Goal: Feedback & Contribution: Contribute content

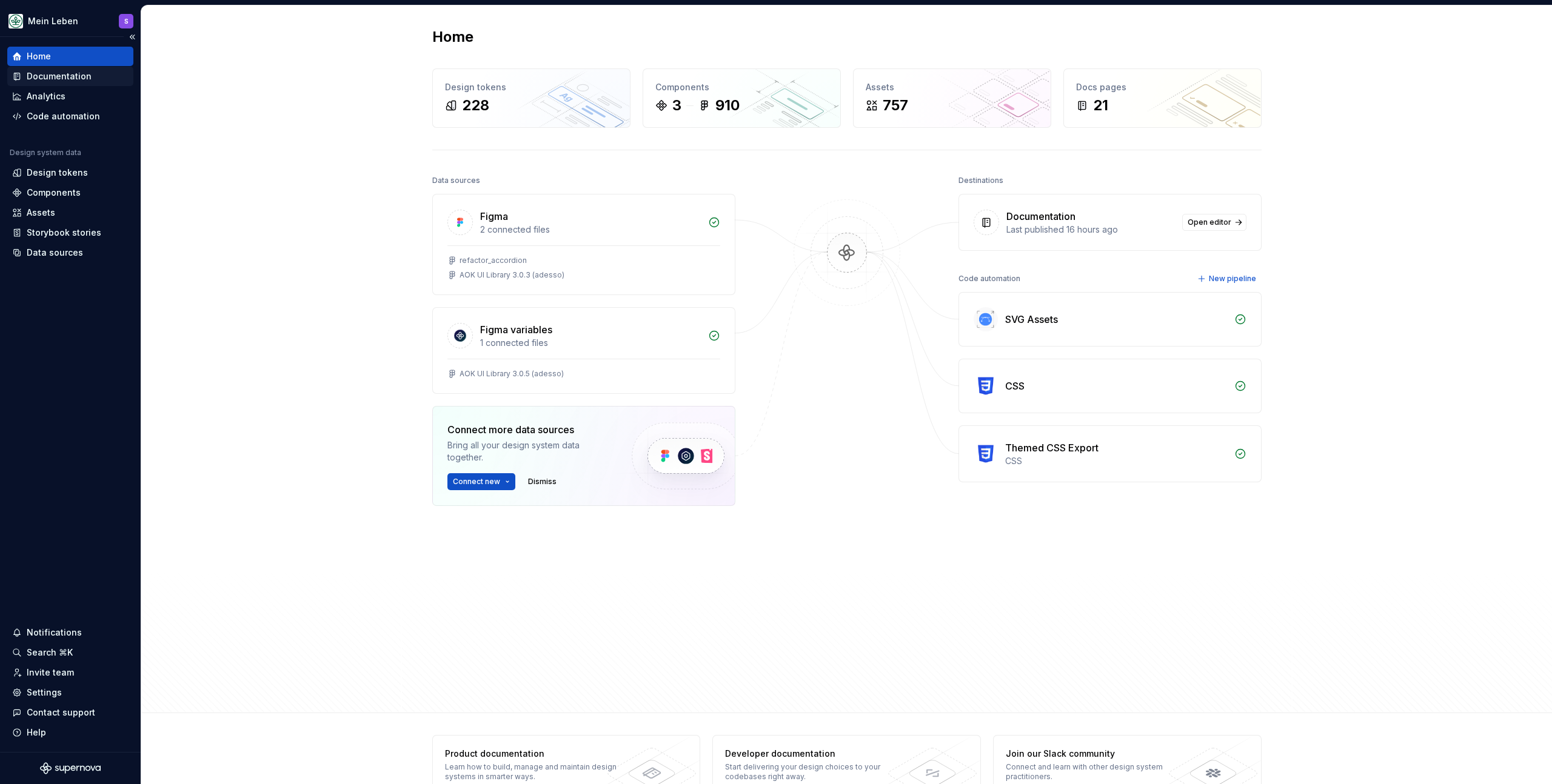
click at [80, 78] on div "Documentation" at bounding box center [59, 76] width 65 height 12
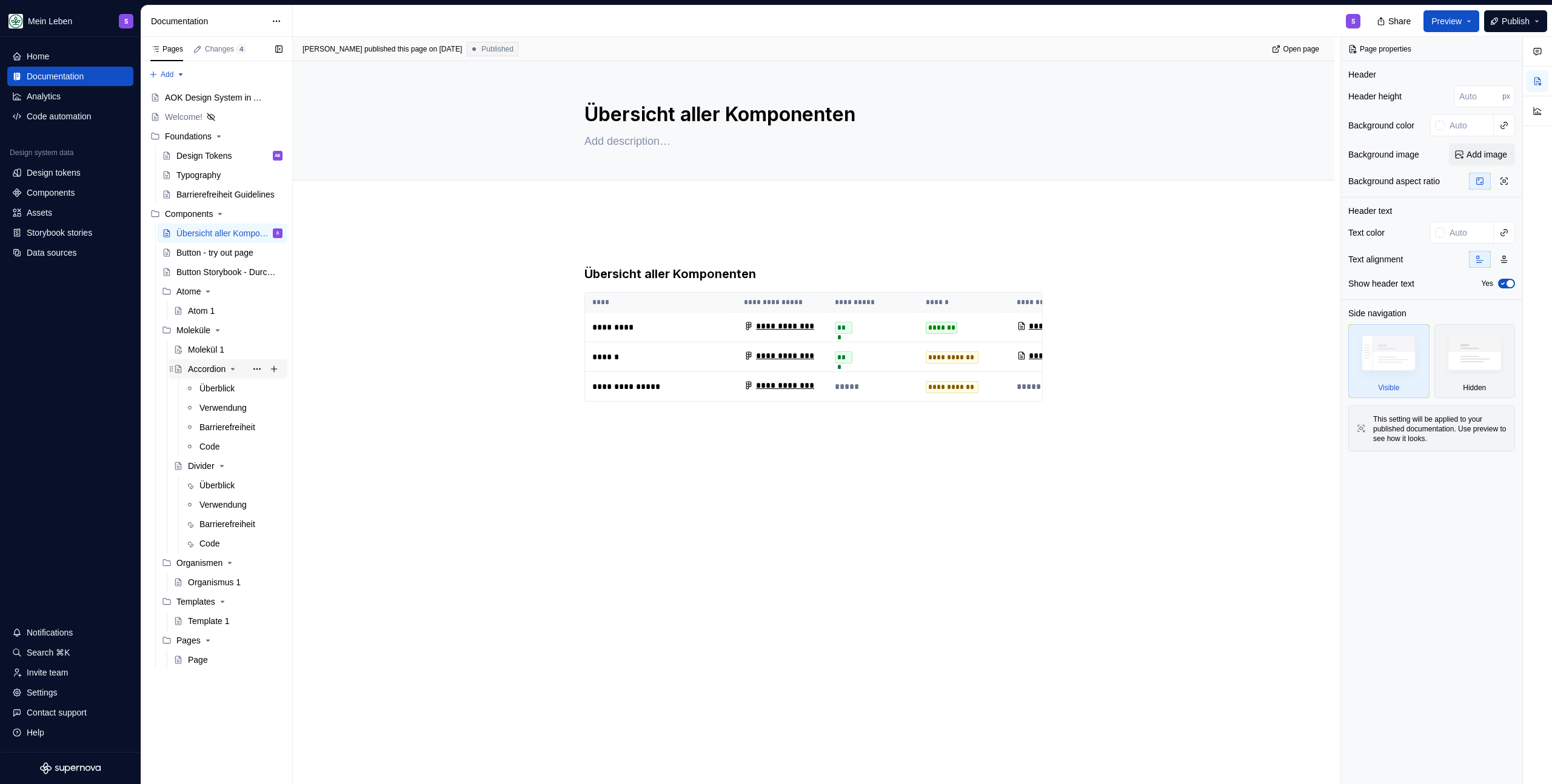
click at [210, 369] on div "Accordion" at bounding box center [207, 369] width 38 height 12
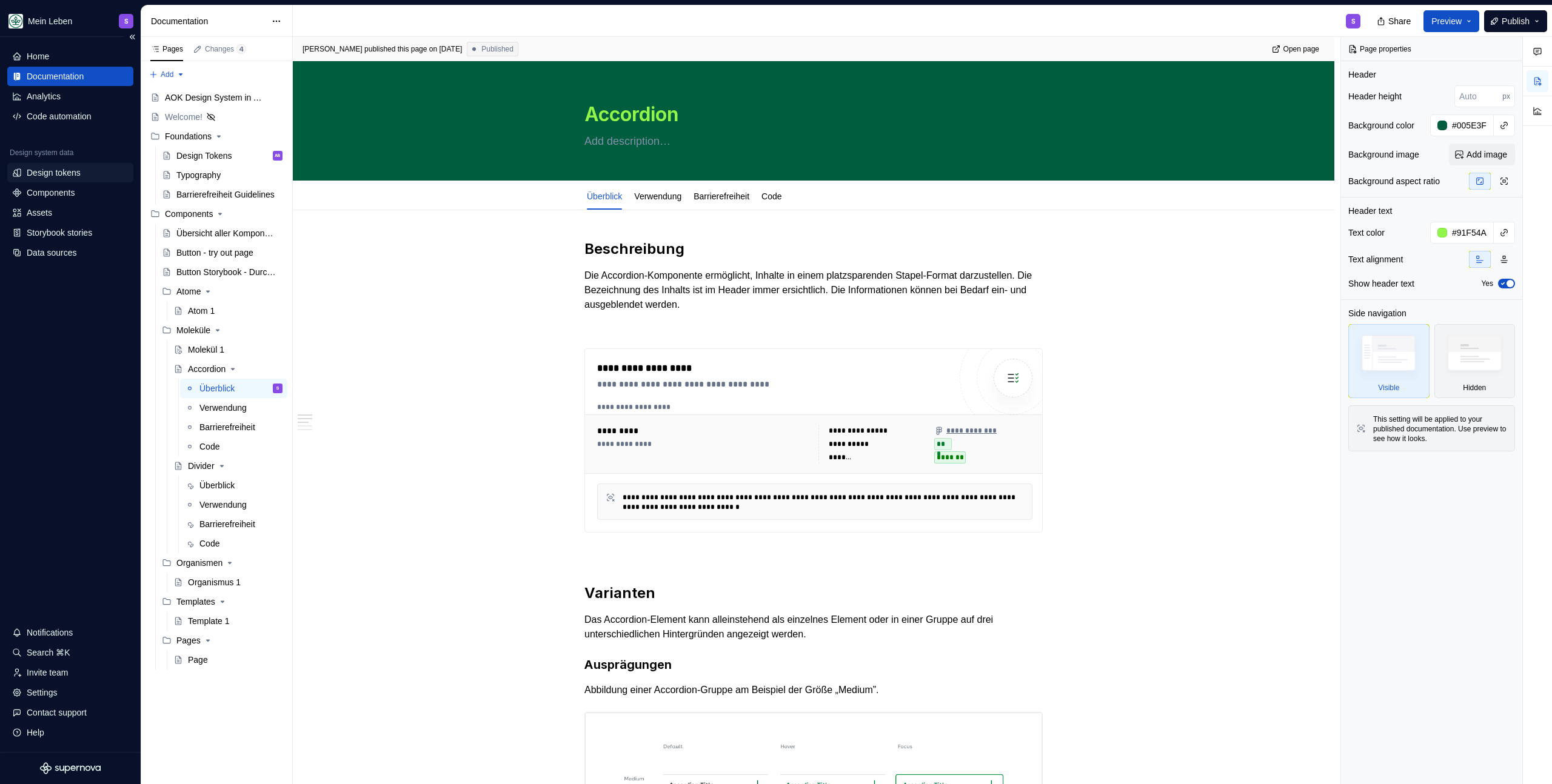
type textarea "*"
click at [57, 177] on div "Design tokens" at bounding box center [53, 173] width 54 height 12
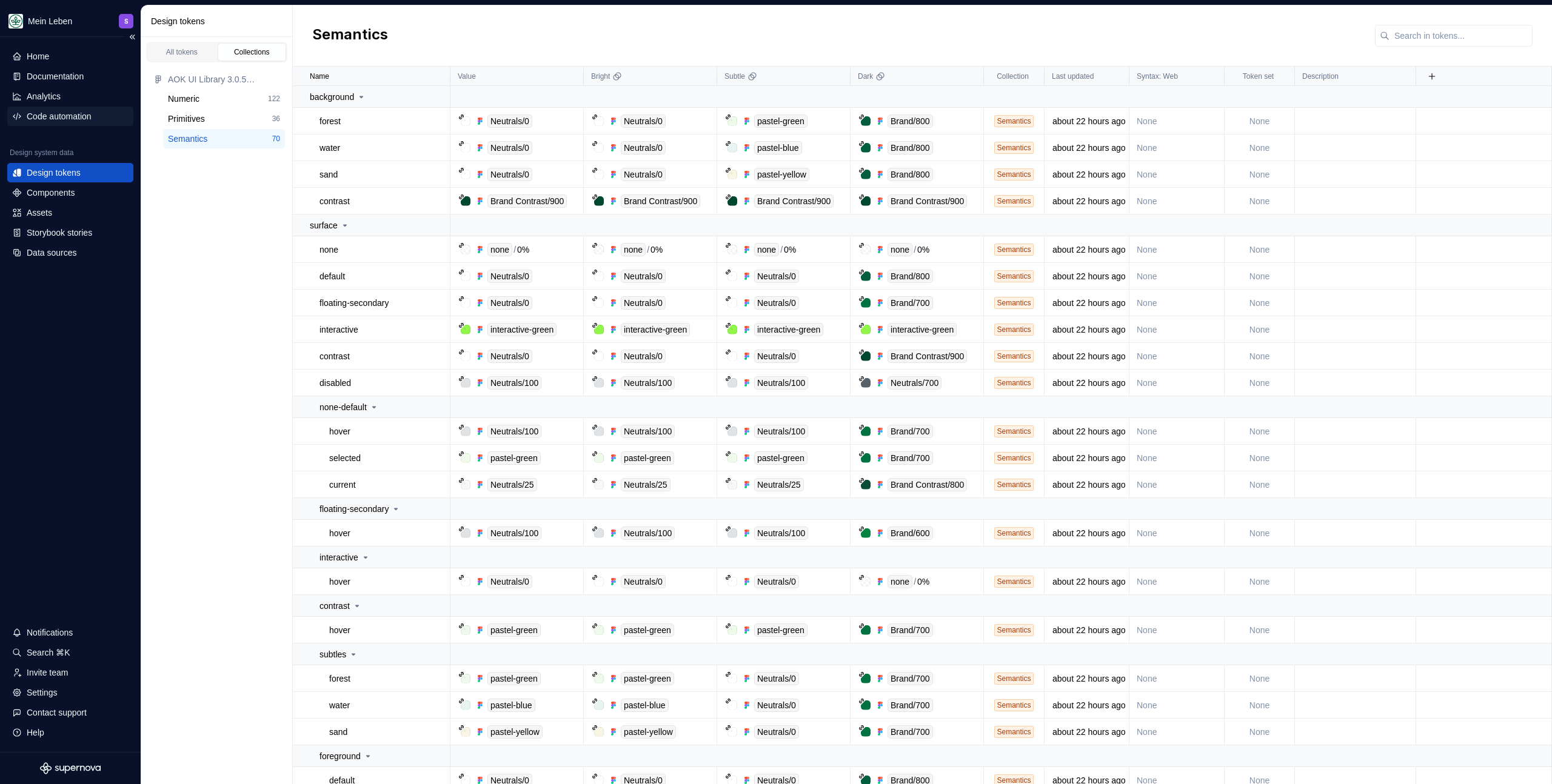
click at [33, 119] on div "Code automation" at bounding box center [59, 117] width 65 height 12
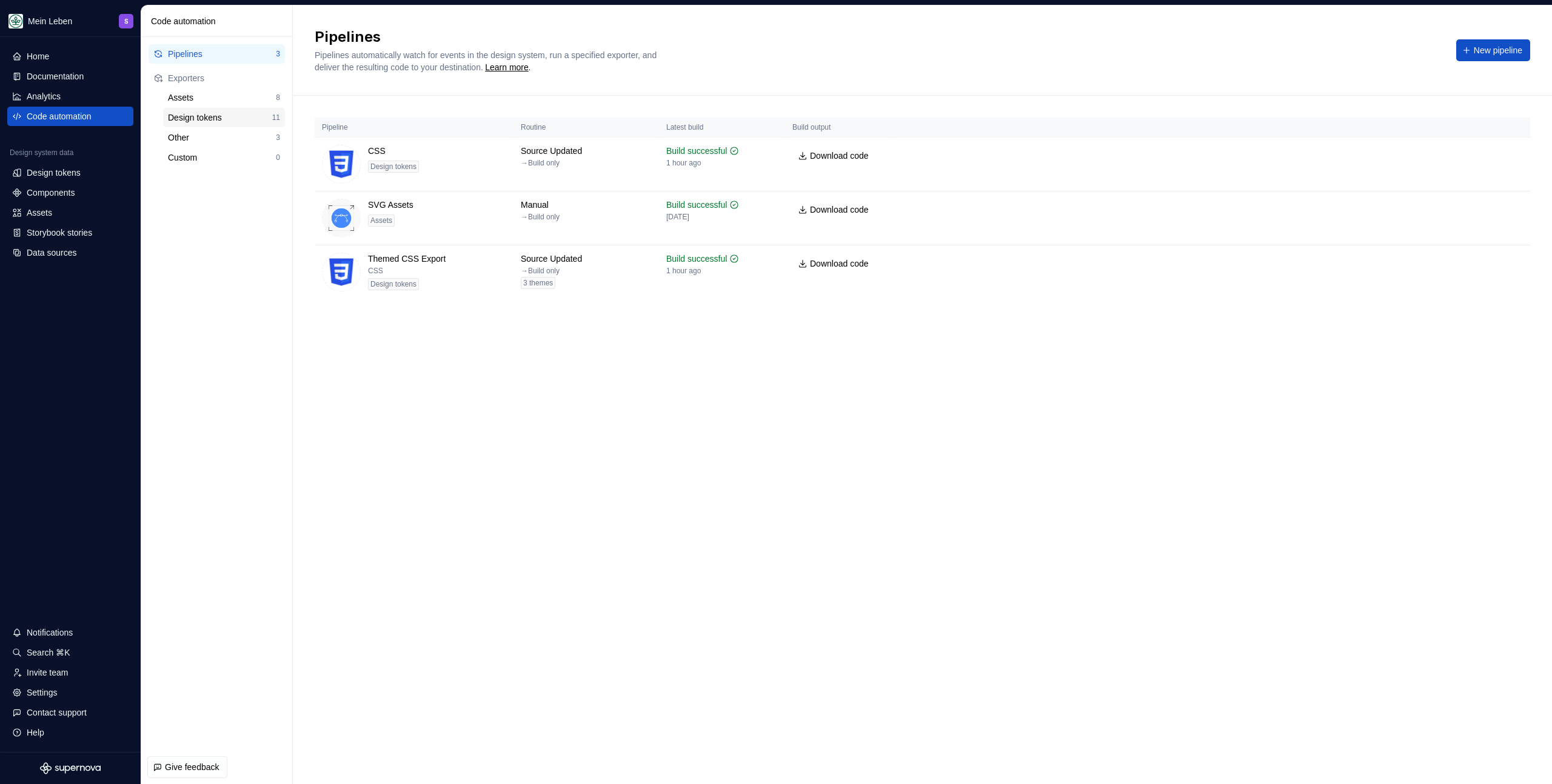
click at [228, 115] on div "Design tokens" at bounding box center [220, 117] width 105 height 12
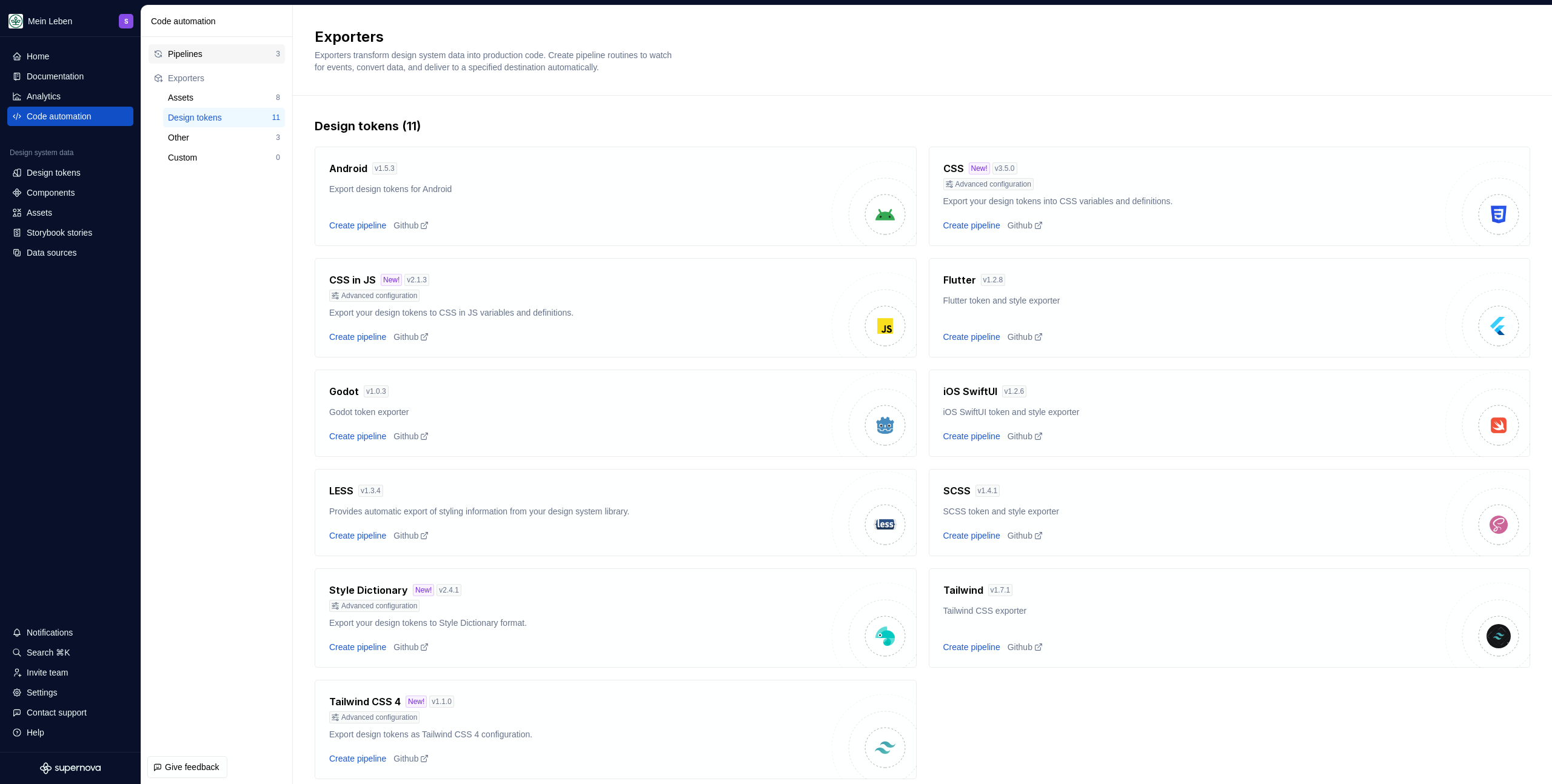
click at [193, 49] on div "Pipelines" at bounding box center [222, 54] width 108 height 12
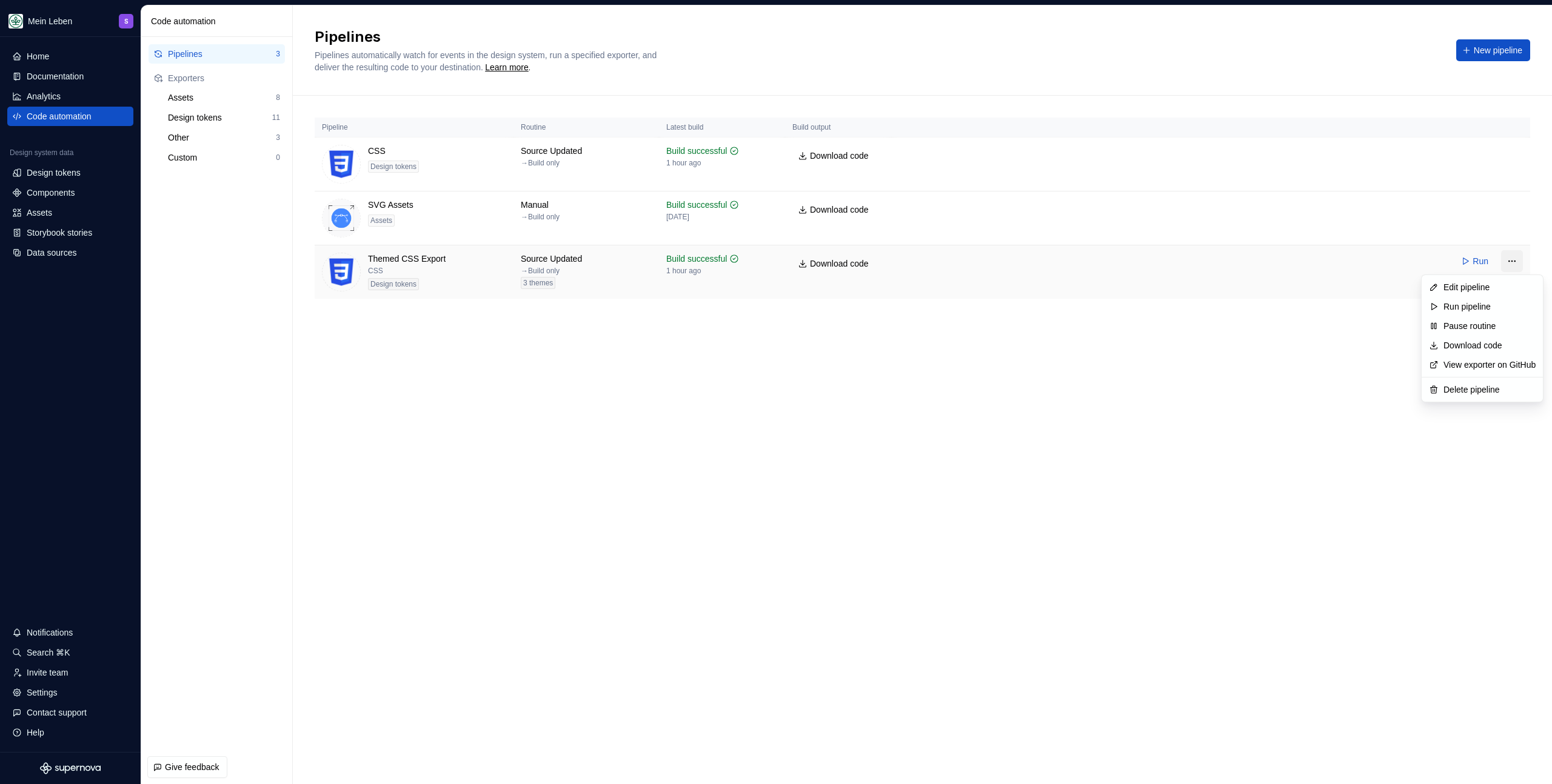
click at [1516, 258] on html "Mein Leben S Home Documentation Analytics Code automation Design system data De…" at bounding box center [776, 392] width 1552 height 784
click at [1482, 292] on div "Edit pipeline" at bounding box center [1489, 287] width 93 height 12
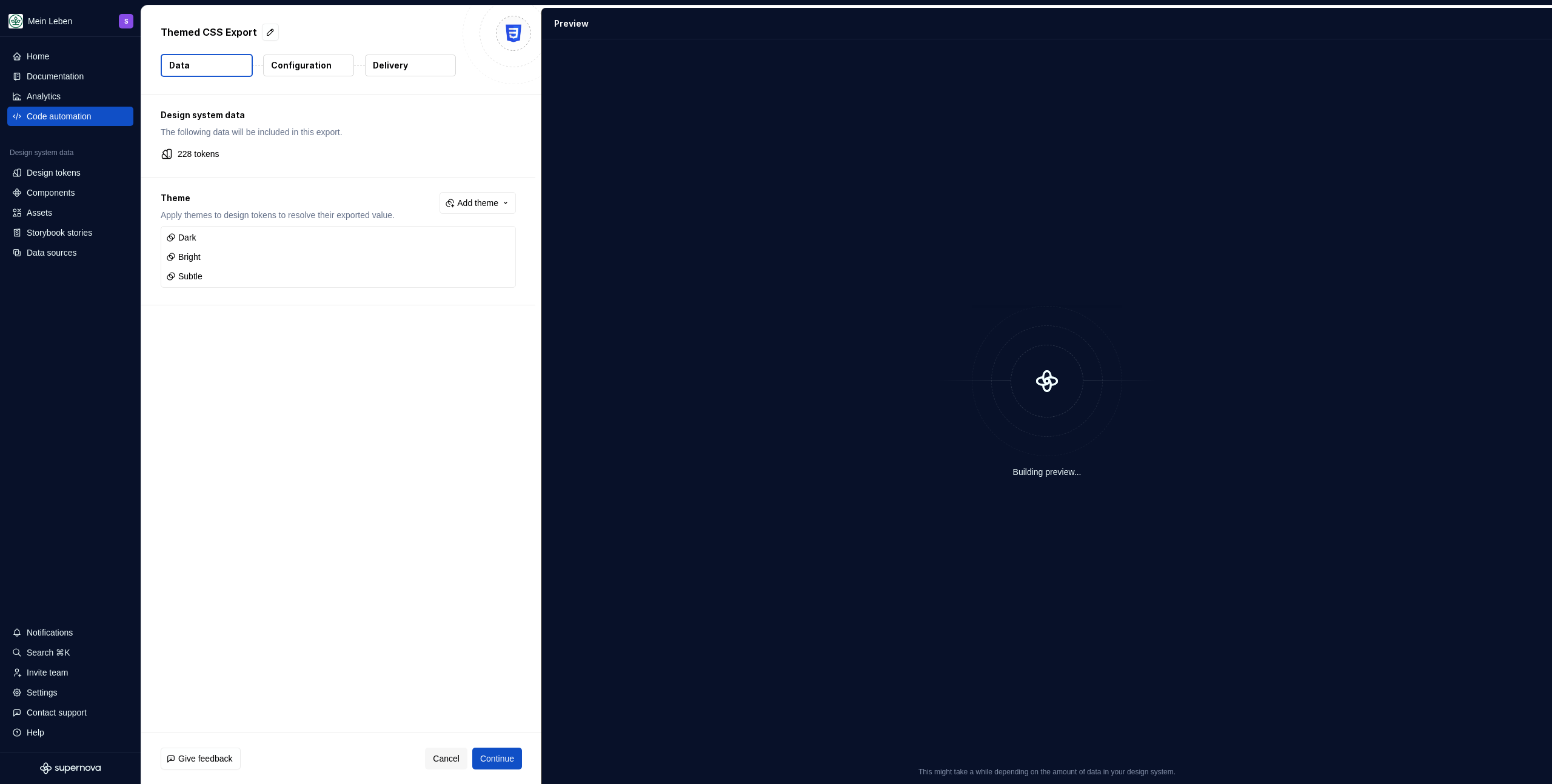
click at [309, 82] on div "Themed CSS Export Data Configuration Delivery" at bounding box center [341, 49] width 400 height 88
click at [314, 65] on p "Configuration" at bounding box center [301, 65] width 61 height 12
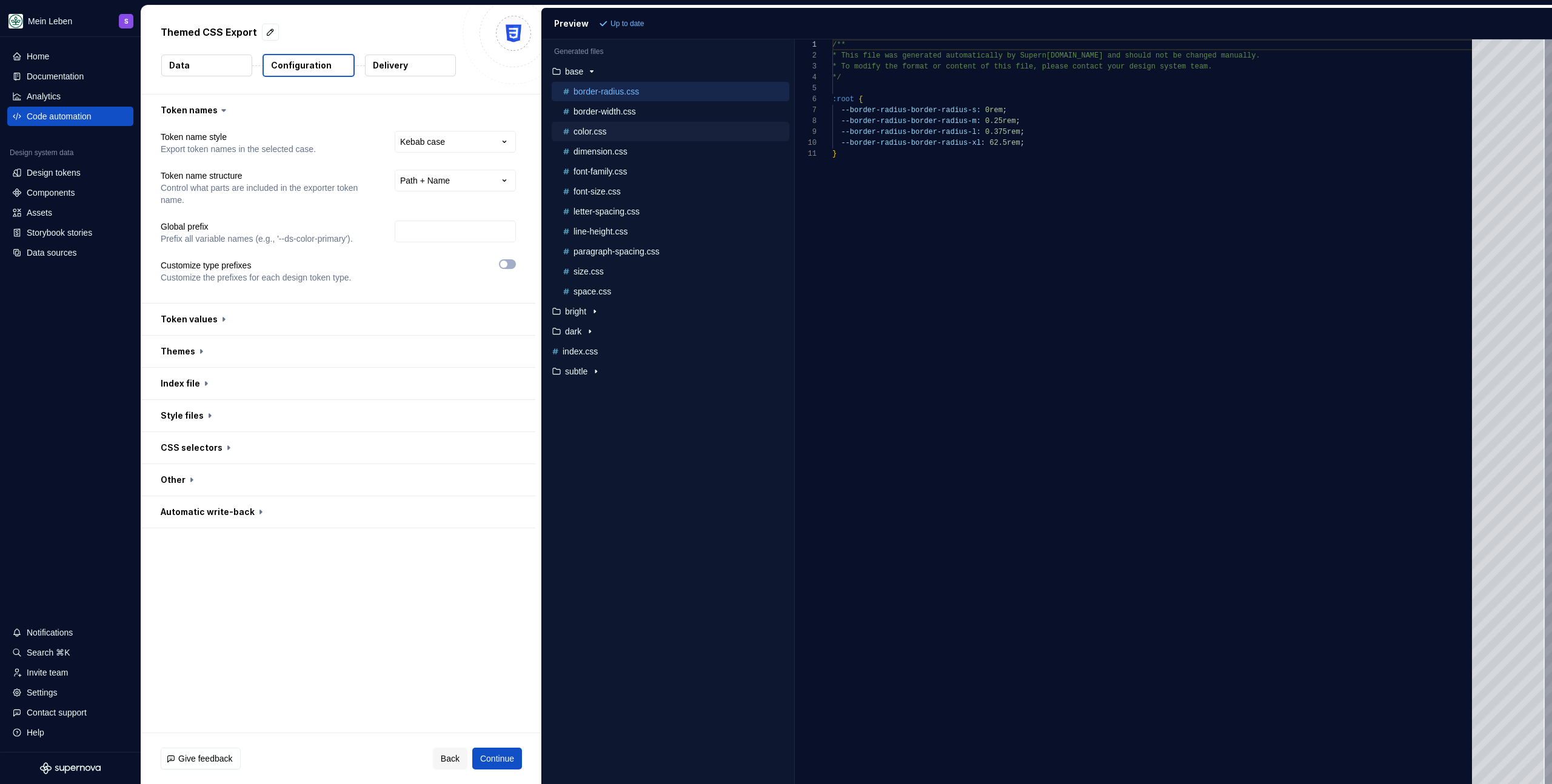
click at [638, 125] on button "color.css" at bounding box center [670, 132] width 237 height 14
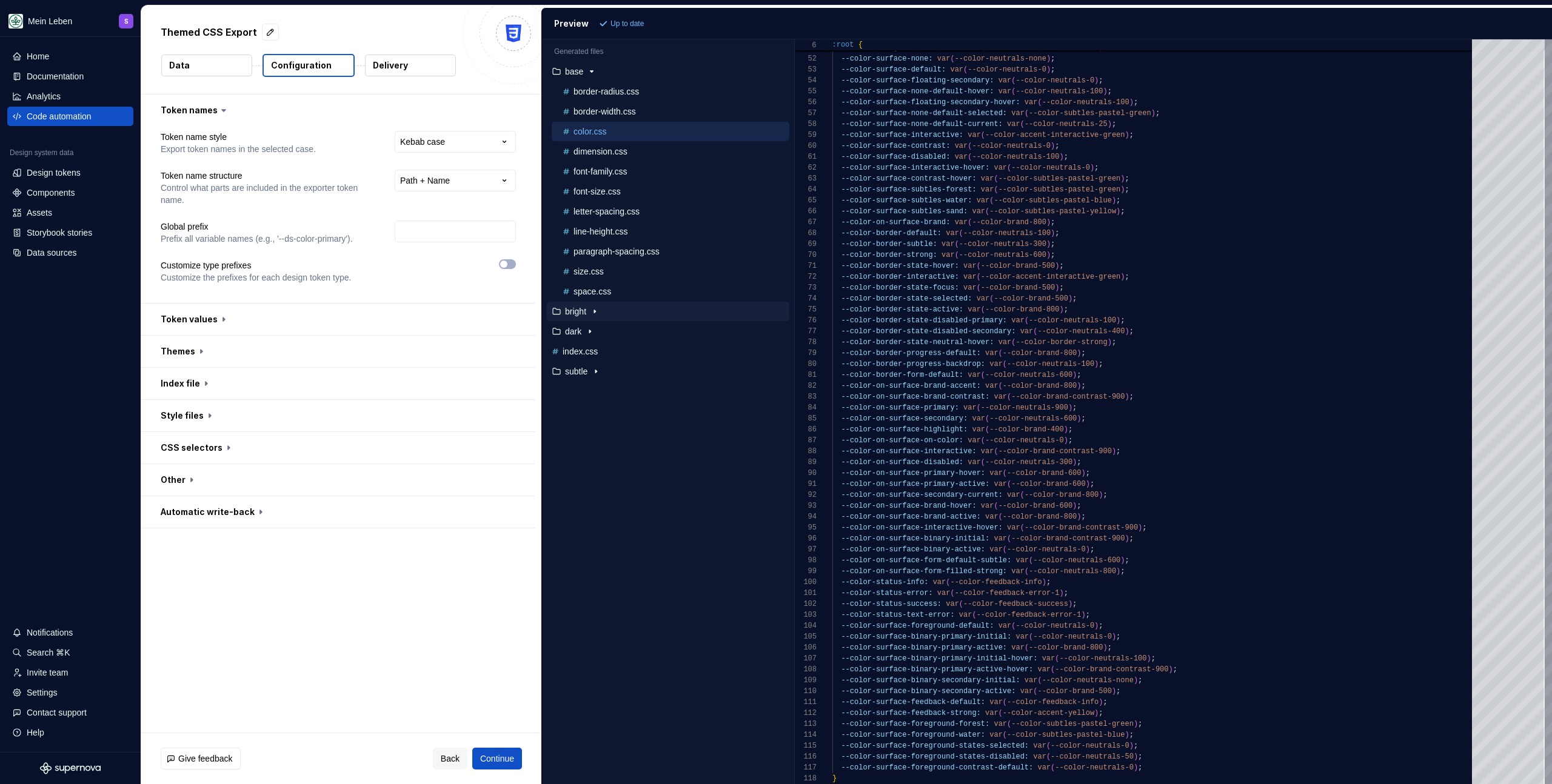
click at [593, 322] on div "dark" at bounding box center [668, 332] width 243 height 20
click at [591, 314] on div "button" at bounding box center [594, 311] width 15 height 9
click at [589, 328] on p "color.css" at bounding box center [590, 331] width 33 height 9
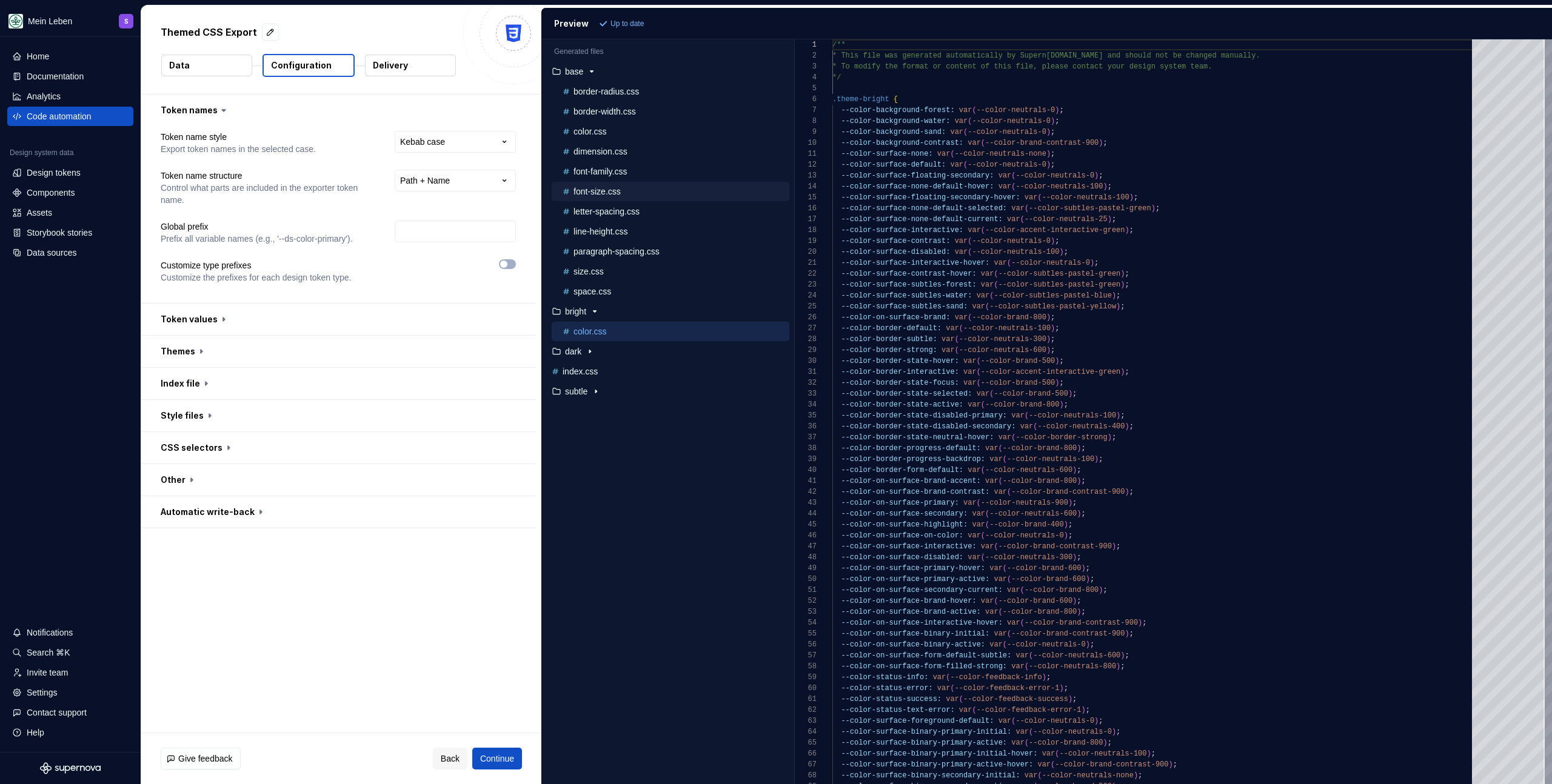
click at [605, 197] on button "font-size.css" at bounding box center [670, 192] width 237 height 14
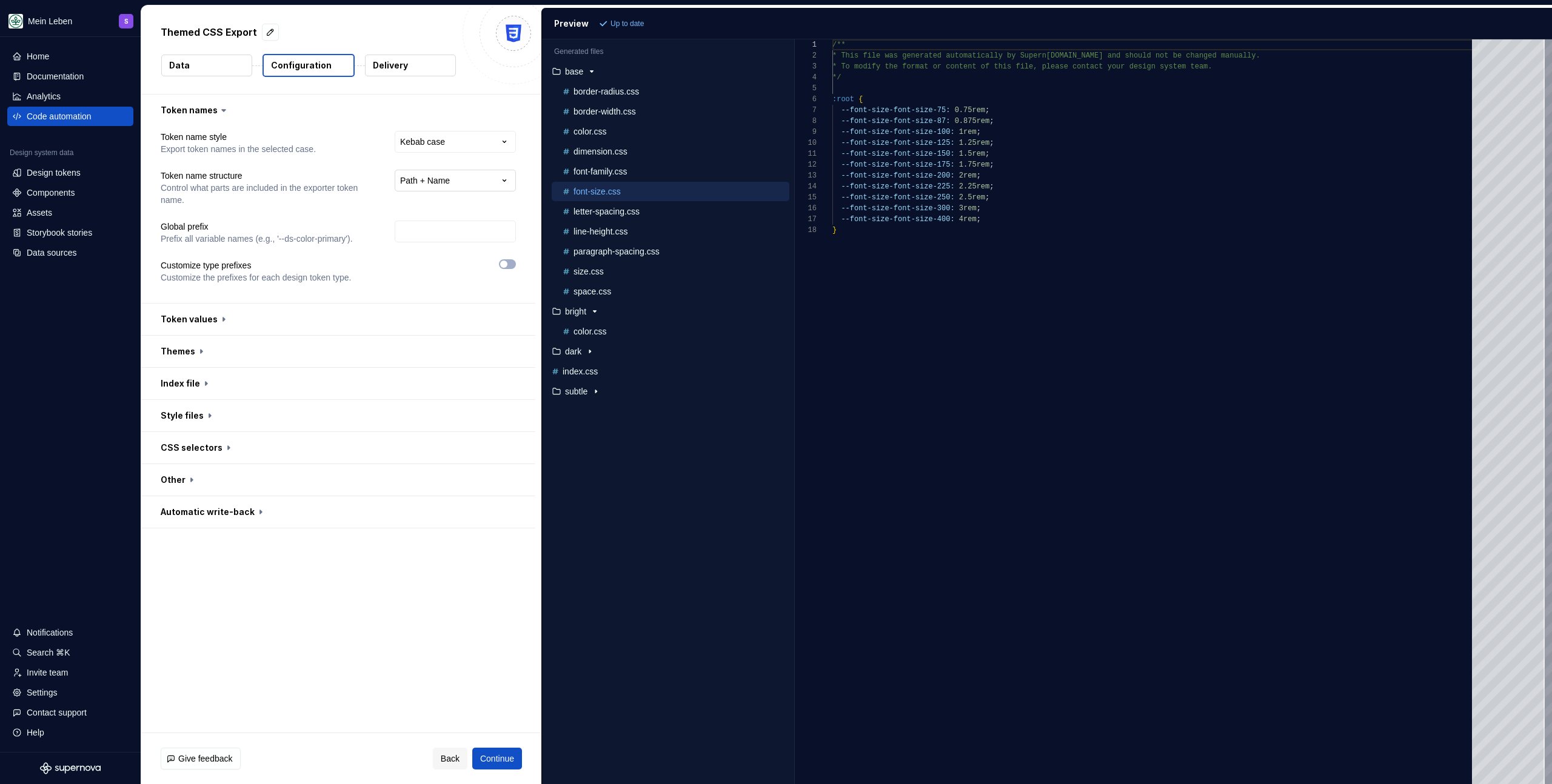
click at [461, 177] on html "**********" at bounding box center [776, 392] width 1552 height 784
click at [1107, 308] on html "**********" at bounding box center [776, 392] width 1552 height 784
click at [596, 127] on p "color.css" at bounding box center [590, 131] width 33 height 9
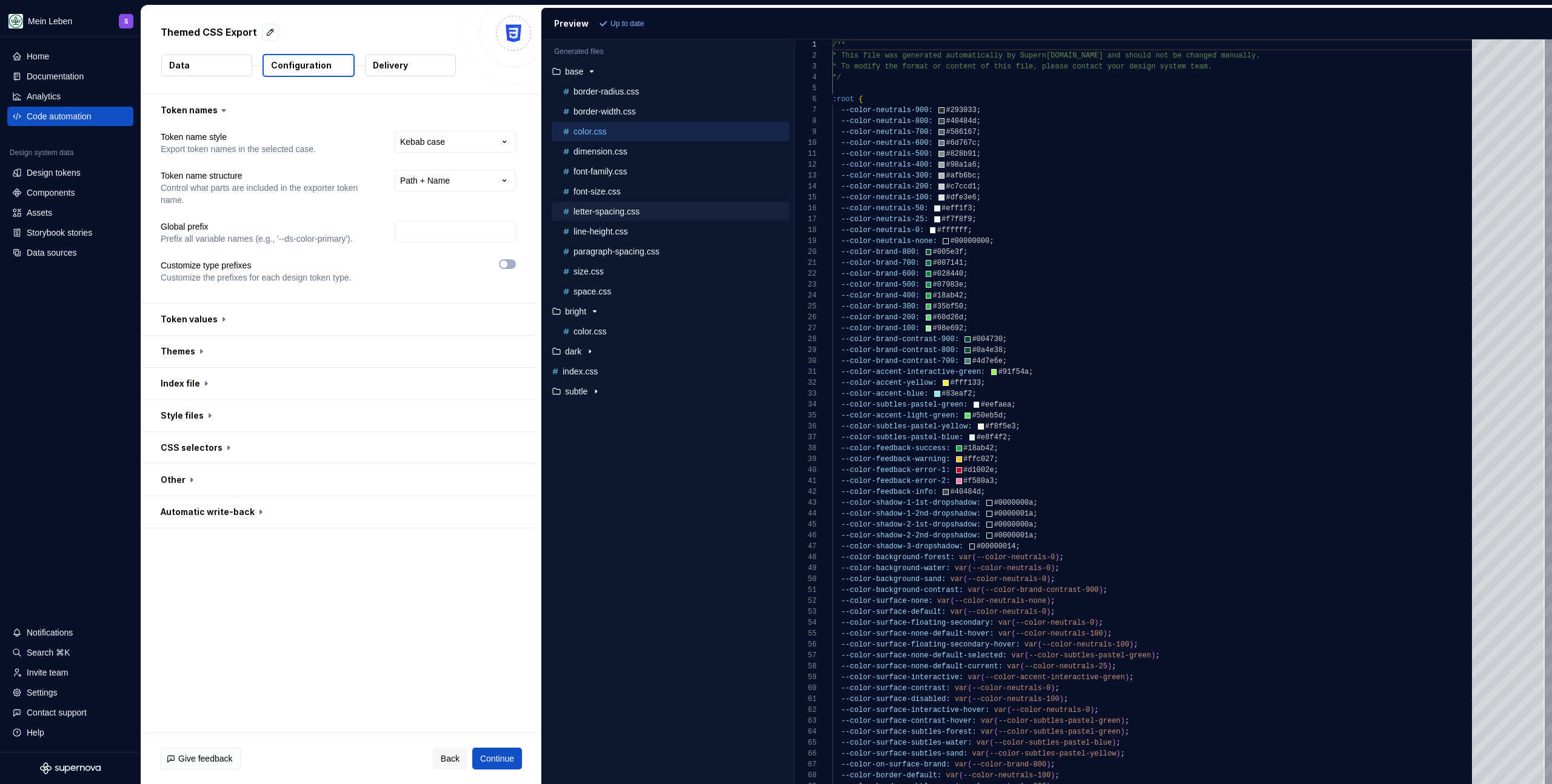
click at [651, 219] on div "letter-spacing.css" at bounding box center [670, 212] width 237 height 20
click at [626, 198] on div "font-size.css" at bounding box center [670, 191] width 237 height 20
click at [581, 191] on p "font-size.css" at bounding box center [596, 191] width 47 height 9
type textarea "**********"
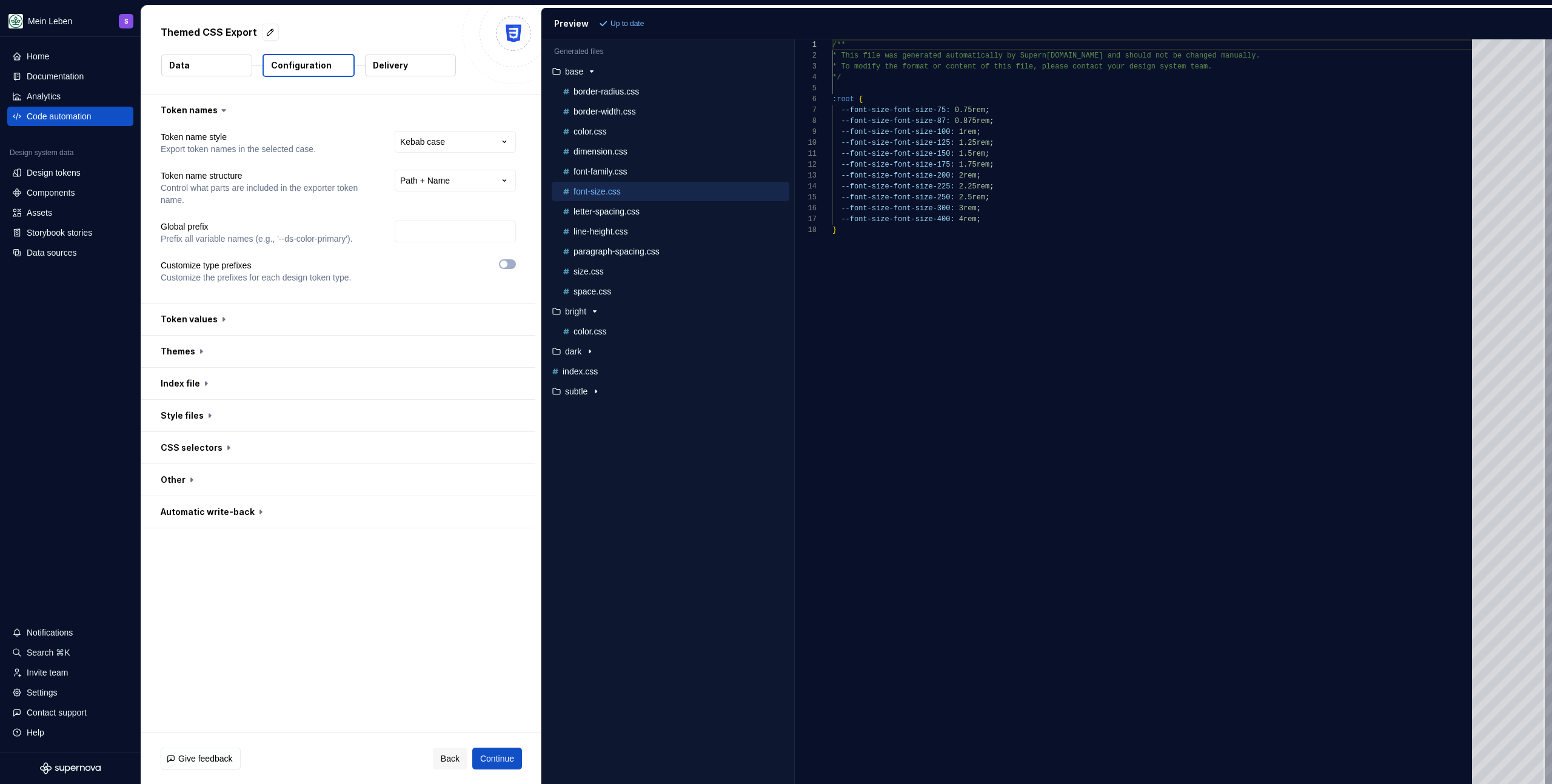
click at [351, 20] on div "Themed CSS Export Data Configuration Delivery" at bounding box center [341, 49] width 400 height 88
click at [81, 76] on div "Documentation" at bounding box center [55, 76] width 57 height 12
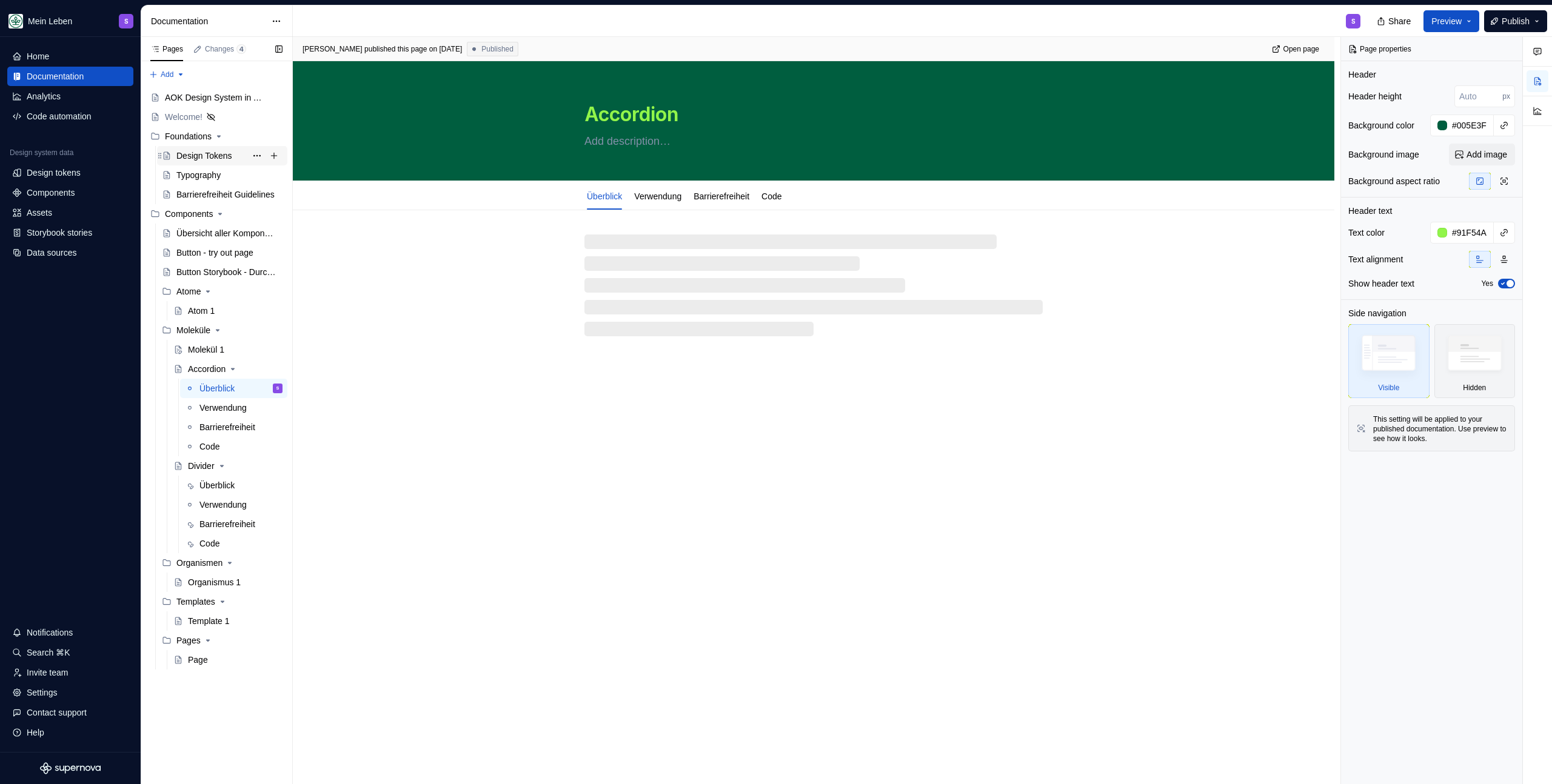
click at [217, 160] on div "Design Tokens" at bounding box center [204, 156] width 56 height 12
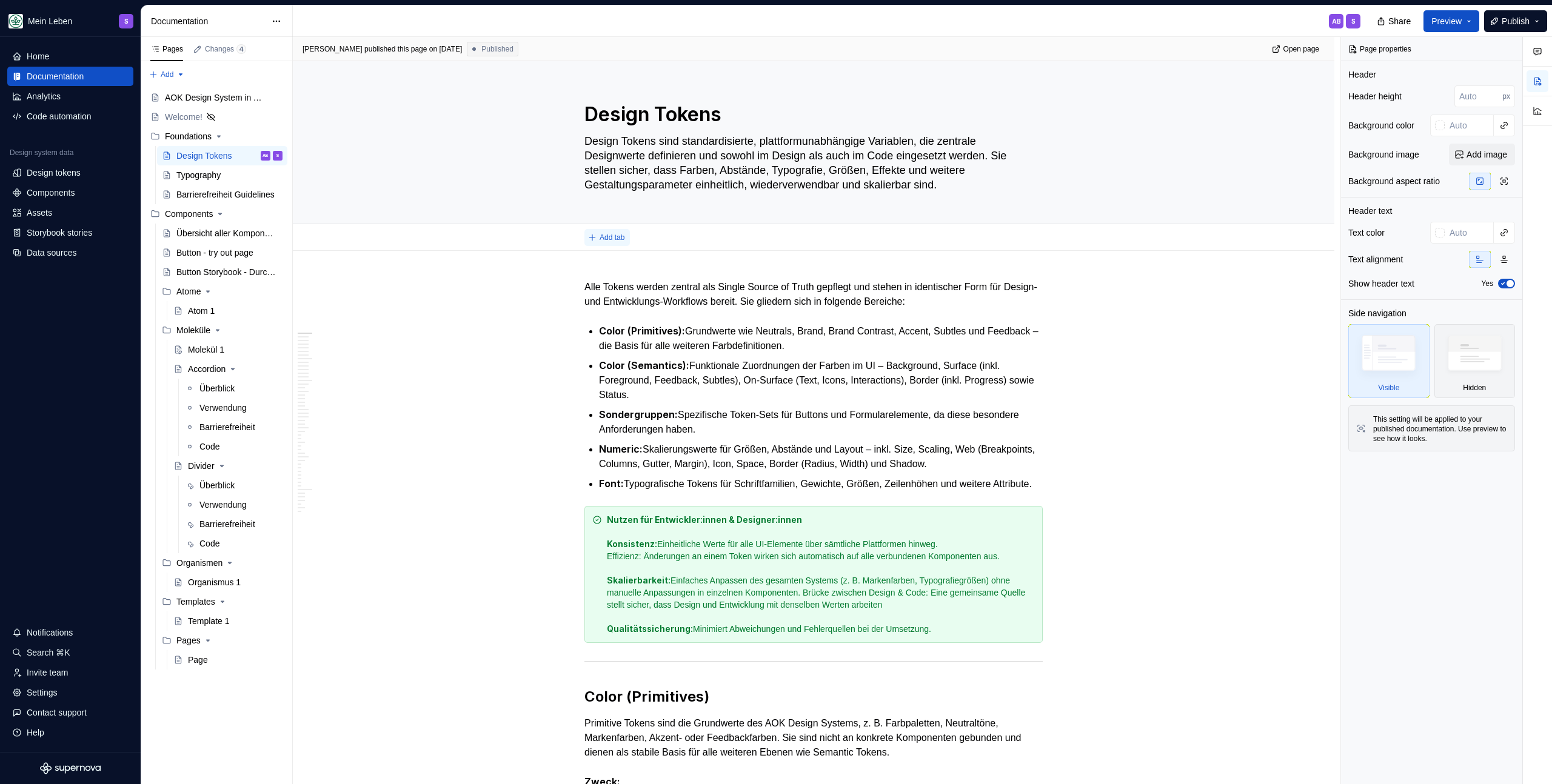
click at [608, 239] on span "Add tab" at bounding box center [612, 237] width 25 height 9
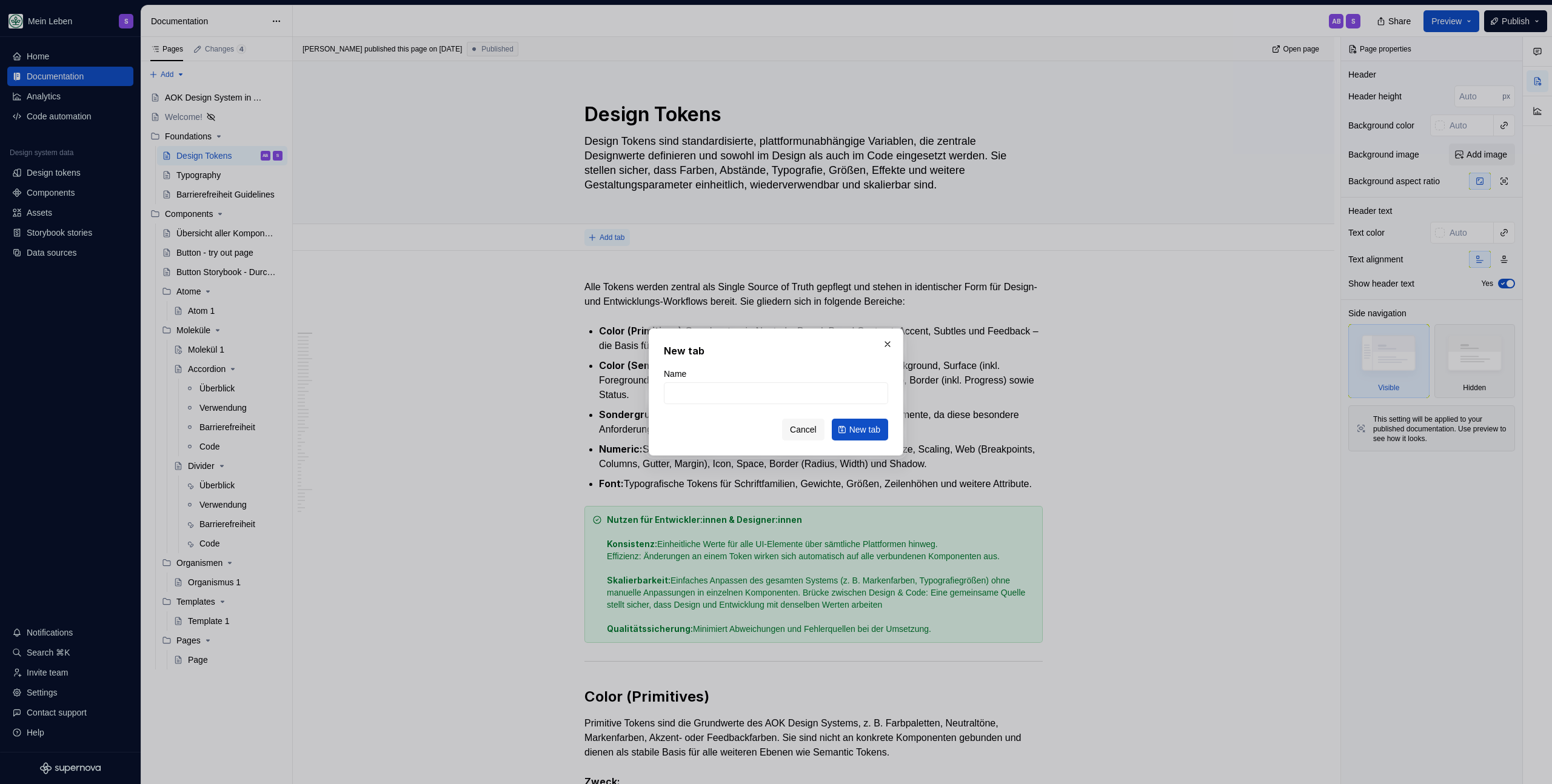
type textarea "*"
type input "Überblcik"
type textarea "*"
type input "Überblcik"
type textarea "*"
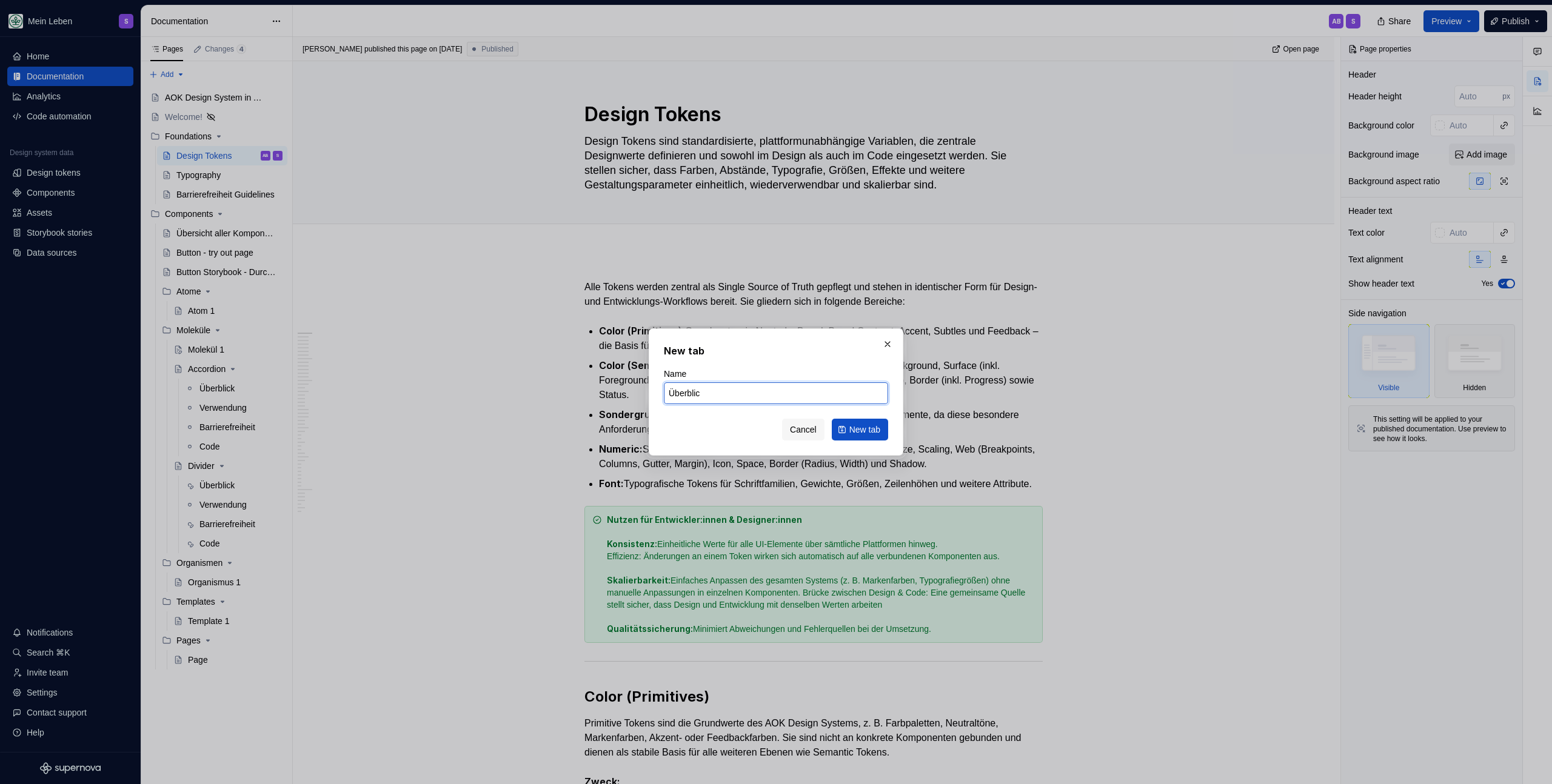
type input "Überblick"
click at [837, 424] on button "New tab" at bounding box center [860, 429] width 57 height 21
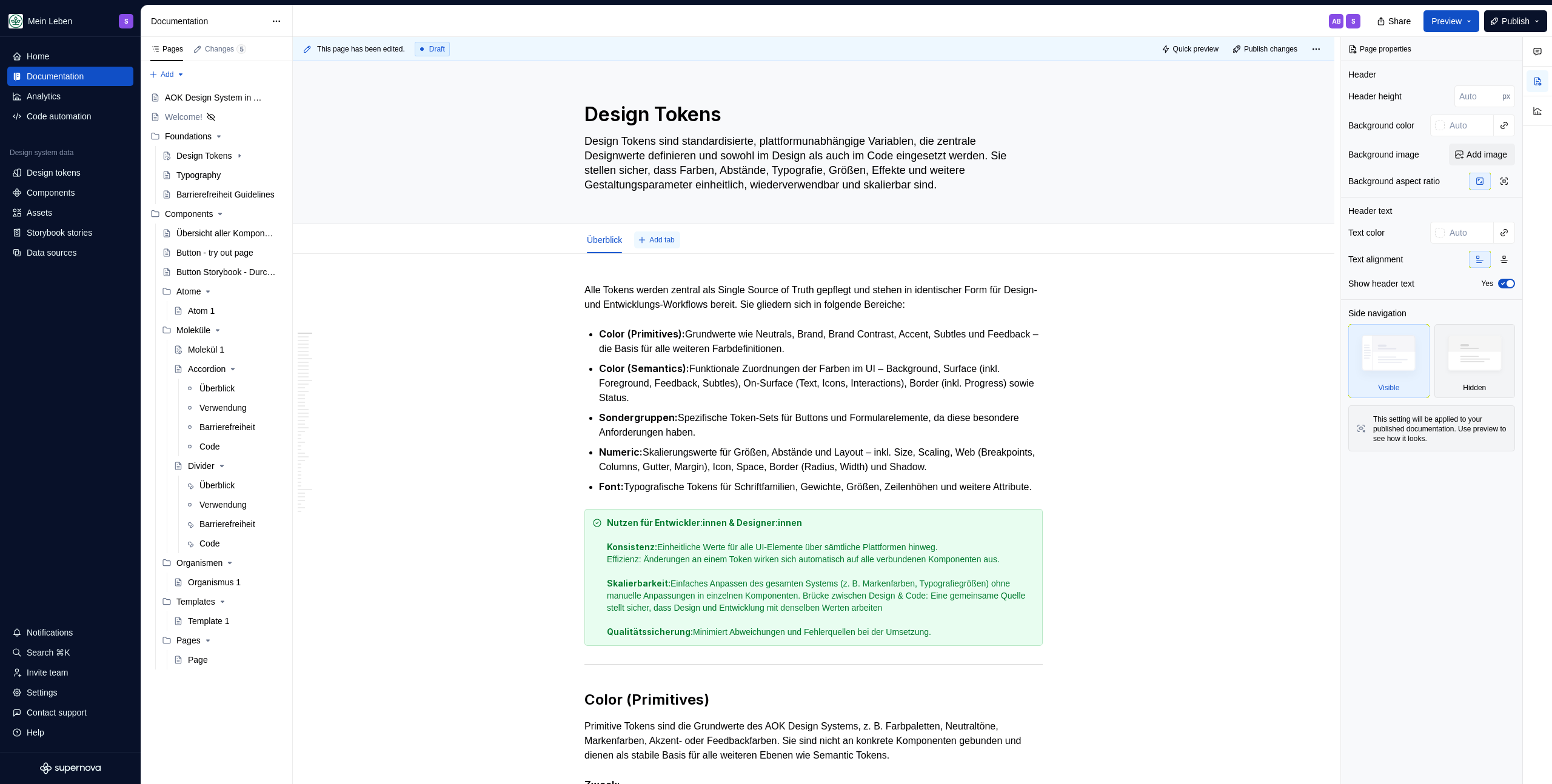
click at [647, 242] on button "Add tab" at bounding box center [656, 240] width 45 height 17
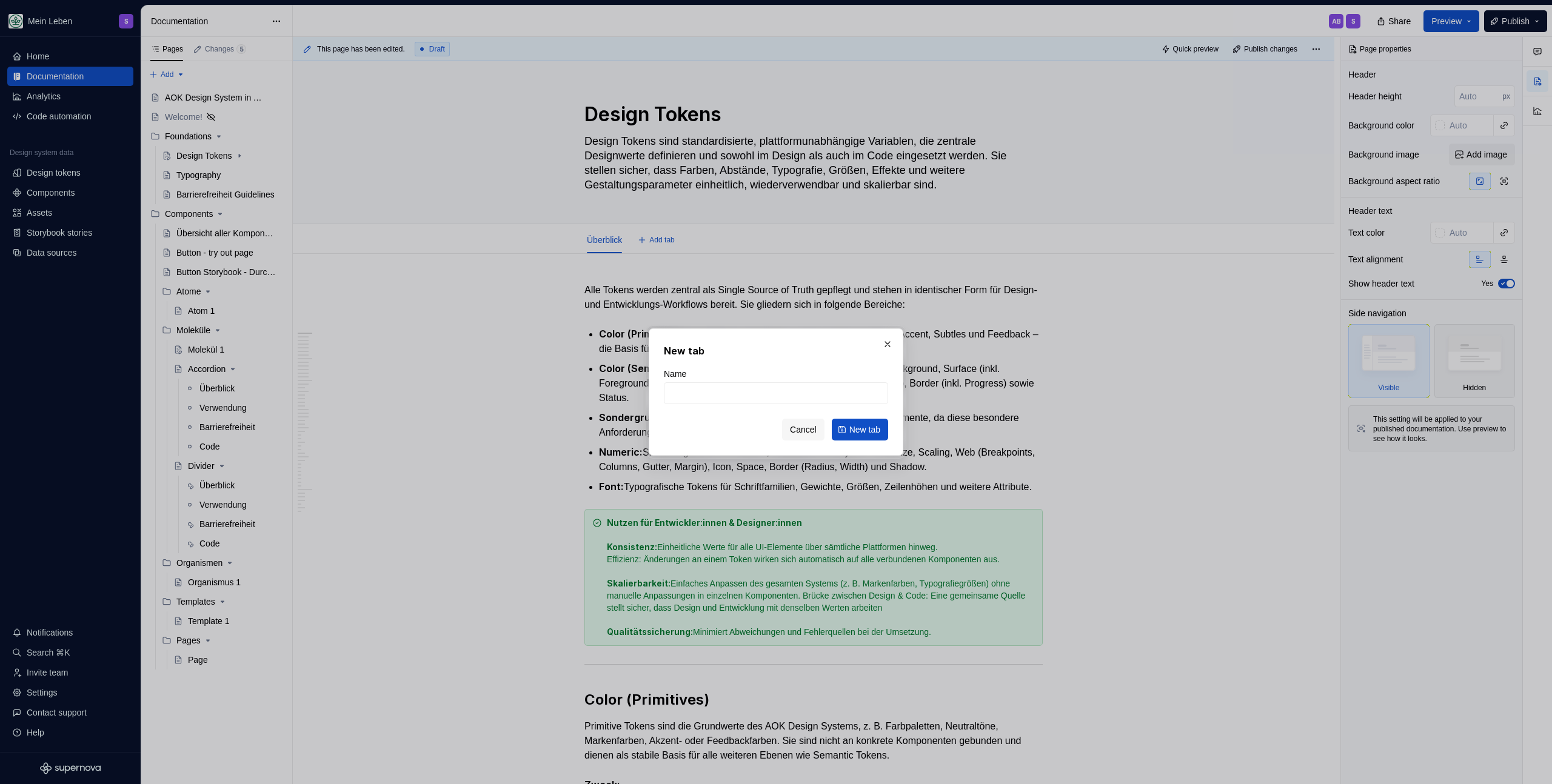
type textarea "*"
type input "C"
type input "Primitives"
click at [866, 426] on span "New tab" at bounding box center [865, 429] width 31 height 12
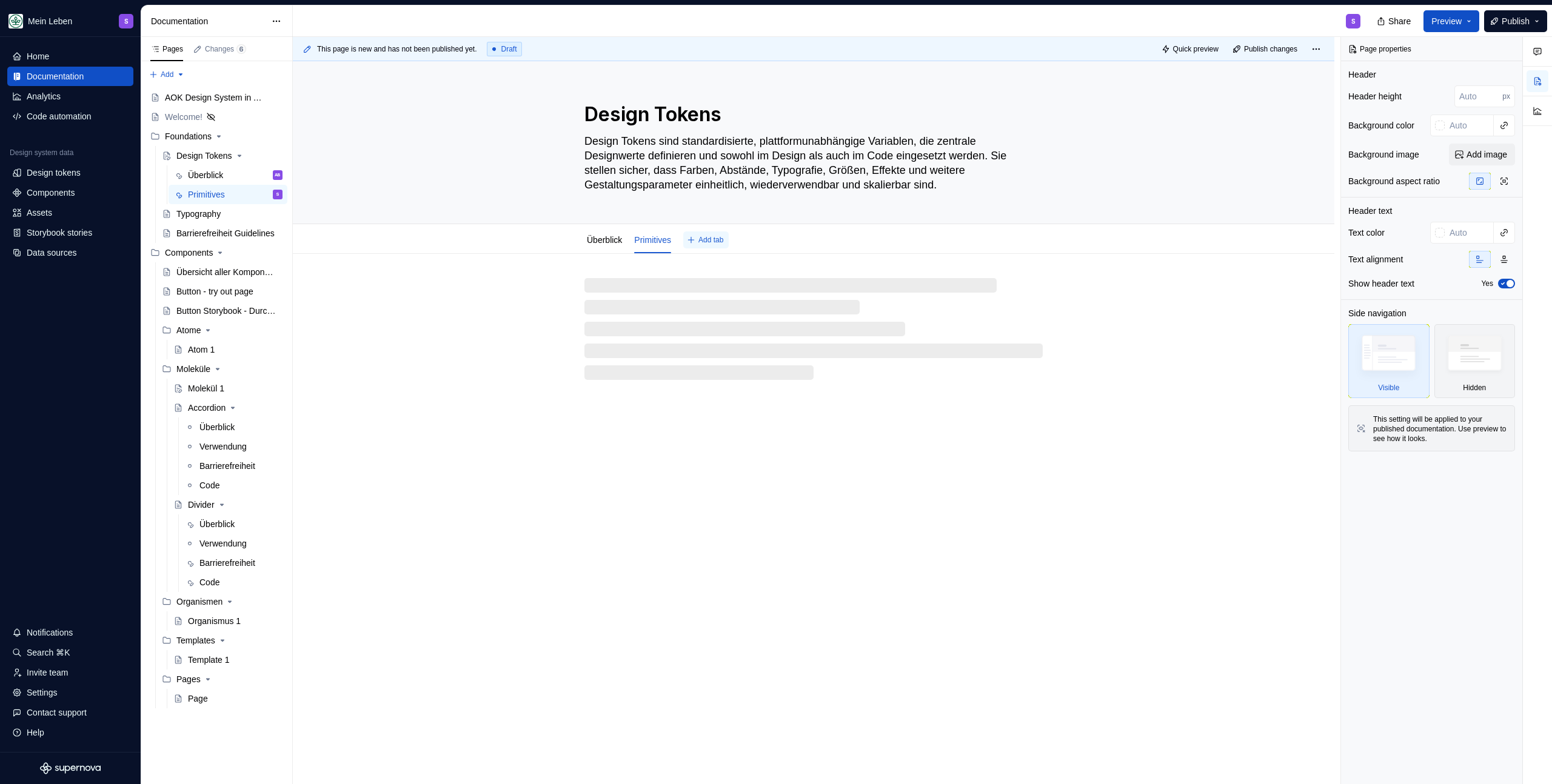
click at [705, 242] on span "Add tab" at bounding box center [710, 239] width 25 height 9
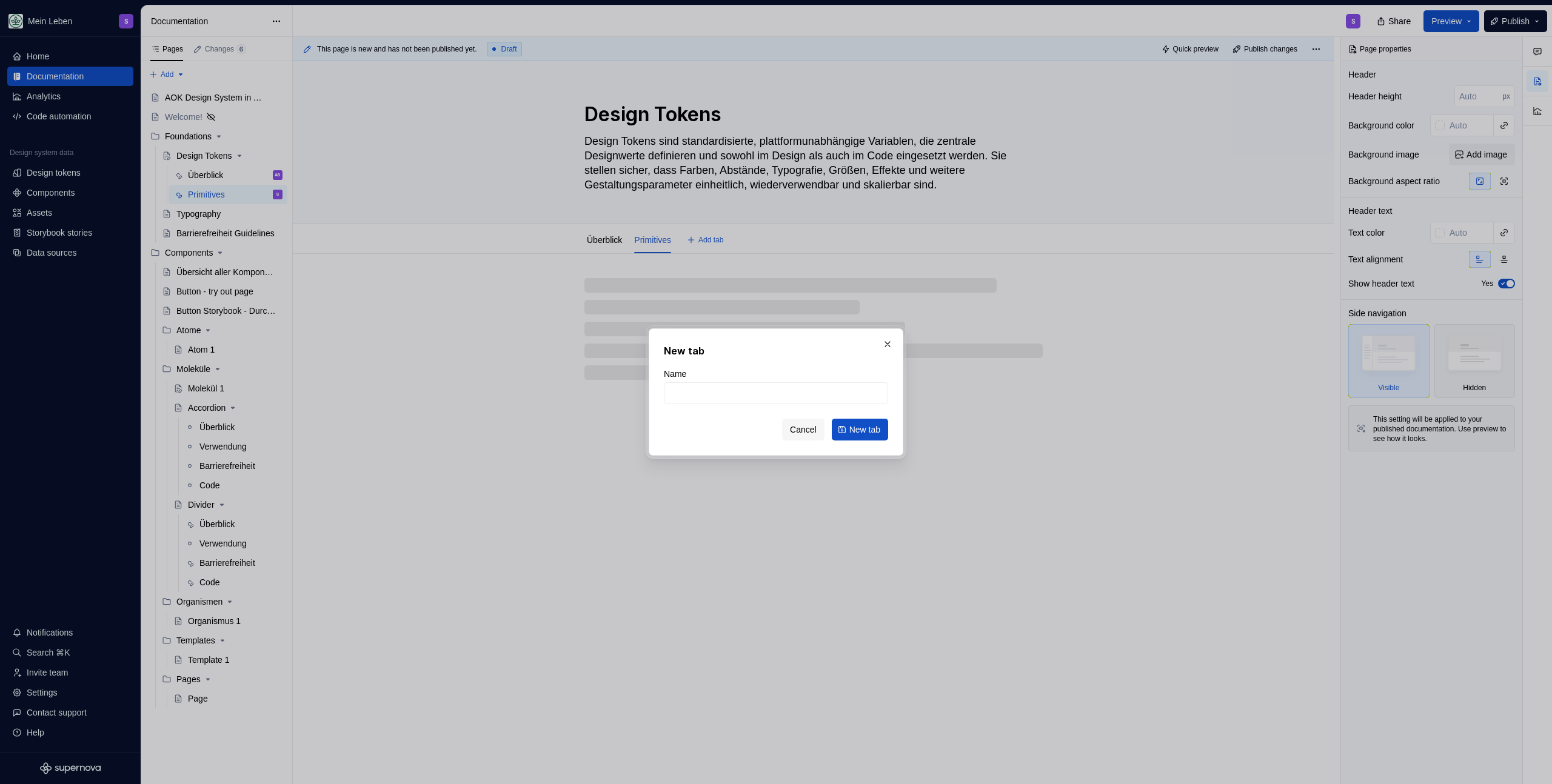
type textarea "*"
type input "eman"
type textarea "*"
type input "ema"
type textarea "*"
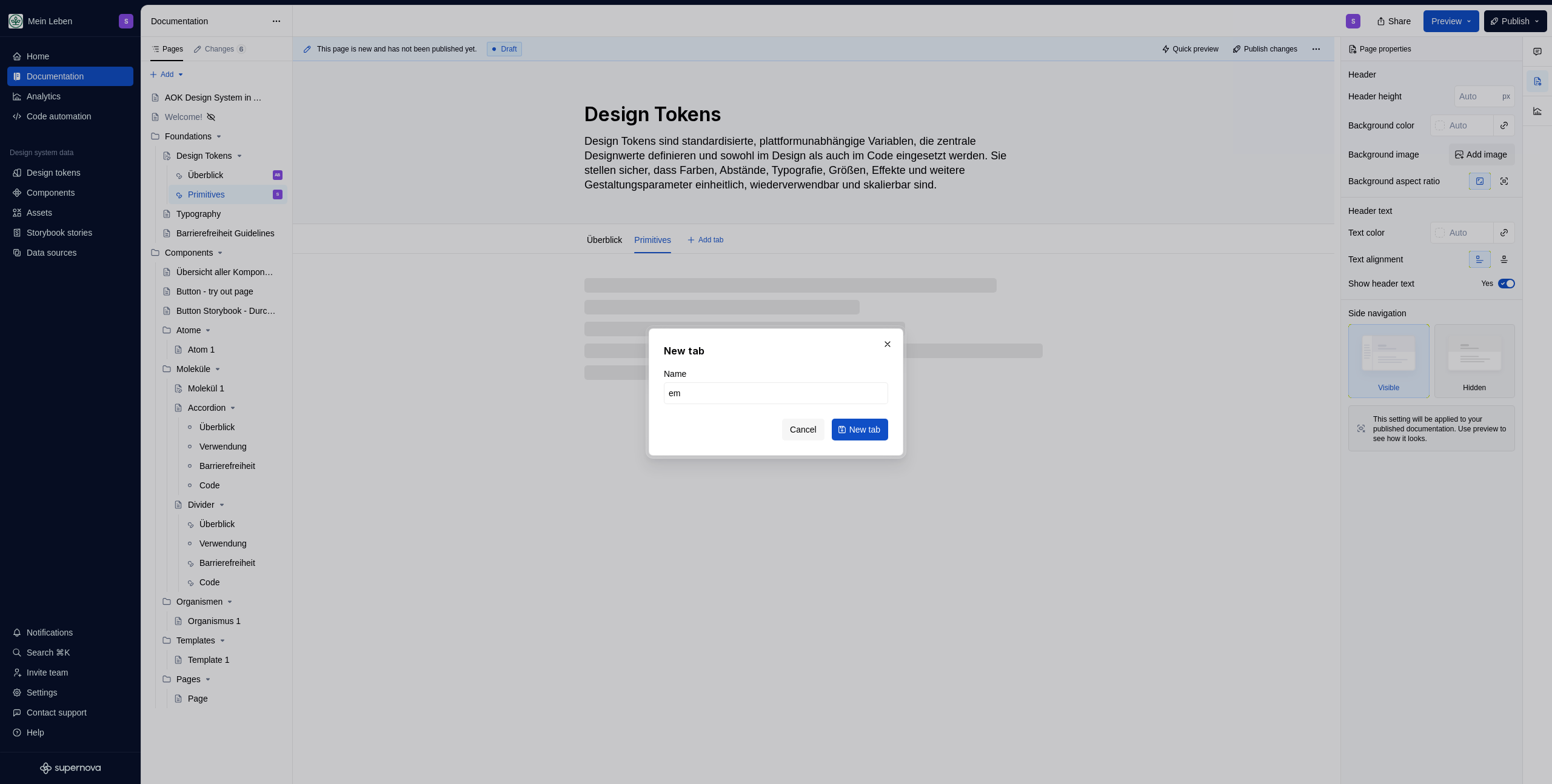
type input "e"
type textarea "*"
type input "Semantics"
click button "New tab" at bounding box center [860, 429] width 57 height 21
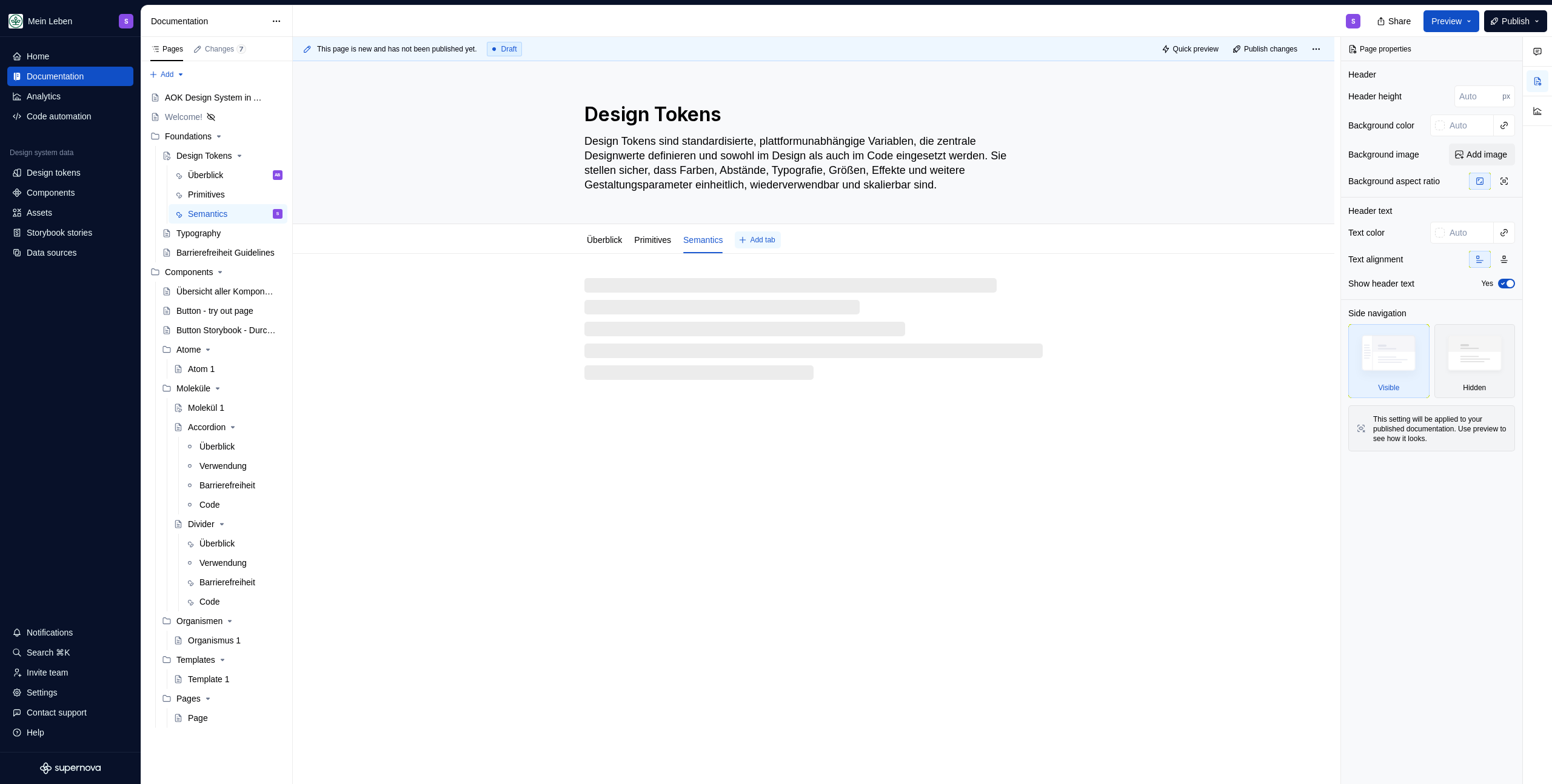
click at [771, 242] on span "Add tab" at bounding box center [762, 239] width 25 height 9
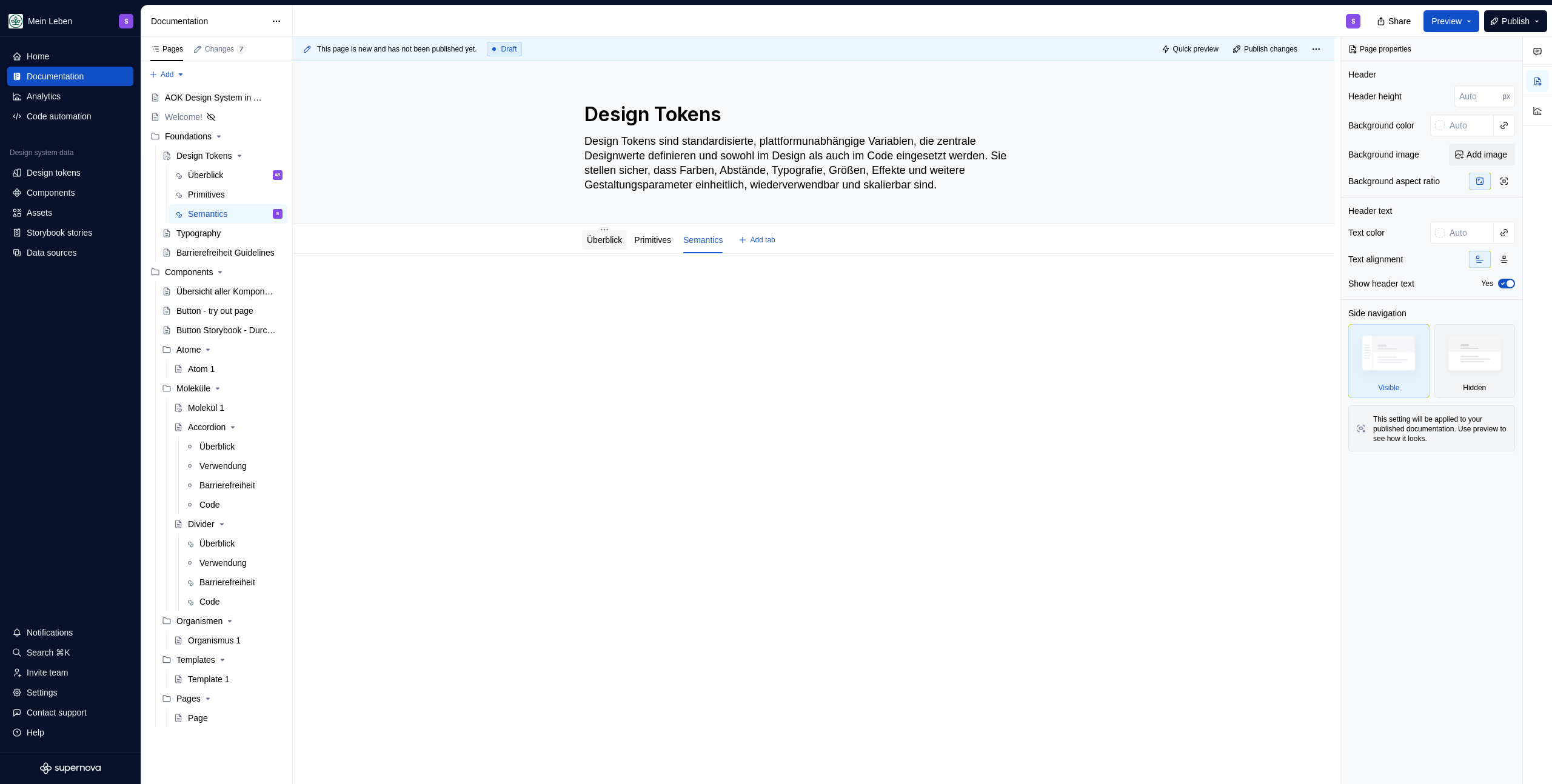
click at [602, 238] on link "Überblick" at bounding box center [604, 239] width 35 height 9
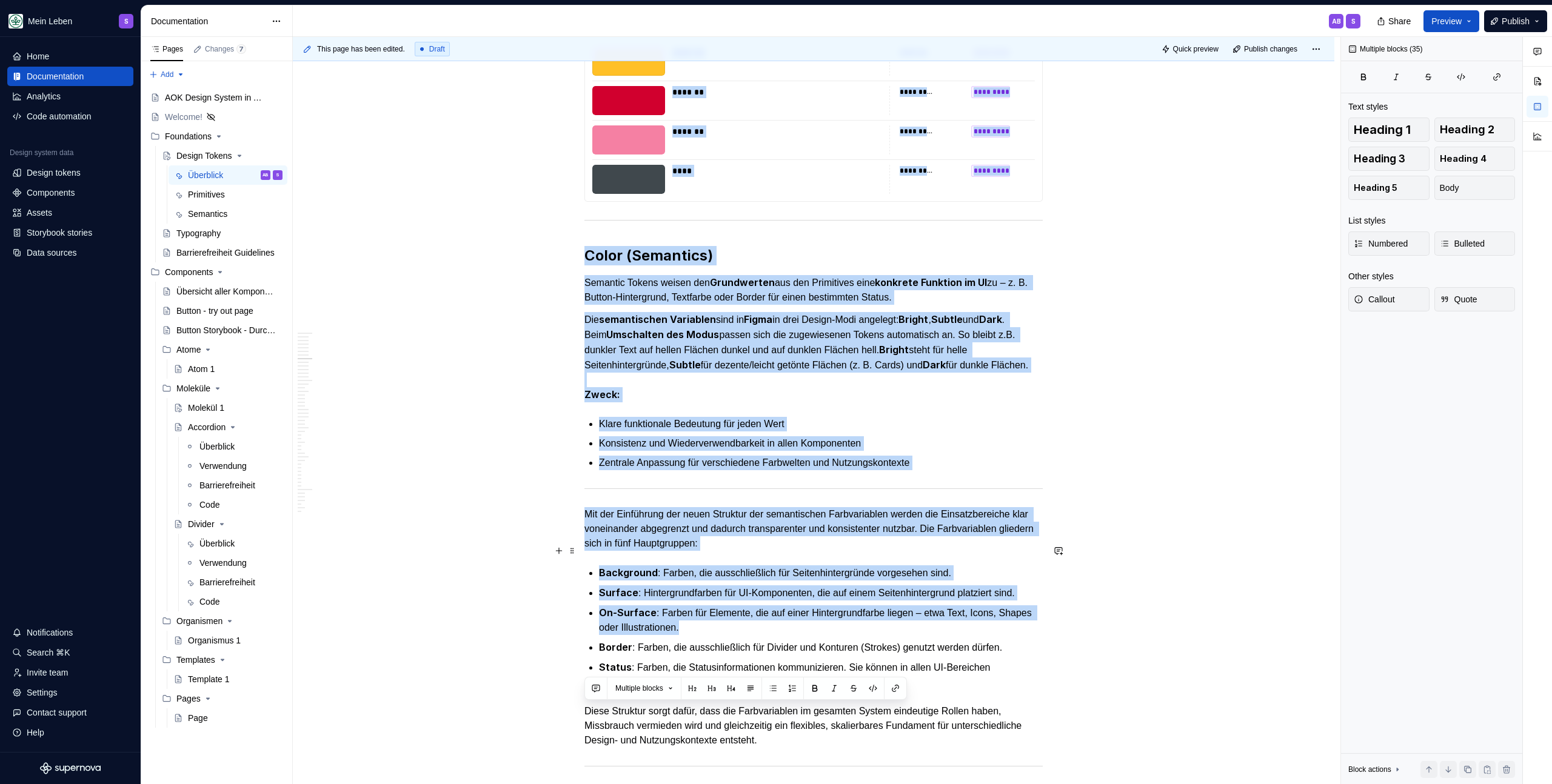
scroll to position [3078, 0]
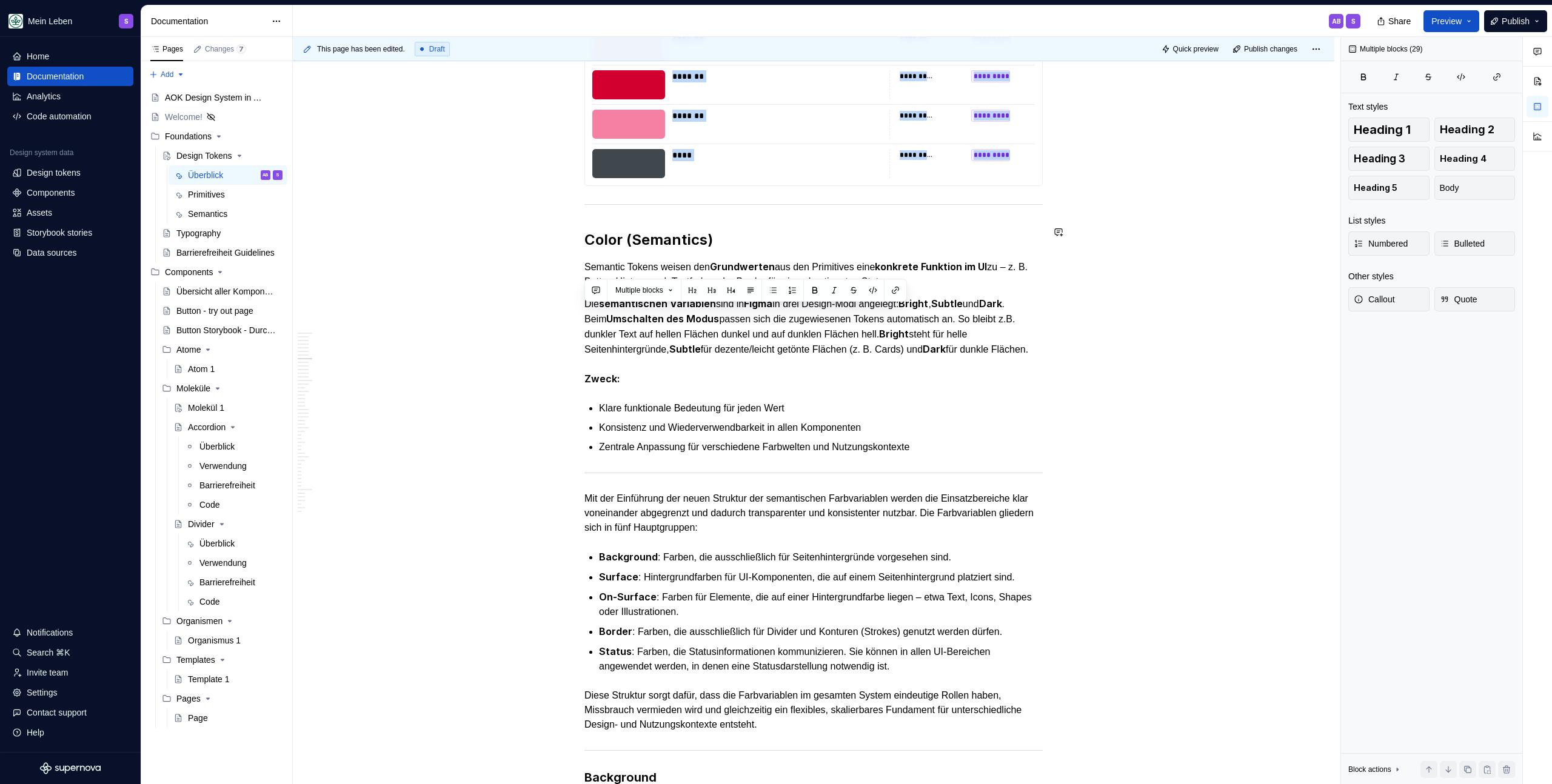
drag, startPoint x: 585, startPoint y: 413, endPoint x: 1046, endPoint y: 234, distance: 494.5
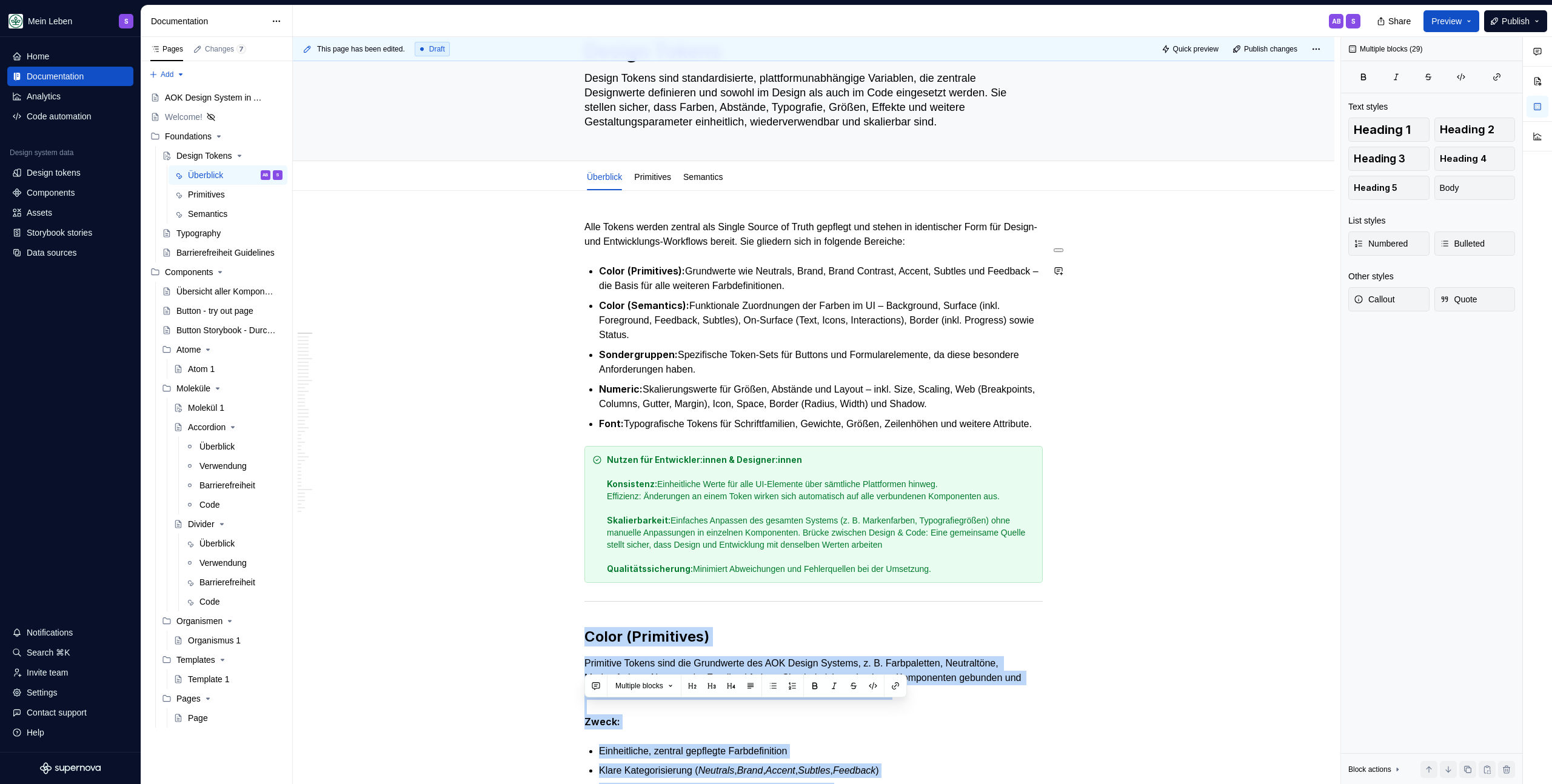
scroll to position [0, 0]
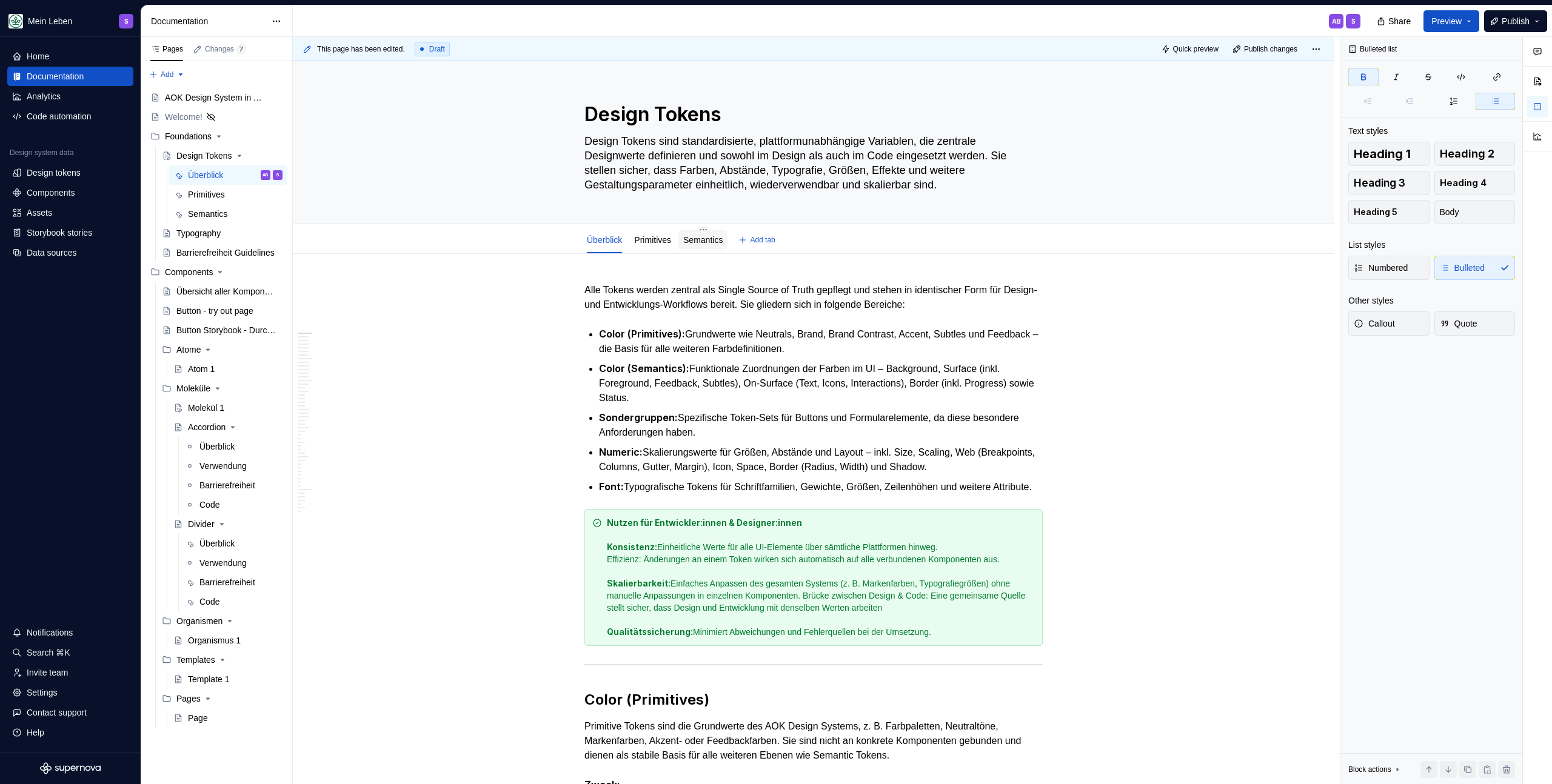
click at [704, 239] on link "Semantics" at bounding box center [703, 239] width 39 height 9
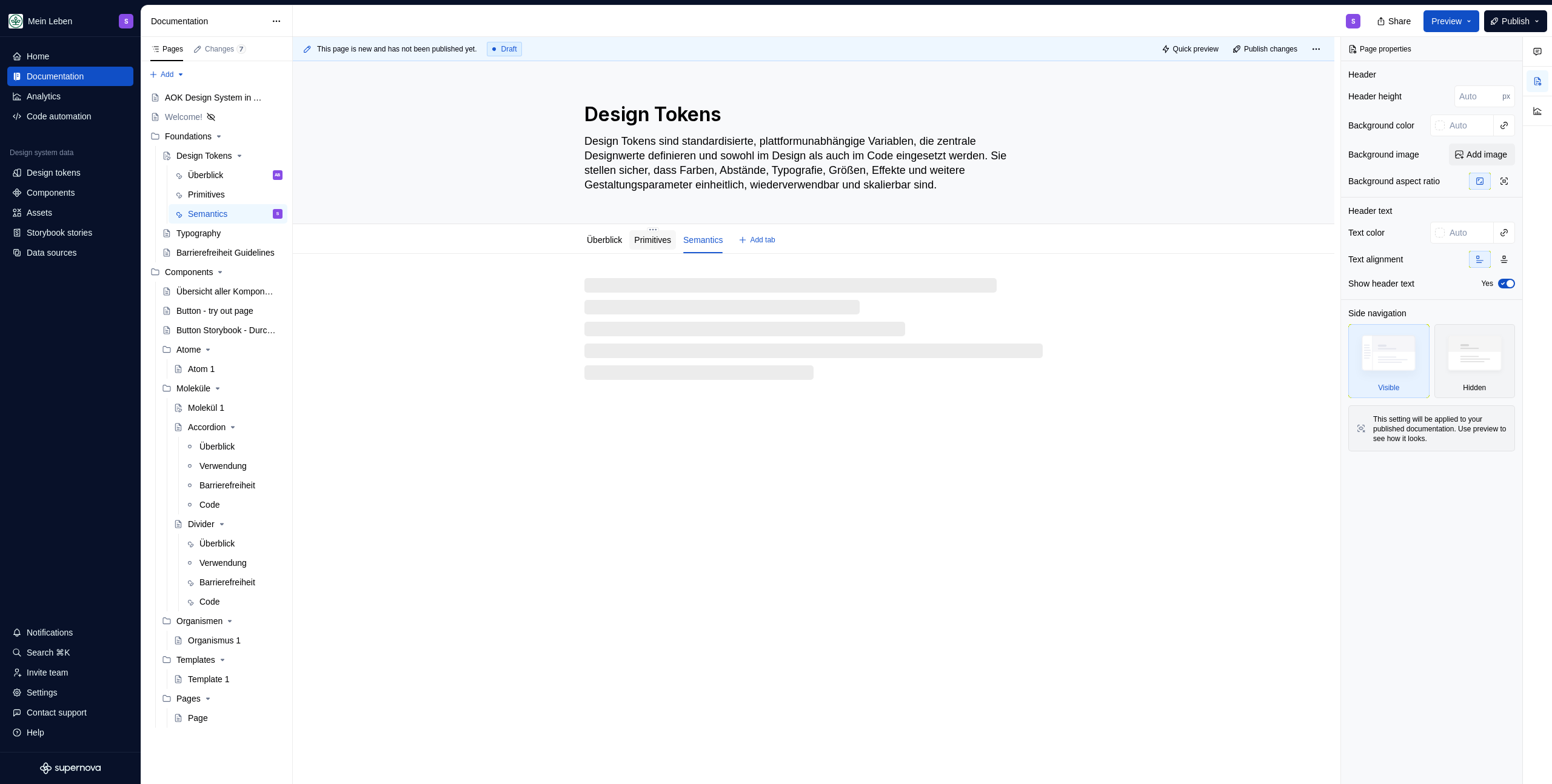
click at [662, 242] on link "Primitives" at bounding box center [652, 239] width 37 height 9
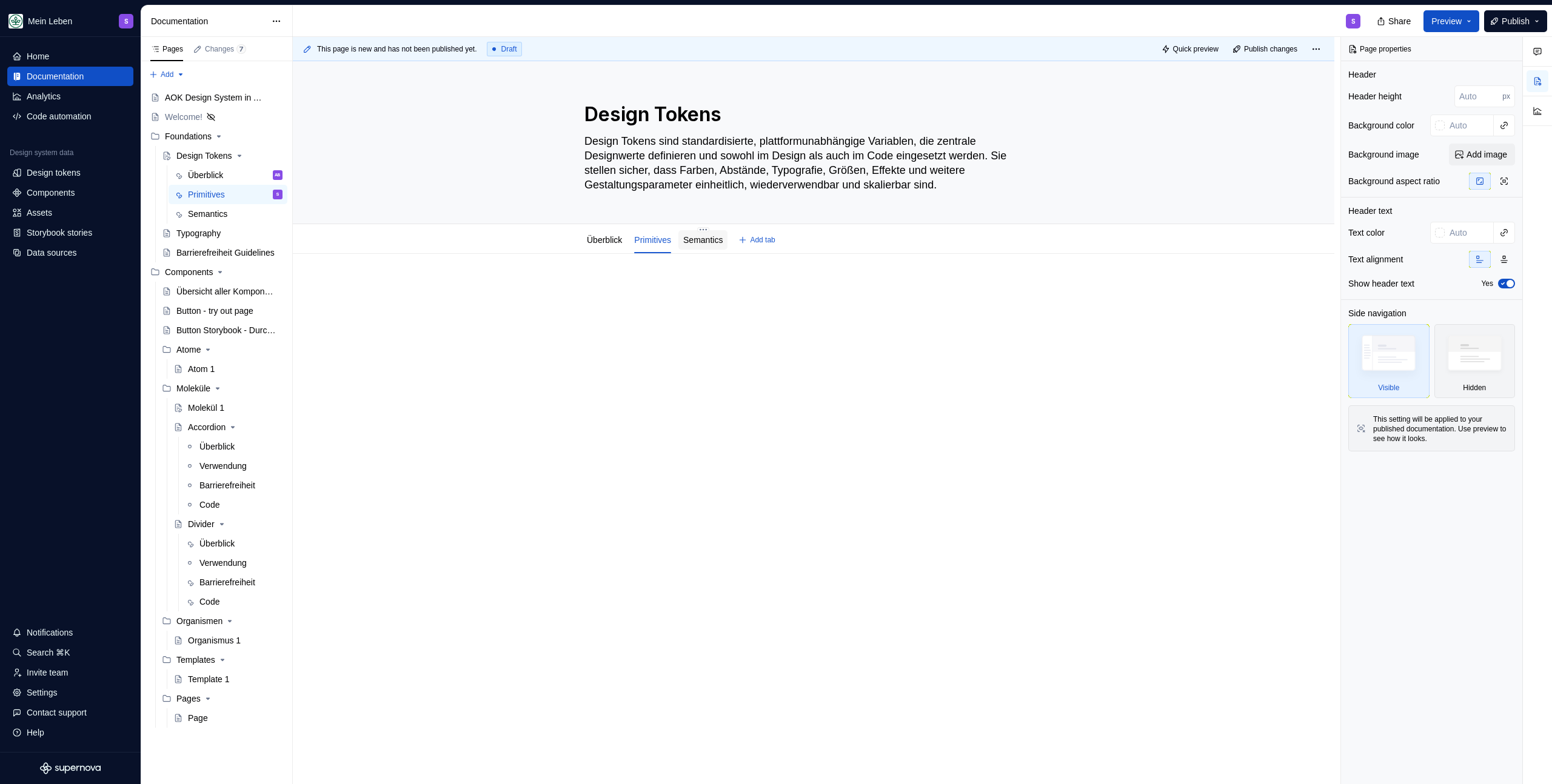
click at [698, 243] on link "Semantics" at bounding box center [703, 239] width 39 height 9
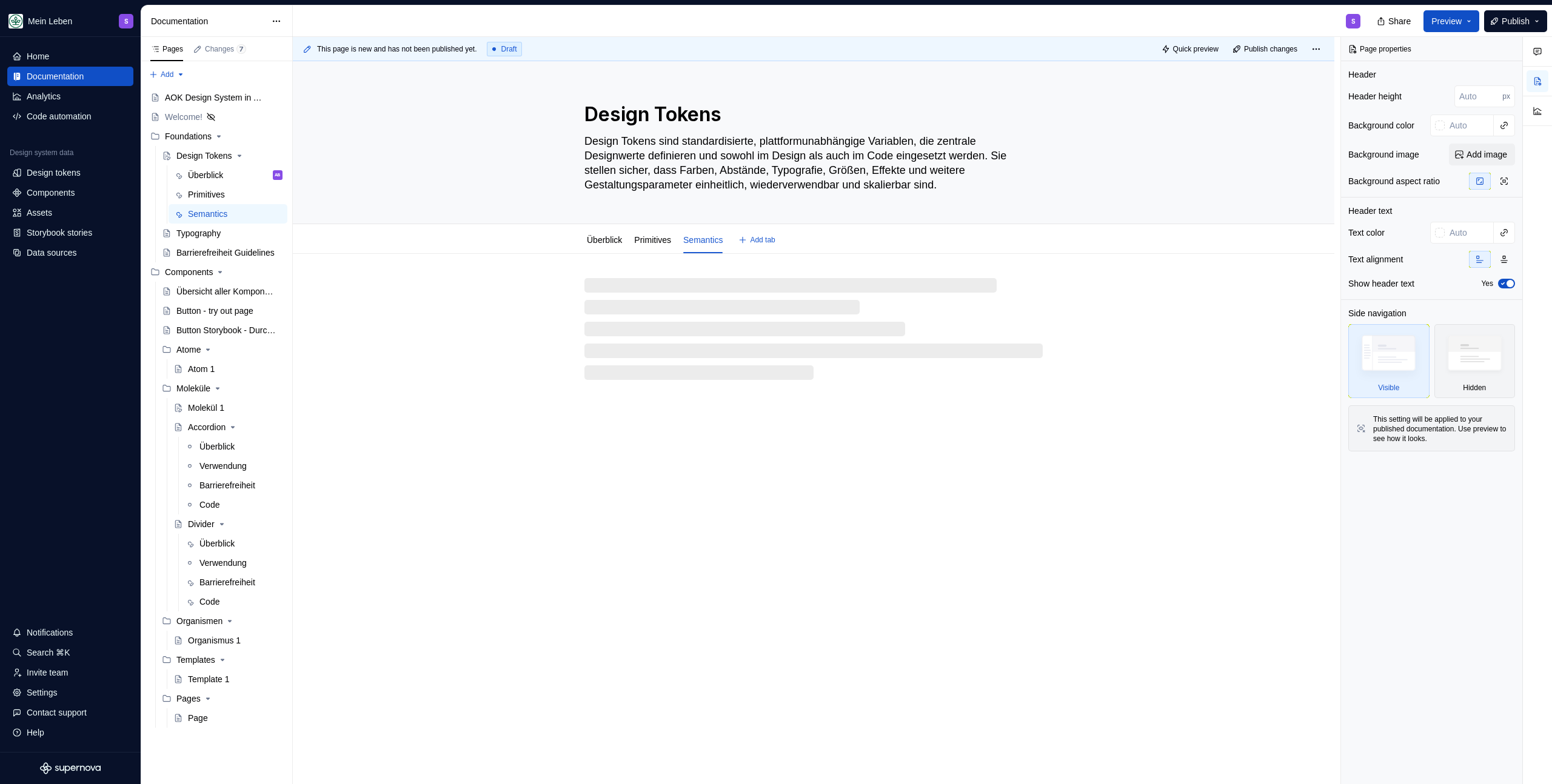
click at [664, 241] on link "Primitives" at bounding box center [652, 239] width 37 height 9
click at [618, 243] on link "Überblick" at bounding box center [604, 239] width 35 height 9
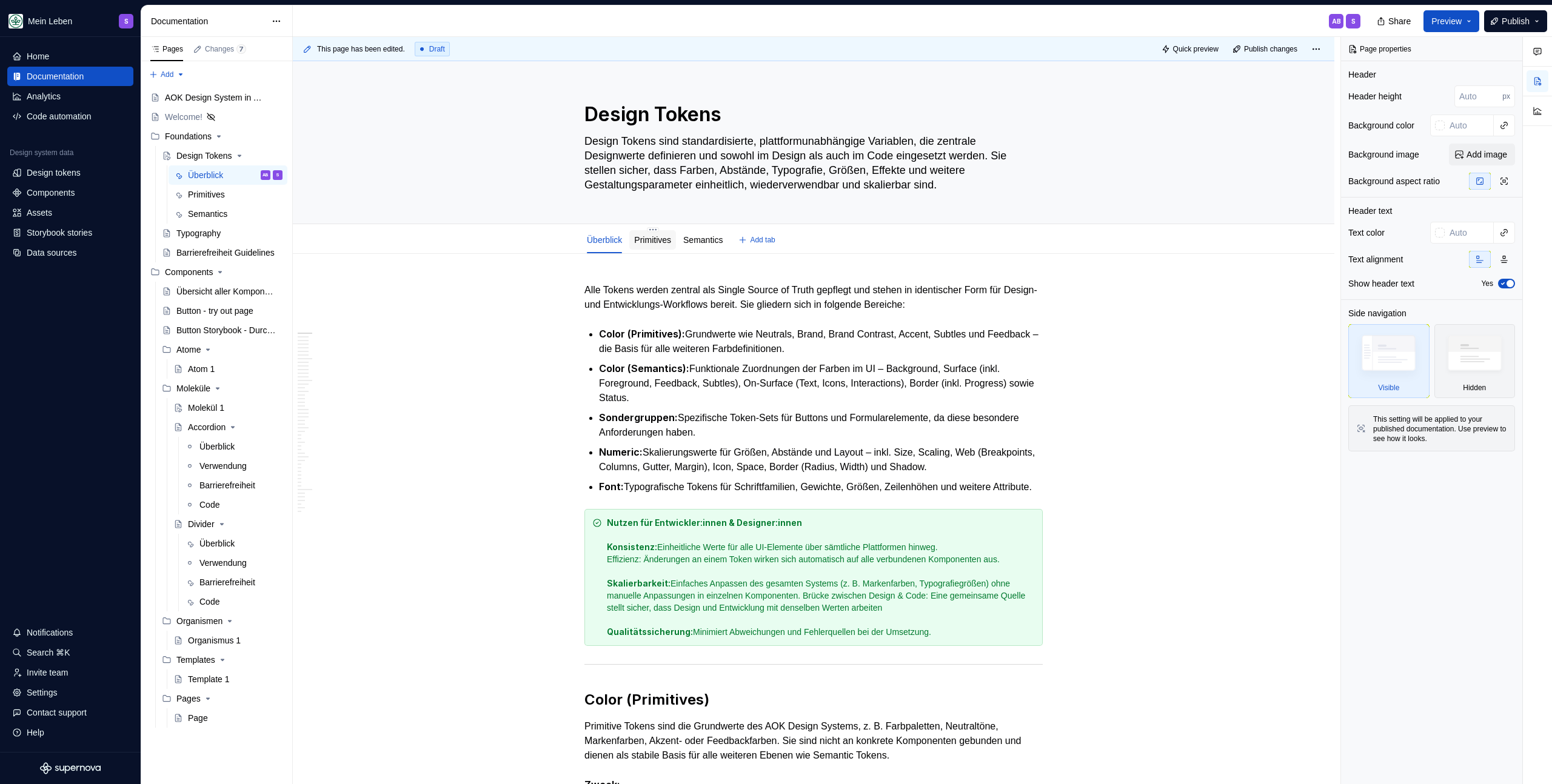
click at [670, 241] on link "Primitives" at bounding box center [652, 239] width 37 height 9
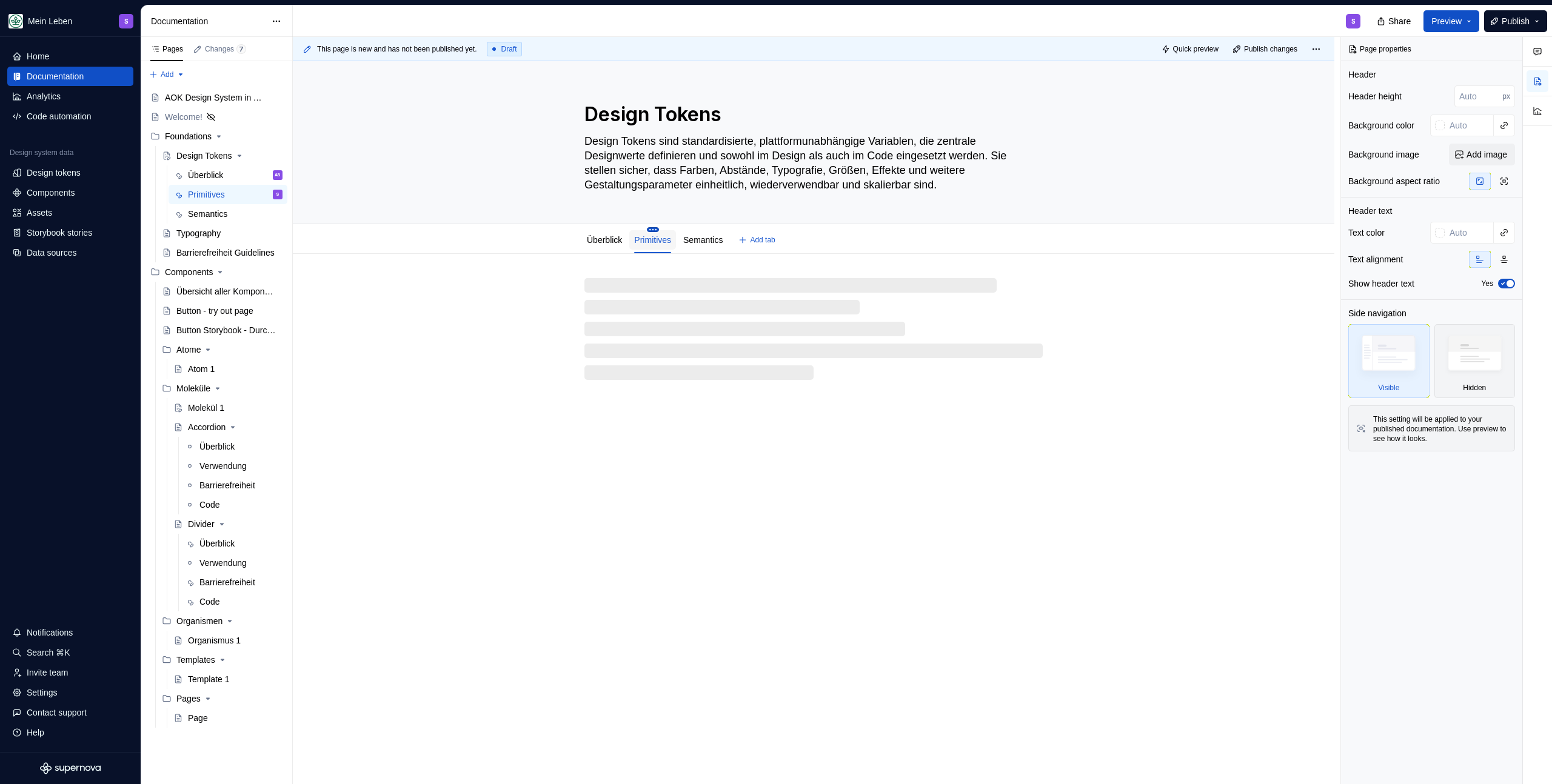
click at [656, 228] on html "Mein Leben S Home Documentation Analytics Code automation Design system data De…" at bounding box center [776, 392] width 1552 height 784
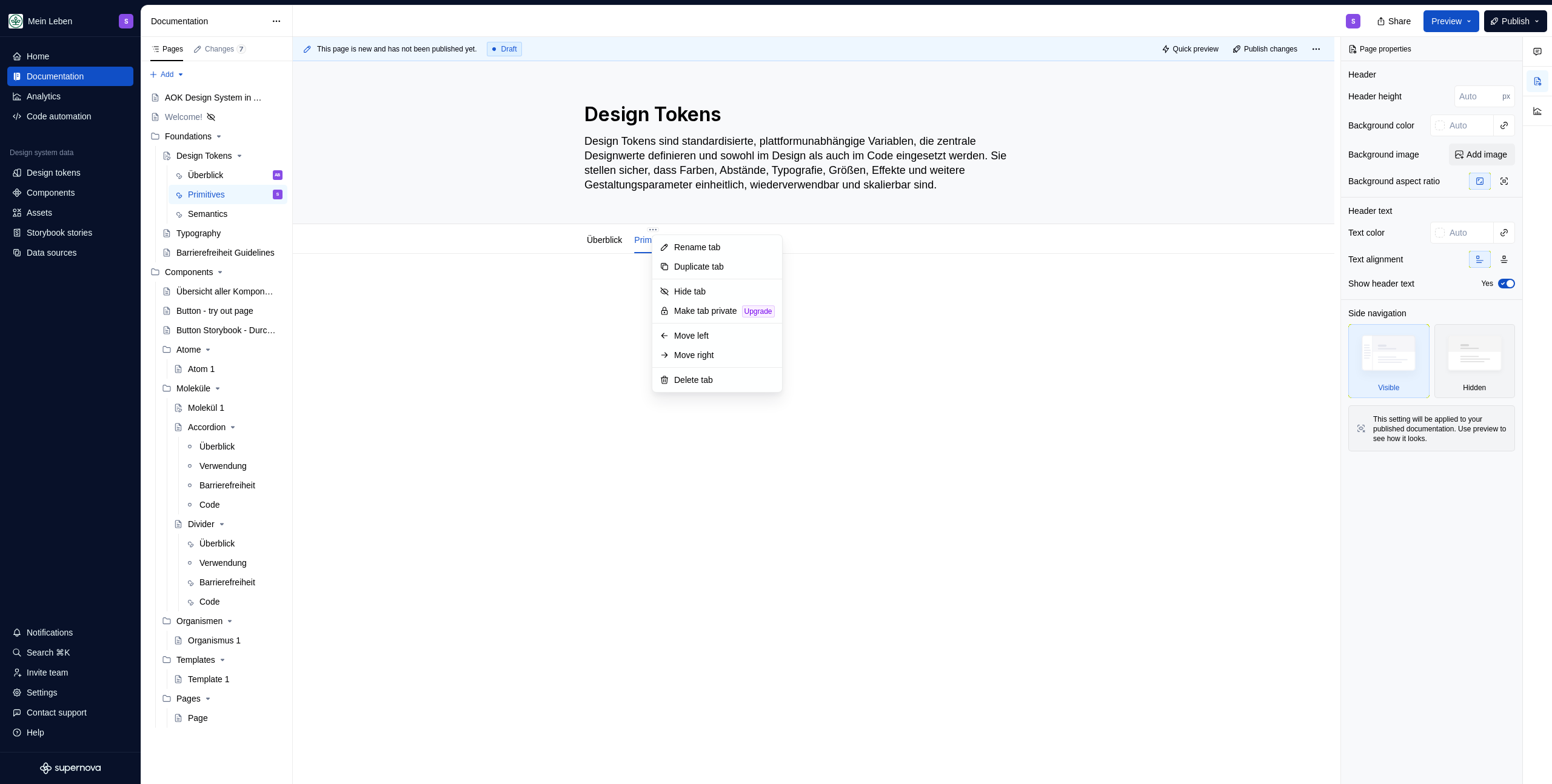
click at [560, 307] on html "Mein Leben S Home Documentation Analytics Code automation Design system data De…" at bounding box center [776, 392] width 1552 height 784
click at [593, 245] on div "Überblick" at bounding box center [604, 240] width 35 height 12
click at [705, 242] on link "Semantics" at bounding box center [703, 239] width 39 height 9
click at [608, 237] on link "Überblick" at bounding box center [604, 239] width 35 height 9
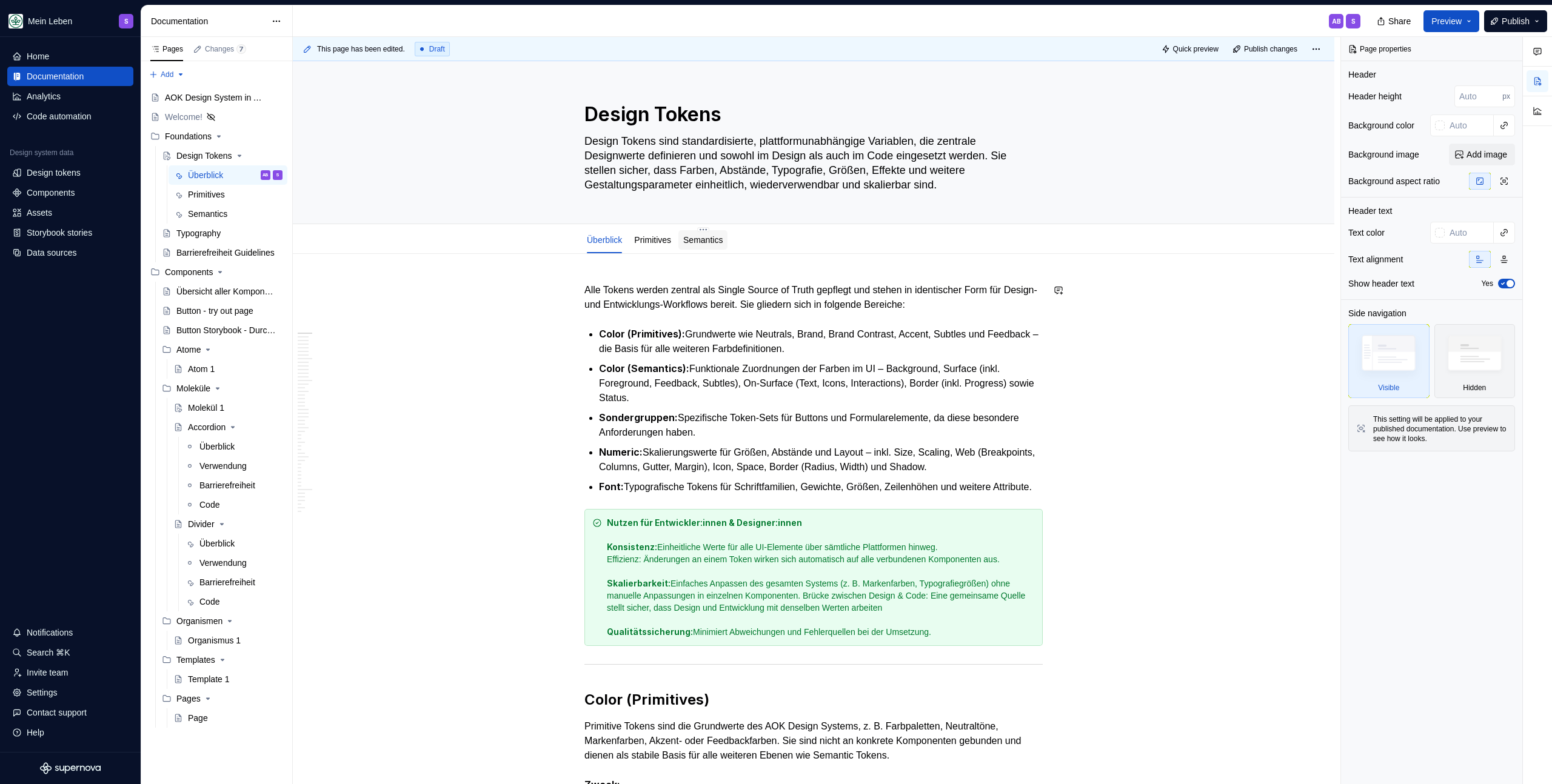
type textarea "*"
click at [770, 242] on span "Add tab" at bounding box center [762, 239] width 25 height 9
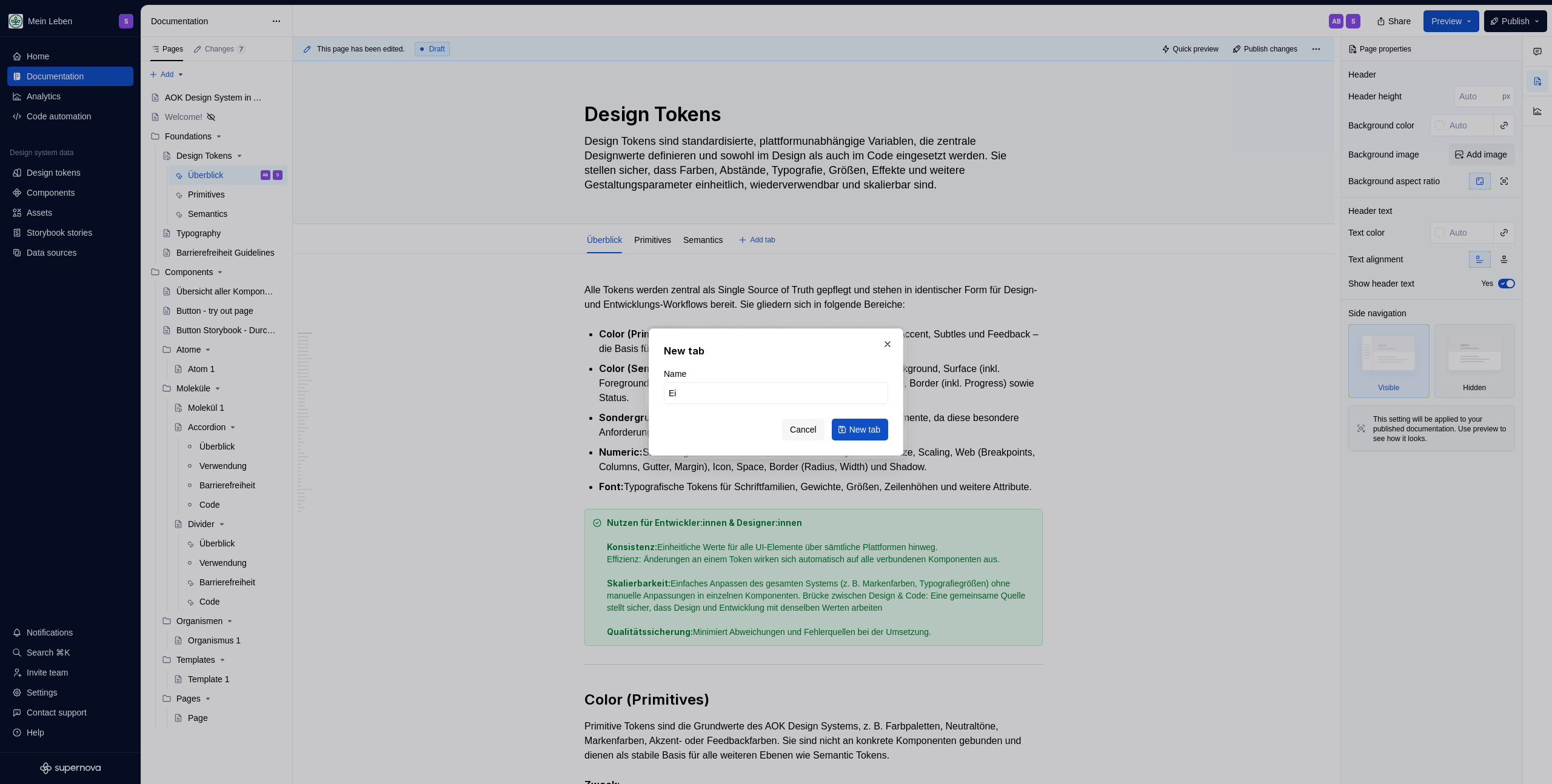
type input "E"
type input "Design T"
click at [721, 394] on input "Einbindung im Code" at bounding box center [776, 392] width 225 height 21
type input "Einbindung in Code"
click button "New tab" at bounding box center [860, 429] width 57 height 21
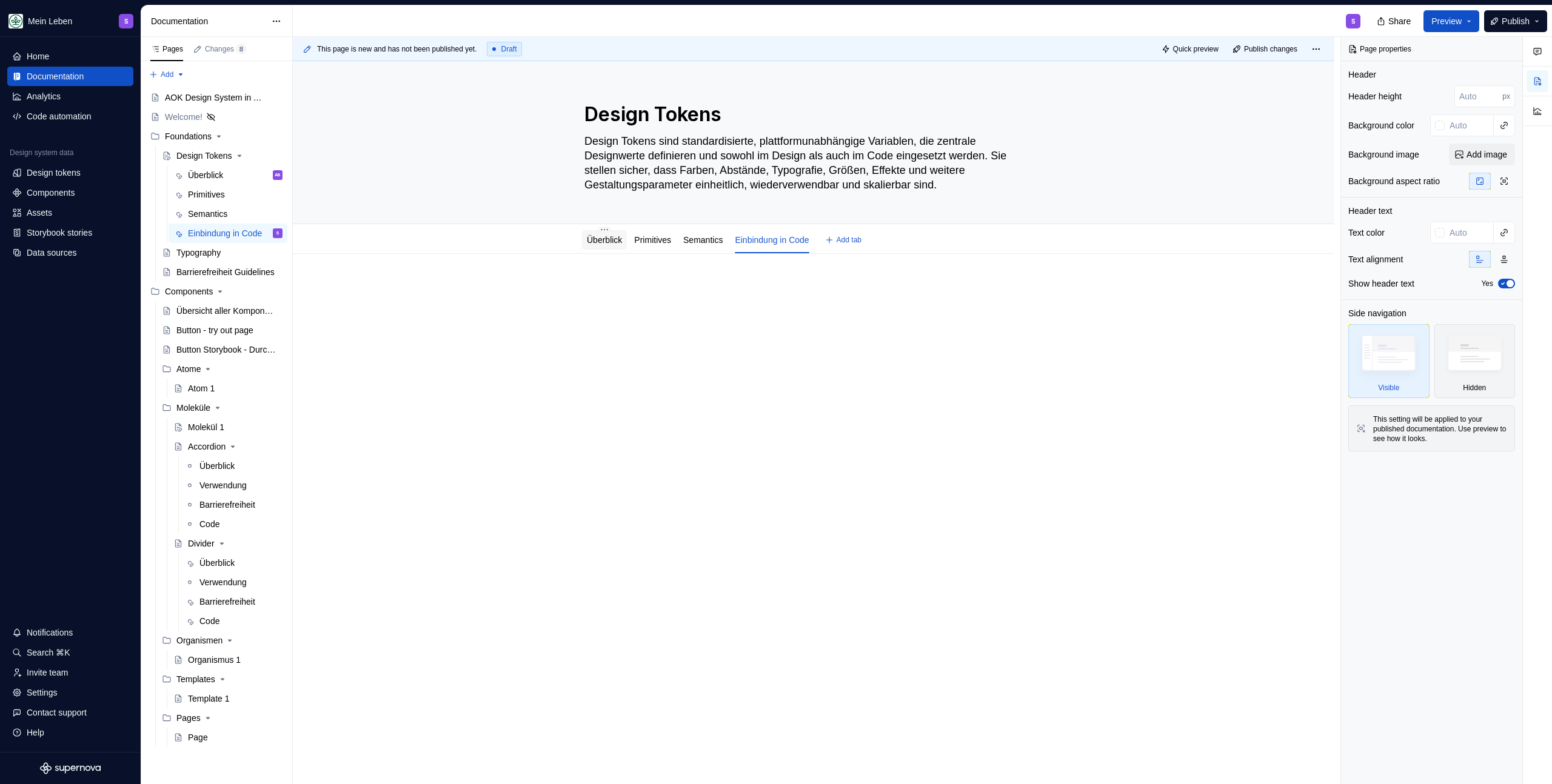
click at [596, 242] on link "Überblick" at bounding box center [604, 239] width 35 height 9
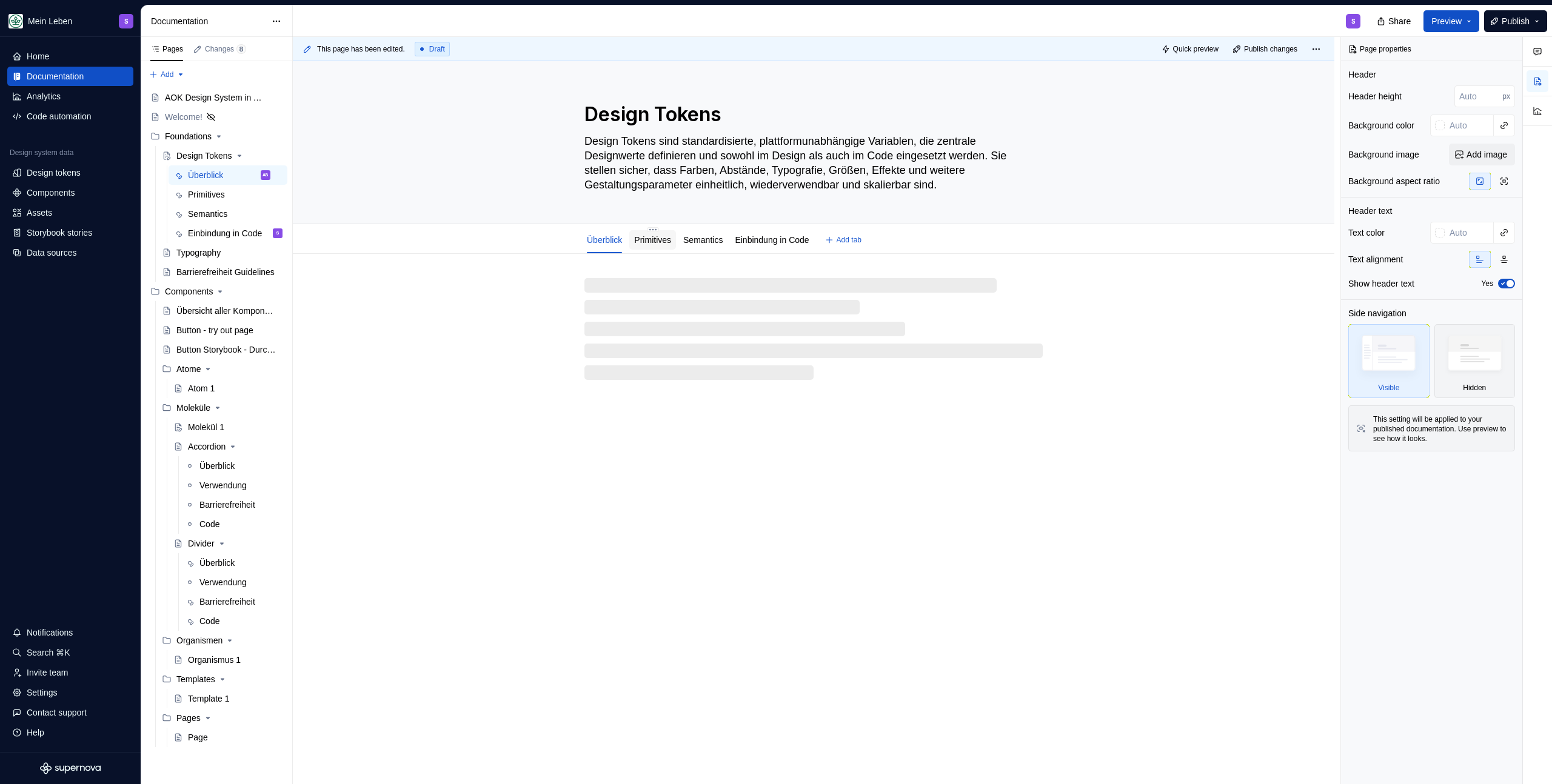
click at [662, 242] on link "Primitives" at bounding box center [652, 239] width 37 height 9
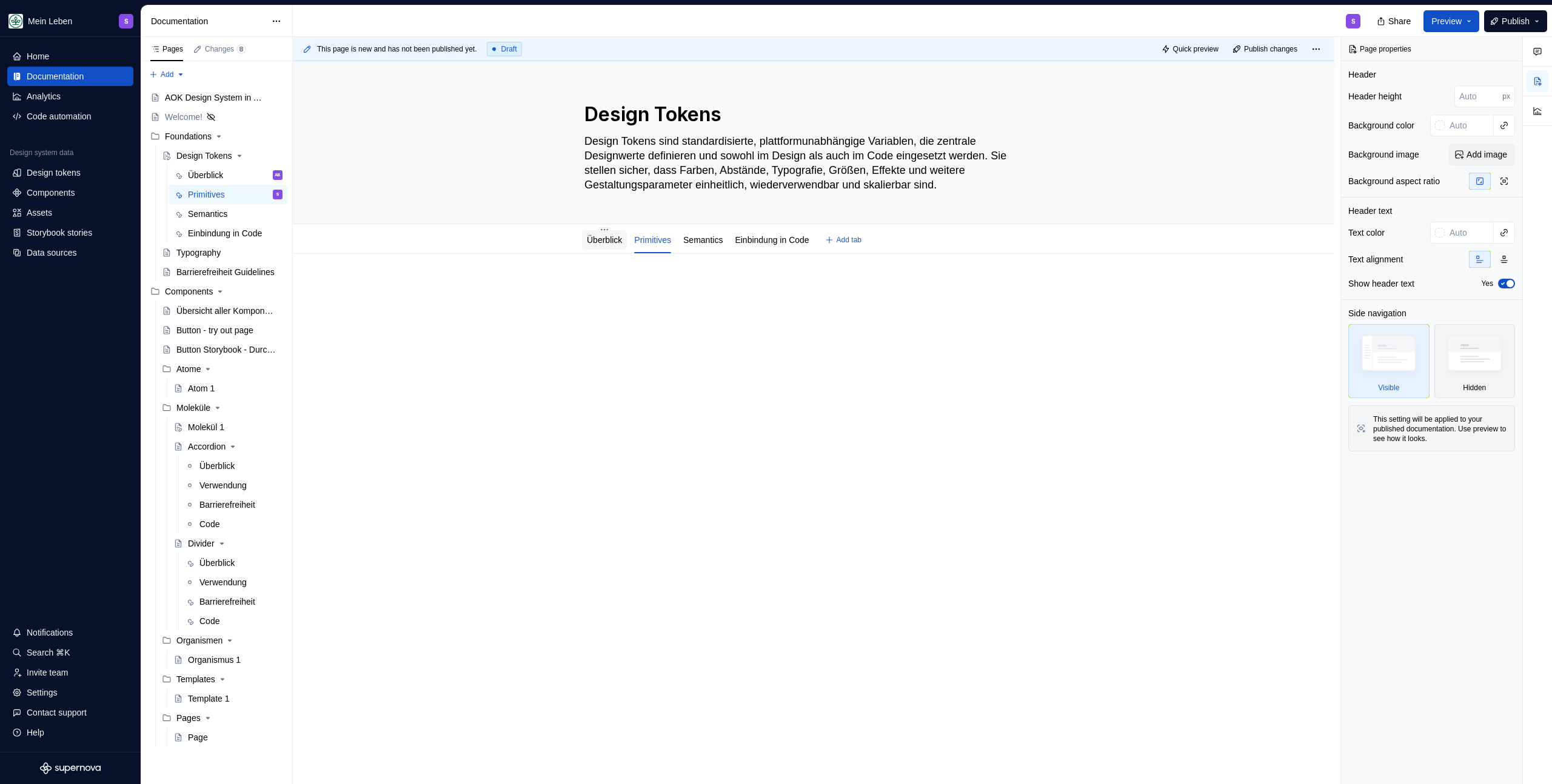
click at [608, 242] on link "Überblick" at bounding box center [604, 239] width 35 height 9
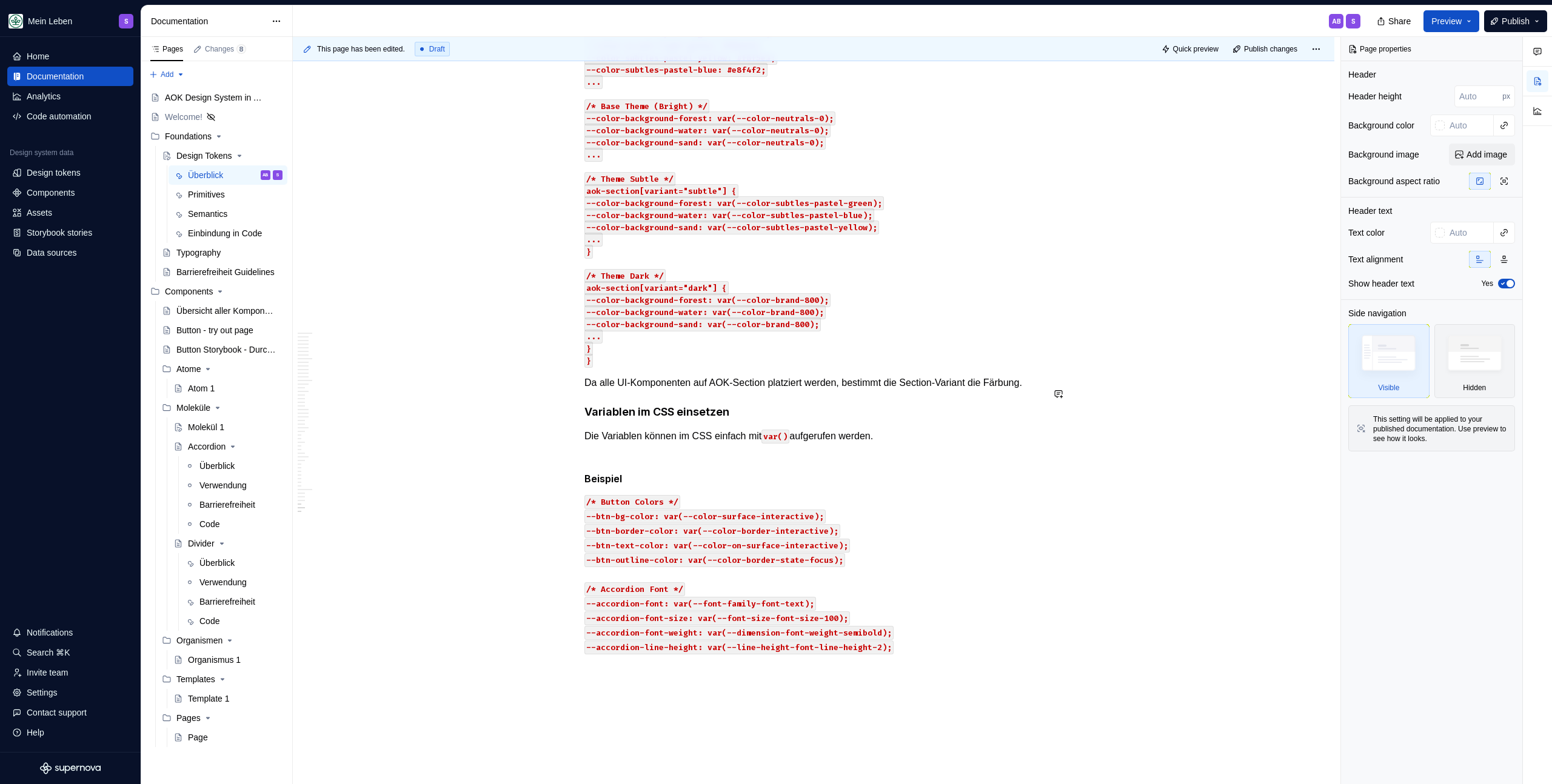
scroll to position [16859, 0]
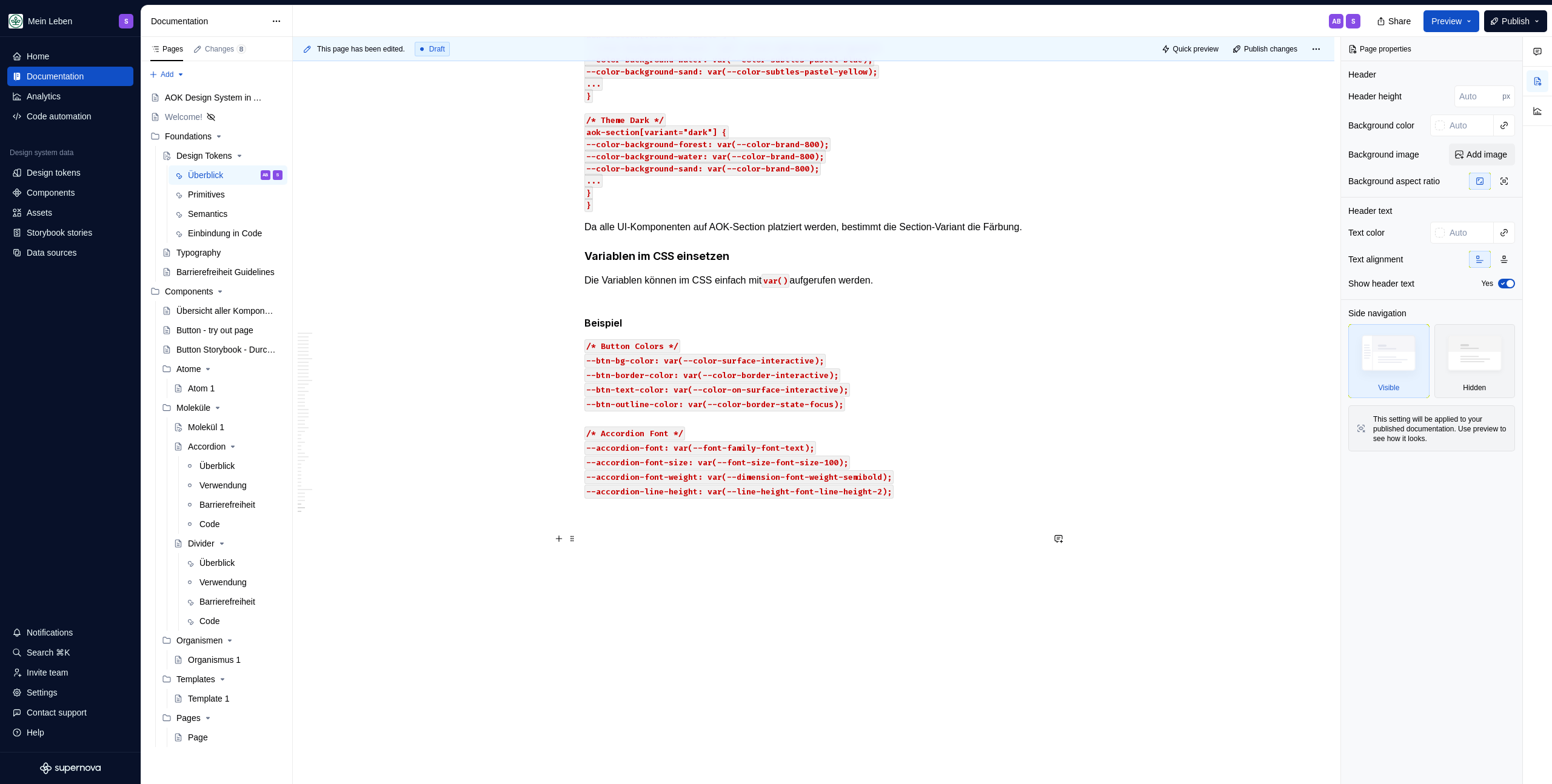
click at [641, 517] on p at bounding box center [813, 521] width 458 height 29
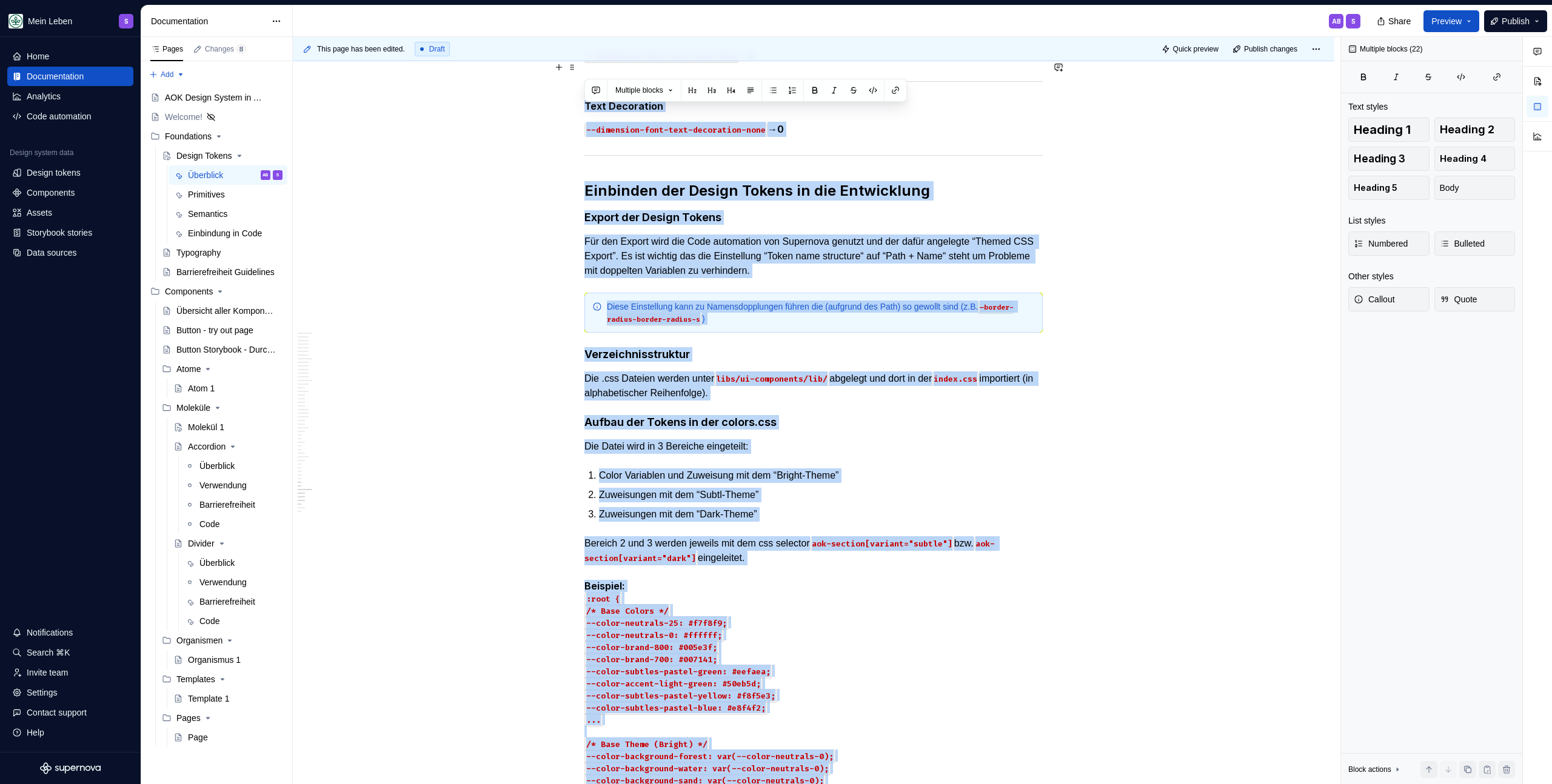
scroll to position [15994, 0]
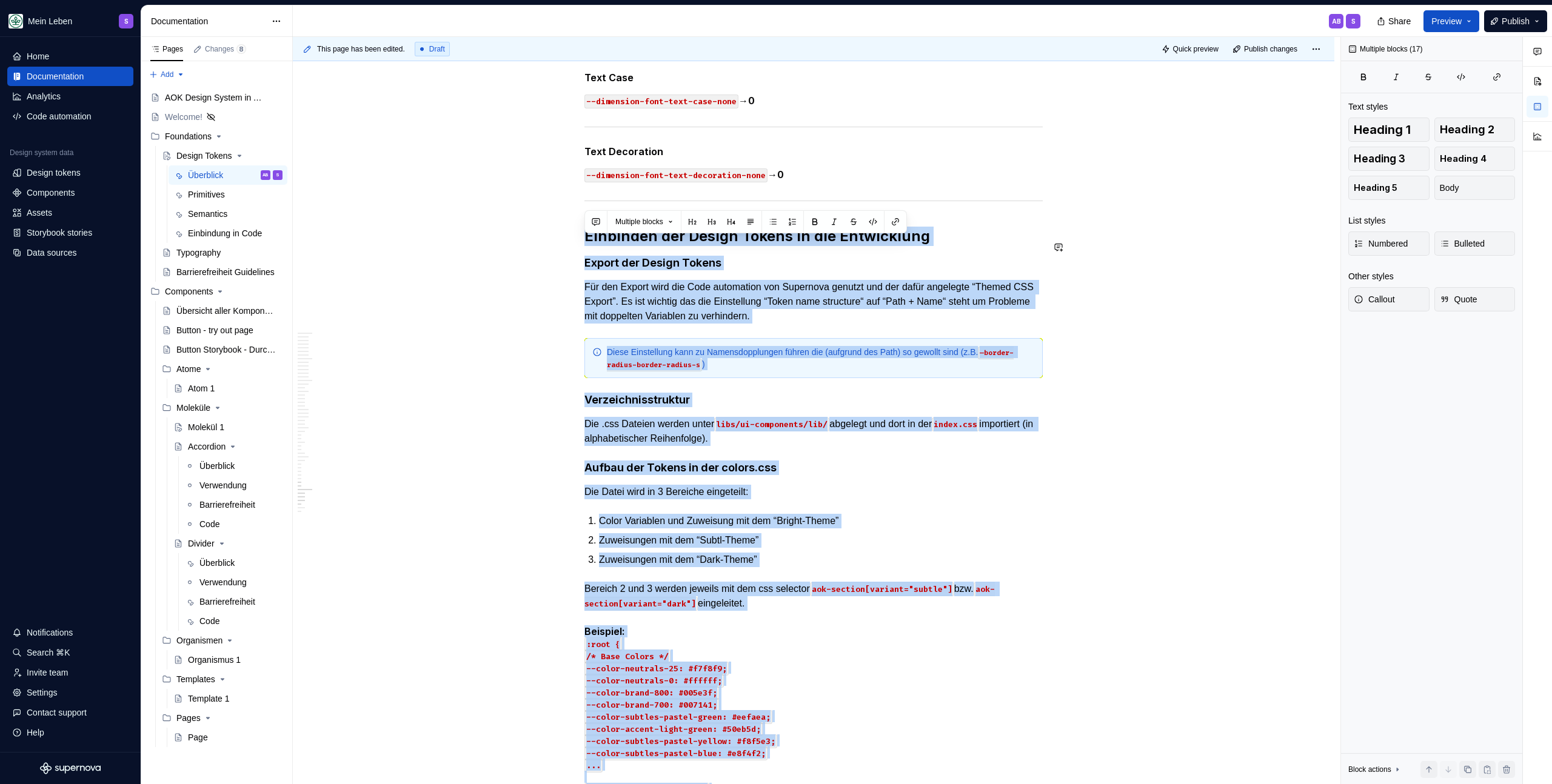
drag, startPoint x: 635, startPoint y: 516, endPoint x: 573, endPoint y: 229, distance: 293.6
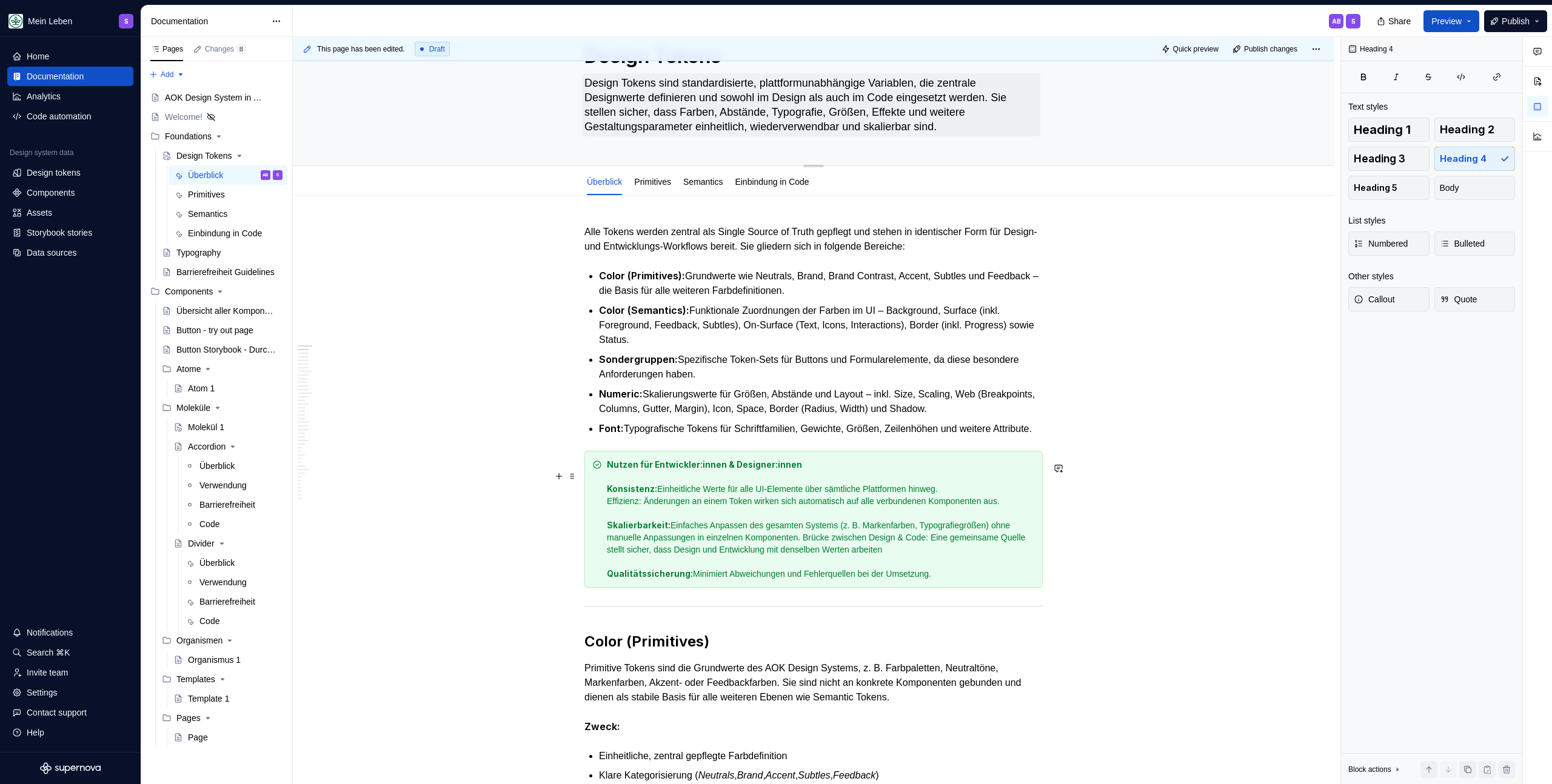
scroll to position [0, 0]
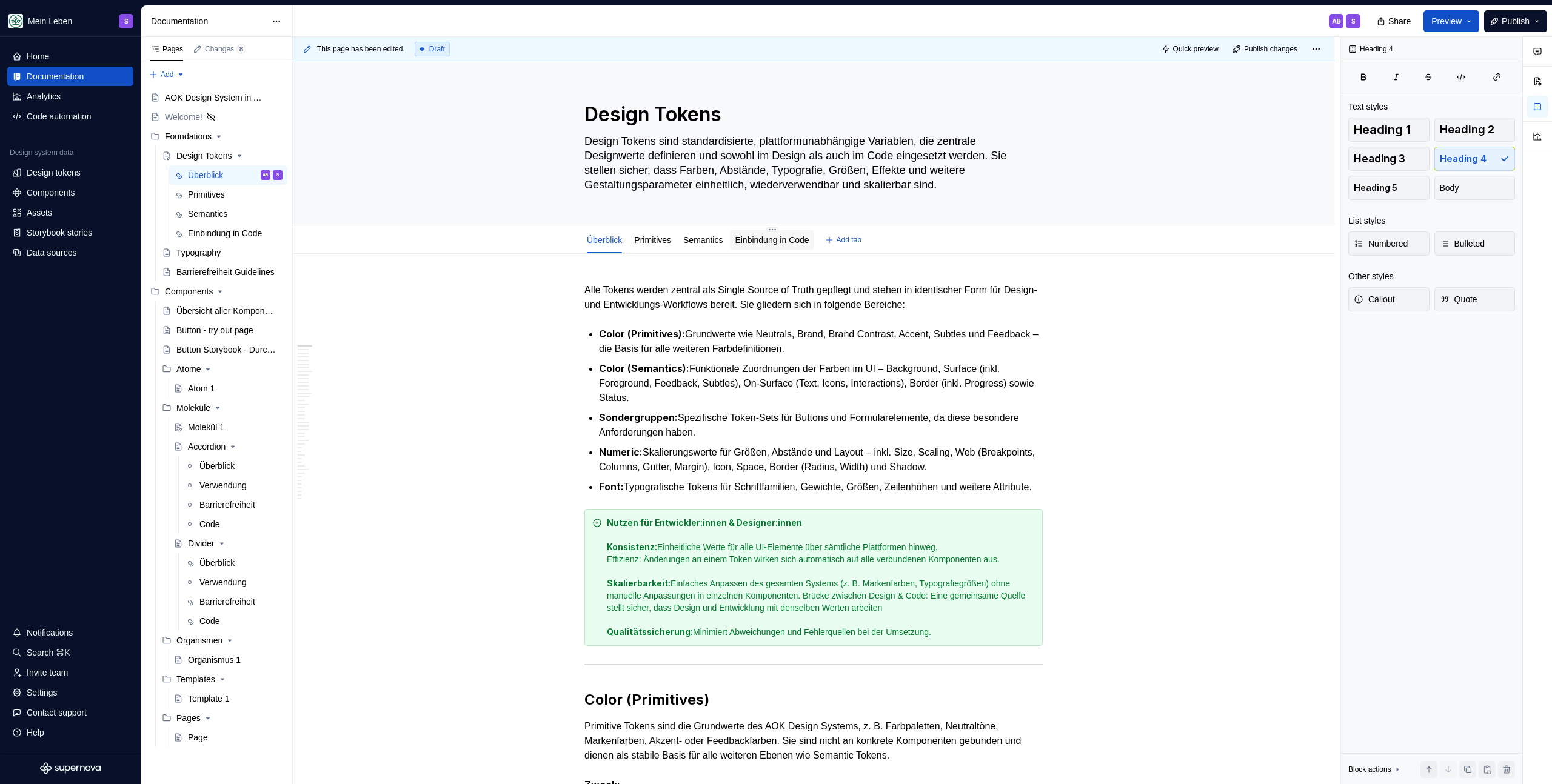
click at [776, 245] on div "Einbindung in Code" at bounding box center [771, 240] width 74 height 12
click at [776, 239] on link "Einbindung in Code" at bounding box center [771, 239] width 74 height 9
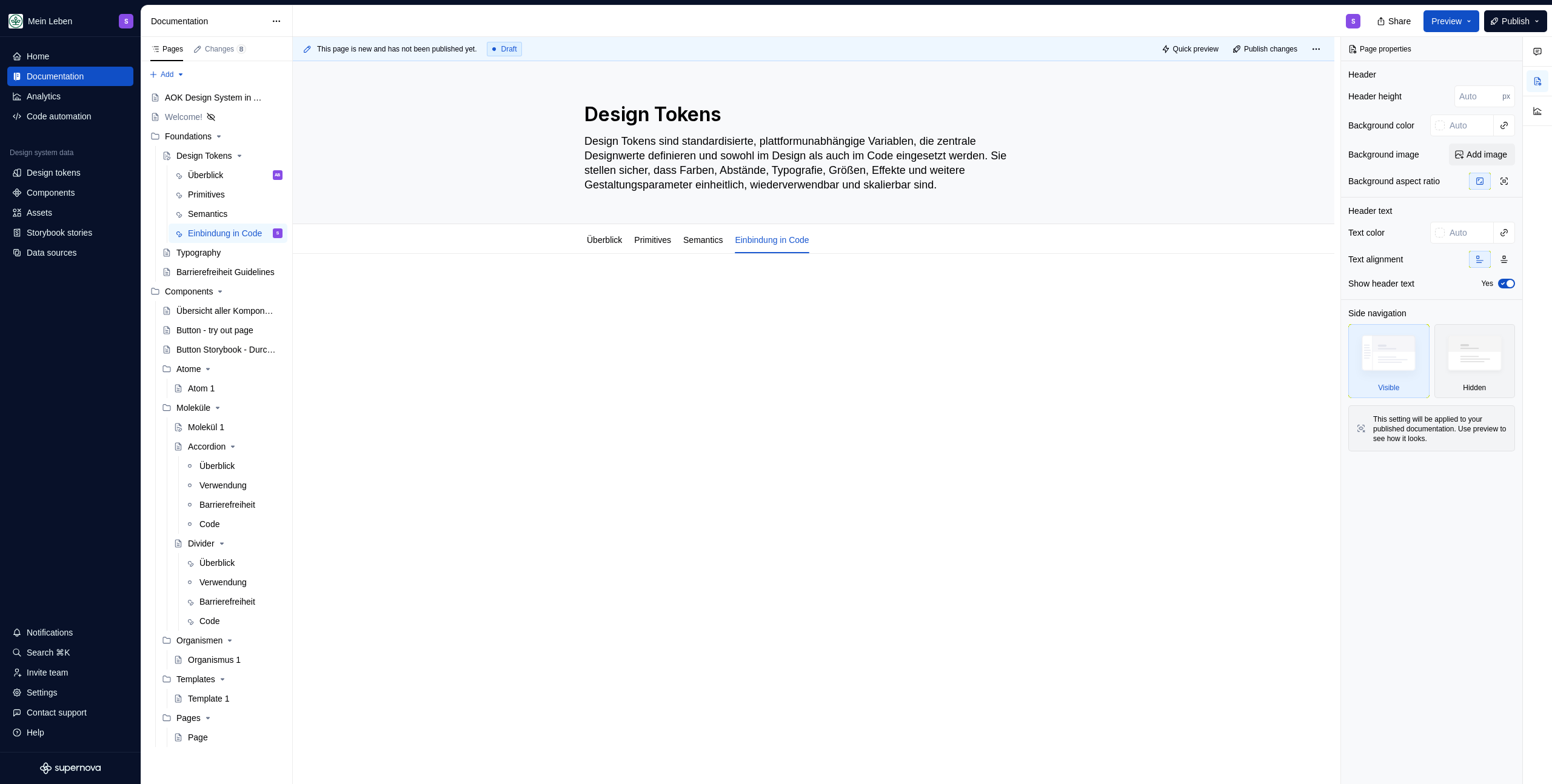
click at [644, 299] on div at bounding box center [813, 306] width 458 height 46
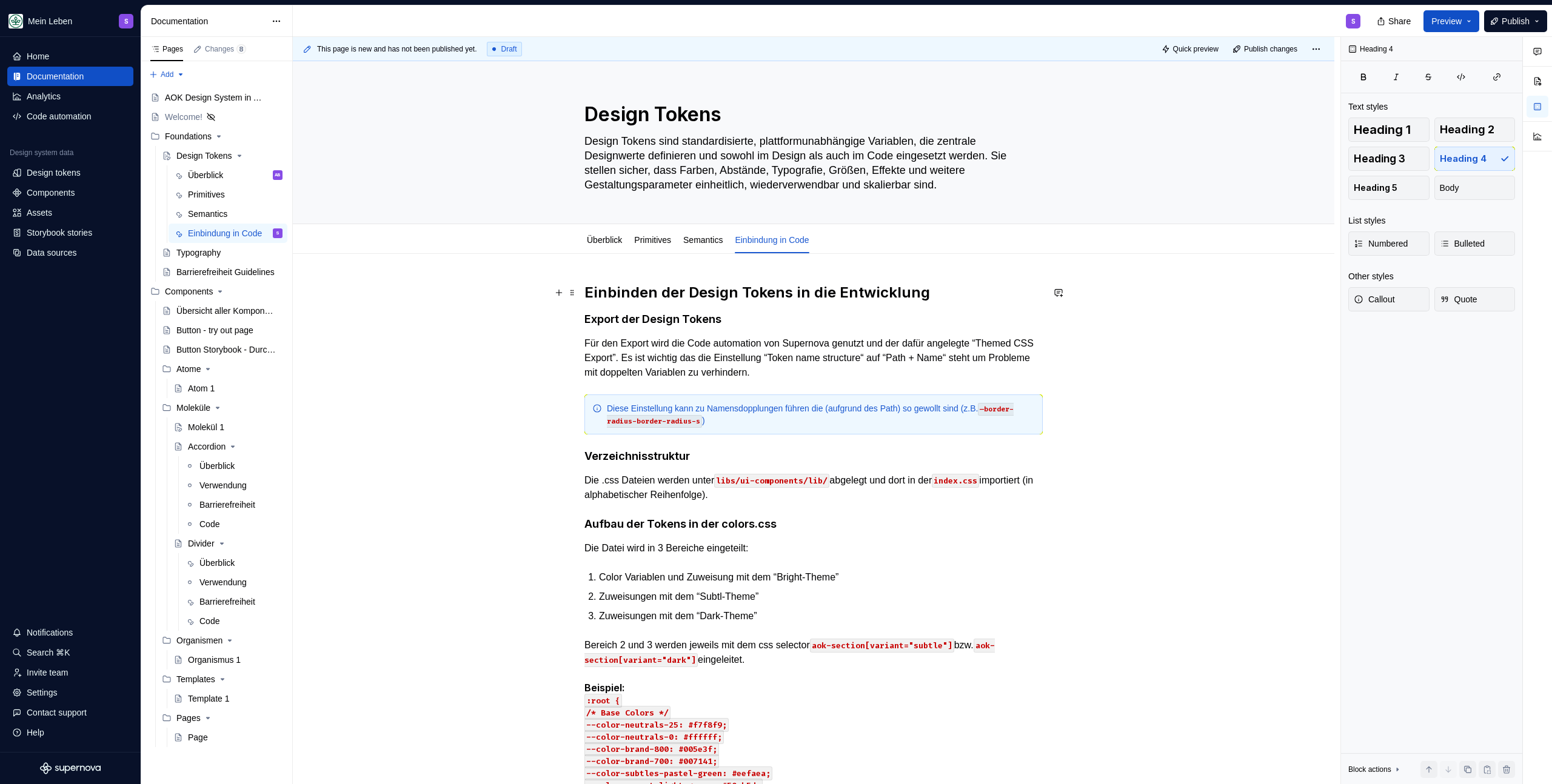
click at [730, 294] on h2 "Einbinden der Design Tokens in die Entwicklung" at bounding box center [813, 292] width 458 height 20
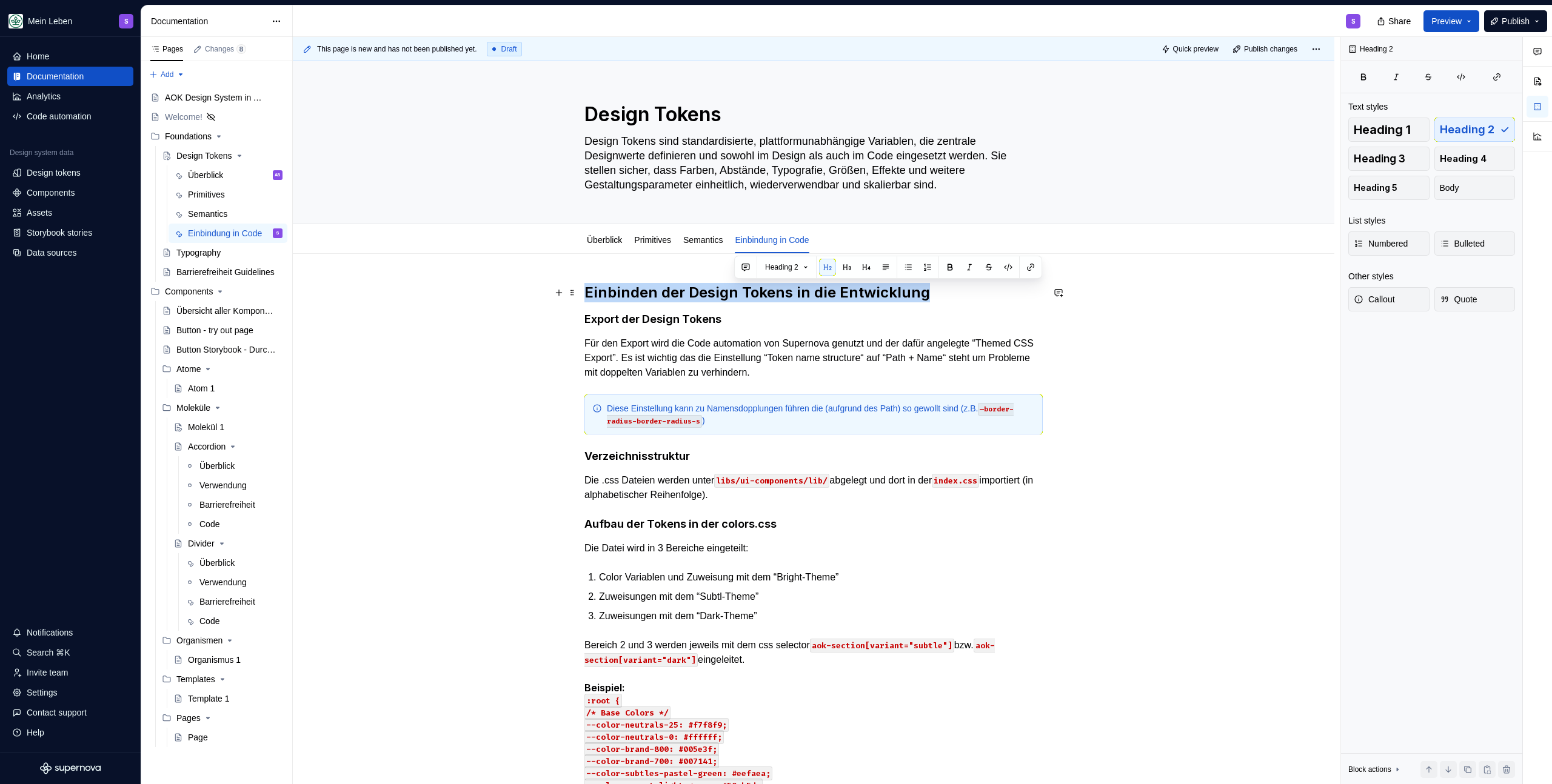
click at [730, 294] on h2 "Einbinden der Design Tokens in die Entwicklung" at bounding box center [813, 292] width 458 height 20
click at [738, 312] on button at bounding box center [742, 310] width 9 height 3
click at [780, 320] on h4 "Export der Design Tokens" at bounding box center [813, 319] width 458 height 15
click at [814, 290] on h2 "Einbinden der Design Tokens in die Entwicklung" at bounding box center [813, 292] width 458 height 20
click at [774, 320] on h4 "Export der Design Tokens" at bounding box center [813, 319] width 458 height 15
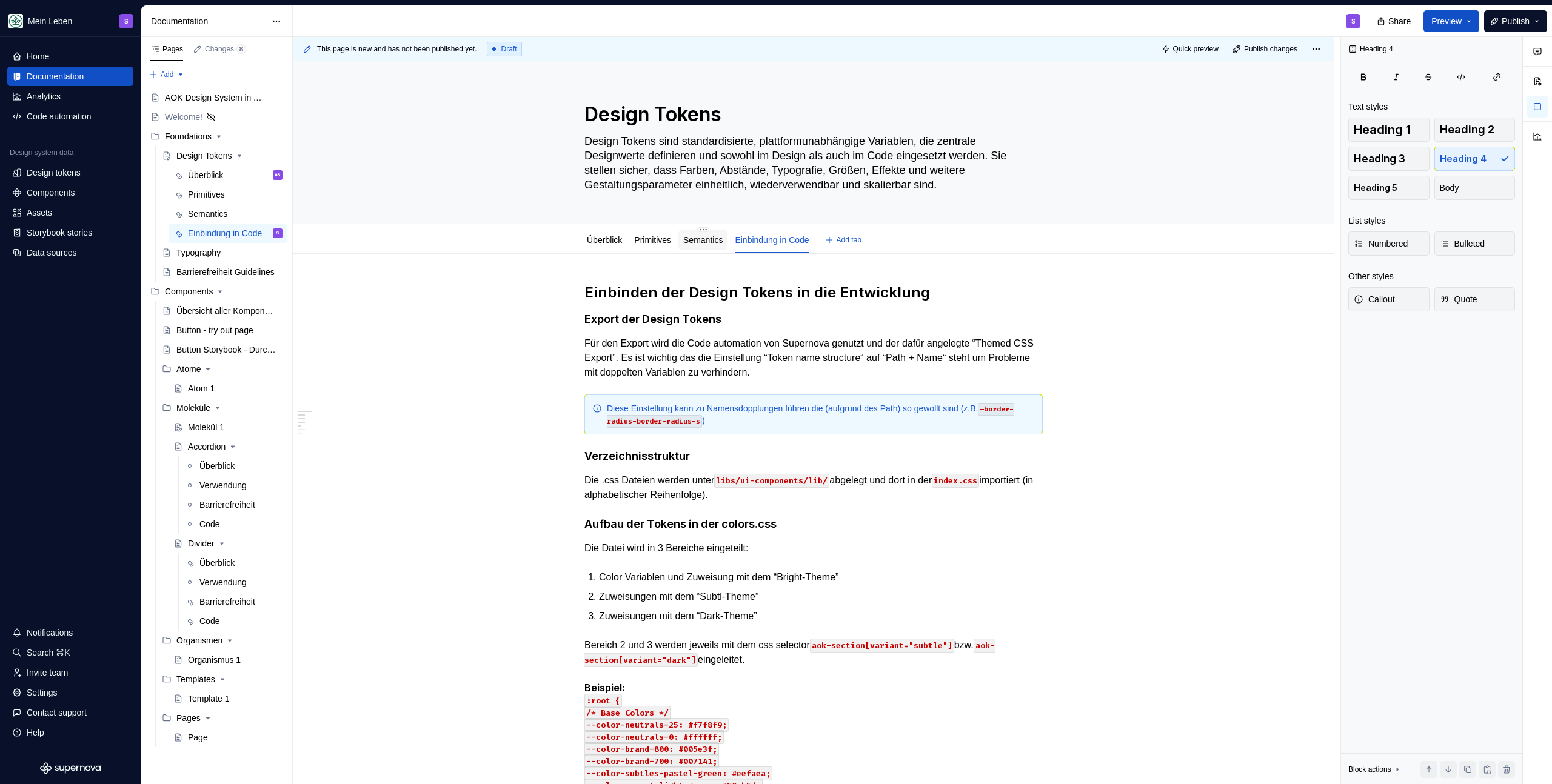
click at [711, 246] on div "Semantics" at bounding box center [703, 240] width 39 height 15
click at [622, 236] on link "Überblick" at bounding box center [604, 239] width 35 height 9
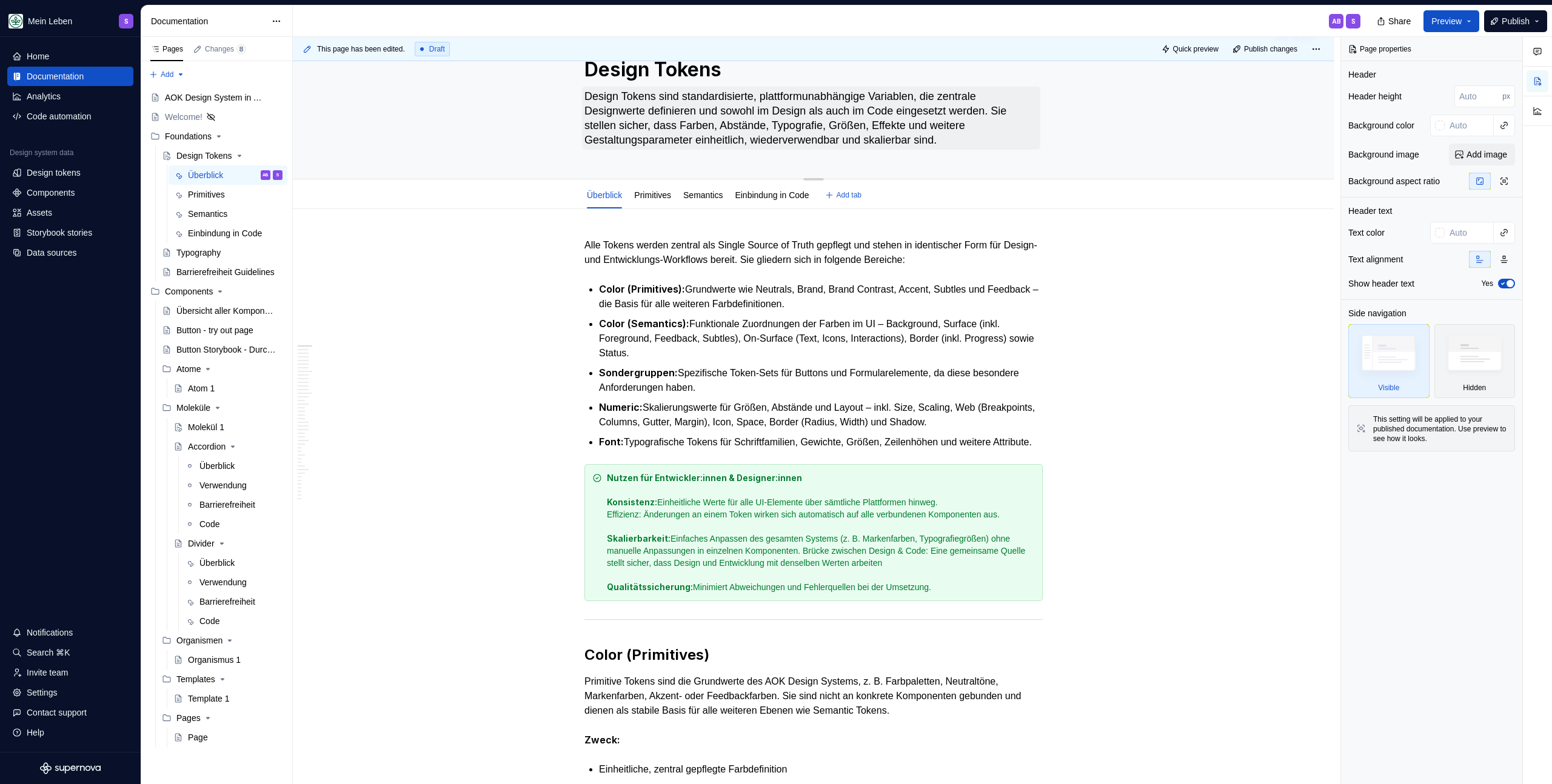
scroll to position [38, 0]
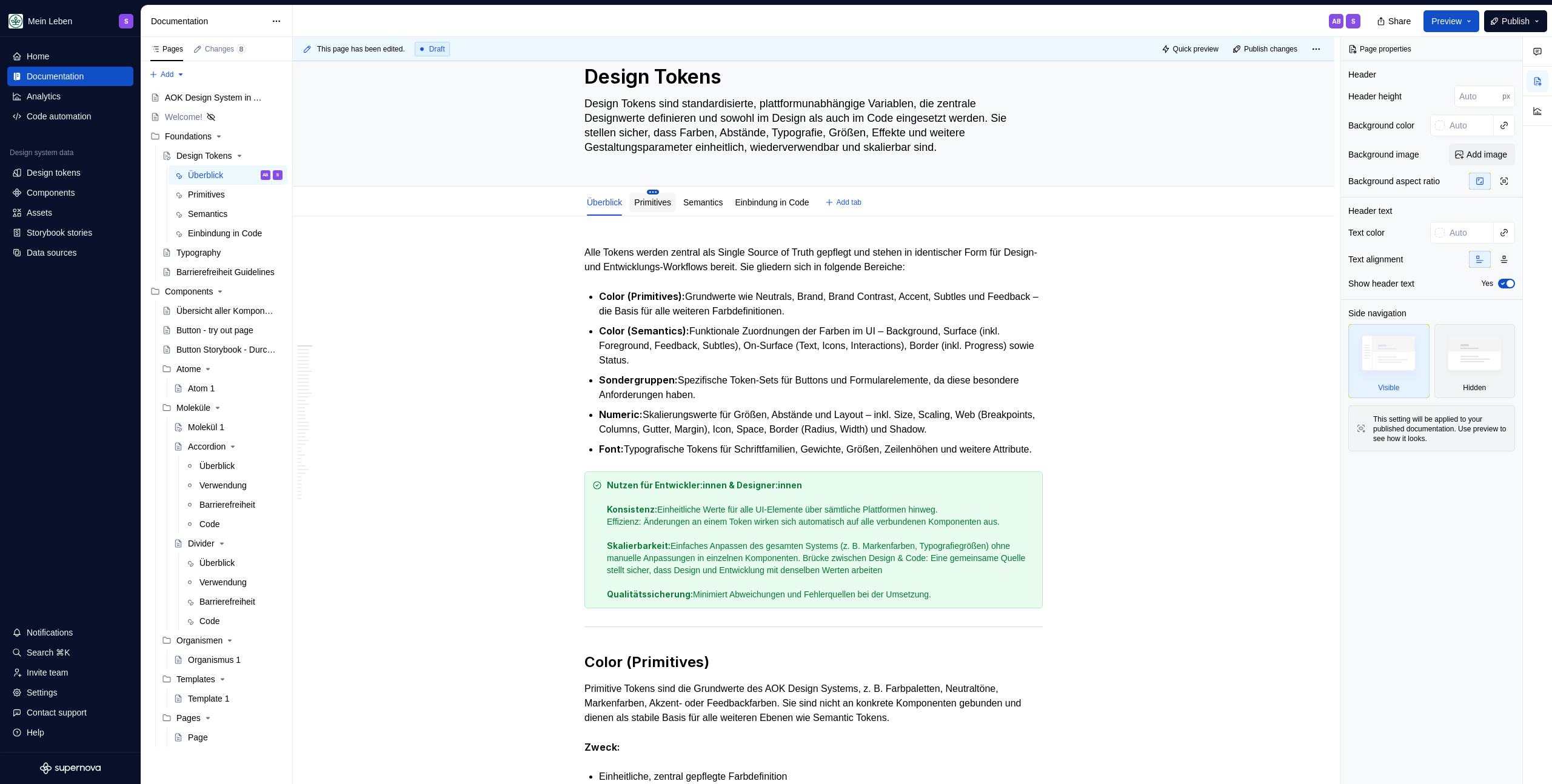
click at [656, 192] on html "Mein Leben S Home Documentation Analytics Code automation Design system data De…" at bounding box center [776, 392] width 1552 height 784
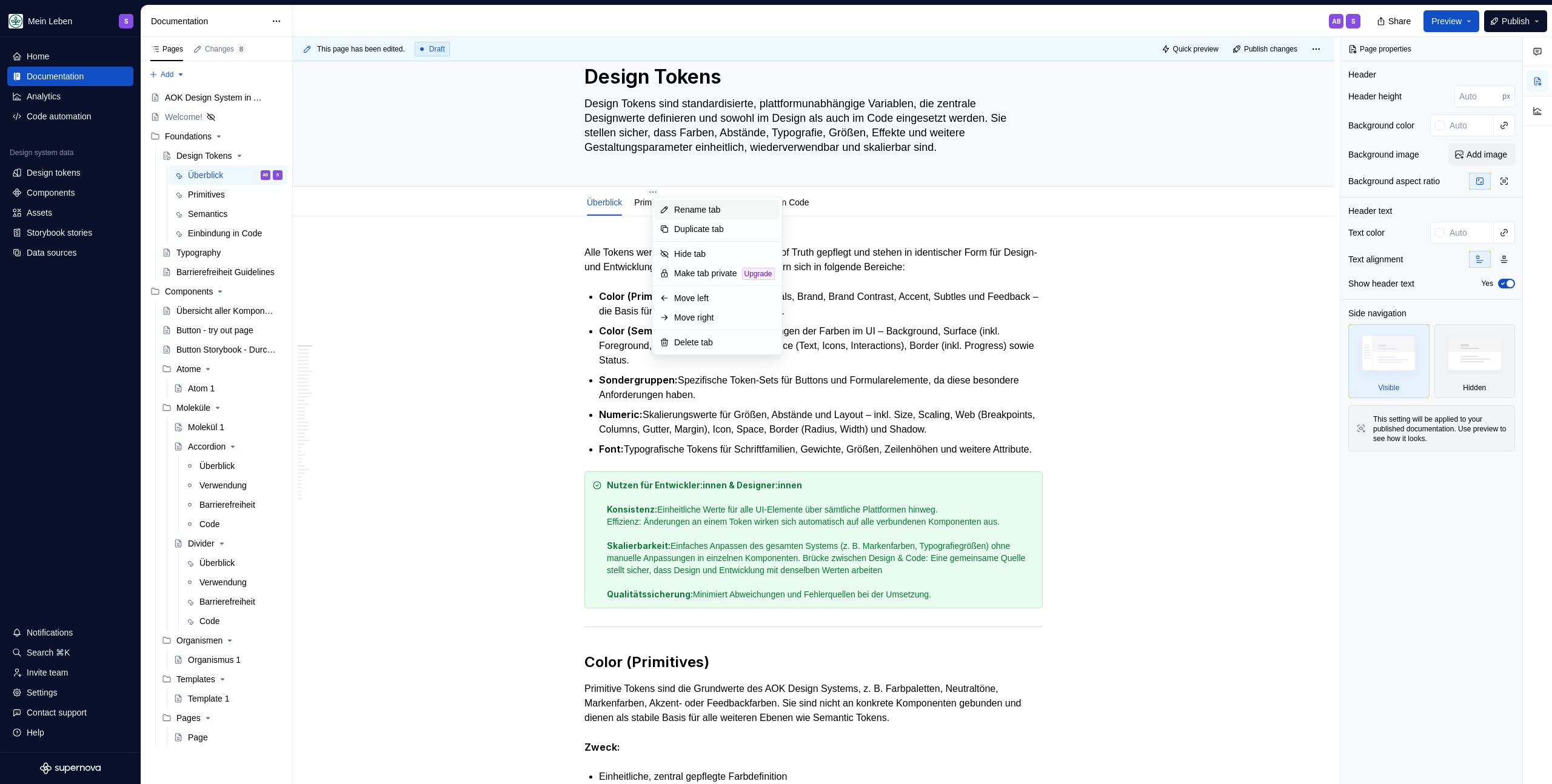
type textarea "*"
click at [692, 214] on div "Rename tab" at bounding box center [724, 210] width 100 height 12
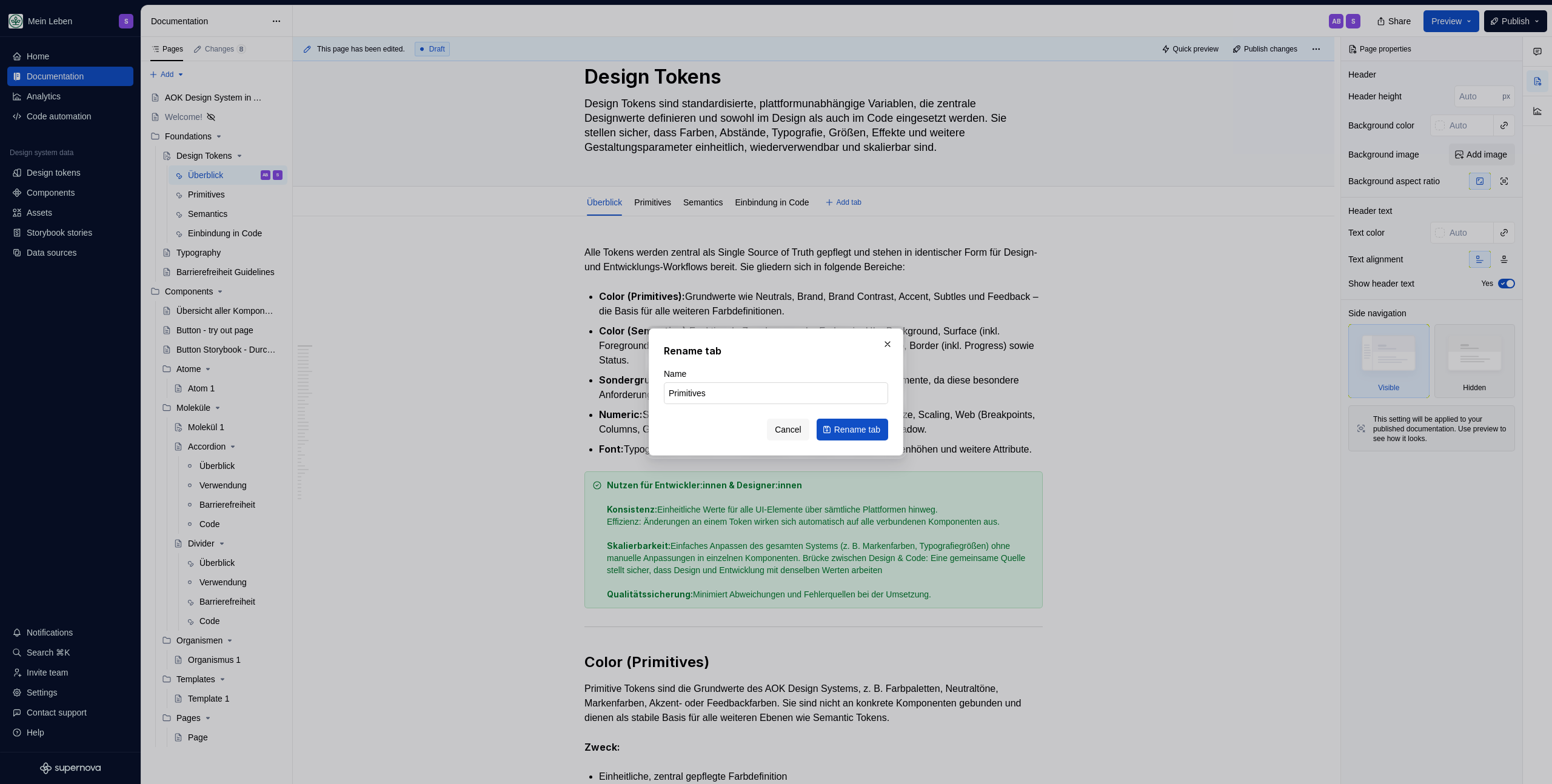
click at [717, 394] on input "Primitives" at bounding box center [776, 392] width 225 height 21
type input "Colors"
click button "Rename tab" at bounding box center [852, 429] width 71 height 21
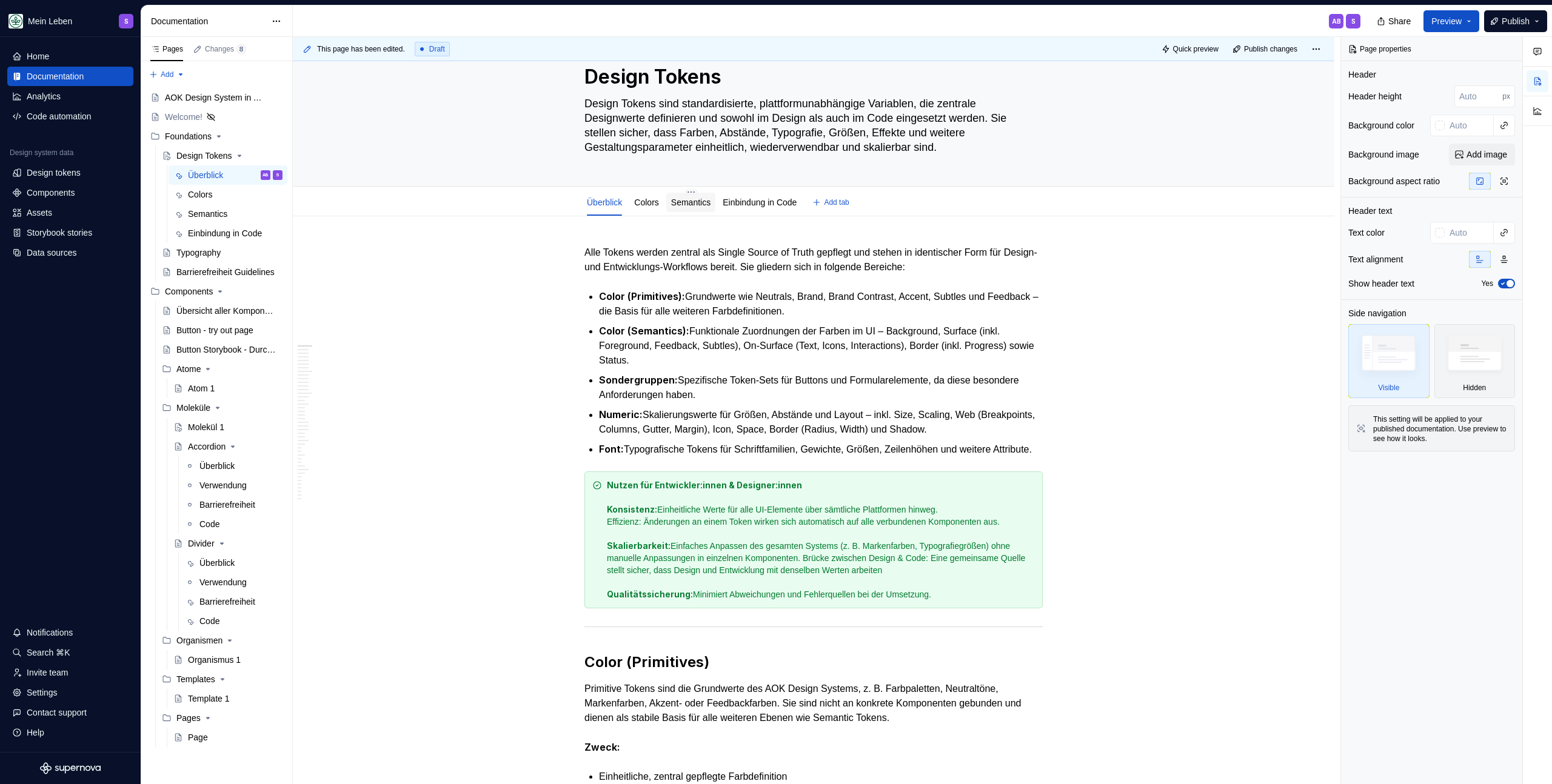
click at [695, 204] on link "Semantics" at bounding box center [691, 202] width 39 height 9
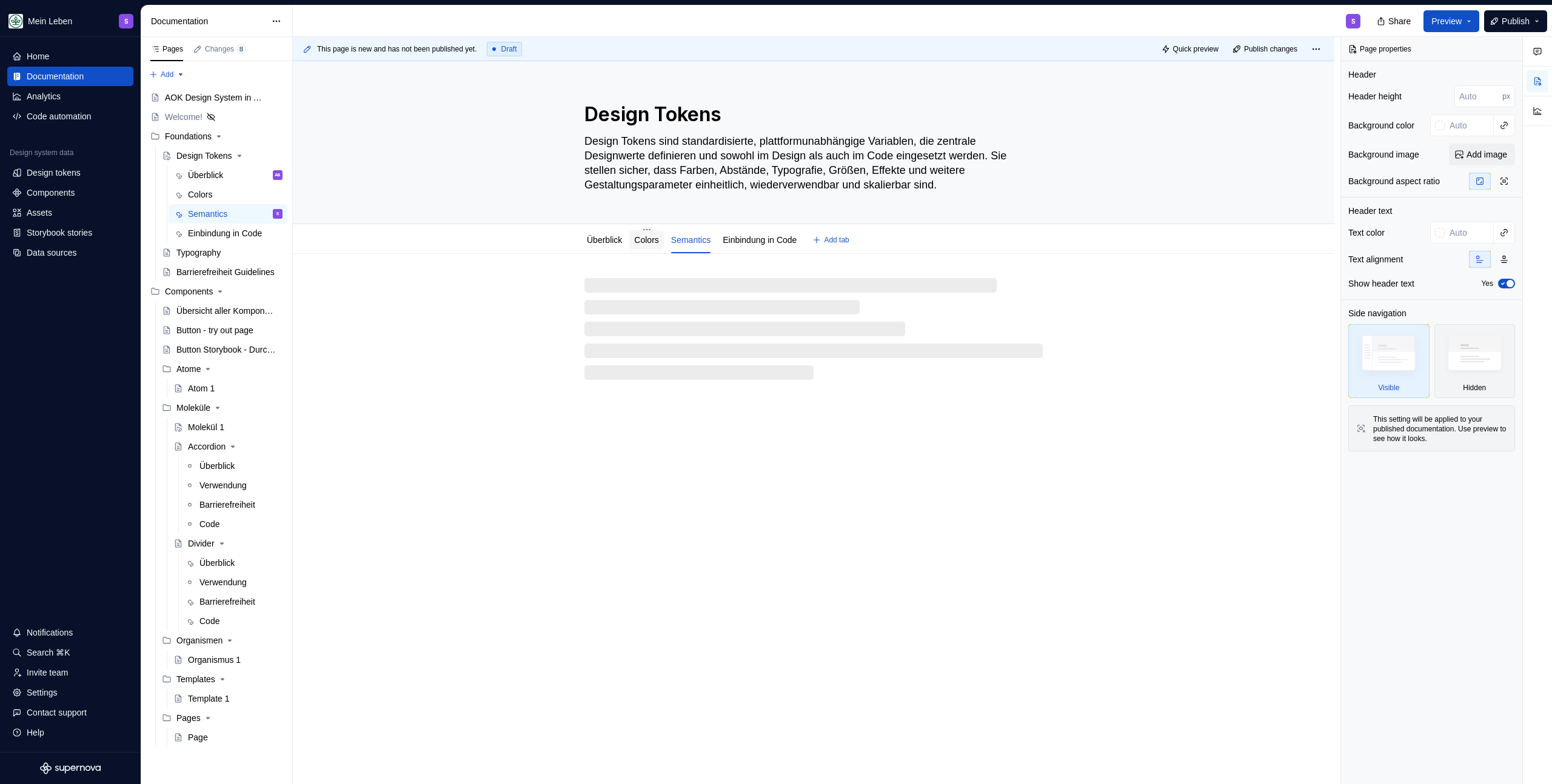
click at [641, 239] on link "Colors" at bounding box center [646, 239] width 24 height 9
click at [597, 240] on link "Überblick" at bounding box center [604, 239] width 35 height 9
click at [692, 228] on html "Mein Leben S Home Documentation Analytics Code automation Design system data De…" at bounding box center [776, 392] width 1552 height 784
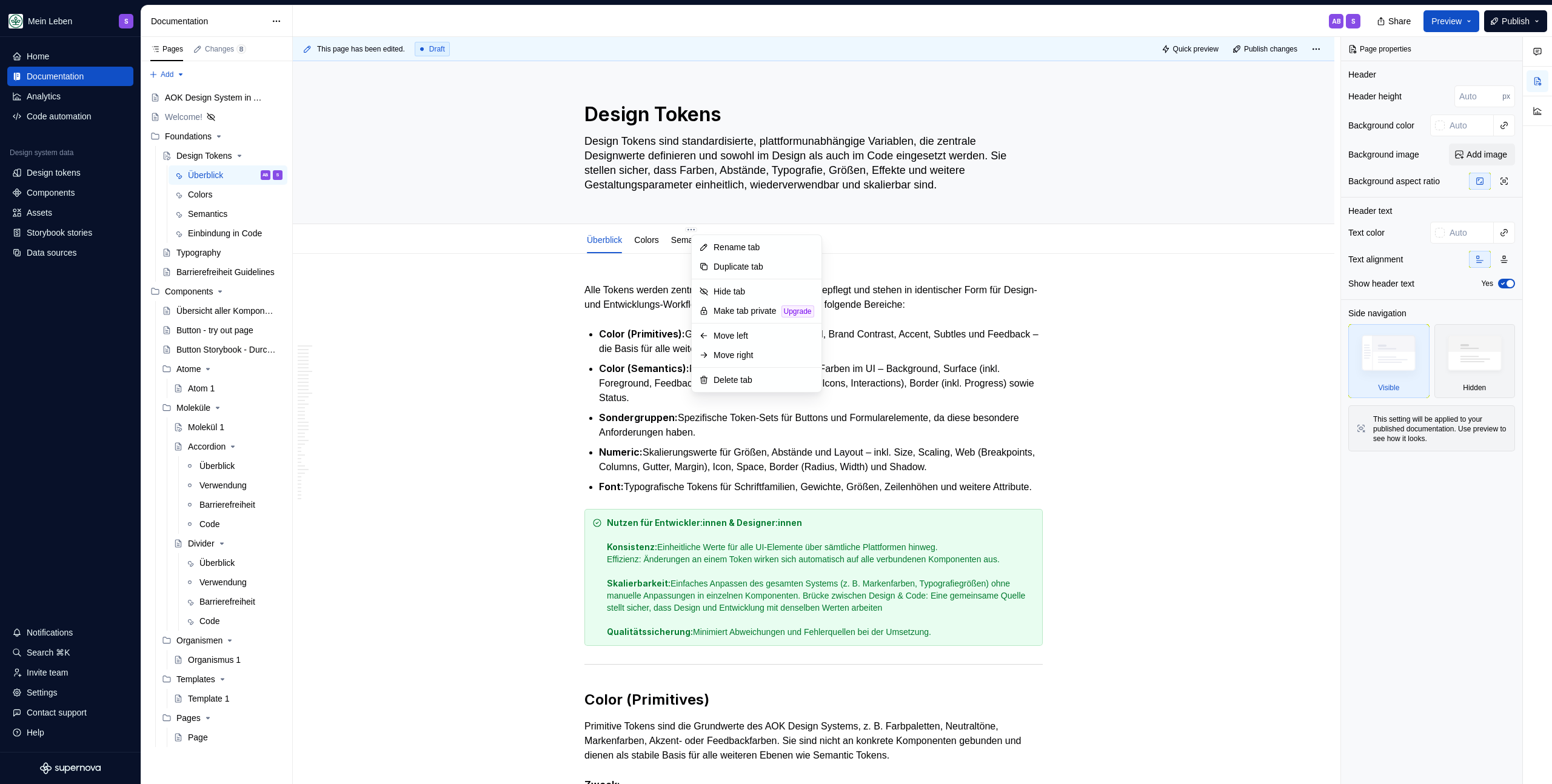
type textarea "*"
click at [724, 247] on div "Rename tab" at bounding box center [763, 248] width 100 height 12
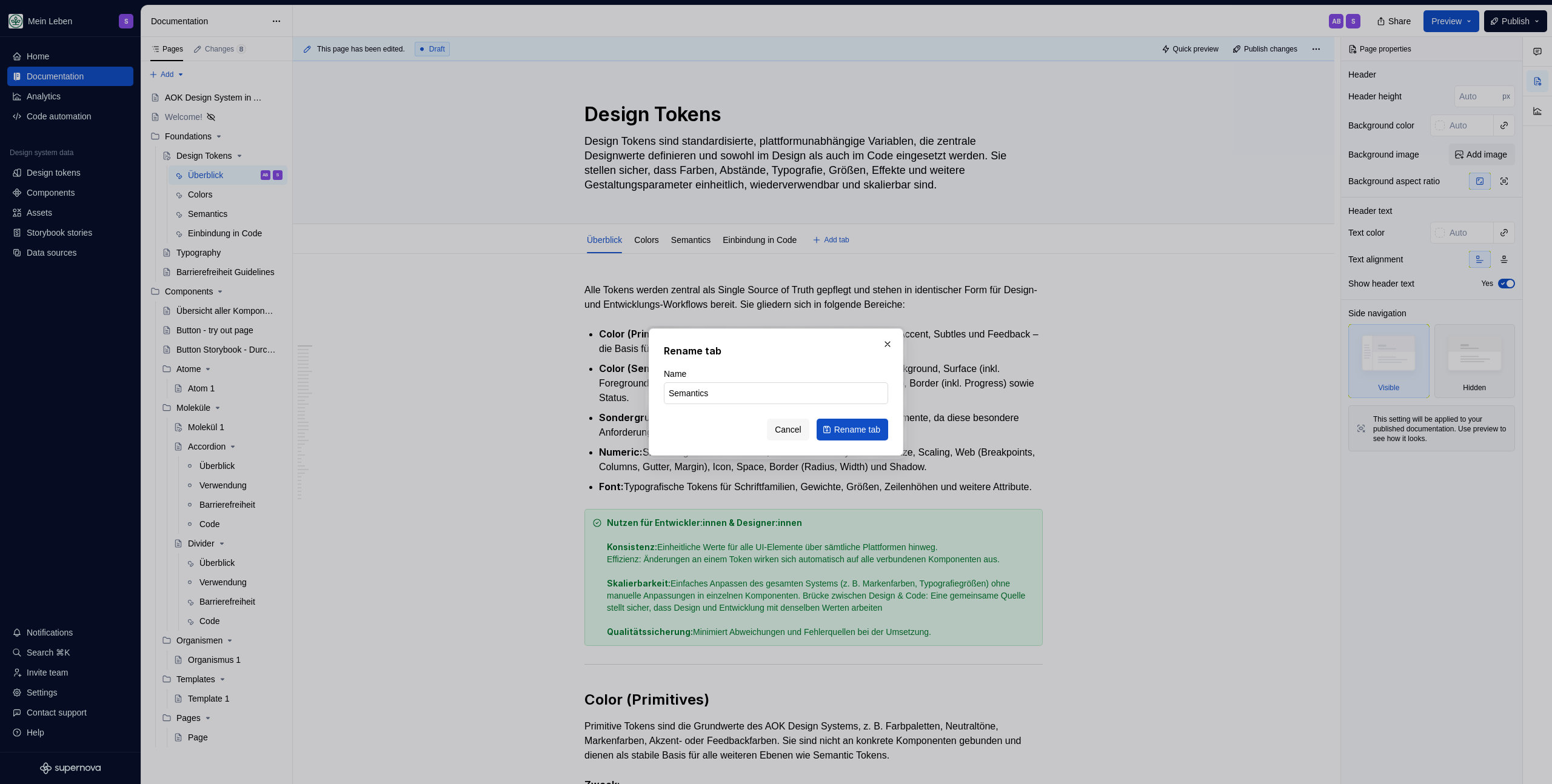
click at [738, 387] on input "Semantics" at bounding box center [776, 392] width 225 height 21
click at [738, 388] on input "Semantics" at bounding box center [776, 392] width 225 height 21
type input "Sodergruppen"
click button "Rename tab" at bounding box center [852, 429] width 71 height 21
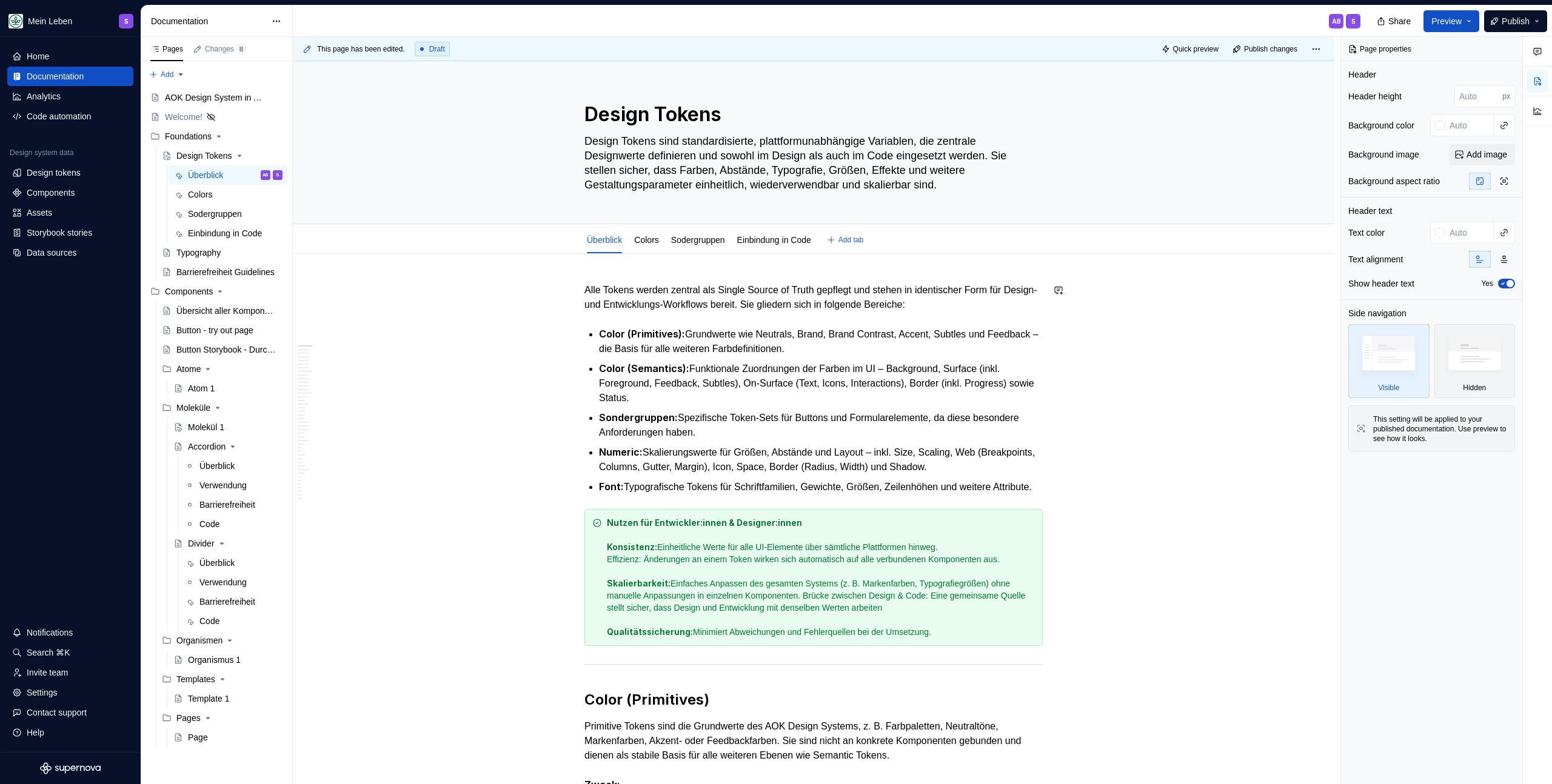
type textarea "*"
click at [863, 243] on span "Add tab" at bounding box center [850, 239] width 25 height 9
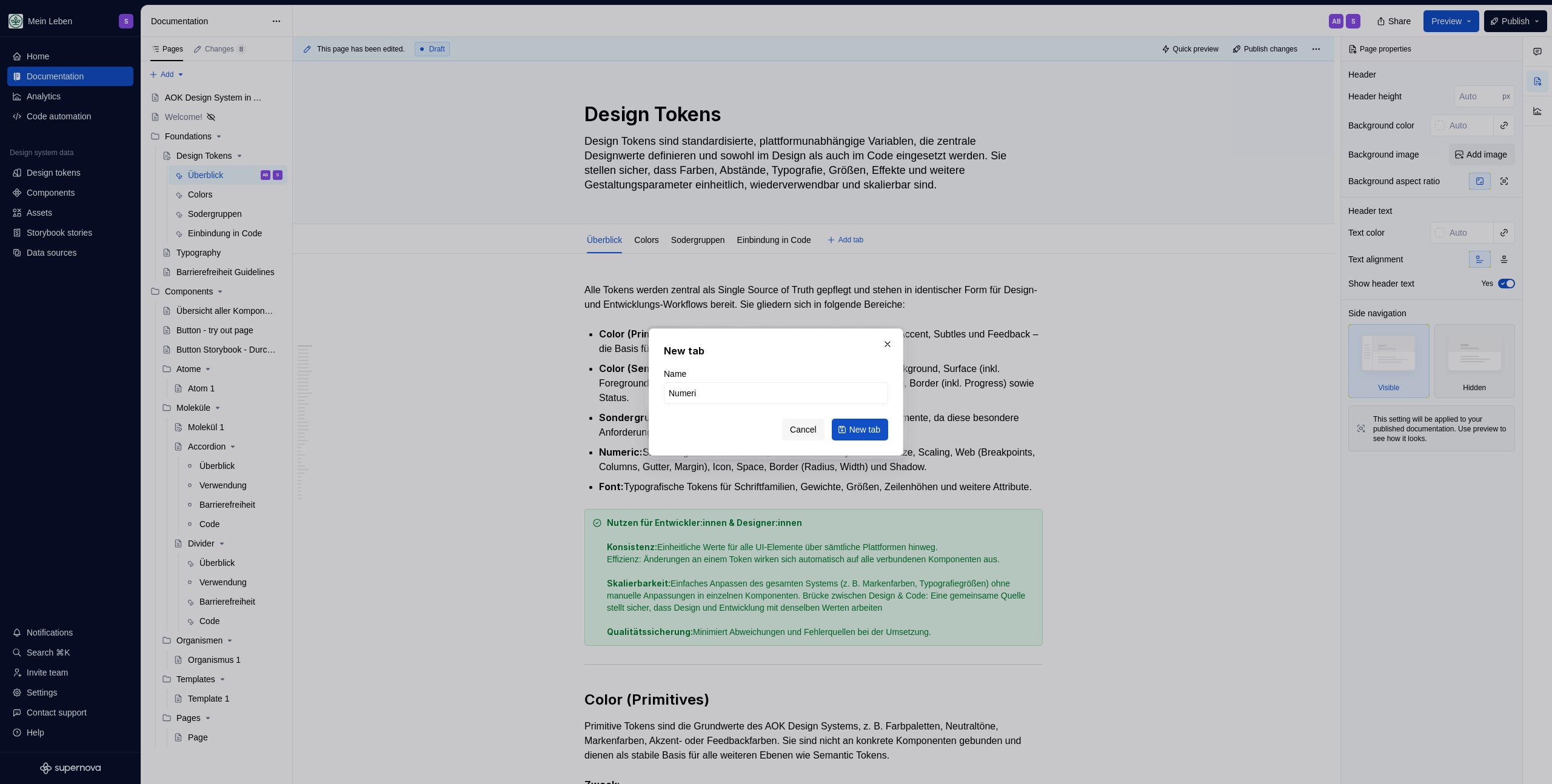
type input "Numeric"
click button "New tab" at bounding box center [860, 429] width 57 height 21
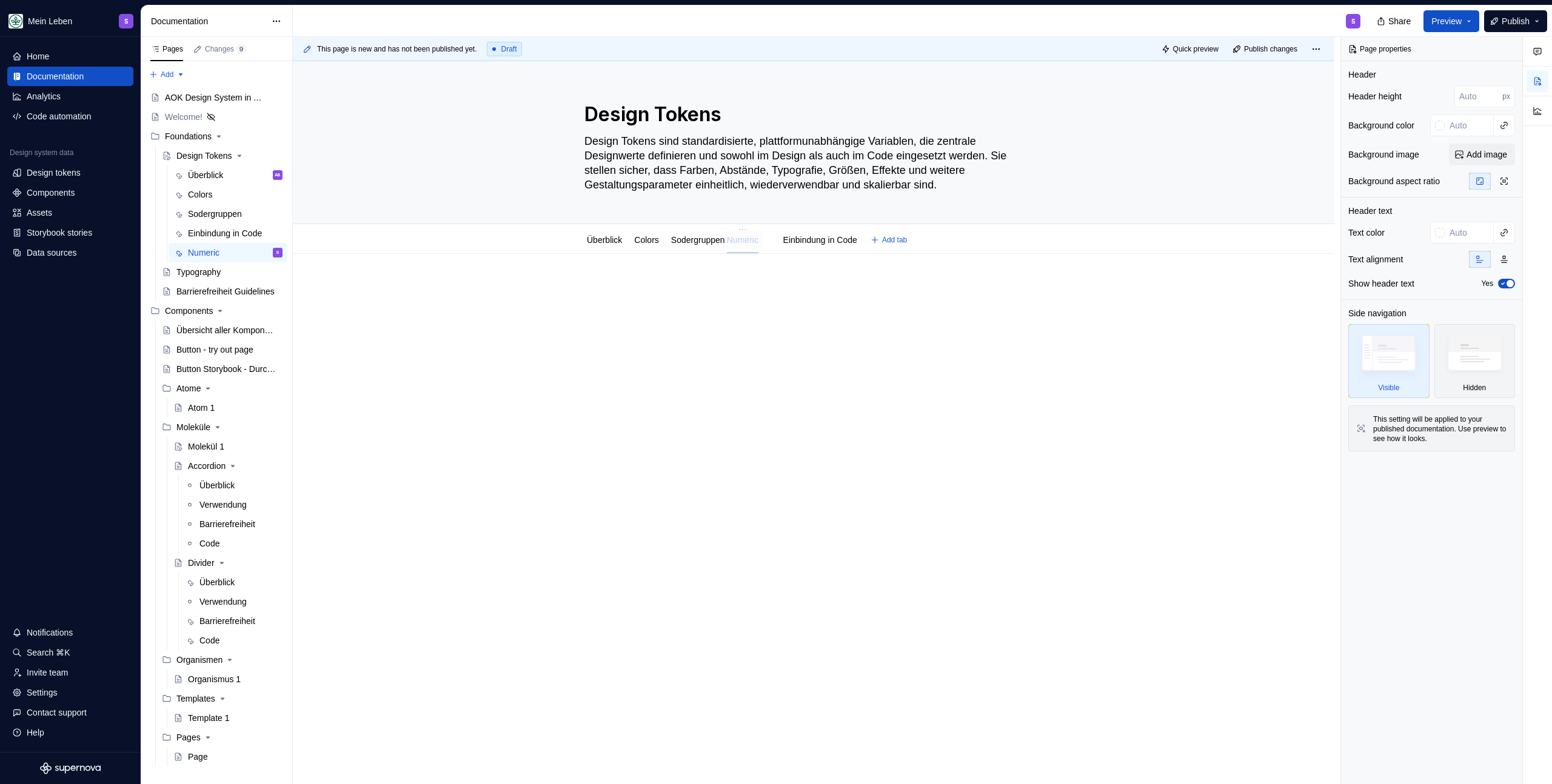
drag, startPoint x: 853, startPoint y: 239, endPoint x: 756, endPoint y: 236, distance: 97.0
click at [654, 245] on div "Colors" at bounding box center [646, 240] width 24 height 12
click at [608, 238] on link "Überblick" at bounding box center [604, 239] width 35 height 9
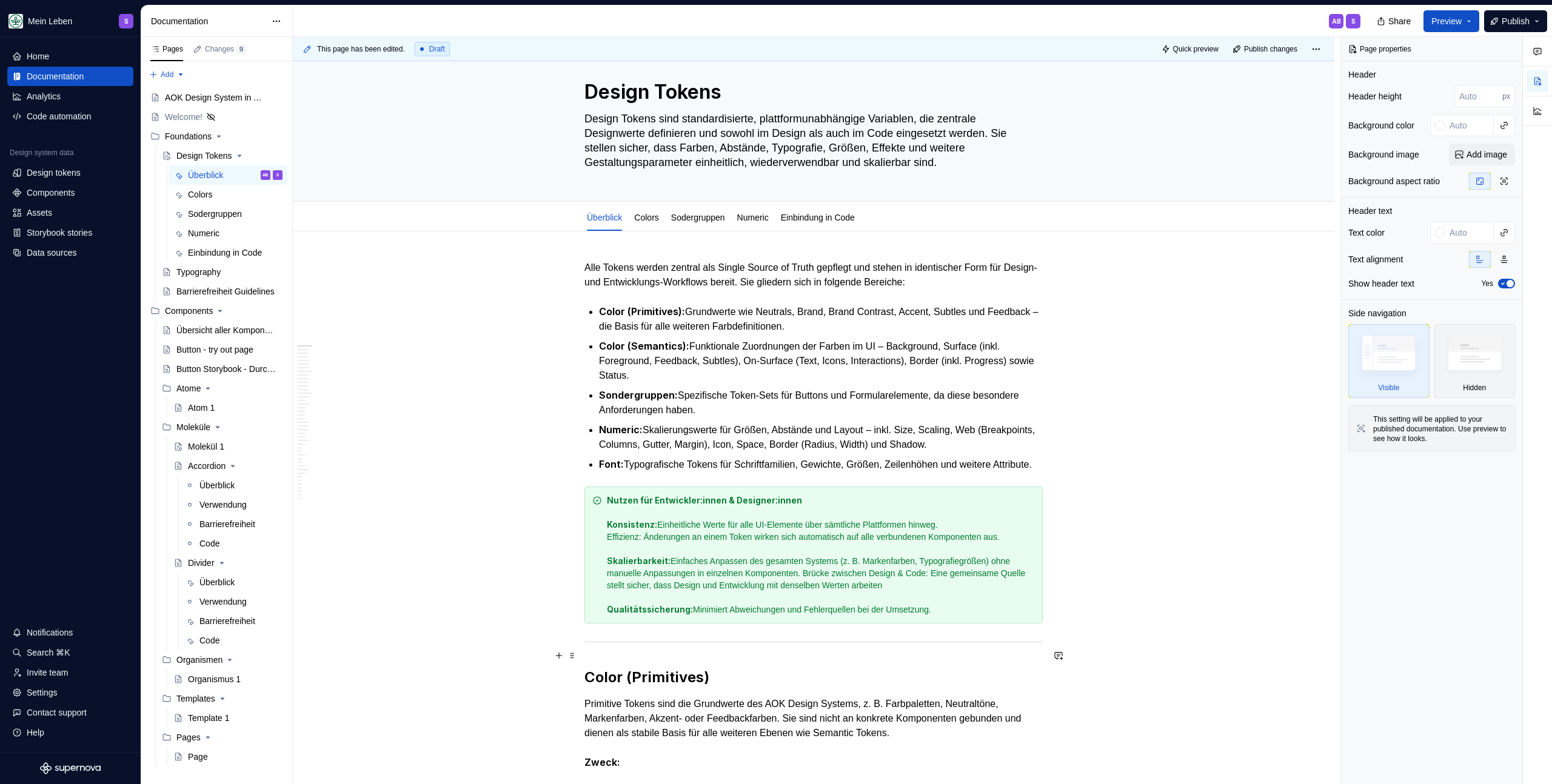
scroll to position [20, 0]
click at [651, 208] on html "Mein Leben S Home Documentation Analytics Code automation Design system data De…" at bounding box center [776, 392] width 1552 height 784
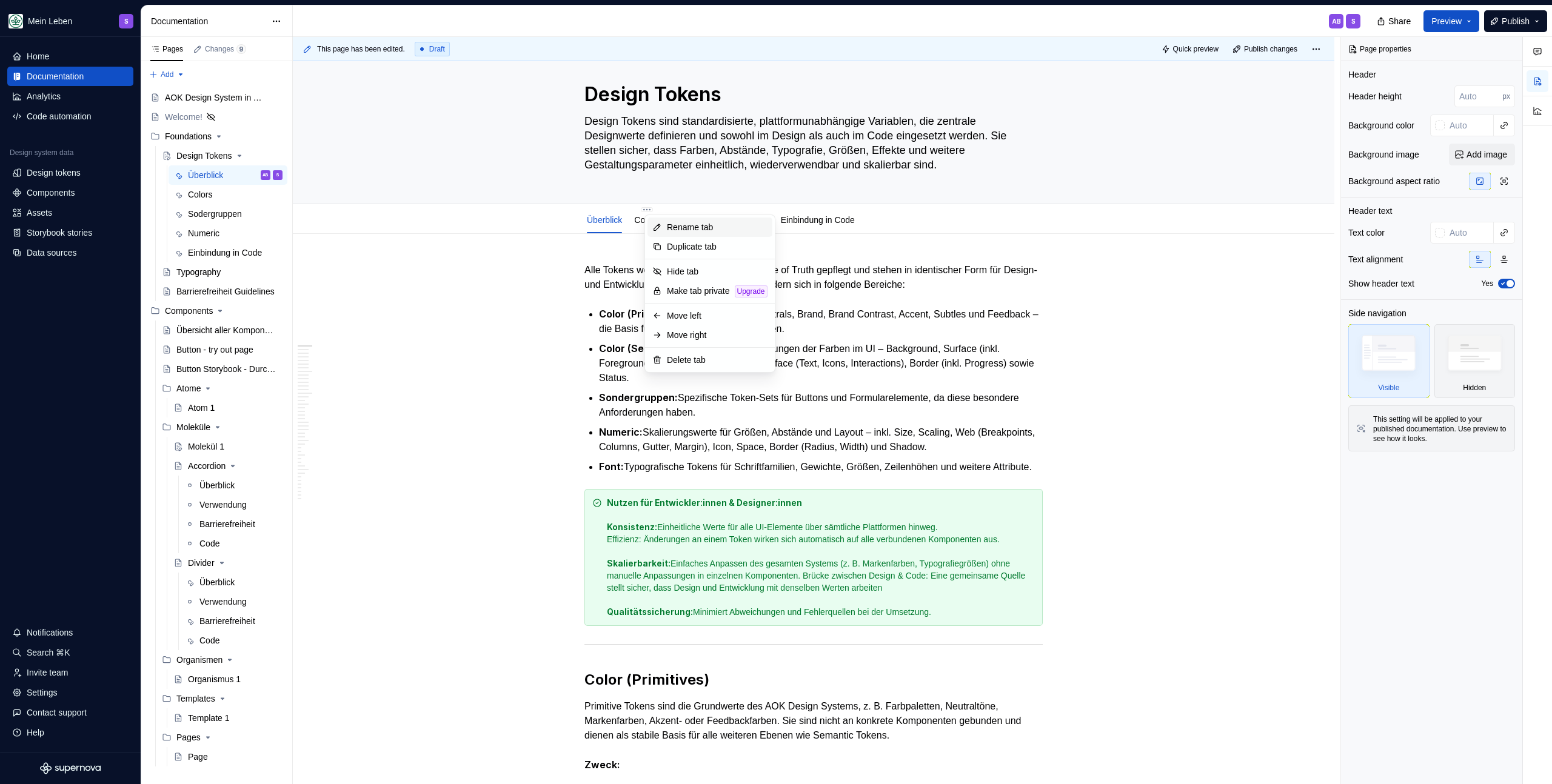
type textarea "*"
click at [681, 224] on div "Rename tab" at bounding box center [716, 227] width 100 height 12
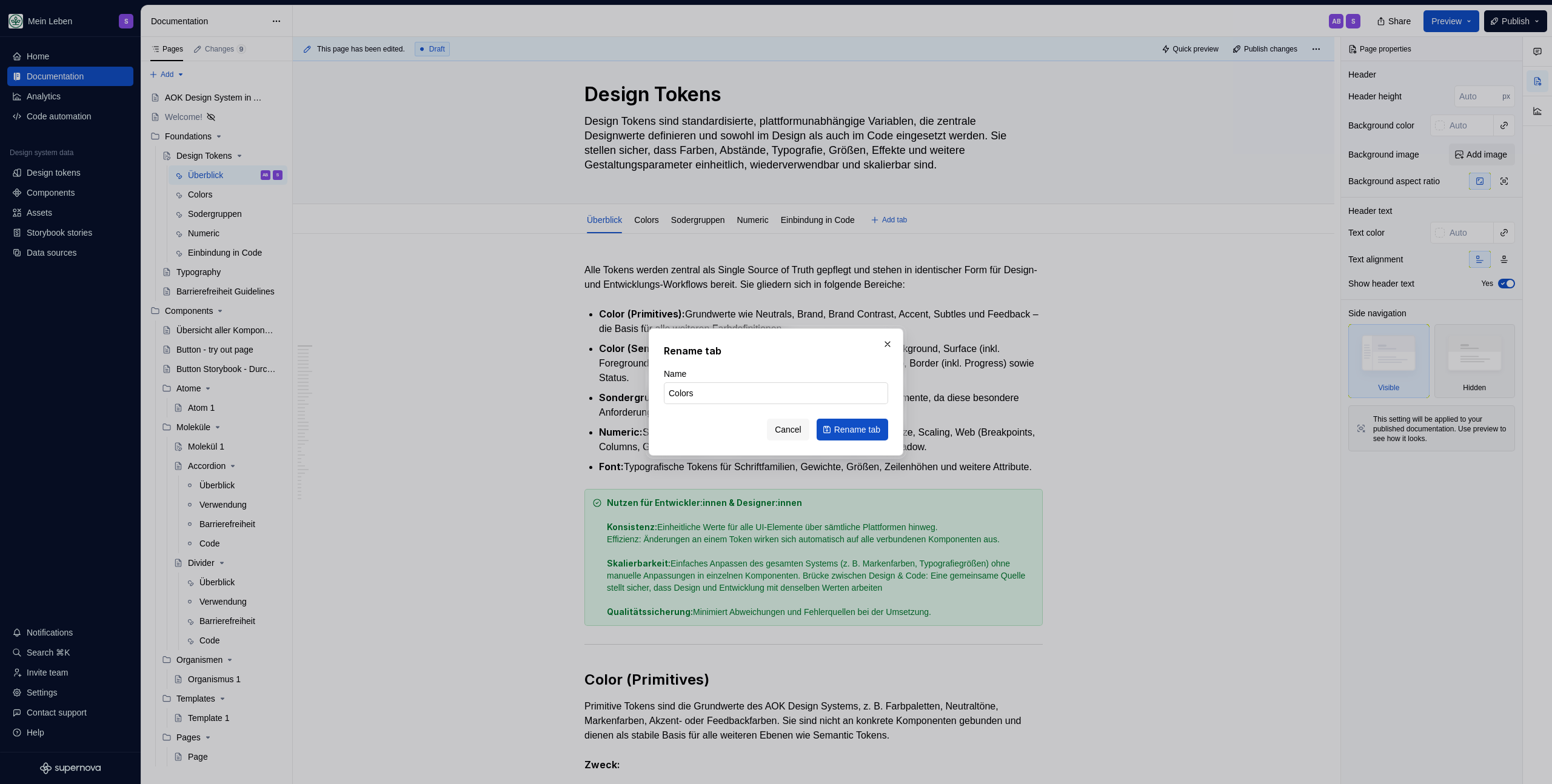
click at [728, 385] on input "Colors" at bounding box center [776, 392] width 225 height 21
type input "O"
click at [808, 429] on div "Cancel Rename tab" at bounding box center [776, 429] width 225 height 21
click at [800, 430] on button "Cancel" at bounding box center [788, 429] width 43 height 21
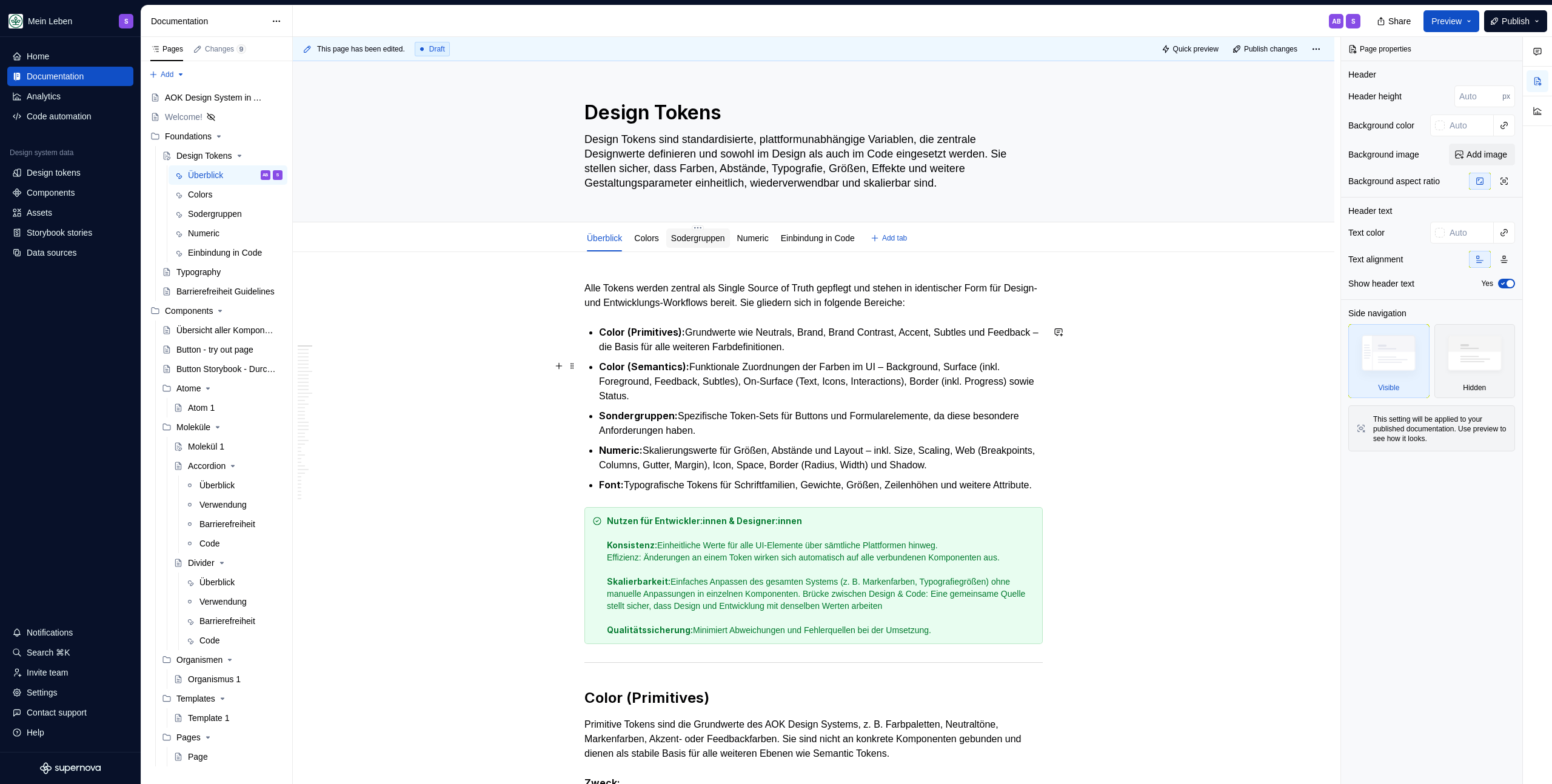
scroll to position [0, 0]
click at [907, 242] on span "Add tab" at bounding box center [894, 239] width 25 height 9
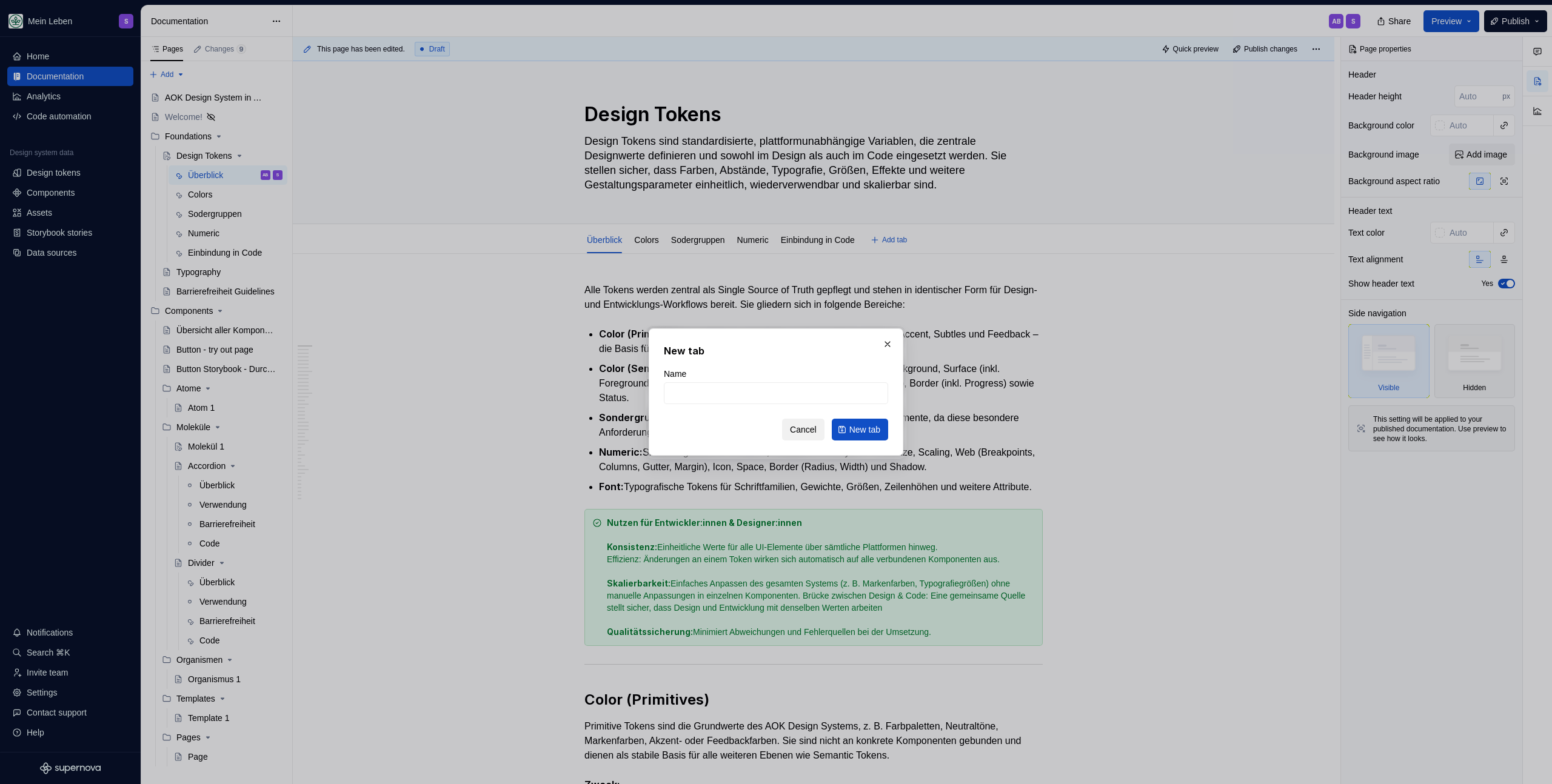
click at [794, 423] on span "Cancel" at bounding box center [803, 429] width 27 height 12
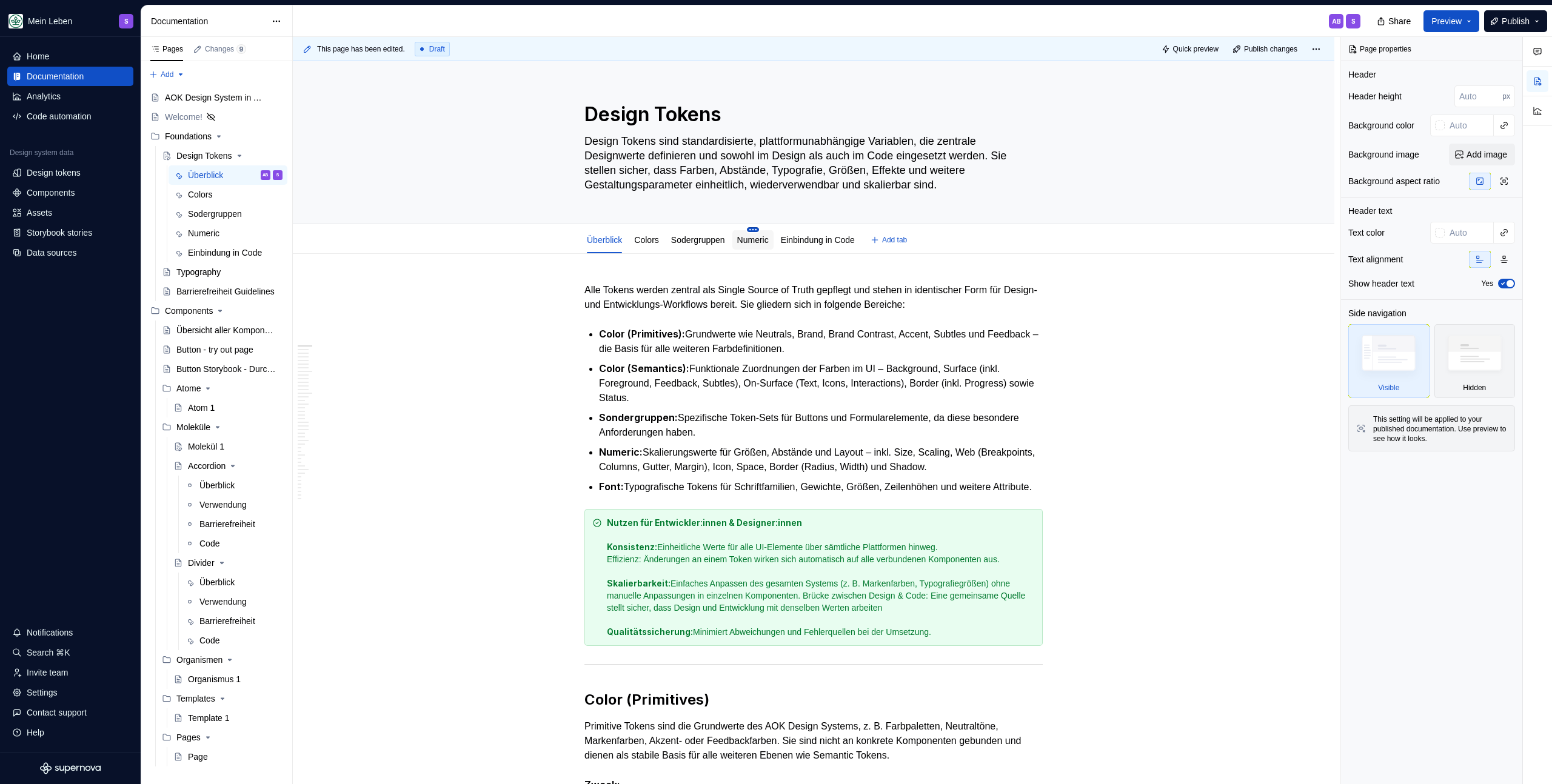
click at [761, 228] on html "Mein Leben S Home Documentation Analytics Code automation Design system data De…" at bounding box center [776, 392] width 1552 height 784
click at [698, 239] on html "Mein Leben S Home Documentation Analytics Code automation Design system data De…" at bounding box center [776, 392] width 1552 height 784
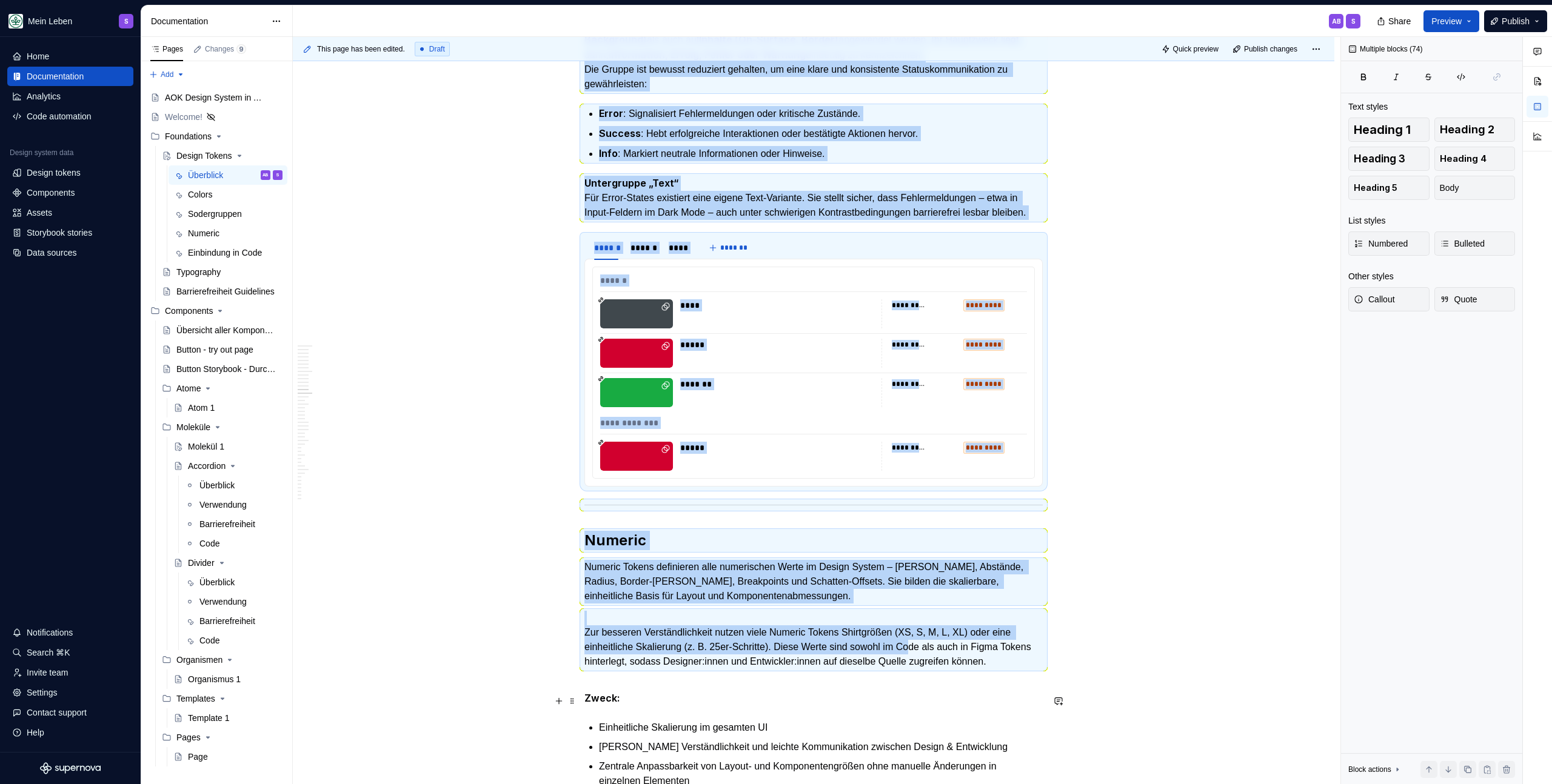
scroll to position [9286, 0]
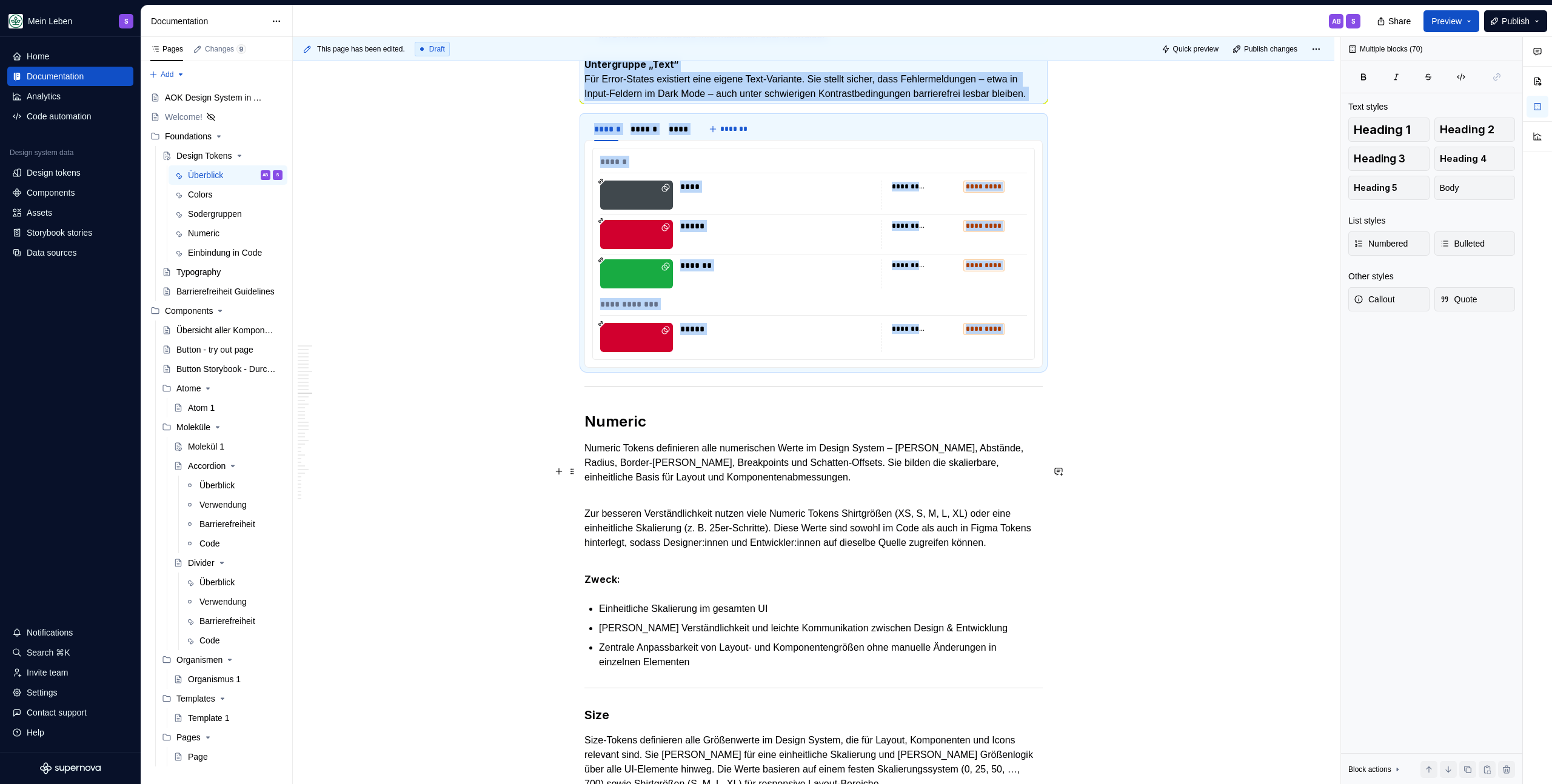
drag, startPoint x: 587, startPoint y: 326, endPoint x: 1043, endPoint y: 469, distance: 477.9
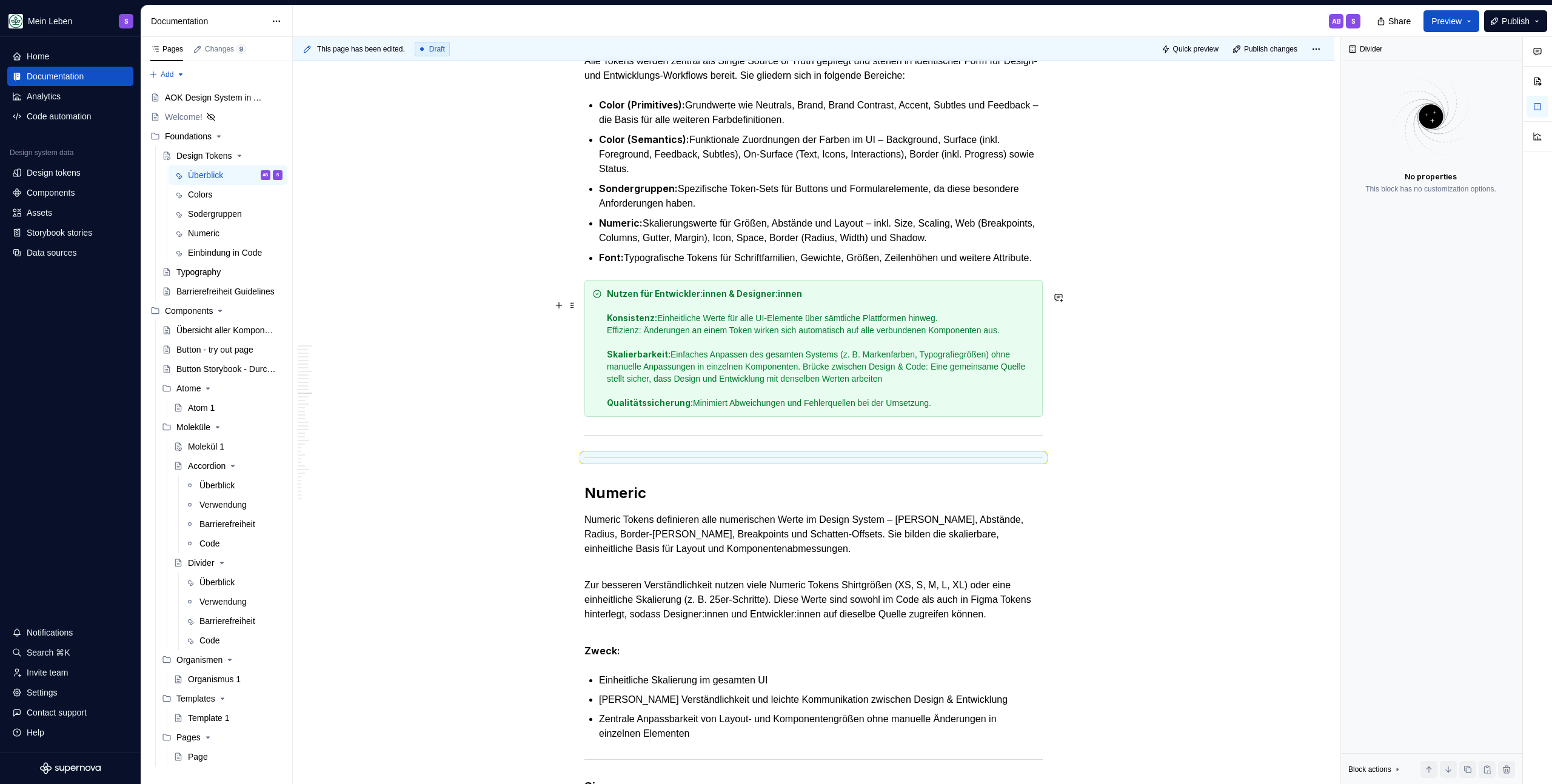
scroll to position [0, 0]
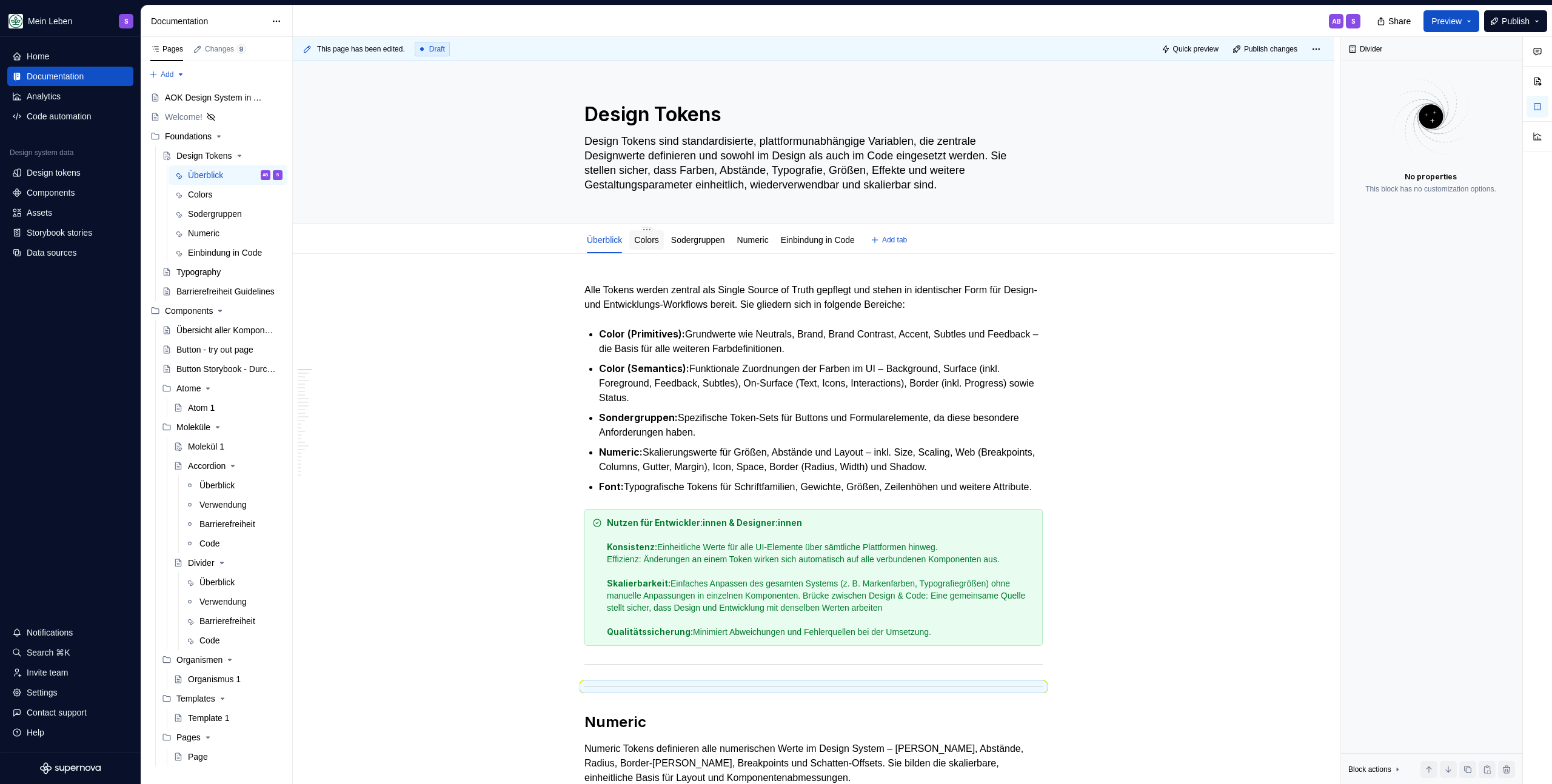
click at [649, 241] on link "Colors" at bounding box center [646, 239] width 24 height 9
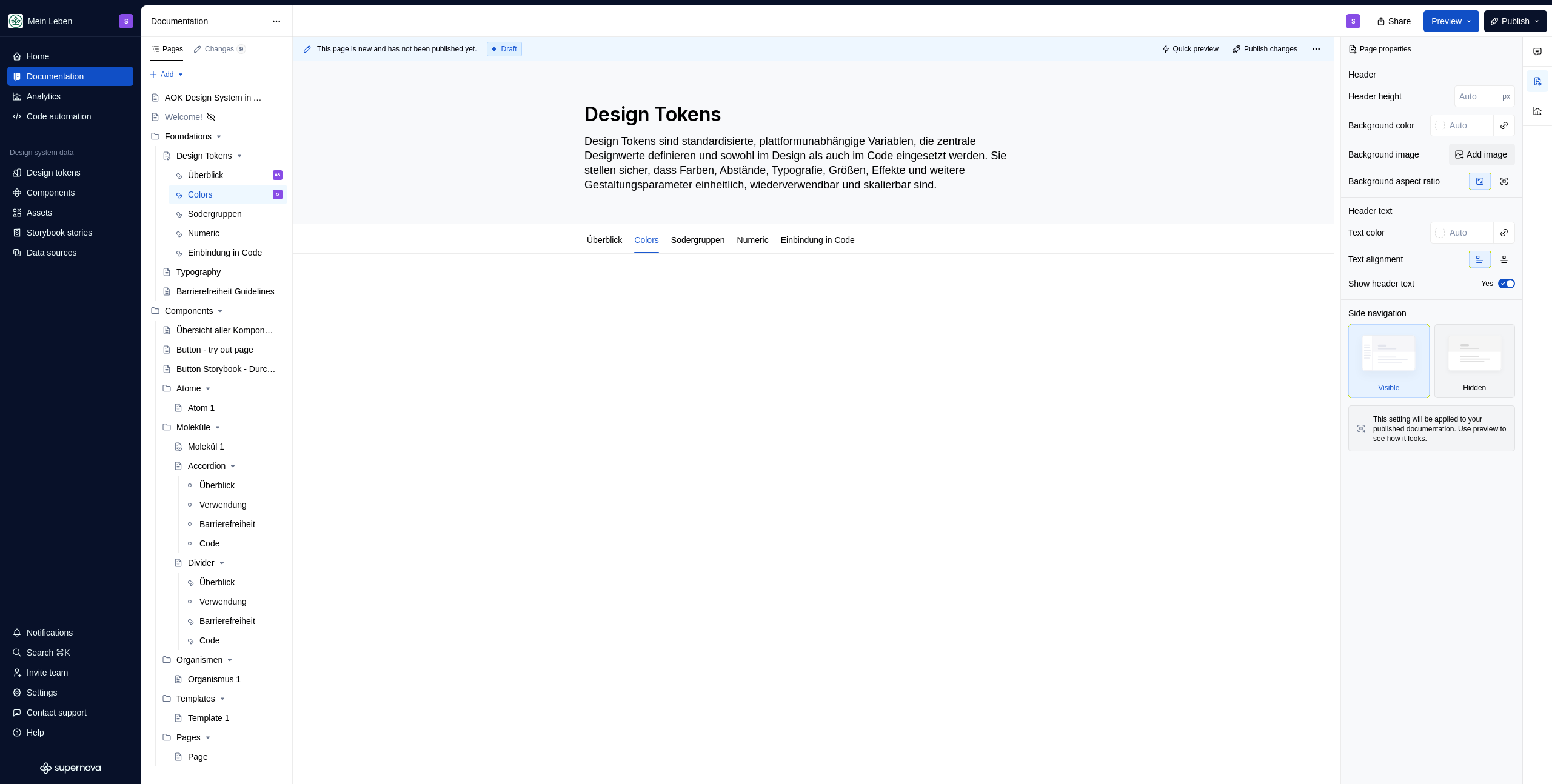
click at [648, 289] on p at bounding box center [813, 290] width 458 height 15
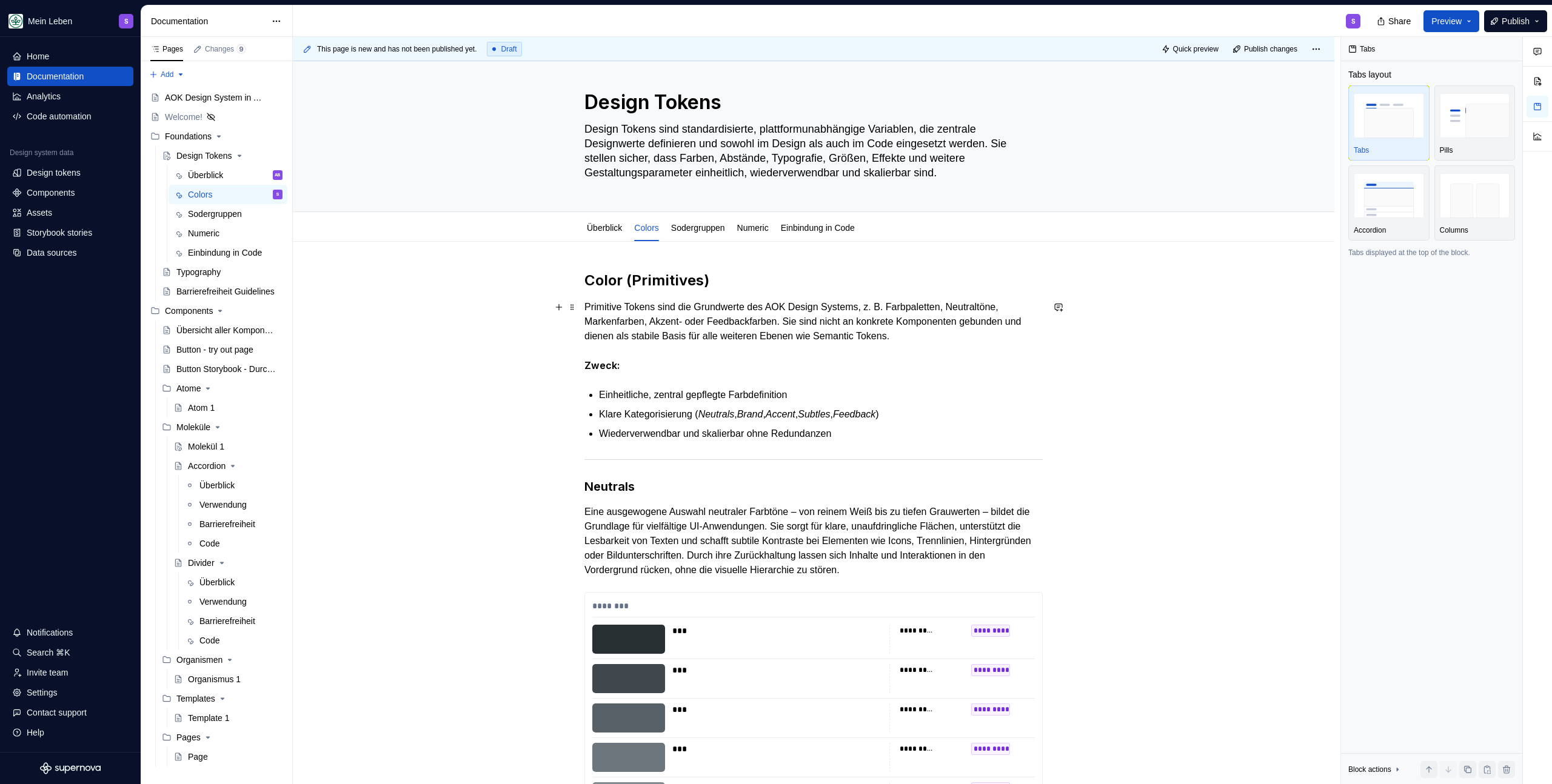
scroll to position [15, 0]
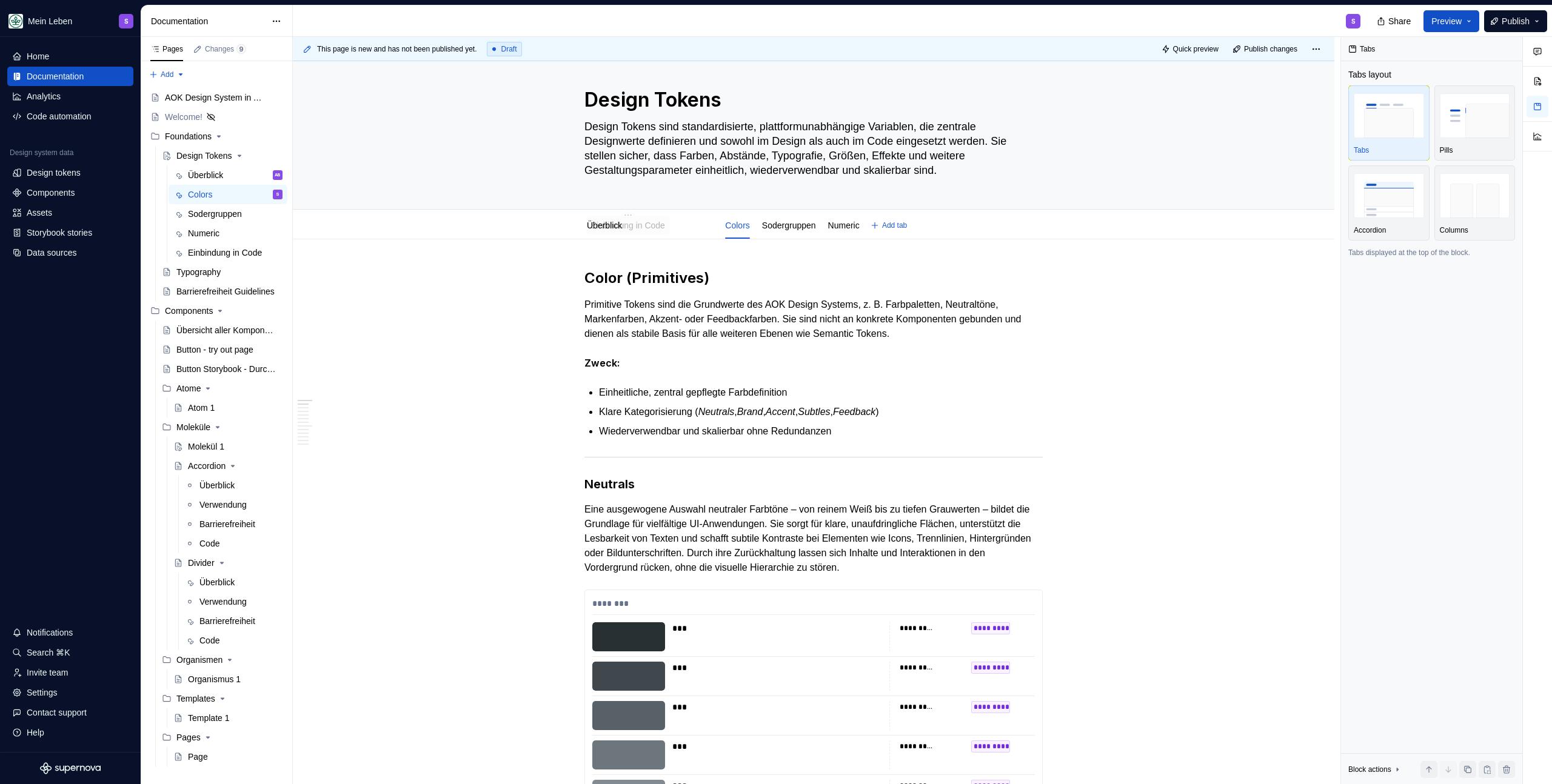
drag, startPoint x: 840, startPoint y: 226, endPoint x: 650, endPoint y: 225, distance: 190.0
drag, startPoint x: 683, startPoint y: 226, endPoint x: 866, endPoint y: 227, distance: 183.0
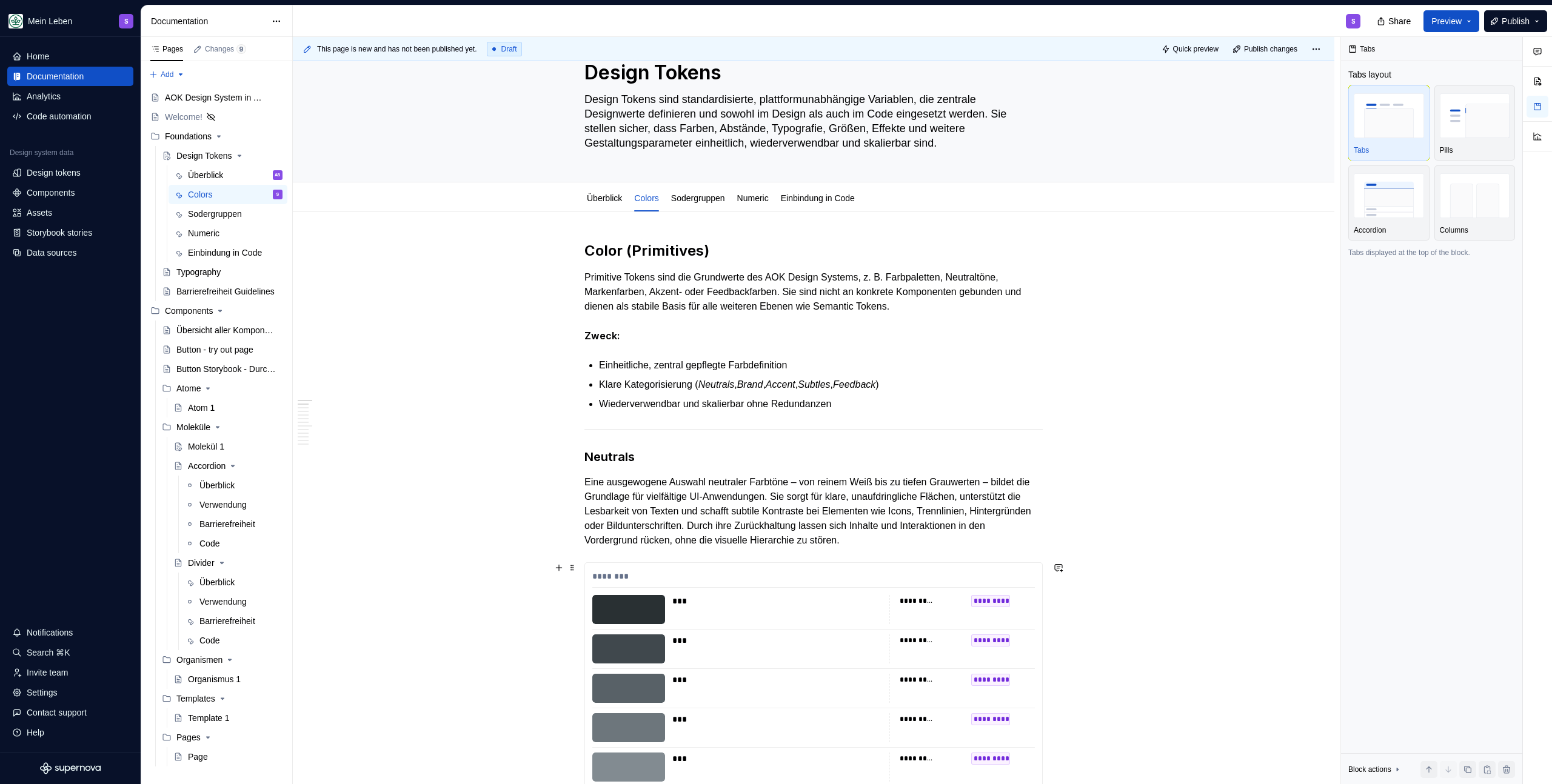
scroll to position [0, 0]
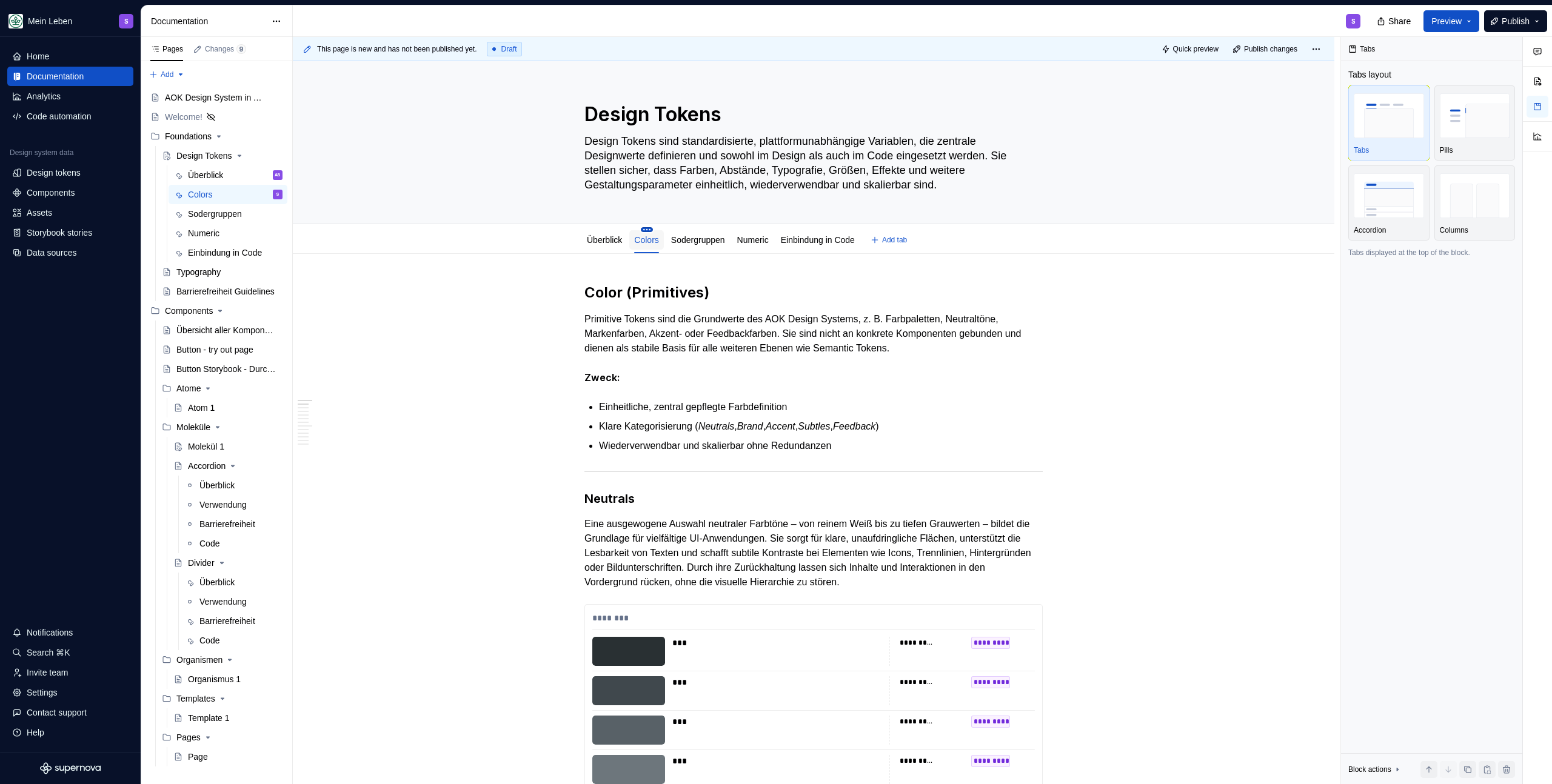
click at [652, 230] on html "Mein Leben S Home Documentation Analytics Code automation Design system data De…" at bounding box center [776, 392] width 1552 height 784
click at [696, 247] on div "Rename tab" at bounding box center [716, 248] width 100 height 12
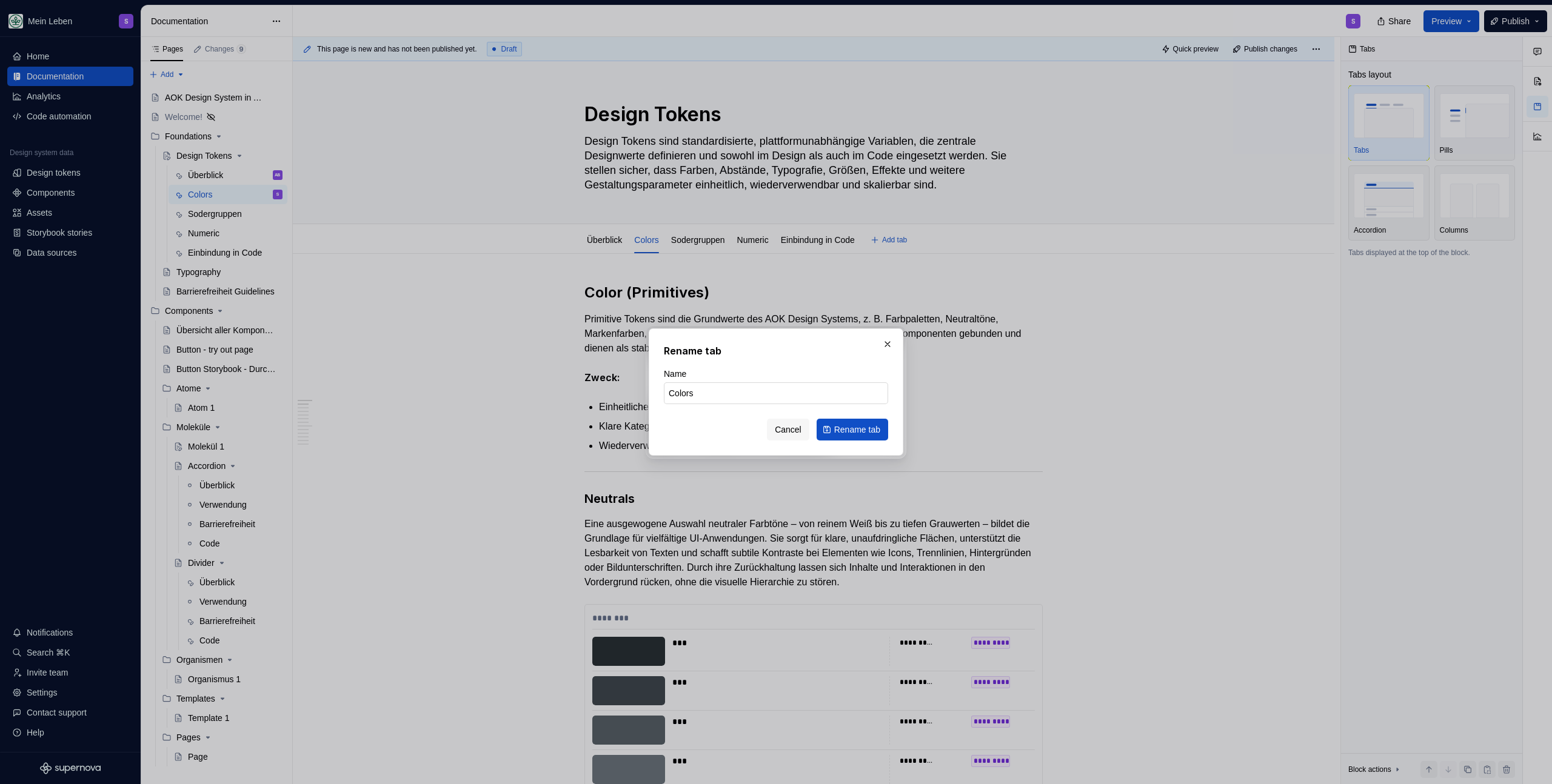
click at [710, 381] on div "Name Colors" at bounding box center [776, 386] width 225 height 36
click at [718, 390] on input "Colors" at bounding box center [776, 392] width 225 height 21
click at [786, 427] on span "Cancel" at bounding box center [788, 429] width 27 height 12
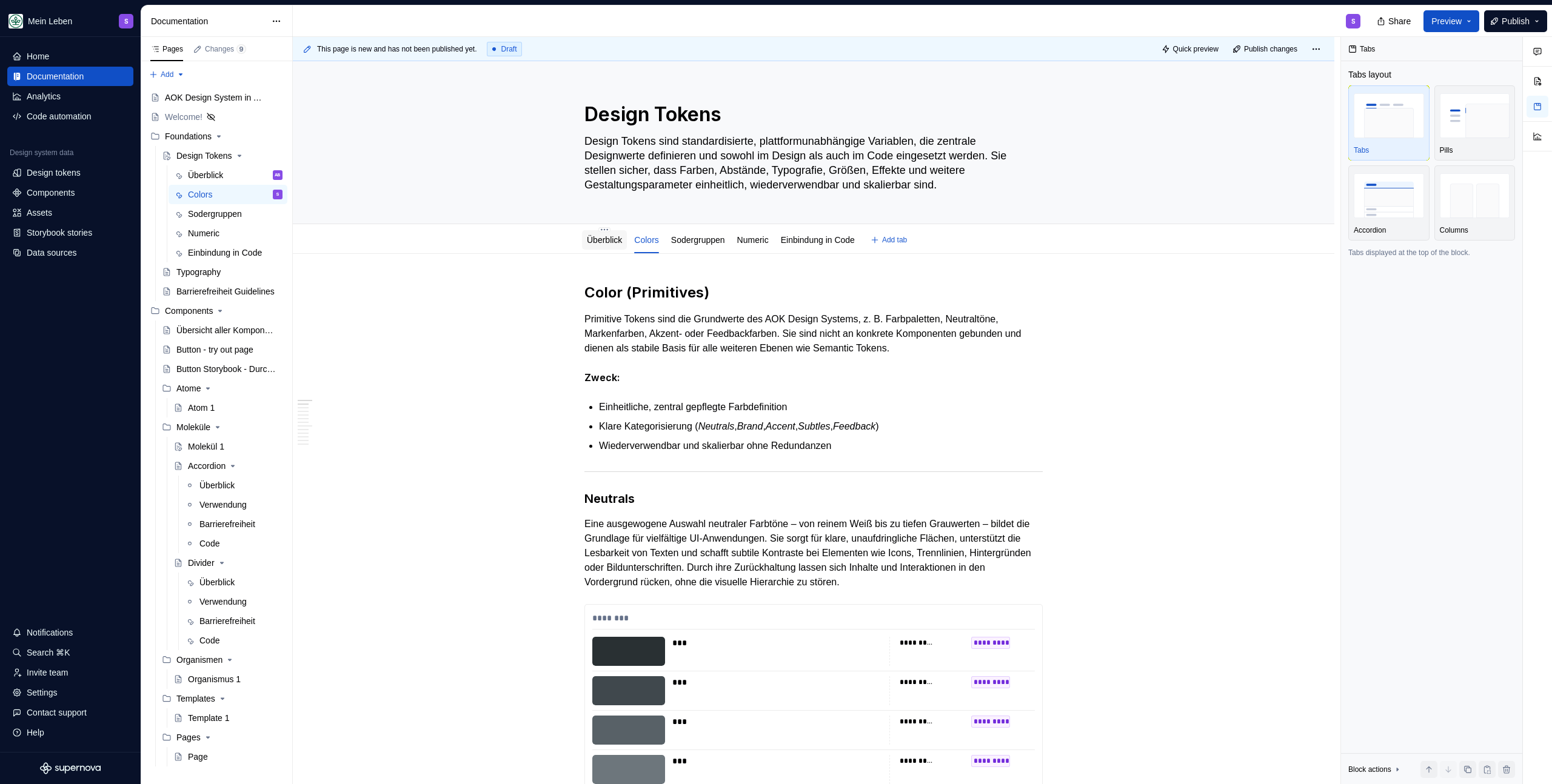
click at [599, 242] on link "Überblick" at bounding box center [604, 239] width 35 height 9
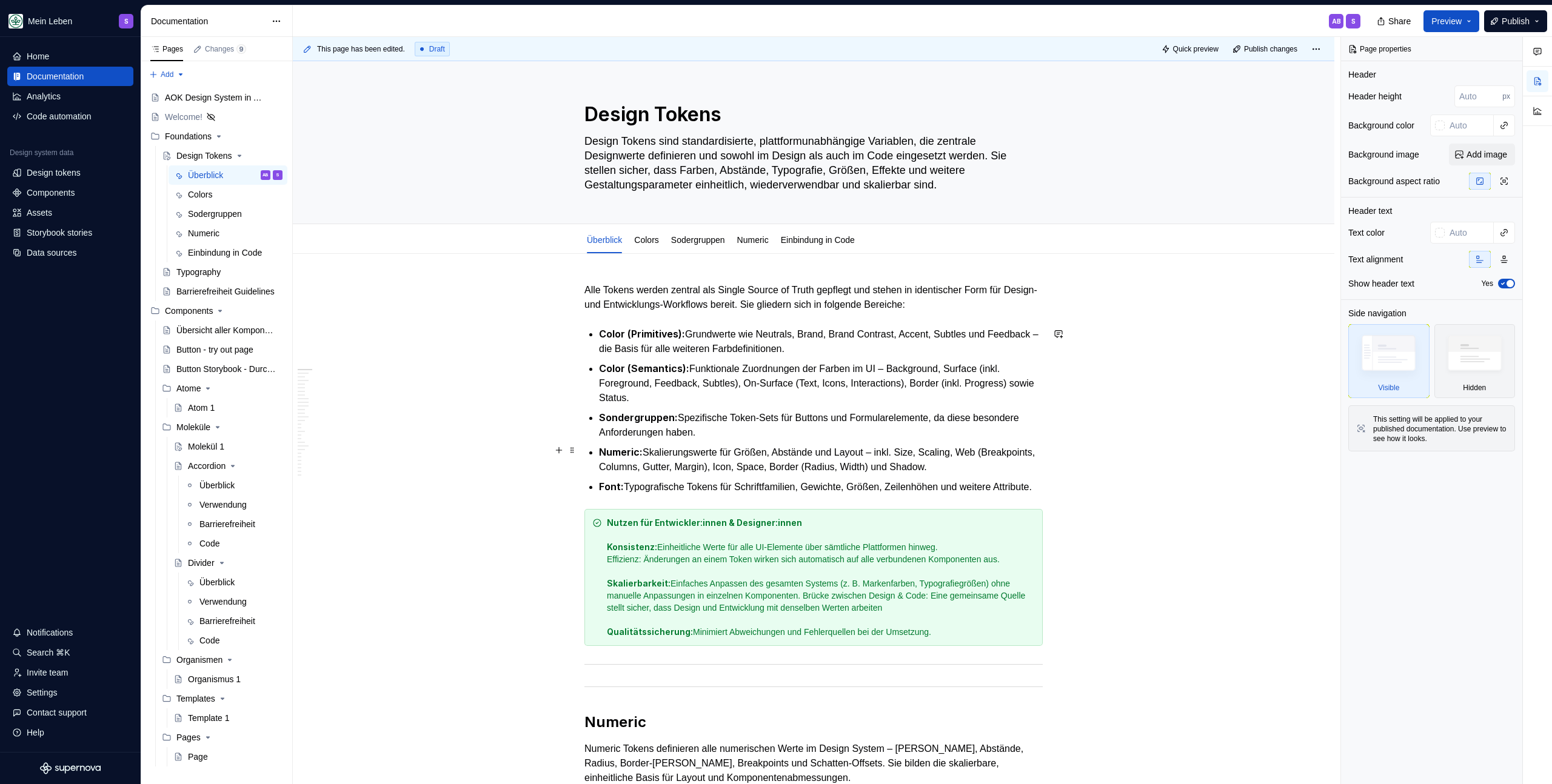
scroll to position [3, 0]
click at [653, 236] on link "Colors" at bounding box center [646, 237] width 24 height 9
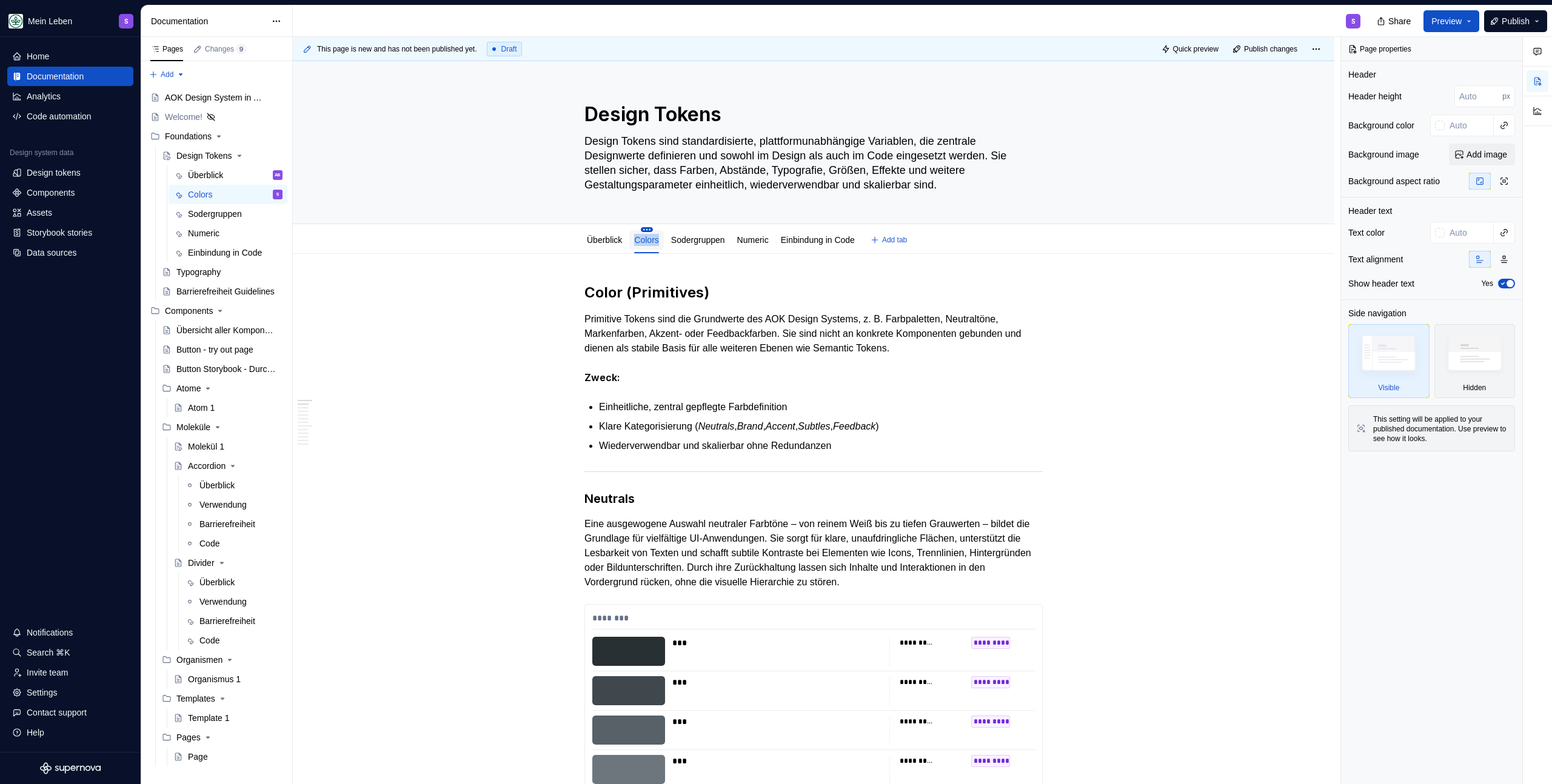
click at [648, 229] on html "Mein Leben S Home Documentation Analytics Code automation Design system data De…" at bounding box center [776, 392] width 1552 height 784
click at [508, 311] on html "Mein Leben S Home Documentation Analytics Code automation Design system data De…" at bounding box center [776, 392] width 1552 height 784
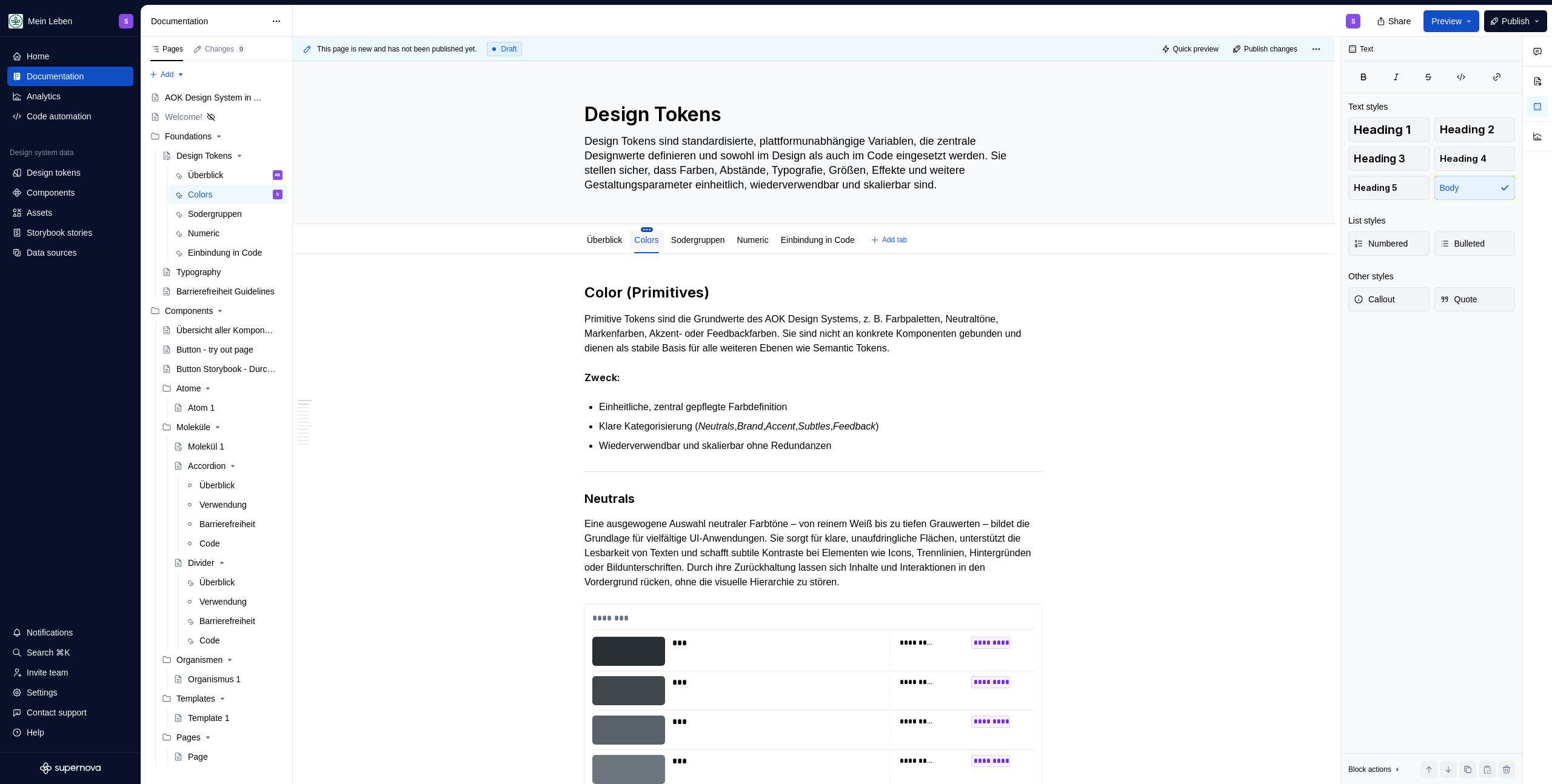
click at [650, 230] on html "Mein Leben S Home Documentation Analytics Code automation Design system data De…" at bounding box center [776, 392] width 1552 height 784
click at [668, 245] on div "Rename tab" at bounding box center [716, 248] width 100 height 12
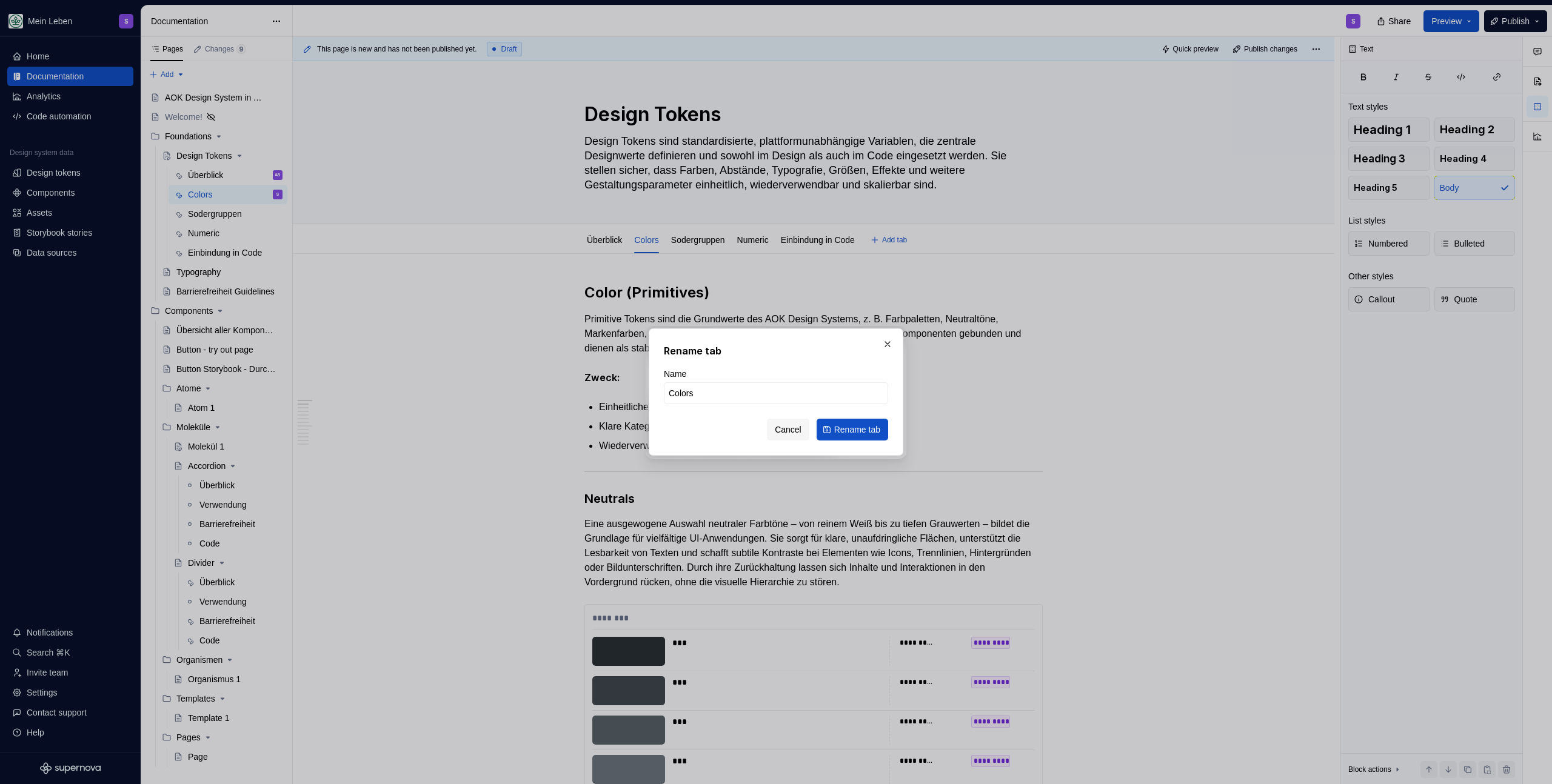
click at [782, 422] on button "Cancel" at bounding box center [788, 429] width 43 height 21
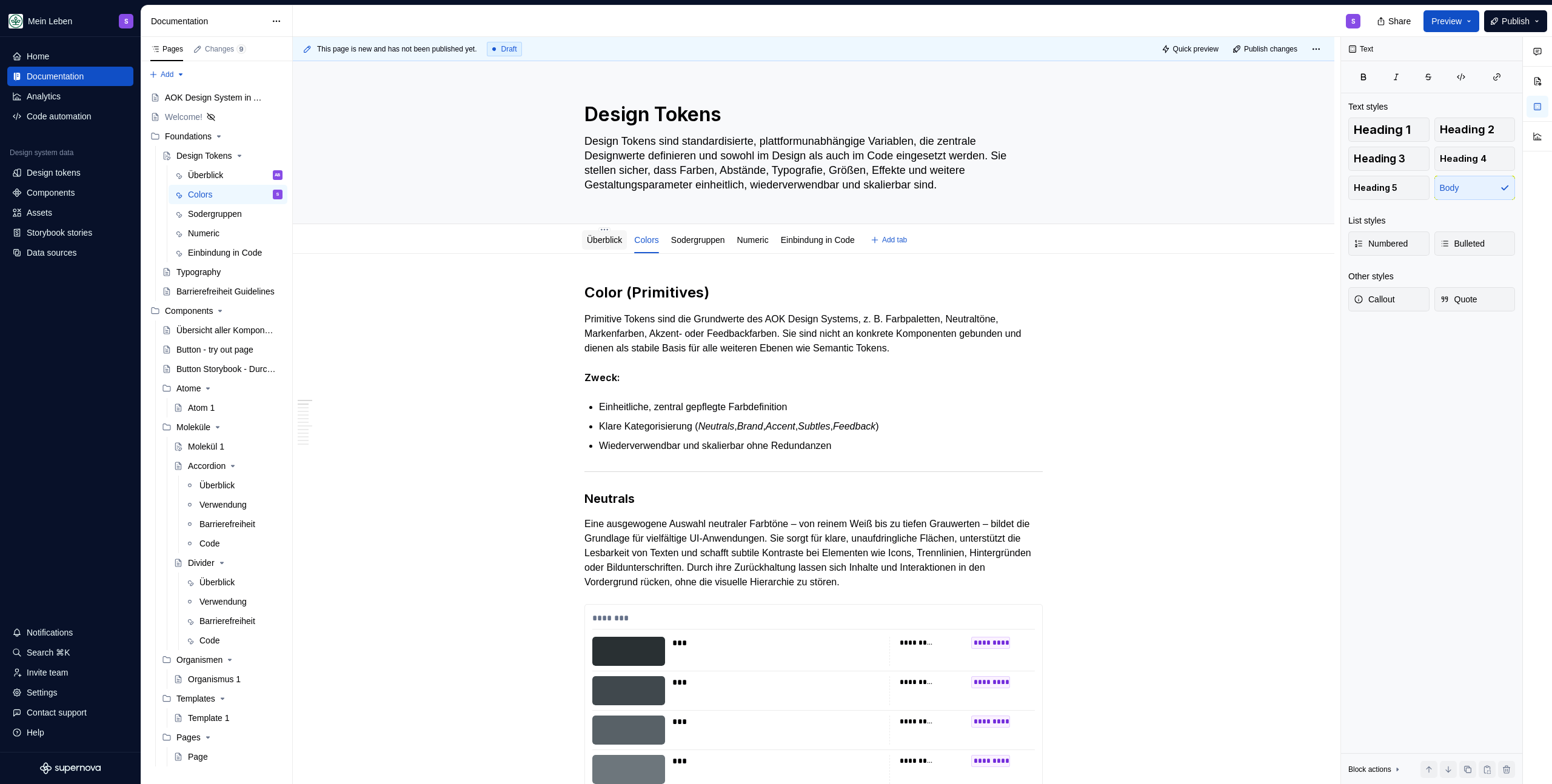
click at [596, 248] on div "Überblick" at bounding box center [604, 240] width 45 height 20
click at [603, 239] on link "Überblick" at bounding box center [604, 239] width 35 height 9
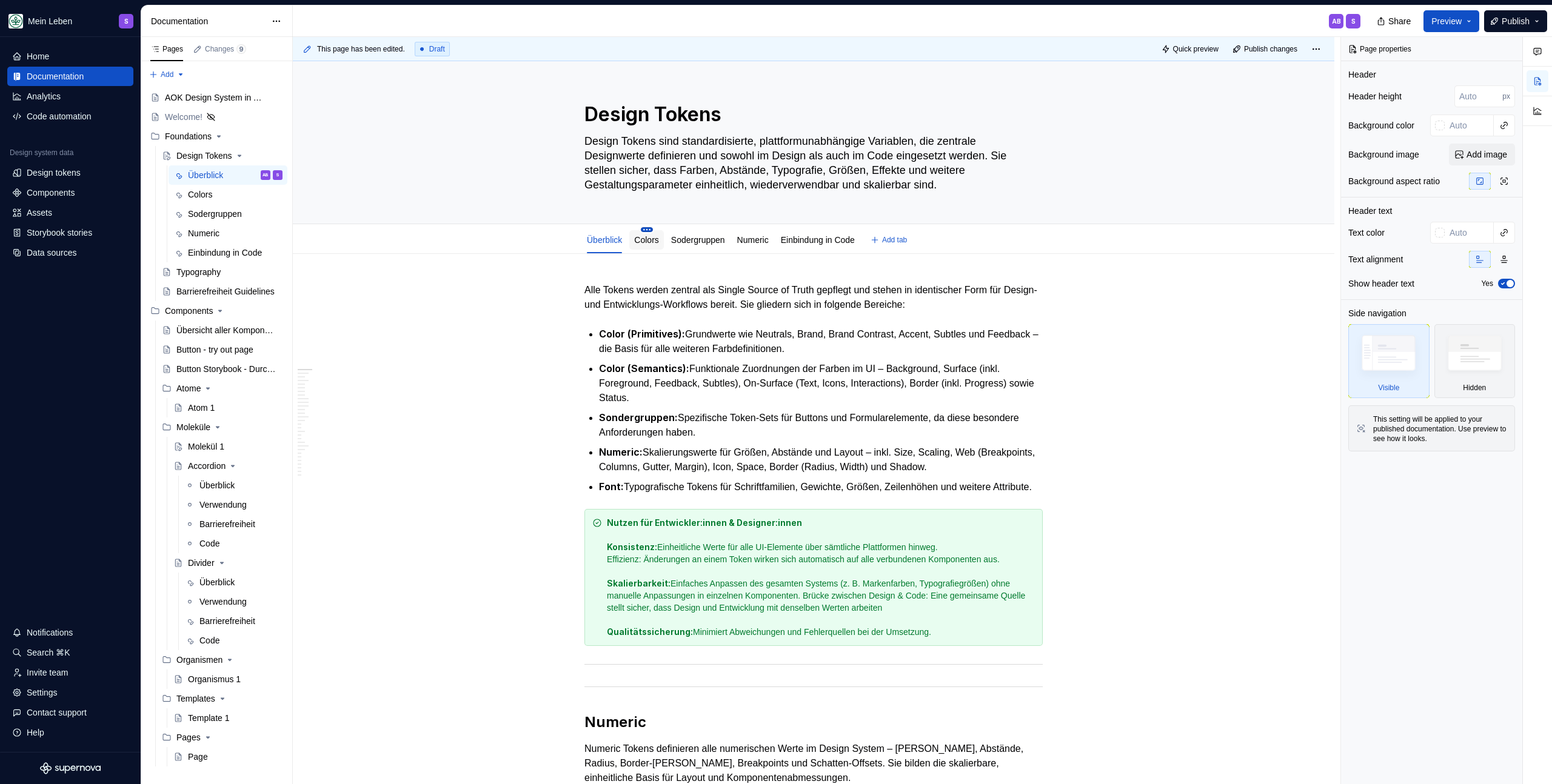
click at [650, 229] on html "Mein Leben S Home Documentation Analytics Code automation Design system data De…" at bounding box center [776, 392] width 1552 height 784
type textarea "*"
click at [699, 248] on div "Rename tab" at bounding box center [716, 248] width 100 height 12
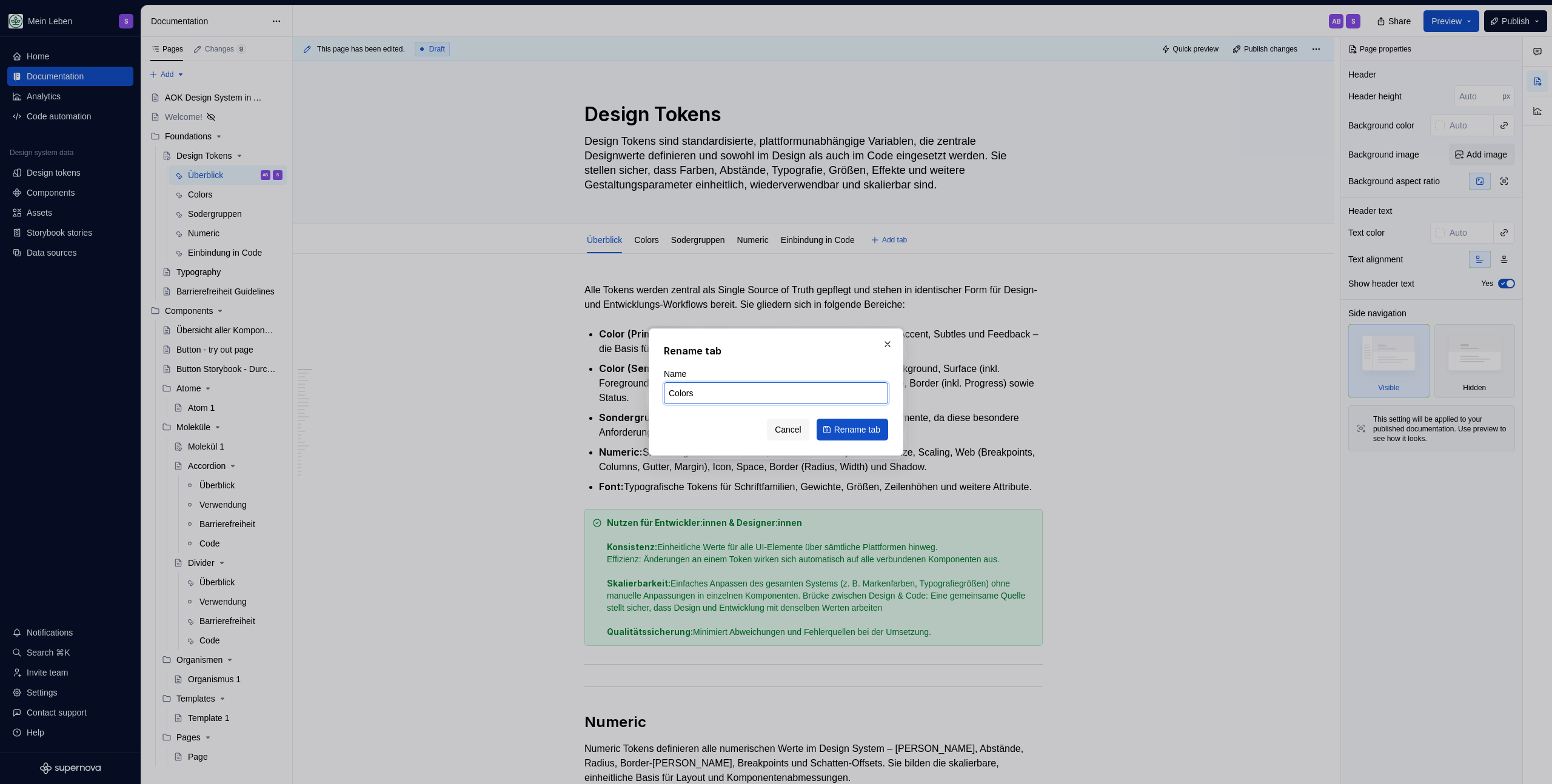
click at [730, 403] on input "Colors" at bounding box center [776, 392] width 225 height 21
type input "C"
type textarea "*"
type input "Primitives"
click button "Rename tab" at bounding box center [852, 429] width 71 height 21
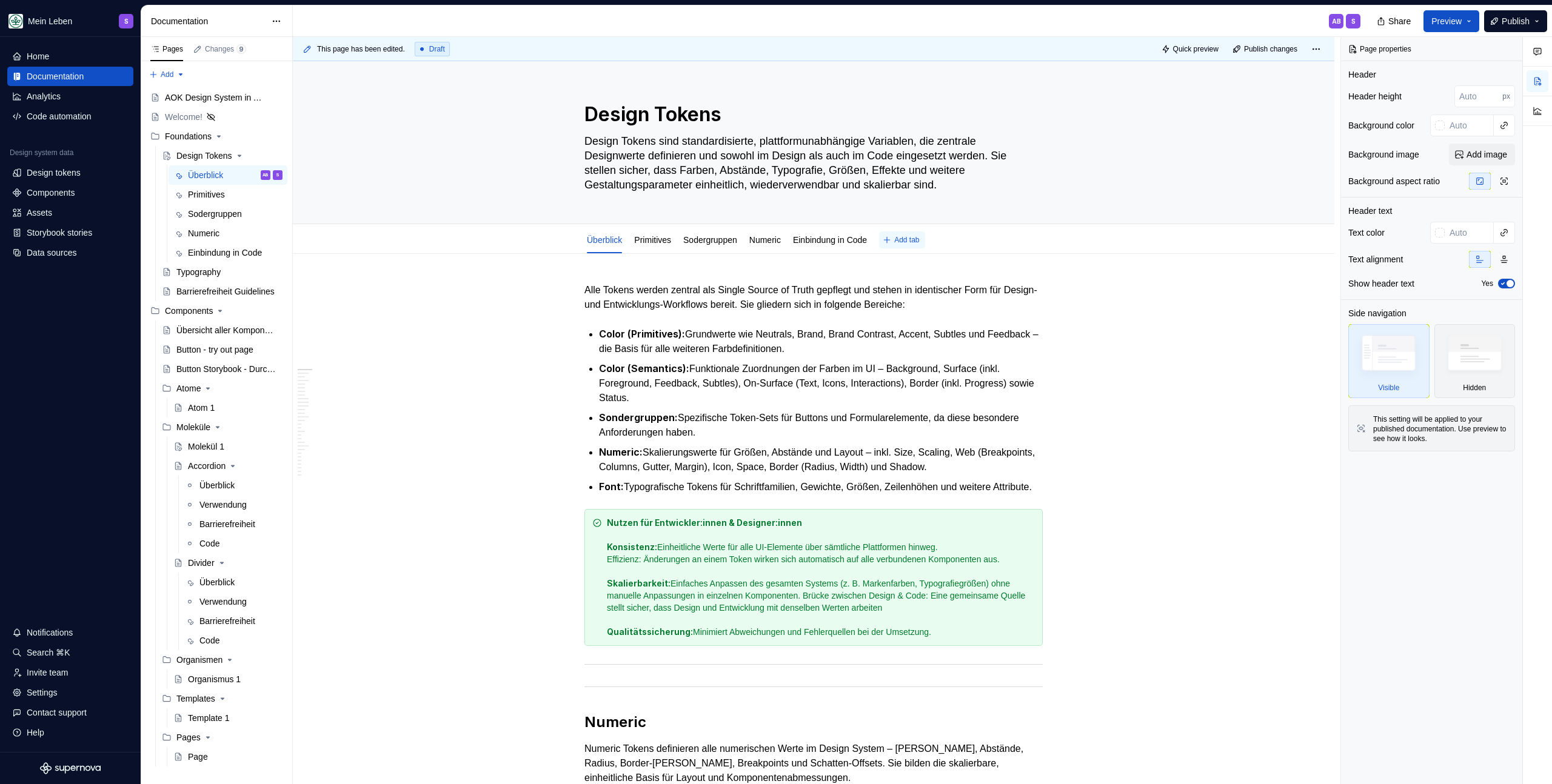
click at [919, 239] on span "Add tab" at bounding box center [906, 239] width 25 height 9
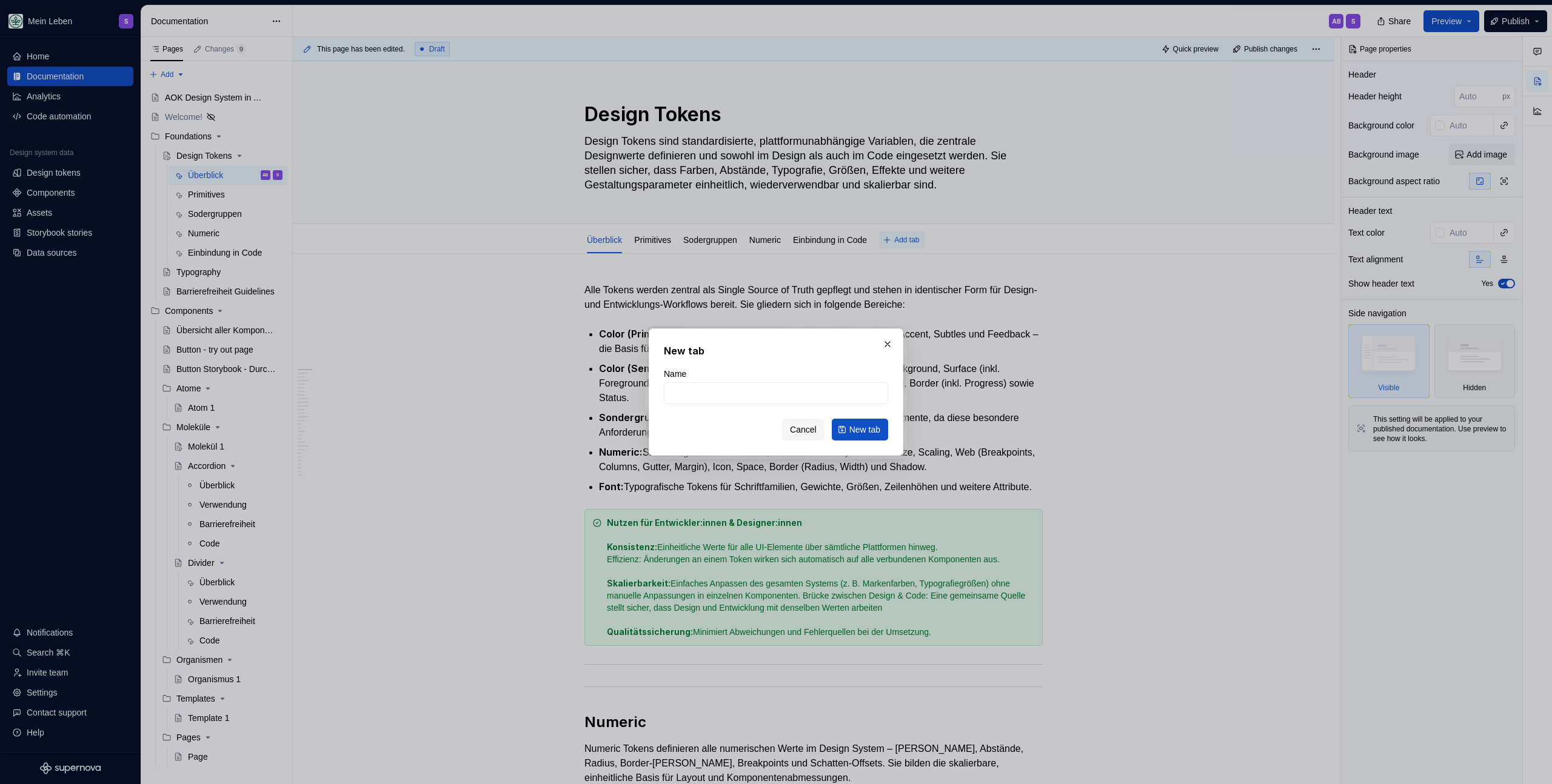
type textarea "*"
type input "s"
type input "Semantics"
click at [873, 430] on span "New tab" at bounding box center [865, 429] width 31 height 12
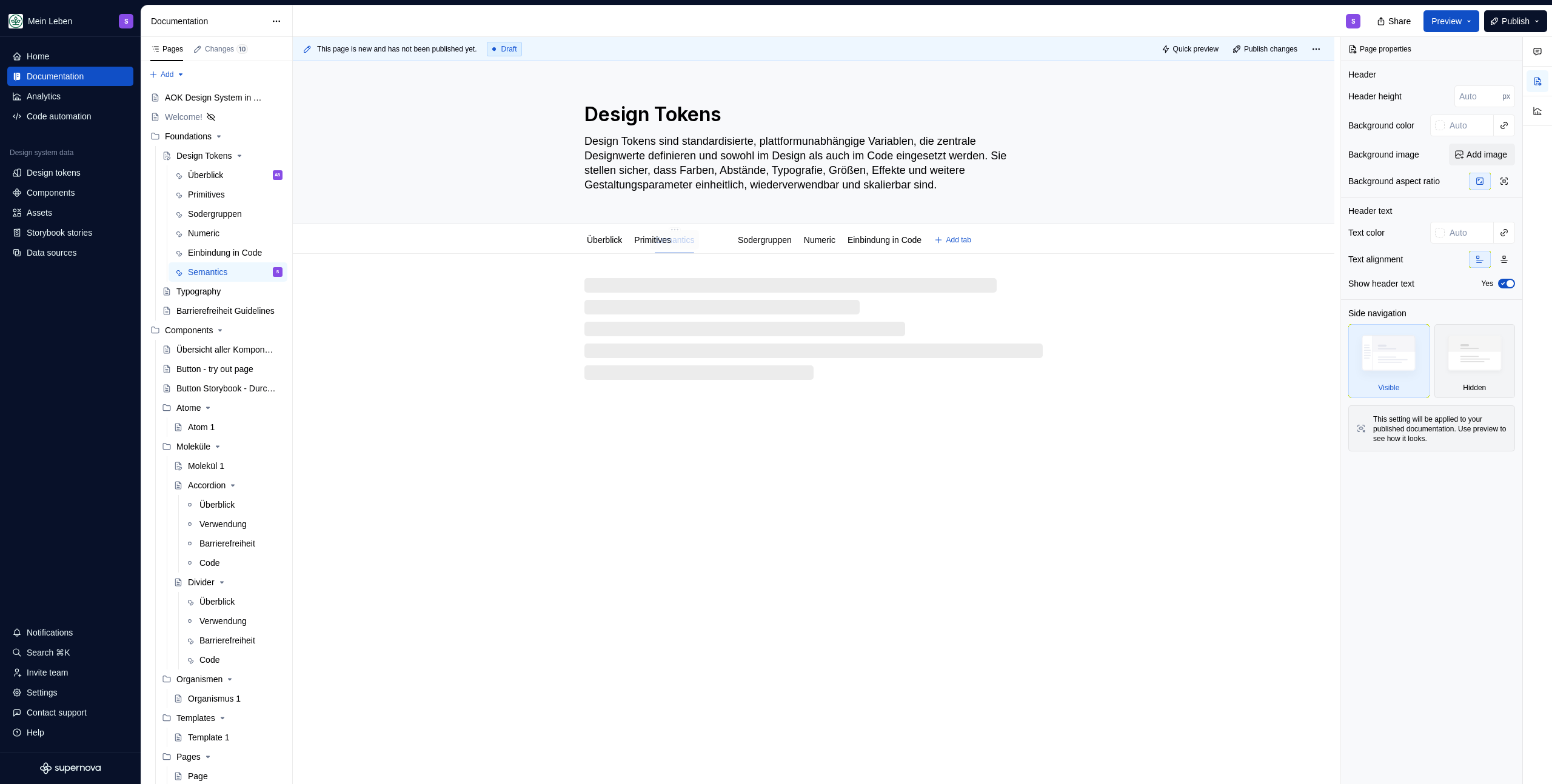
drag, startPoint x: 920, startPoint y: 248, endPoint x: 691, endPoint y: 249, distance: 229.0
click at [691, 249] on div "Semantics" at bounding box center [674, 239] width 49 height 21
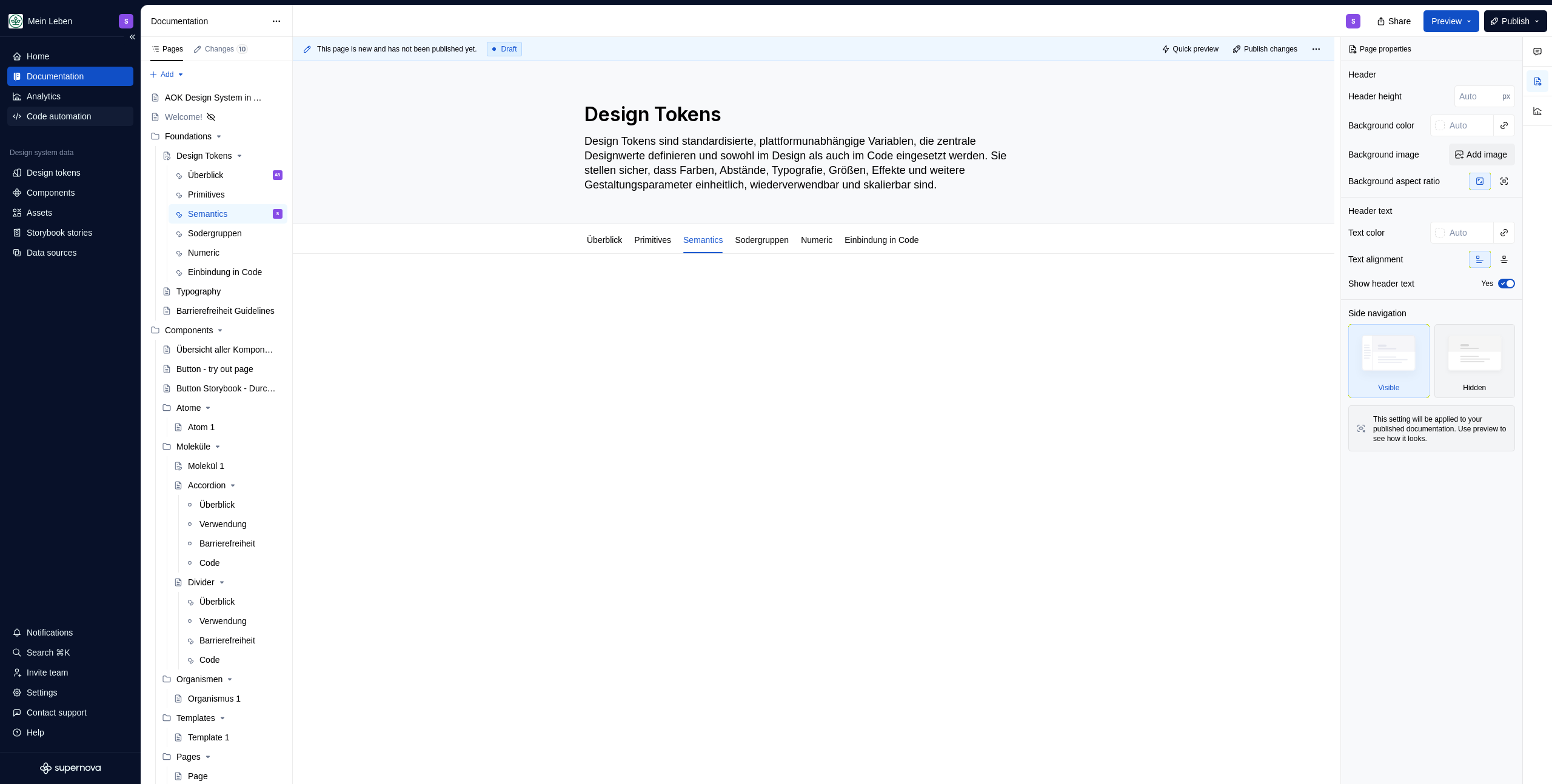
click at [60, 123] on div "Code automation" at bounding box center [69, 116] width 126 height 20
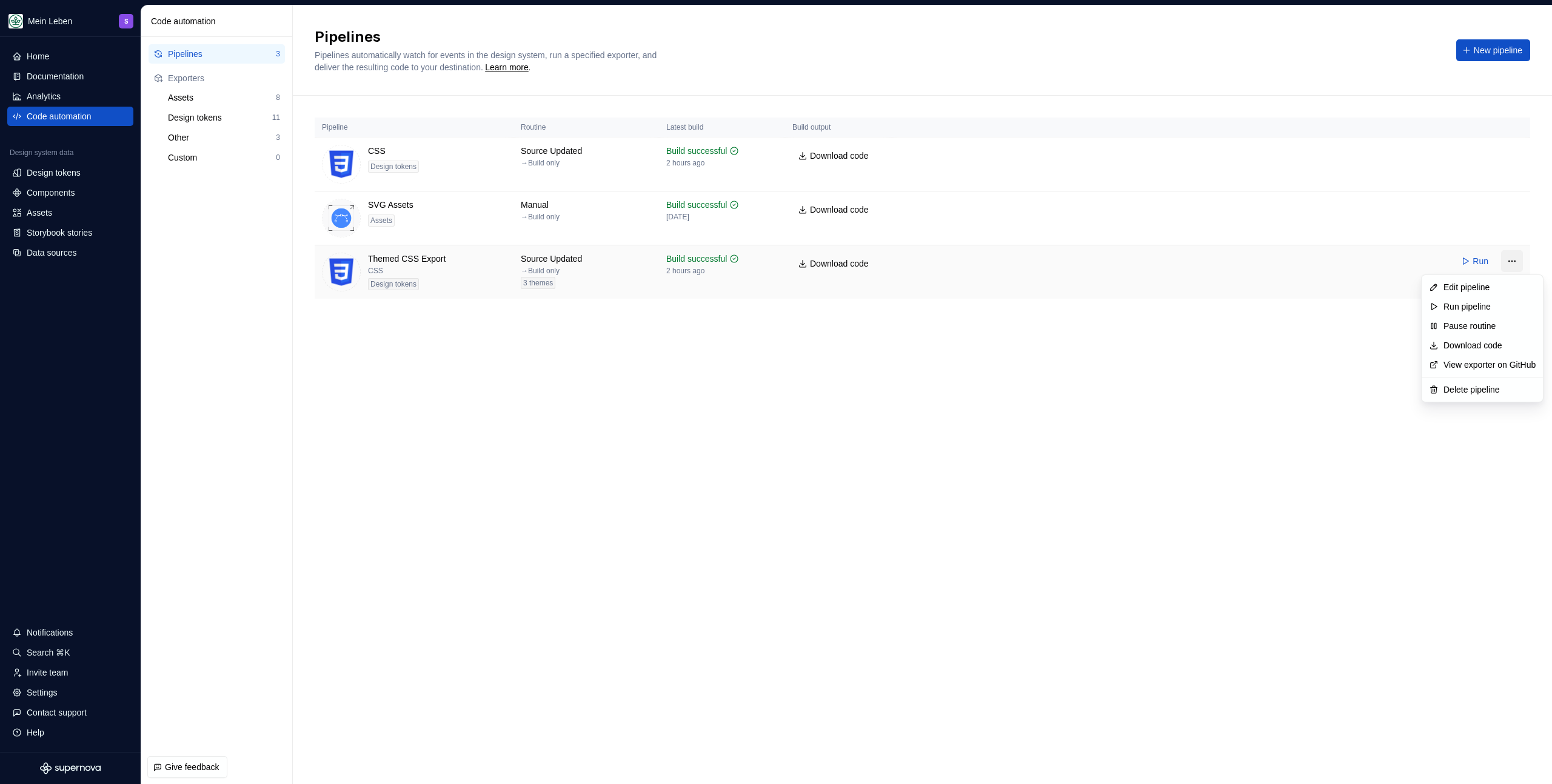
click at [1509, 258] on html "Mein Leben S Home Documentation Analytics Code automation Design system data De…" at bounding box center [776, 392] width 1552 height 784
click at [1475, 287] on div "Edit pipeline" at bounding box center [1489, 287] width 93 height 12
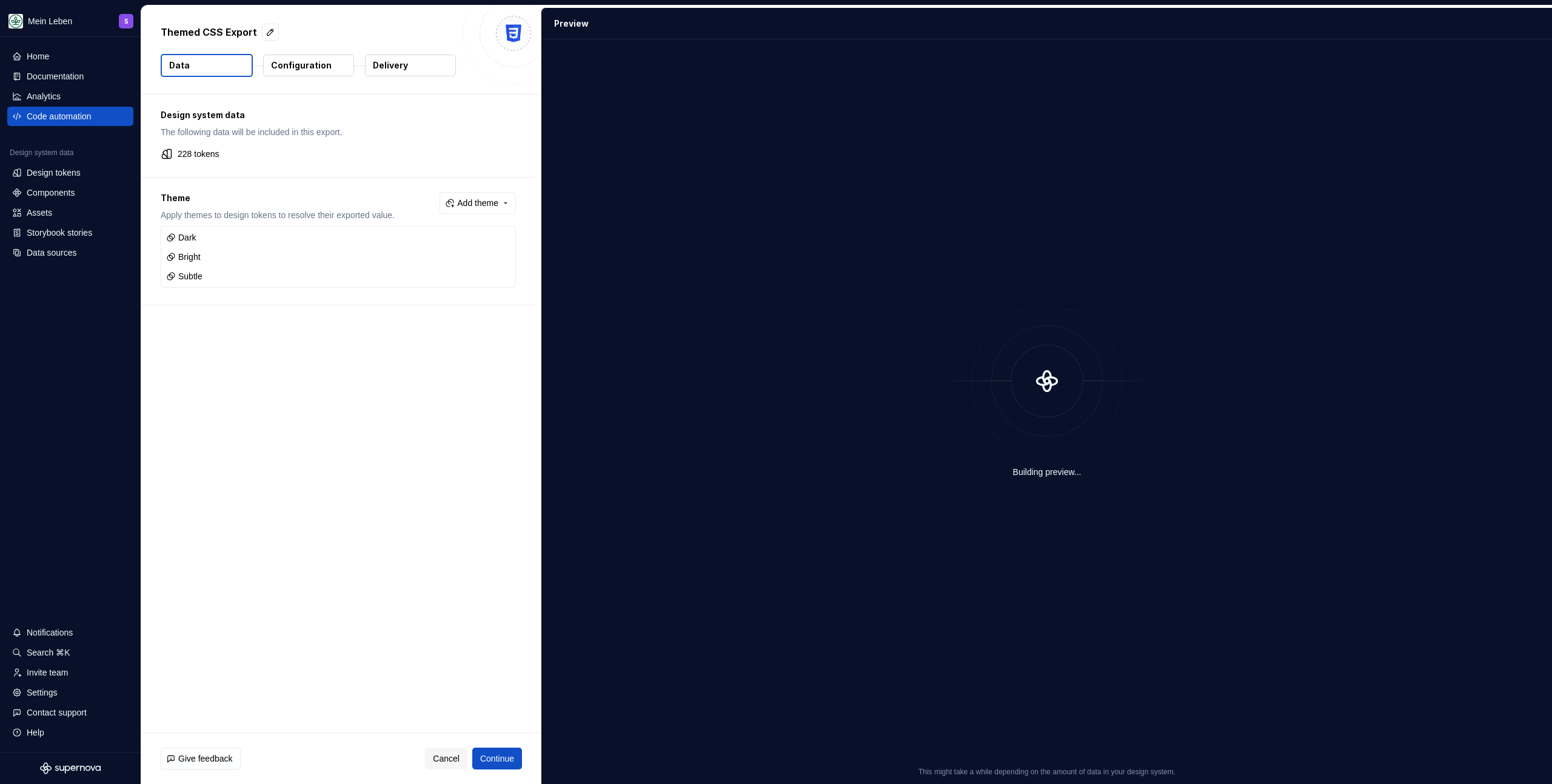
click at [313, 74] on button "Configuration" at bounding box center [309, 65] width 91 height 21
click at [313, 70] on p "Configuration" at bounding box center [301, 65] width 61 height 12
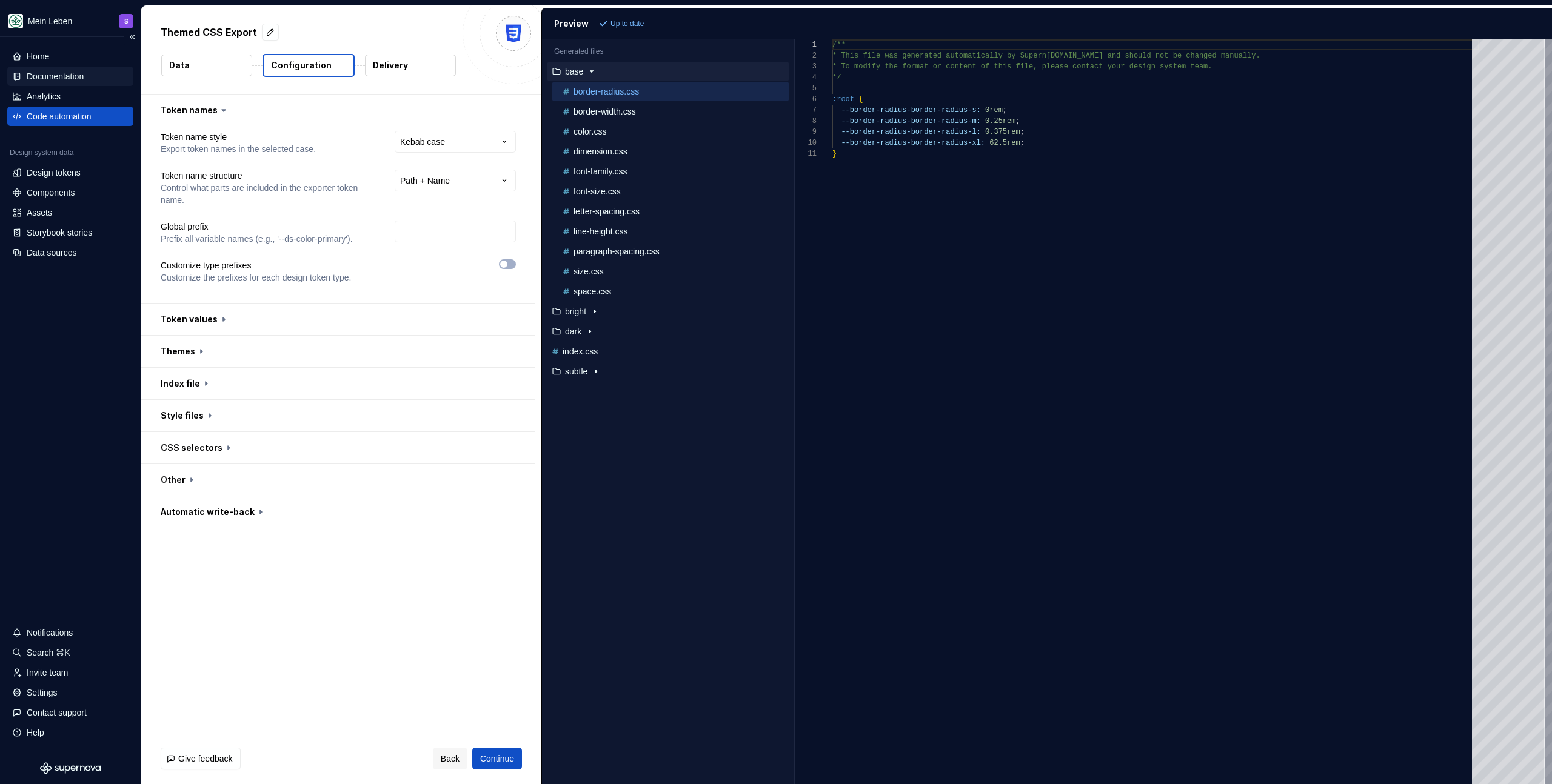
click at [45, 85] on div "Documentation" at bounding box center [69, 76] width 126 height 20
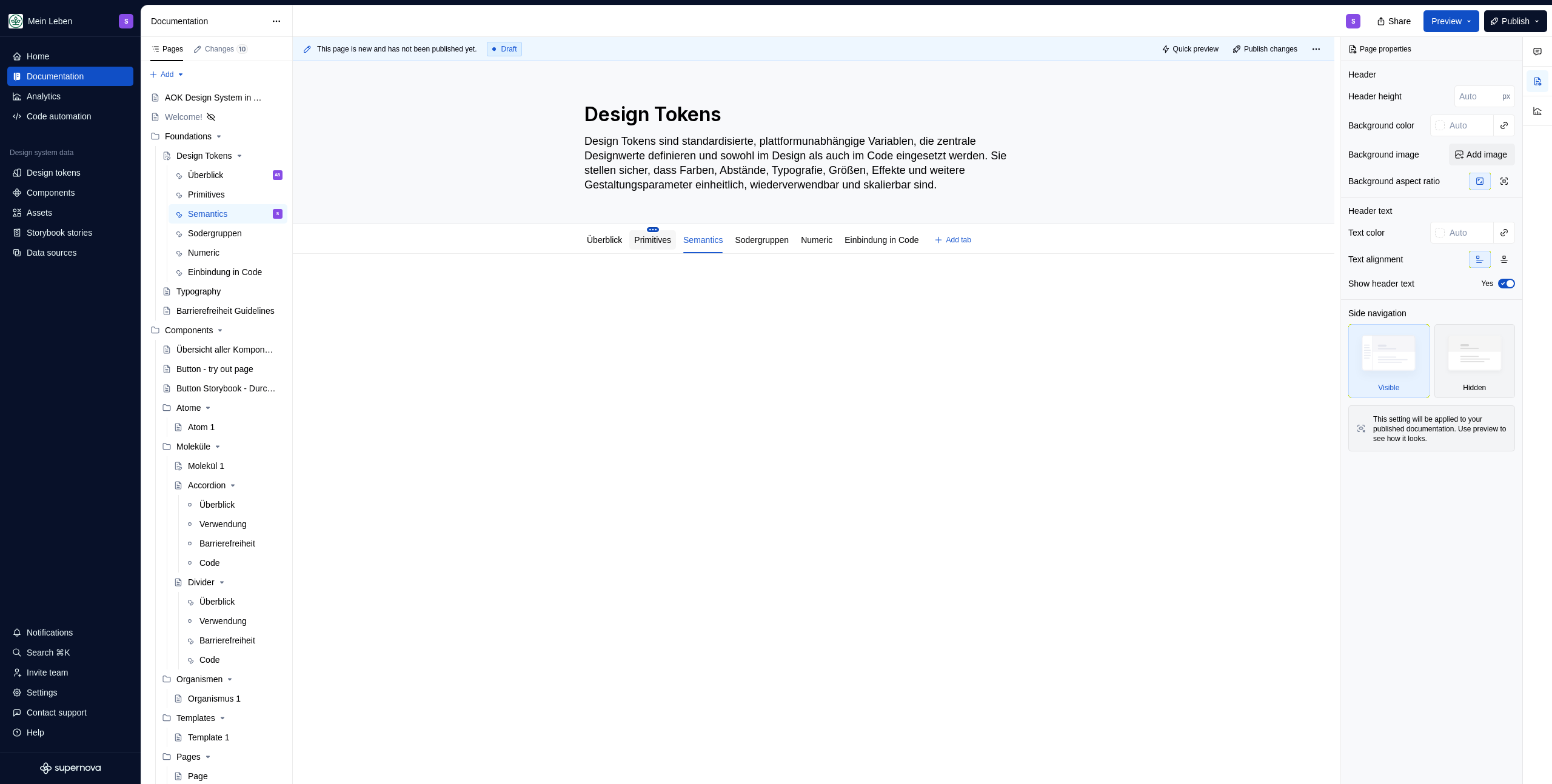
click at [657, 229] on html "Mein Leben S Home Documentation Analytics Code automation Design system data De…" at bounding box center [776, 392] width 1552 height 784
type textarea "*"
click at [713, 244] on div "Rename tab" at bounding box center [724, 248] width 100 height 12
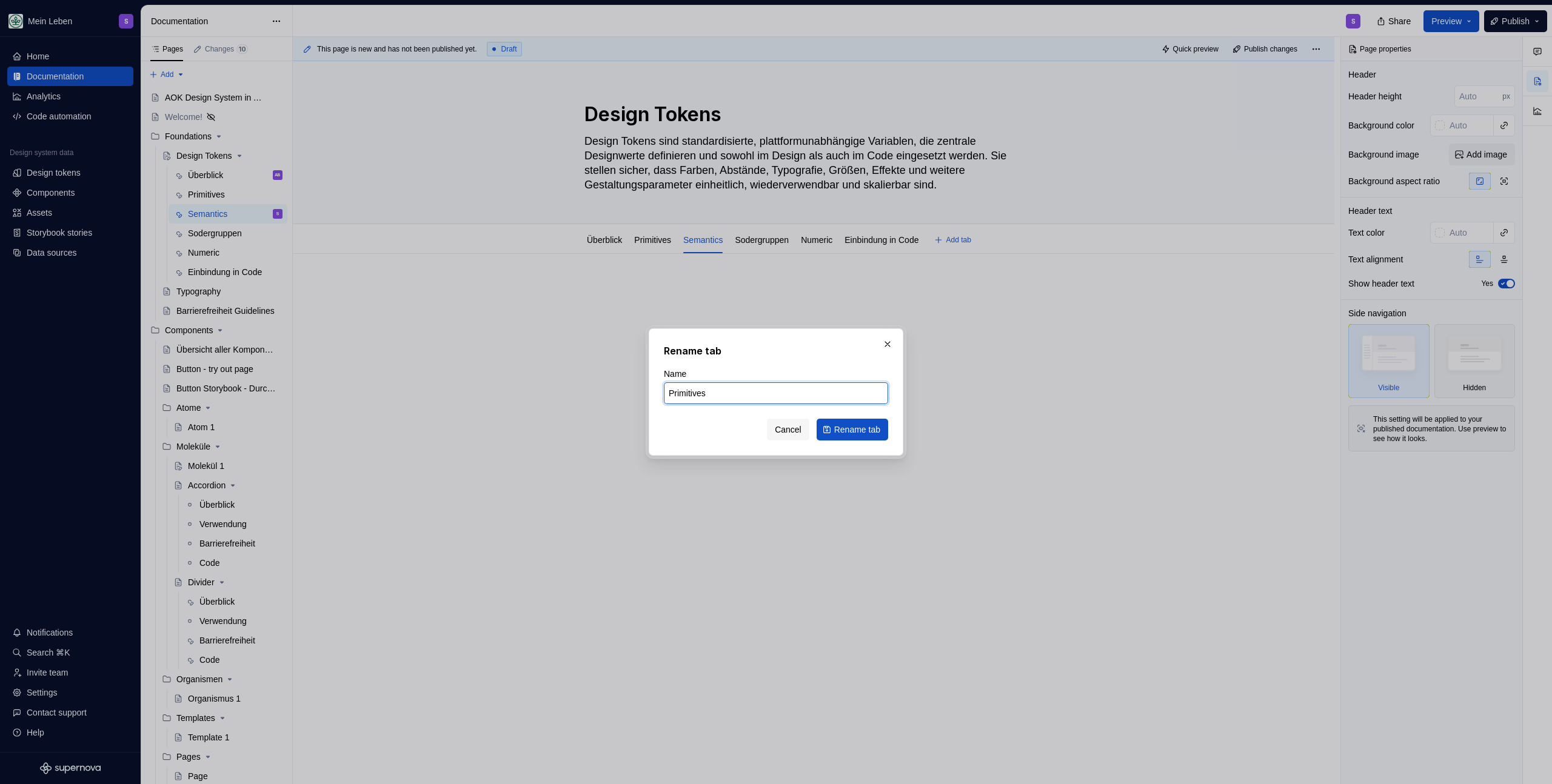
click at [776, 390] on input "Primitives" at bounding box center [776, 392] width 225 height 21
type input "Colors"
click at [868, 431] on span "Rename tab" at bounding box center [857, 429] width 46 height 12
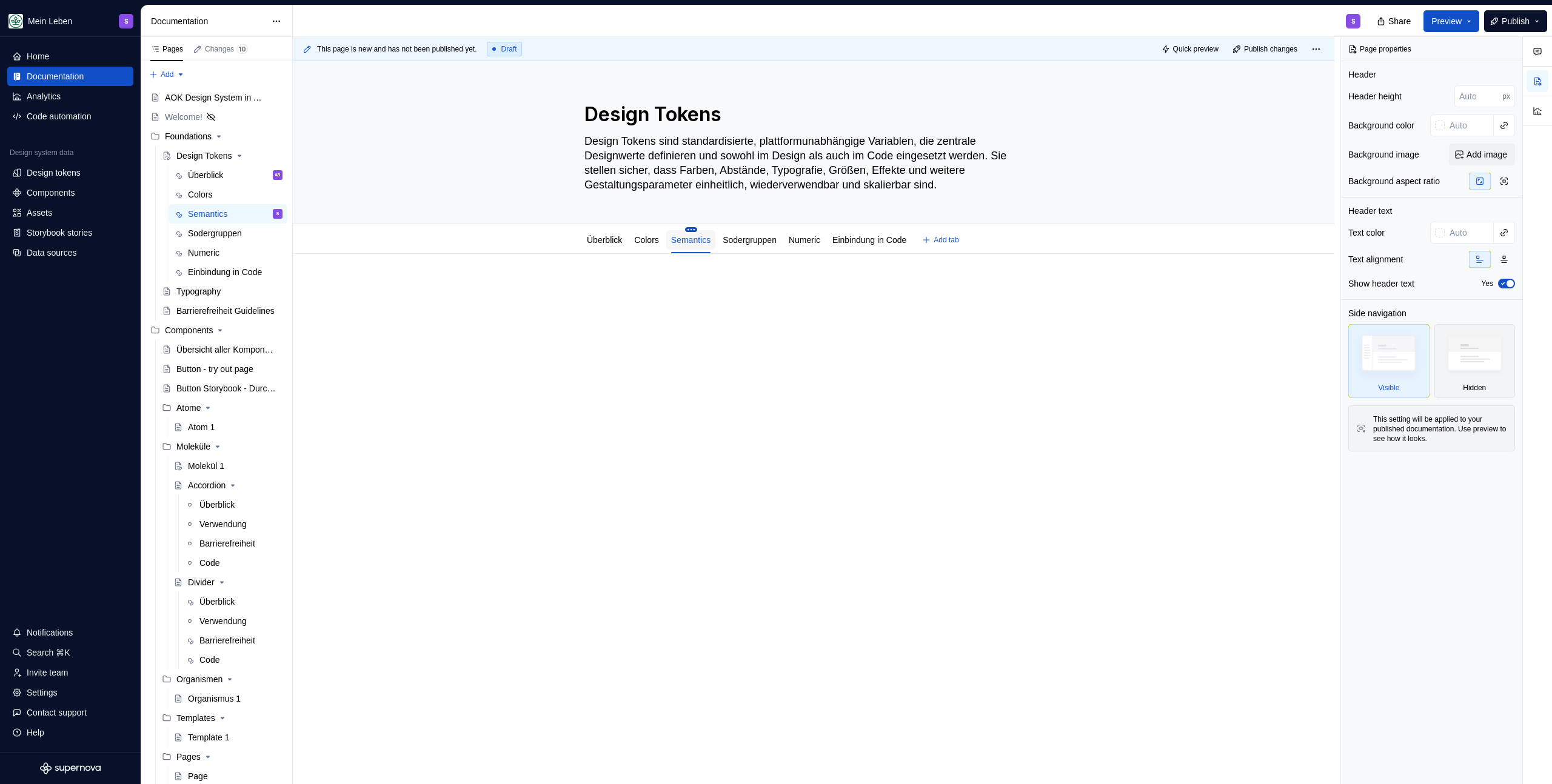
click at [698, 229] on html "Mein Leben S Home Documentation Analytics Code automation Design system data De…" at bounding box center [776, 392] width 1552 height 784
type textarea "*"
click at [732, 247] on div "Rename tab" at bounding box center [763, 248] width 100 height 12
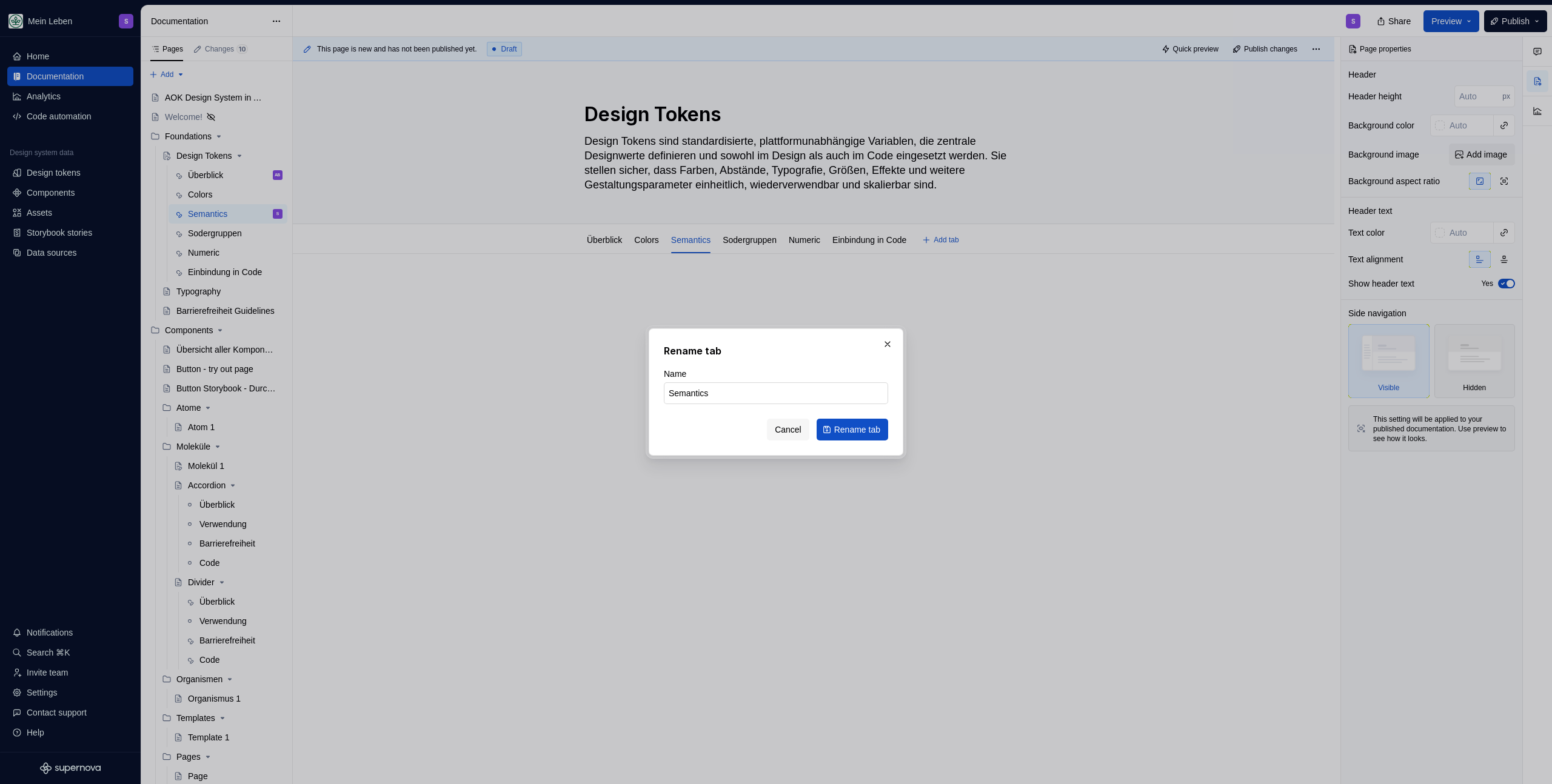
click at [733, 398] on input "Semantics" at bounding box center [776, 392] width 225 height 21
type input "xxx"
click at [865, 428] on span "Rename tab" at bounding box center [857, 429] width 46 height 12
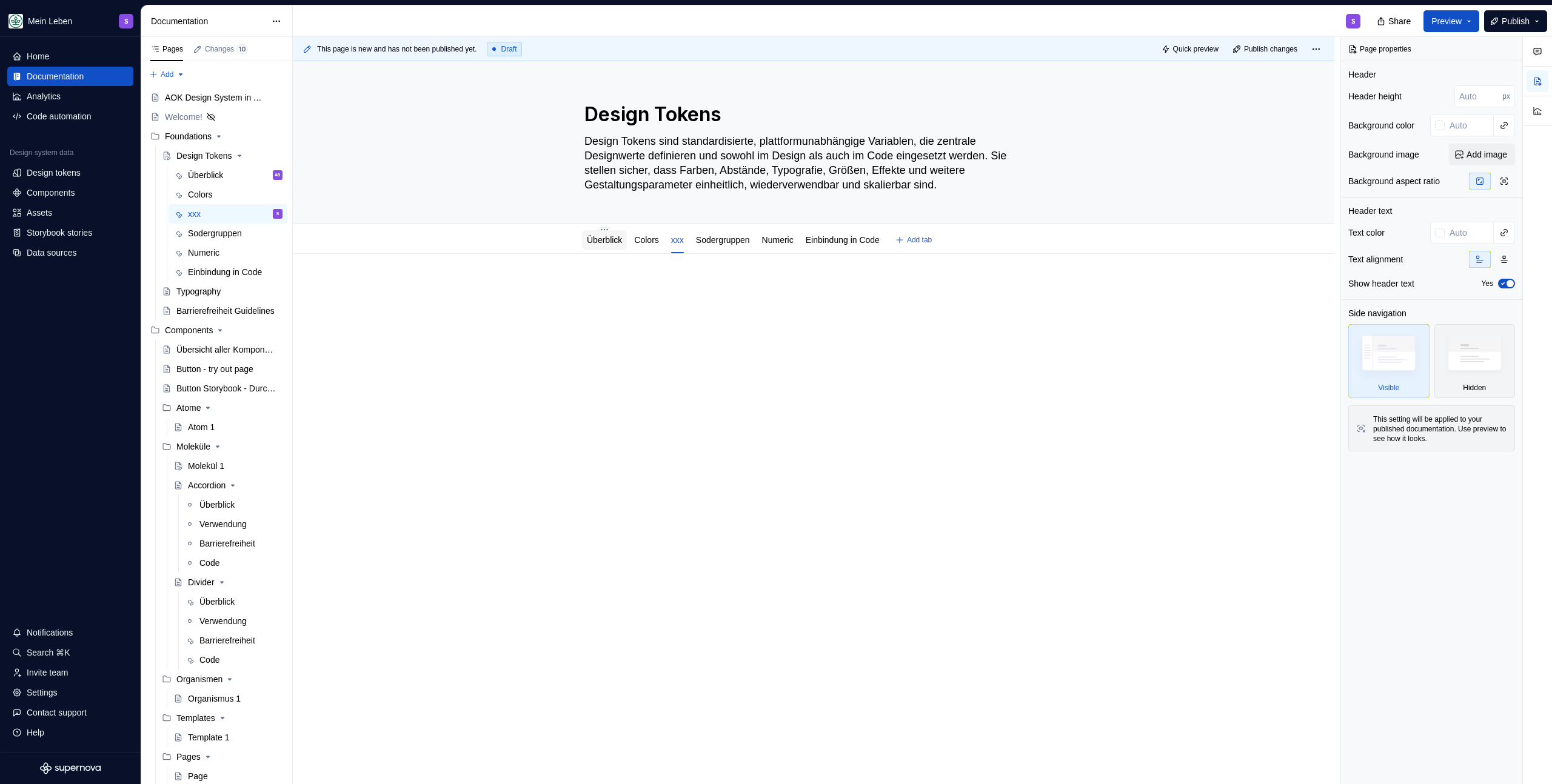
click at [610, 241] on link "Überblick" at bounding box center [604, 239] width 35 height 9
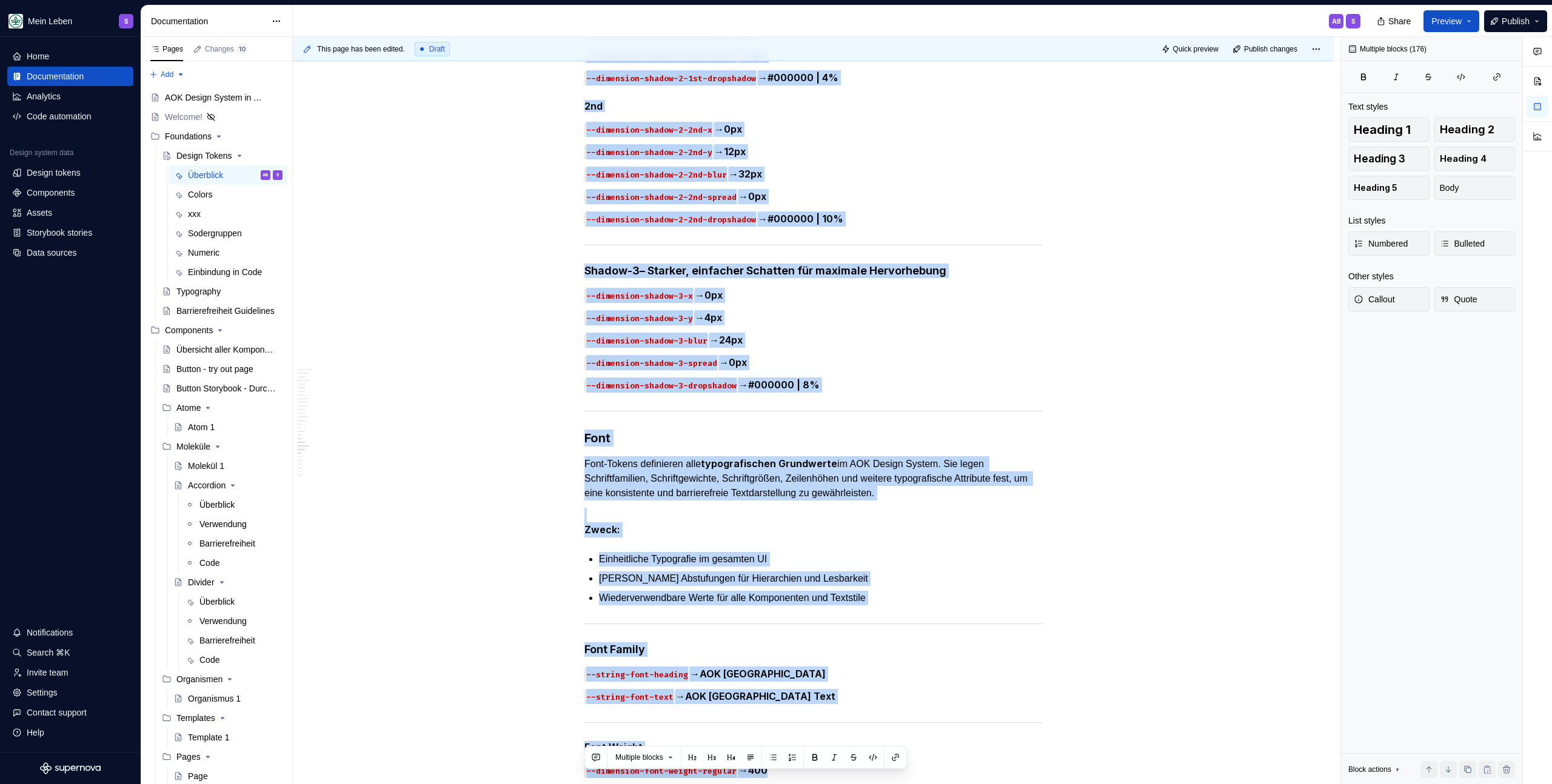
scroll to position [5557, 0]
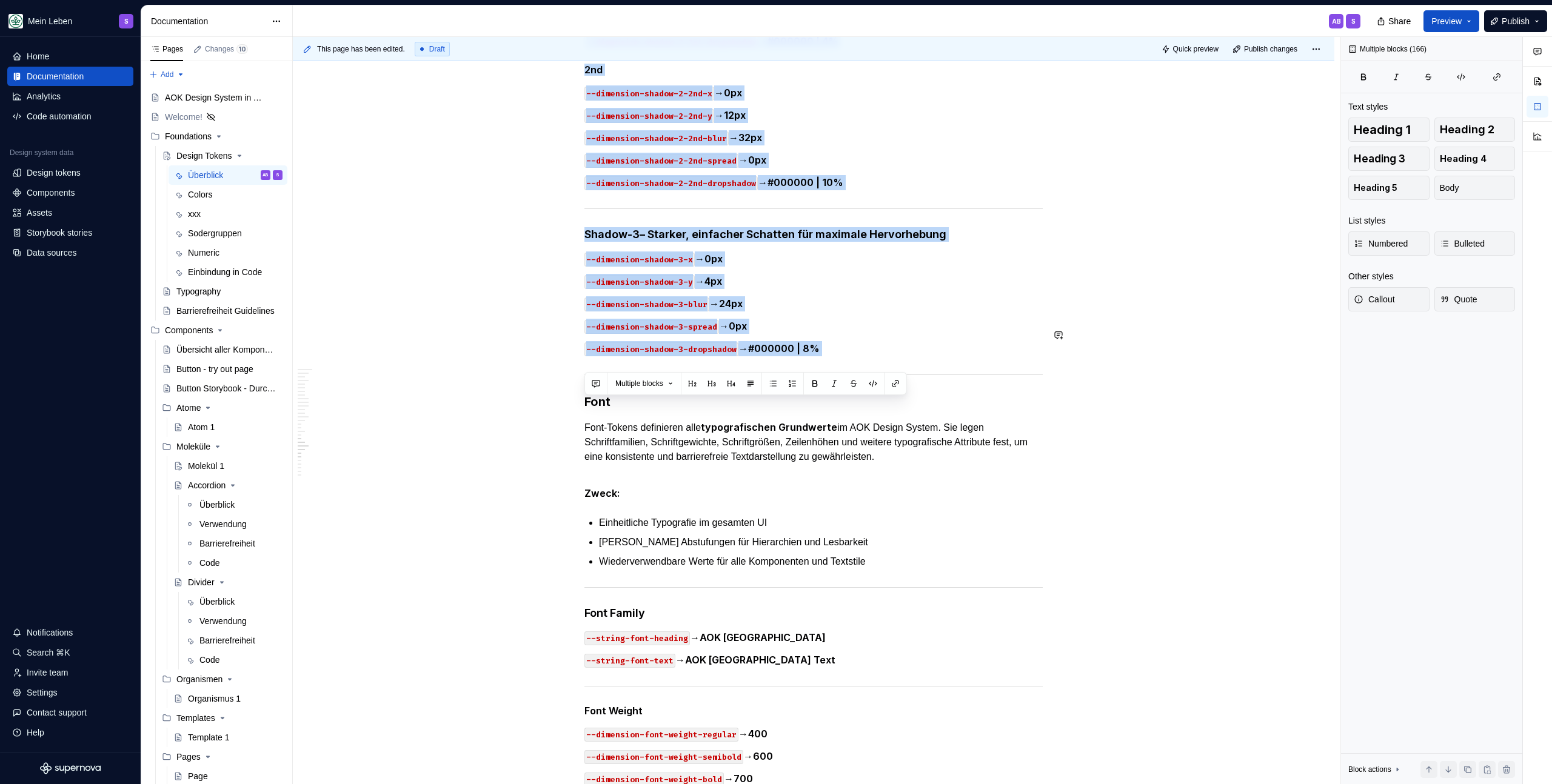
drag, startPoint x: 587, startPoint y: 192, endPoint x: 1099, endPoint y: 327, distance: 529.5
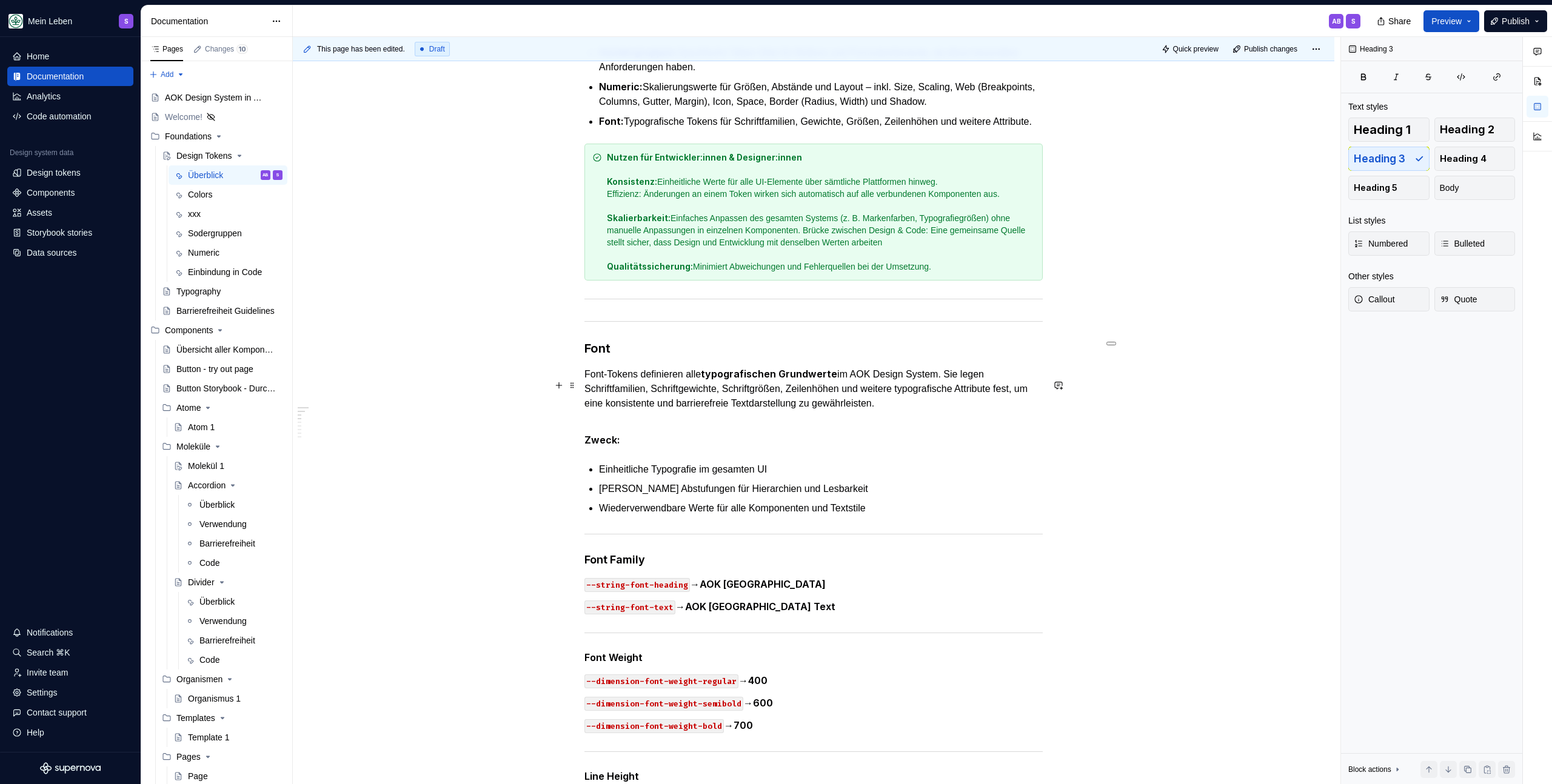
scroll to position [0, 0]
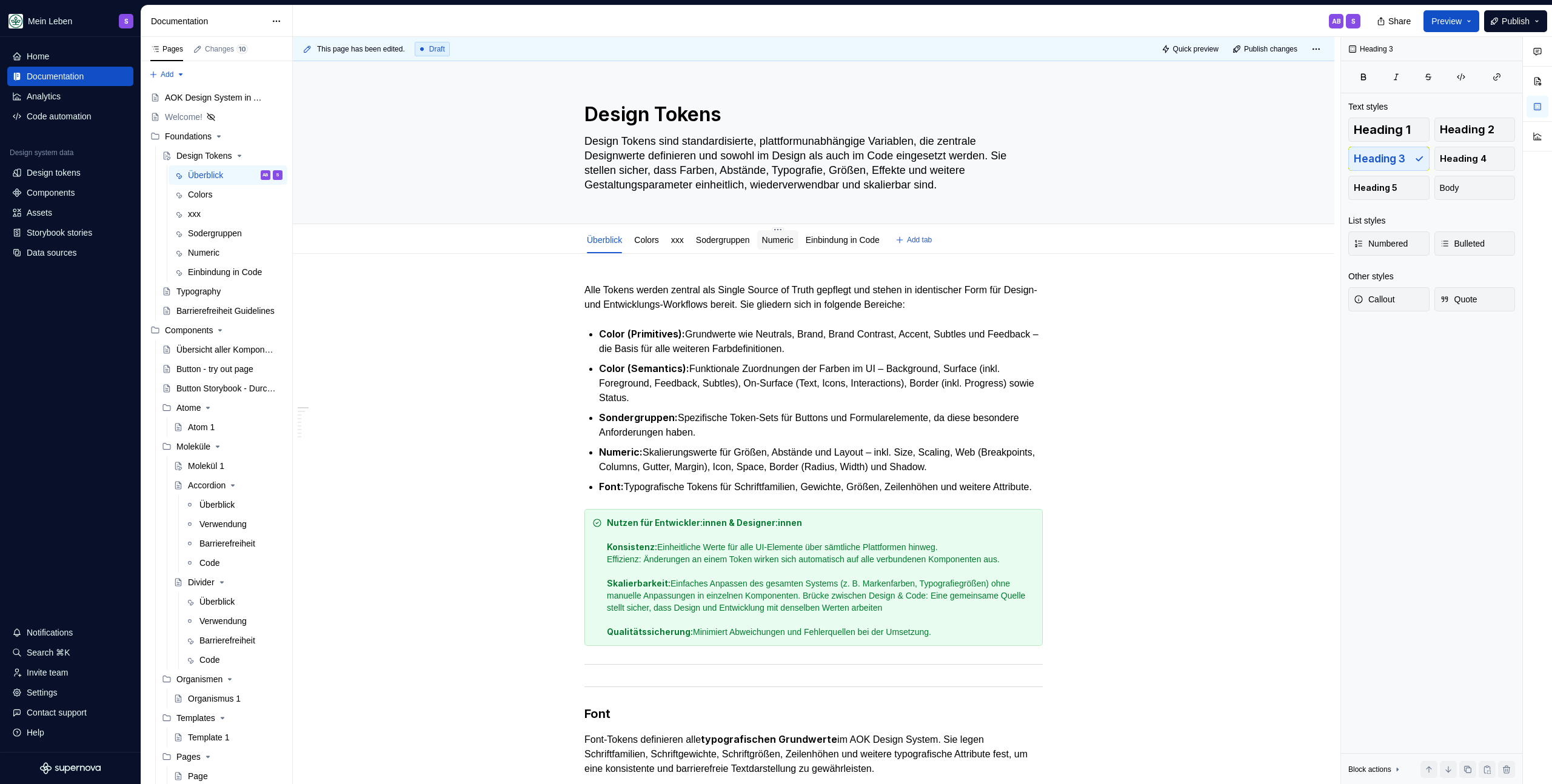
click at [794, 238] on link "Numeric" at bounding box center [777, 239] width 32 height 9
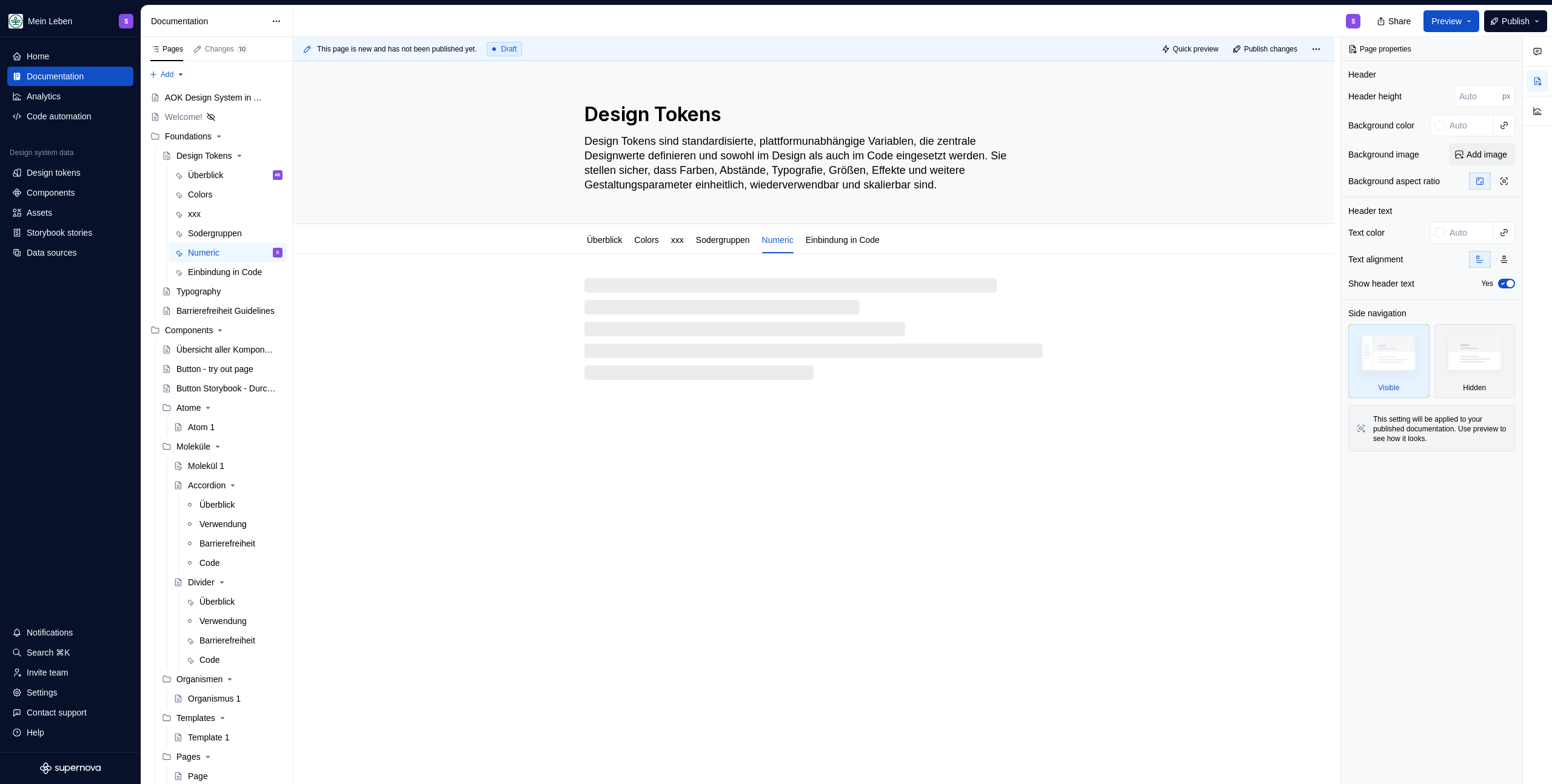
click at [621, 297] on div at bounding box center [813, 329] width 458 height 102
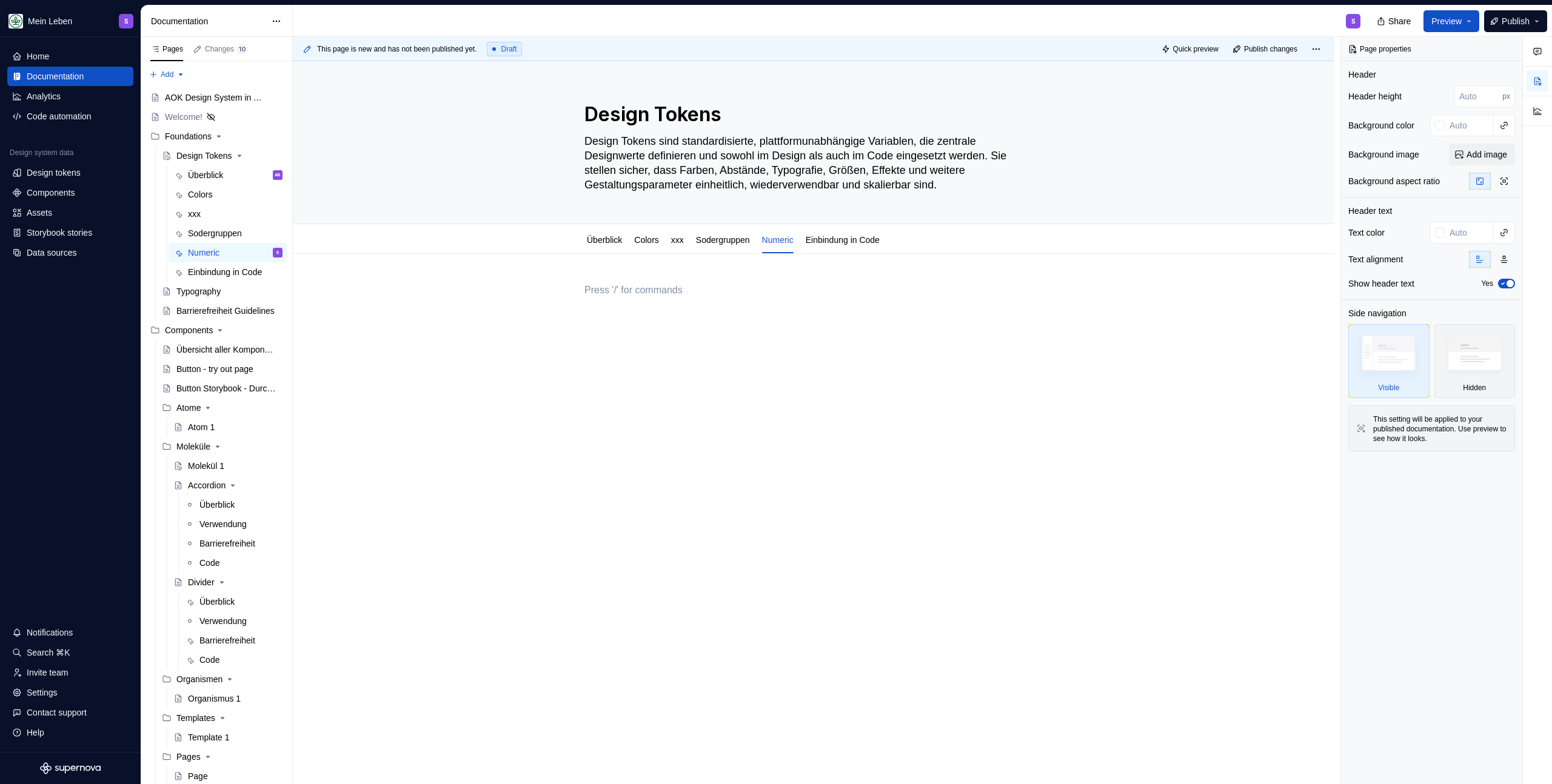
click at [670, 299] on div at bounding box center [813, 306] width 458 height 46
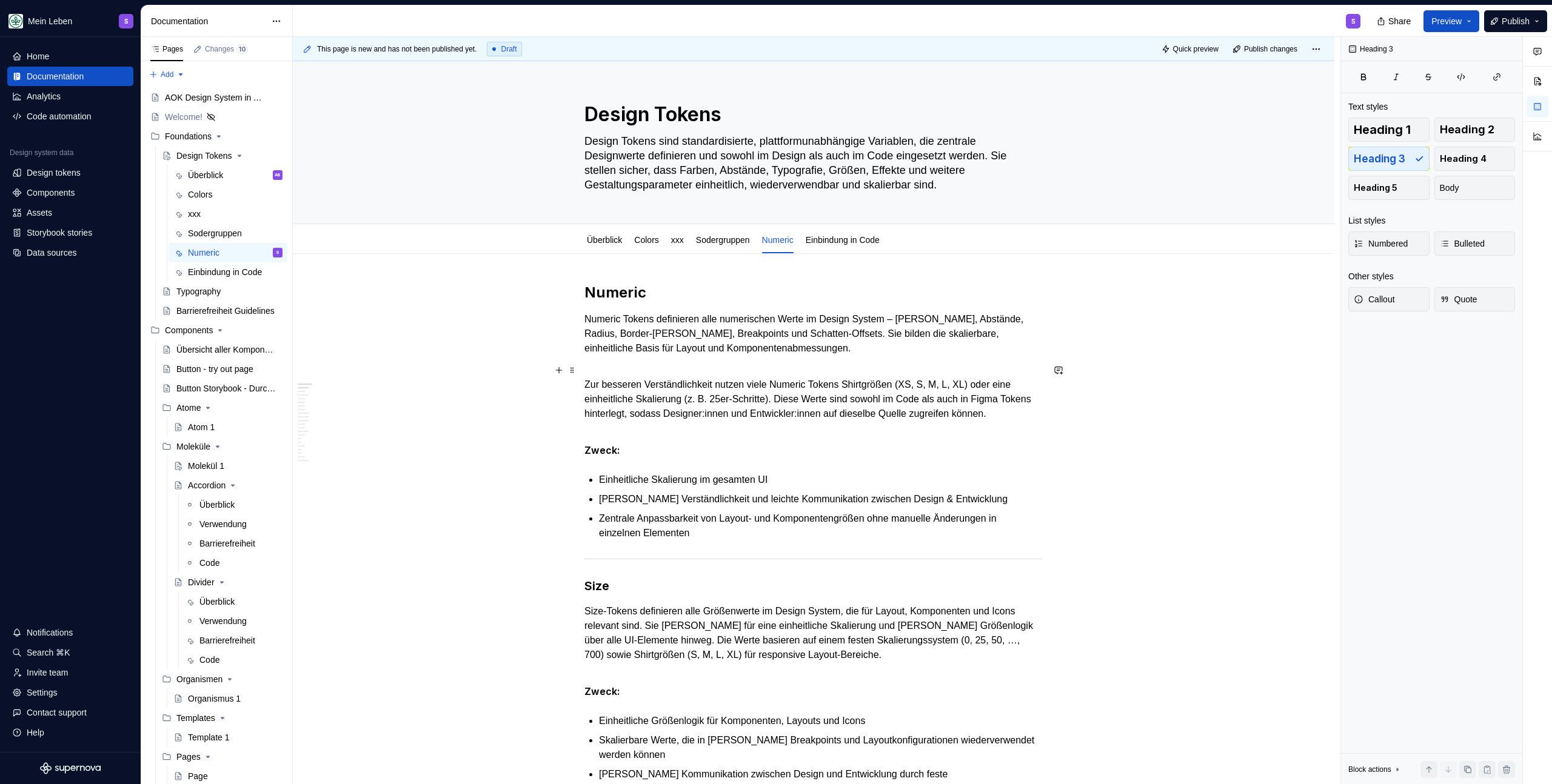
click at [699, 422] on p "Zur besseren Verständlichkeit nutzen viele Numeric Tokens Shirtgrößen (XS, S, M…" at bounding box center [813, 392] width 458 height 58
click at [614, 242] on link "Überblick" at bounding box center [604, 239] width 35 height 9
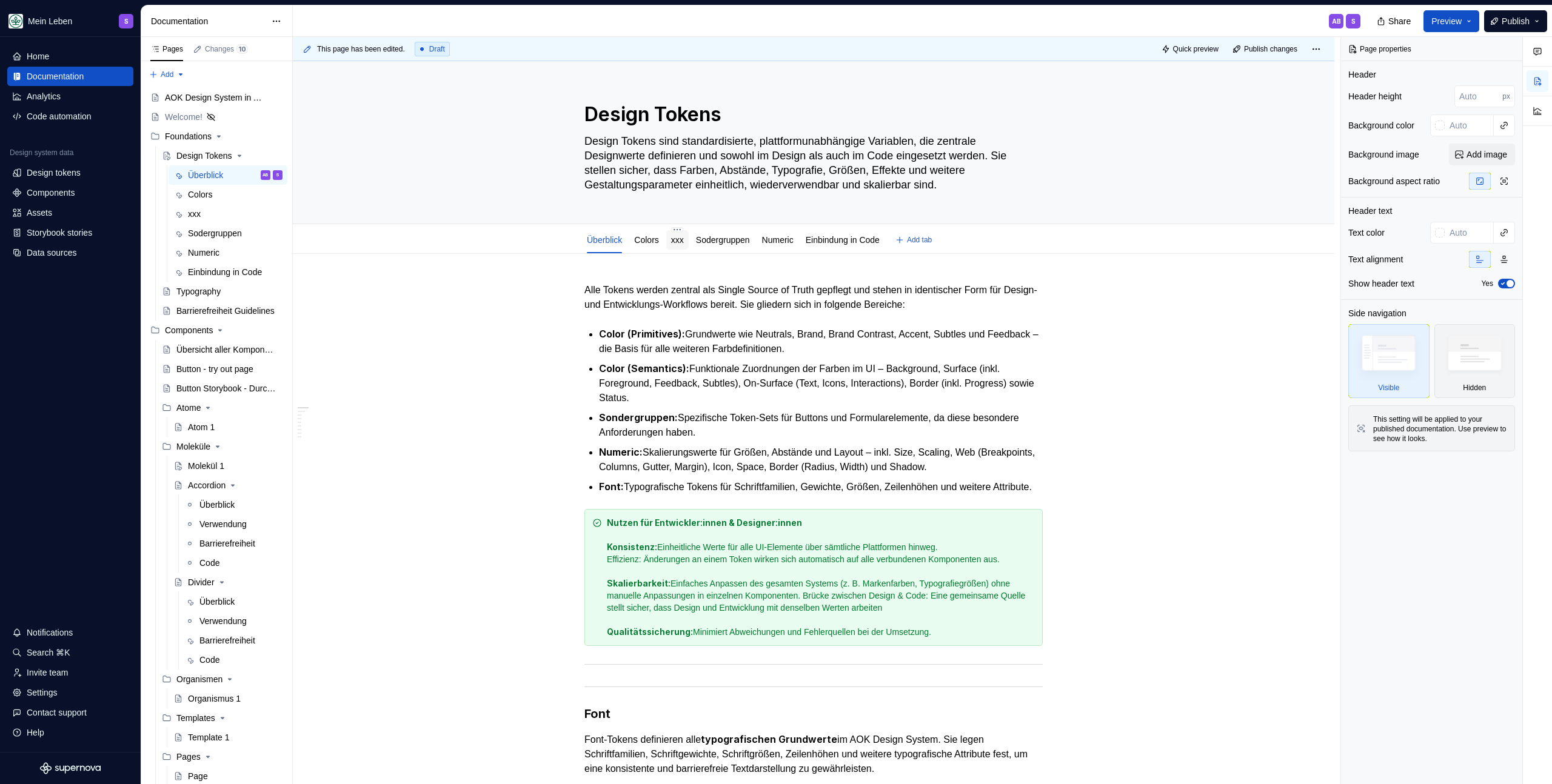
click at [684, 239] on link "xxx" at bounding box center [677, 239] width 13 height 9
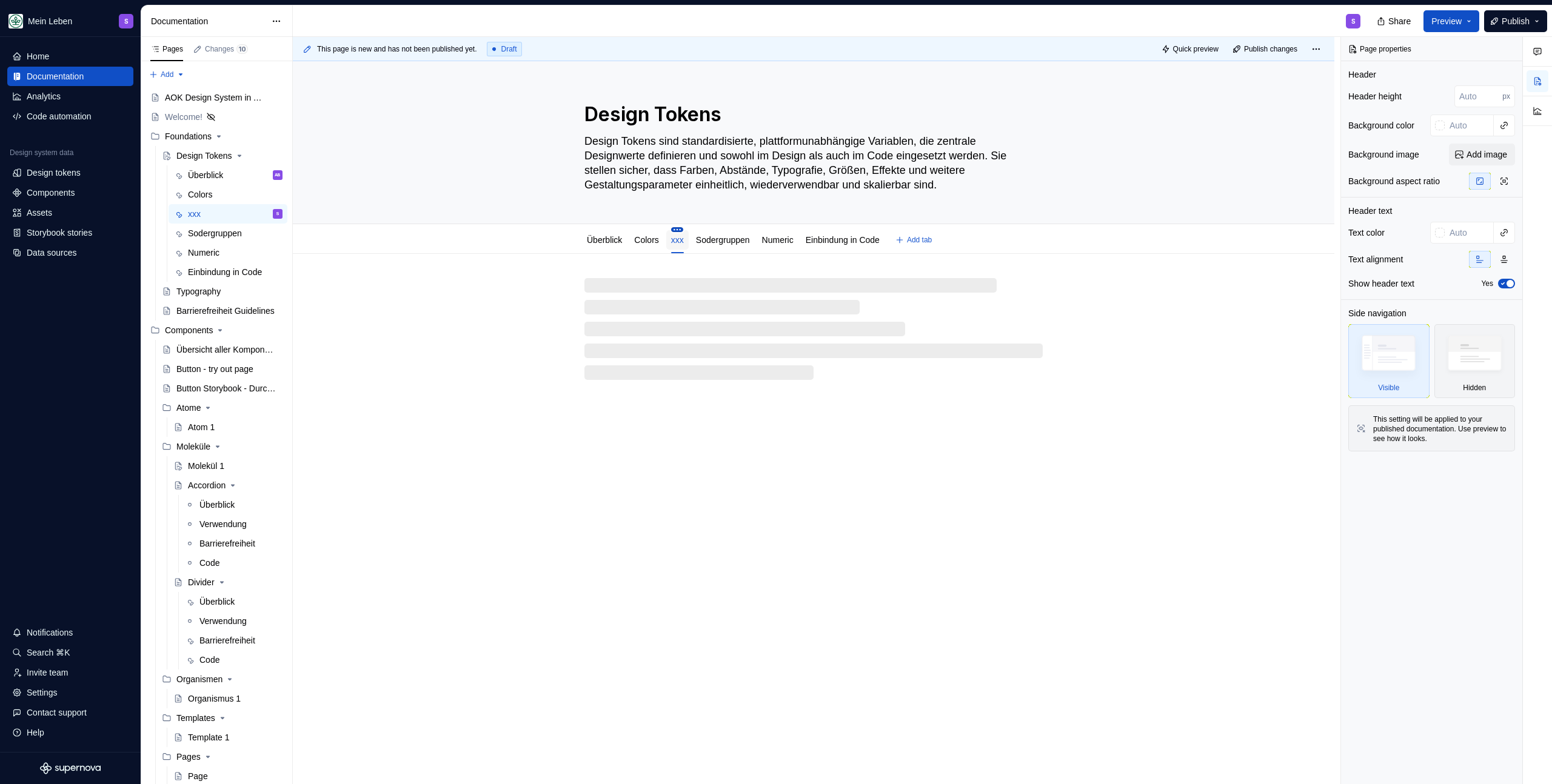
click at [684, 230] on html "Mein Leben S Home Documentation Analytics Code automation Design system data De…" at bounding box center [776, 392] width 1552 height 784
type textarea "*"
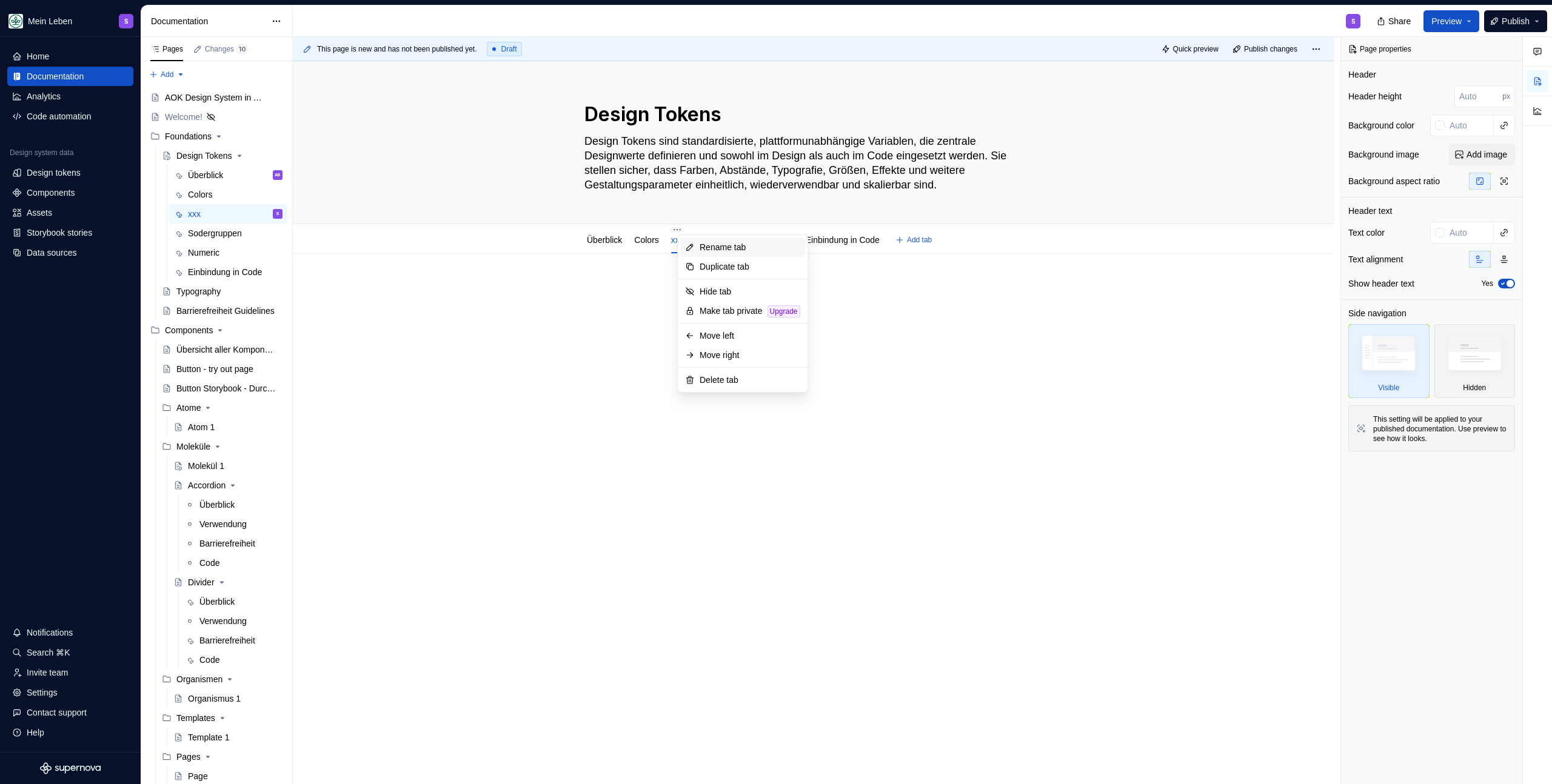
click at [710, 248] on div "Rename tab" at bounding box center [749, 248] width 100 height 12
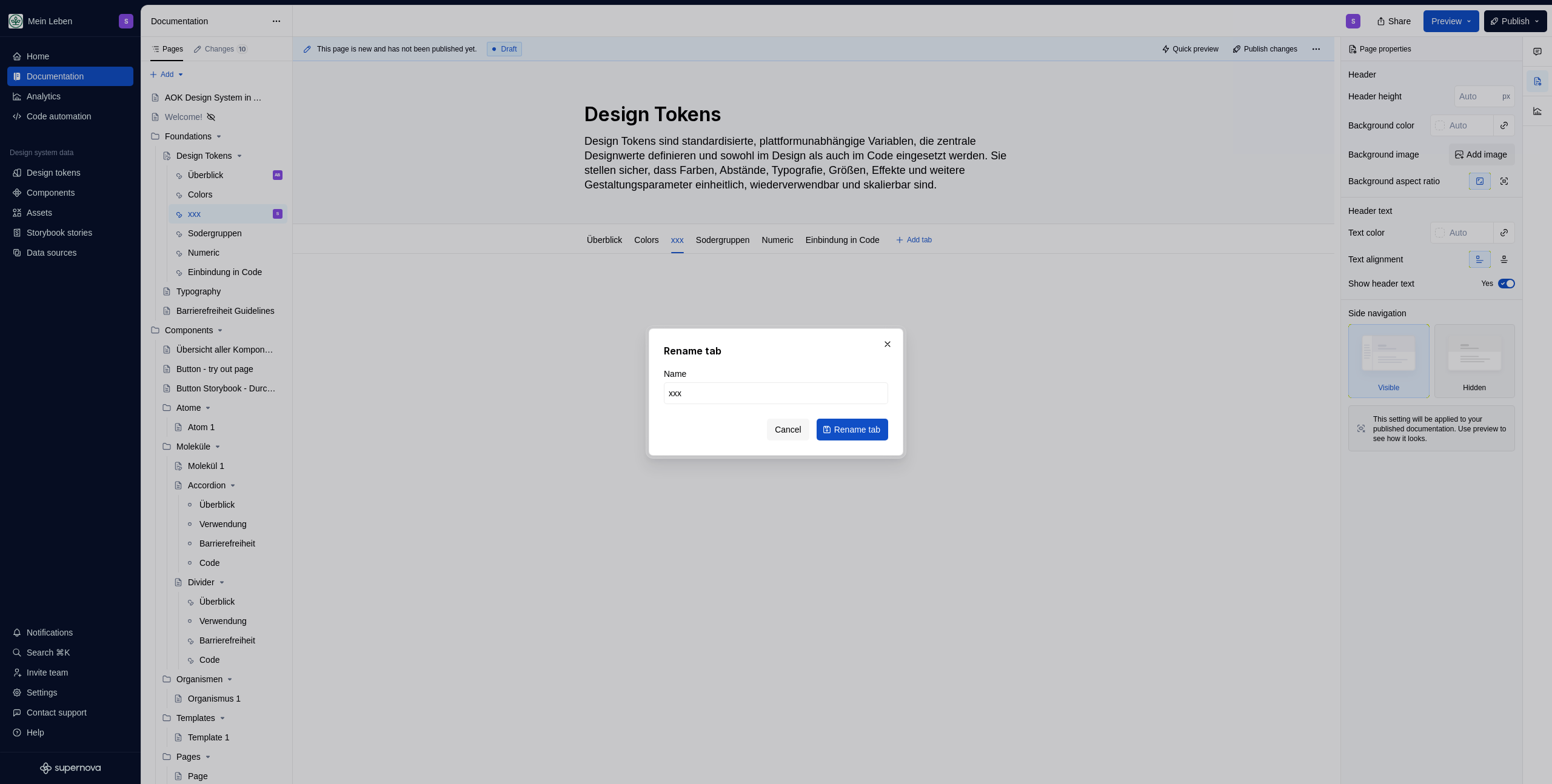
click at [722, 380] on div "Name xxx" at bounding box center [776, 386] width 225 height 36
click at [723, 388] on input "xxx" at bounding box center [776, 392] width 225 height 21
type input "Font"
click at [866, 420] on button "Rename tab" at bounding box center [852, 429] width 71 height 21
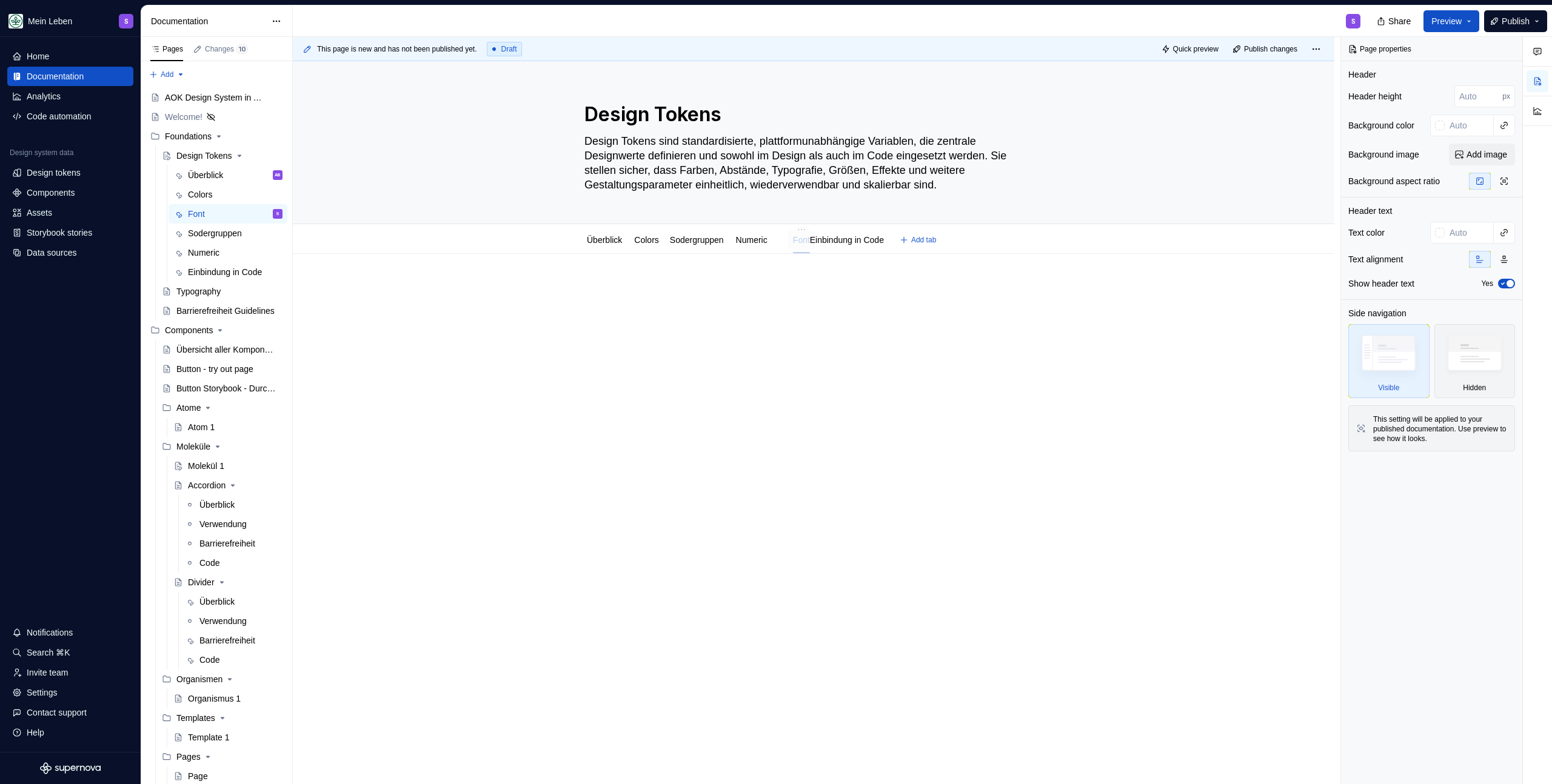
drag, startPoint x: 680, startPoint y: 242, endPoint x: 802, endPoint y: 236, distance: 122.1
click at [603, 237] on link "Überblick" at bounding box center [604, 239] width 35 height 9
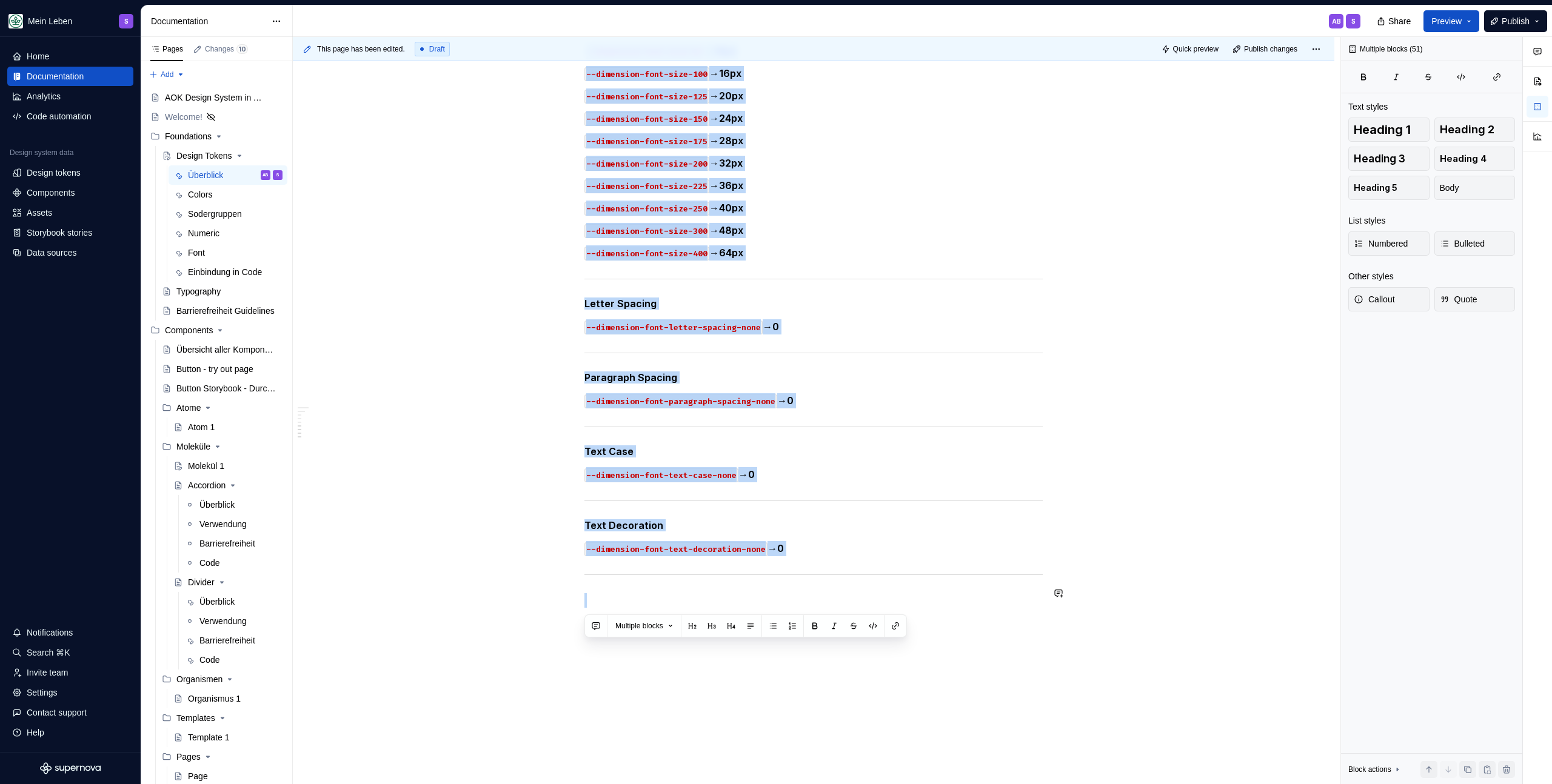
scroll to position [1394, 0]
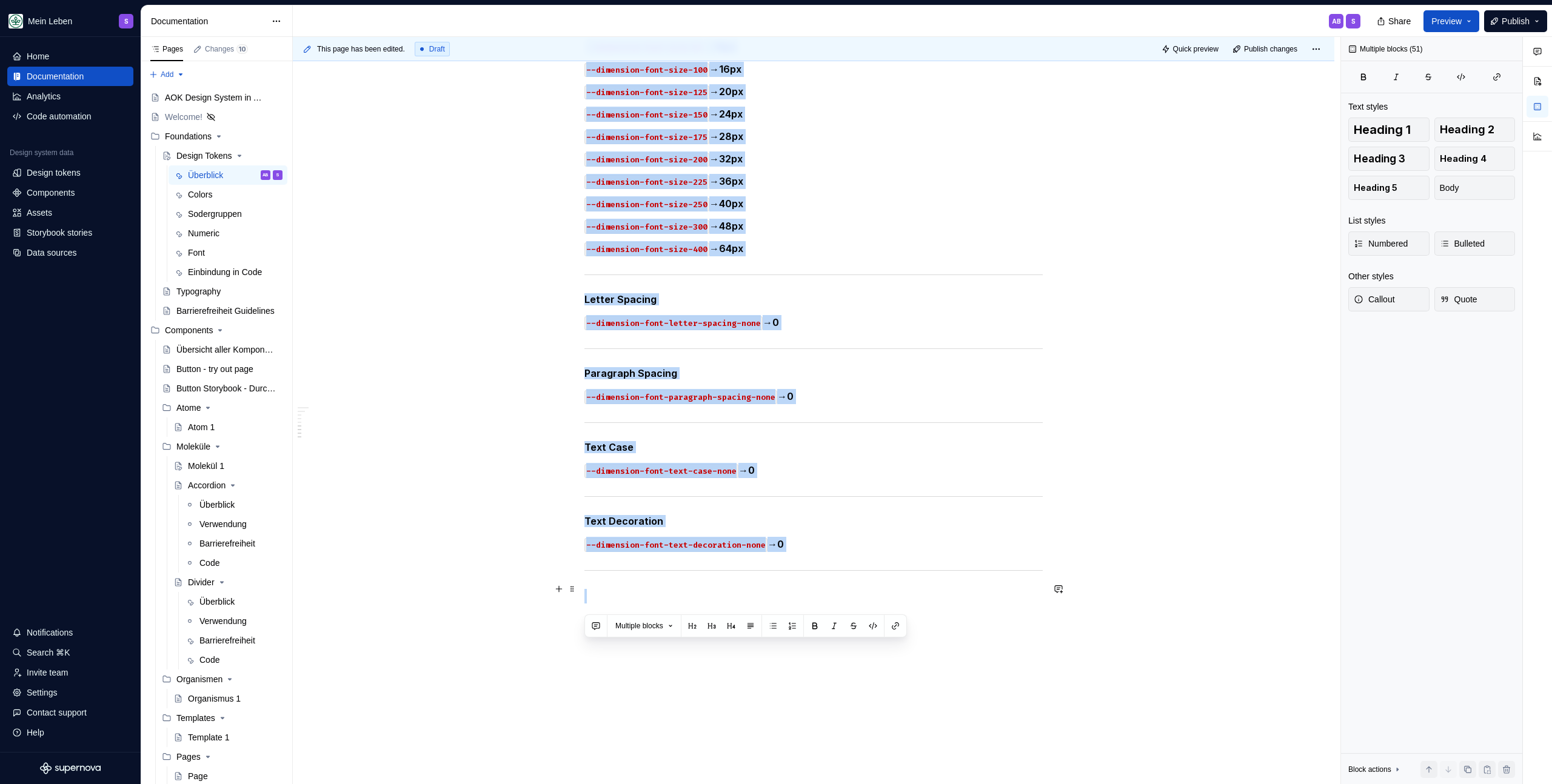
drag, startPoint x: 584, startPoint y: 351, endPoint x: 879, endPoint y: 603, distance: 388.0
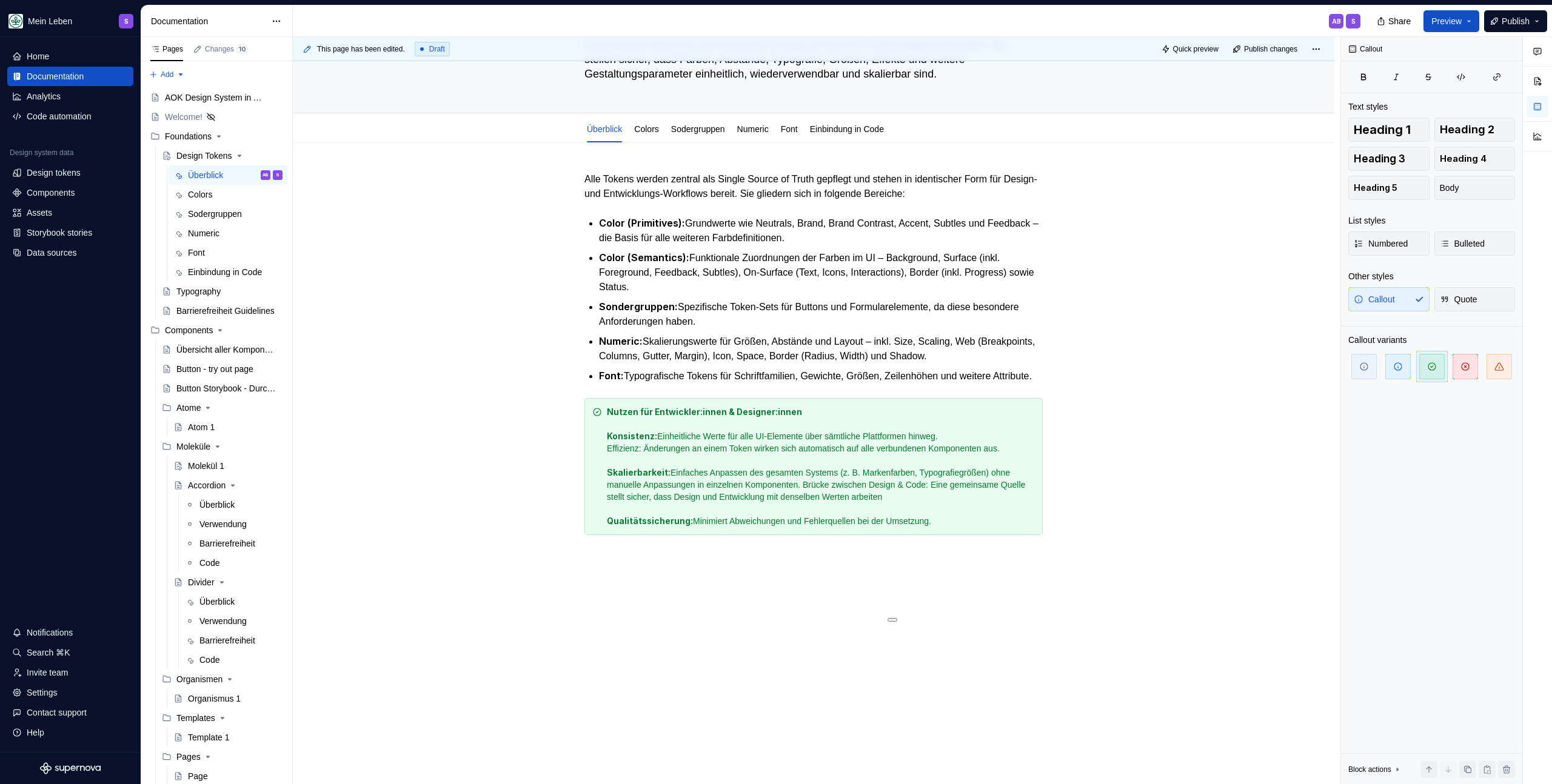
scroll to position [123, 0]
click at [815, 121] on div "Überblick Colors Sodergruppen Numeric Font Einbindung in Code" at bounding box center [734, 132] width 316 height 33
click at [802, 119] on div "Font" at bounding box center [788, 129] width 27 height 20
click at [798, 124] on link "Font" at bounding box center [789, 129] width 17 height 9
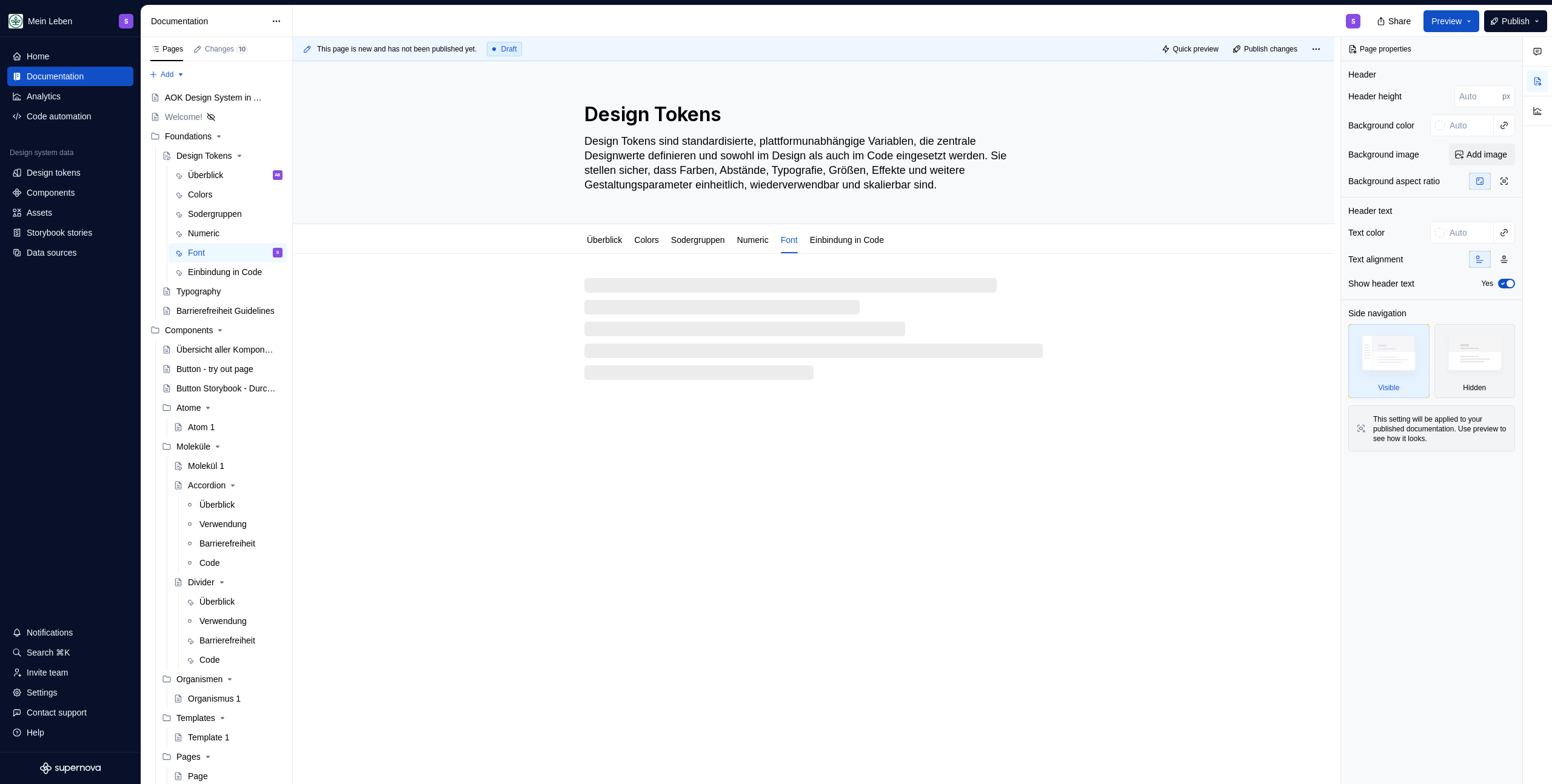
type textarea "*"
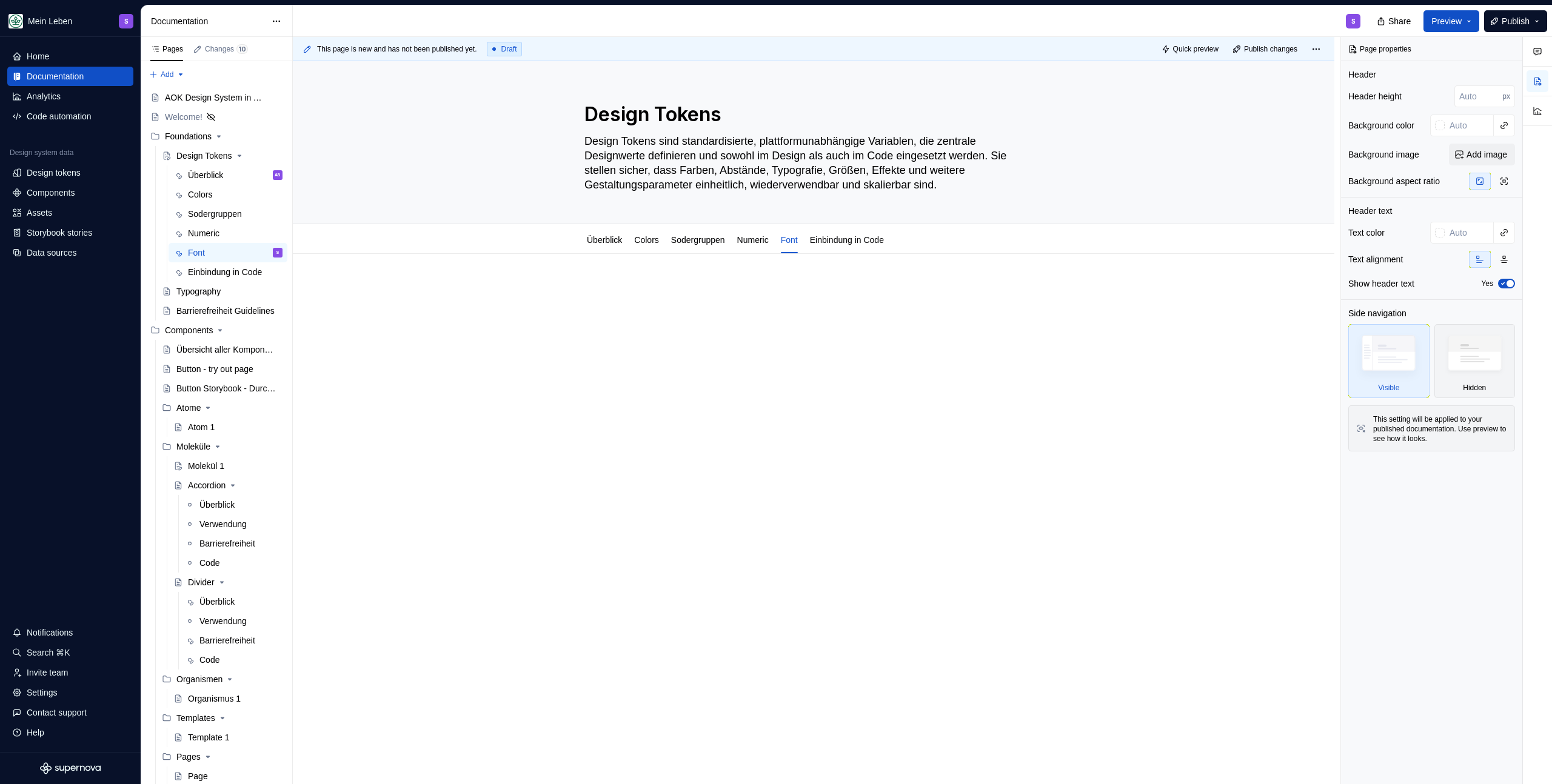
click at [656, 296] on p at bounding box center [813, 290] width 458 height 15
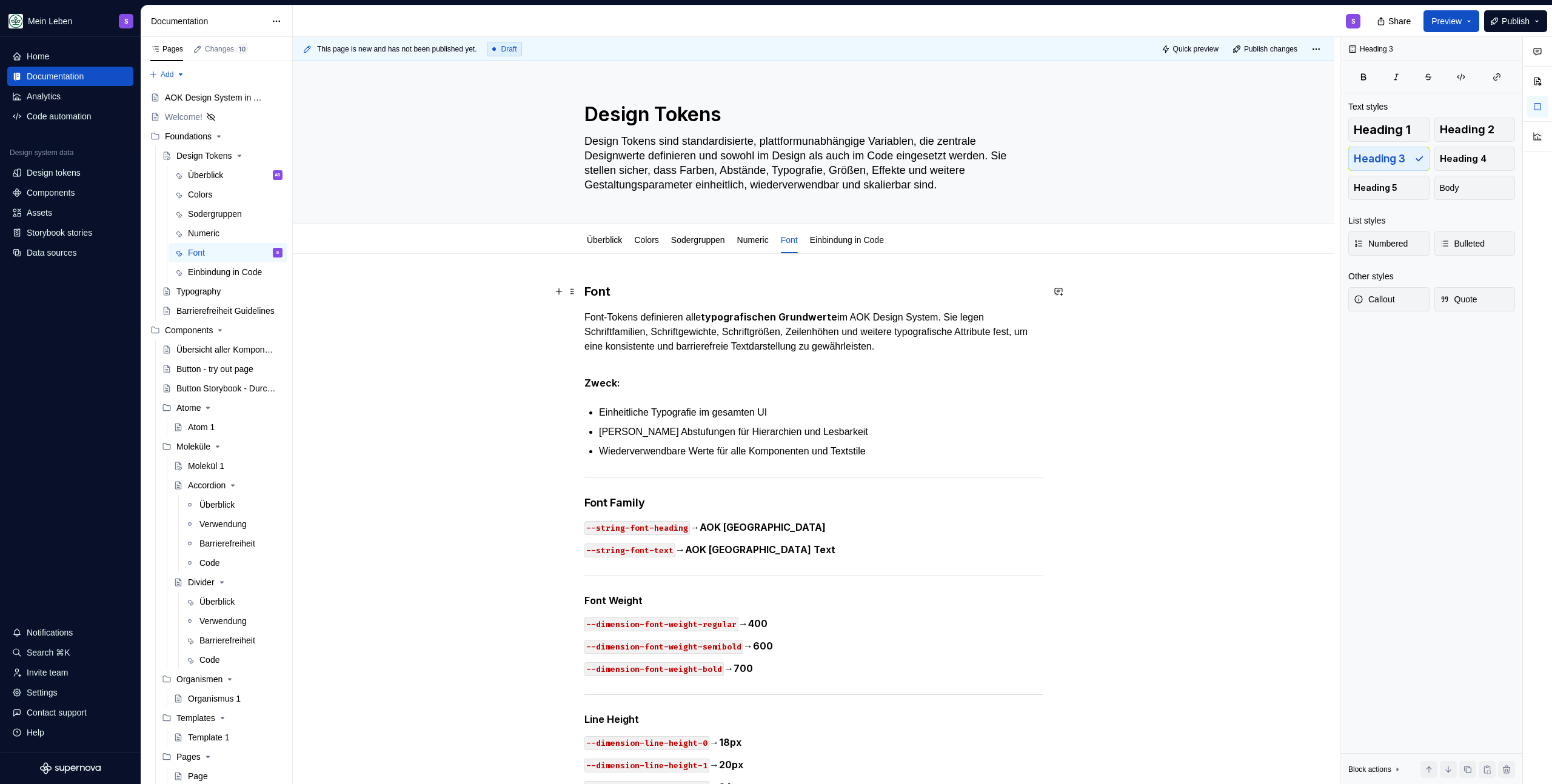
click at [648, 291] on h3 "Font" at bounding box center [813, 291] width 458 height 17
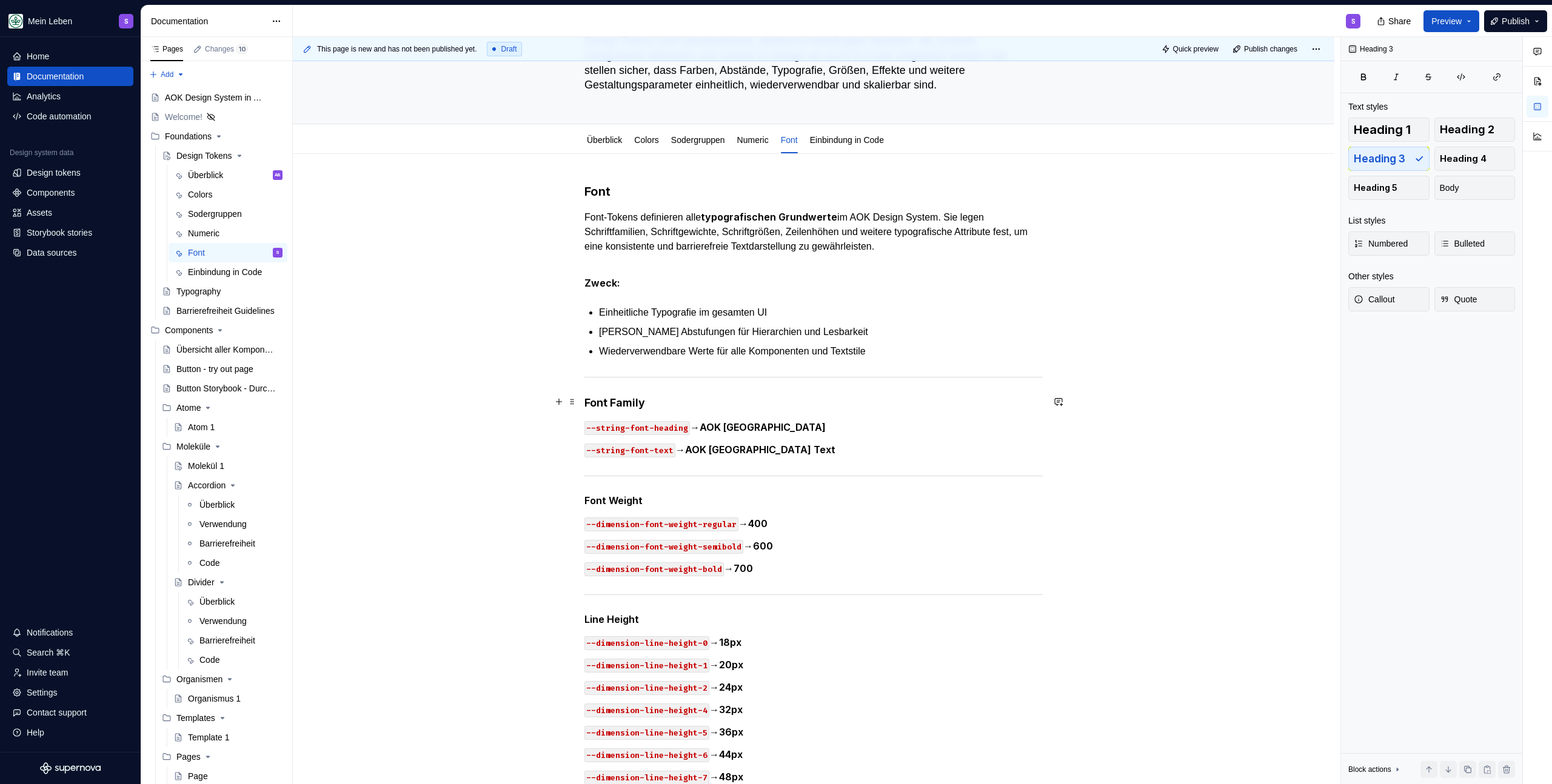
scroll to position [103, 0]
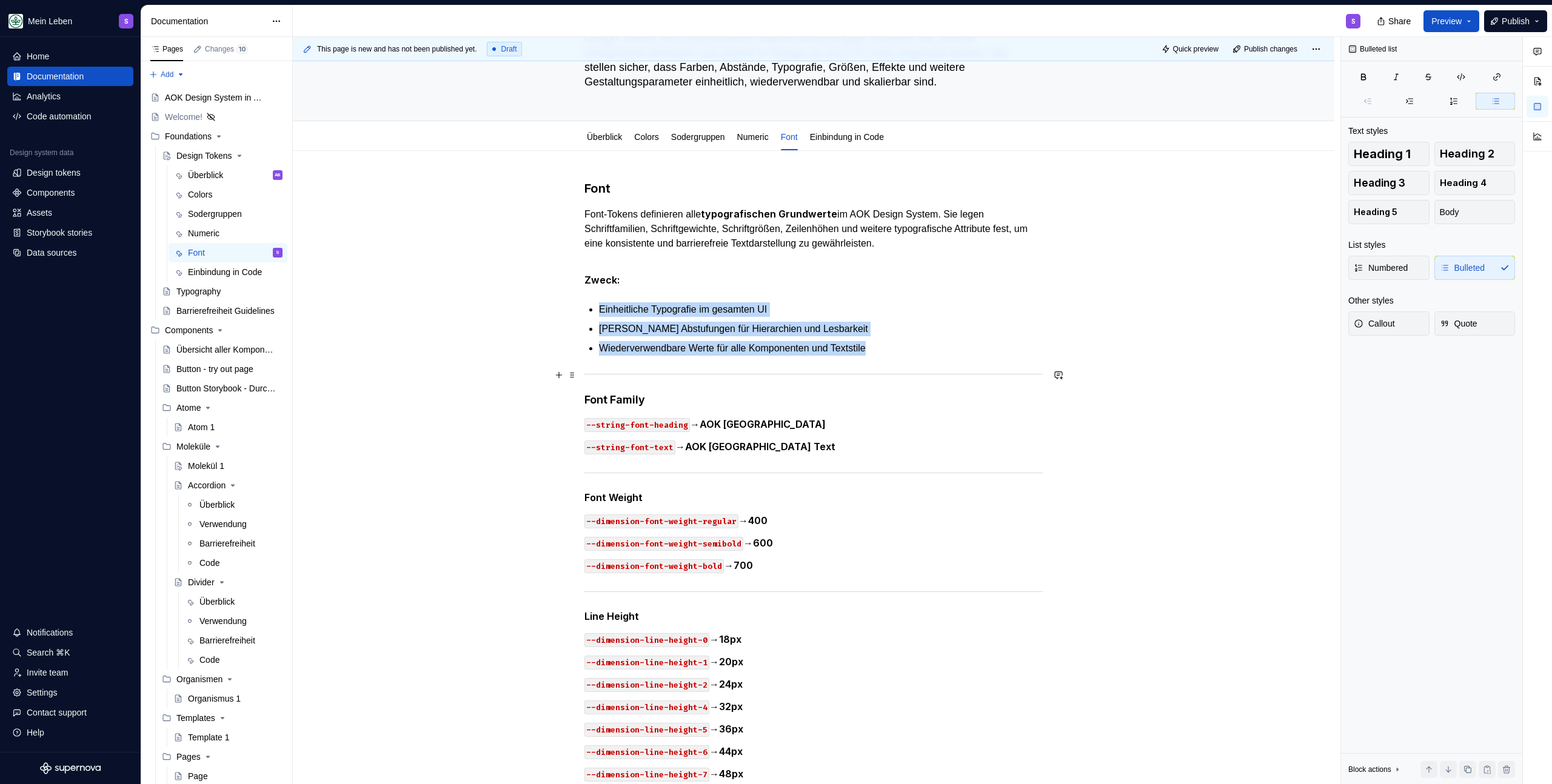
click at [672, 376] on div at bounding box center [813, 374] width 458 height 8
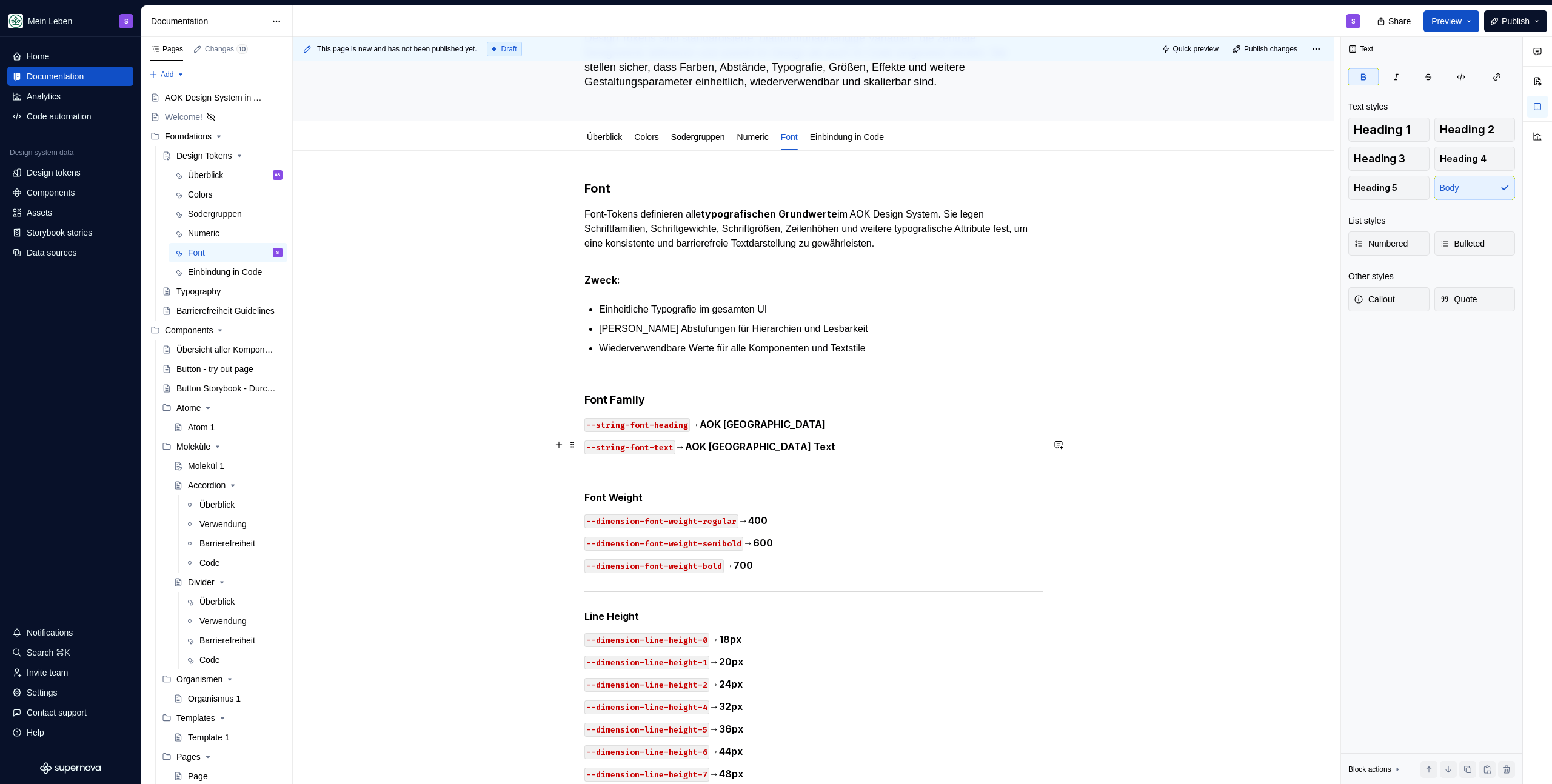
click at [912, 452] on p "--string-font-text → AOK Buenos Aires Text" at bounding box center [813, 447] width 458 height 15
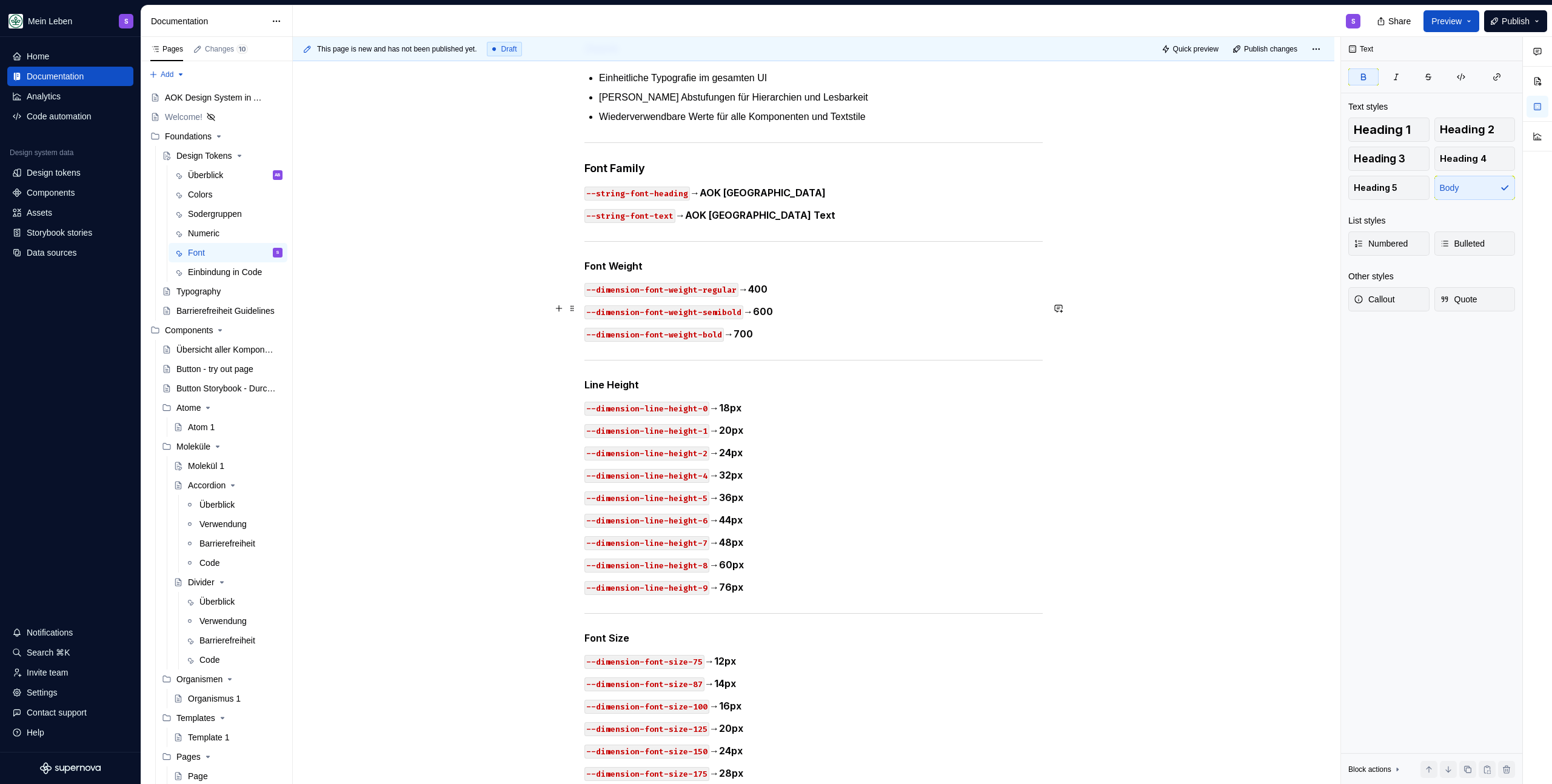
scroll to position [344, 0]
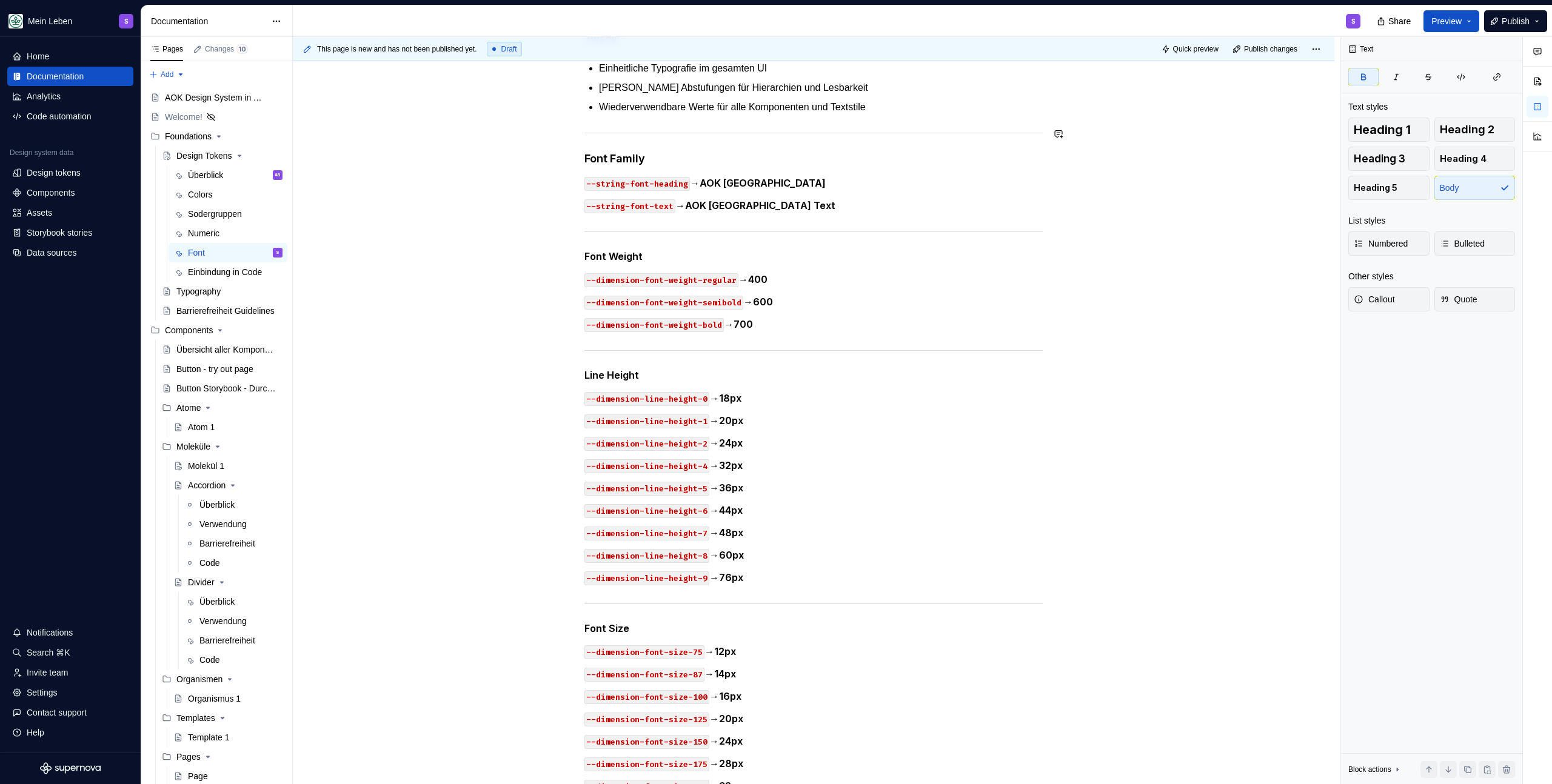
click at [906, 116] on div "Font Font-Tokens definieren alle typografischen Grundwerte im AOK Design System…" at bounding box center [813, 592] width 458 height 1307
click at [907, 105] on p "Wiederverwendbare Werte für alle Komponenten und Textstile" at bounding box center [821, 107] width 444 height 15
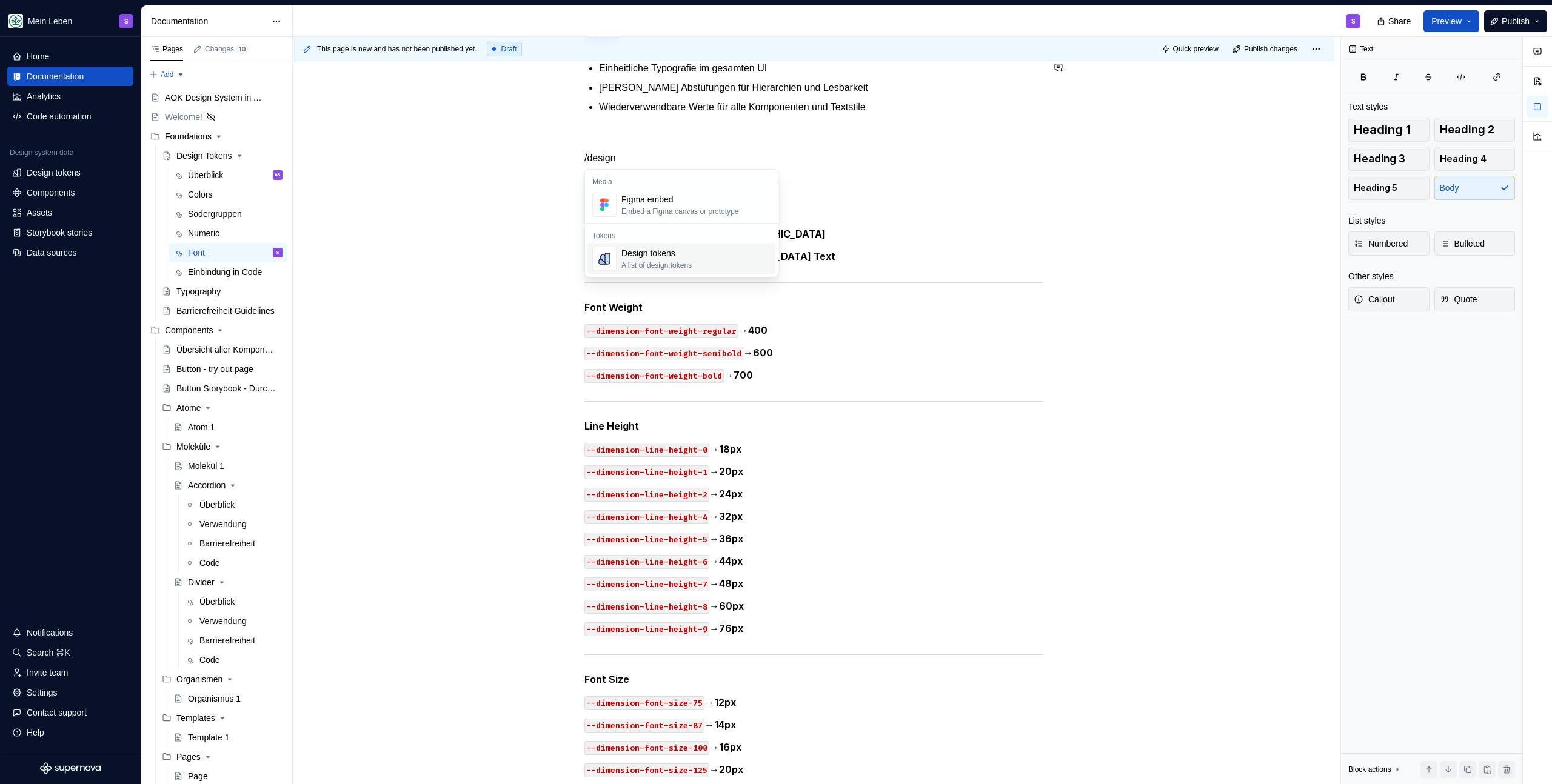
click at [666, 260] on div "A list of design tokens" at bounding box center [656, 265] width 70 height 9
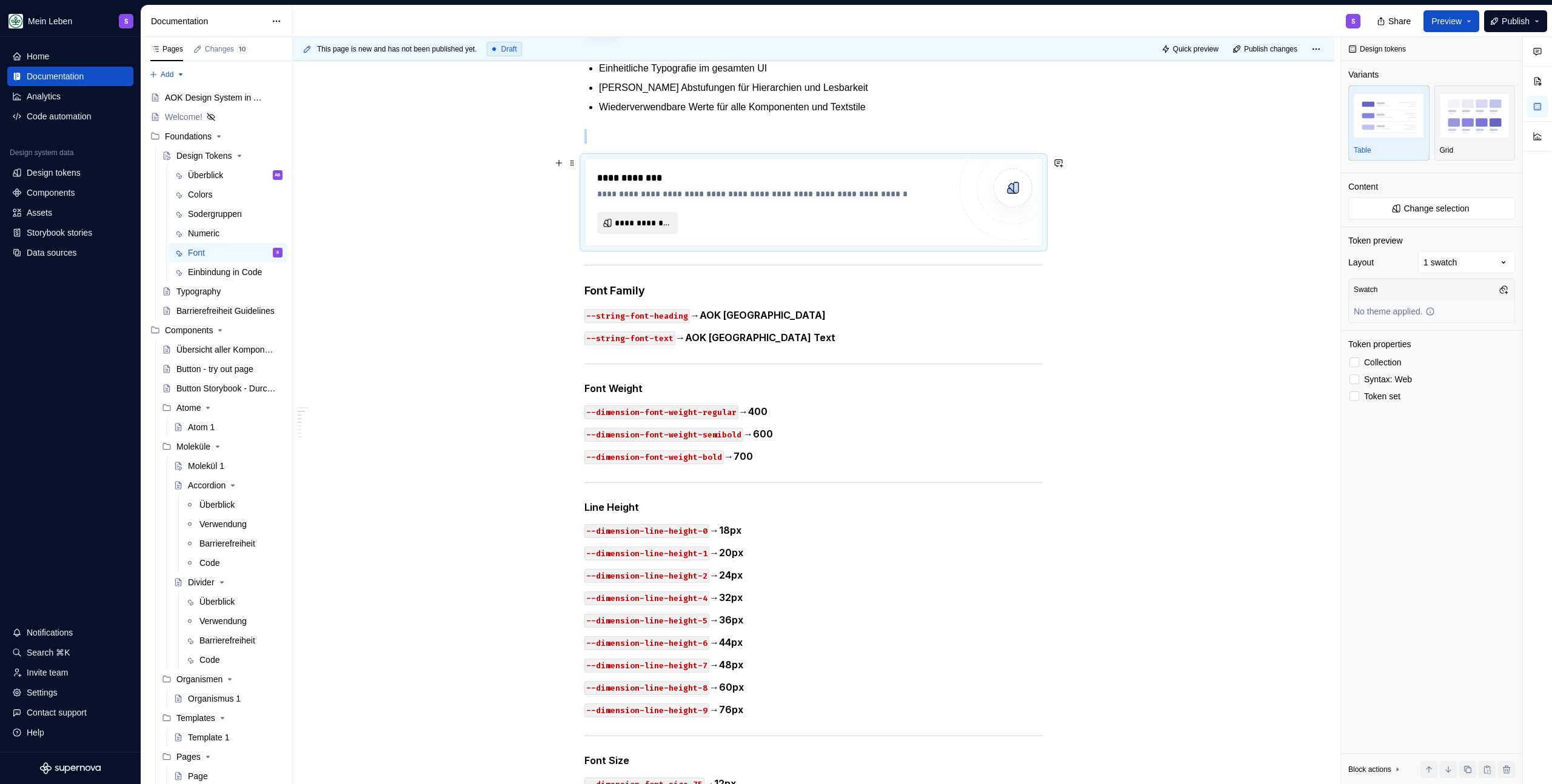
click at [640, 224] on span "**********" at bounding box center [642, 223] width 55 height 12
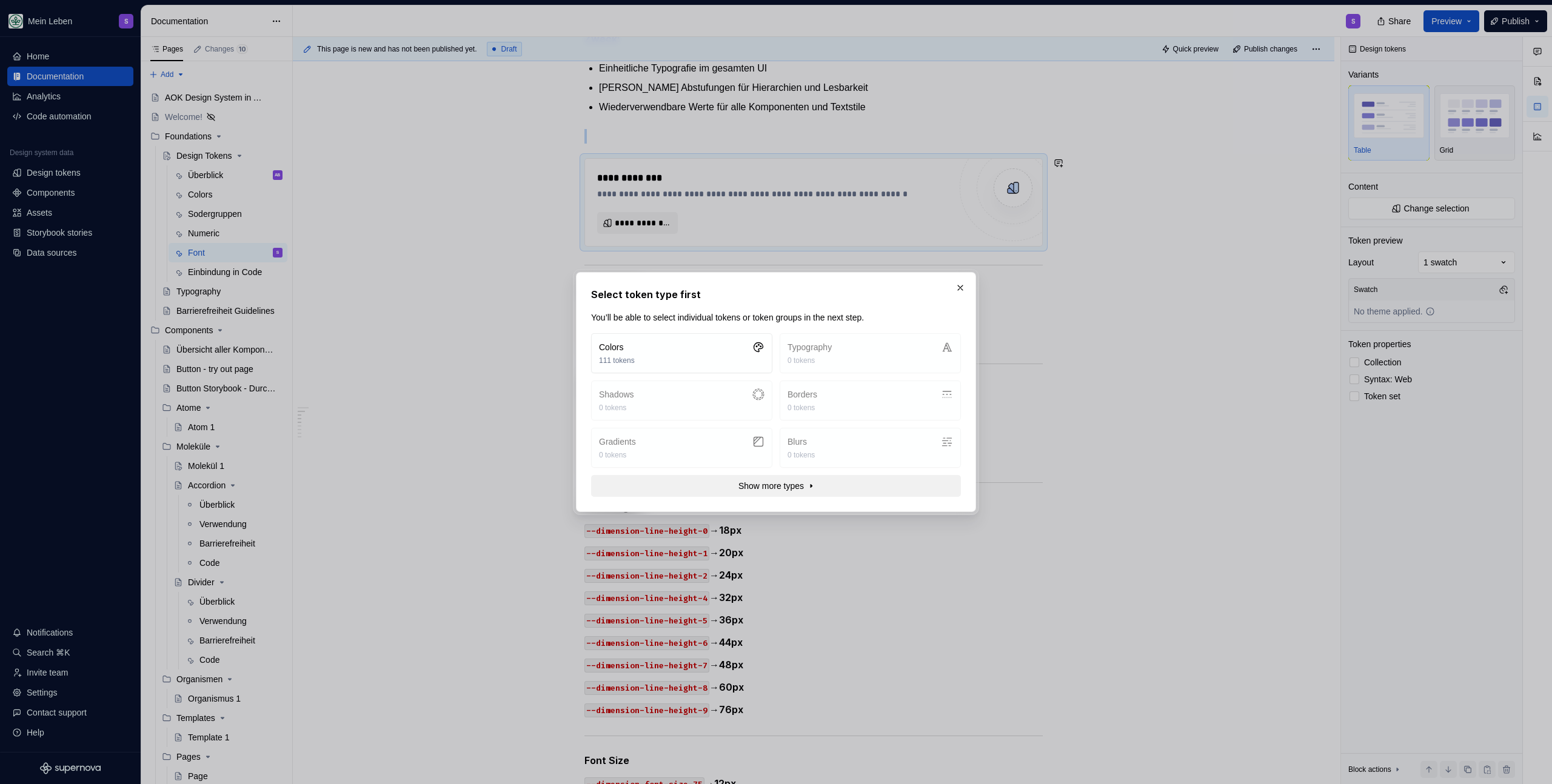
click at [751, 487] on span "Show more types" at bounding box center [770, 486] width 65 height 12
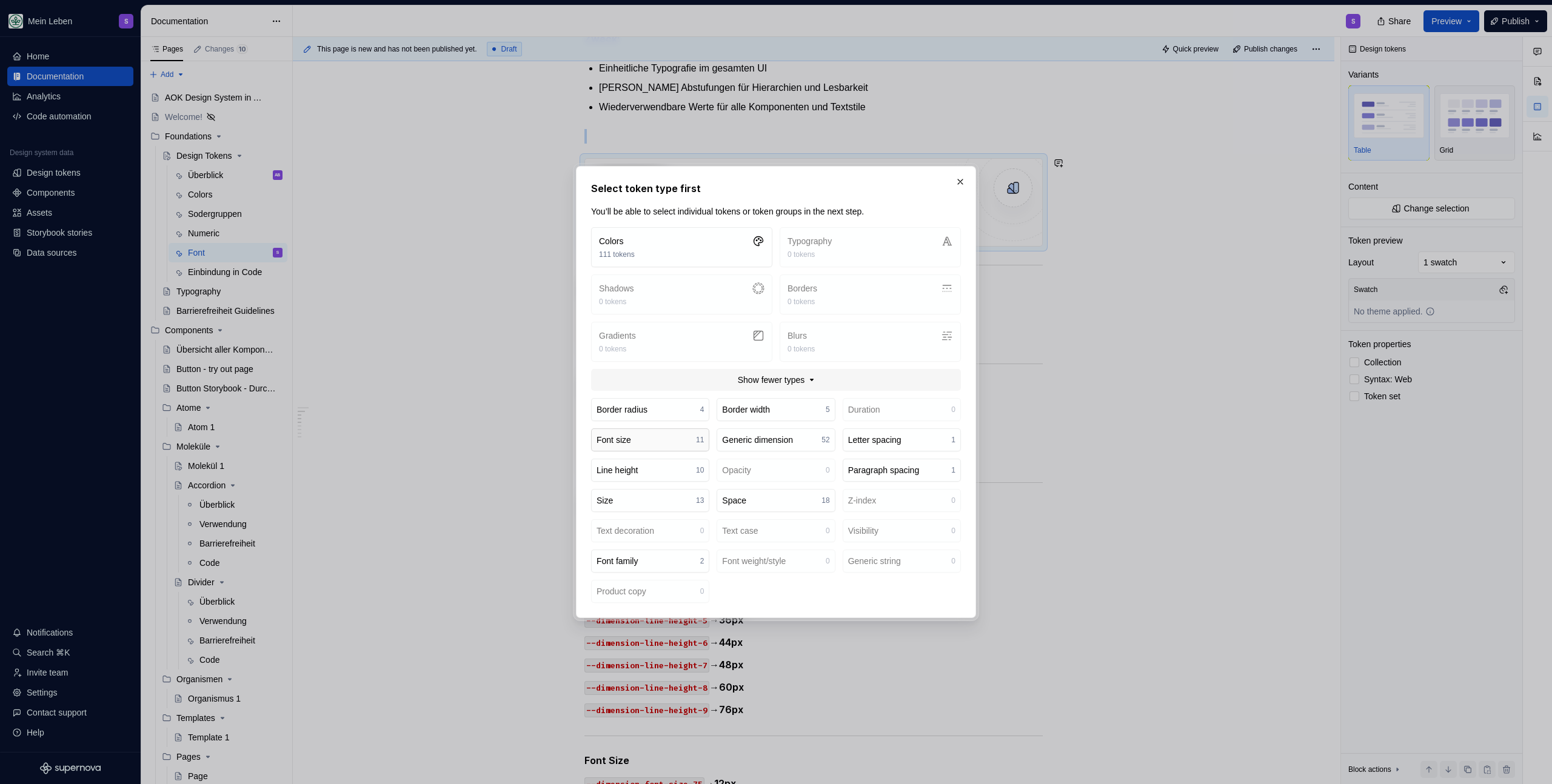
click at [647, 442] on button "Font size 11" at bounding box center [650, 440] width 118 height 23
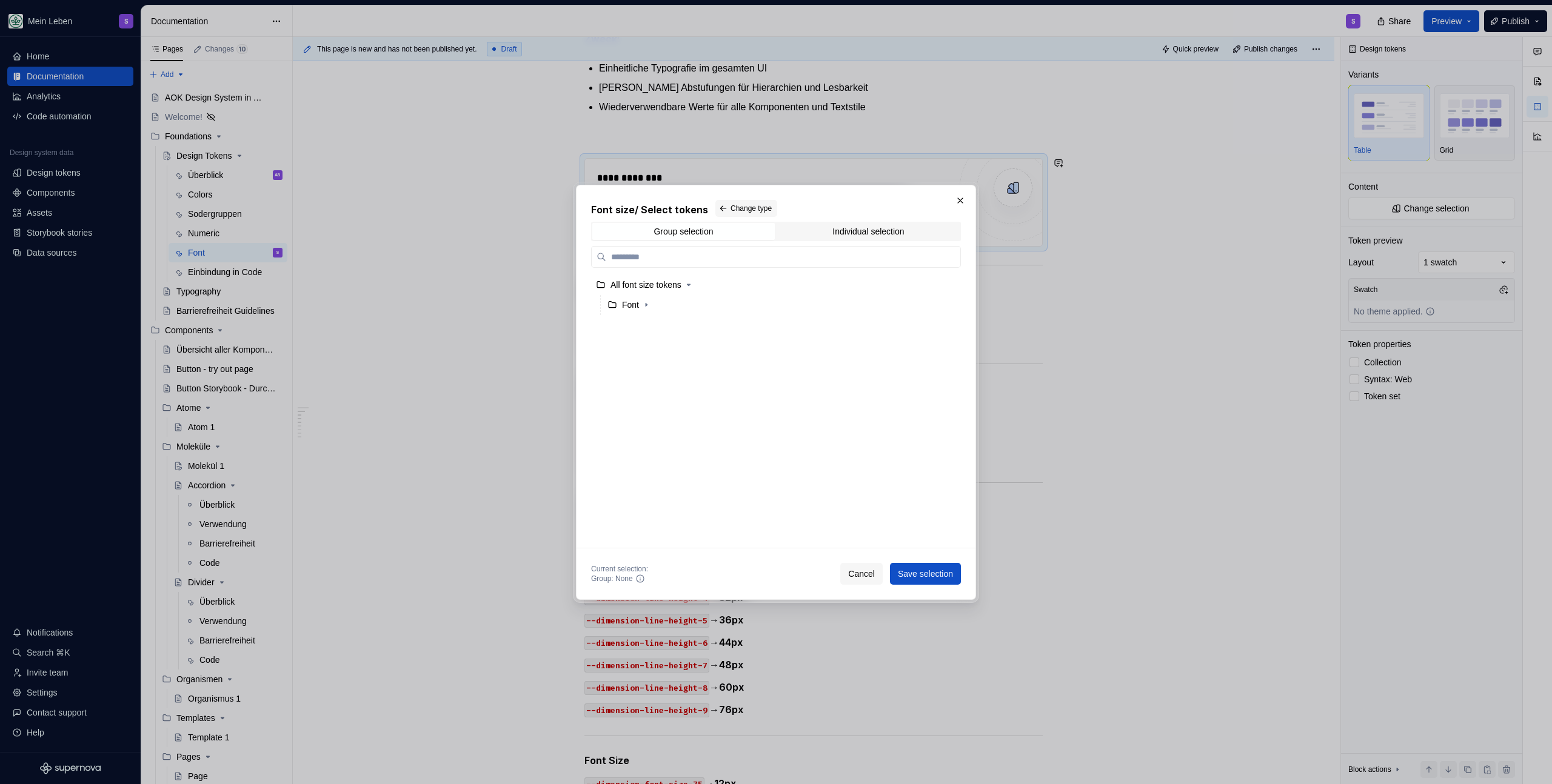
click at [908, 570] on span "Save selection" at bounding box center [925, 574] width 55 height 12
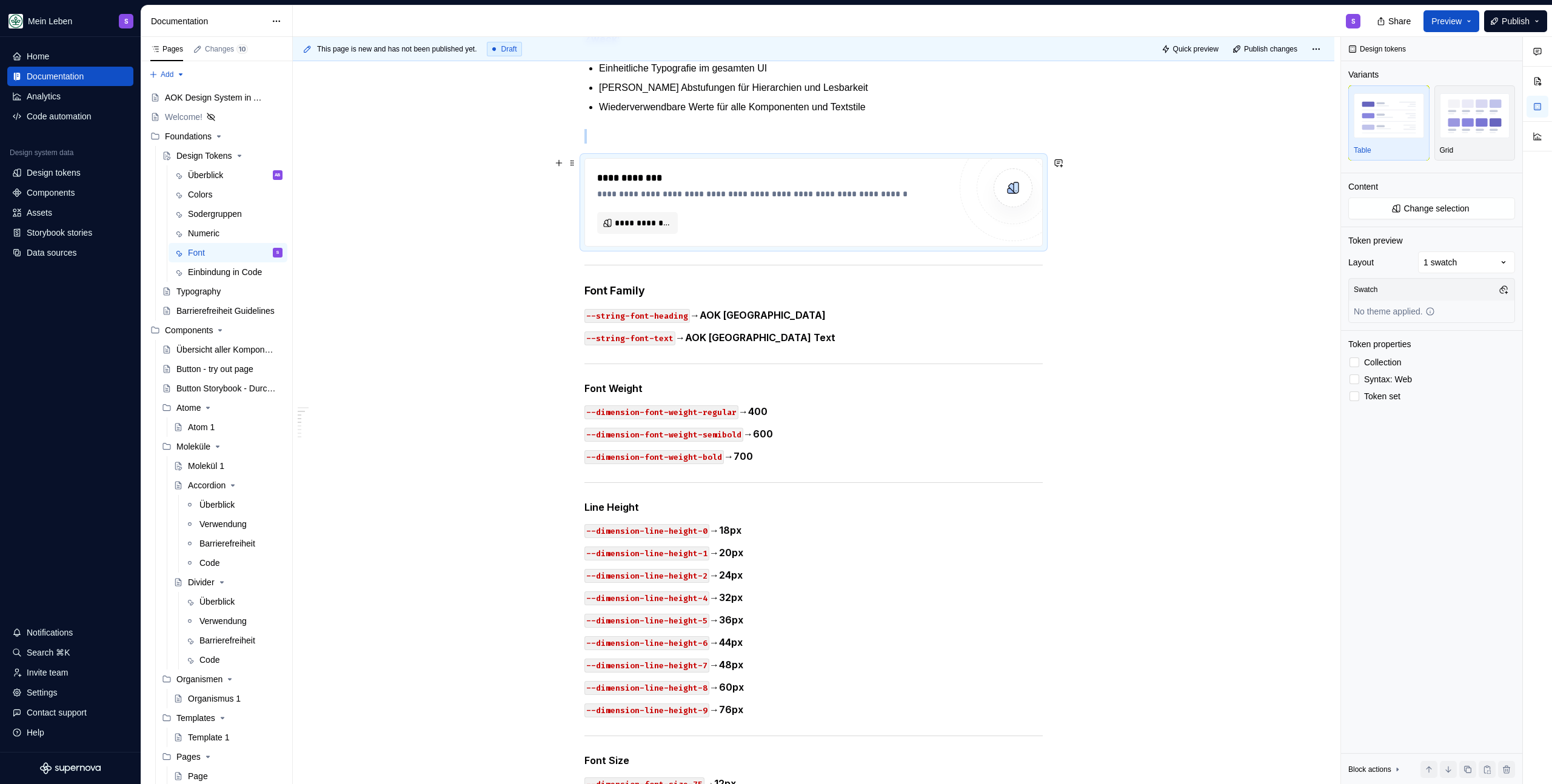
click at [629, 208] on div "**********" at bounding box center [774, 202] width 353 height 63
click at [631, 219] on span "**********" at bounding box center [642, 223] width 55 height 12
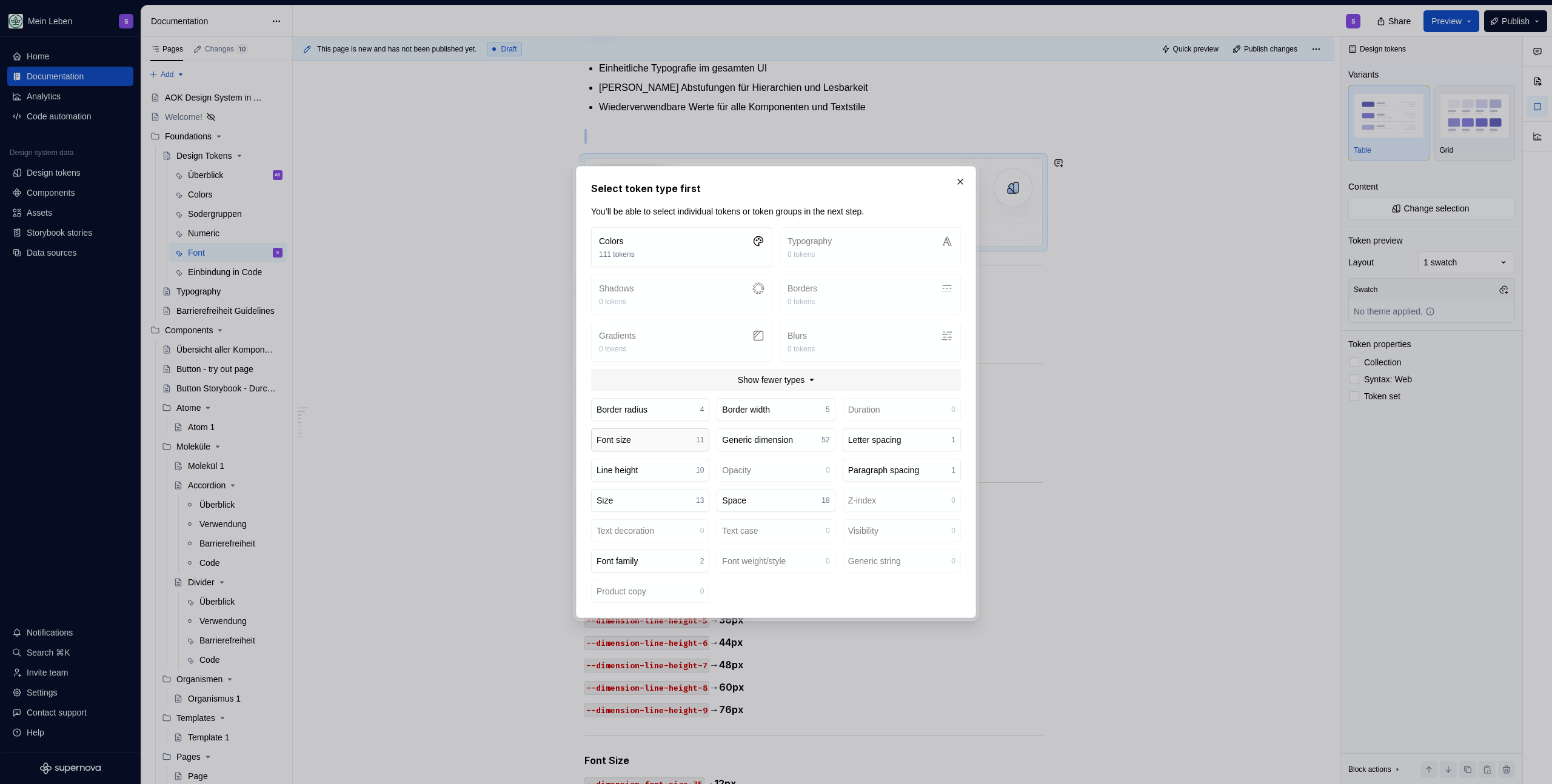
click at [651, 448] on button "Font size 11" at bounding box center [650, 440] width 118 height 23
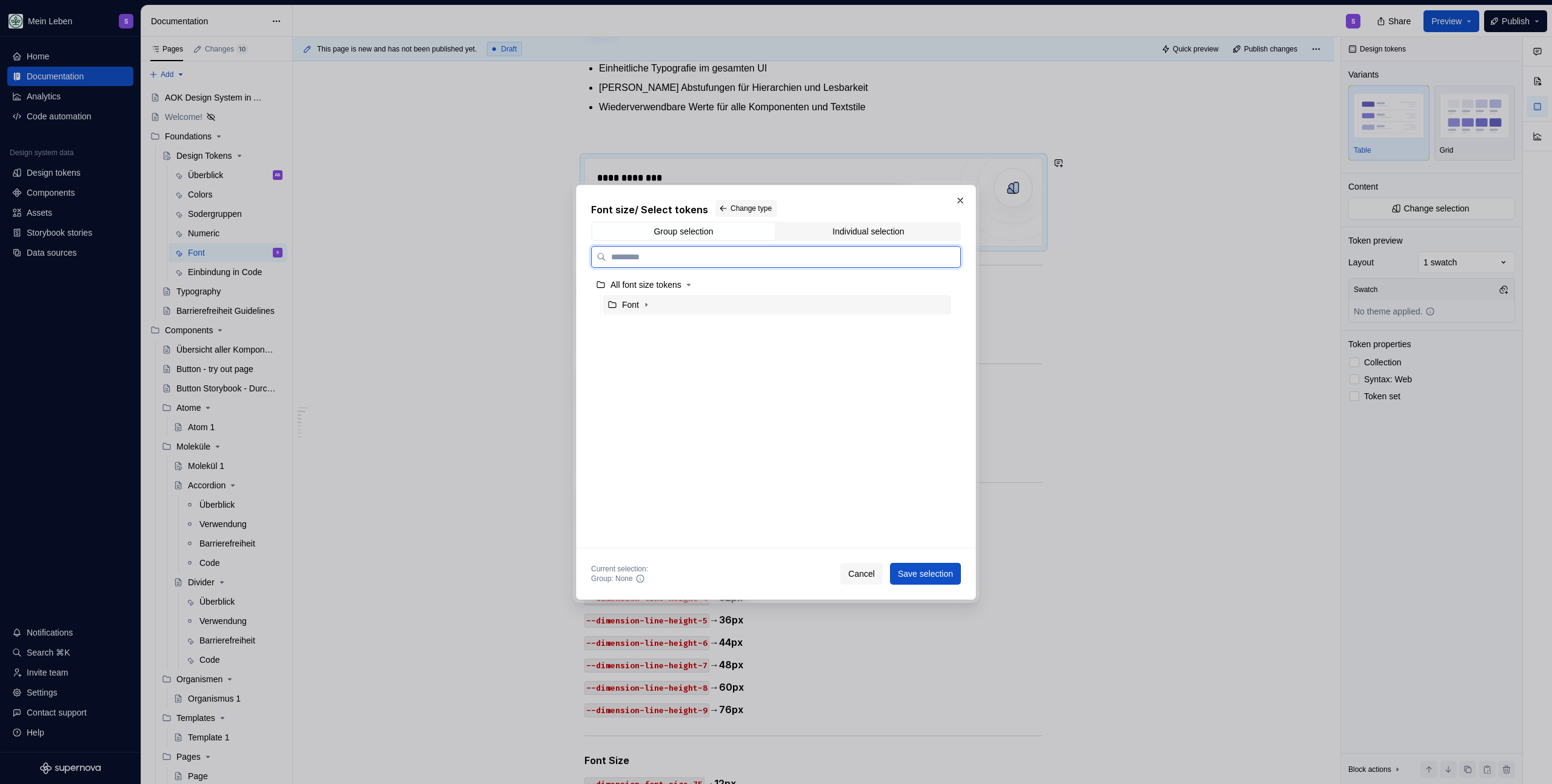
click at [620, 308] on div "Font" at bounding box center [630, 305] width 45 height 12
click at [923, 572] on span "Save selection" at bounding box center [925, 574] width 55 height 12
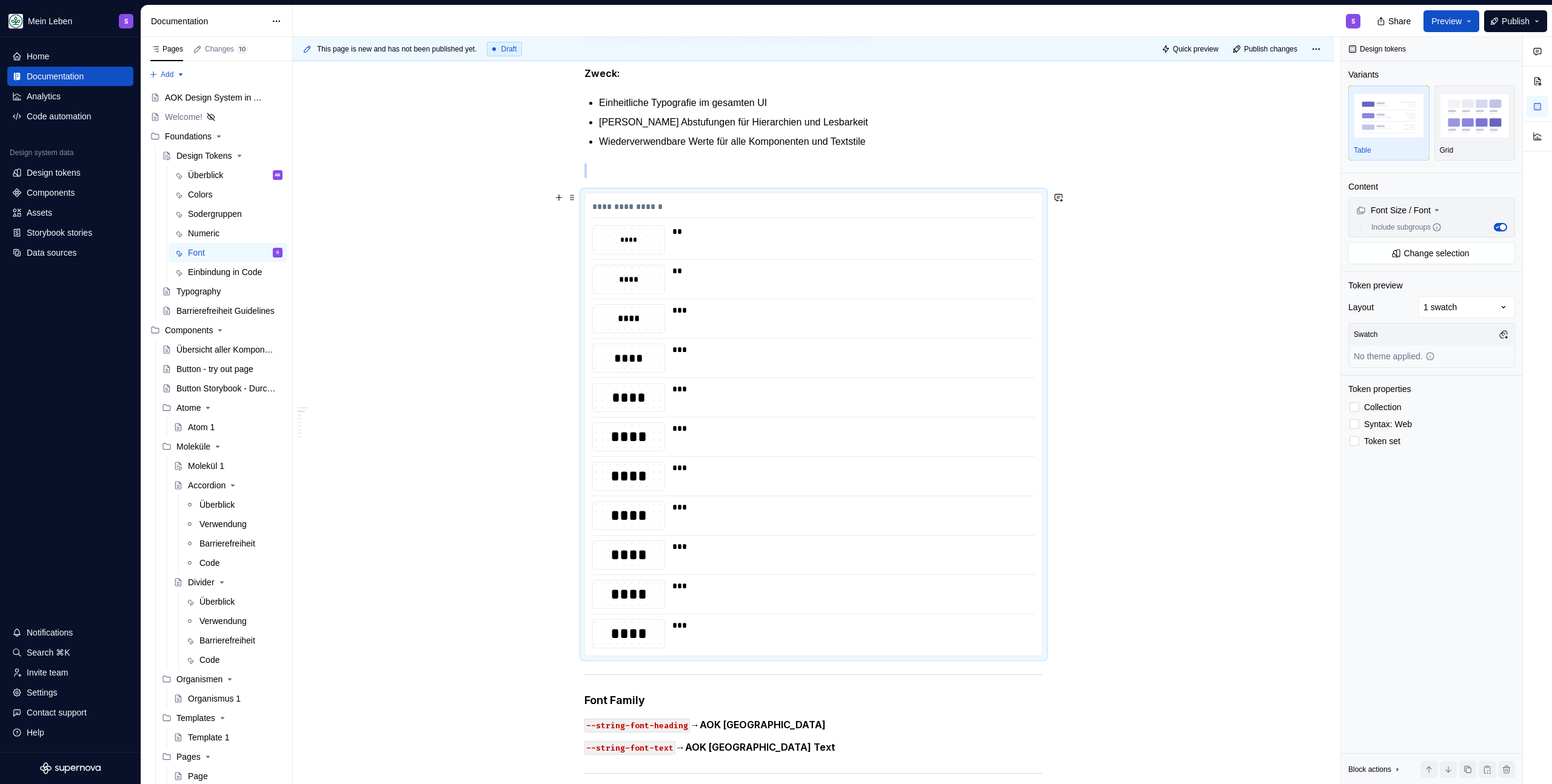
scroll to position [259, 0]
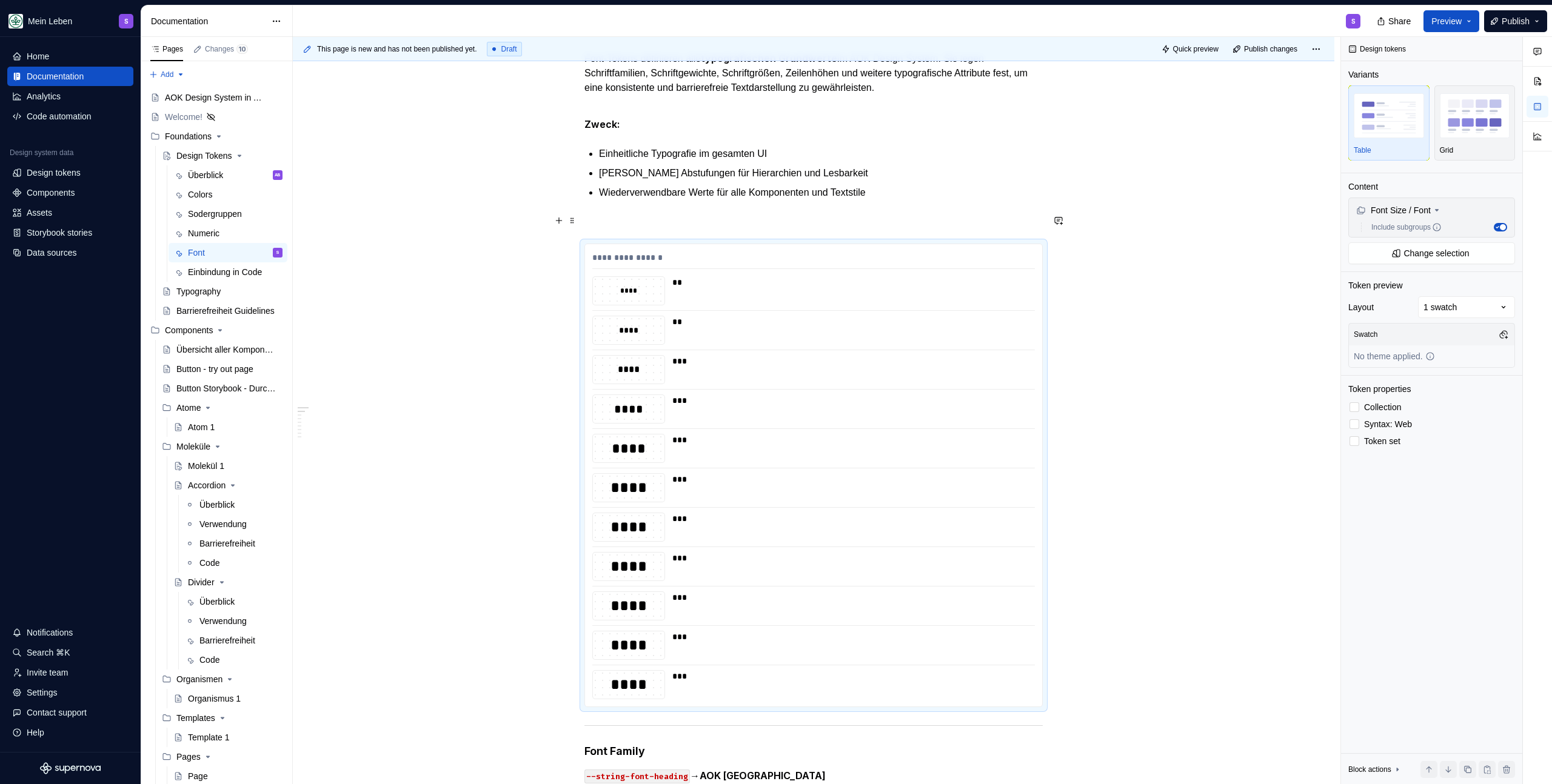
click at [686, 221] on p at bounding box center [813, 221] width 458 height 15
click at [671, 274] on div "**********" at bounding box center [813, 476] width 457 height 463
click at [682, 256] on div "**********" at bounding box center [813, 260] width 442 height 18
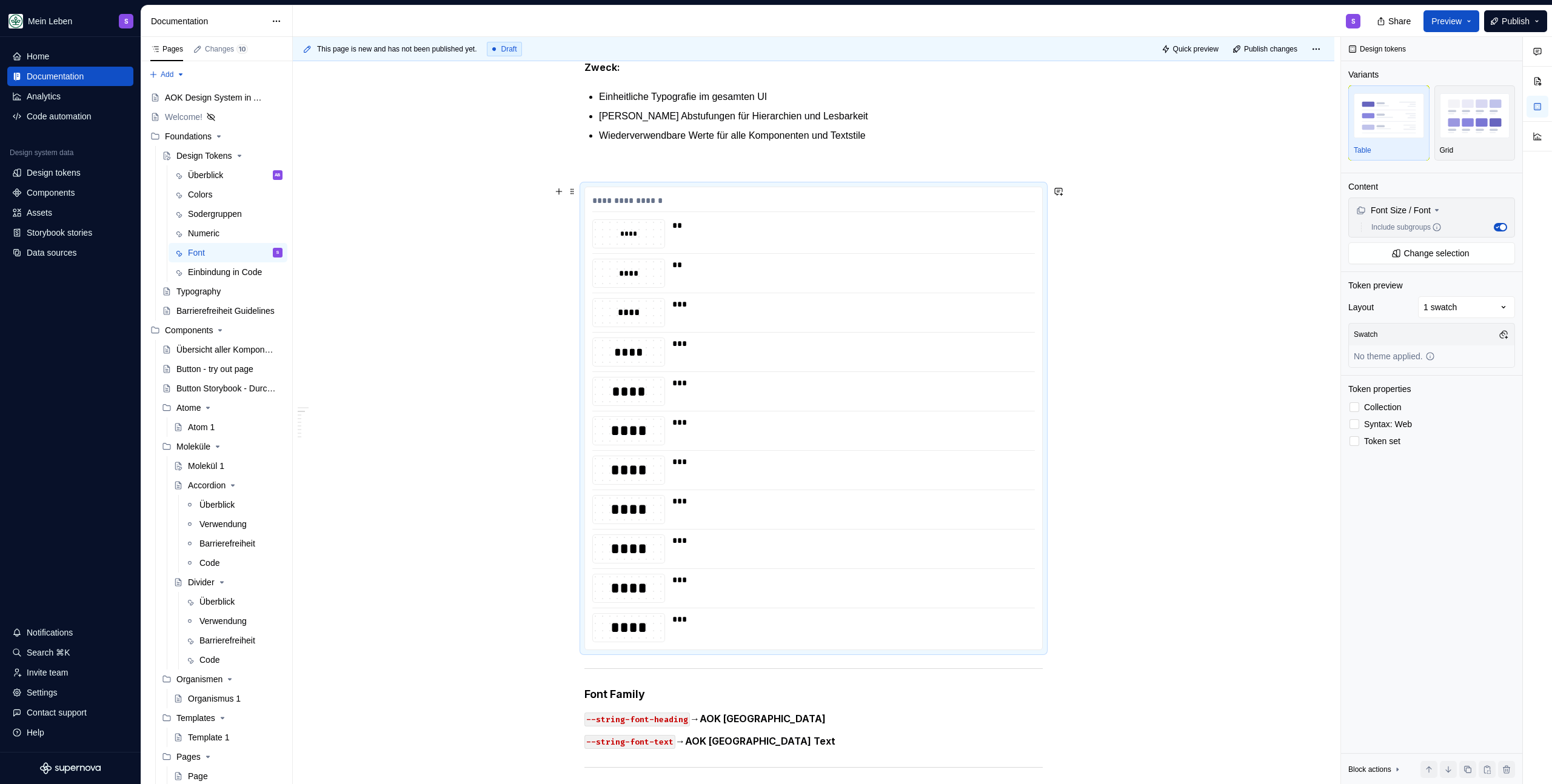
scroll to position [315, 0]
click at [671, 165] on p at bounding box center [813, 165] width 458 height 15
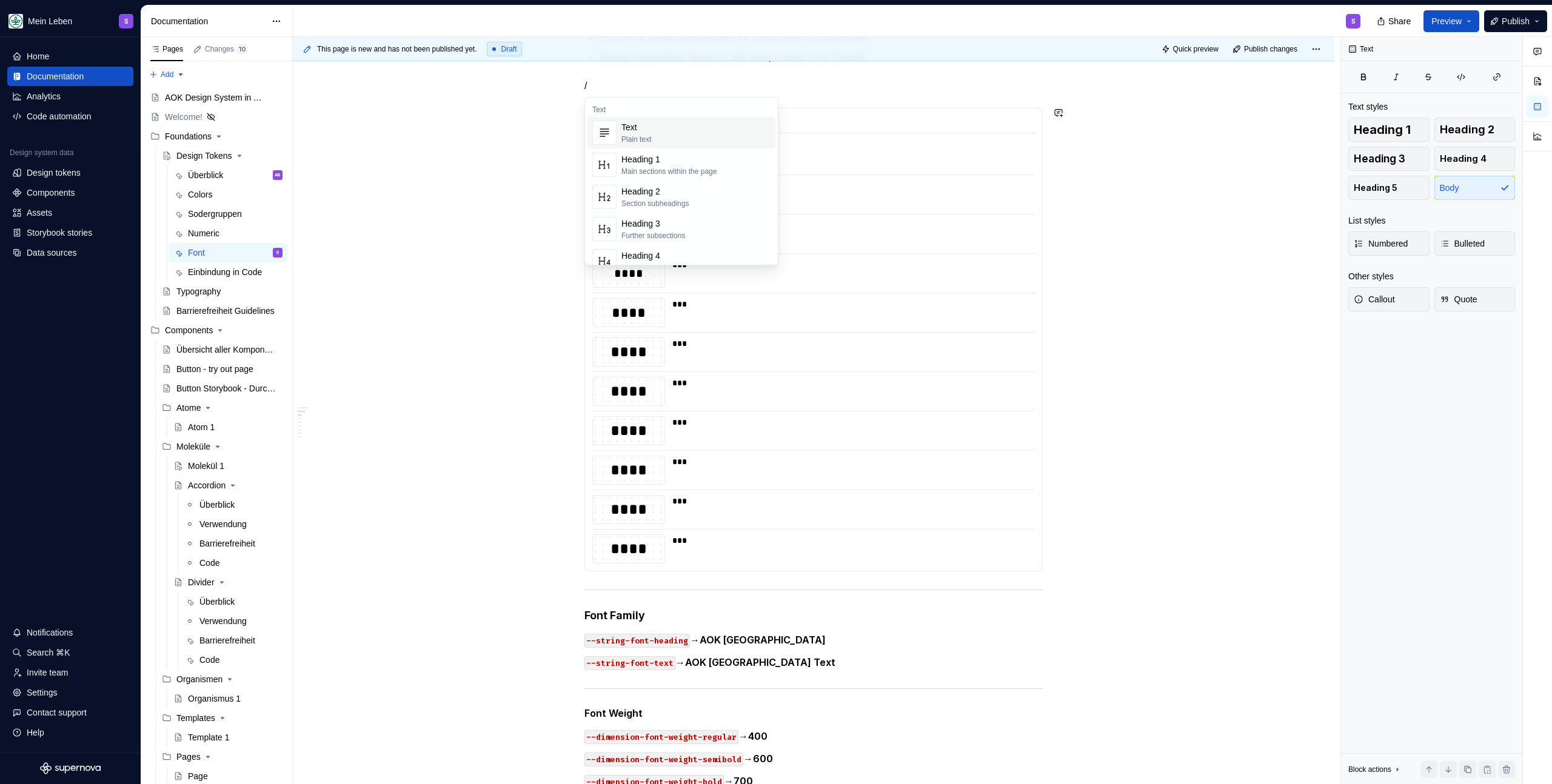
scroll to position [376, 0]
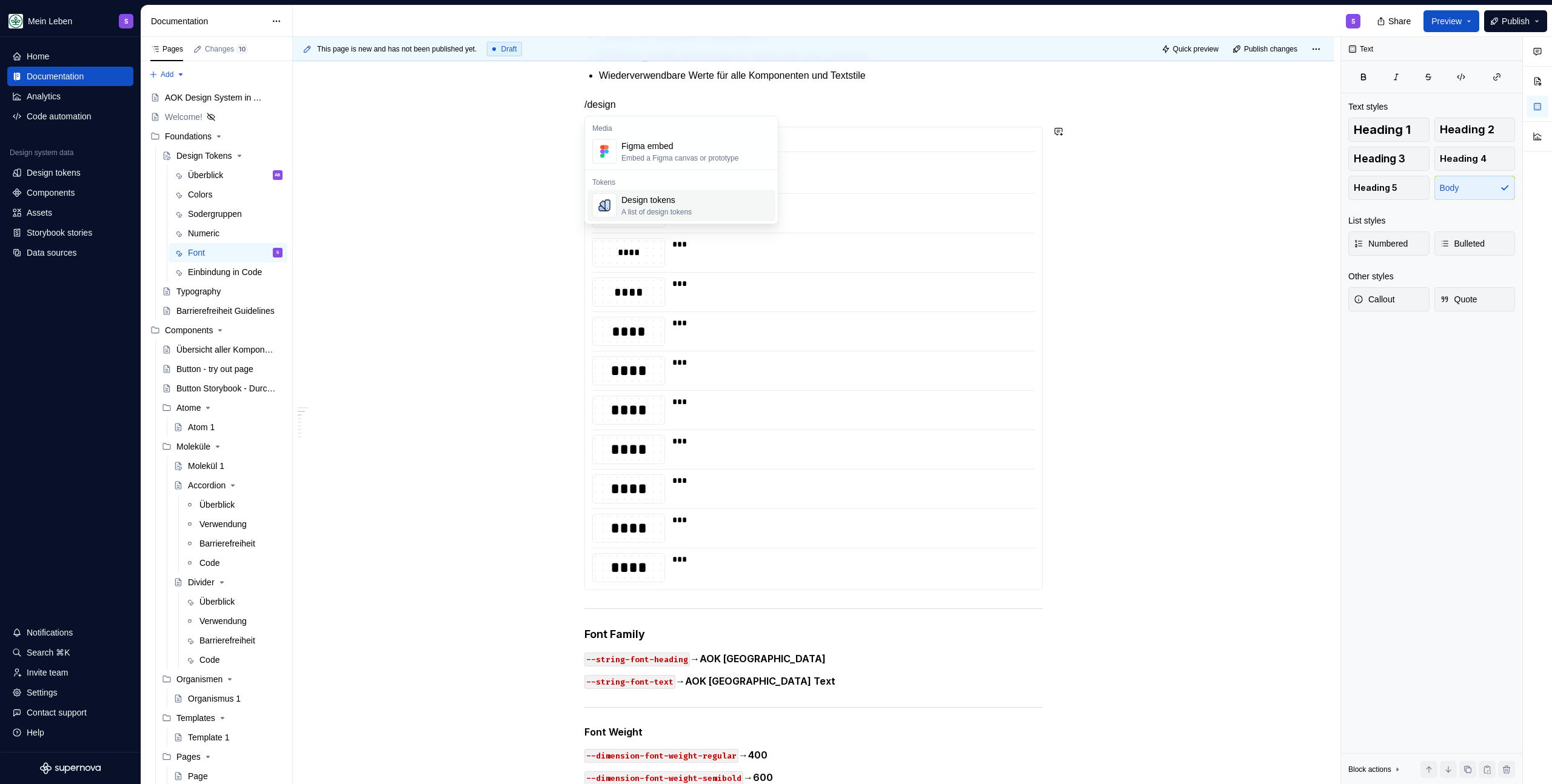
click at [670, 212] on div "A list of design tokens" at bounding box center [656, 212] width 70 height 9
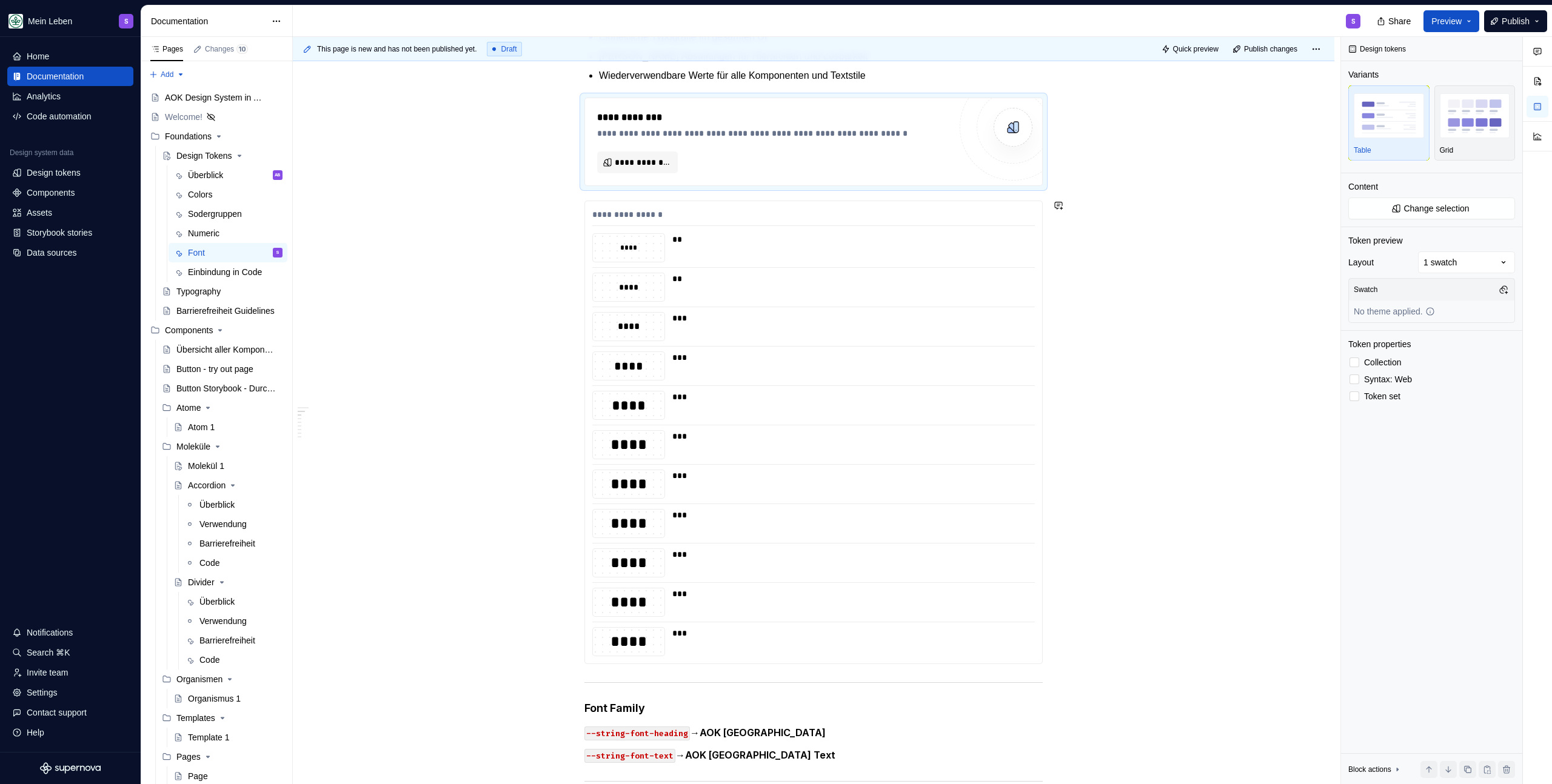
scroll to position [435, 0]
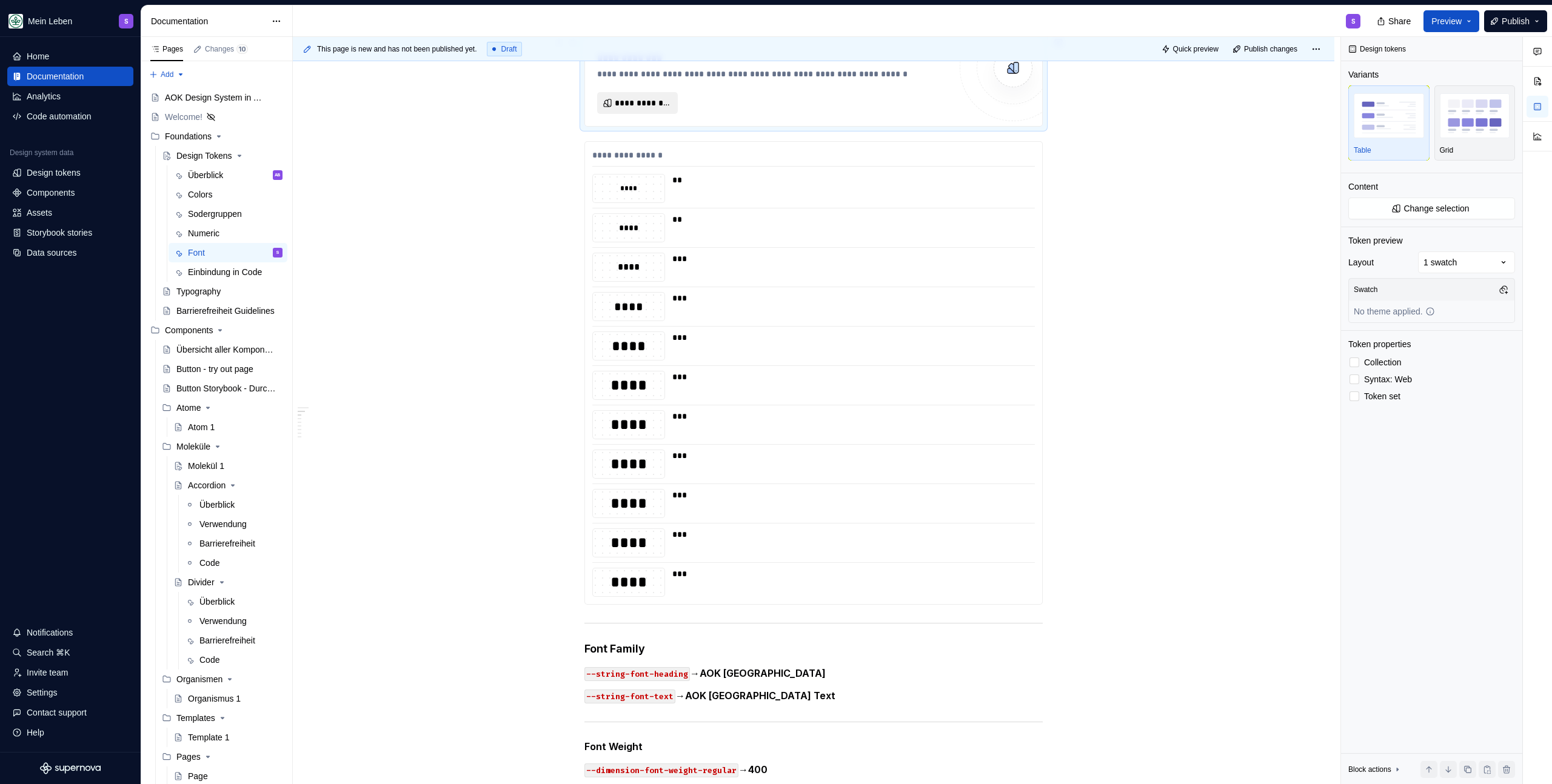
click at [662, 99] on span "**********" at bounding box center [642, 103] width 55 height 12
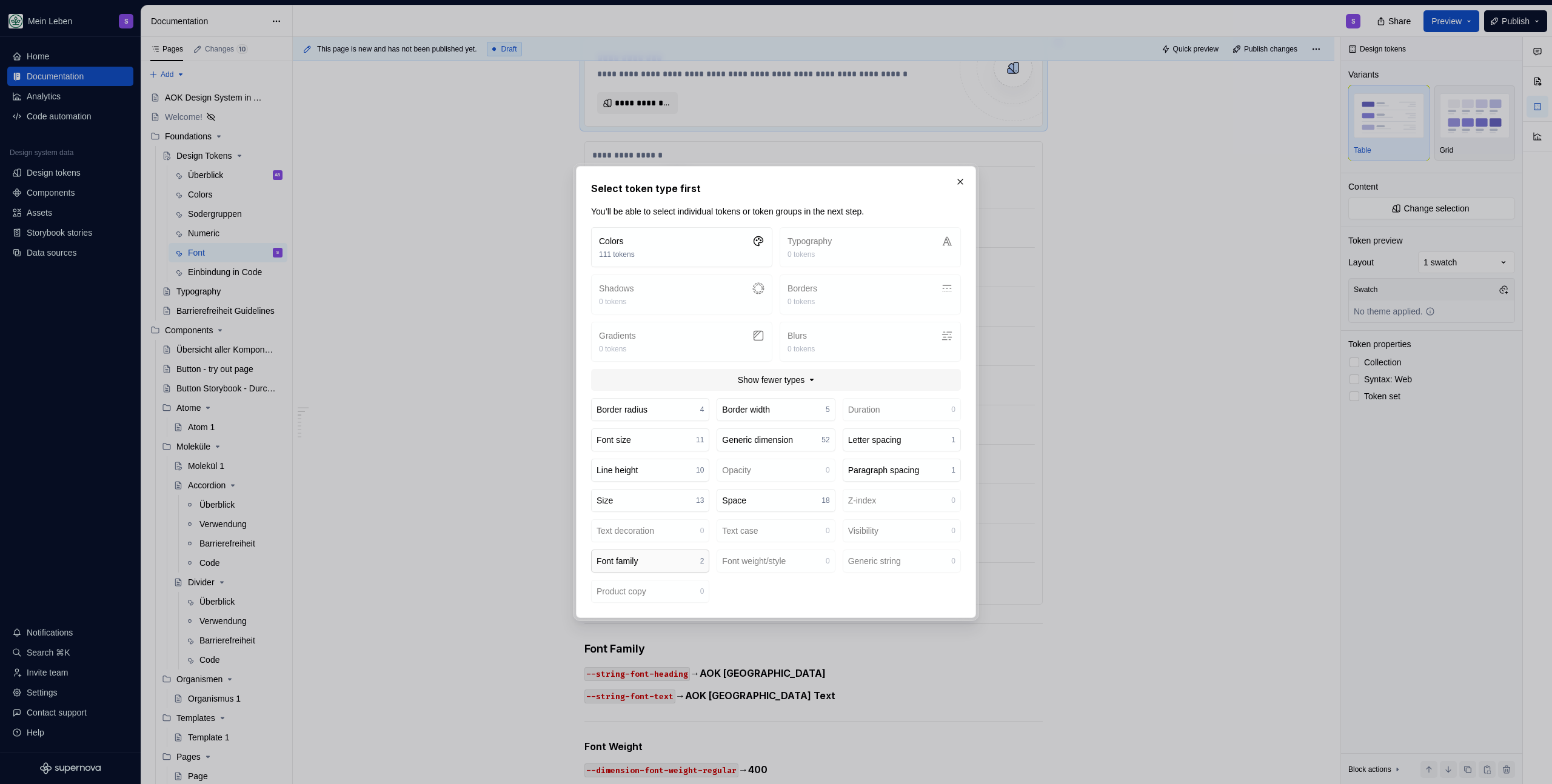
click at [638, 564] on div "Font family" at bounding box center [617, 561] width 41 height 12
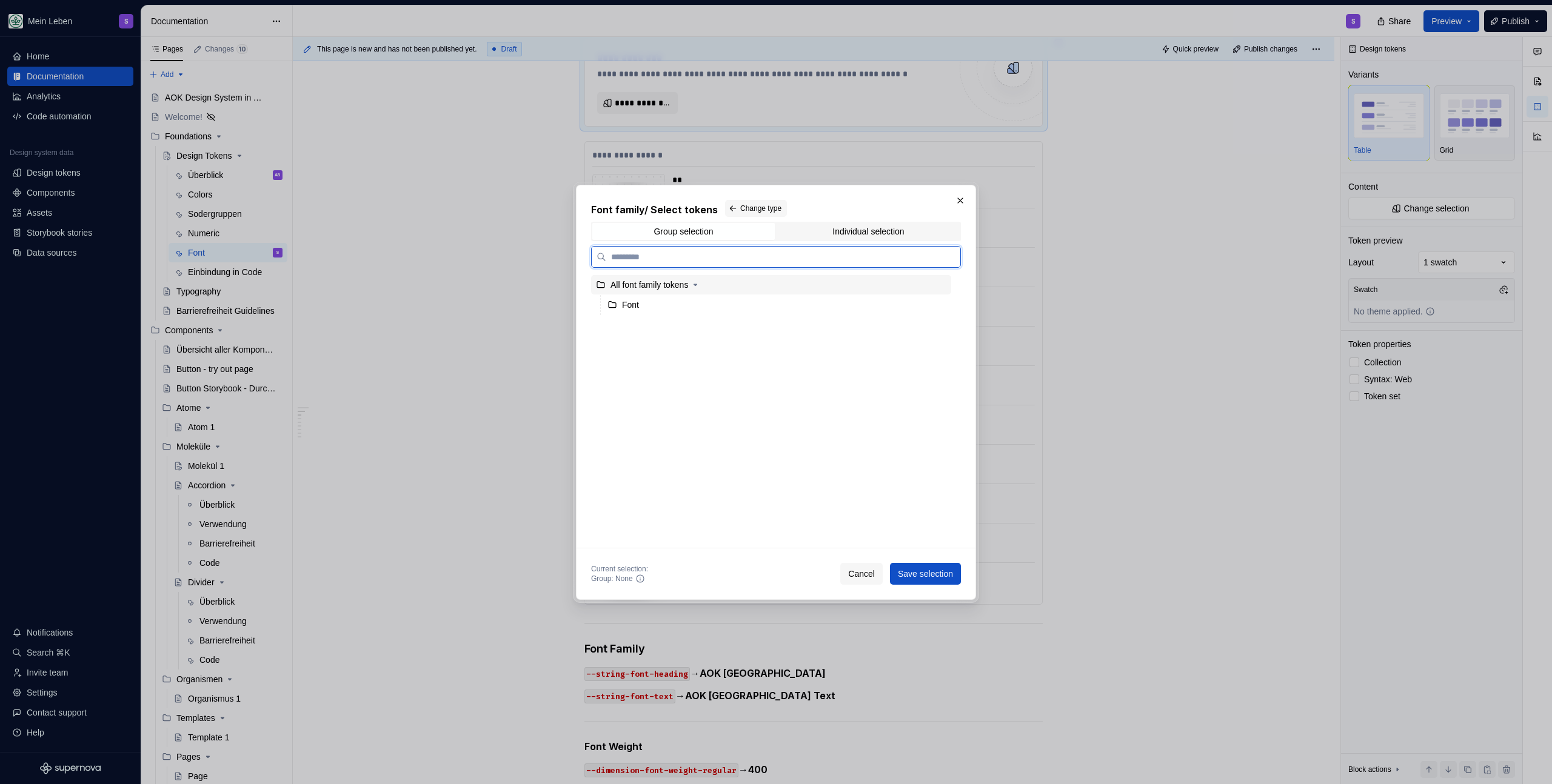
click at [646, 309] on div "Font" at bounding box center [776, 304] width 349 height 20
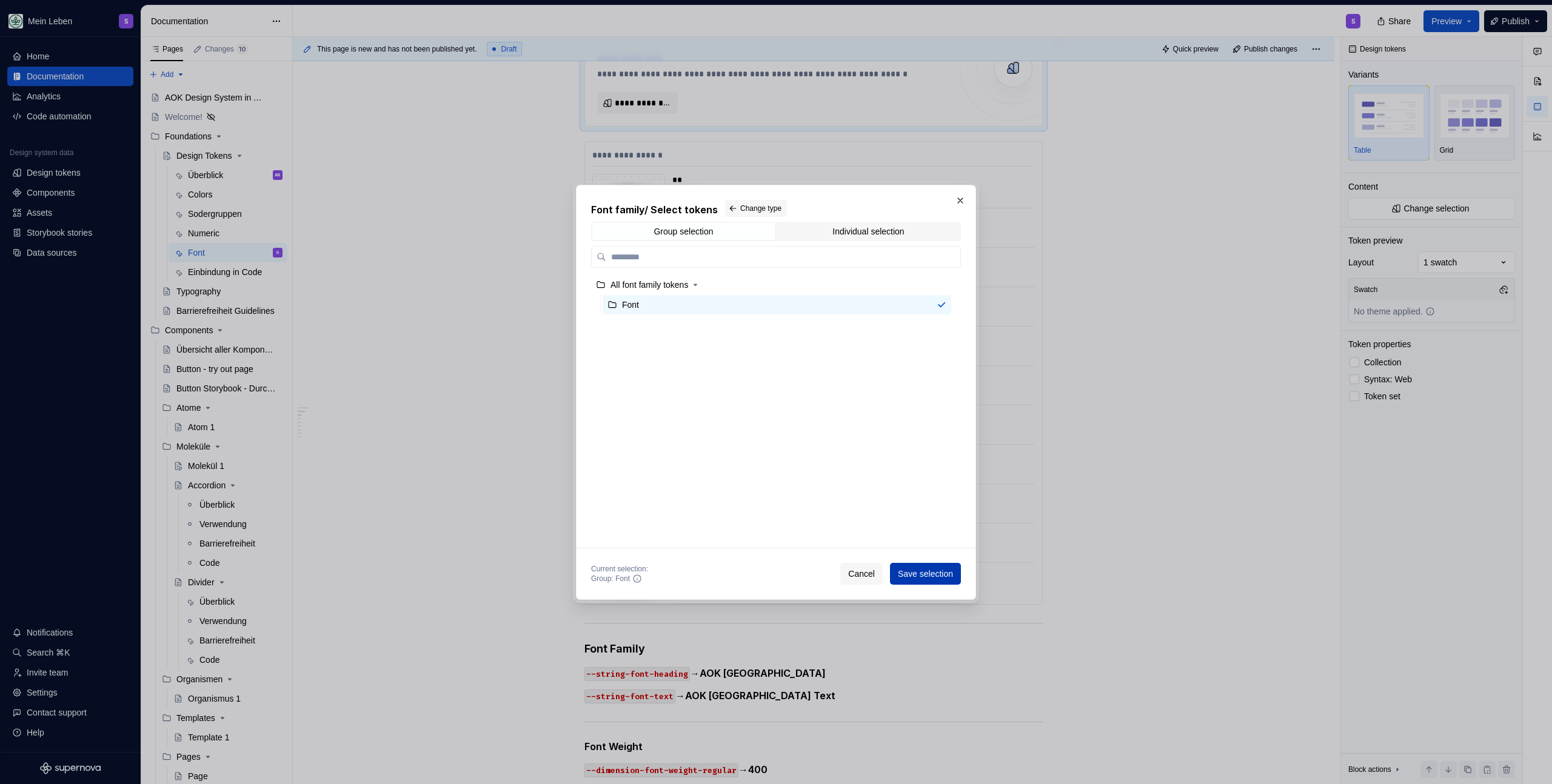
click at [925, 566] on button "Save selection" at bounding box center [925, 573] width 71 height 21
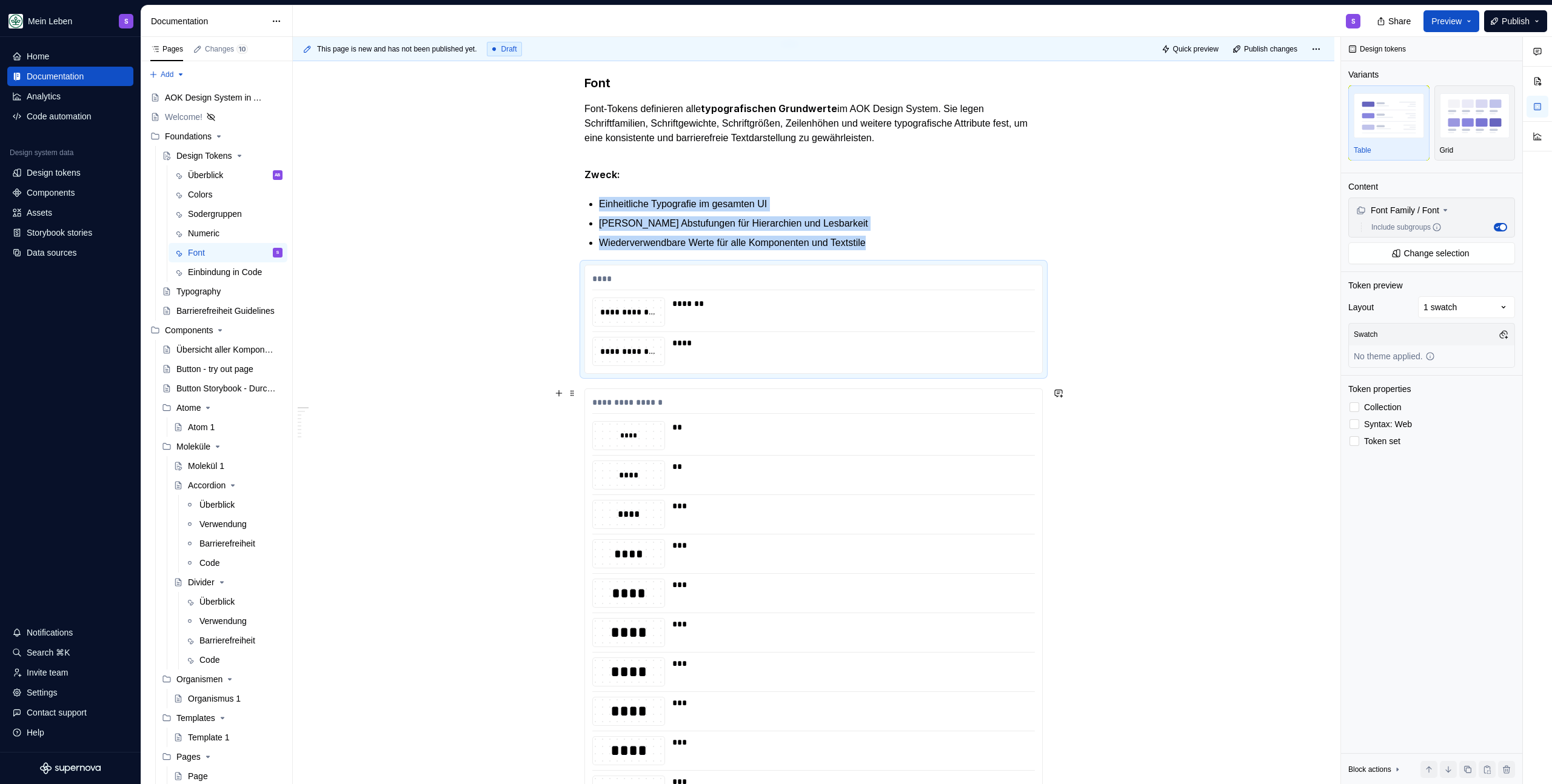
scroll to position [202, 0]
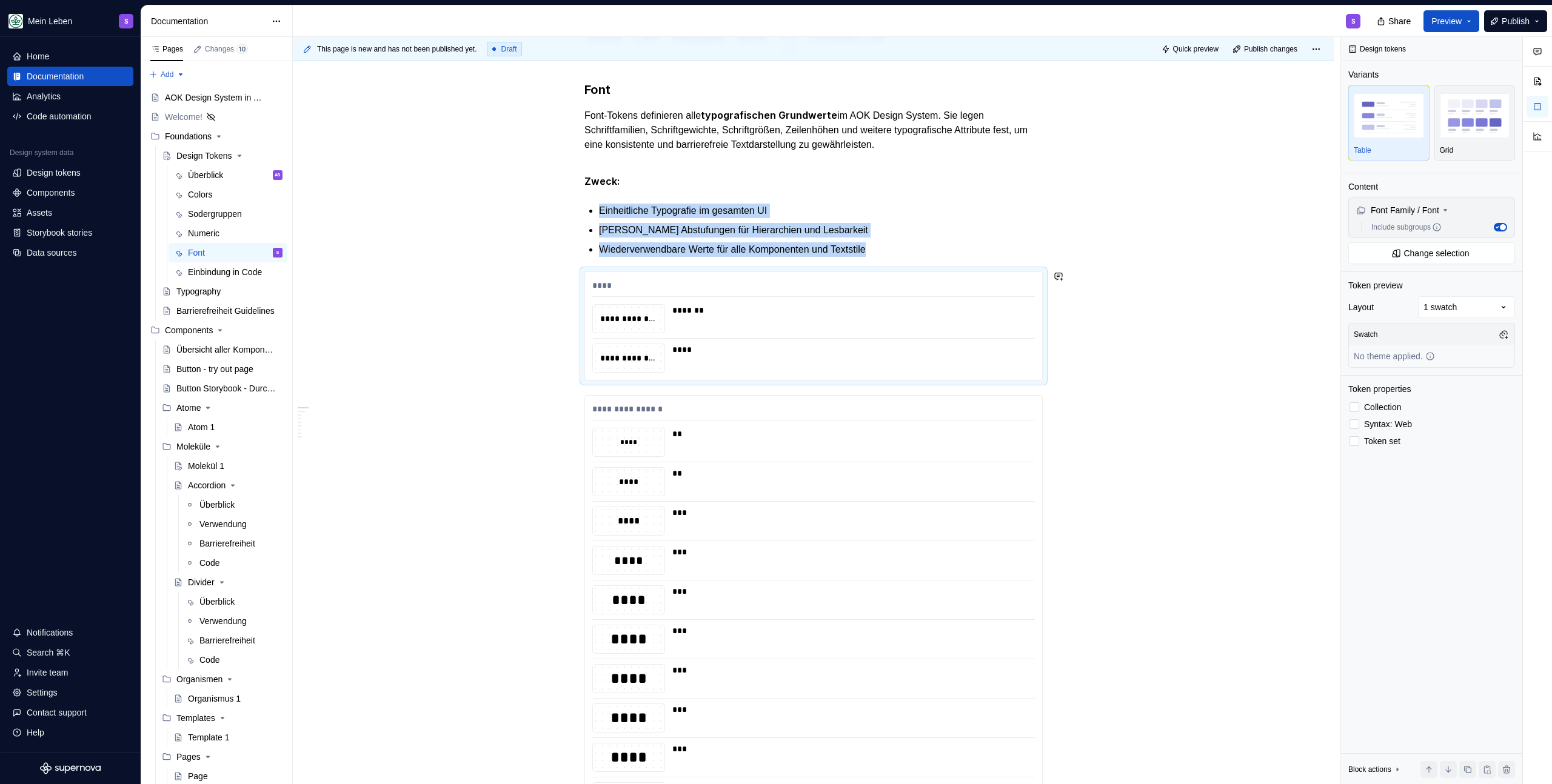
click at [929, 233] on p "Klare Abstufungen für Hierarchien und Lesbarkeit" at bounding box center [821, 230] width 444 height 15
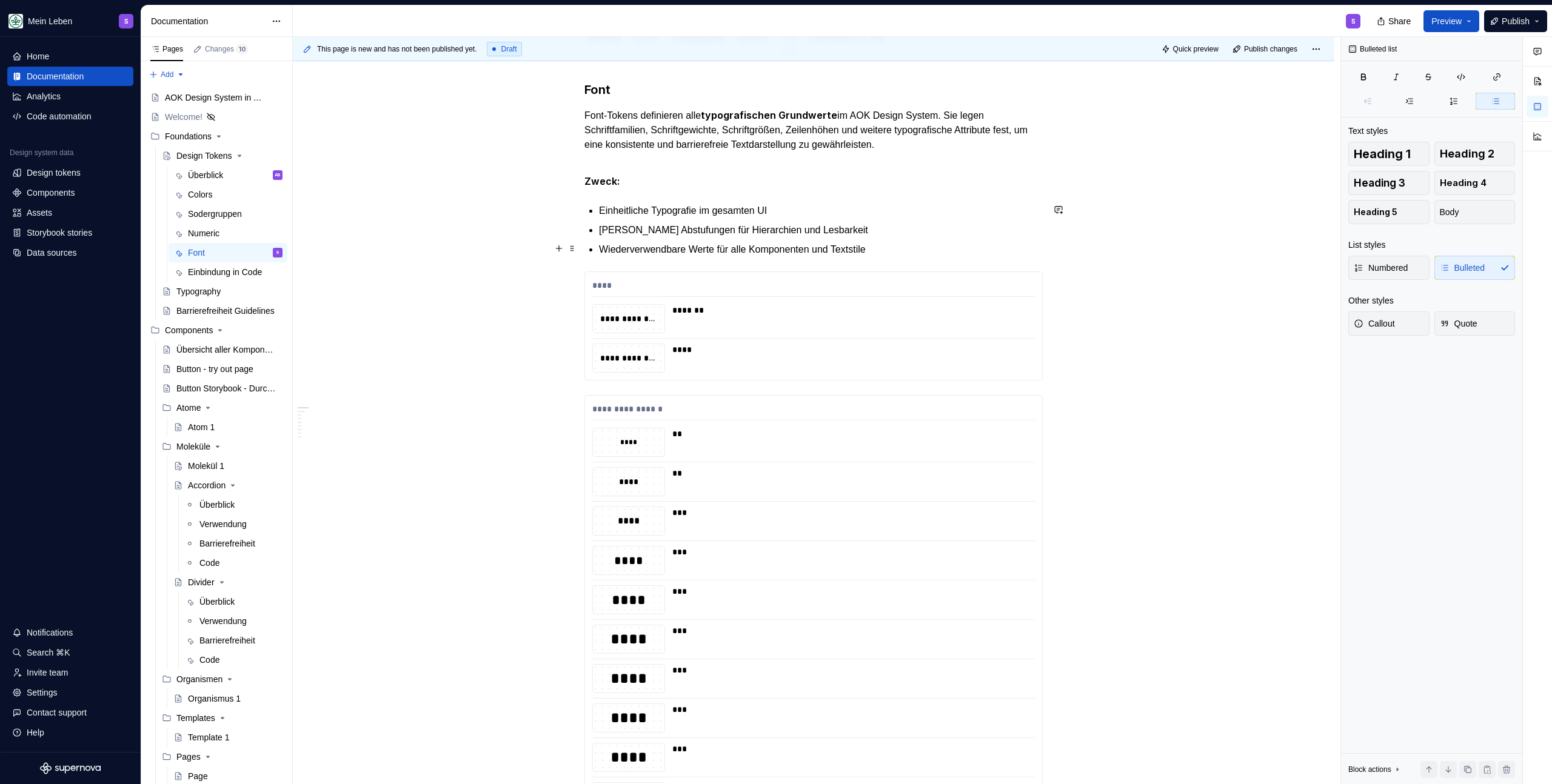
click at [928, 243] on p "Wiederverwendbare Werte für alle Komponenten und Textstile" at bounding box center [821, 249] width 444 height 15
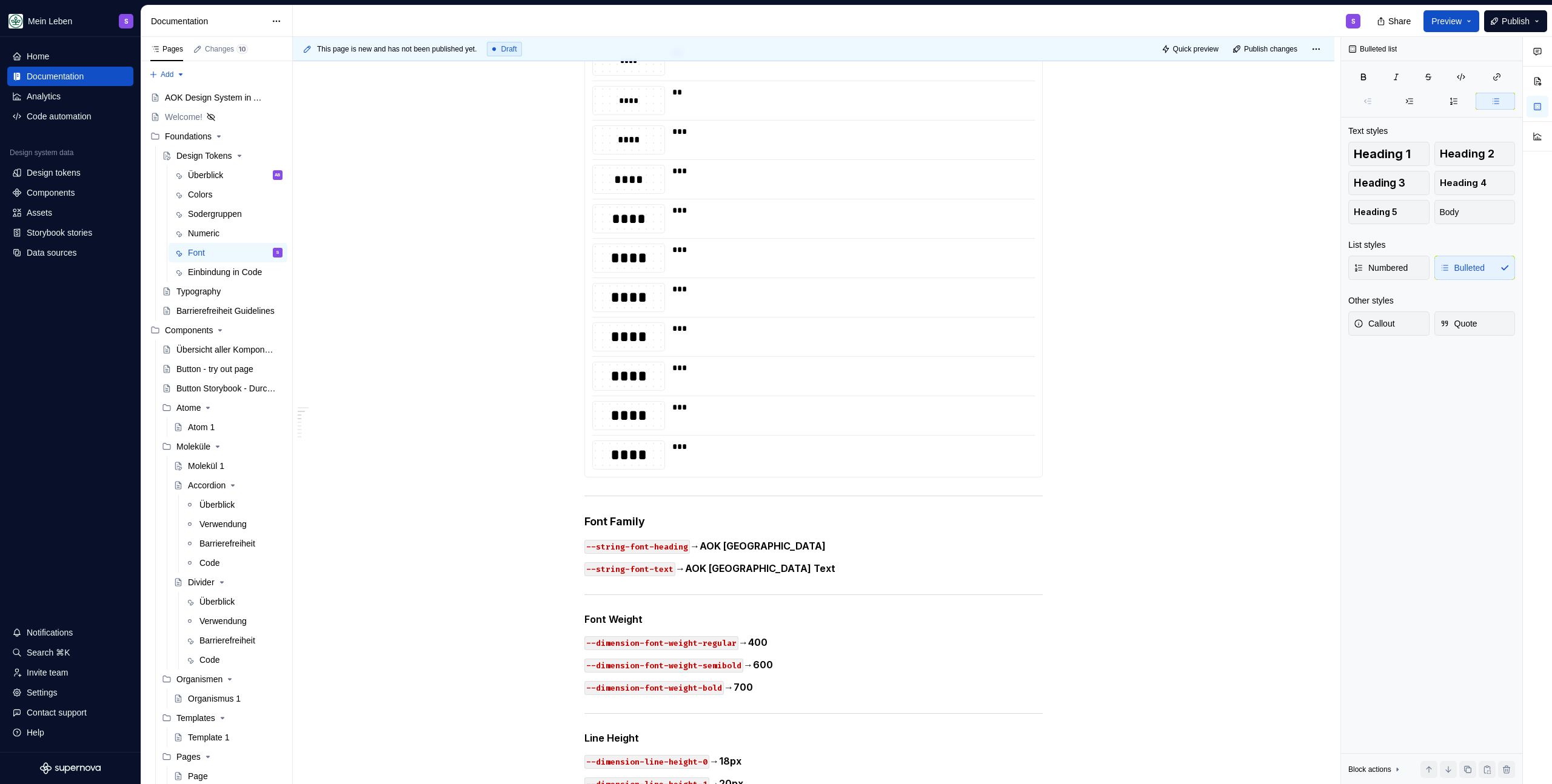
scroll to position [585, 0]
click at [719, 524] on h4 "Font Family" at bounding box center [813, 519] width 458 height 15
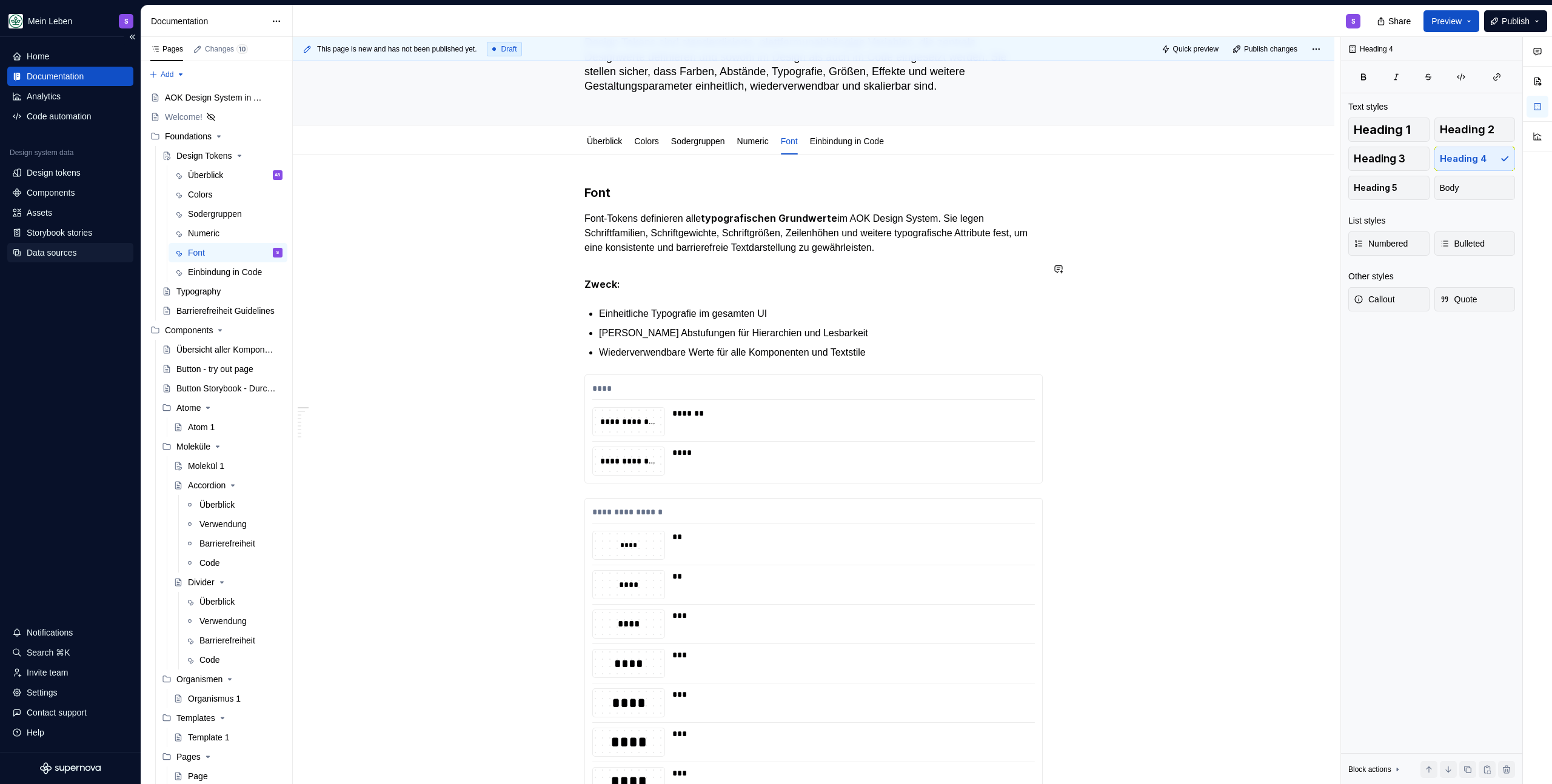
scroll to position [100, 0]
click at [608, 139] on link "Überblick" at bounding box center [604, 139] width 35 height 9
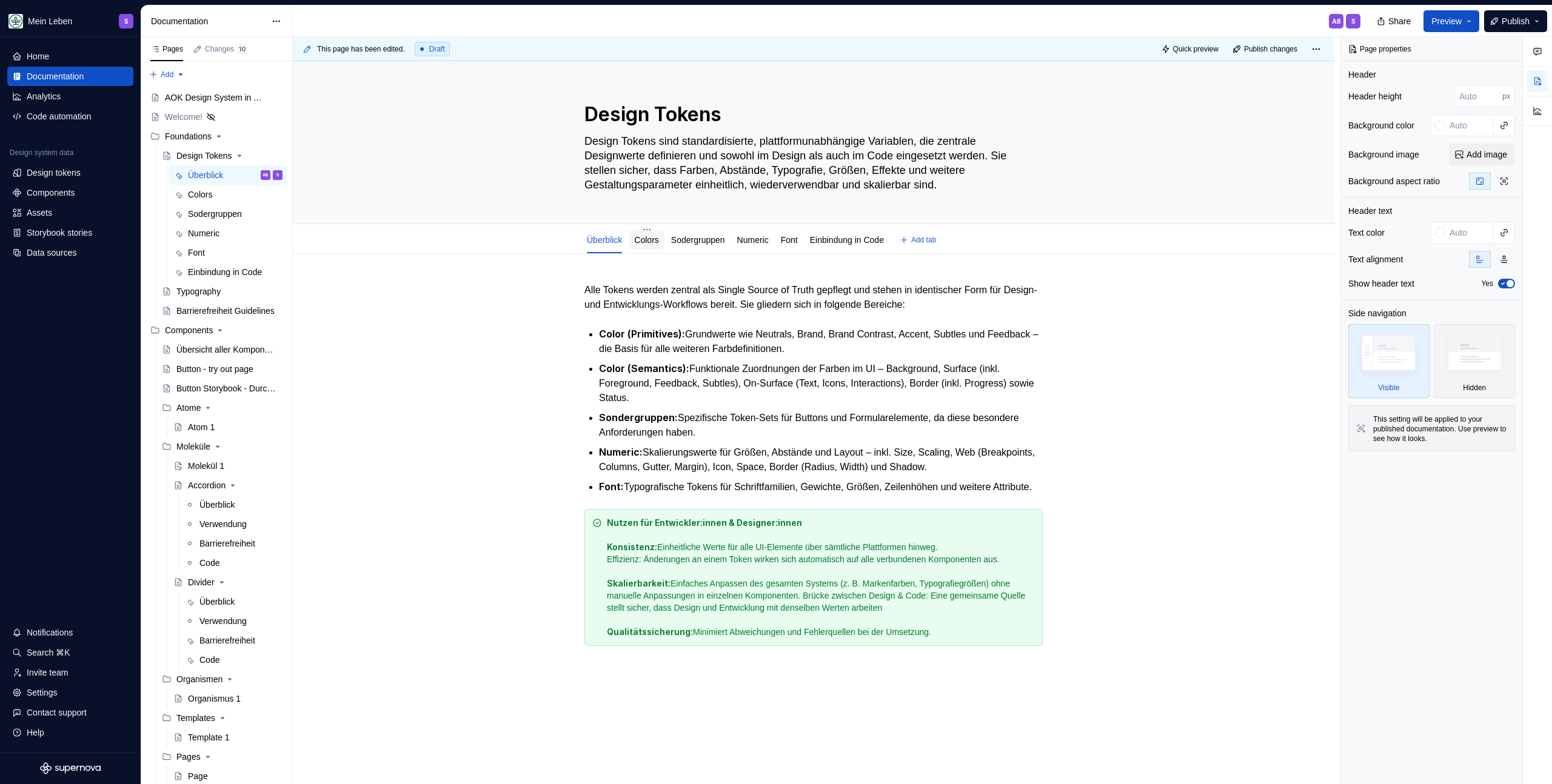
click at [649, 240] on link "Colors" at bounding box center [646, 239] width 24 height 9
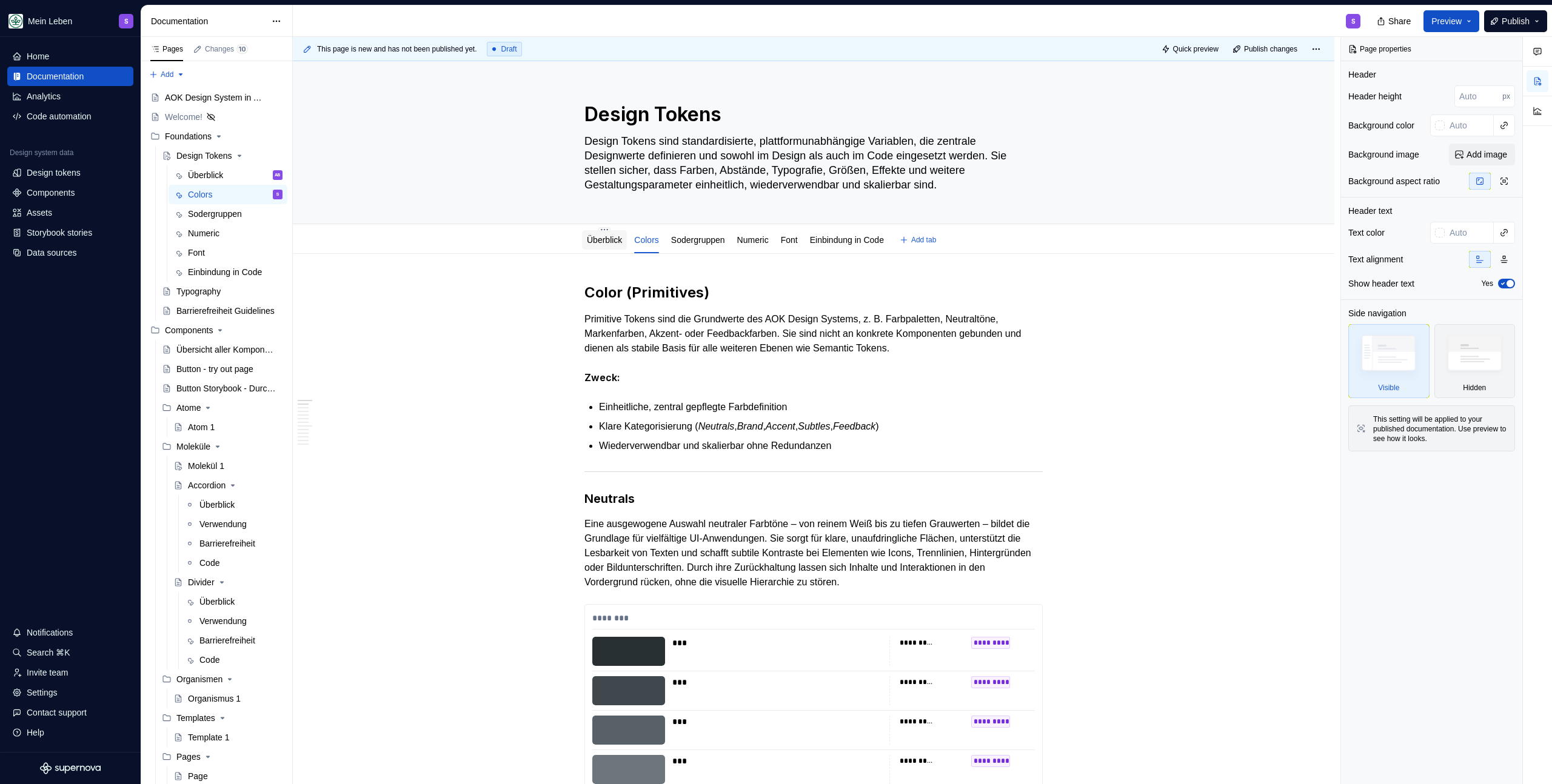
drag, startPoint x: 610, startPoint y: 243, endPoint x: 614, endPoint y: 251, distance: 8.9
click at [610, 243] on link "Überblick" at bounding box center [604, 239] width 35 height 9
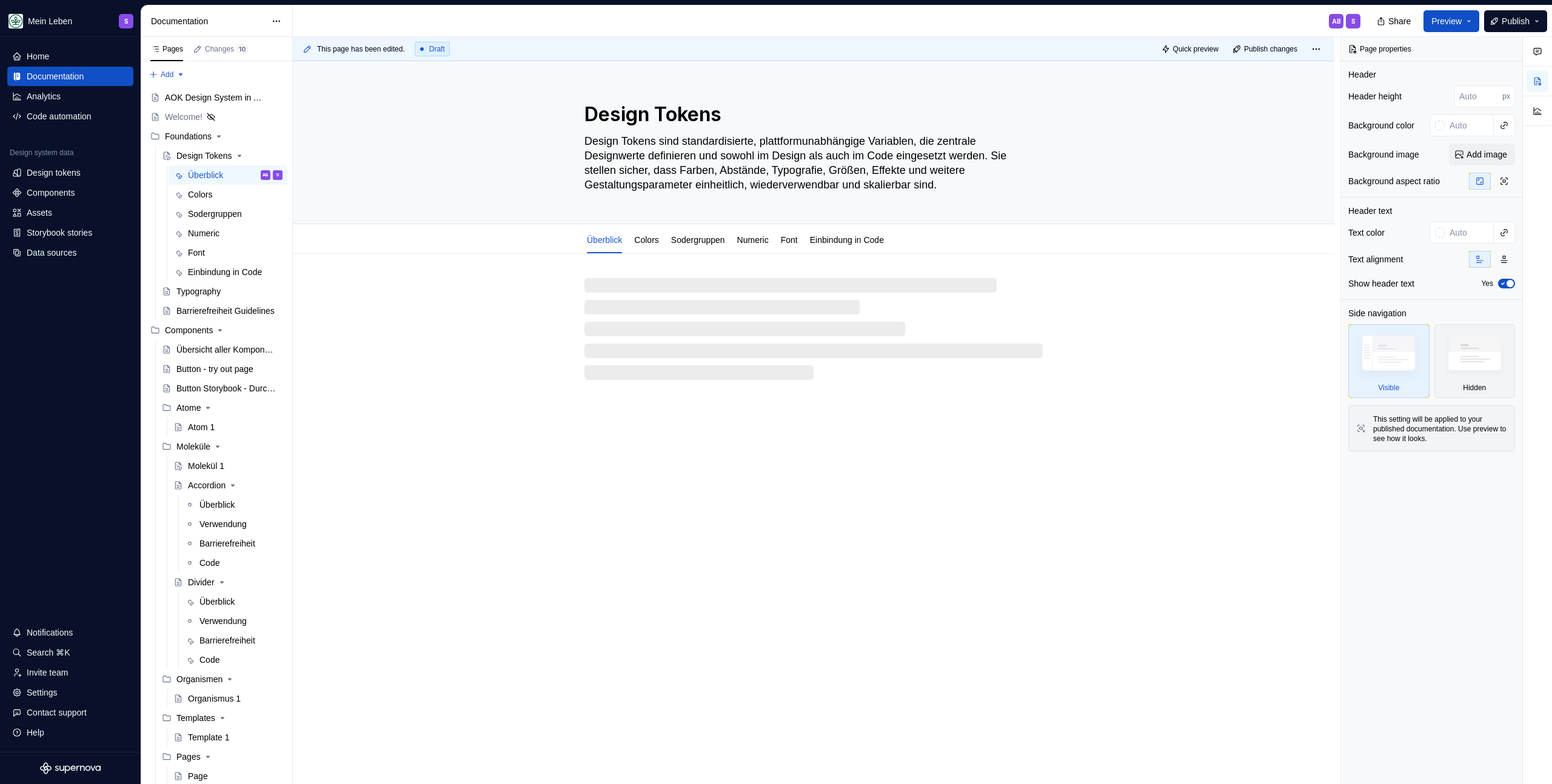
type textarea "*"
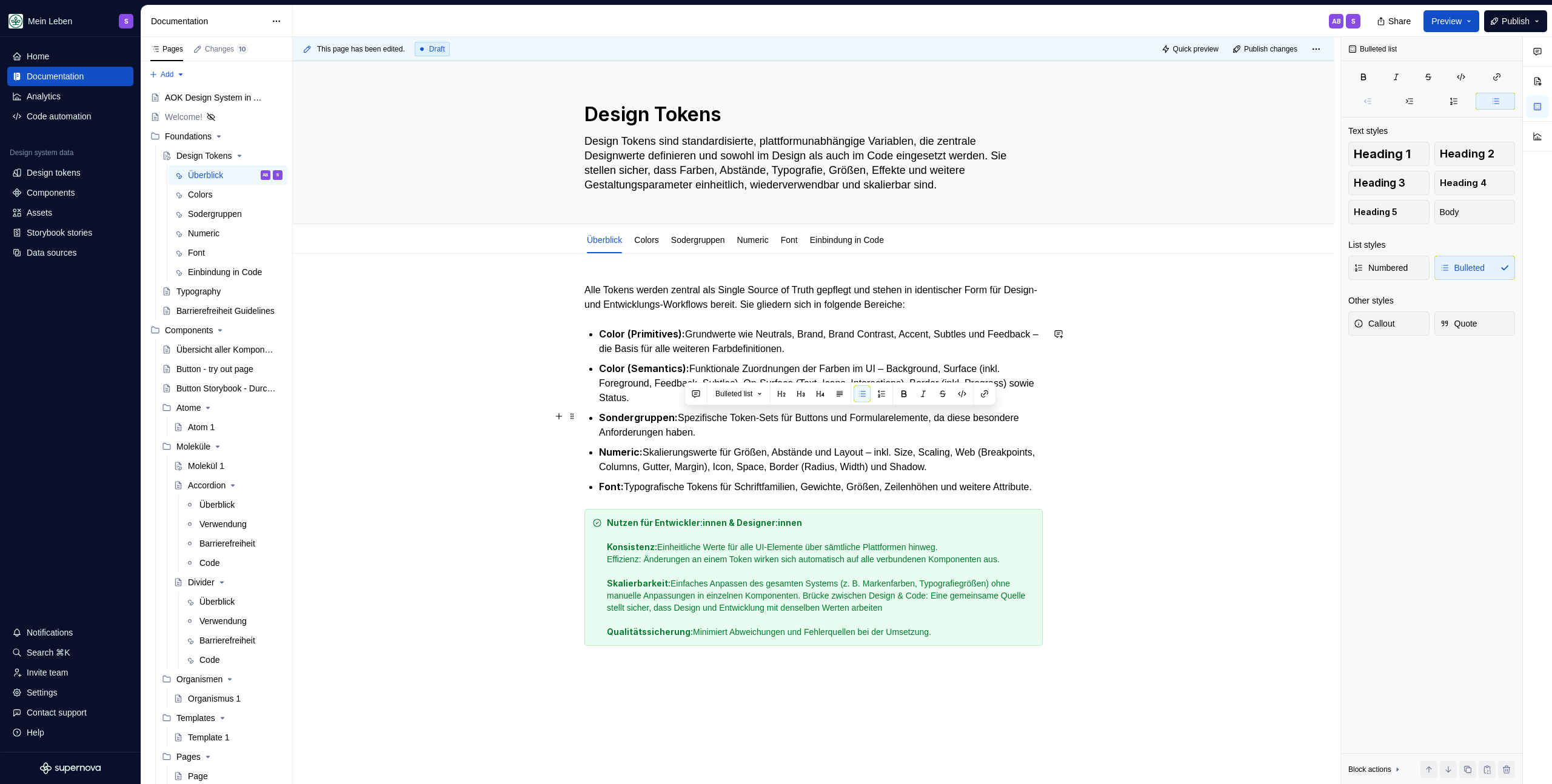
drag, startPoint x: 765, startPoint y: 428, endPoint x: 680, endPoint y: 416, distance: 85.8
click at [680, 416] on p "Sondergruppen: Spezifische Token-Sets für Buttons und Formularelemente, da dies…" at bounding box center [821, 425] width 444 height 30
click at [813, 418] on p "Sondergruppen: Spezifische Token-Sets für Buttons und Formularelemente, da dies…" at bounding box center [821, 425] width 444 height 30
click at [884, 418] on p "Sondergruppen: Spezifische Token-Sets für Buttons und Formularelemente, da dies…" at bounding box center [821, 425] width 444 height 30
click at [944, 418] on p "Sondergruppen: Spezifische Token-Sets für Buttons und Formularelemente, da dies…" at bounding box center [821, 425] width 444 height 30
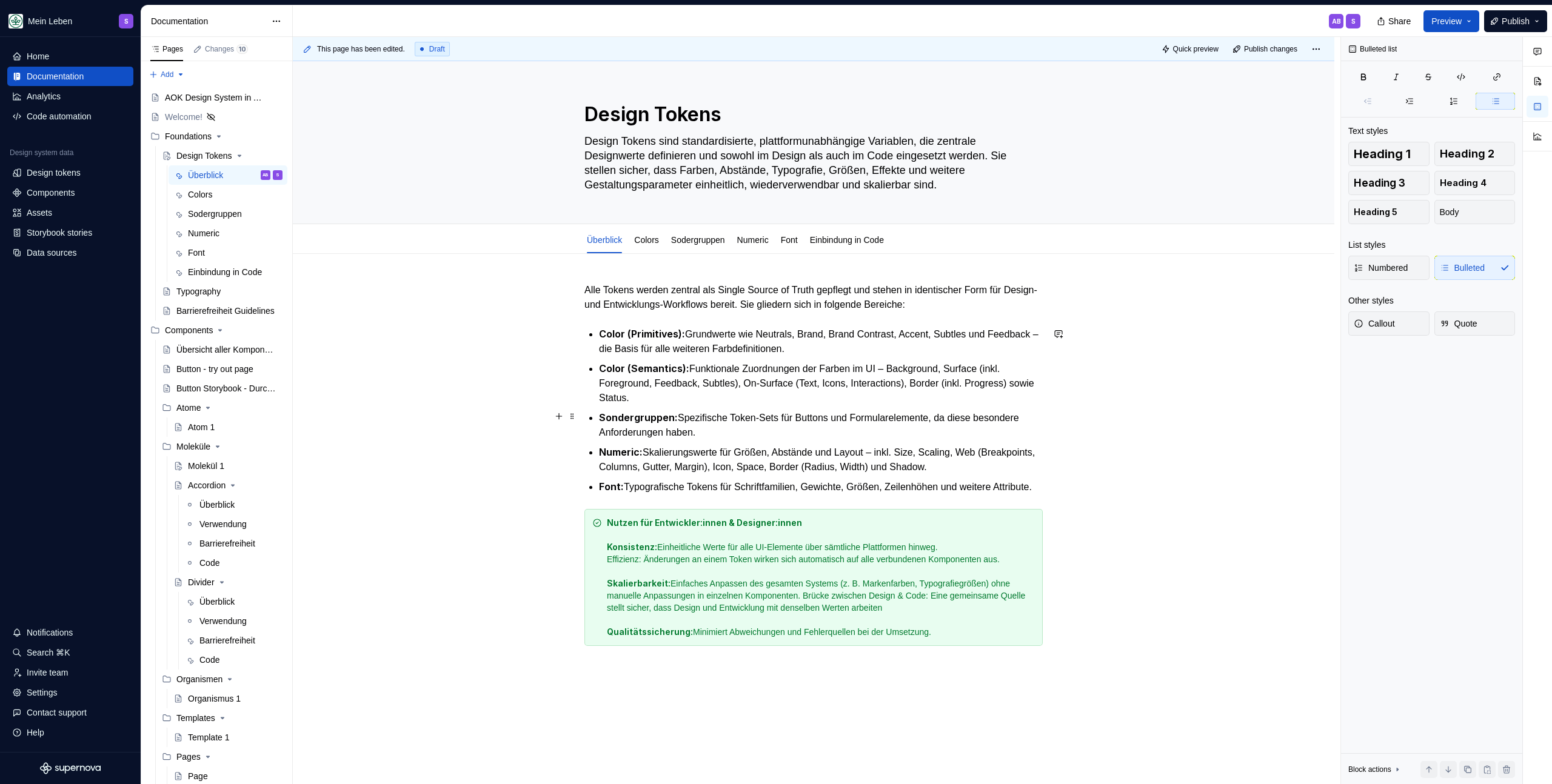
click at [986, 416] on p "Sondergruppen: Spezifische Token-Sets für Buttons und Formularelemente, da dies…" at bounding box center [821, 425] width 444 height 30
drag, startPoint x: 839, startPoint y: 434, endPoint x: 691, endPoint y: 429, distance: 148.1
click at [599, 421] on li "Sondergruppen: Spezifische Token-Sets für Buttons und Formularelemente, da dies…" at bounding box center [821, 425] width 444 height 30
click at [818, 429] on p "Sondergruppen: Spezifische Token-Sets für Buttons und Formularelemente, da dies…" at bounding box center [821, 425] width 444 height 30
drag, startPoint x: 794, startPoint y: 428, endPoint x: 551, endPoint y: 417, distance: 243.2
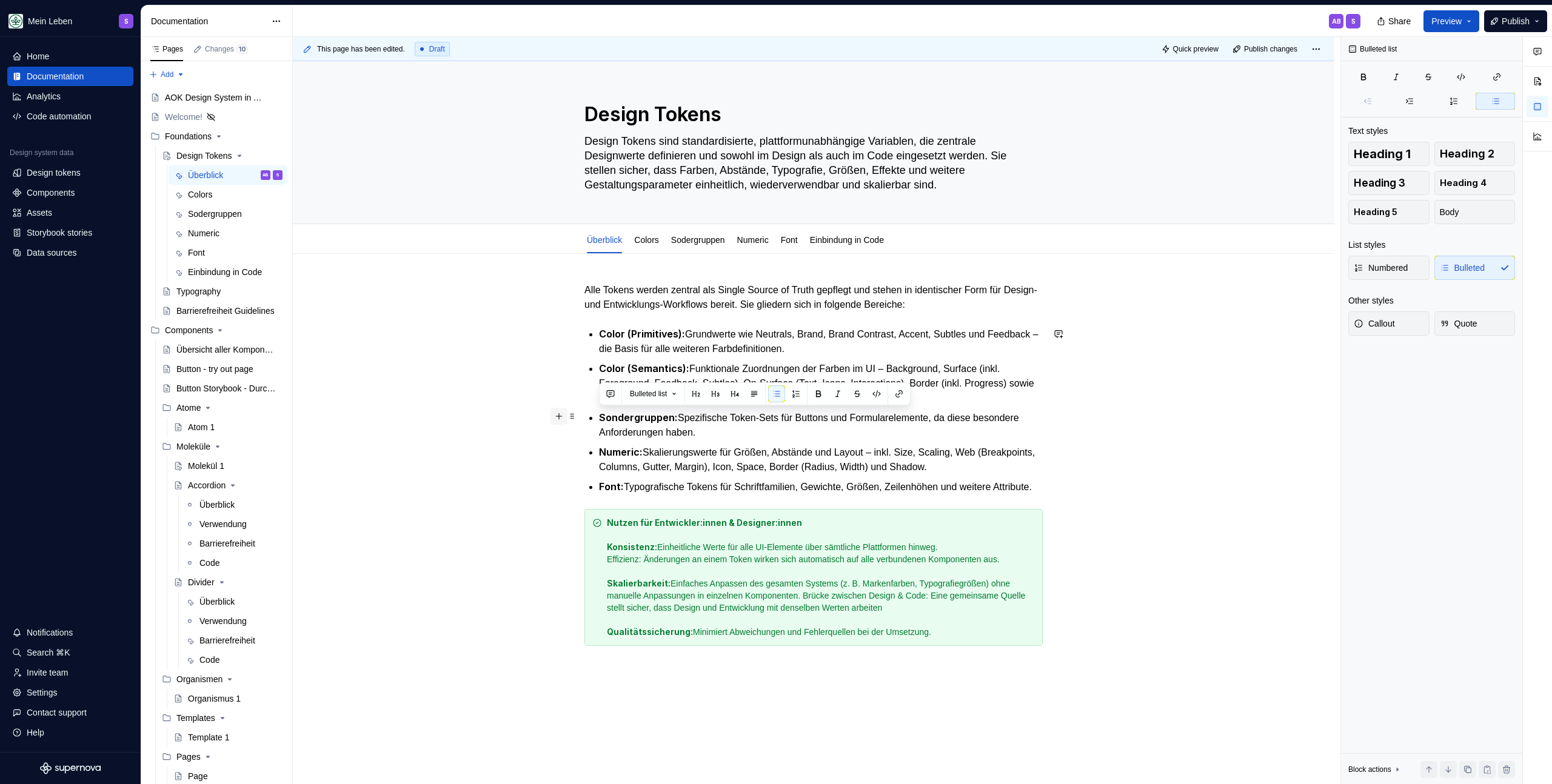
click at [584, 417] on div "Alle Tokens werden zentral als Single Source of Truth gepflegt und stehen in id…" at bounding box center [813, 471] width 458 height 378
click at [818, 422] on p "Sondergruppen: Spezifische Token-Sets für Buttons und Formularelemente, da dies…" at bounding box center [821, 425] width 444 height 30
click at [765, 434] on p "Sondergruppen: Spezifische Token-Sets für Buttons und Formularelemente, da dies…" at bounding box center [821, 425] width 444 height 30
drag, startPoint x: 777, startPoint y: 431, endPoint x: 589, endPoint y: 421, distance: 188.3
click at [599, 421] on li "Sondergruppen: Spezifische Token-Sets für Buttons und Formularelemente, da dies…" at bounding box center [821, 425] width 444 height 30
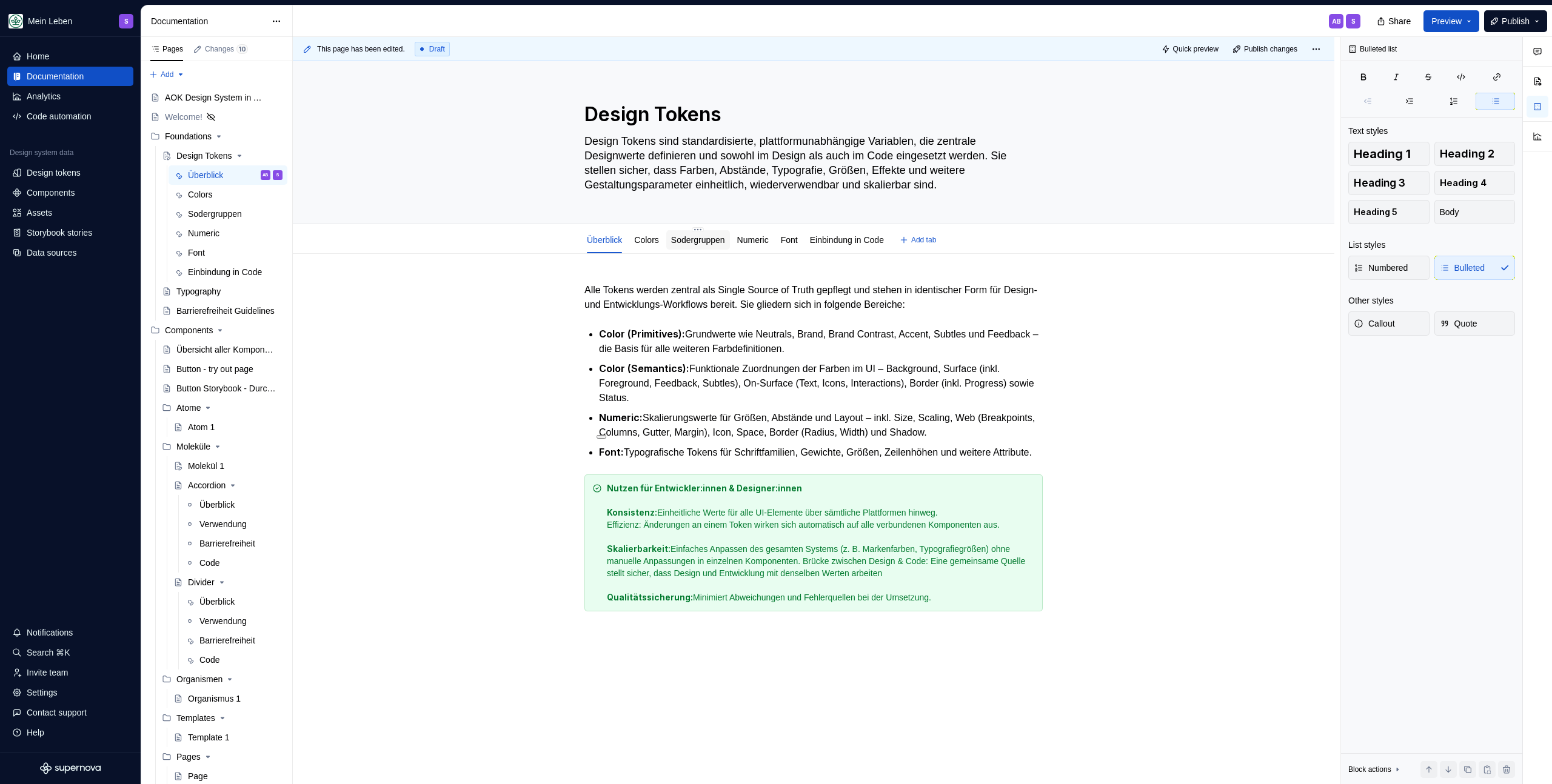
click at [720, 241] on link "Sodergruppen" at bounding box center [698, 239] width 54 height 9
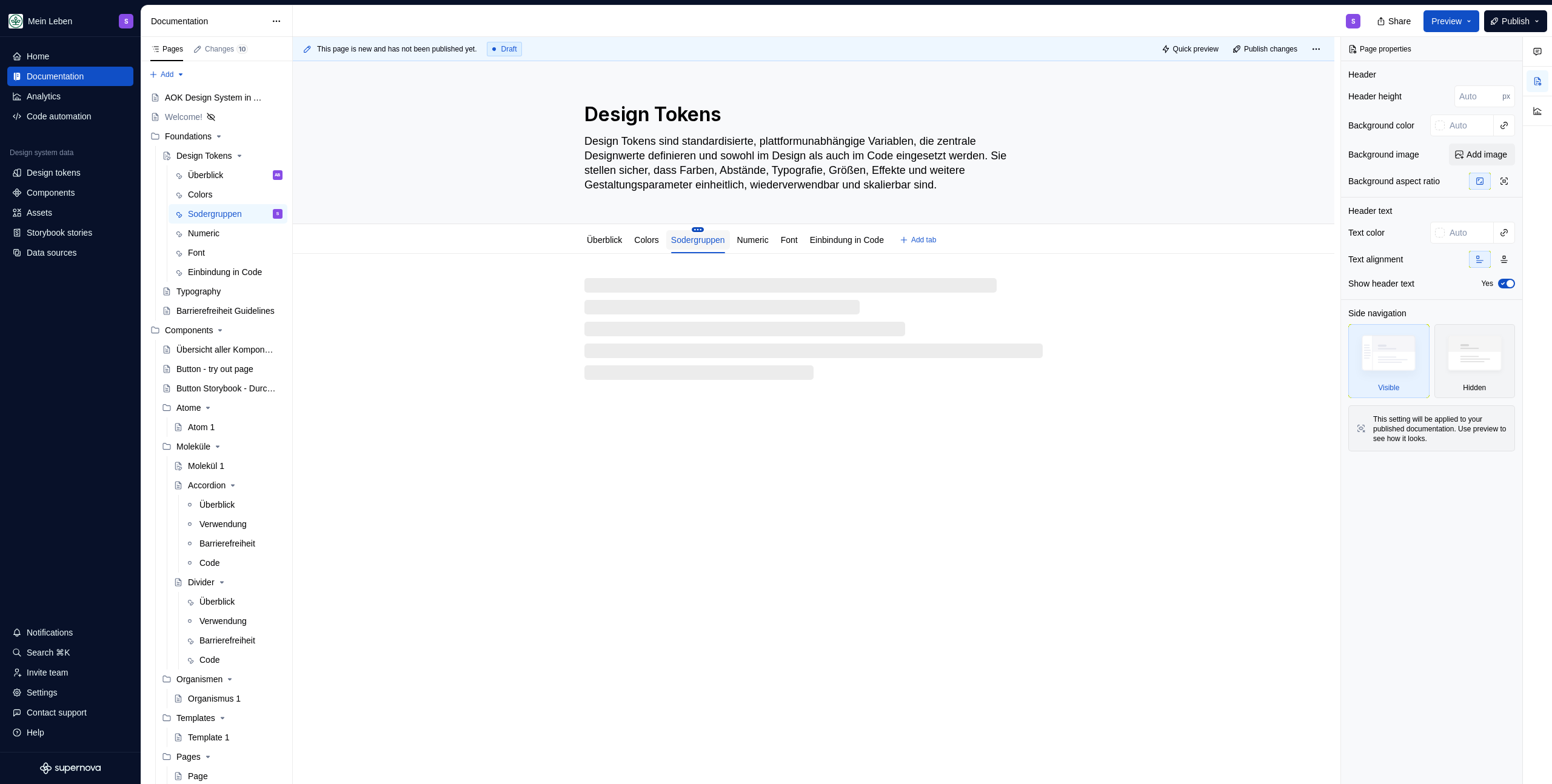
click at [704, 229] on html "Mein Leben S Home Documentation Analytics Code automation Design system data De…" at bounding box center [776, 392] width 1552 height 784
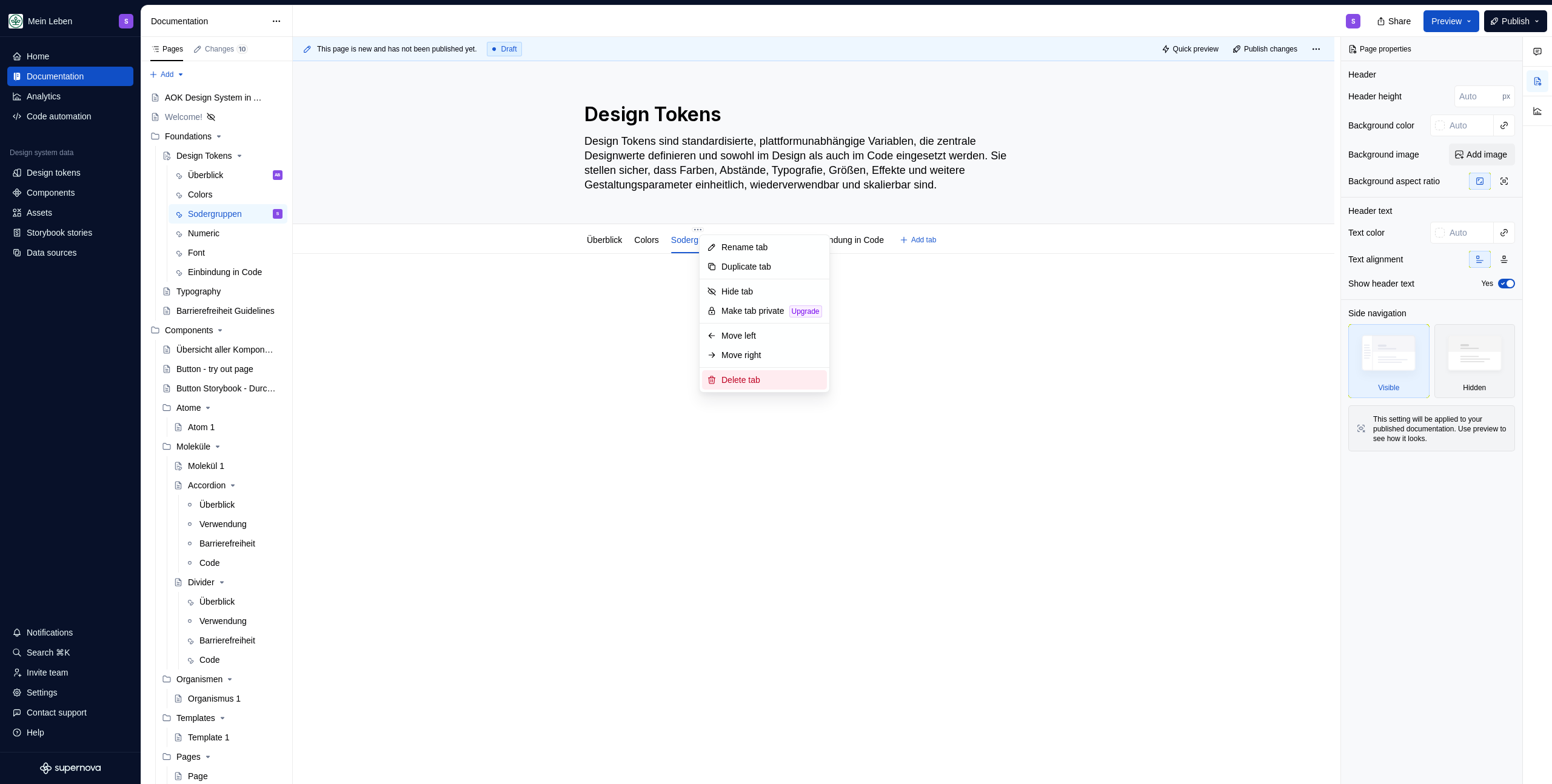
click at [765, 378] on div "Delete tab" at bounding box center [771, 380] width 100 height 12
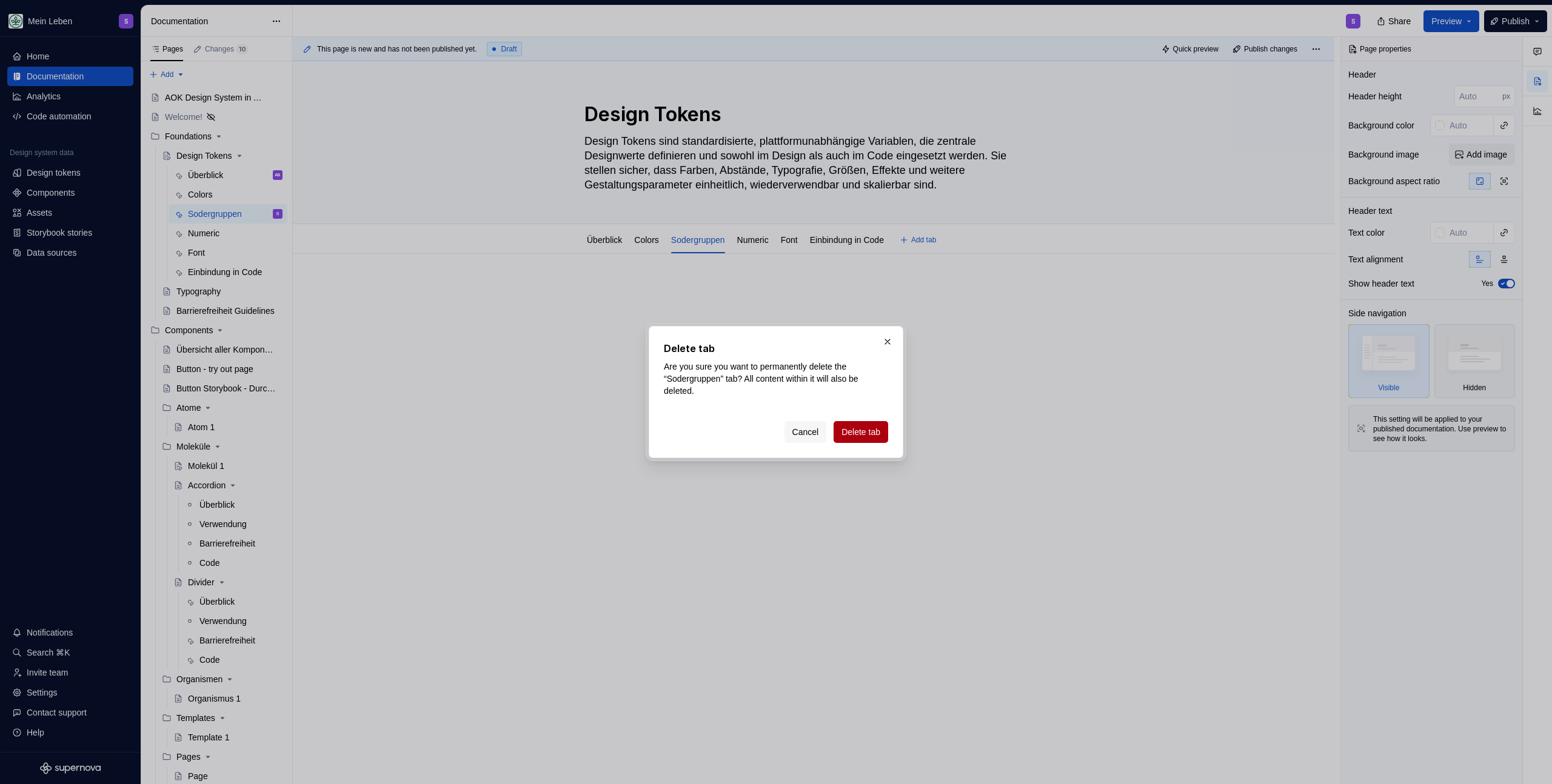
click at [864, 431] on span "Delete tab" at bounding box center [860, 432] width 39 height 12
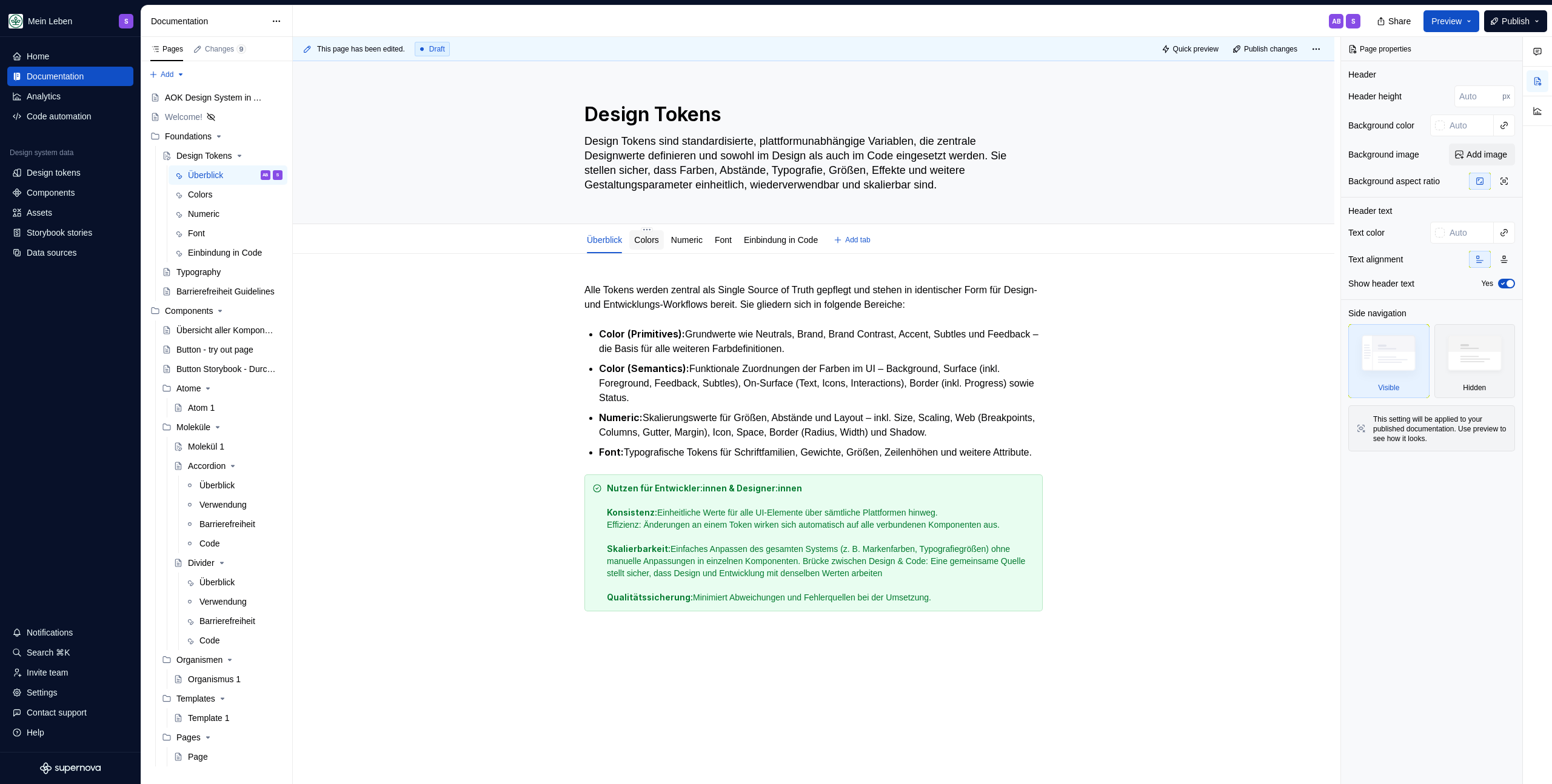
click at [658, 242] on link "Colors" at bounding box center [646, 239] width 24 height 9
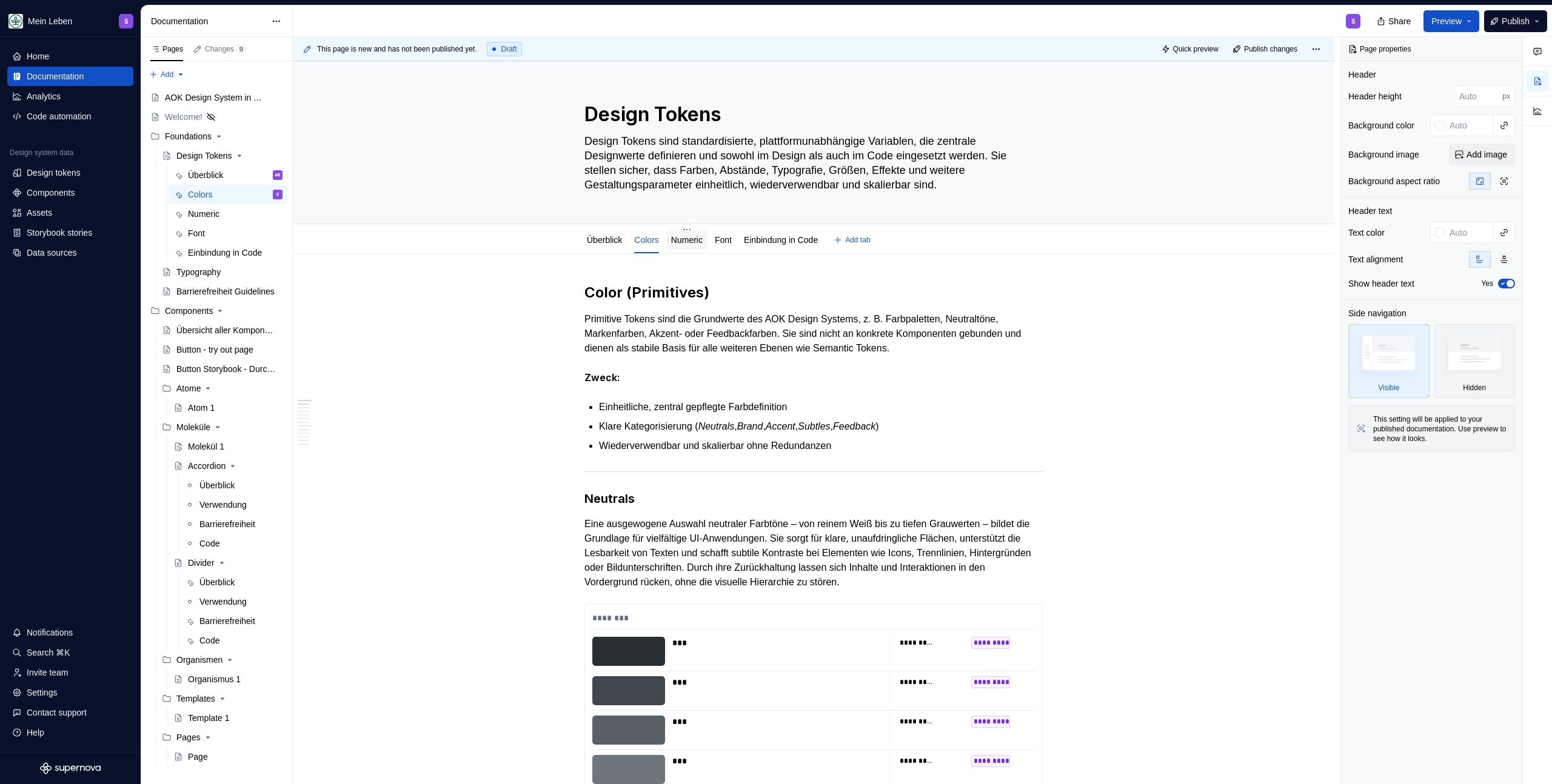
click at [682, 242] on link "Numeric" at bounding box center [686, 239] width 32 height 9
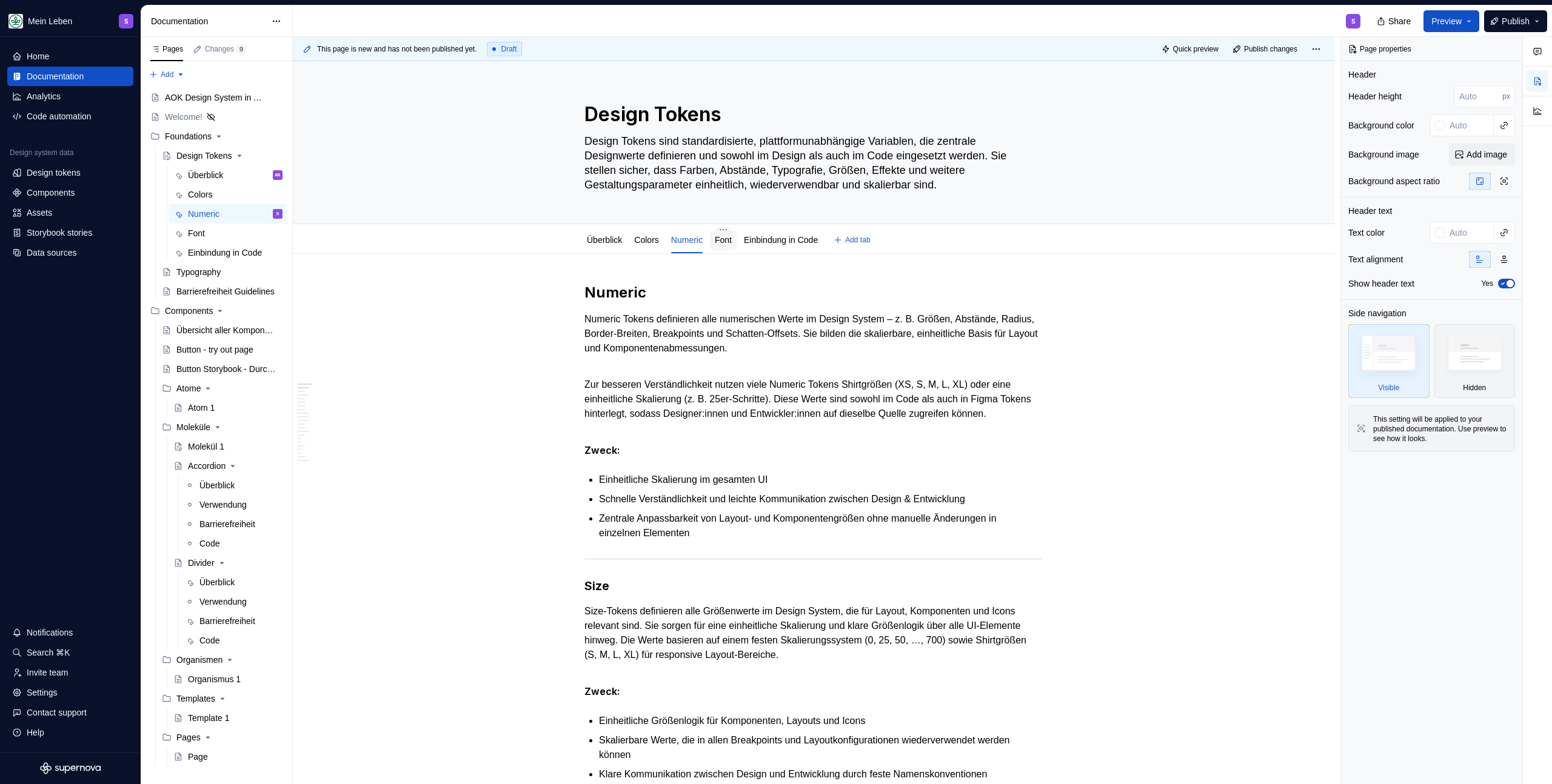
click at [731, 248] on div "Font" at bounding box center [722, 240] width 27 height 20
click at [732, 242] on link "Font" at bounding box center [723, 239] width 17 height 9
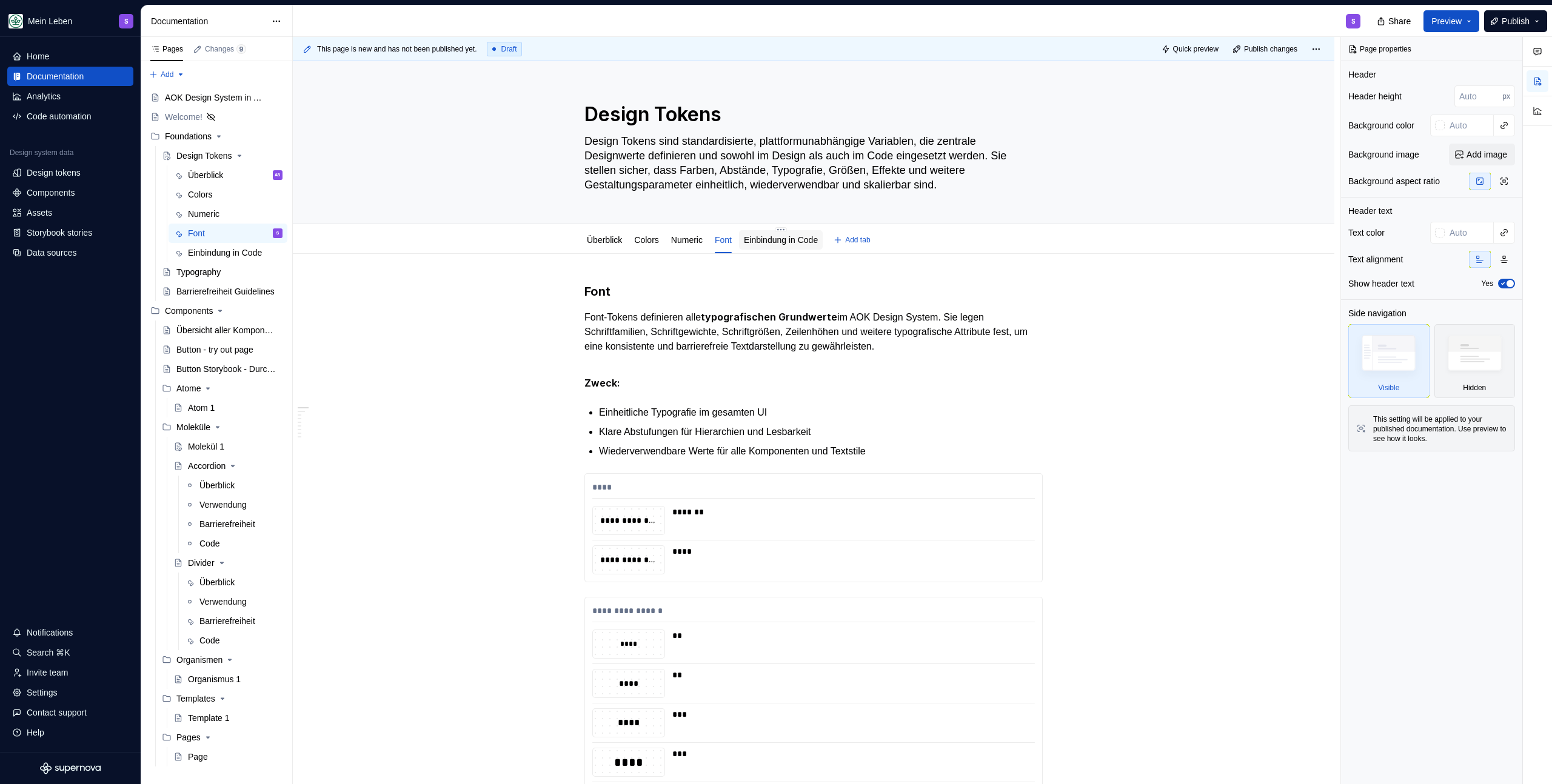
click at [782, 245] on div "Einbindung in Code" at bounding box center [781, 240] width 74 height 12
type textarea "*"
click at [894, 440] on ul "Einheitliche Typografie im gesamten UI Klare Abstufungen für Hierarchien und Le…" at bounding box center [821, 432] width 444 height 53
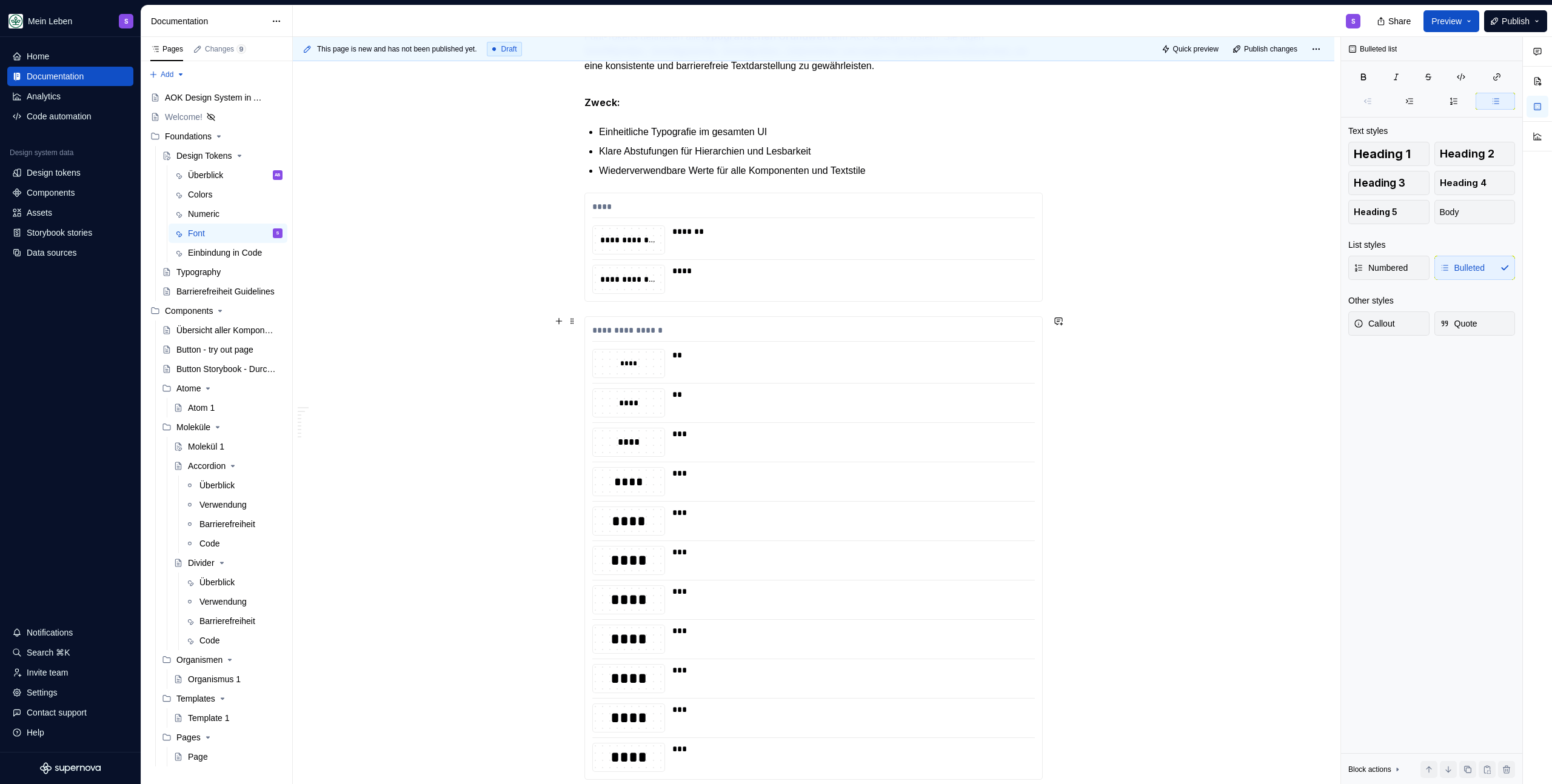
scroll to position [167, 0]
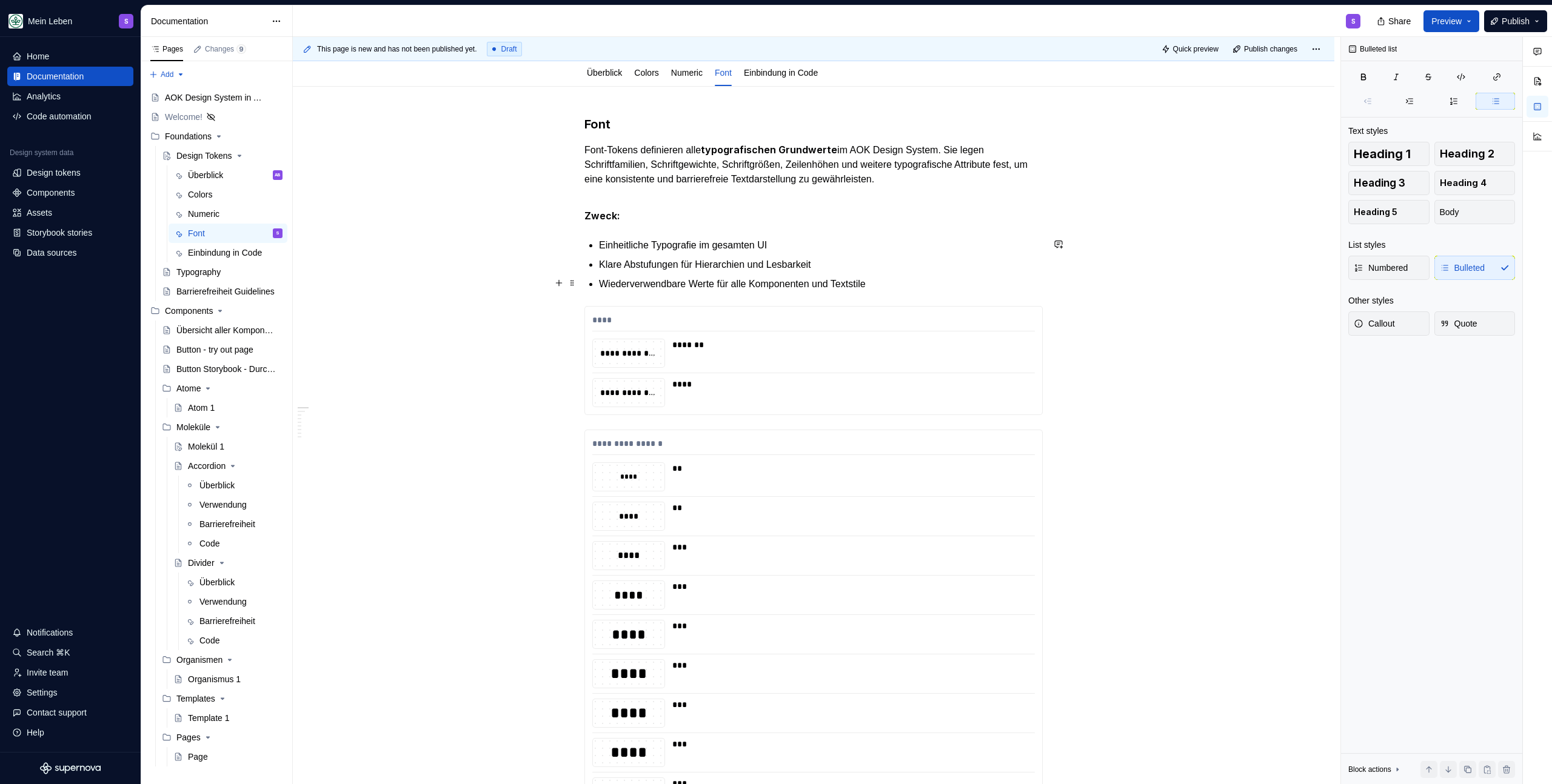
click at [908, 286] on p "Wiederverwendbare Werte für alle Komponenten und Textstile" at bounding box center [821, 284] width 444 height 15
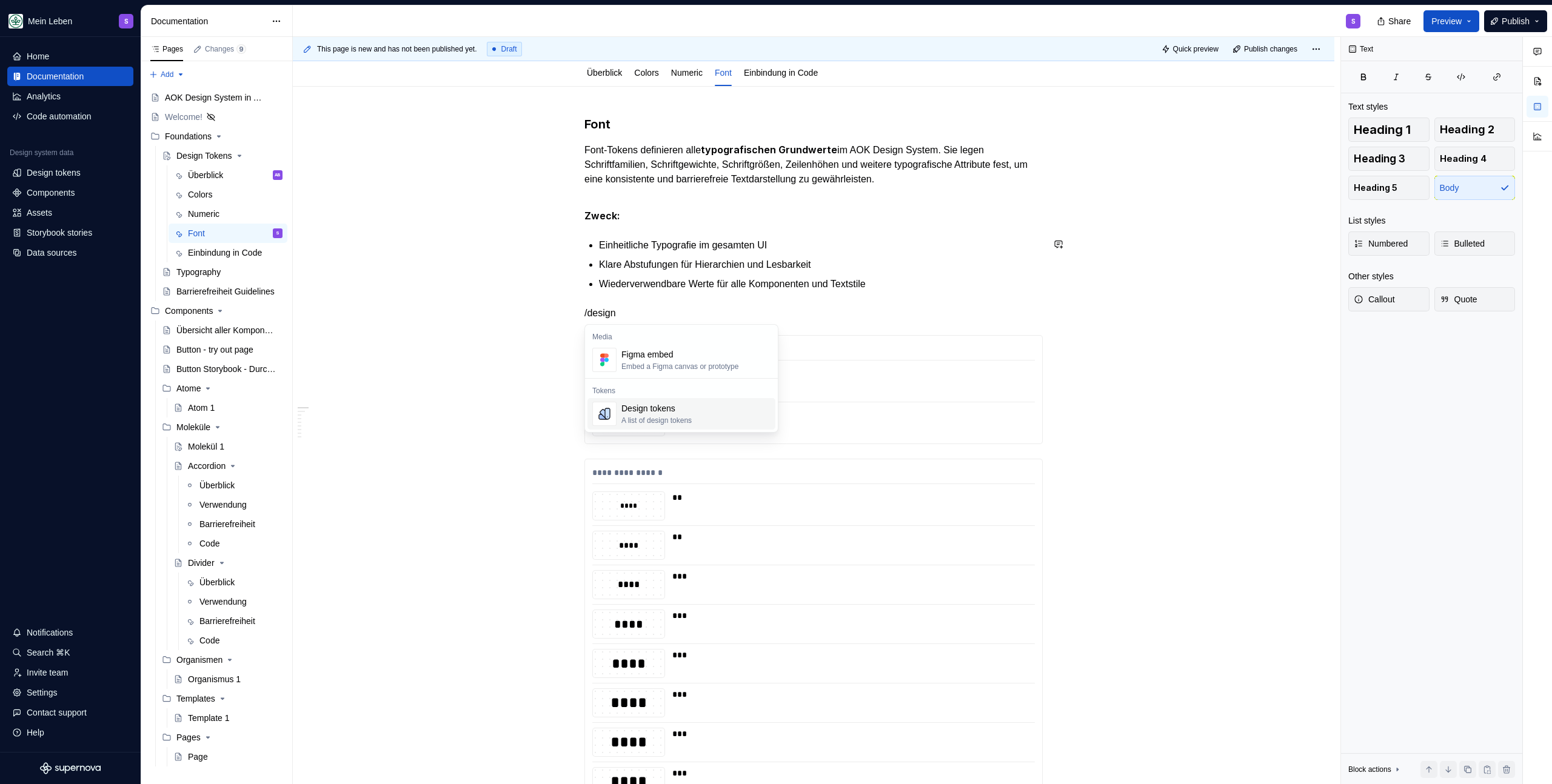
click at [728, 407] on div "Design tokens A list of design tokens" at bounding box center [696, 414] width 149 height 24
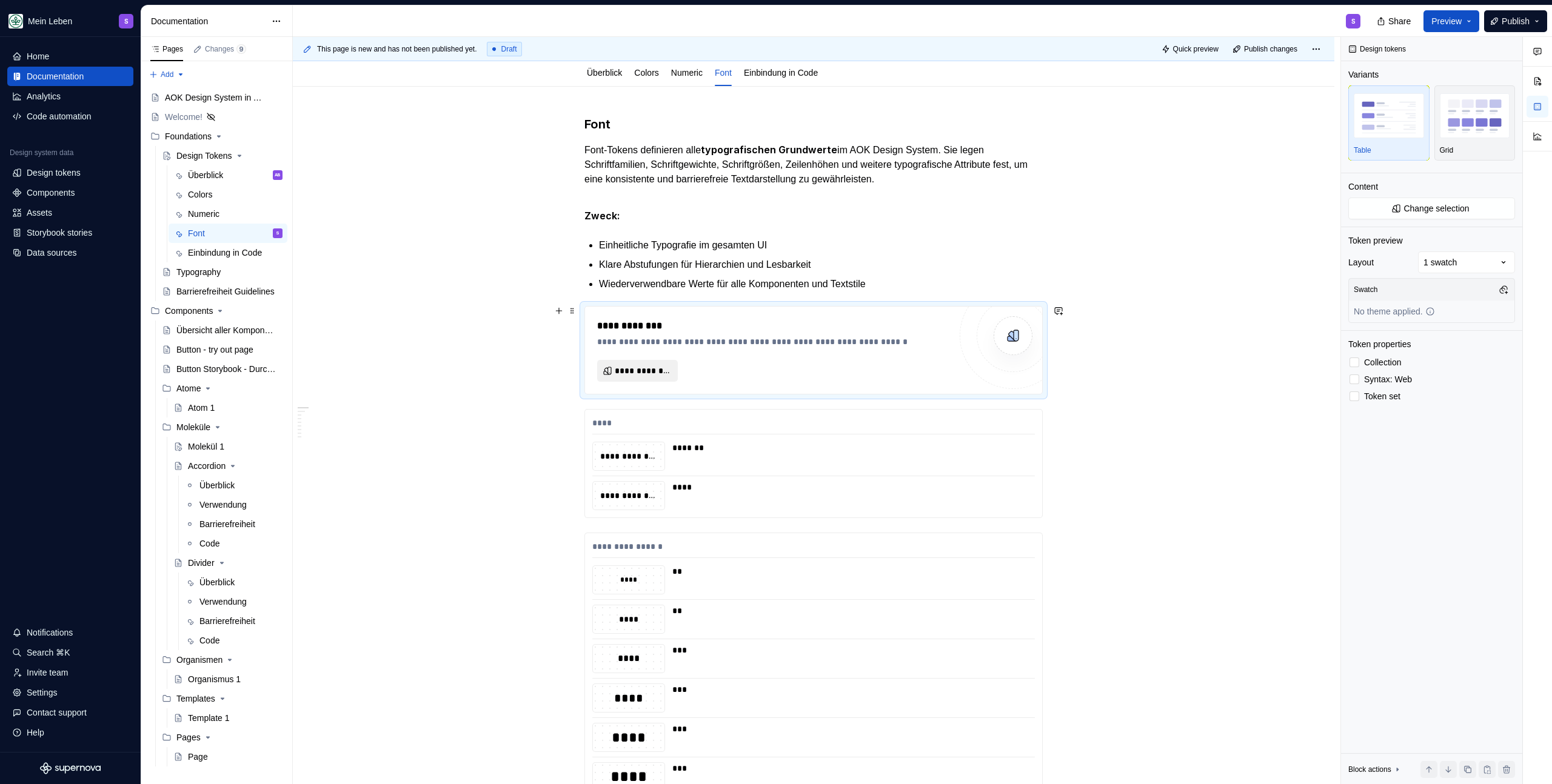
click at [641, 374] on span "**********" at bounding box center [642, 371] width 55 height 12
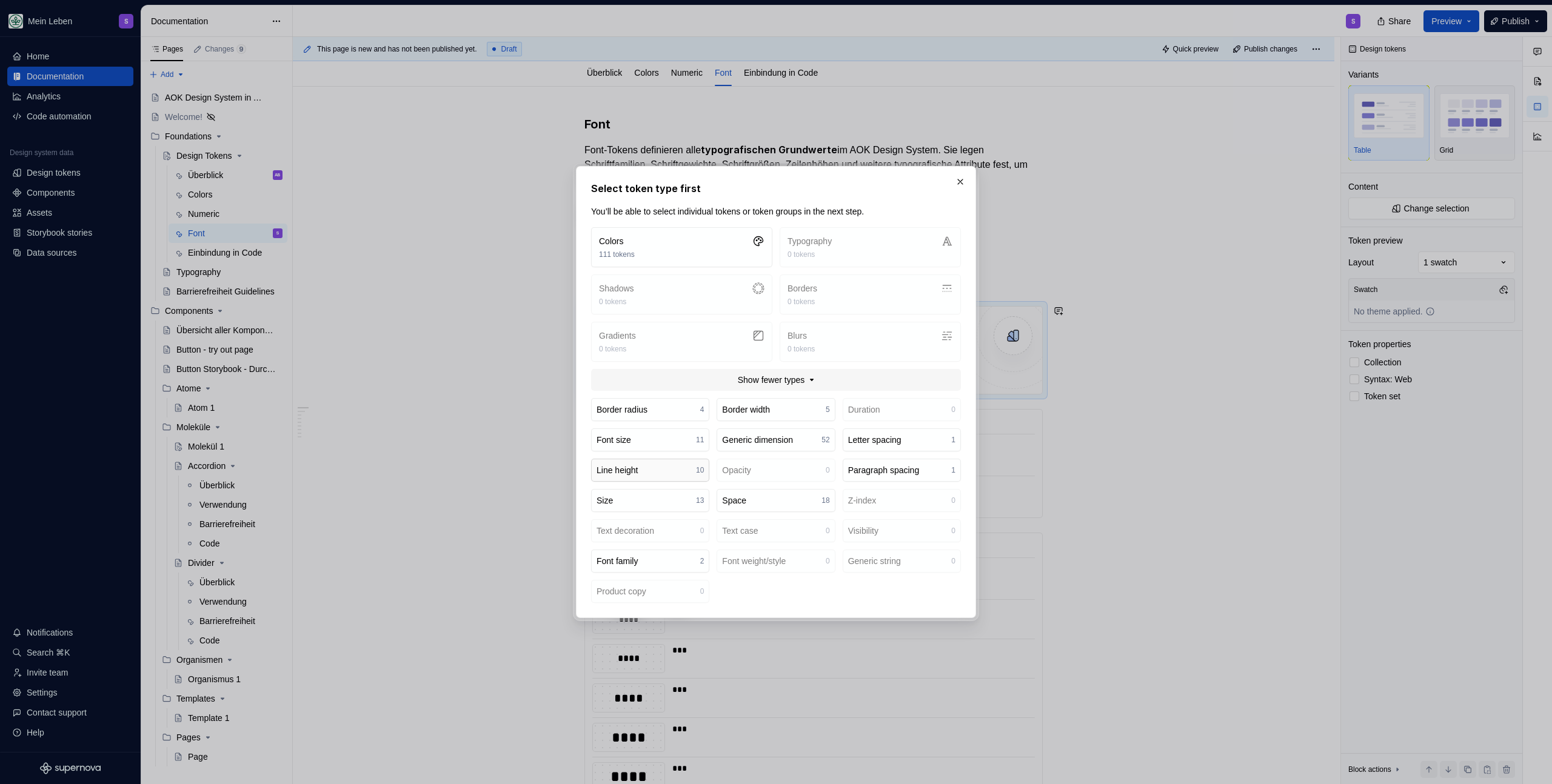
click at [646, 471] on button "Line height 10" at bounding box center [650, 470] width 118 height 23
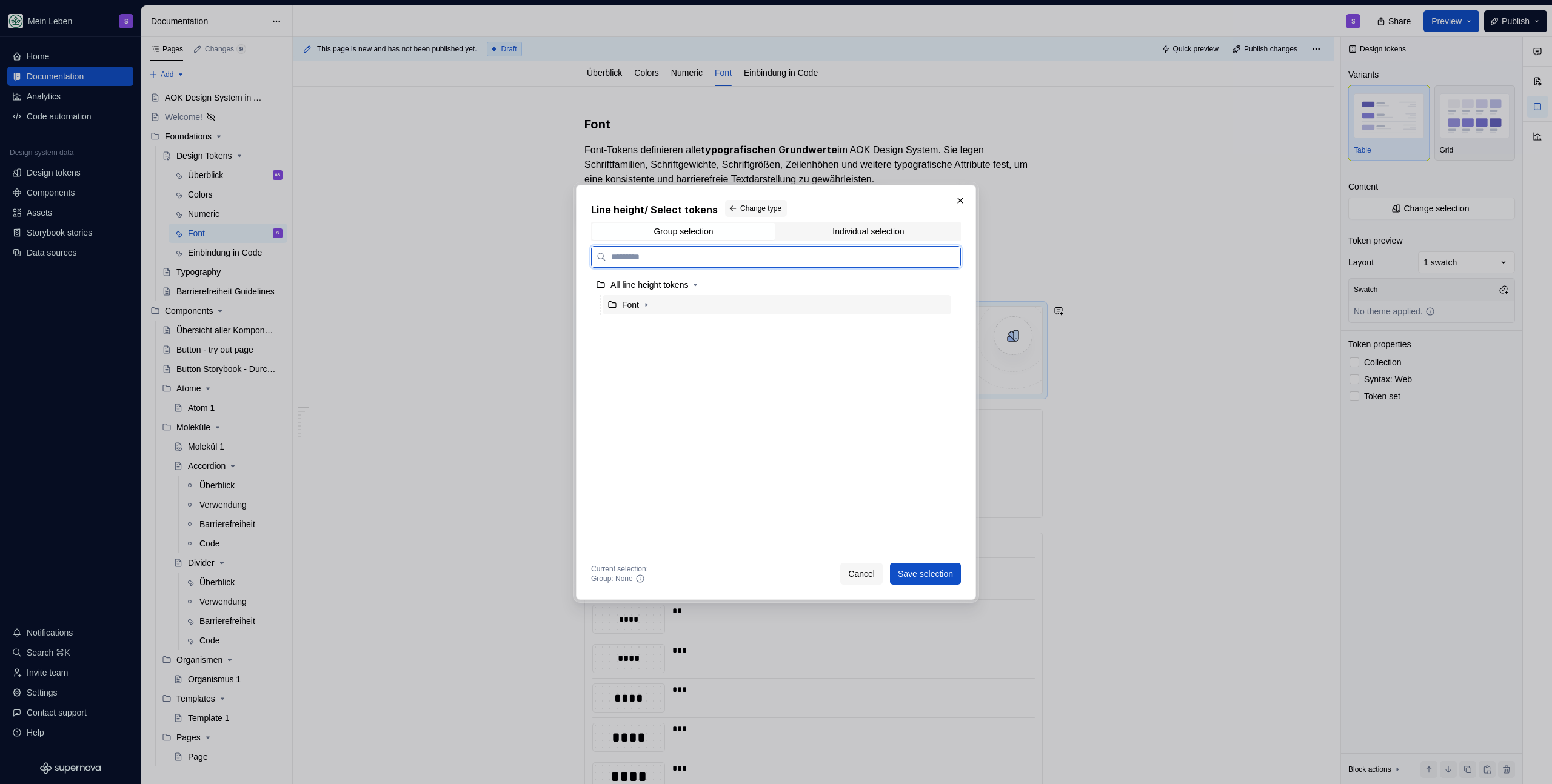
click at [641, 312] on div "Font" at bounding box center [776, 304] width 349 height 20
click at [914, 578] on span "Save selection" at bounding box center [925, 574] width 55 height 12
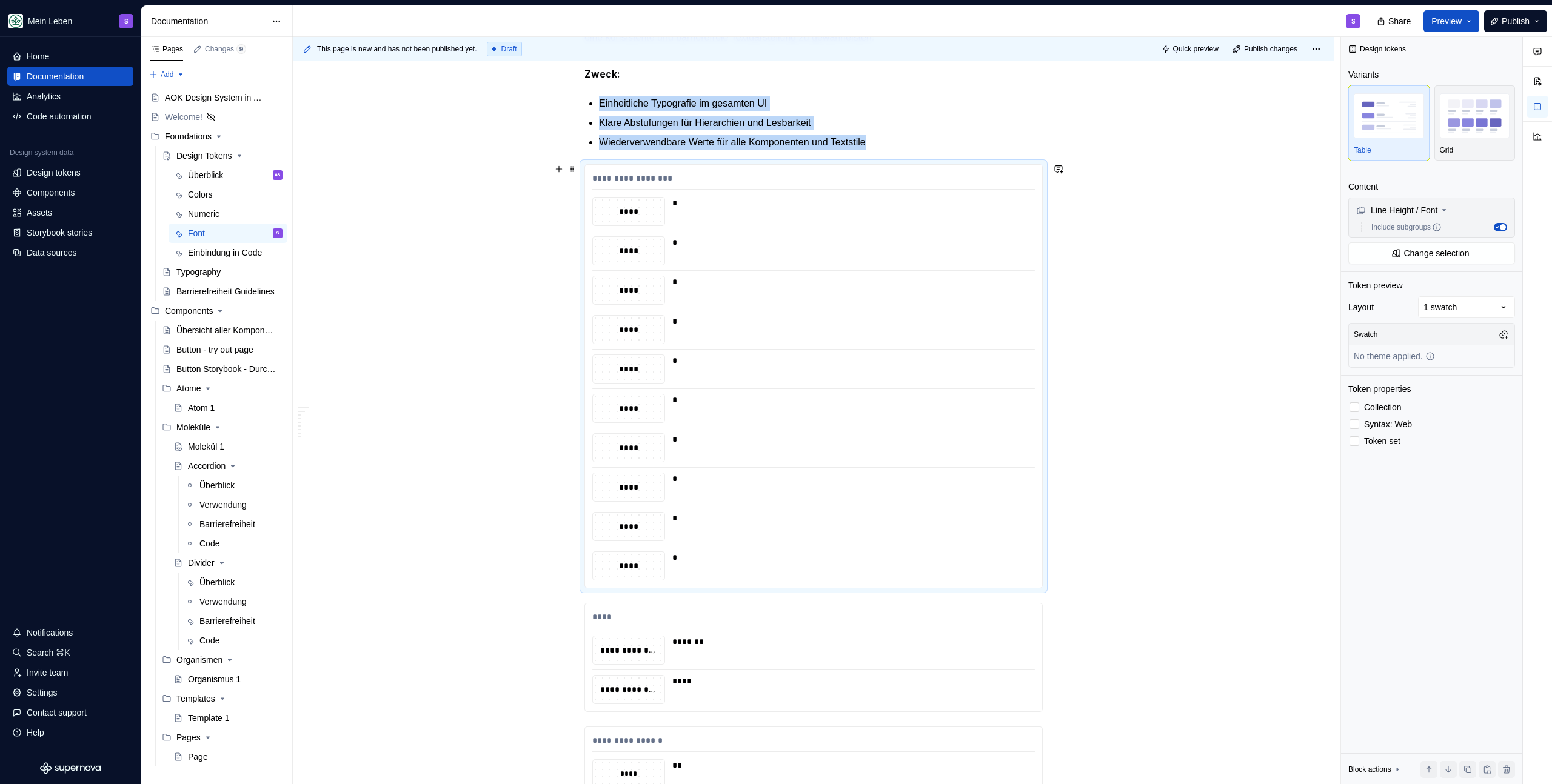
scroll to position [222, 0]
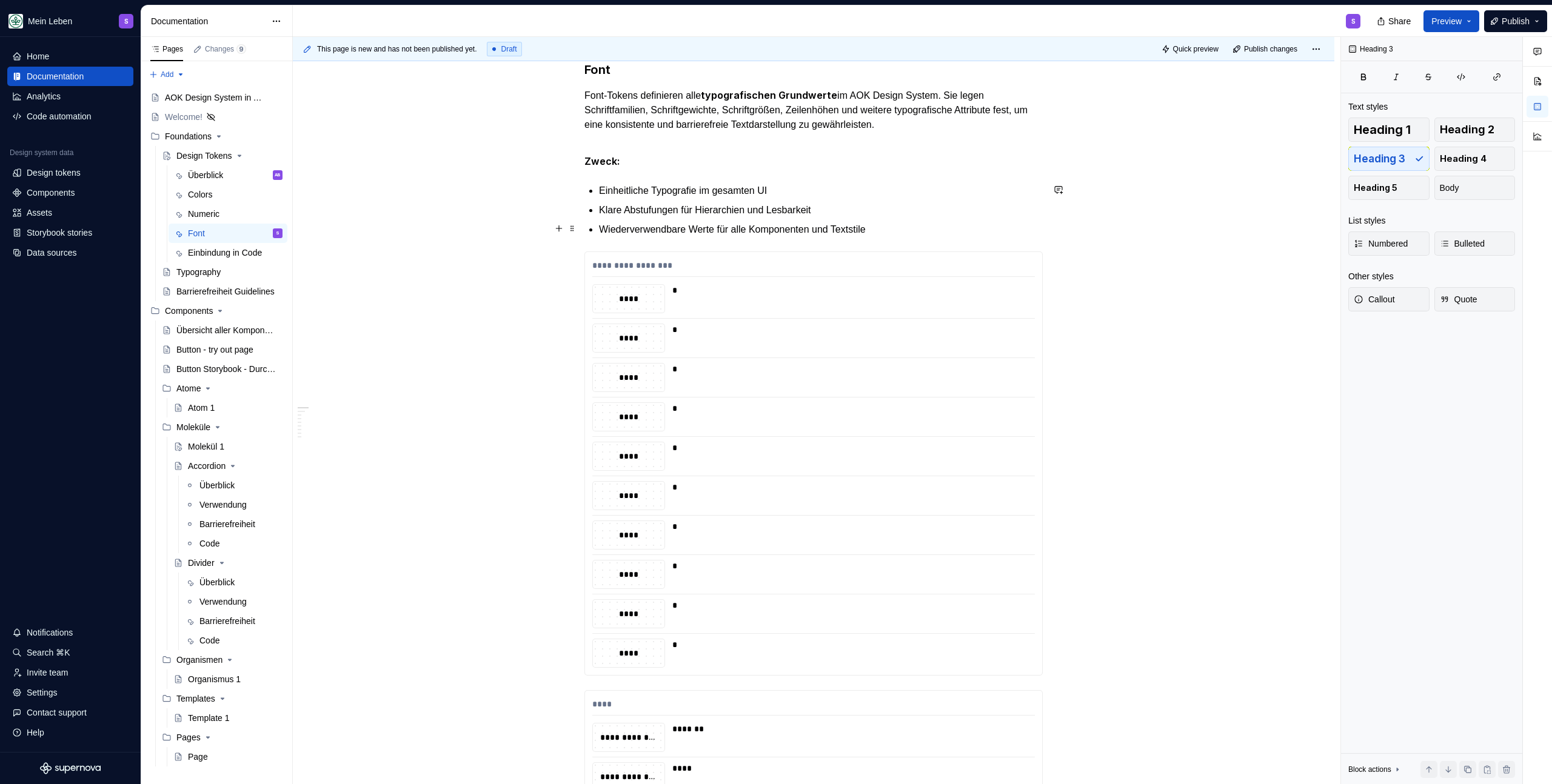
click at [922, 235] on p "Wiederverwendbare Werte für alle Komponenten und Textstile" at bounding box center [821, 230] width 444 height 15
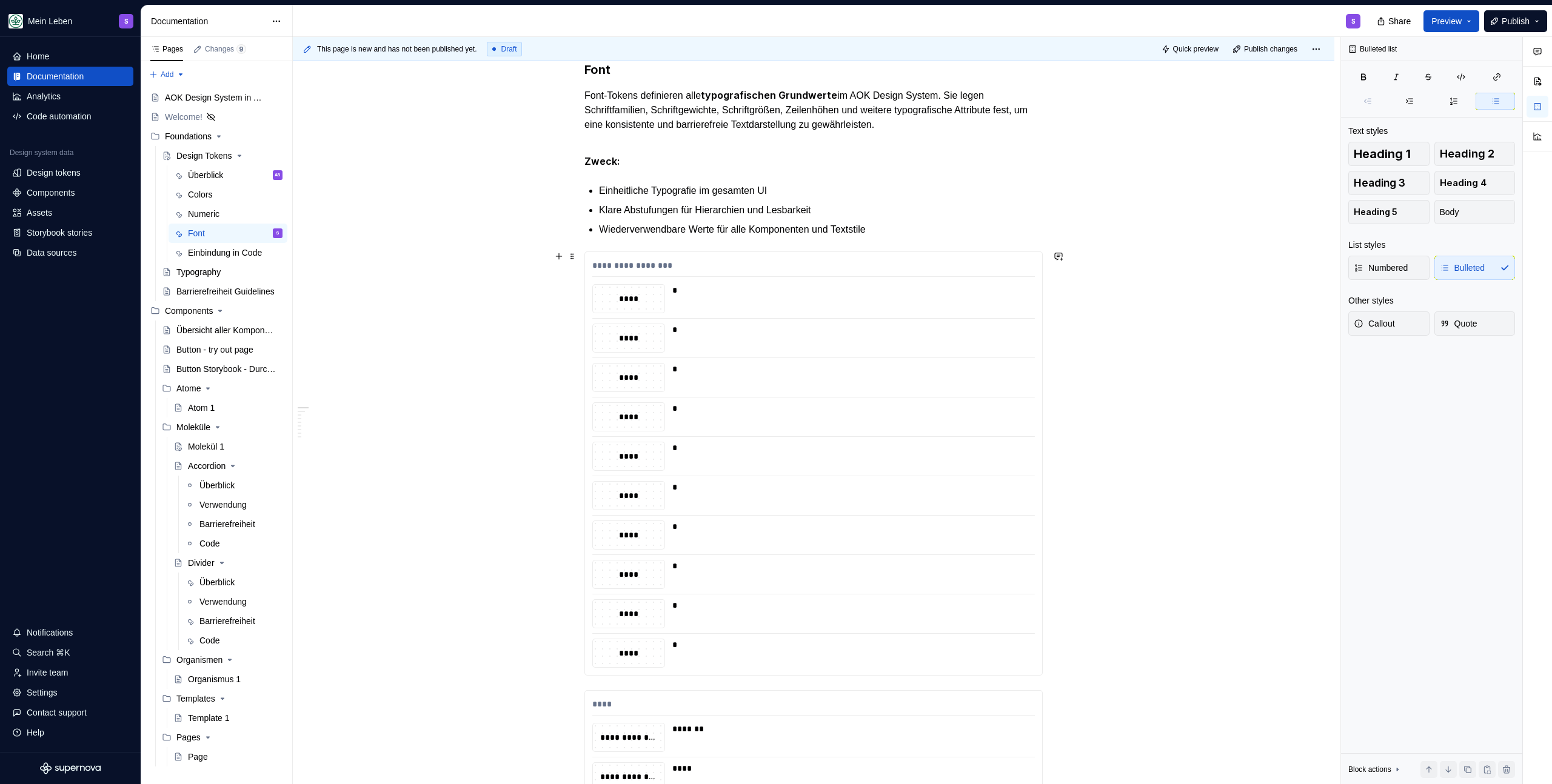
click at [711, 267] on div "**********" at bounding box center [813, 268] width 442 height 18
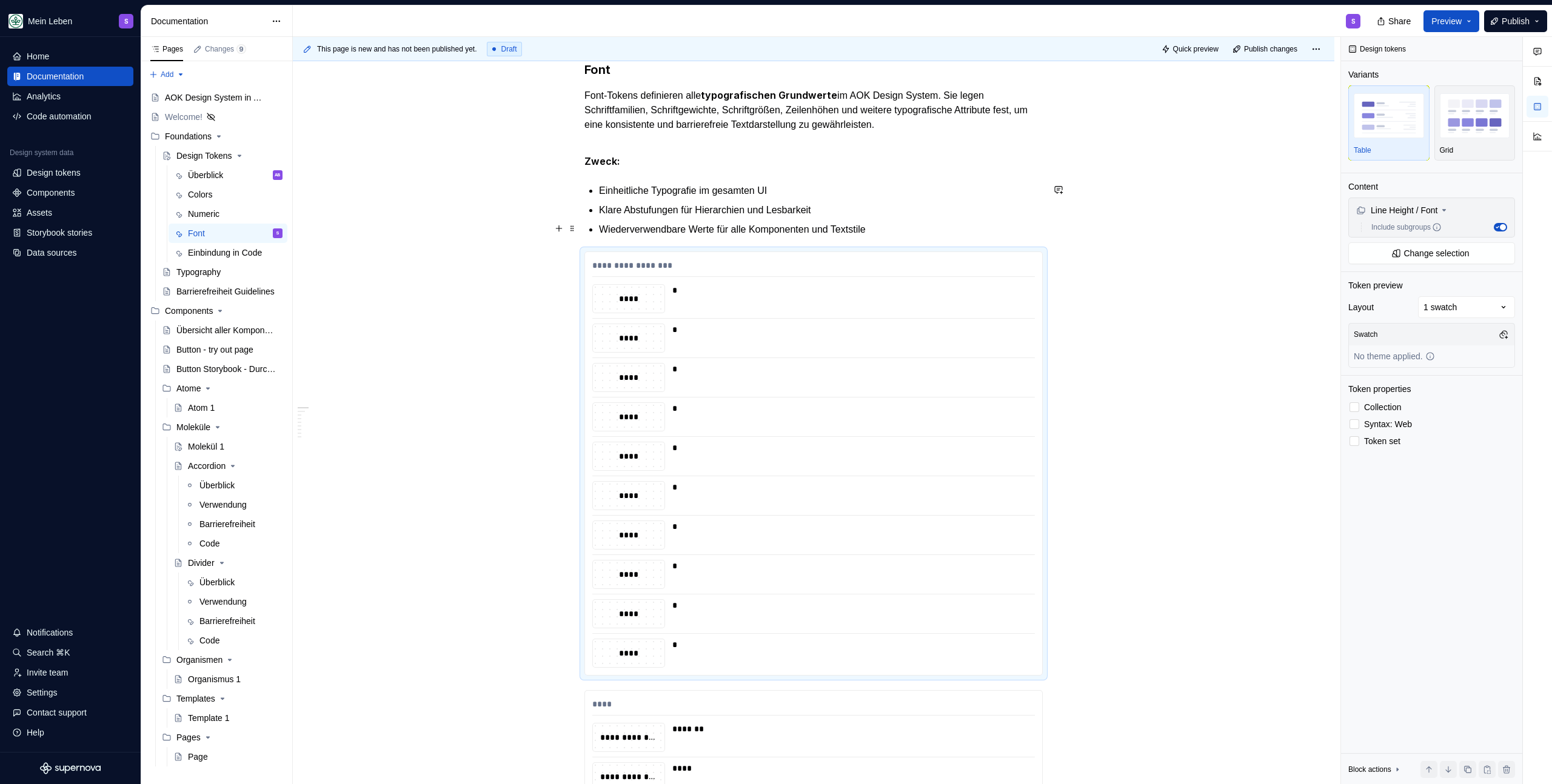
click at [885, 229] on p "Wiederverwendbare Werte für alle Komponenten und Textstile" at bounding box center [821, 230] width 444 height 15
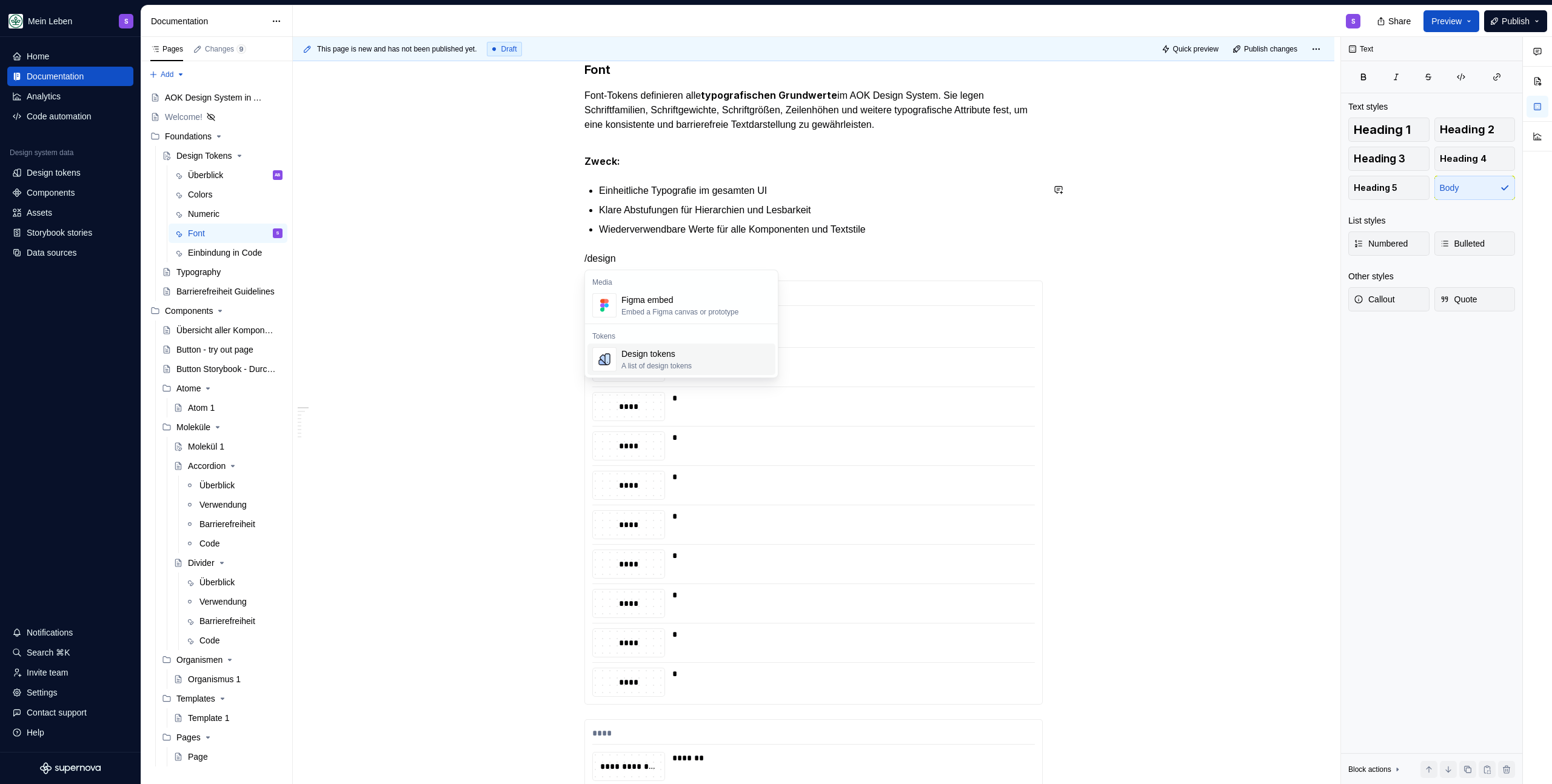
click at [715, 344] on span "Design tokens A list of design tokens" at bounding box center [680, 359] width 188 height 32
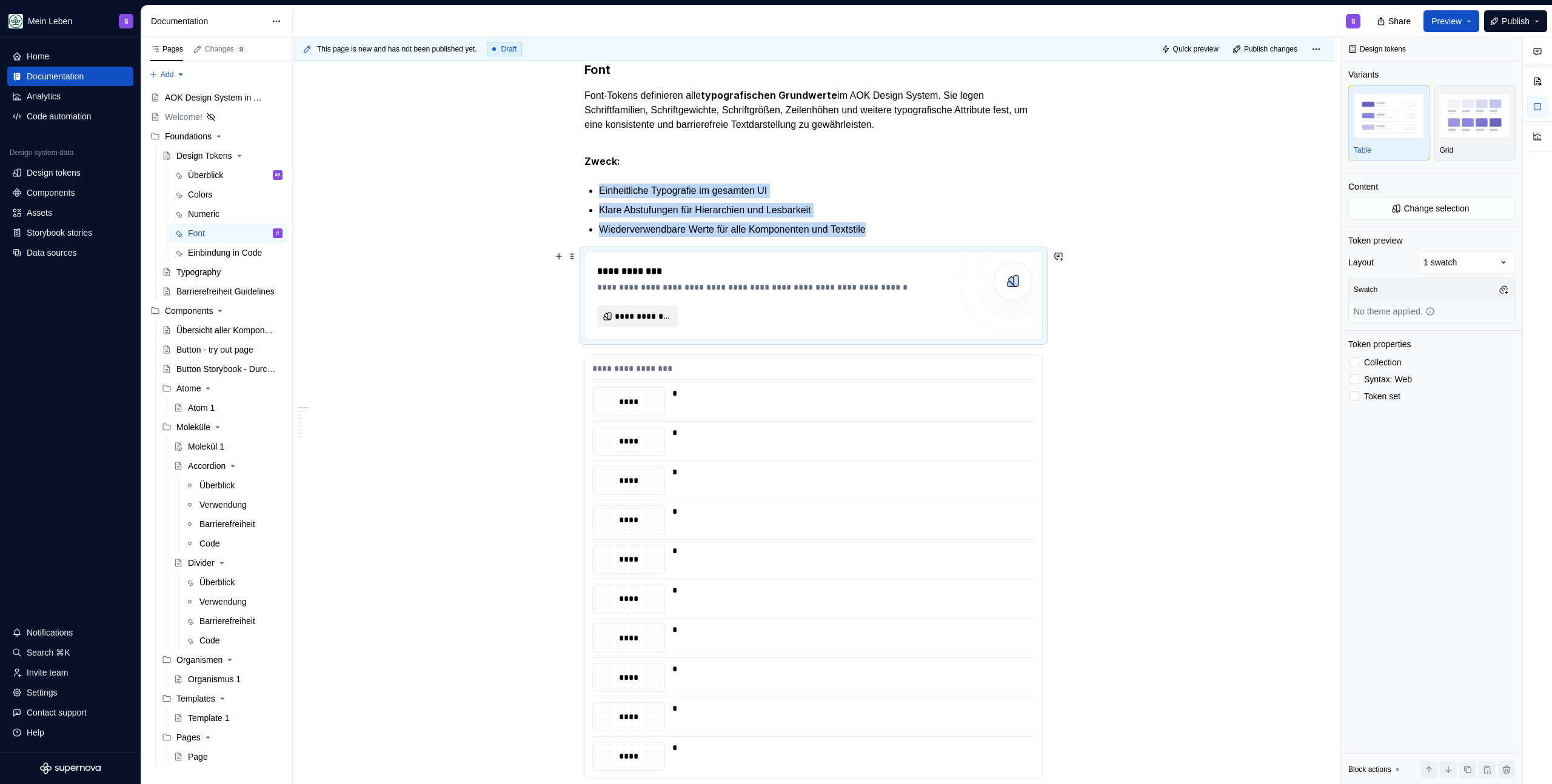
click at [642, 312] on span "**********" at bounding box center [642, 316] width 55 height 12
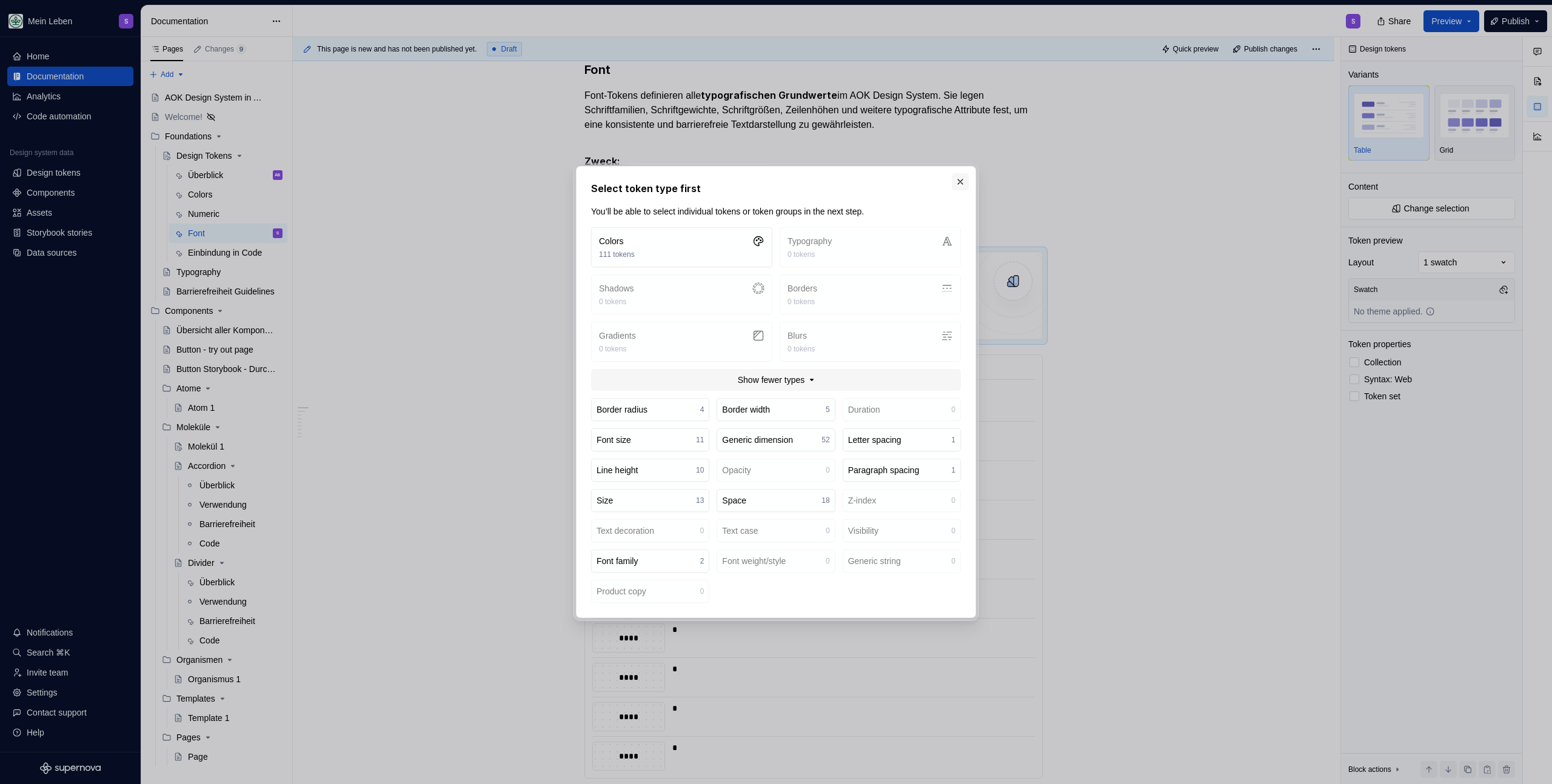
click at [951, 180] on button "button" at bounding box center [960, 182] width 17 height 17
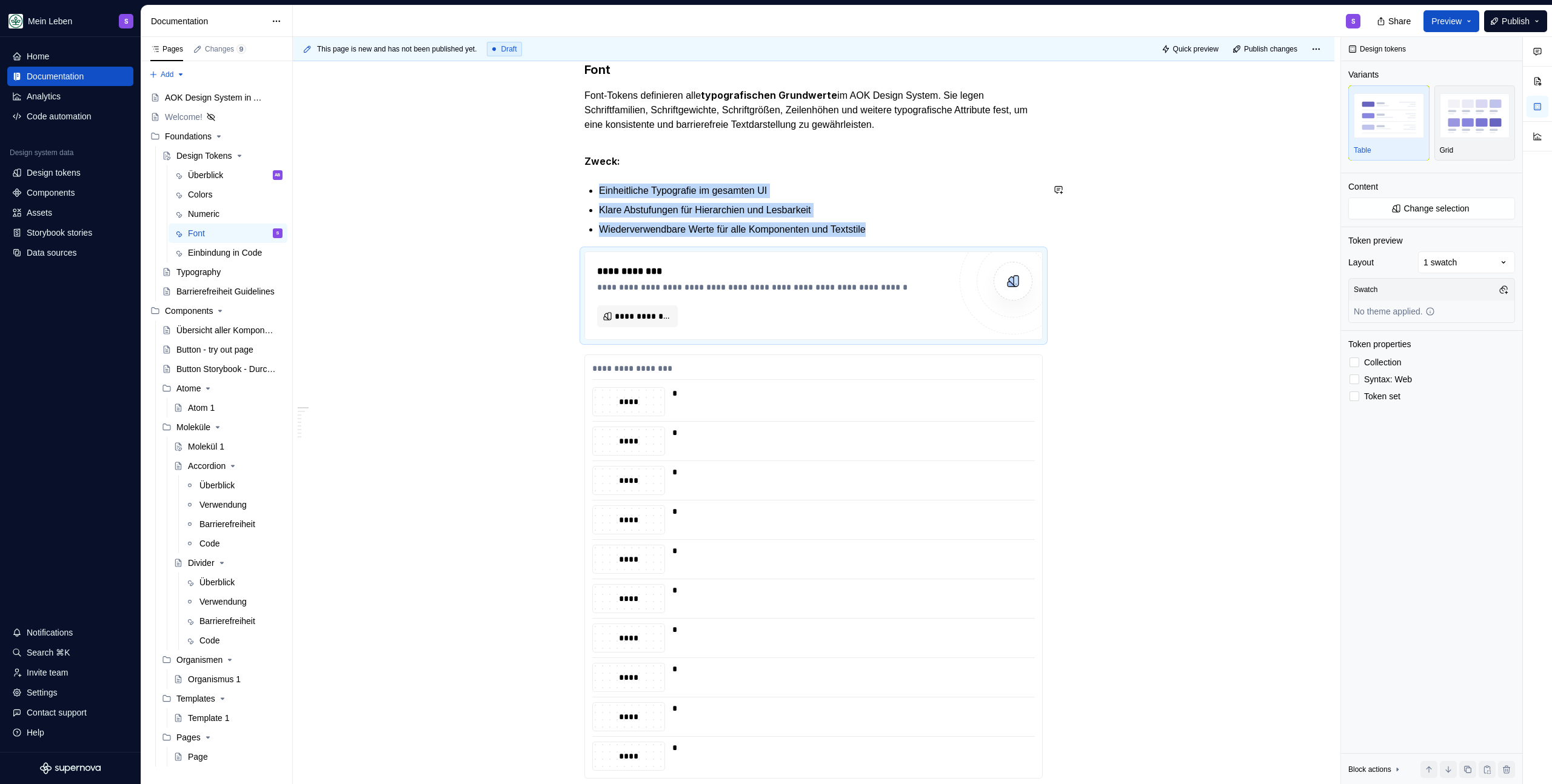
click at [1055, 241] on div "This page is new and has not been published yet. Draft Quick preview Publish ch…" at bounding box center [817, 410] width 1047 height 748
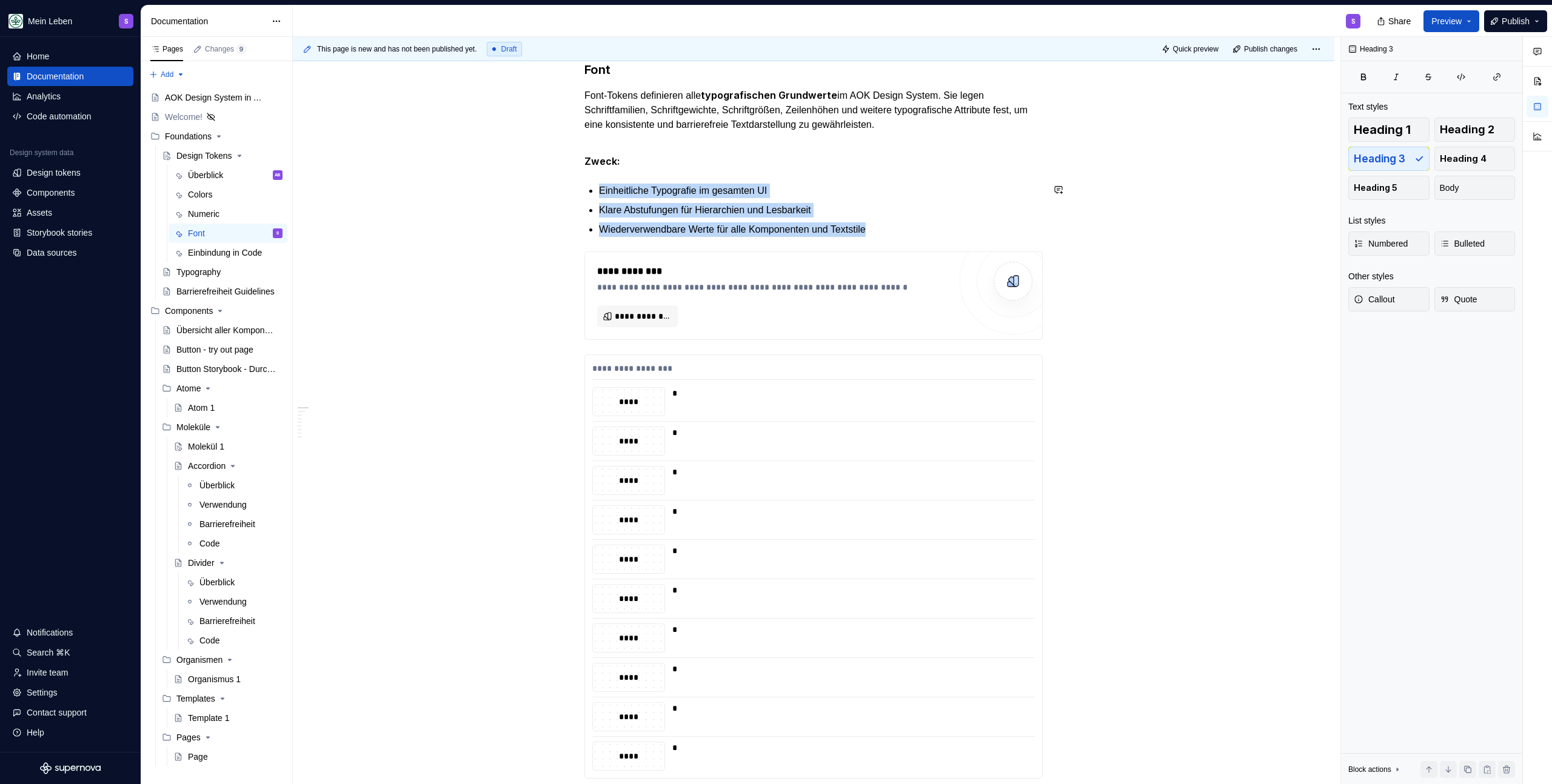
click at [1046, 229] on div "This page is new and has not been published yet. Draft Quick preview Publish ch…" at bounding box center [817, 410] width 1047 height 748
click at [1018, 228] on p "Wiederverwendbare Werte für alle Komponenten und Textstile" at bounding box center [821, 230] width 444 height 15
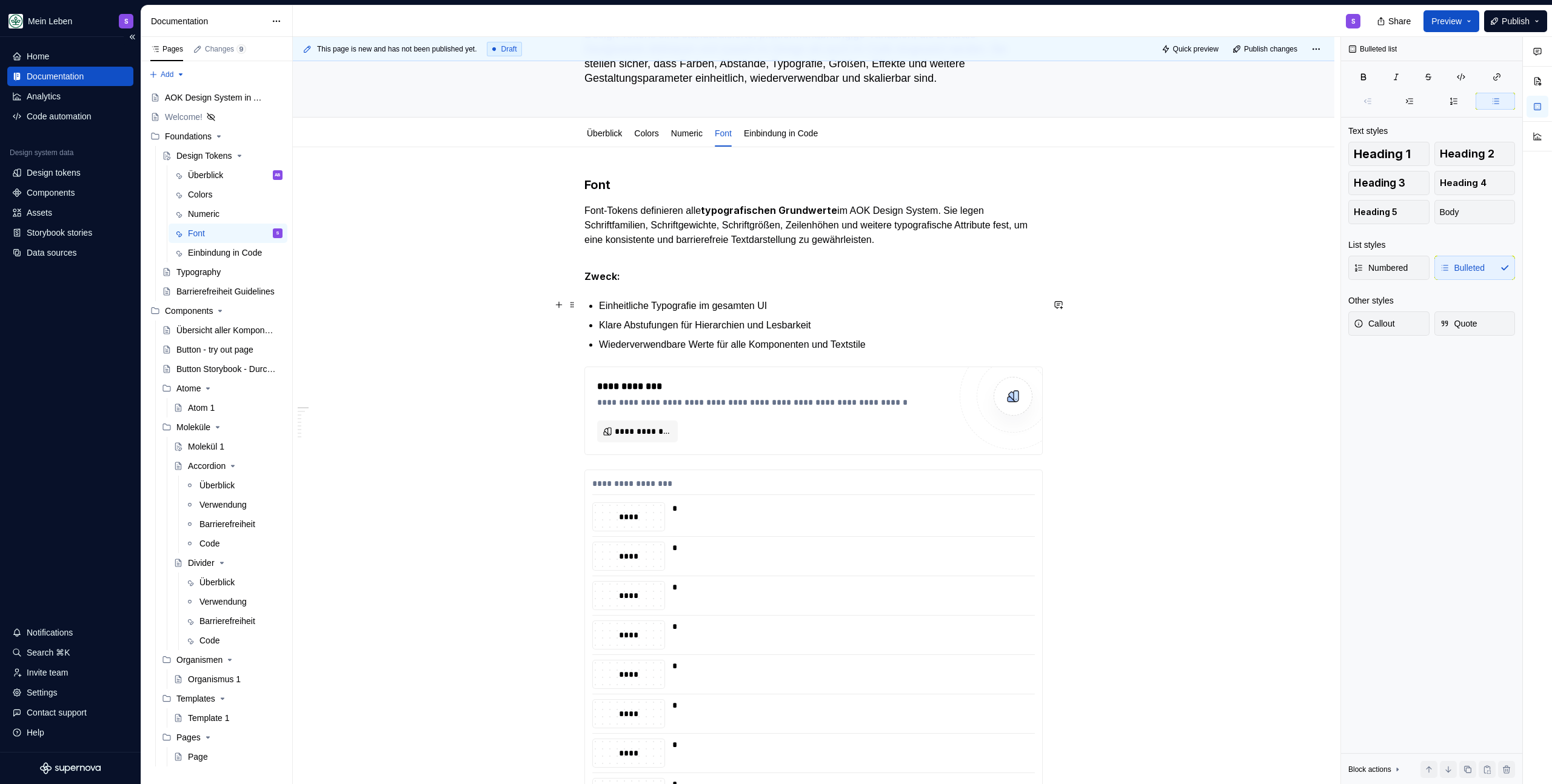
scroll to position [252, 0]
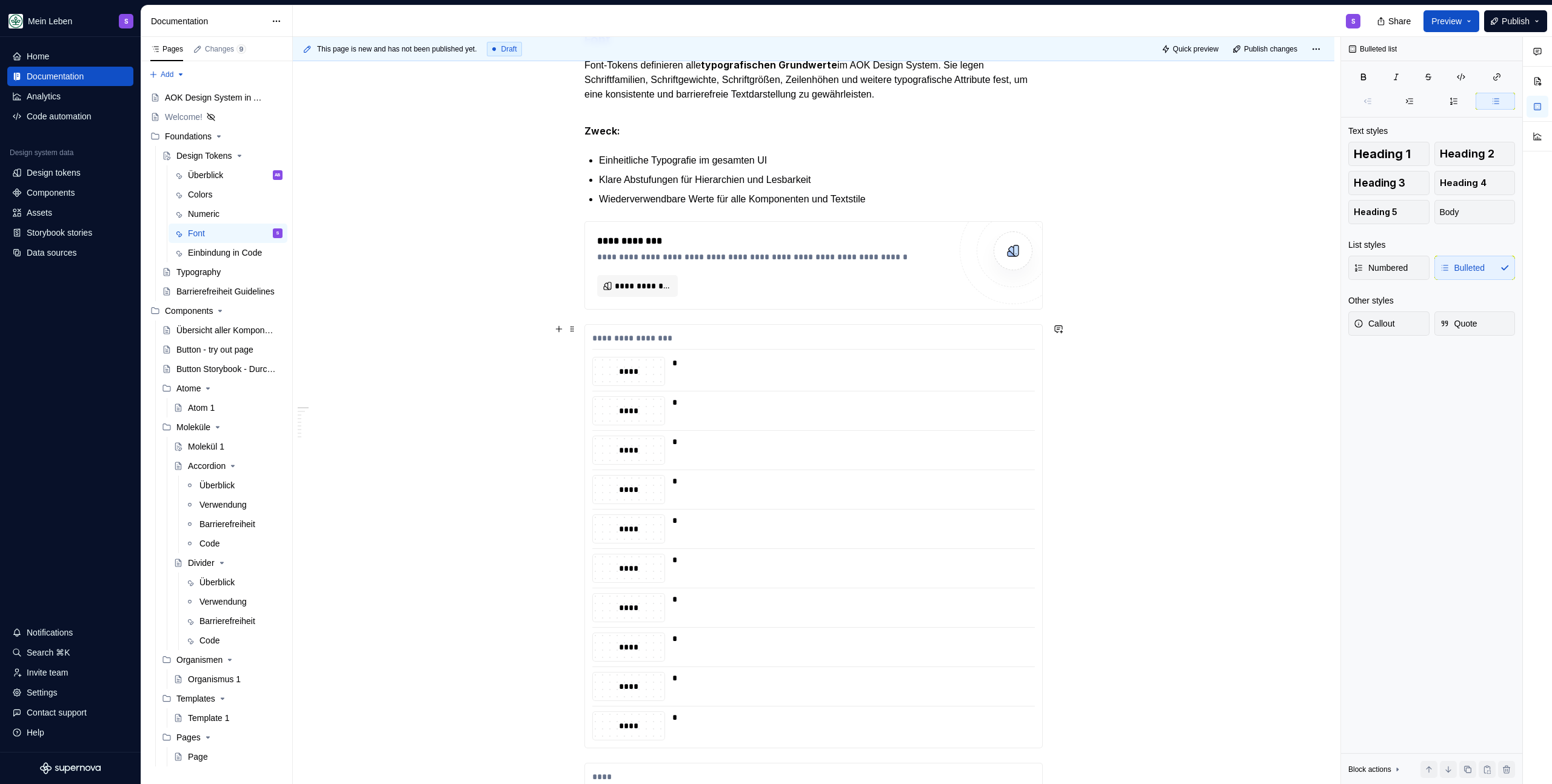
click at [713, 338] on div "**********" at bounding box center [813, 341] width 442 height 18
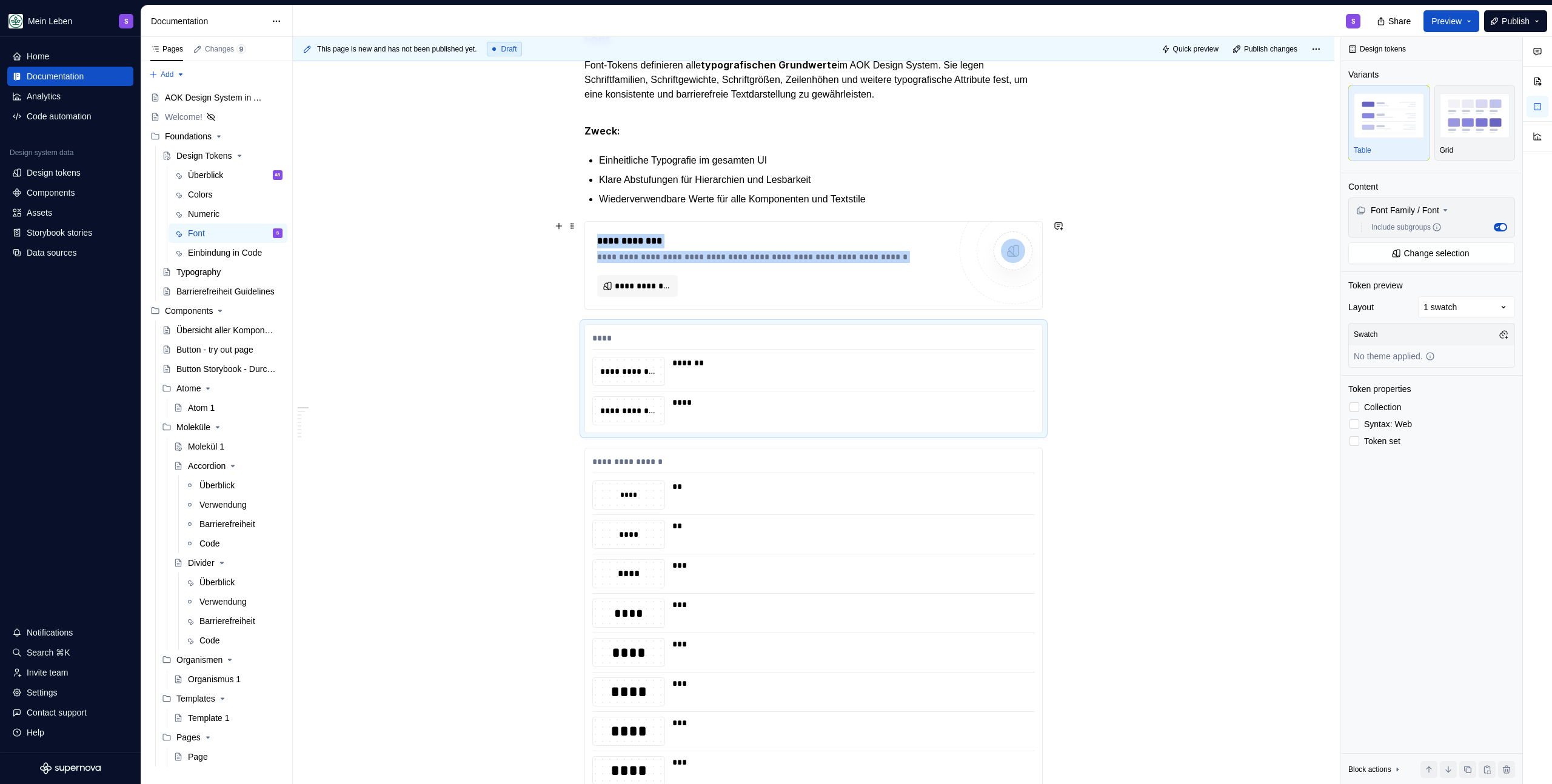
click at [788, 189] on ul "Einheitliche Typografie im gesamten UI Klare Abstufungen für Hierarchien und Le…" at bounding box center [821, 180] width 444 height 53
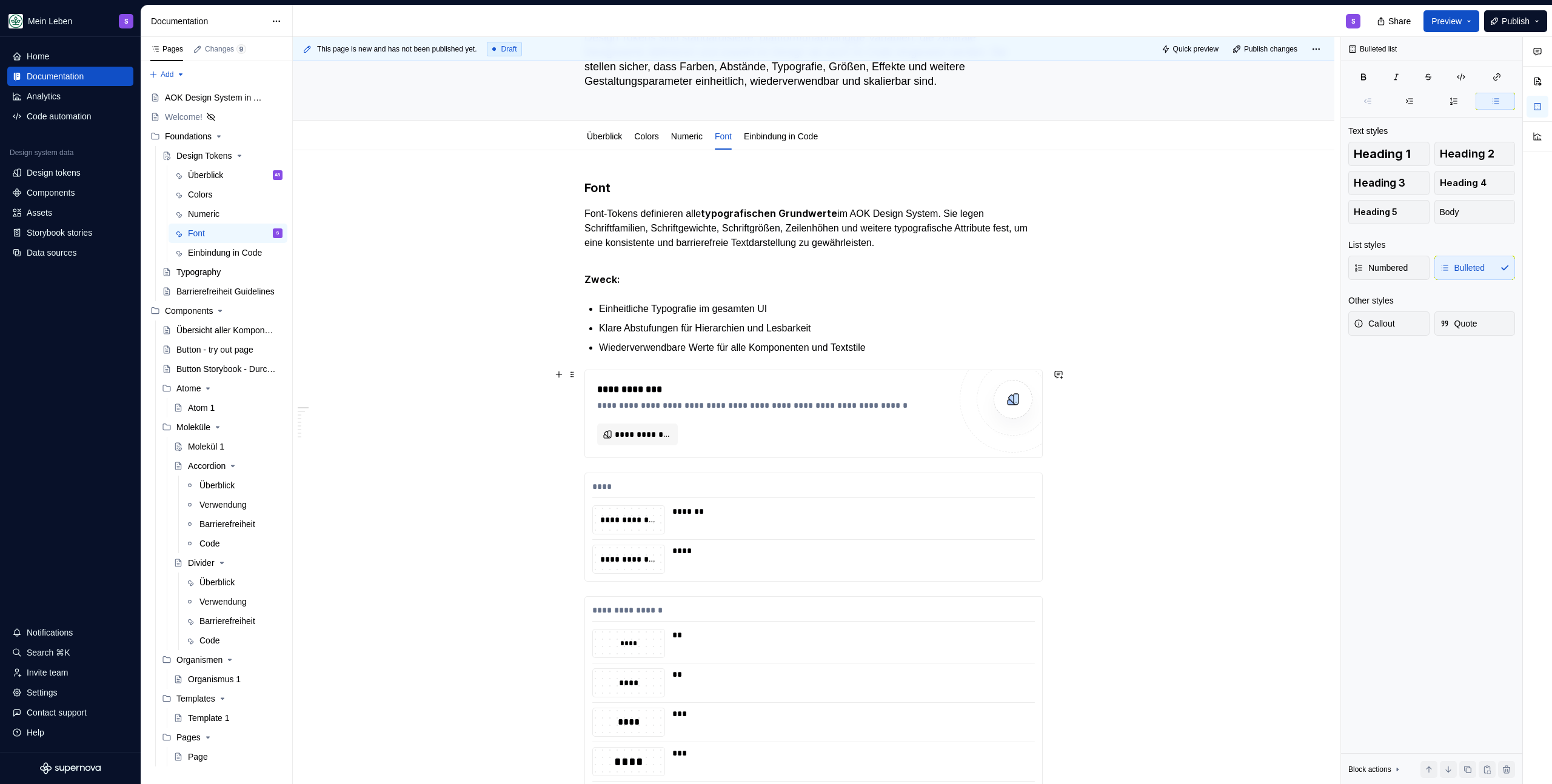
scroll to position [0, 0]
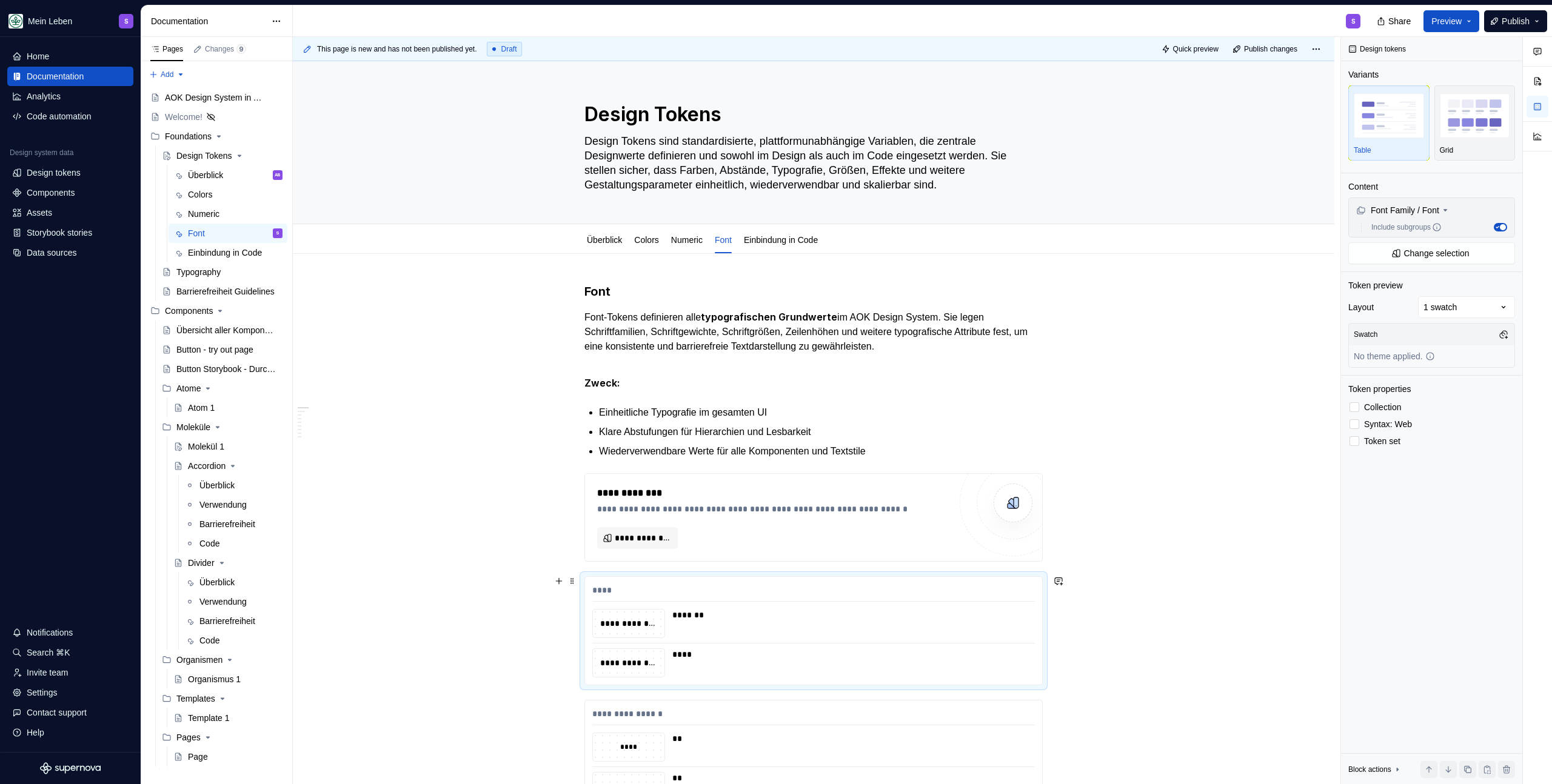
click at [641, 589] on div "****" at bounding box center [813, 593] width 442 height 18
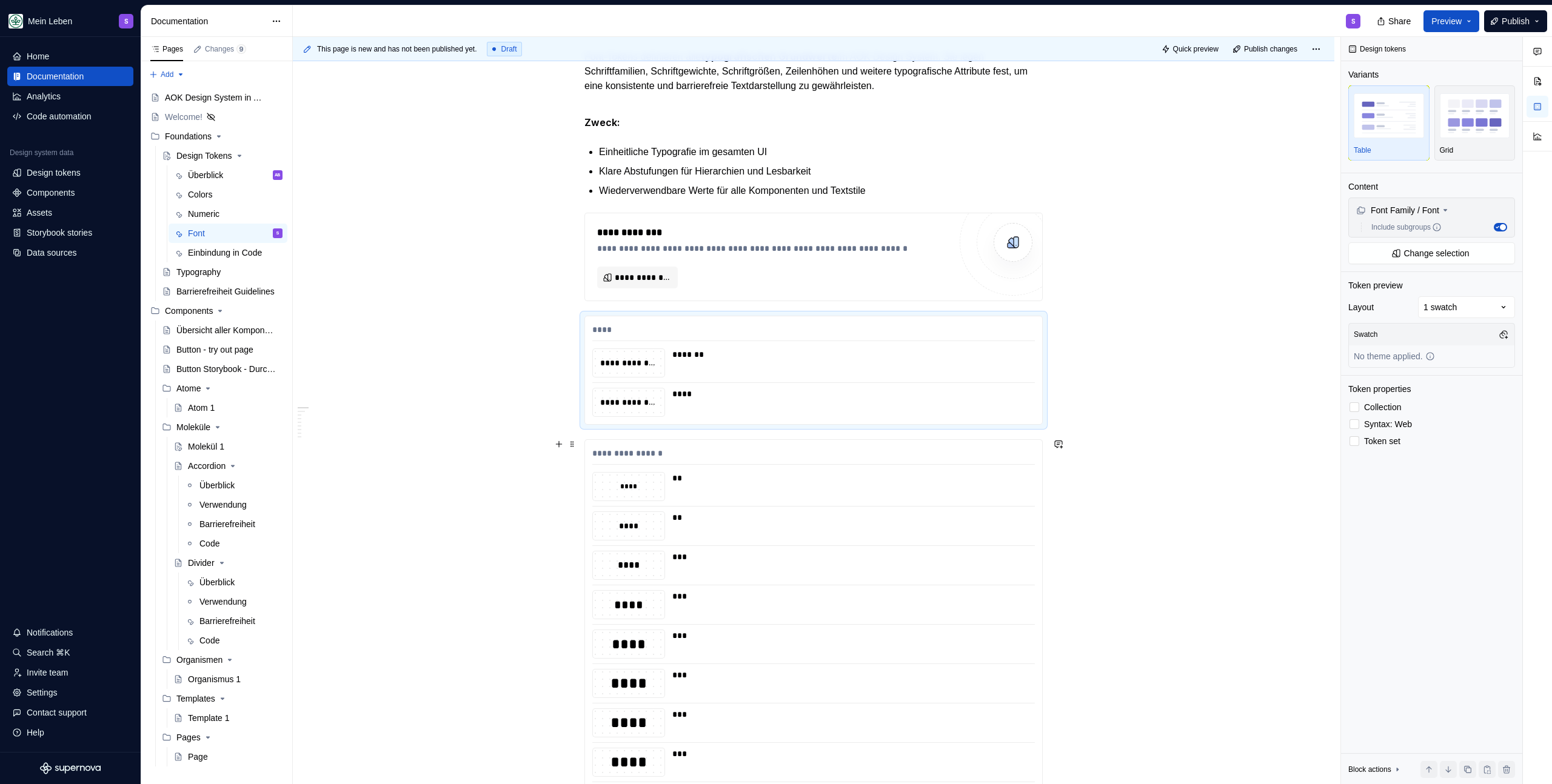
click at [651, 442] on div "**********" at bounding box center [813, 671] width 457 height 463
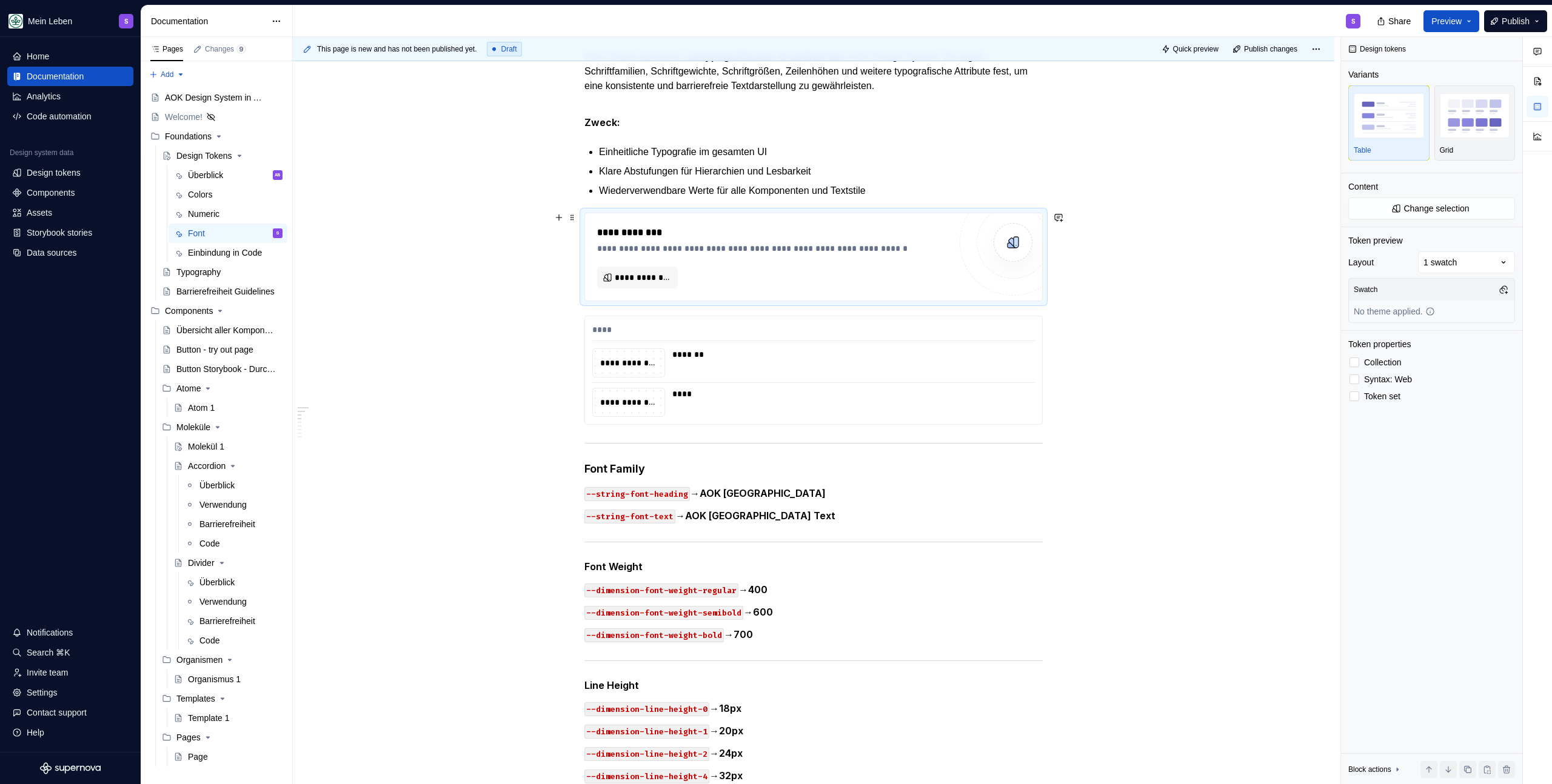
click at [703, 233] on div "**********" at bounding box center [774, 232] width 353 height 15
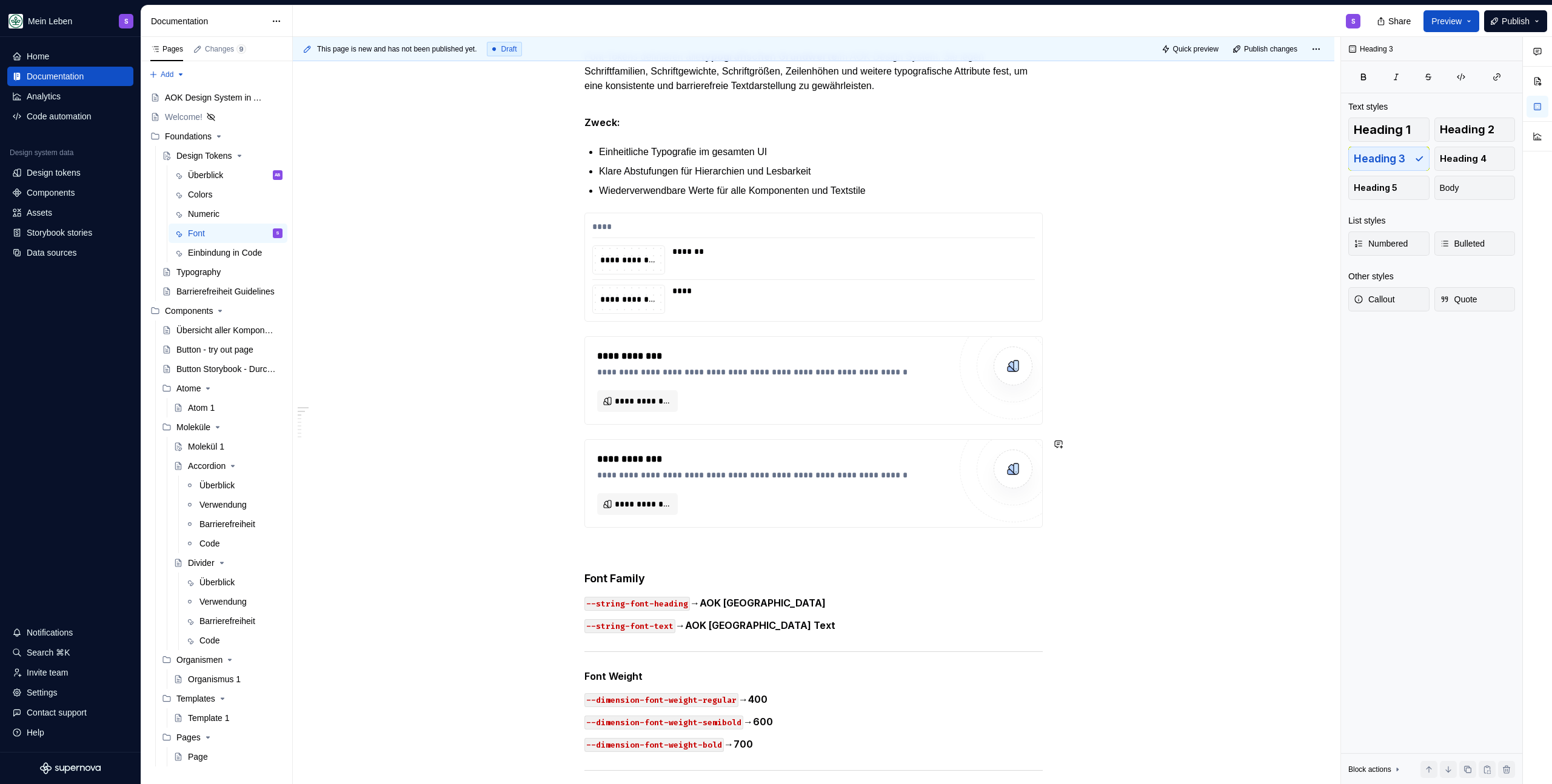
click at [673, 466] on div "**********" at bounding box center [774, 467] width 353 height 29
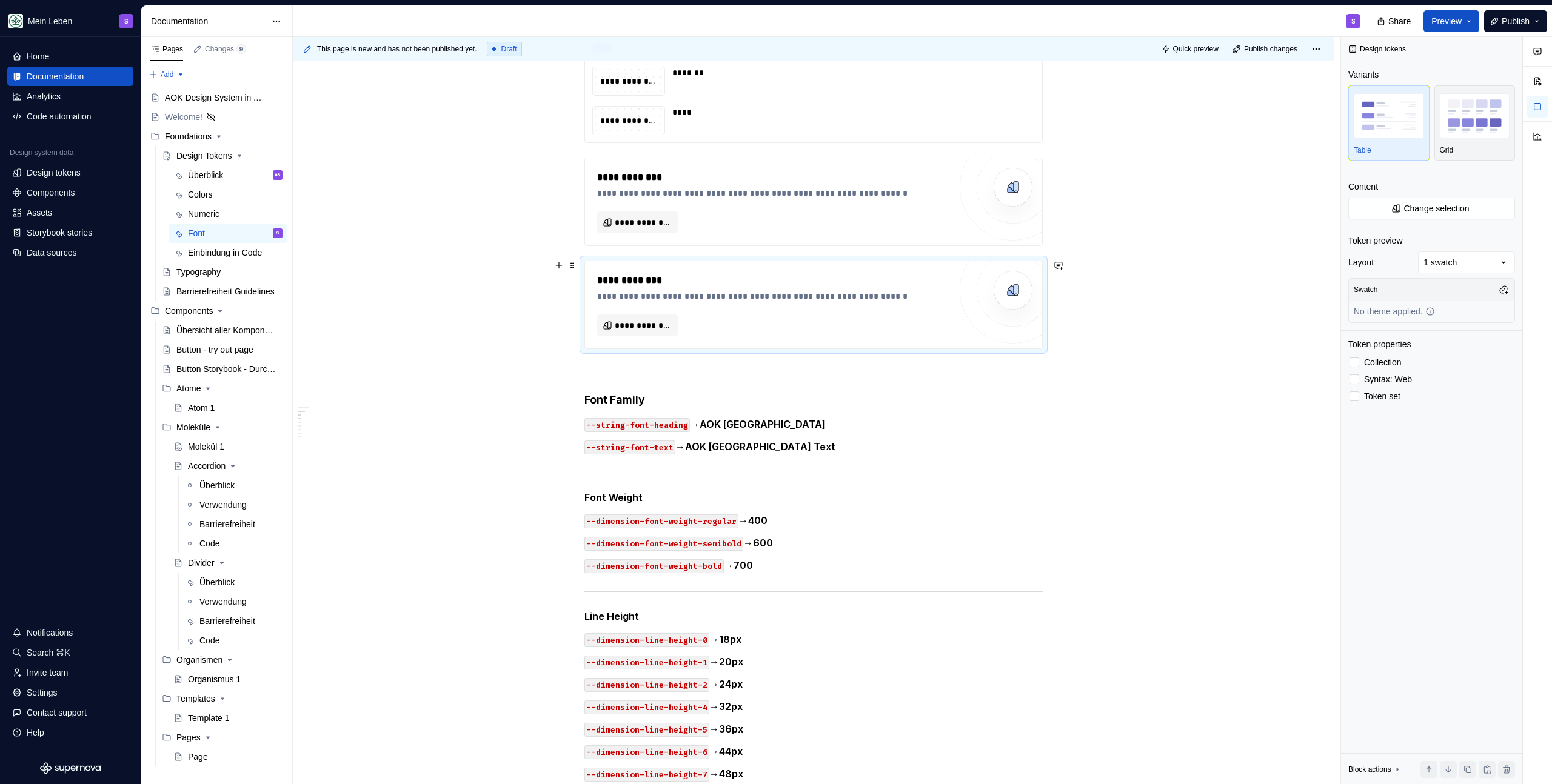
scroll to position [442, 0]
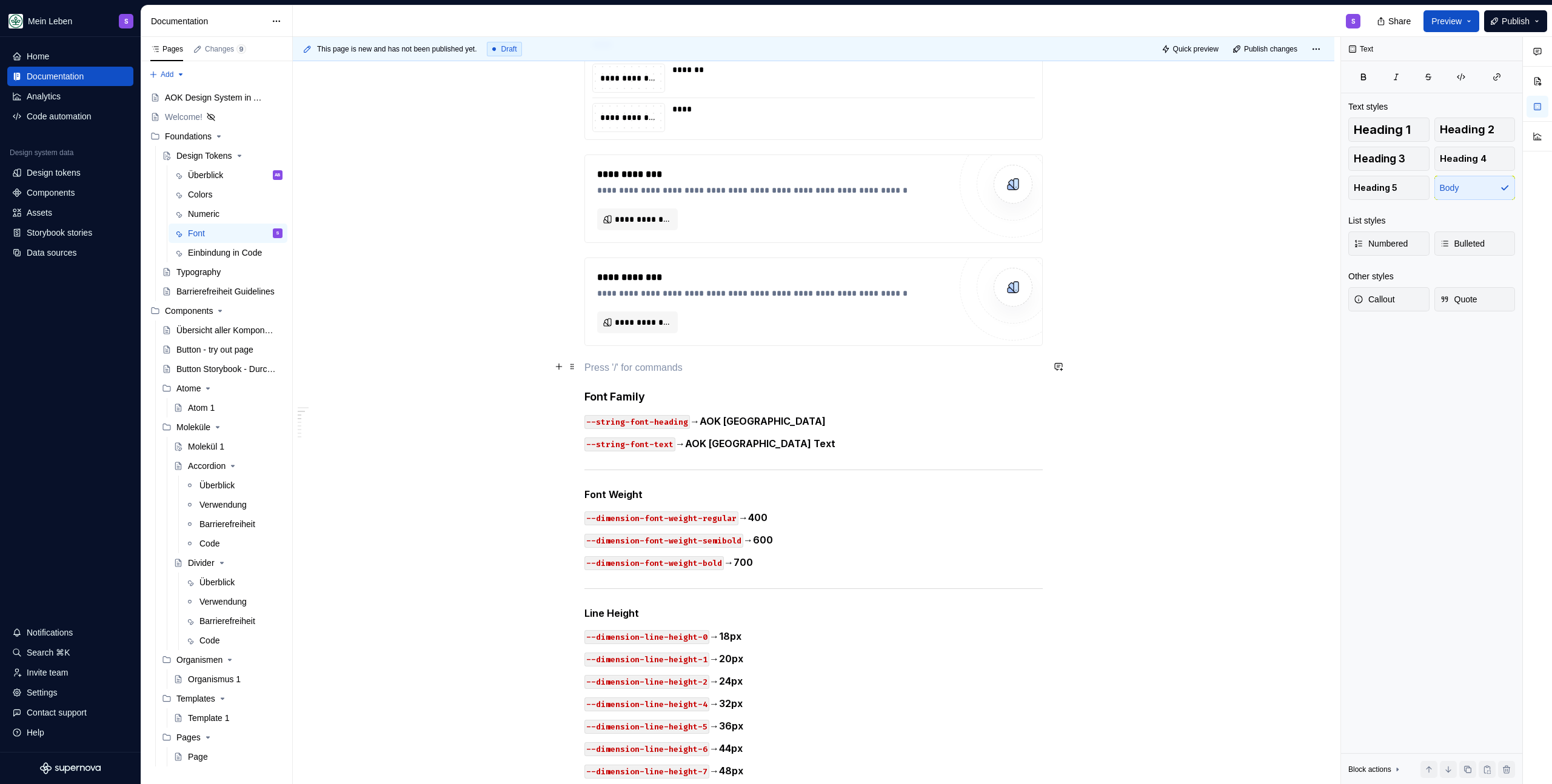
click at [722, 363] on p at bounding box center [813, 368] width 458 height 15
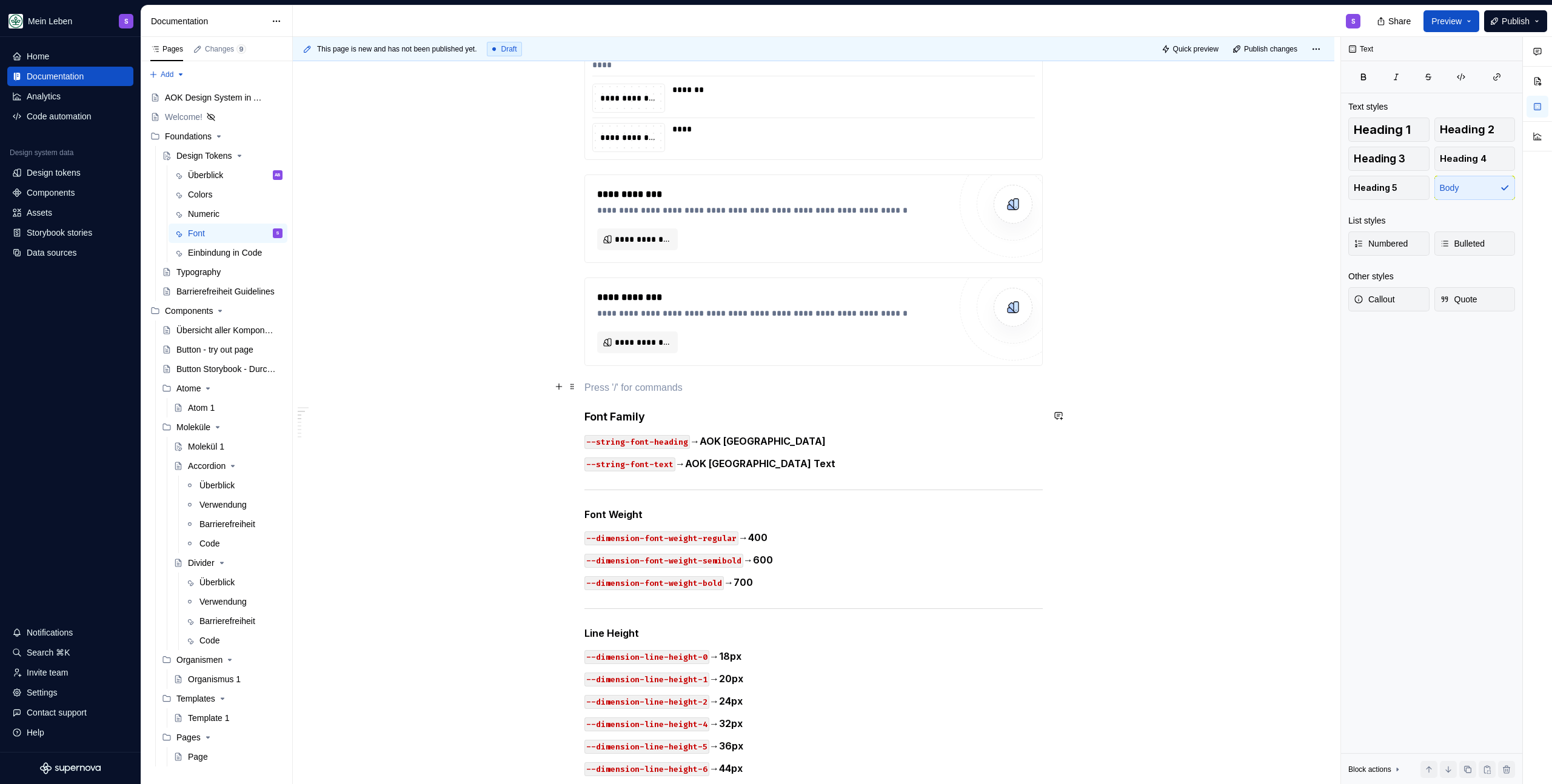
scroll to position [345, 0]
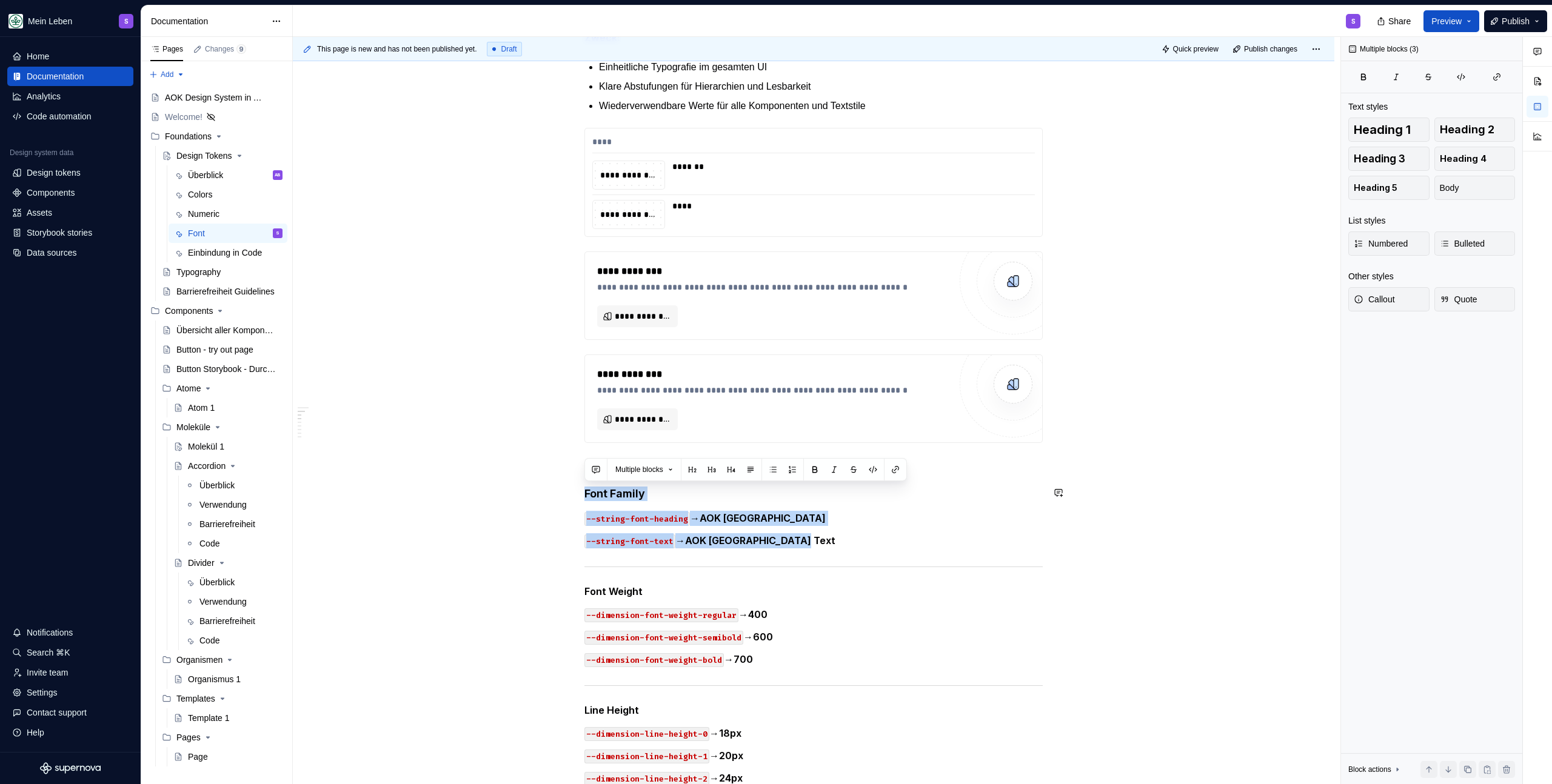
drag, startPoint x: 746, startPoint y: 523, endPoint x: 600, endPoint y: 477, distance: 153.1
click at [600, 477] on div "**********" at bounding box center [813, 758] width 458 height 1643
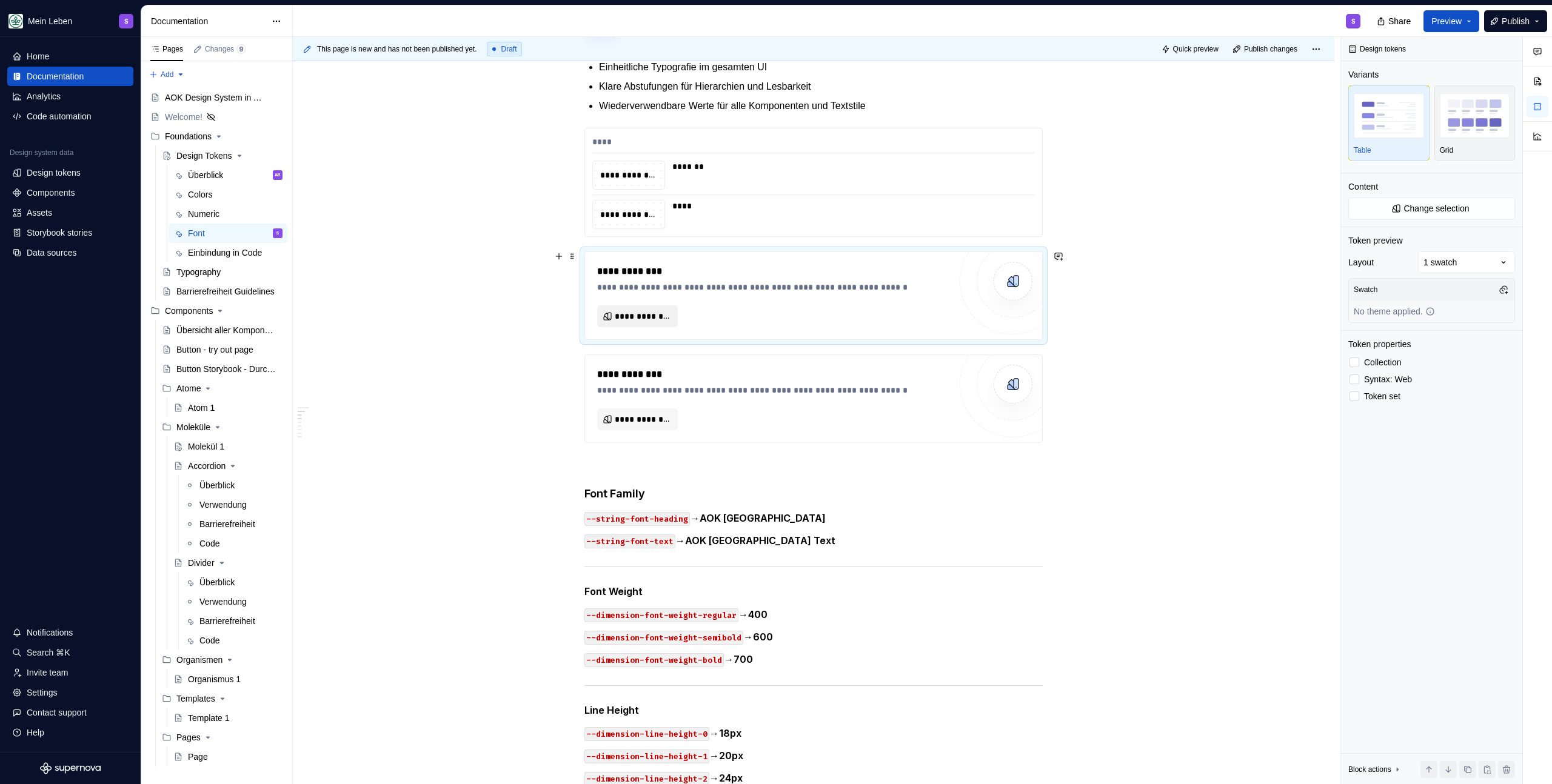
click at [650, 308] on button "**********" at bounding box center [638, 315] width 81 height 21
click at [647, 312] on span "**********" at bounding box center [642, 316] width 55 height 12
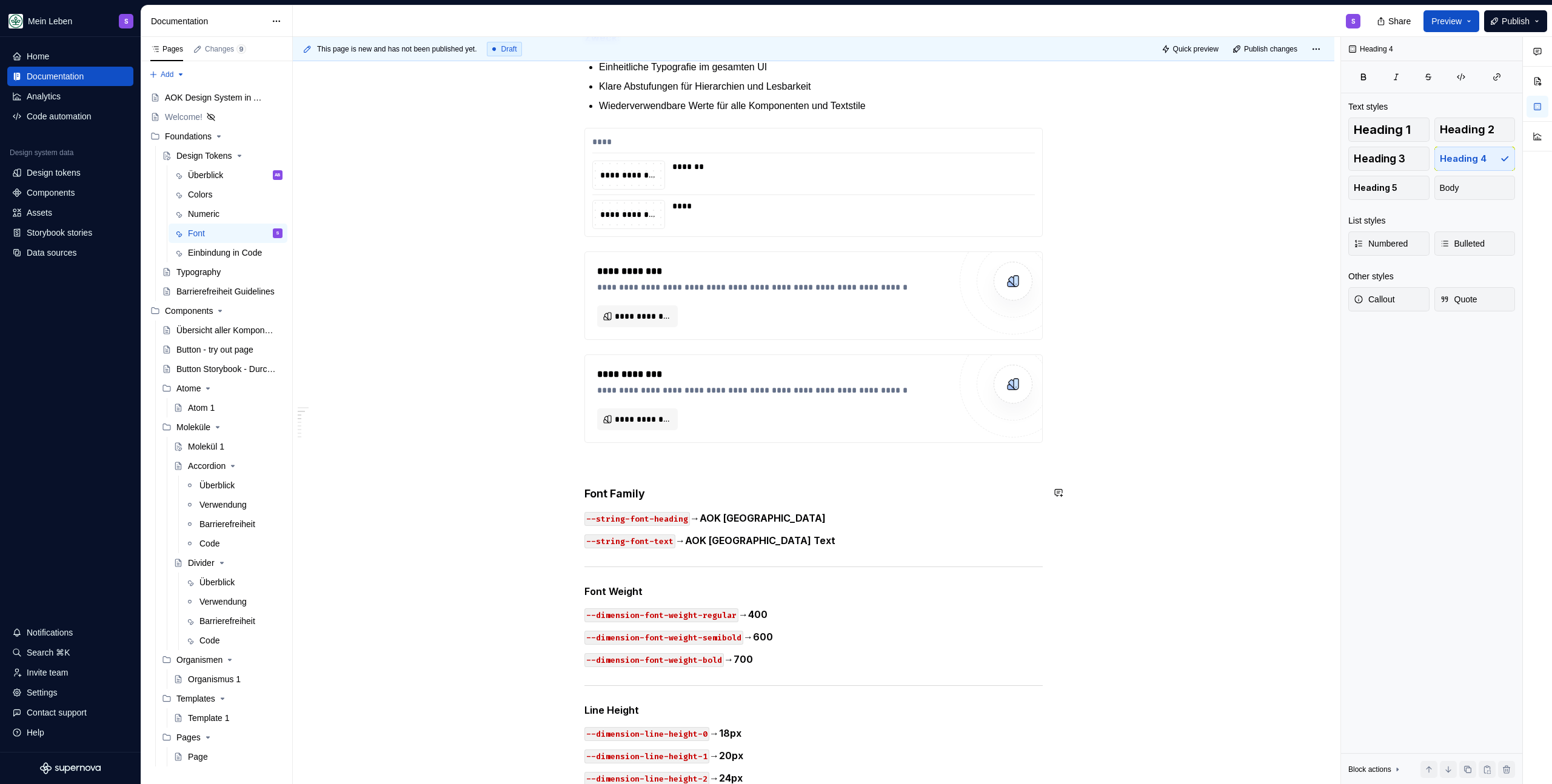
click at [652, 476] on div "**********" at bounding box center [813, 758] width 458 height 1643
click at [635, 458] on p at bounding box center [813, 464] width 458 height 15
click at [686, 595] on h5 "Font Weight" at bounding box center [813, 591] width 458 height 12
click at [584, 492] on h4 "Font Family" at bounding box center [813, 494] width 458 height 15
click at [666, 448] on div "**********" at bounding box center [813, 758] width 458 height 1643
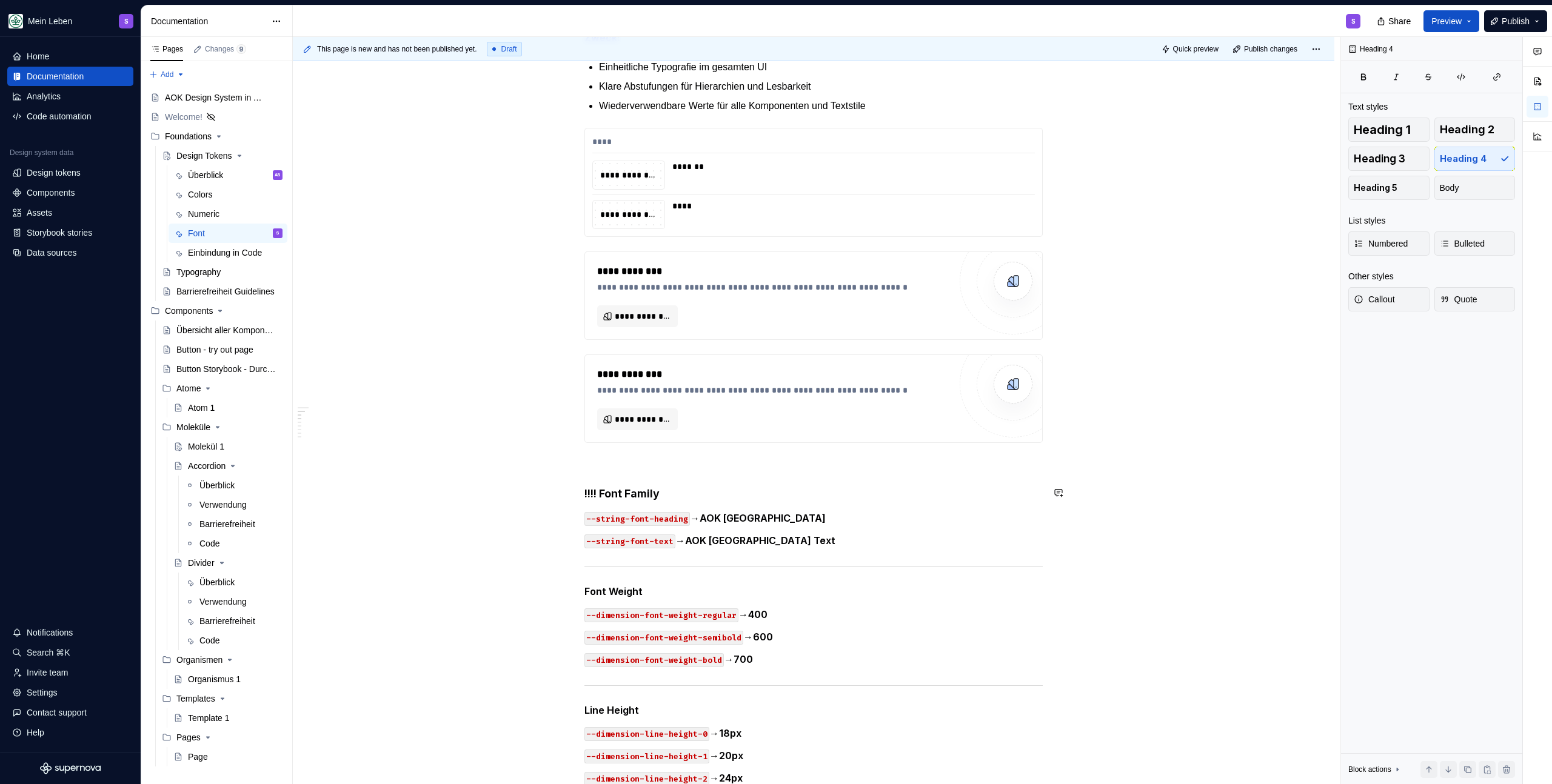
click at [689, 482] on div "**********" at bounding box center [813, 758] width 458 height 1643
click at [686, 488] on h4 "!!!! Font Family" at bounding box center [813, 494] width 458 height 15
drag, startPoint x: 600, startPoint y: 497, endPoint x: 578, endPoint y: 494, distance: 22.2
click at [659, 487] on h4 "Font Family" at bounding box center [813, 494] width 458 height 15
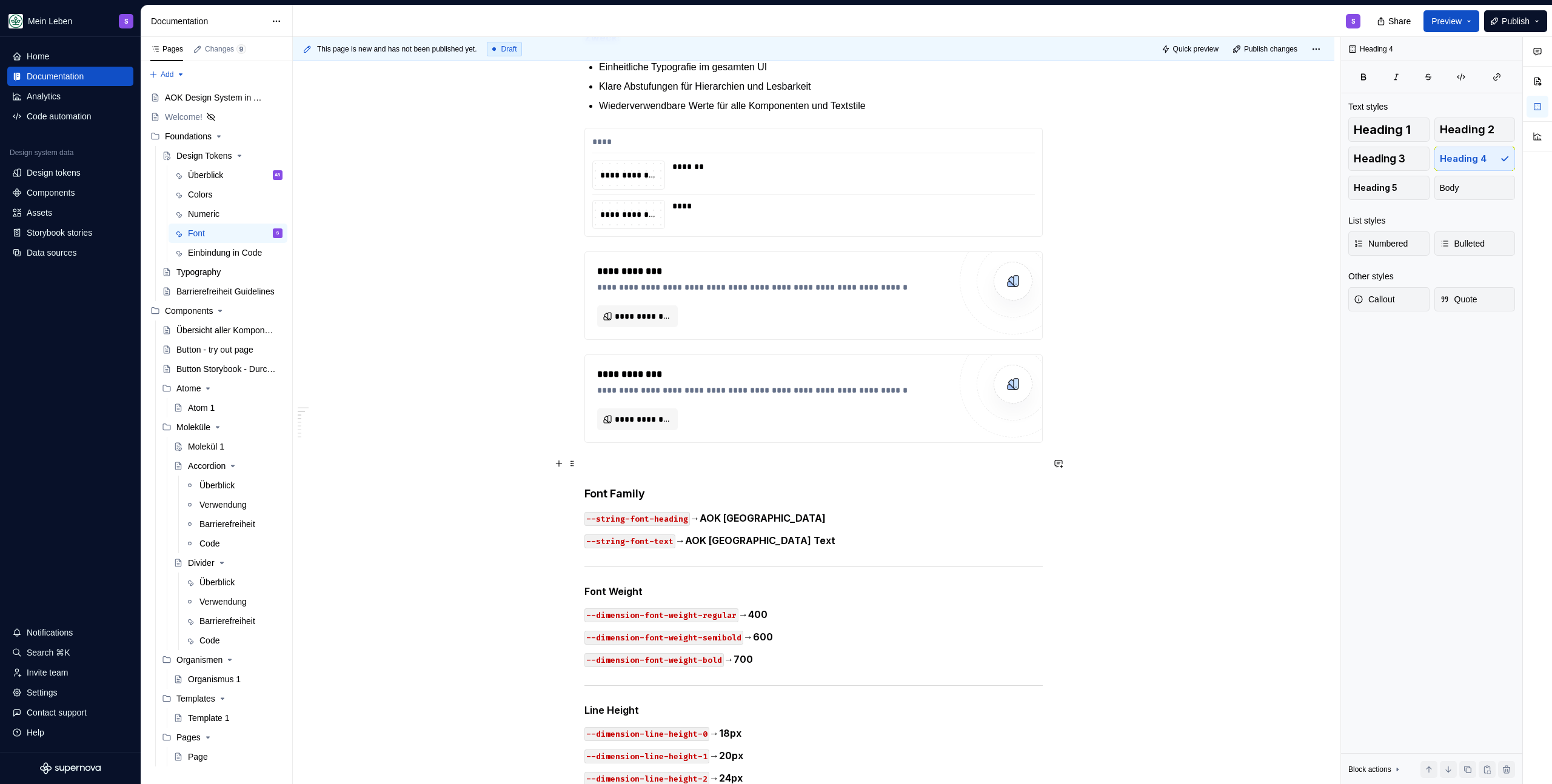
click at [664, 468] on p at bounding box center [813, 464] width 458 height 15
click at [647, 577] on div "**********" at bounding box center [813, 758] width 458 height 1643
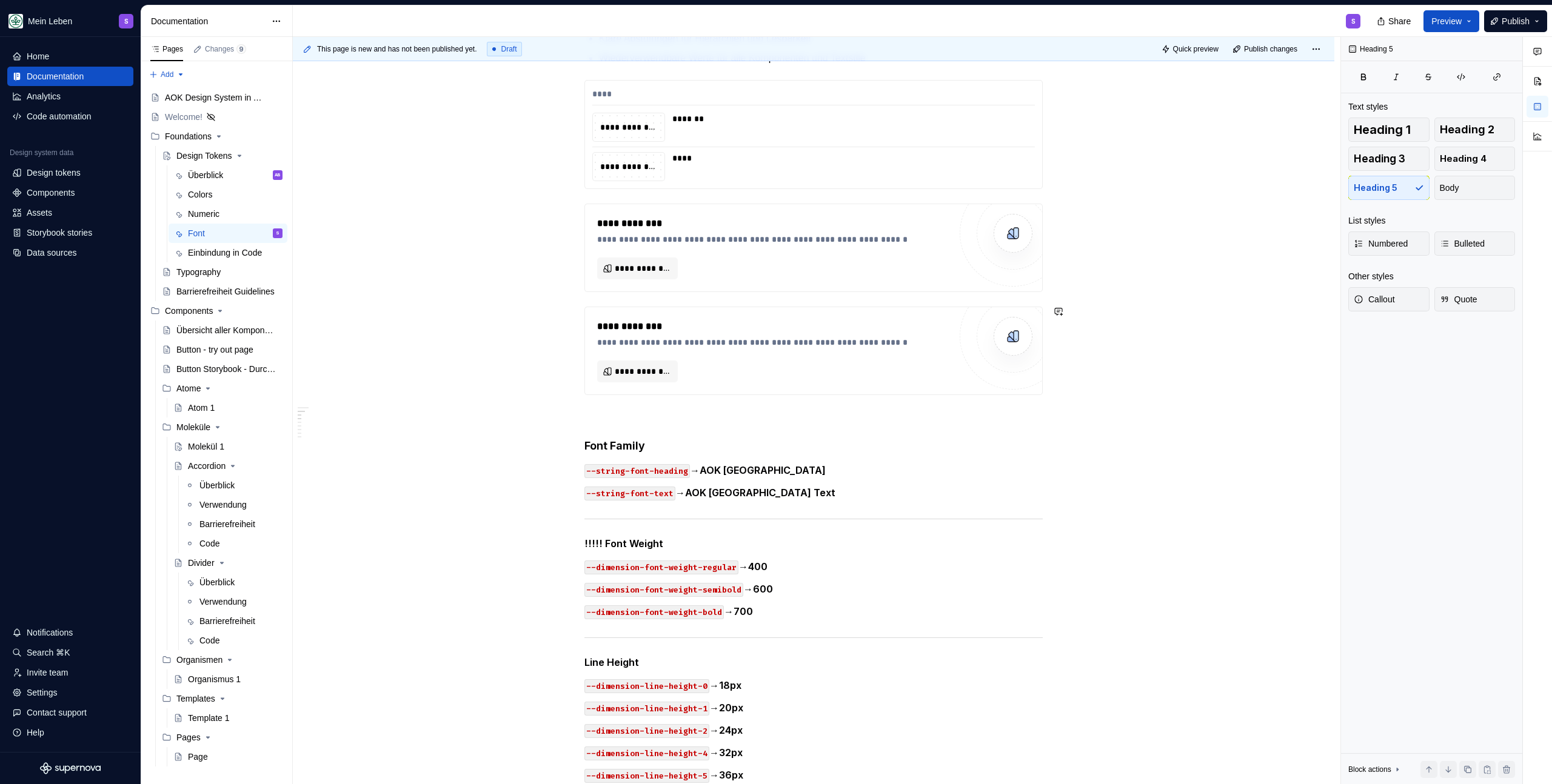
scroll to position [450, 0]
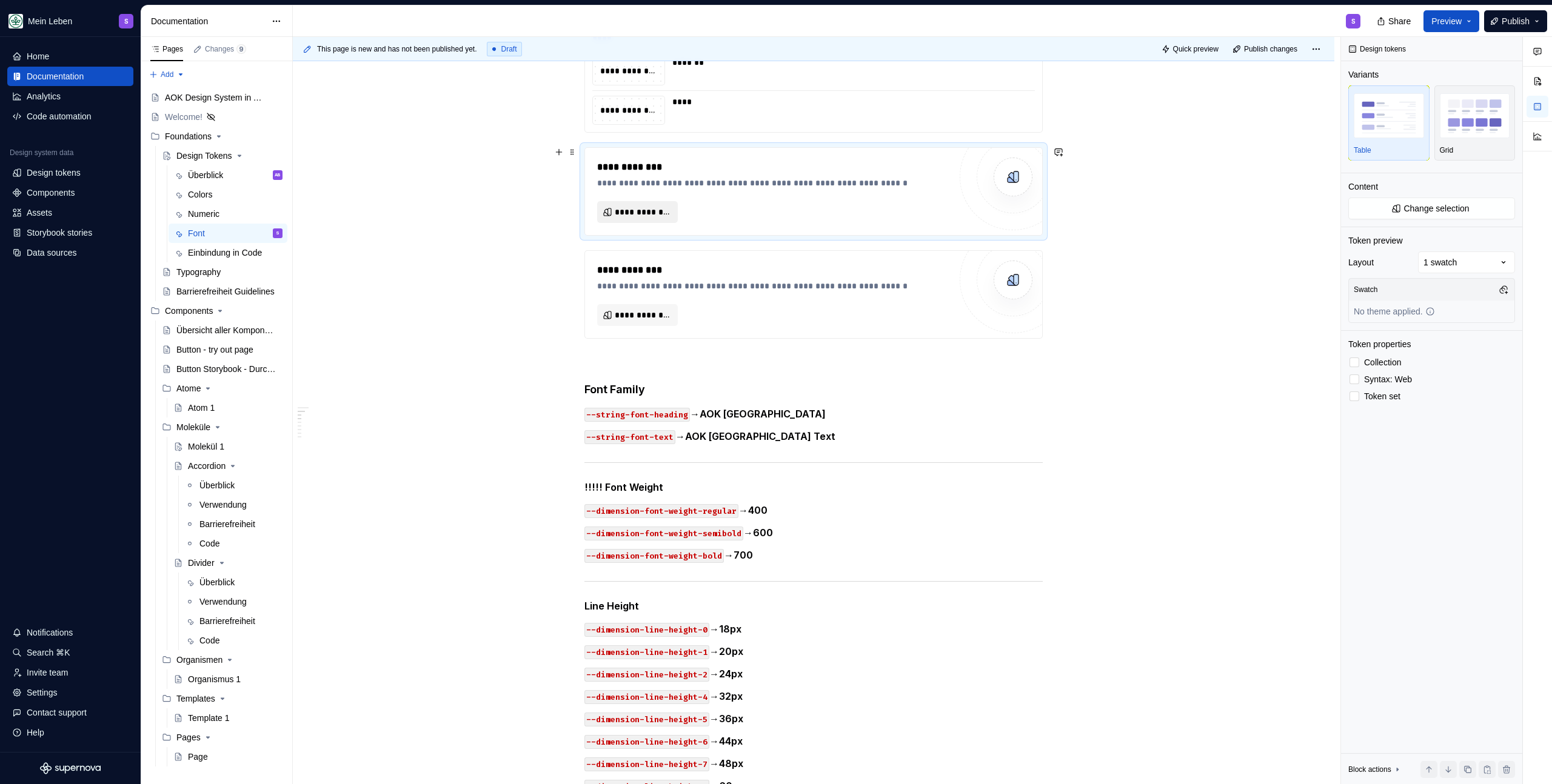
click at [654, 216] on span "**********" at bounding box center [642, 212] width 55 height 12
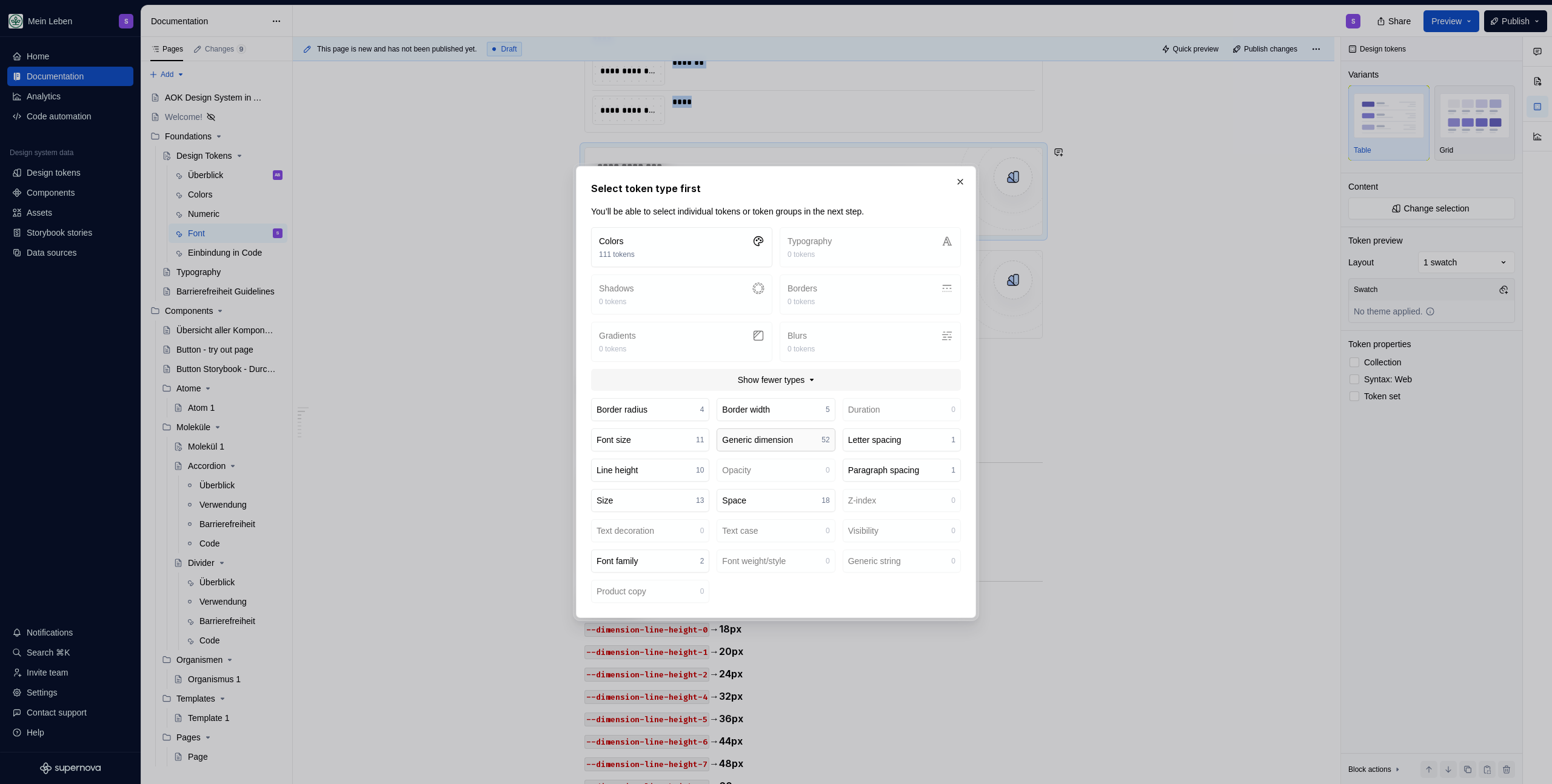
click at [776, 437] on div "Generic dimension" at bounding box center [757, 440] width 71 height 12
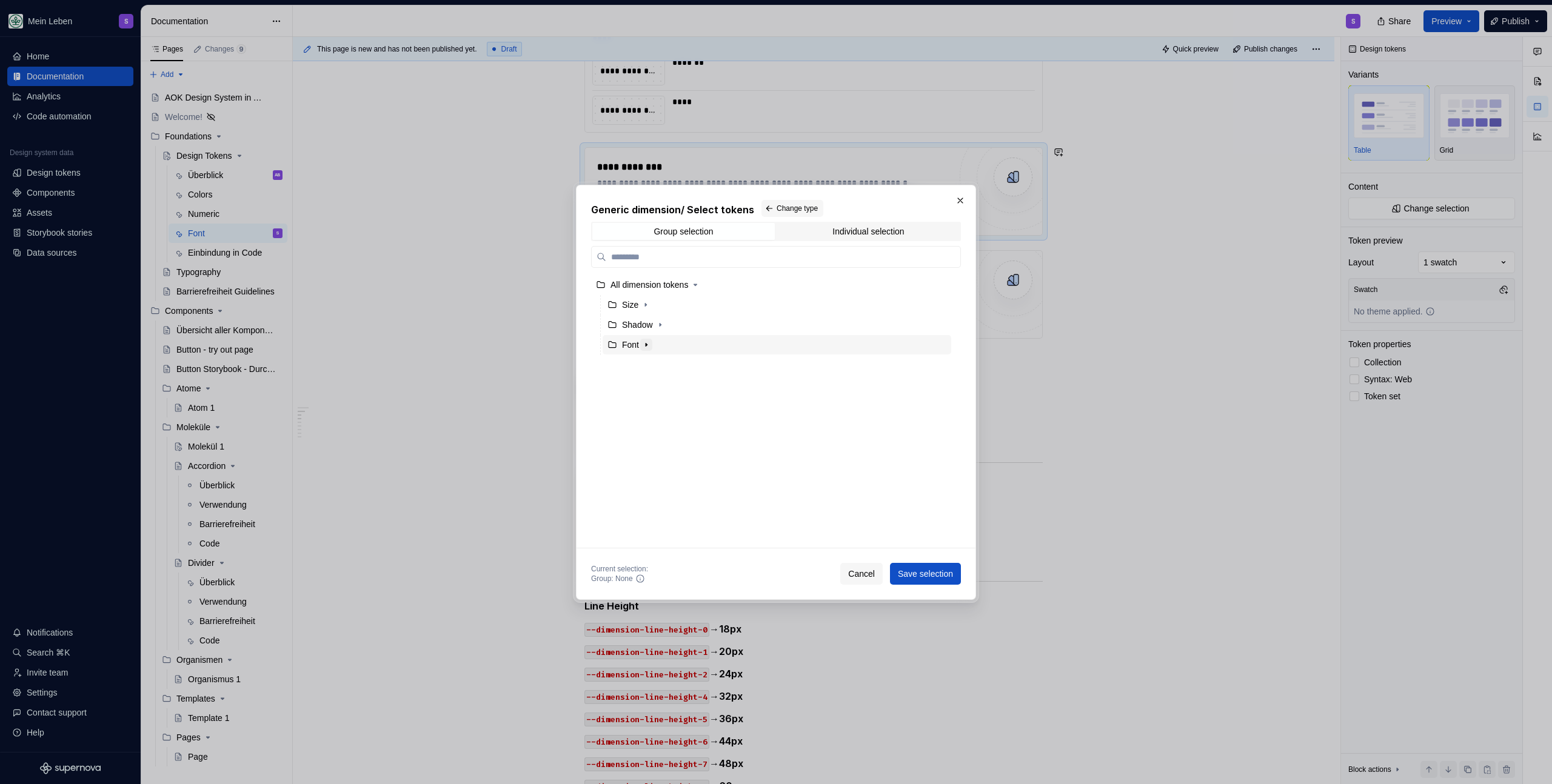
click at [642, 345] on icon "button" at bounding box center [645, 344] width 9 height 9
click at [676, 359] on div "Font Weight" at bounding box center [656, 365] width 45 height 12
click at [915, 575] on span "Save selection" at bounding box center [925, 574] width 55 height 12
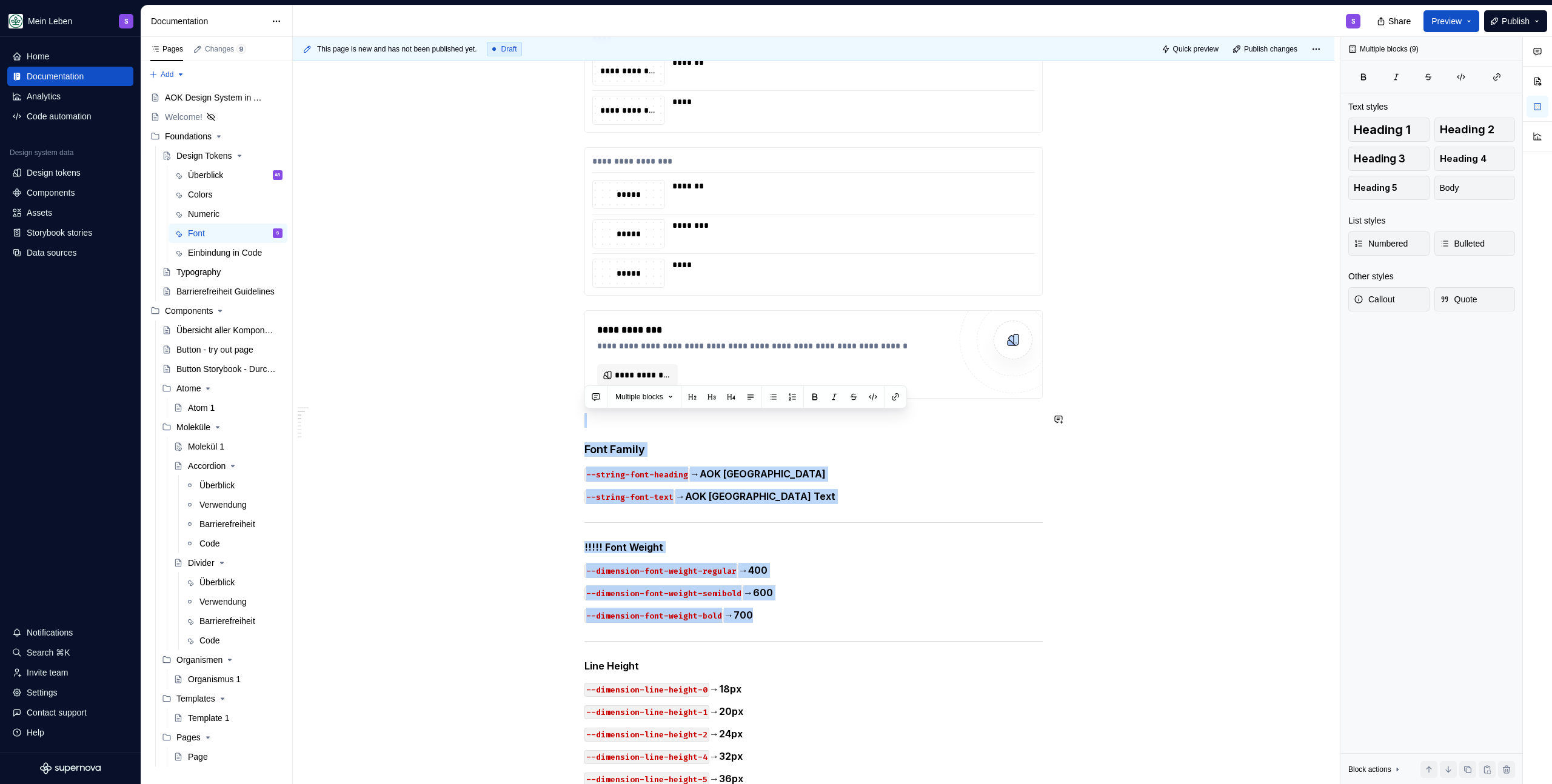
drag, startPoint x: 804, startPoint y: 613, endPoint x: 577, endPoint y: 407, distance: 306.5
click at [577, 407] on div "**********" at bounding box center [813, 795] width 1041 height 1982
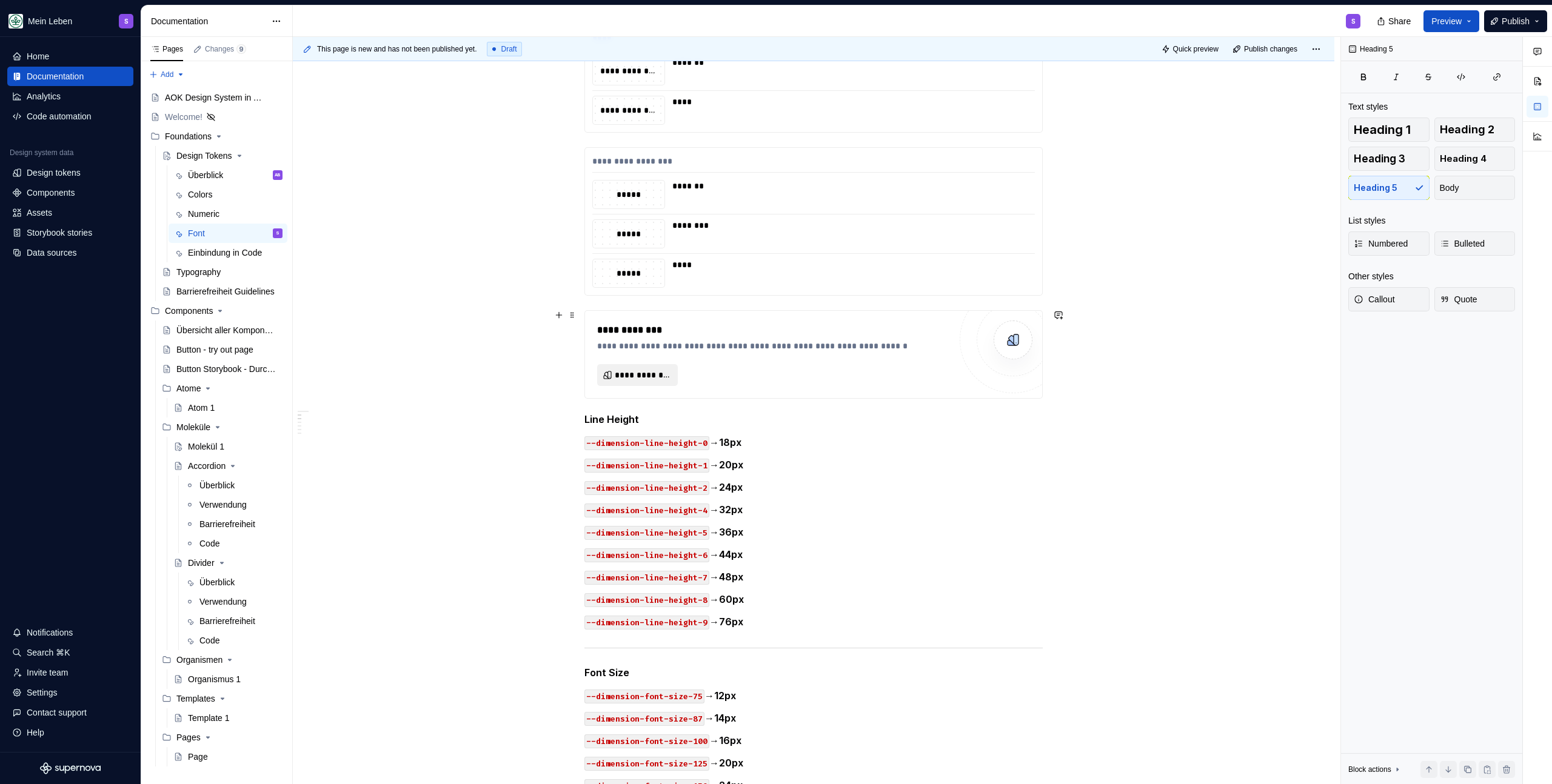
click at [652, 369] on span "**********" at bounding box center [642, 375] width 55 height 12
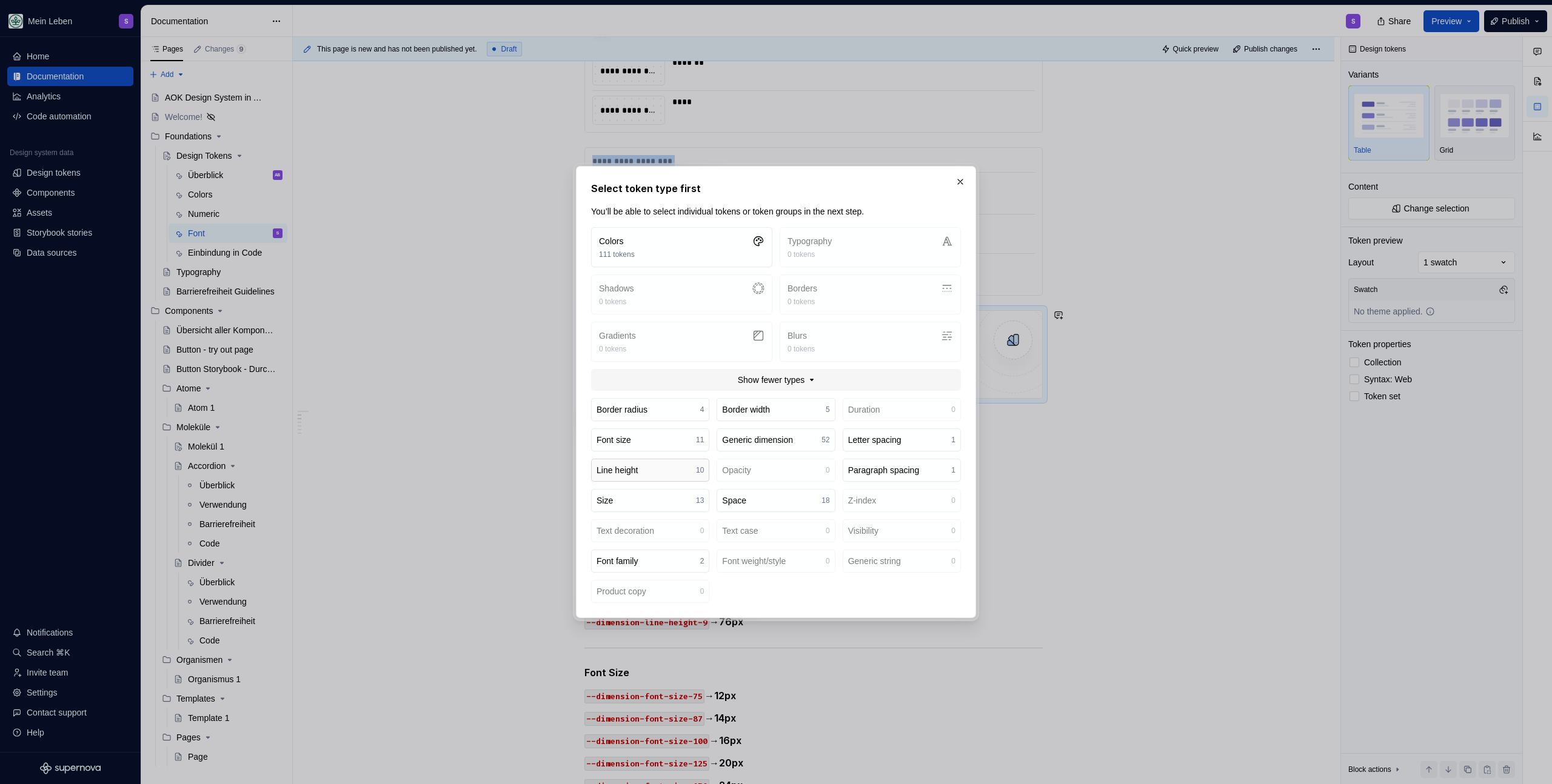
click at [660, 467] on button "Line height 10" at bounding box center [650, 470] width 118 height 23
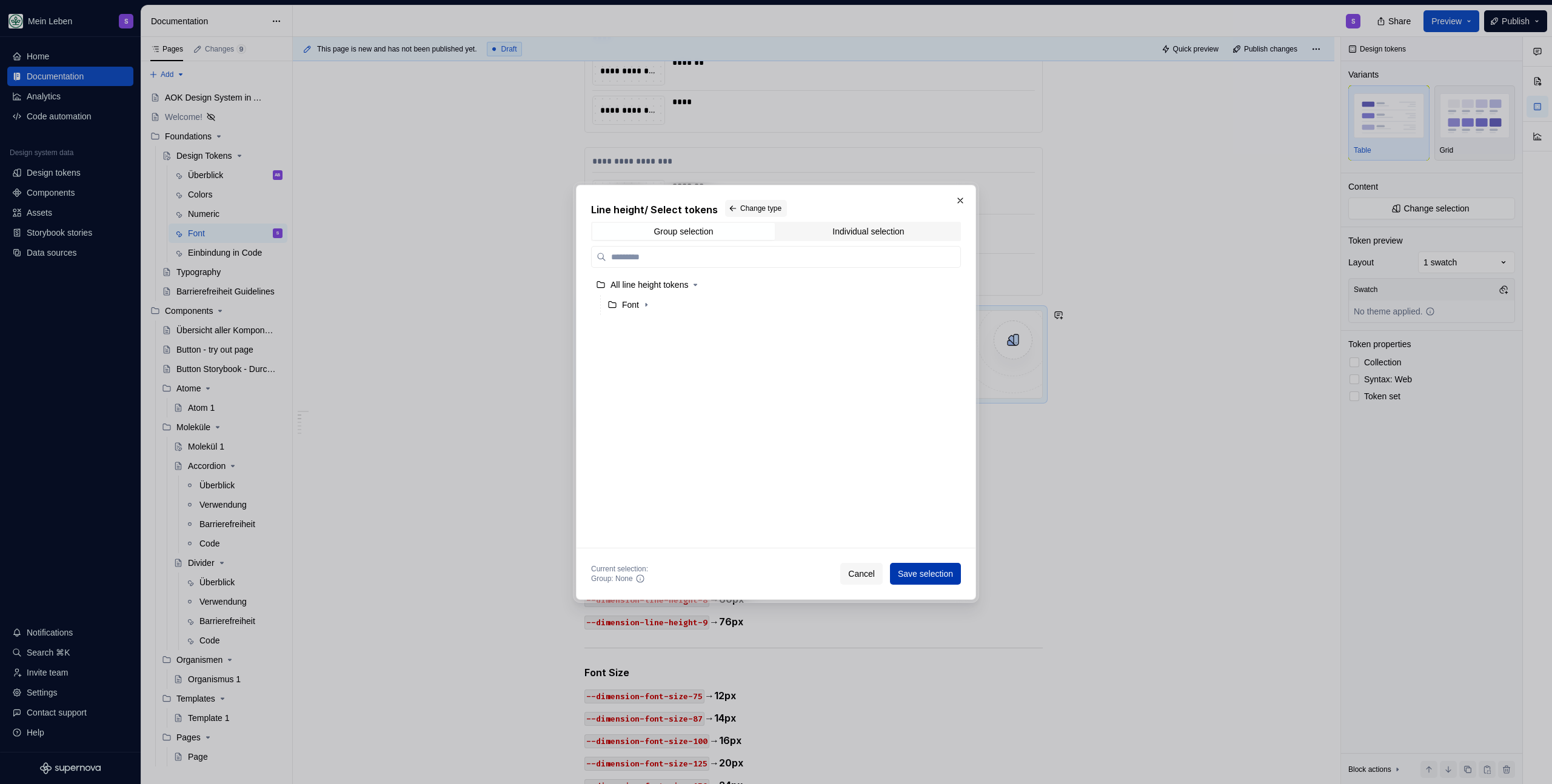
click at [911, 574] on span "Save selection" at bounding box center [925, 574] width 55 height 12
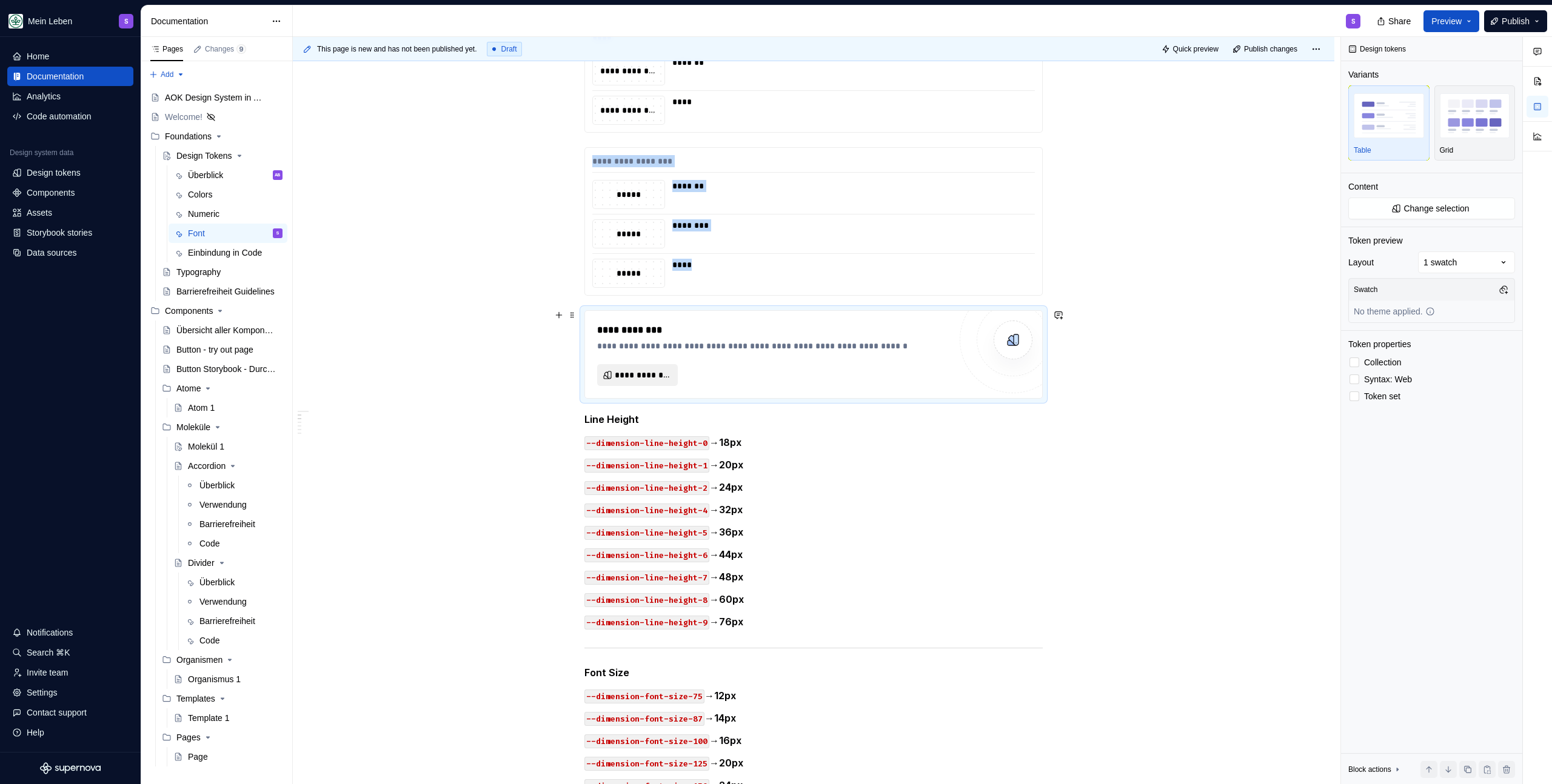
click at [647, 376] on span "**********" at bounding box center [642, 375] width 55 height 12
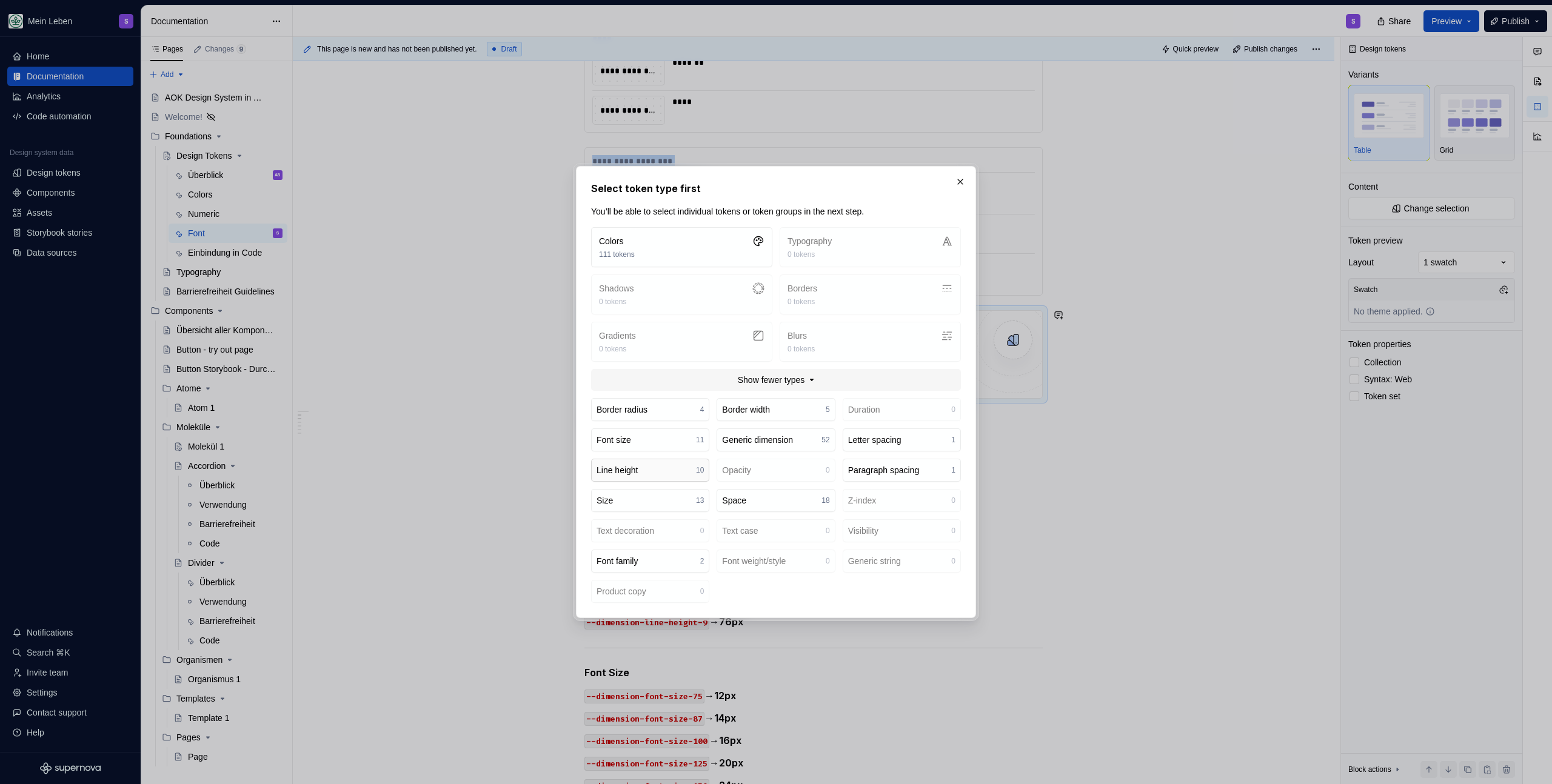
click at [638, 469] on div "Line height" at bounding box center [617, 470] width 42 height 12
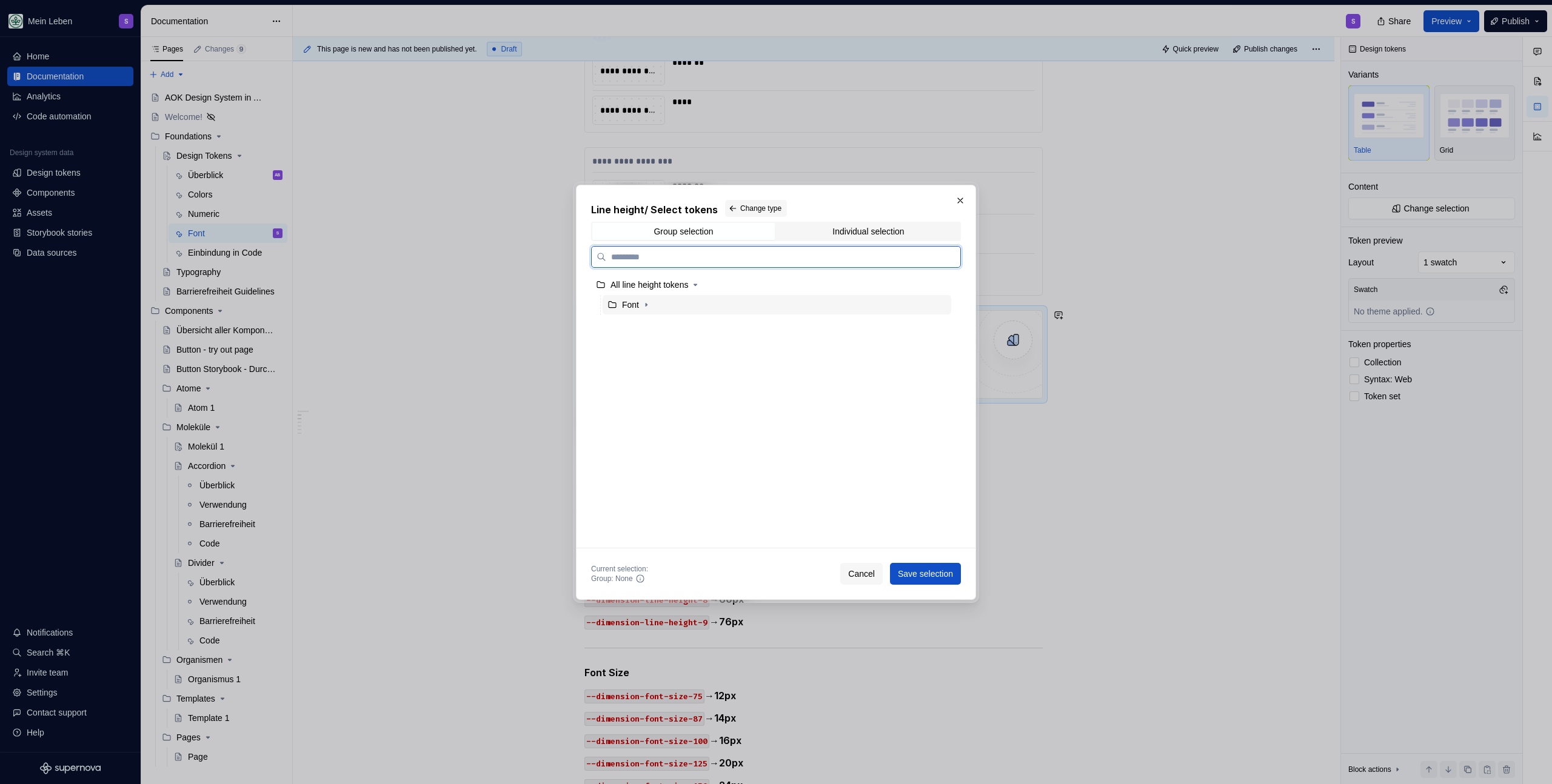
click at [653, 296] on div "Font" at bounding box center [776, 304] width 349 height 20
click at [923, 574] on span "Save selection" at bounding box center [925, 574] width 55 height 12
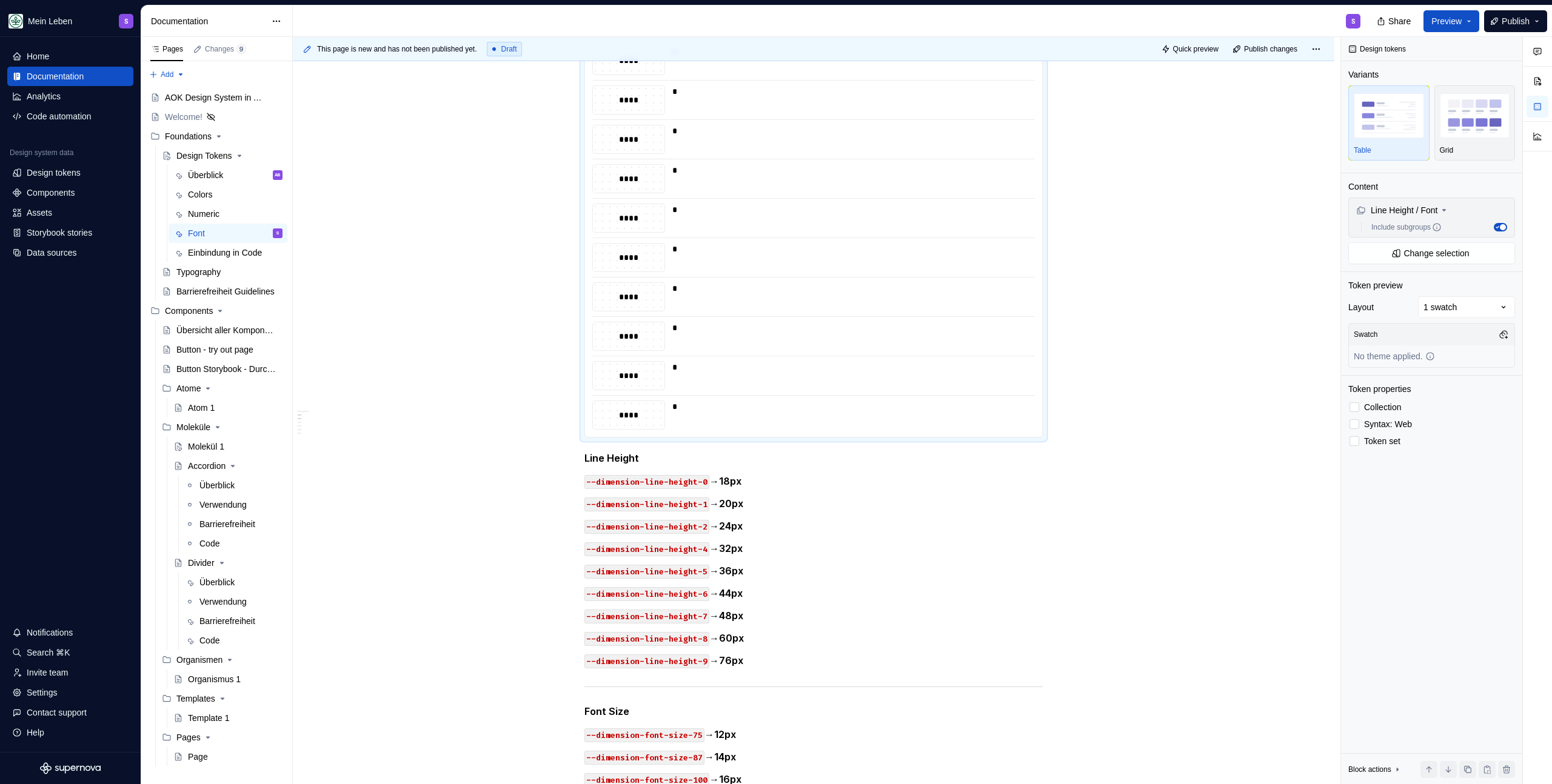
scroll to position [747, 0]
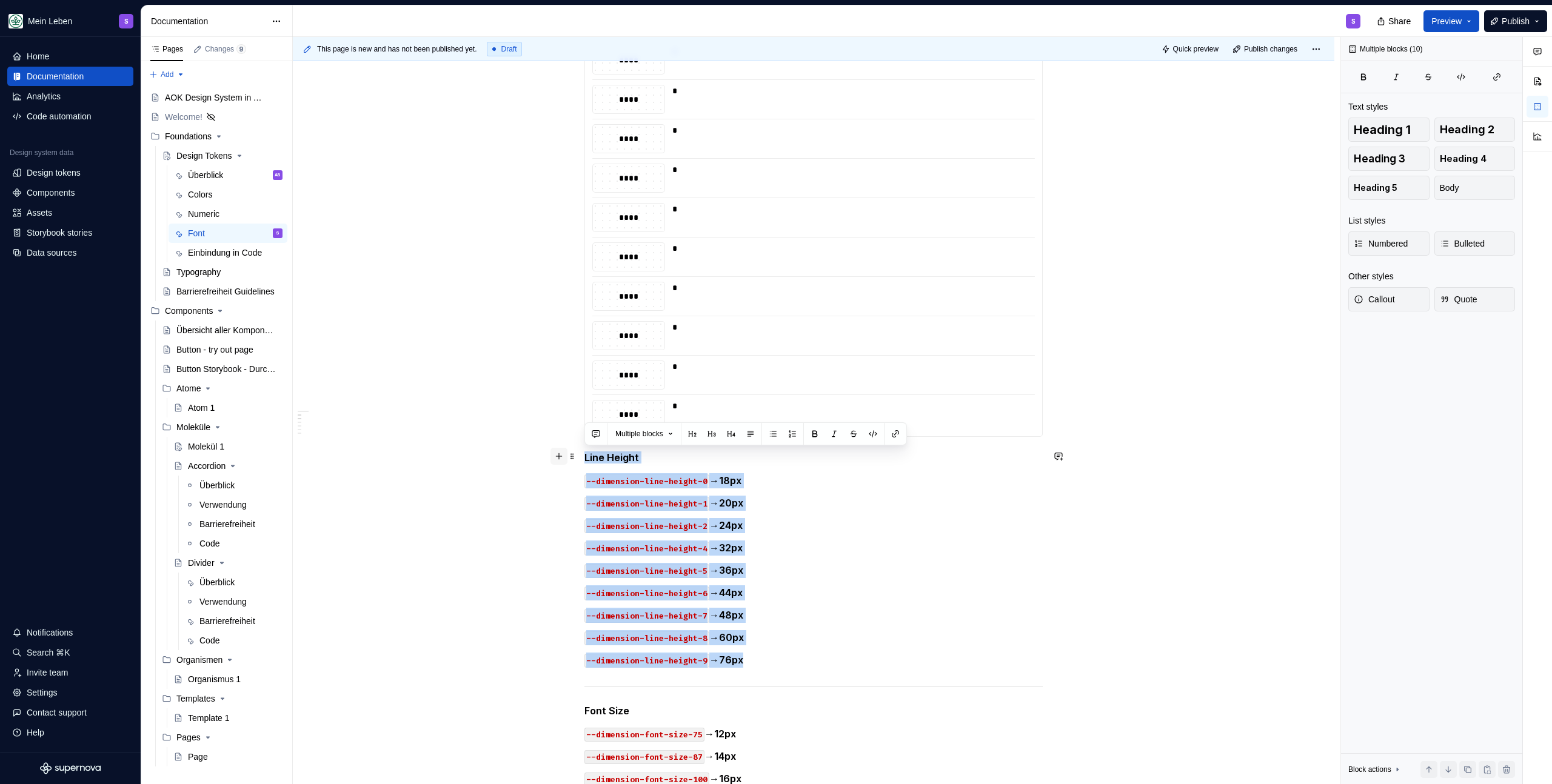
drag, startPoint x: 773, startPoint y: 647, endPoint x: 558, endPoint y: 454, distance: 288.9
click at [584, 454] on div "**********" at bounding box center [813, 439] width 458 height 1806
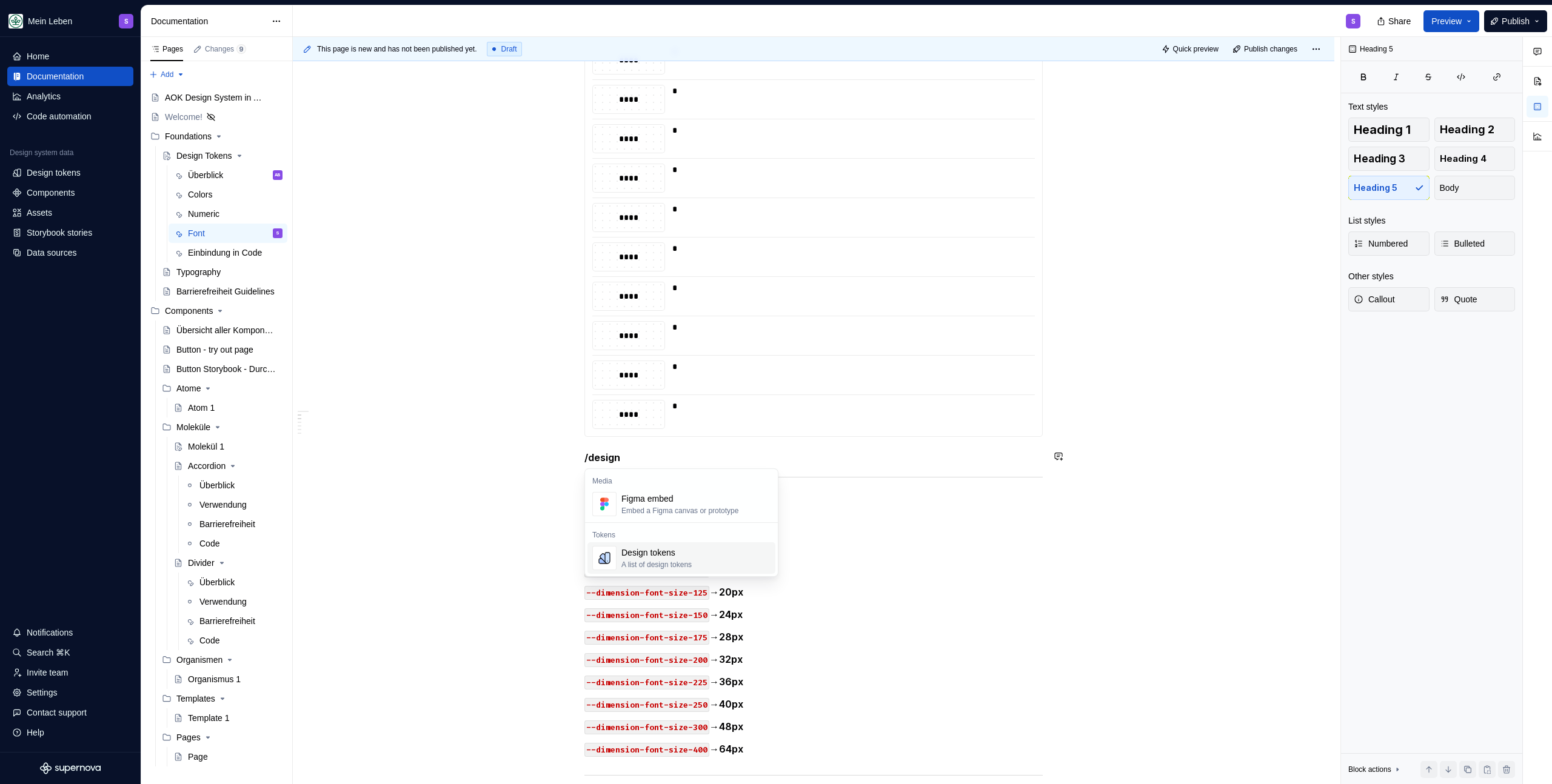
click at [692, 564] on div "A list of design tokens" at bounding box center [656, 565] width 70 height 9
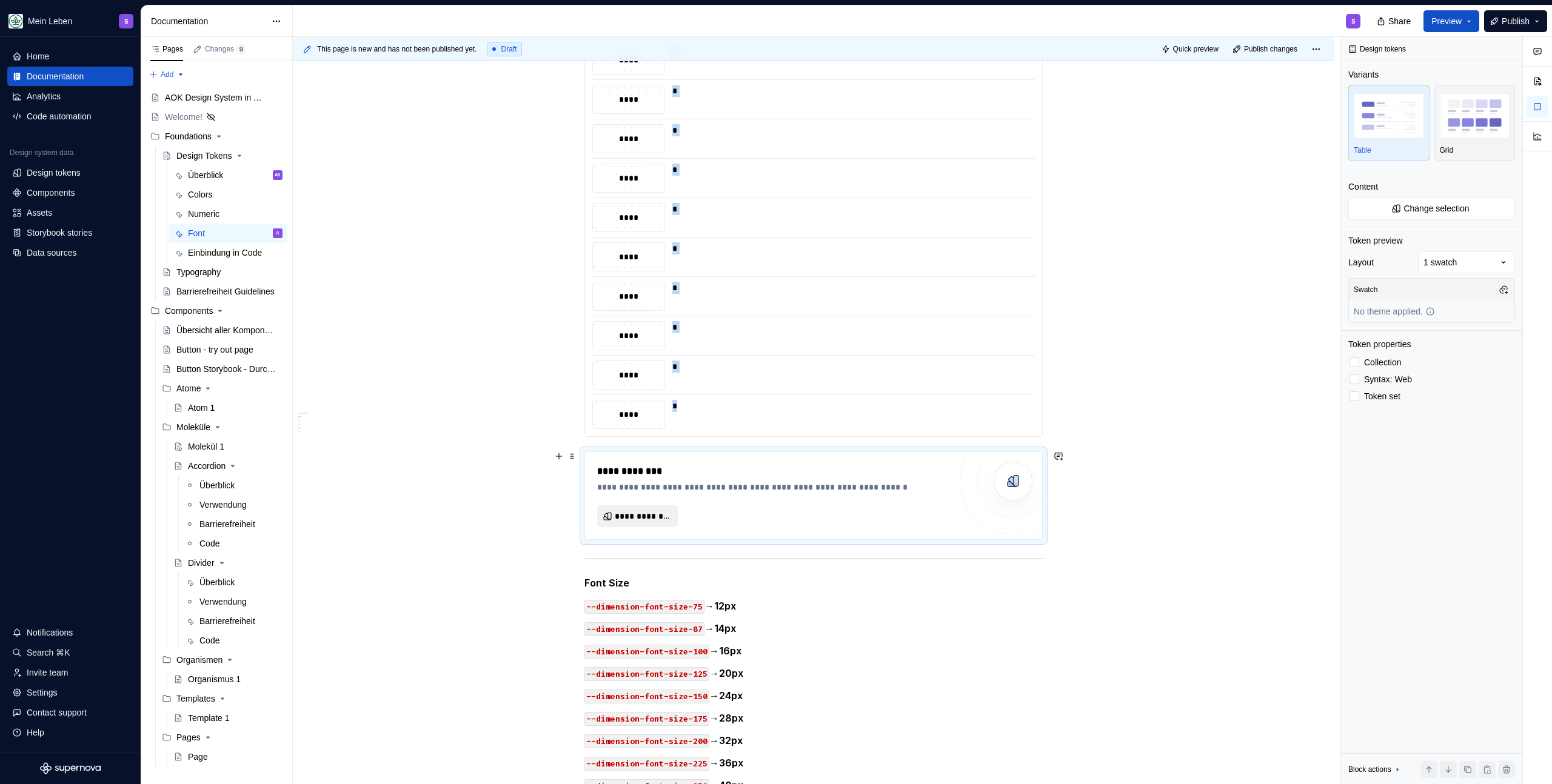
click at [646, 511] on span "**********" at bounding box center [642, 517] width 55 height 12
click at [711, 494] on div "**********" at bounding box center [774, 496] width 353 height 63
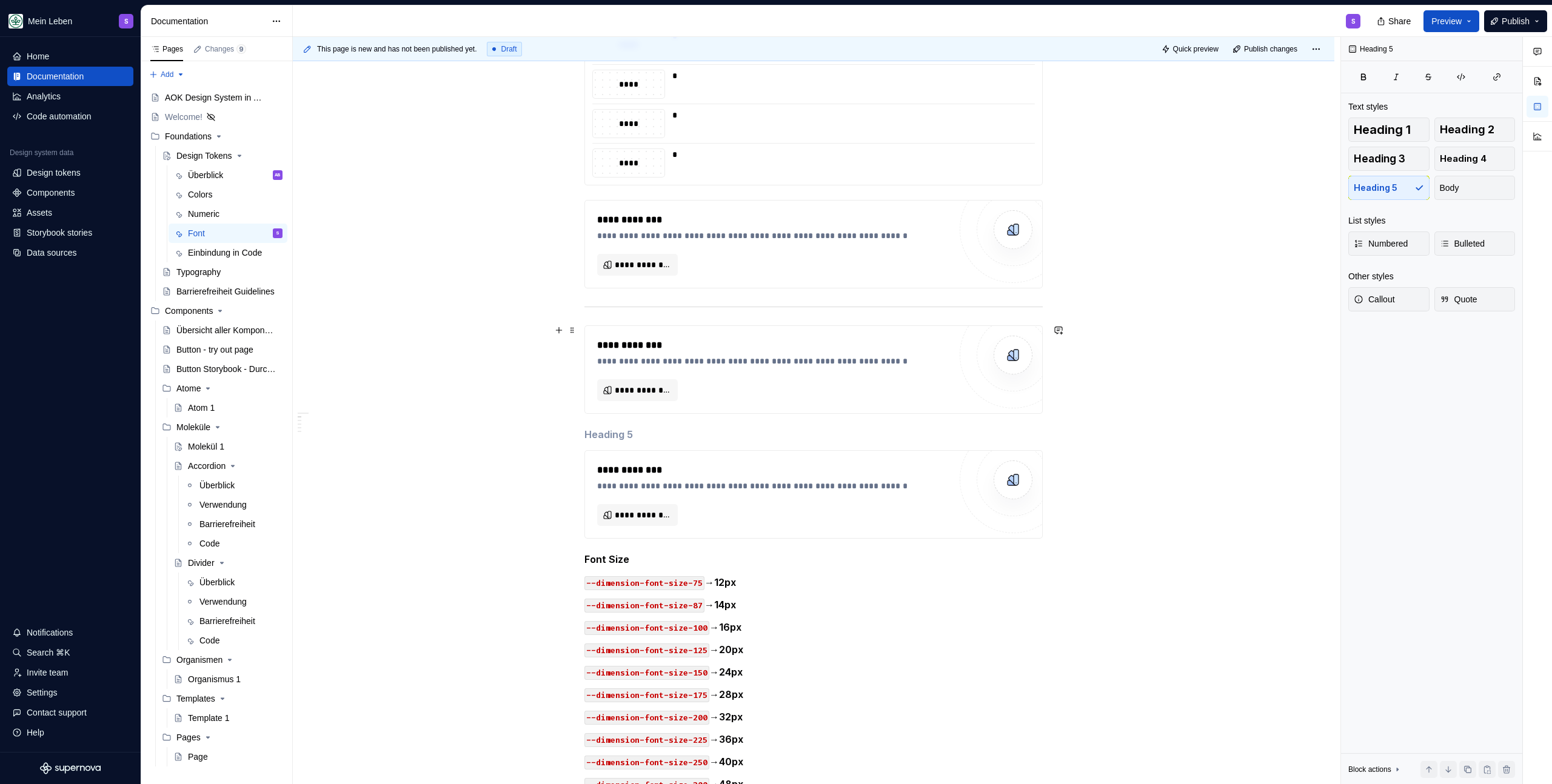
scroll to position [1000, 0]
click at [628, 267] on span "**********" at bounding box center [642, 264] width 55 height 12
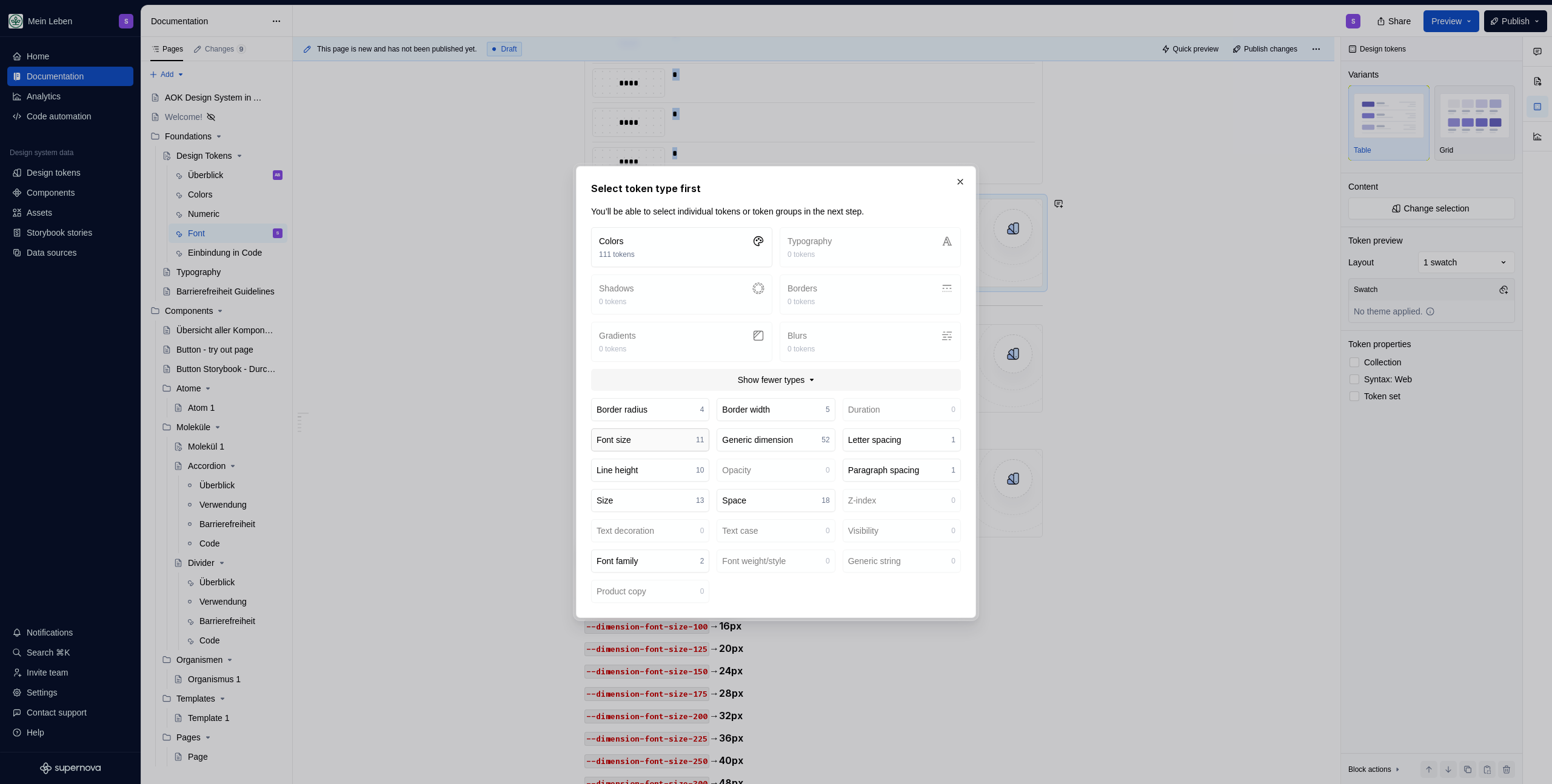
click at [659, 449] on button "Font size 11" at bounding box center [650, 440] width 118 height 23
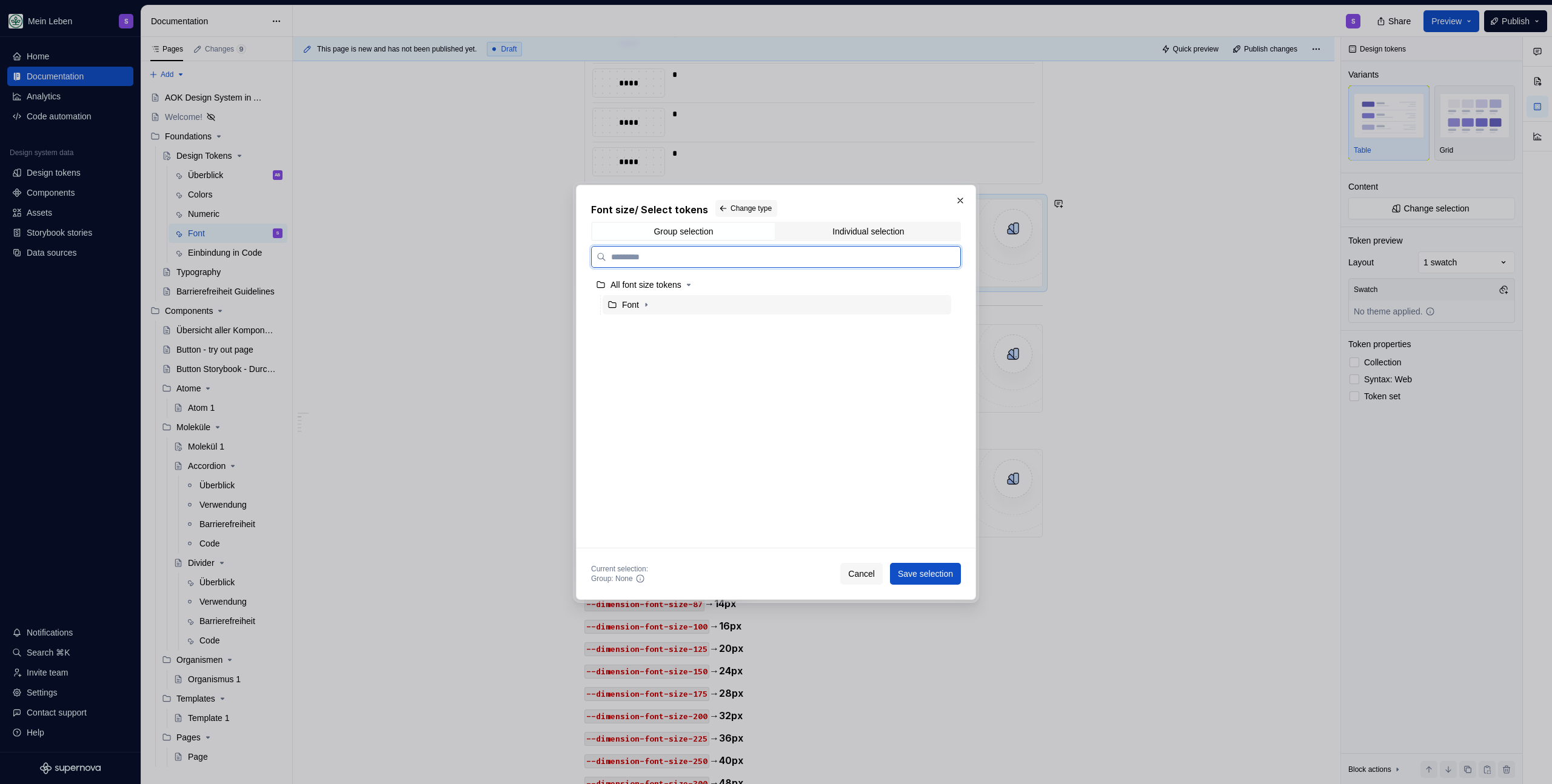
click at [642, 313] on div "Font" at bounding box center [776, 304] width 349 height 20
click at [637, 305] on div "Font" at bounding box center [631, 305] width 17 height 12
click at [925, 576] on span "Save selection" at bounding box center [925, 574] width 55 height 12
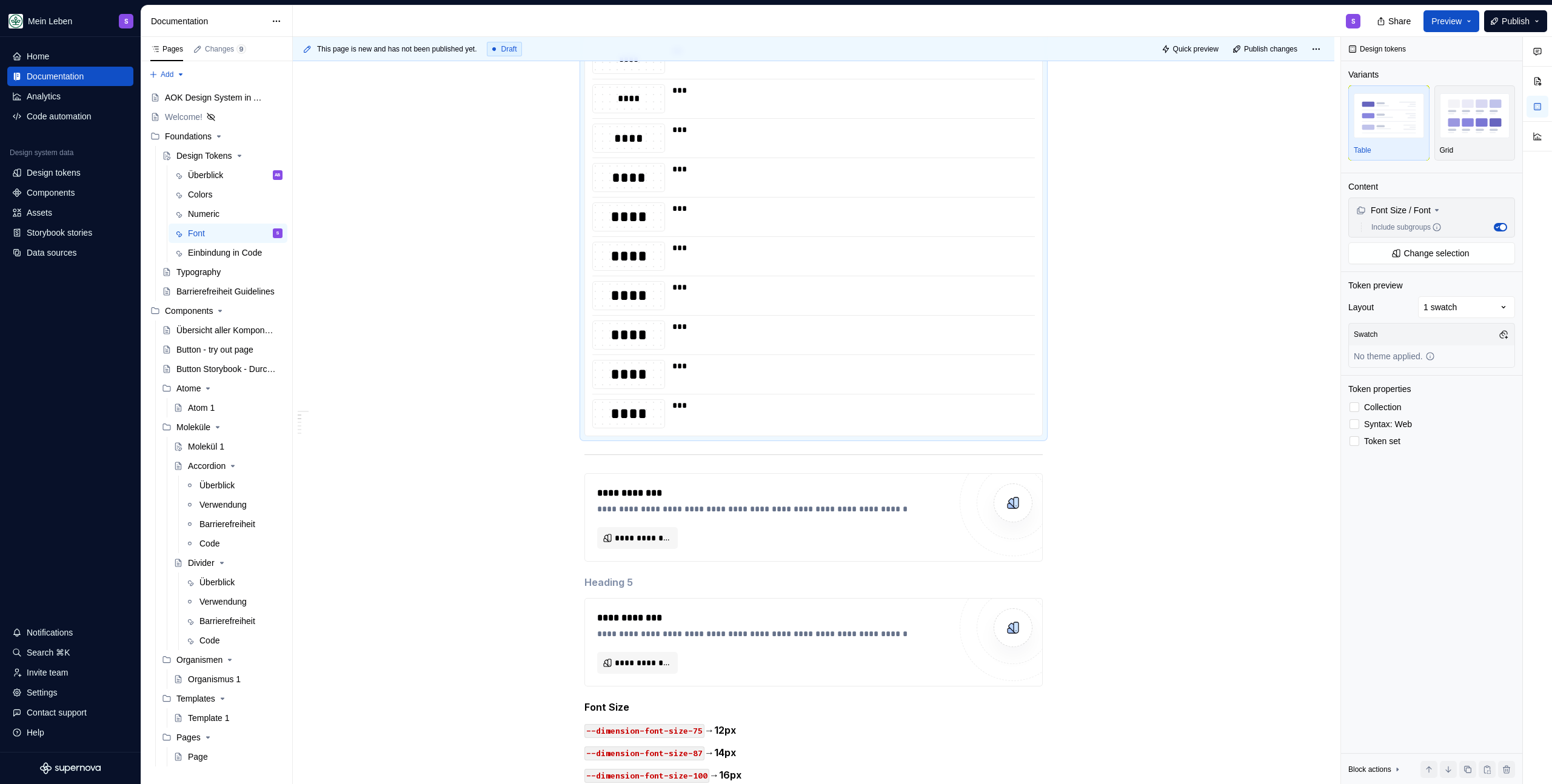
scroll to position [1316, 0]
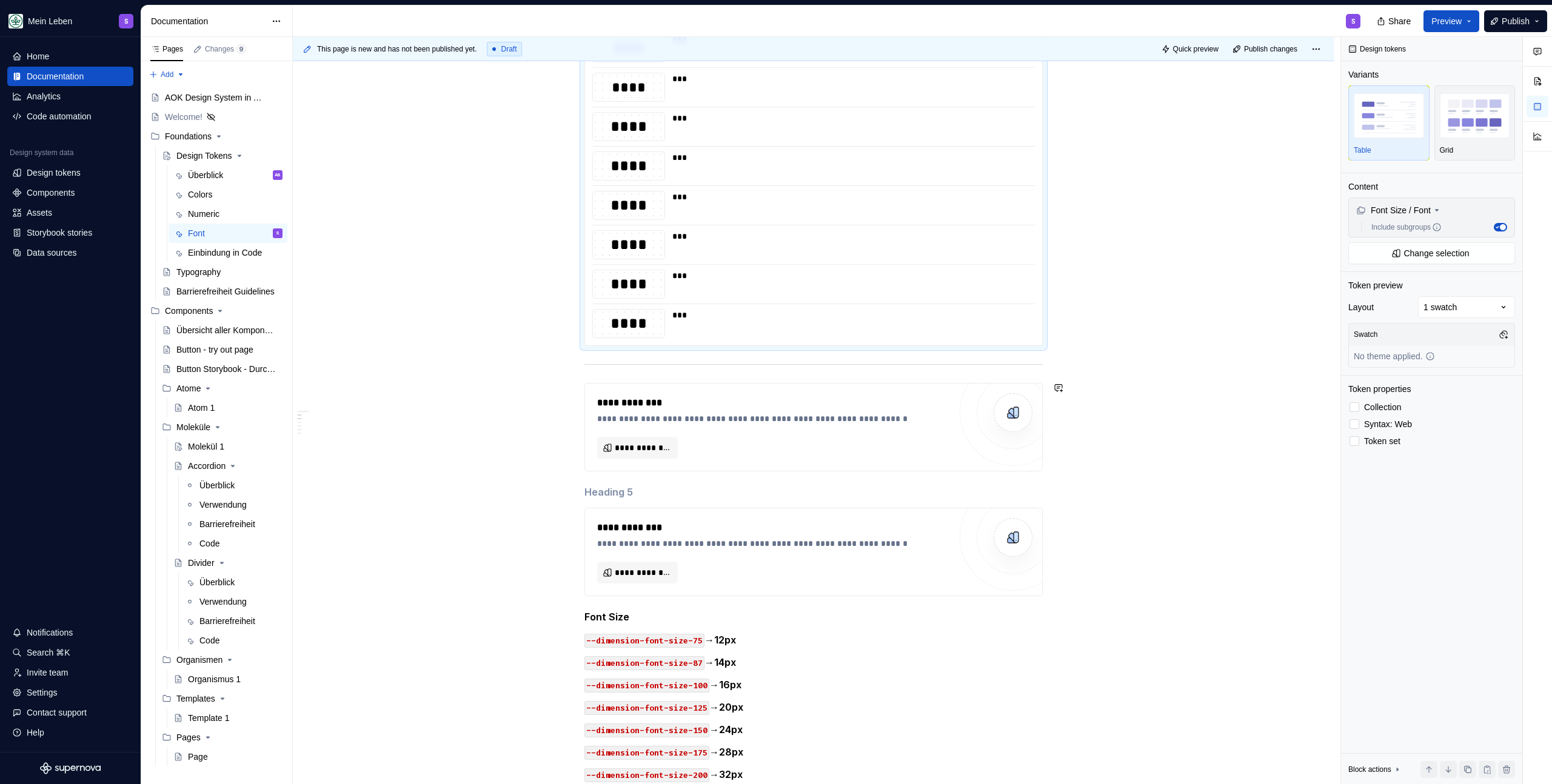
click at [622, 373] on div "**********" at bounding box center [813, 100] width 458 height 2267
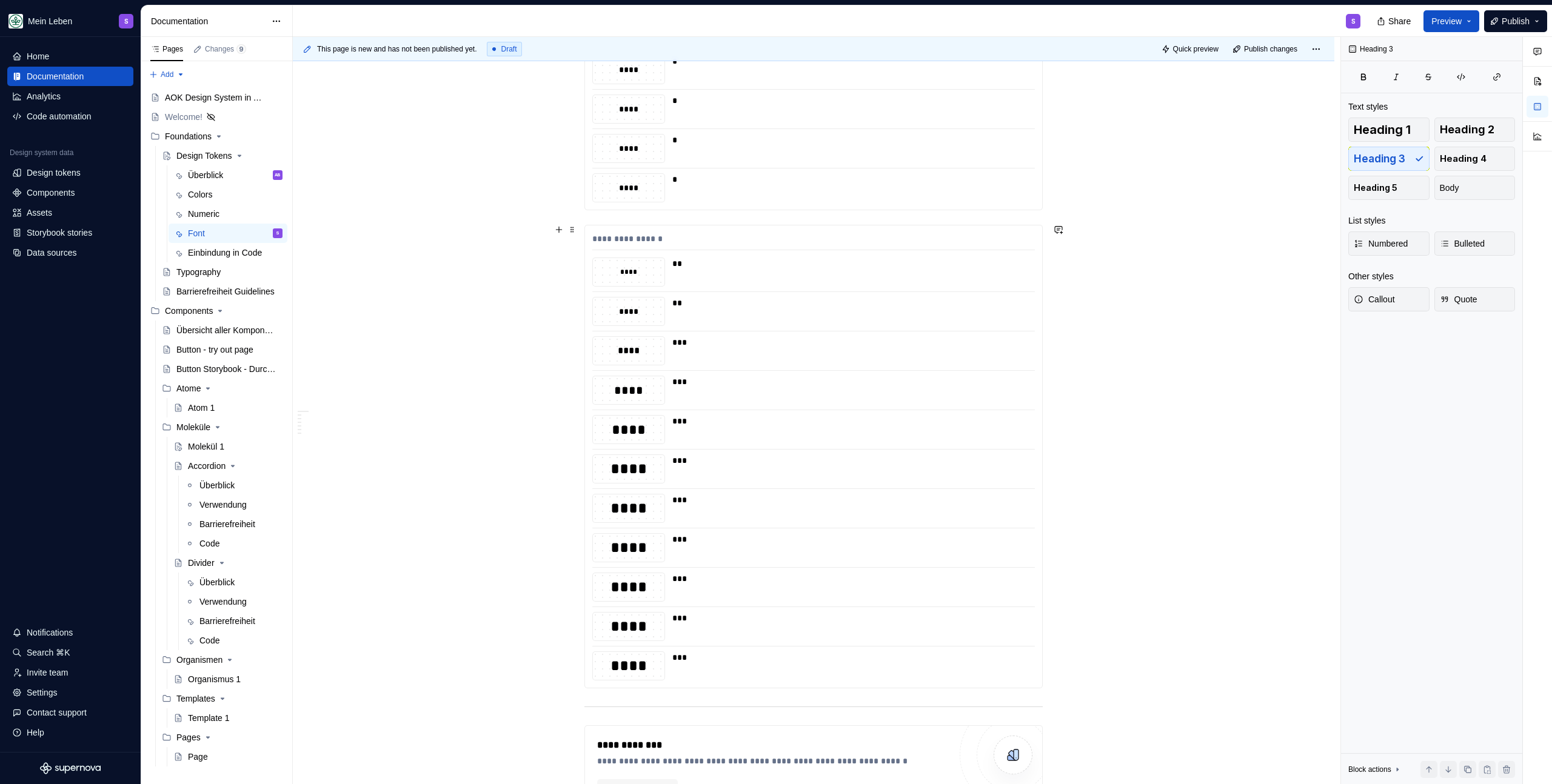
scroll to position [834, 0]
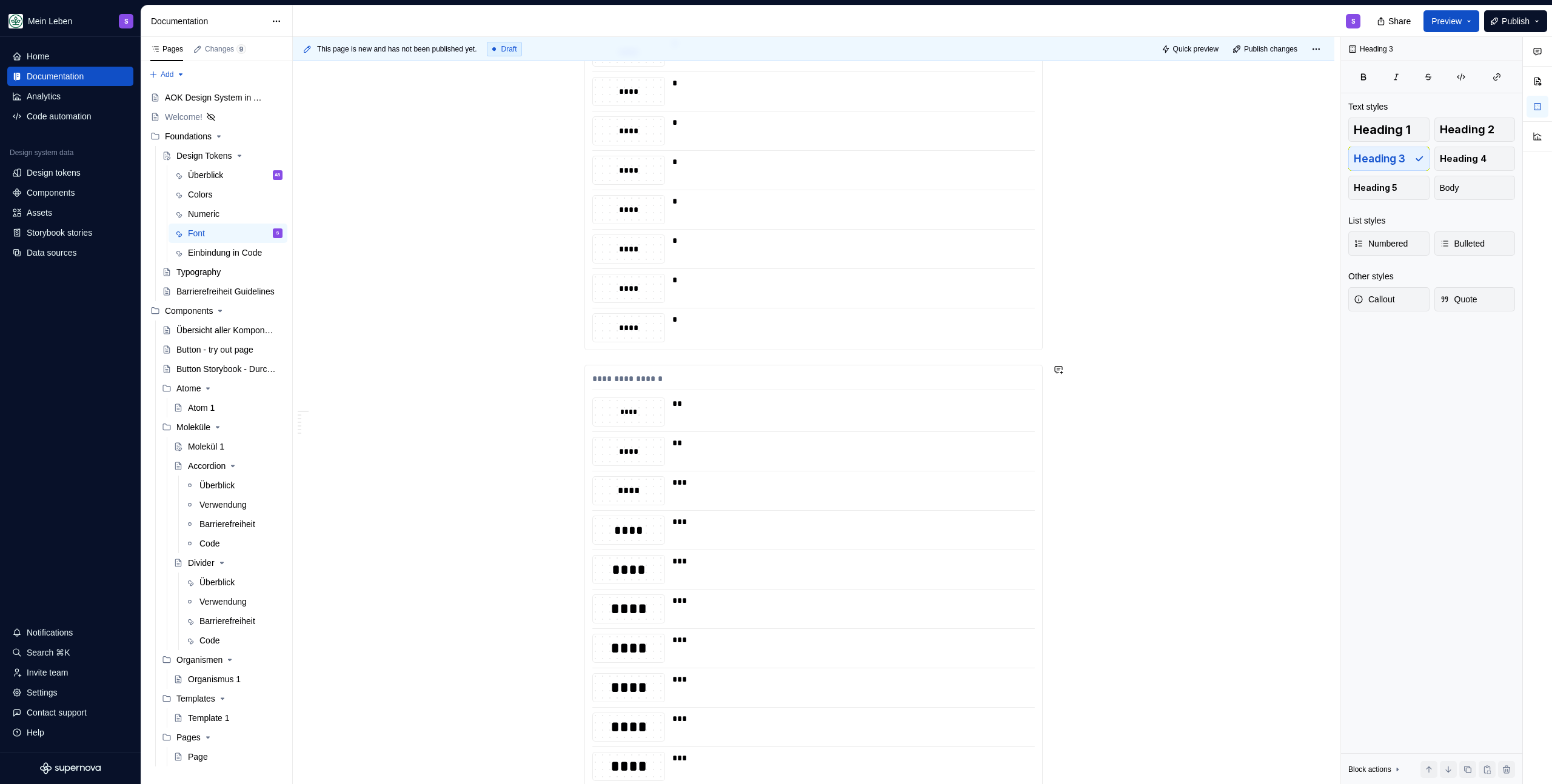
click at [632, 365] on div "**********" at bounding box center [813, 596] width 458 height 464
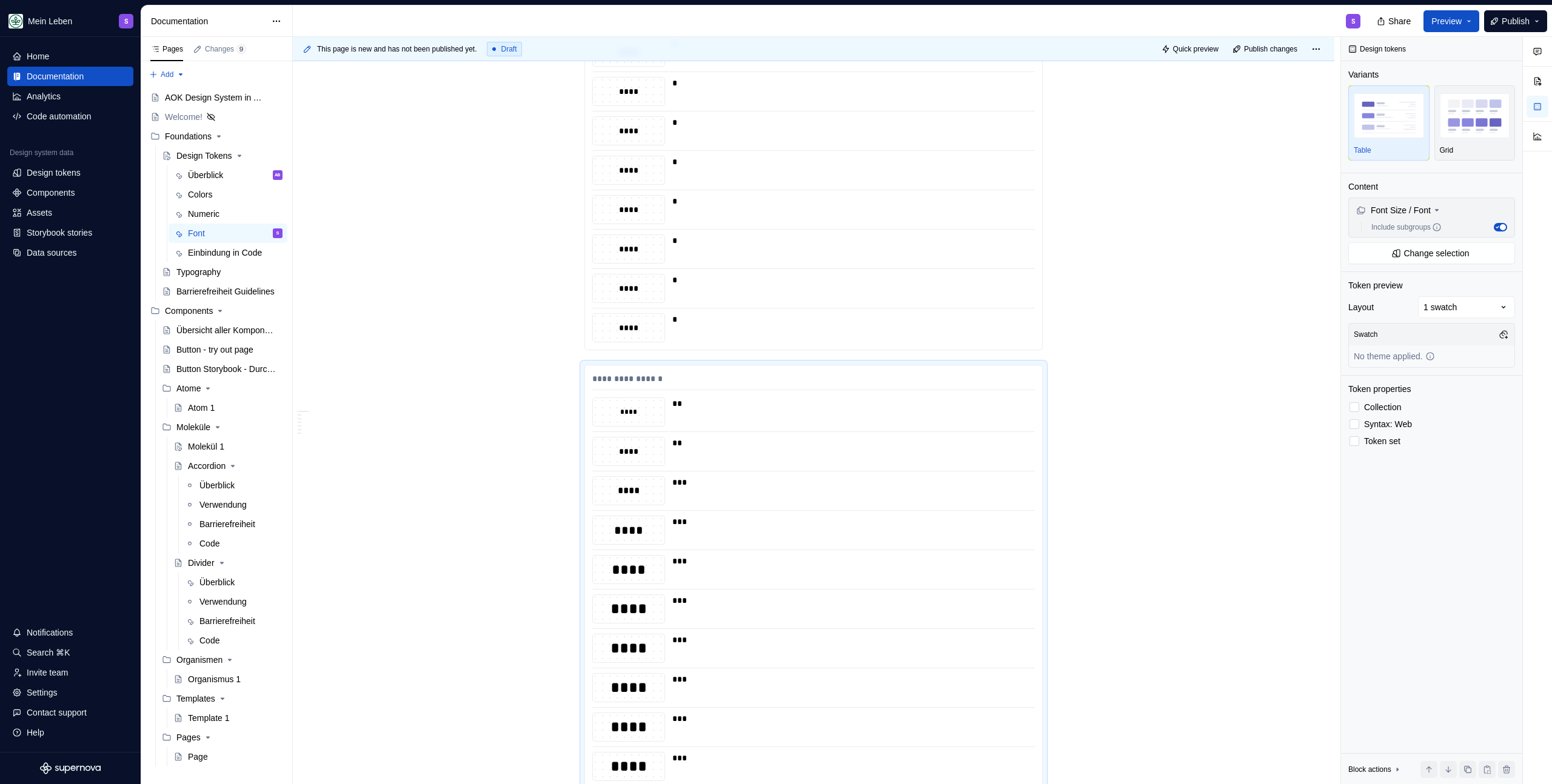
click at [635, 355] on div "**********" at bounding box center [813, 583] width 458 height 2267
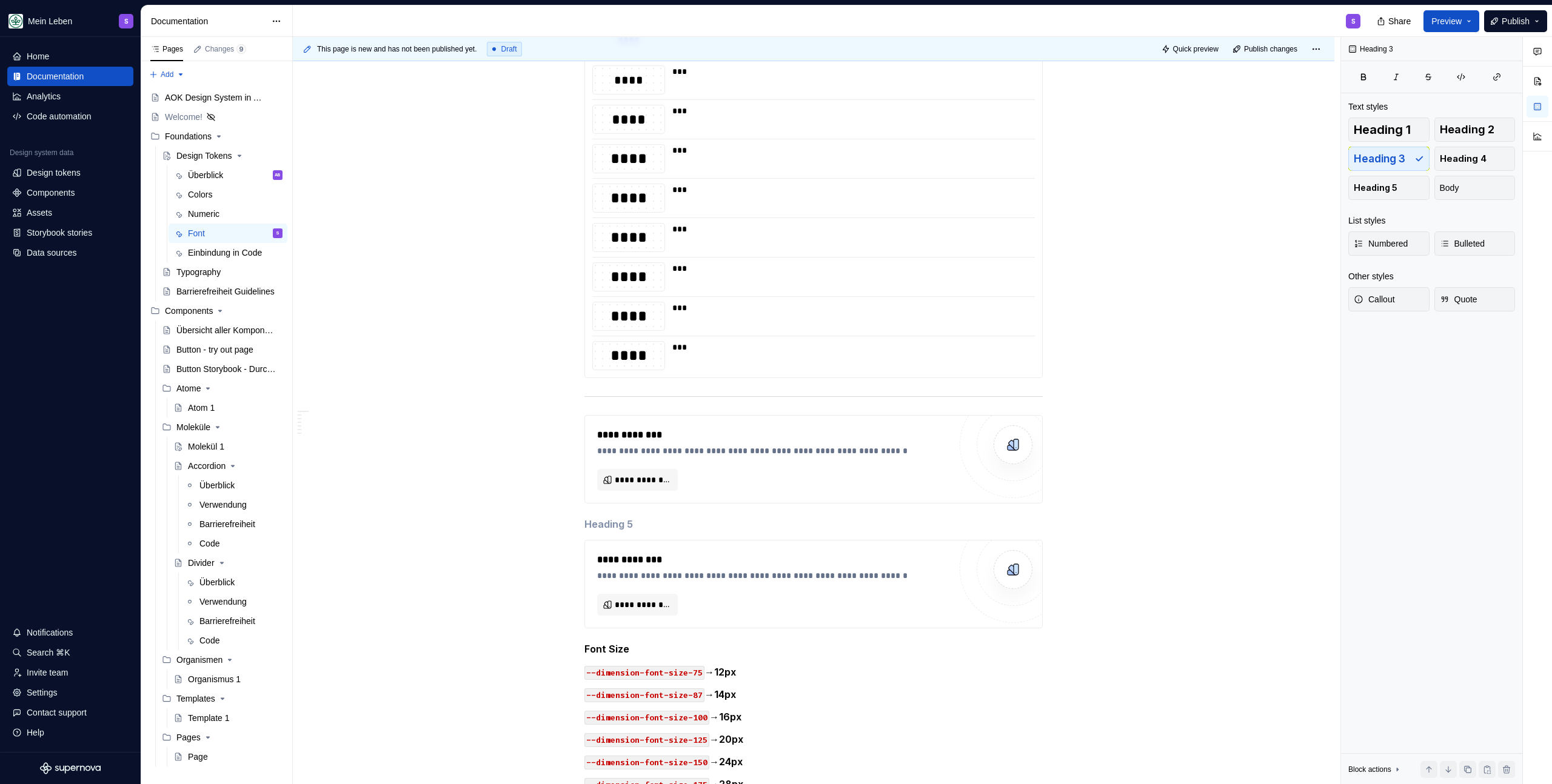
scroll to position [1410, 0]
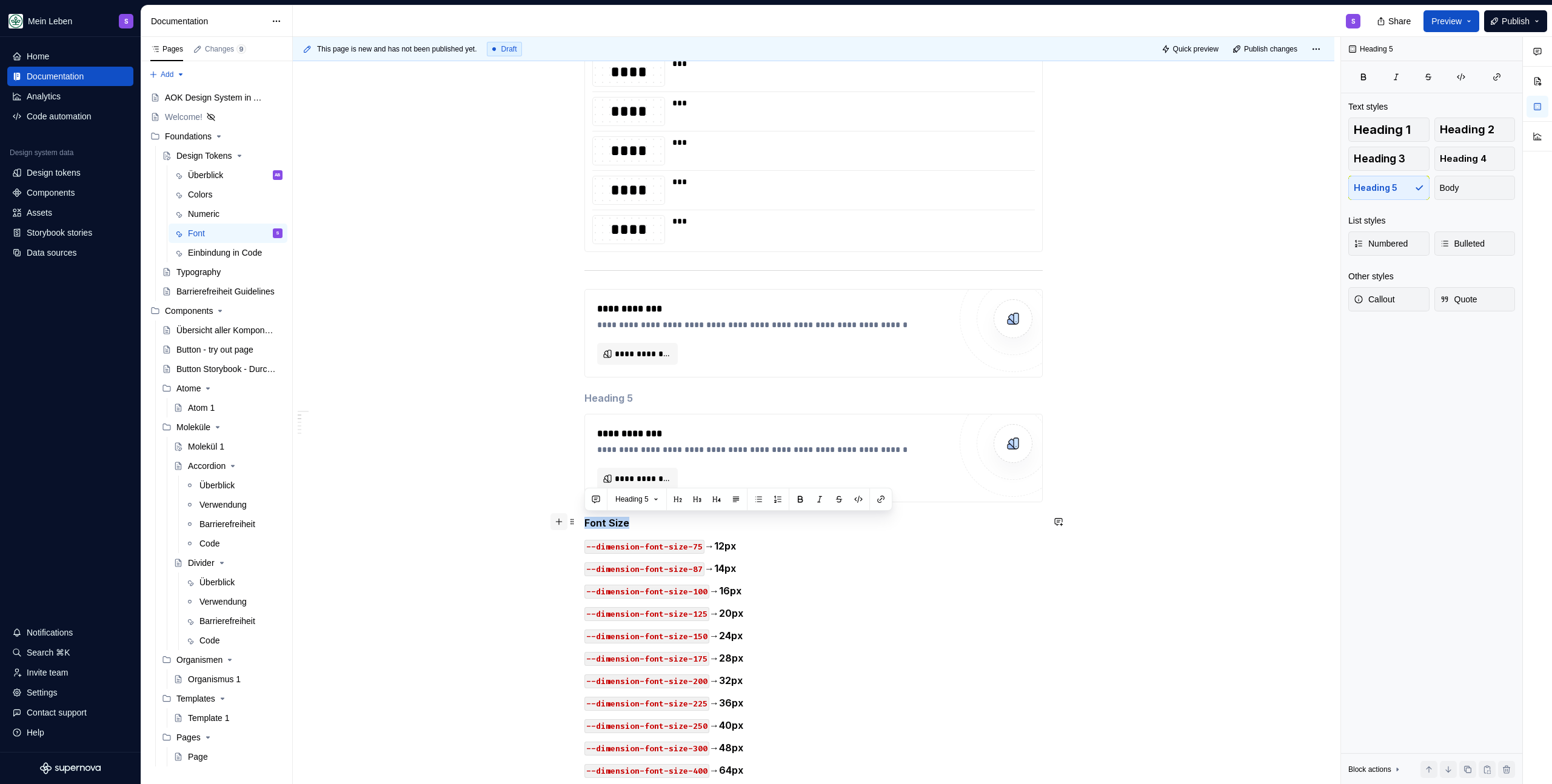
drag, startPoint x: 641, startPoint y: 526, endPoint x: 556, endPoint y: 518, distance: 85.4
click at [584, 518] on div "**********" at bounding box center [813, 13] width 458 height 2282
copy h5 "Font Size"
click at [682, 237] on div "***" at bounding box center [849, 230] width 355 height 29
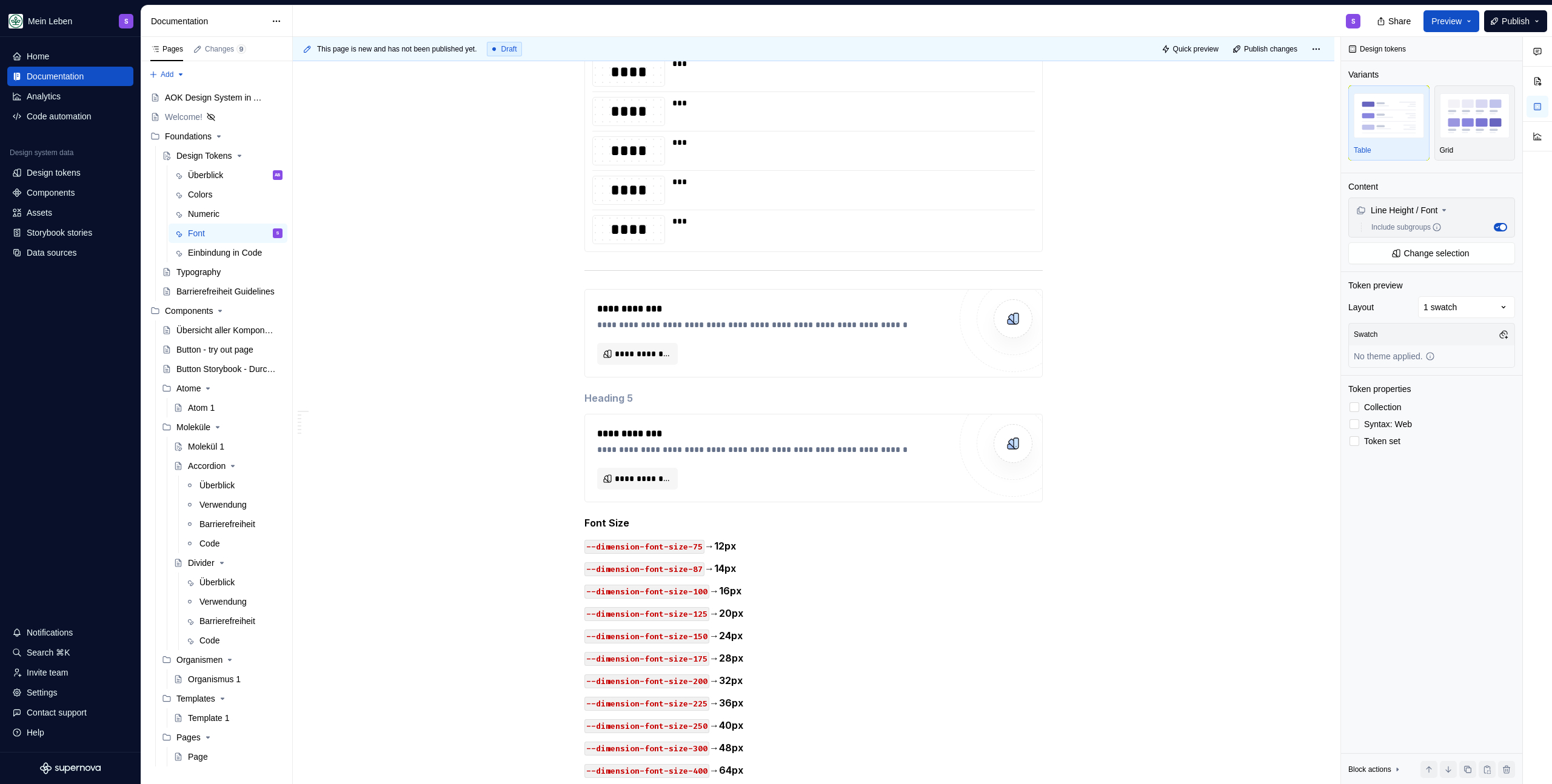
scroll to position [721, 0]
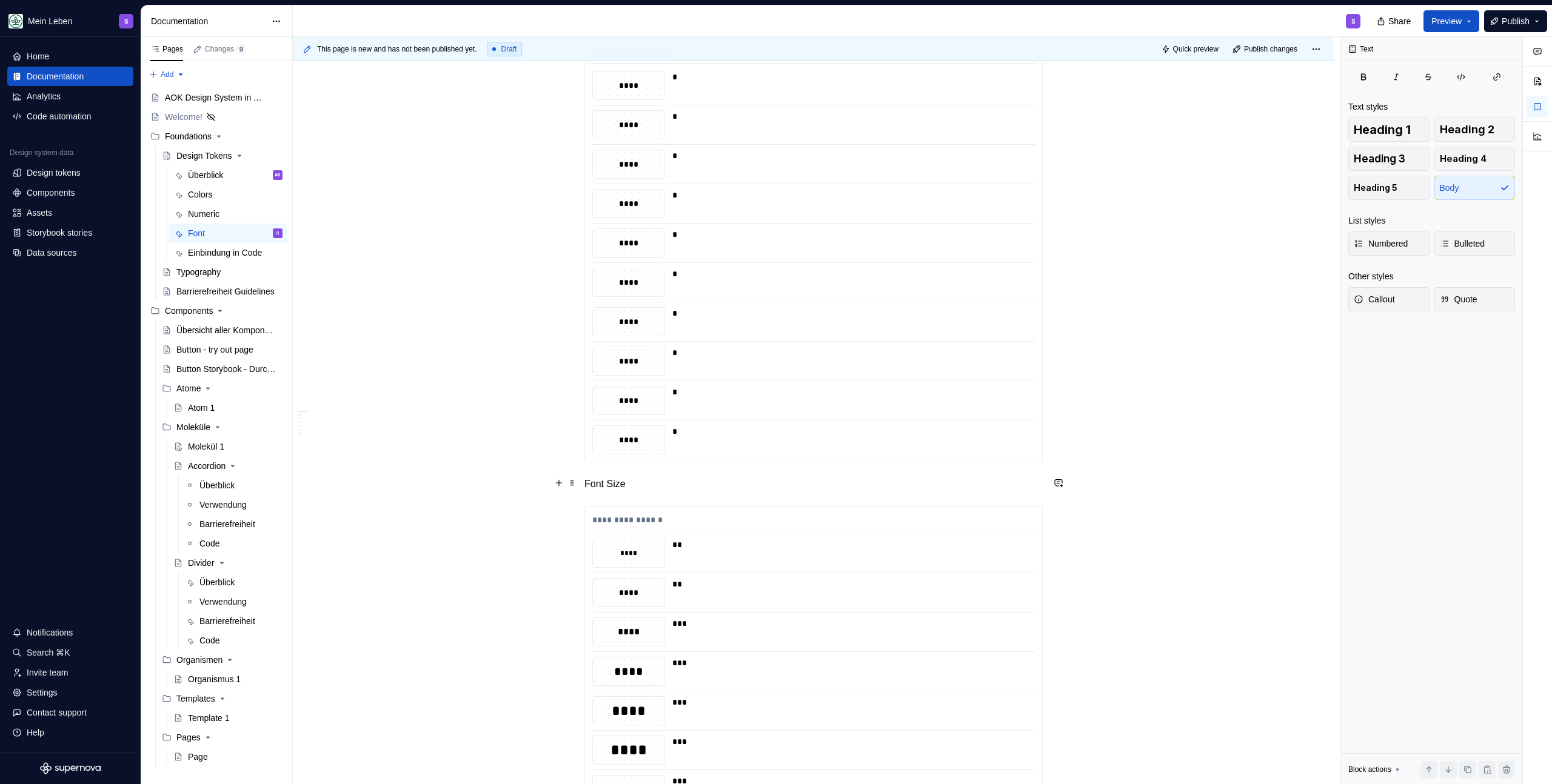
click at [646, 488] on p "Font Size" at bounding box center [813, 484] width 458 height 15
click at [646, 489] on p "Font Size" at bounding box center [813, 484] width 458 height 15
click at [676, 461] on button "button" at bounding box center [677, 461] width 17 height 17
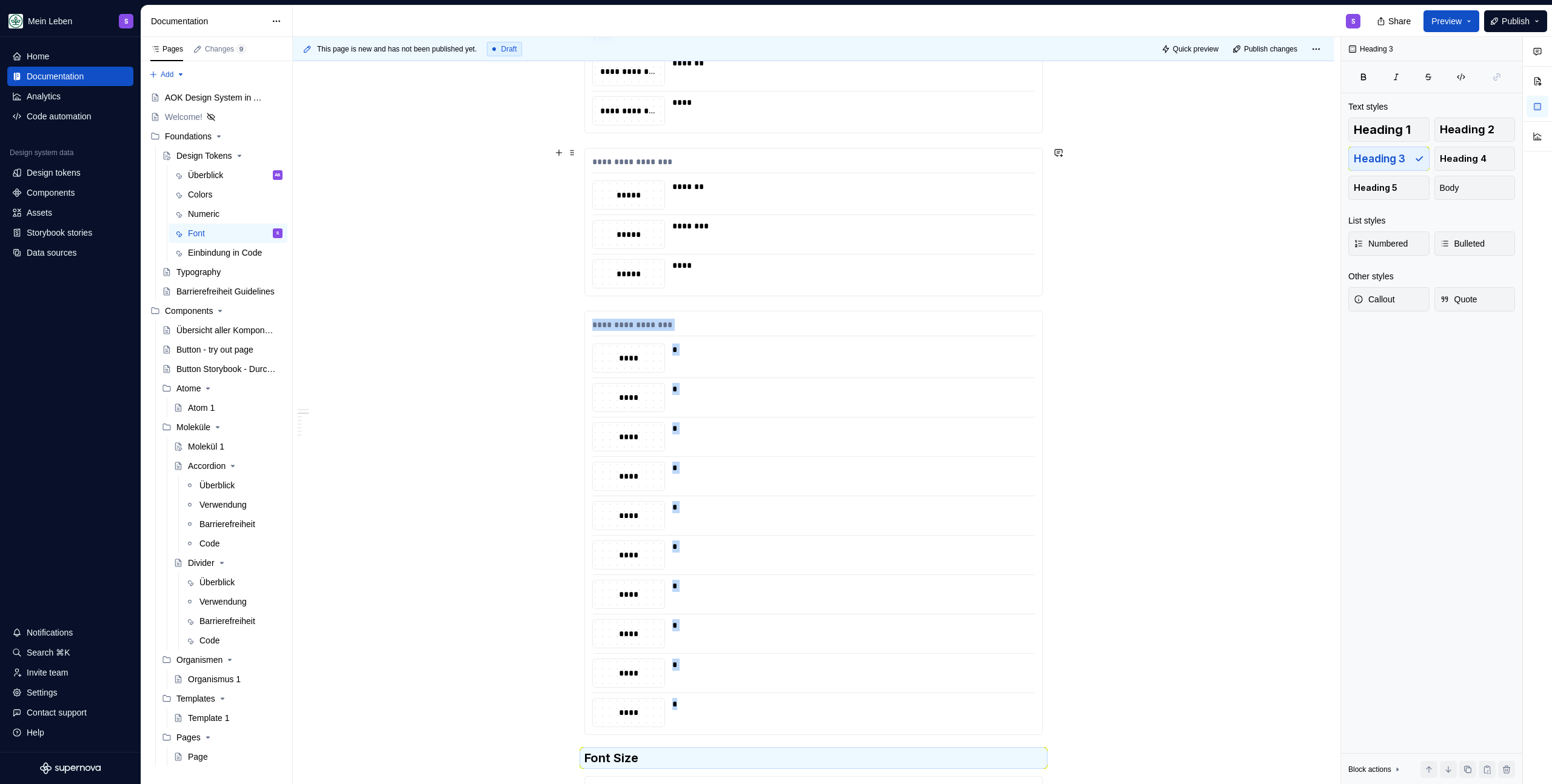
scroll to position [600, 0]
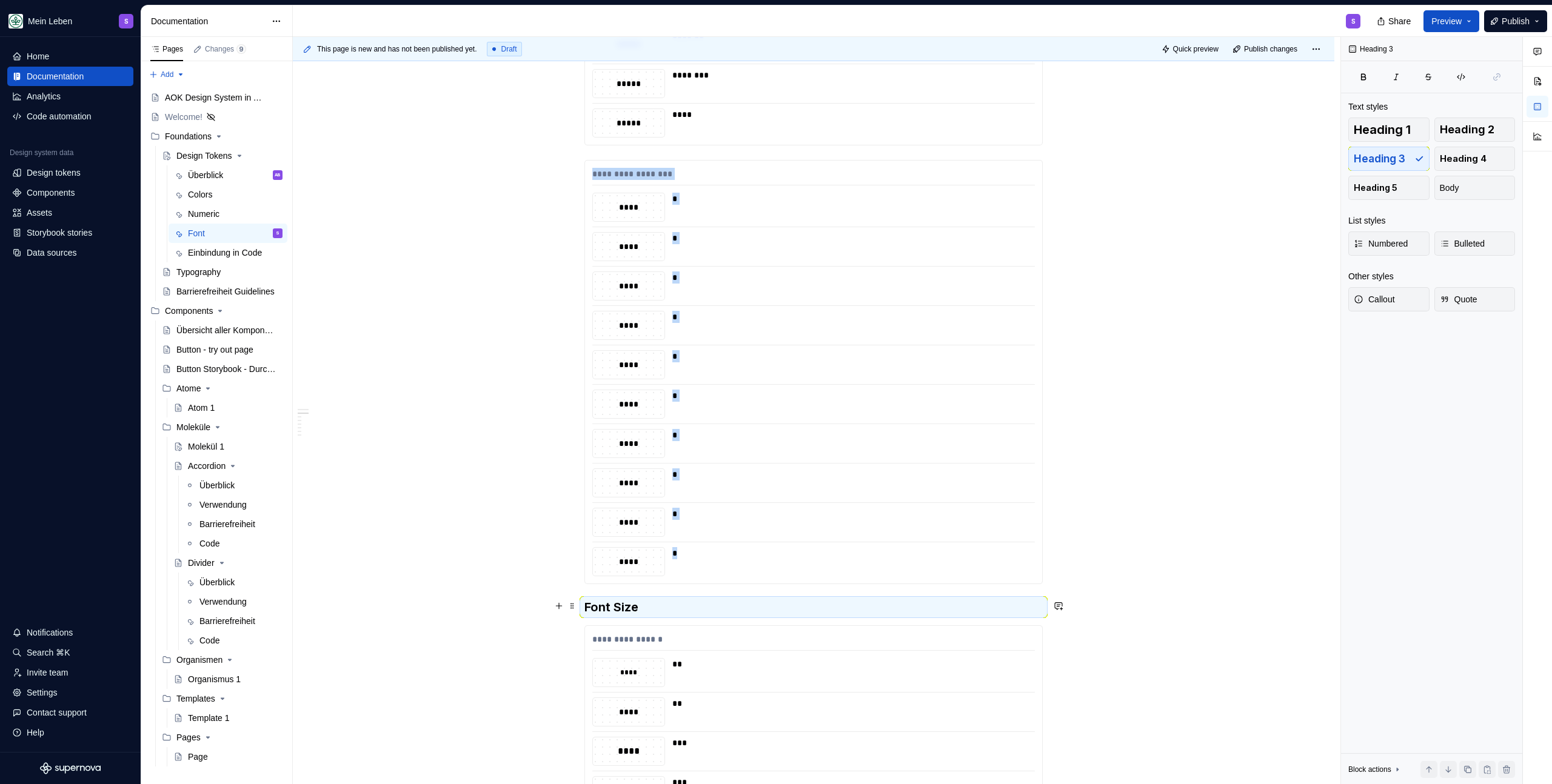
click at [651, 601] on h3 "Font Size" at bounding box center [813, 607] width 458 height 17
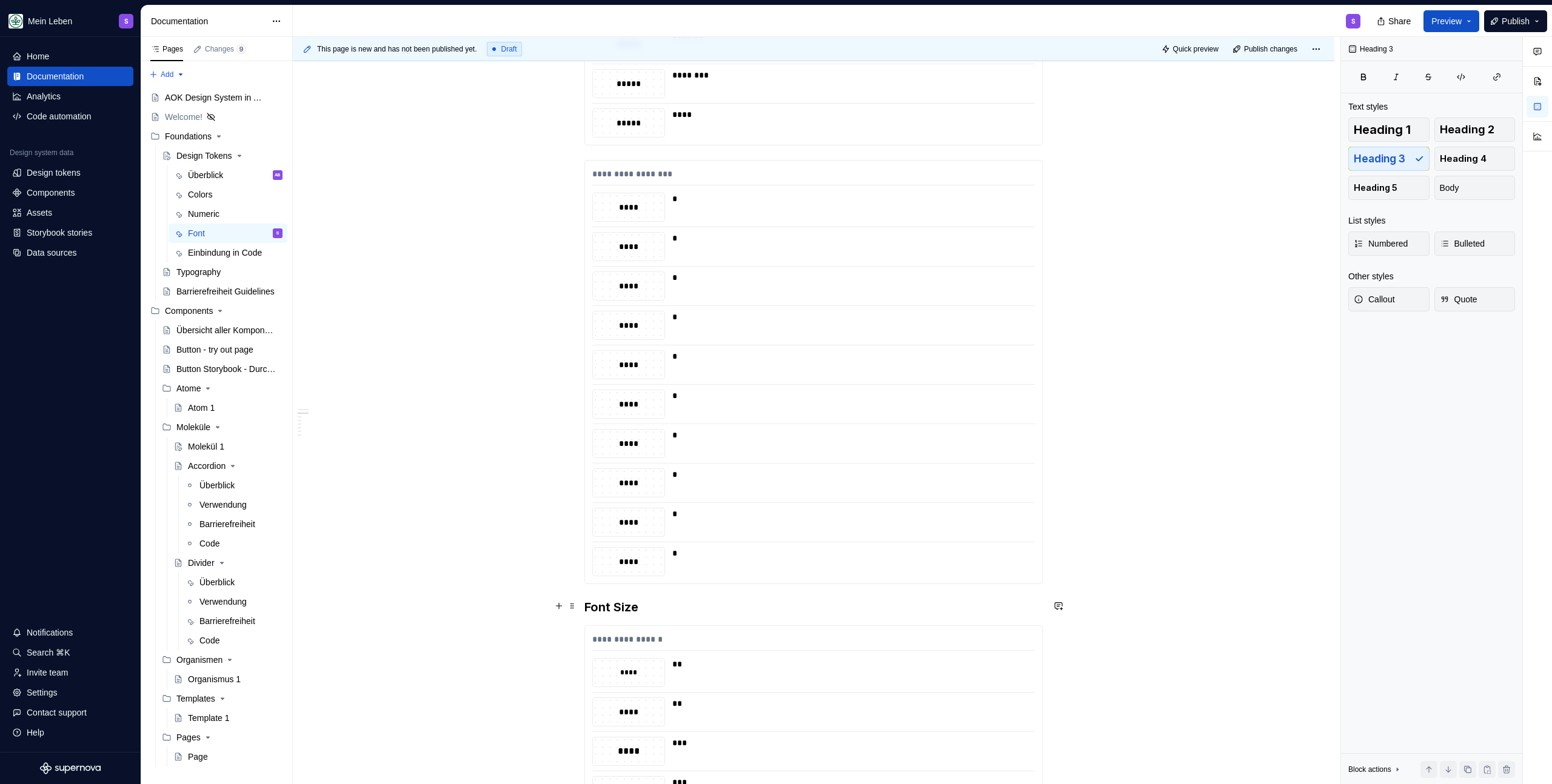
click at [651, 603] on h3 "Font Size" at bounding box center [813, 607] width 458 height 17
copy h3 "Font Size"
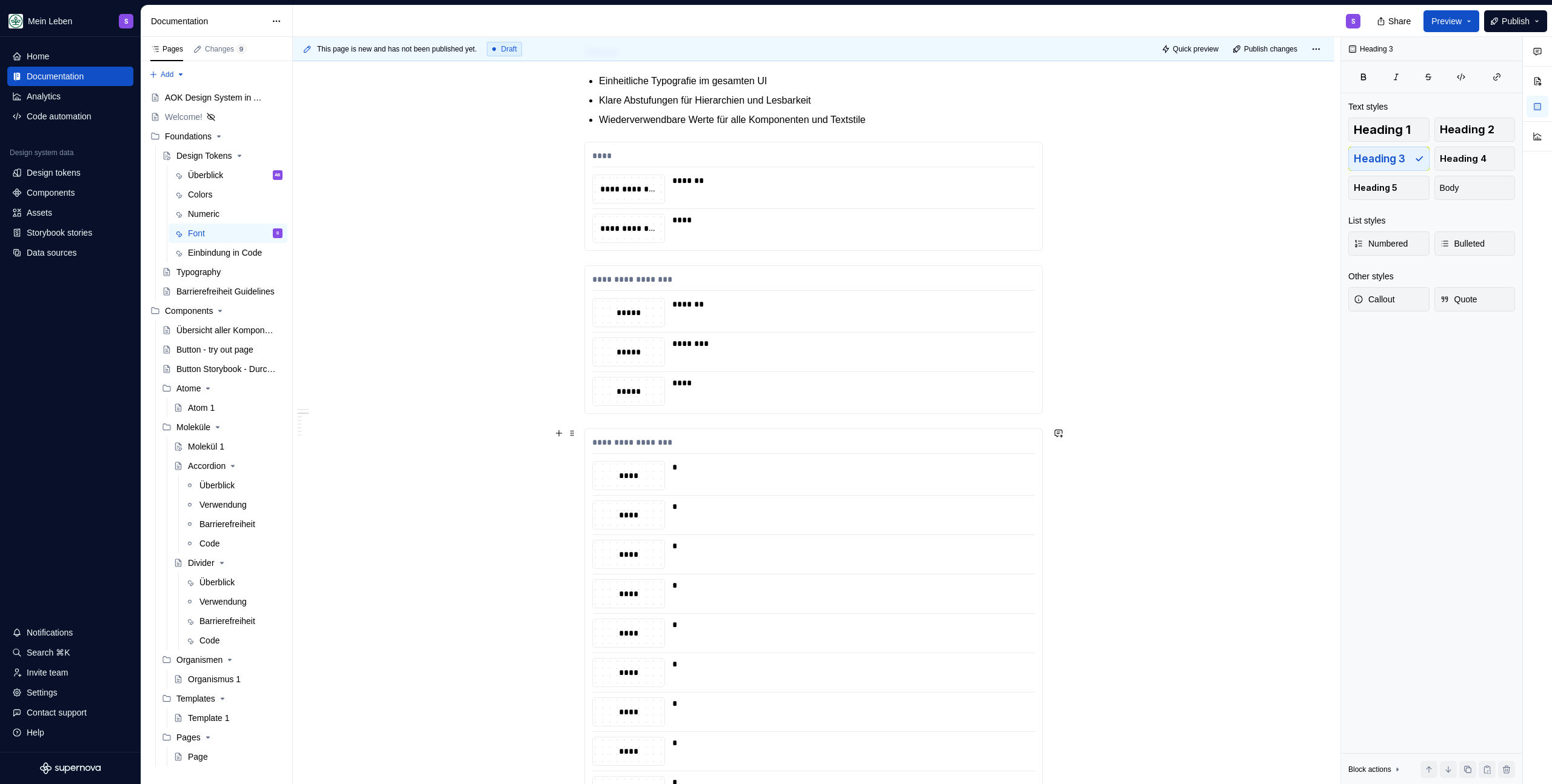
scroll to position [181, 0]
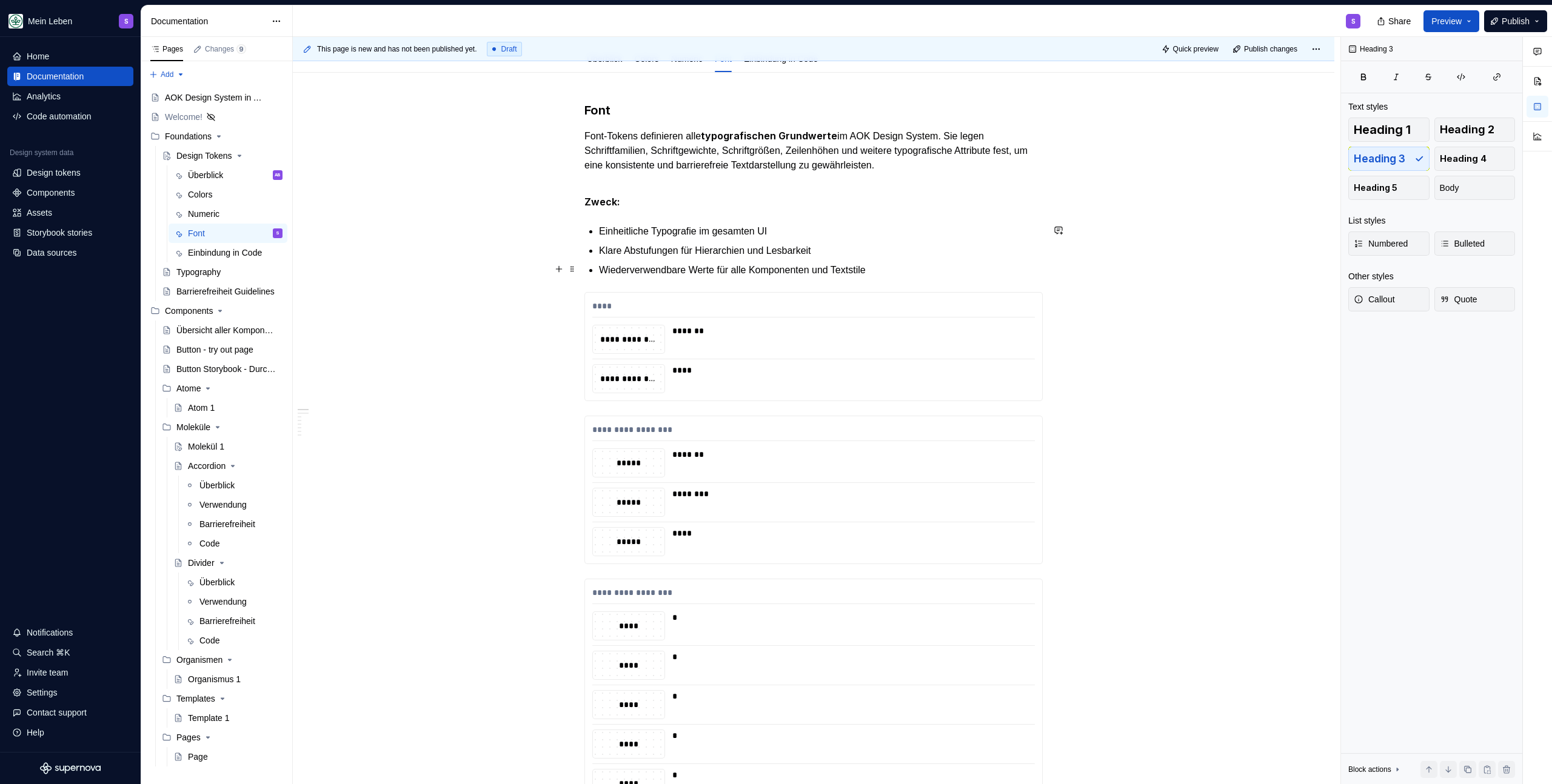
click at [932, 266] on p "Wiederverwendbare Werte für alle Komponenten und Textstile" at bounding box center [821, 270] width 444 height 15
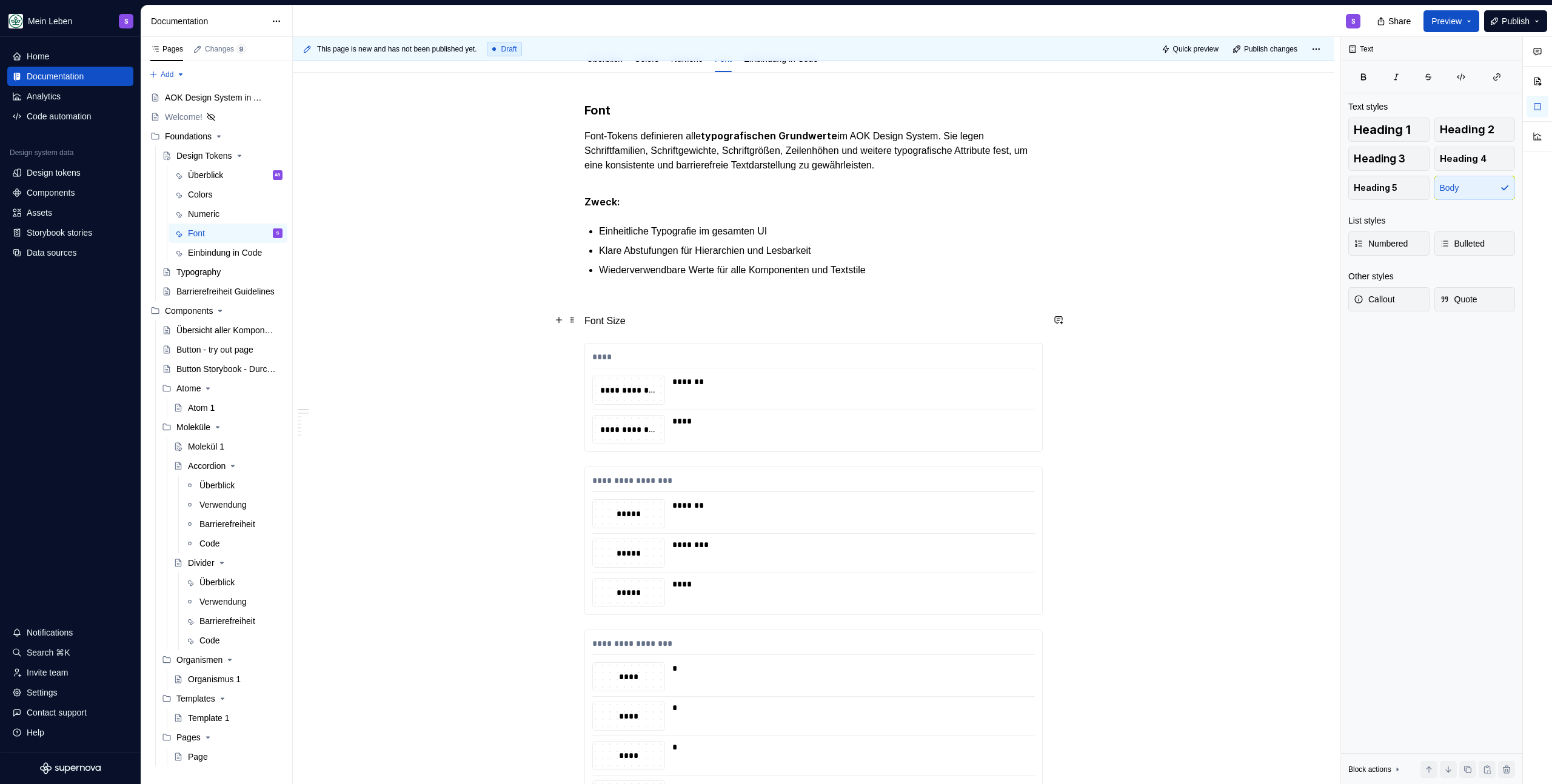
click at [622, 318] on p "Font Size" at bounding box center [813, 320] width 458 height 15
click at [601, 321] on p "Font" at bounding box center [813, 320] width 458 height 15
click at [600, 321] on p "Font" at bounding box center [813, 320] width 458 height 15
click at [615, 297] on span "Text" at bounding box center [622, 297] width 14 height 9
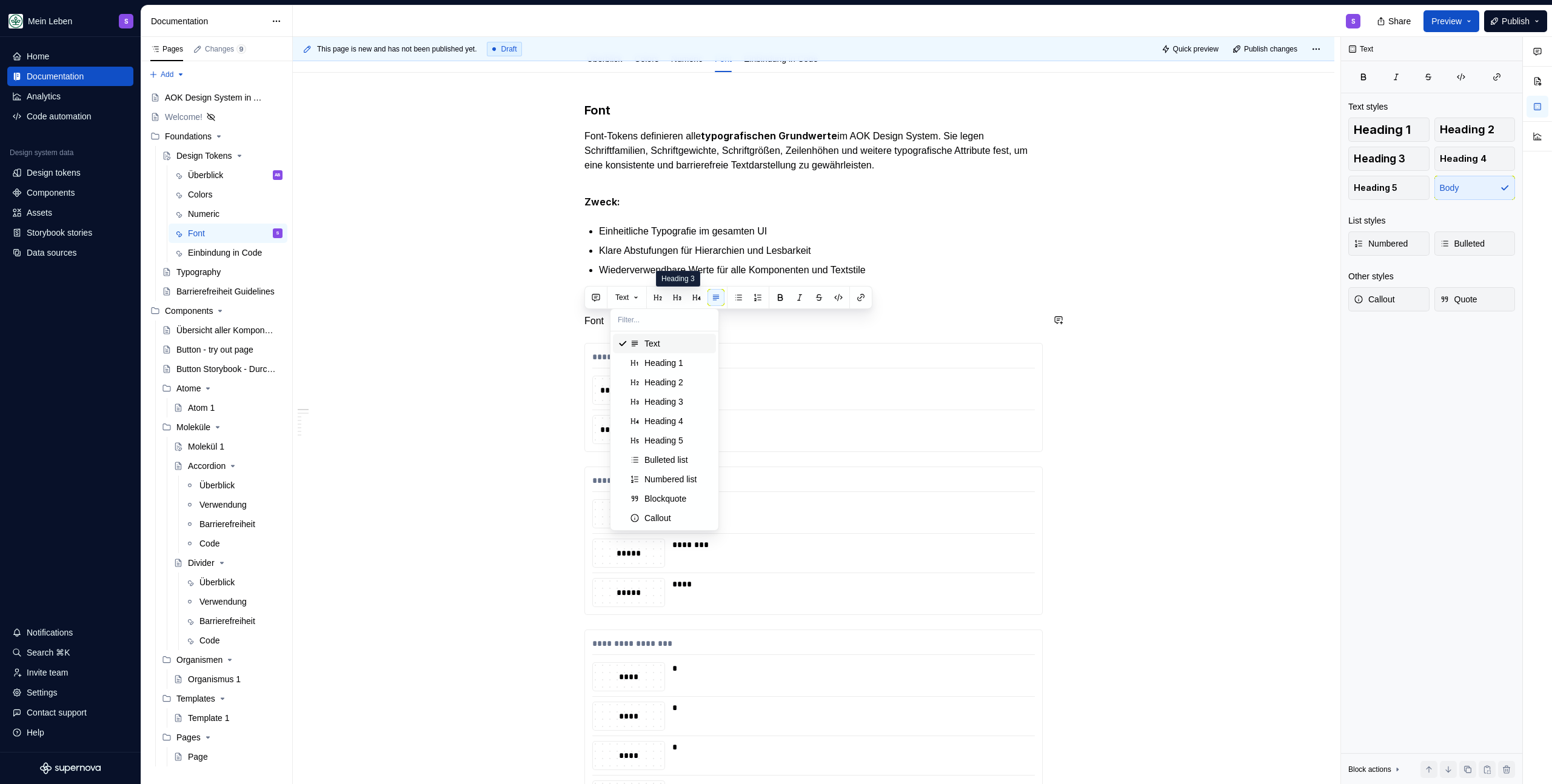
click at [680, 297] on button "button" at bounding box center [677, 297] width 17 height 17
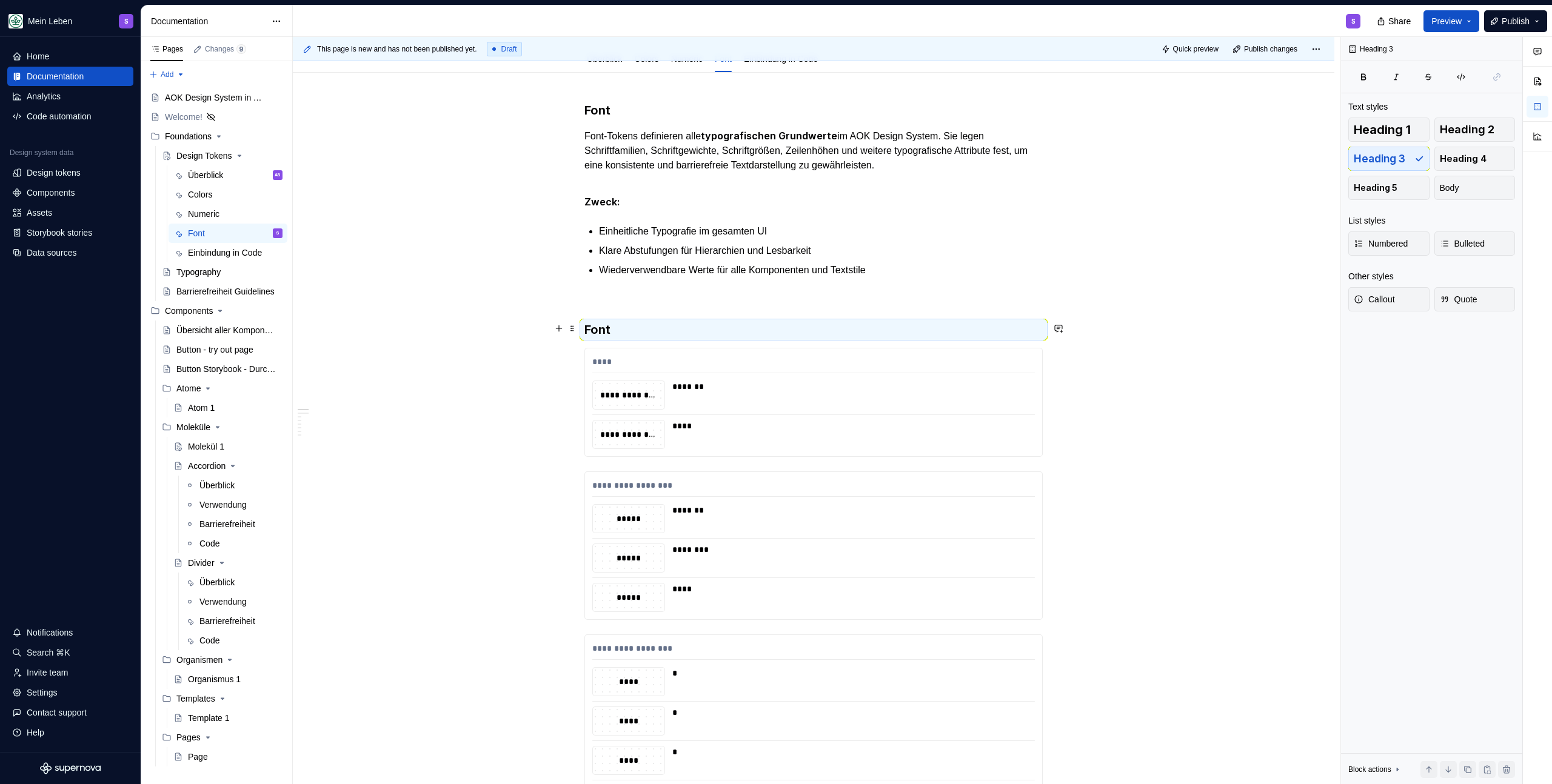
click at [639, 324] on h3 "Font" at bounding box center [813, 330] width 458 height 17
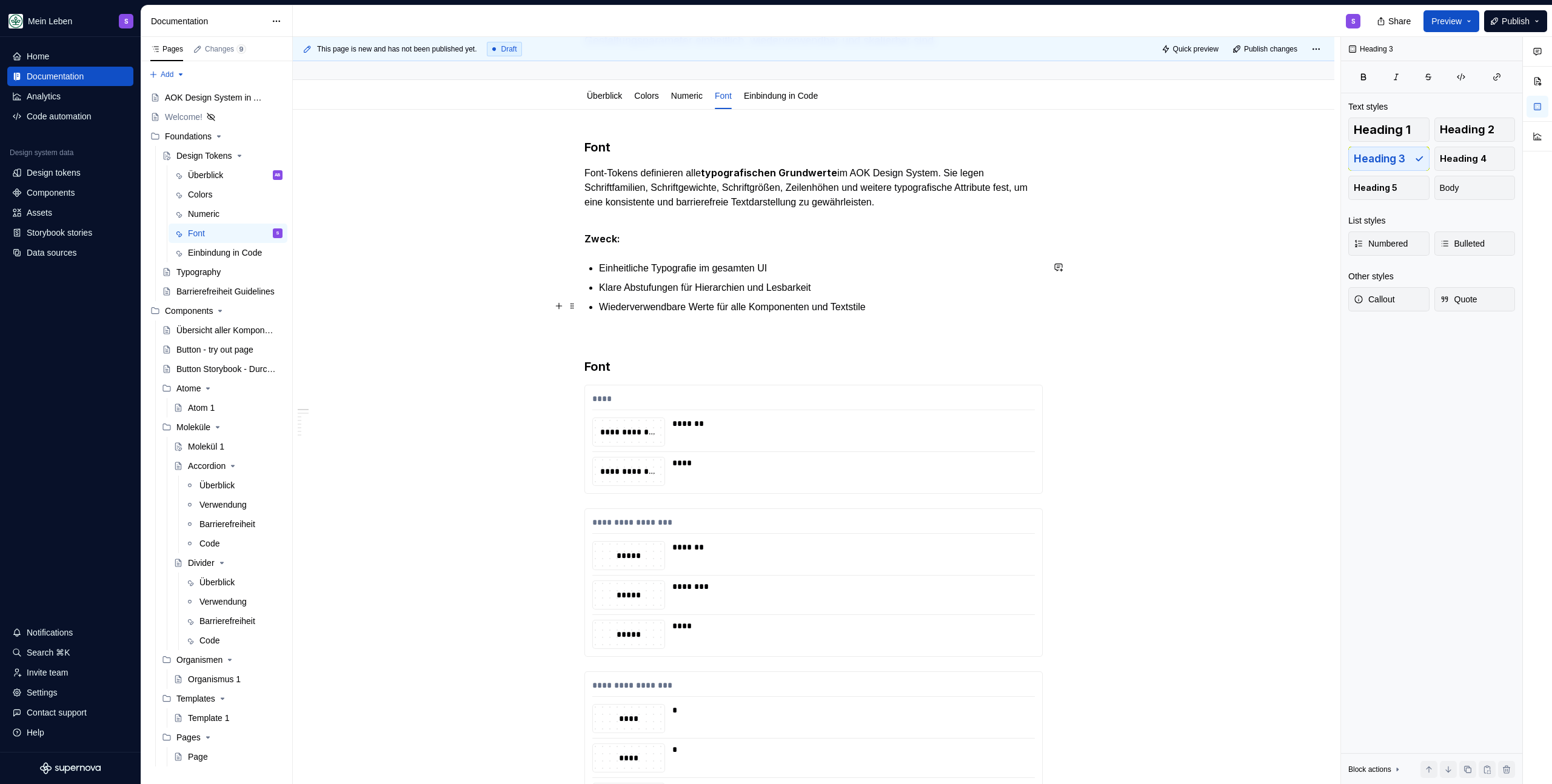
scroll to position [68, 0]
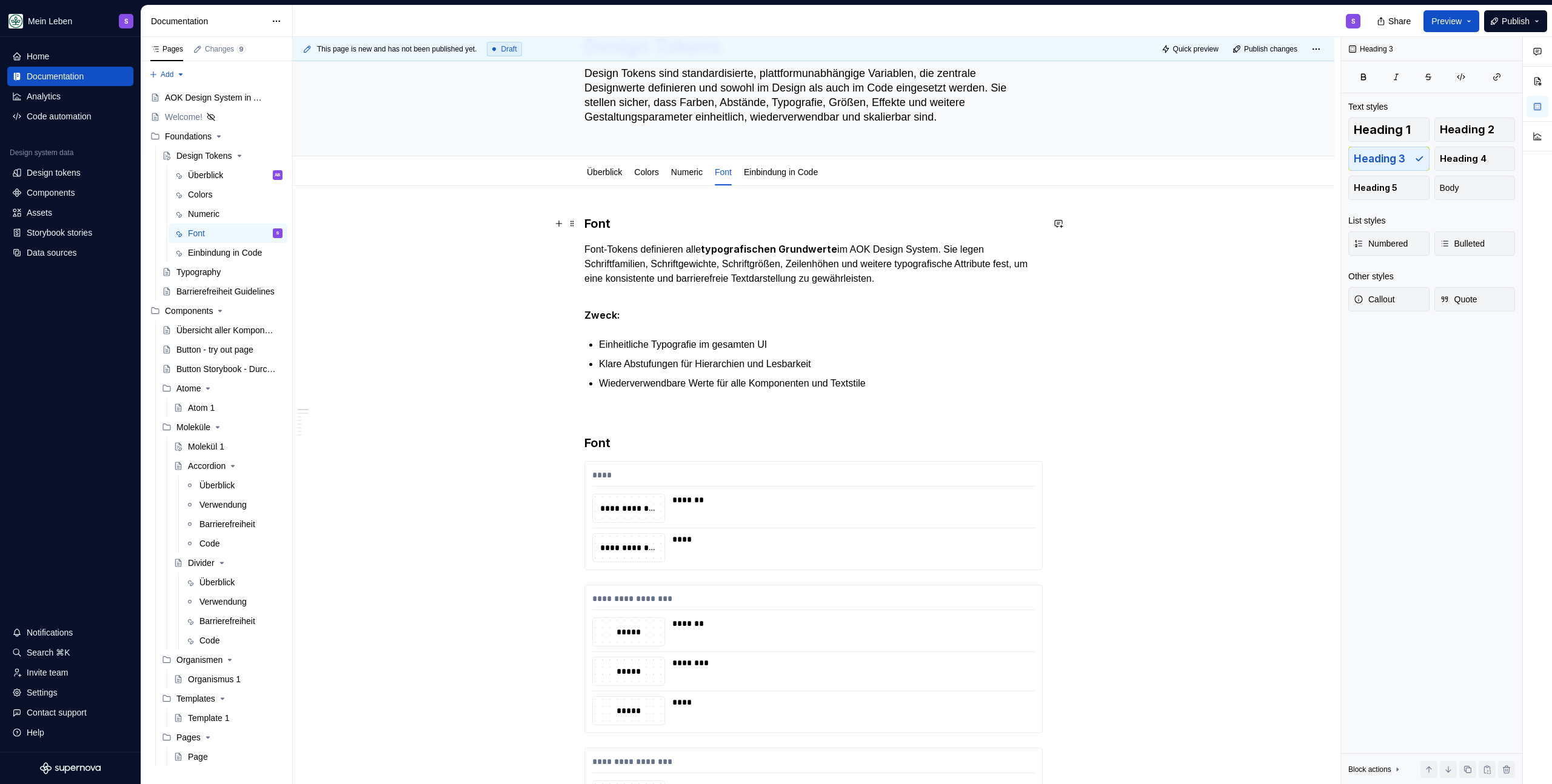
click at [596, 224] on h3 "Font" at bounding box center [813, 224] width 458 height 17
click at [596, 225] on h3 "Font" at bounding box center [813, 224] width 458 height 17
click at [648, 204] on span "Heading 3" at bounding box center [632, 200] width 33 height 9
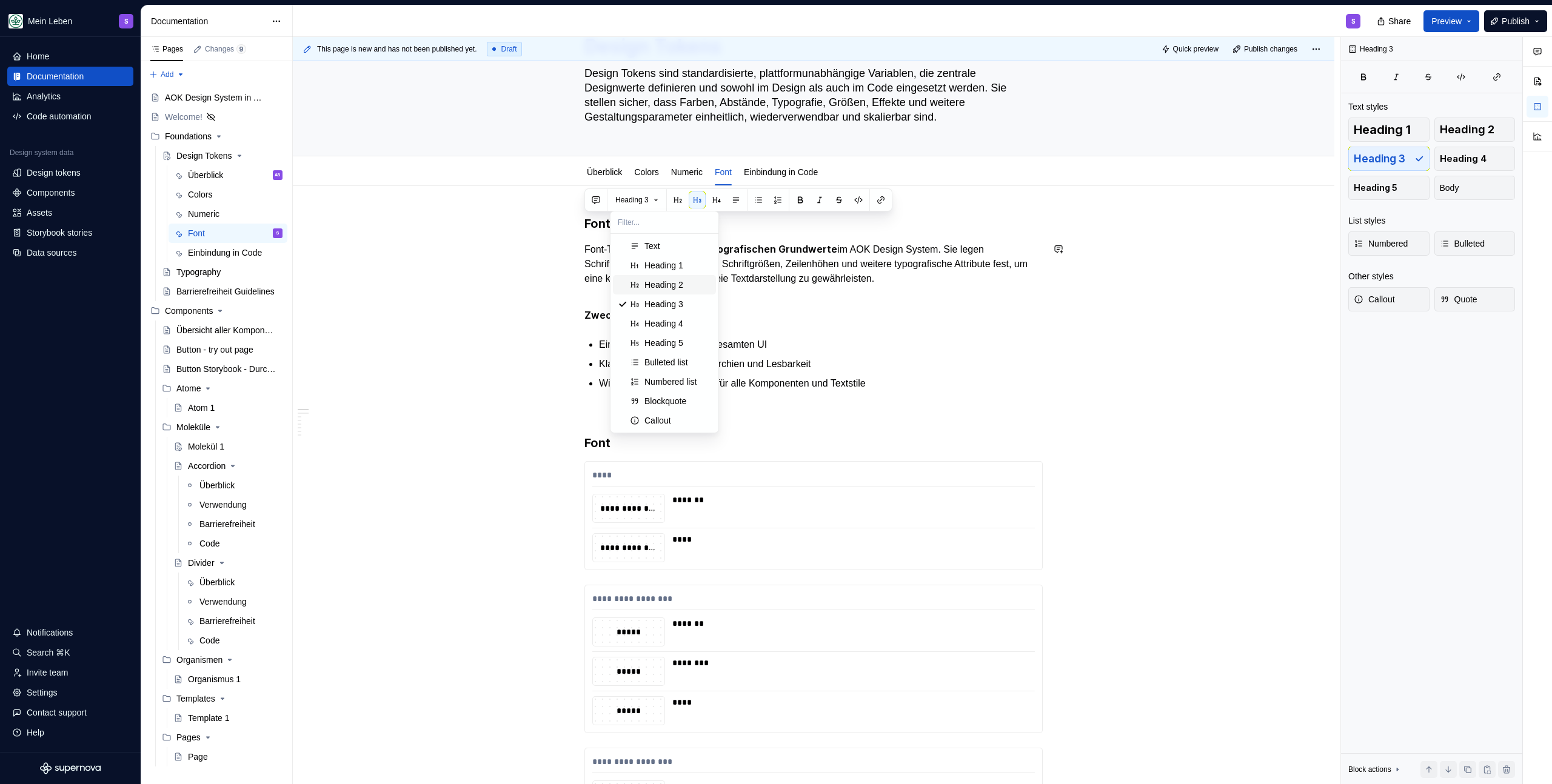
click at [666, 285] on div "Heading 2" at bounding box center [663, 284] width 39 height 12
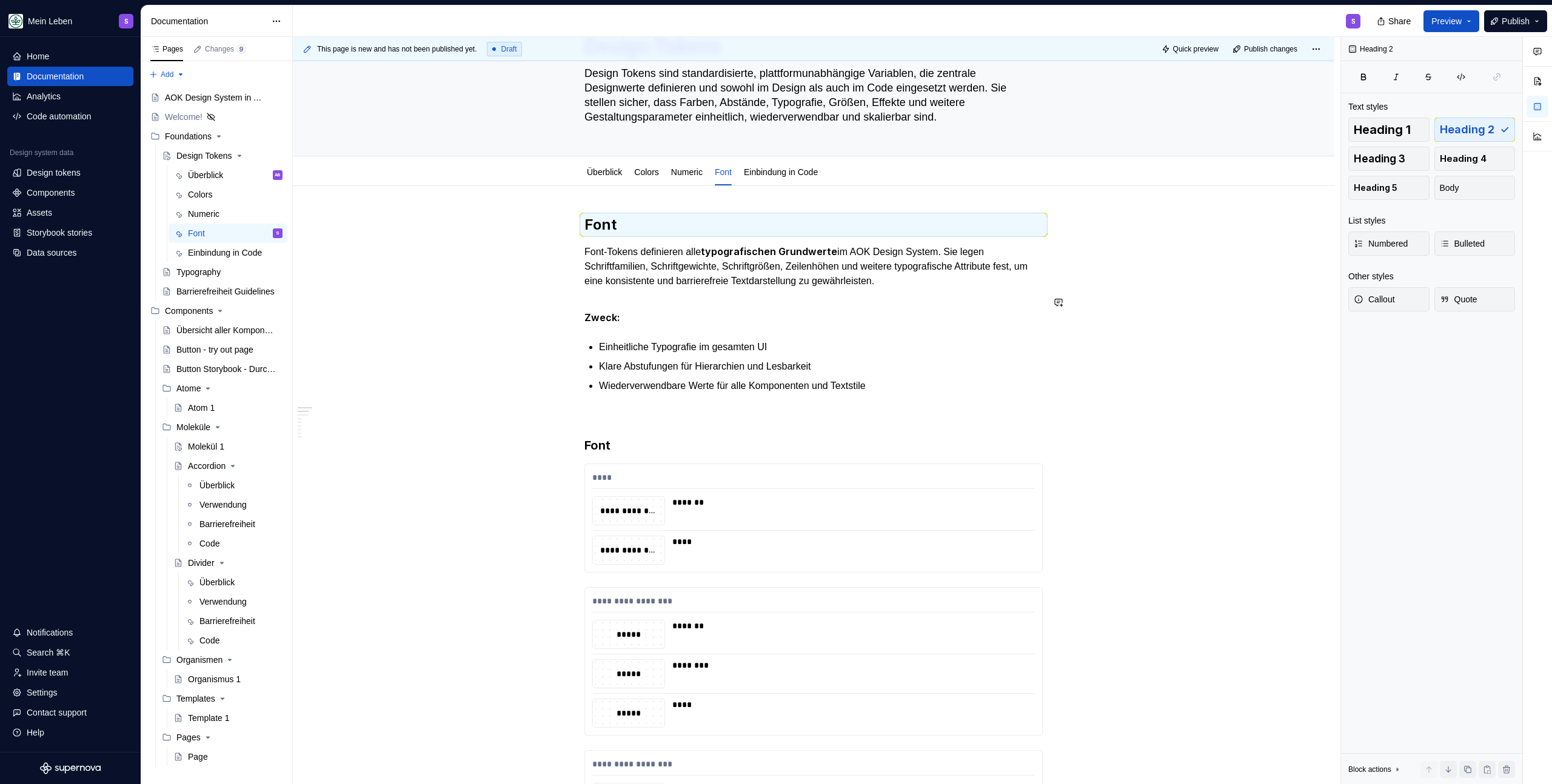
click at [631, 314] on p "Zweck:" at bounding box center [813, 310] width 458 height 30
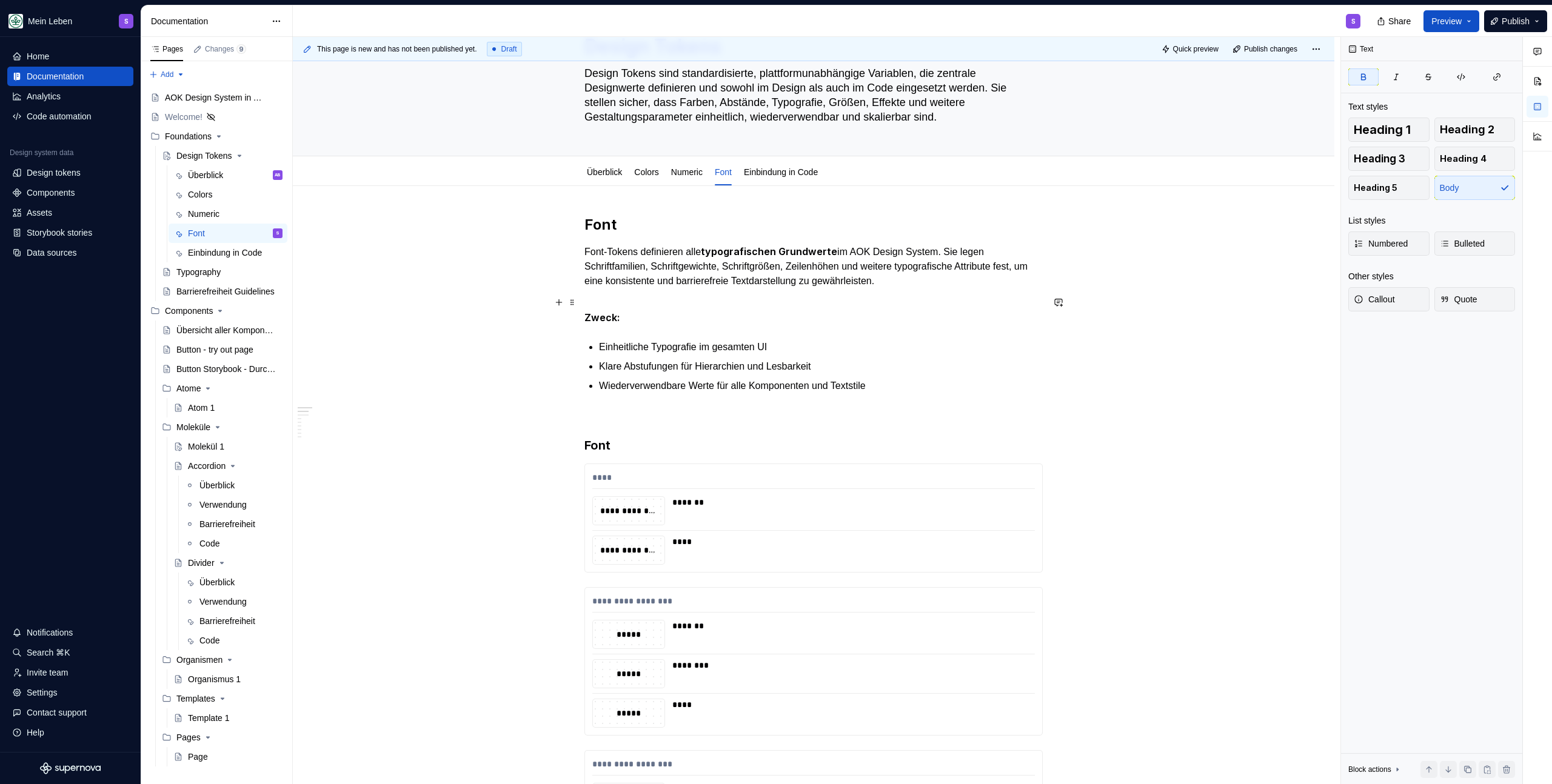
click at [653, 314] on p "Zweck:" at bounding box center [813, 310] width 458 height 30
click at [661, 317] on p "Zweck:" at bounding box center [813, 310] width 458 height 30
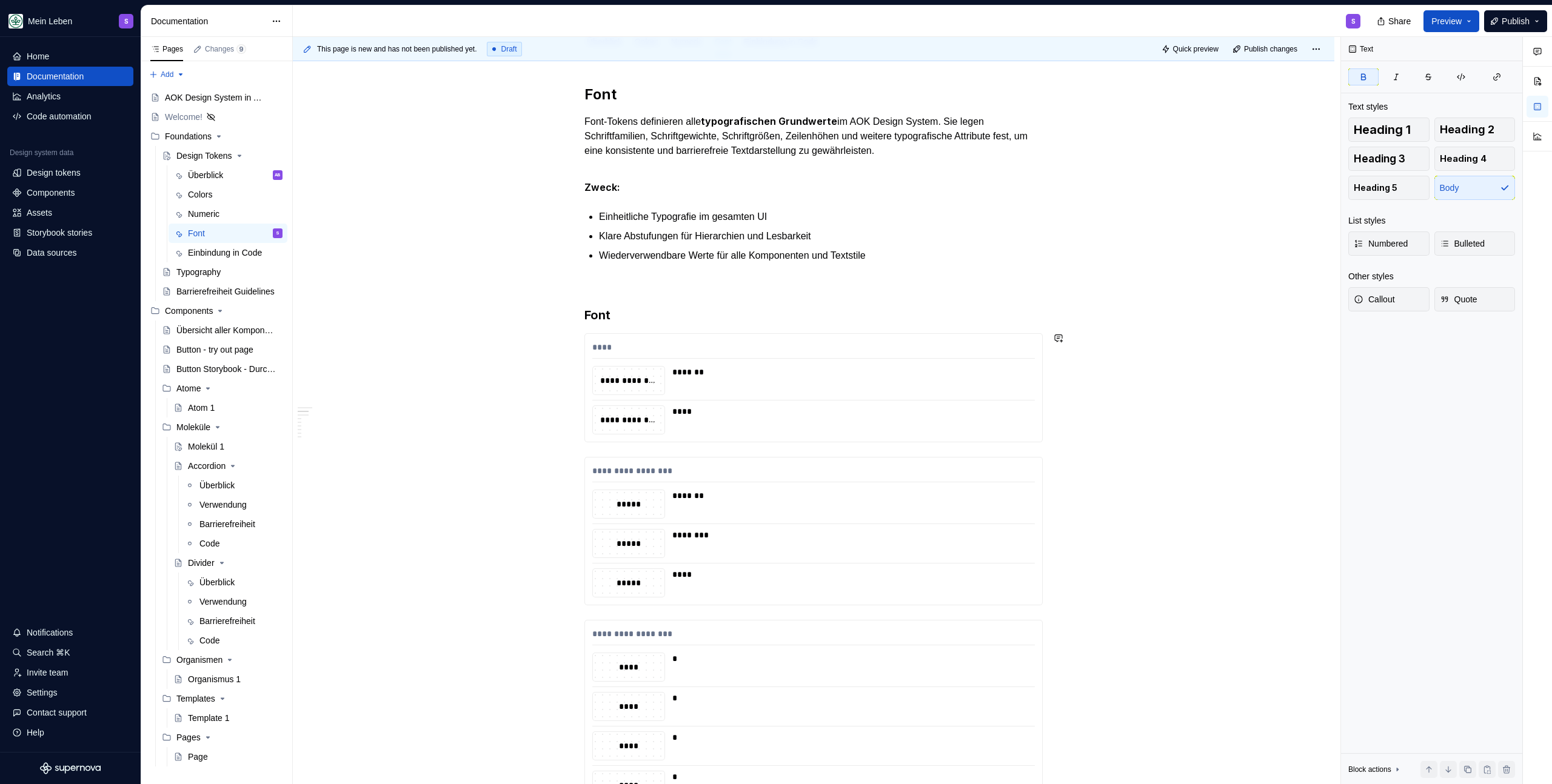
scroll to position [313, 0]
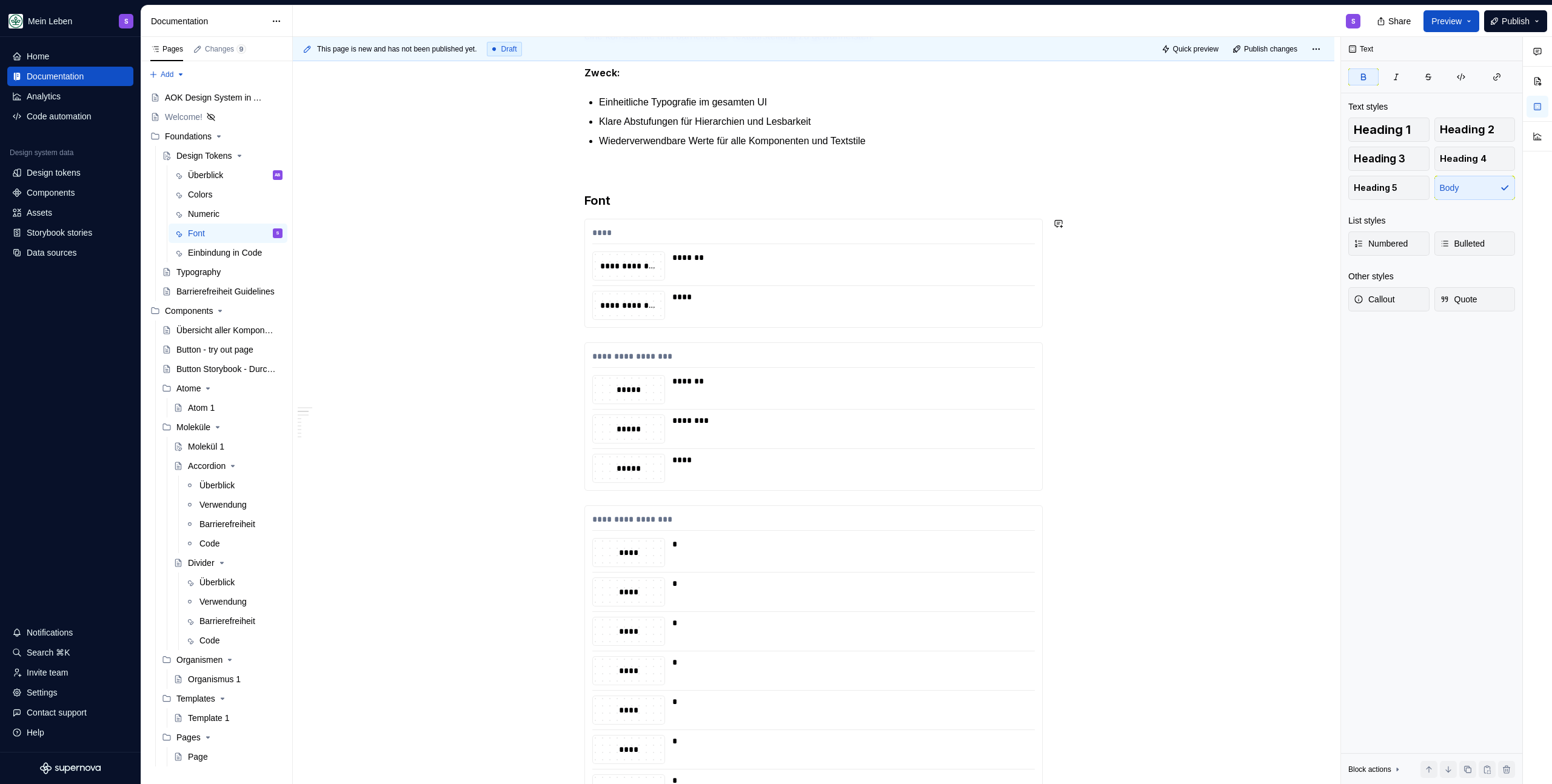
click at [618, 195] on h3 "Font" at bounding box center [813, 200] width 458 height 17
copy h3 "Font"
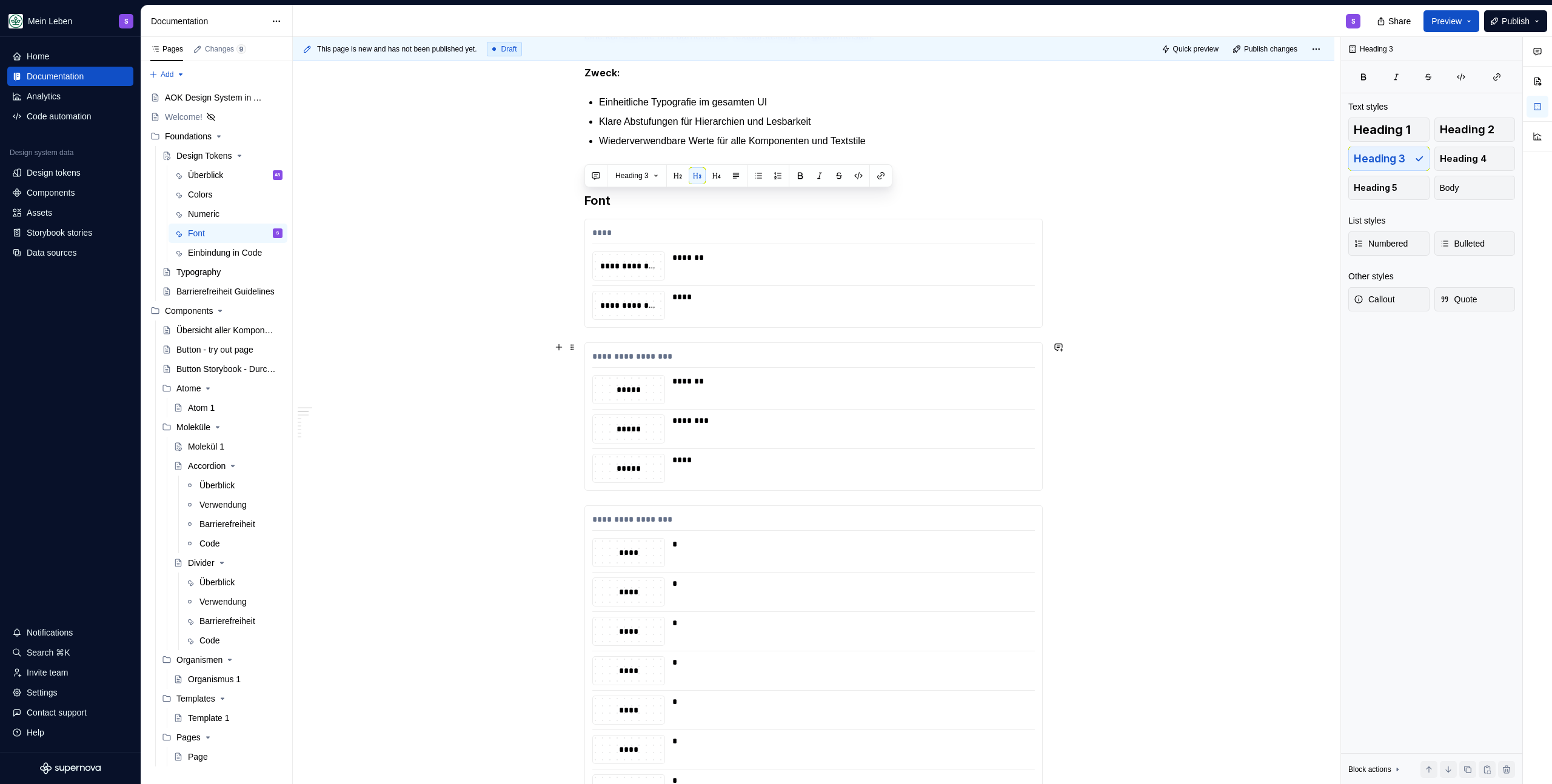
click at [634, 343] on div "**********" at bounding box center [813, 416] width 458 height 148
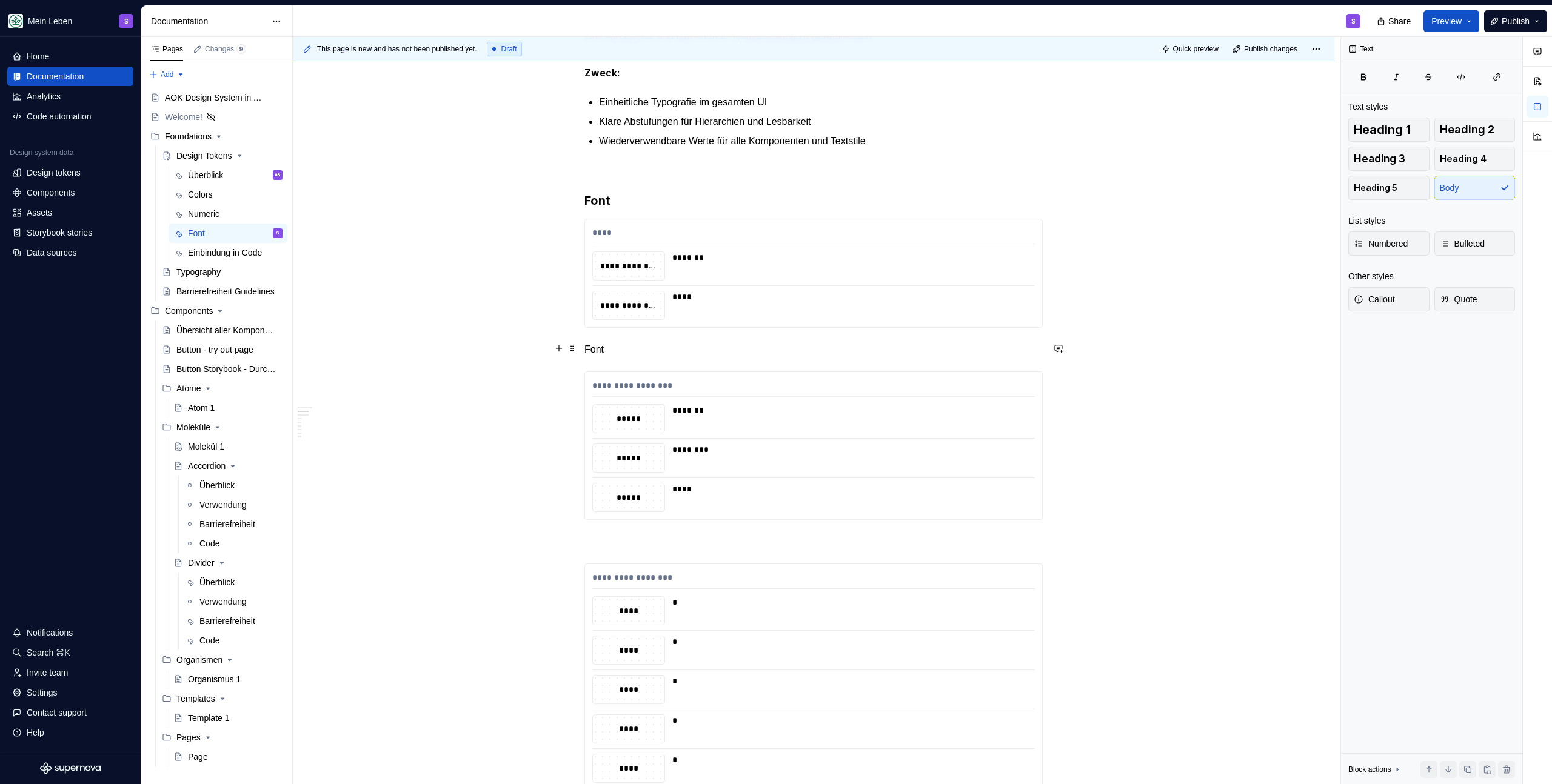
click at [635, 347] on p "Font" at bounding box center [813, 350] width 458 height 15
click at [654, 200] on h3 "Font" at bounding box center [813, 200] width 458 height 17
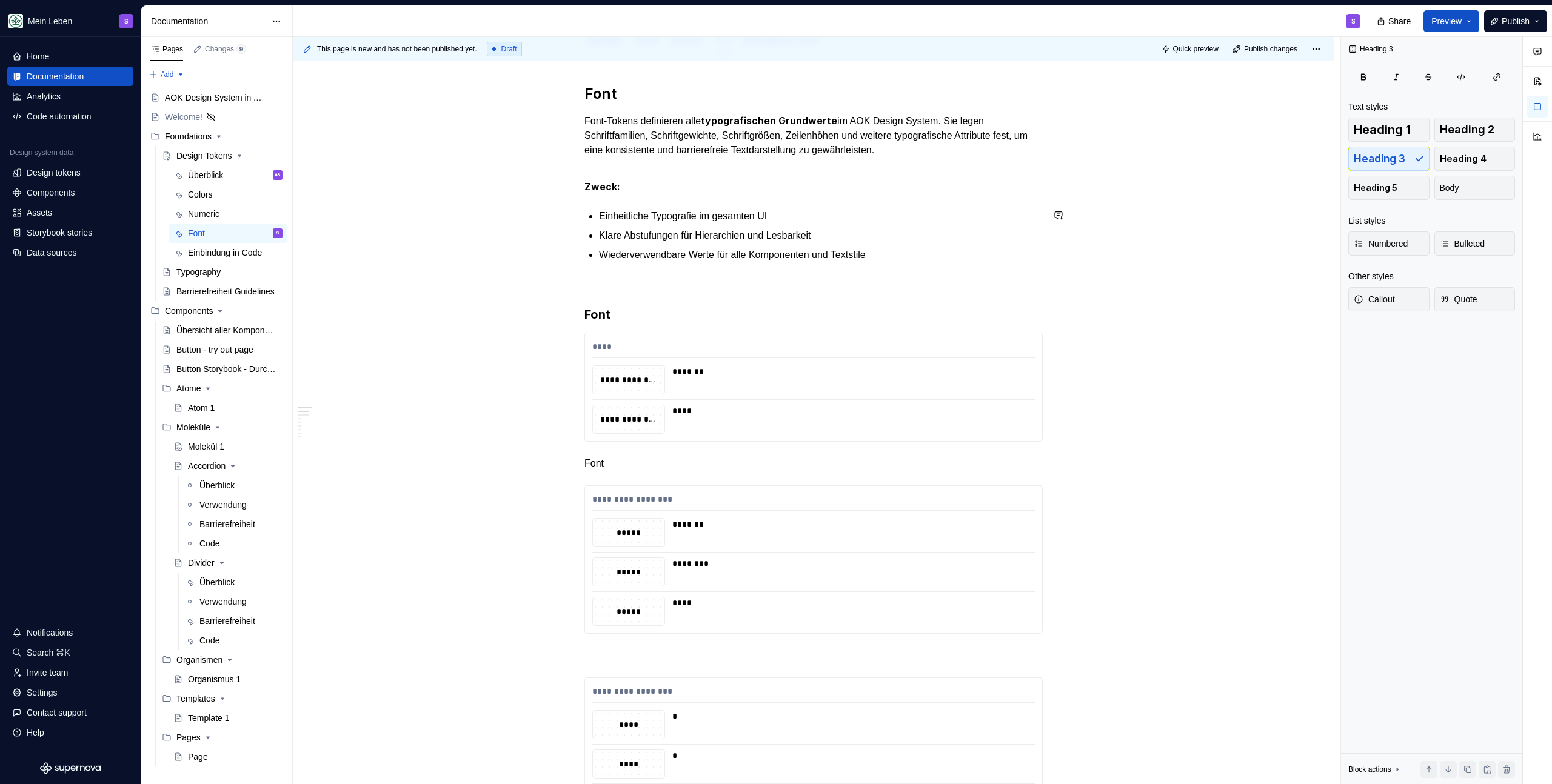
scroll to position [61, 0]
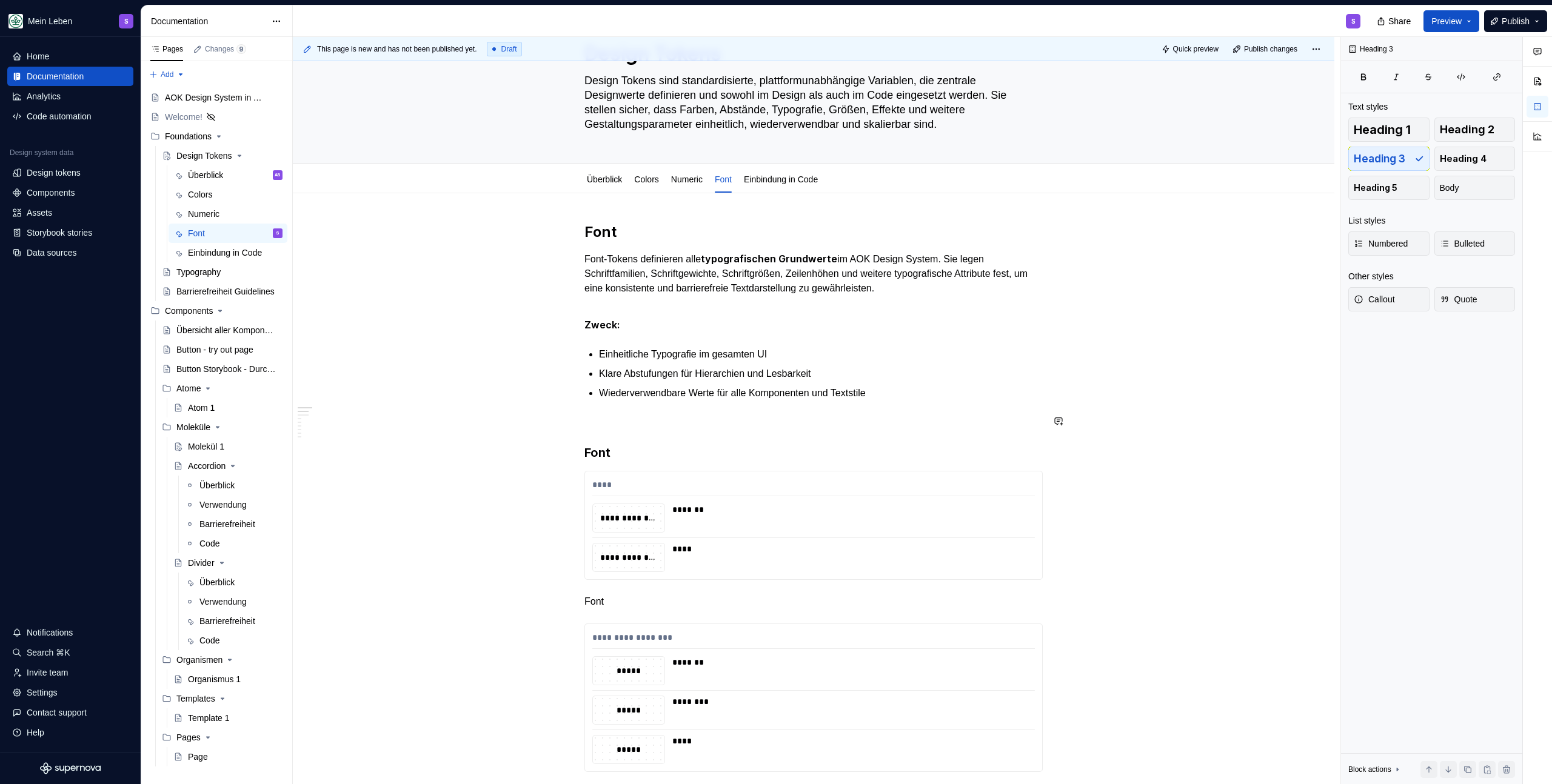
drag, startPoint x: 633, startPoint y: 440, endPoint x: 638, endPoint y: 451, distance: 12.1
click at [638, 451] on h3 "Font" at bounding box center [813, 452] width 458 height 17
click at [678, 606] on p "Font" at bounding box center [813, 601] width 458 height 15
click at [584, 601] on p "Font" at bounding box center [813, 601] width 458 height 15
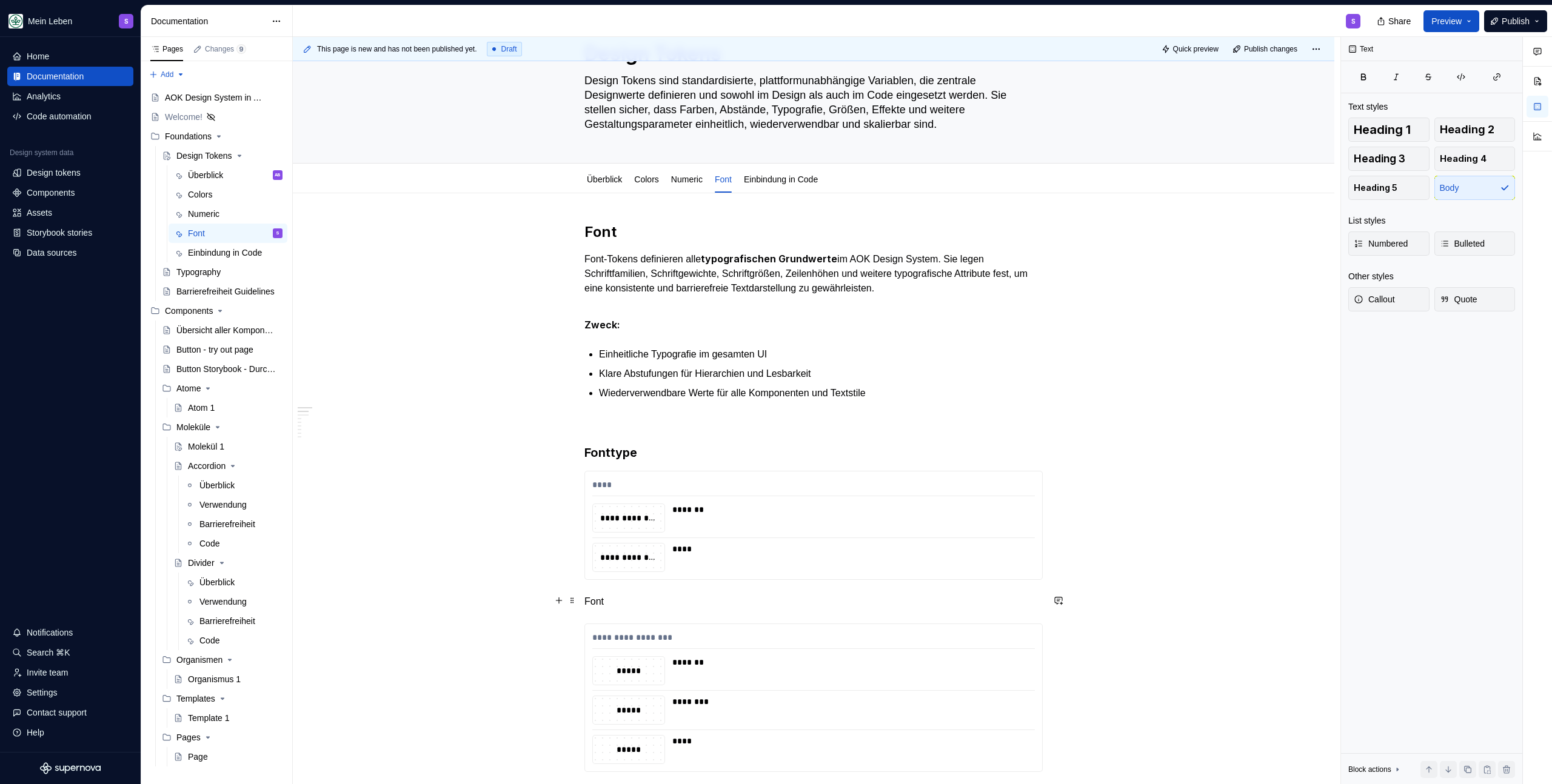
click at [585, 601] on p "Font" at bounding box center [813, 601] width 458 height 15
click at [674, 577] on button "button" at bounding box center [677, 578] width 17 height 17
click at [570, 601] on span at bounding box center [572, 601] width 9 height 17
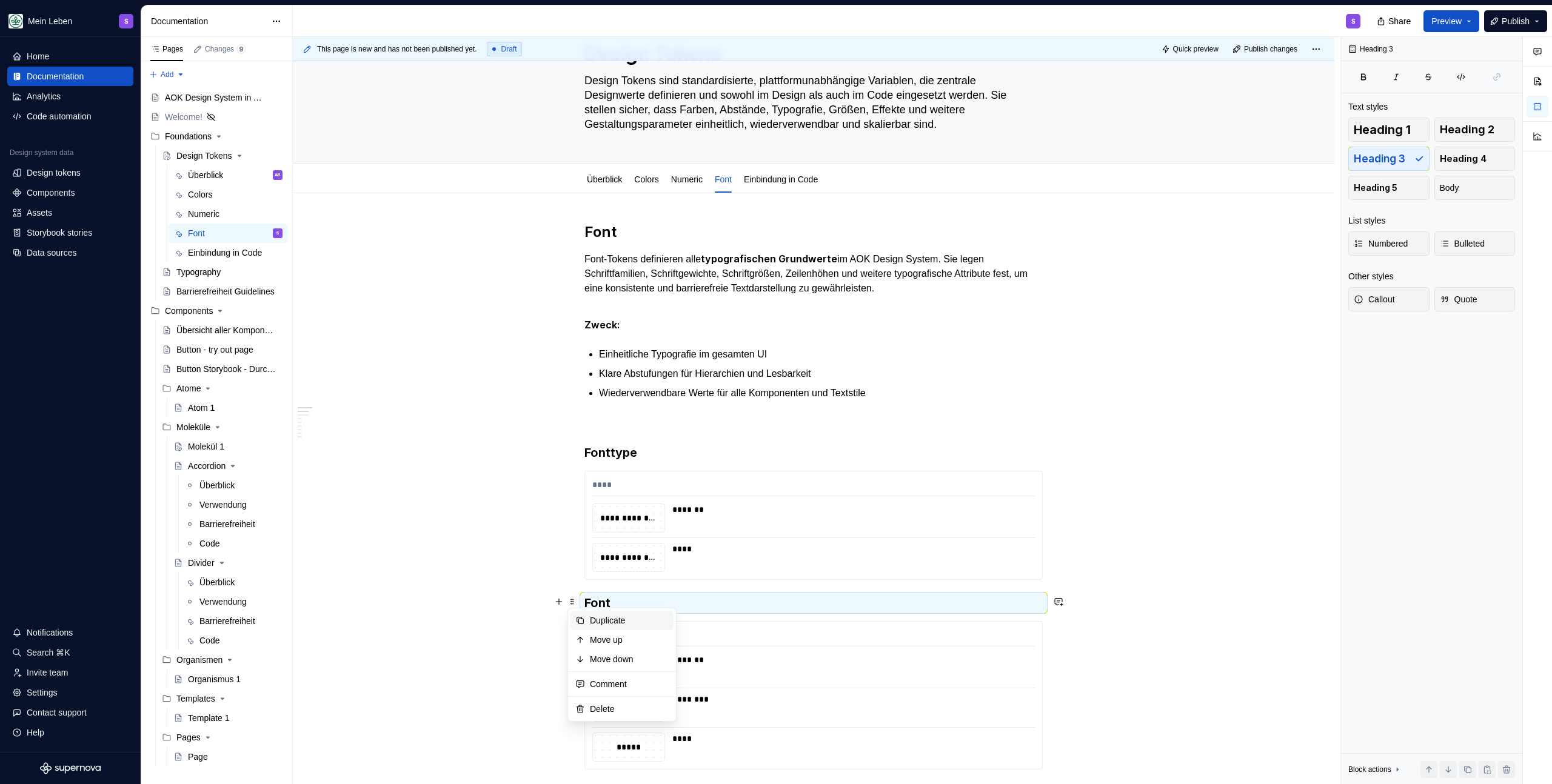
click at [604, 619] on div "Duplicate" at bounding box center [629, 620] width 79 height 12
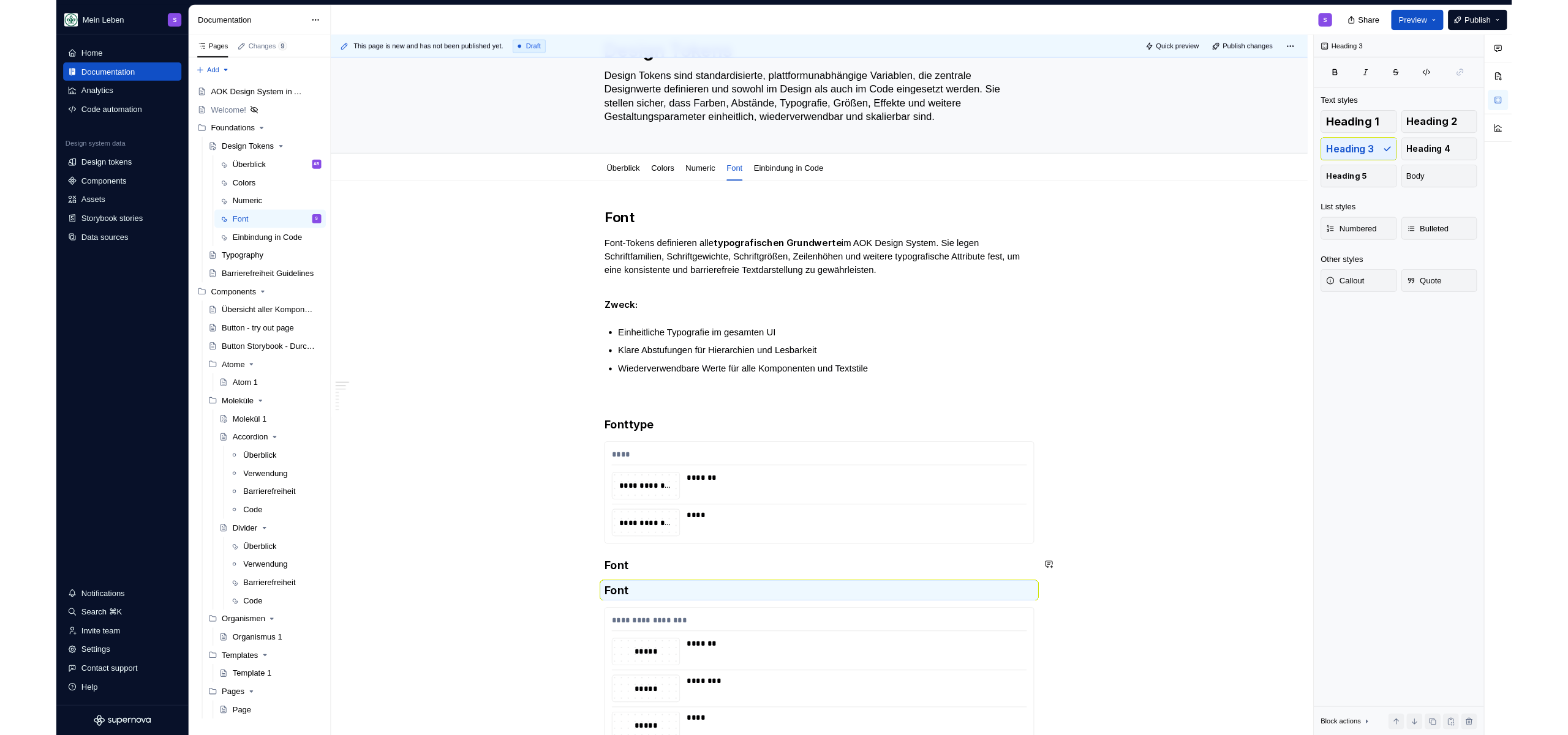
scroll to position [300, 0]
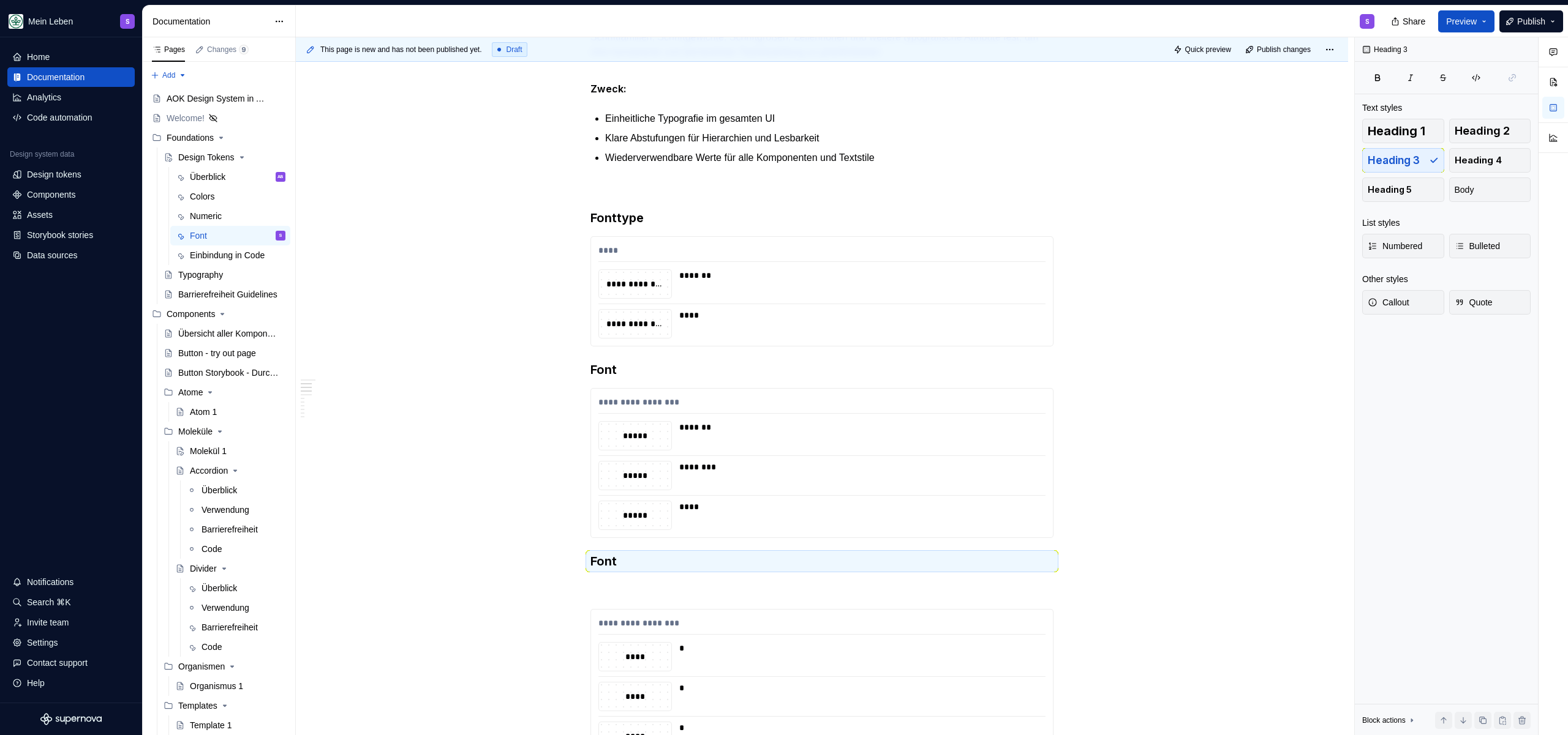
click at [657, 567] on h3 "Font" at bounding box center [822, 562] width 463 height 17
click at [660, 561] on h3 "Font" at bounding box center [822, 562] width 463 height 17
click at [660, 562] on h3 "Font" at bounding box center [822, 562] width 463 height 17
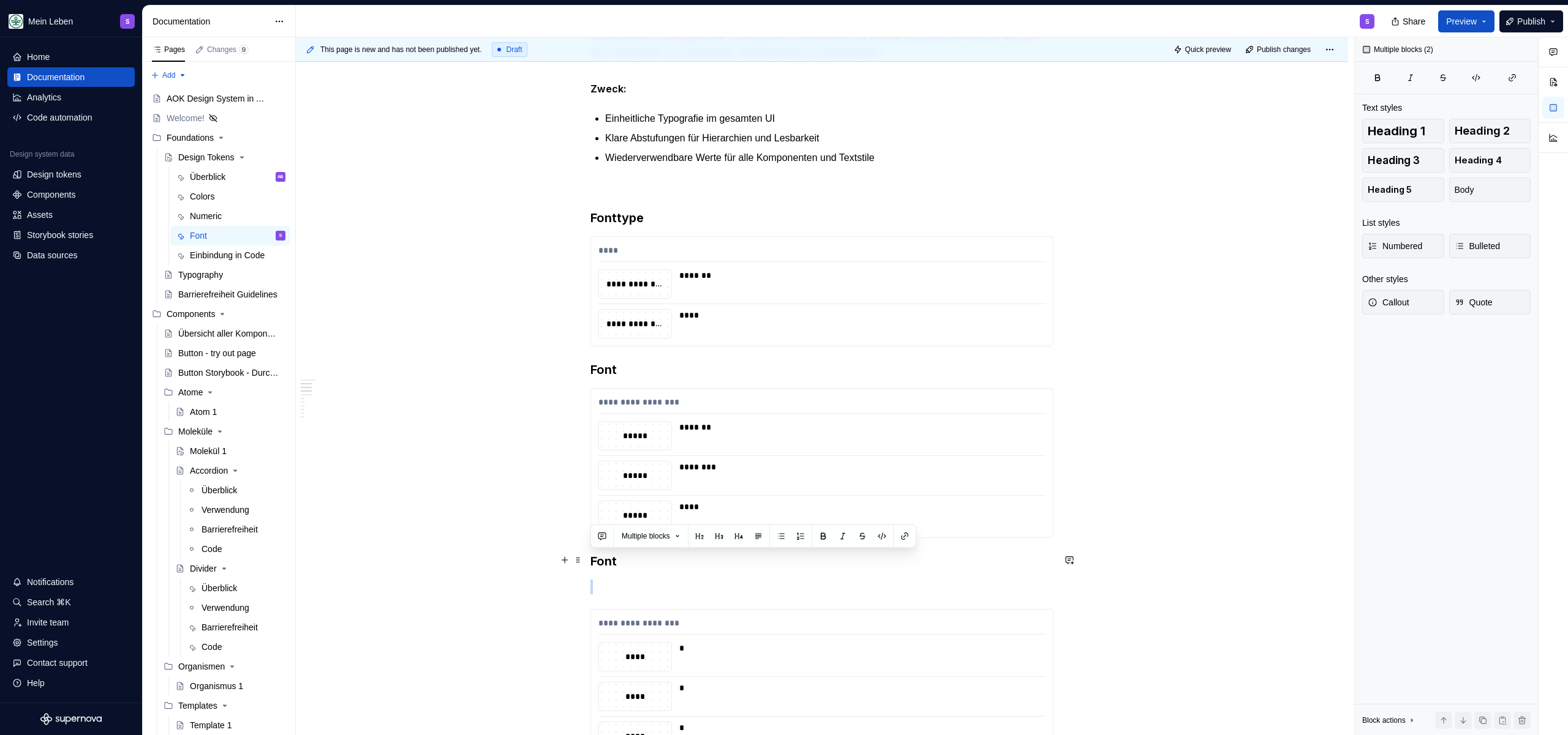
click at [660, 562] on h3 "Font" at bounding box center [822, 562] width 463 height 17
click at [606, 368] on h3 "Font" at bounding box center [822, 370] width 463 height 17
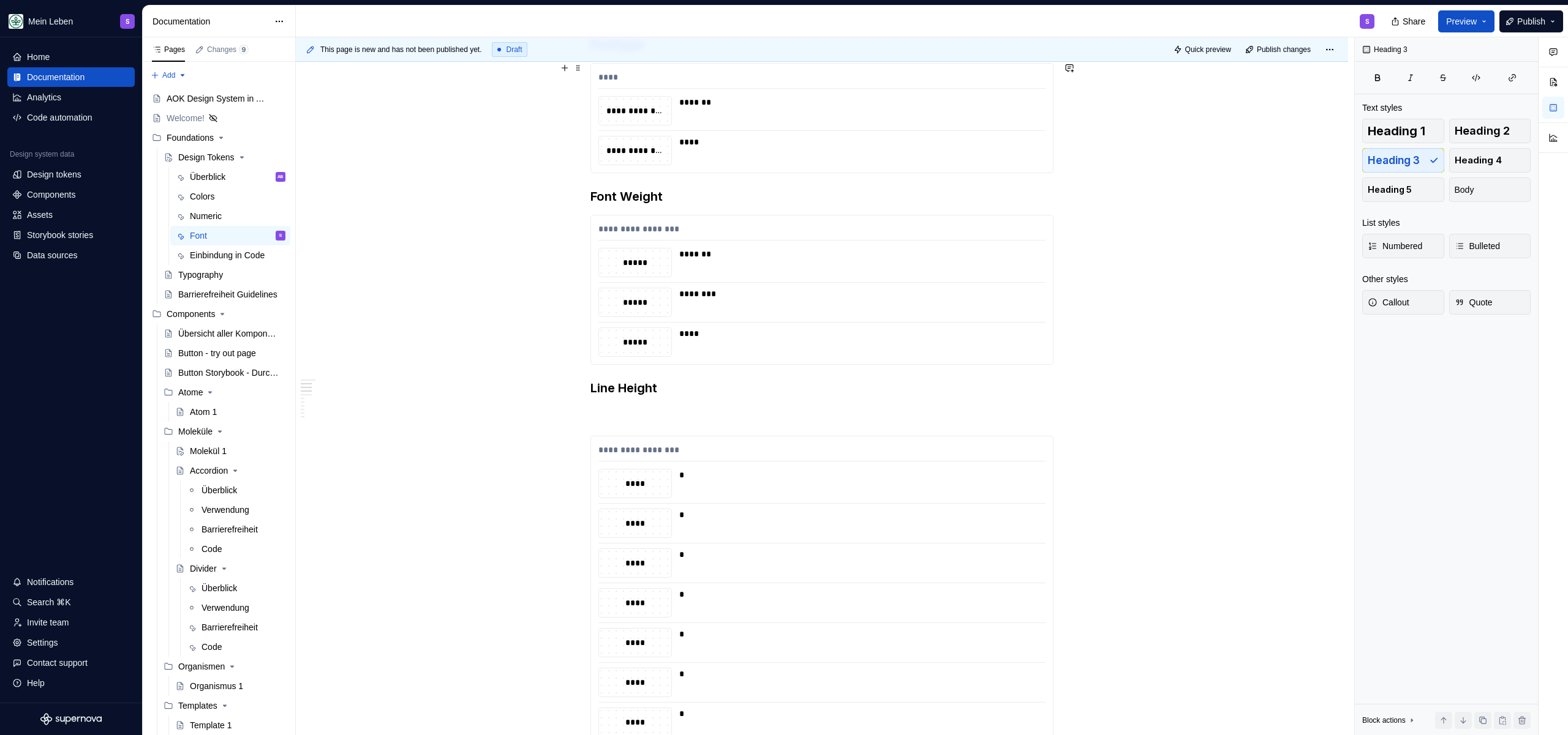
scroll to position [707, 0]
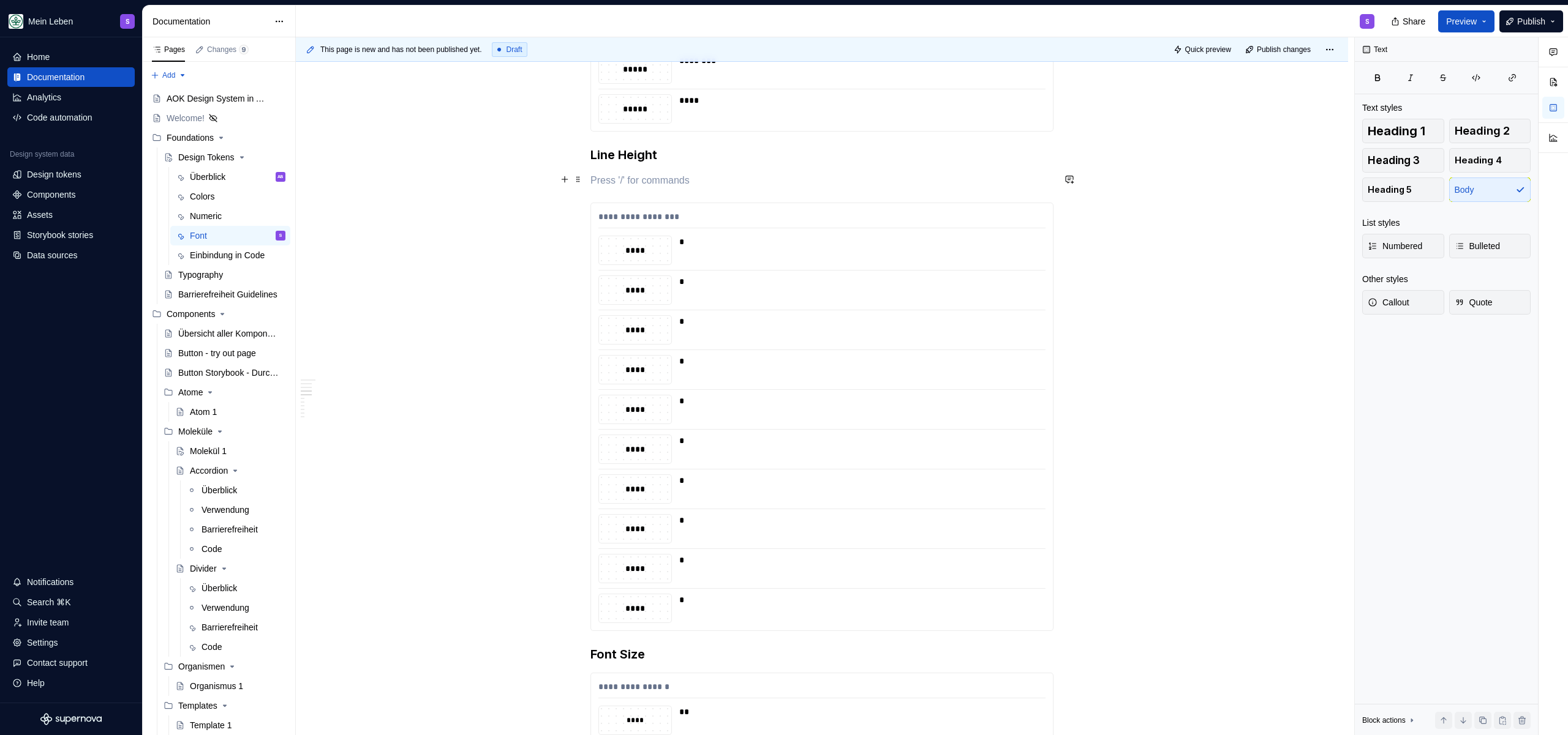
click at [667, 184] on p at bounding box center [822, 180] width 463 height 15
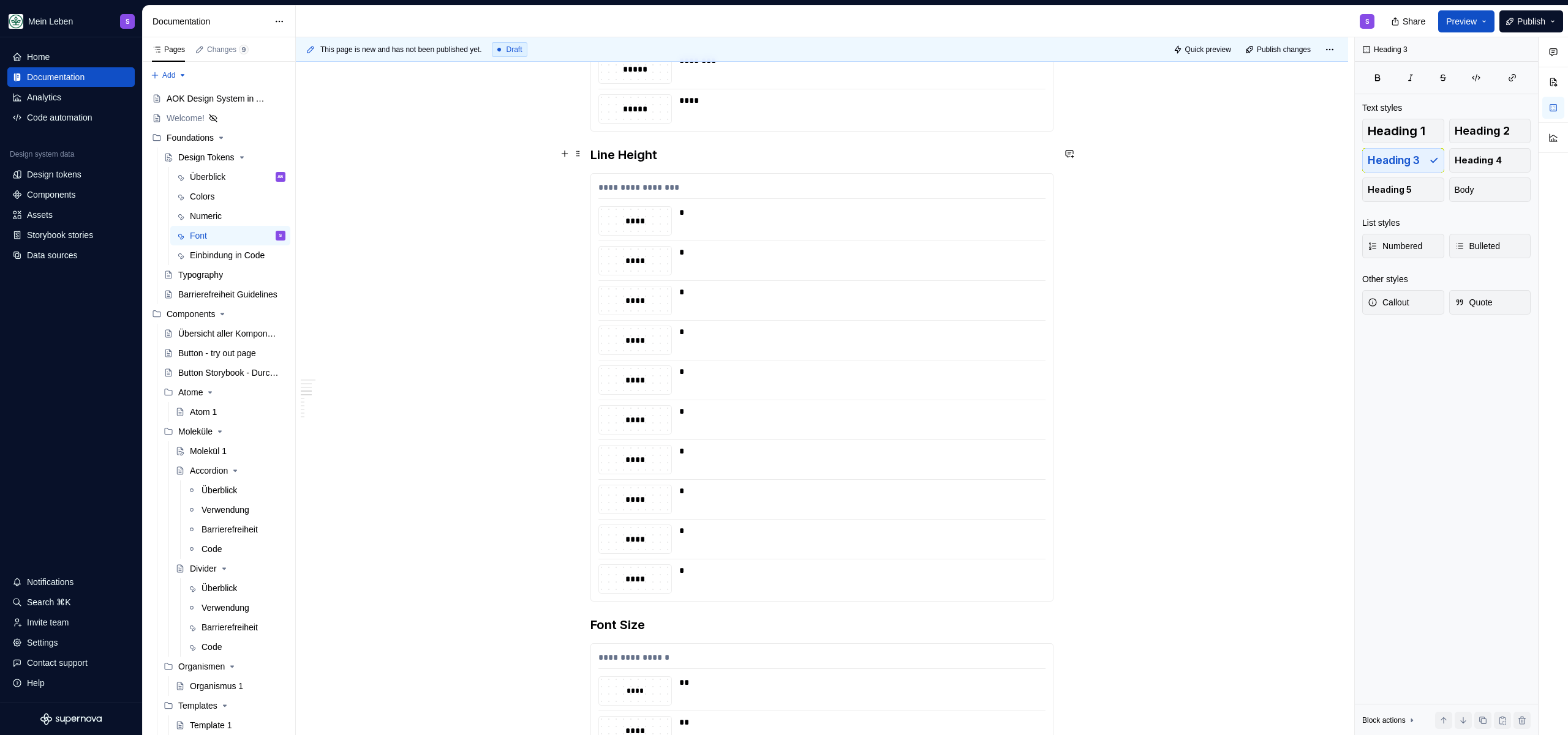
click at [590, 156] on h3 "Line Height" at bounding box center [822, 155] width 463 height 17
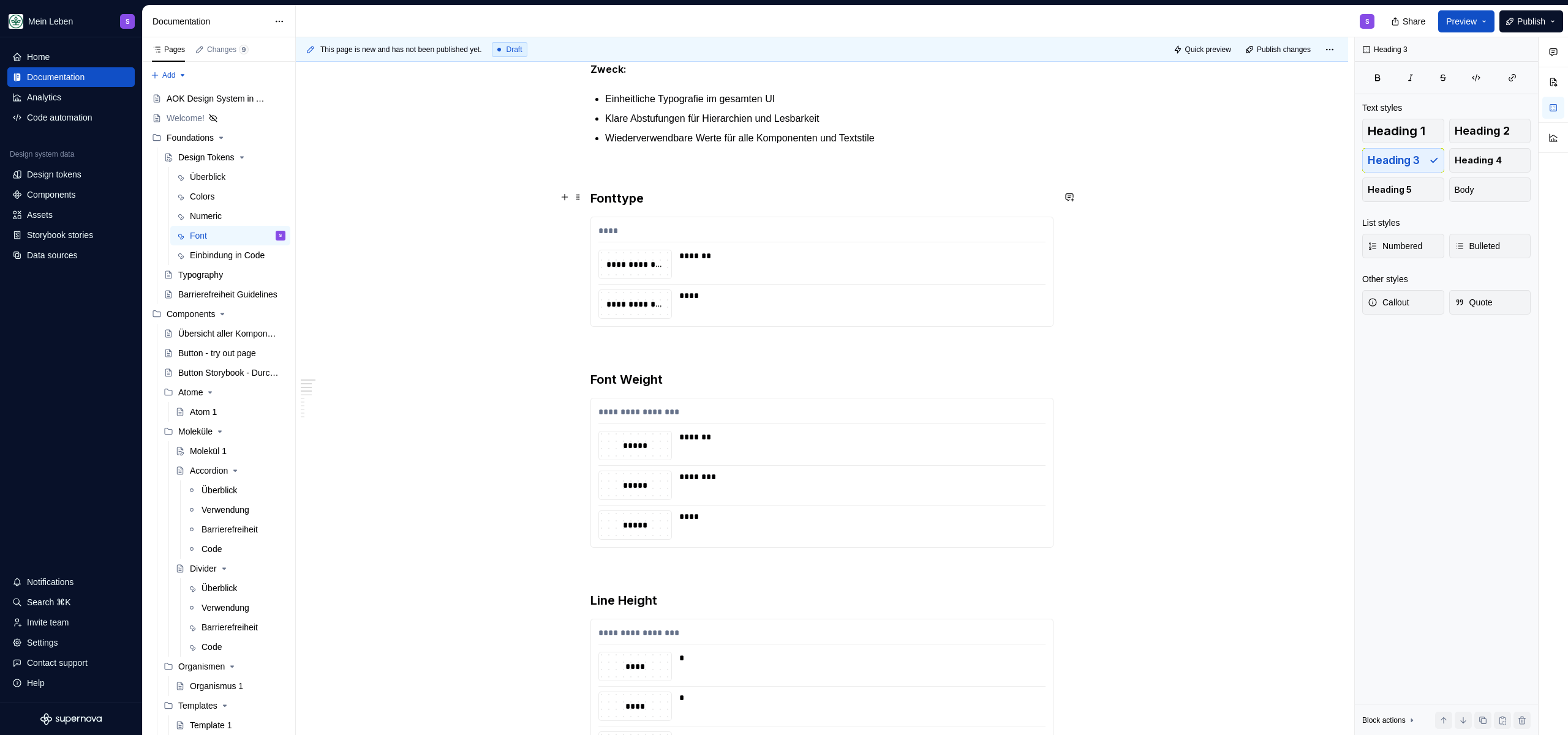
scroll to position [224, 0]
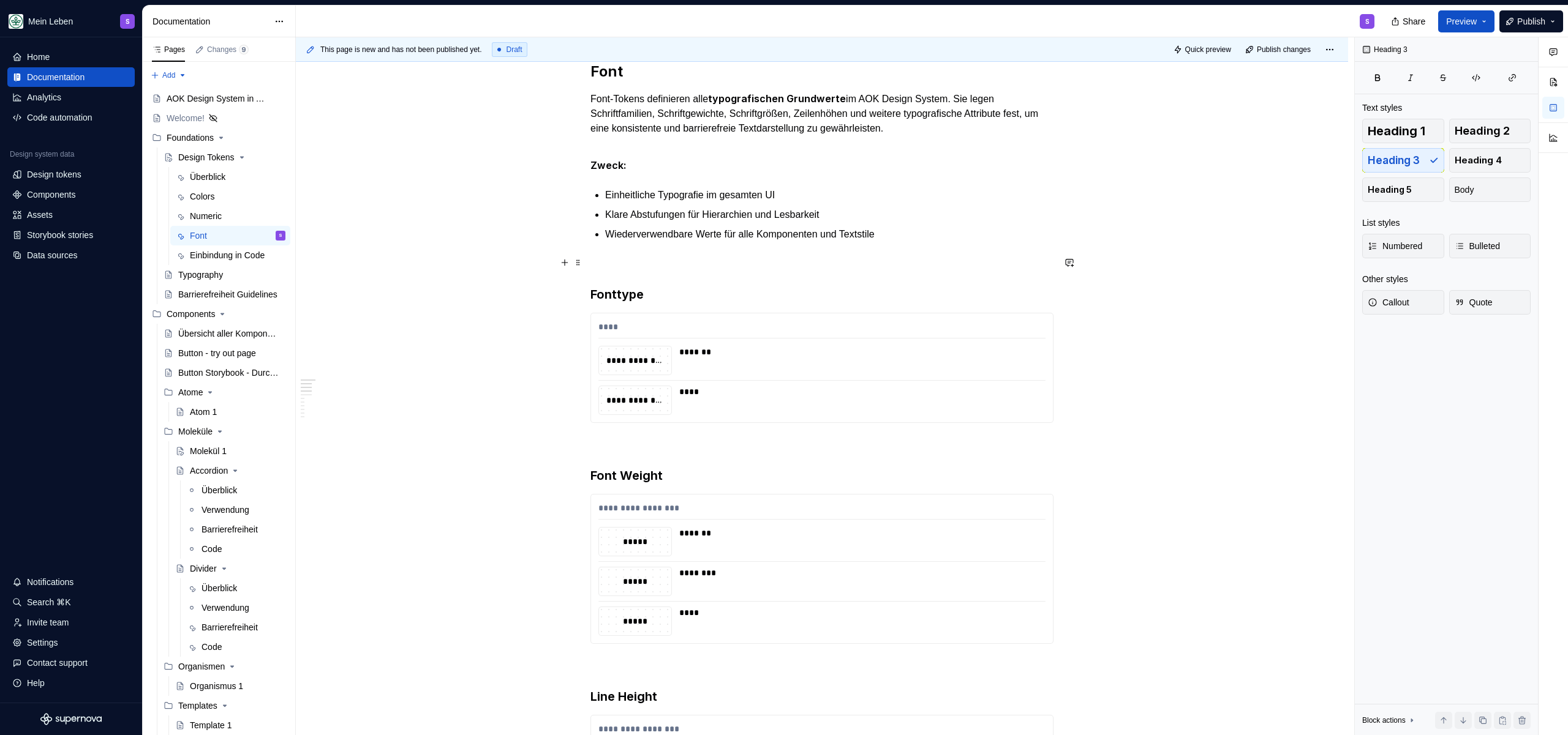
click at [668, 256] on p at bounding box center [822, 263] width 463 height 15
click at [717, 442] on p at bounding box center [822, 445] width 463 height 15
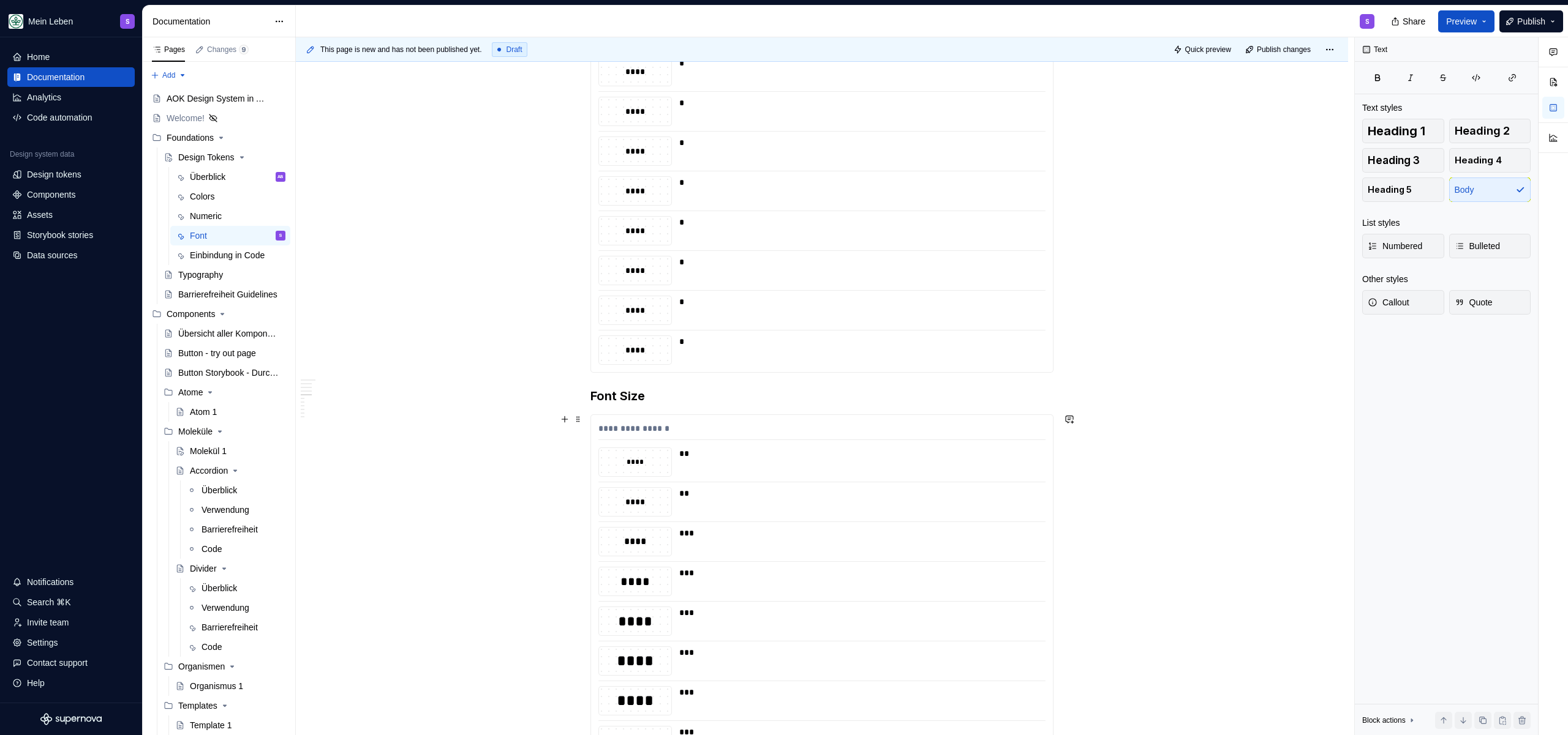
scroll to position [1107, 0]
click at [590, 281] on h3 "Font Size" at bounding box center [822, 284] width 463 height 17
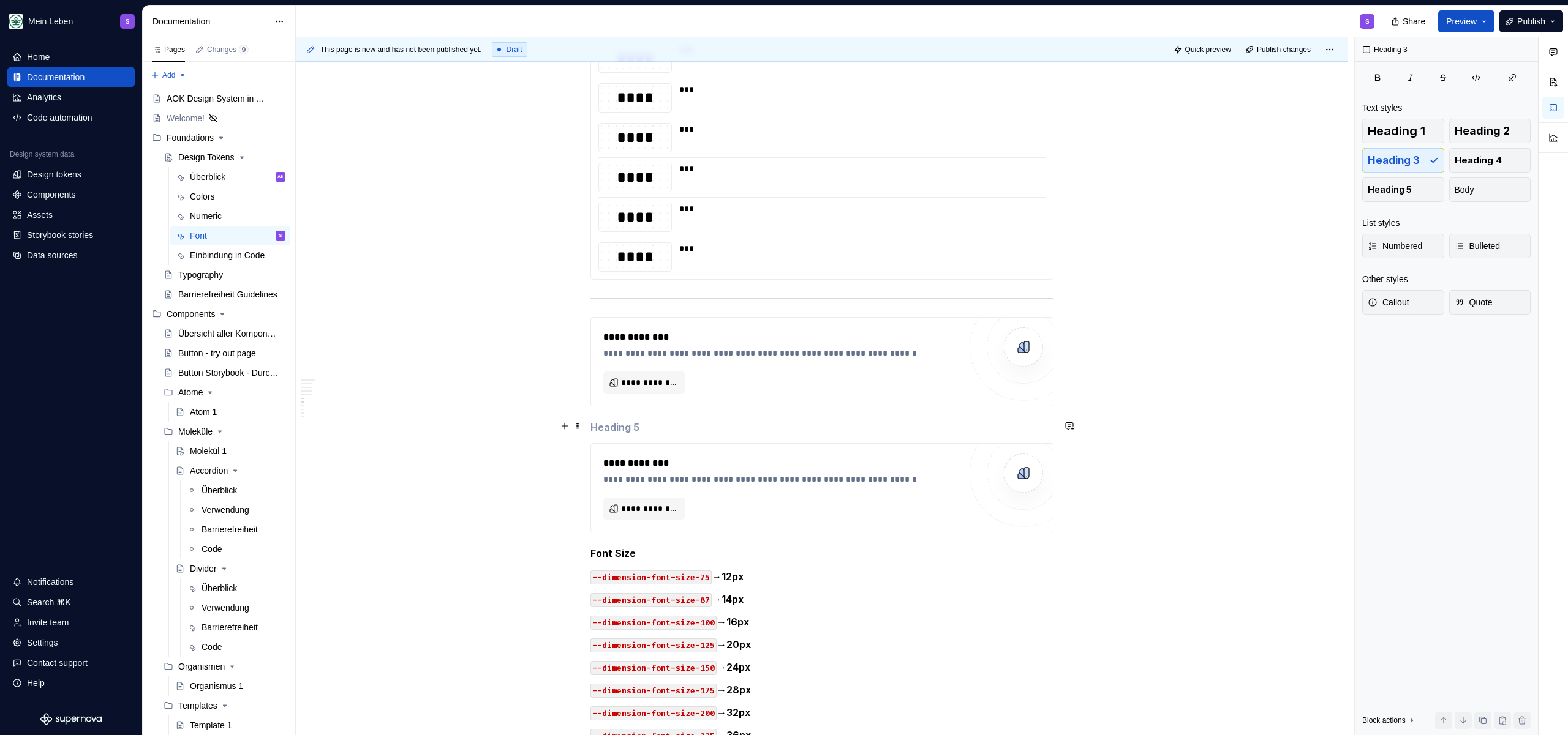
scroll to position [1637, 0]
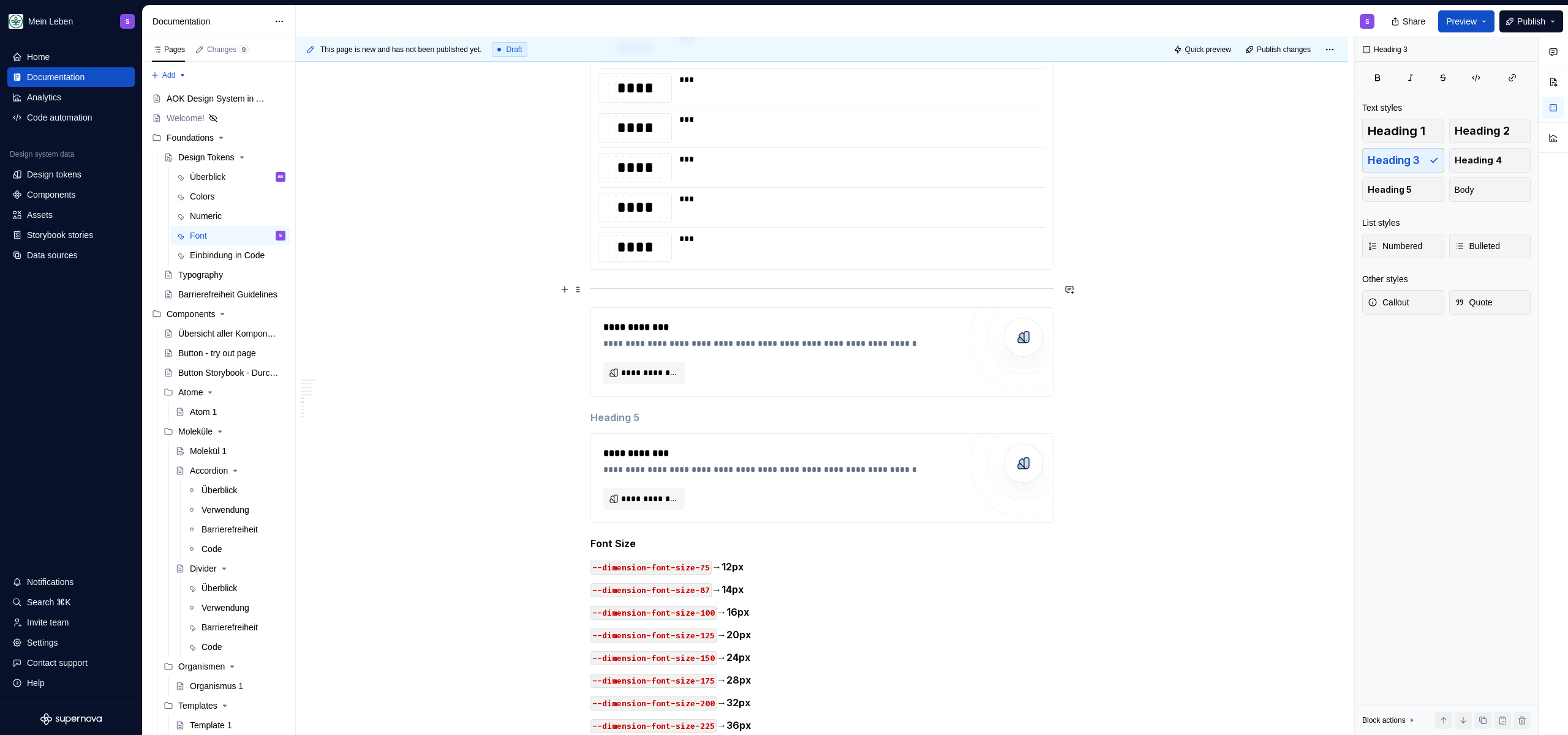
click at [655, 288] on hr at bounding box center [822, 288] width 463 height 1
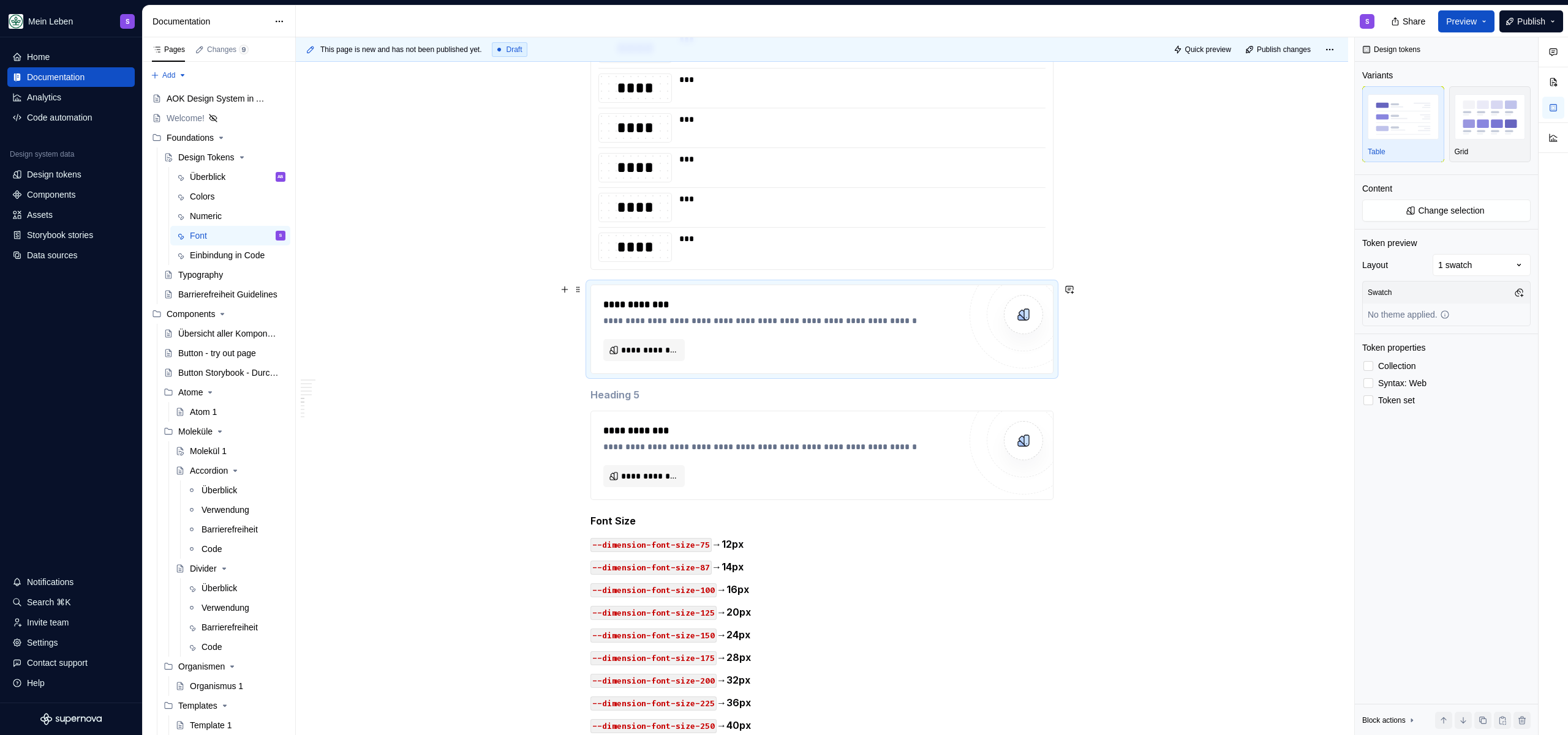
scroll to position [1401, 0]
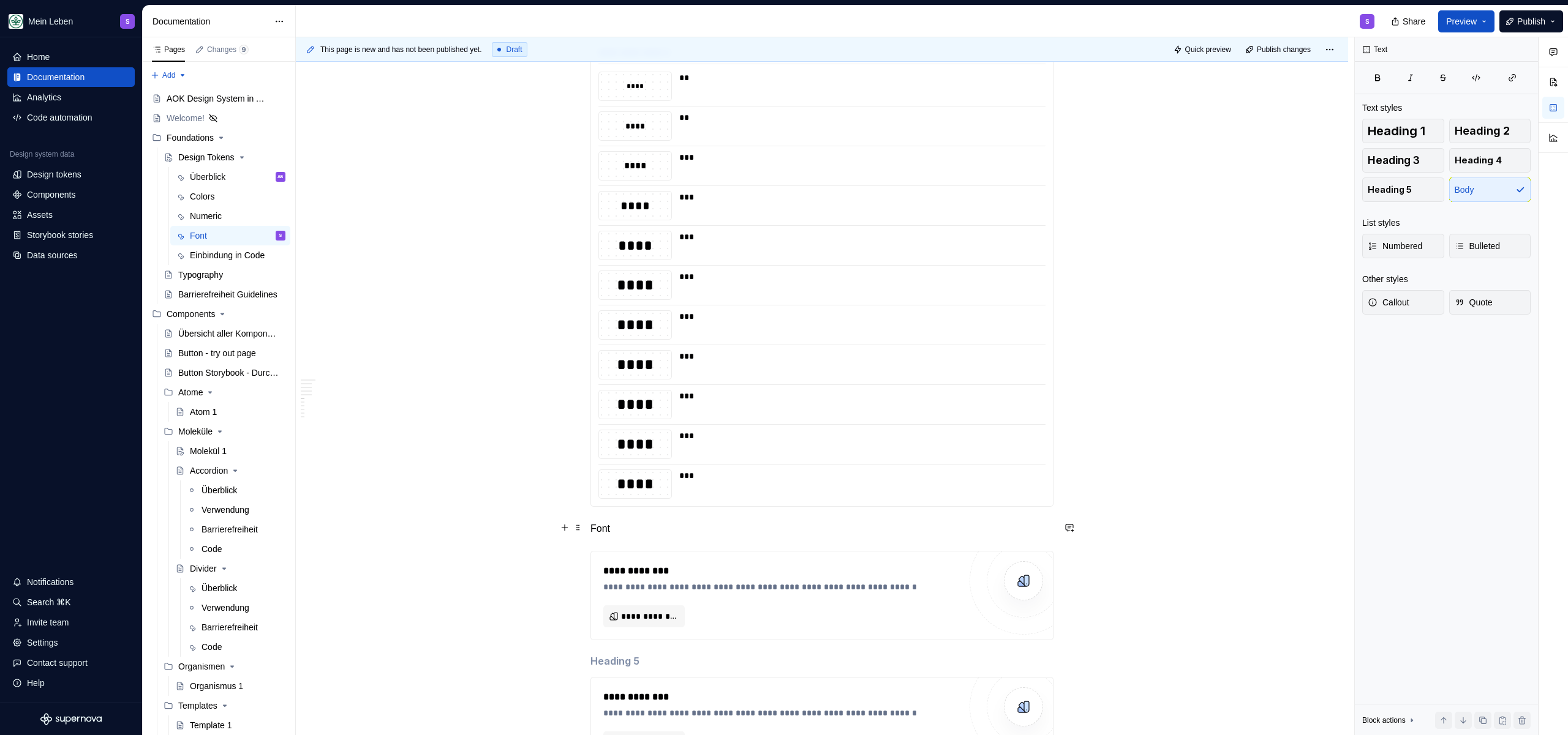
click at [658, 522] on p "Font" at bounding box center [822, 529] width 463 height 15
click at [685, 504] on button "button" at bounding box center [684, 506] width 17 height 17
click at [621, 530] on h3 "Font" at bounding box center [822, 531] width 463 height 17
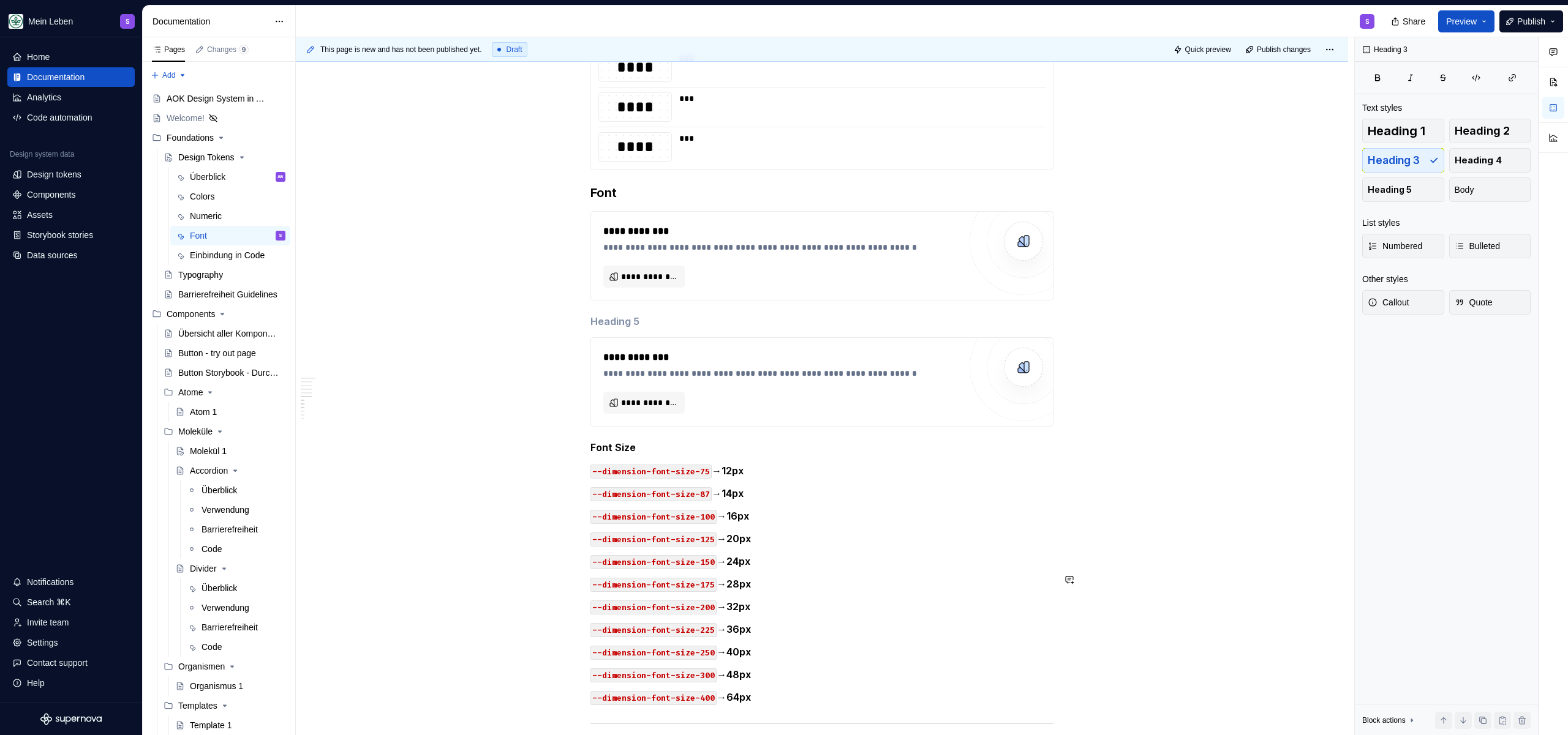
scroll to position [1730, 0]
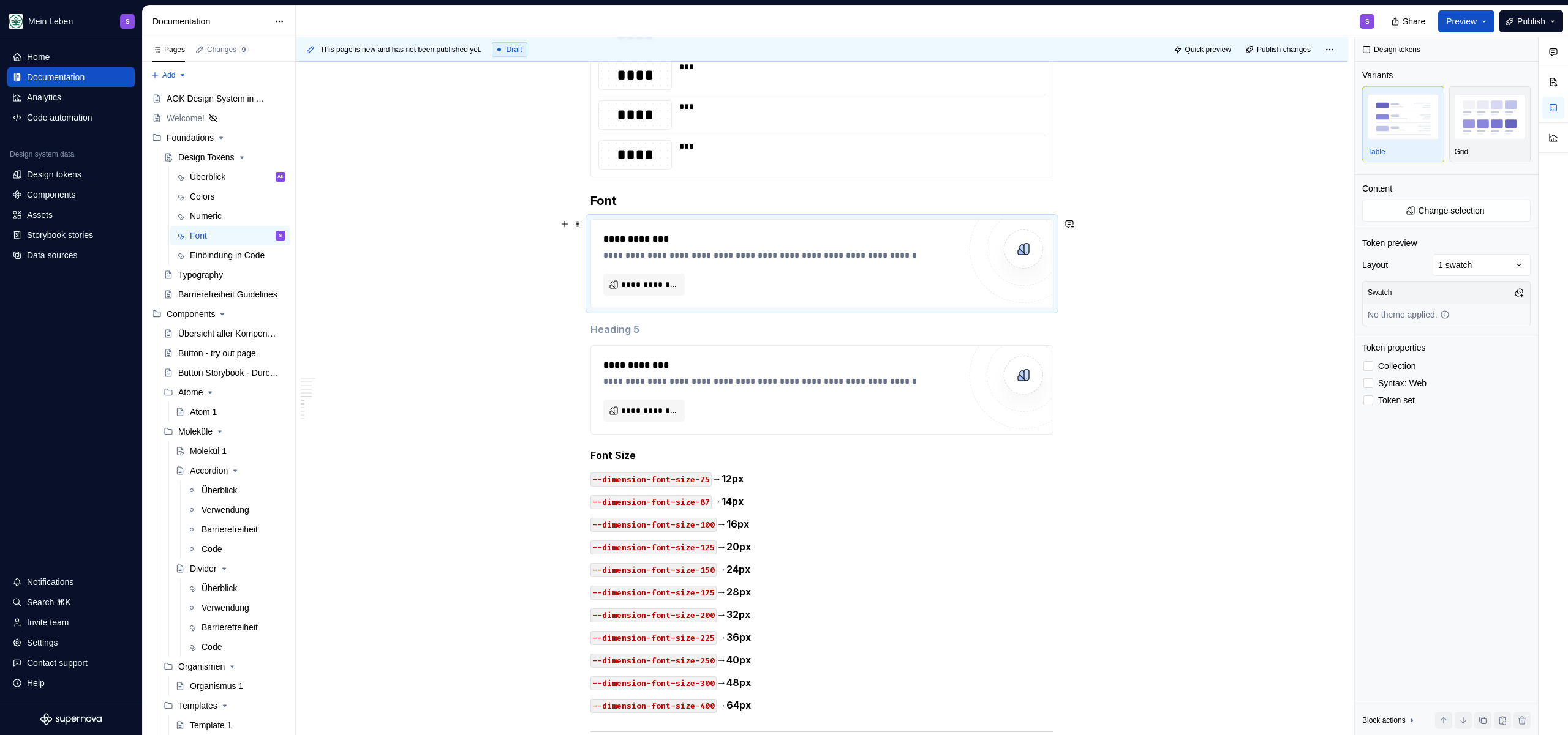
click at [693, 222] on div "**********" at bounding box center [822, 264] width 461 height 88
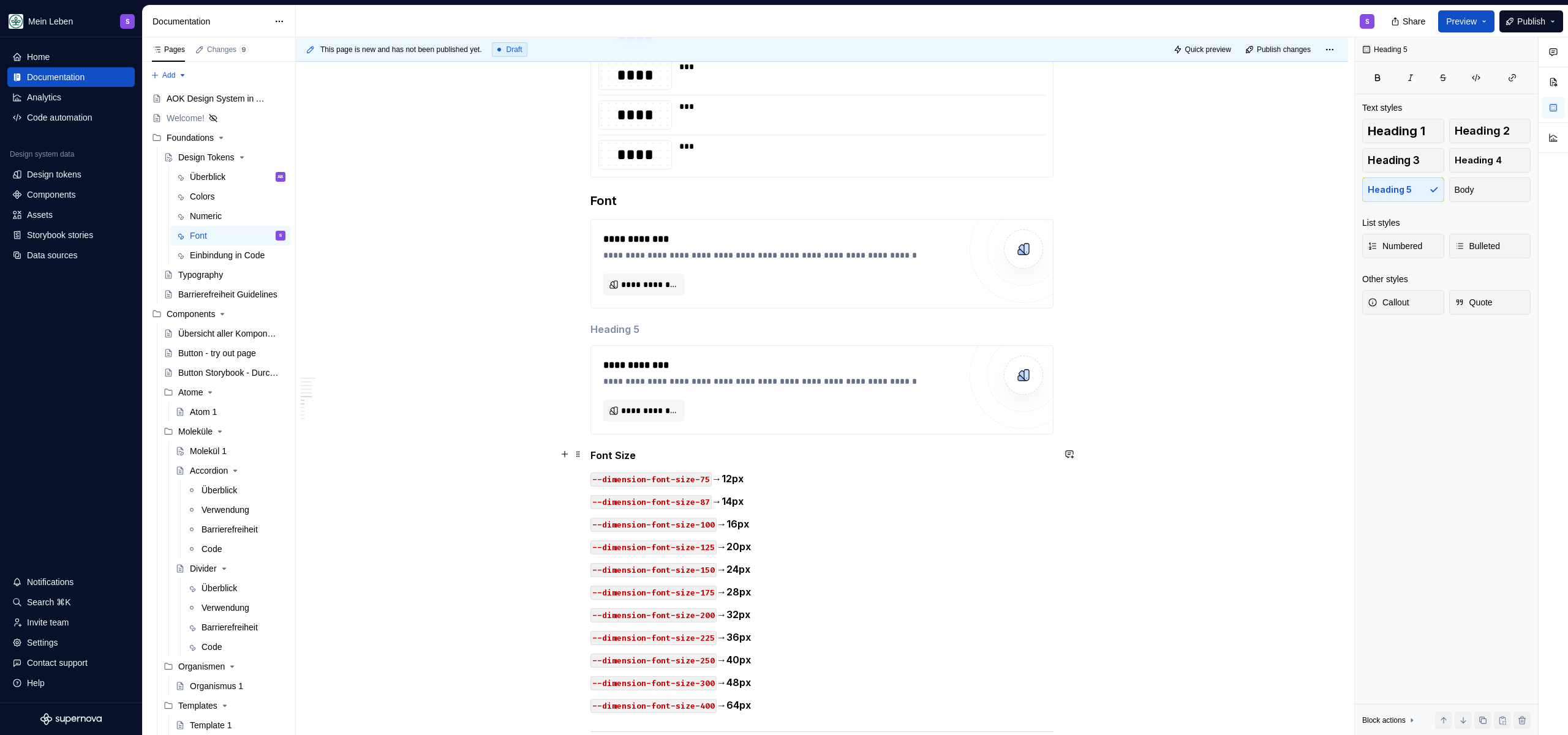
click at [668, 452] on h5 "Font Size" at bounding box center [822, 455] width 463 height 12
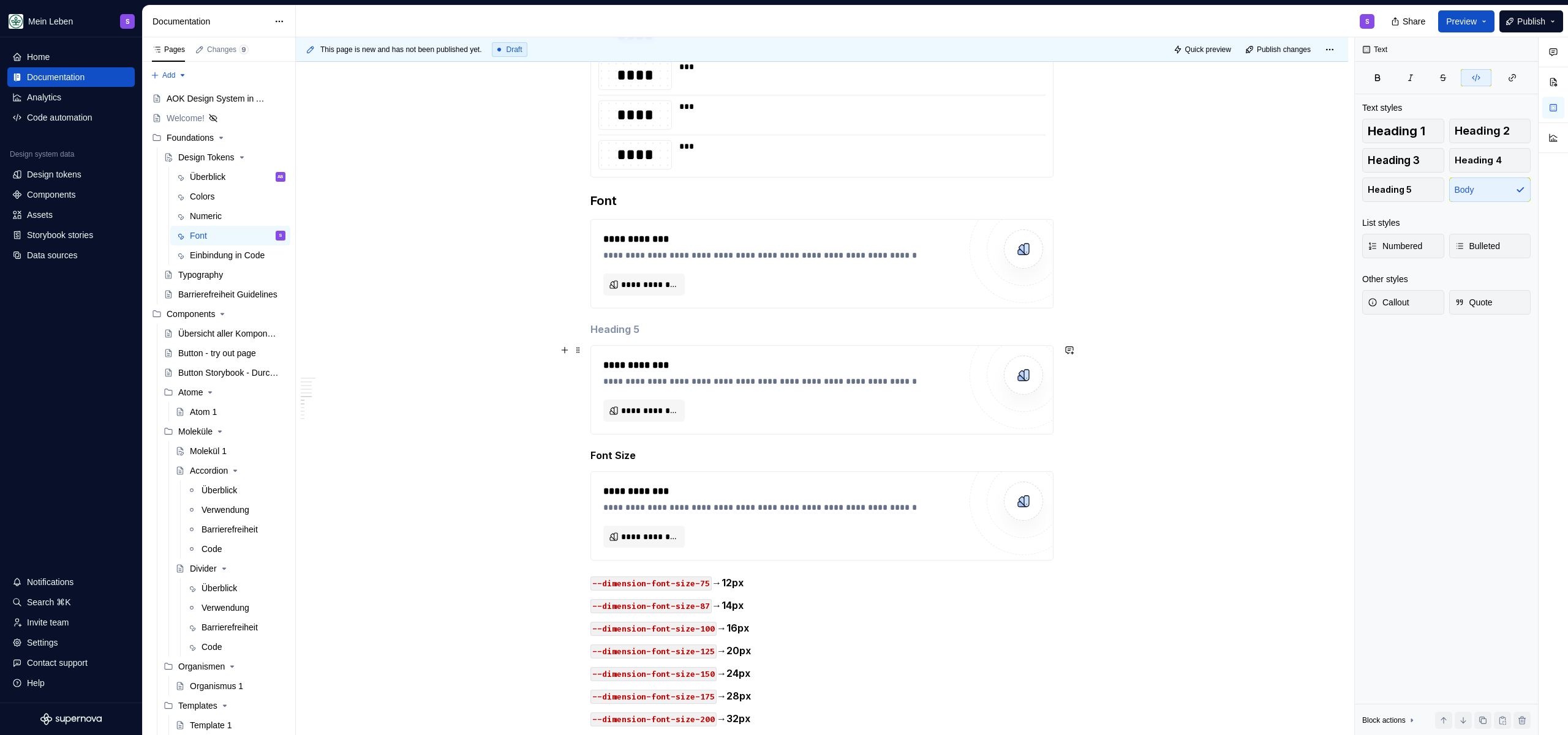
click at [717, 346] on div "**********" at bounding box center [822, 390] width 461 height 88
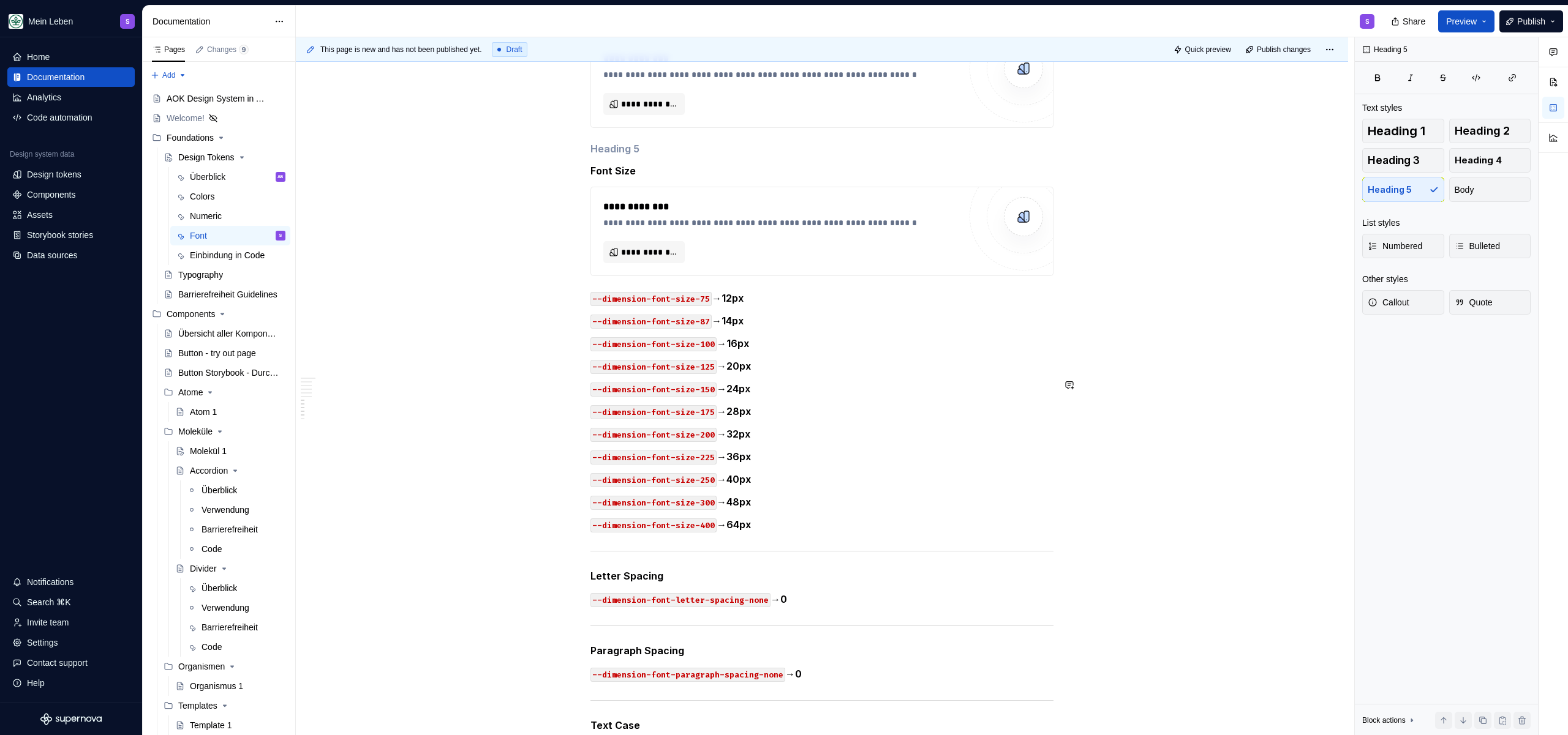
scroll to position [2124, 0]
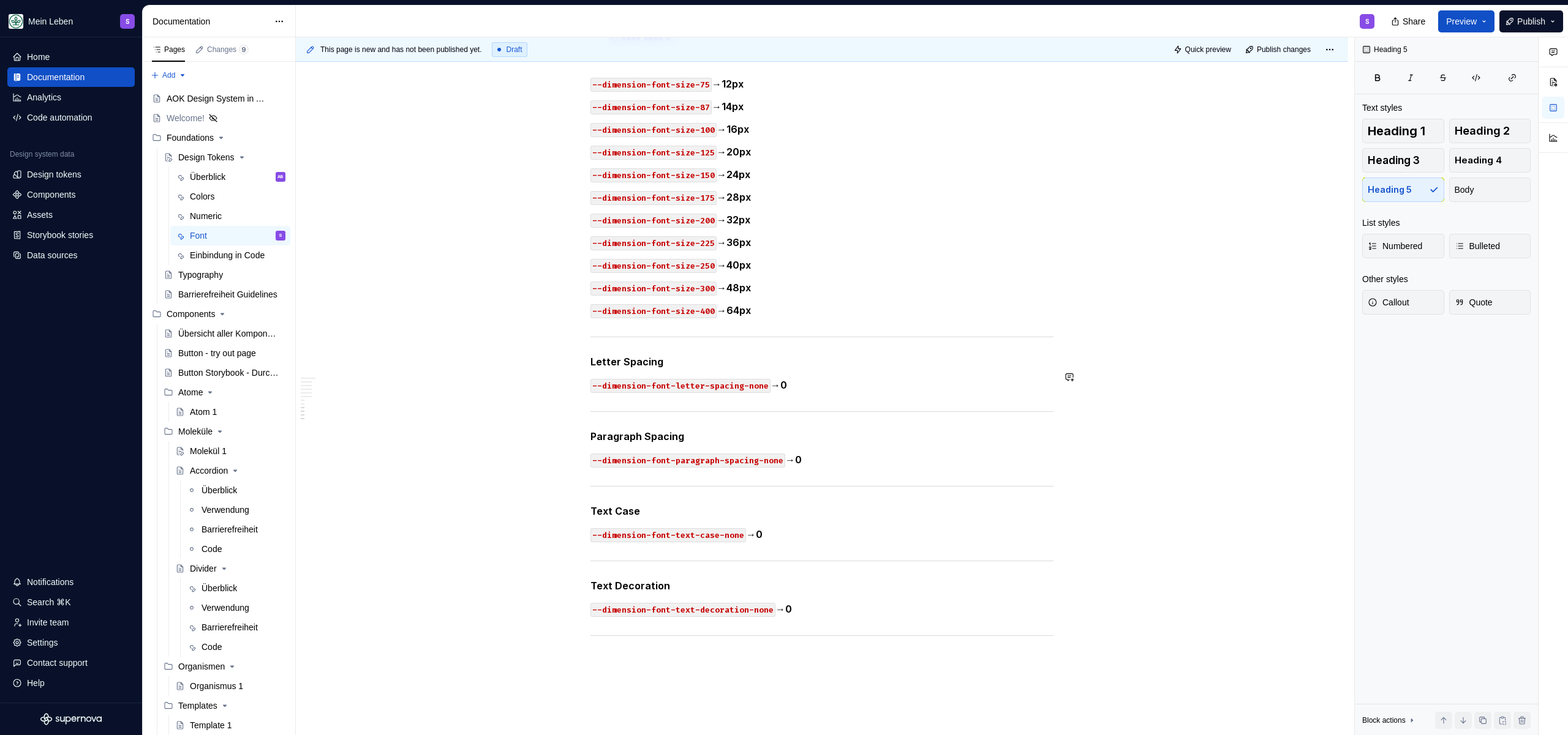
click at [690, 357] on h5 "Letter Spacing" at bounding box center [822, 362] width 463 height 12
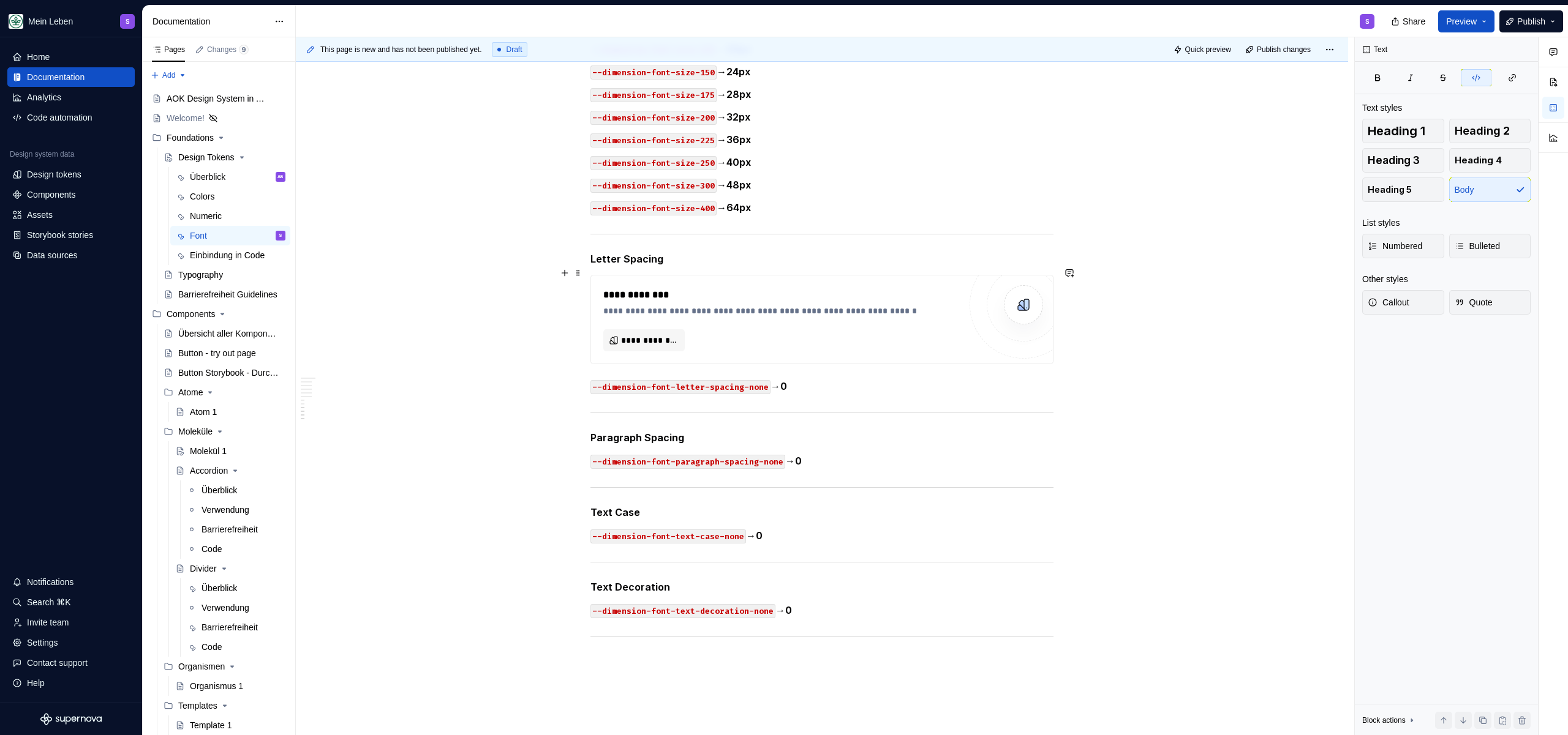
scroll to position [2358, 0]
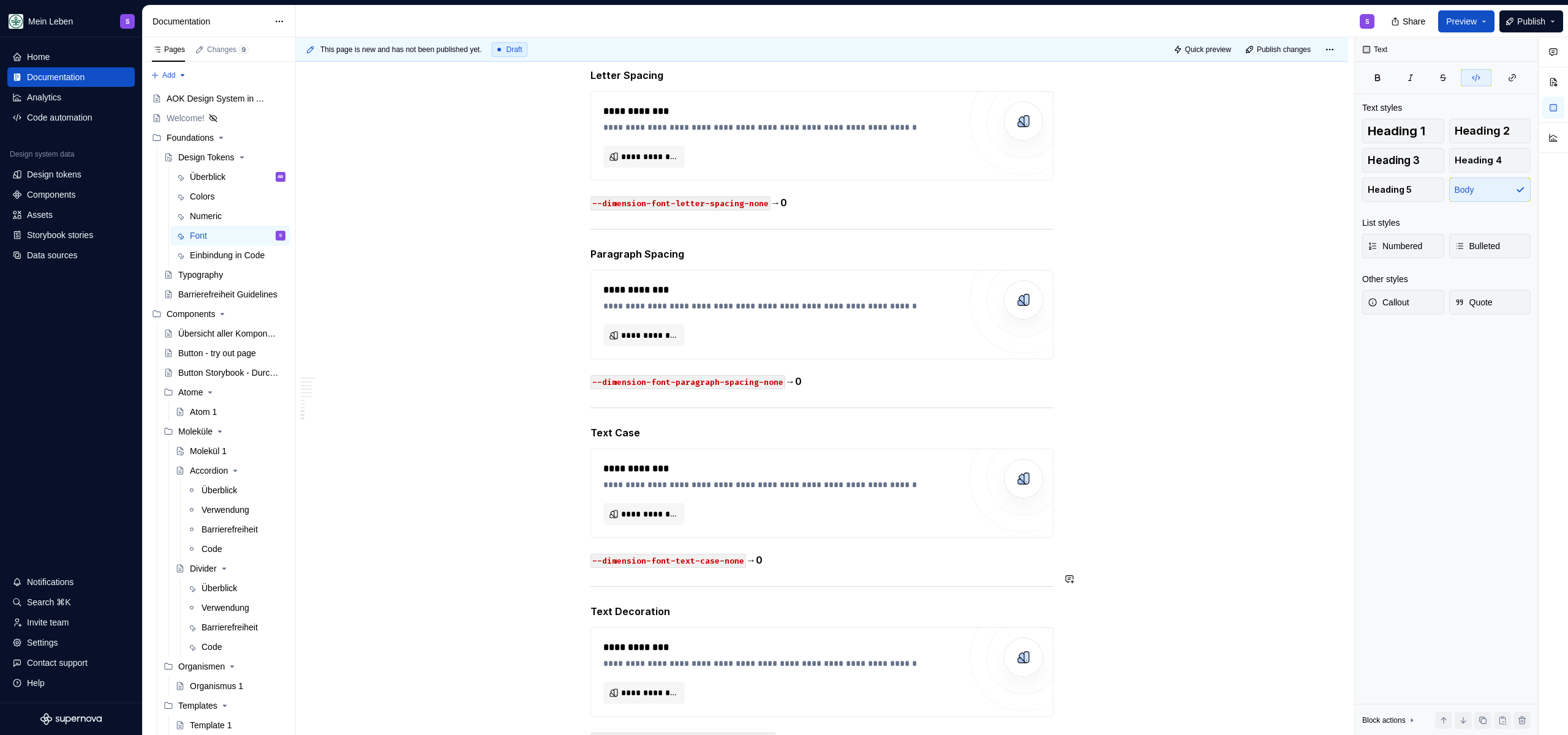
scroll to position [2485, 0]
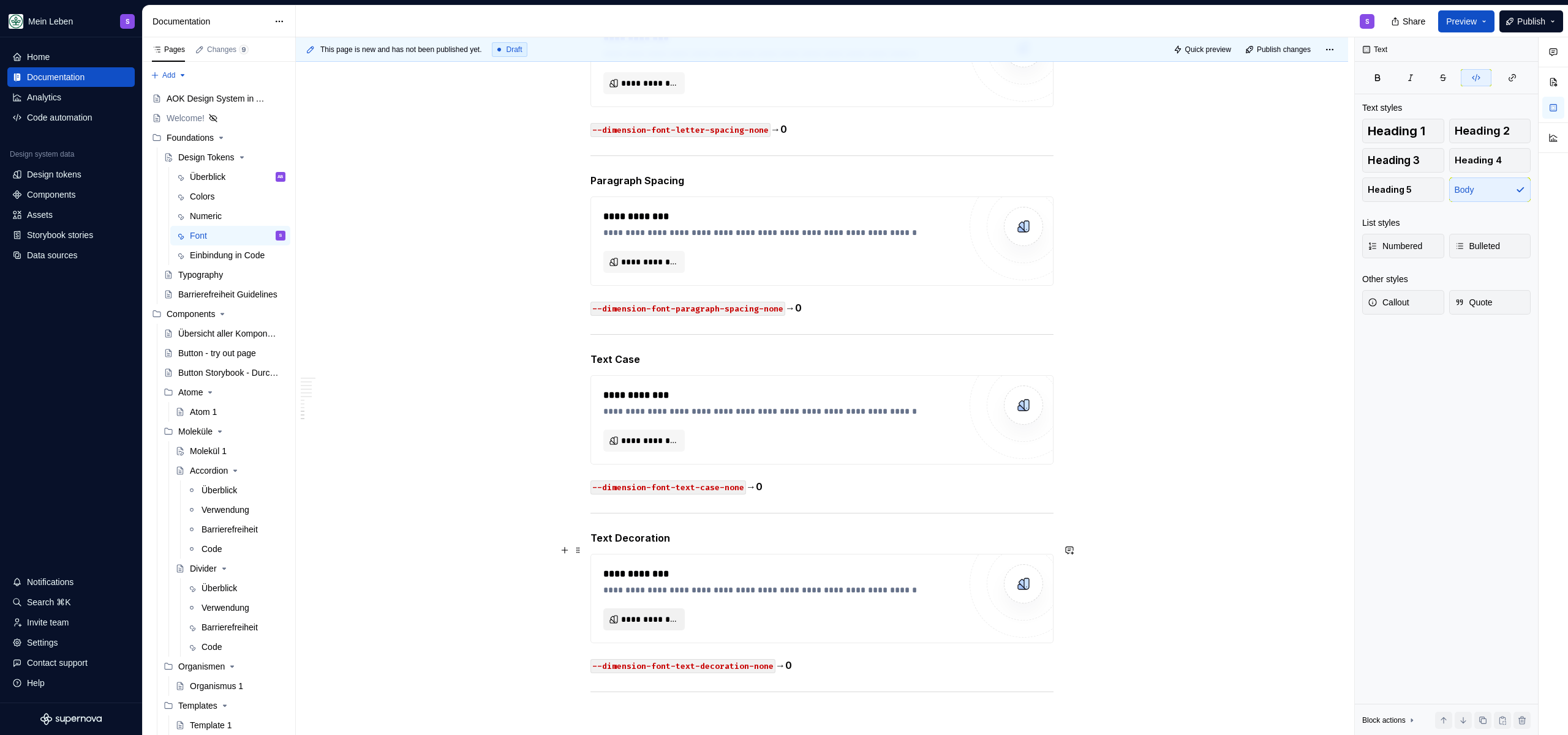
click at [665, 614] on span "**********" at bounding box center [648, 620] width 55 height 12
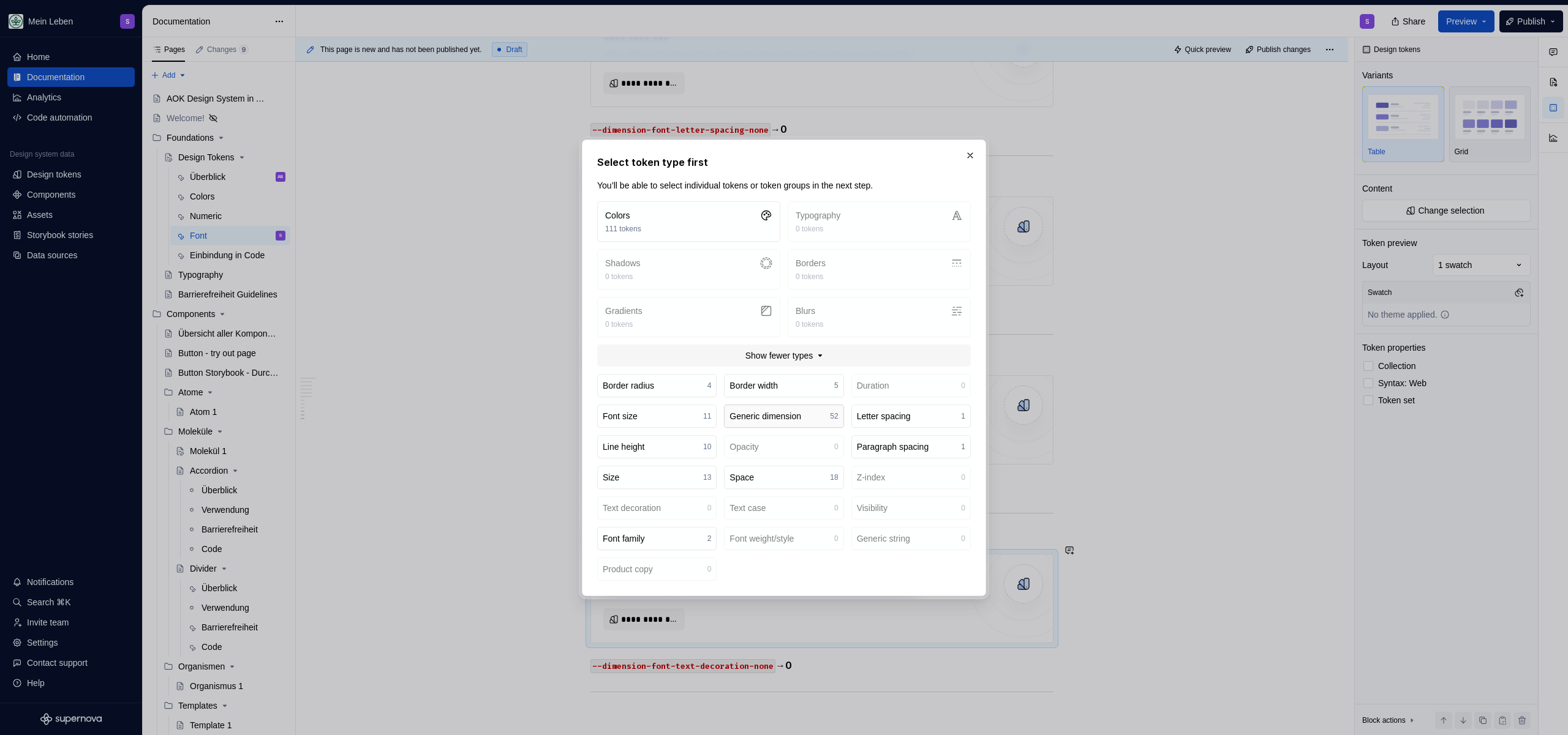
click at [788, 421] on div "Generic dimension" at bounding box center [765, 416] width 72 height 12
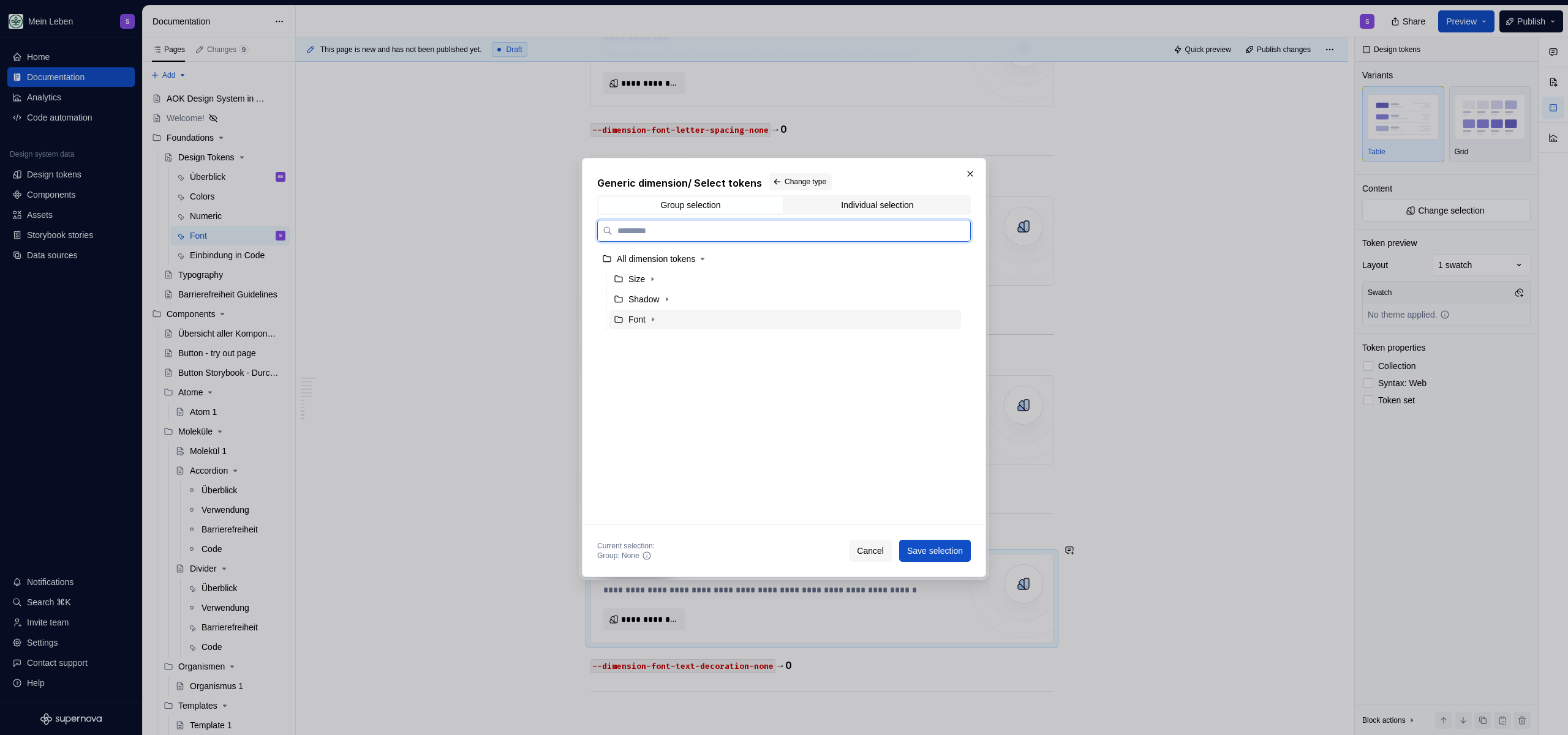
click at [633, 319] on div "Font" at bounding box center [637, 319] width 17 height 12
click at [655, 317] on icon "button" at bounding box center [652, 319] width 10 height 10
click at [667, 382] on div "Text Decoration" at bounding box center [669, 380] width 60 height 12
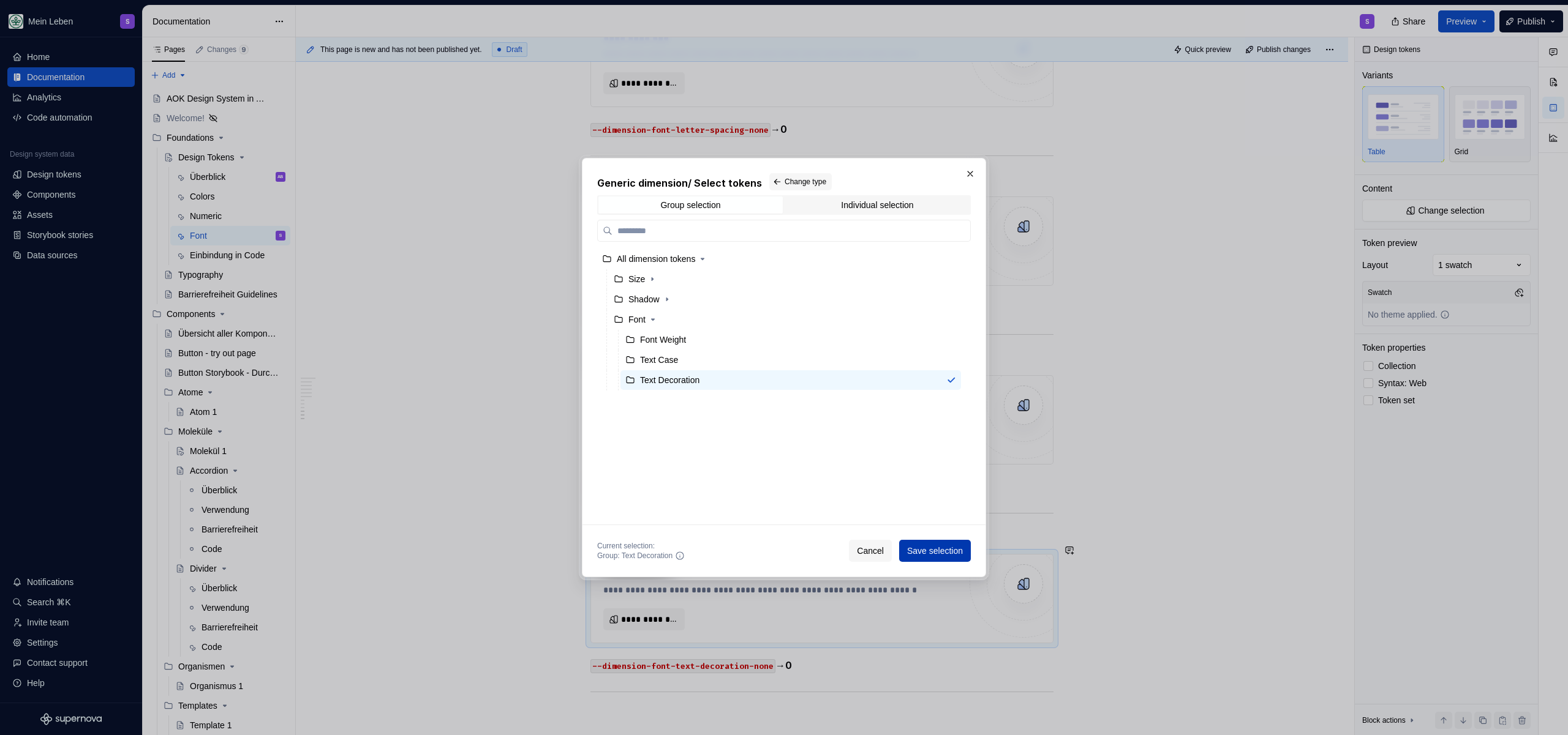
click at [941, 559] on button "Save selection" at bounding box center [934, 551] width 72 height 22
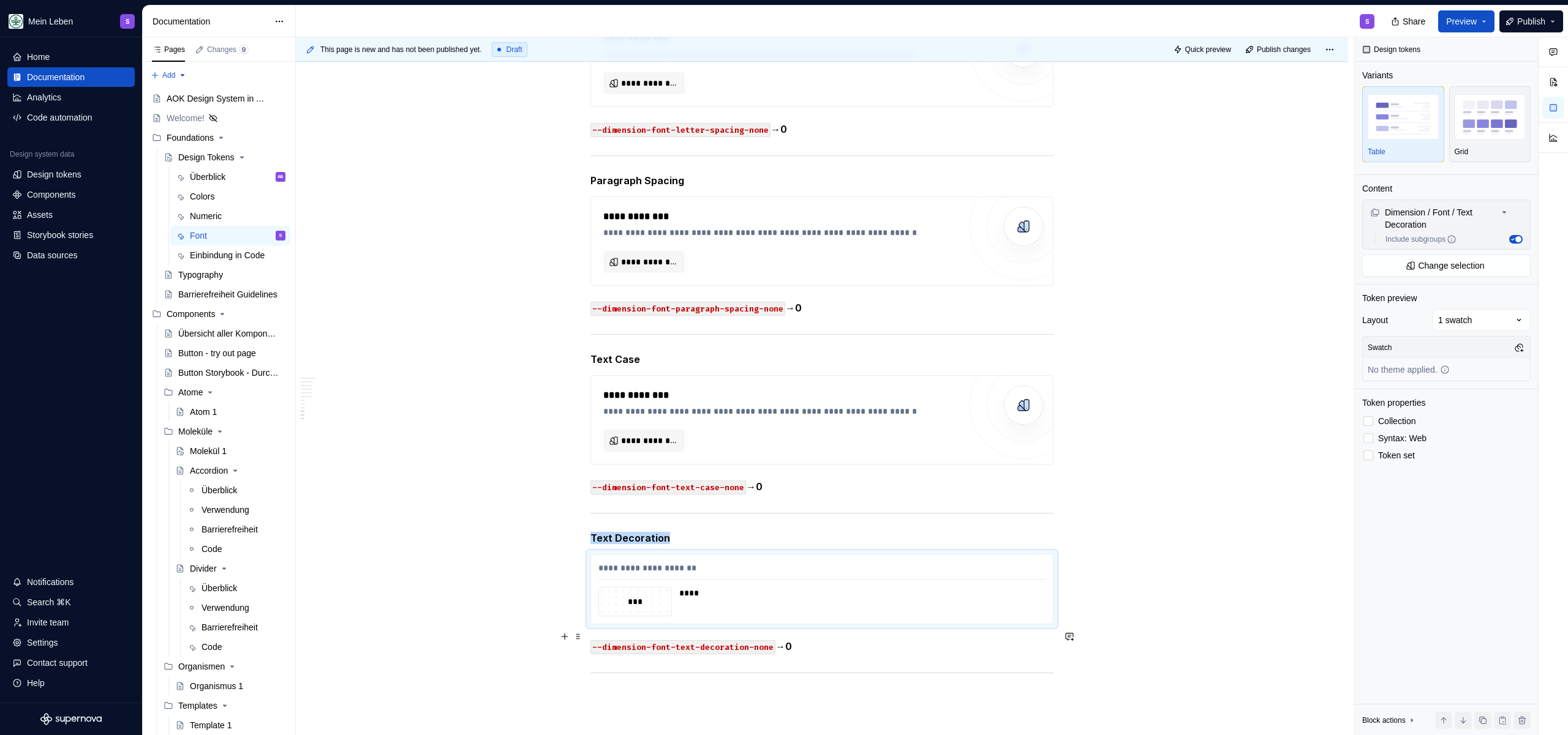
click at [876, 643] on p "--dimension-font-text-decoration-none → 0" at bounding box center [822, 647] width 463 height 16
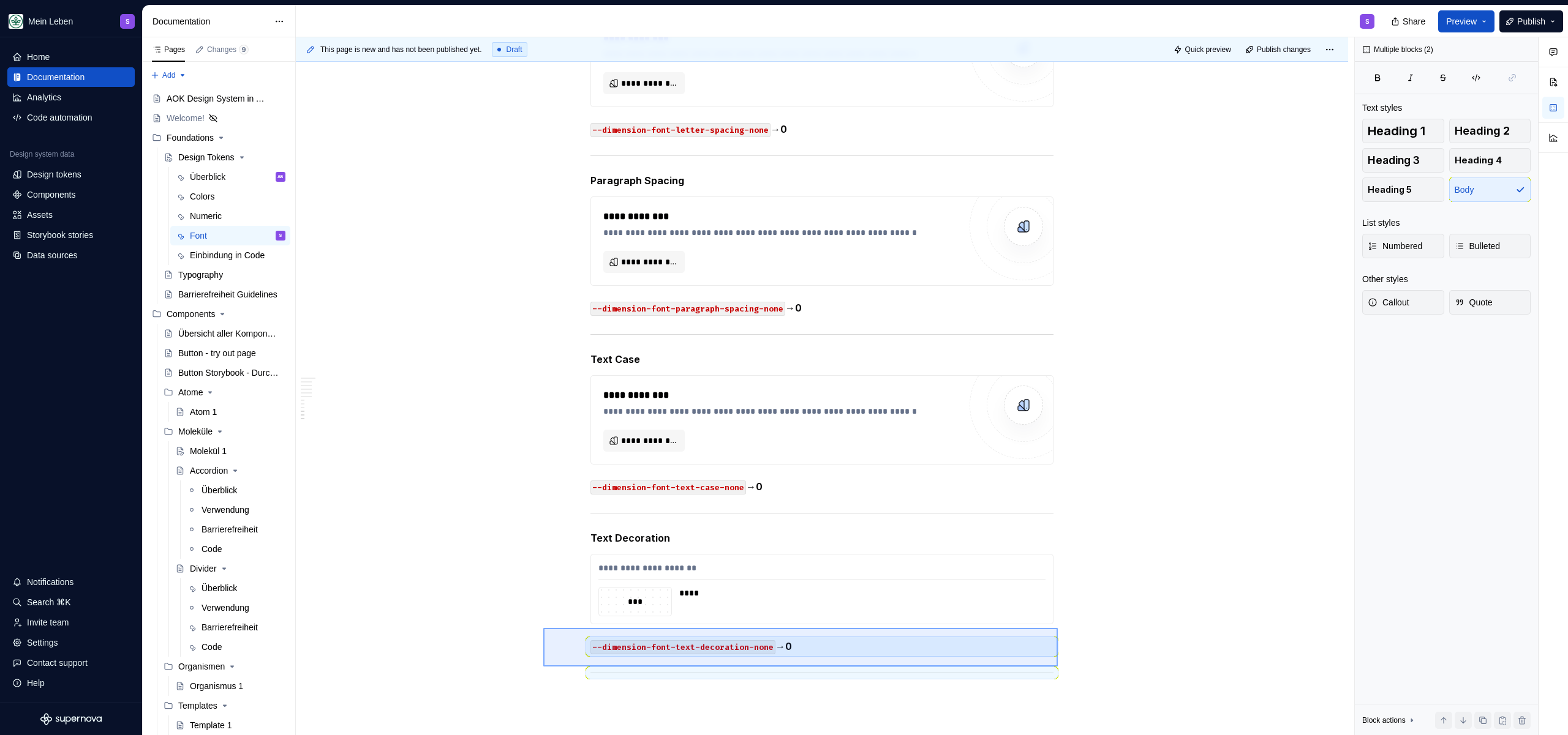
drag, startPoint x: 1057, startPoint y: 667, endPoint x: 543, endPoint y: 628, distance: 515.5
click at [543, 628] on div "**********" at bounding box center [825, 386] width 1058 height 699
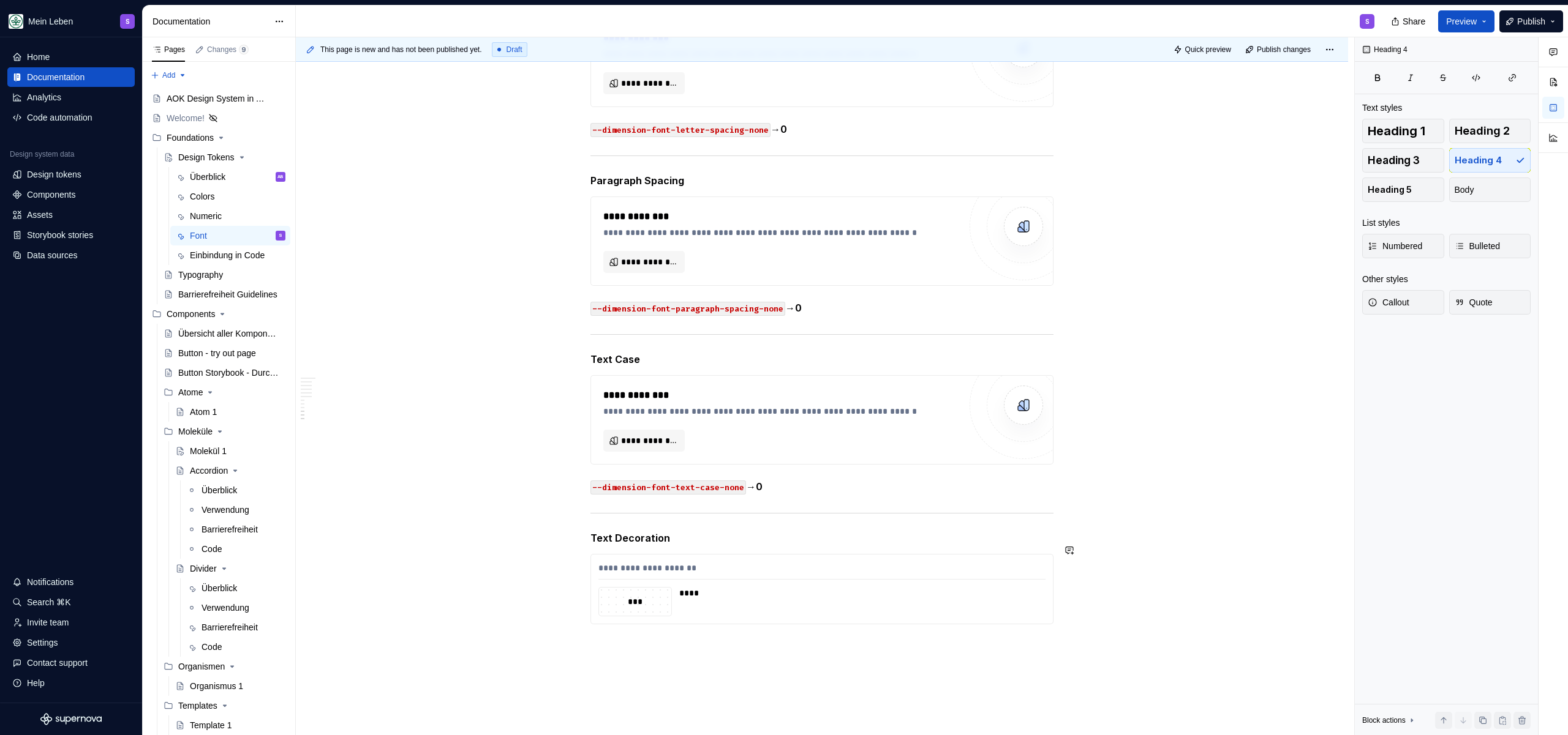
type textarea "*"
click at [834, 482] on p "--dimension-font-text-case-none → 0" at bounding box center [822, 487] width 463 height 16
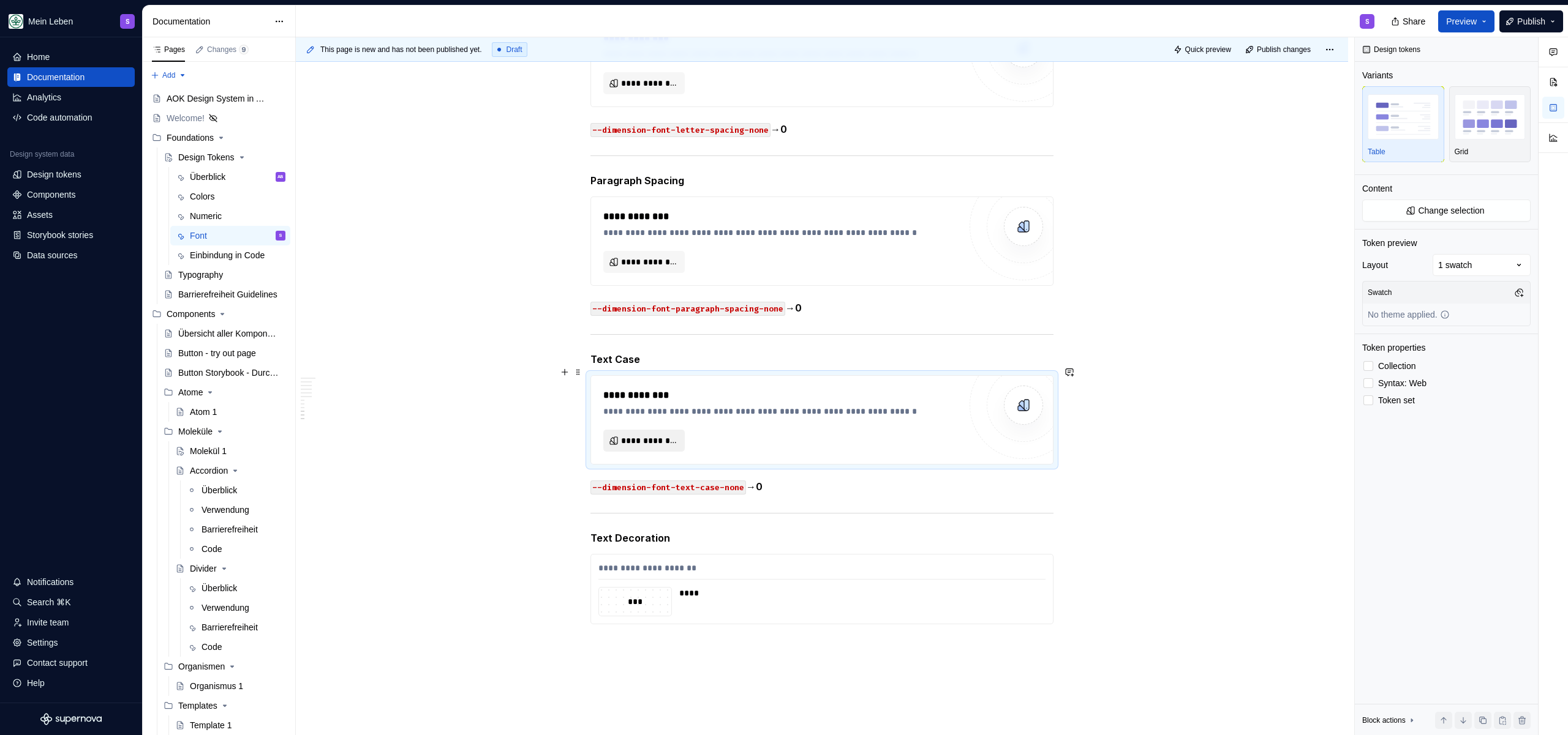
click at [658, 435] on span "**********" at bounding box center [648, 441] width 55 height 12
click at [650, 430] on button "**********" at bounding box center [644, 441] width 81 height 22
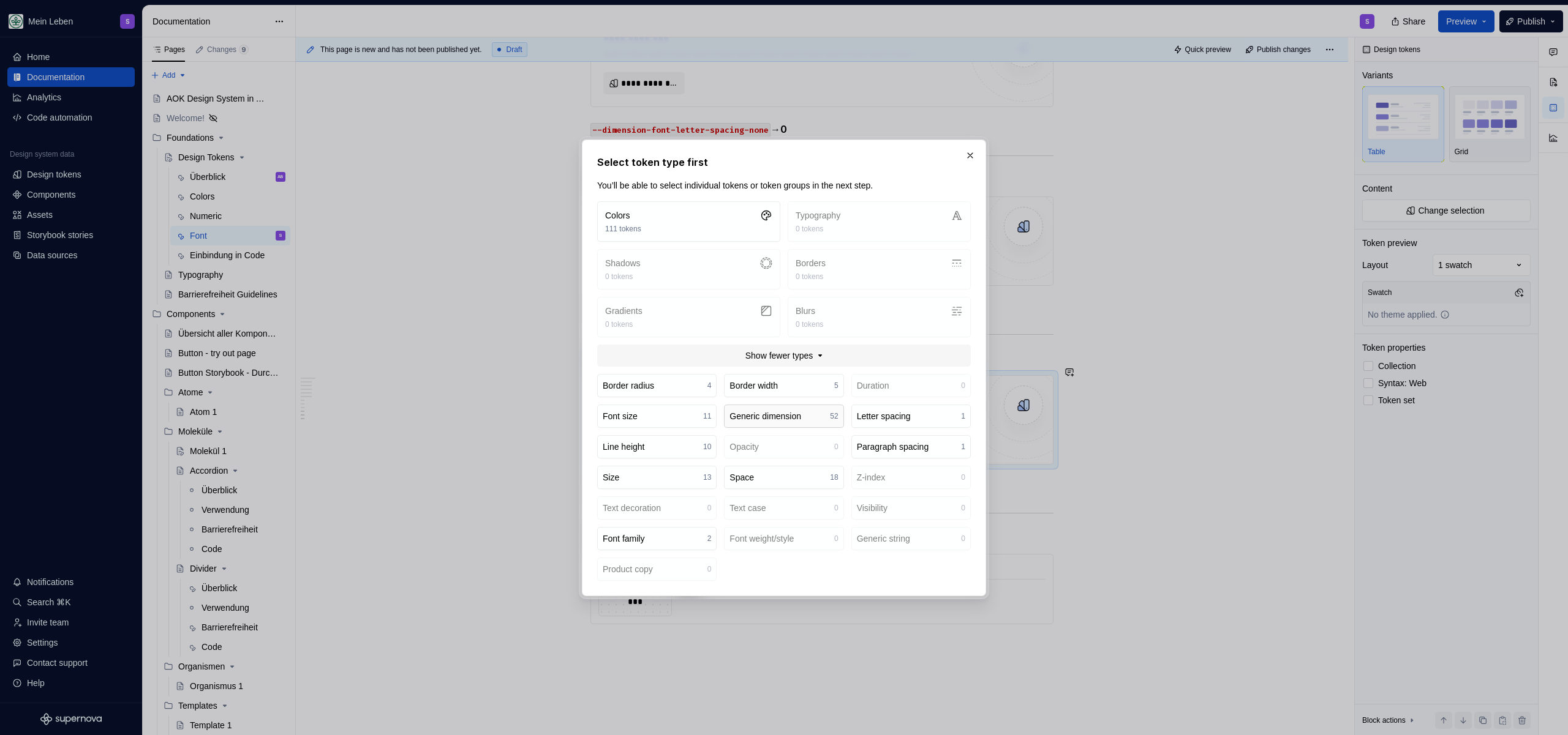
click at [785, 419] on div "Generic dimension" at bounding box center [765, 416] width 72 height 12
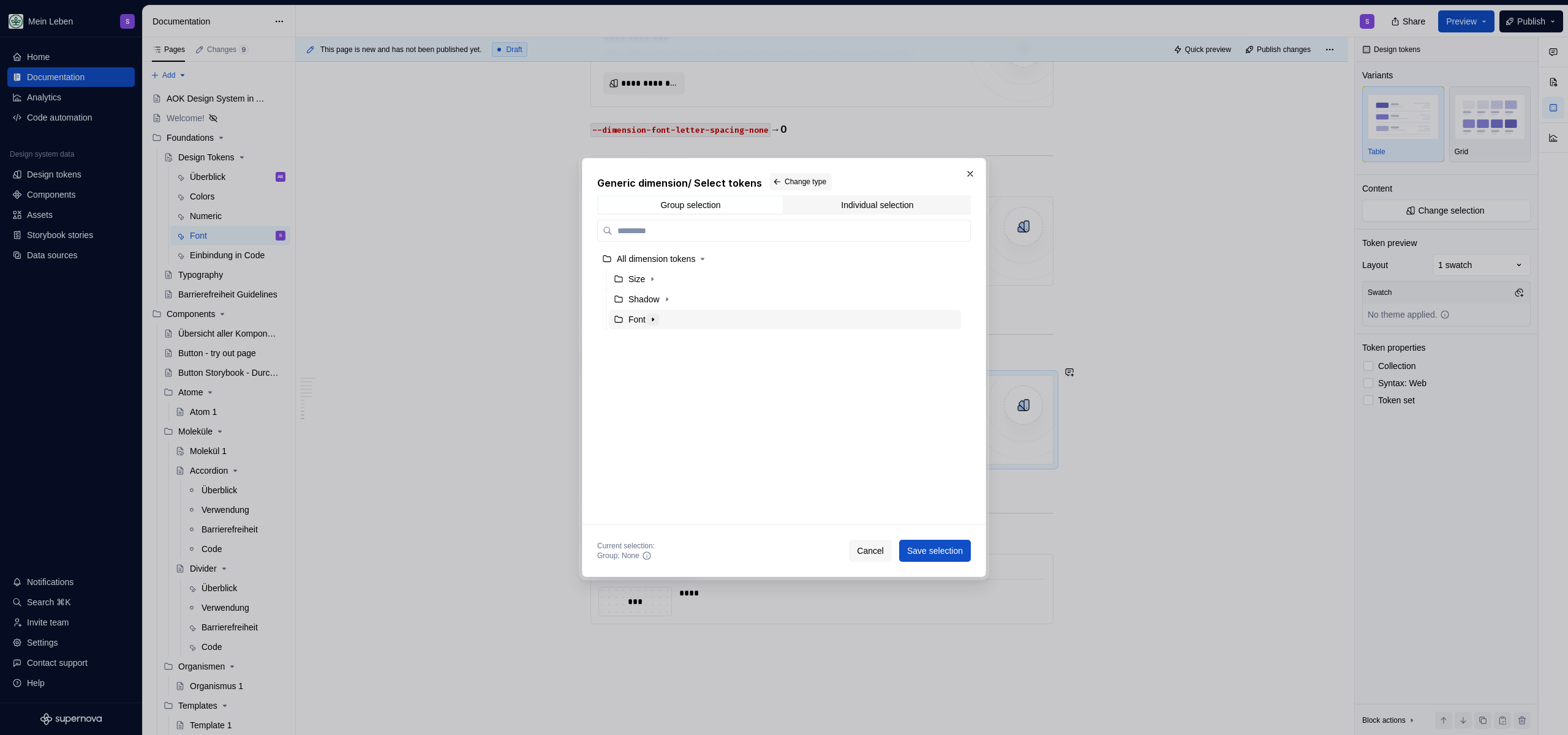
click at [652, 319] on icon "button" at bounding box center [652, 319] width 10 height 10
click at [673, 360] on div "Text Case" at bounding box center [659, 360] width 38 height 12
click at [965, 553] on button "Save selection" at bounding box center [934, 551] width 72 height 22
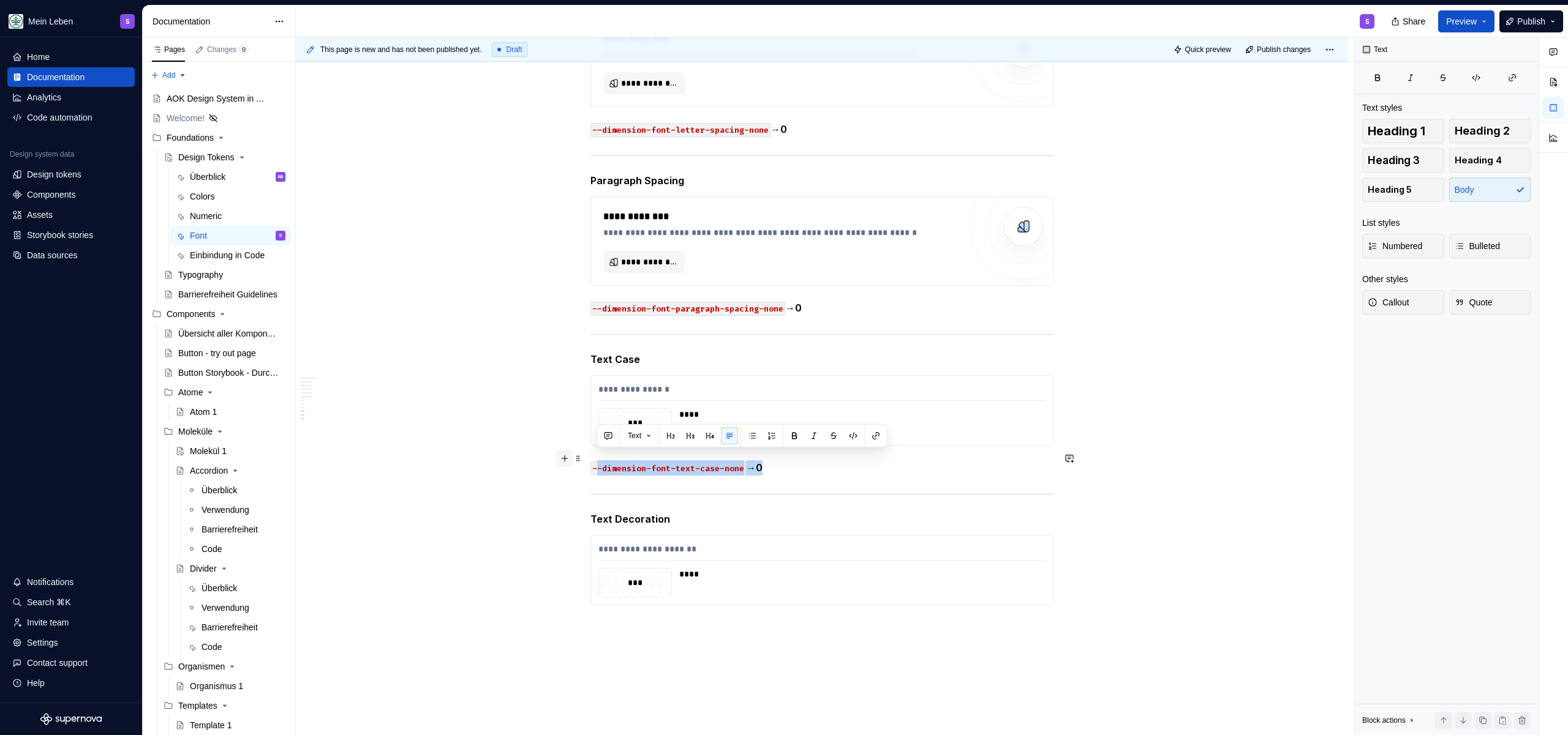
drag, startPoint x: 752, startPoint y: 466, endPoint x: 569, endPoint y: 463, distance: 183.0
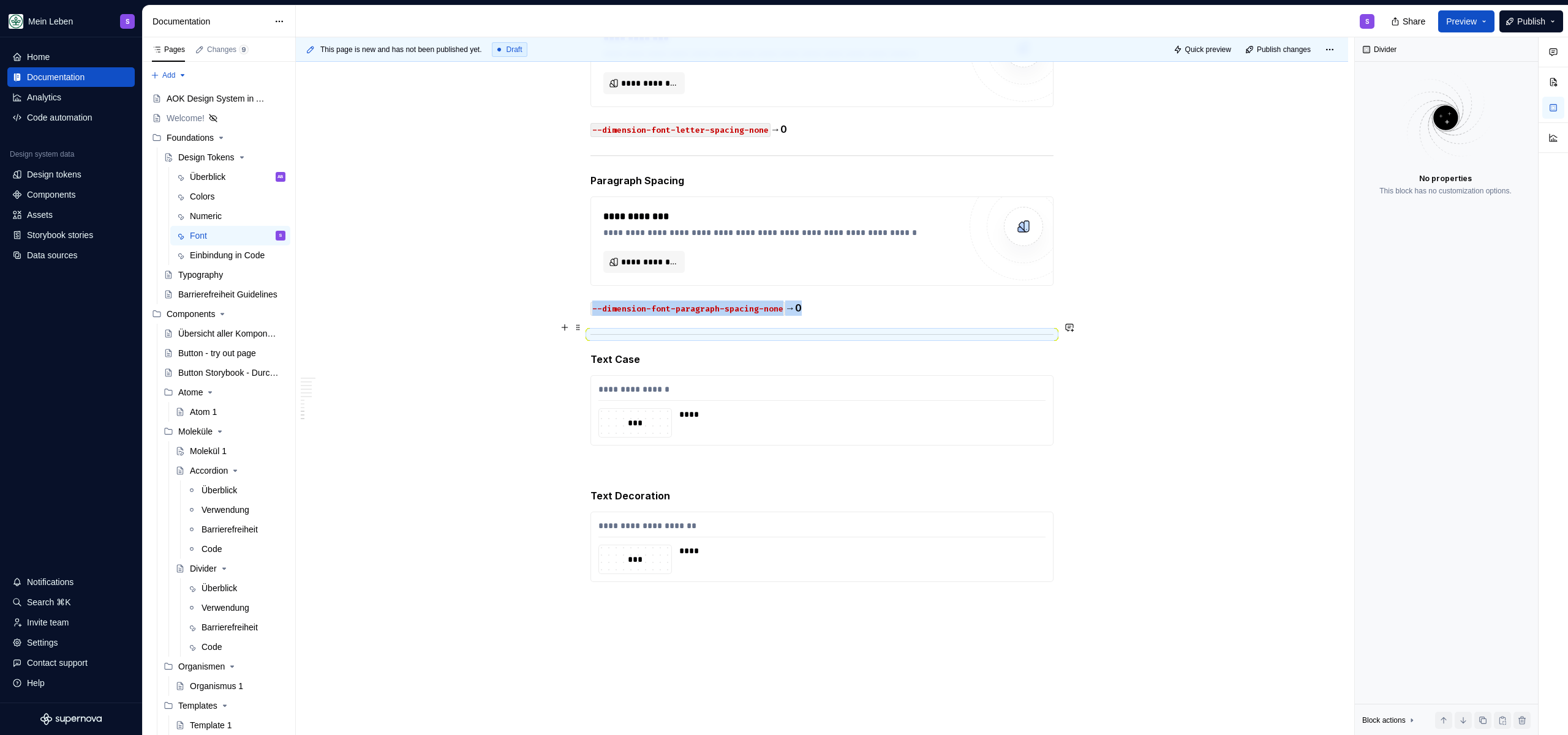
click at [835, 331] on div at bounding box center [822, 334] width 463 height 8
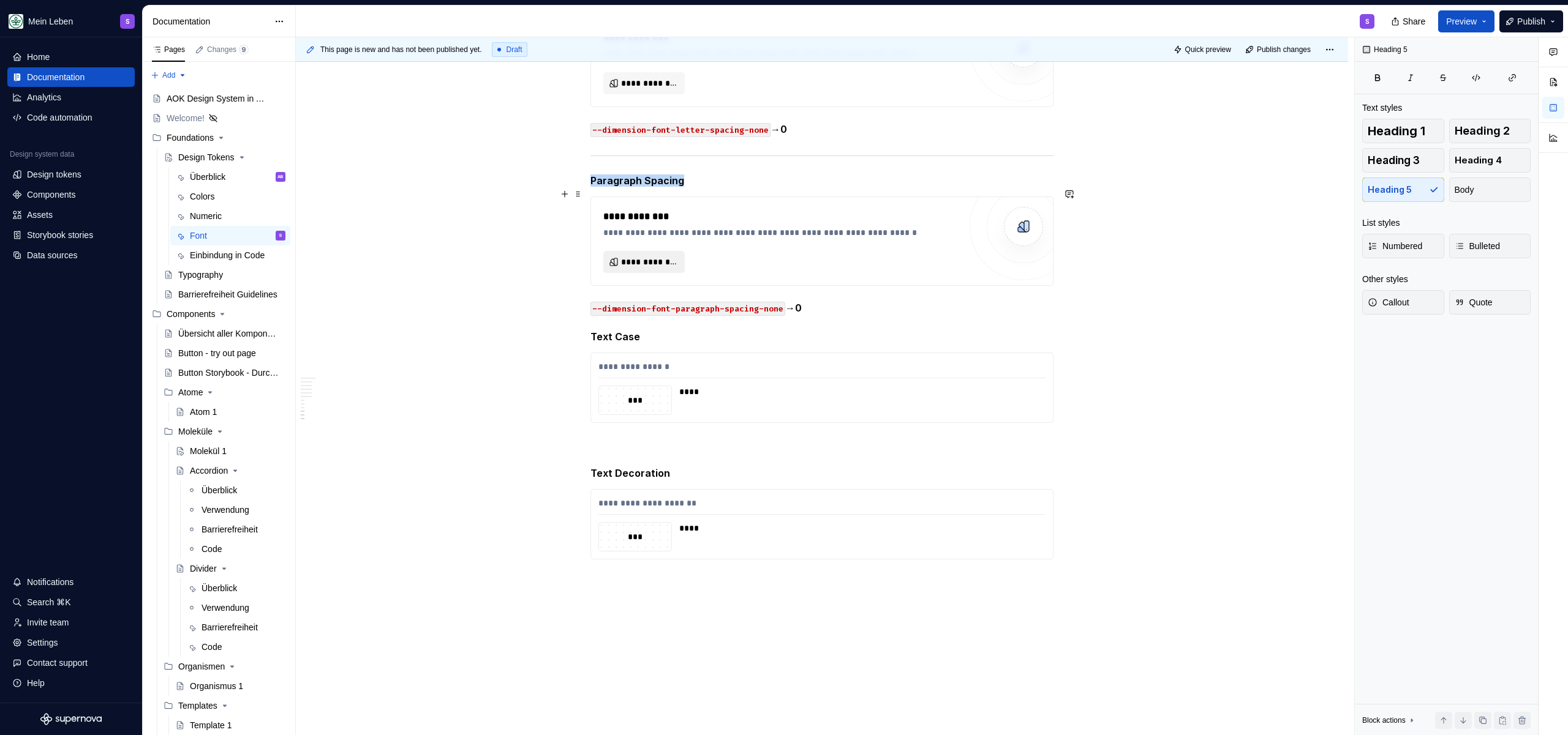
click at [660, 256] on span "**********" at bounding box center [648, 262] width 55 height 12
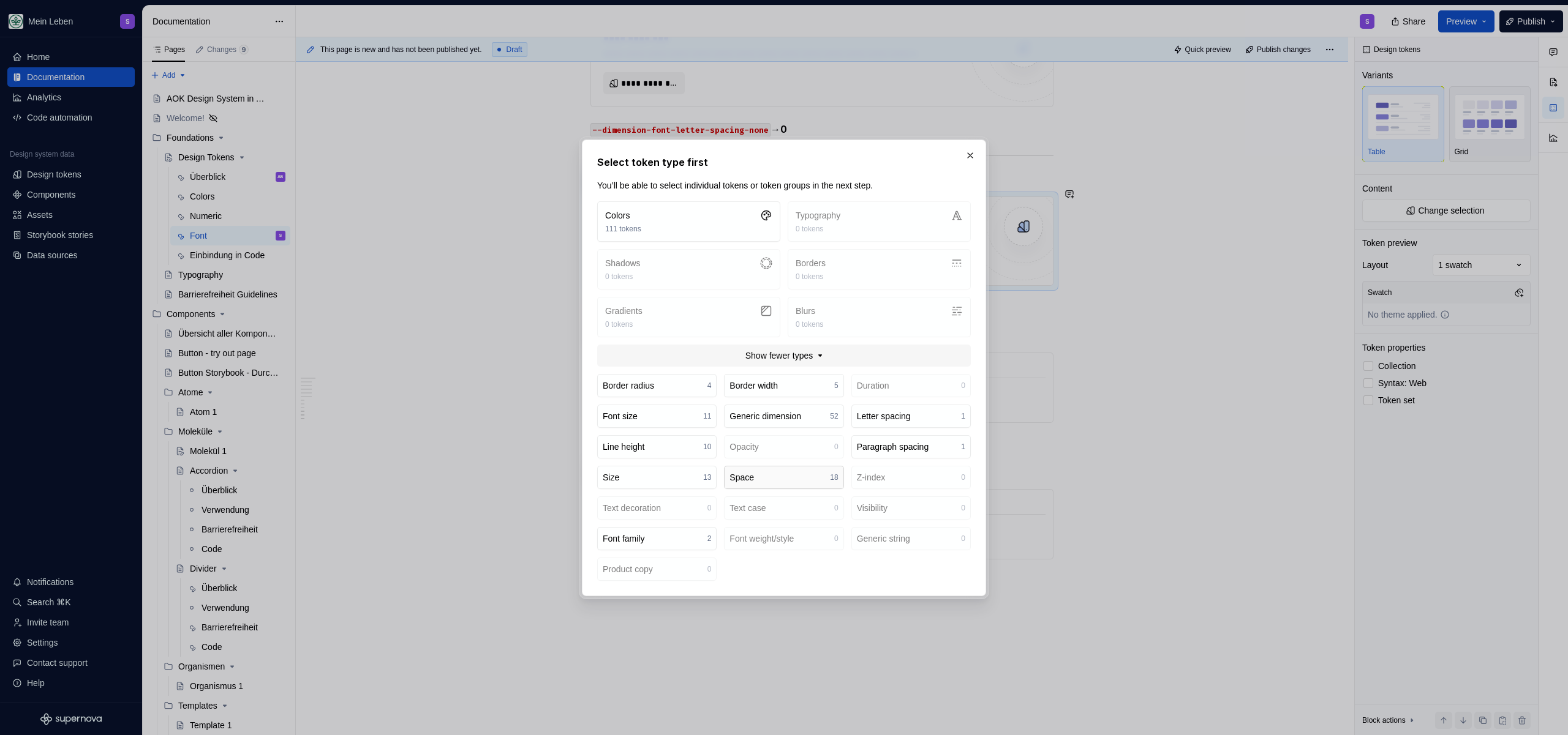
click at [779, 482] on button "Space 18" at bounding box center [784, 477] width 119 height 23
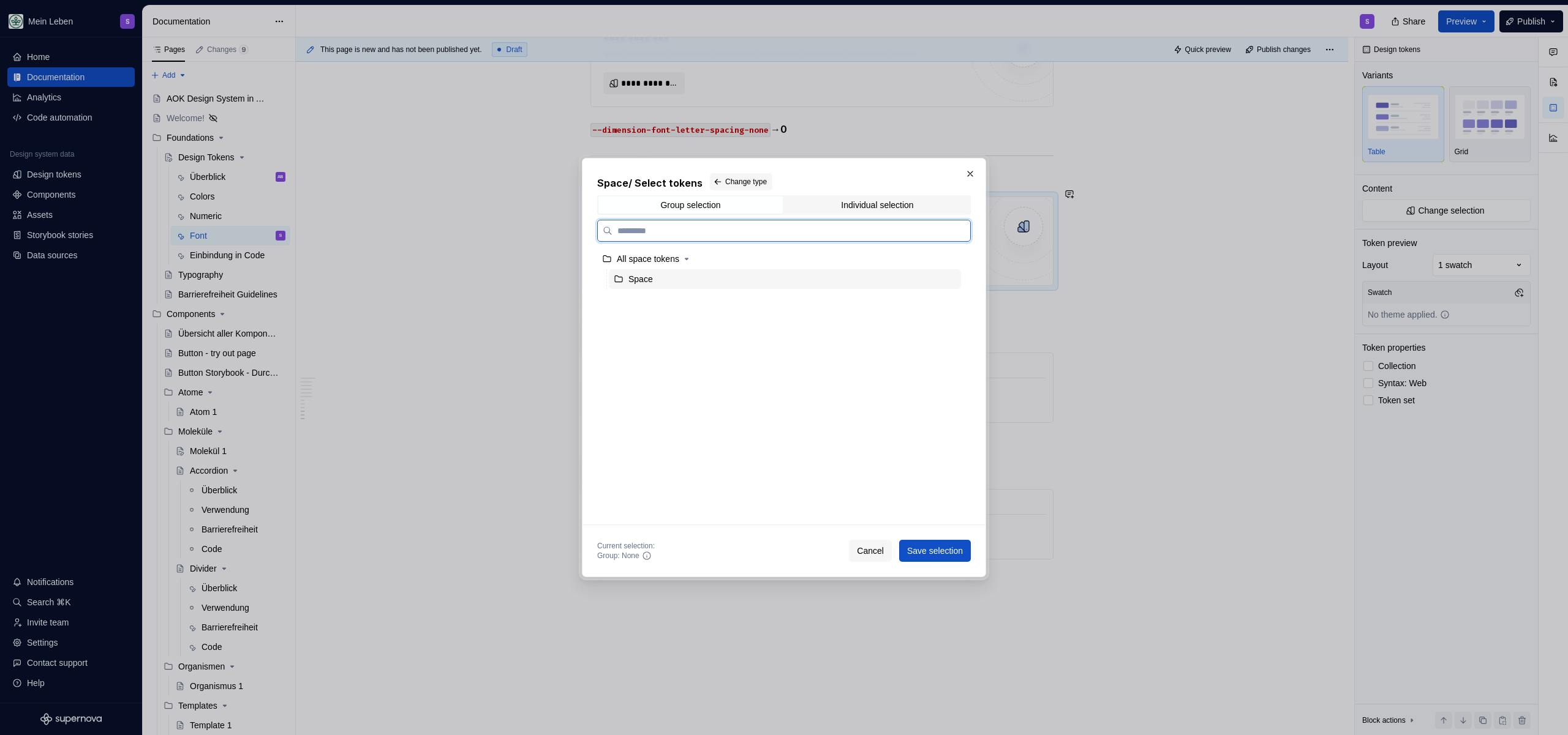
click at [653, 282] on div "Space" at bounding box center [641, 279] width 24 height 12
click at [719, 203] on div "Group selection" at bounding box center [689, 204] width 60 height 10
click at [707, 237] on label at bounding box center [784, 230] width 373 height 22
click at [707, 237] on input "search" at bounding box center [790, 231] width 358 height 12
type input "*"
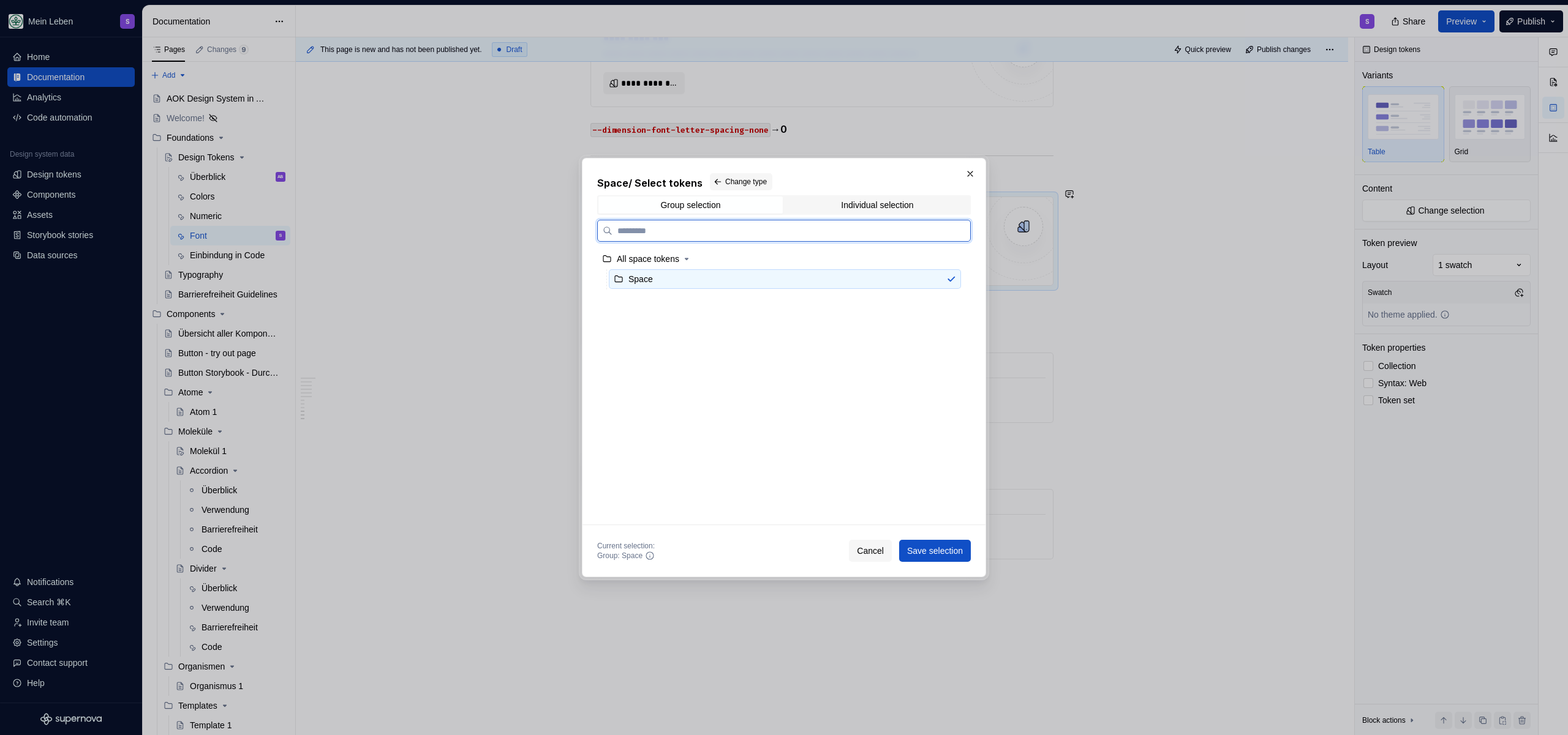
click at [955, 280] on div "Space" at bounding box center [784, 279] width 352 height 20
click at [934, 257] on div "All space tokens" at bounding box center [779, 259] width 364 height 20
click at [865, 555] on span "Cancel" at bounding box center [870, 551] width 27 height 12
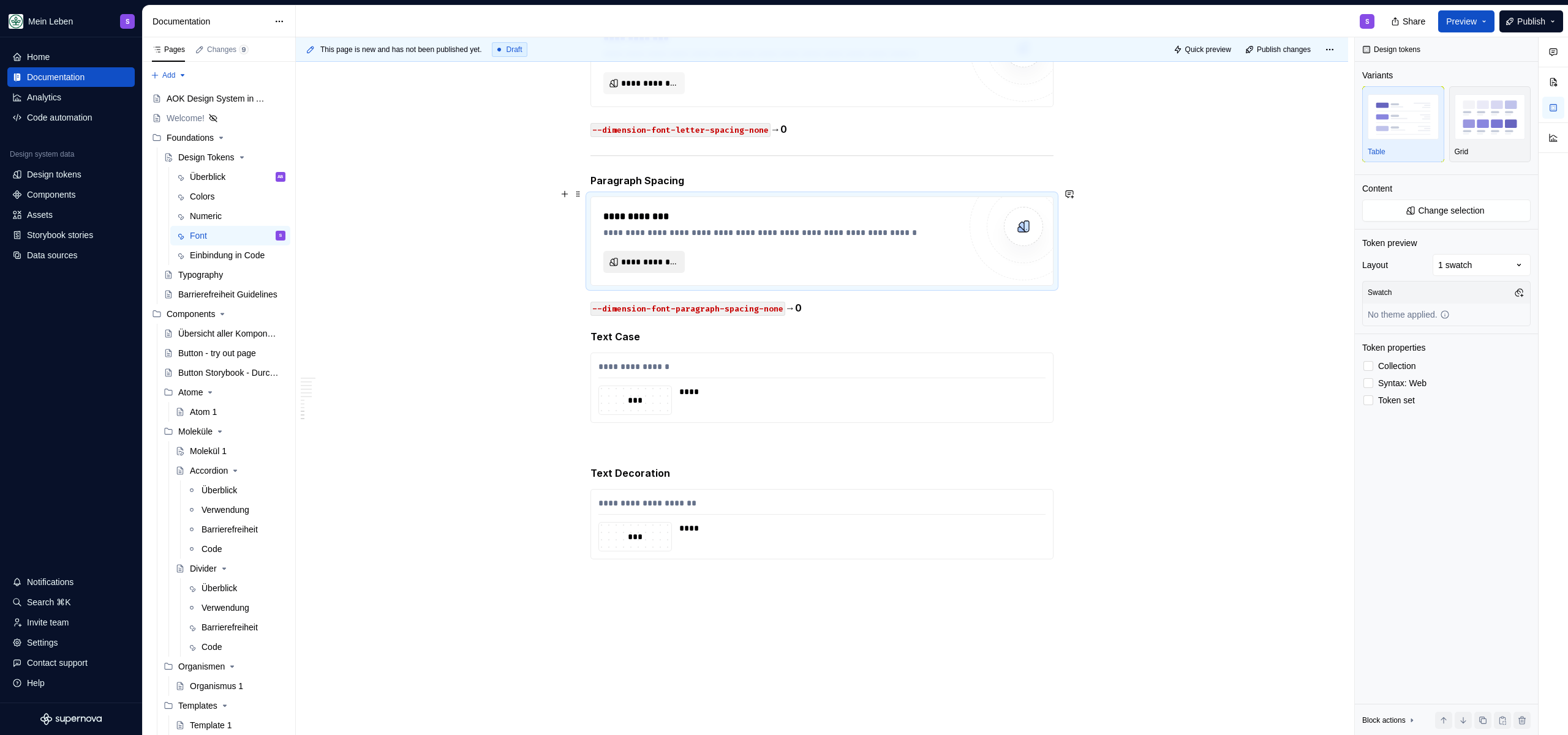
click at [652, 256] on span "**********" at bounding box center [648, 262] width 55 height 12
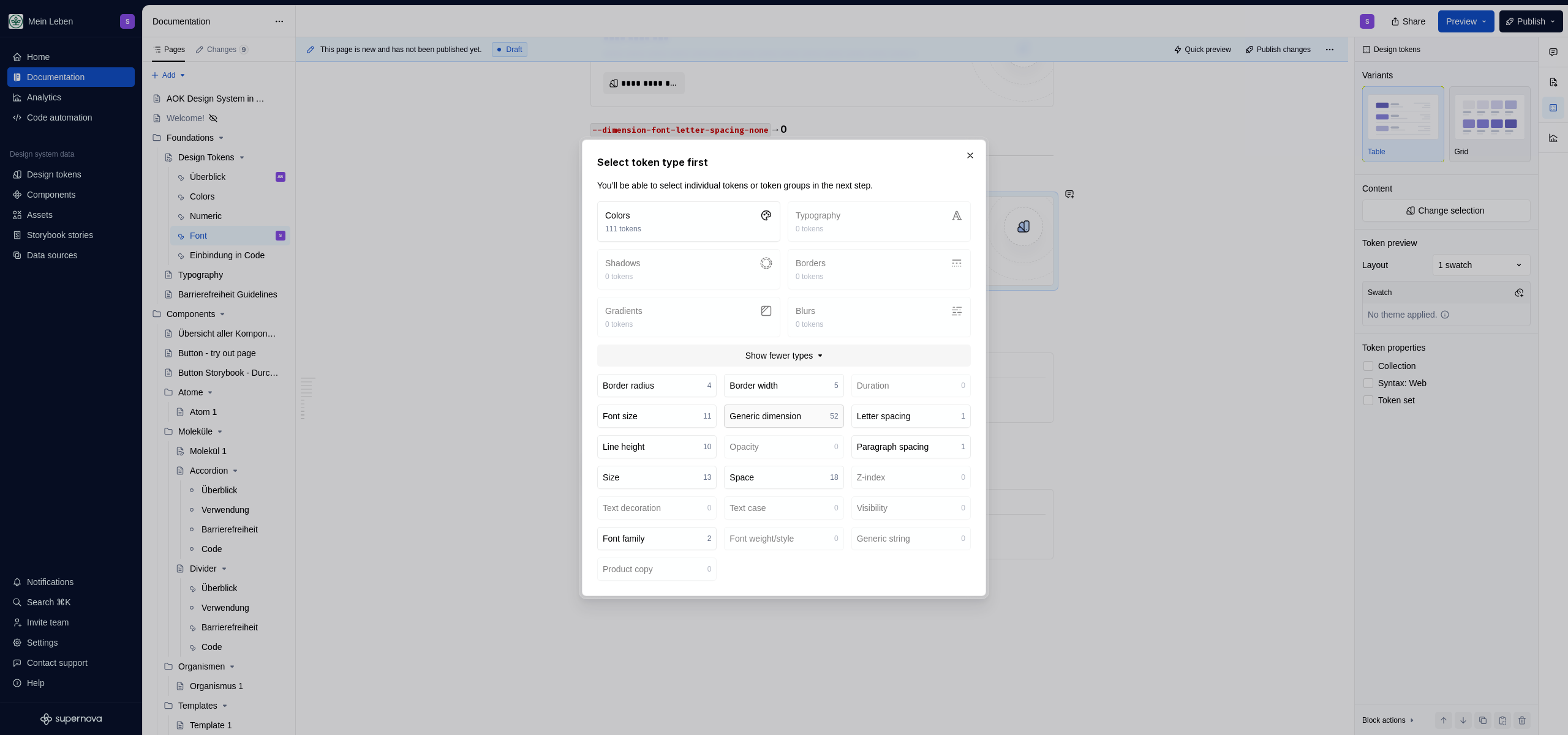
click at [798, 416] on div "Generic dimension" at bounding box center [765, 416] width 72 height 12
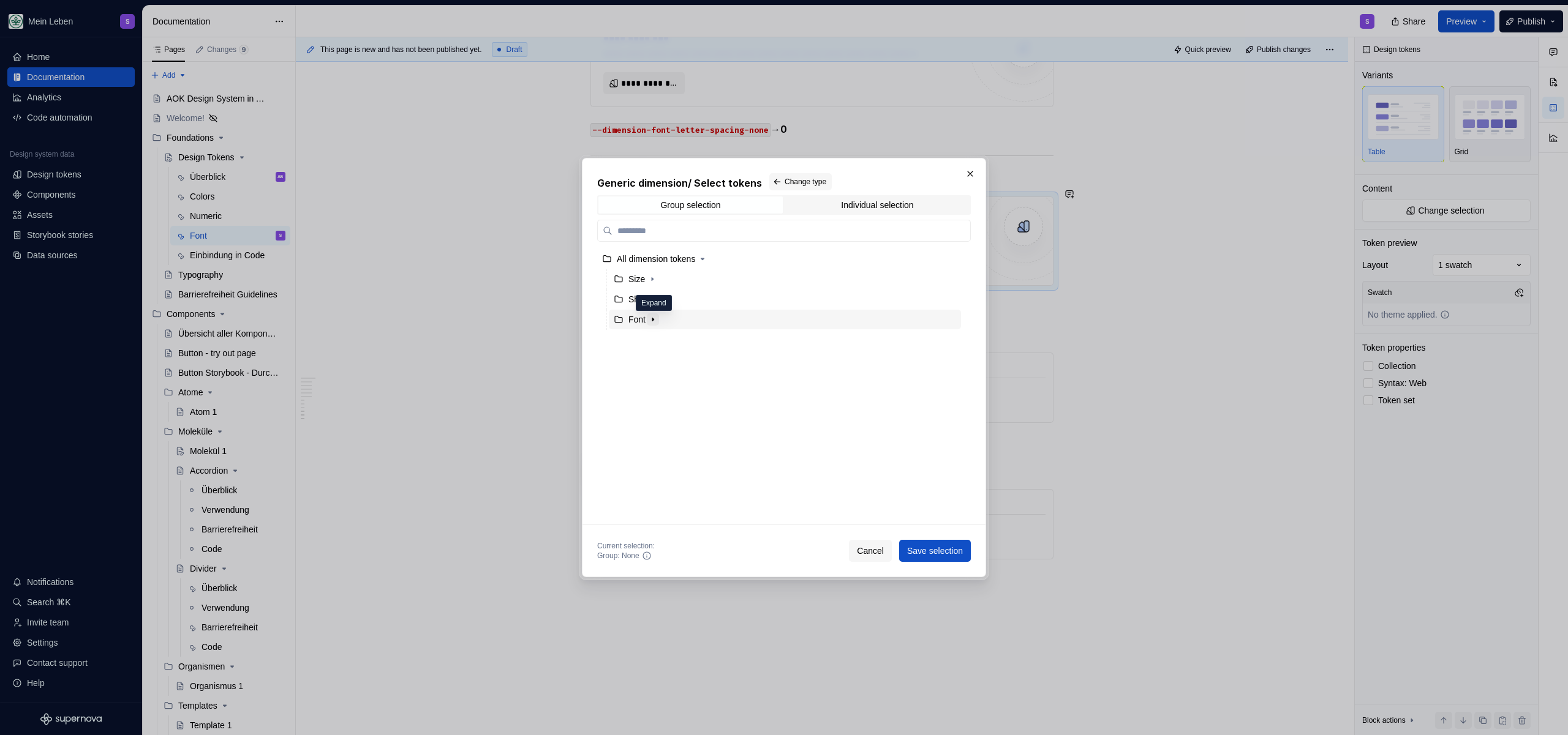
click at [654, 319] on icon "button" at bounding box center [652, 320] width 1 height 3
click at [713, 200] on div "Group selection" at bounding box center [689, 204] width 60 height 10
click at [795, 175] on button "Change type" at bounding box center [800, 182] width 62 height 17
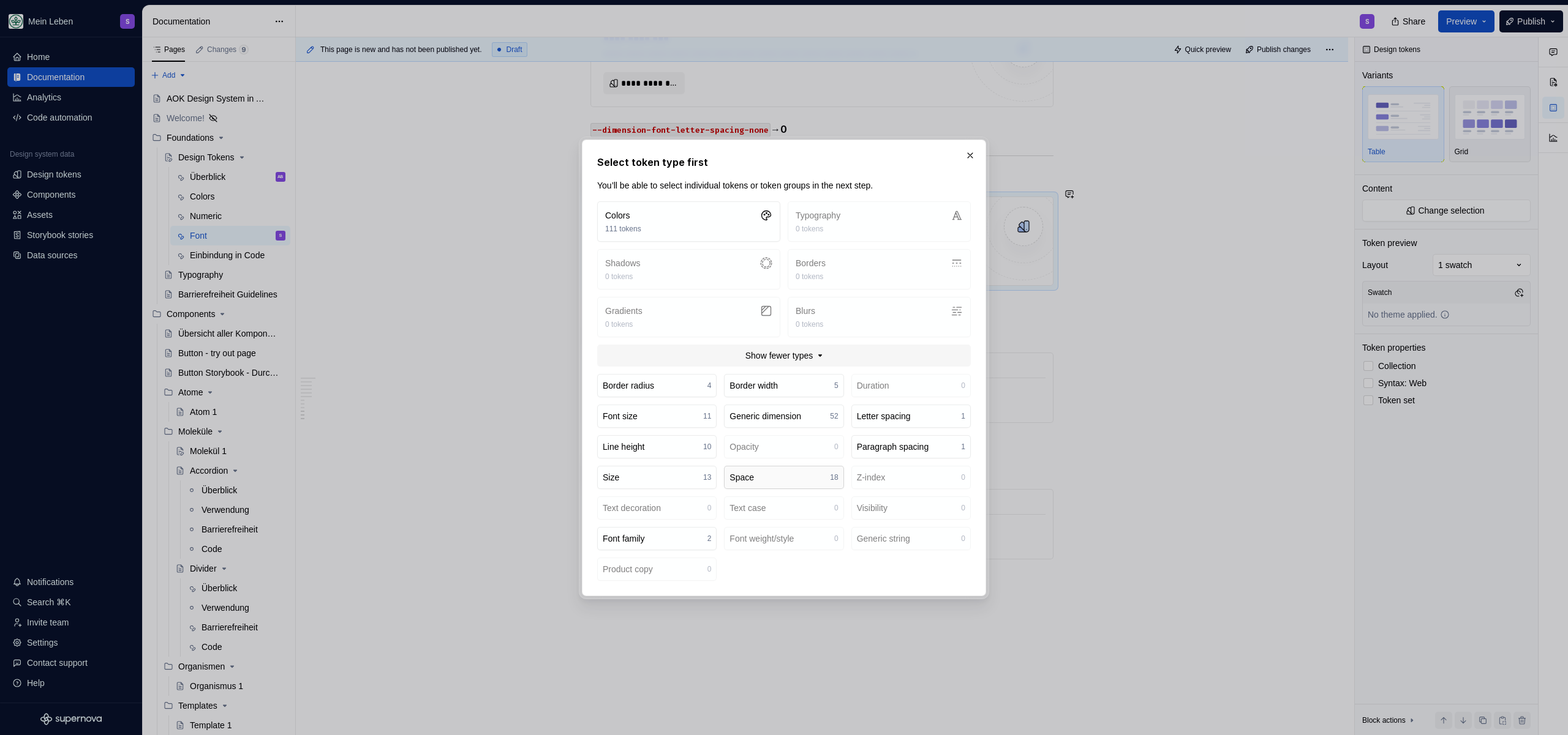
click at [769, 480] on button "Space 18" at bounding box center [784, 477] width 119 height 23
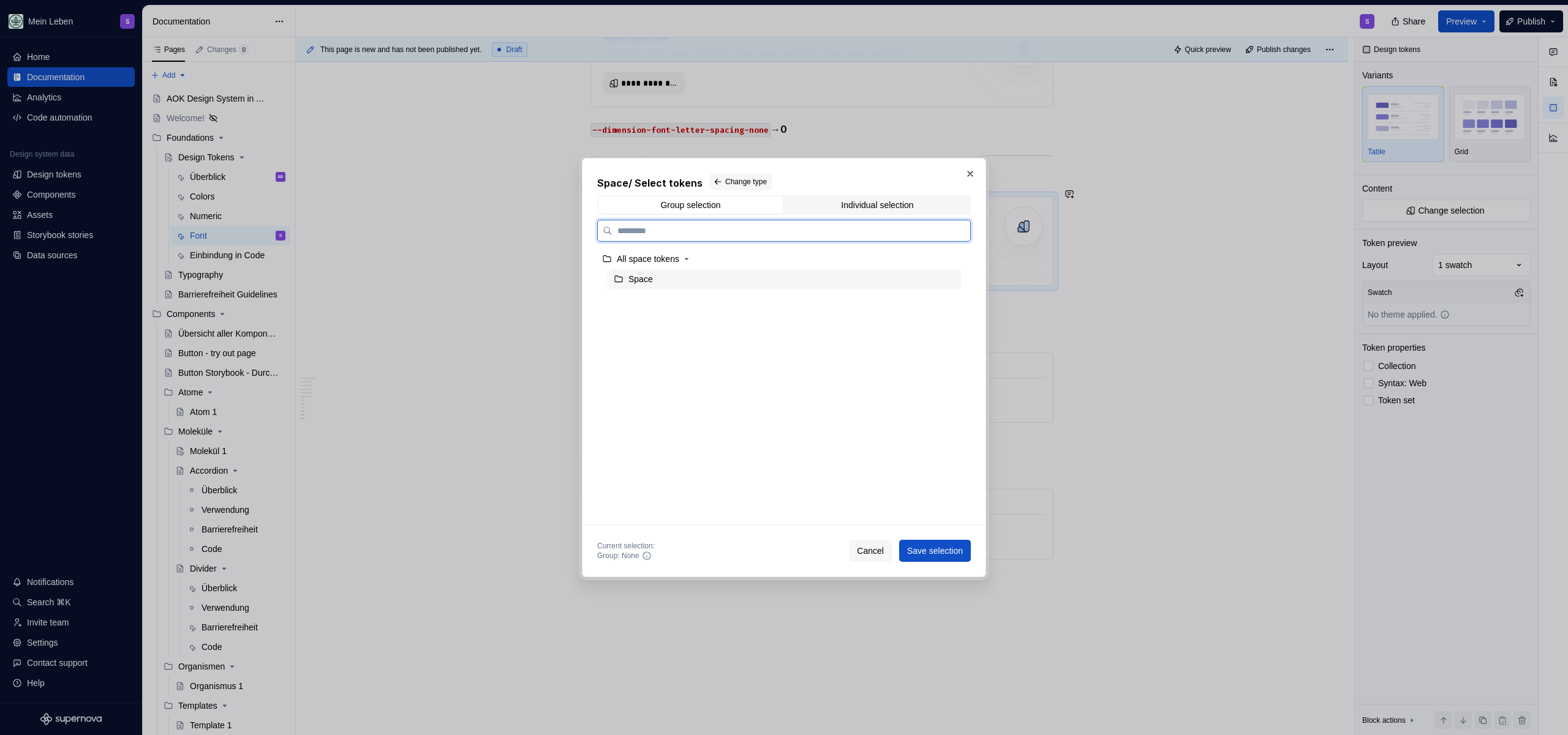
click at [614, 280] on icon at bounding box center [618, 279] width 10 height 10
click at [681, 280] on div "Space" at bounding box center [784, 279] width 352 height 20
click at [674, 265] on div "All space tokens" at bounding box center [779, 259] width 364 height 20
click at [684, 192] on div "Space / Select tokens Change type Group selection Individual selection All spac…" at bounding box center [784, 349] width 373 height 352
click at [735, 183] on span "Change type" at bounding box center [745, 181] width 42 height 10
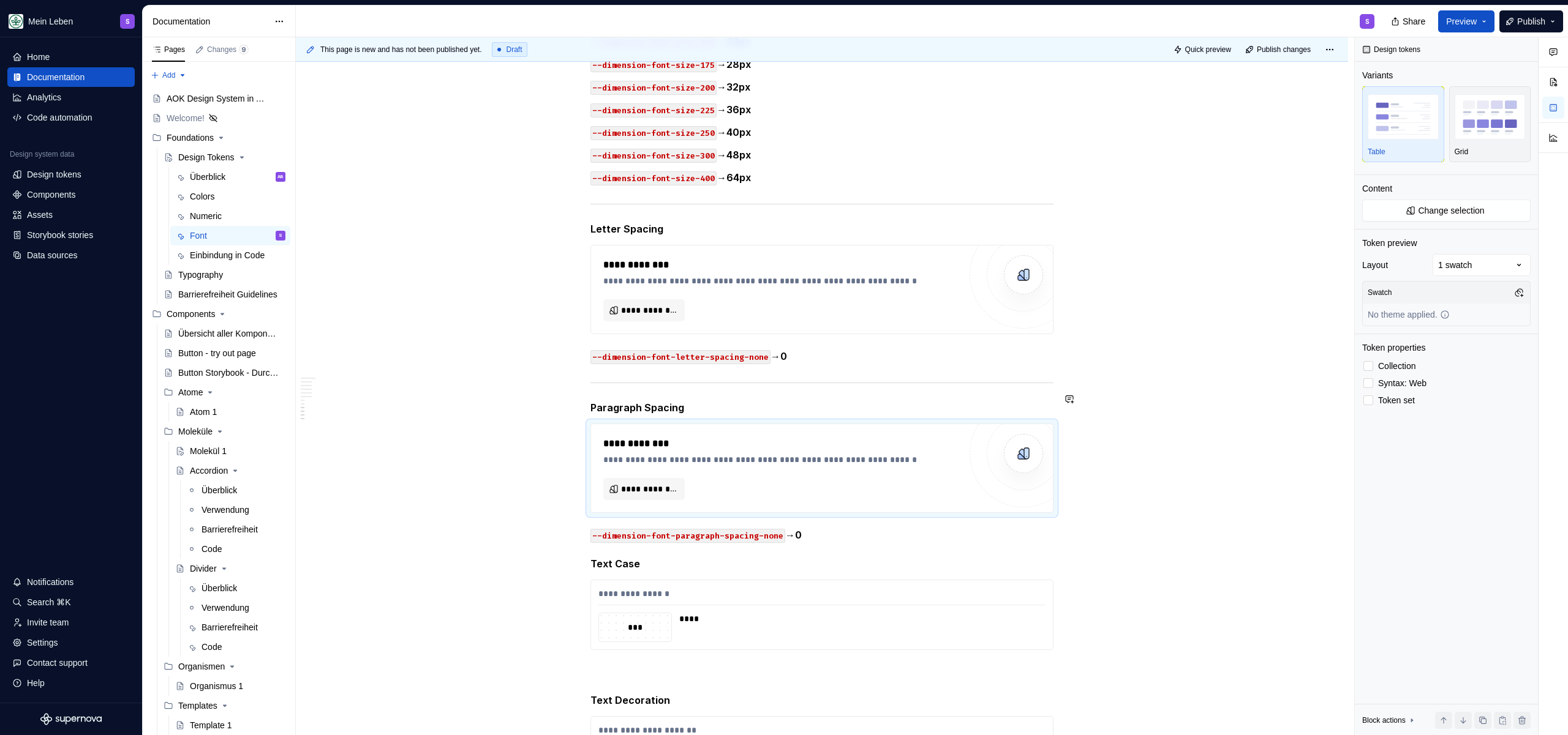
scroll to position [2206, 0]
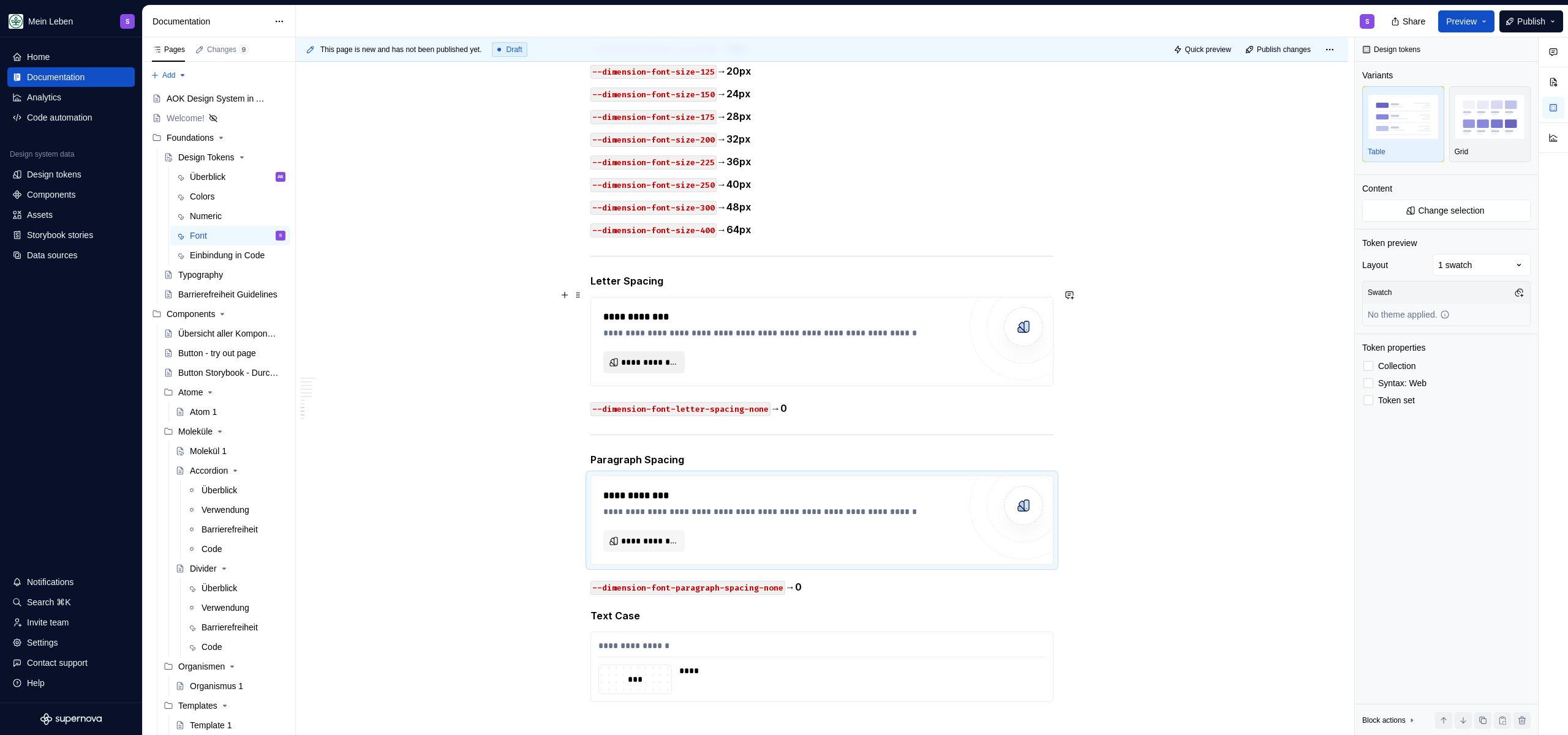
click at [646, 357] on span "**********" at bounding box center [648, 363] width 55 height 12
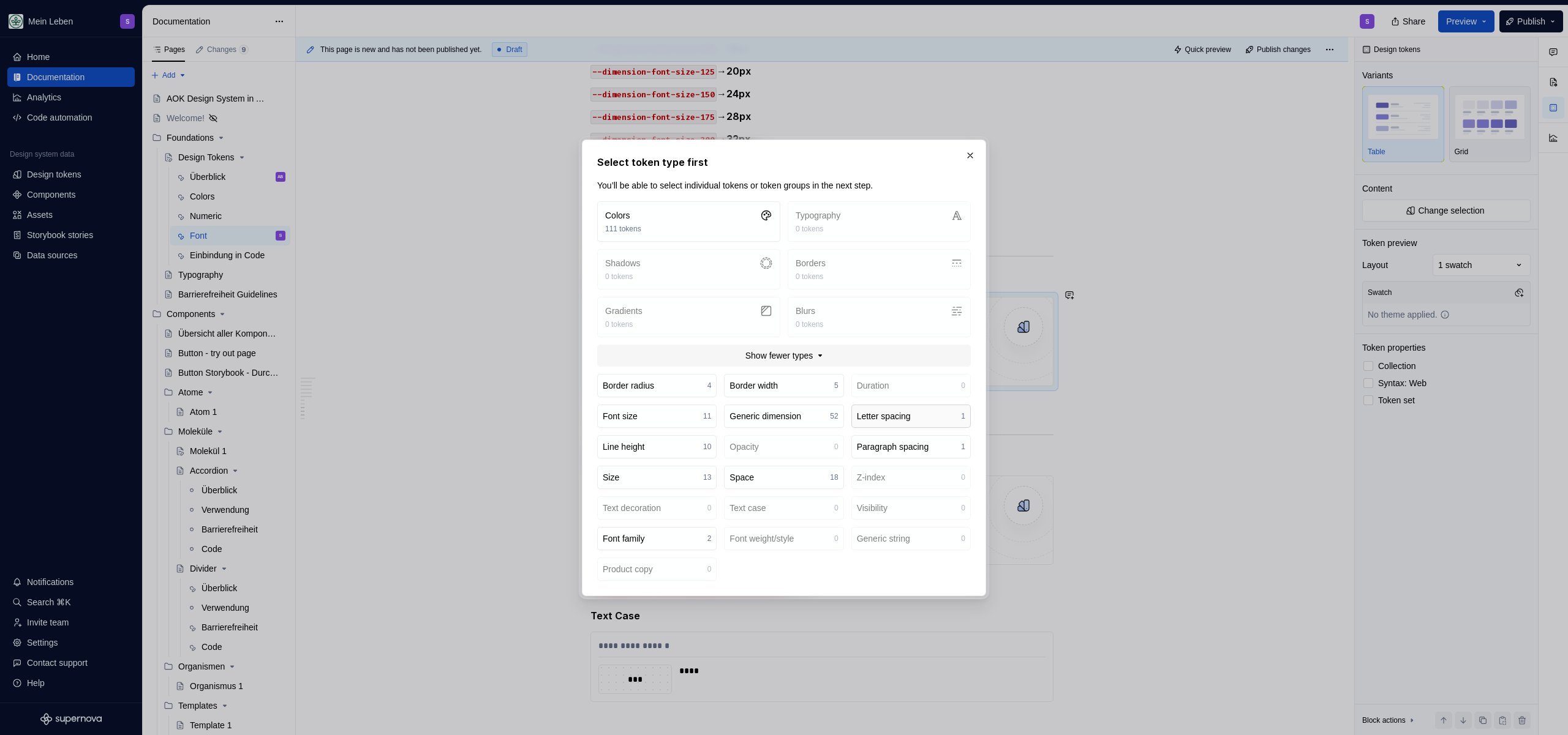
click at [911, 419] on div "Letter spacing" at bounding box center [884, 416] width 54 height 12
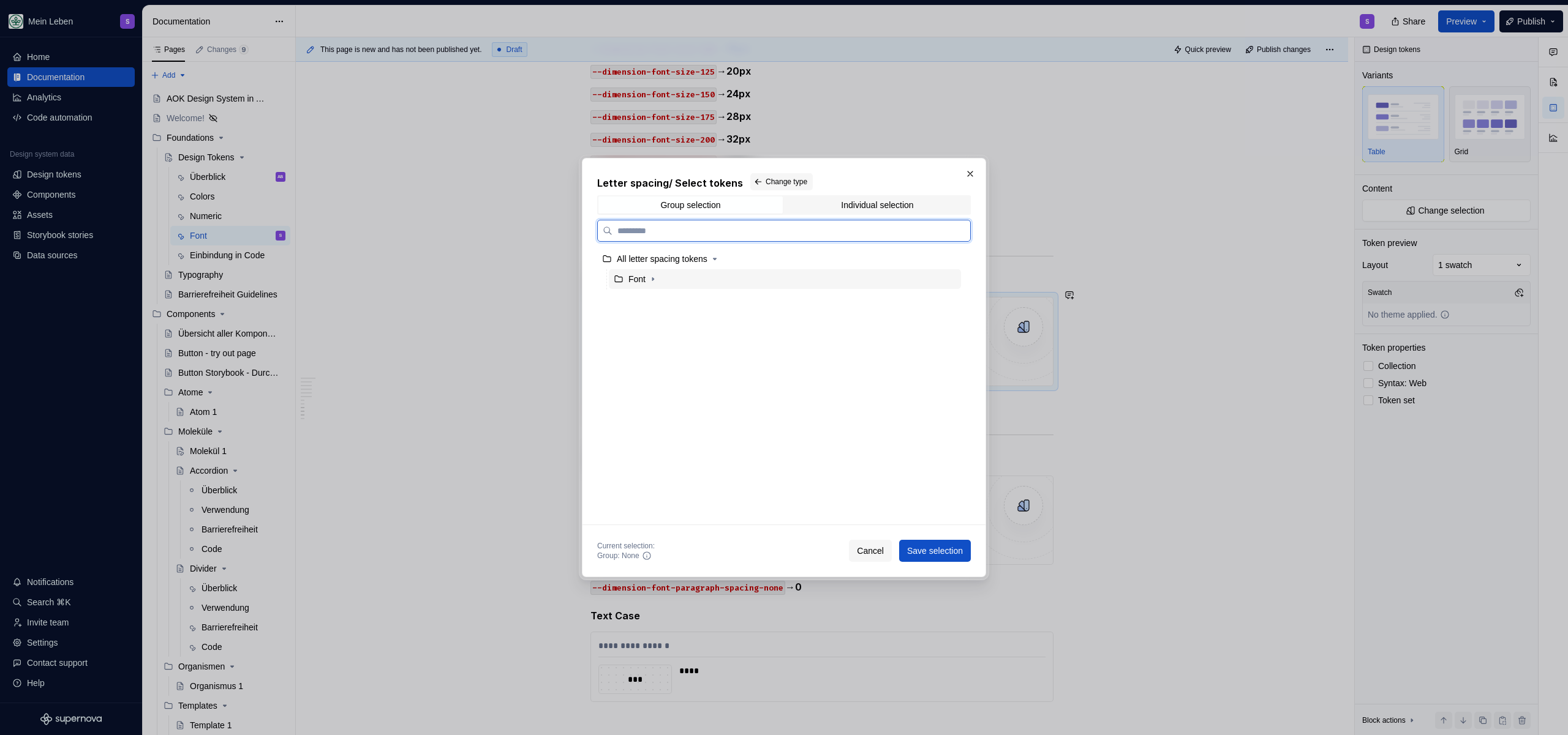
click at [679, 281] on div "Font" at bounding box center [784, 279] width 352 height 20
click at [941, 561] on button "Save selection" at bounding box center [934, 551] width 72 height 22
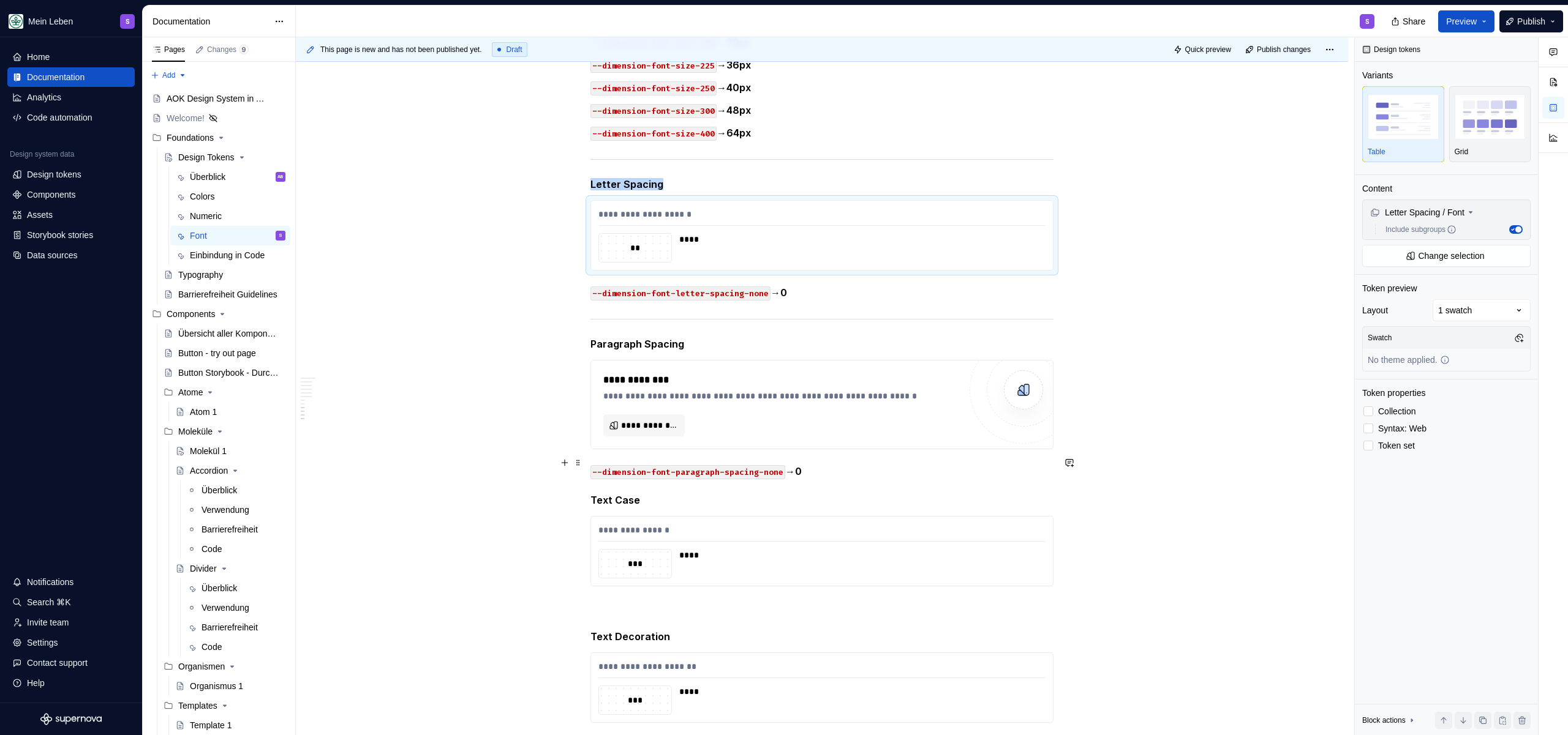
scroll to position [2305, 0]
click at [656, 417] on span "**********" at bounding box center [648, 423] width 55 height 12
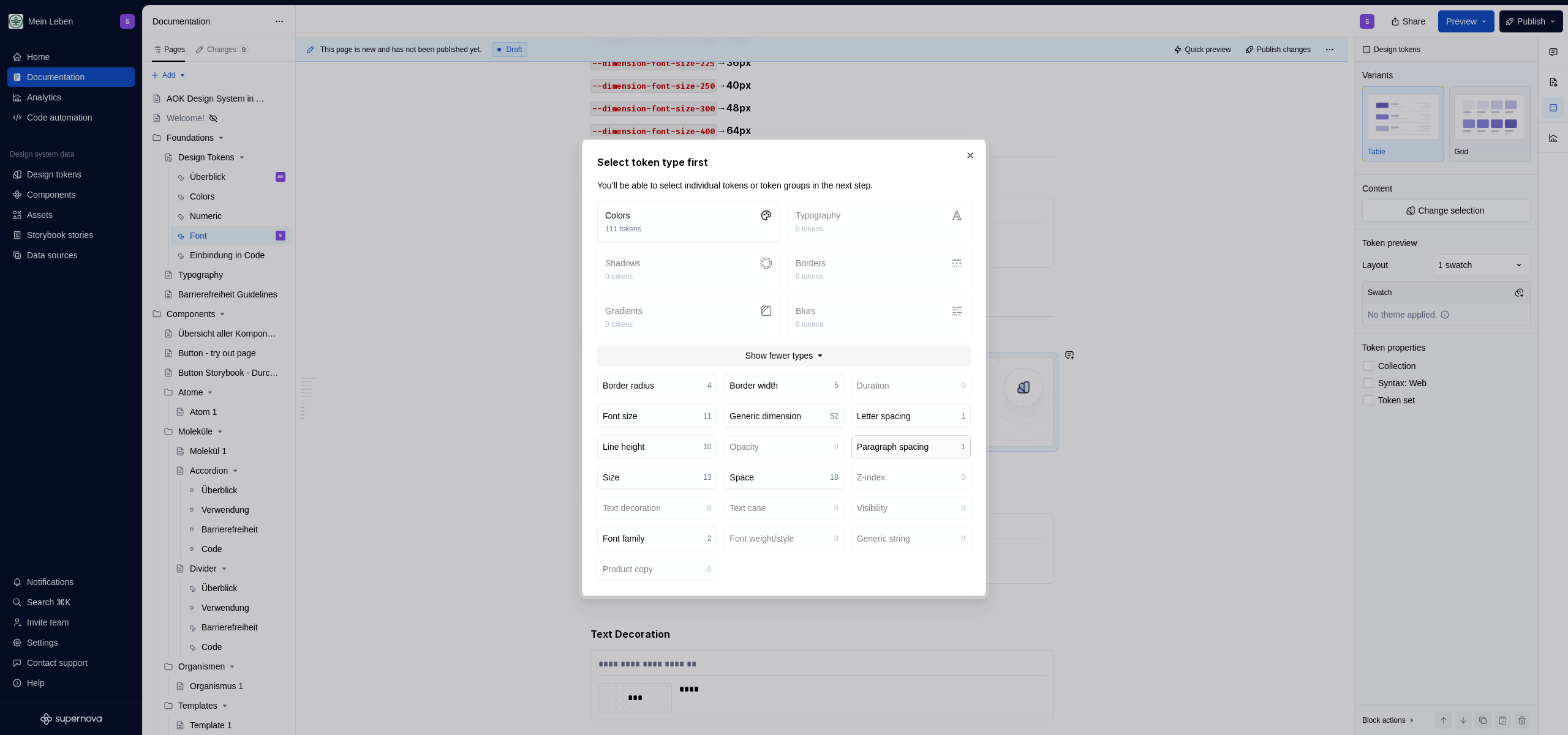
click at [880, 450] on div "Paragraph spacing" at bounding box center [893, 447] width 72 height 12
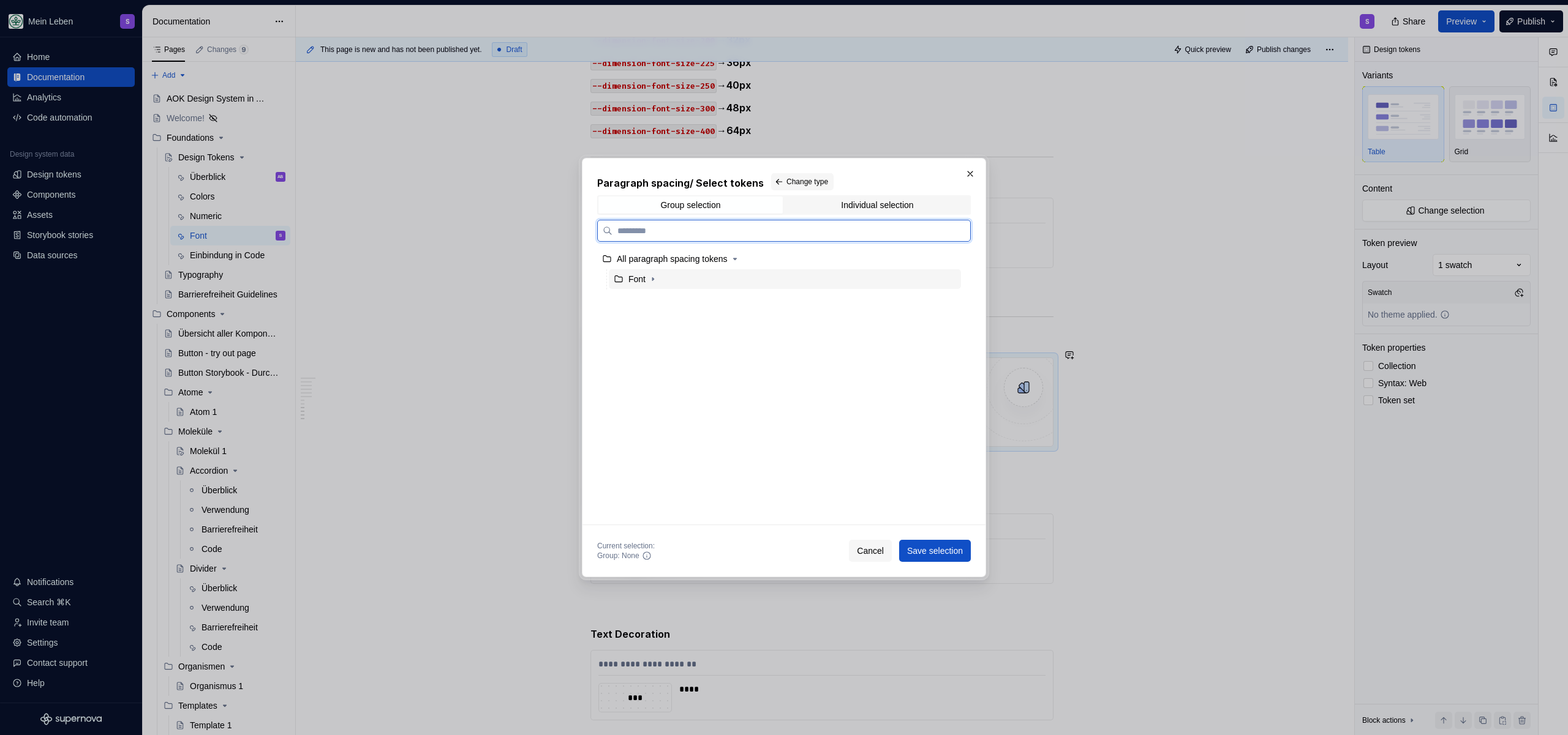
click at [698, 274] on div "Font" at bounding box center [784, 279] width 352 height 20
click at [918, 547] on span "Save selection" at bounding box center [934, 551] width 55 height 12
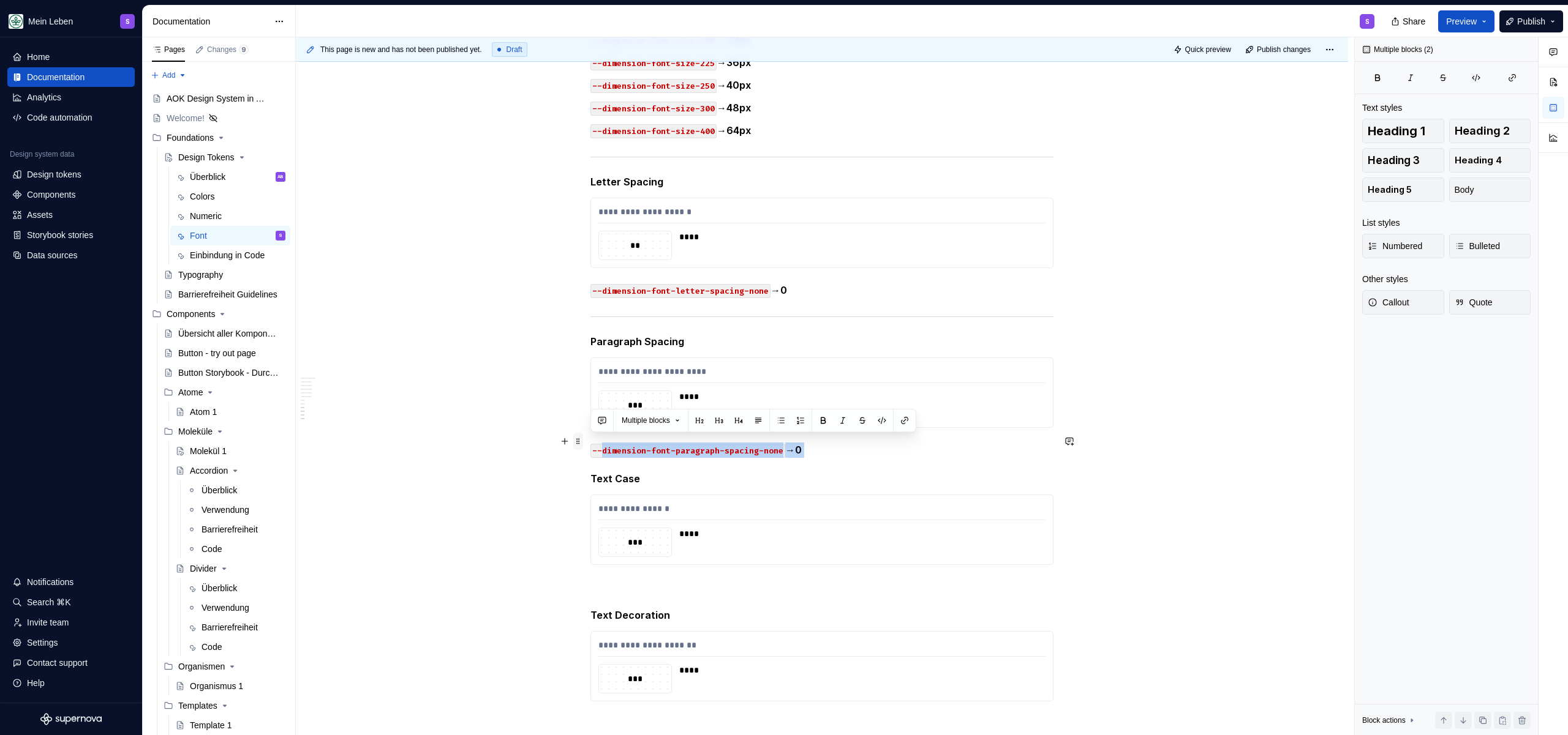
drag, startPoint x: 848, startPoint y: 451, endPoint x: 575, endPoint y: 443, distance: 273.1
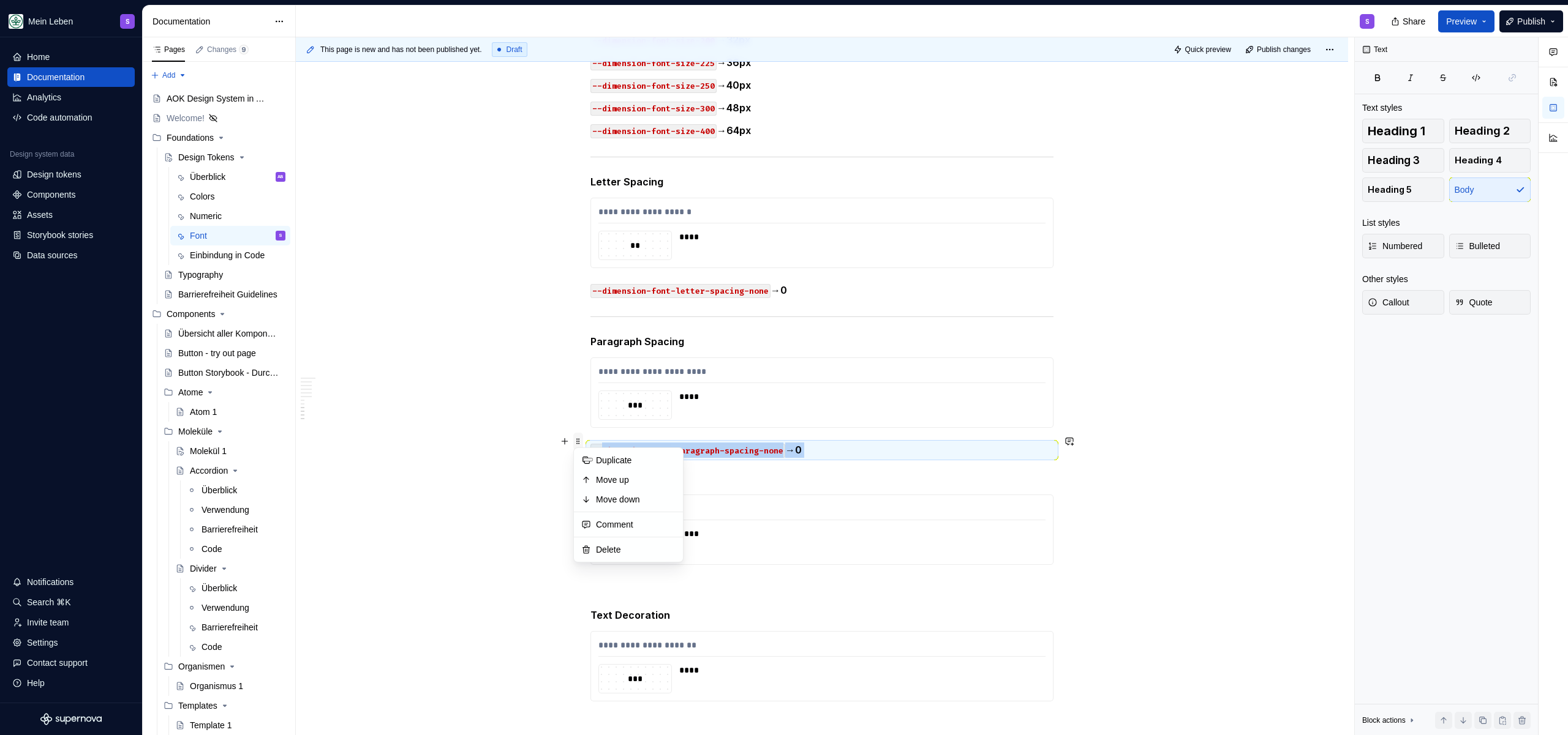
click at [574, 443] on span at bounding box center [578, 442] width 10 height 17
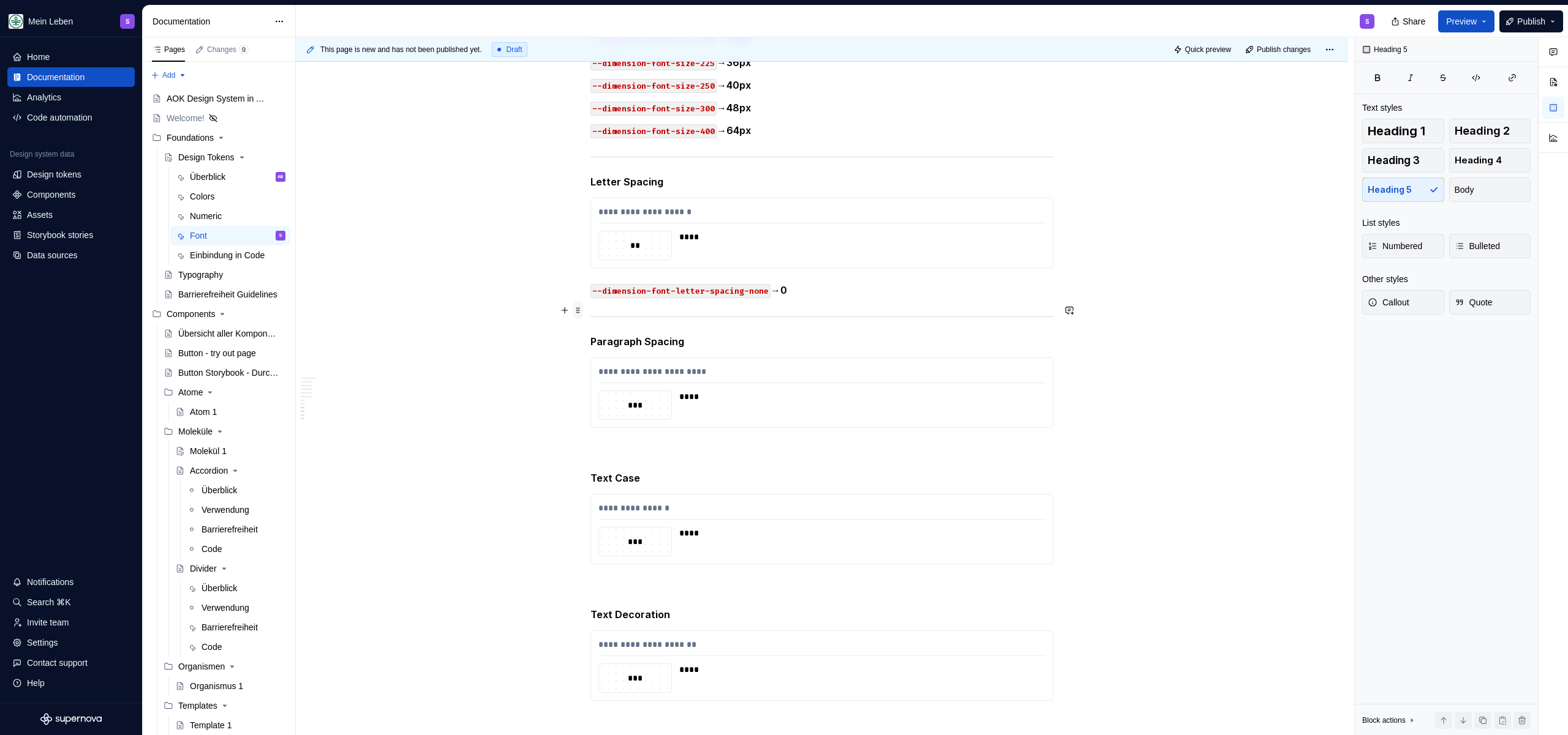
click at [579, 308] on span at bounding box center [578, 311] width 10 height 17
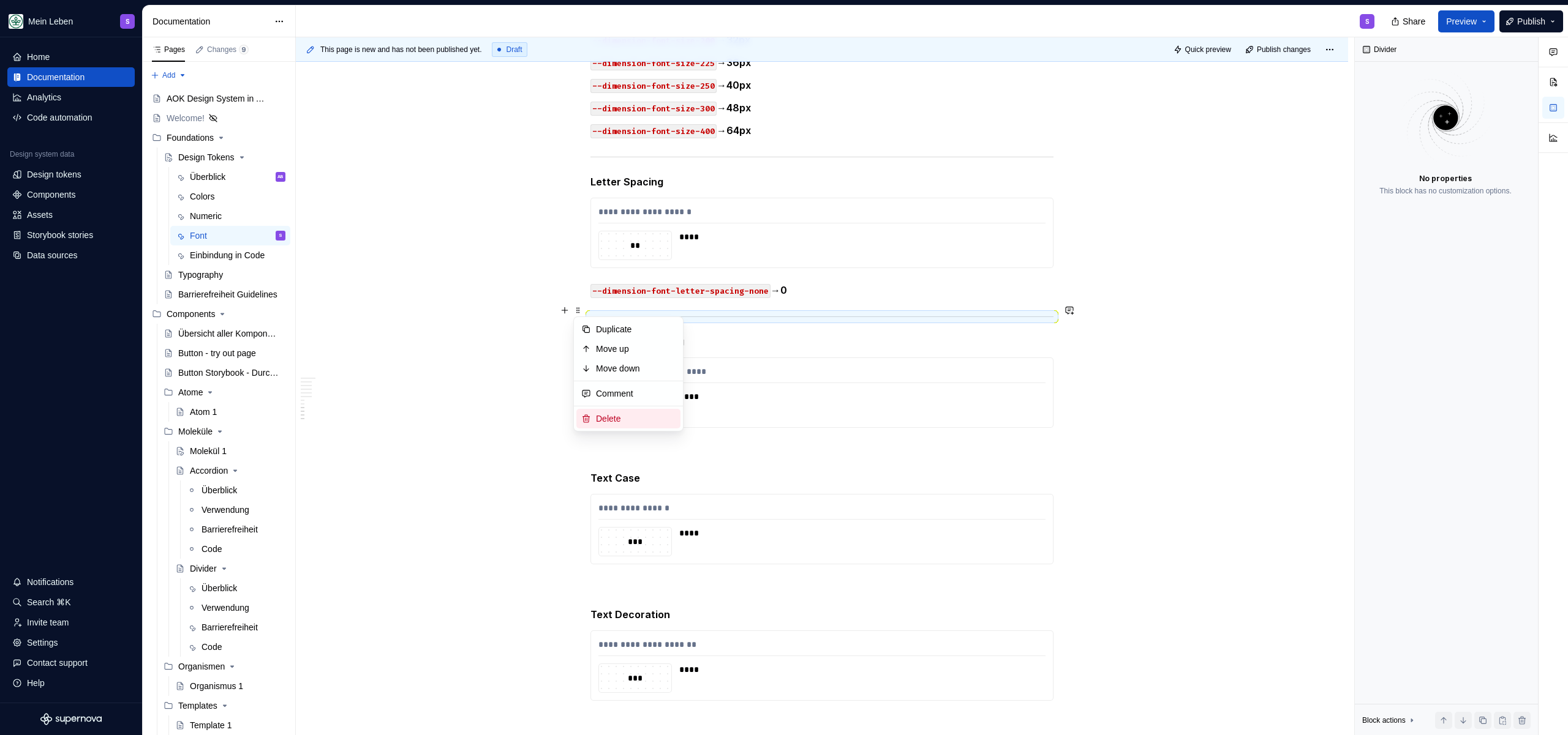
click at [594, 422] on div "Delete" at bounding box center [629, 418] width 104 height 20
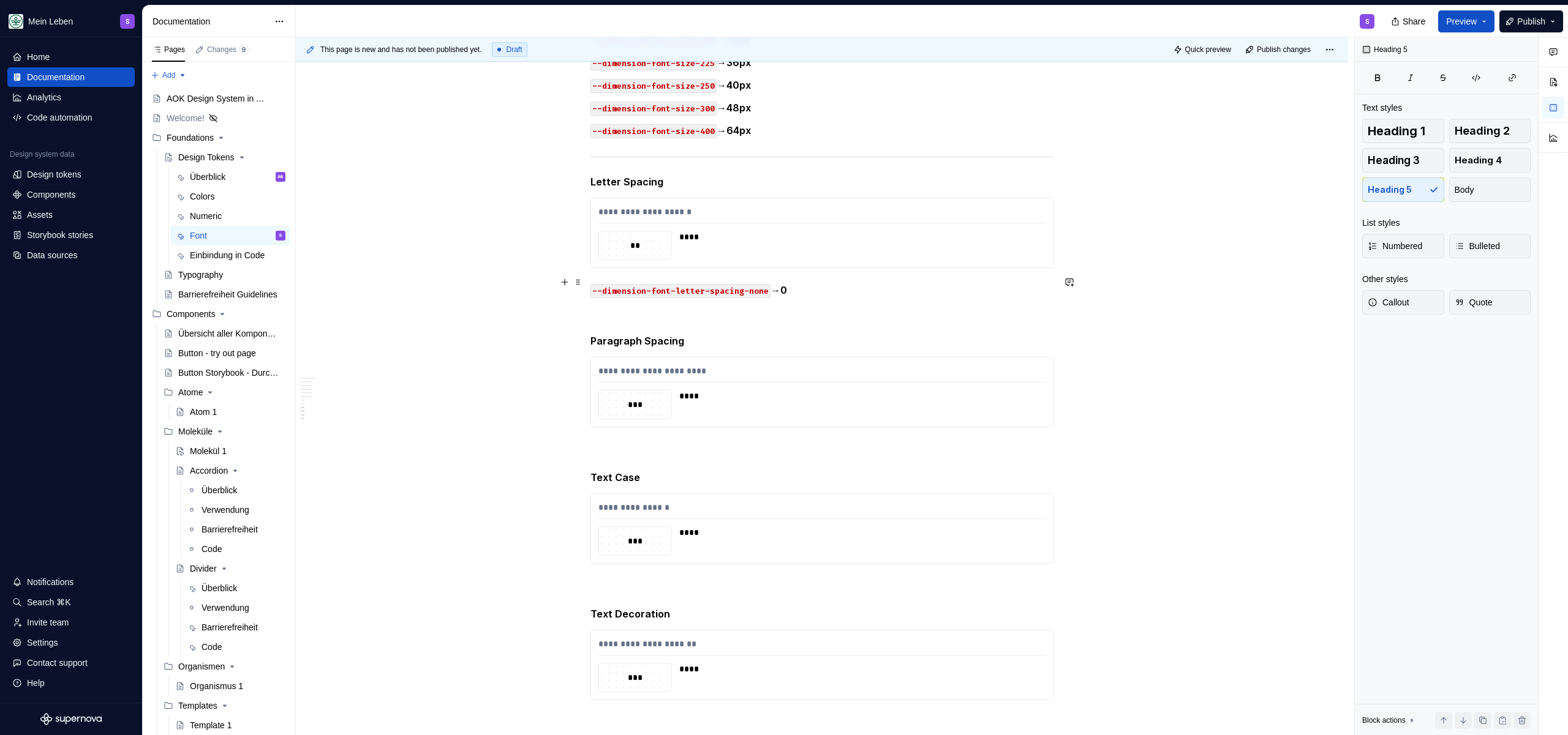
click at [872, 285] on p "--dimension-font-letter-spacing-none → 0" at bounding box center [822, 291] width 463 height 16
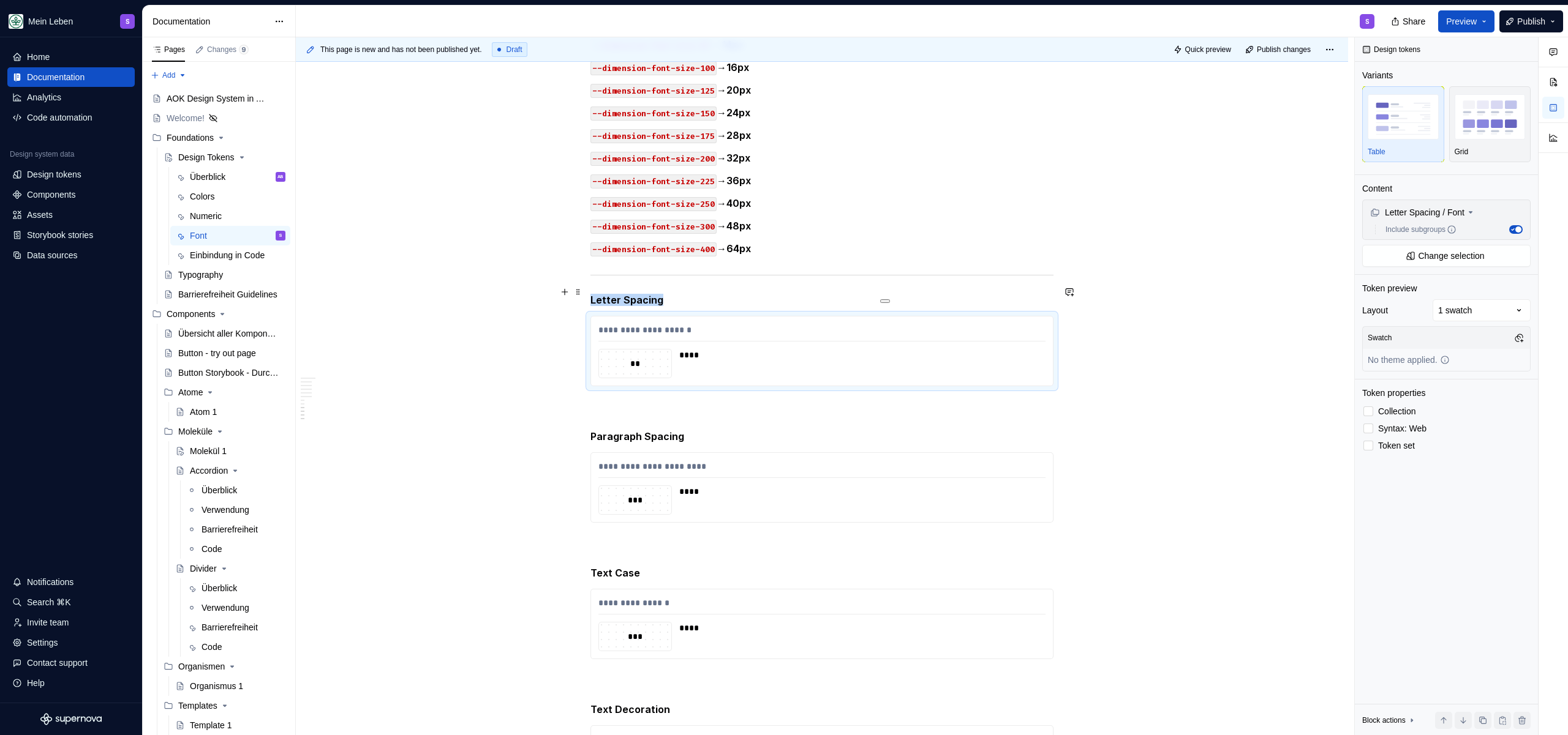
scroll to position [2060, 0]
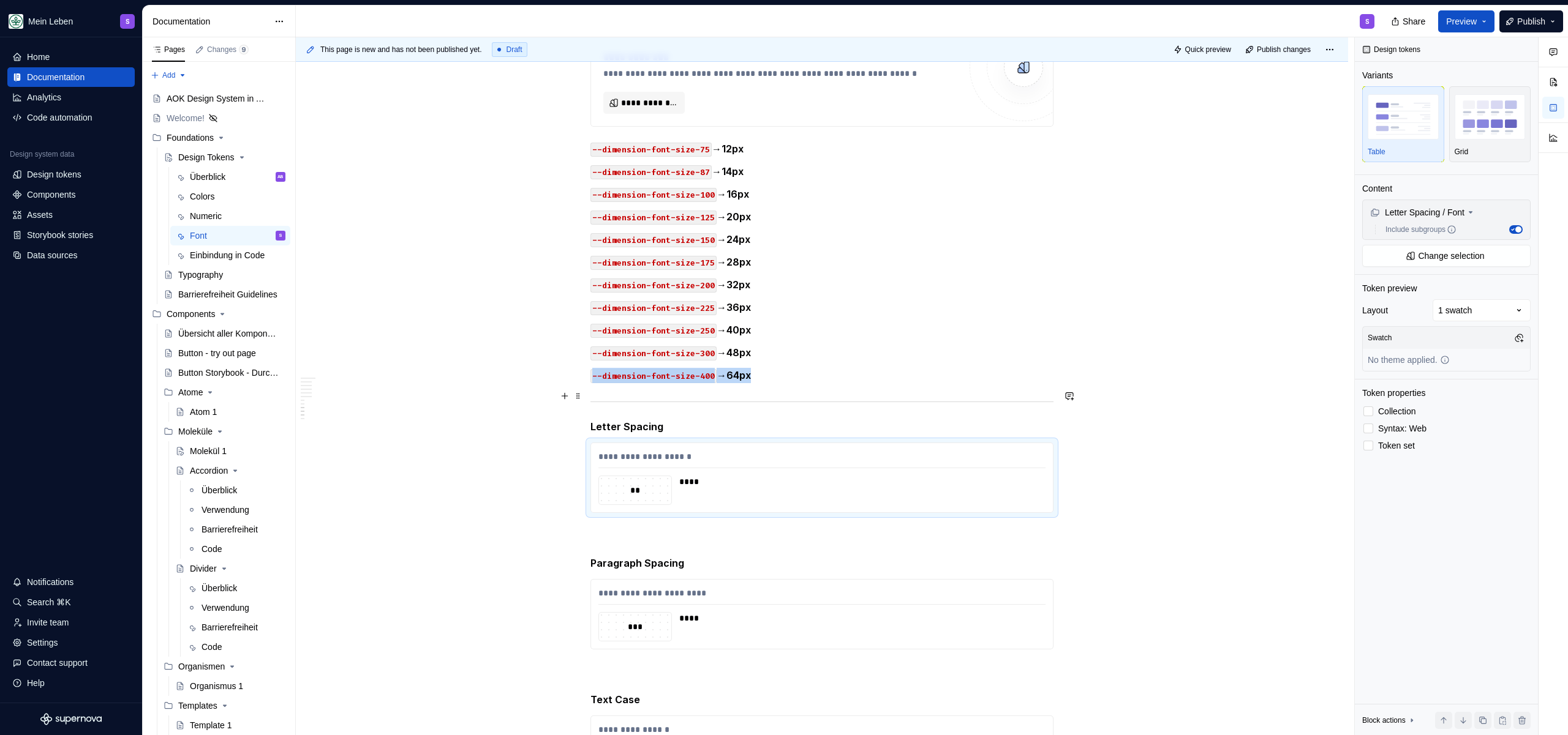
click at [741, 402] on hr at bounding box center [822, 402] width 463 height 1
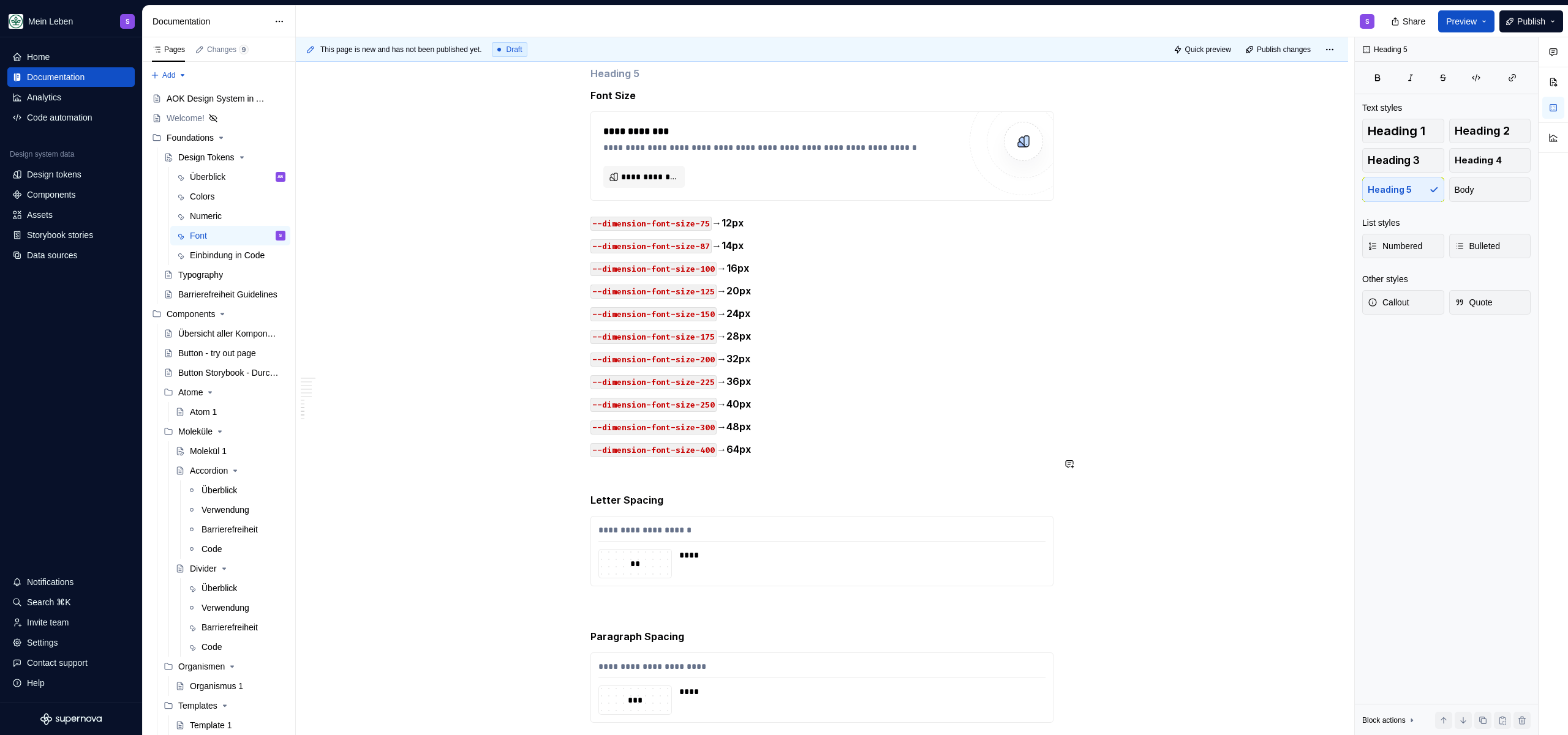
scroll to position [1818, 0]
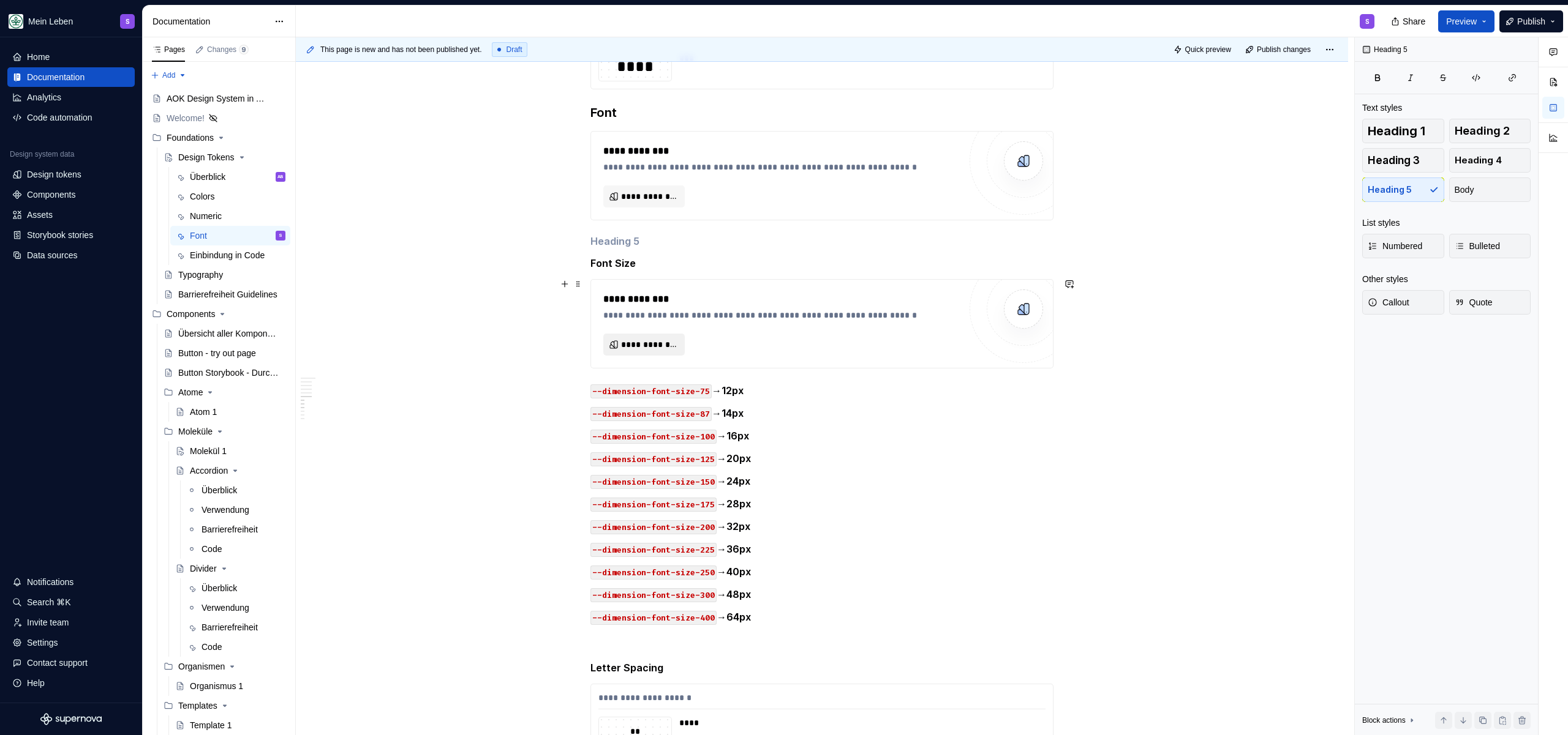
click at [649, 338] on span "**********" at bounding box center [648, 345] width 55 height 12
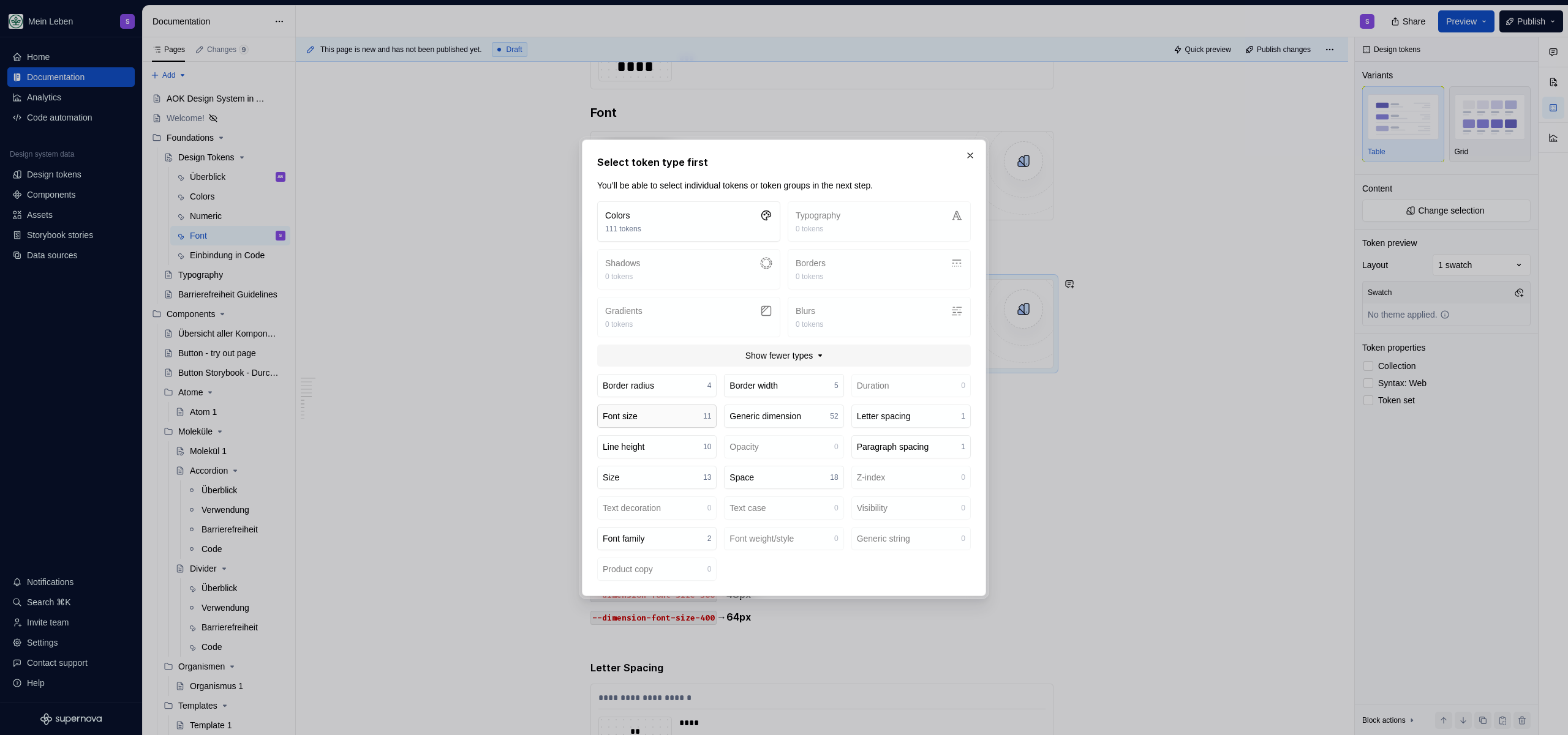
click at [680, 419] on button "Font size 11" at bounding box center [657, 416] width 119 height 23
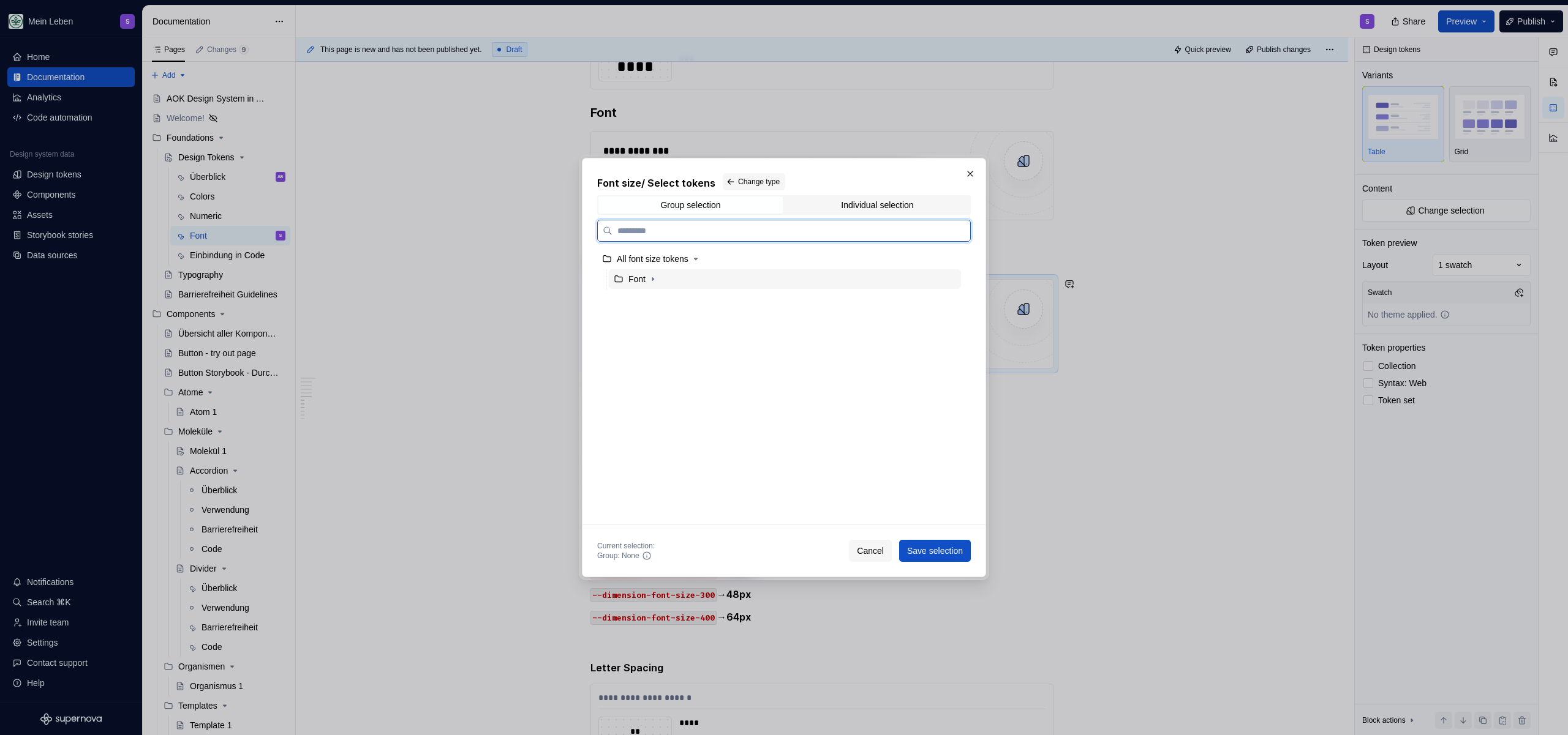
drag, startPoint x: 675, startPoint y: 276, endPoint x: 687, endPoint y: 297, distance: 24.2
click at [675, 276] on div "Font" at bounding box center [784, 279] width 352 height 20
click at [940, 553] on span "Save selection" at bounding box center [934, 551] width 55 height 12
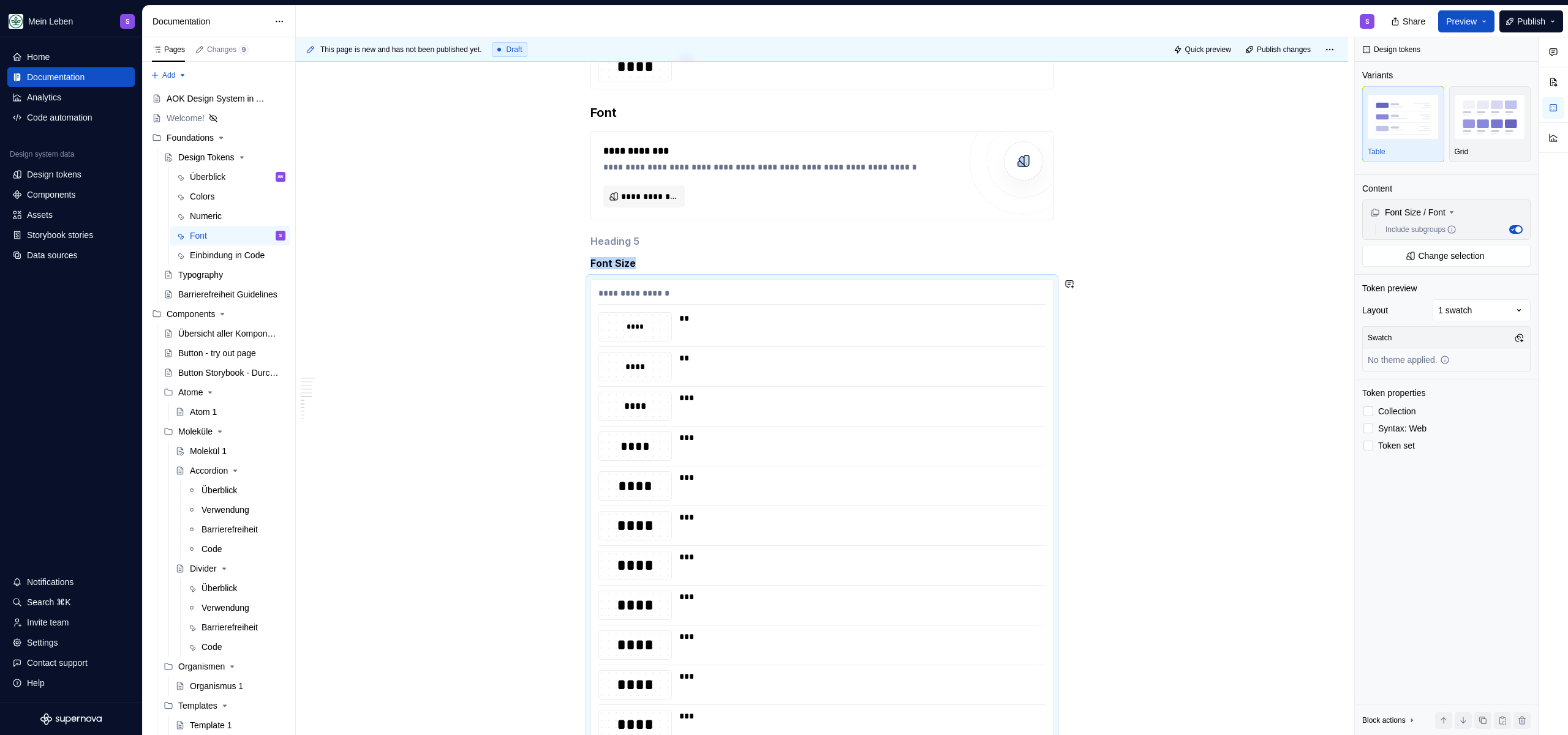
scroll to position [1828, 0]
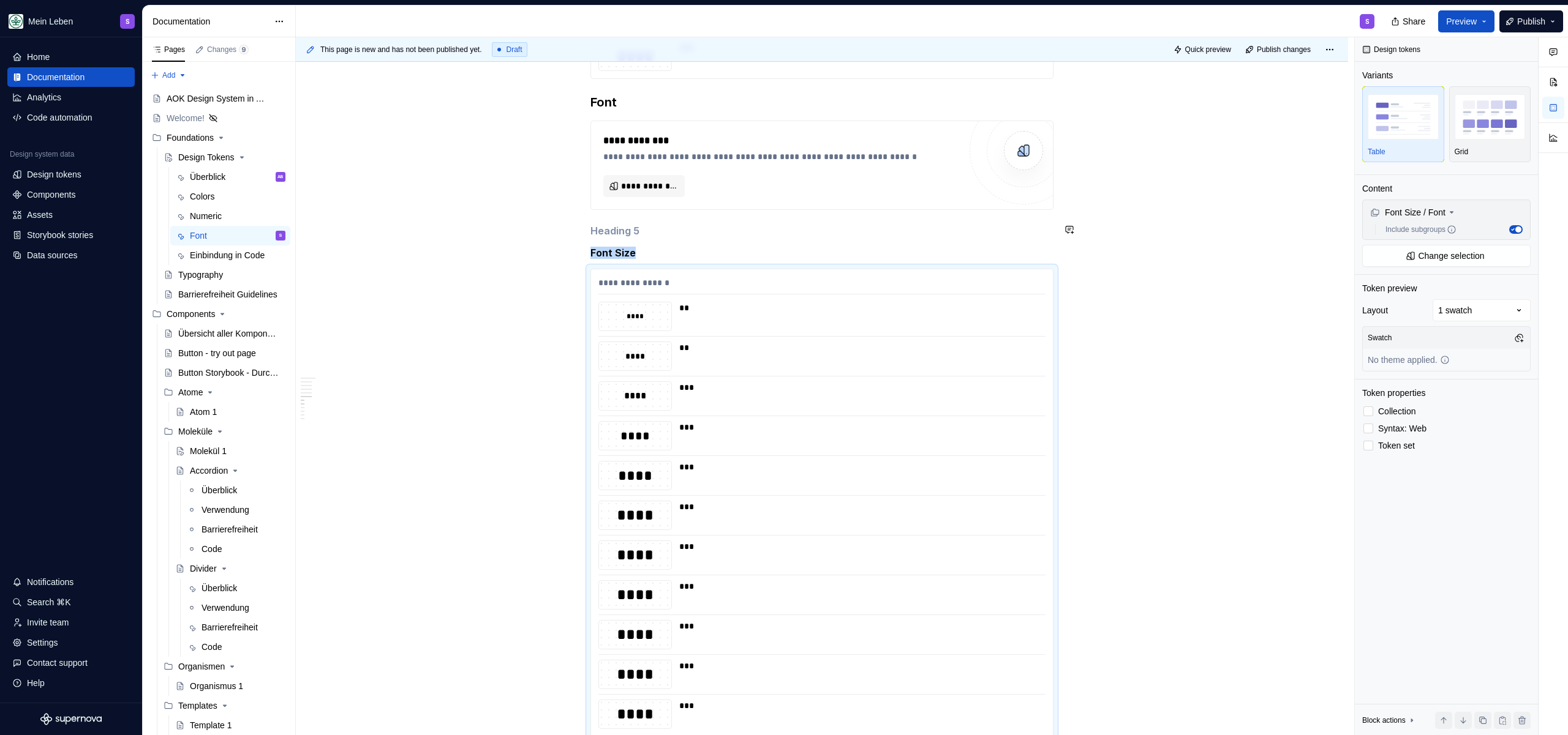
click at [635, 239] on div "**********" at bounding box center [822, 16] width 463 height 3119
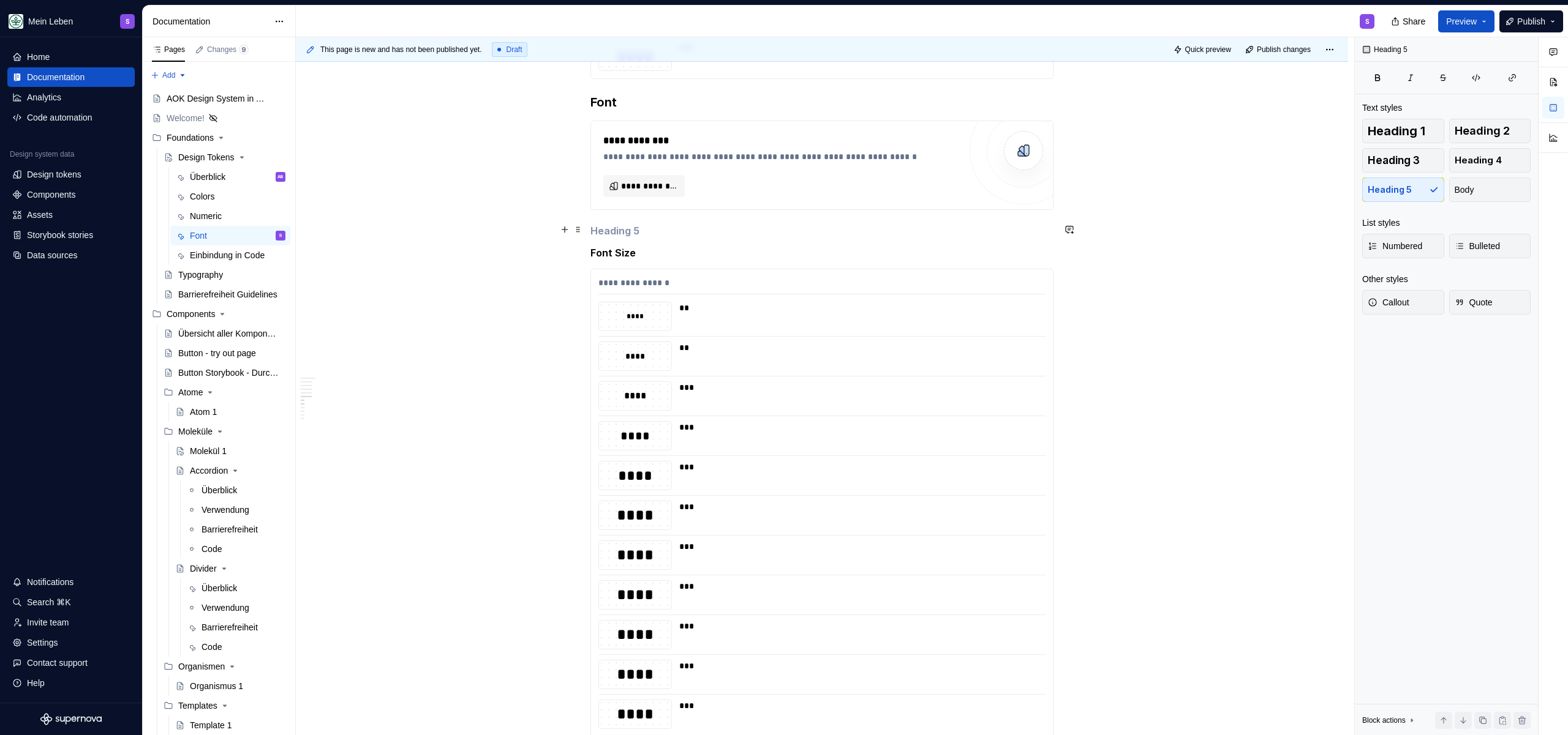
click at [636, 232] on h5 at bounding box center [822, 231] width 463 height 12
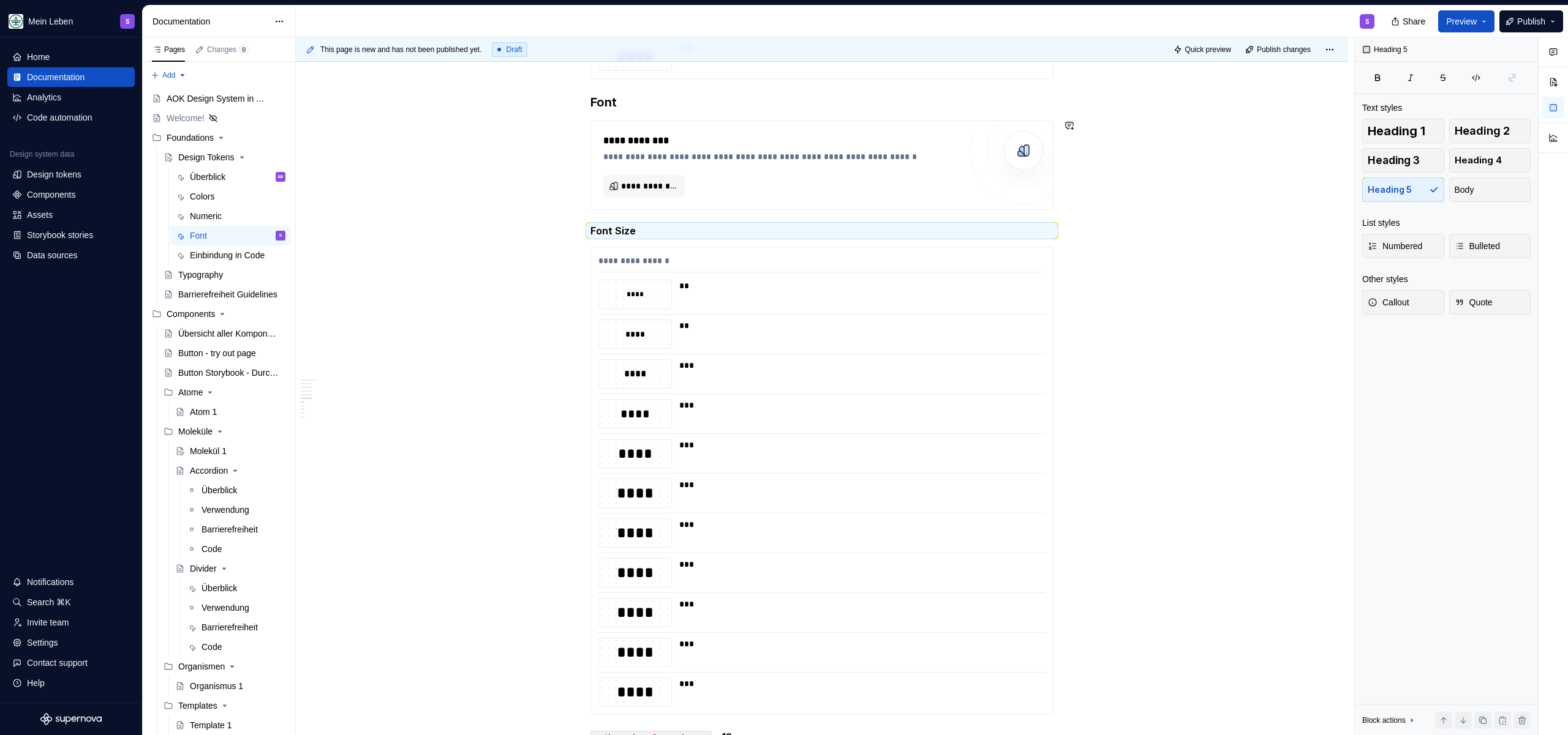
click at [680, 113] on div "**********" at bounding box center [822, 5] width 463 height 3097
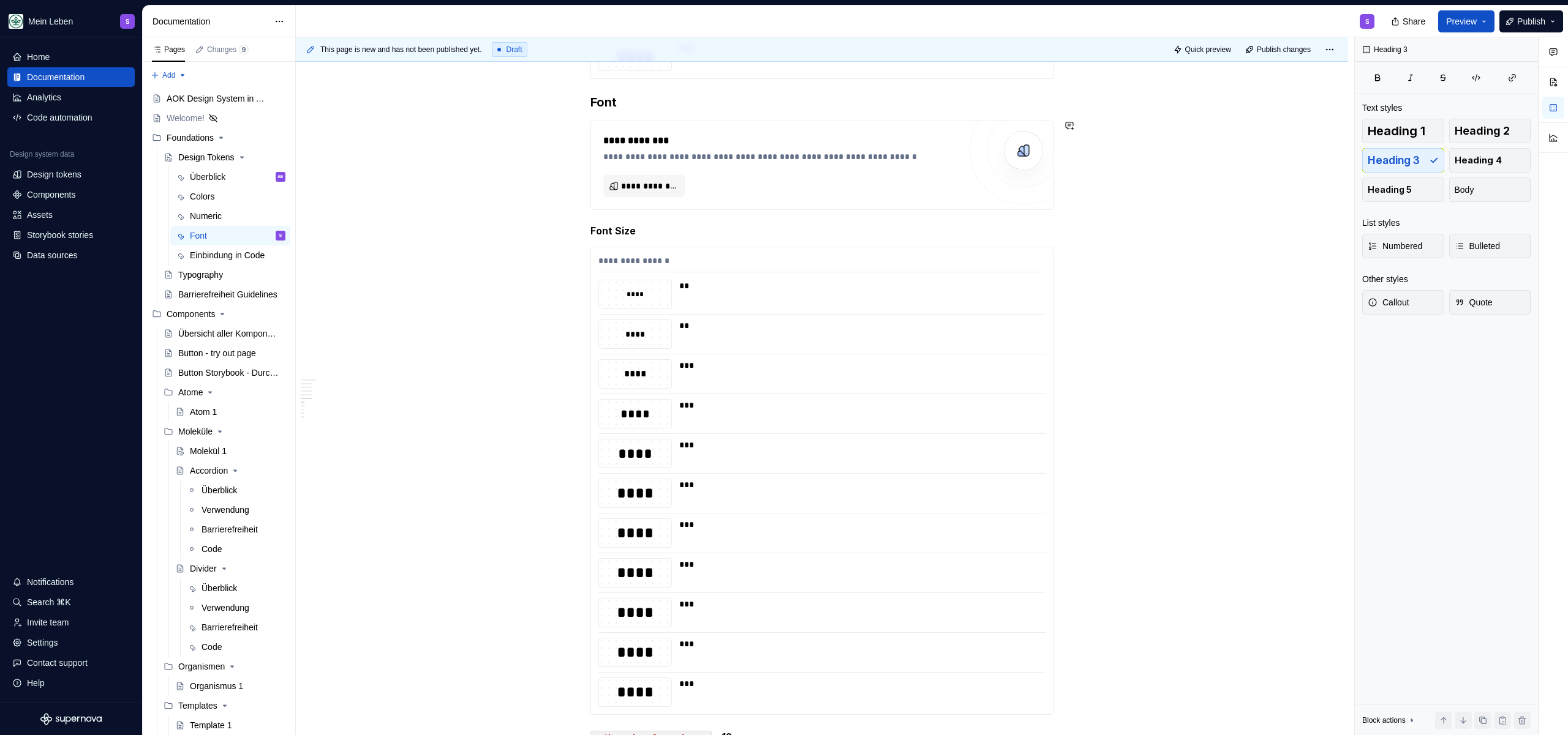
click at [708, 112] on div "**********" at bounding box center [822, 5] width 463 height 3097
click at [708, 129] on div "**********" at bounding box center [822, 165] width 461 height 88
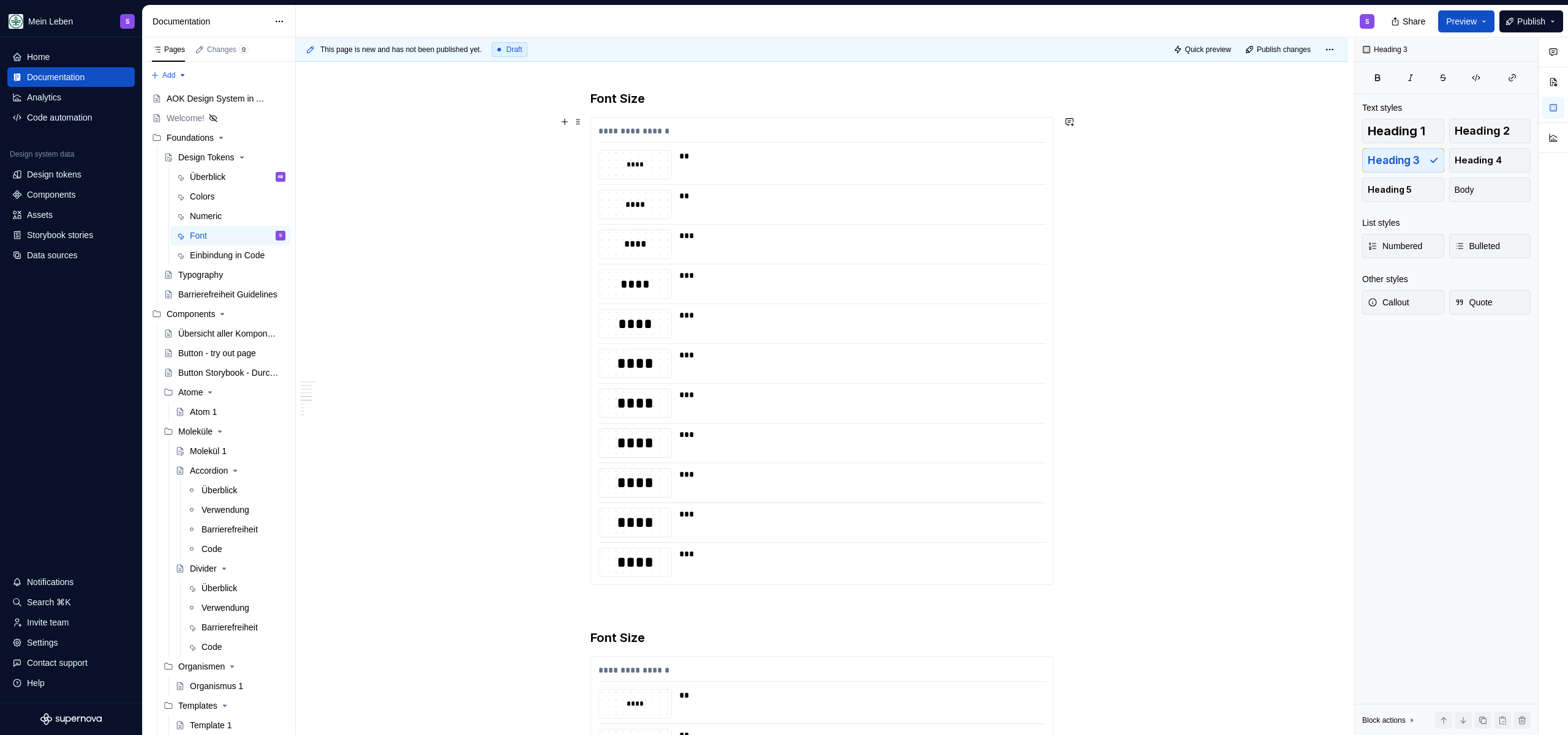
scroll to position [1255, 0]
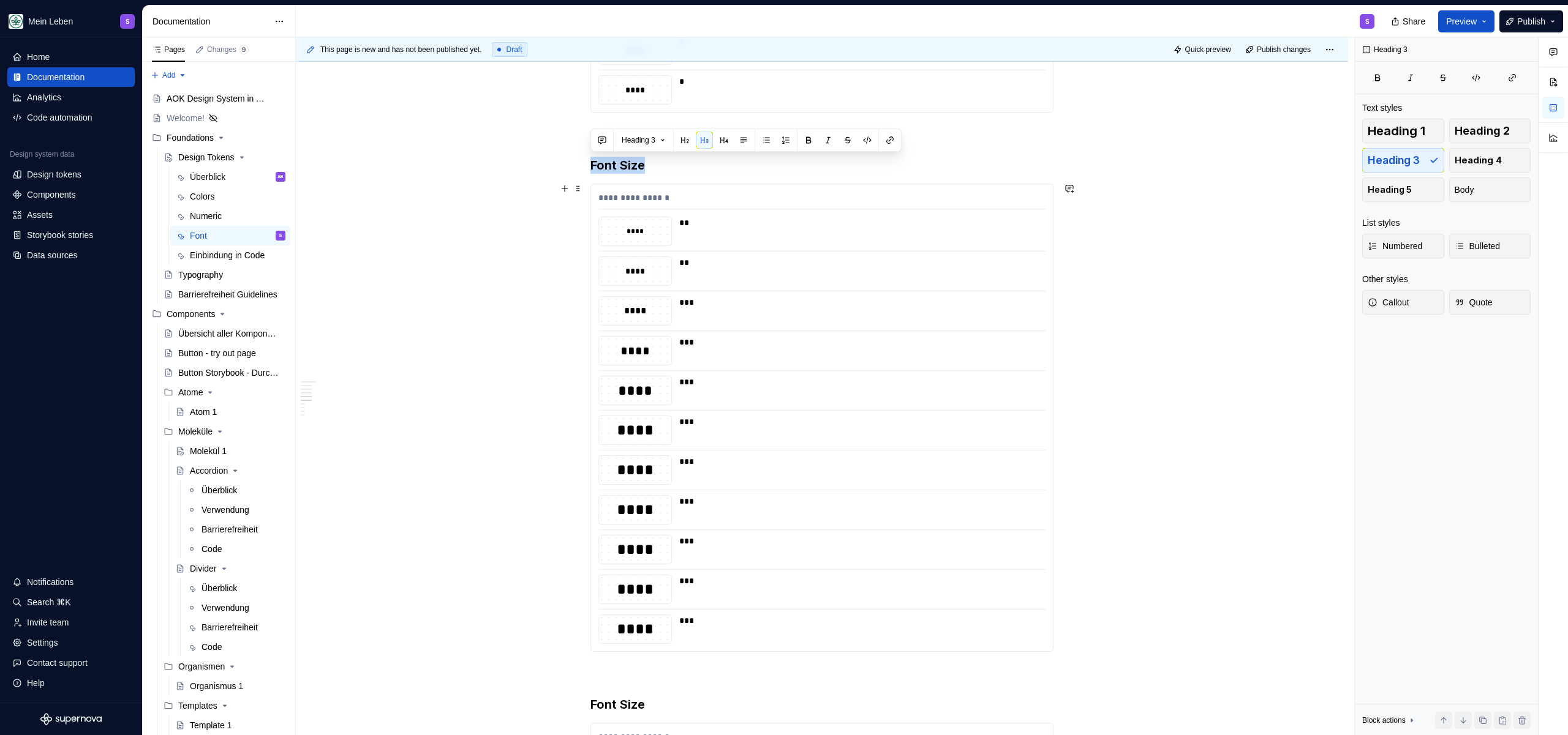
drag, startPoint x: 590, startPoint y: 165, endPoint x: 818, endPoint y: 624, distance: 512.5
click at [818, 624] on div "**********" at bounding box center [822, 531] width 463 height 3001
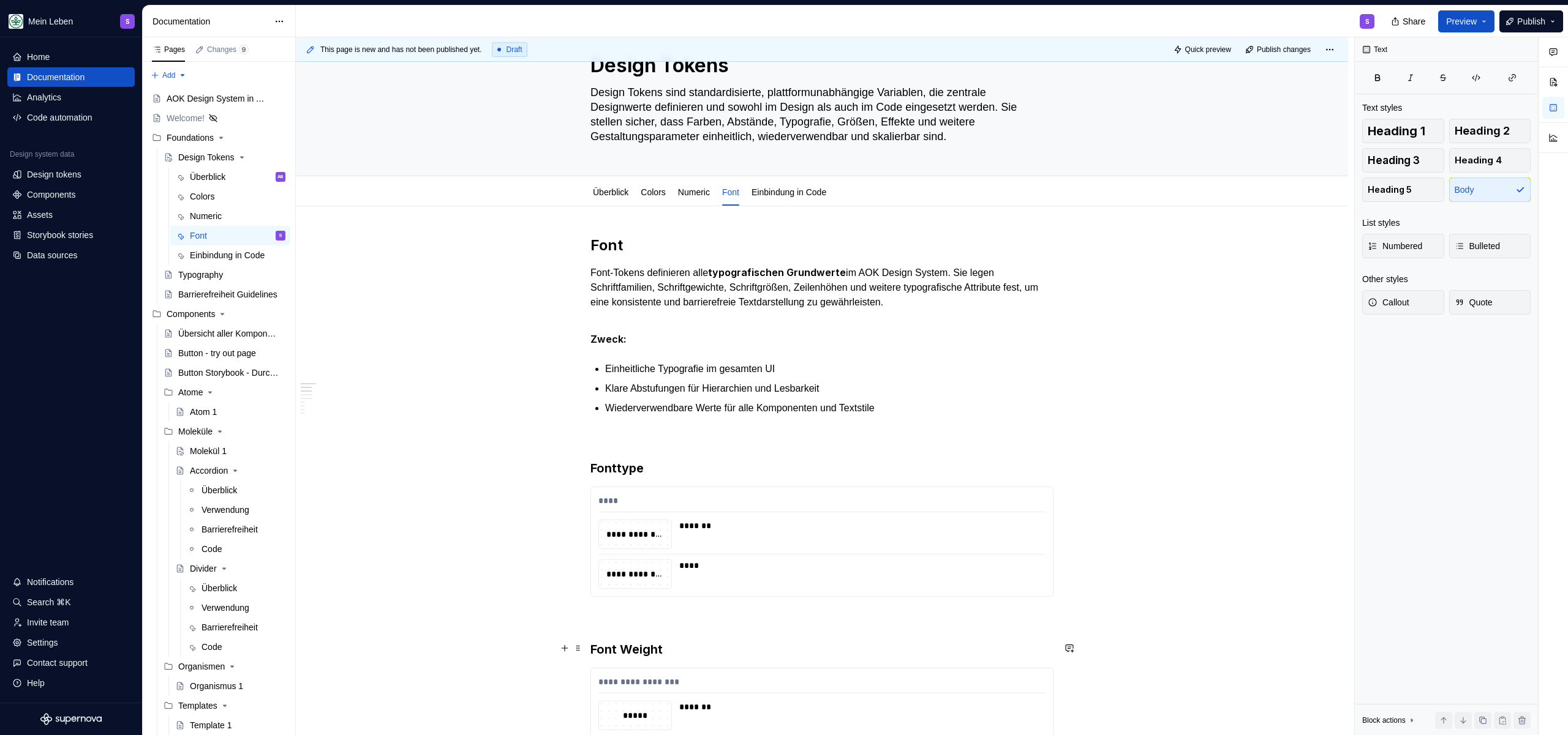
scroll to position [47, 0]
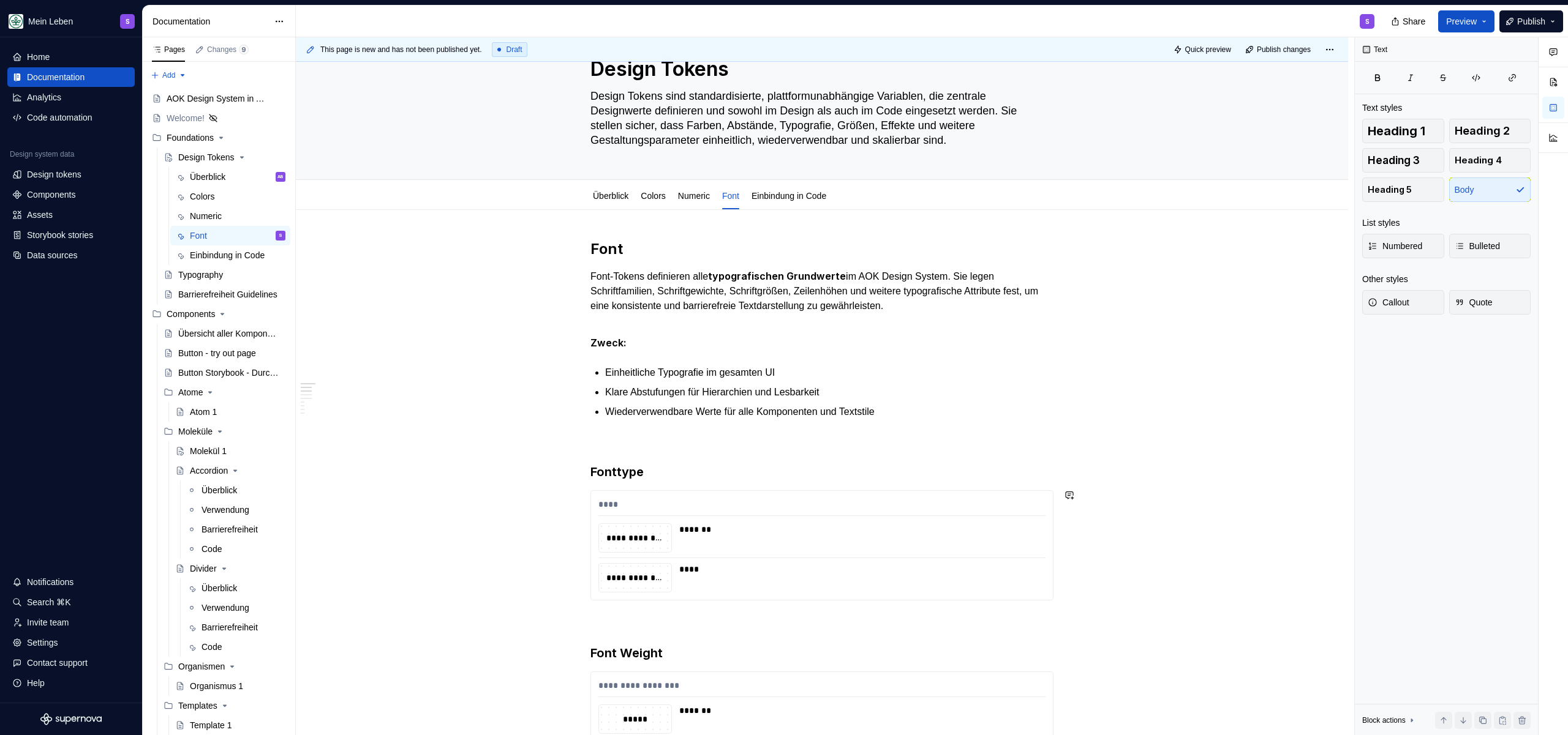
click at [685, 442] on p at bounding box center [822, 441] width 463 height 15
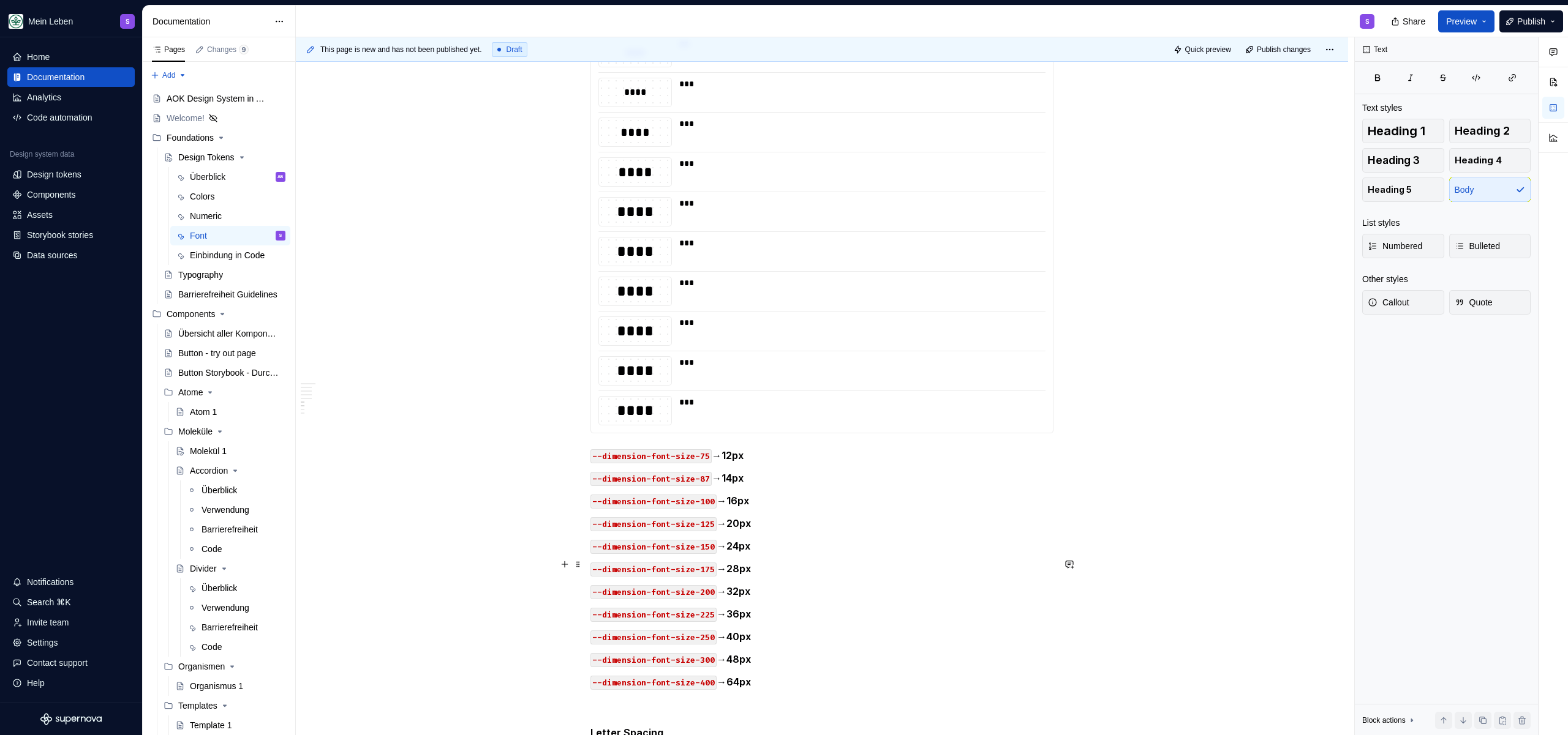
scroll to position [1660, 0]
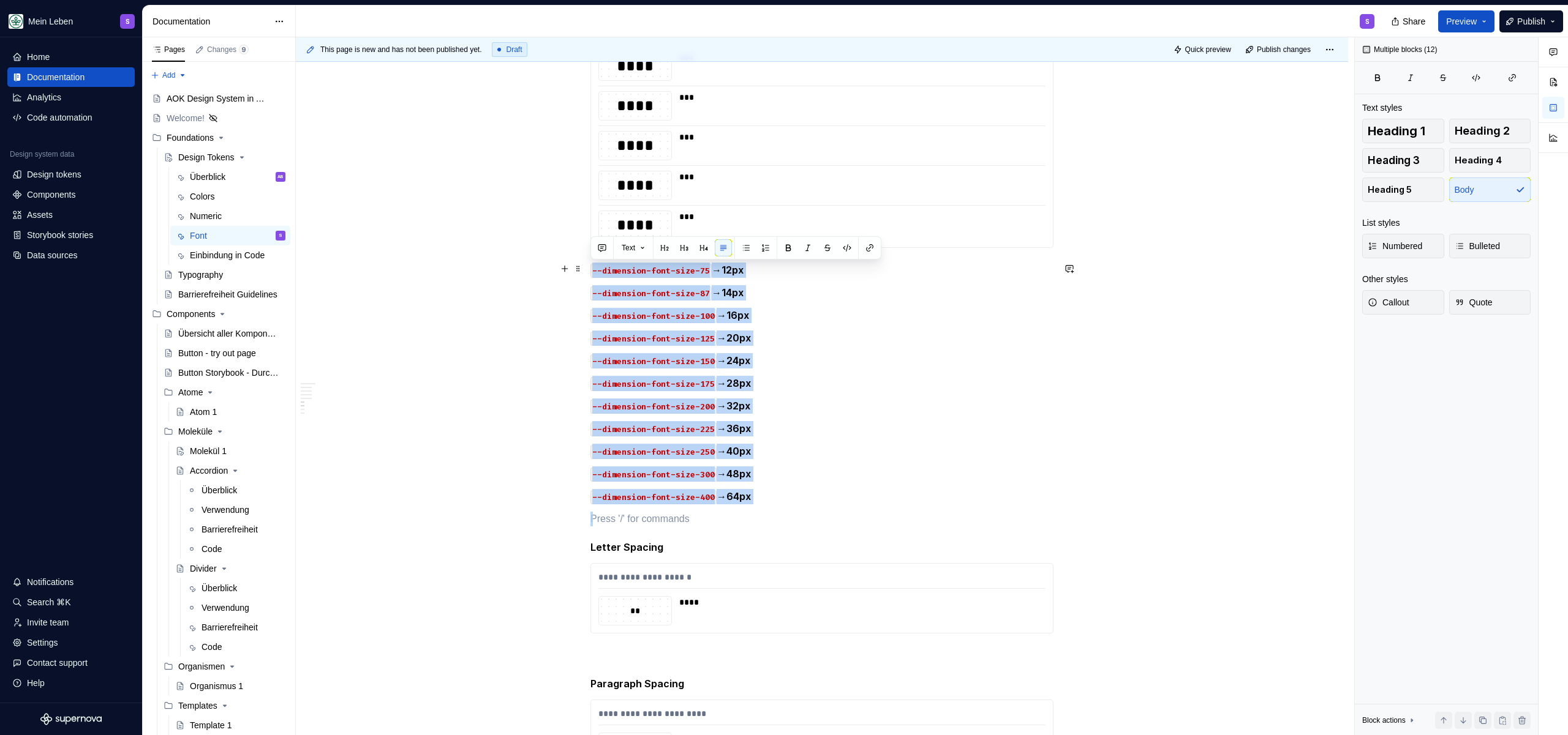
drag, startPoint x: 813, startPoint y: 499, endPoint x: 589, endPoint y: 271, distance: 319.6
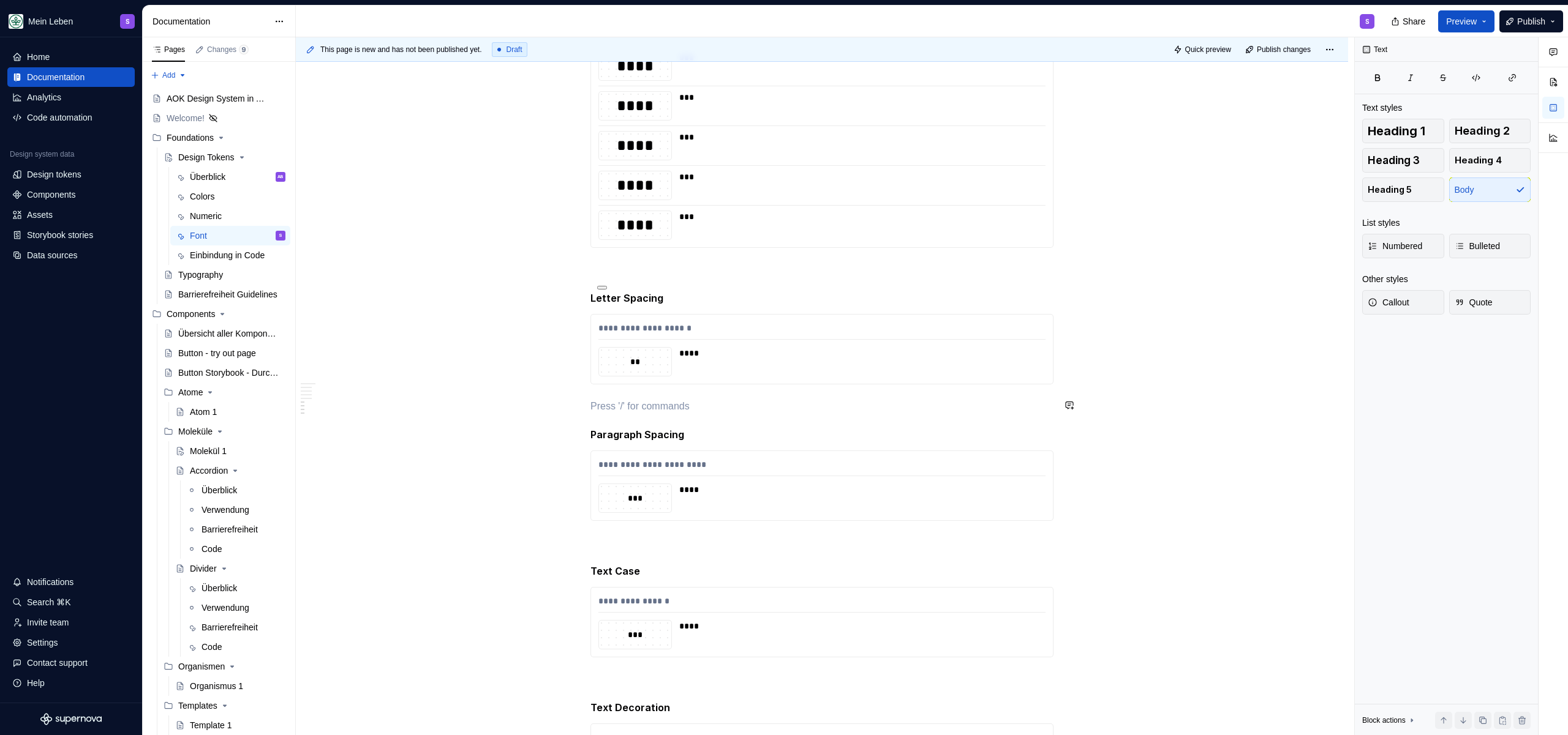
click at [685, 299] on h5 "Letter Spacing" at bounding box center [822, 298] width 463 height 12
click at [654, 273] on span "Heading 5" at bounding box center [638, 274] width 34 height 10
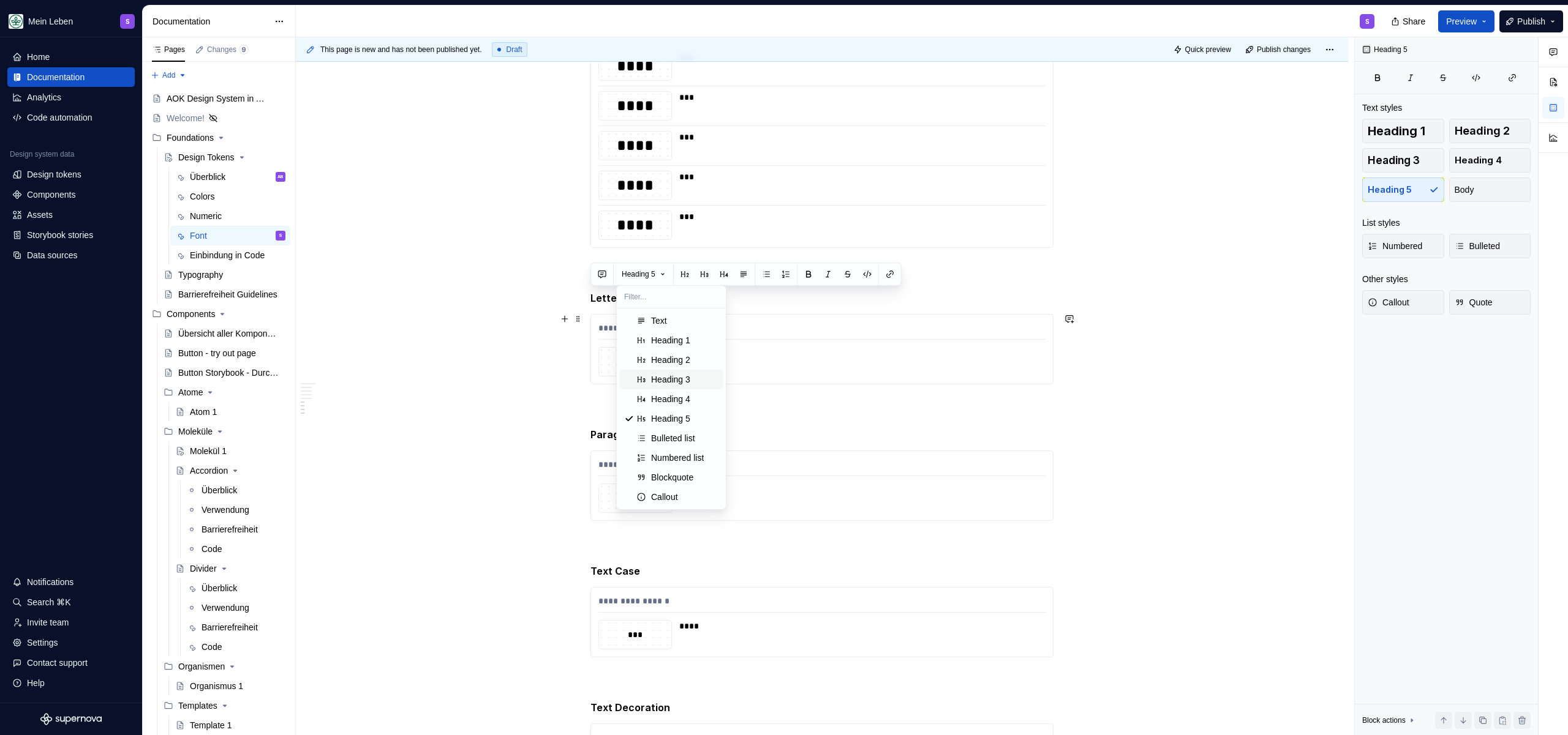
click at [694, 376] on div "Heading 3" at bounding box center [685, 379] width 68 height 12
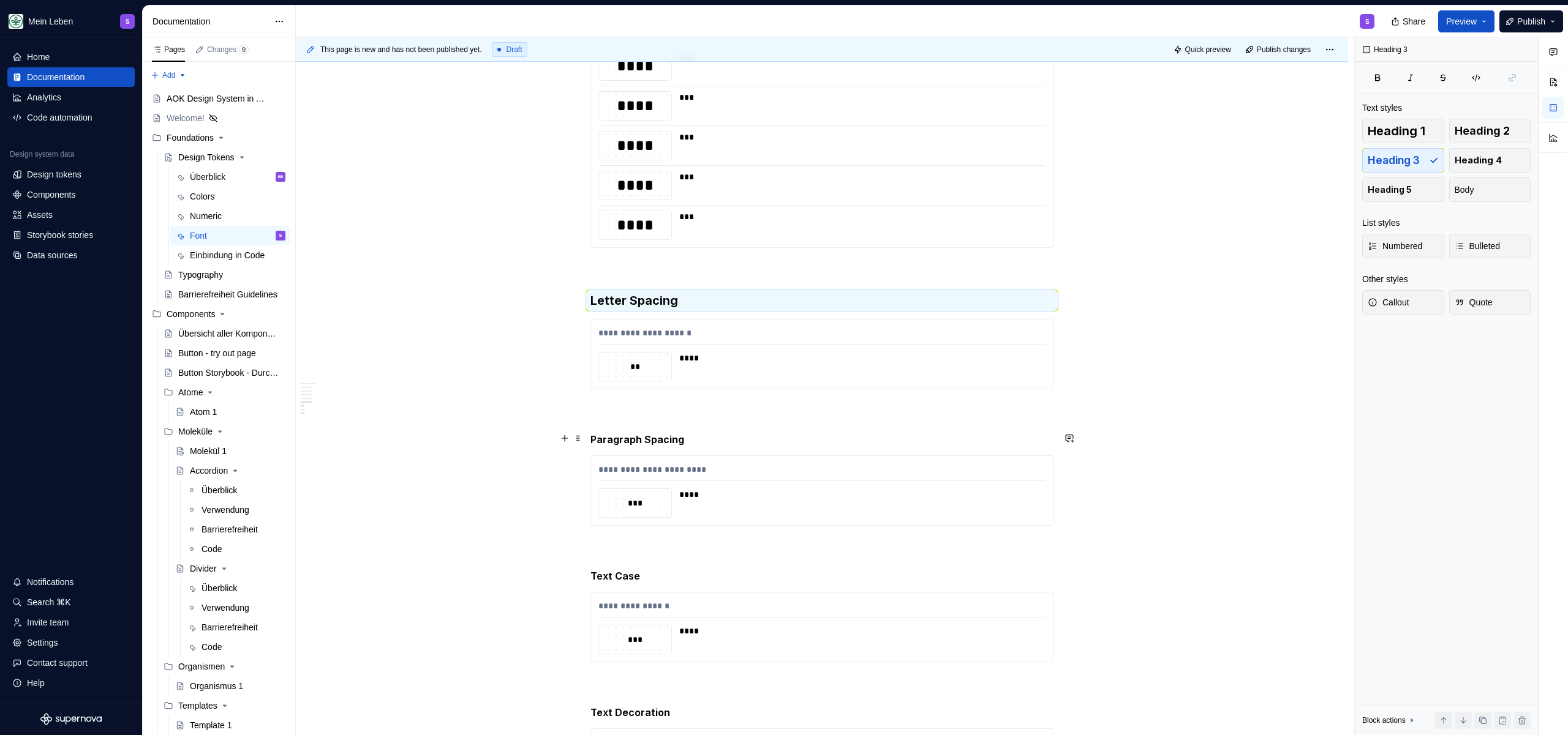
click at [733, 440] on h5 "Paragraph Spacing" at bounding box center [822, 440] width 463 height 12
click at [733, 439] on h5 "Paragraph Spacing" at bounding box center [822, 440] width 463 height 12
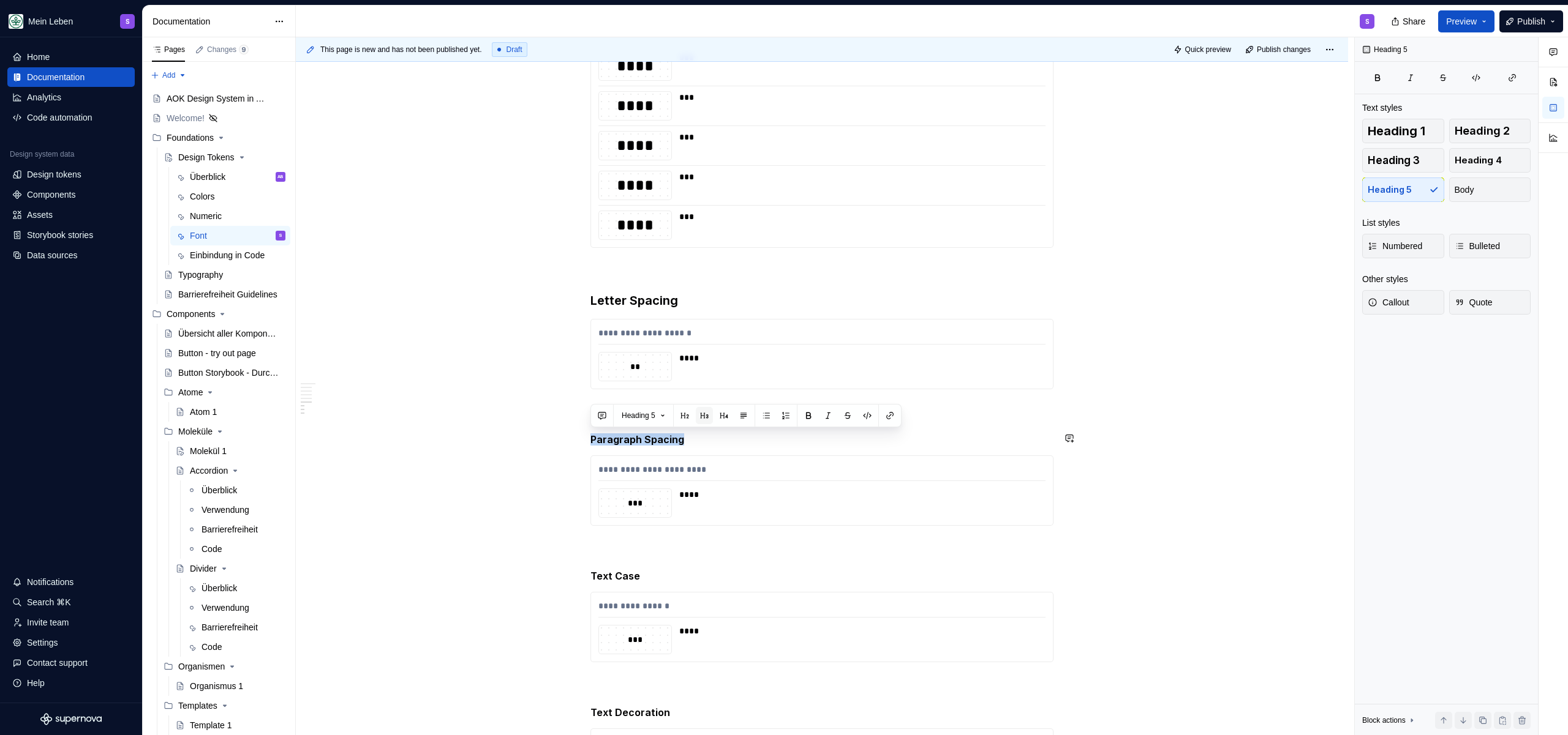
click at [700, 416] on button "button" at bounding box center [704, 416] width 17 height 17
click at [674, 578] on h5 "Text Case" at bounding box center [822, 581] width 463 height 12
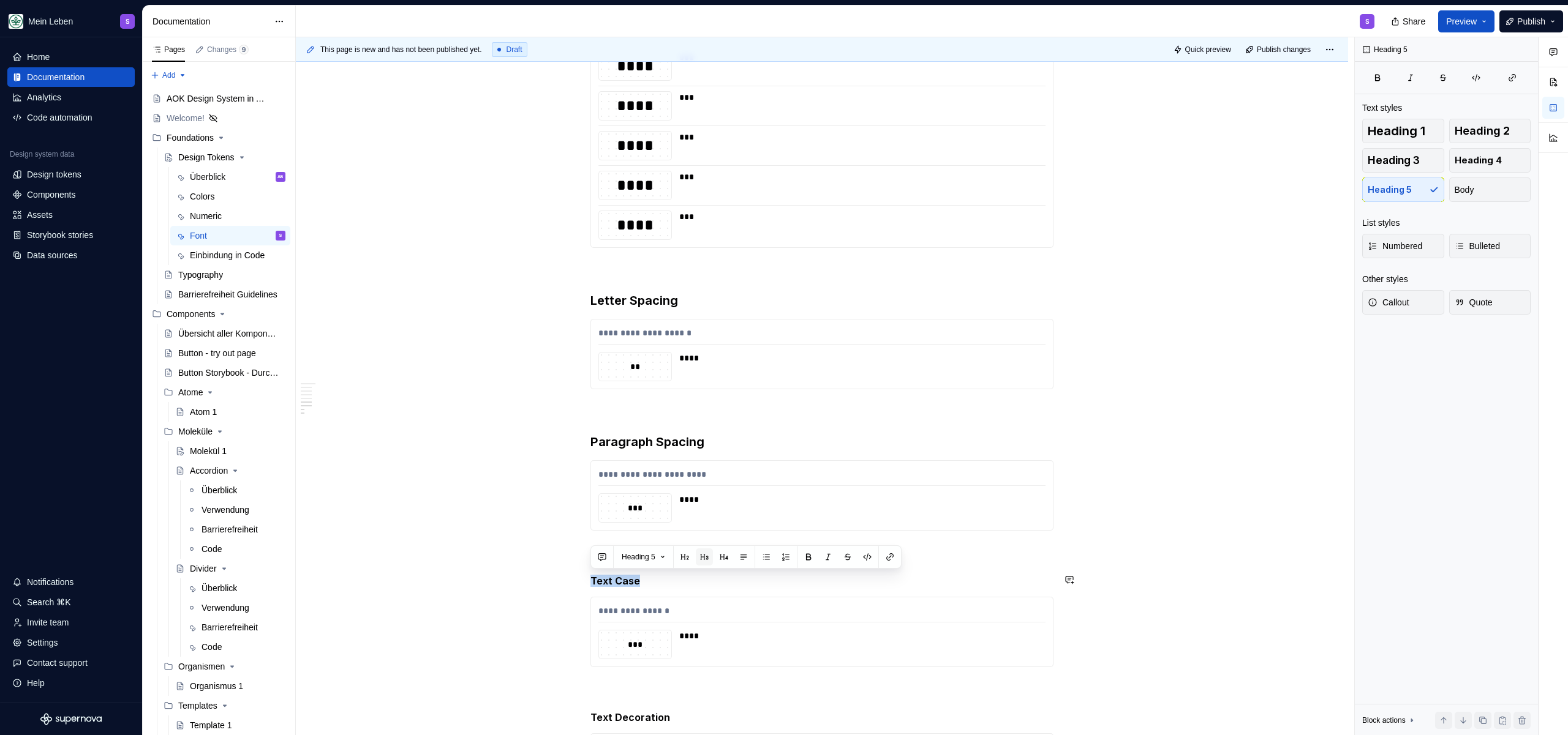
click at [710, 558] on button "button" at bounding box center [704, 558] width 17 height 17
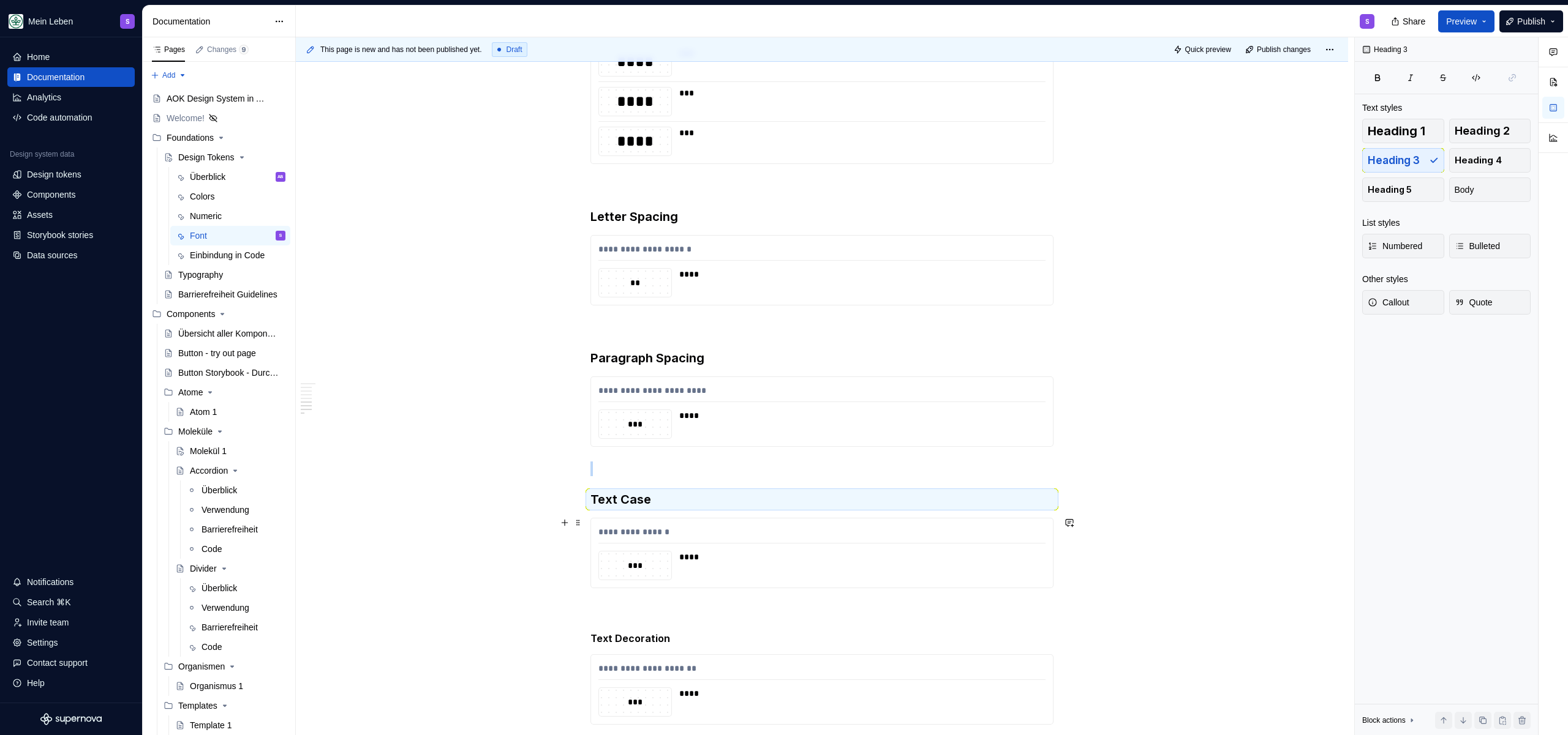
scroll to position [1776, 0]
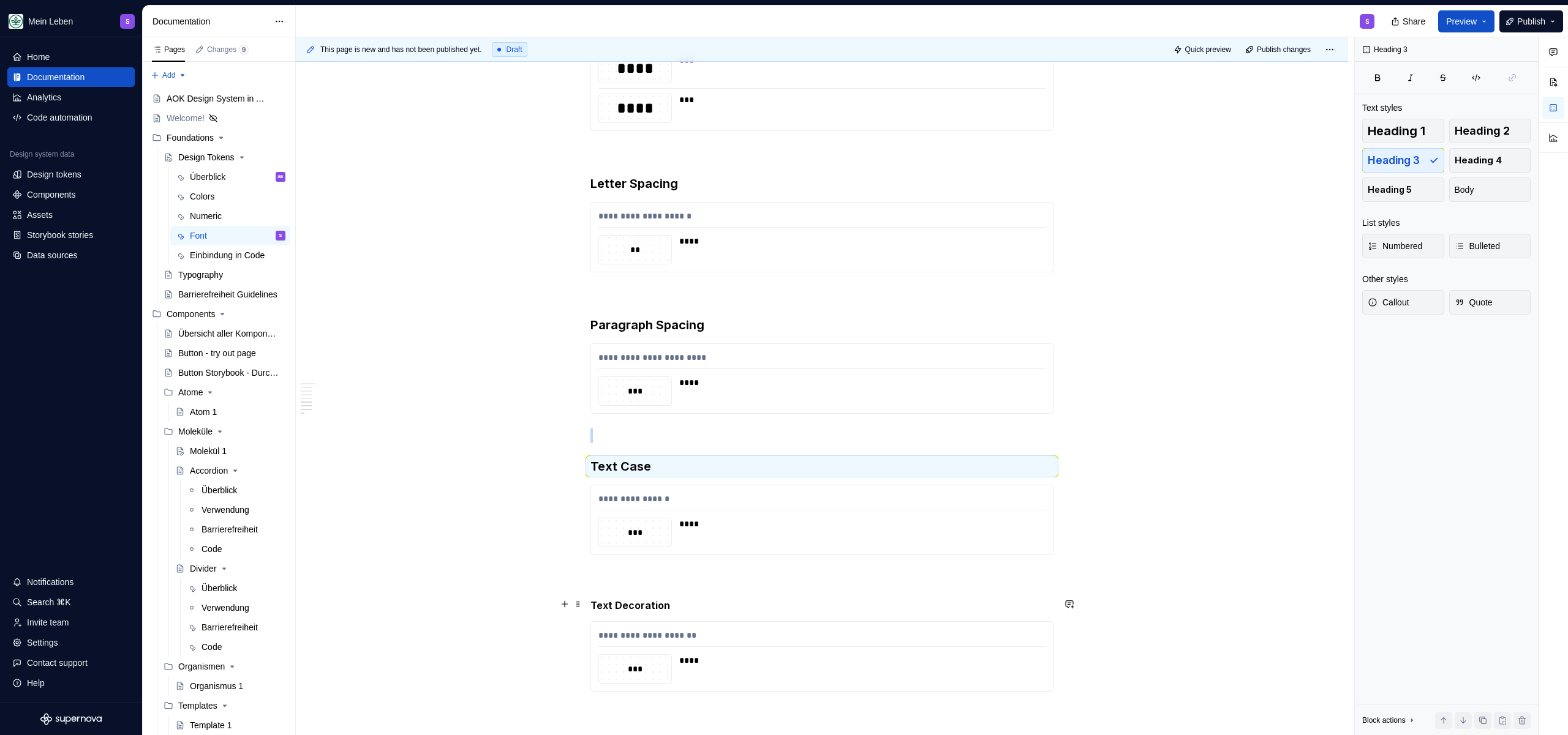
click at [687, 606] on h5 "Text Decoration" at bounding box center [822, 605] width 463 height 12
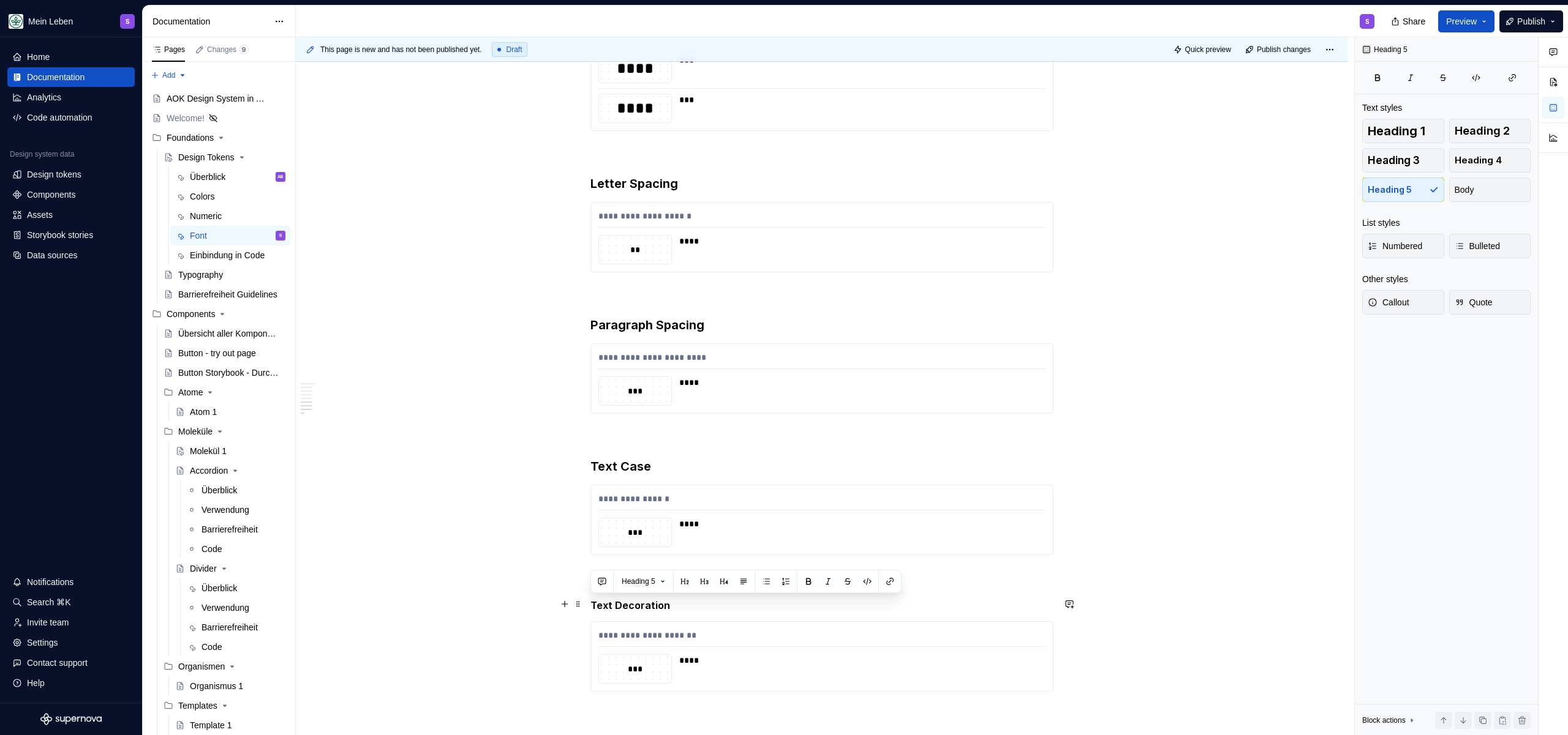
click at [687, 606] on h5 "Text Decoration" at bounding box center [822, 605] width 463 height 12
drag, startPoint x: 712, startPoint y: 582, endPoint x: 707, endPoint y: 591, distance: 10.3
click at [712, 581] on button "button" at bounding box center [704, 582] width 17 height 17
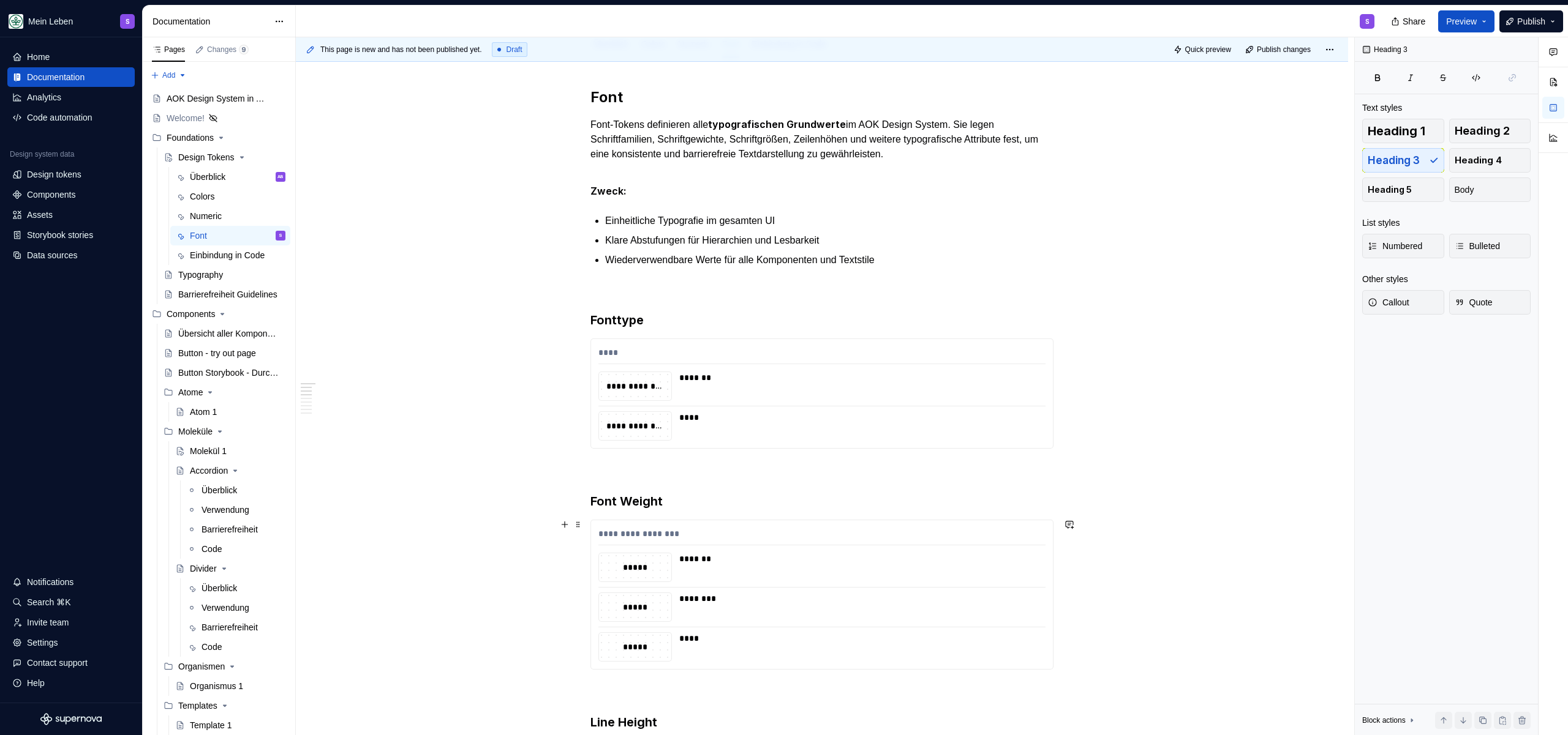
scroll to position [82, 0]
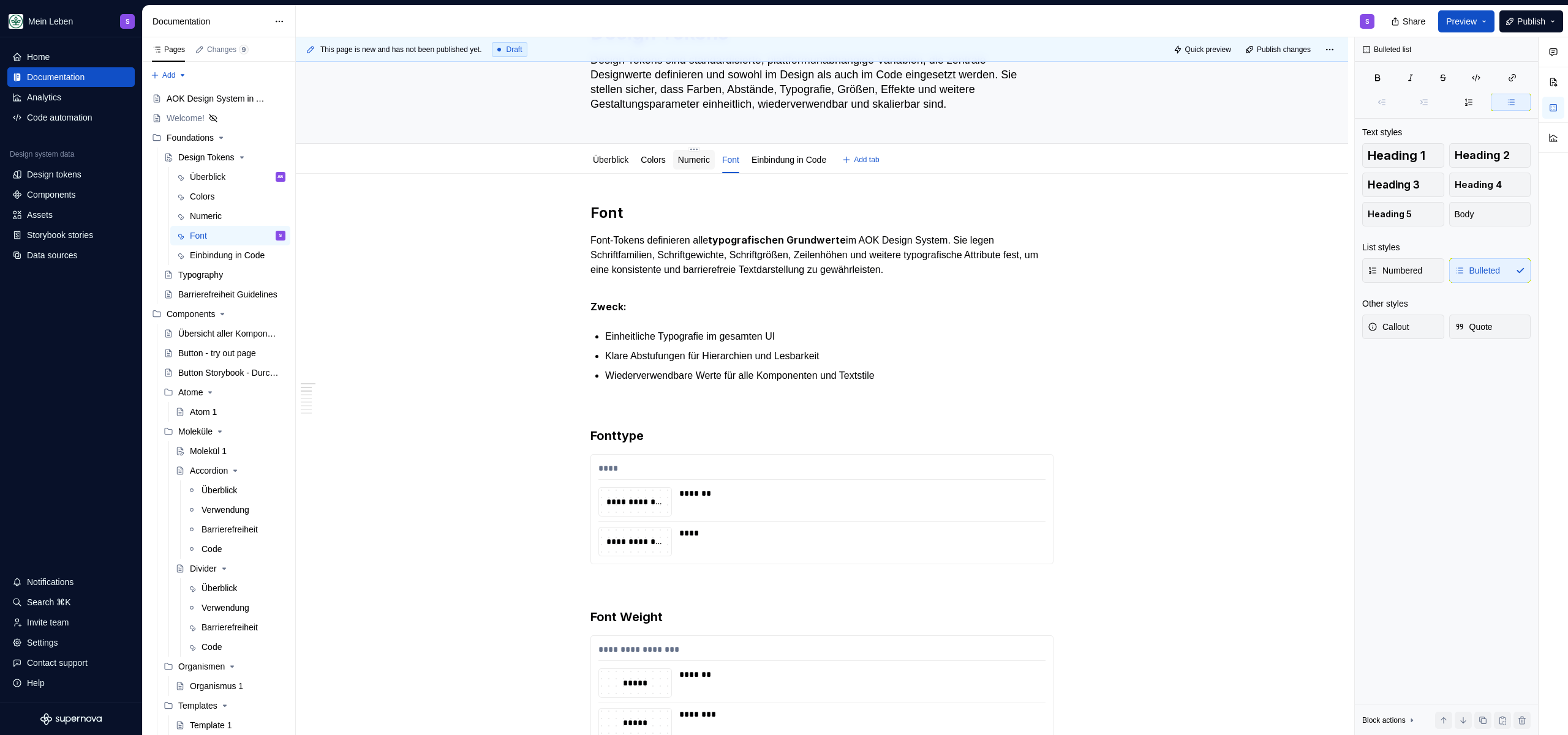
click at [706, 155] on link "Numeric" at bounding box center [694, 159] width 32 height 10
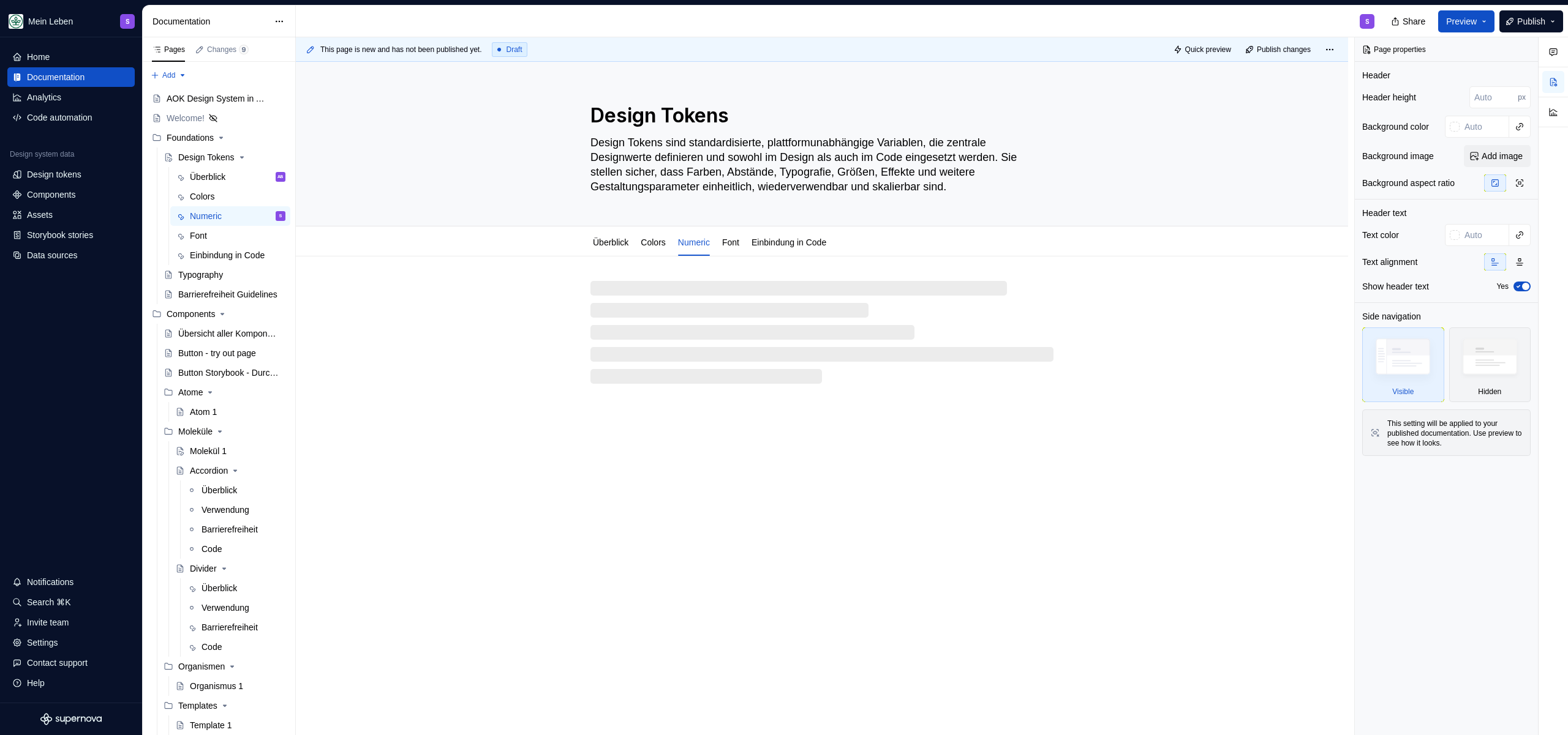
type textarea "*"
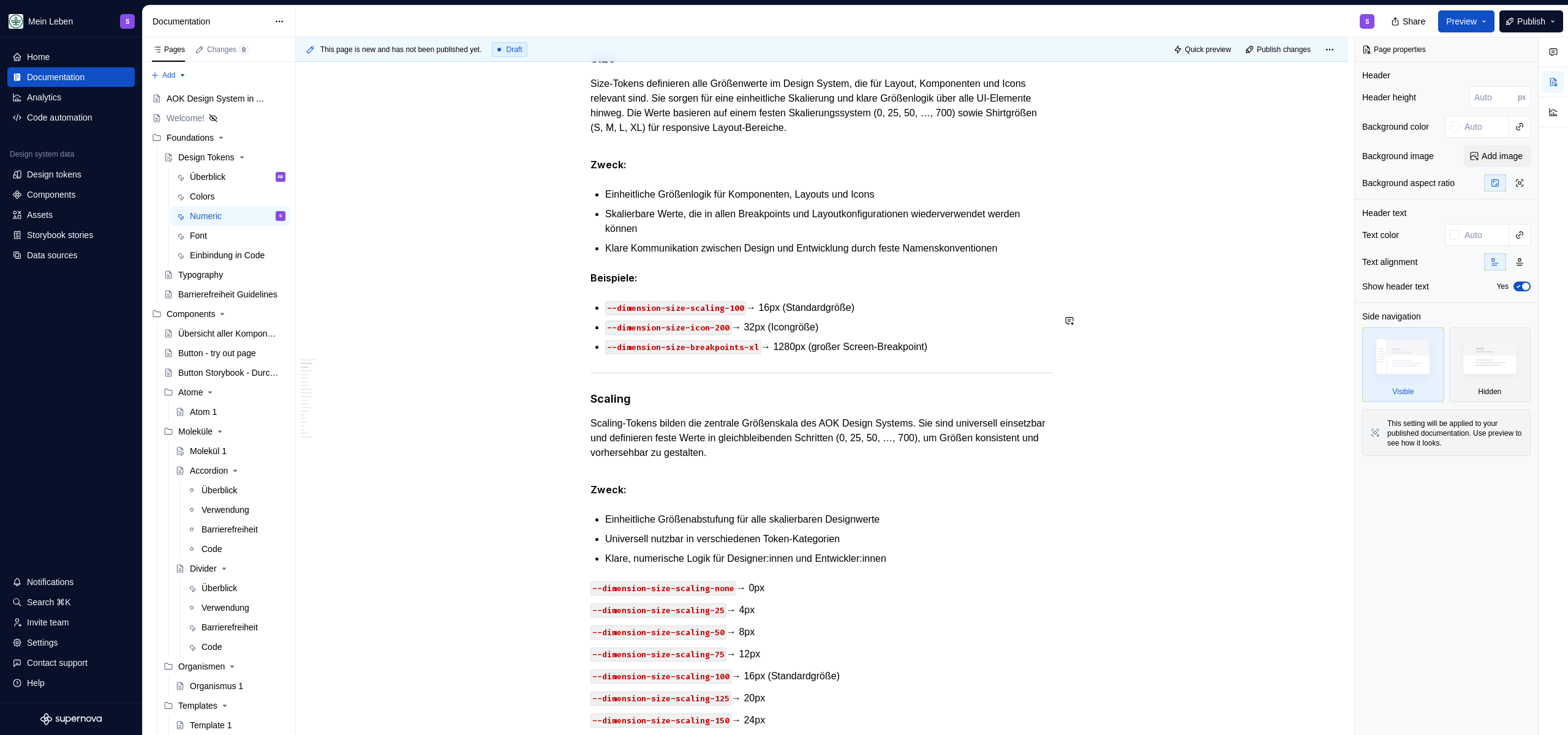
scroll to position [535, 0]
click at [721, 285] on p "Beispiele:" at bounding box center [822, 277] width 463 height 16
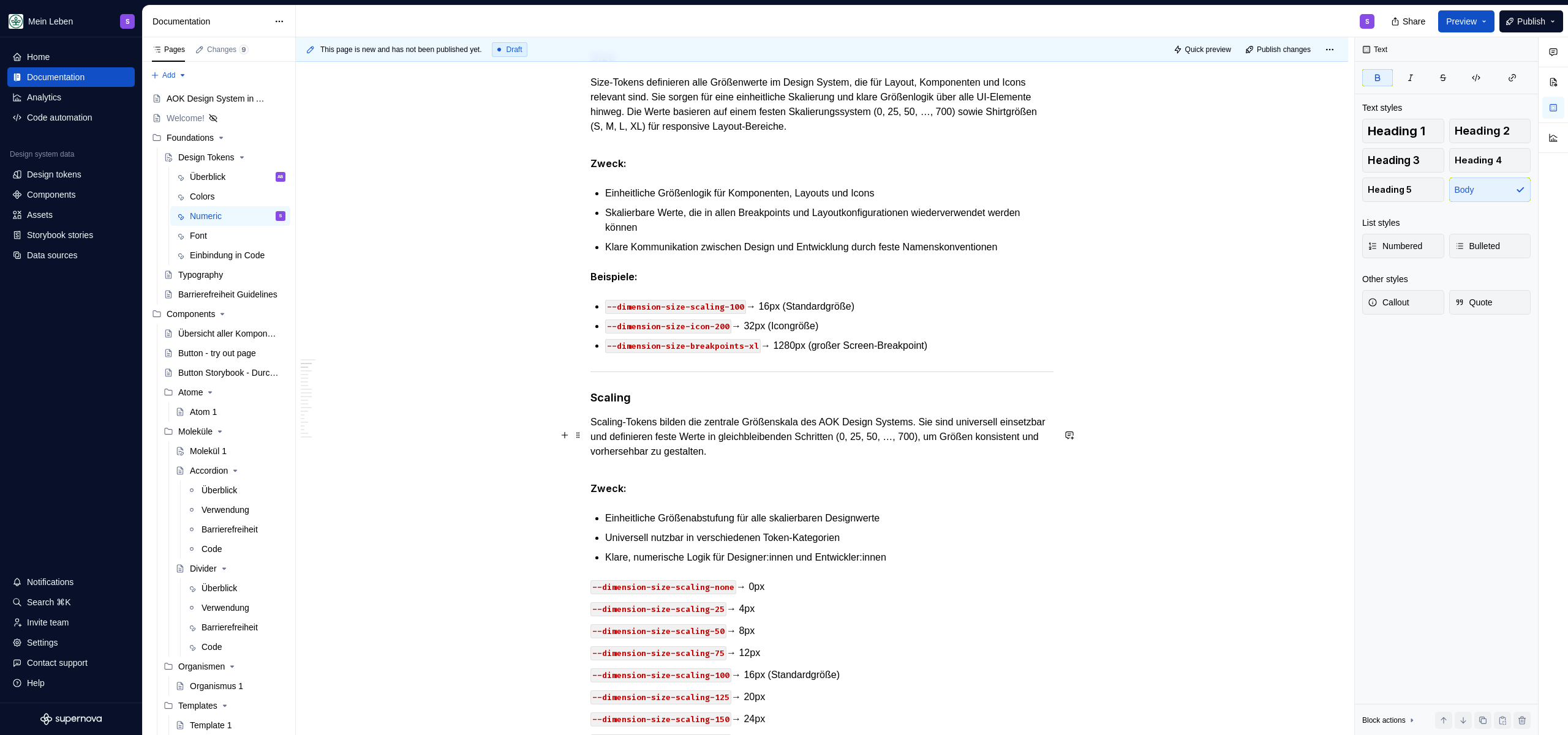
click at [740, 405] on h4 "Scaling" at bounding box center [822, 397] width 463 height 15
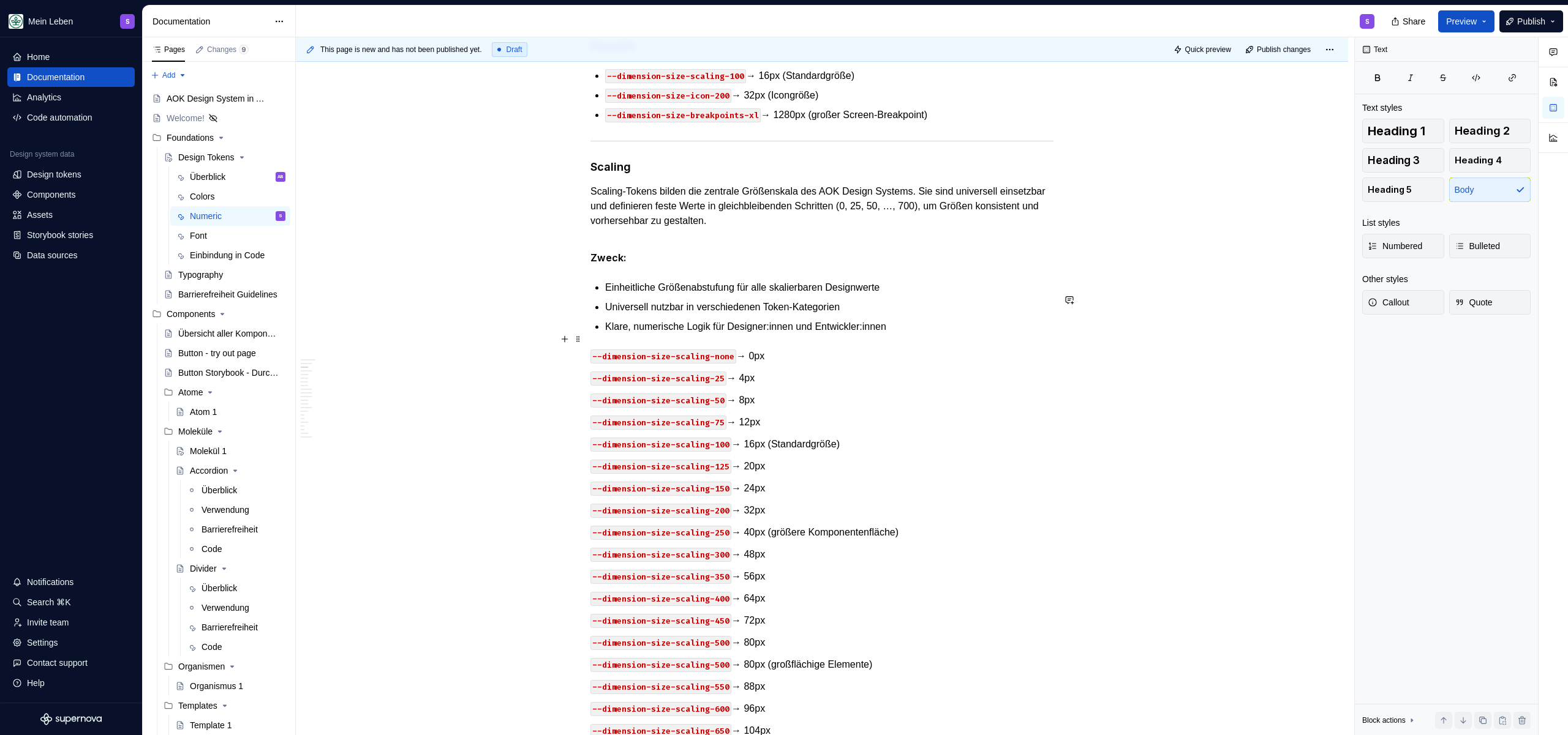
click at [947, 330] on ul "Einheitliche Größenabstufung für alle skalierbaren Designwerte Universell nutzb…" at bounding box center [829, 307] width 448 height 54
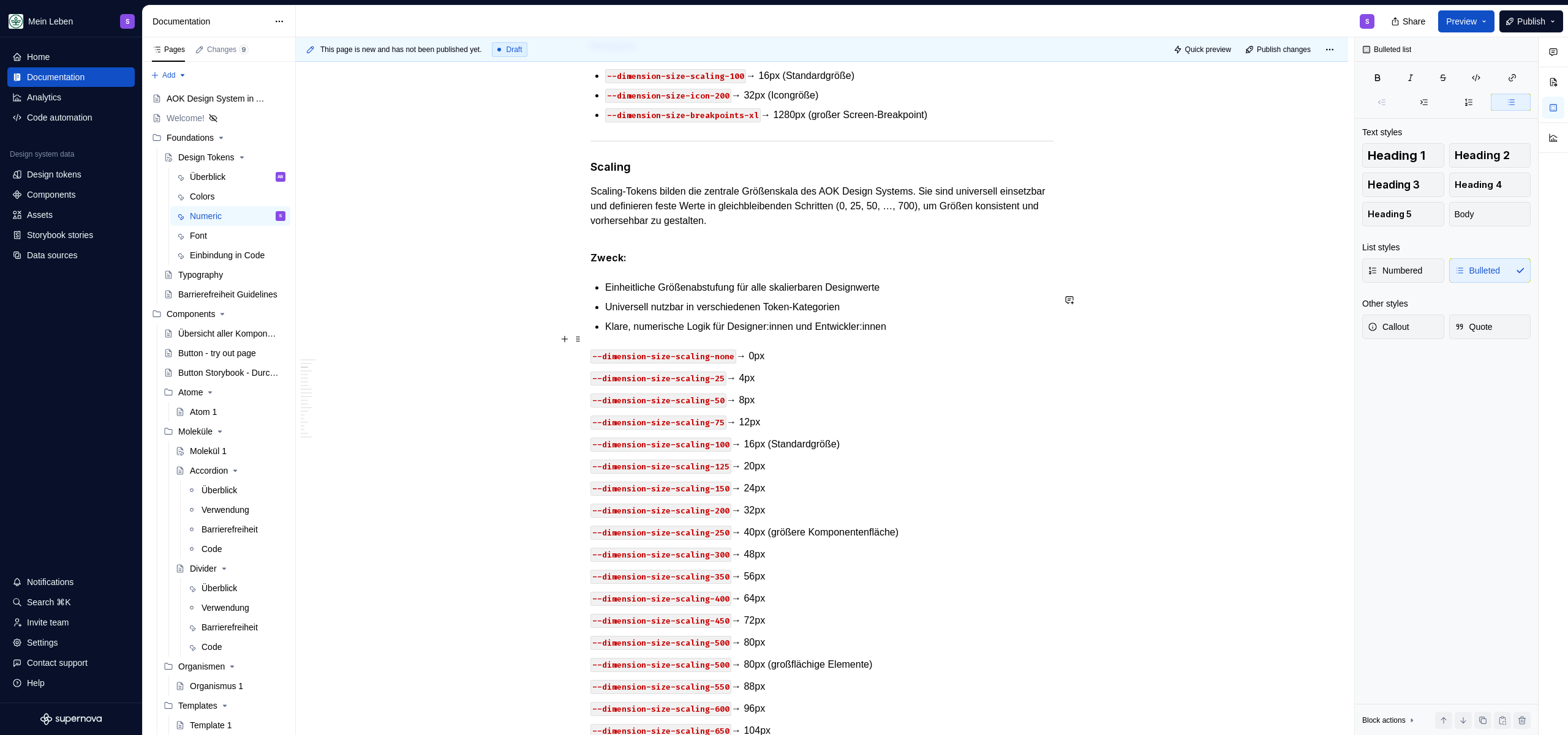
click at [946, 334] on p "Klare, numerische Logik für Designer:innen und Entwickler:innen" at bounding box center [829, 326] width 448 height 15
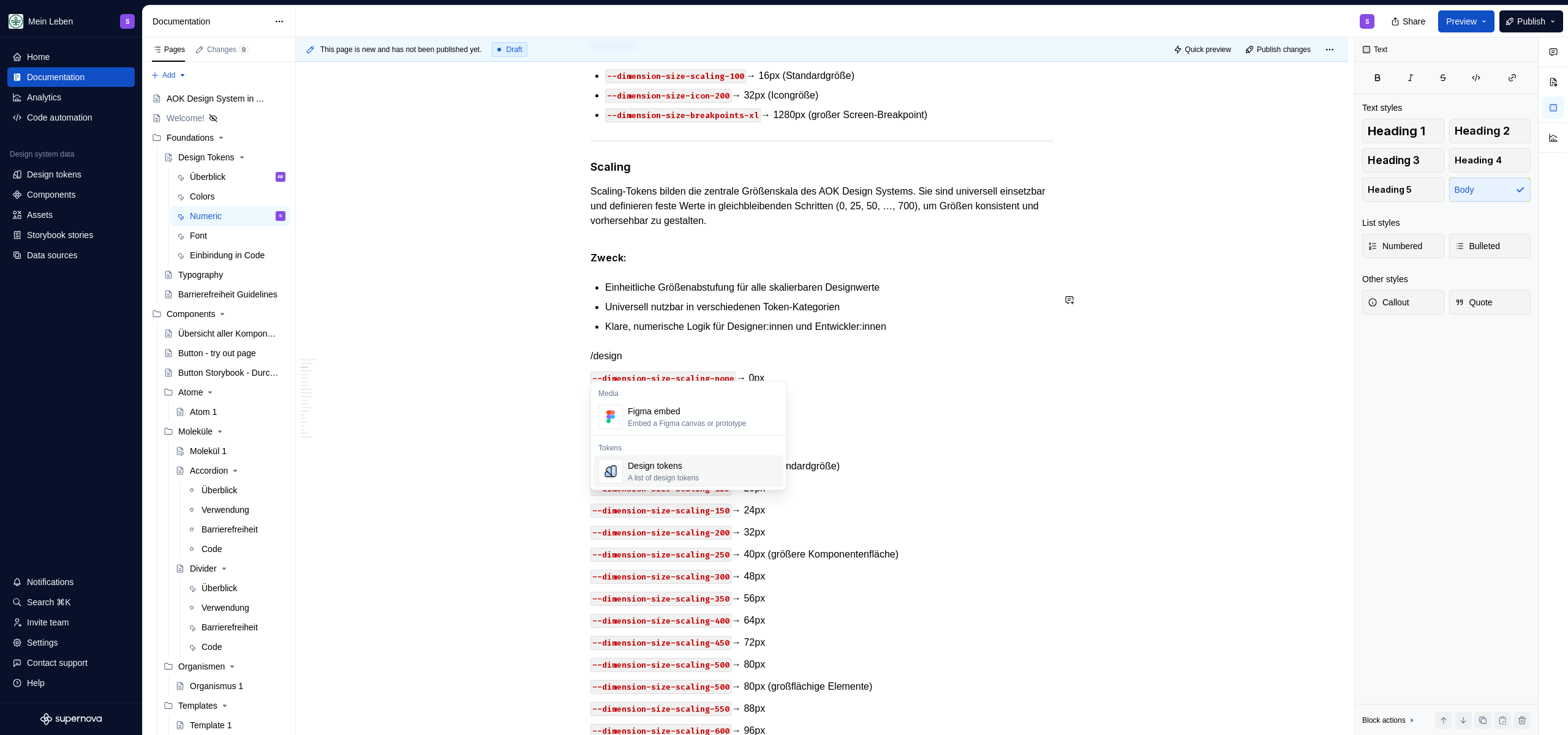
click at [699, 464] on div "Design tokens" at bounding box center [663, 466] width 71 height 12
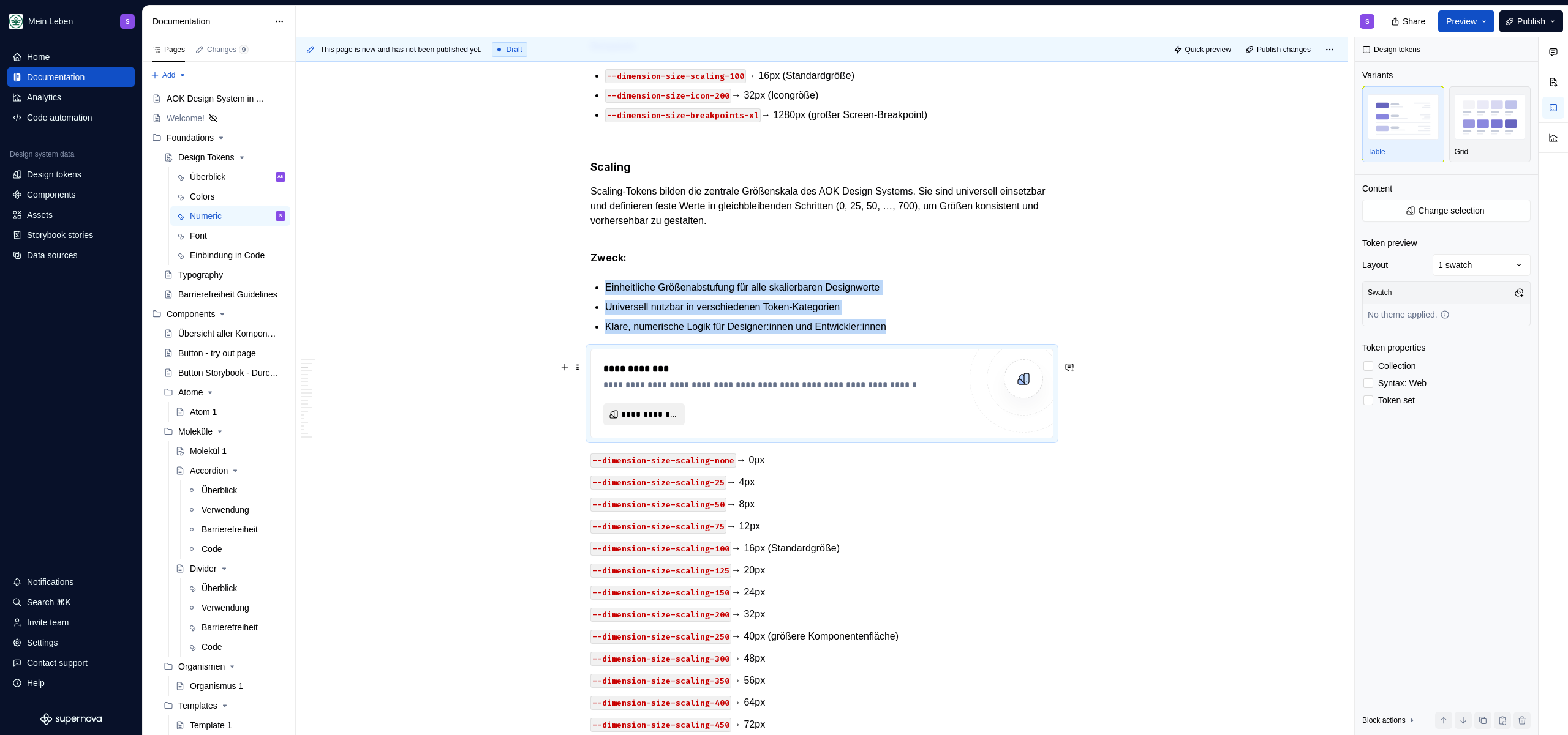
click at [649, 421] on span "**********" at bounding box center [648, 415] width 55 height 12
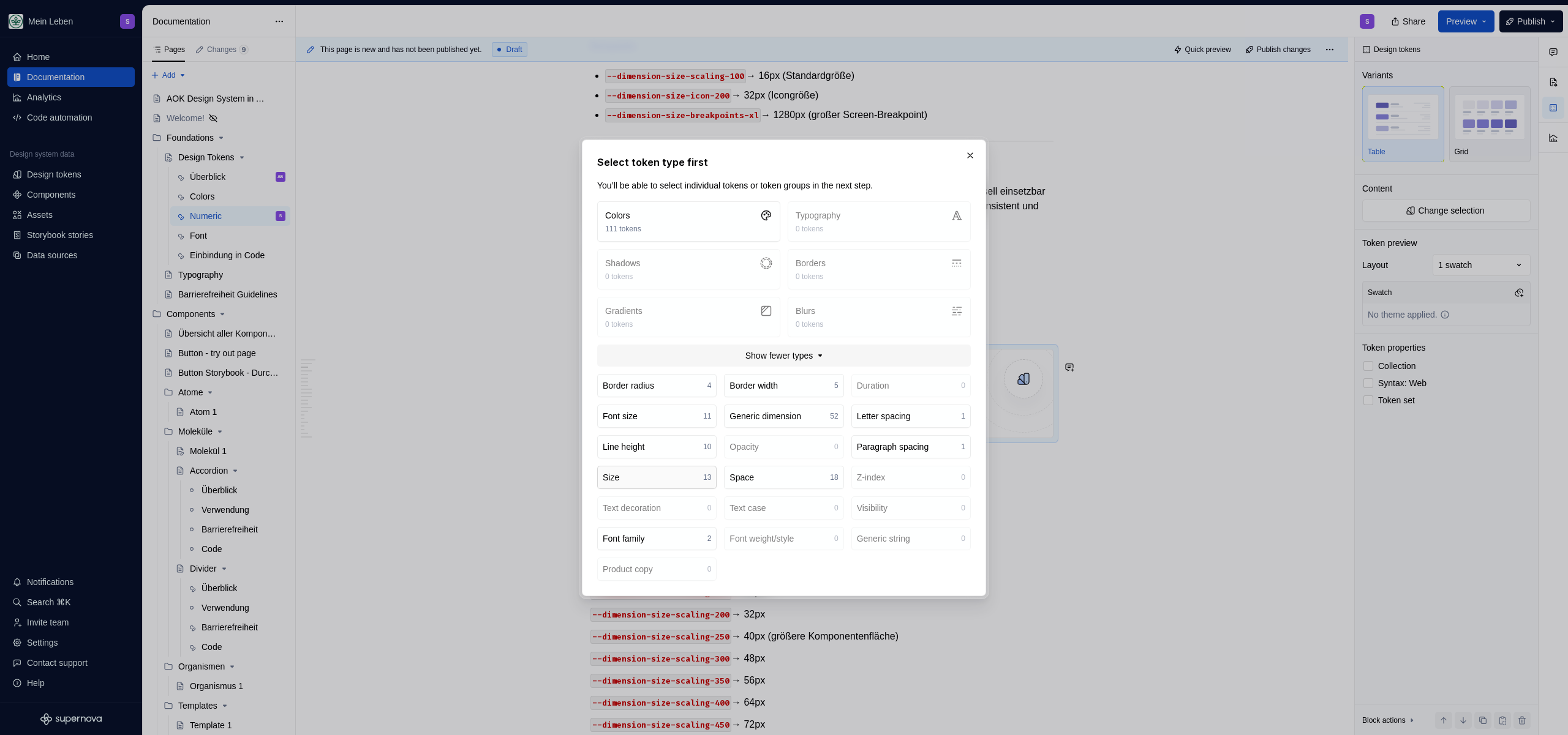
click at [664, 473] on button "Size 13" at bounding box center [657, 477] width 119 height 23
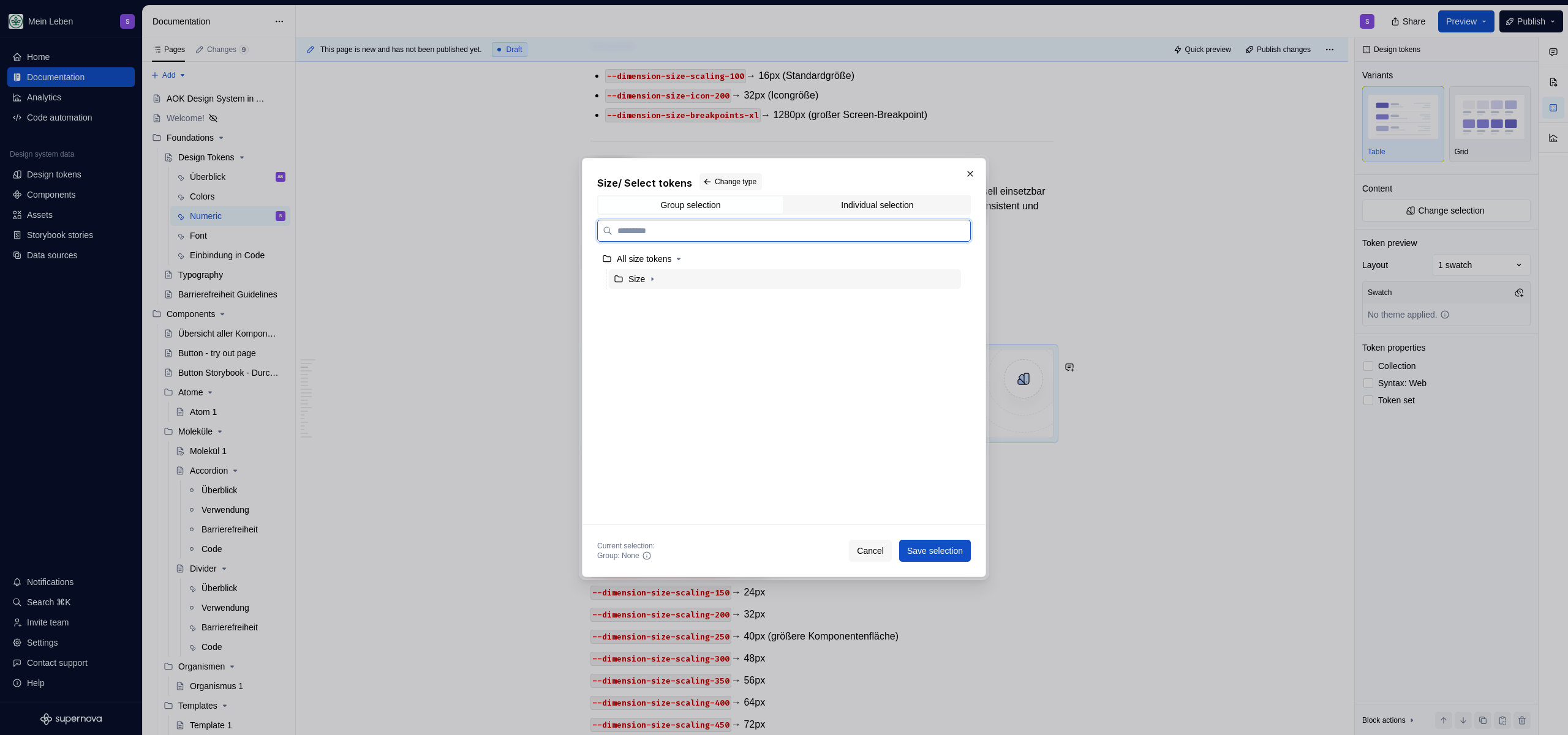
click at [681, 286] on div "Size" at bounding box center [784, 279] width 352 height 20
click at [939, 543] on button "Save selection" at bounding box center [934, 551] width 72 height 22
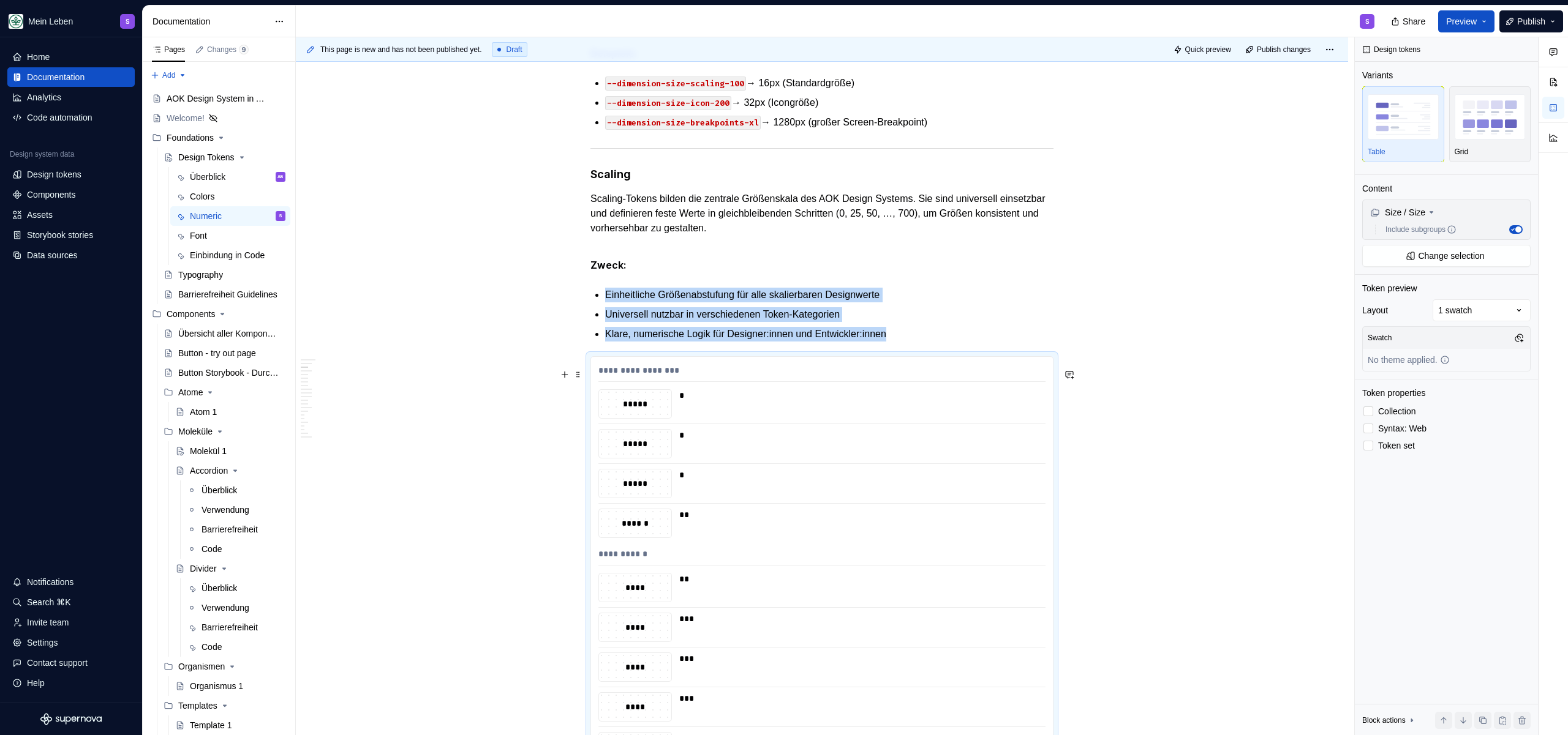
scroll to position [749, 0]
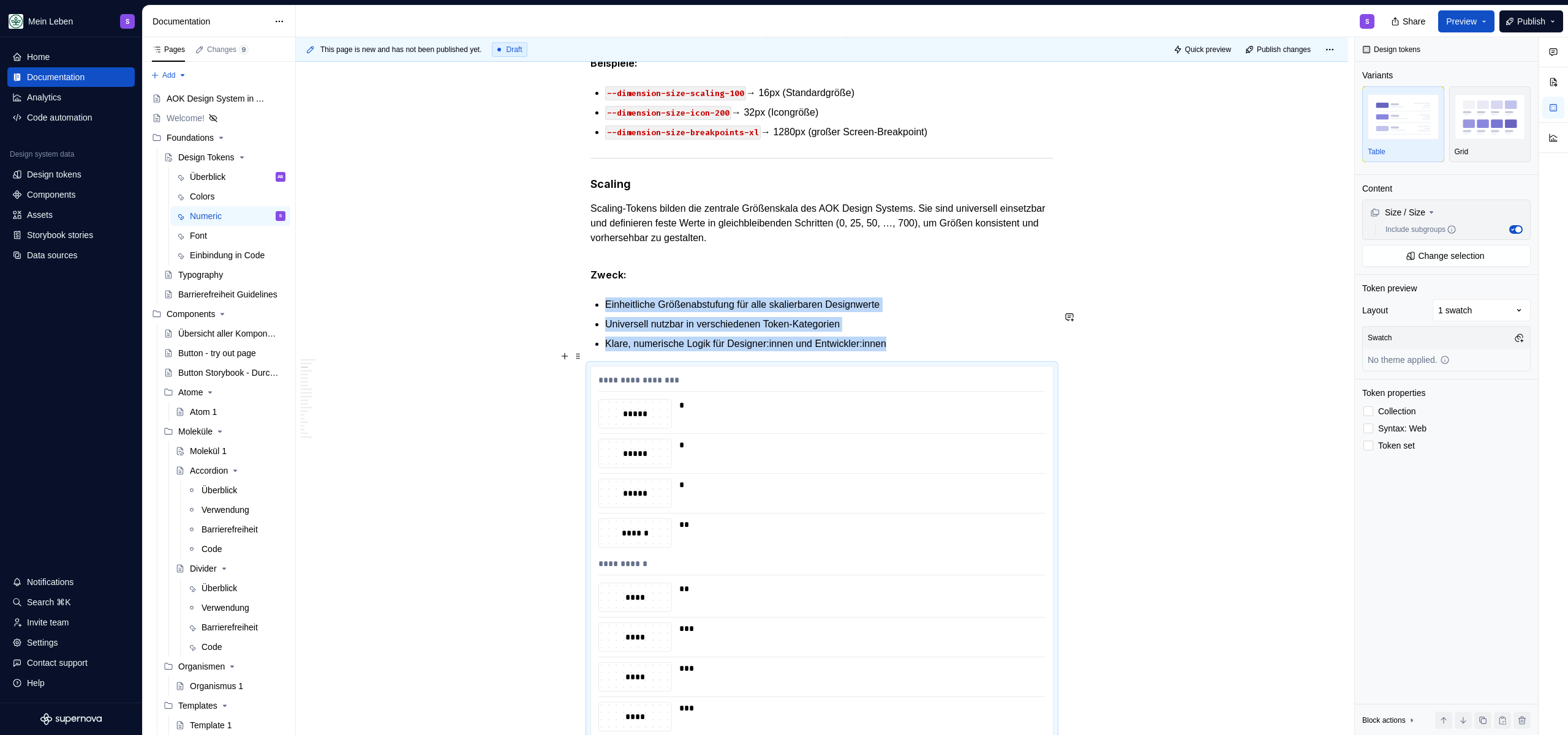
click at [920, 351] on p "Klare, numerische Logik für Designer:innen und Entwickler:innen" at bounding box center [829, 344] width 448 height 15
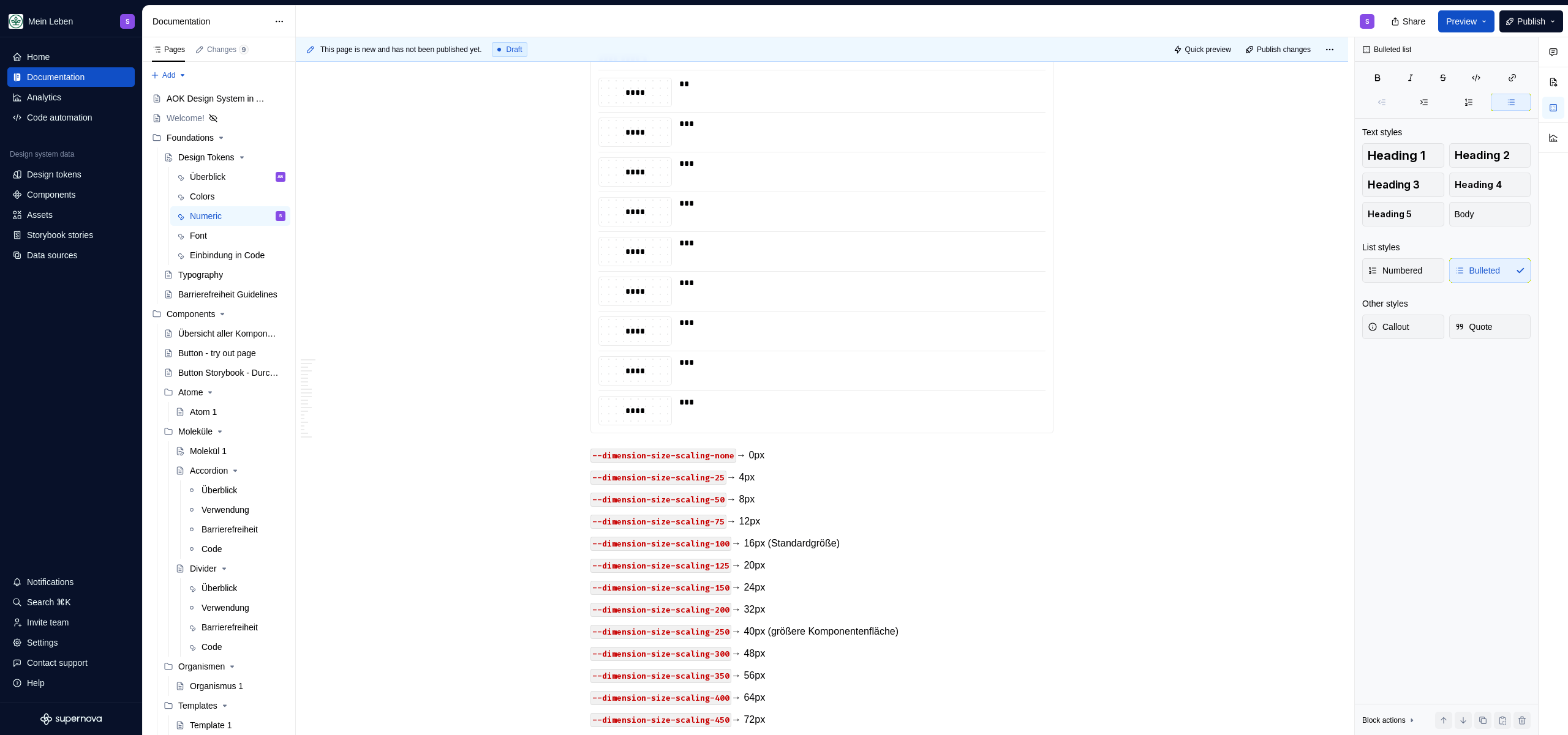
scroll to position [846, 0]
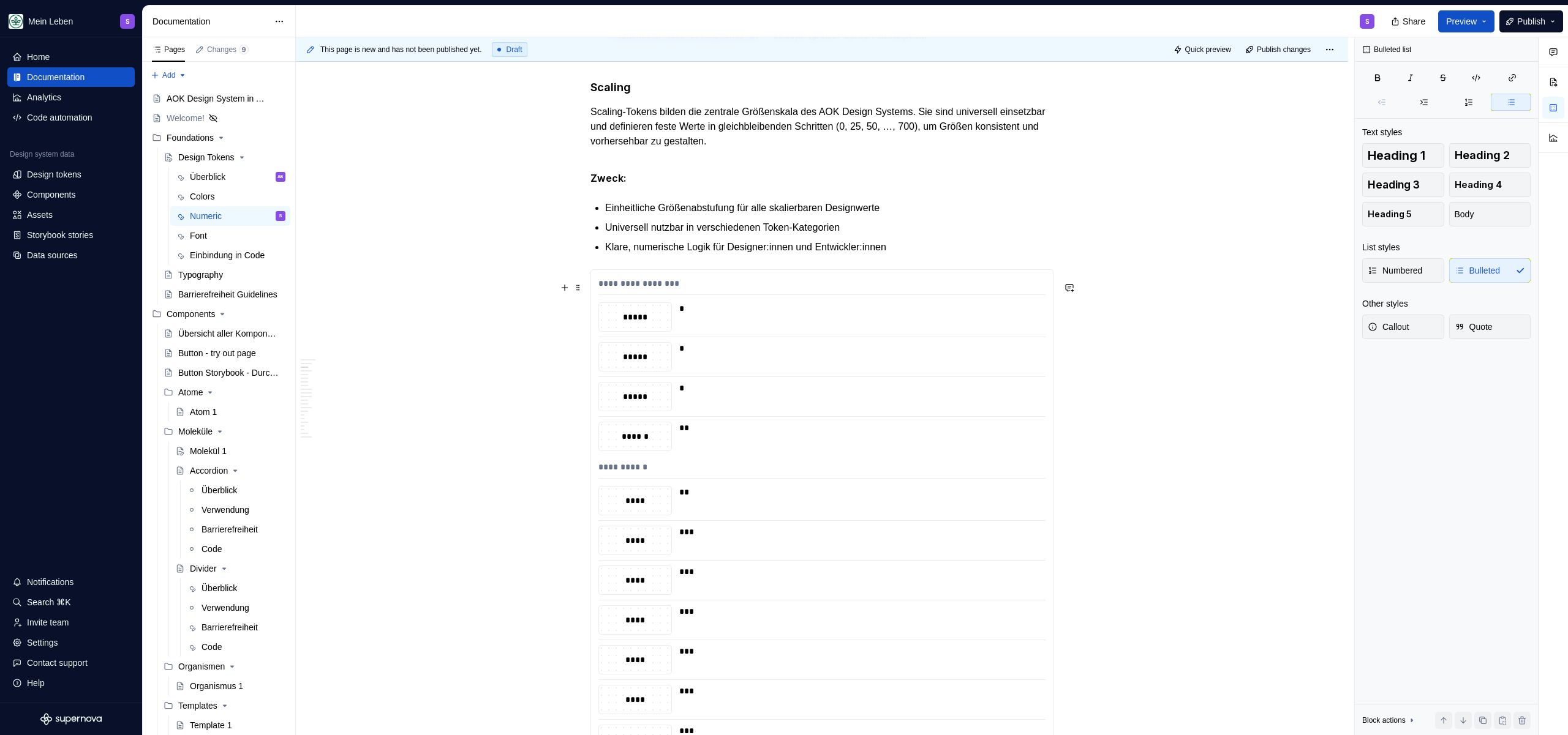
click at [860, 295] on div "**********" at bounding box center [822, 286] width 447 height 18
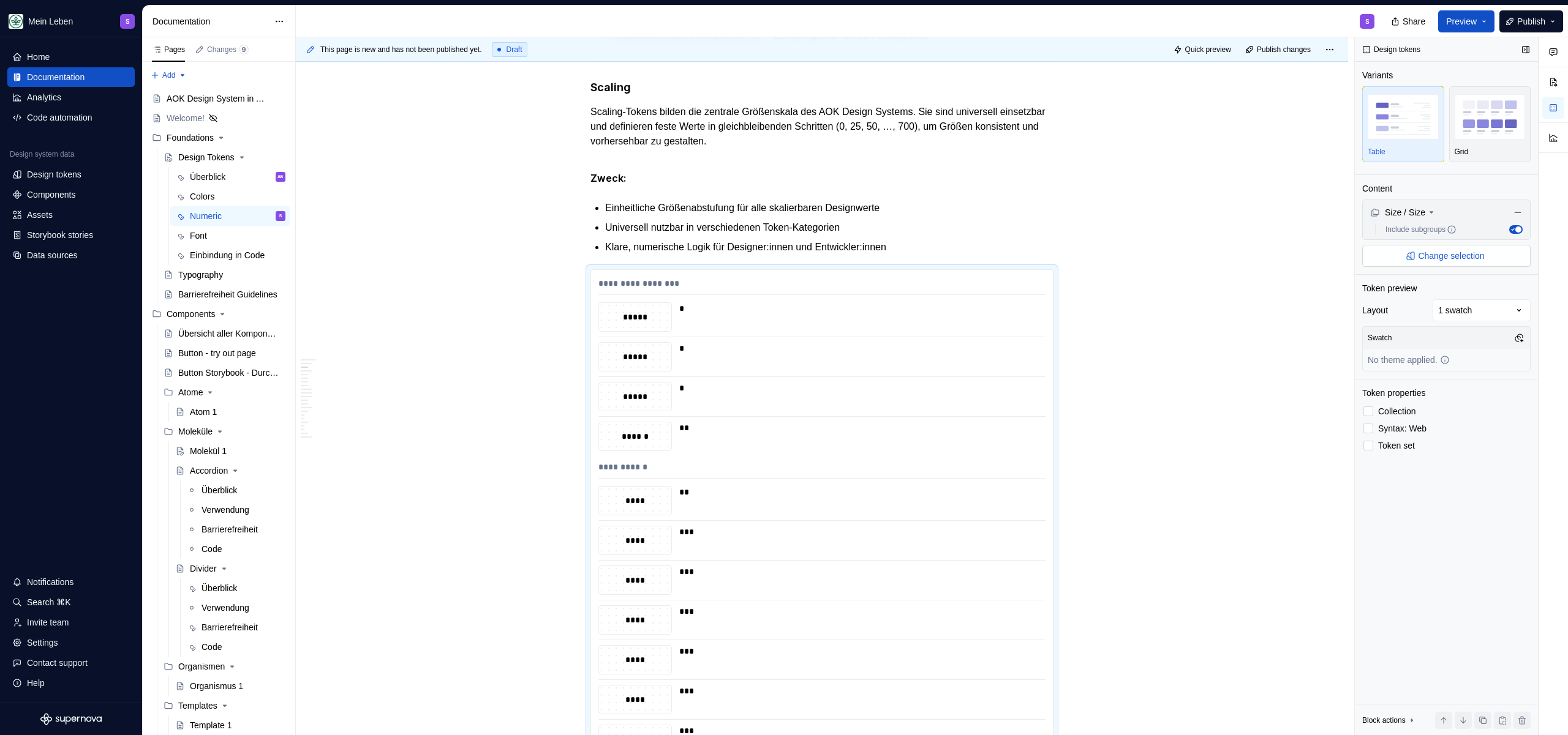
click at [1469, 255] on span "Change selection" at bounding box center [1450, 256] width 66 height 12
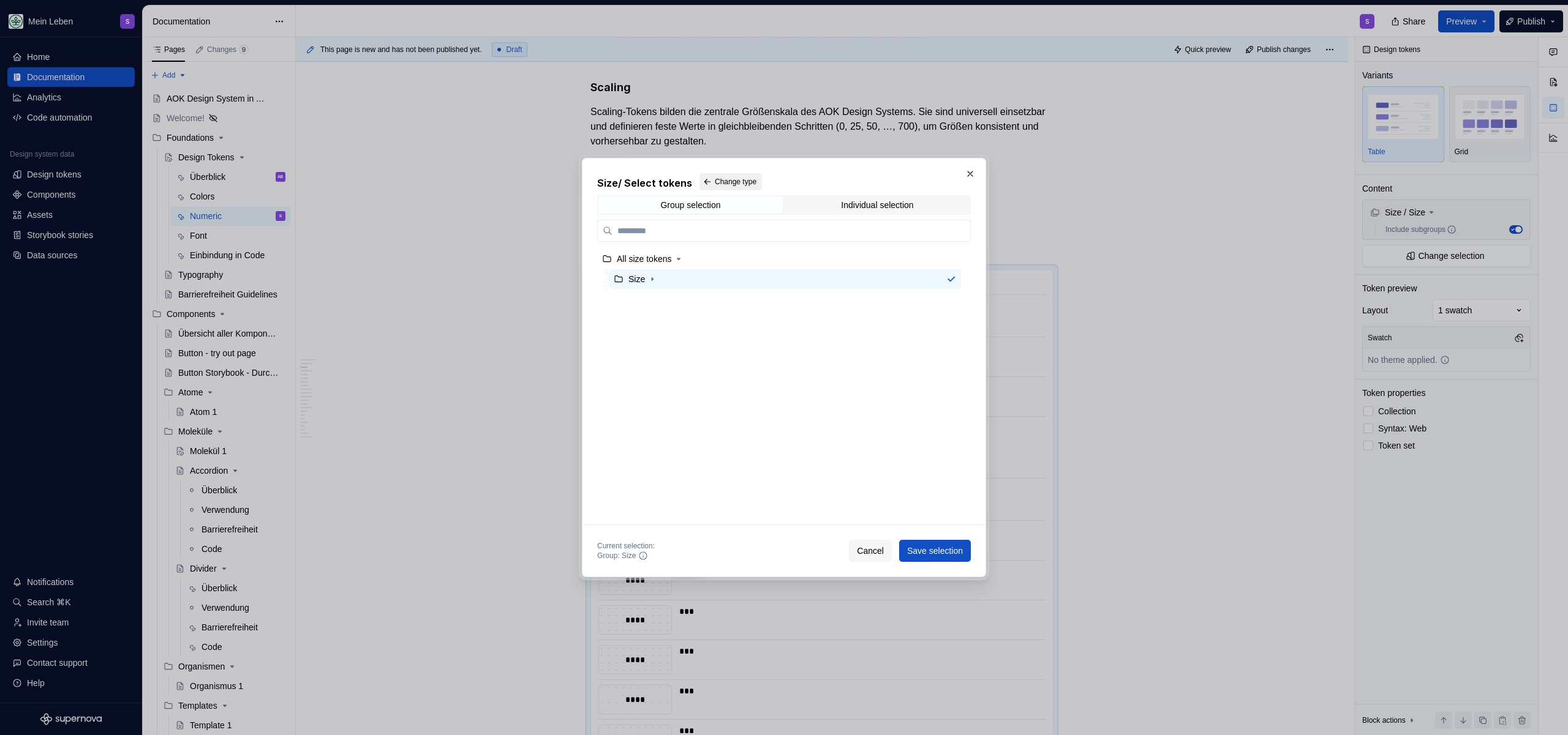
click at [725, 177] on span "Change type" at bounding box center [735, 181] width 42 height 10
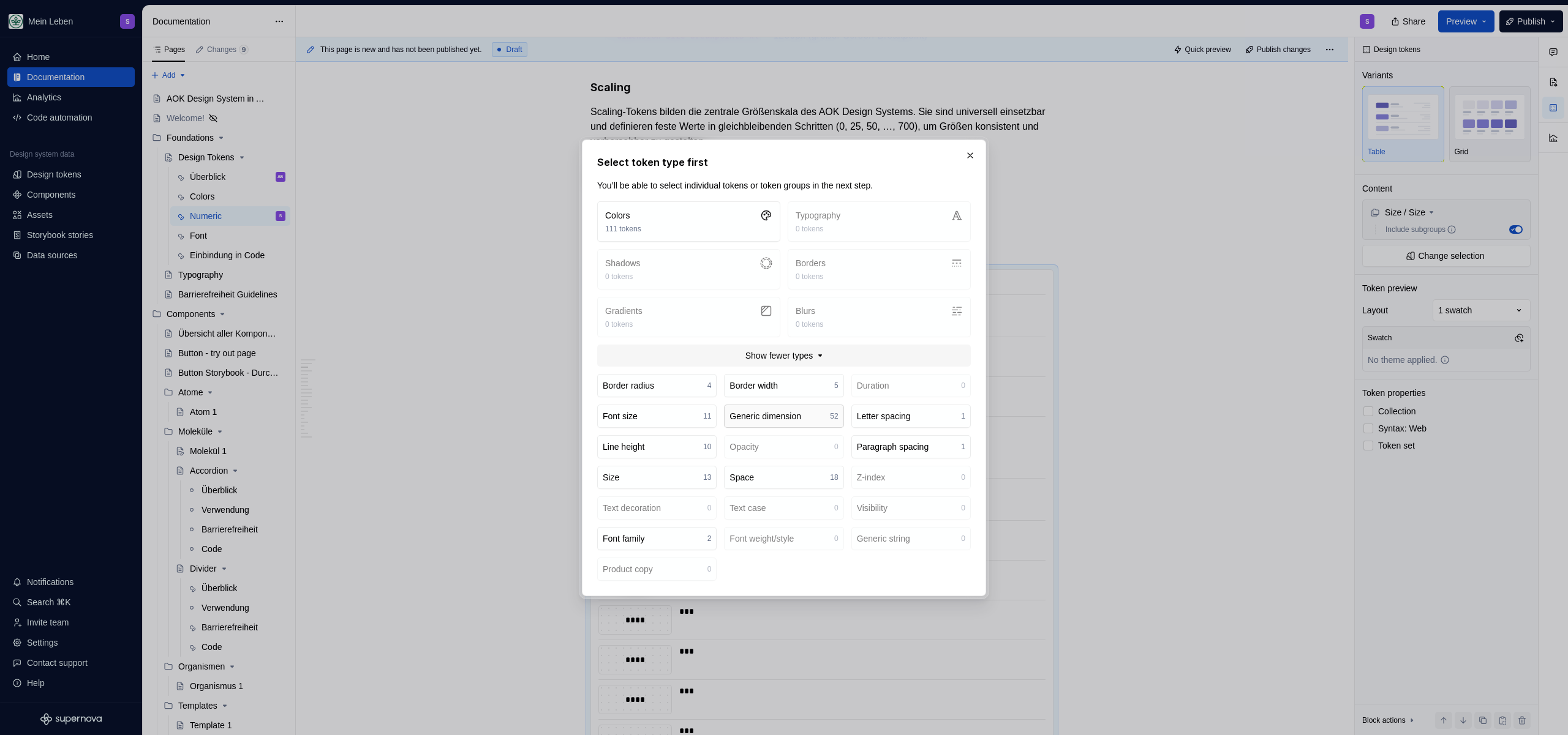
click at [801, 417] on div "Generic dimension" at bounding box center [765, 416] width 72 height 12
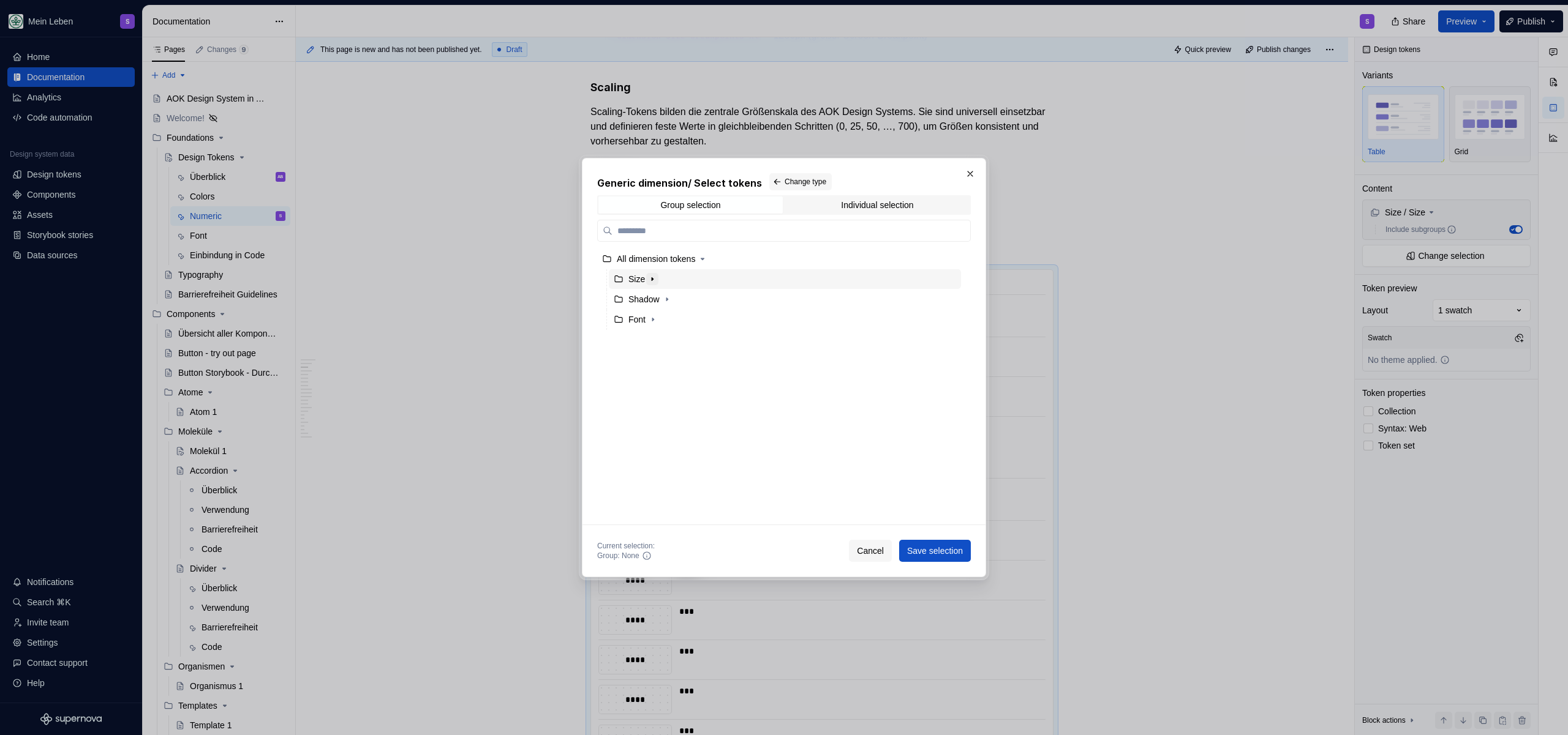
click at [649, 280] on icon "button" at bounding box center [652, 279] width 10 height 10
click at [670, 300] on div "Scaling" at bounding box center [790, 300] width 340 height 20
click at [922, 545] on span "Save selection" at bounding box center [934, 551] width 55 height 12
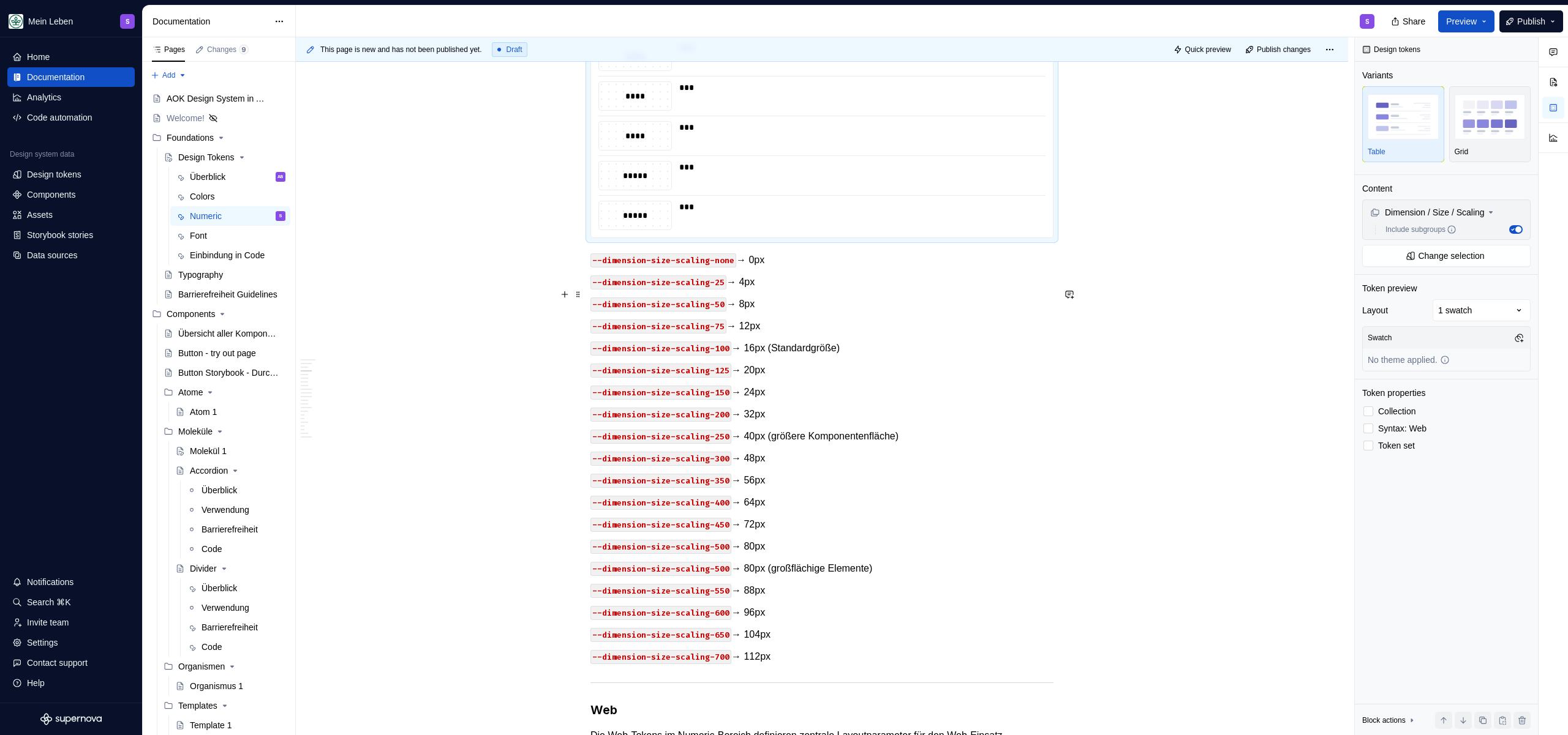
scroll to position [1802, 0]
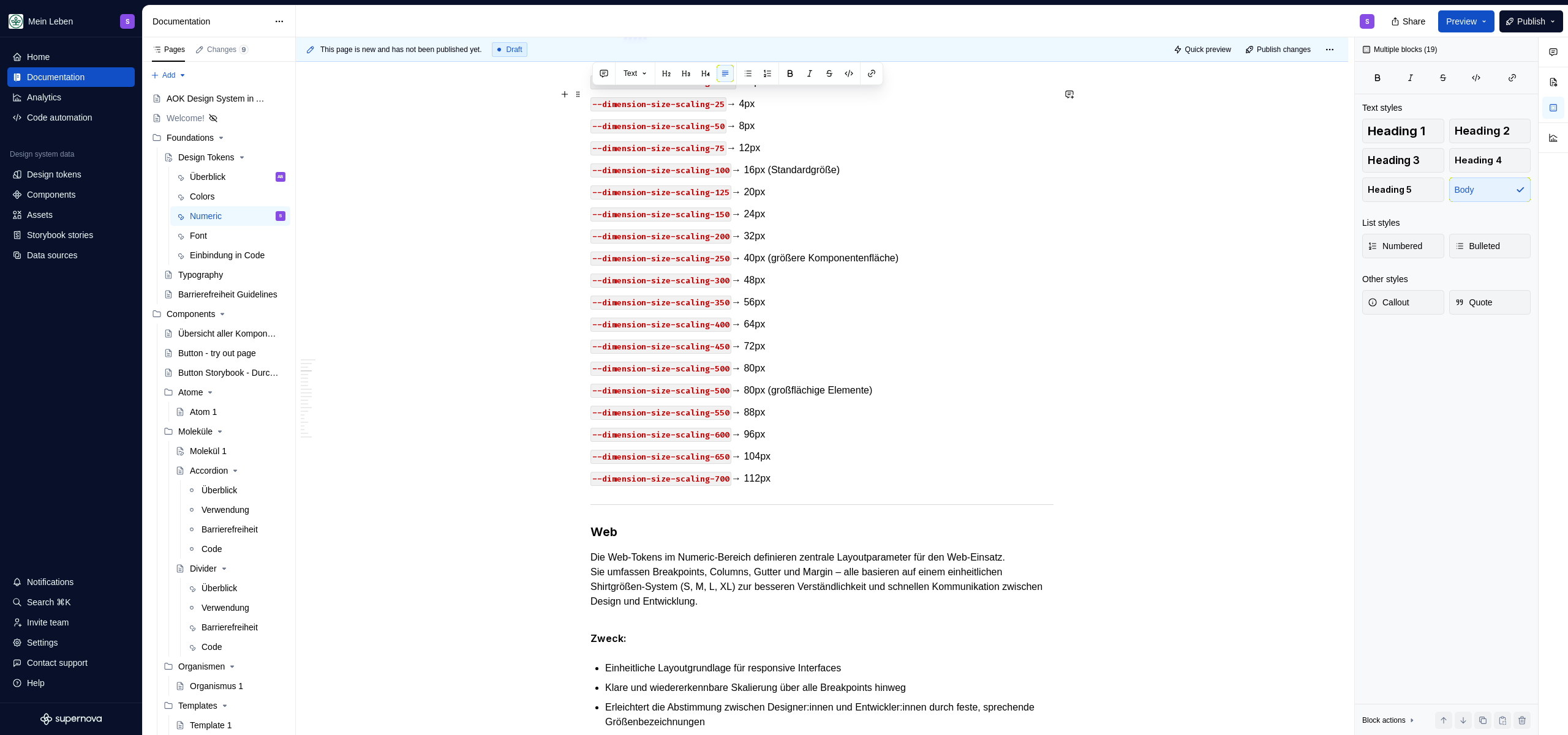
drag, startPoint x: 803, startPoint y: 496, endPoint x: 481, endPoint y: 100, distance: 510.4
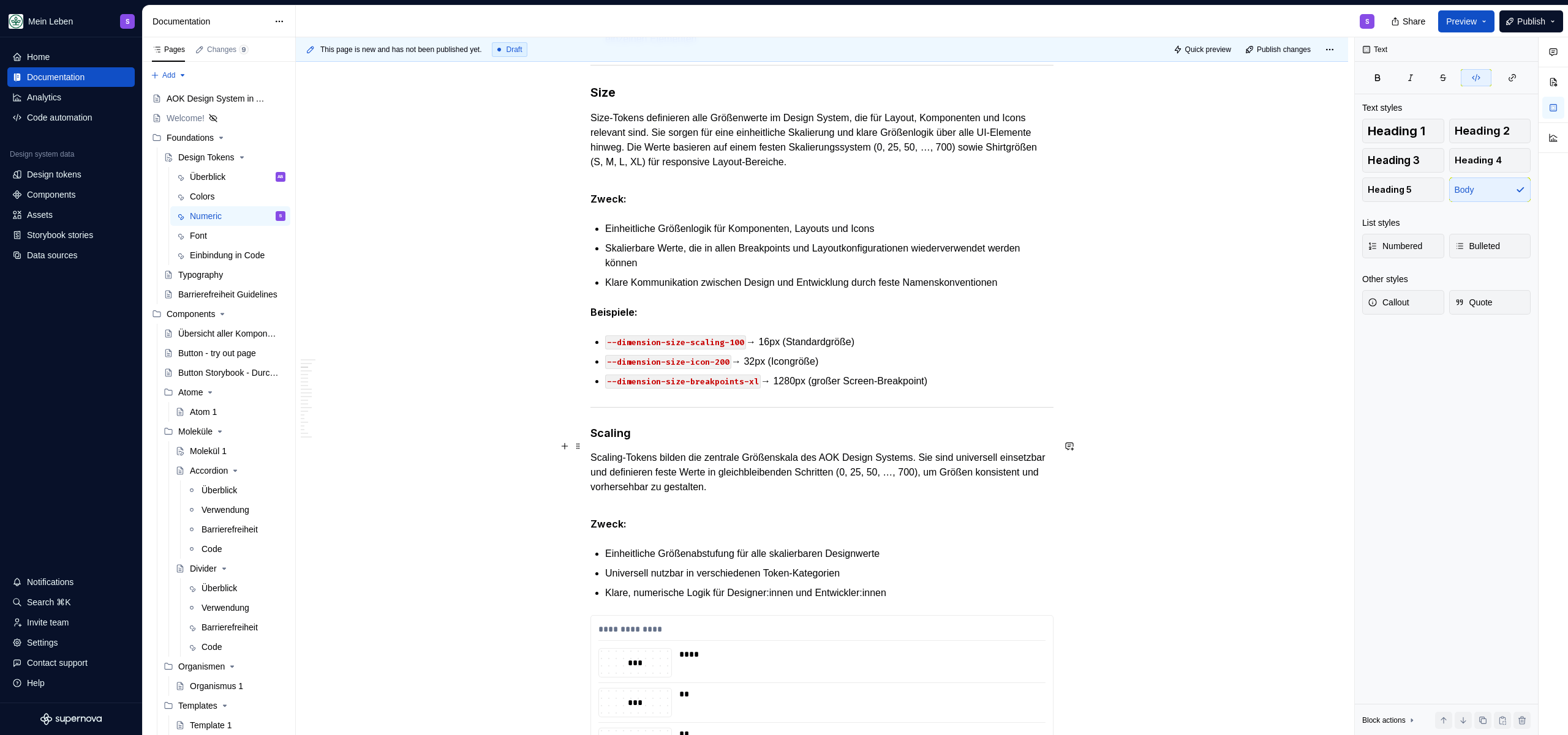
scroll to position [386, 0]
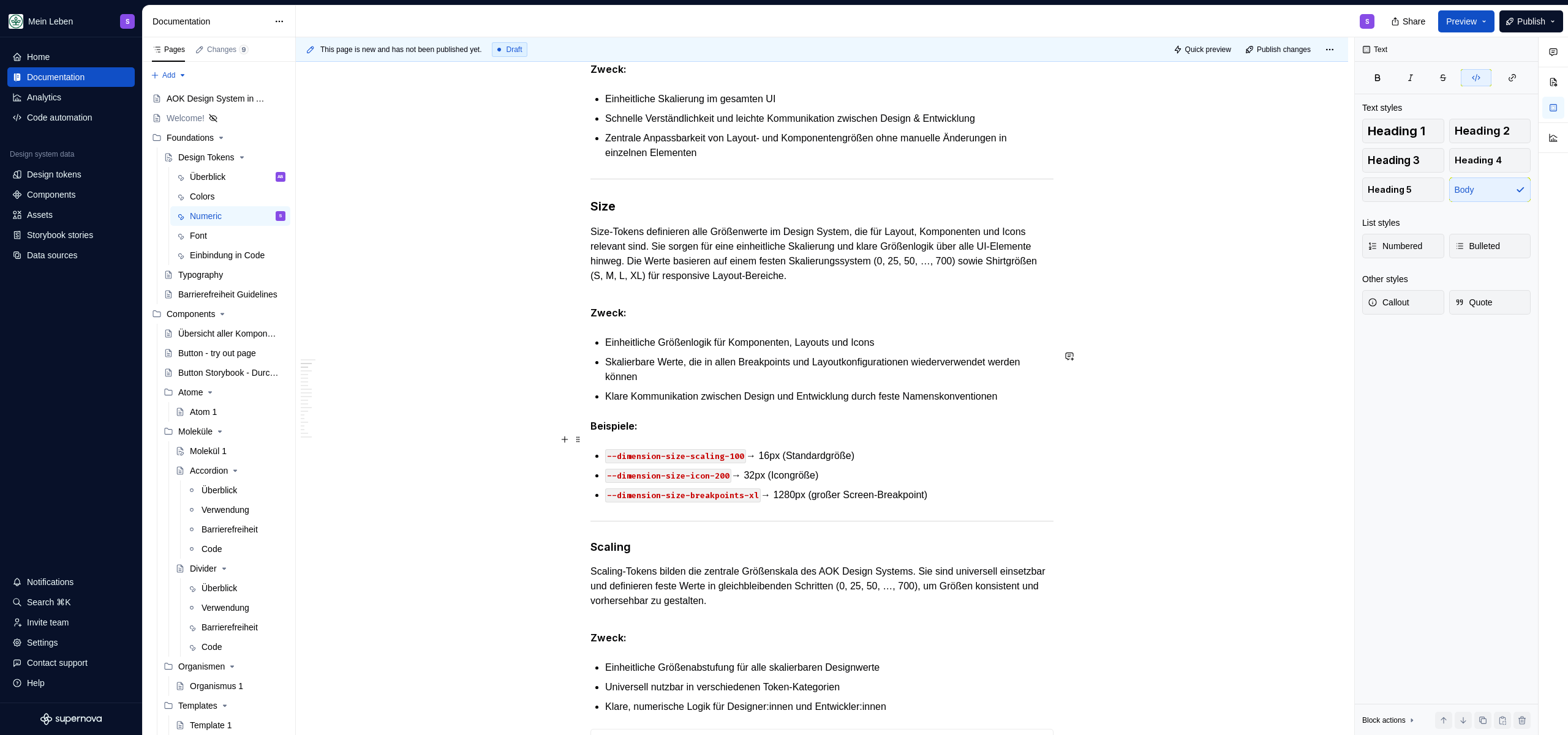
click at [692, 434] on p "Beispiele:" at bounding box center [822, 427] width 463 height 16
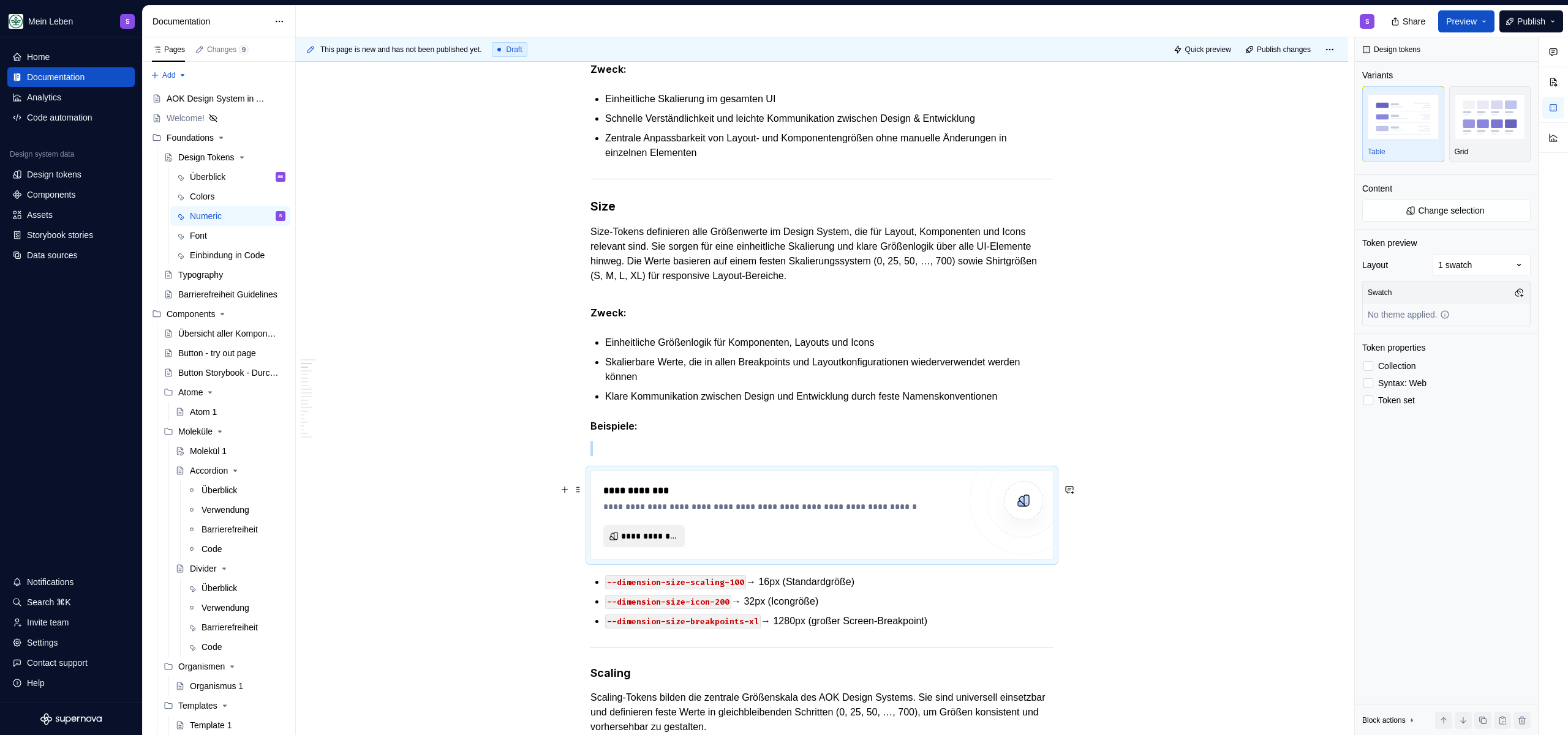
click at [660, 543] on span "**********" at bounding box center [648, 537] width 55 height 12
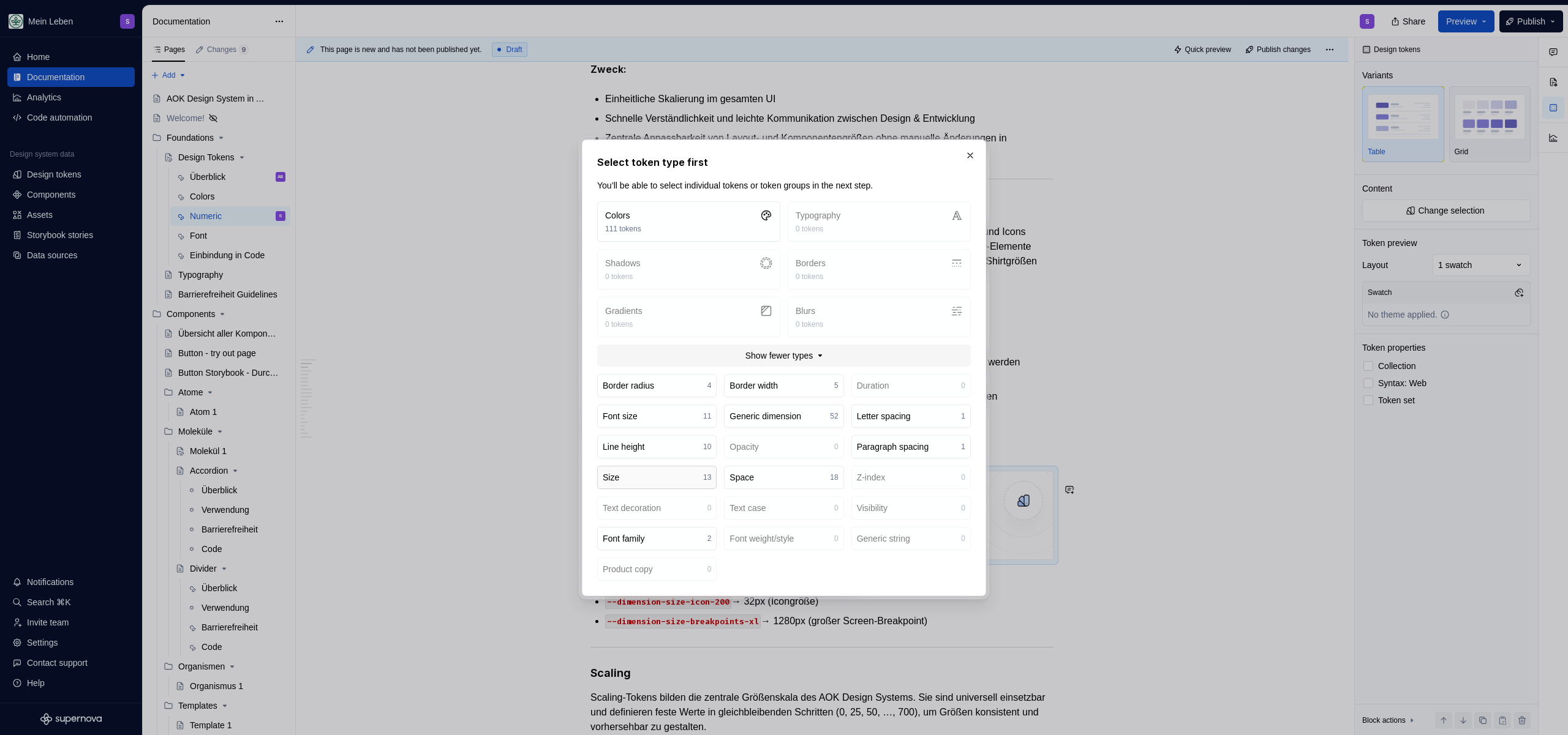
click at [646, 475] on button "Size 13" at bounding box center [657, 477] width 119 height 23
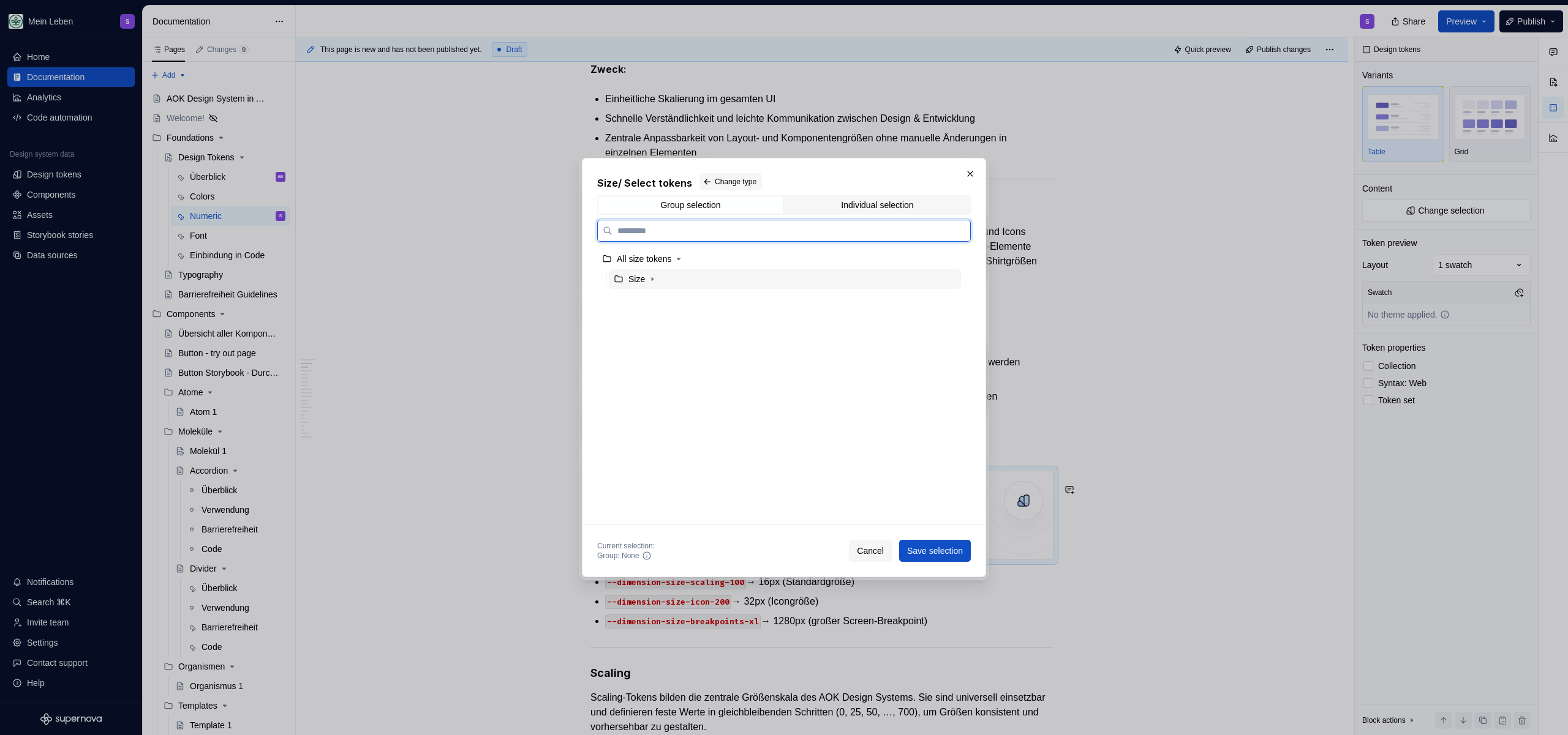
click at [680, 279] on div "Size" at bounding box center [784, 279] width 352 height 20
click at [924, 558] on button "Save selection" at bounding box center [934, 551] width 72 height 22
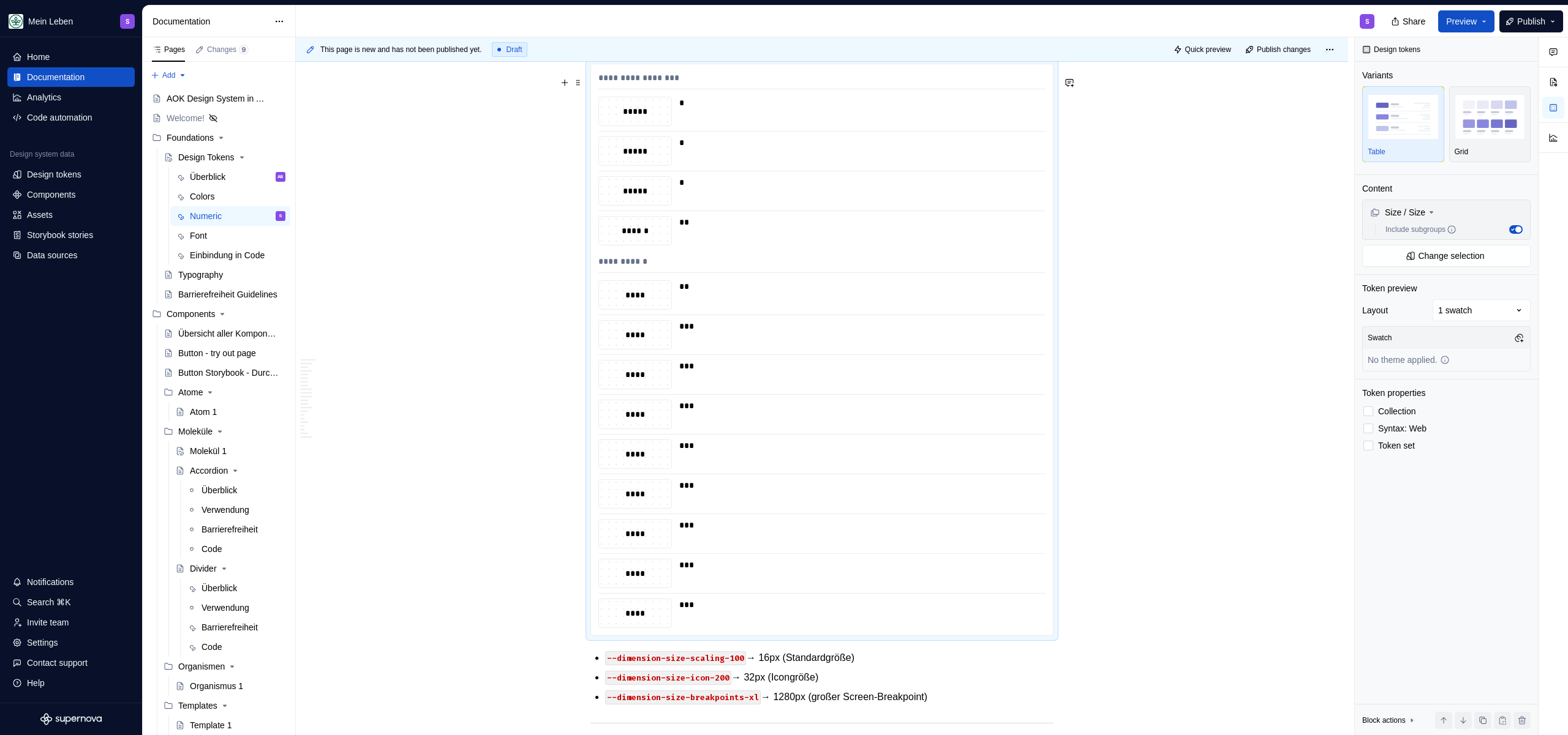
scroll to position [1023, 0]
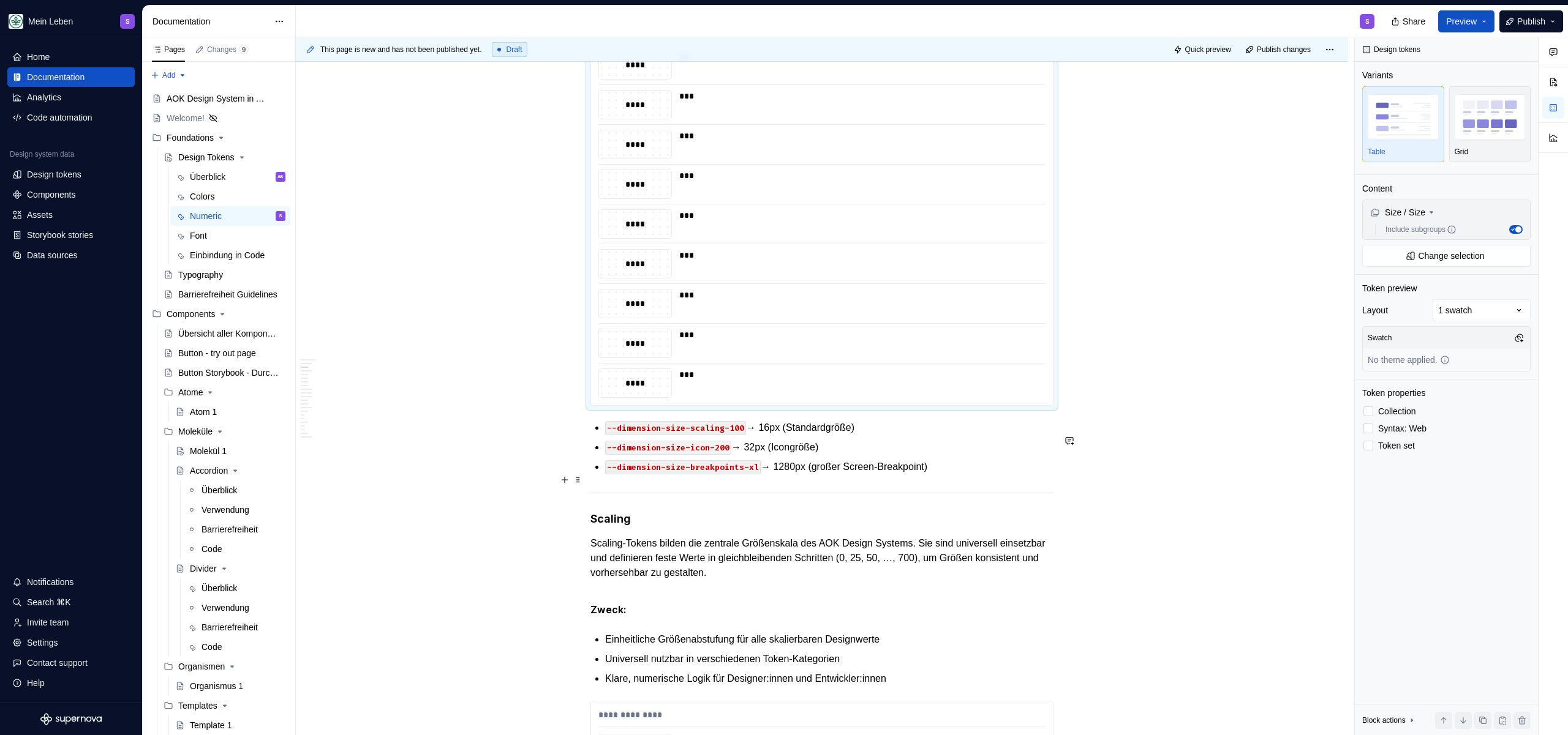
click at [956, 471] on ul "--dimension-size-scaling-100 → 16px (Standardgröße) --dimension-size-icon-200 →…" at bounding box center [829, 448] width 448 height 54
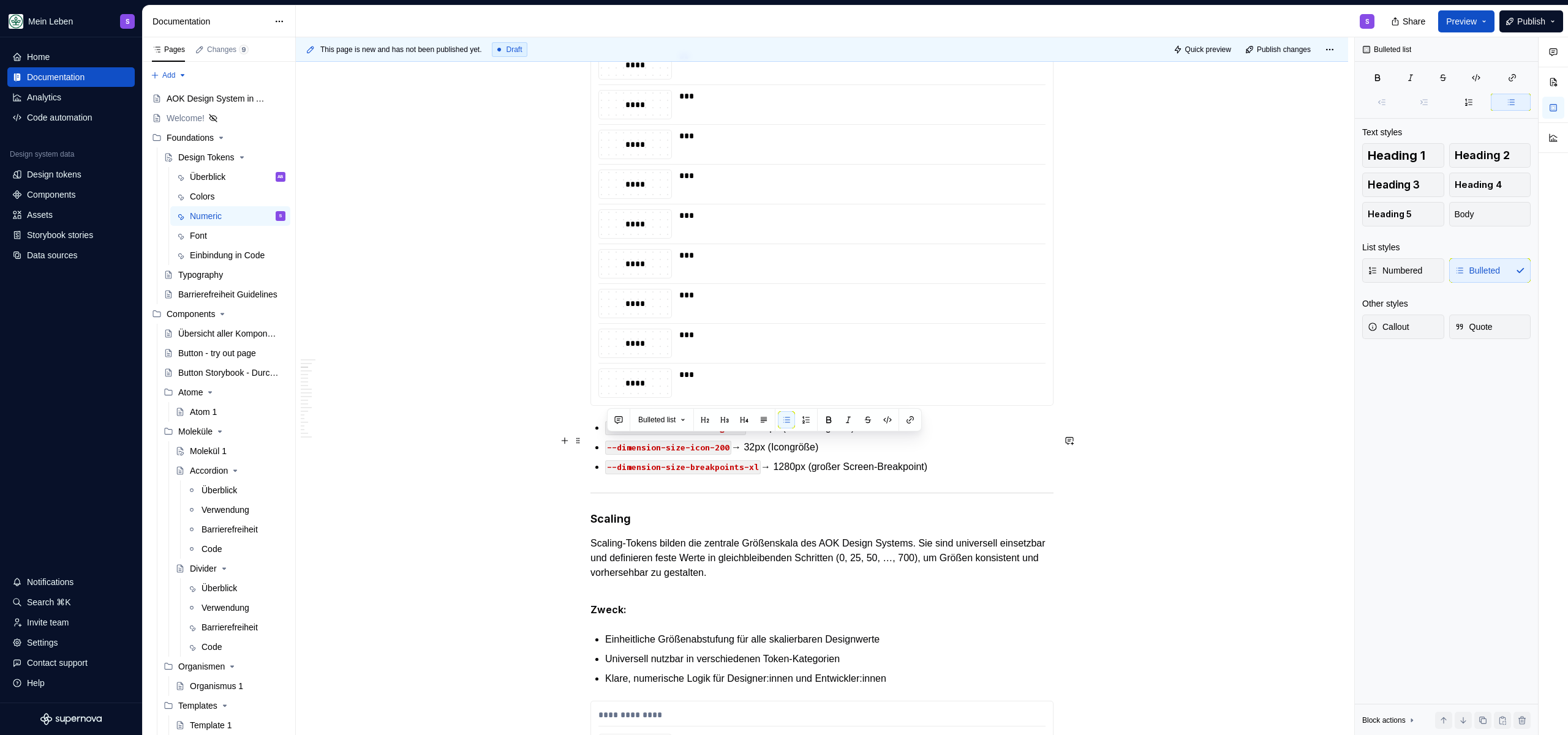
drag, startPoint x: 967, startPoint y: 486, endPoint x: 588, endPoint y: 443, distance: 381.4
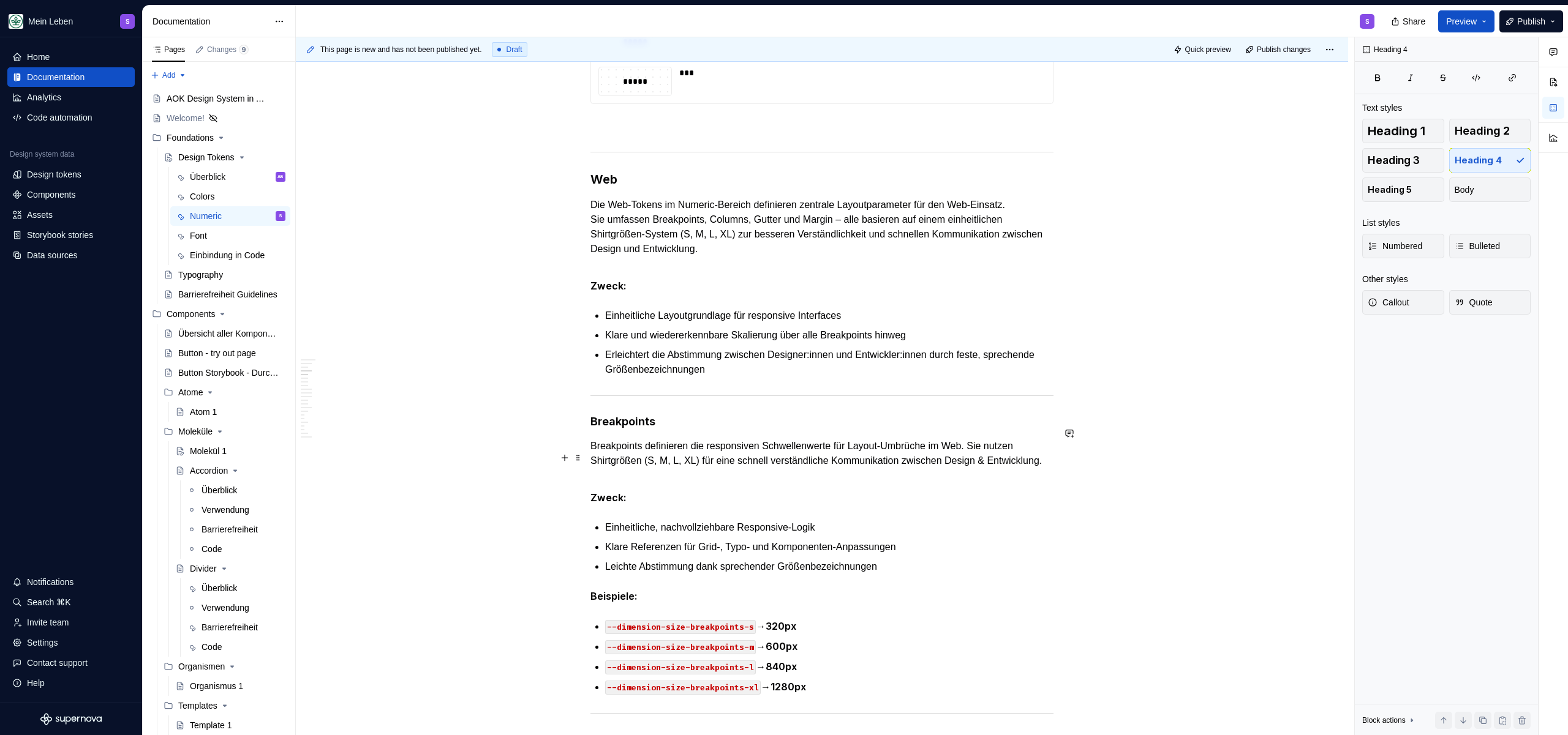
scroll to position [2312, 0]
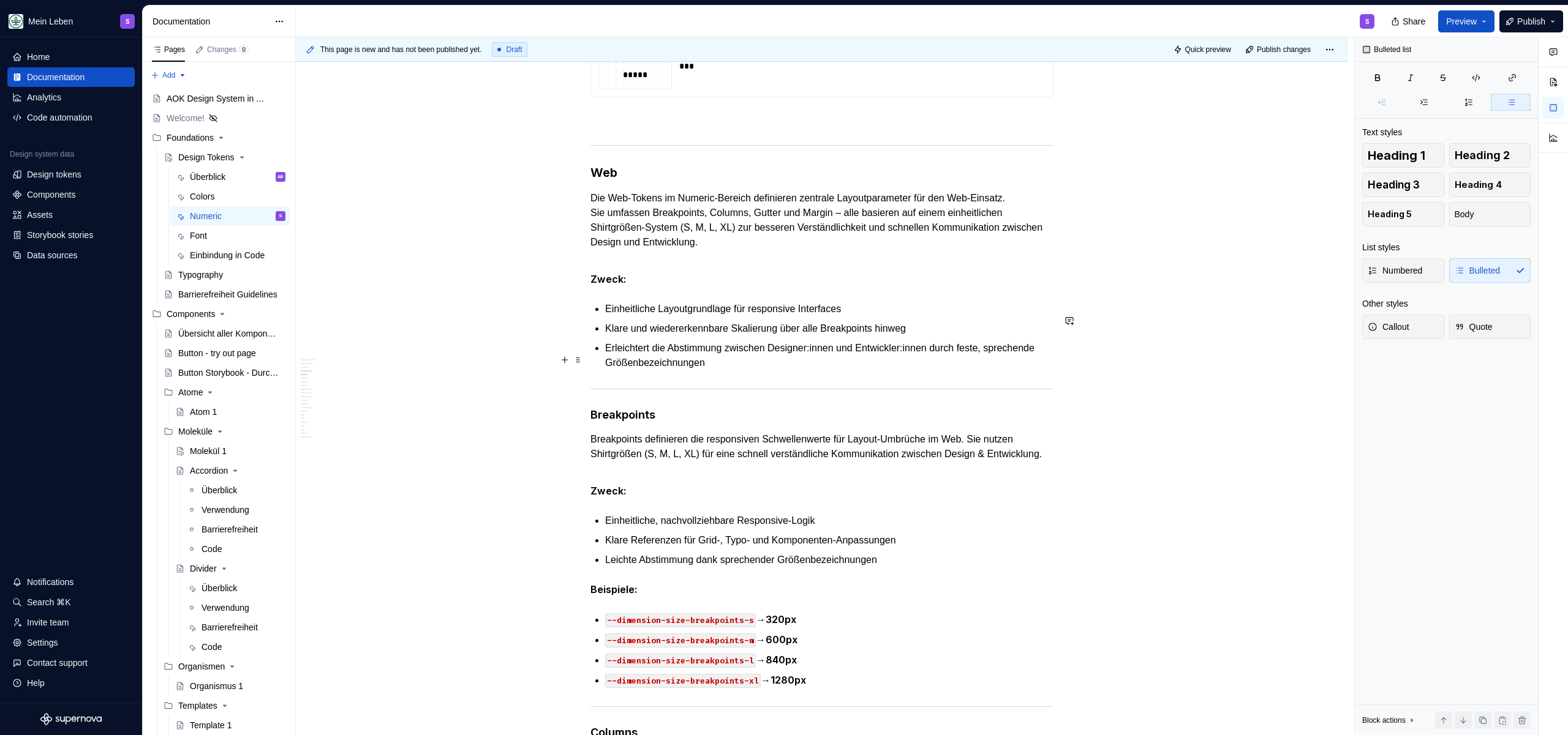
click at [836, 371] on p "Erleichtert die Abstimmung zwischen Designer:innen und Entwickler:innen durch f…" at bounding box center [829, 356] width 448 height 29
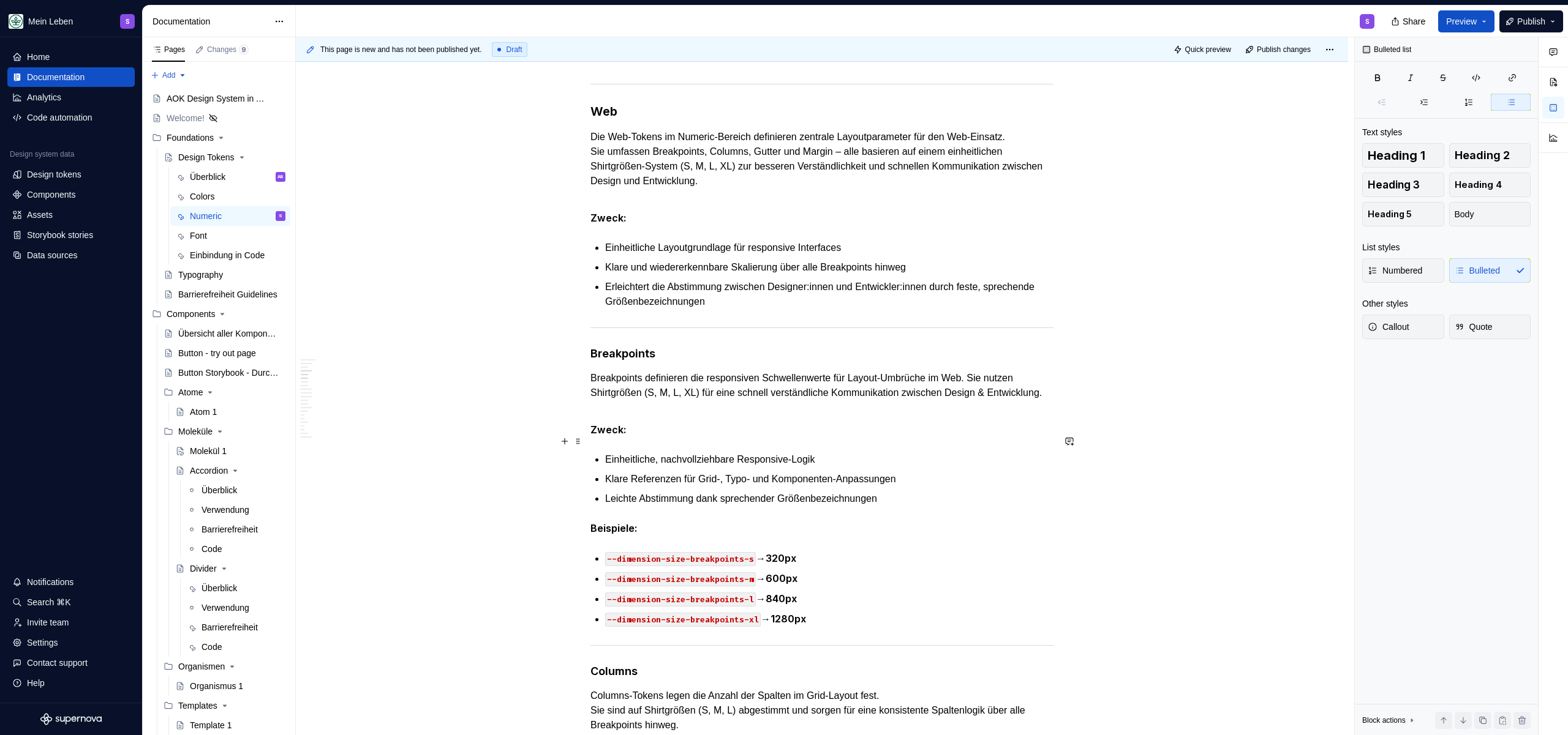
scroll to position [2540, 0]
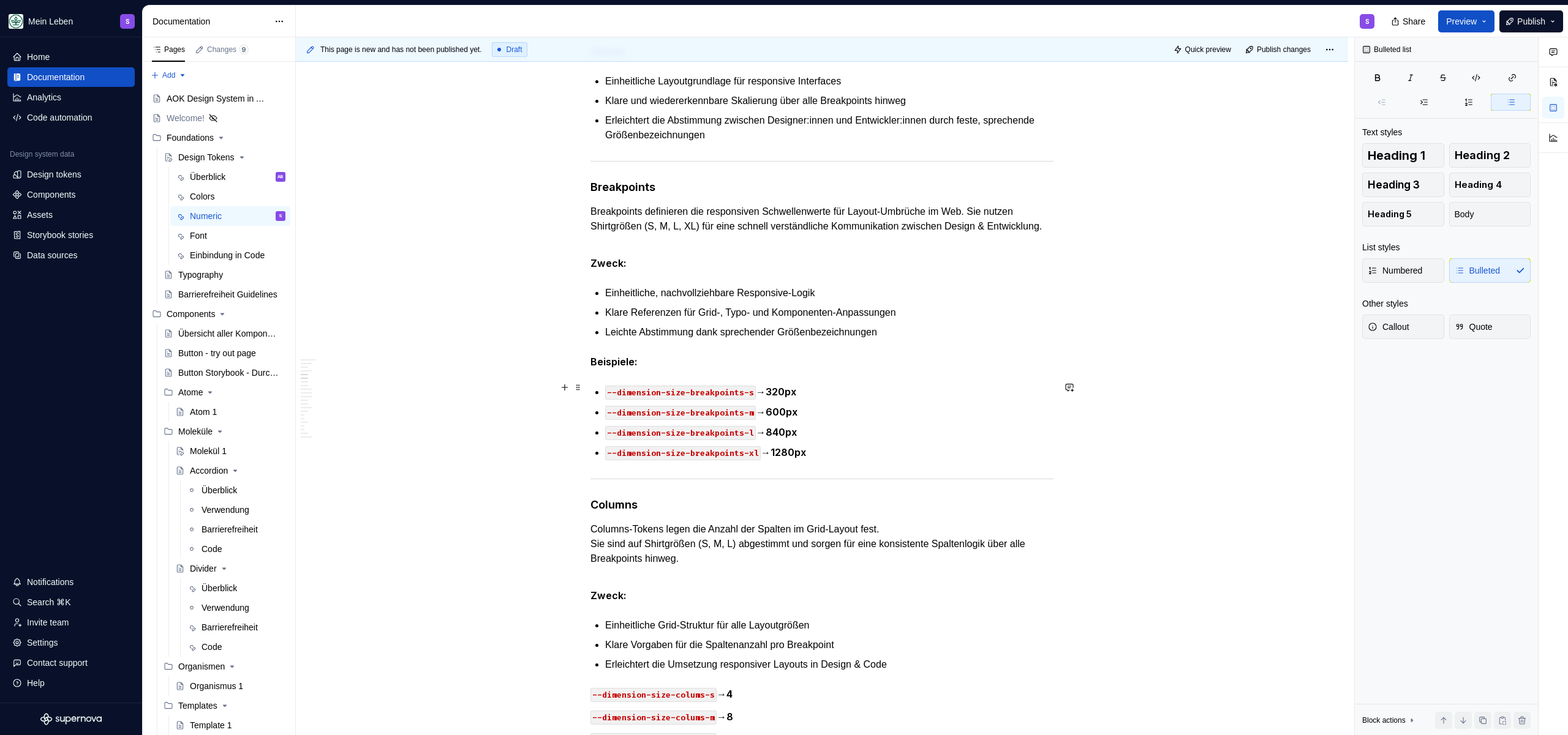
click at [717, 370] on p "Beispiele:" at bounding box center [822, 363] width 463 height 16
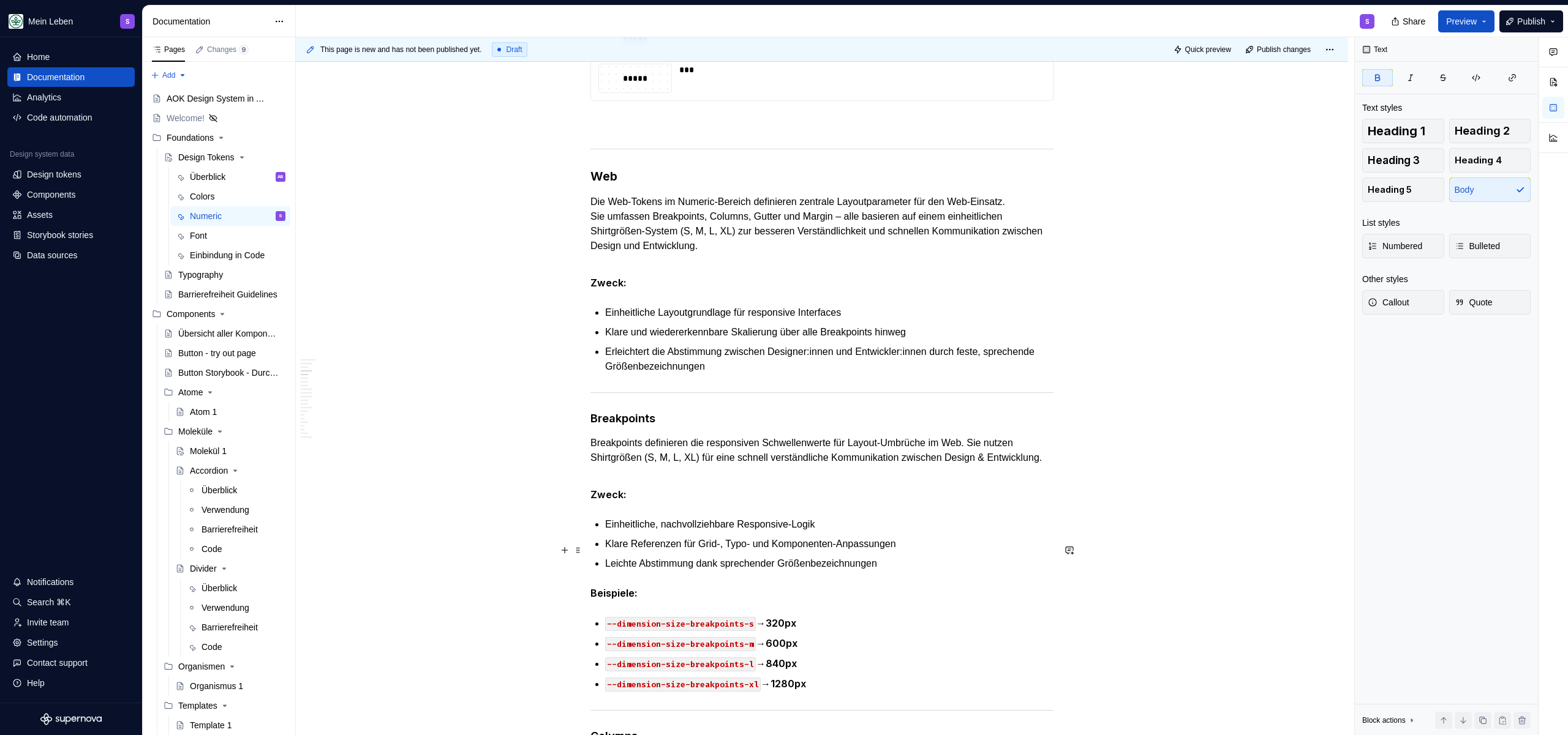
scroll to position [2300, 0]
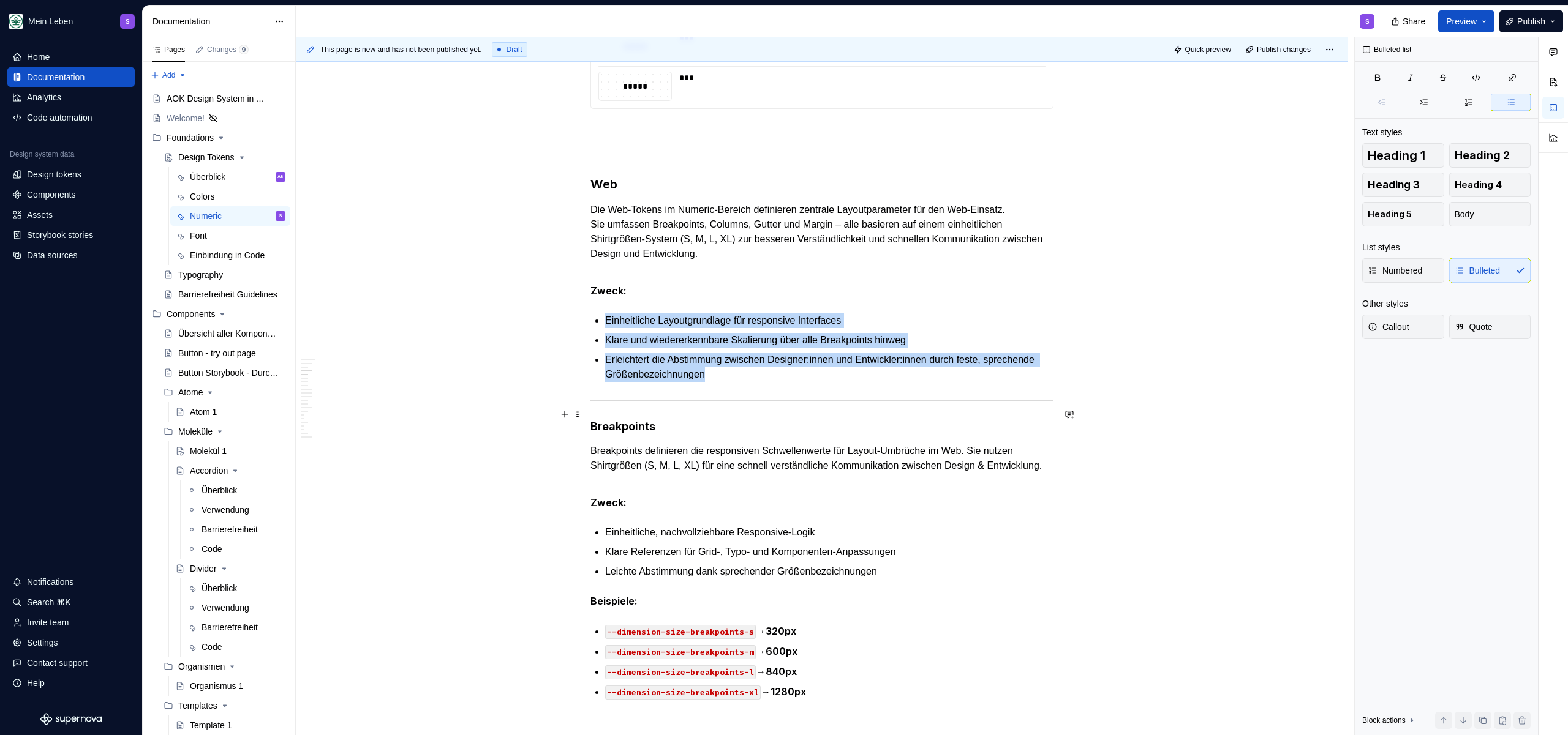
click at [745, 401] on hr at bounding box center [822, 401] width 463 height 1
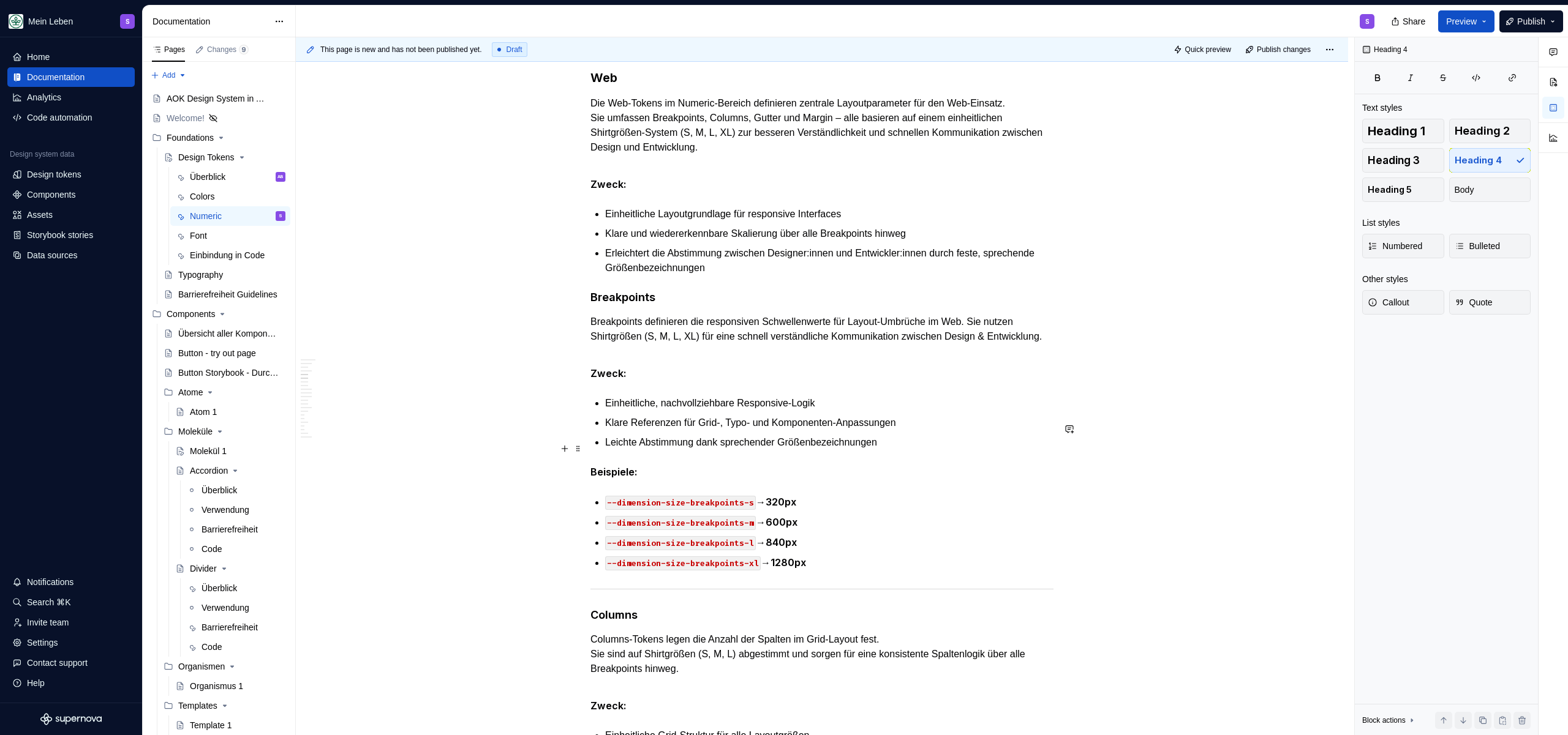
scroll to position [2539, 0]
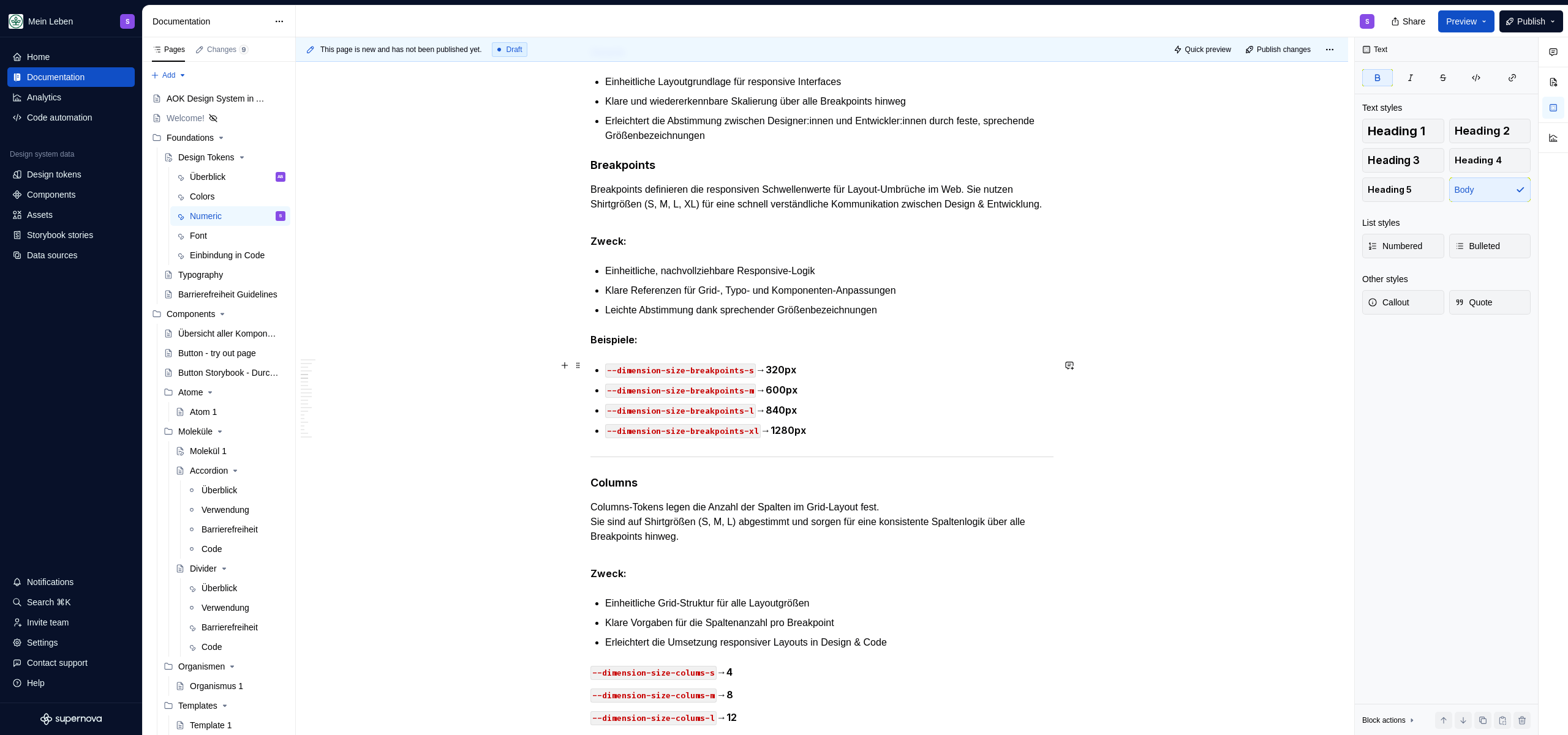
click at [691, 348] on p "Beispiele:" at bounding box center [822, 340] width 463 height 16
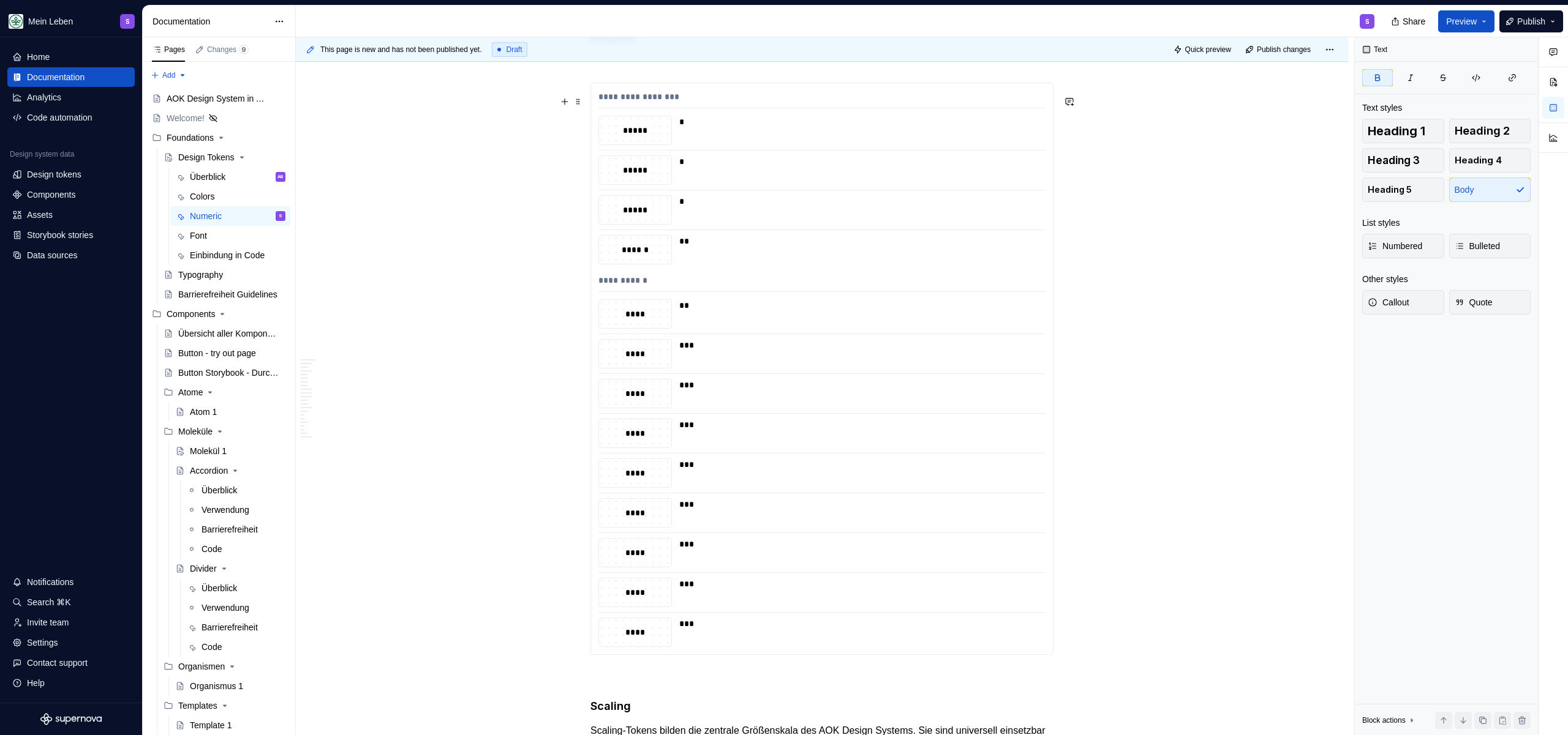
scroll to position [358, 0]
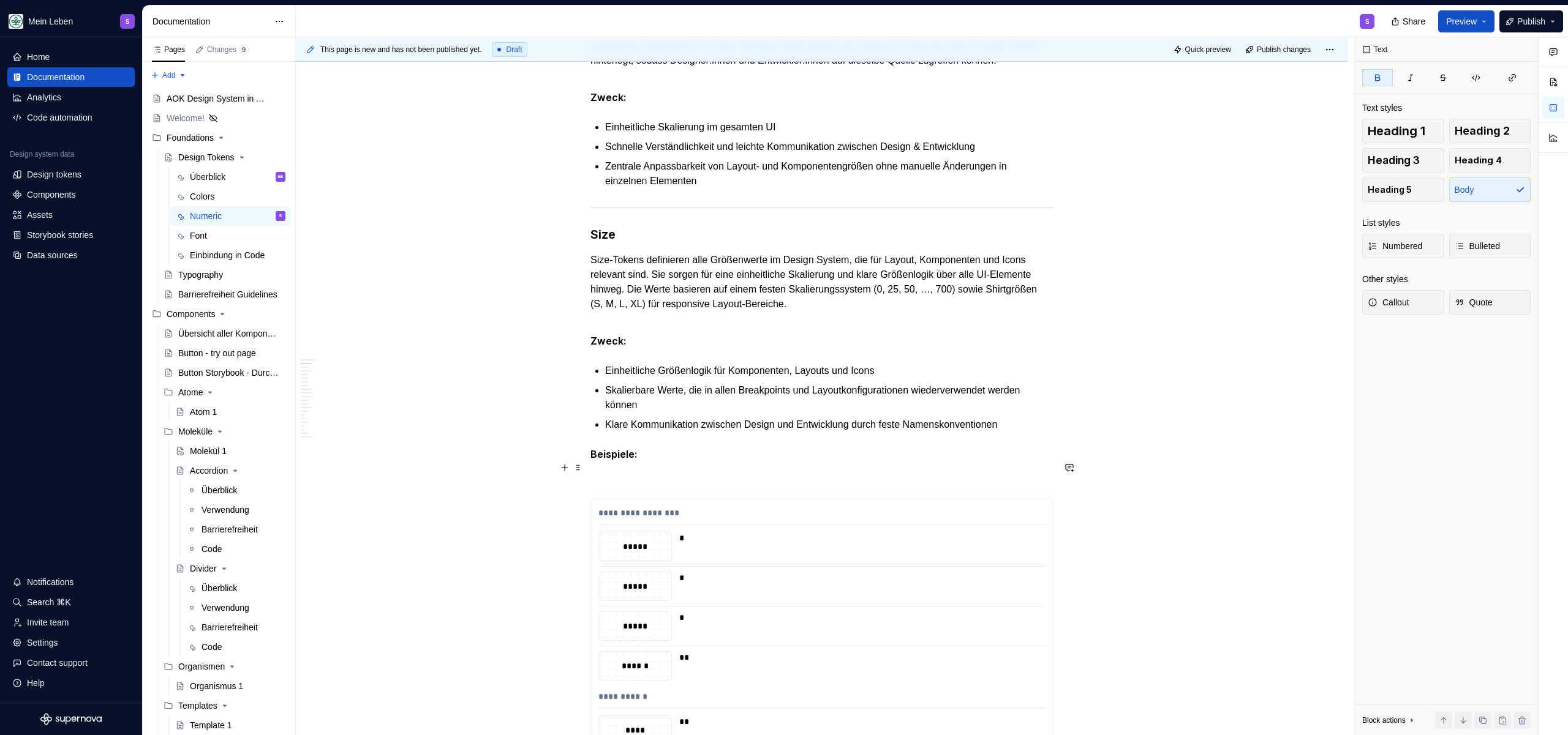
click at [725, 462] on p "Beispiele:" at bounding box center [822, 455] width 463 height 16
click at [1029, 281] on p "Size-Tokens definieren alle Größenwerte im Design System, die für Layout, Kompo…" at bounding box center [822, 282] width 463 height 59
click at [915, 312] on p "Size-Tokens definieren alle Größenwerte im Design System, die für Layout, Kompo…" at bounding box center [822, 282] width 463 height 59
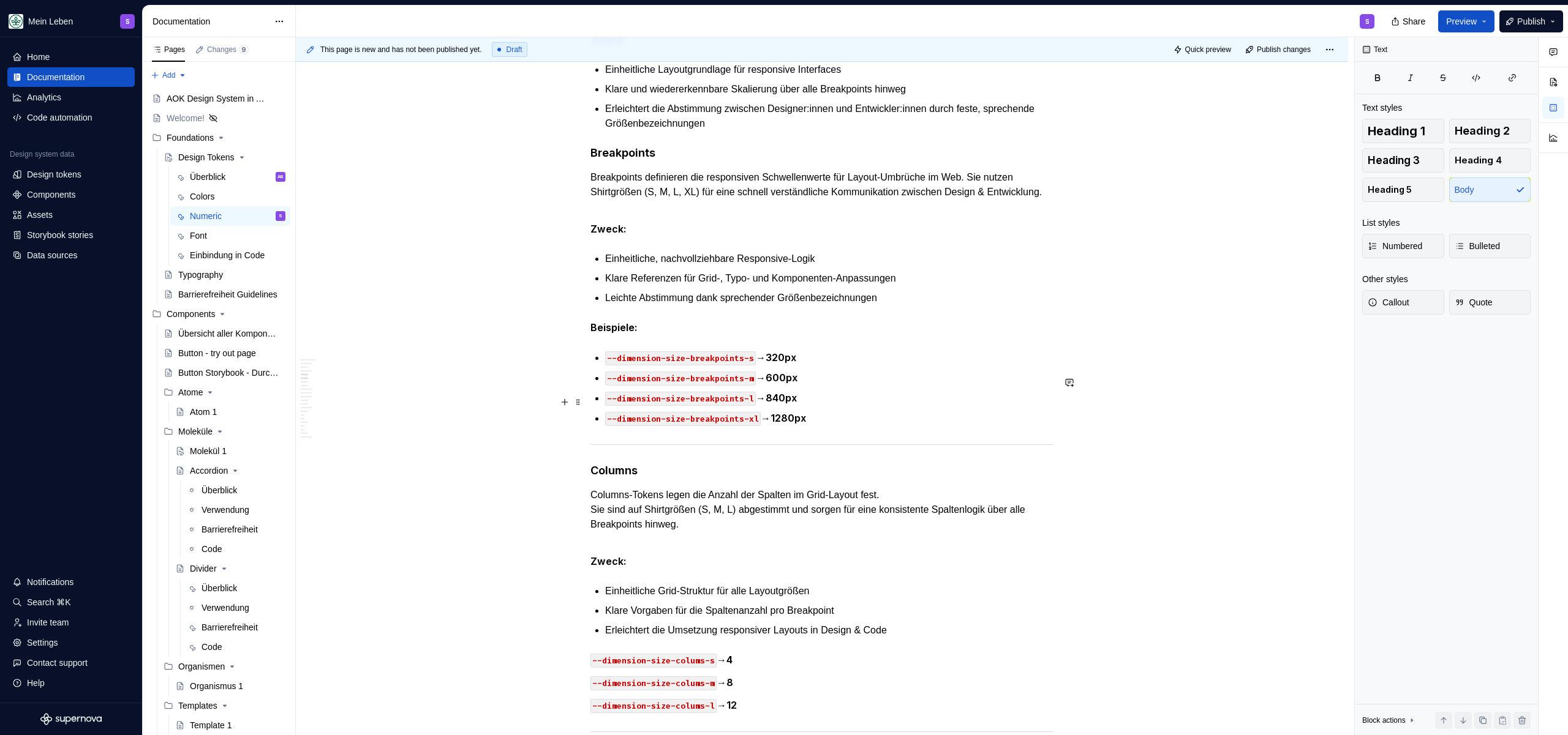
scroll to position [2554, 0]
click at [694, 333] on p "Beispiele:" at bounding box center [822, 326] width 463 height 16
click at [939, 303] on p "Leichte Abstimmung dank sprechender Größenbezeichnungen" at bounding box center [829, 295] width 448 height 15
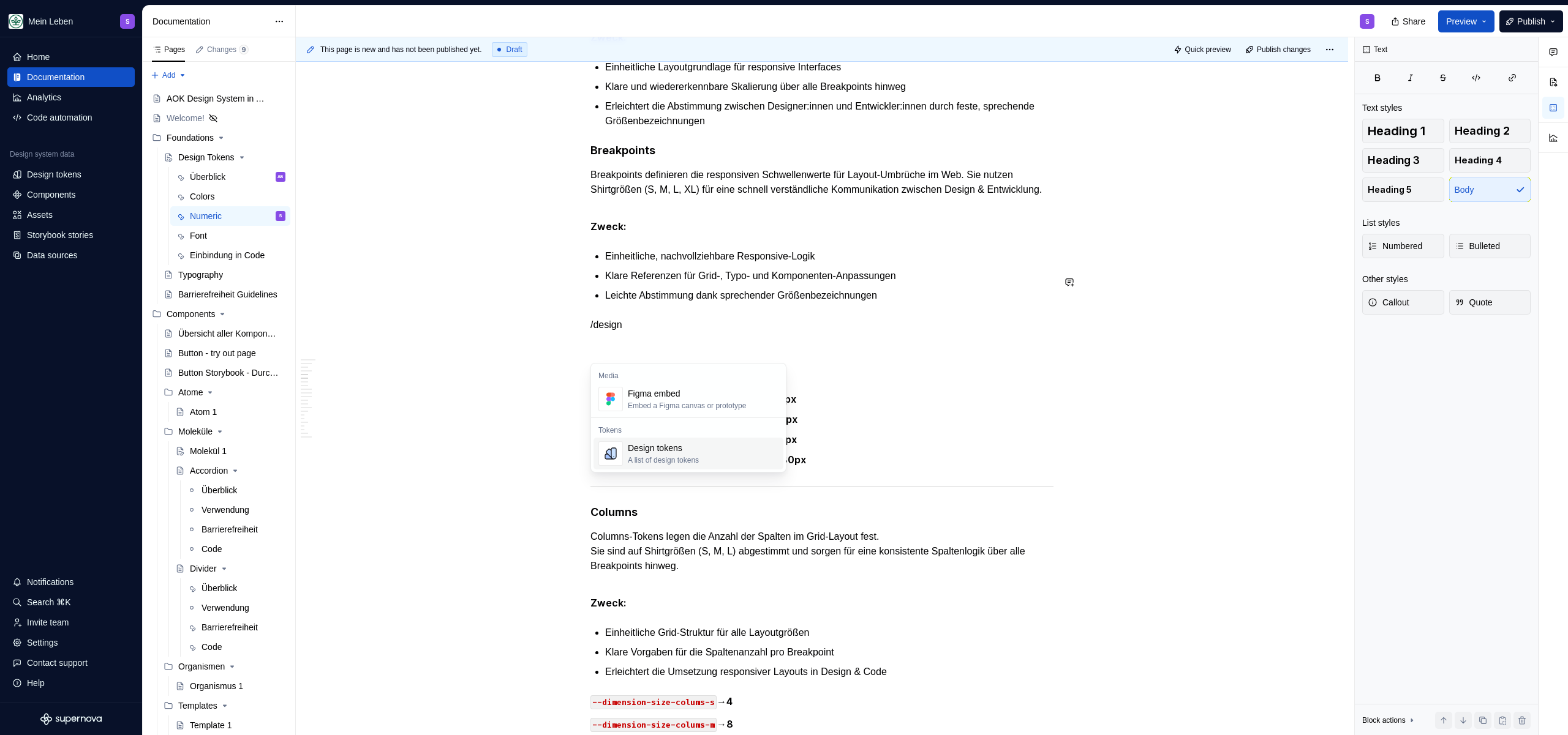
click at [660, 451] on div "Design tokens" at bounding box center [663, 448] width 71 height 12
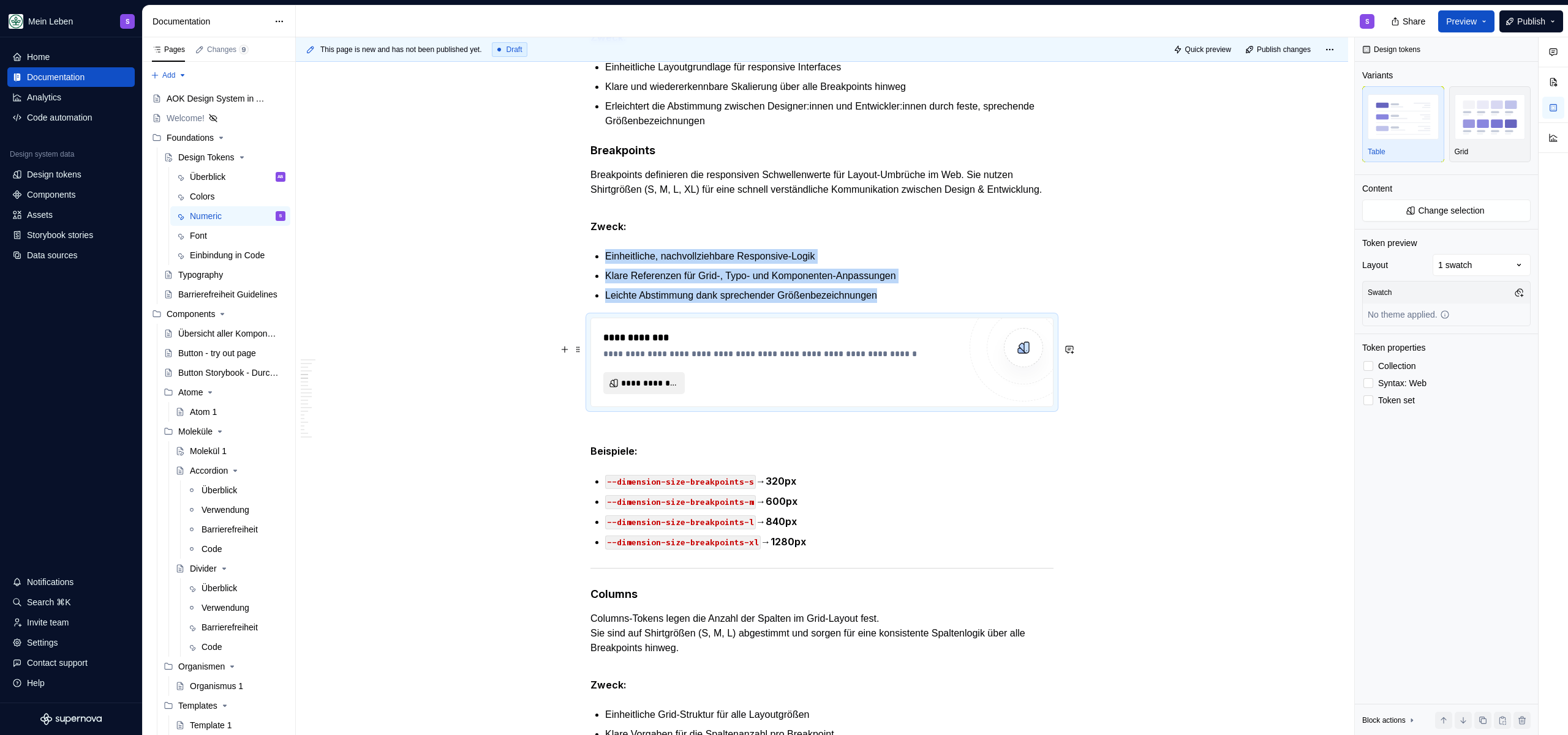
click at [645, 390] on span "**********" at bounding box center [648, 384] width 55 height 12
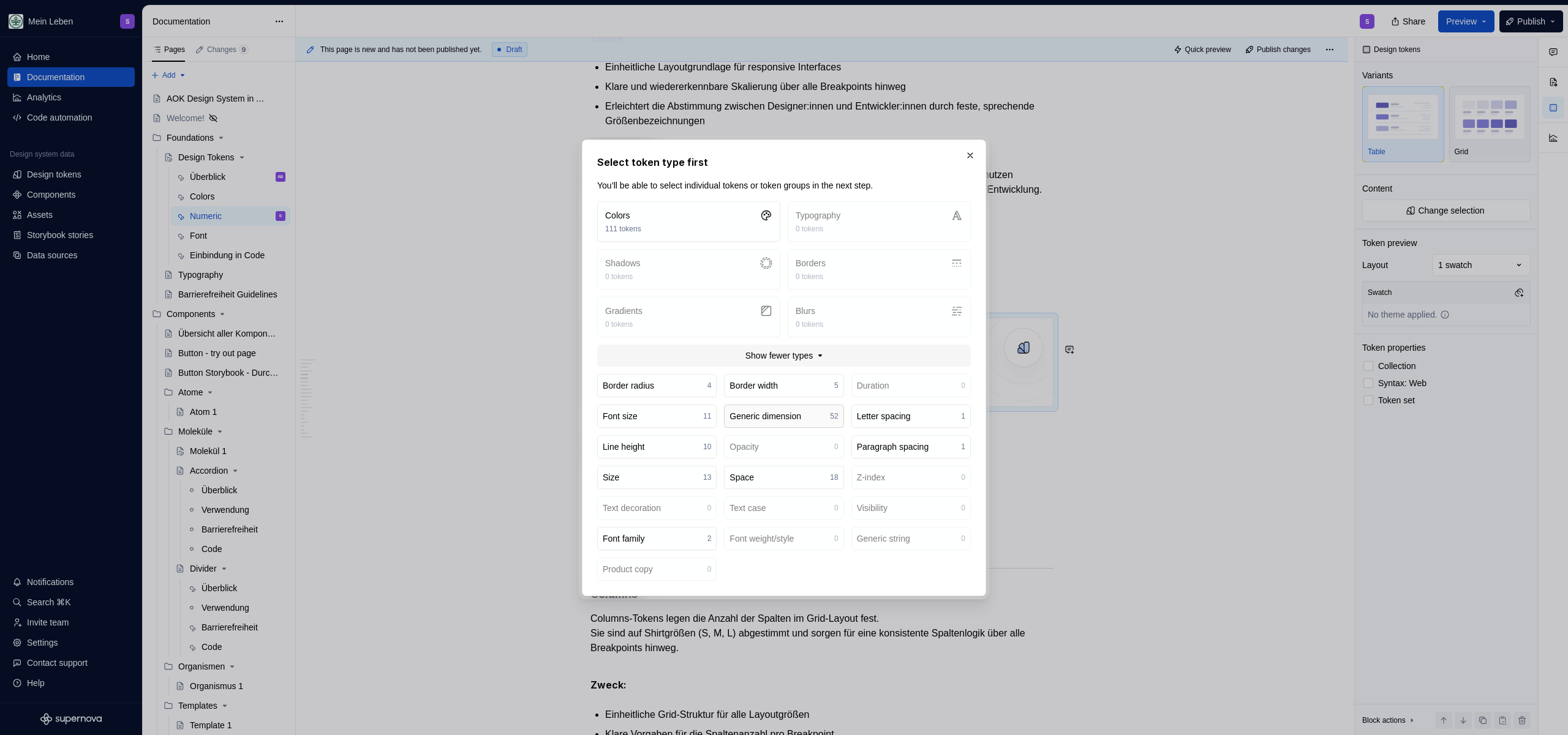
click at [786, 416] on div "Generic dimension" at bounding box center [765, 416] width 72 height 12
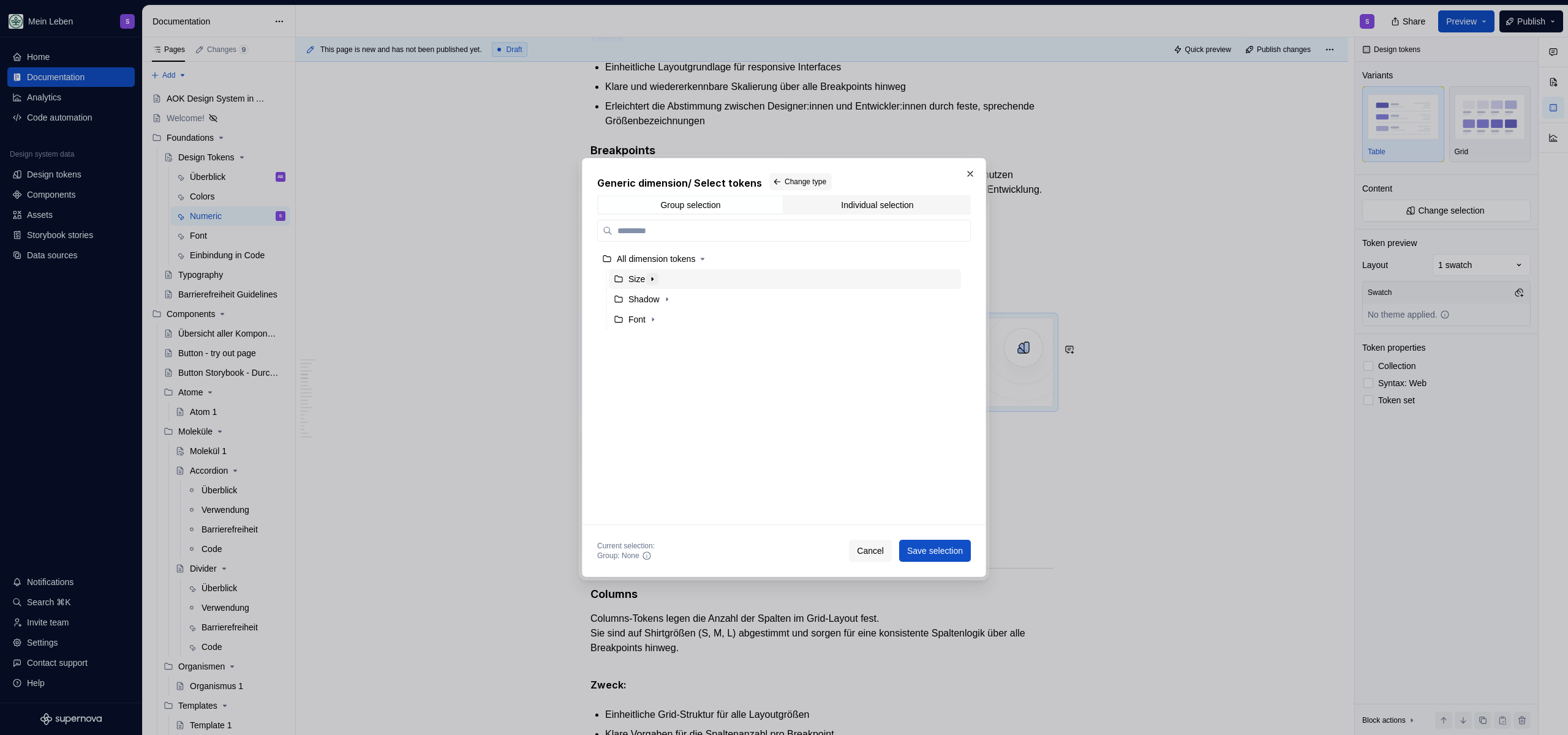
click at [650, 283] on icon "button" at bounding box center [652, 279] width 10 height 10
click at [742, 210] on span "Group selection" at bounding box center [690, 205] width 184 height 17
click at [705, 205] on div "Group selection" at bounding box center [689, 204] width 60 height 10
click at [800, 184] on span "Change type" at bounding box center [805, 181] width 42 height 10
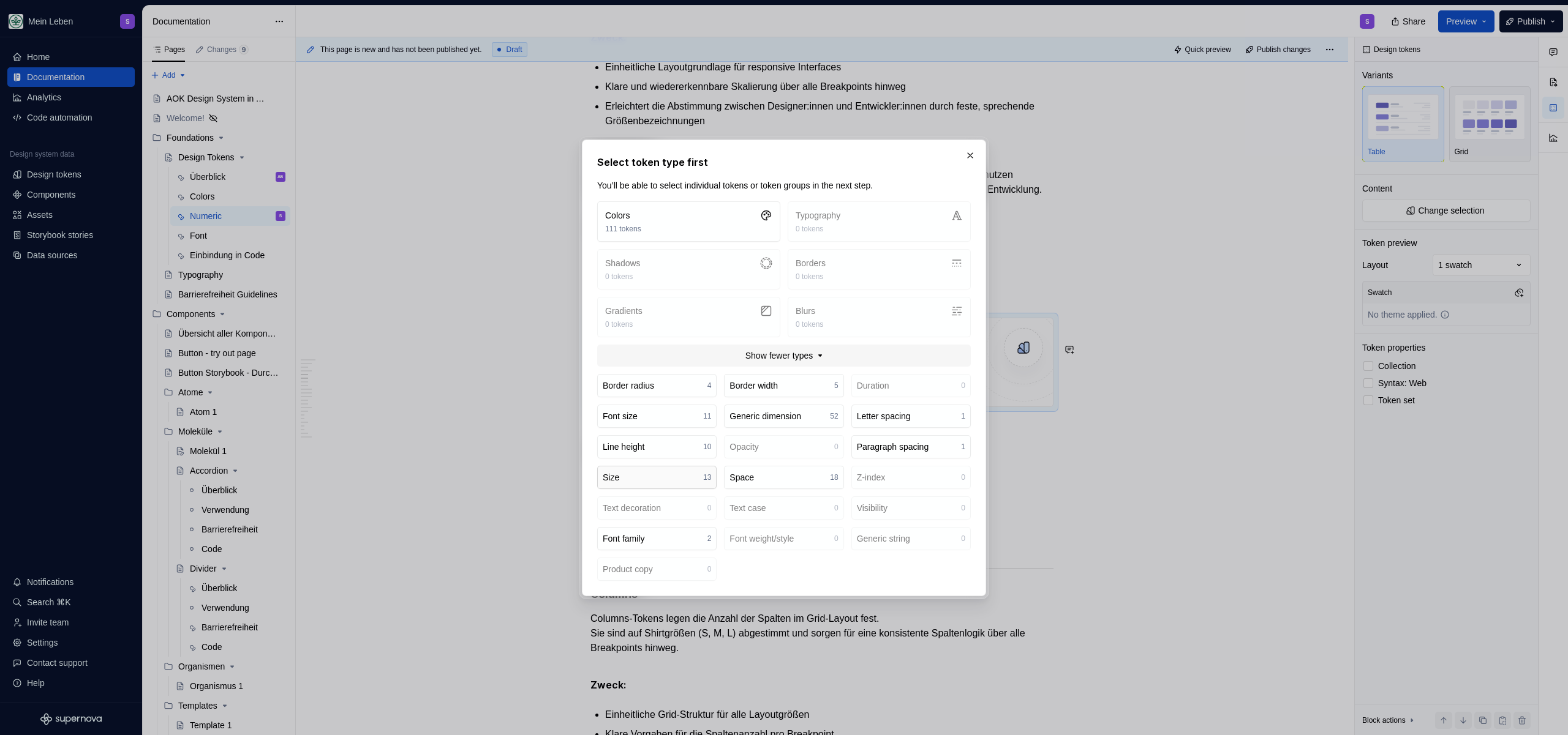
click at [661, 479] on button "Size 13" at bounding box center [657, 477] width 119 height 23
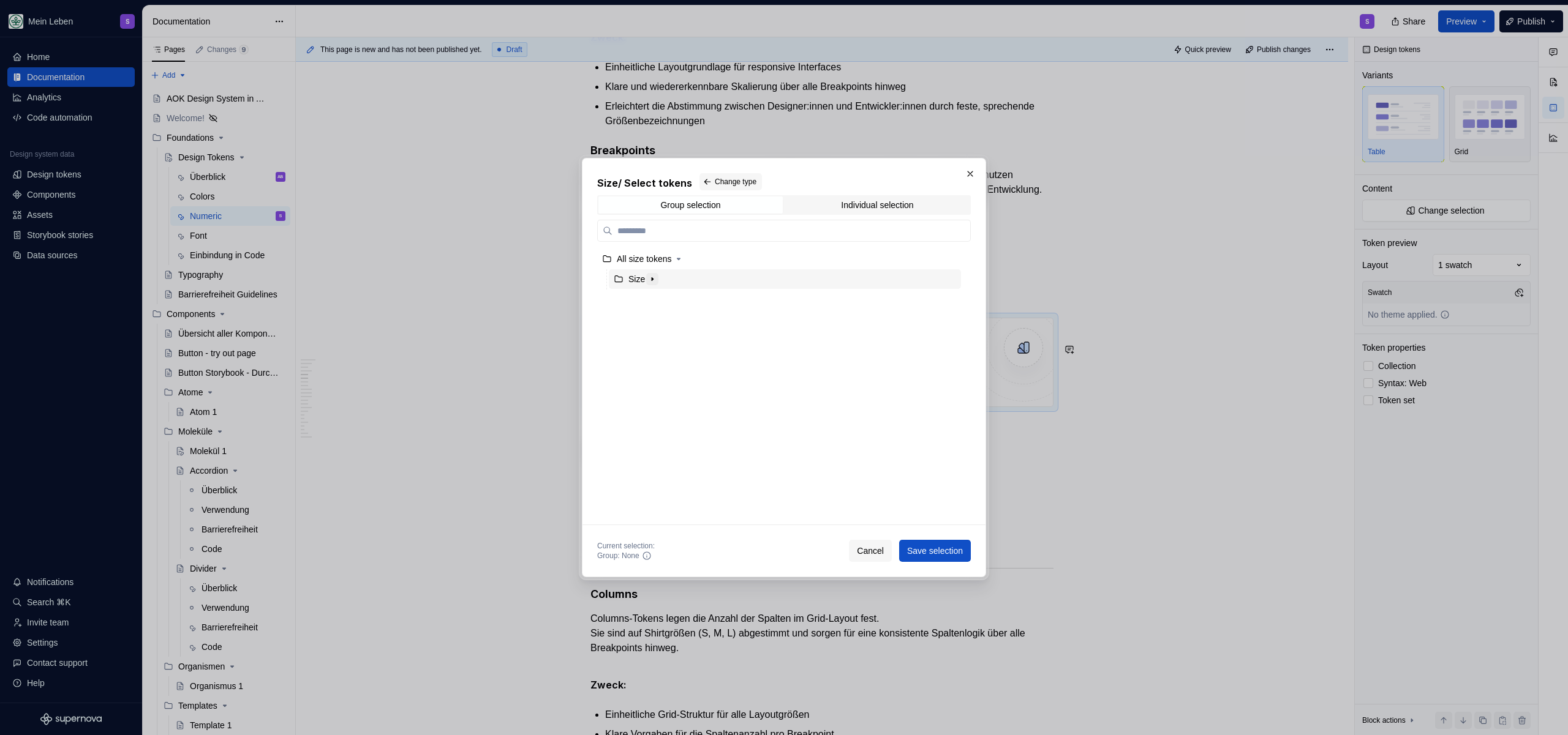
click at [656, 279] on icon "button" at bounding box center [652, 279] width 10 height 10
click at [690, 300] on div "Breakpoints" at bounding box center [790, 300] width 340 height 20
click at [924, 551] on span "Save selection" at bounding box center [934, 551] width 55 height 12
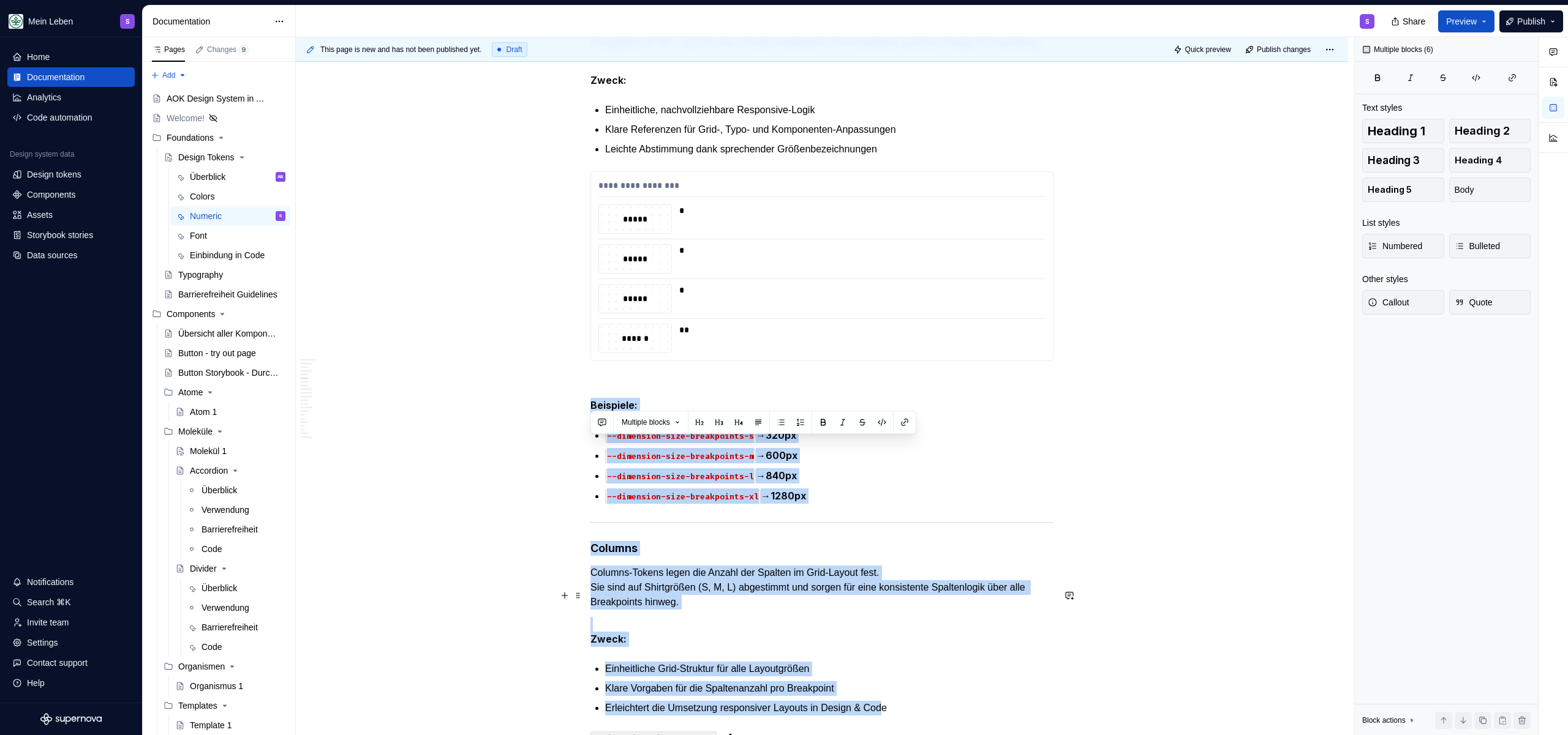
scroll to position [2782, 0]
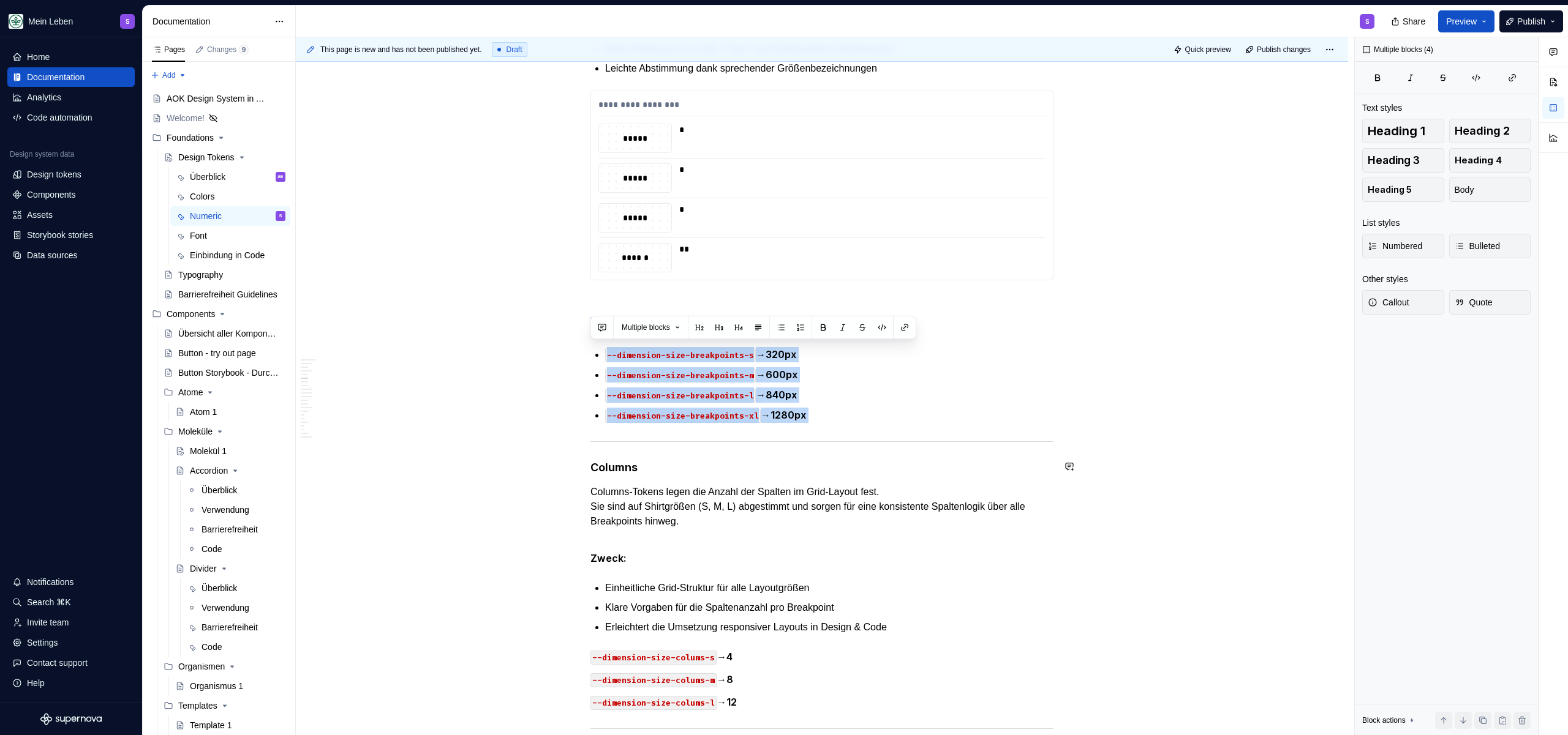
drag, startPoint x: 725, startPoint y: 569, endPoint x: 859, endPoint y: 447, distance: 181.2
click at [859, 447] on div "**********" at bounding box center [822, 695] width 463 height 6381
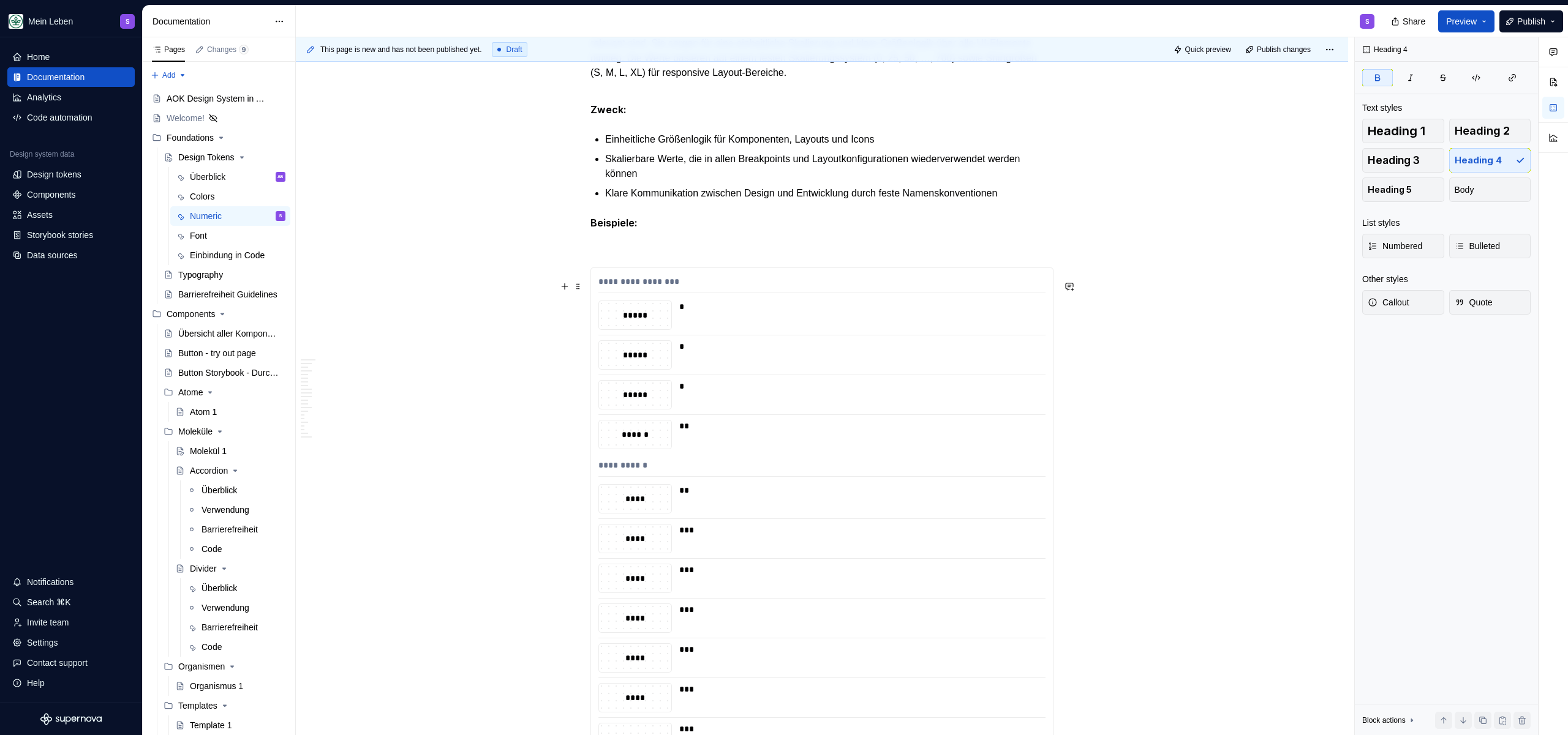
scroll to position [591, 0]
click at [825, 367] on div "*" at bounding box center [858, 352] width 358 height 29
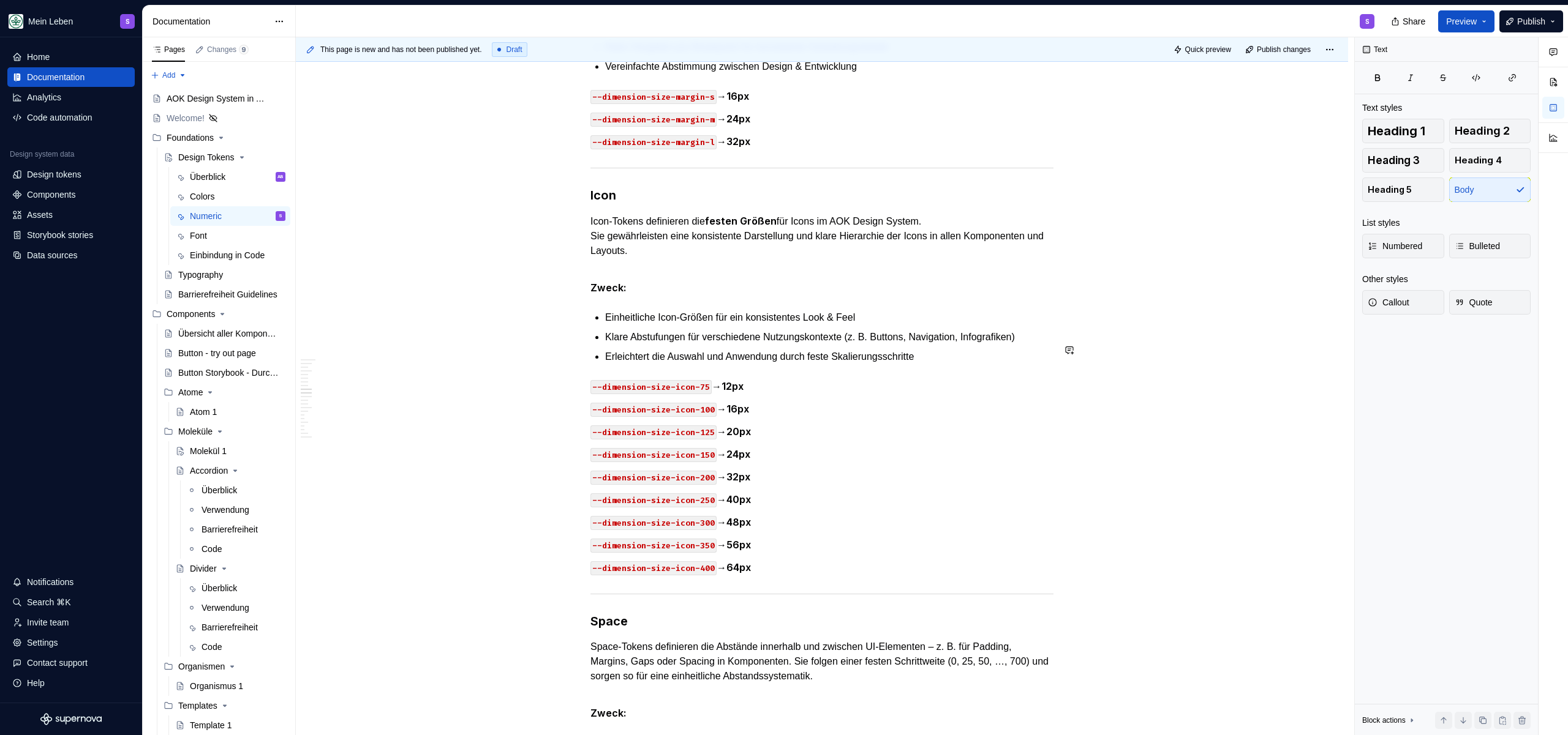
scroll to position [3203, 0]
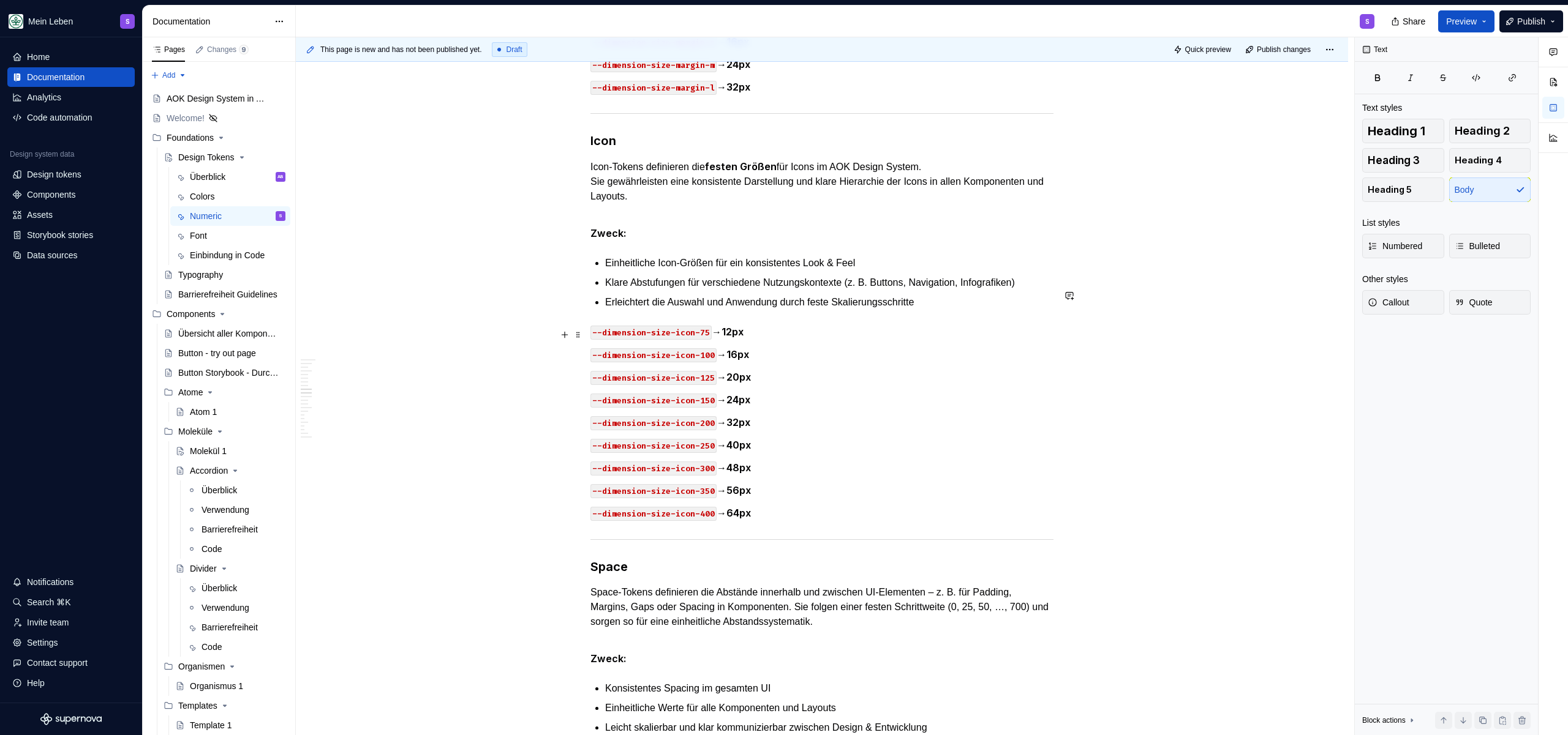
click at [971, 310] on p "Erleichtert die Auswahl und Anwendung durch feste Skalierungsschritte" at bounding box center [829, 302] width 448 height 15
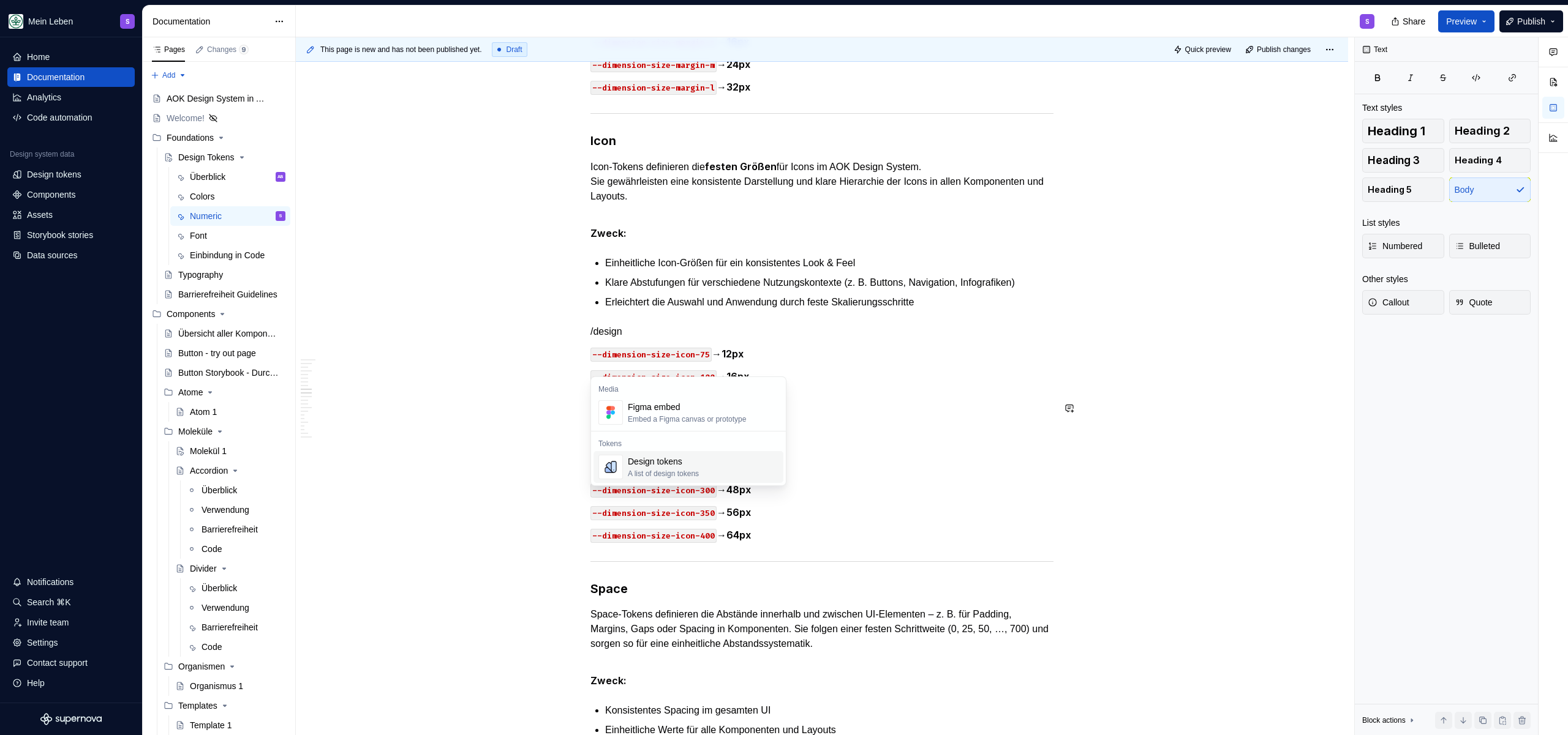
click at [685, 463] on div "Design tokens" at bounding box center [663, 461] width 71 height 12
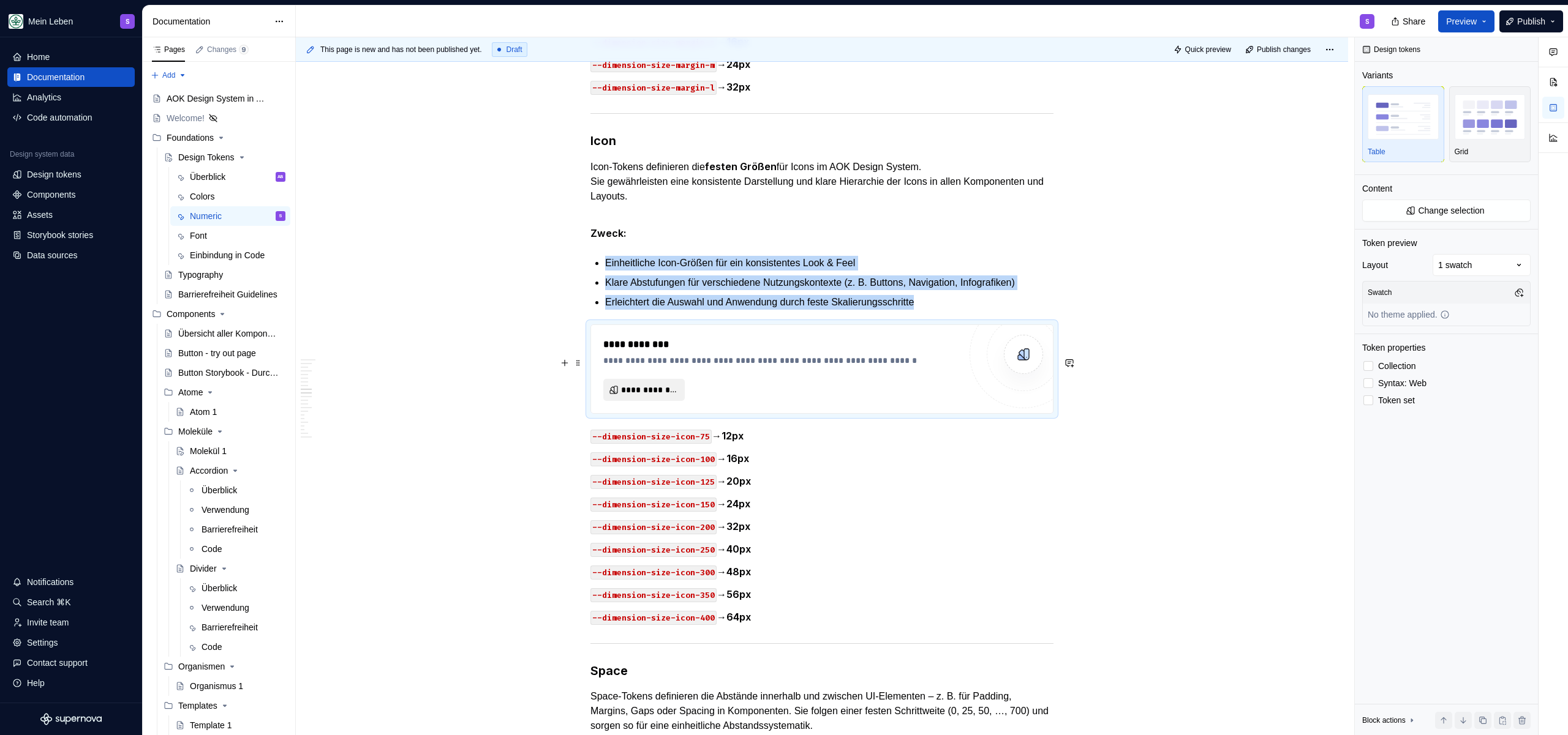
click at [661, 397] on span "**********" at bounding box center [648, 390] width 55 height 12
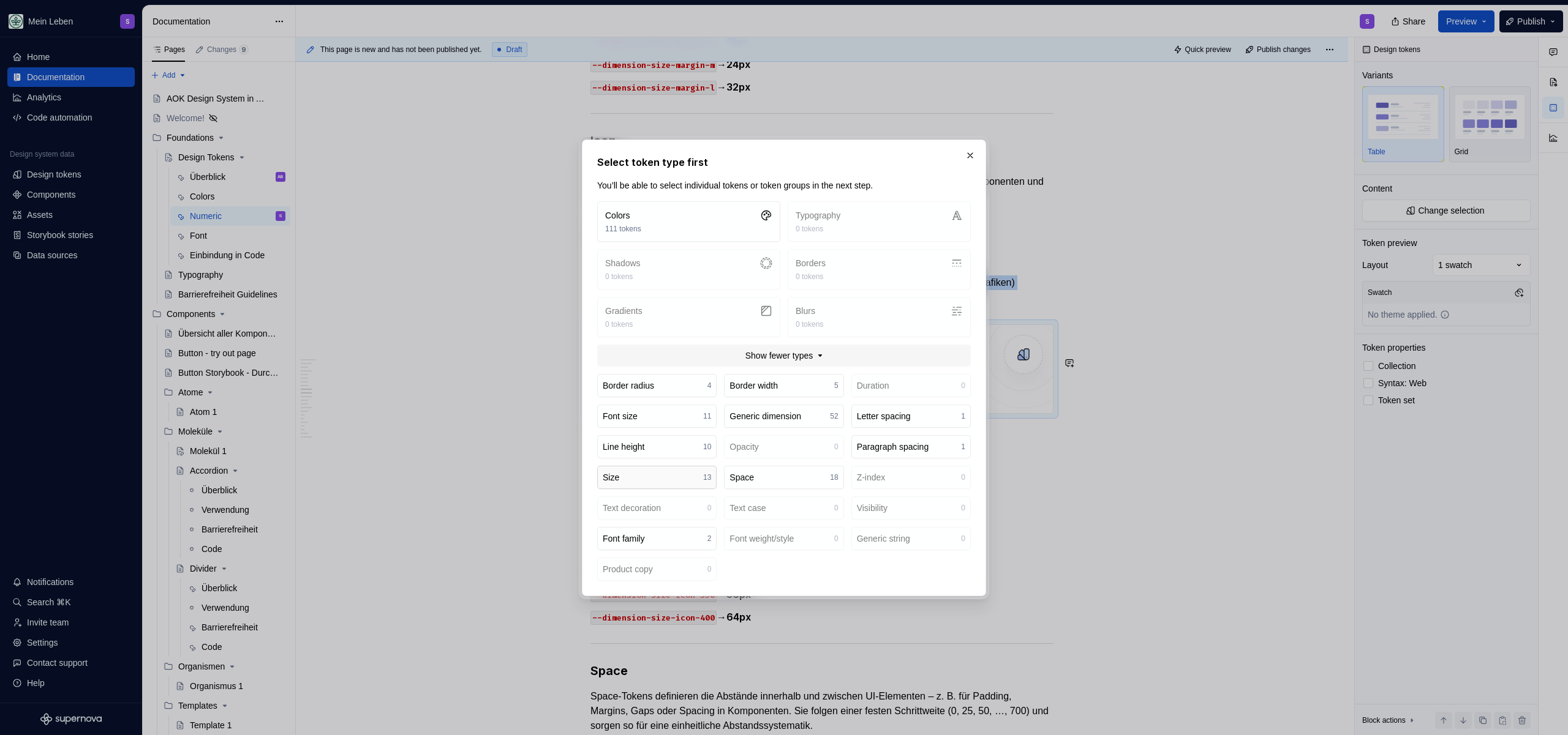
click at [651, 473] on button "Size 13" at bounding box center [657, 477] width 119 height 23
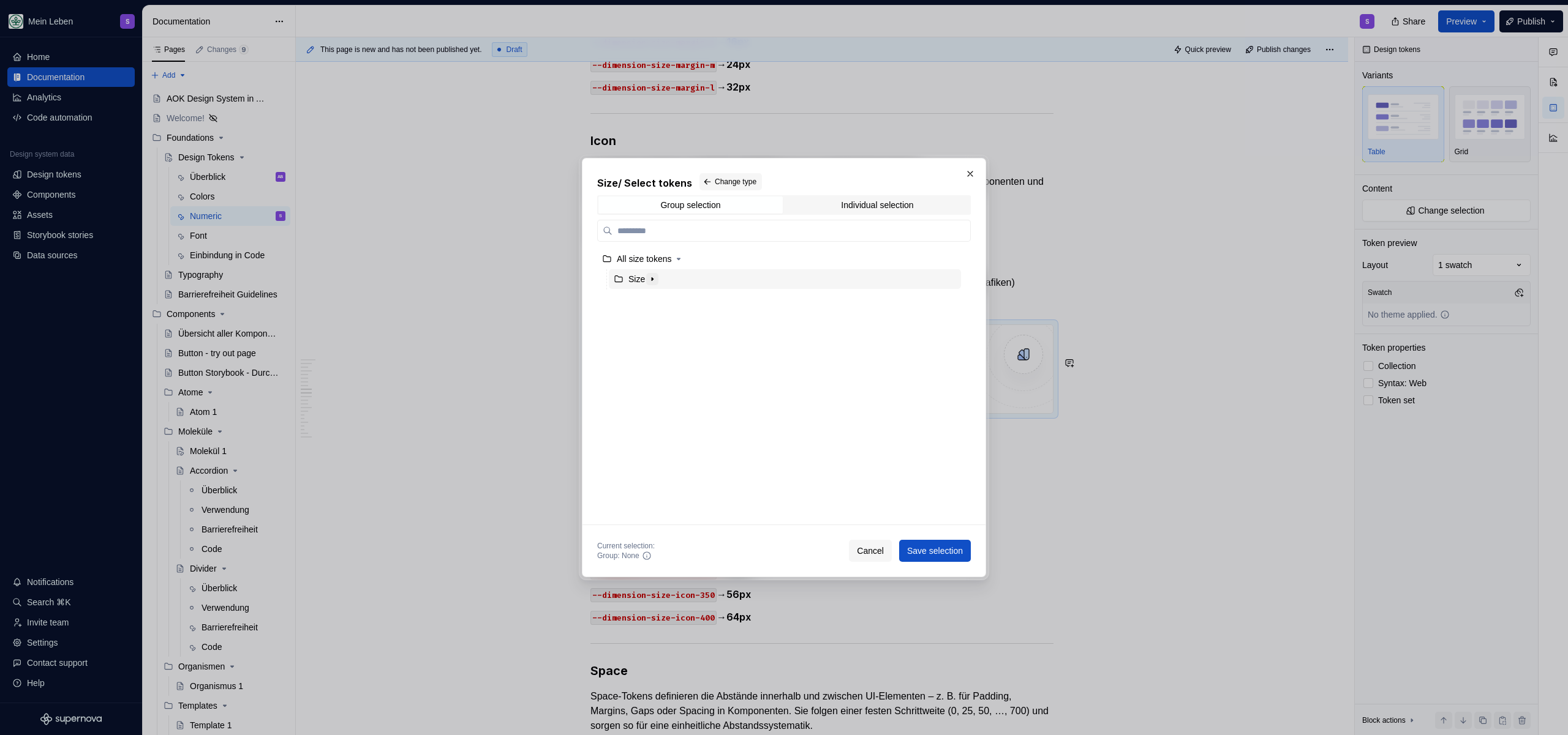
click at [651, 278] on icon "button" at bounding box center [652, 279] width 10 height 10
click at [655, 319] on div "Icon" at bounding box center [648, 319] width 16 height 12
click at [920, 551] on span "Save selection" at bounding box center [934, 551] width 55 height 12
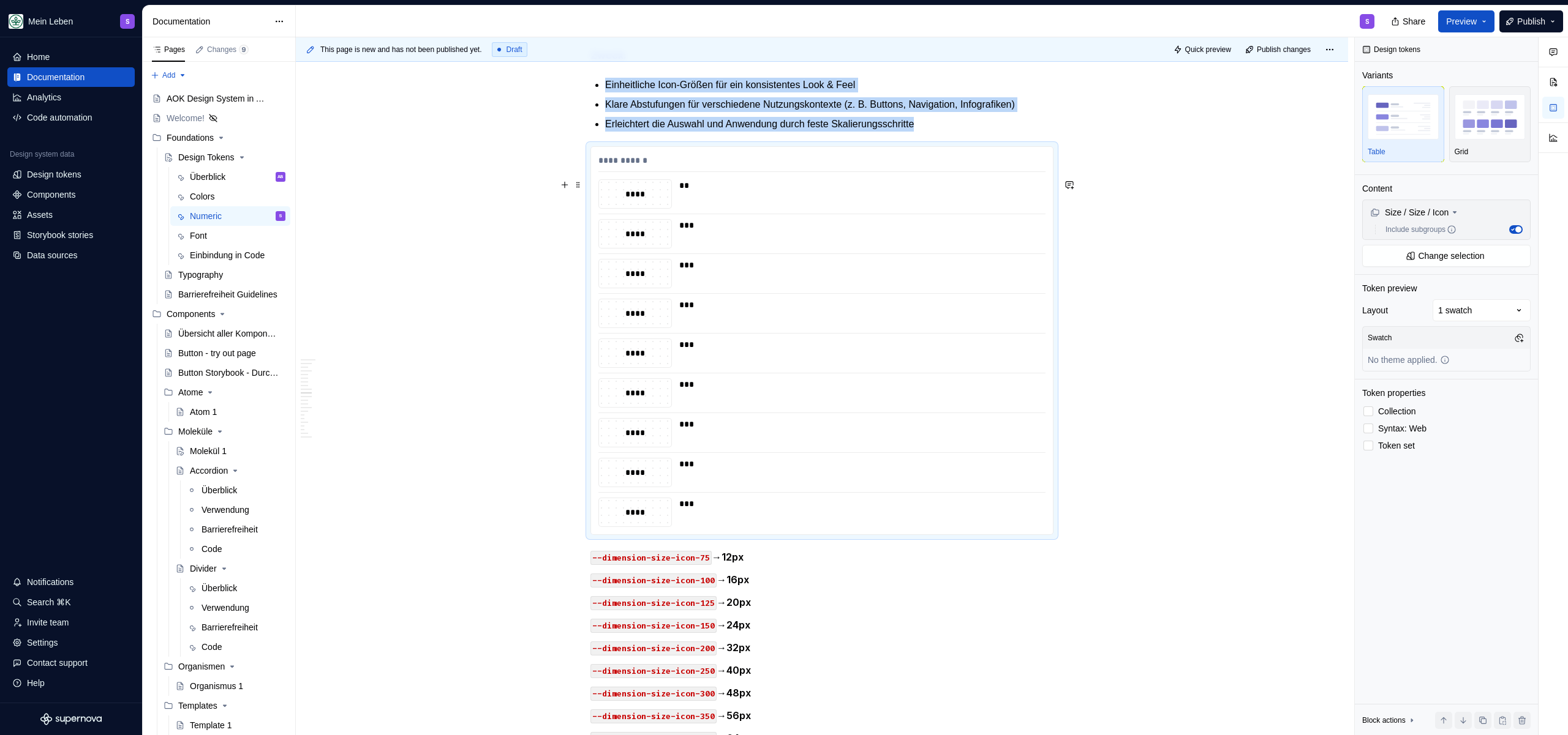
scroll to position [3581, 0]
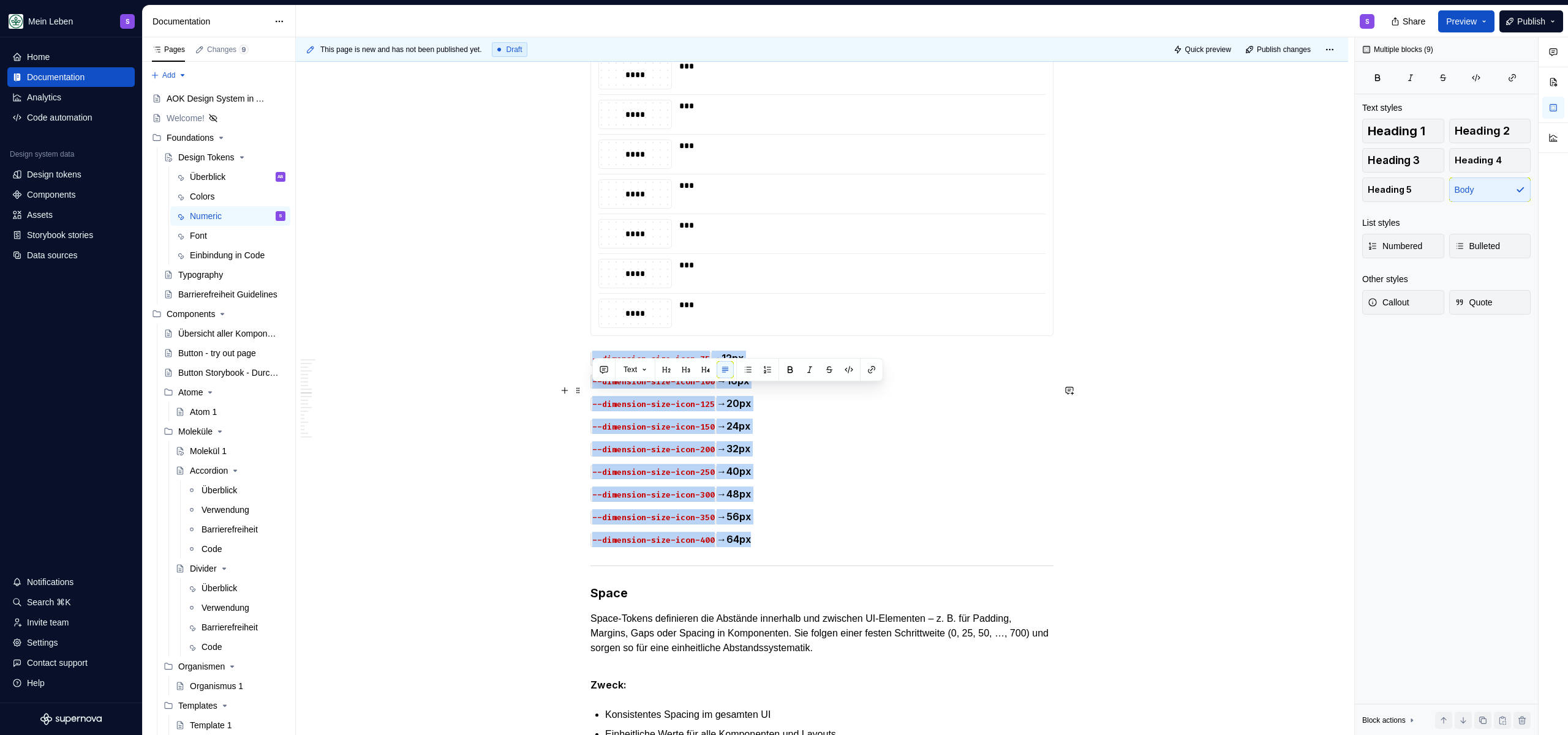
drag, startPoint x: 811, startPoint y: 583, endPoint x: 549, endPoint y: 394, distance: 323.1
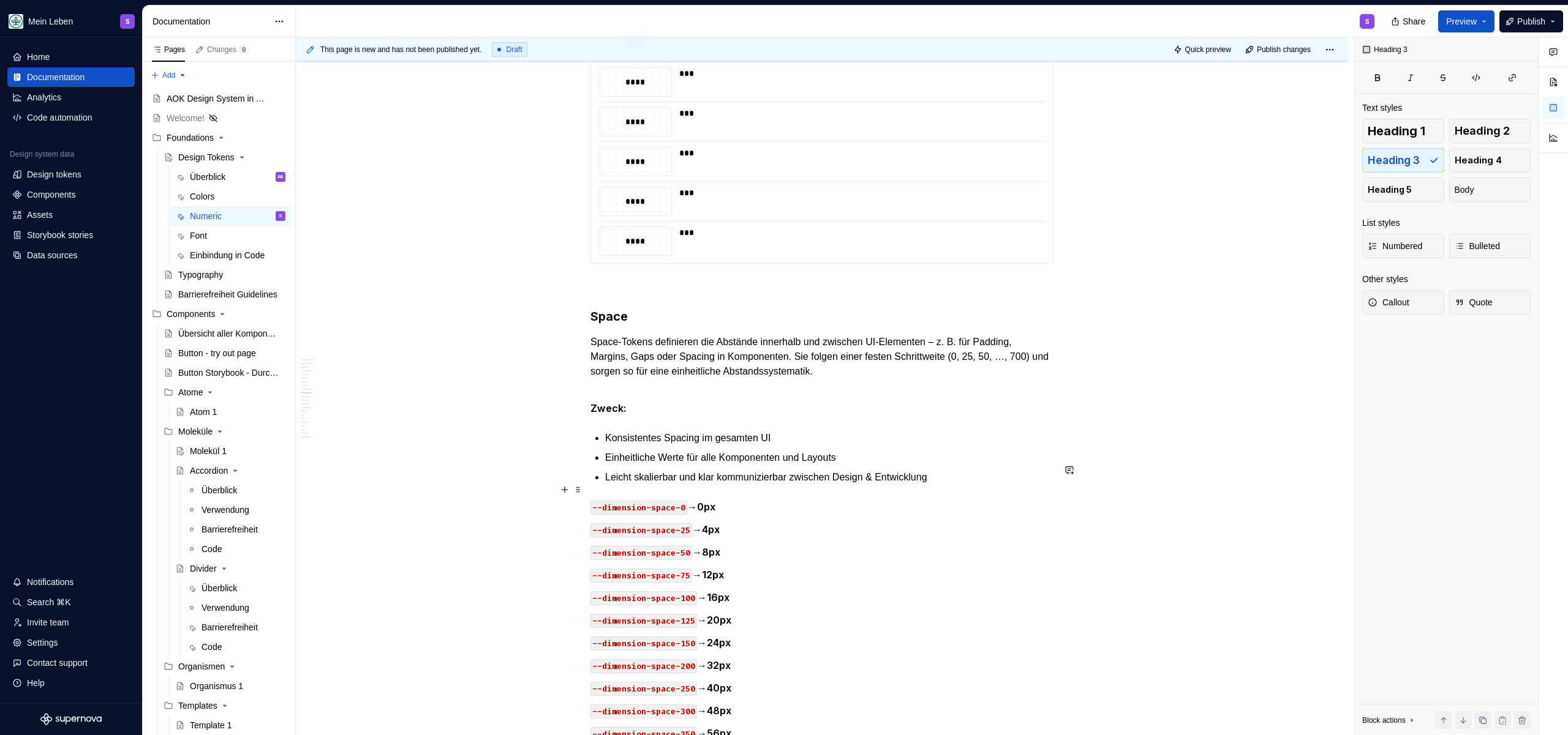
scroll to position [3678, 0]
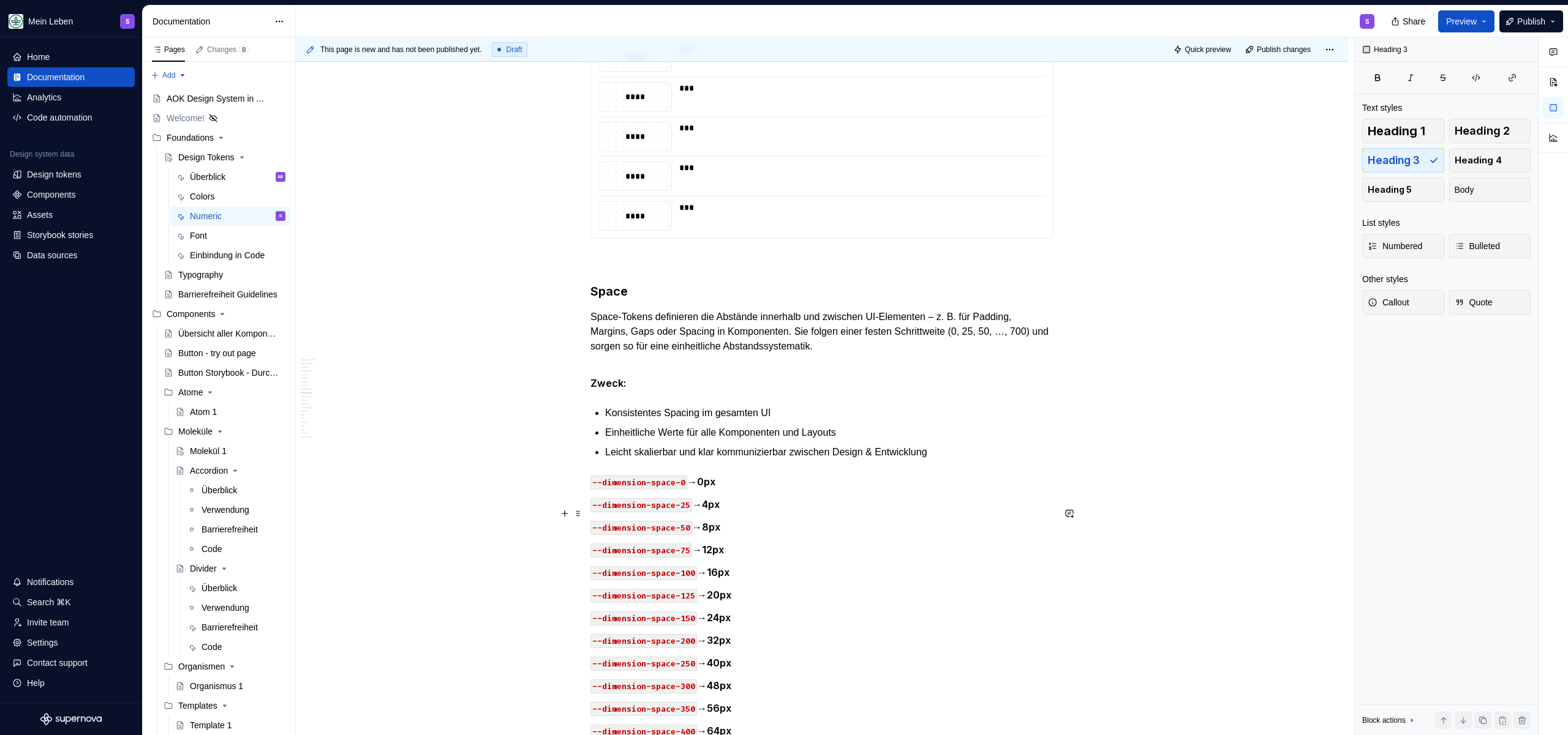
click at [1001, 460] on p "Leicht skalierbar und klar kommunizierbar zwischen Design & Entwicklung" at bounding box center [829, 452] width 448 height 15
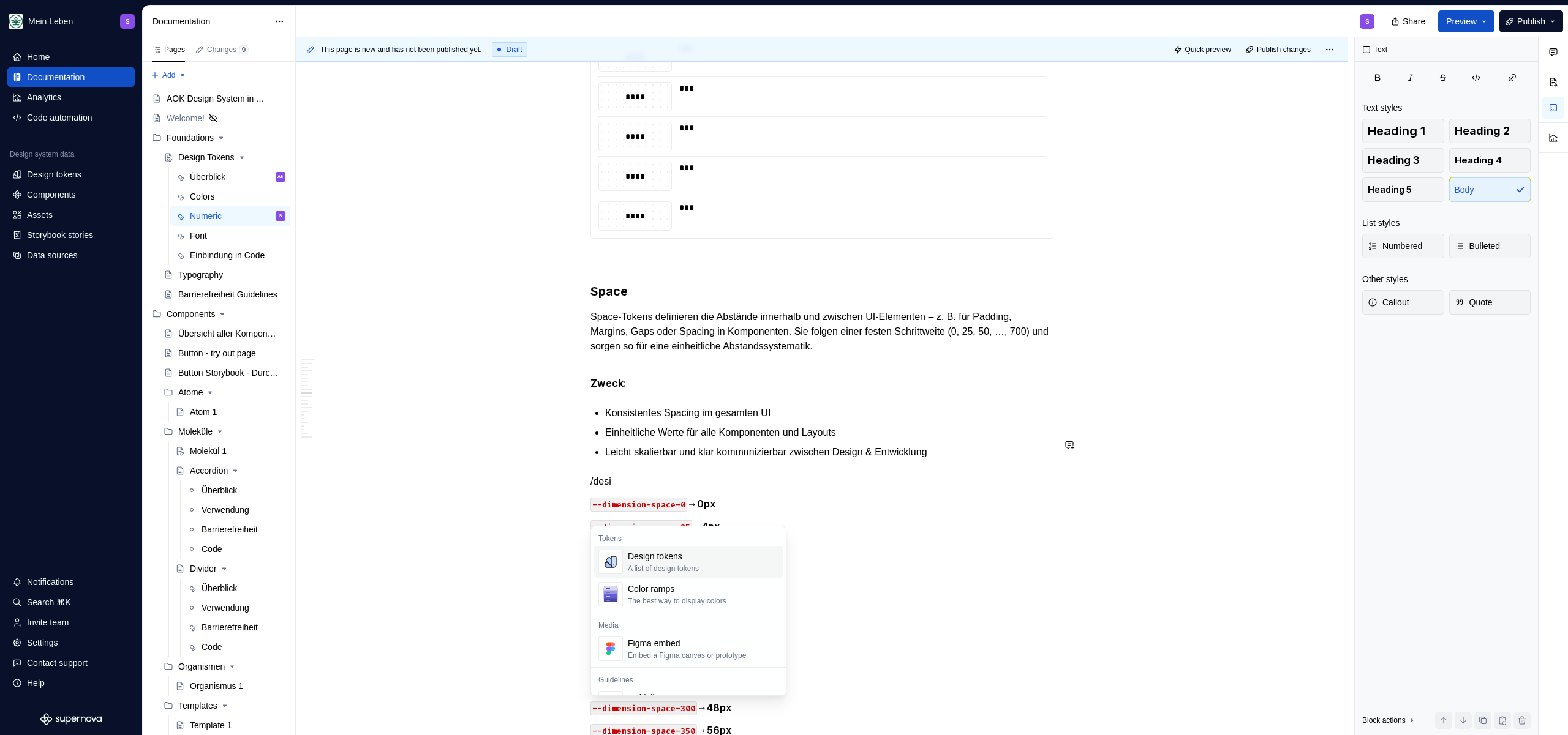
click at [722, 553] on div "Design tokens A list of design tokens" at bounding box center [703, 562] width 151 height 24
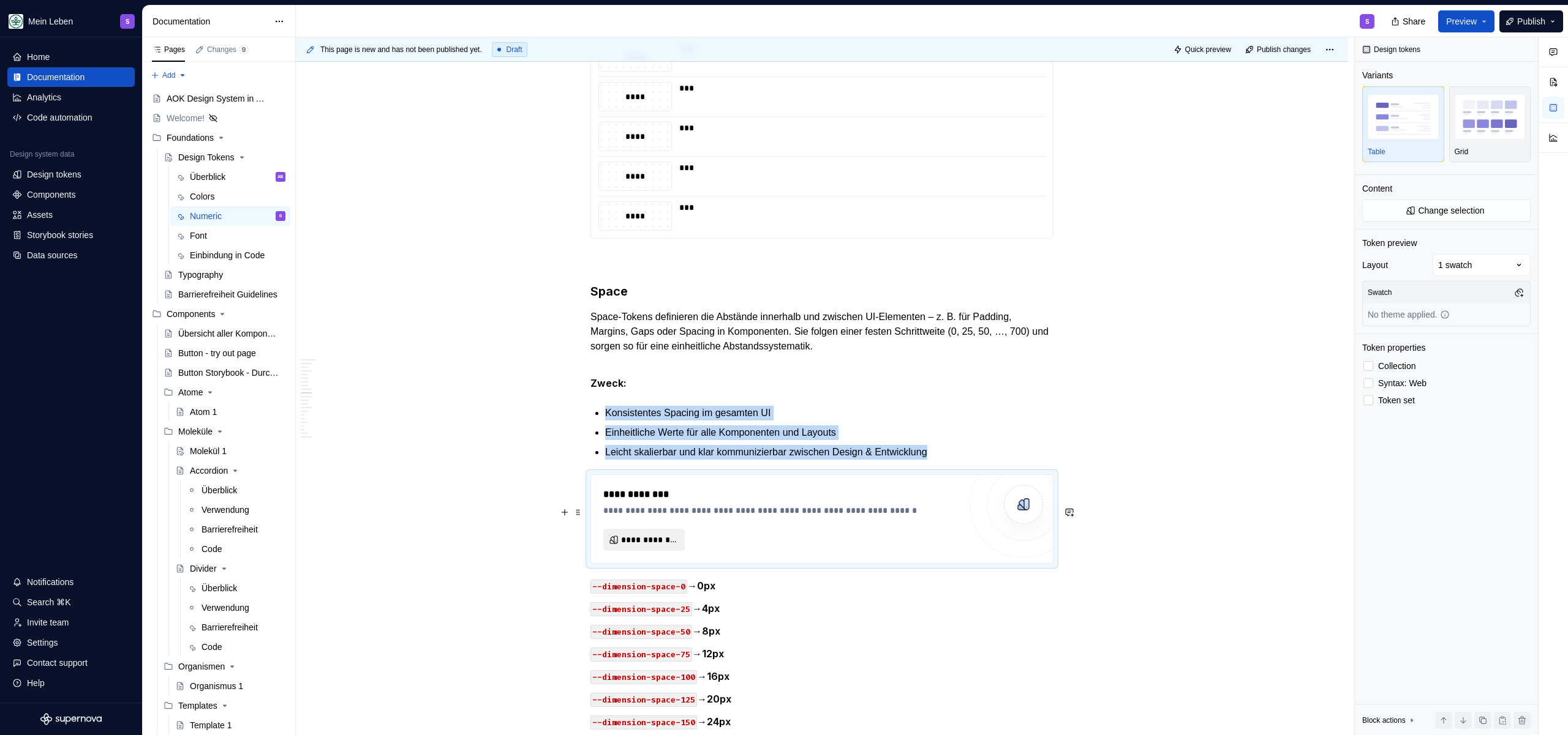
click at [668, 546] on span "**********" at bounding box center [648, 540] width 55 height 12
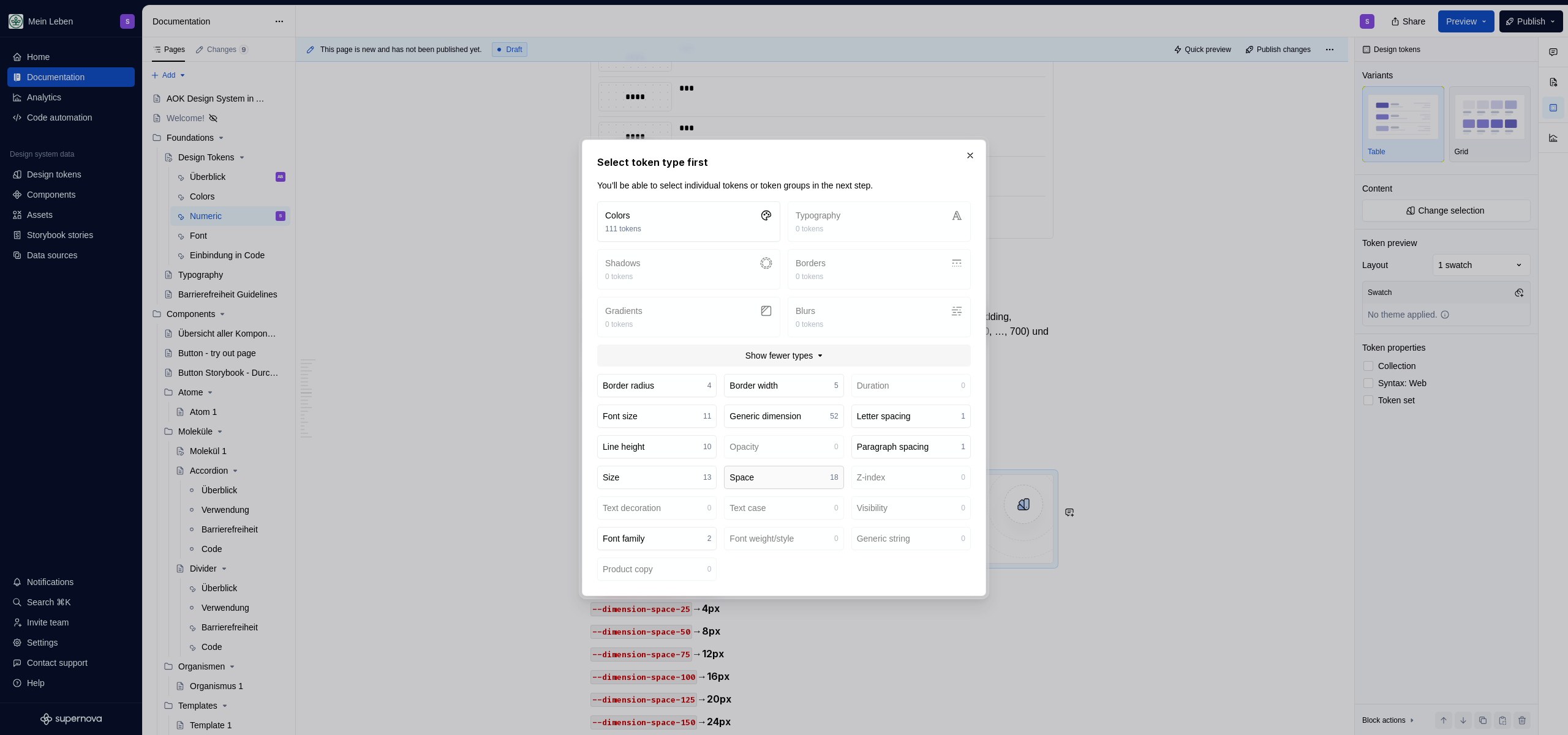
click at [782, 482] on button "Space 18" at bounding box center [784, 477] width 119 height 23
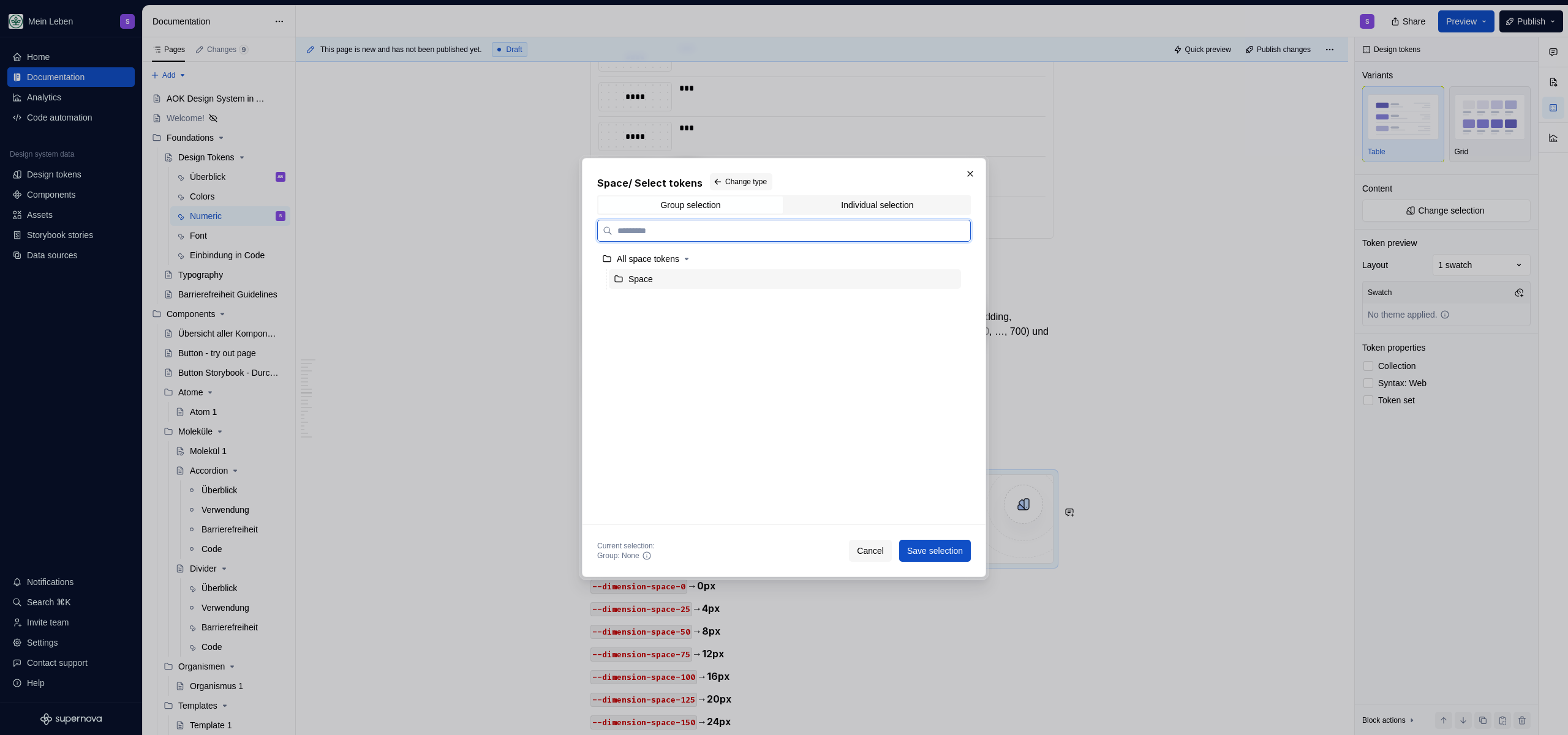
click at [680, 287] on div "Space" at bounding box center [784, 279] width 352 height 20
click at [929, 562] on div "Space / Select tokens Change type Group selection Individual selection All spac…" at bounding box center [784, 367] width 404 height 419
click at [928, 553] on span "Save selection" at bounding box center [934, 551] width 55 height 12
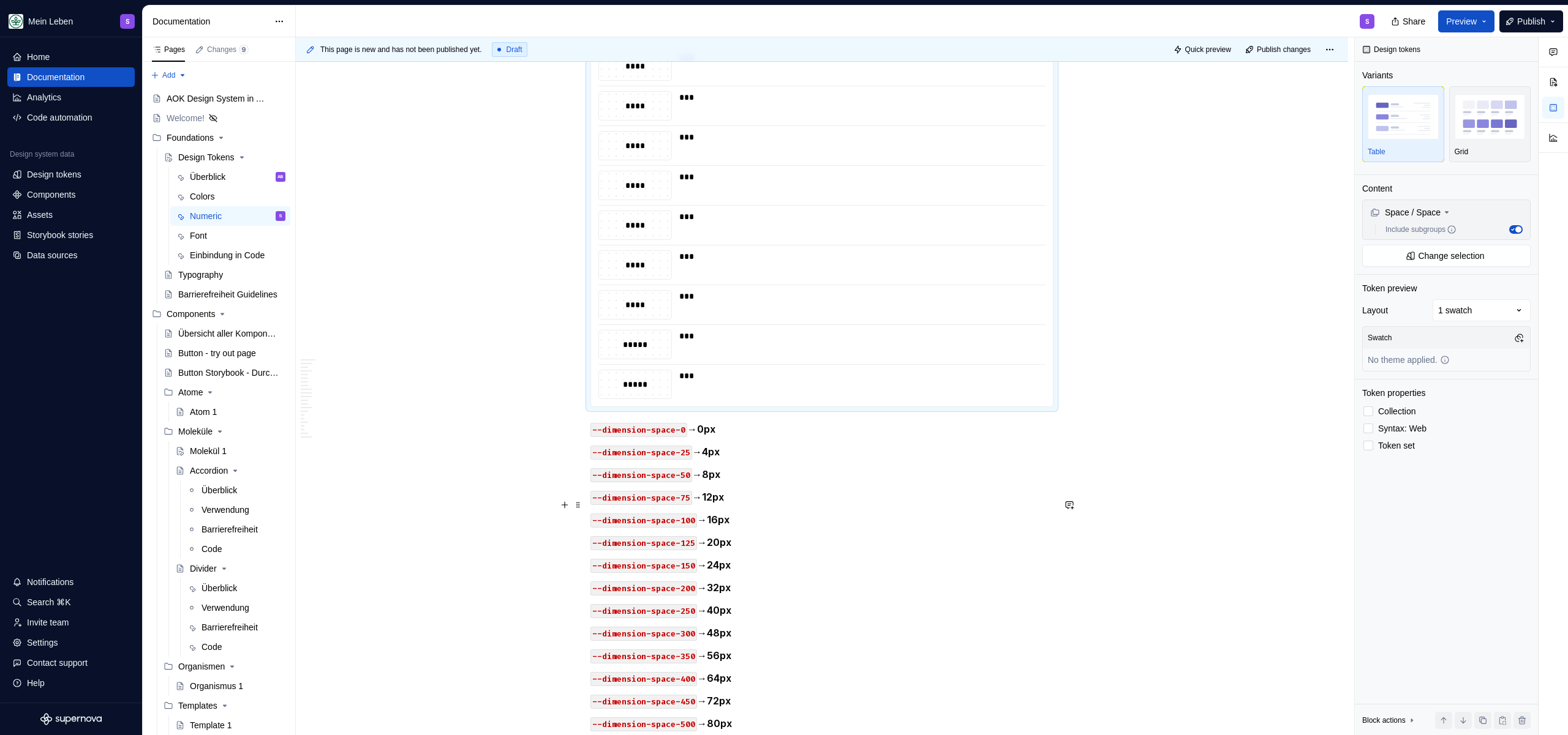
scroll to position [4727, 0]
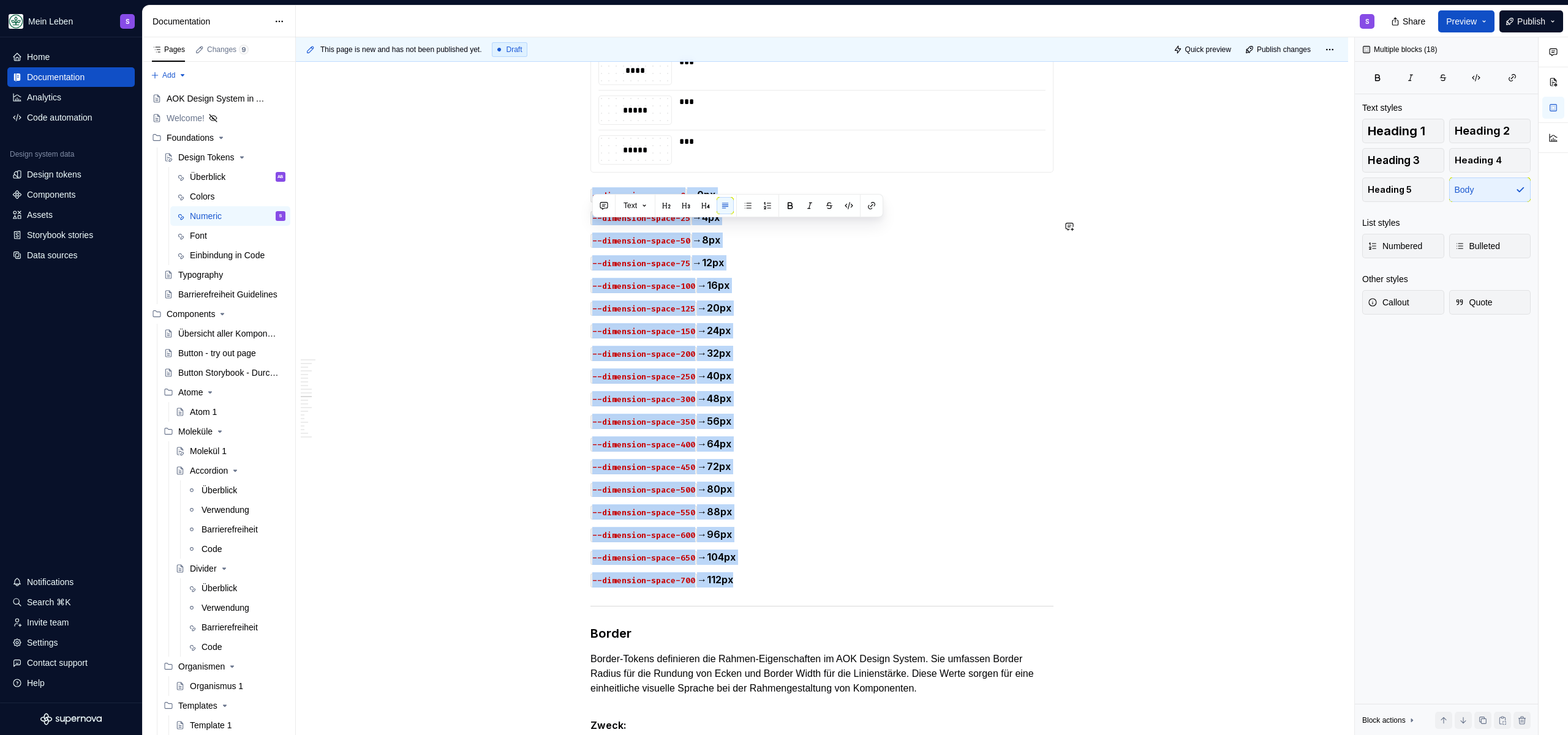
drag, startPoint x: 777, startPoint y: 597, endPoint x: 526, endPoint y: 214, distance: 457.9
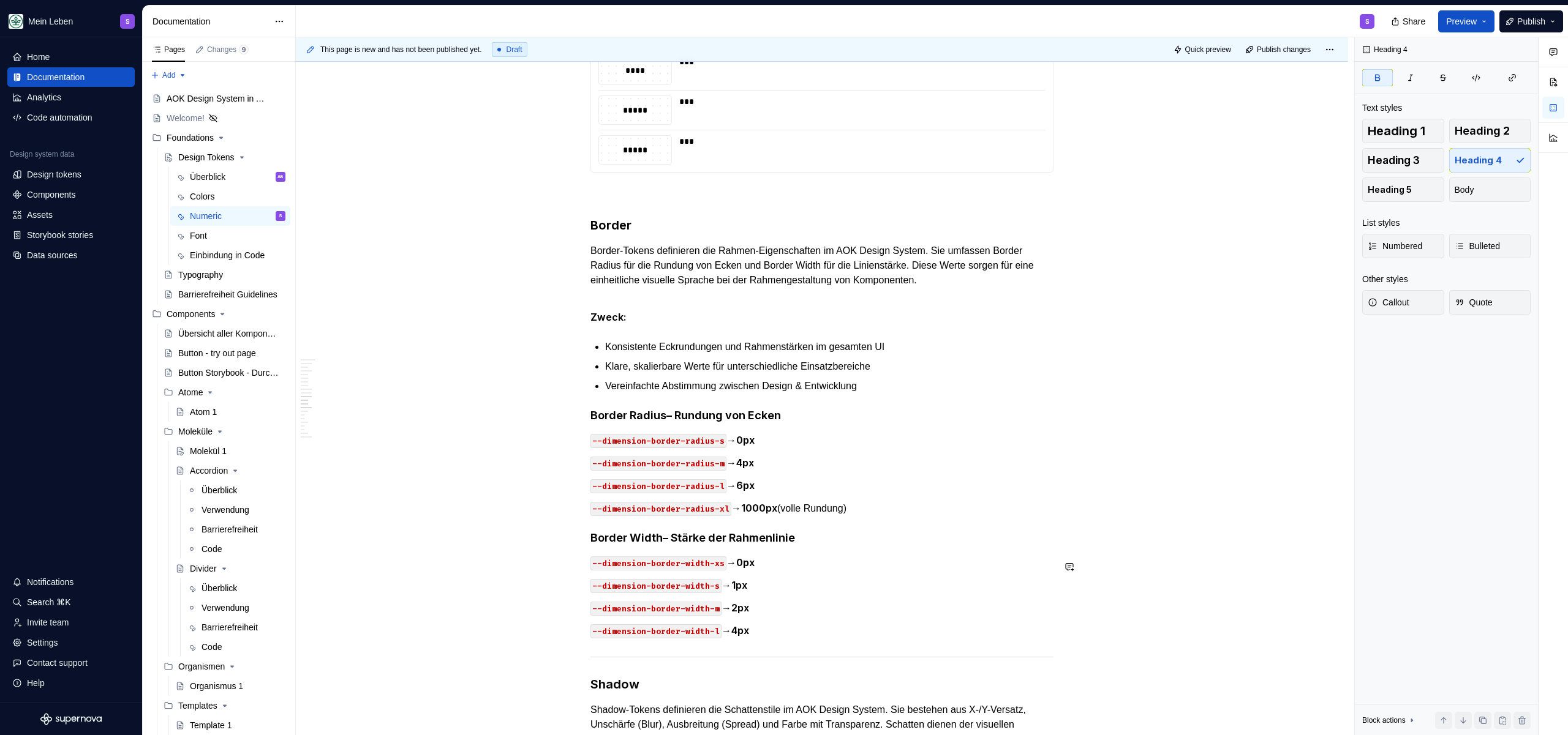
click at [912, 423] on h4 "Border Radius – Rundung von Ecken" at bounding box center [822, 416] width 463 height 15
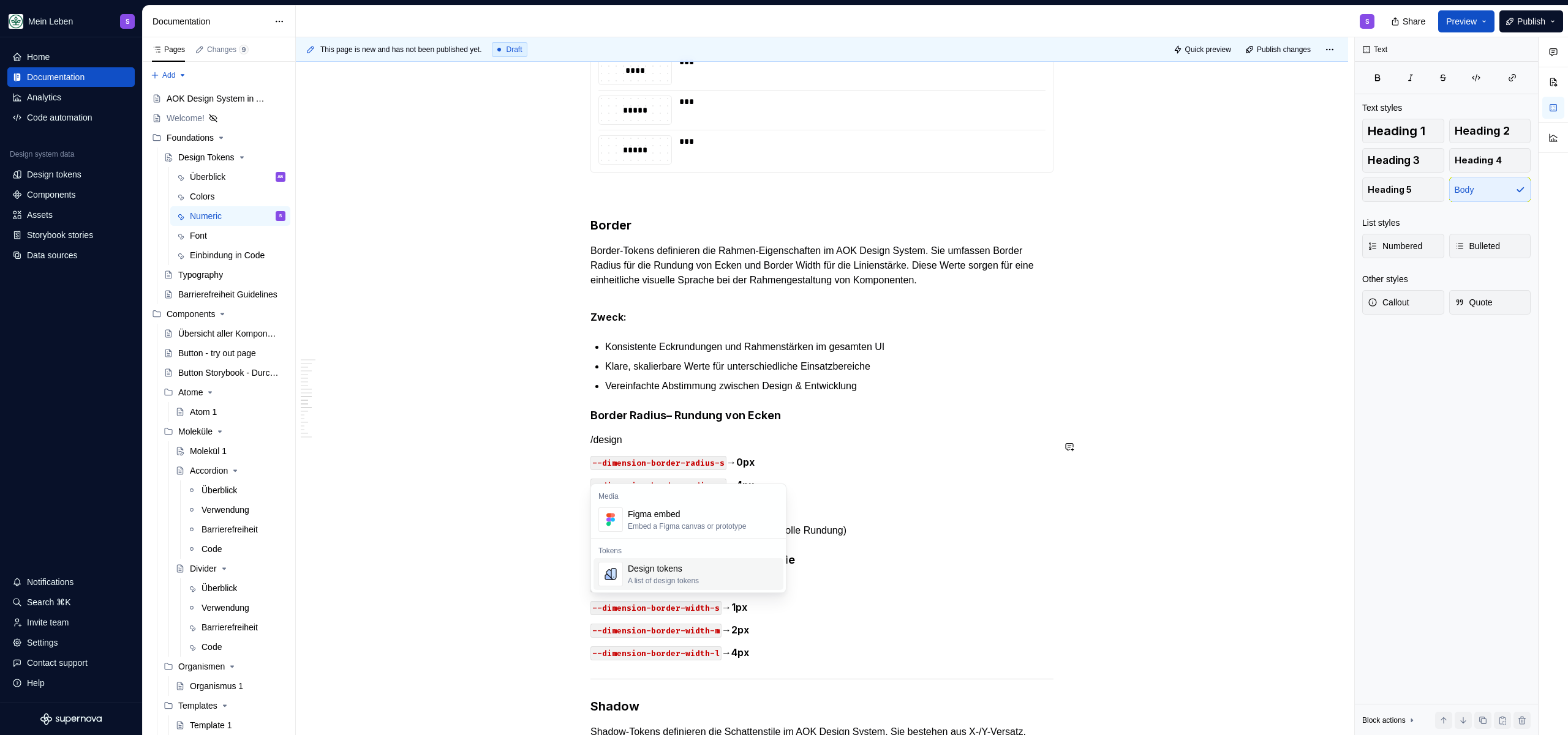
click at [658, 574] on div "Design tokens" at bounding box center [663, 569] width 71 height 12
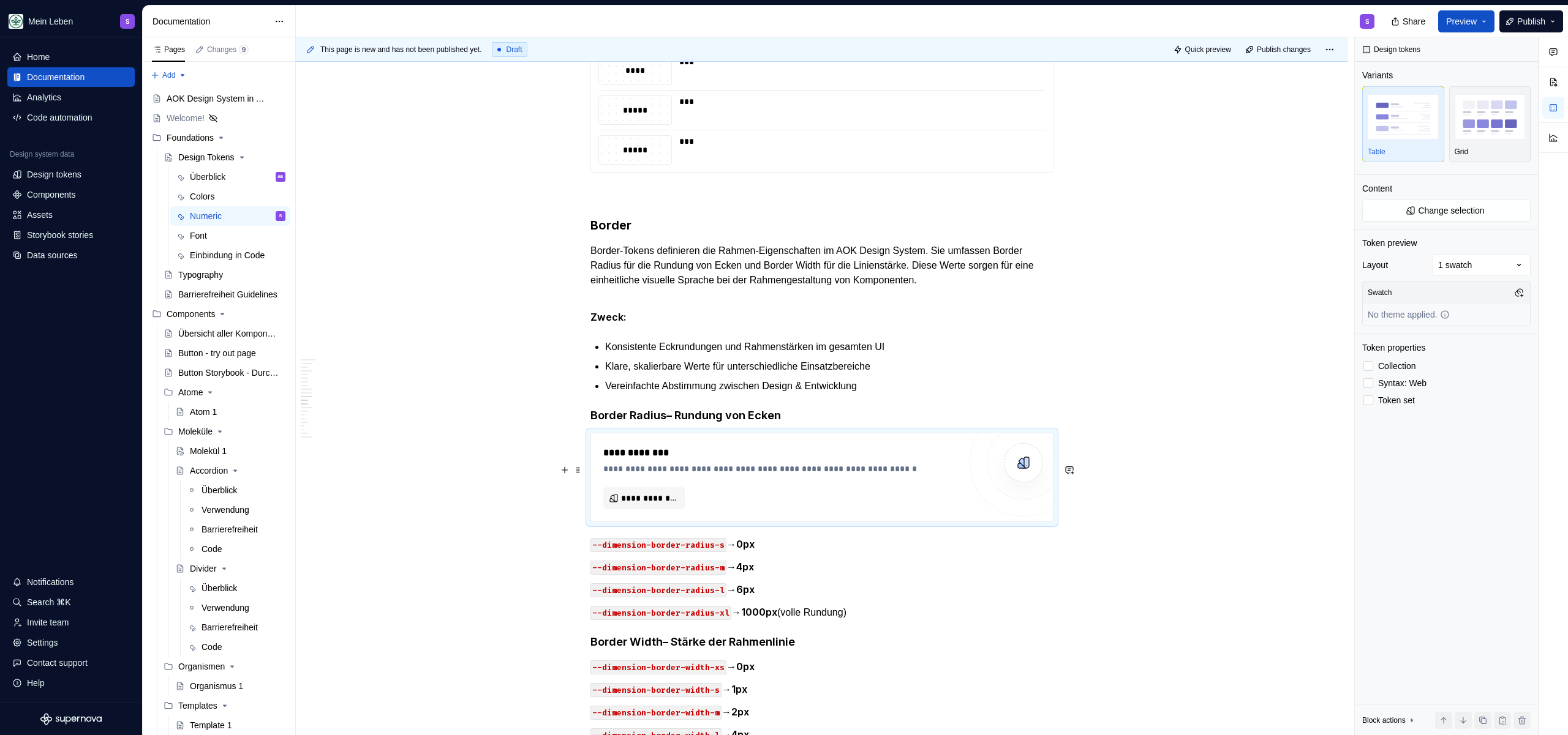
click at [656, 507] on div "**********" at bounding box center [782, 478] width 357 height 64
click at [654, 505] on span "**********" at bounding box center [648, 499] width 55 height 12
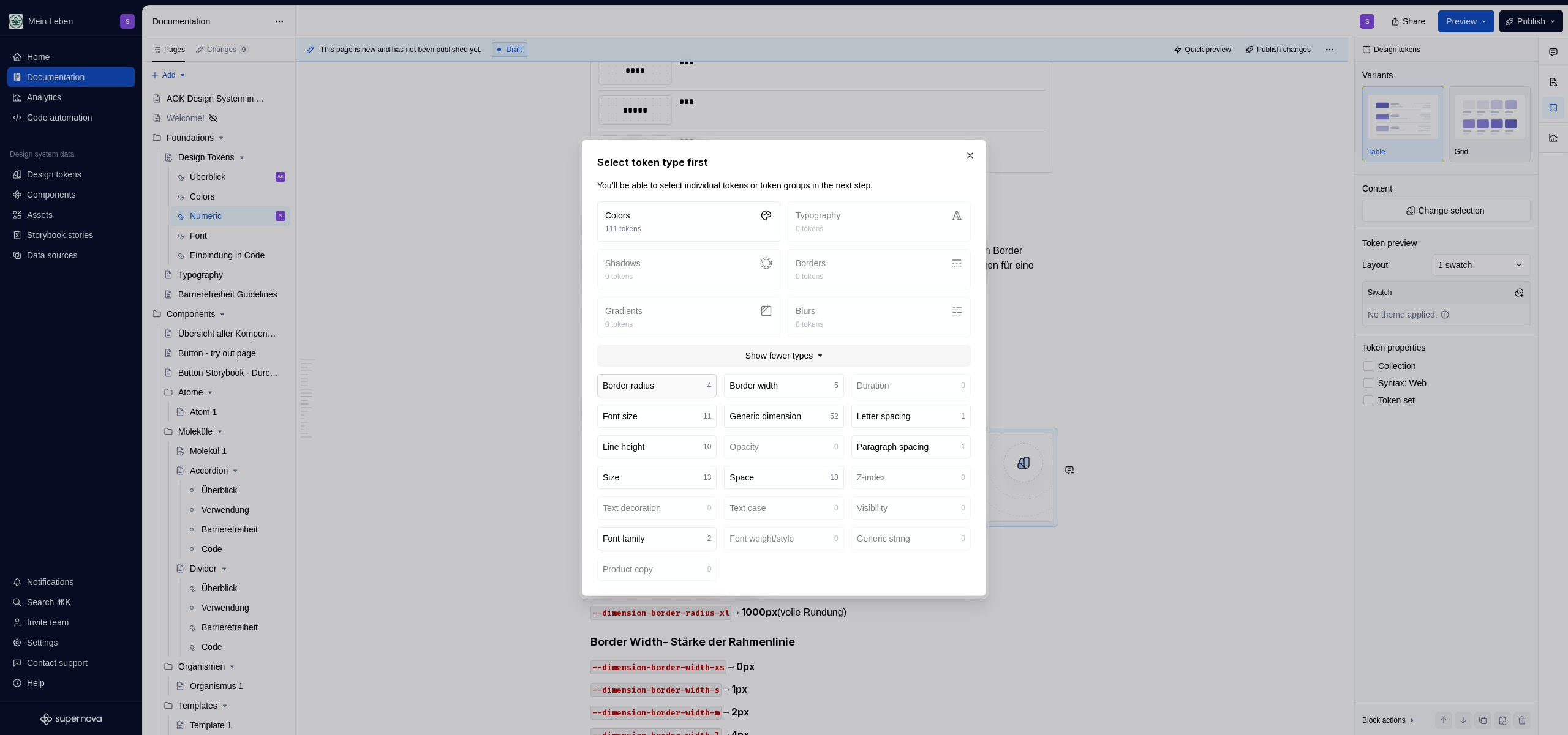
click at [643, 384] on div "Border radius" at bounding box center [628, 386] width 51 height 12
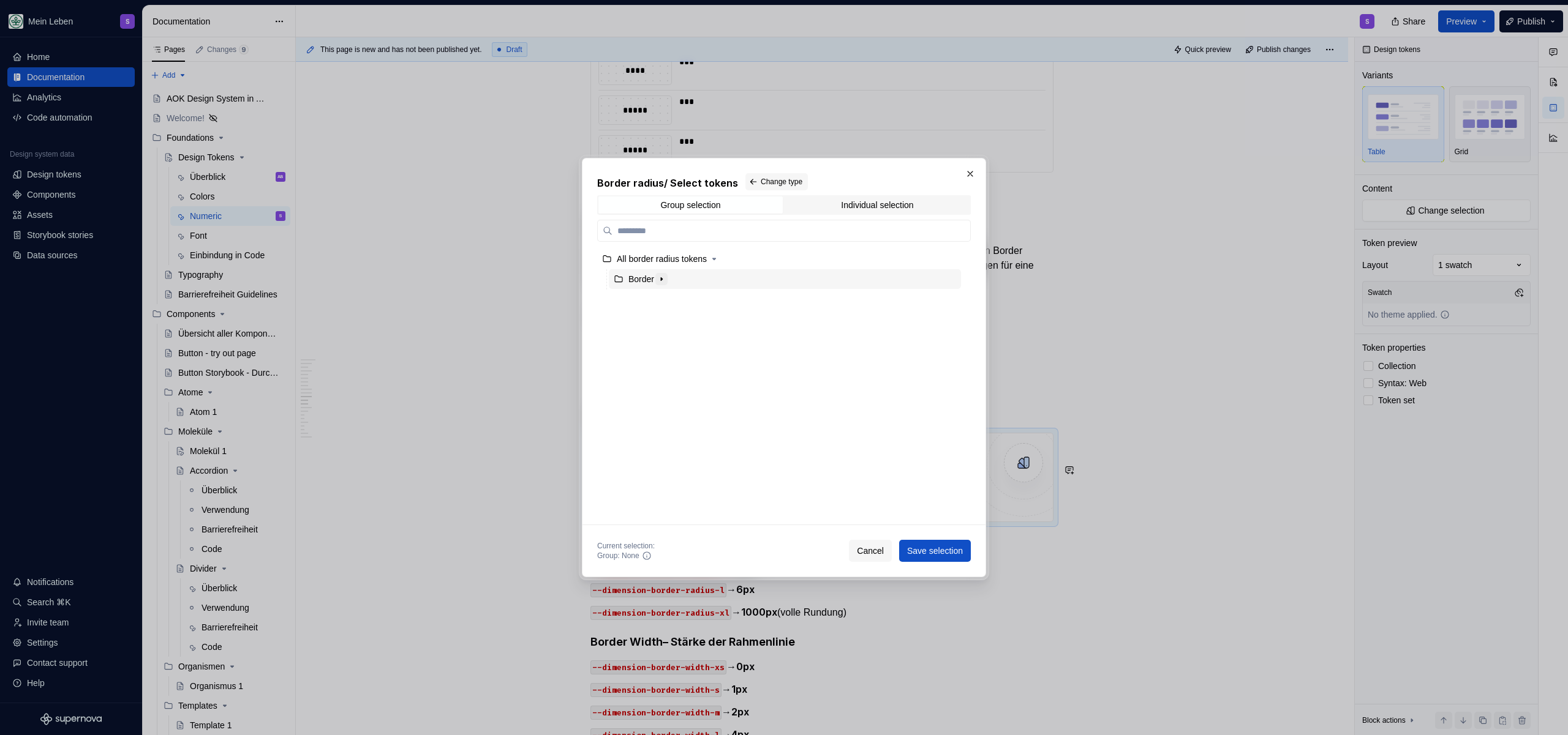
click at [667, 283] on icon "button" at bounding box center [661, 279] width 10 height 10
click at [695, 300] on div "border radius" at bounding box center [790, 300] width 340 height 20
click at [757, 272] on div "Border" at bounding box center [784, 279] width 352 height 20
click at [953, 545] on span "Save selection" at bounding box center [934, 551] width 55 height 12
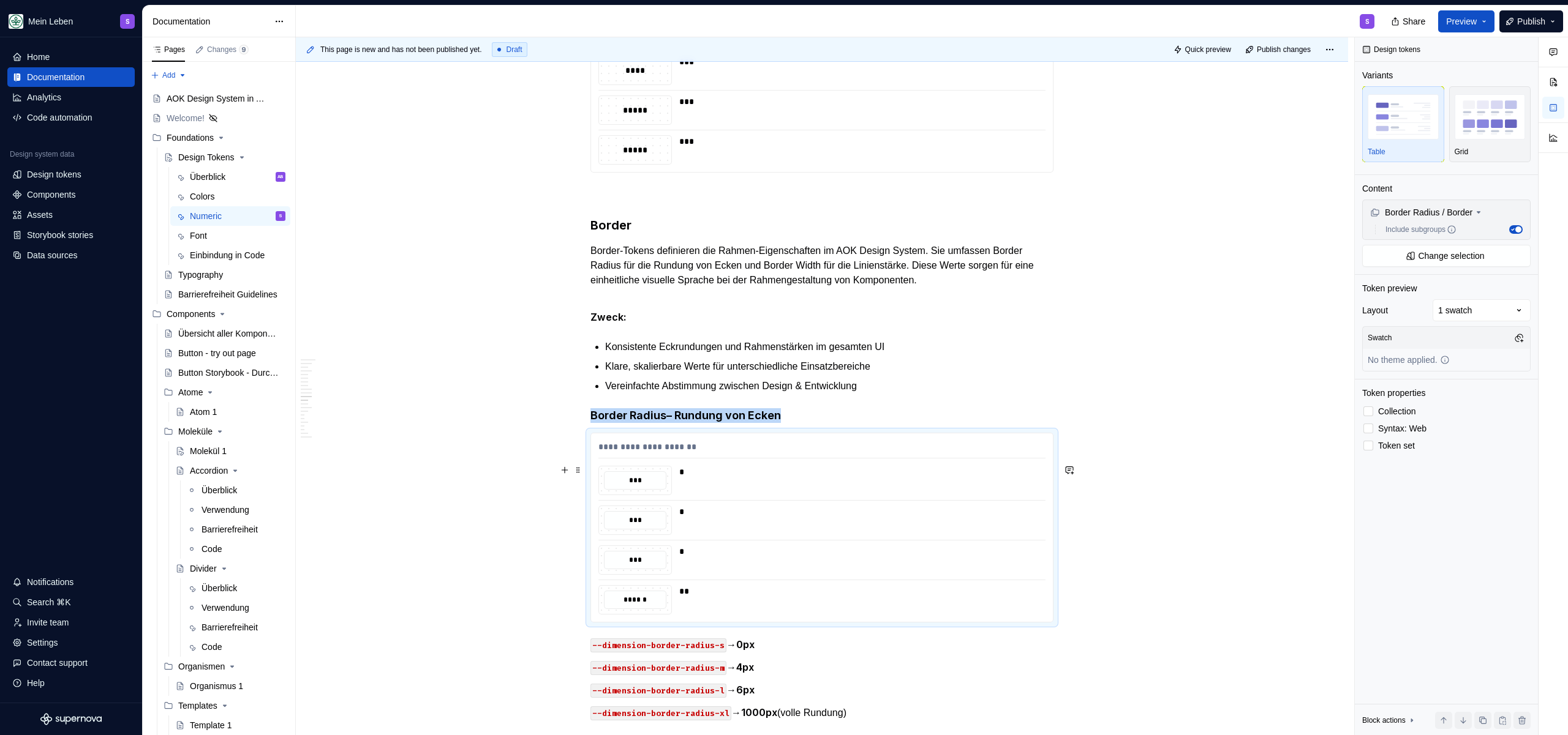
scroll to position [4973, 0]
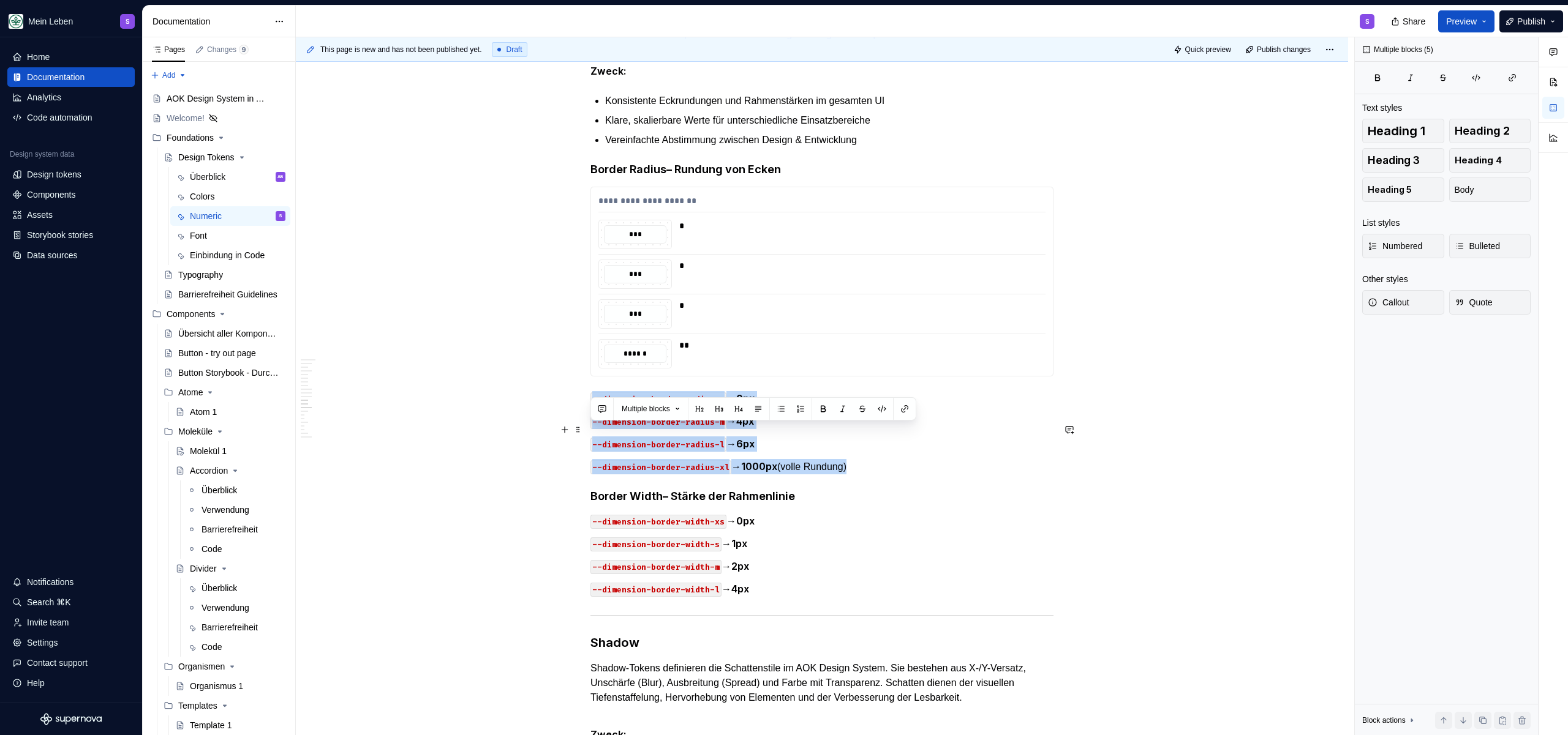
drag, startPoint x: 893, startPoint y: 504, endPoint x: 584, endPoint y: 432, distance: 317.3
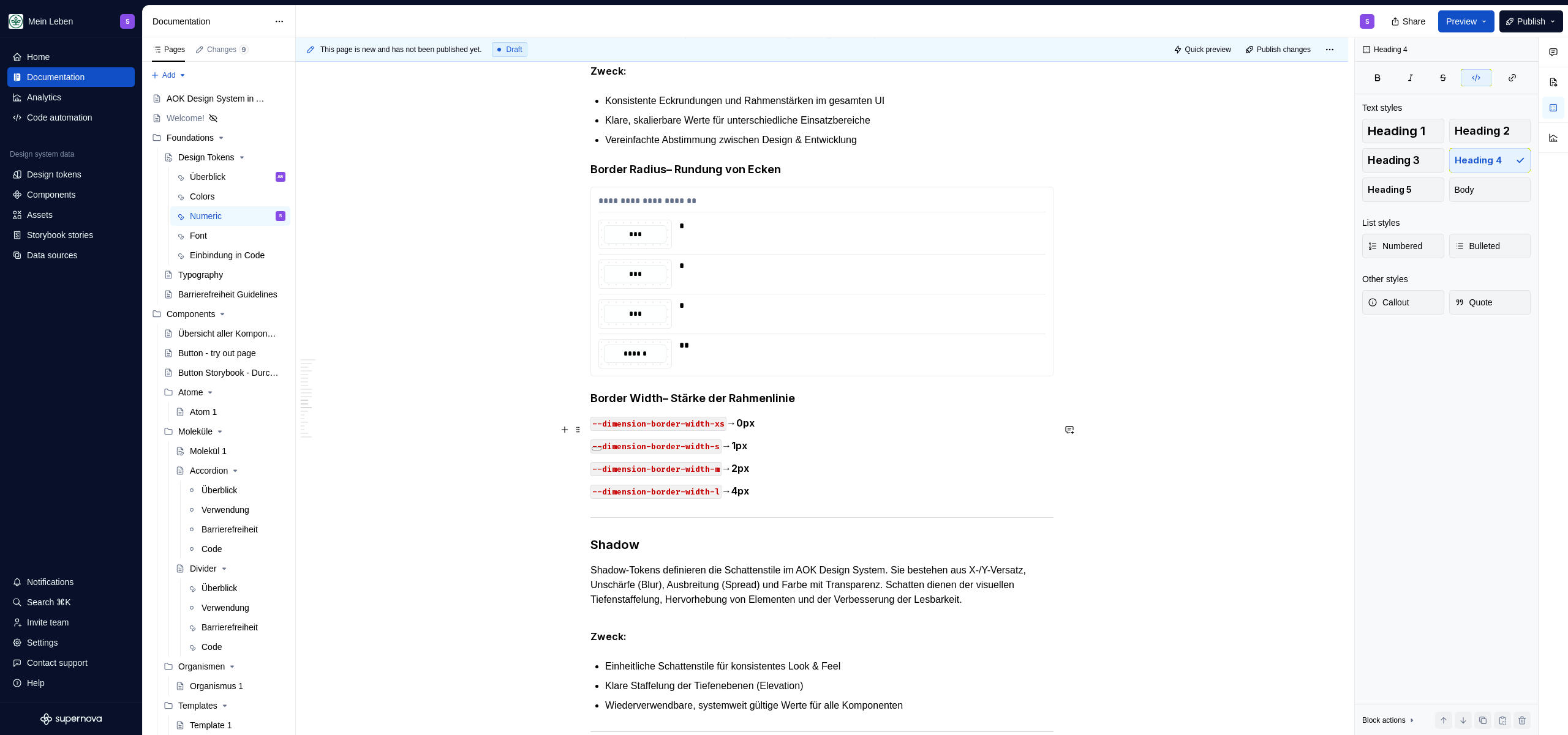
click at [833, 406] on h4 "Border Width – Stärke der Rahmenlinie" at bounding box center [822, 398] width 463 height 15
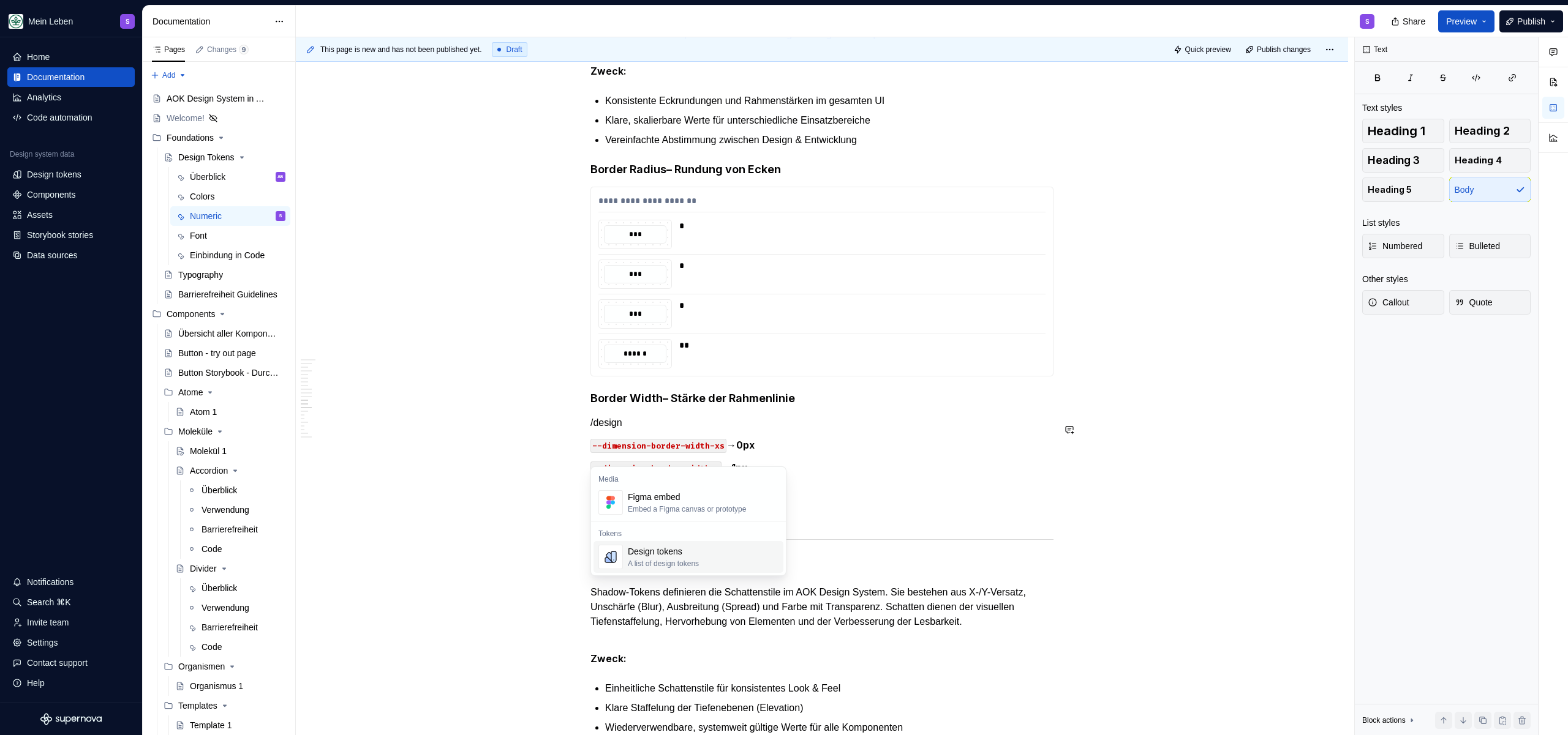
click at [673, 548] on div "Design tokens" at bounding box center [663, 551] width 71 height 12
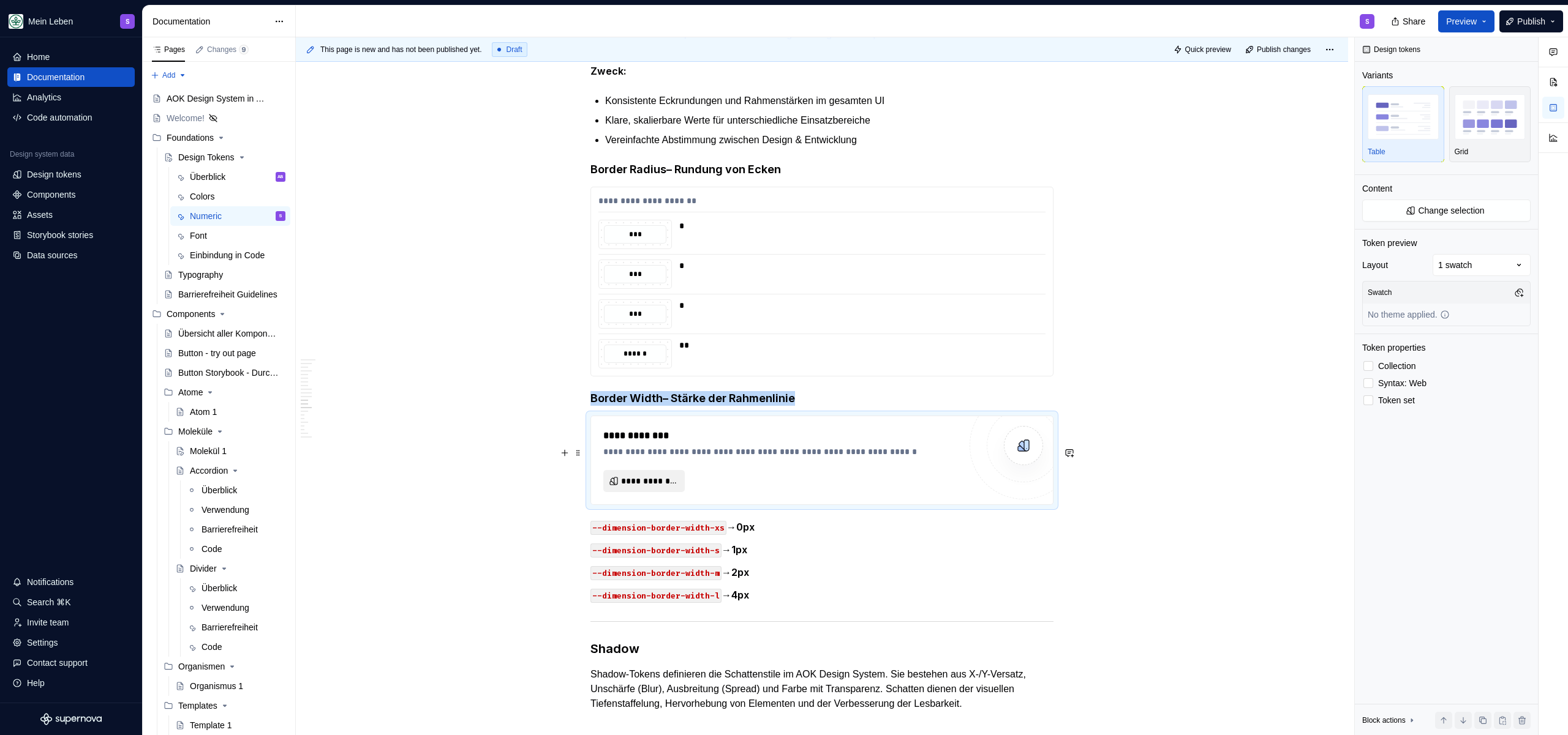
click at [655, 487] on span "**********" at bounding box center [648, 481] width 55 height 12
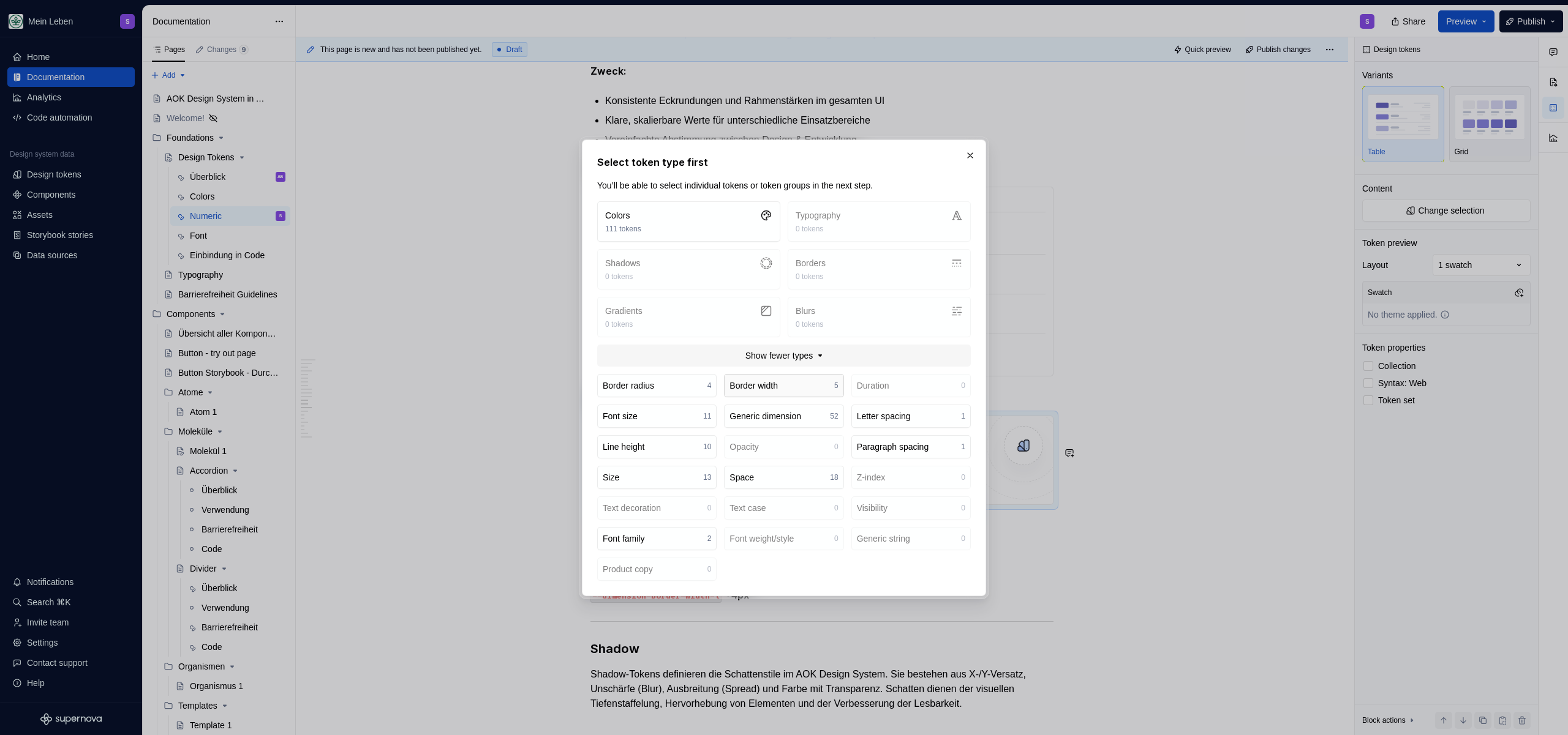
click at [764, 388] on div "Border width" at bounding box center [753, 386] width 48 height 12
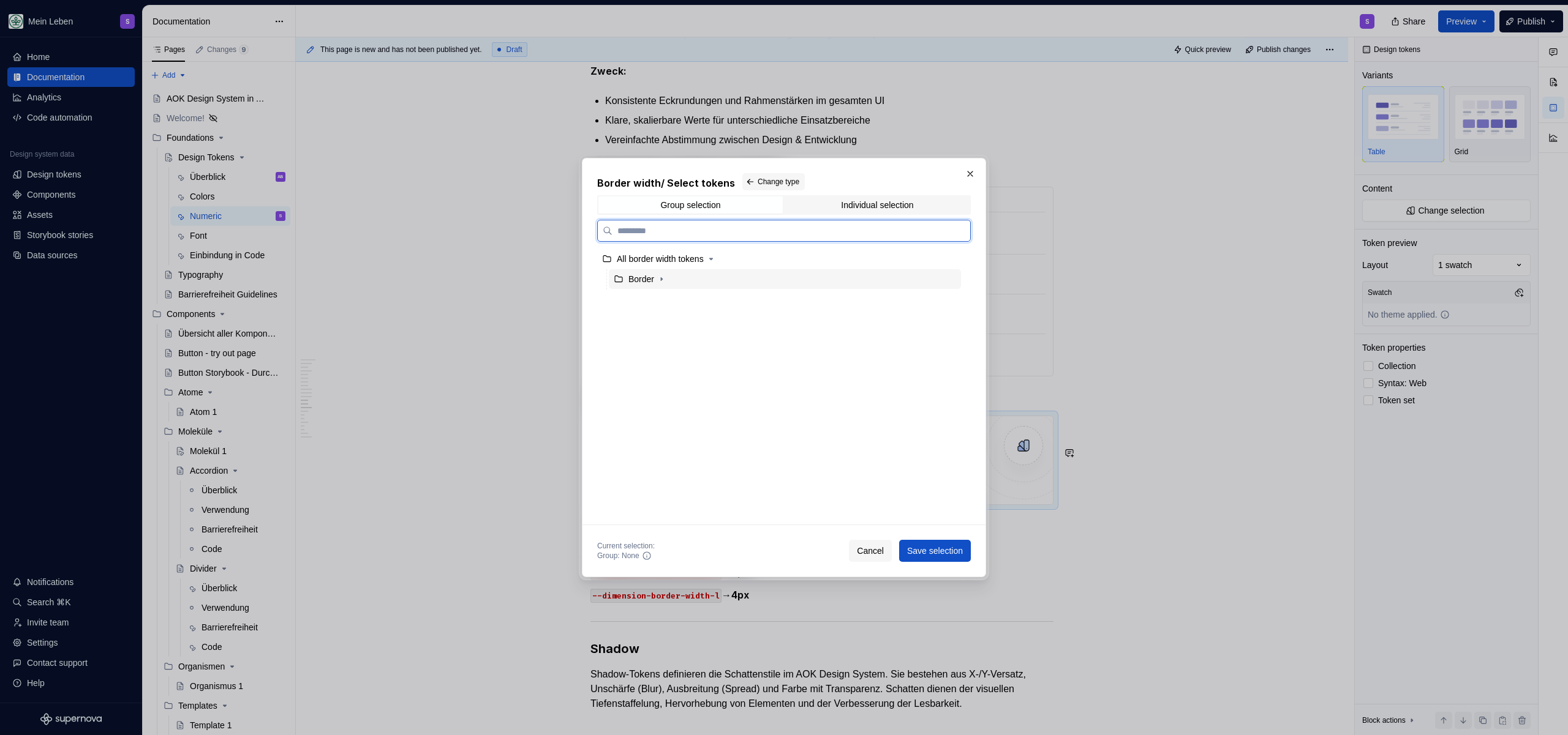
click at [688, 286] on div "Border" at bounding box center [784, 279] width 352 height 20
click at [932, 547] on span "Save selection" at bounding box center [934, 551] width 55 height 12
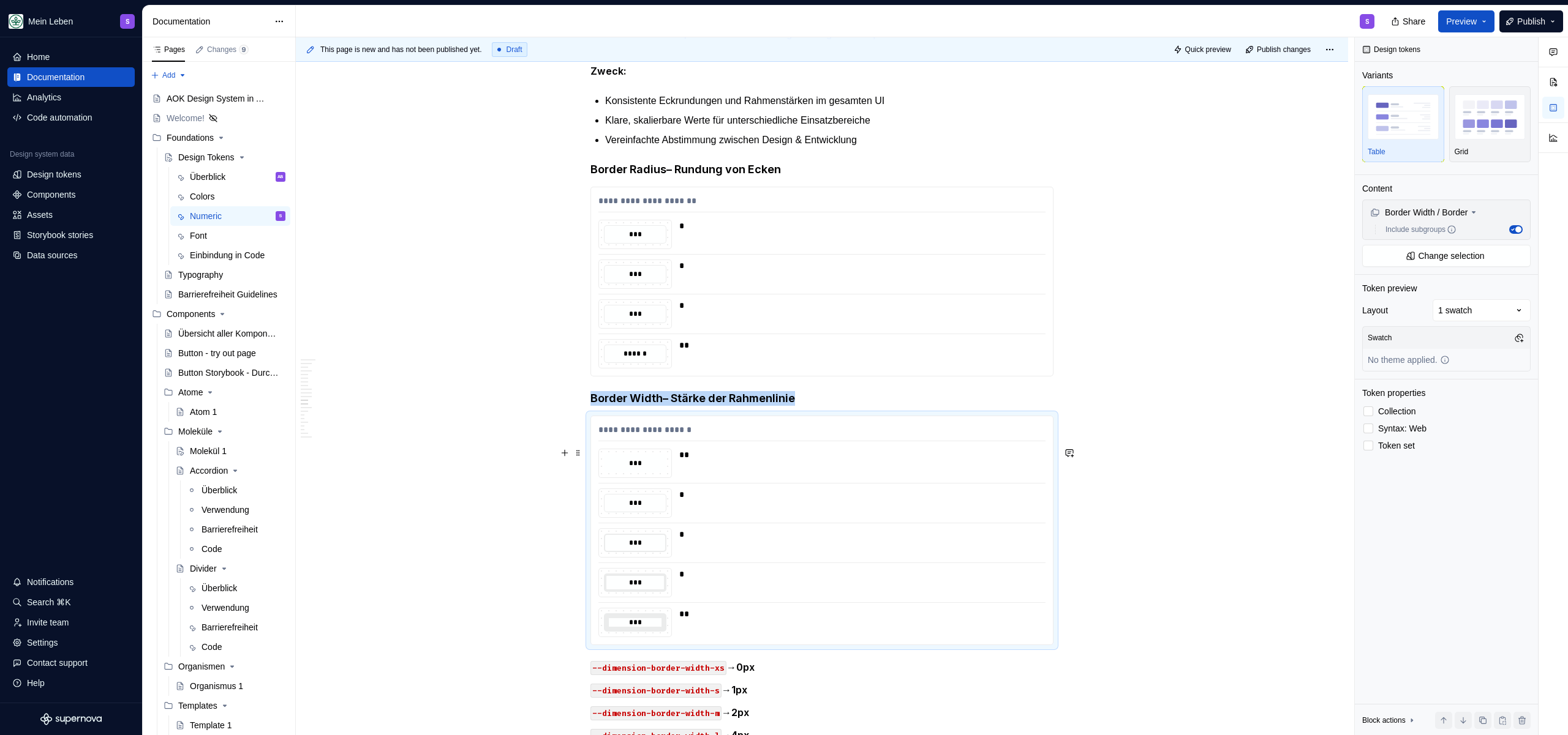
scroll to position [5220, 0]
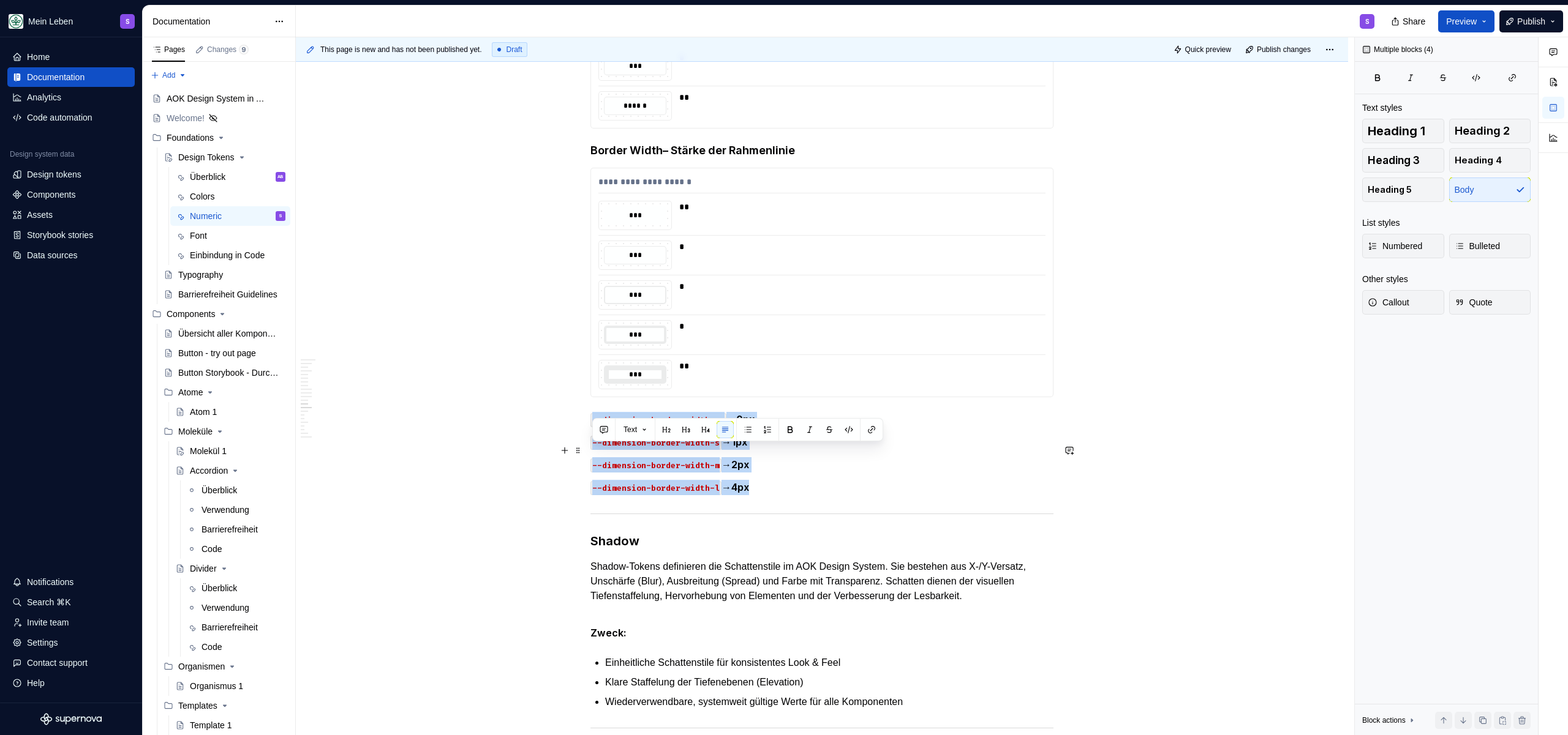
drag, startPoint x: 756, startPoint y: 519, endPoint x: 518, endPoint y: 447, distance: 248.7
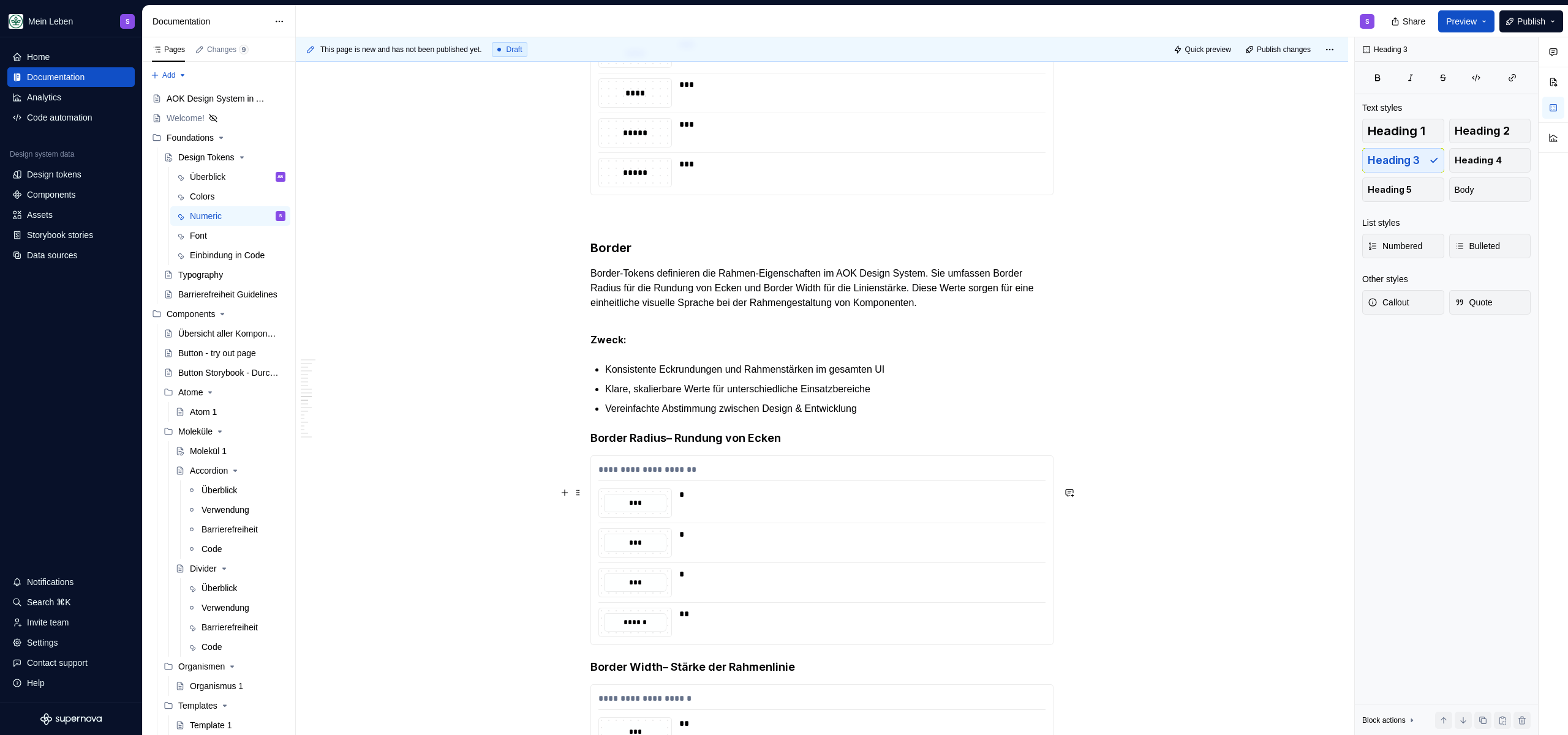
scroll to position [4551, 0]
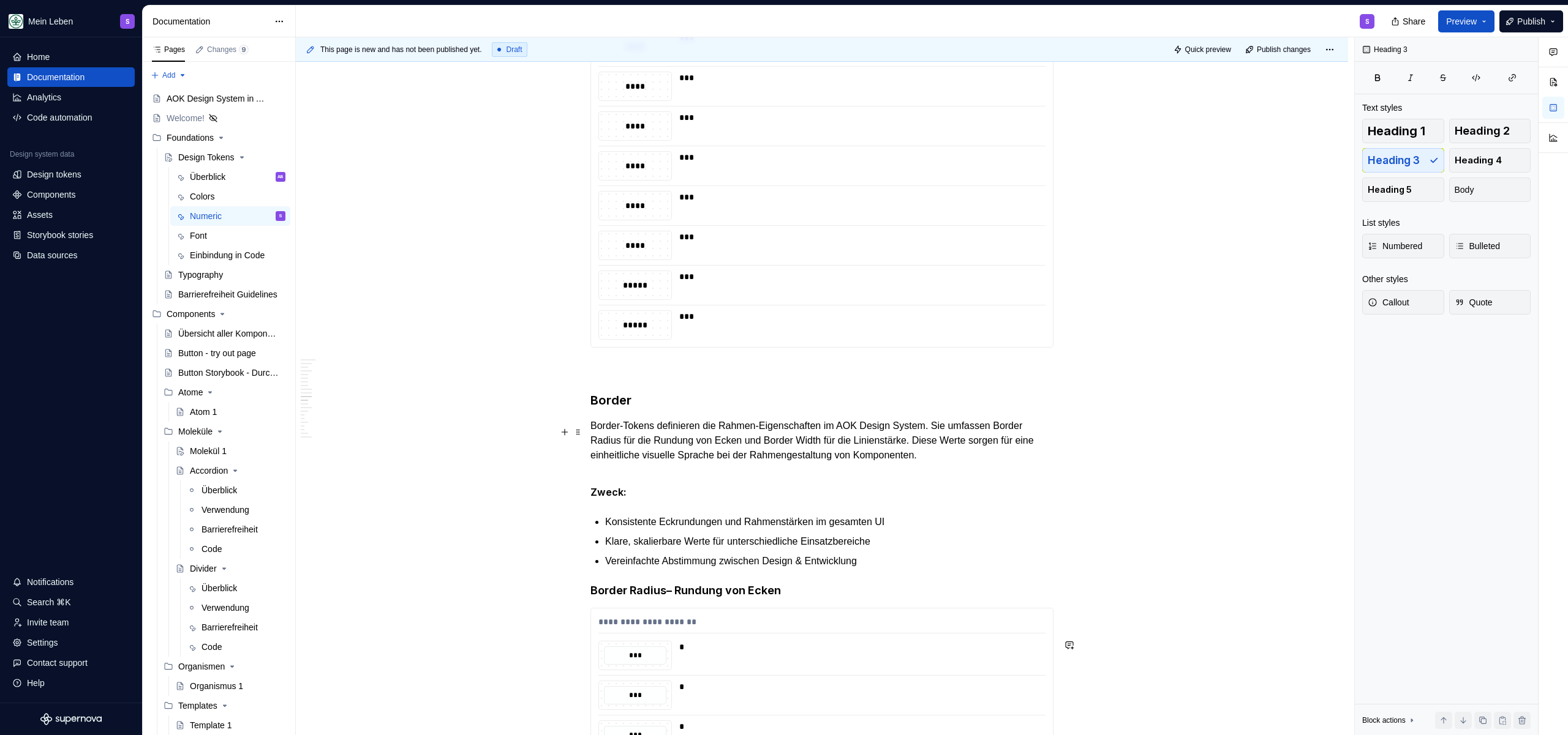
click at [698, 409] on h3 "Border" at bounding box center [822, 401] width 463 height 17
click at [688, 377] on p at bounding box center [822, 370] width 463 height 15
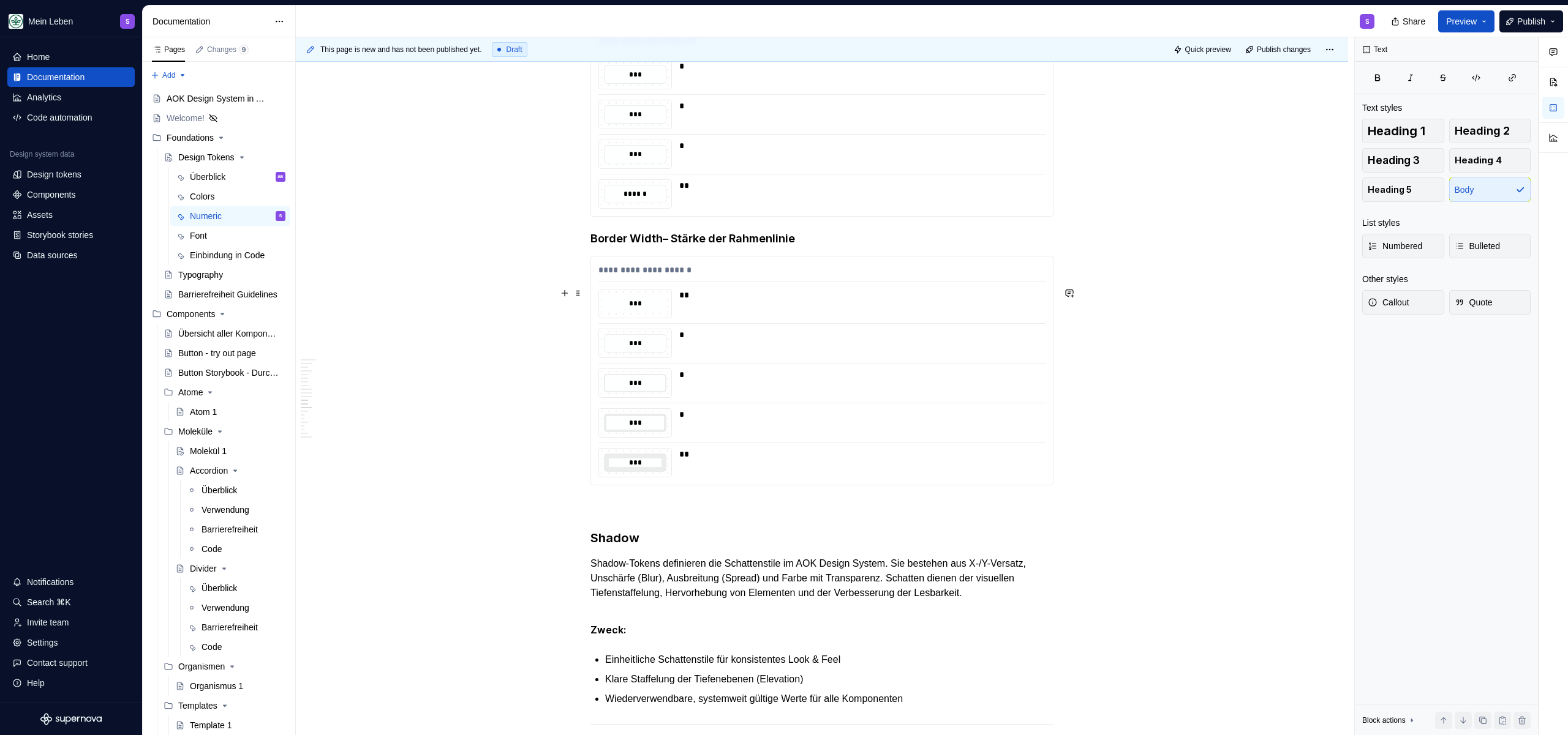
scroll to position [5244, 0]
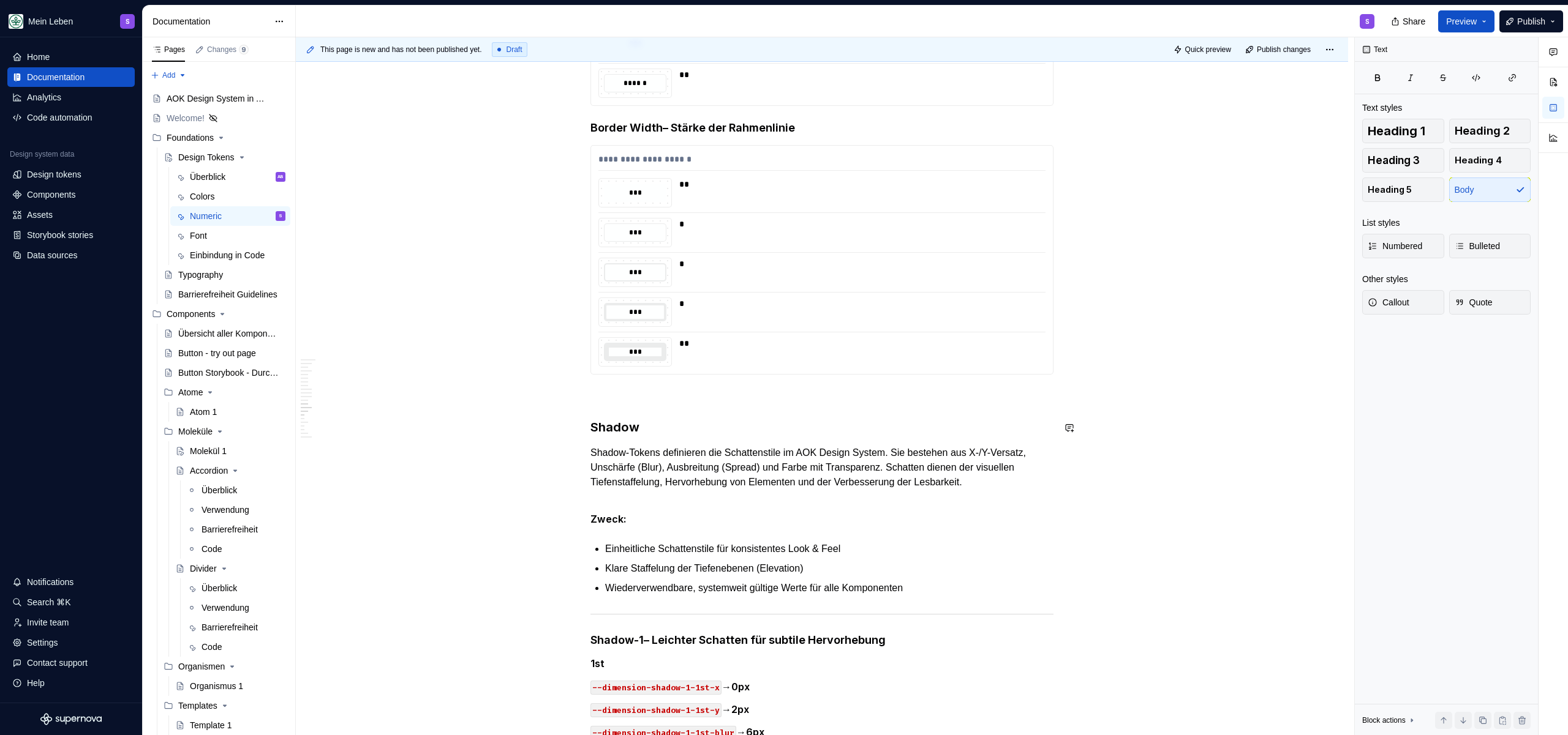
click at [639, 404] on p at bounding box center [822, 397] width 463 height 15
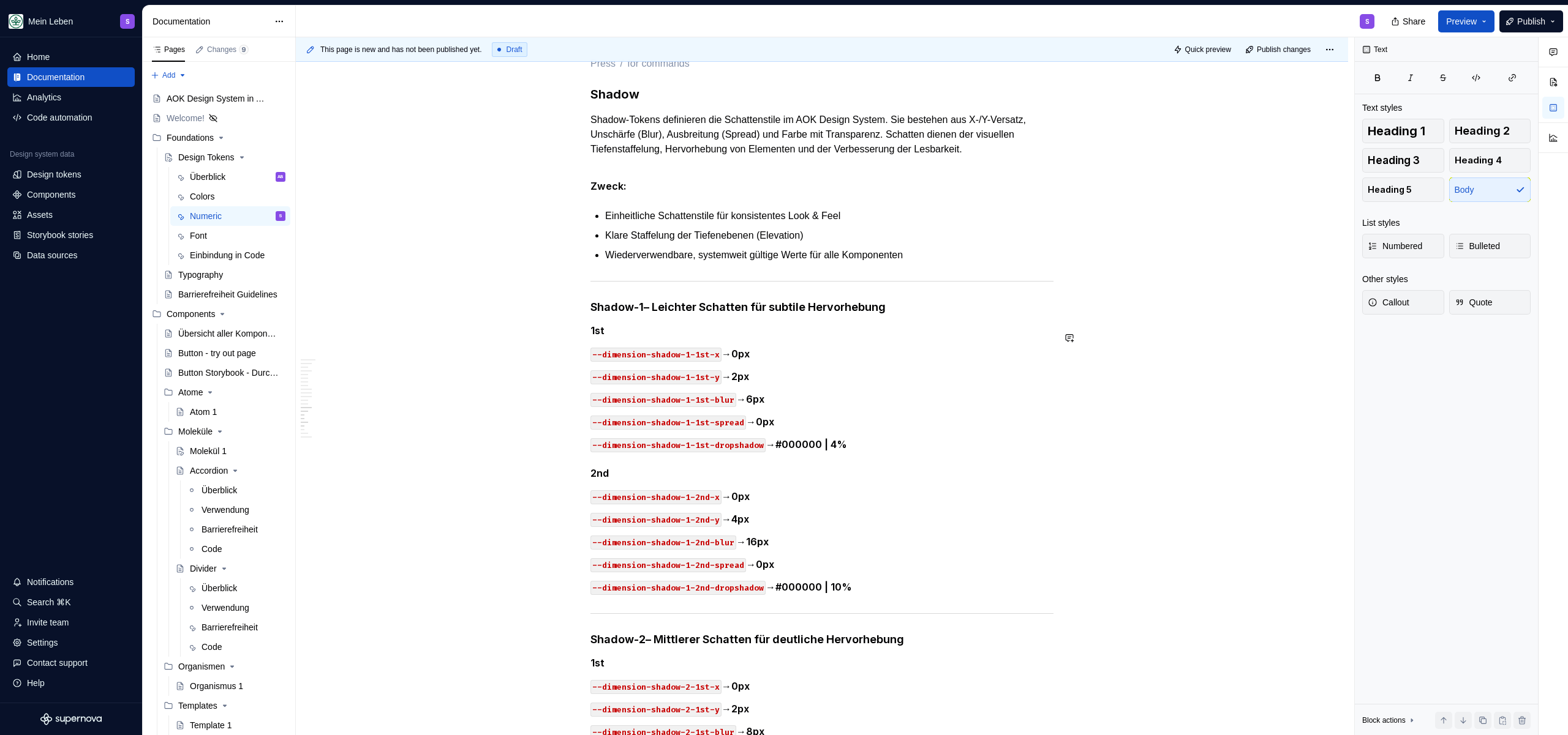
scroll to position [5628, 0]
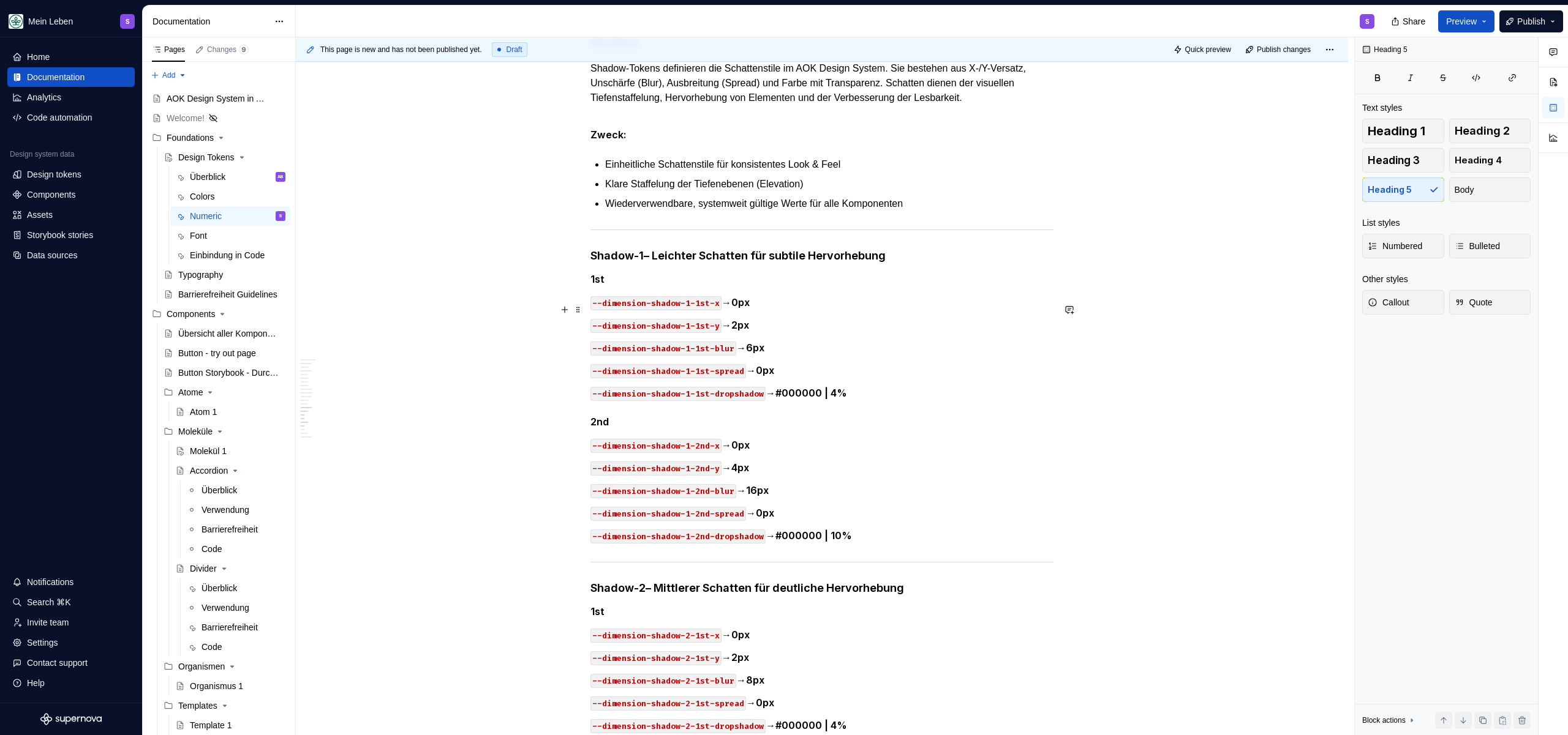
click at [646, 286] on h5 "1st" at bounding box center [822, 279] width 463 height 12
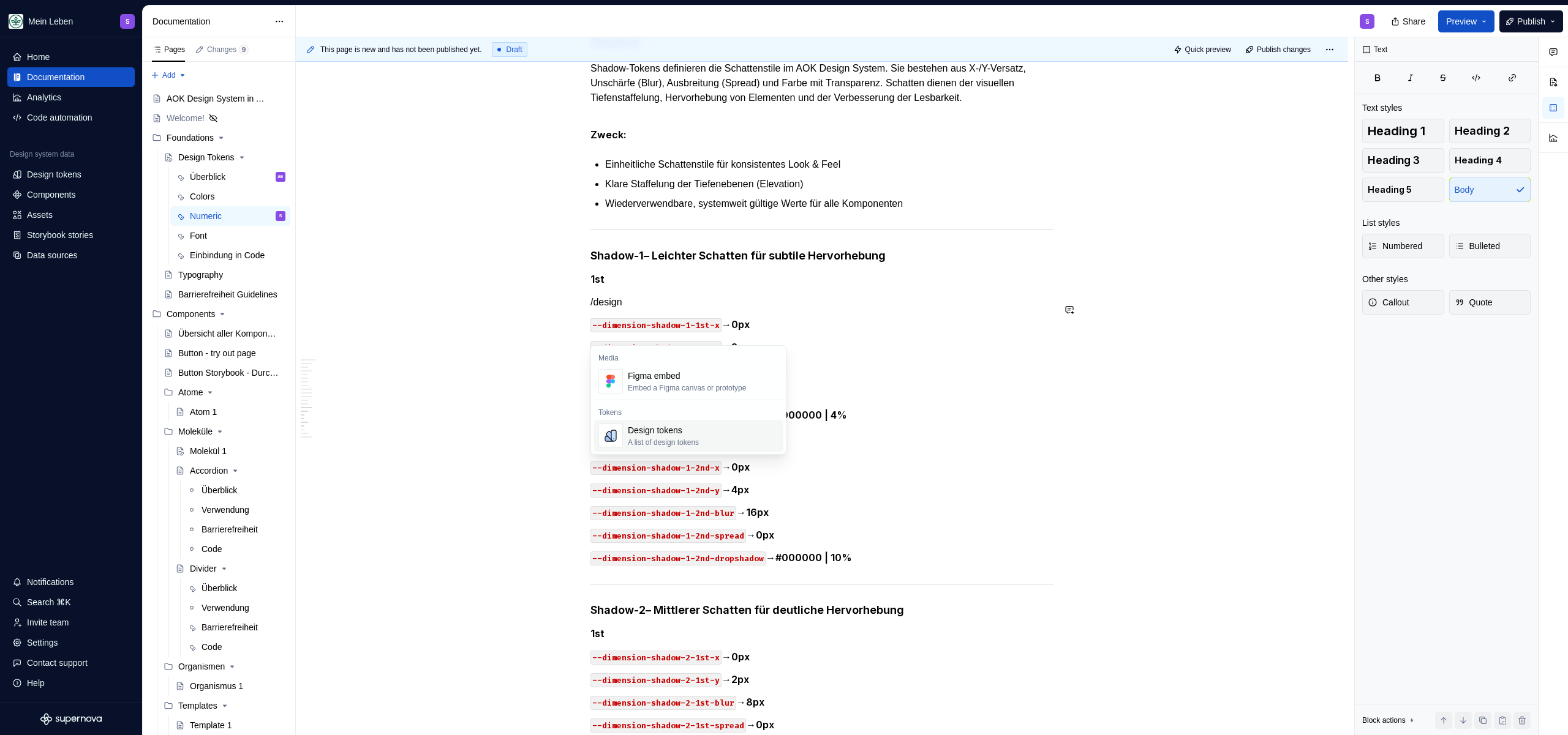
click at [648, 429] on div "Design tokens" at bounding box center [663, 430] width 71 height 12
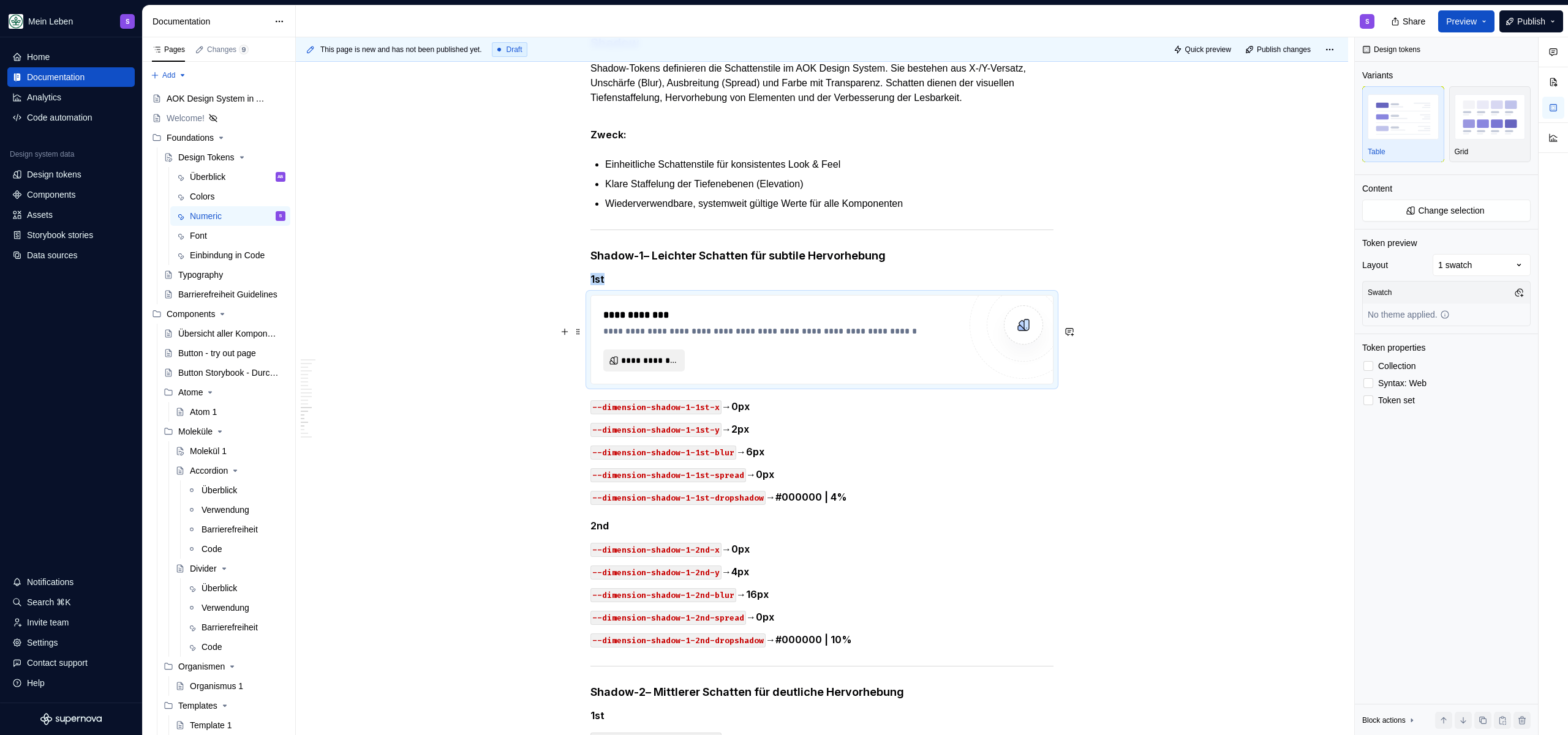
click at [664, 367] on span "**********" at bounding box center [648, 361] width 55 height 12
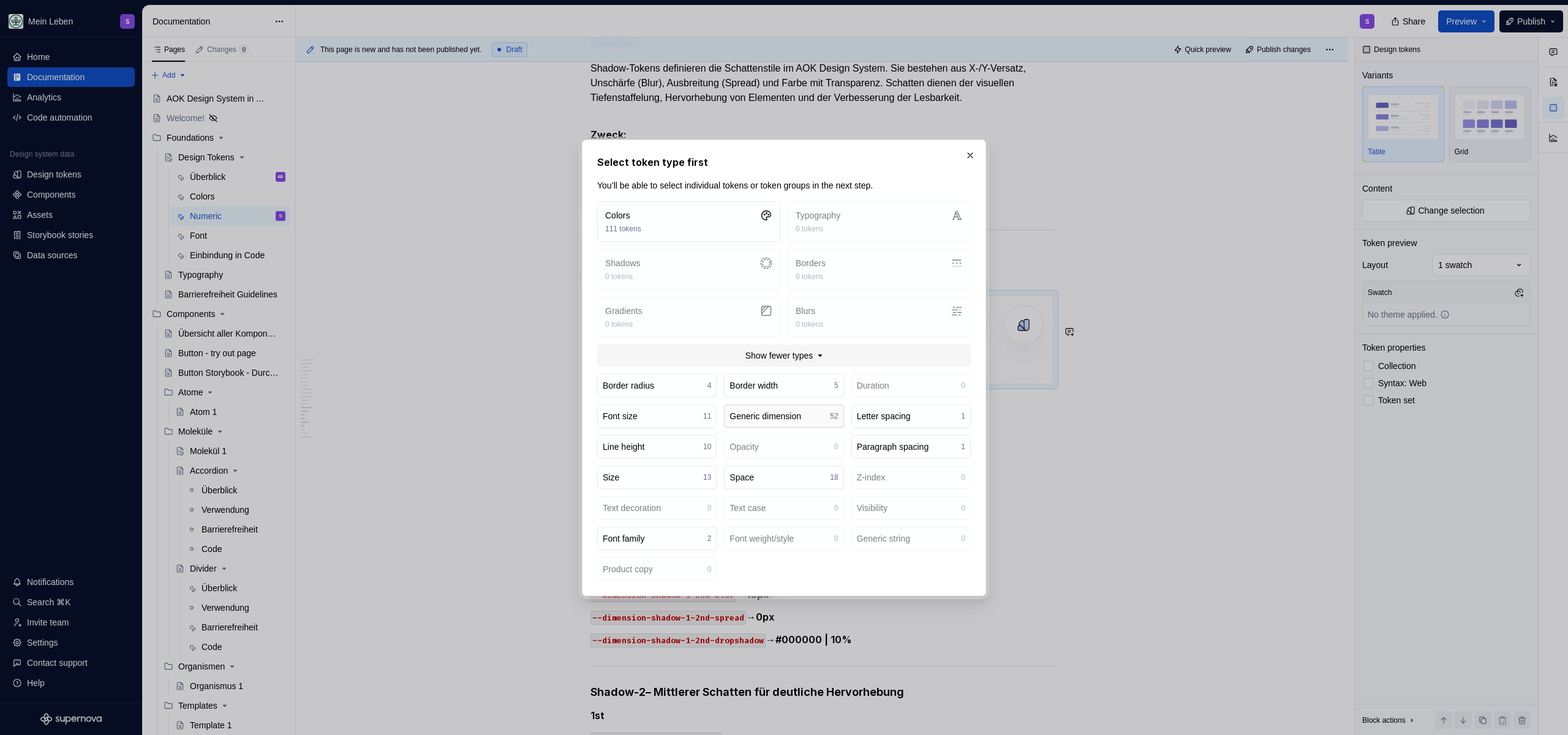
click at [787, 417] on div "Generic dimension" at bounding box center [765, 416] width 72 height 12
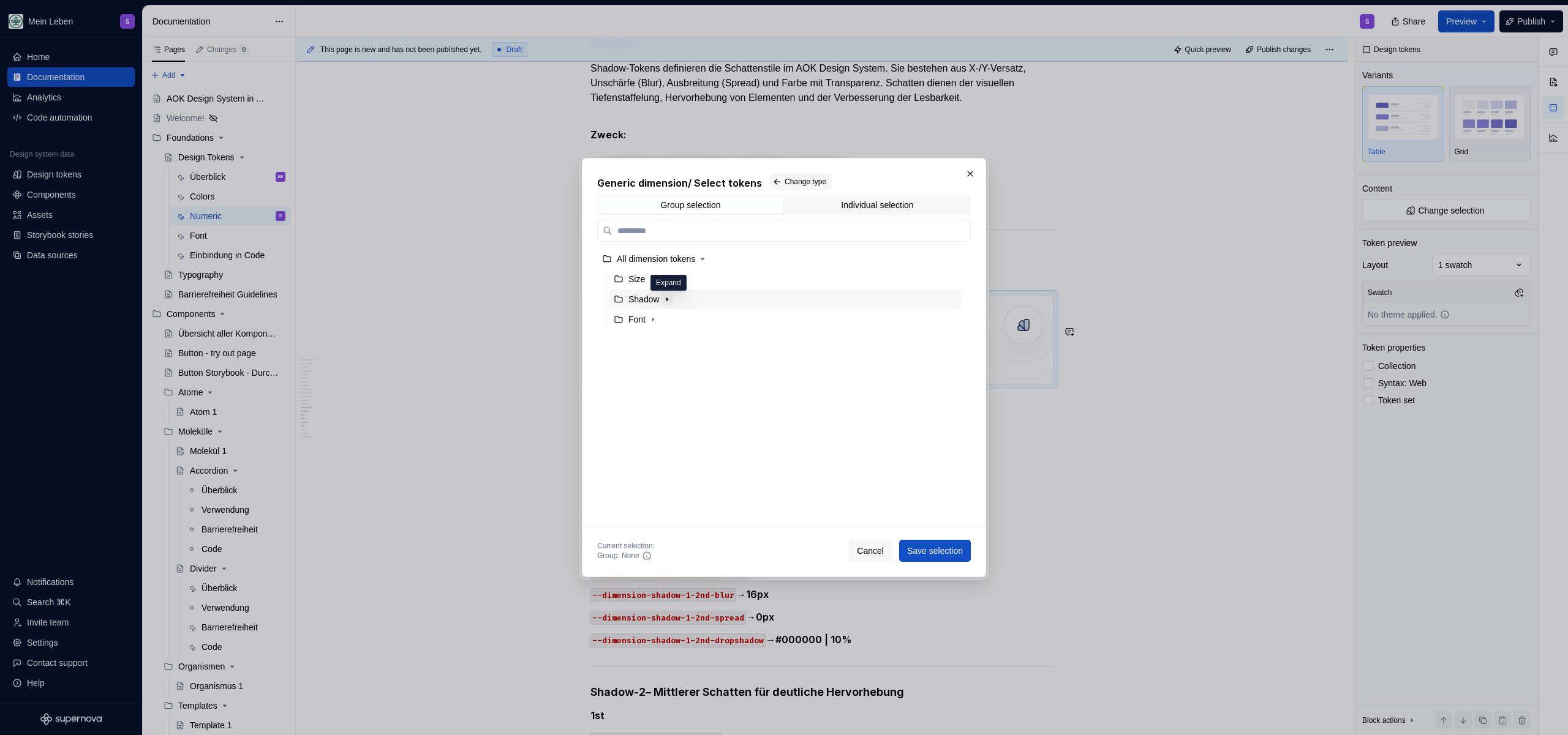
click at [670, 300] on icon "button" at bounding box center [667, 299] width 10 height 10
click at [731, 299] on div "Shadow" at bounding box center [784, 300] width 352 height 20
click at [945, 545] on span "Save selection" at bounding box center [934, 551] width 55 height 12
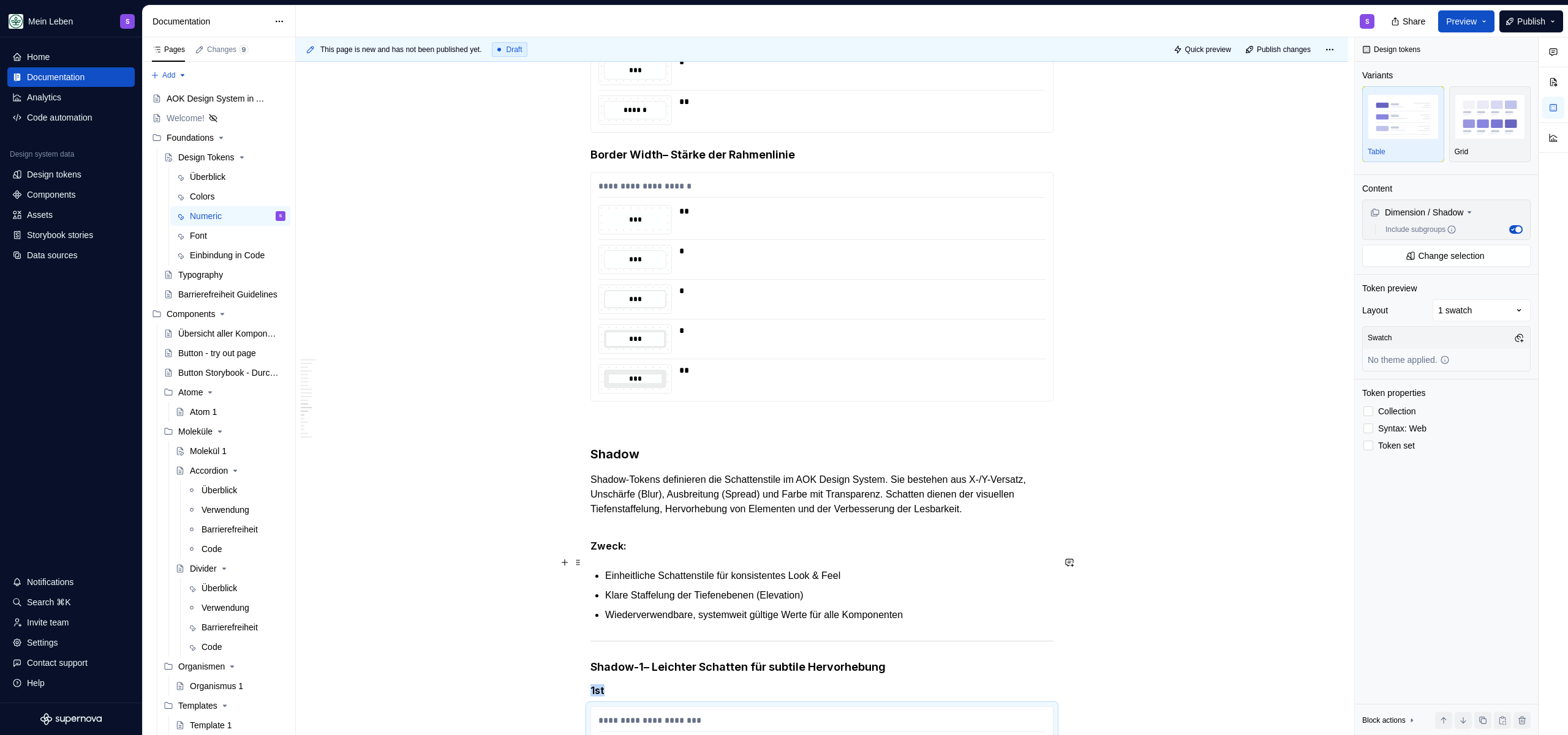
scroll to position [5471, 0]
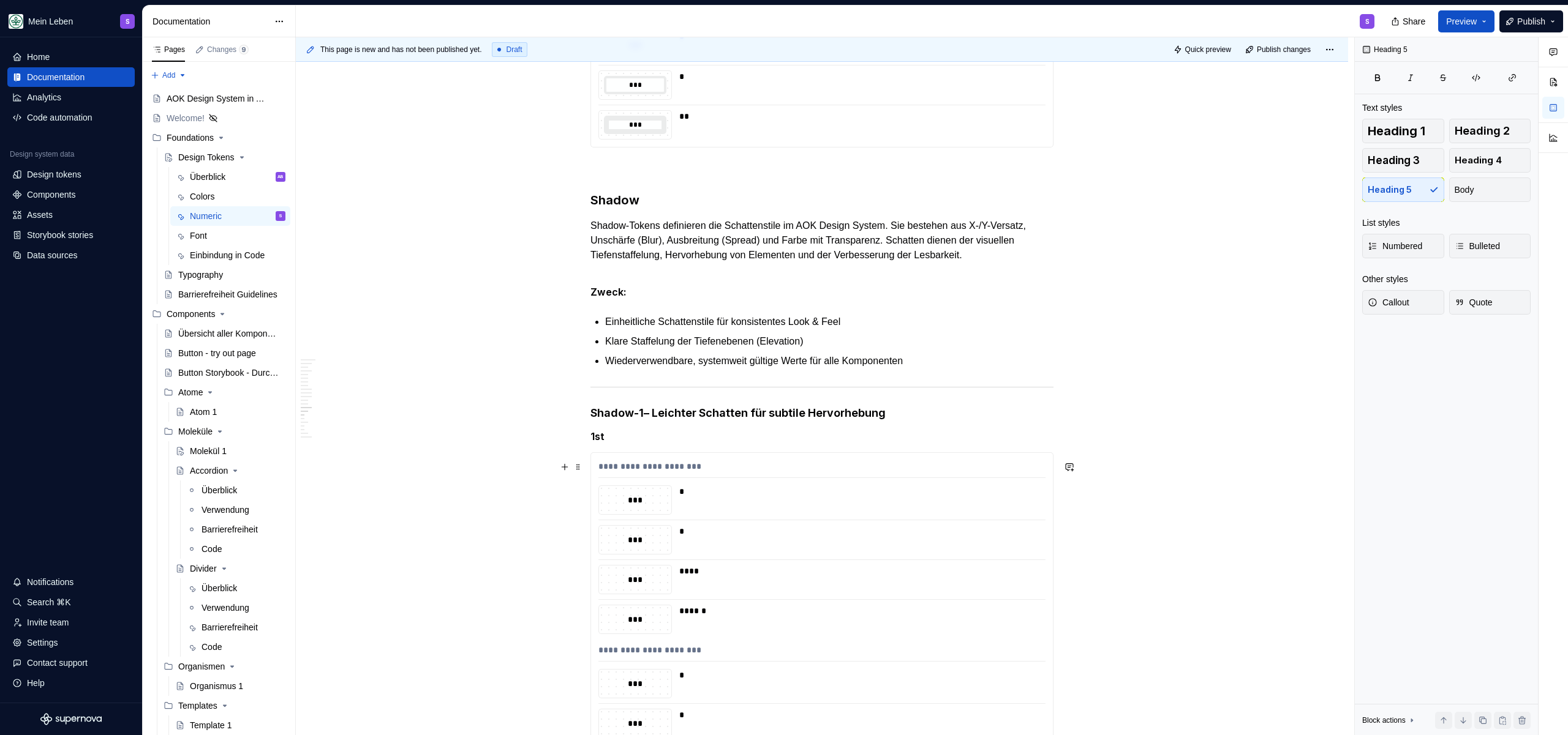
click at [674, 442] on h5 "1st" at bounding box center [822, 436] width 463 height 12
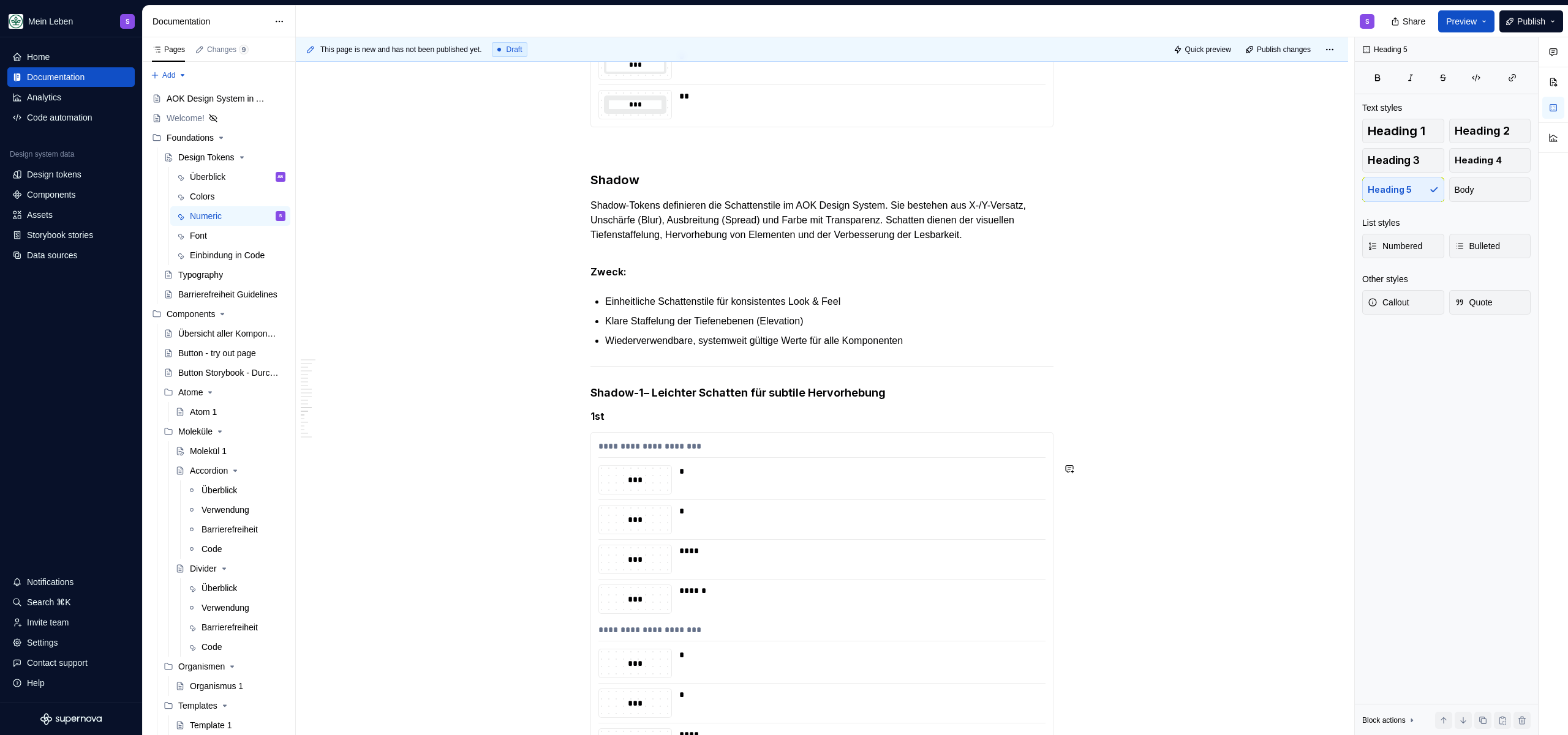
click at [677, 422] on h5 "1st" at bounding box center [822, 416] width 463 height 12
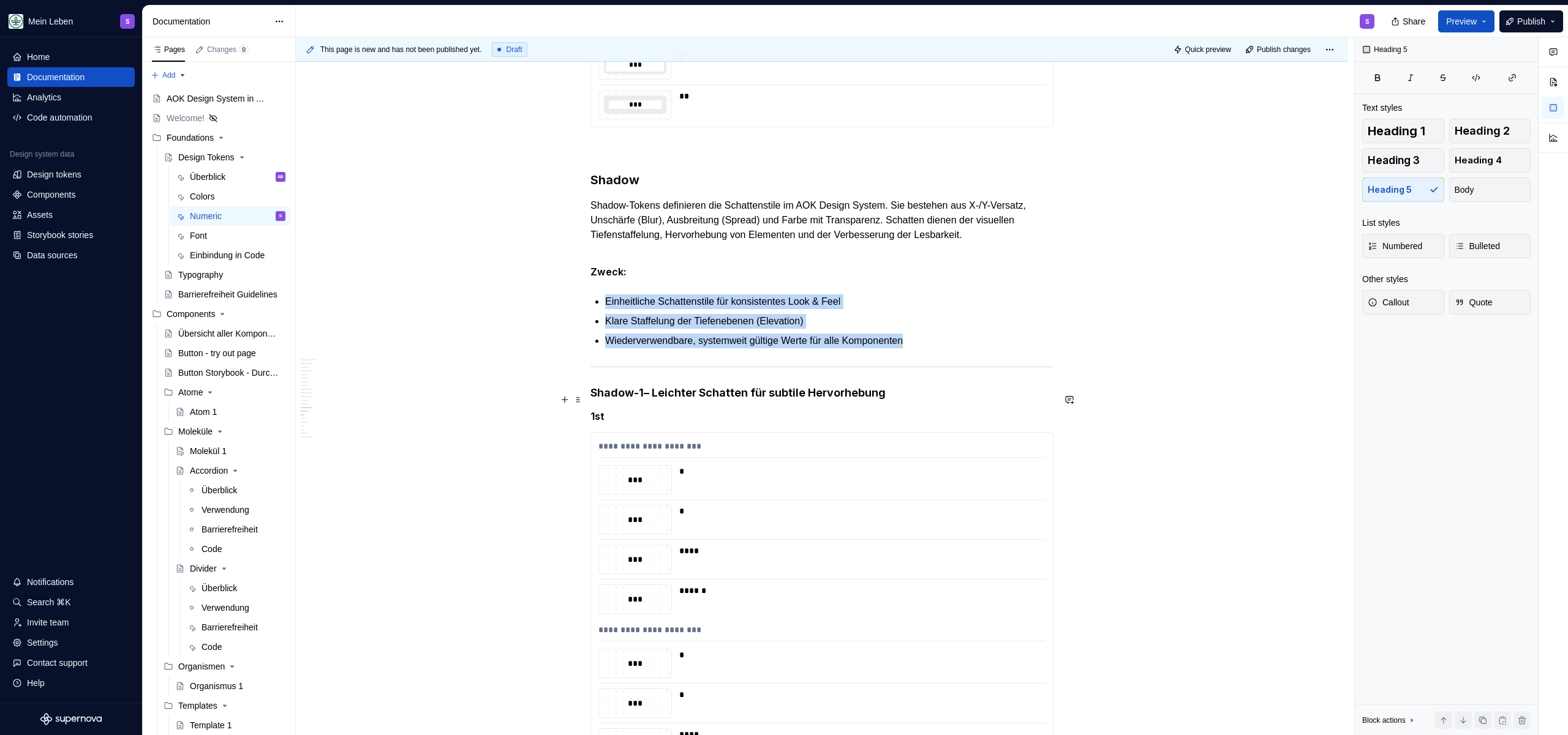
click at [742, 371] on div at bounding box center [822, 366] width 463 height 8
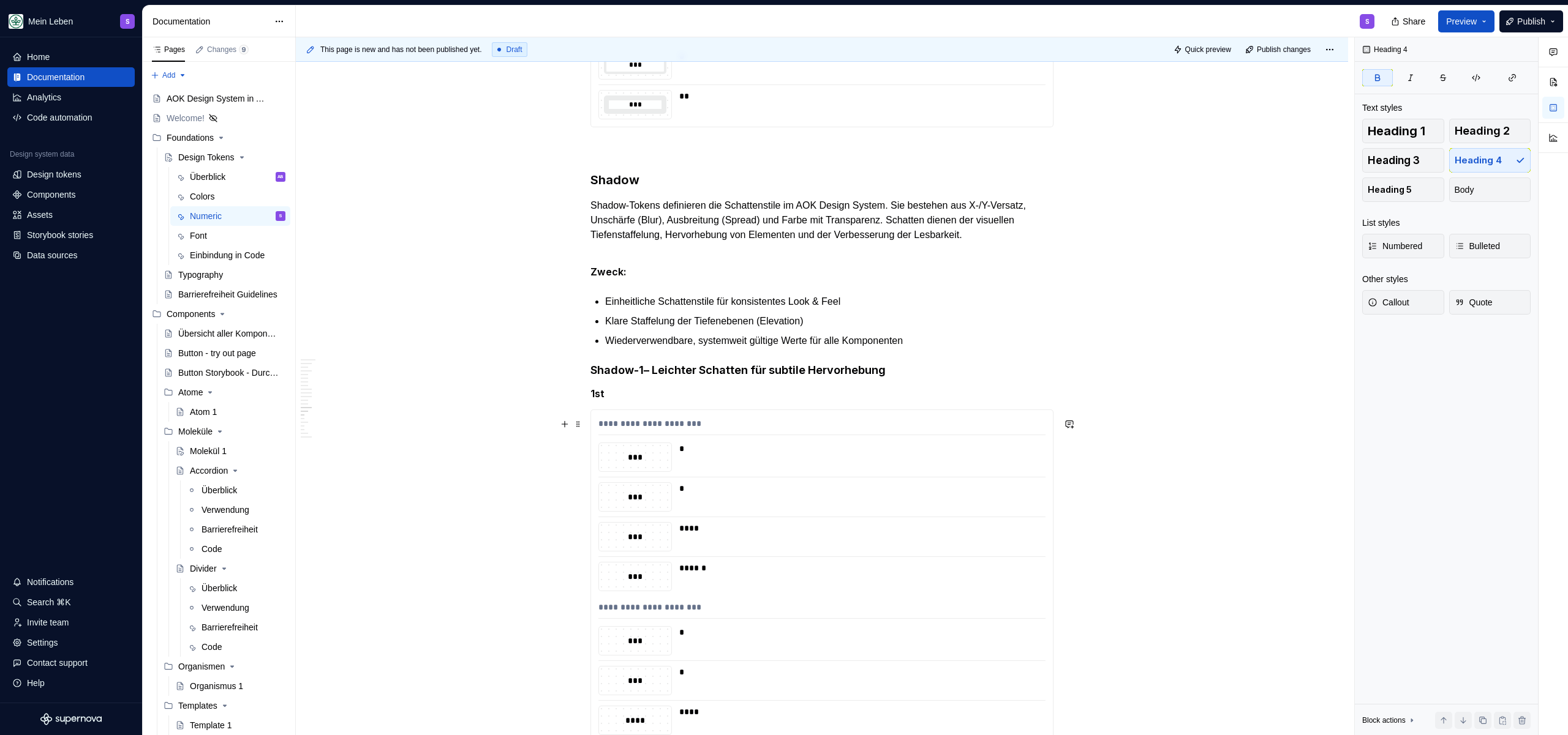
click at [724, 400] on h5 "1st" at bounding box center [822, 394] width 463 height 12
click at [649, 377] on h4 "Shadow-1 – Leichter Schatten für subtile Hervorhebung" at bounding box center [822, 370] width 463 height 15
click at [616, 189] on h3 "Shadow" at bounding box center [822, 180] width 463 height 17
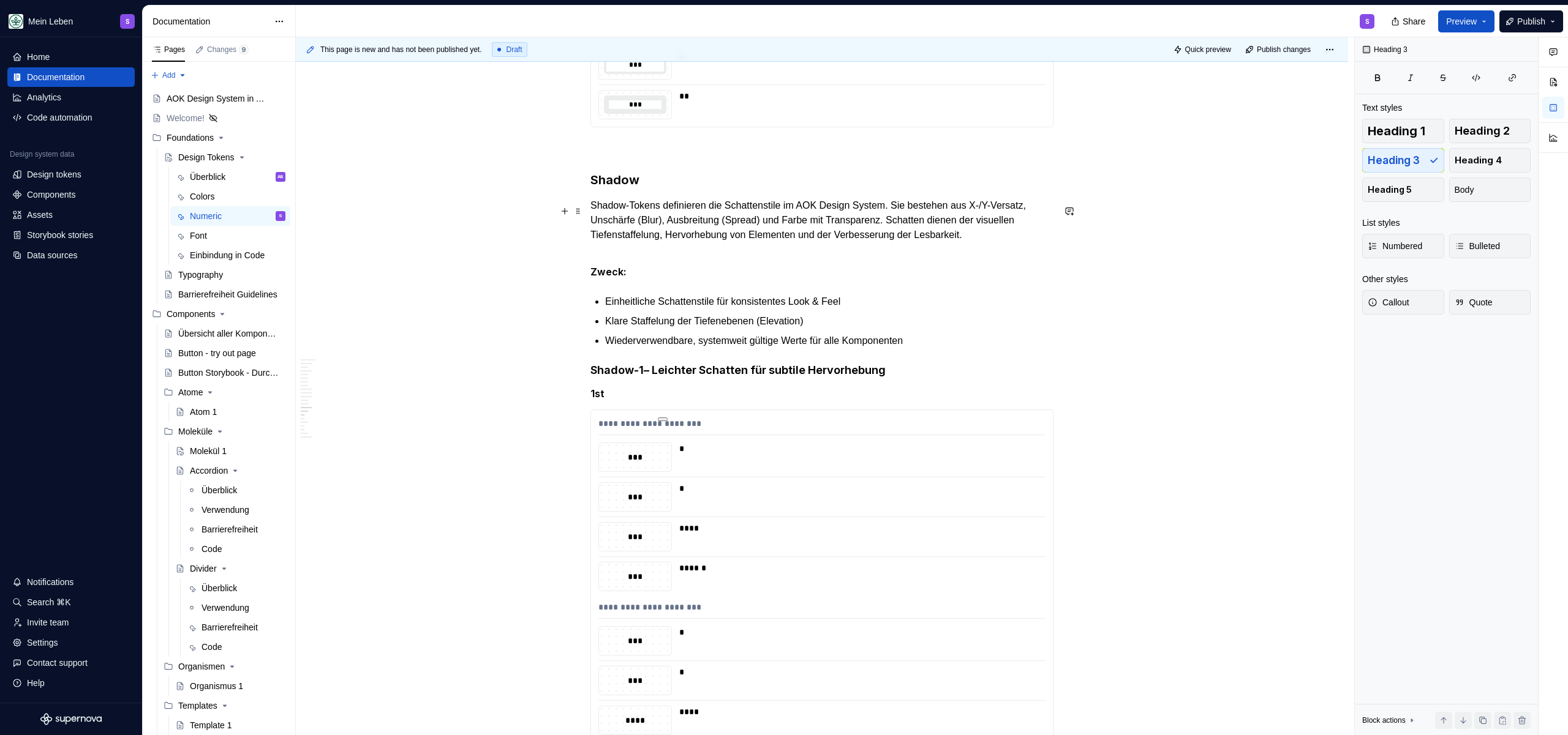
click at [616, 189] on h3 "Shadow" at bounding box center [822, 180] width 463 height 17
click at [629, 377] on strong "Shadow-1" at bounding box center [617, 370] width 54 height 13
click at [610, 377] on strong "Shadow-1" at bounding box center [617, 370] width 54 height 13
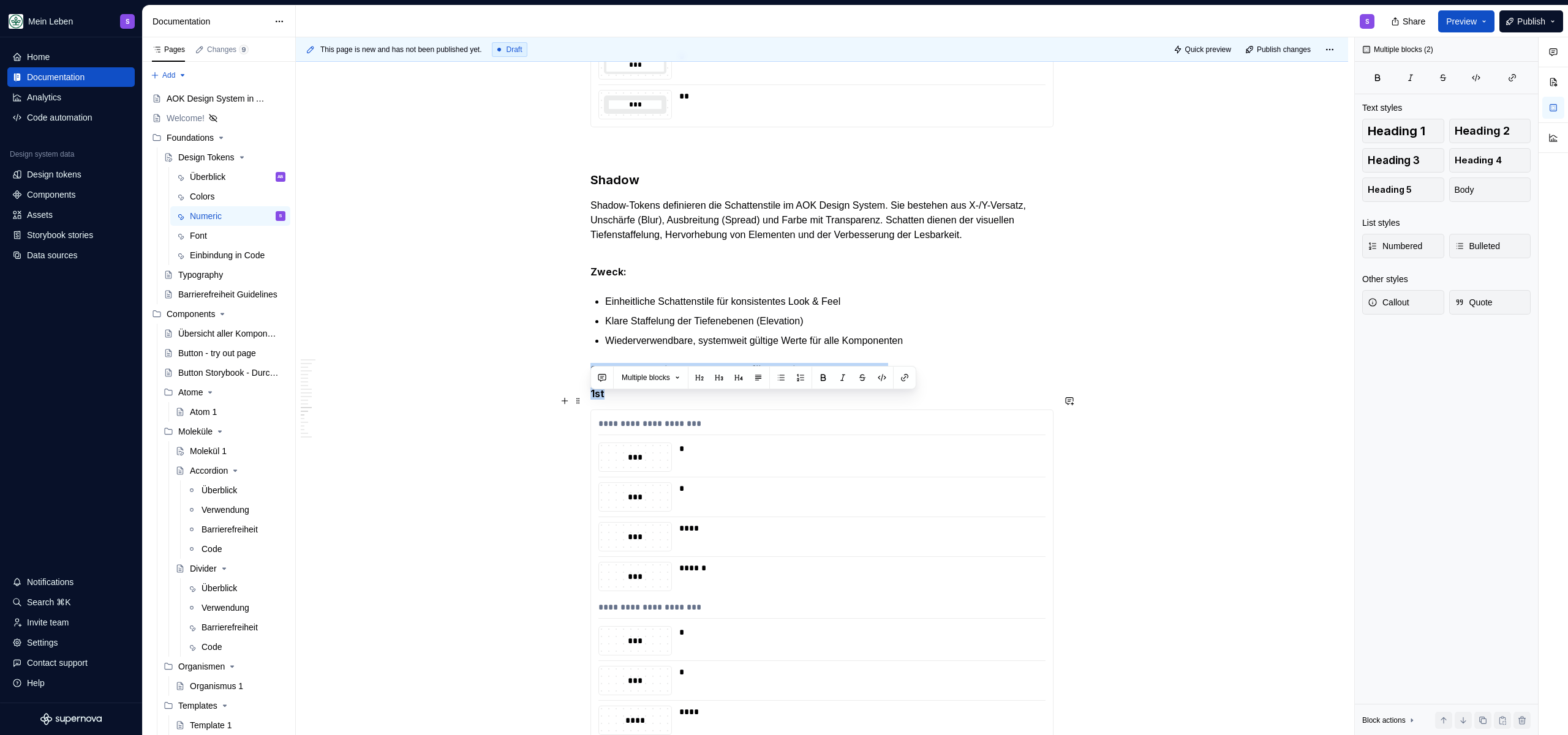
drag, startPoint x: 613, startPoint y: 419, endPoint x: 583, endPoint y: 398, distance: 36.6
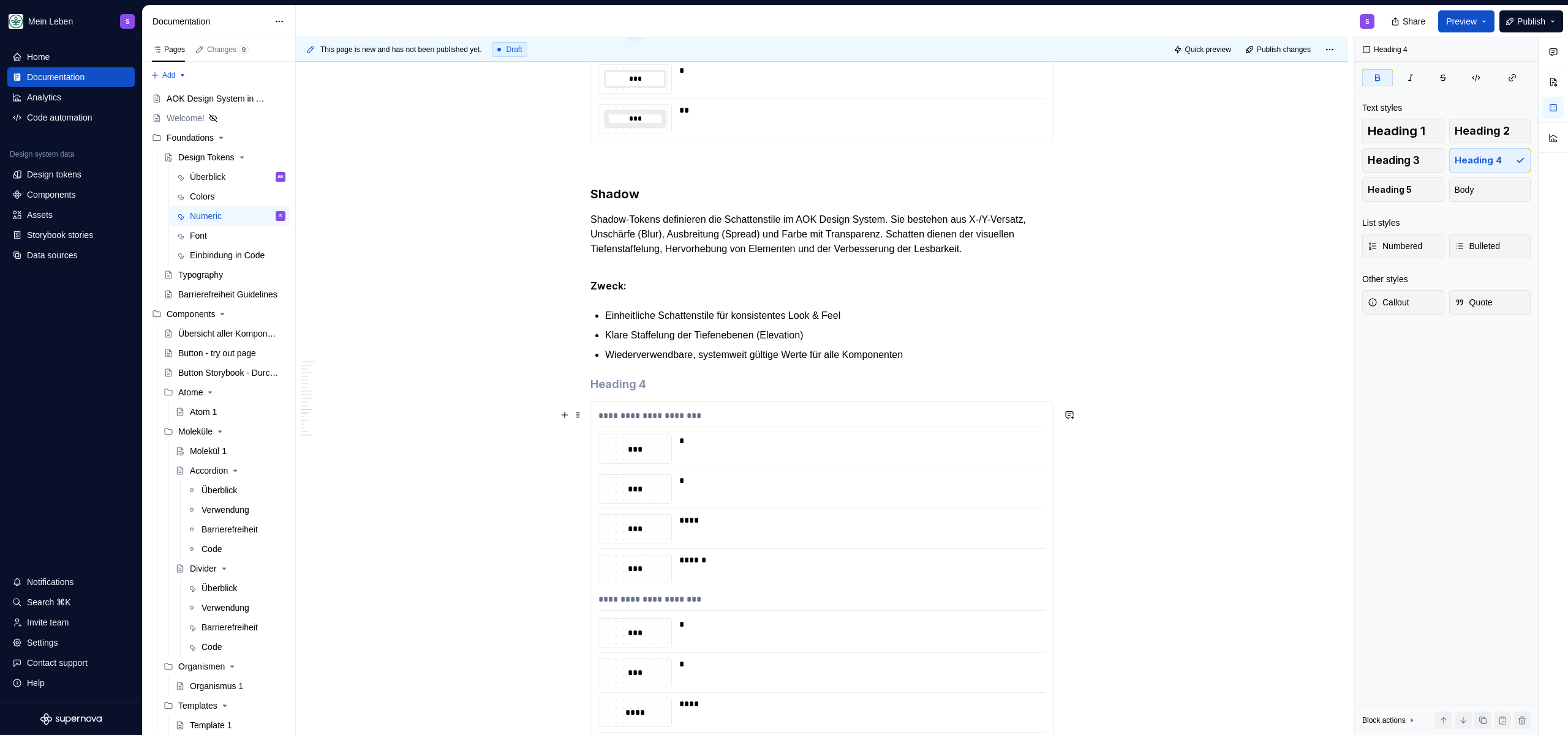
scroll to position [5476, 0]
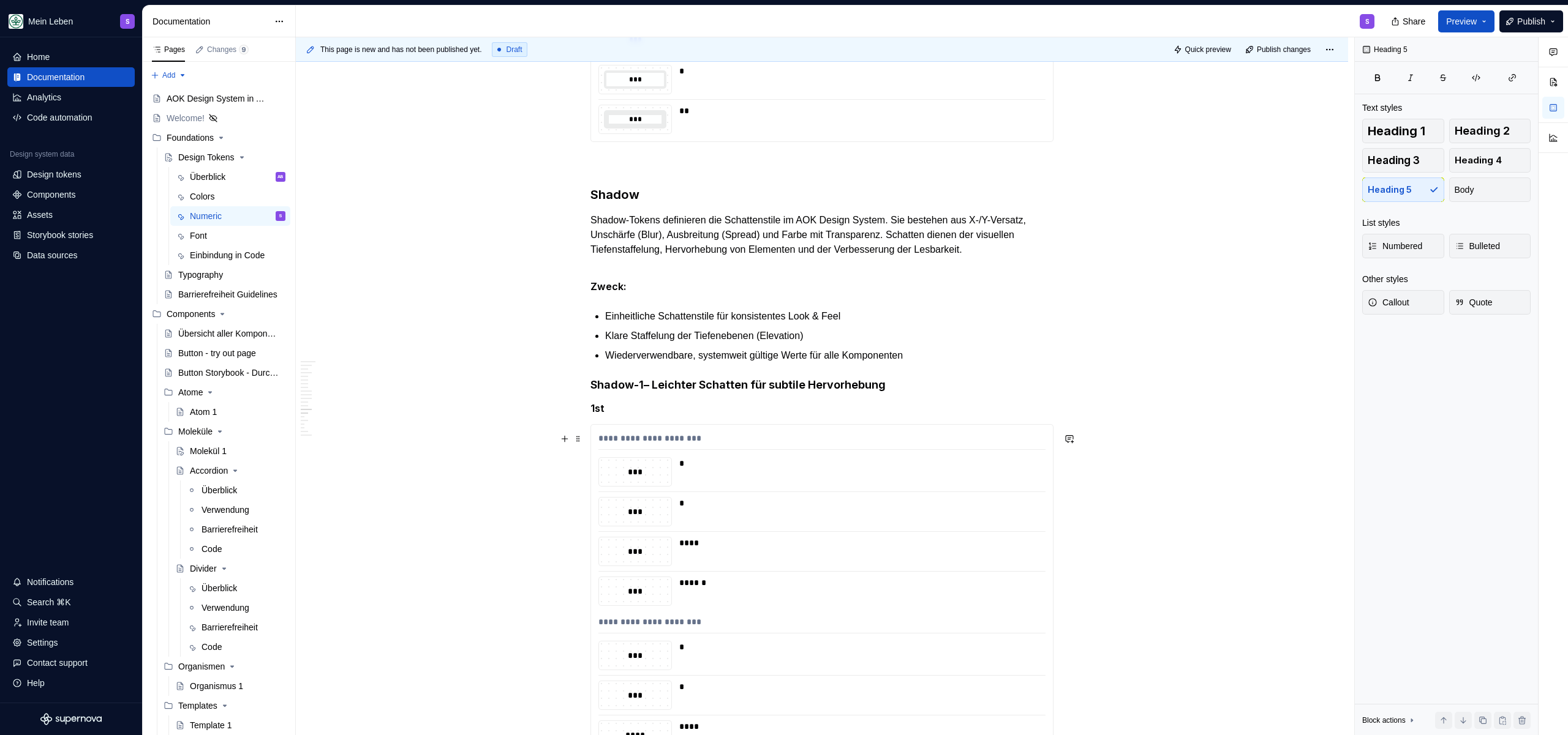
click at [738, 415] on h5 "1st" at bounding box center [822, 409] width 463 height 12
click at [762, 450] on div "**********" at bounding box center [822, 441] width 447 height 18
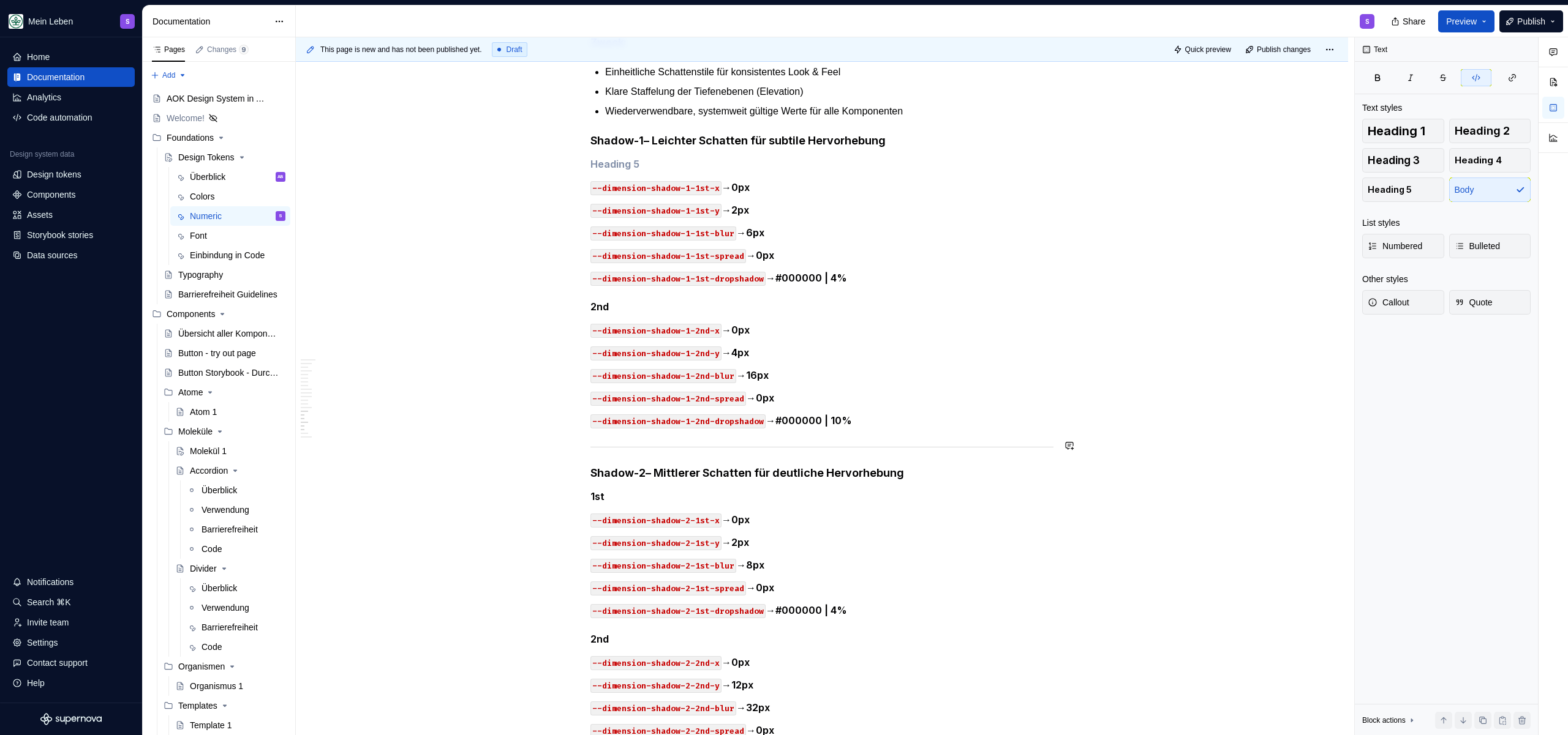
scroll to position [5707, 0]
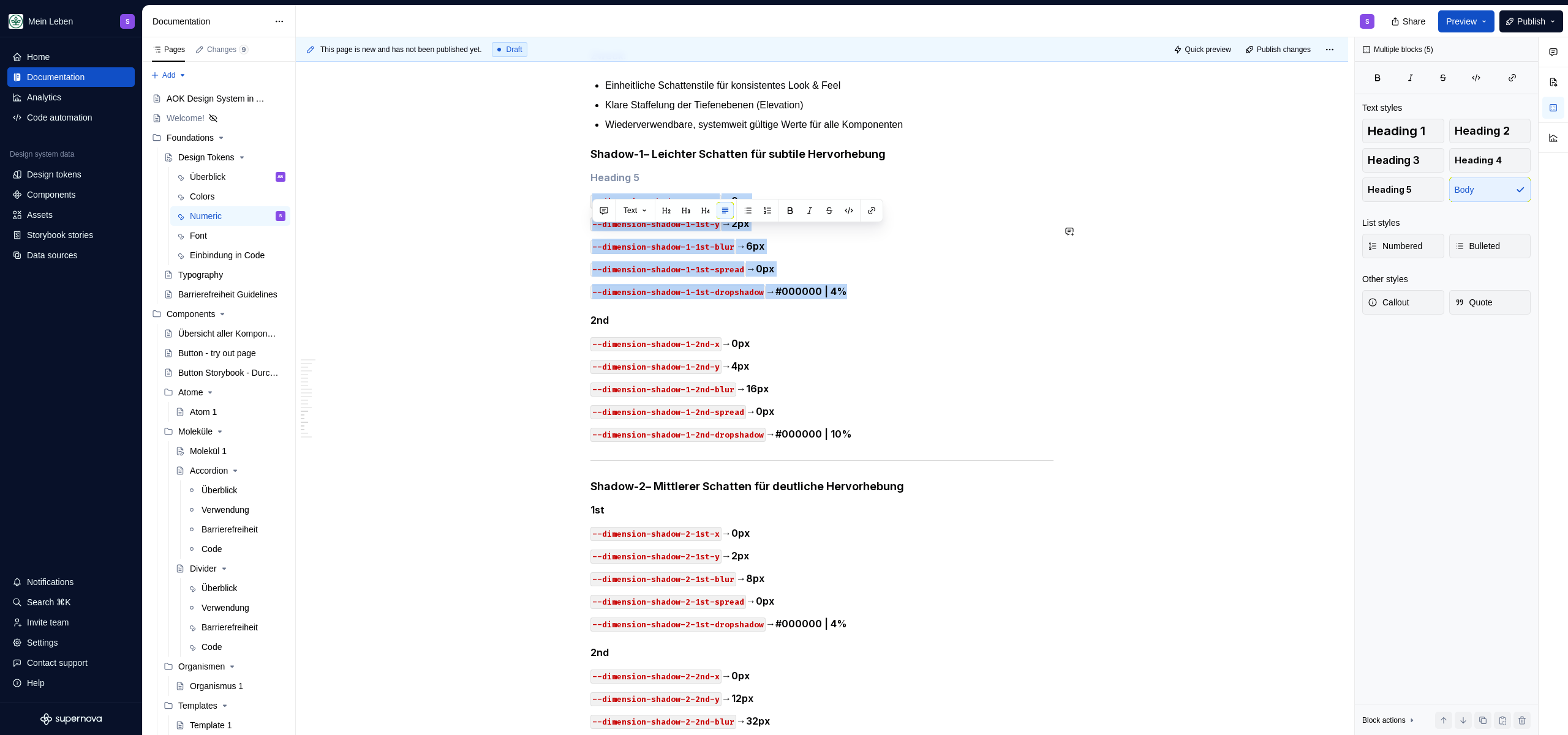
drag, startPoint x: 915, startPoint y: 319, endPoint x: 562, endPoint y: 219, distance: 366.9
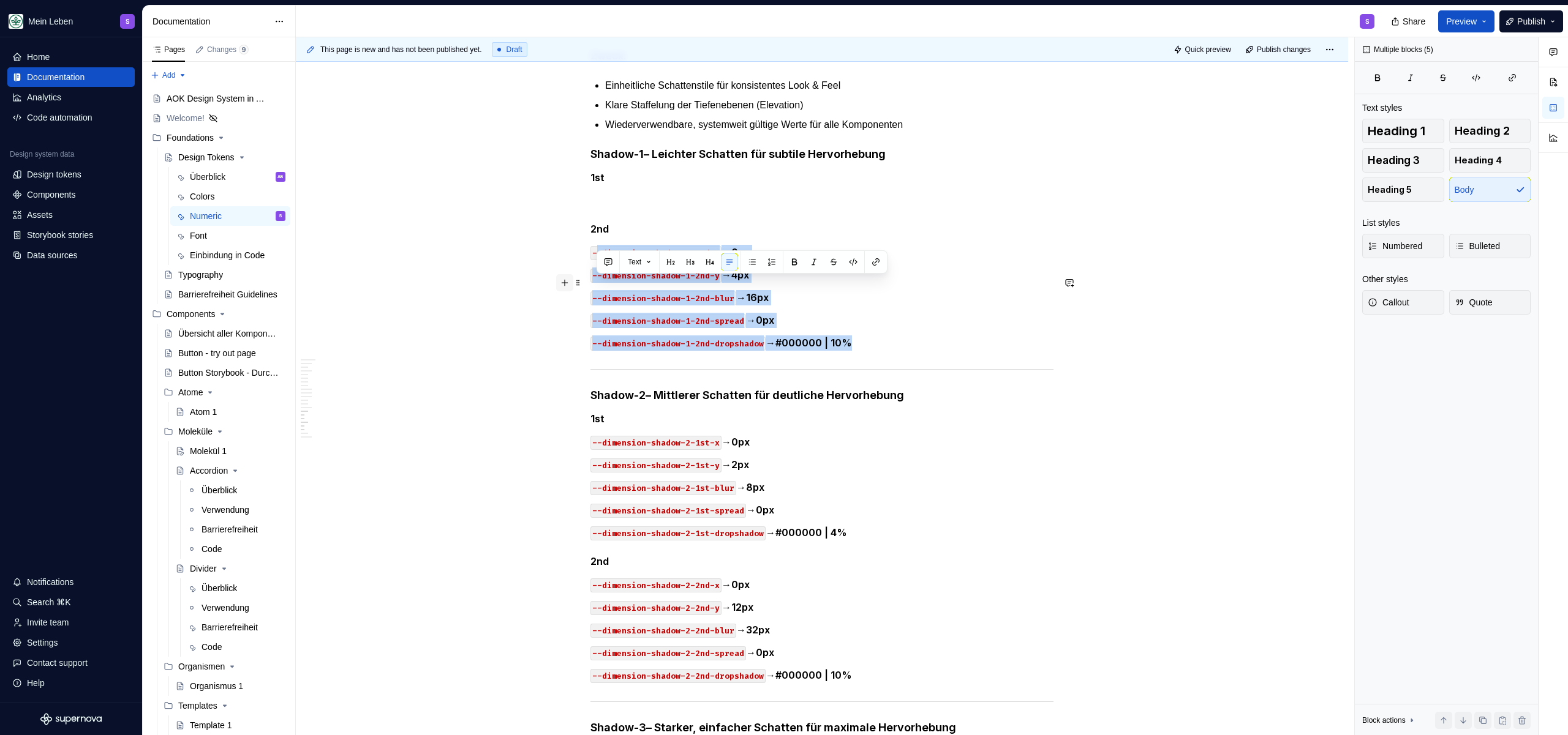
drag, startPoint x: 911, startPoint y: 374, endPoint x: 571, endPoint y: 279, distance: 353.0
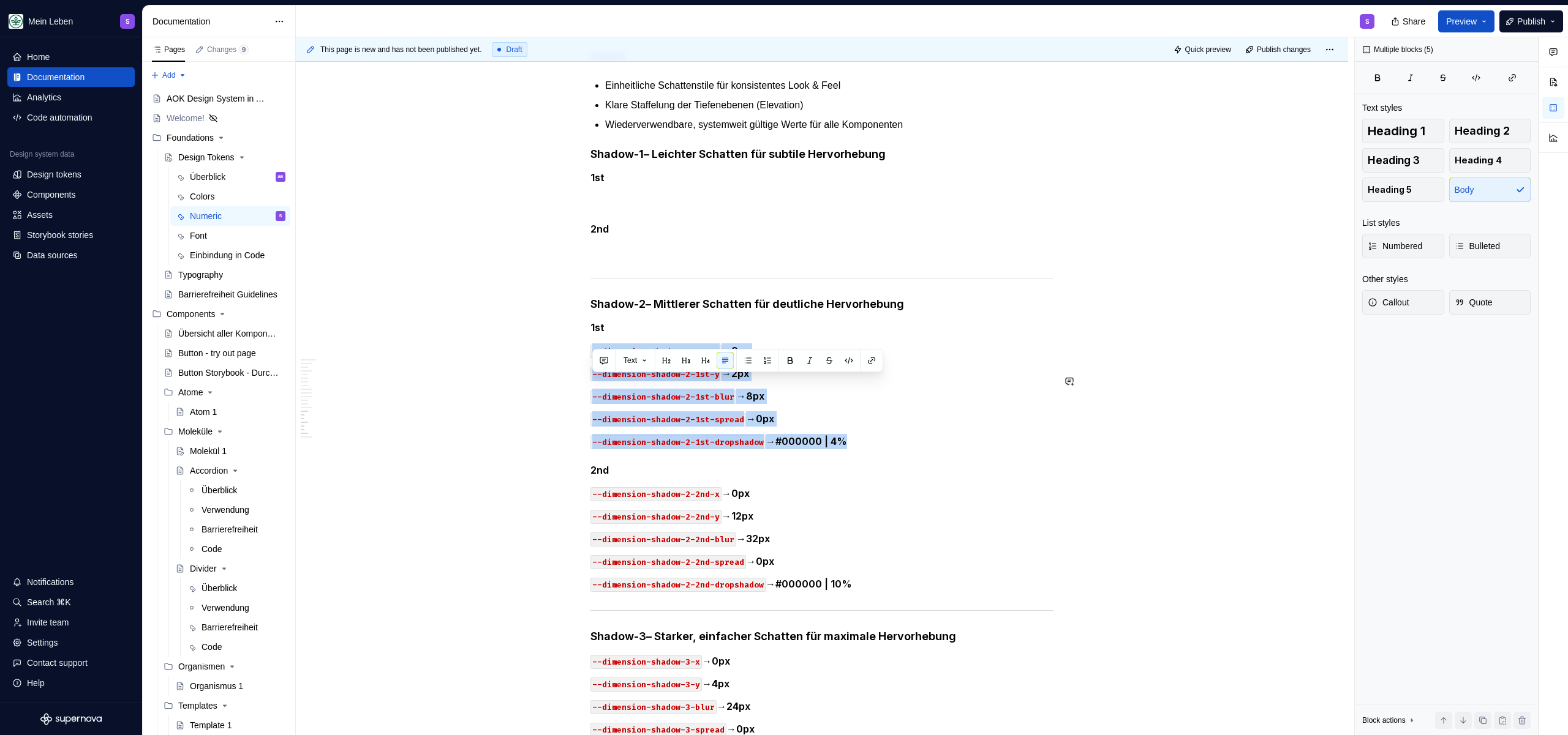
drag, startPoint x: 900, startPoint y: 470, endPoint x: 571, endPoint y: 371, distance: 343.6
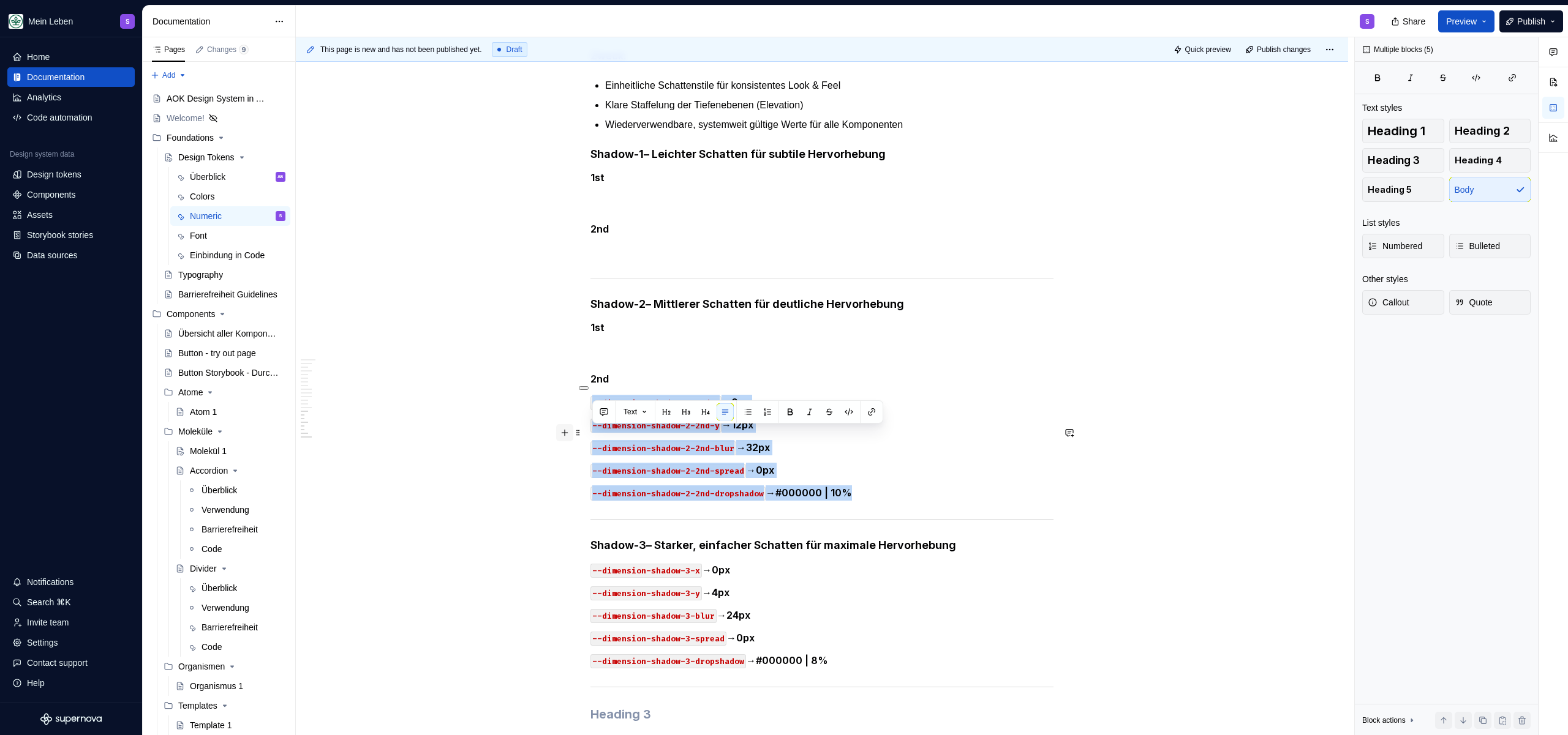
drag, startPoint x: 872, startPoint y: 526, endPoint x: 559, endPoint y: 432, distance: 326.8
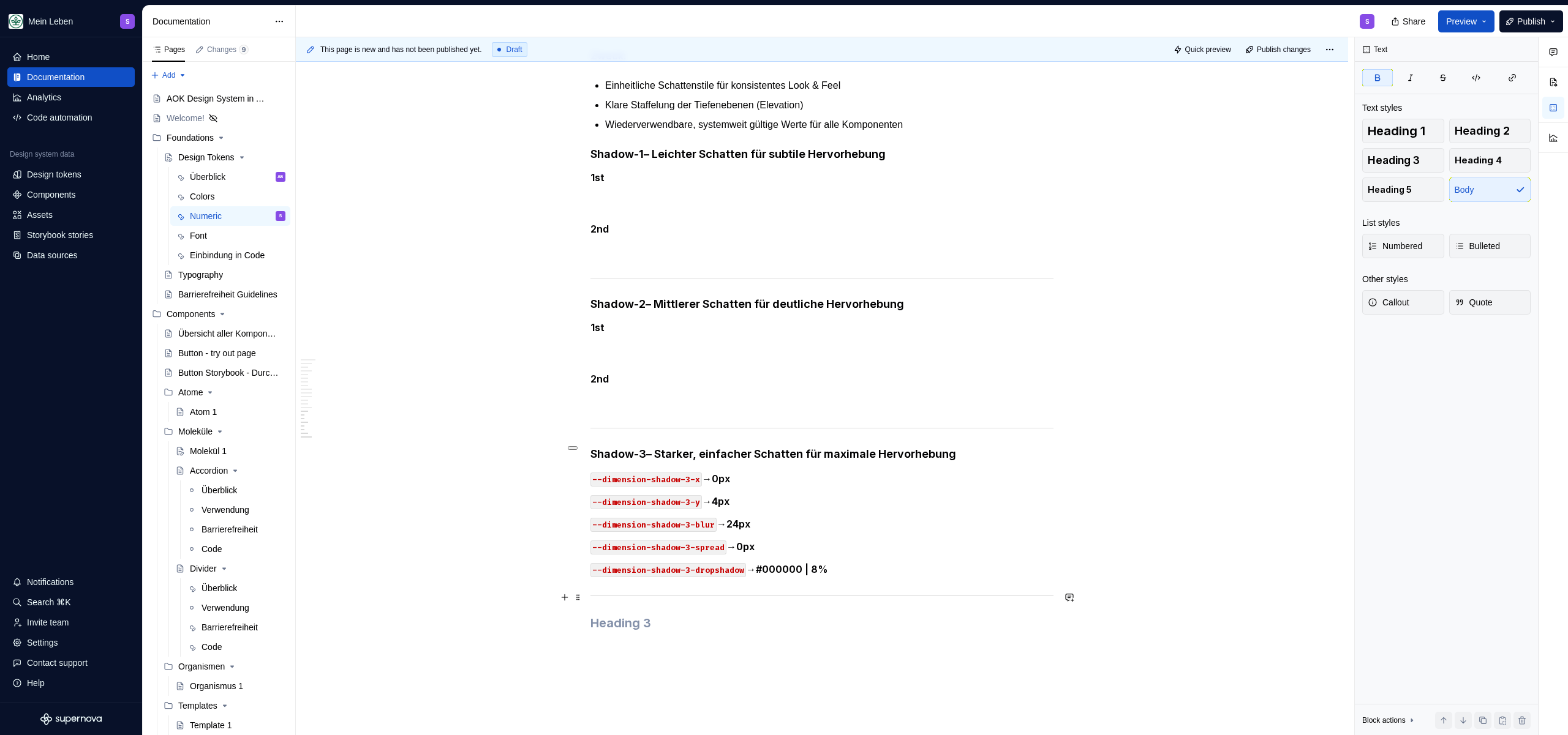
click at [887, 577] on p "--dimension-shadow-3-dropshadow → #000000 | 8%" at bounding box center [822, 570] width 463 height 16
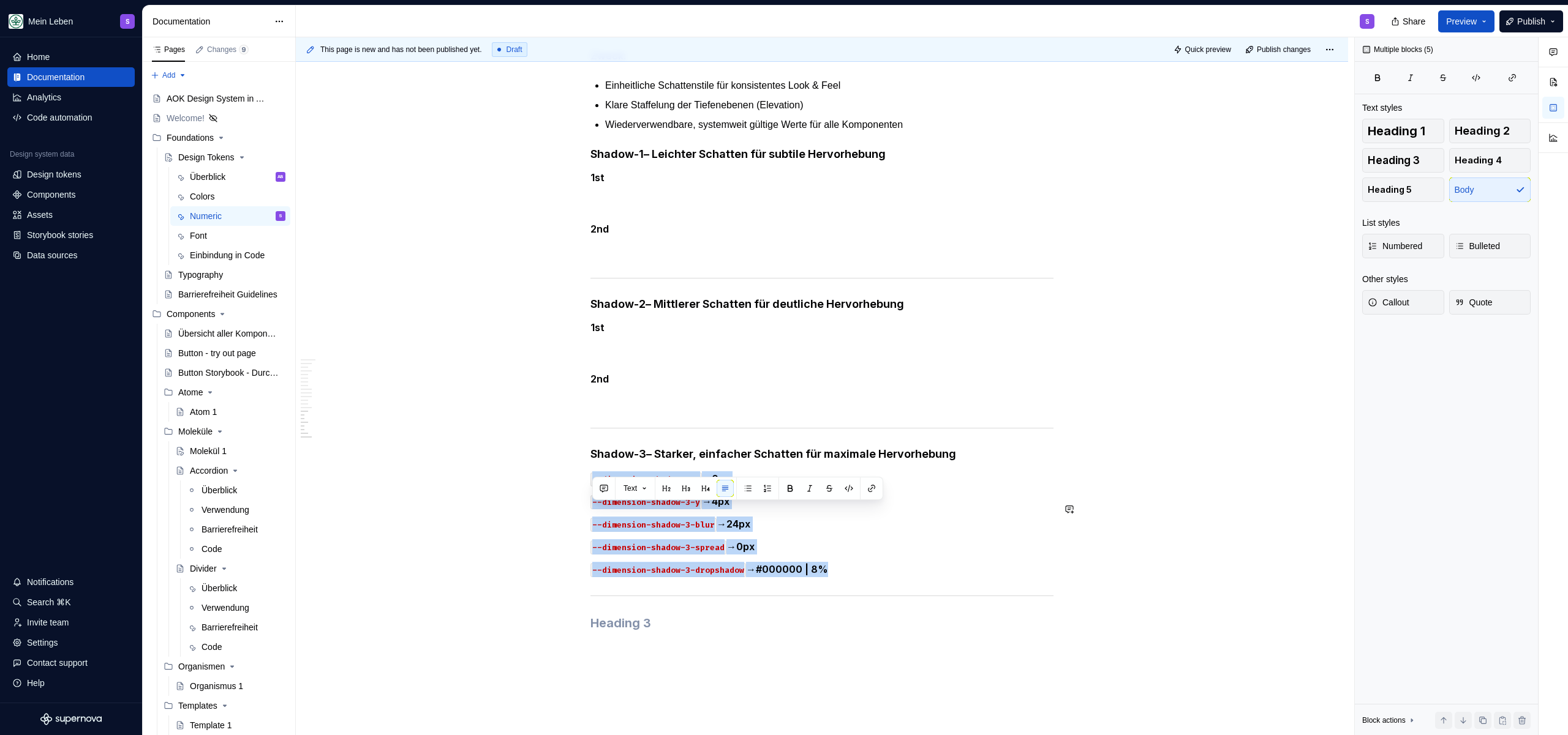
drag, startPoint x: 887, startPoint y: 599, endPoint x: 549, endPoint y: 494, distance: 353.9
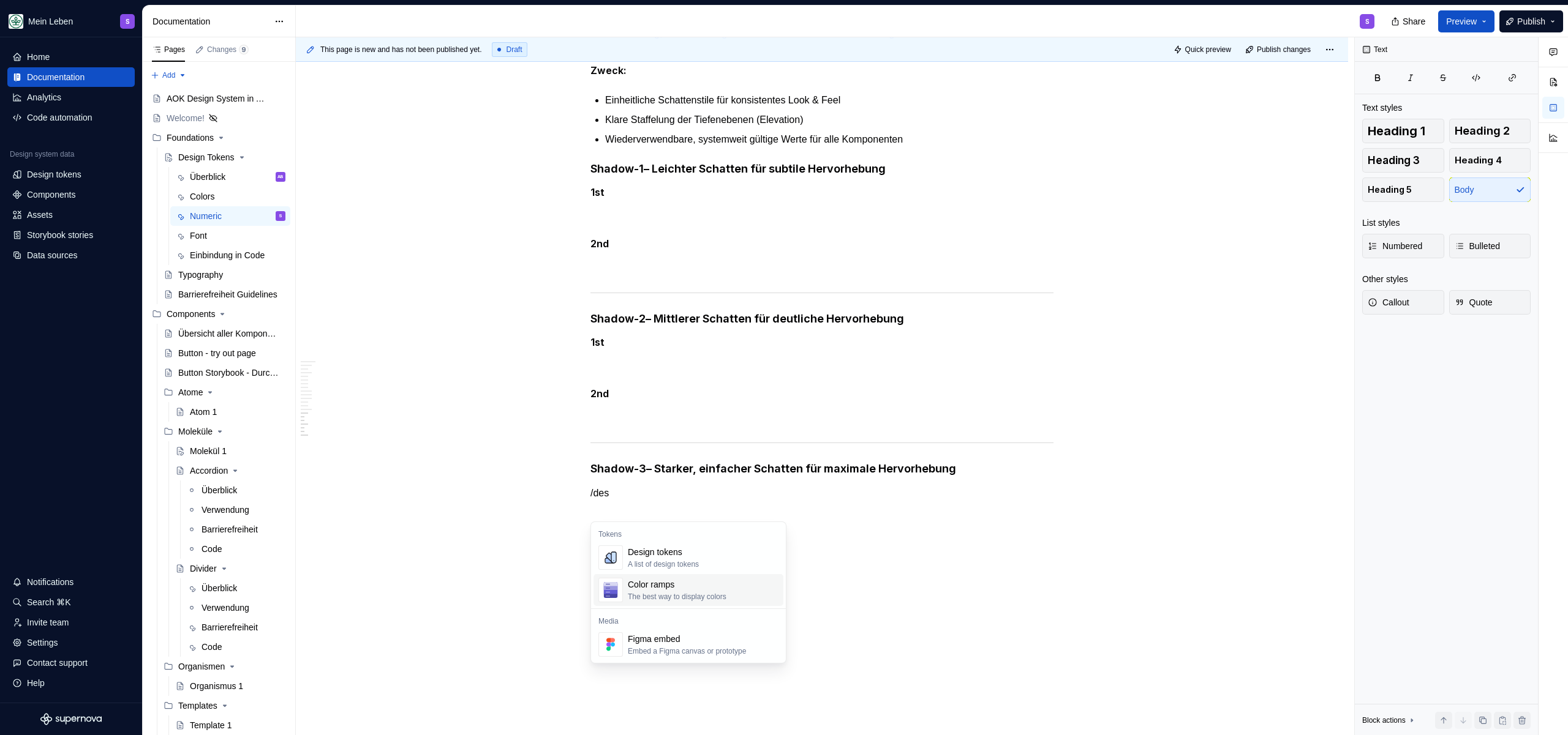
click at [695, 576] on span "Color ramps The best way to display colors" at bounding box center [687, 590] width 190 height 32
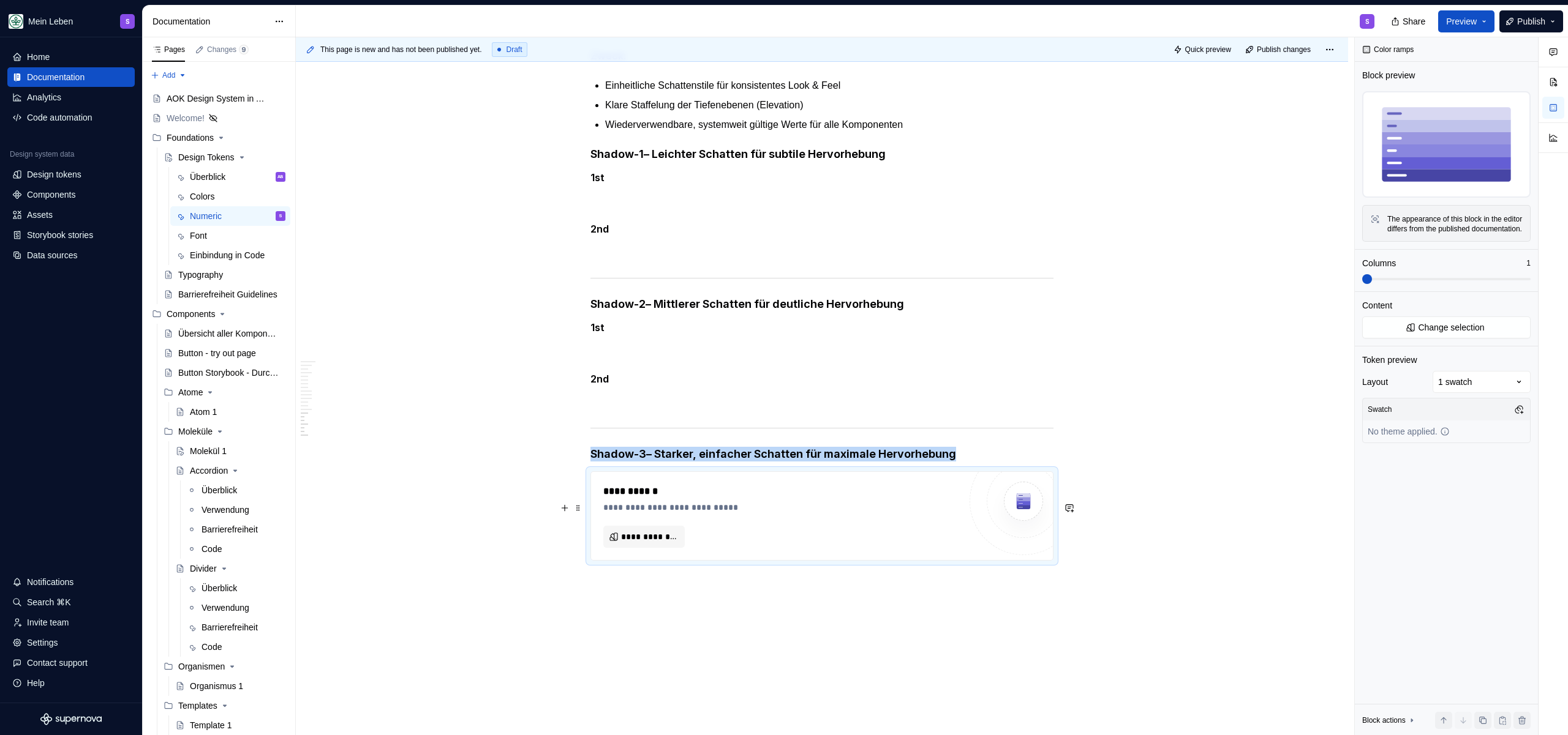
click at [1015, 503] on div at bounding box center [1023, 501] width 74 height 74
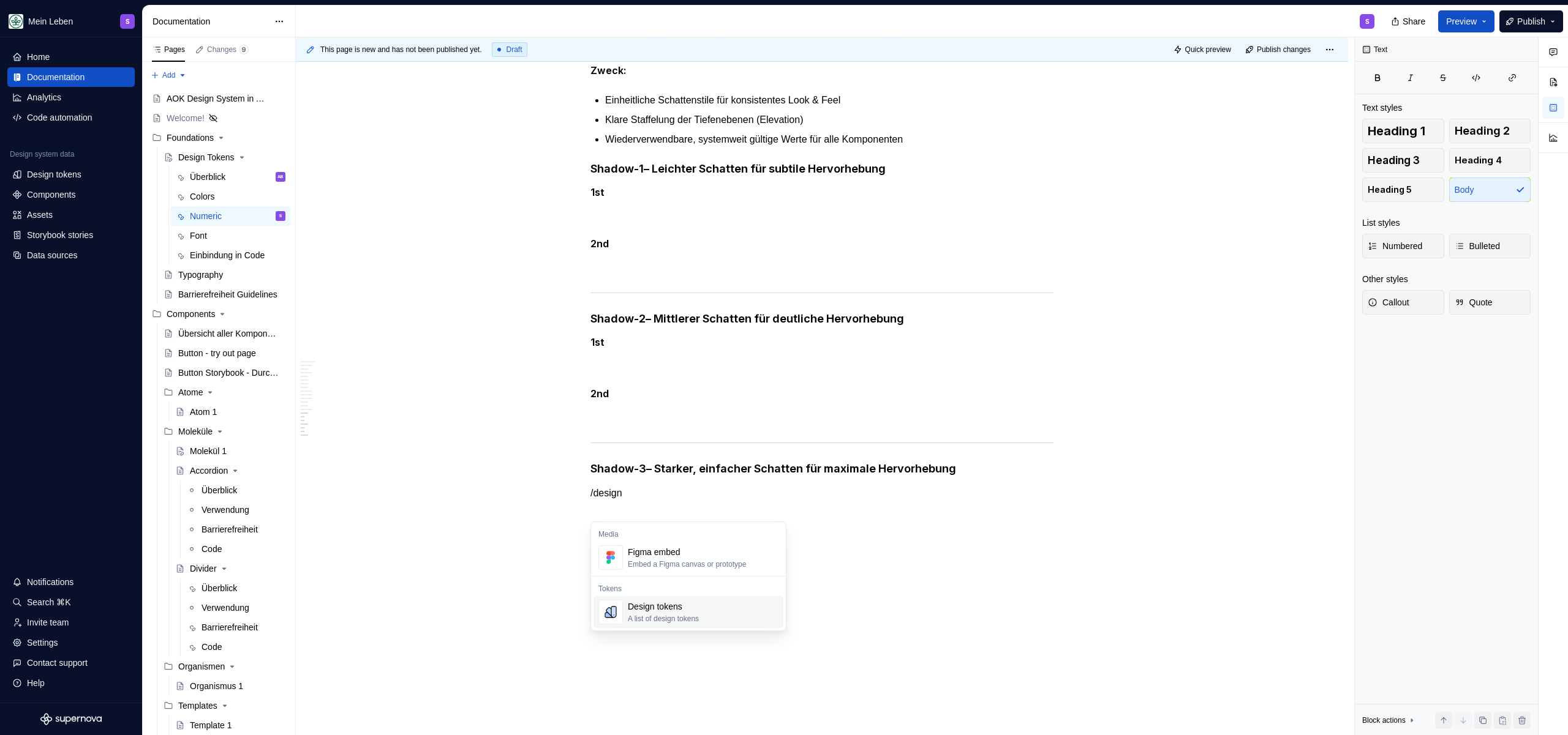
click at [698, 608] on div "Design tokens" at bounding box center [663, 607] width 71 height 12
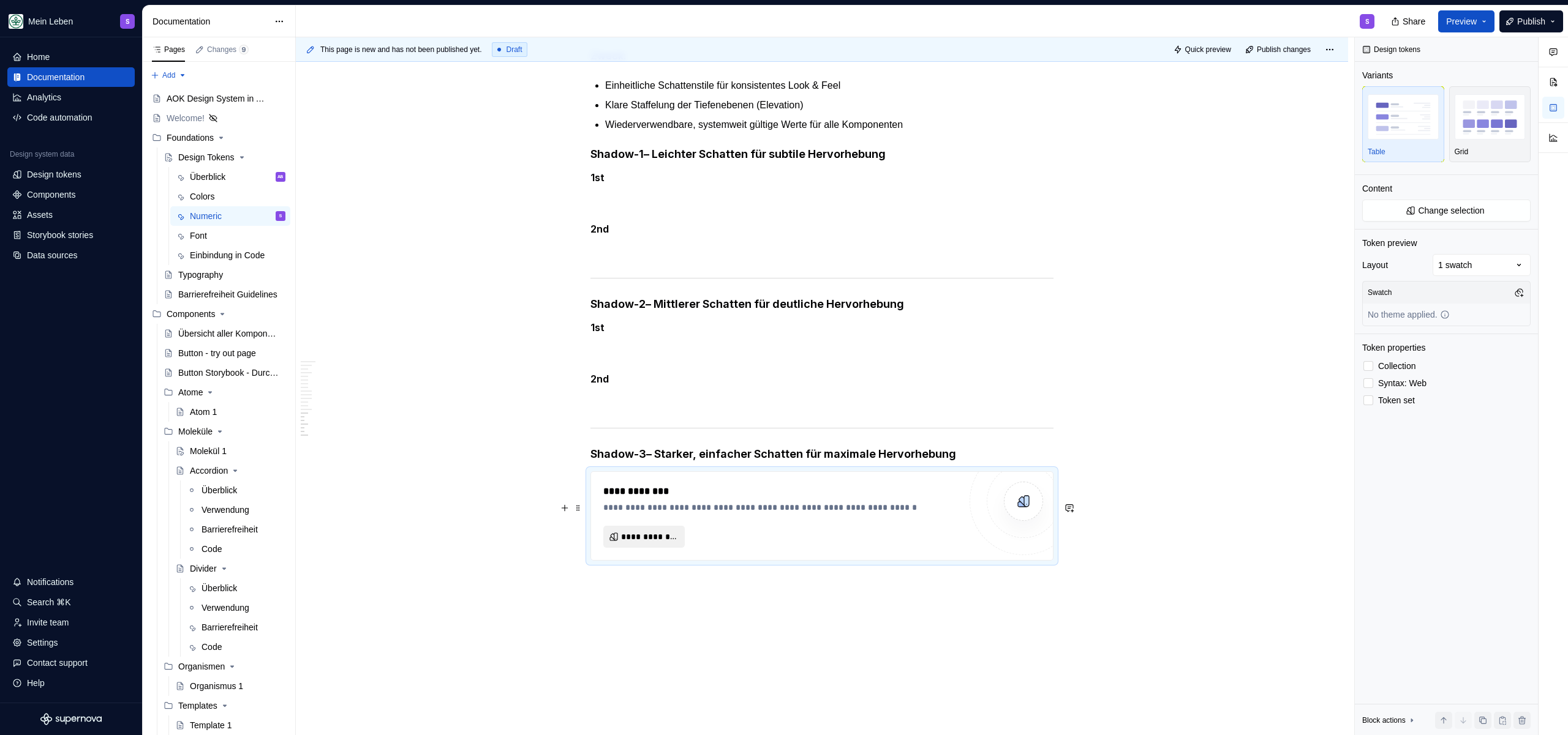
click at [645, 543] on span "**********" at bounding box center [648, 537] width 55 height 12
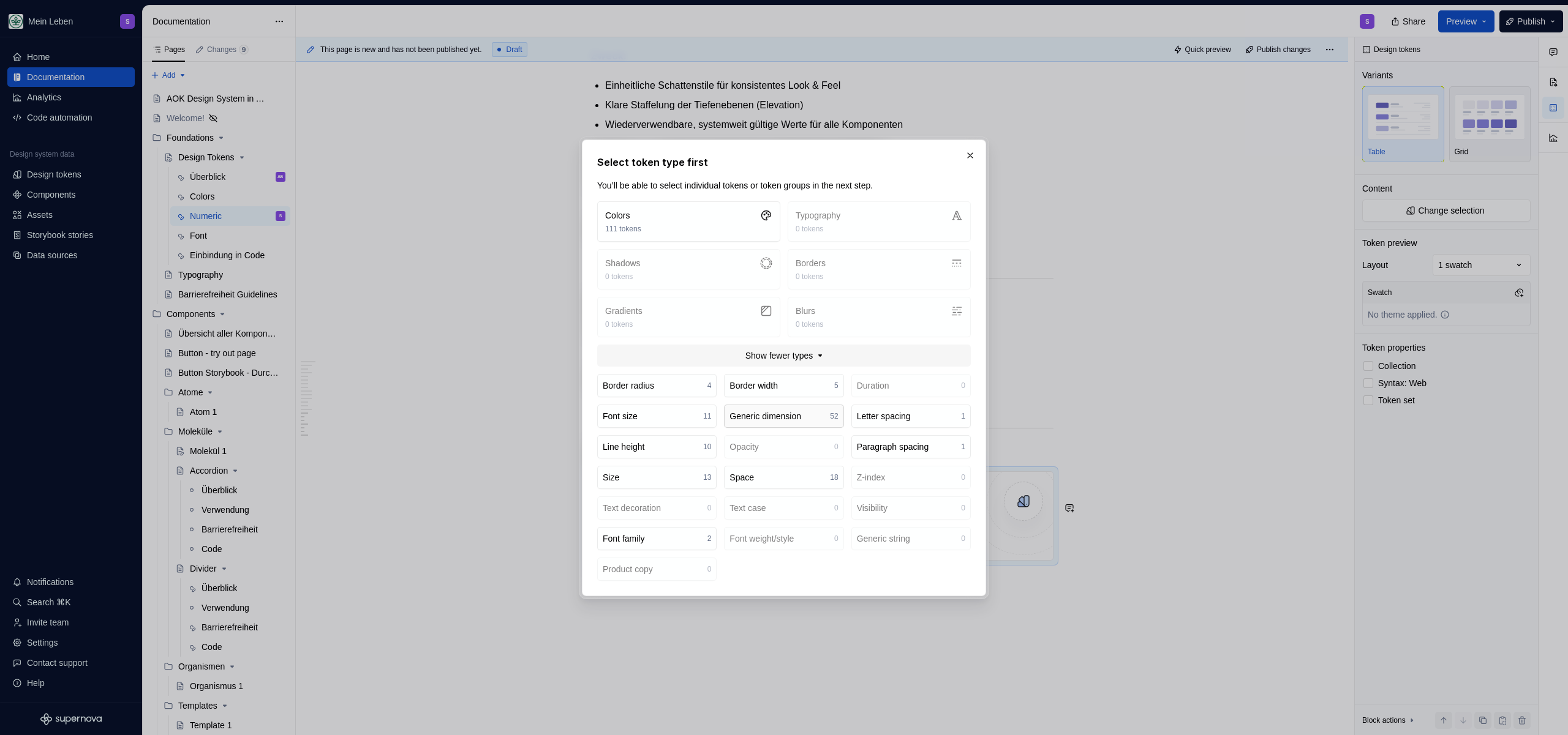
click at [771, 423] on button "Generic dimension 52" at bounding box center [784, 416] width 119 height 23
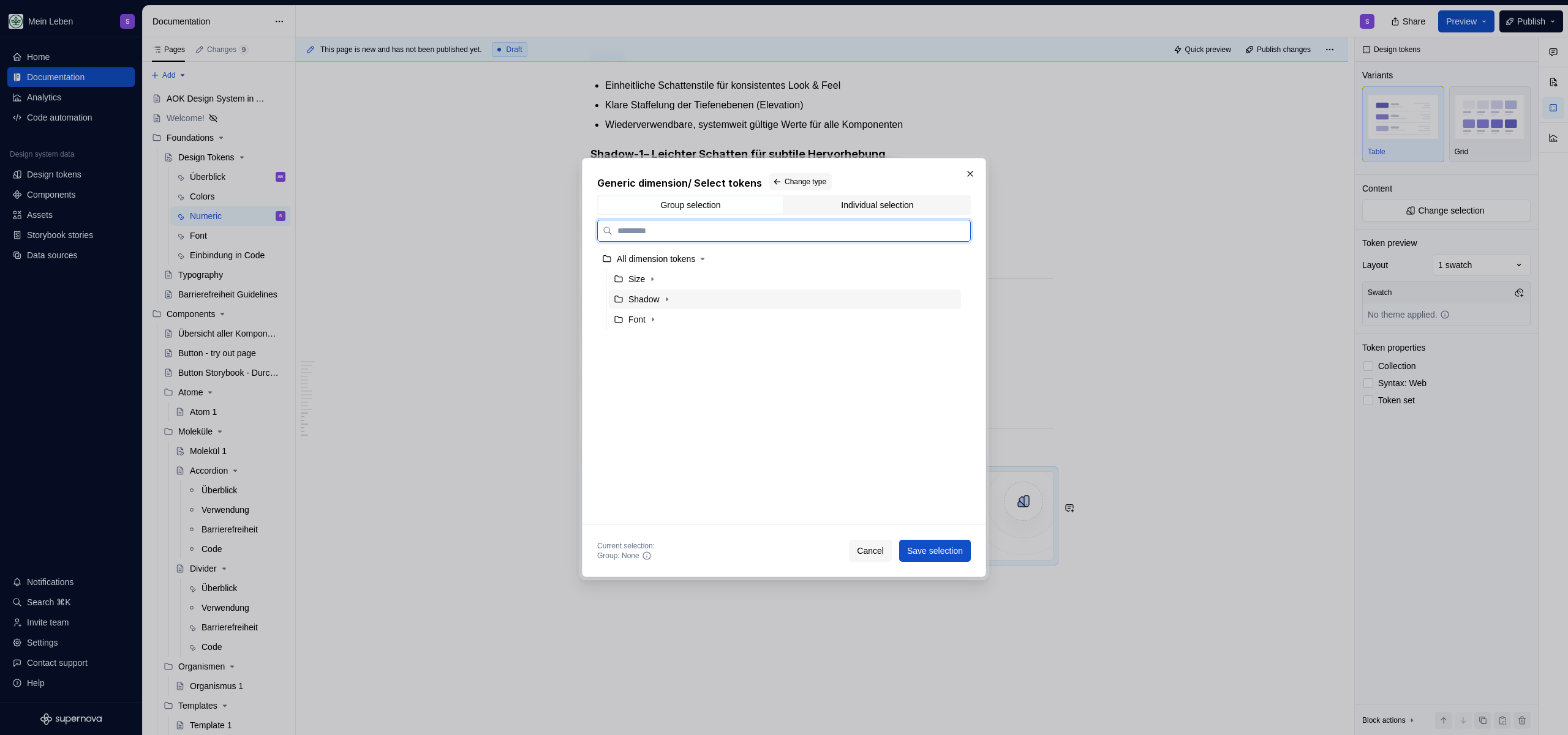
click at [648, 300] on div "Shadow" at bounding box center [644, 300] width 31 height 12
click at [672, 302] on icon "button" at bounding box center [667, 299] width 10 height 10
click at [665, 361] on div "shadow-3" at bounding box center [658, 360] width 37 height 12
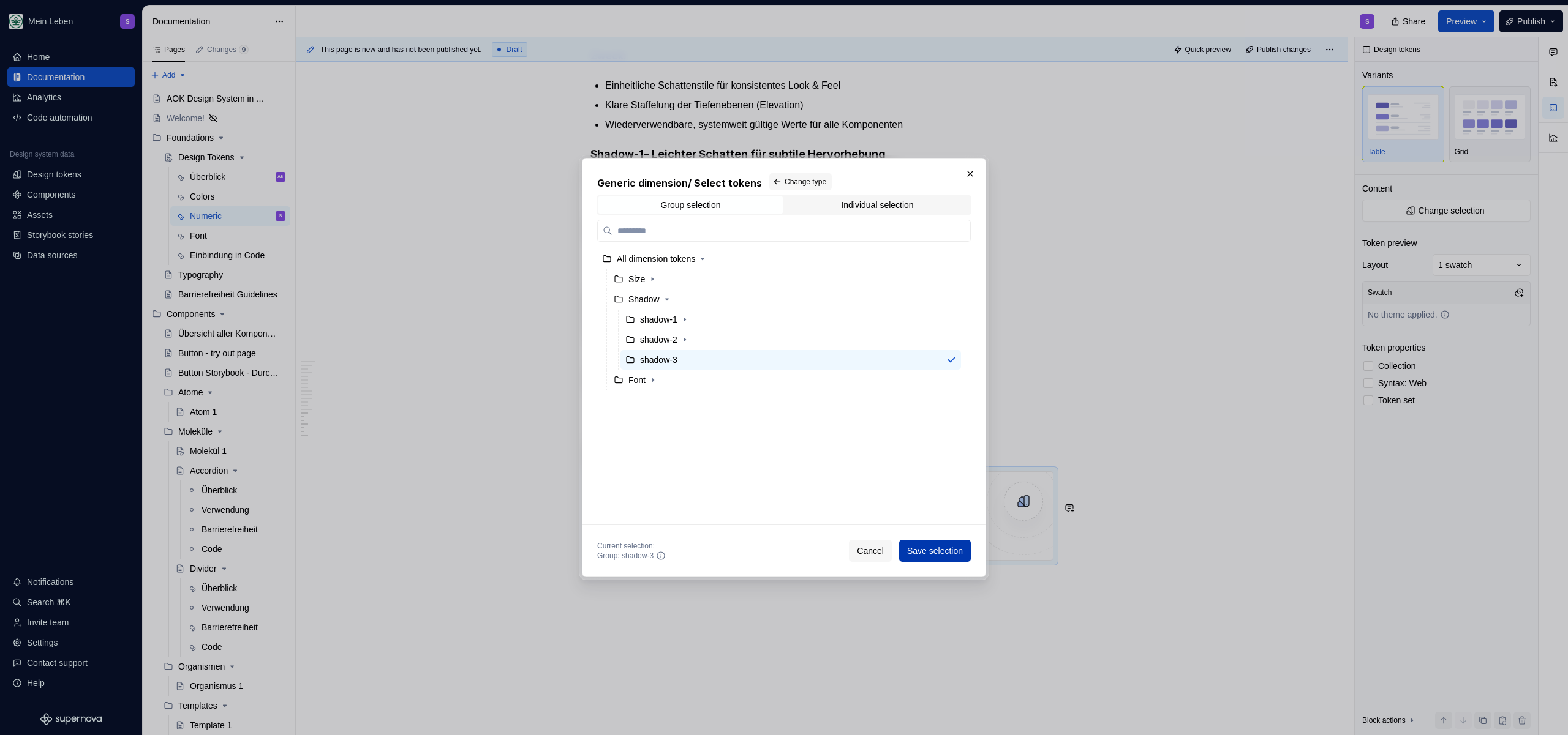
click at [916, 549] on span "Save selection" at bounding box center [934, 551] width 55 height 12
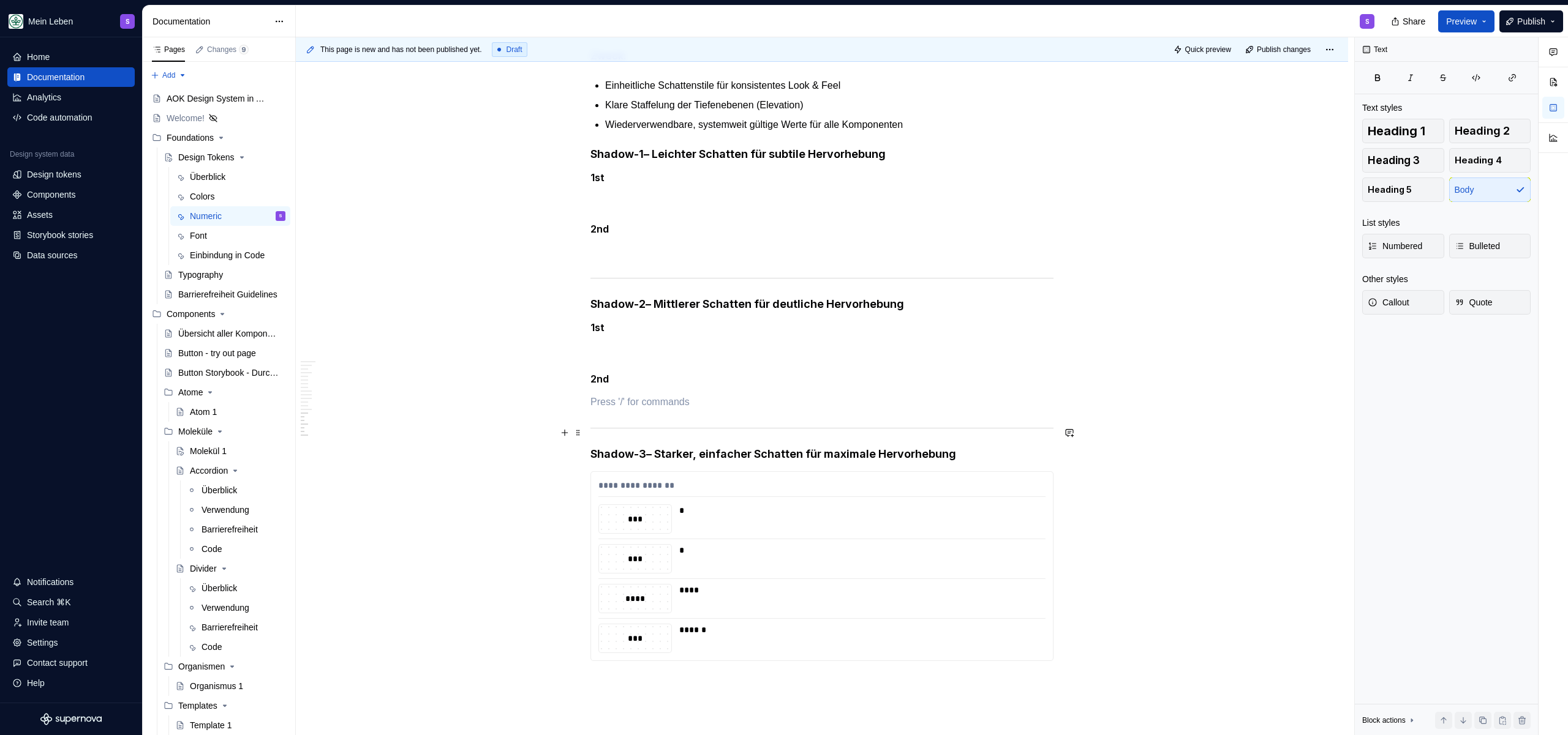
click at [678, 409] on p at bounding box center [822, 402] width 463 height 15
click at [685, 208] on p at bounding box center [822, 201] width 463 height 15
click at [699, 333] on div "Design tokens" at bounding box center [663, 329] width 71 height 12
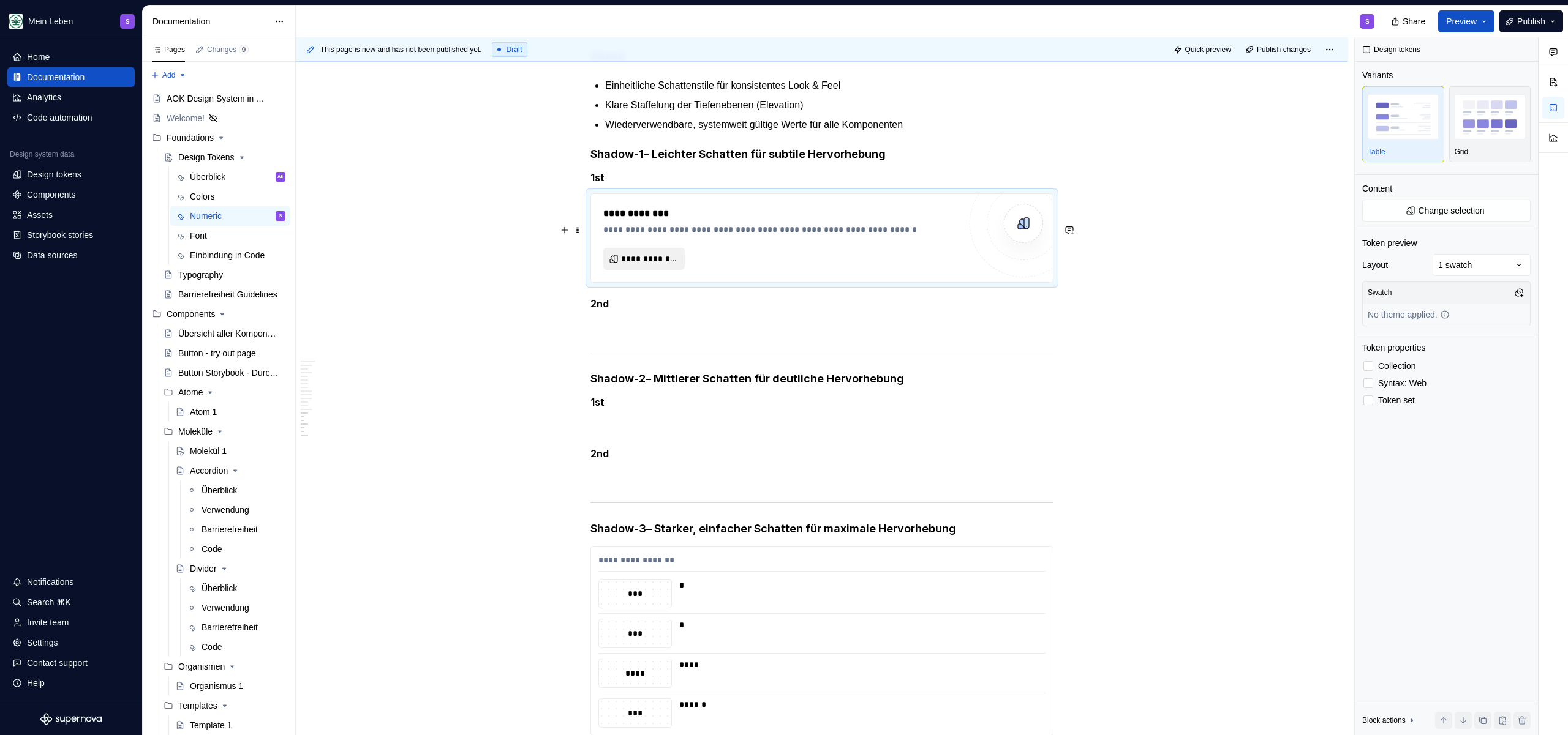
click at [624, 270] on button "**********" at bounding box center [644, 258] width 81 height 22
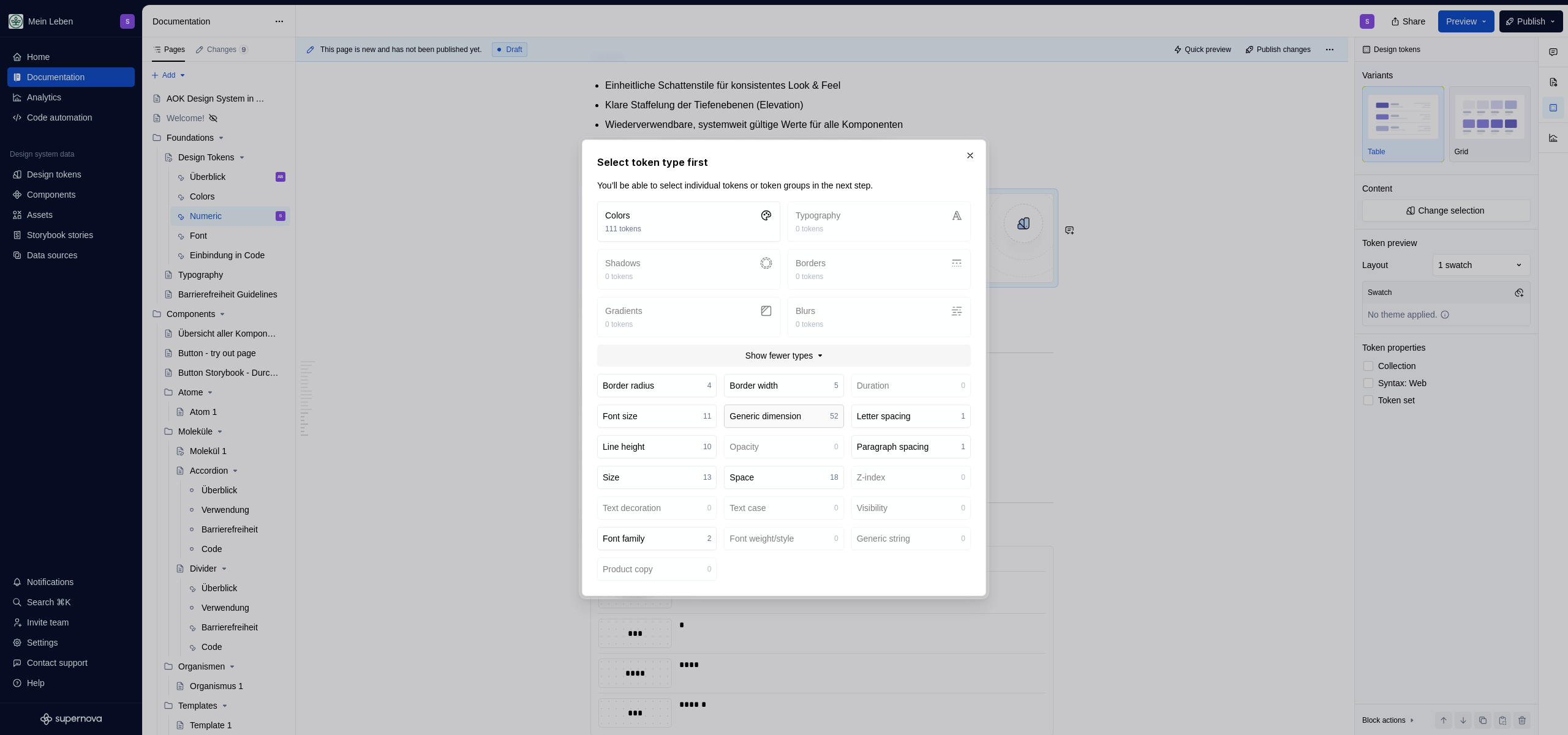
click at [792, 415] on div "Generic dimension" at bounding box center [765, 416] width 72 height 12
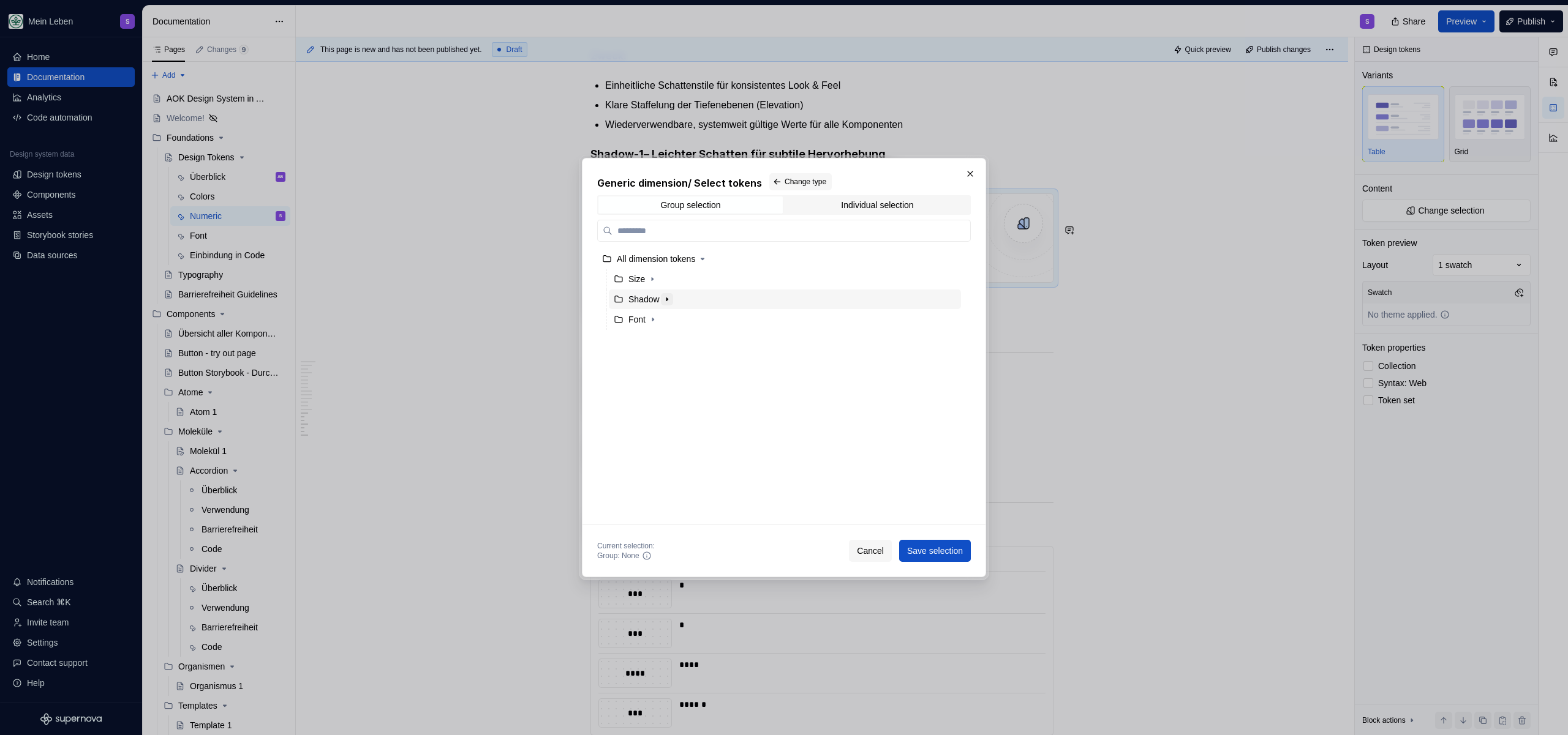
click at [672, 300] on icon "button" at bounding box center [667, 299] width 10 height 10
click at [683, 319] on icon "button" at bounding box center [684, 319] width 10 height 10
click at [668, 335] on div "1st" at bounding box center [797, 339] width 329 height 20
click at [923, 553] on span "Save selection" at bounding box center [934, 551] width 55 height 12
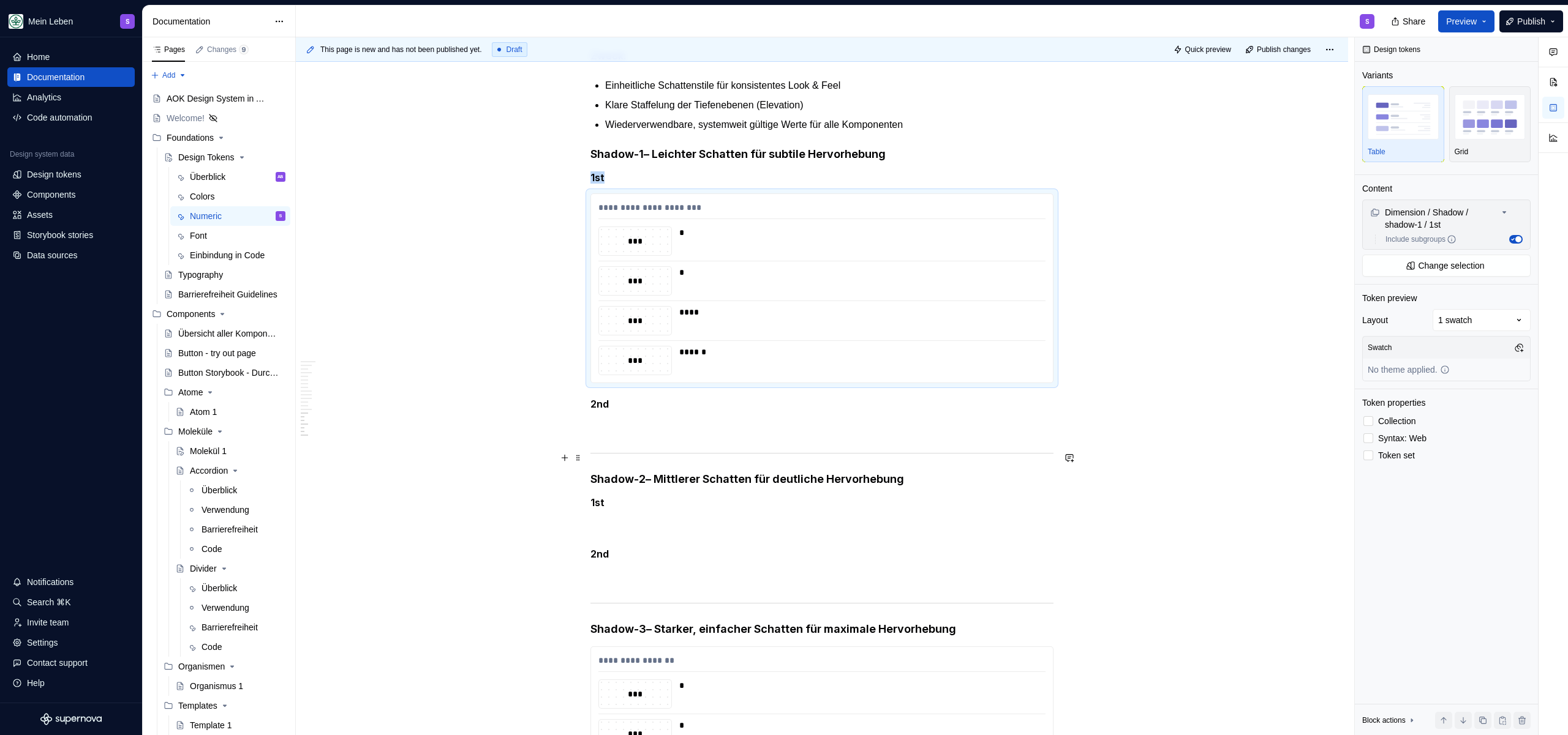
click at [650, 435] on p at bounding box center [822, 427] width 463 height 15
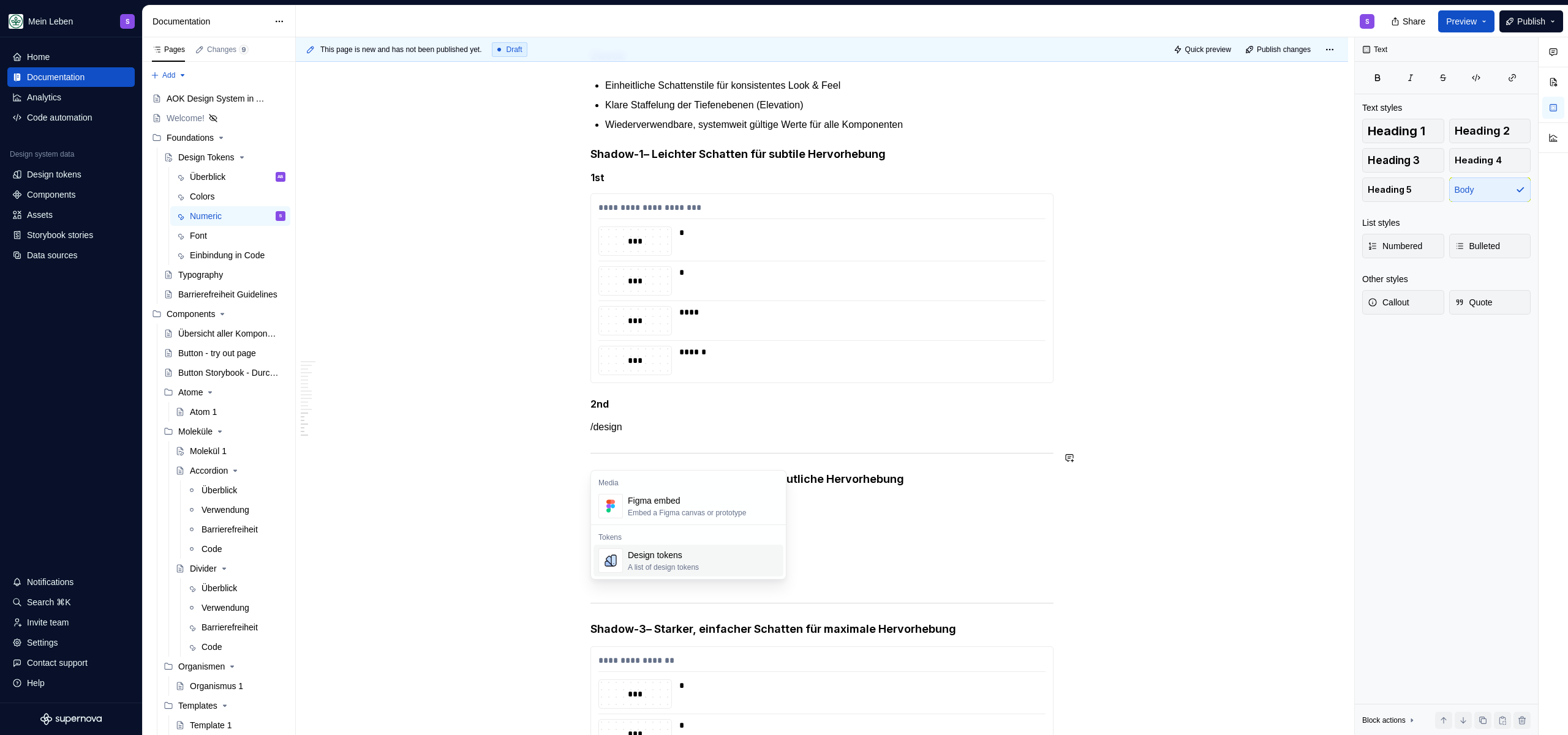
click at [662, 570] on div "A list of design tokens" at bounding box center [663, 567] width 71 height 10
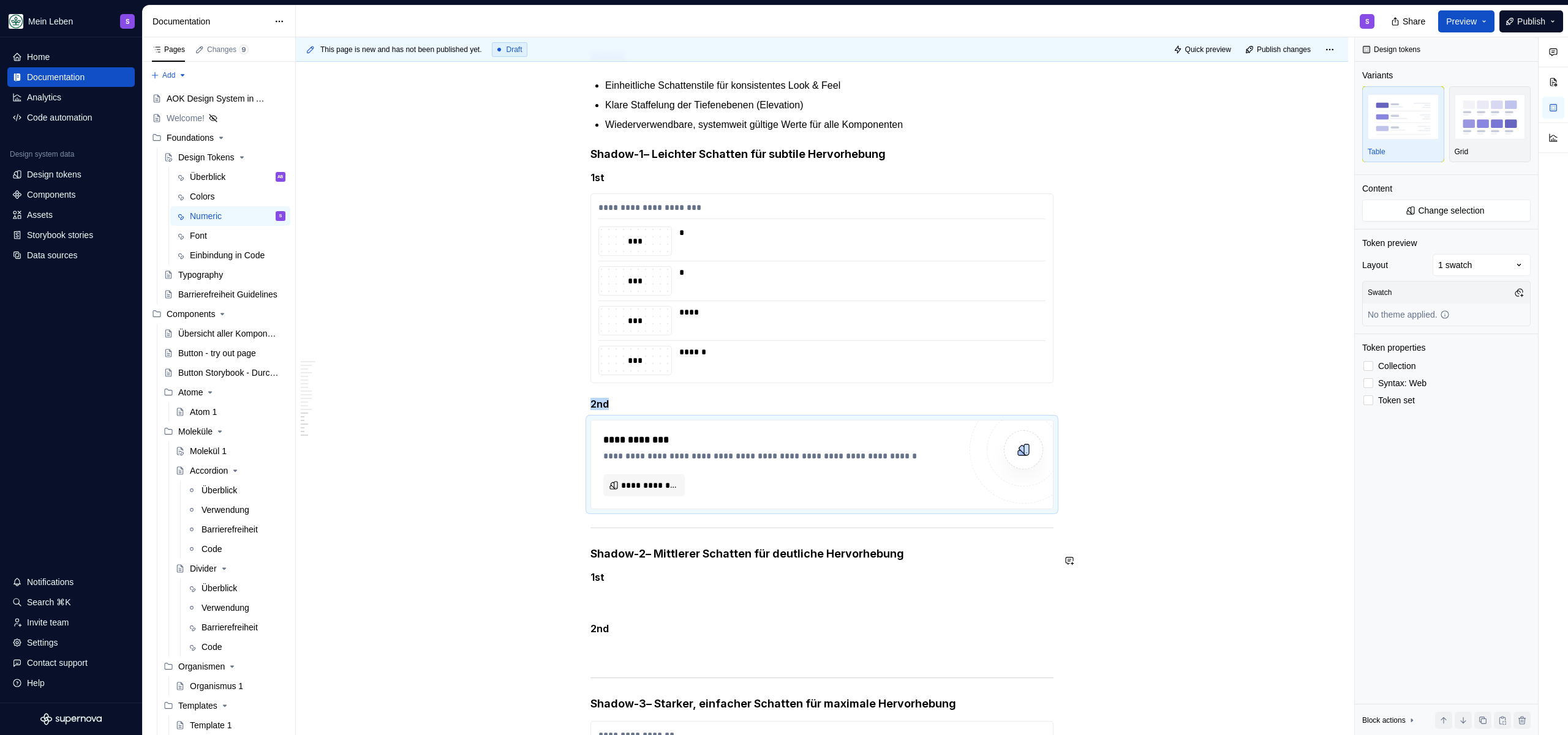
click at [650, 509] on div "**********" at bounding box center [822, 465] width 461 height 88
click at [652, 492] on span "**********" at bounding box center [648, 486] width 55 height 12
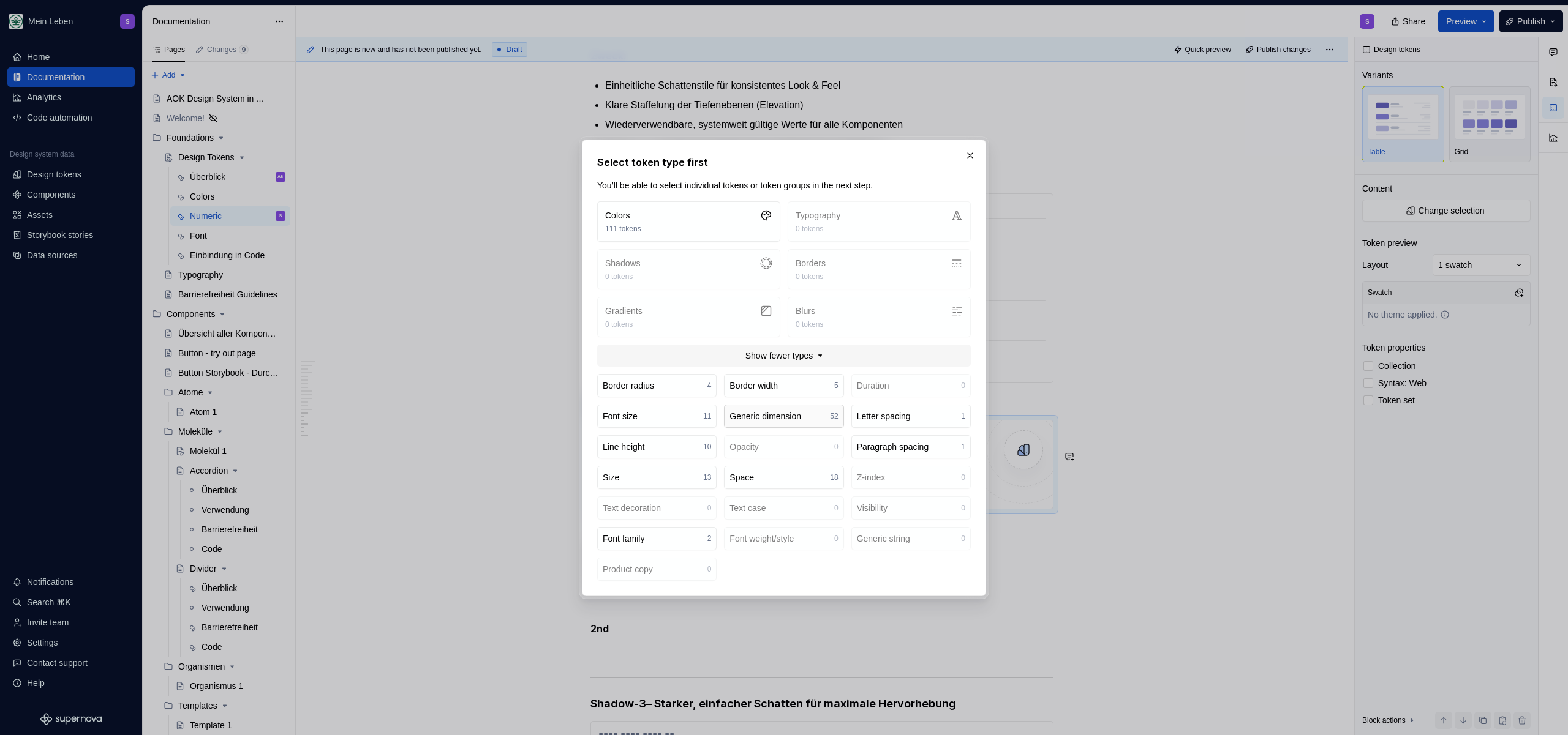
click at [778, 417] on div "Generic dimension" at bounding box center [765, 416] width 72 height 12
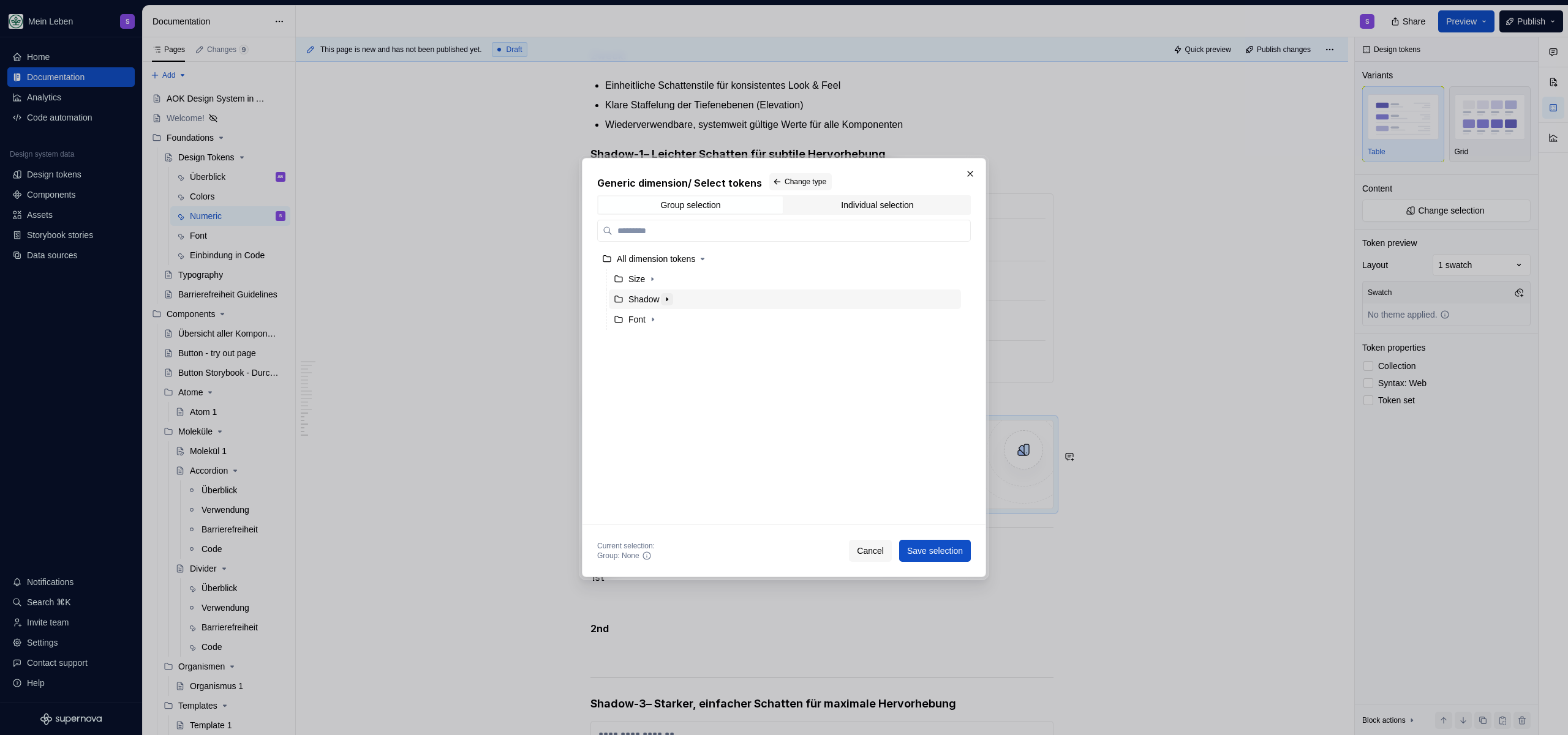
click at [668, 305] on button "button" at bounding box center [667, 300] width 12 height 12
click at [674, 343] on div "shadow-2" at bounding box center [658, 339] width 37 height 12
click at [687, 321] on icon "button" at bounding box center [684, 319] width 10 height 10
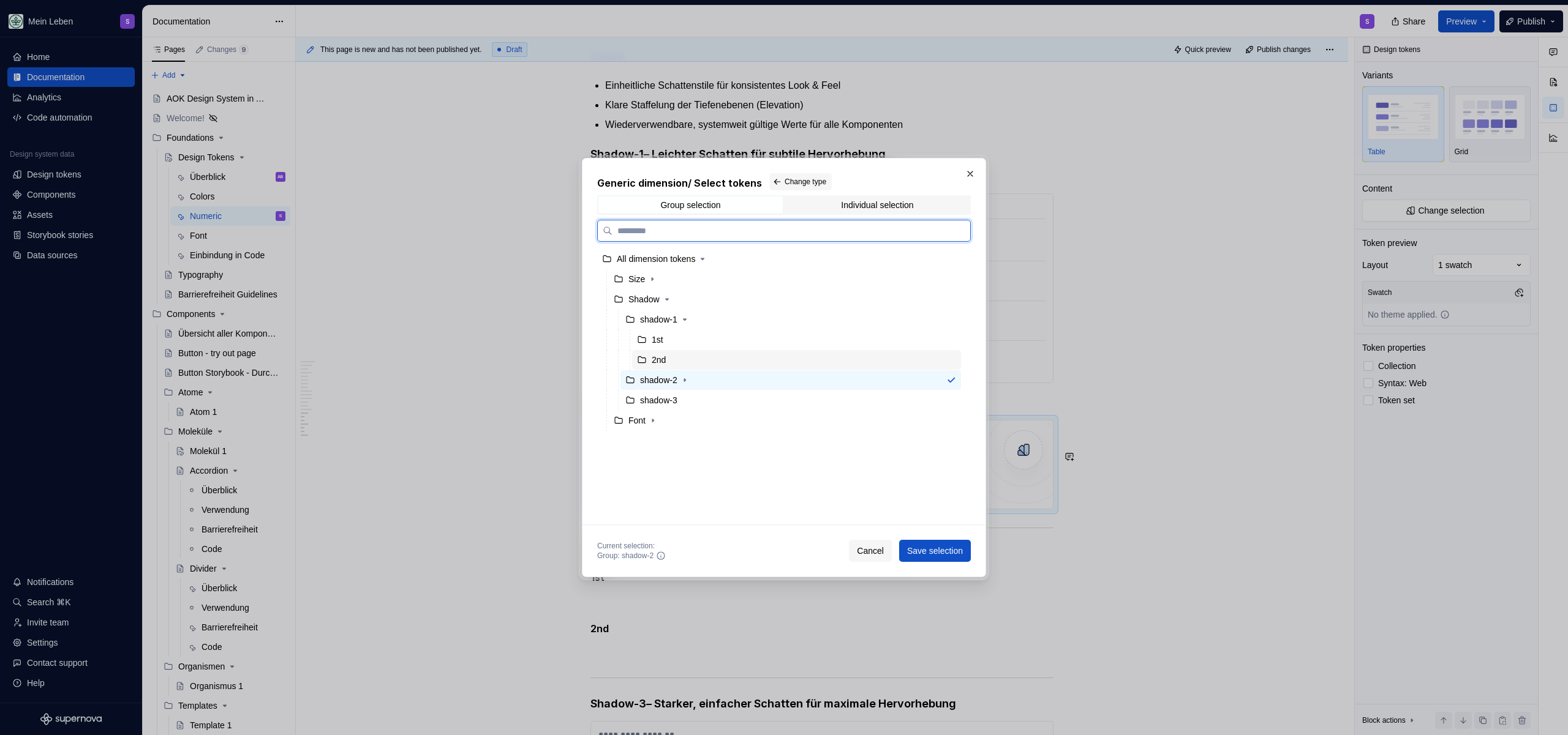
click at [661, 362] on div "2nd" at bounding box center [659, 360] width 14 height 12
click at [932, 548] on span "Save selection" at bounding box center [934, 551] width 55 height 12
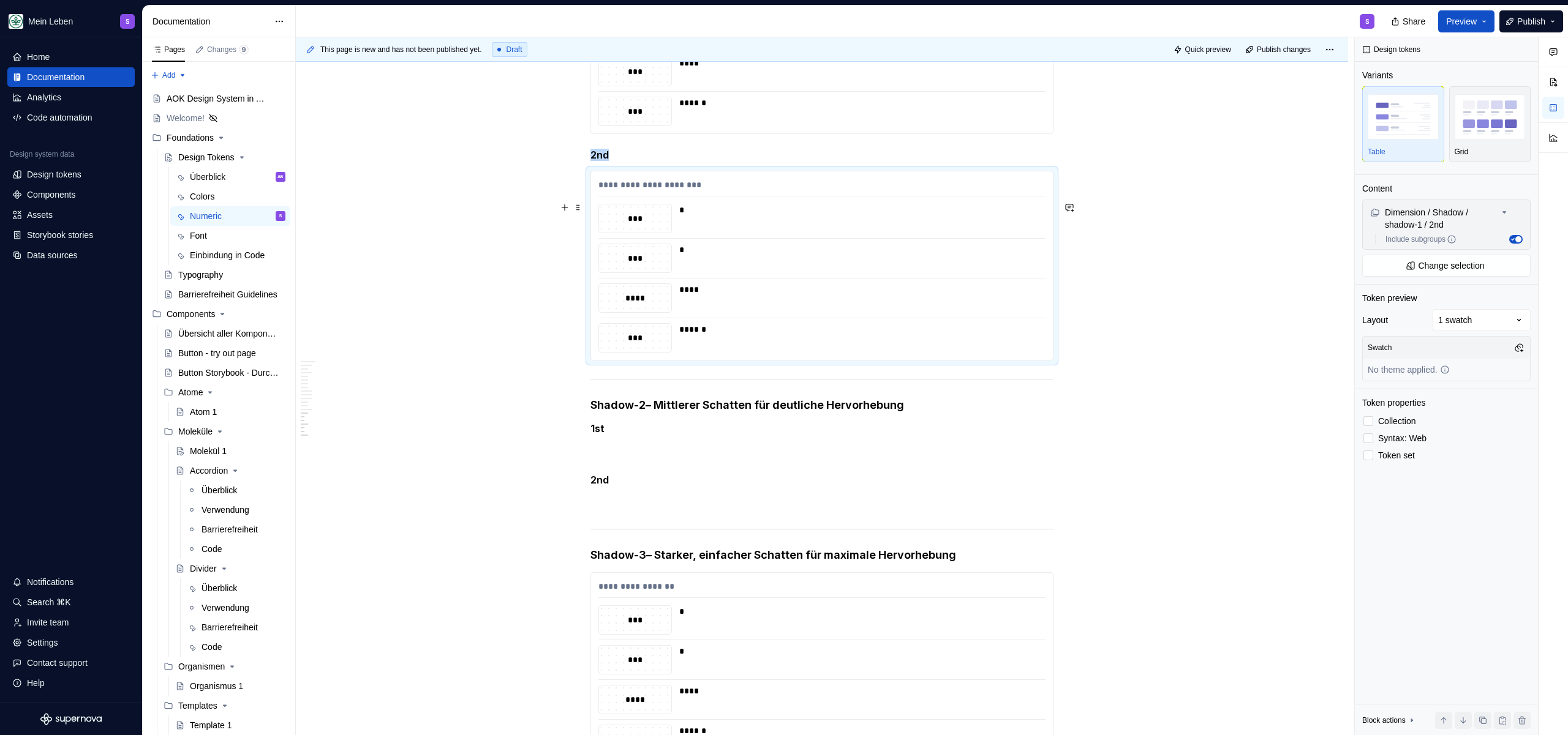
scroll to position [6051, 0]
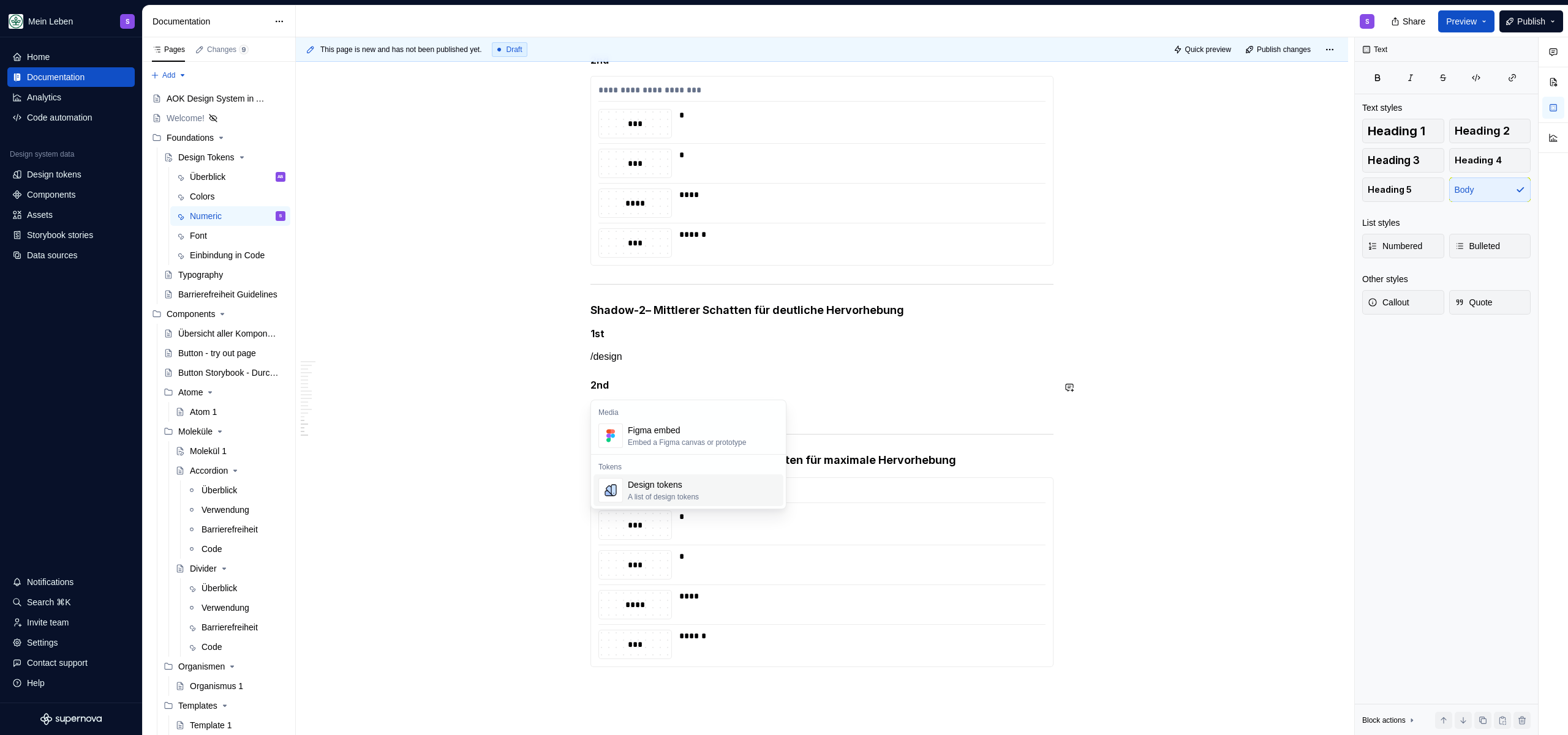
click at [669, 497] on div "A list of design tokens" at bounding box center [663, 497] width 71 height 10
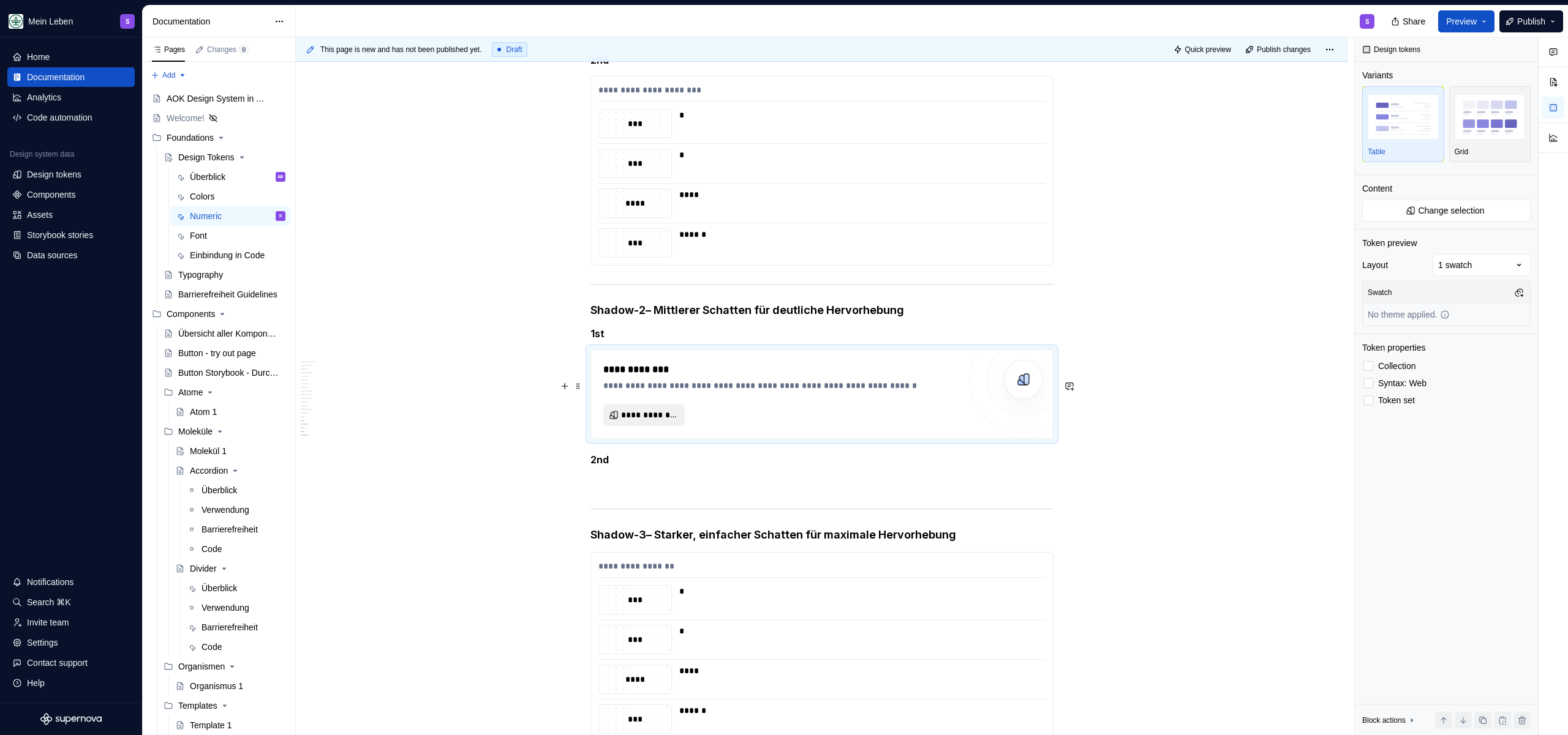
click at [639, 422] on span "**********" at bounding box center [648, 415] width 55 height 12
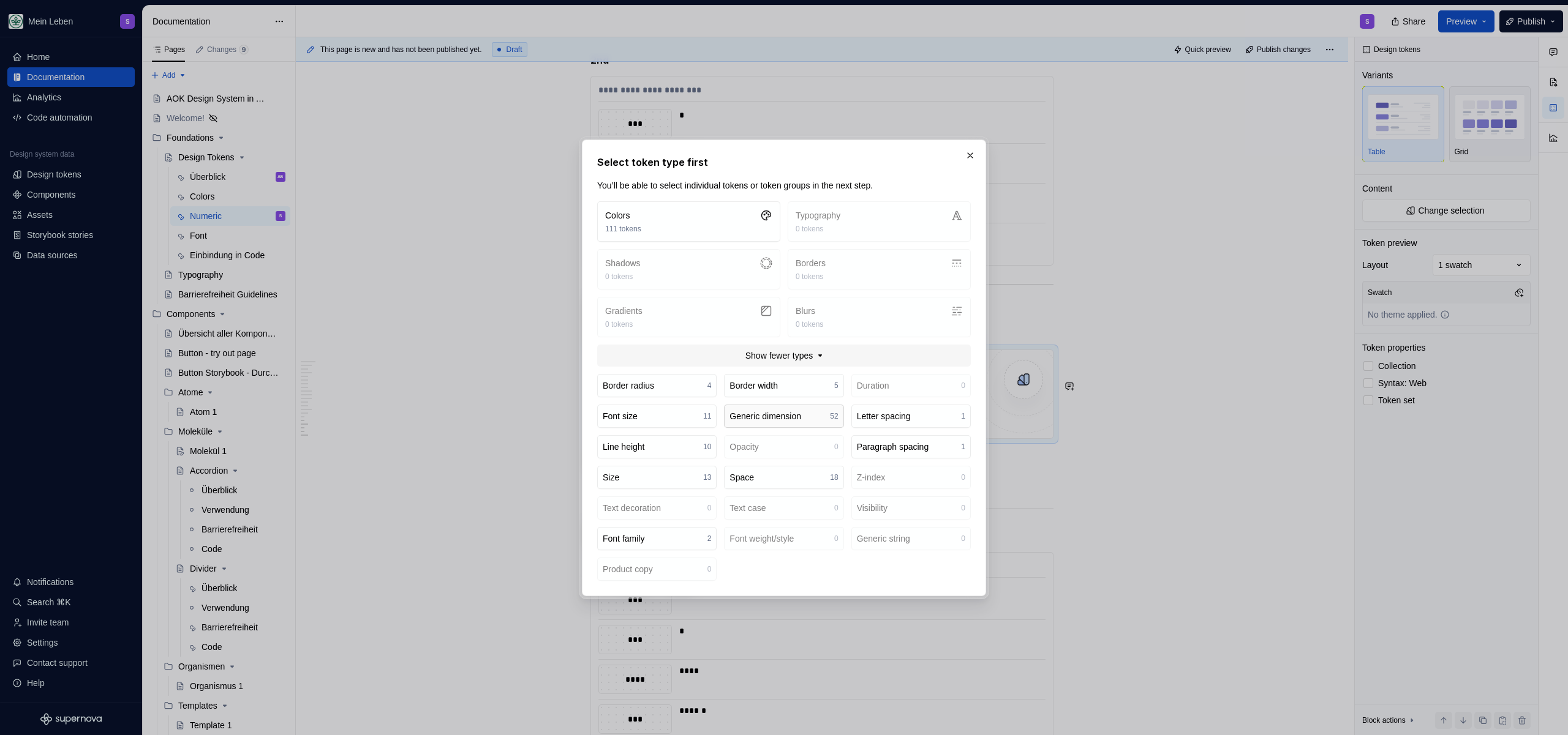
click at [800, 419] on div "Generic dimension" at bounding box center [765, 416] width 72 height 12
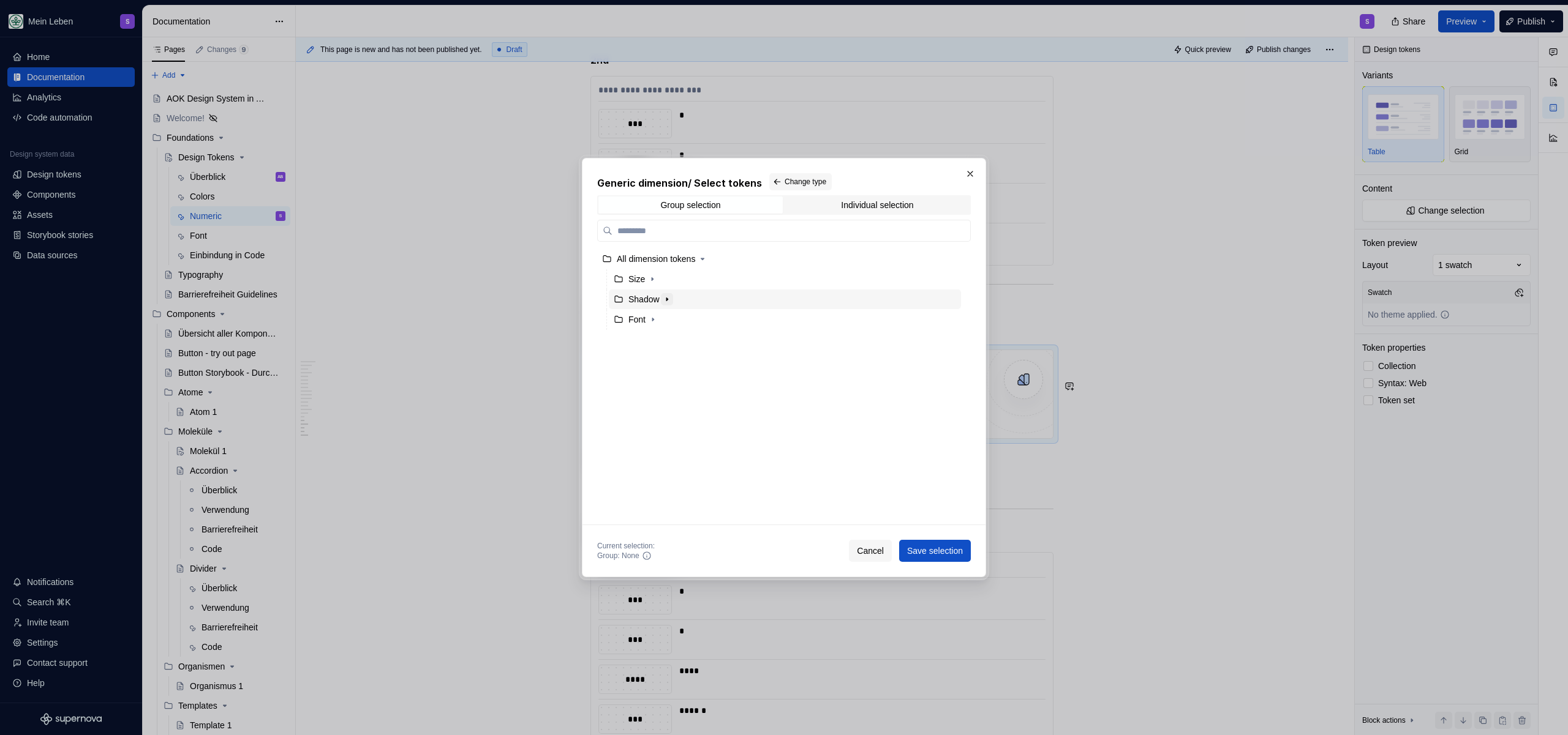
click at [668, 300] on icon "button" at bounding box center [667, 299] width 10 height 10
click at [685, 339] on icon "button" at bounding box center [684, 340] width 1 height 3
click at [684, 363] on div "1st" at bounding box center [797, 360] width 329 height 20
click at [945, 561] on button "Save selection" at bounding box center [934, 551] width 72 height 22
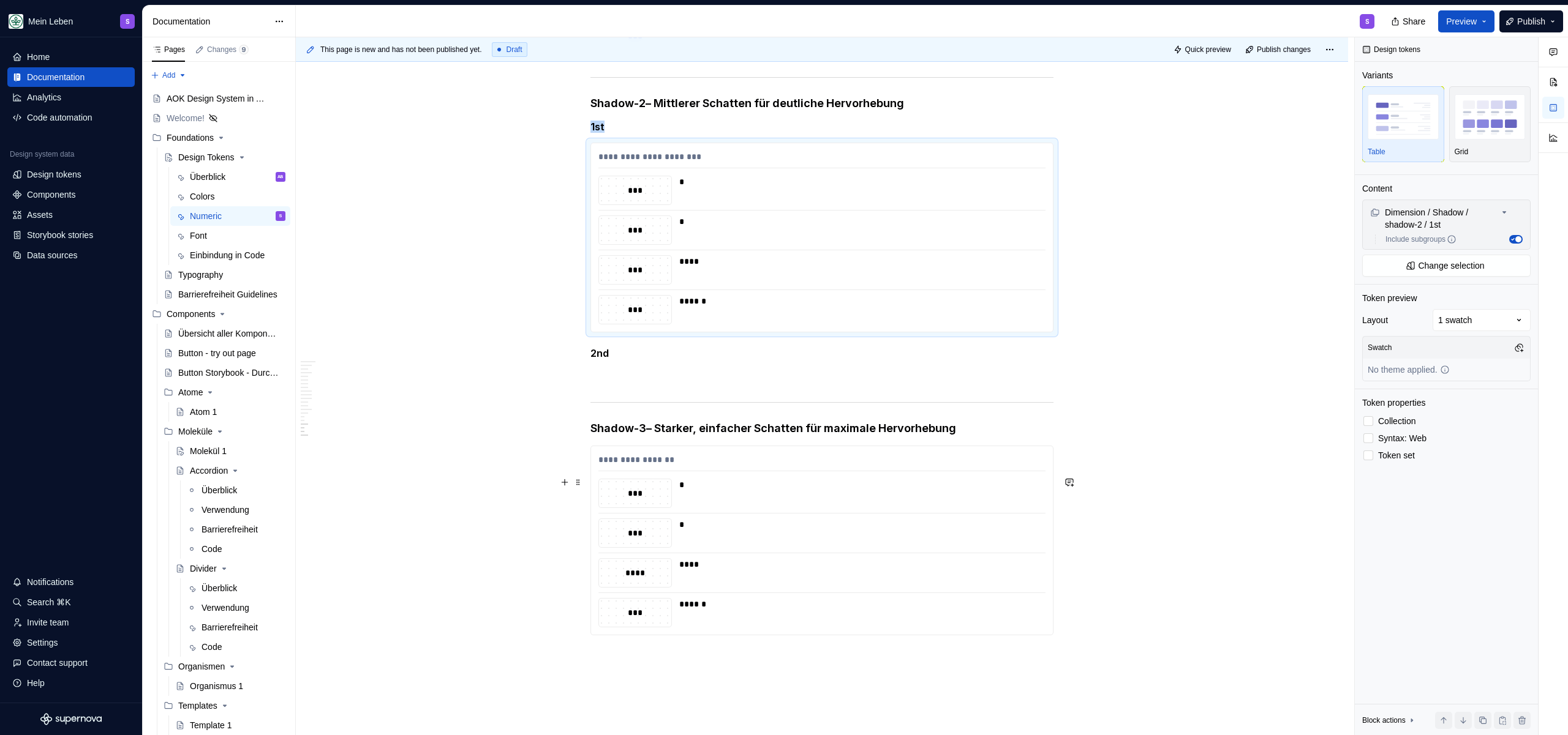
scroll to position [6300, 0]
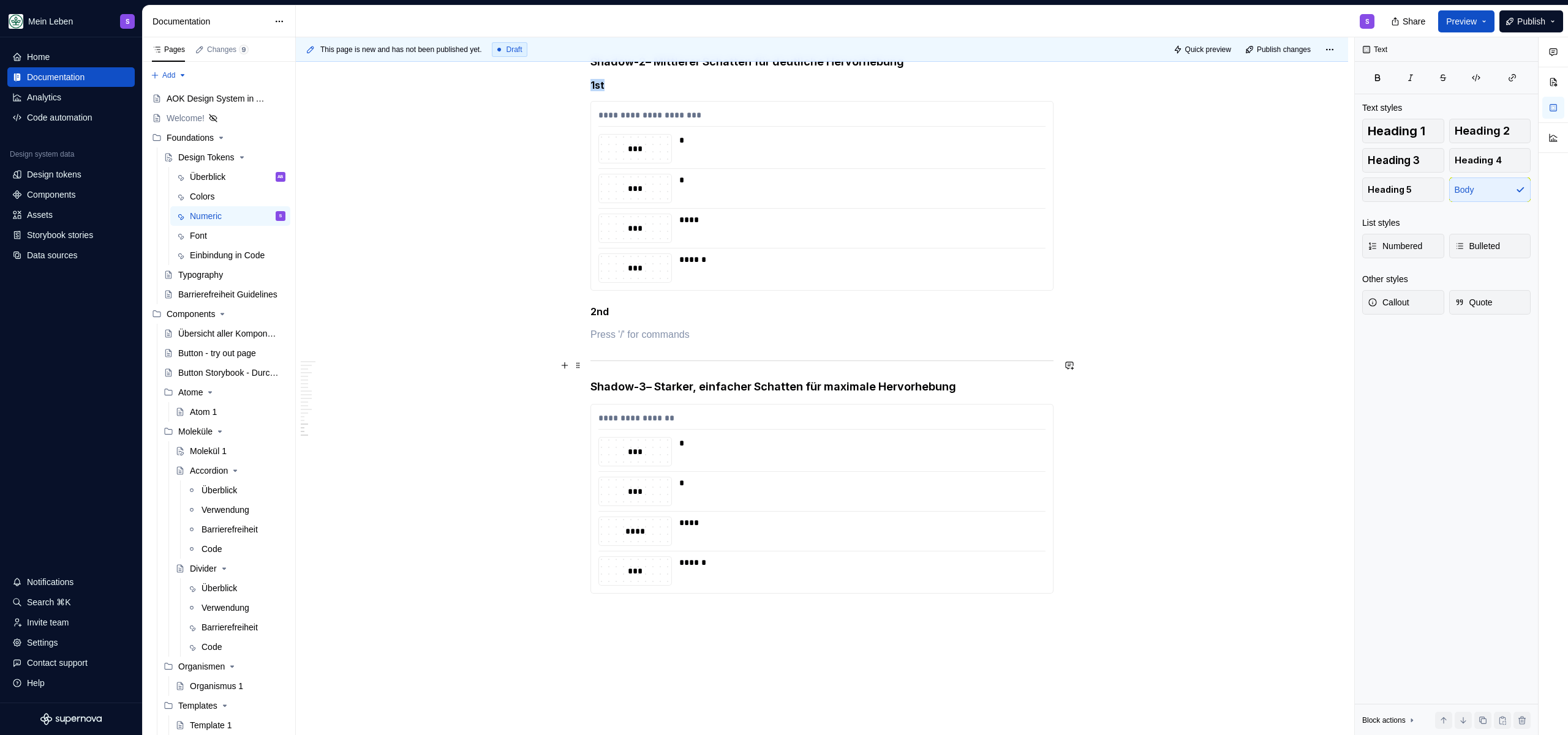
click at [648, 342] on p at bounding box center [822, 334] width 463 height 15
click at [656, 416] on div "A list of design tokens" at bounding box center [663, 420] width 71 height 10
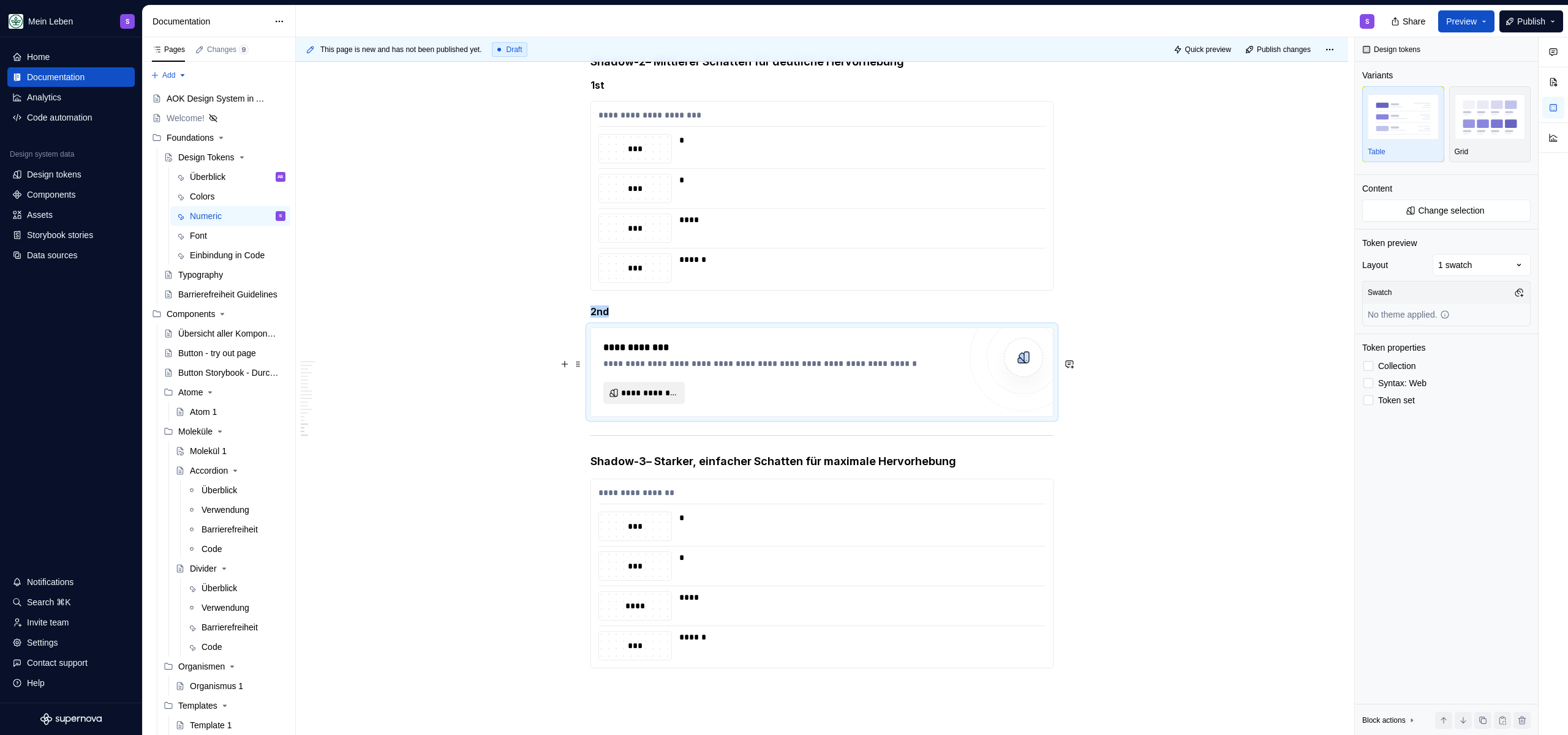
click at [637, 399] on span "**********" at bounding box center [648, 393] width 55 height 12
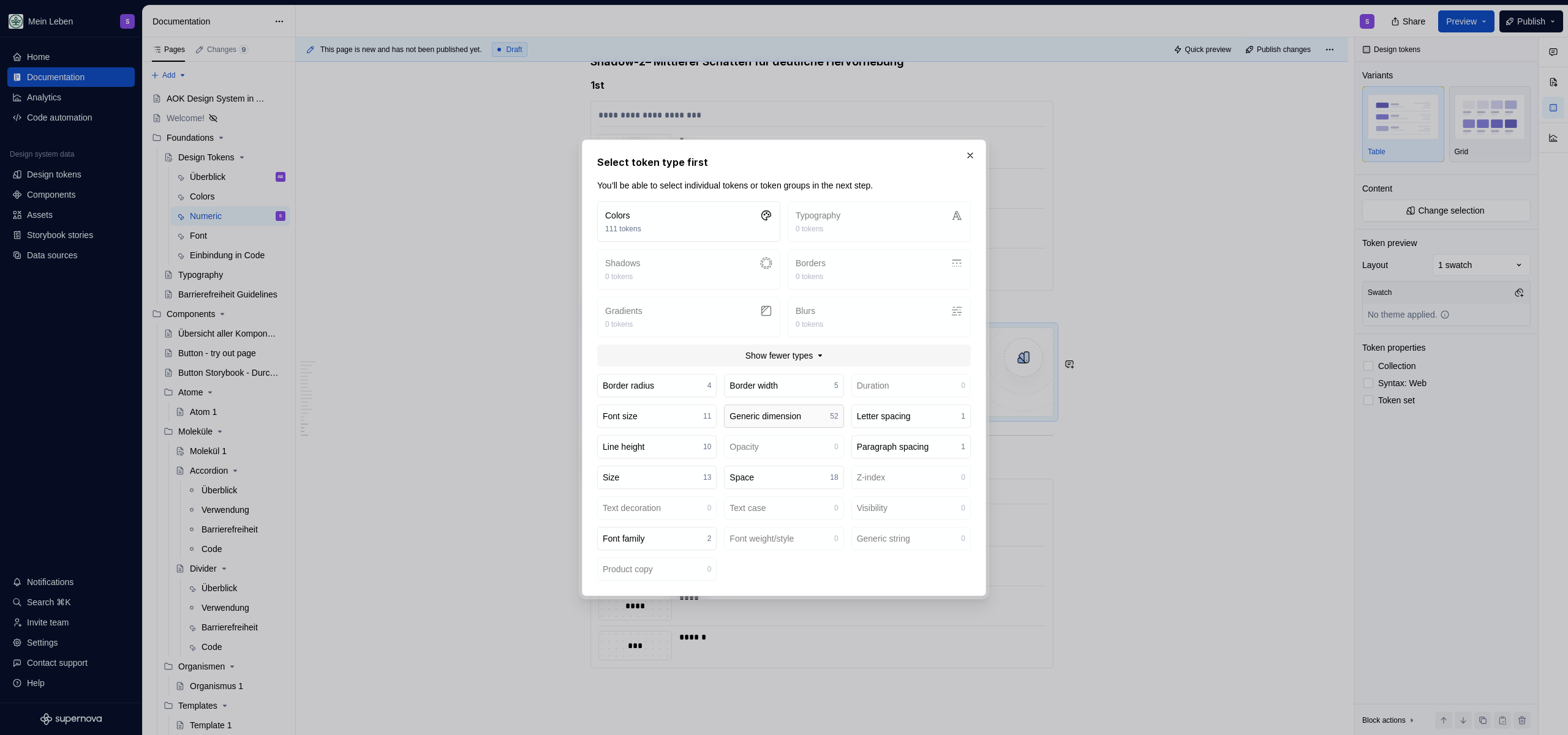
click at [791, 416] on div "Generic dimension" at bounding box center [765, 416] width 72 height 12
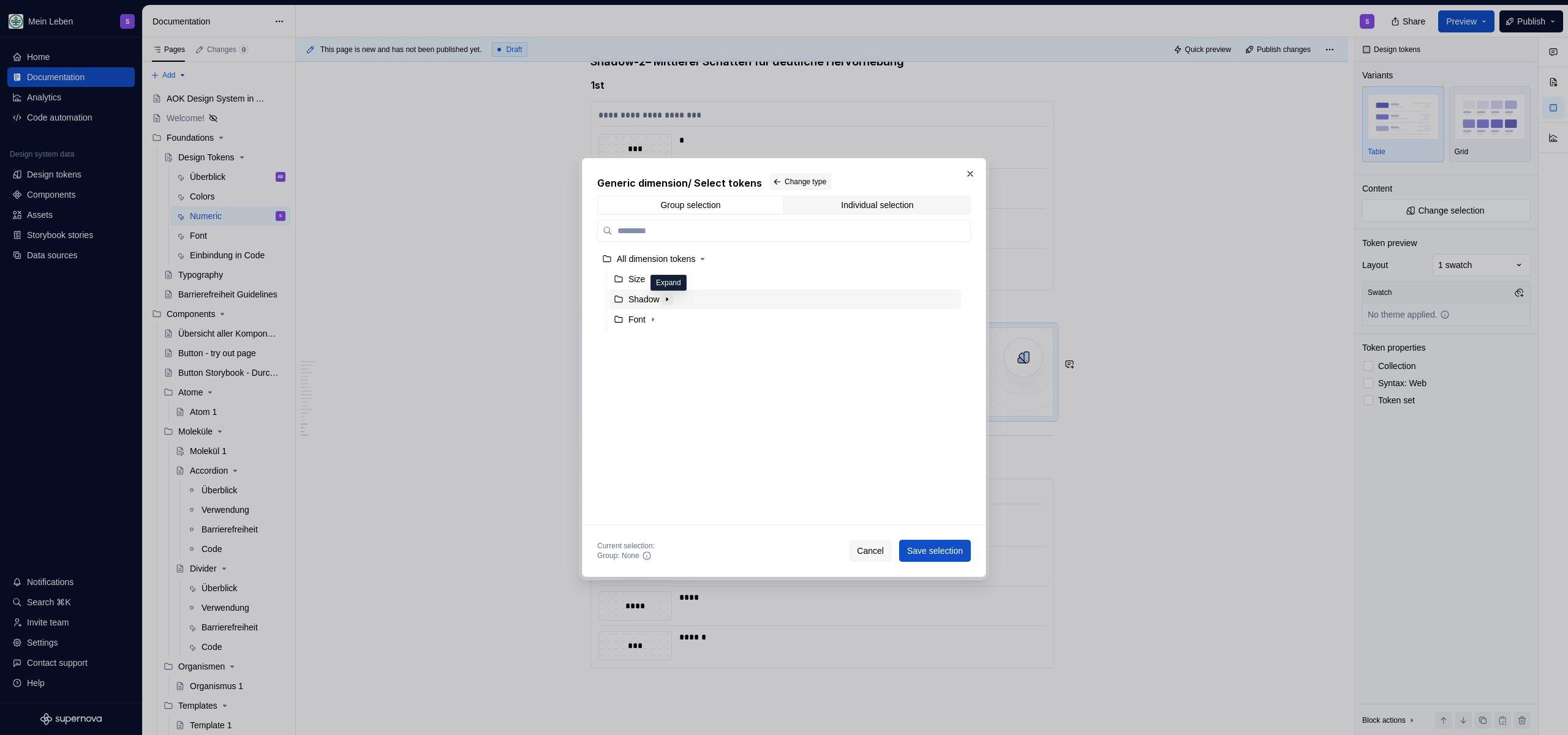
click at [672, 299] on icon "button" at bounding box center [667, 299] width 10 height 10
click at [684, 342] on icon "button" at bounding box center [684, 339] width 10 height 10
click at [674, 382] on div "2nd" at bounding box center [797, 380] width 329 height 20
click at [930, 556] on span "Save selection" at bounding box center [934, 551] width 55 height 12
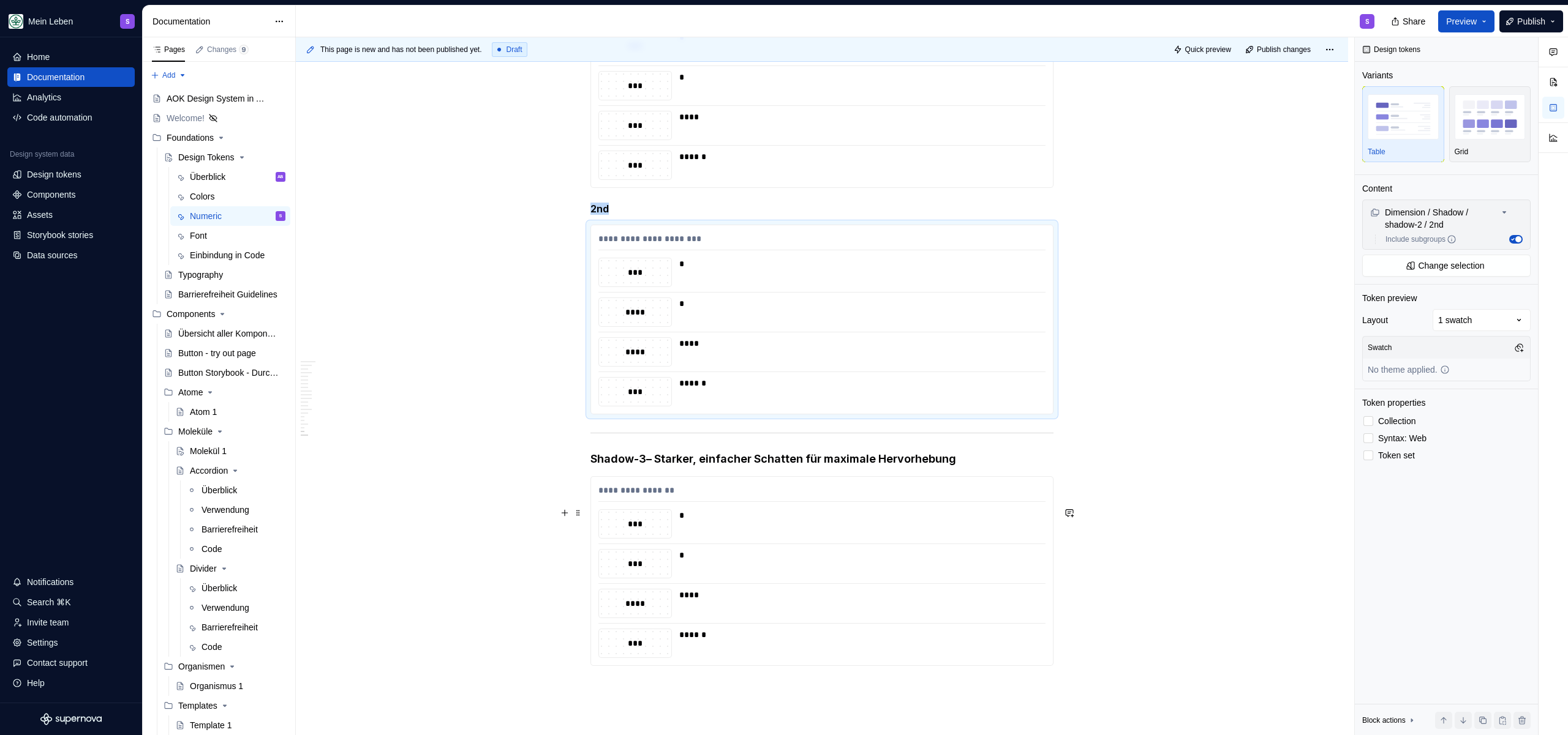
scroll to position [6542, 0]
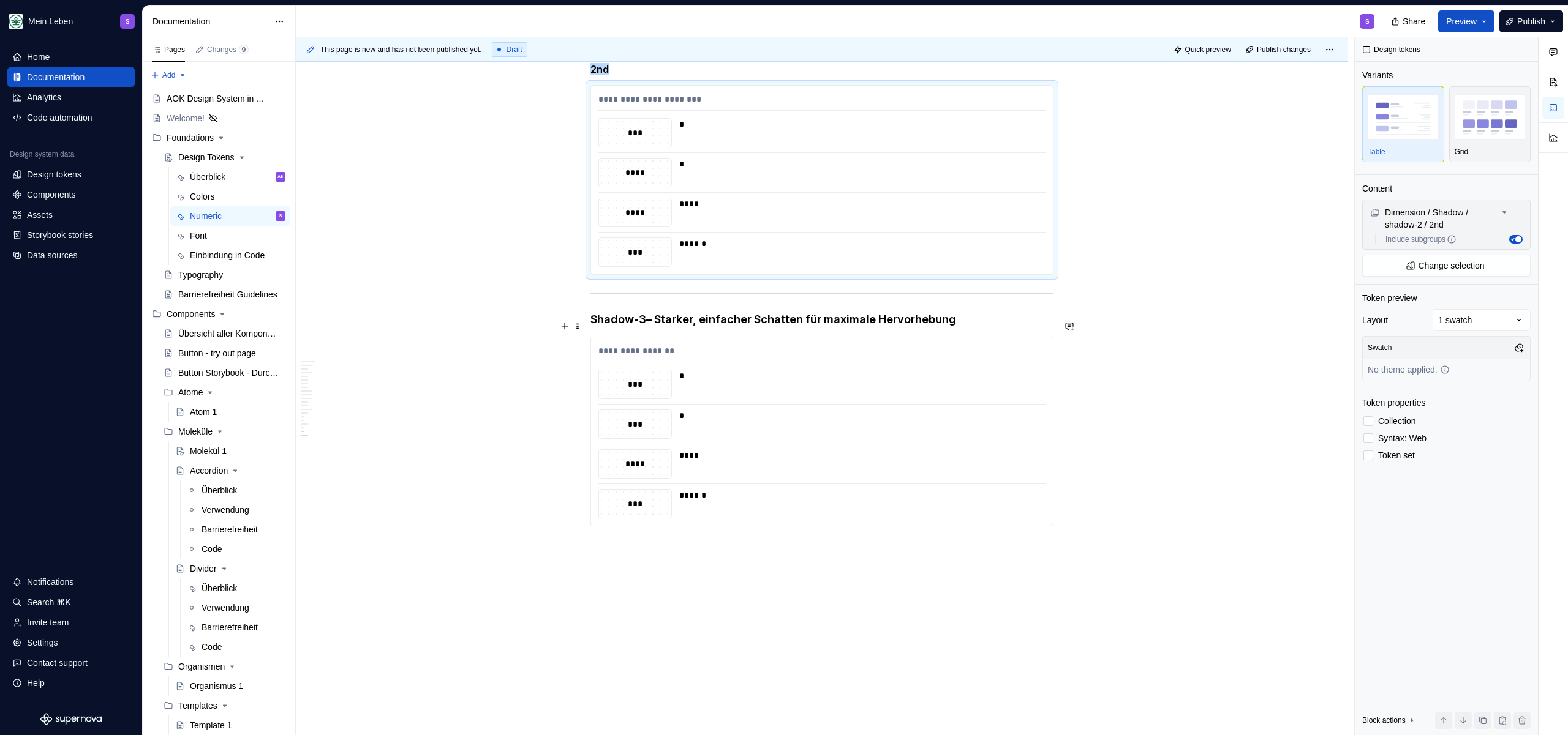
click at [729, 293] on hr at bounding box center [822, 293] width 463 height 1
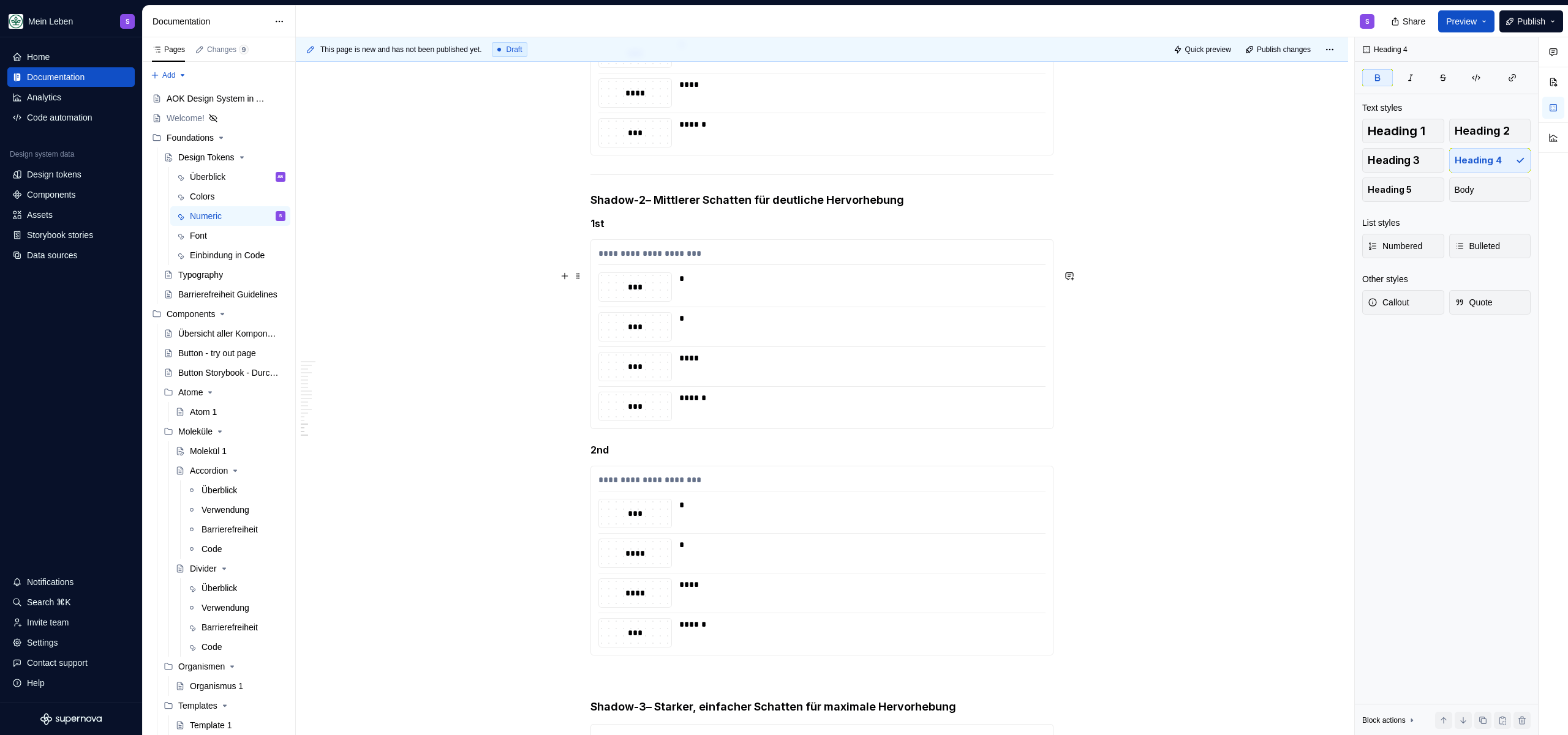
scroll to position [6241, 0]
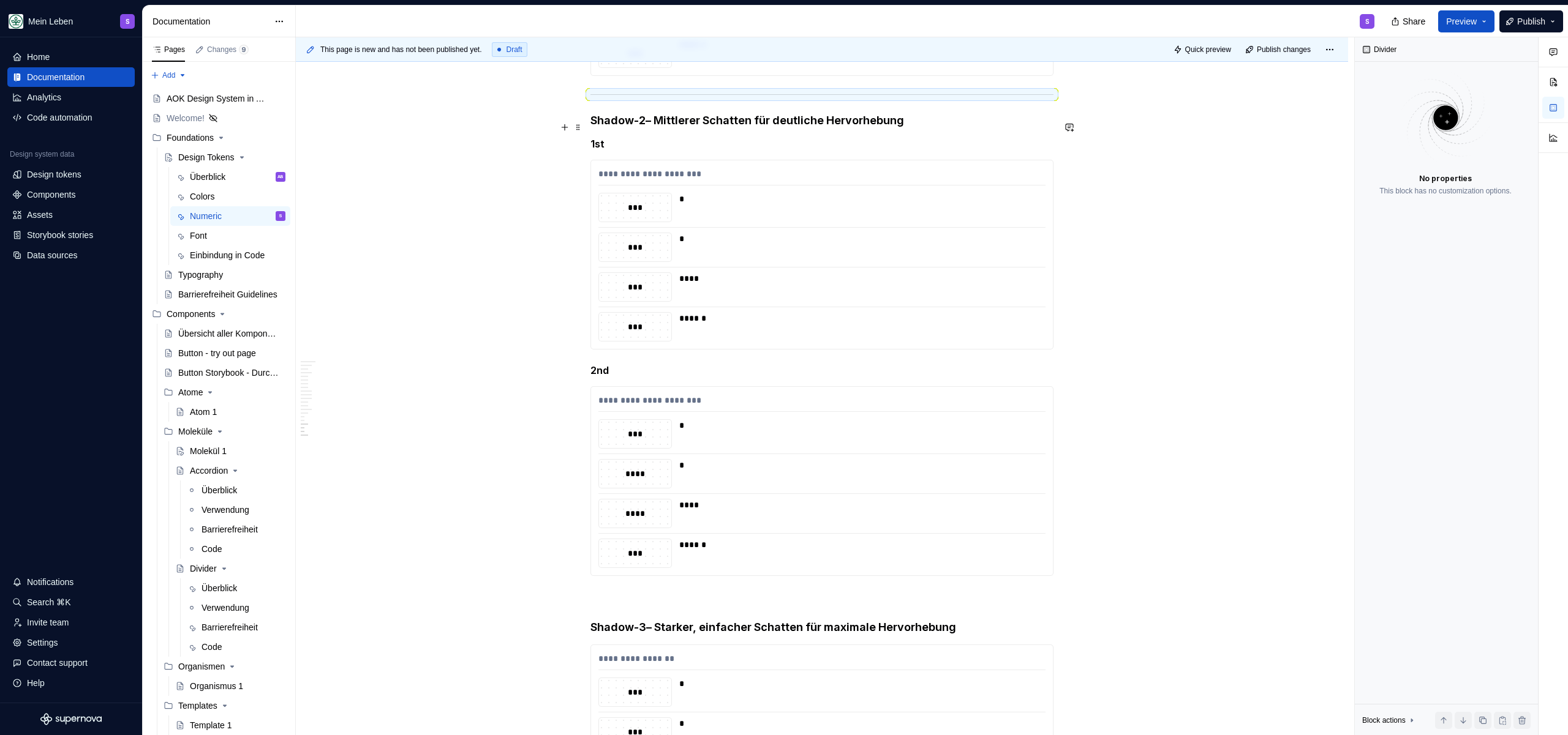
click at [763, 99] on div at bounding box center [822, 94] width 463 height 8
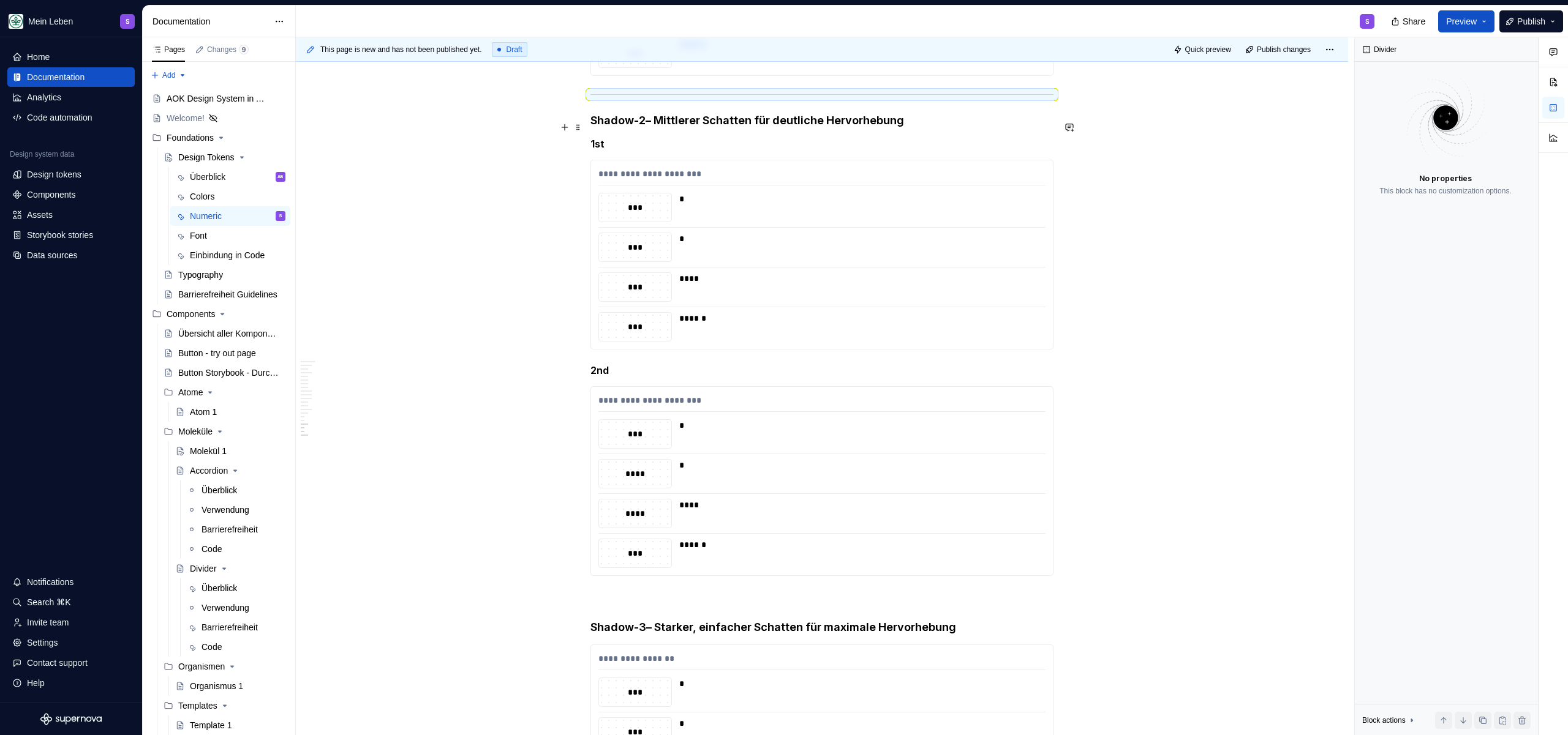
click at [768, 99] on div at bounding box center [822, 94] width 463 height 8
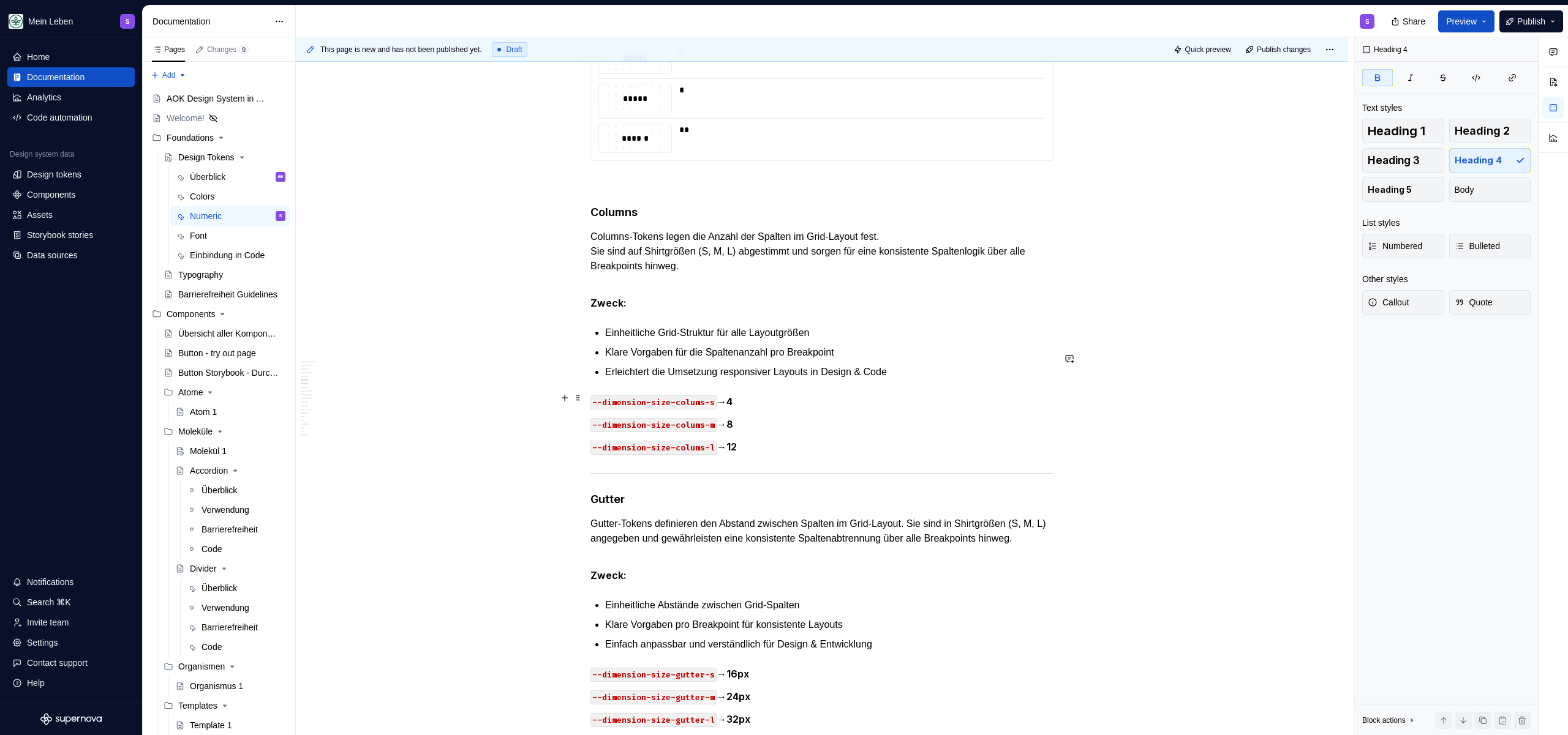
scroll to position [2361, 0]
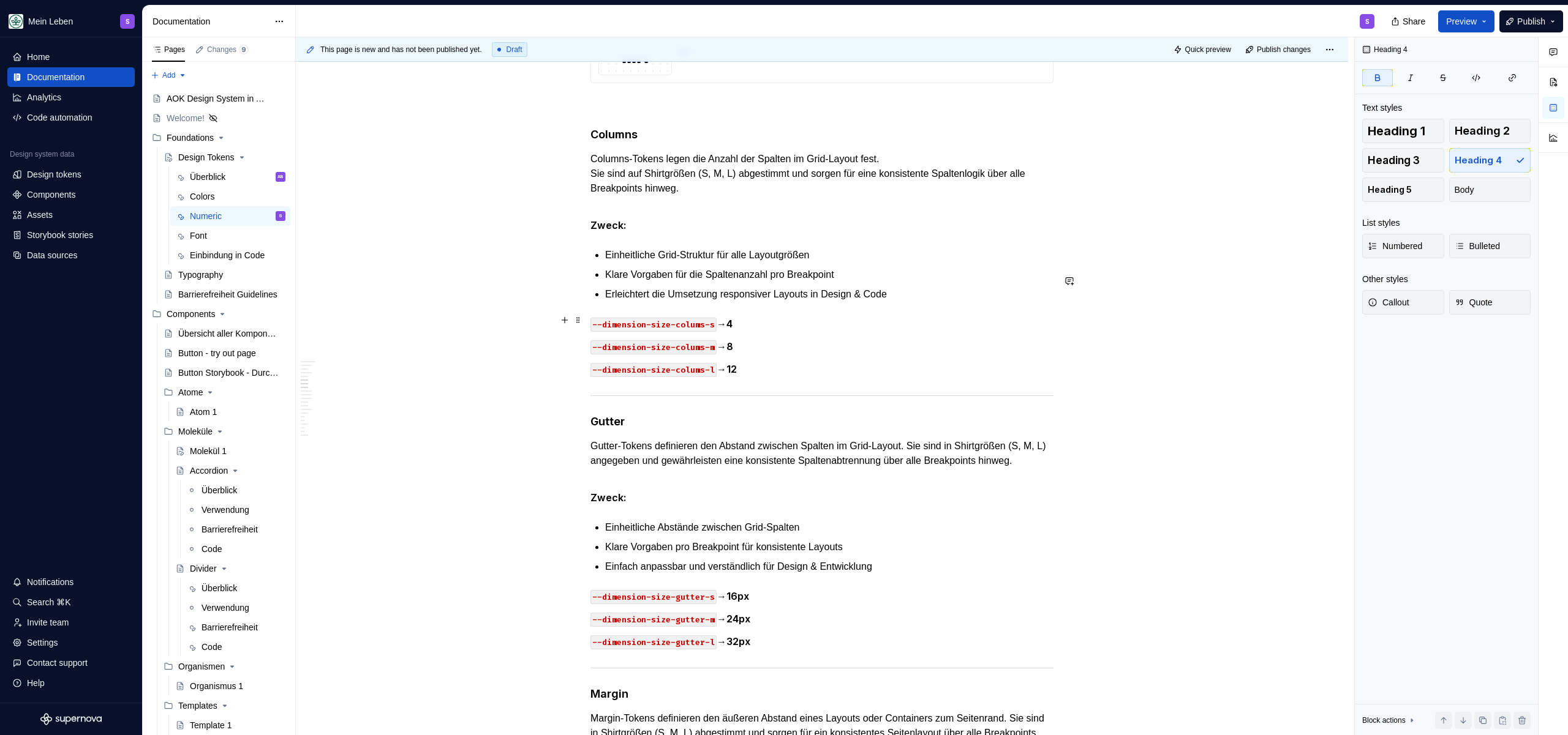
click at [909, 302] on ul "Einheitliche Grid-Struktur für alle Layoutgrößen Klare Vorgaben für die Spalten…" at bounding box center [829, 274] width 448 height 54
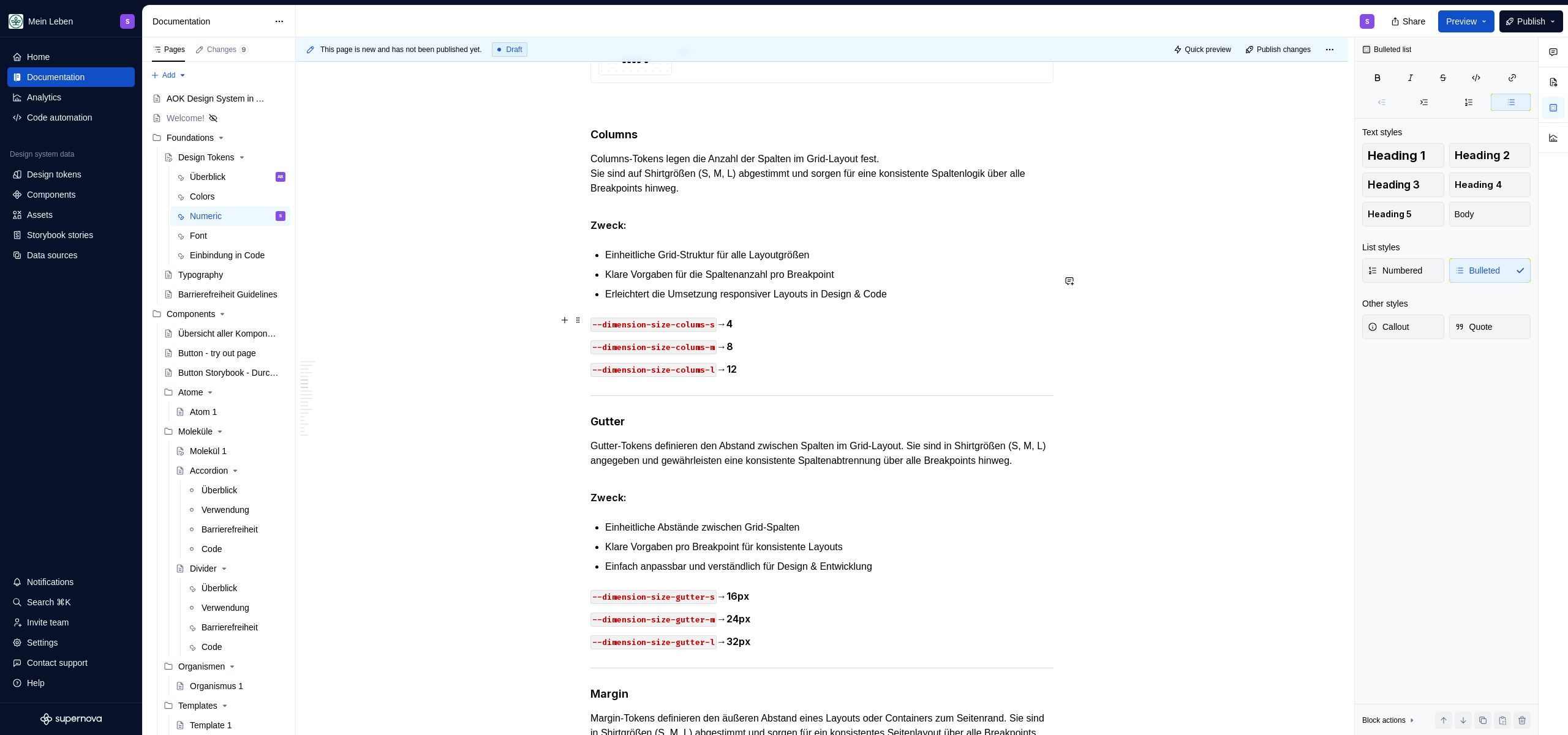
click at [918, 302] on p "Erleichtert die Umsetzung responsiver Layouts in Design & Code" at bounding box center [829, 294] width 448 height 15
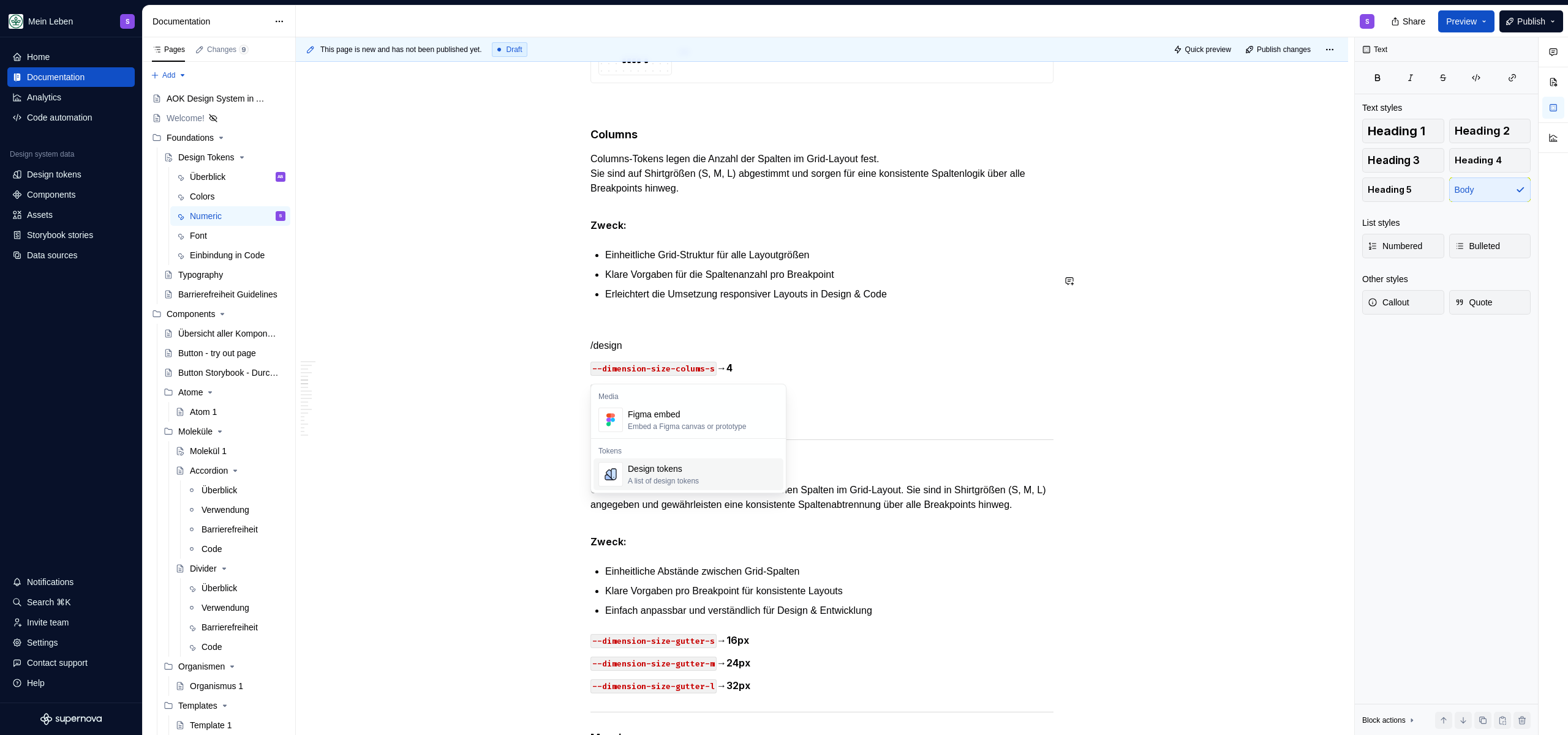
click at [695, 463] on div "Design tokens" at bounding box center [663, 469] width 71 height 12
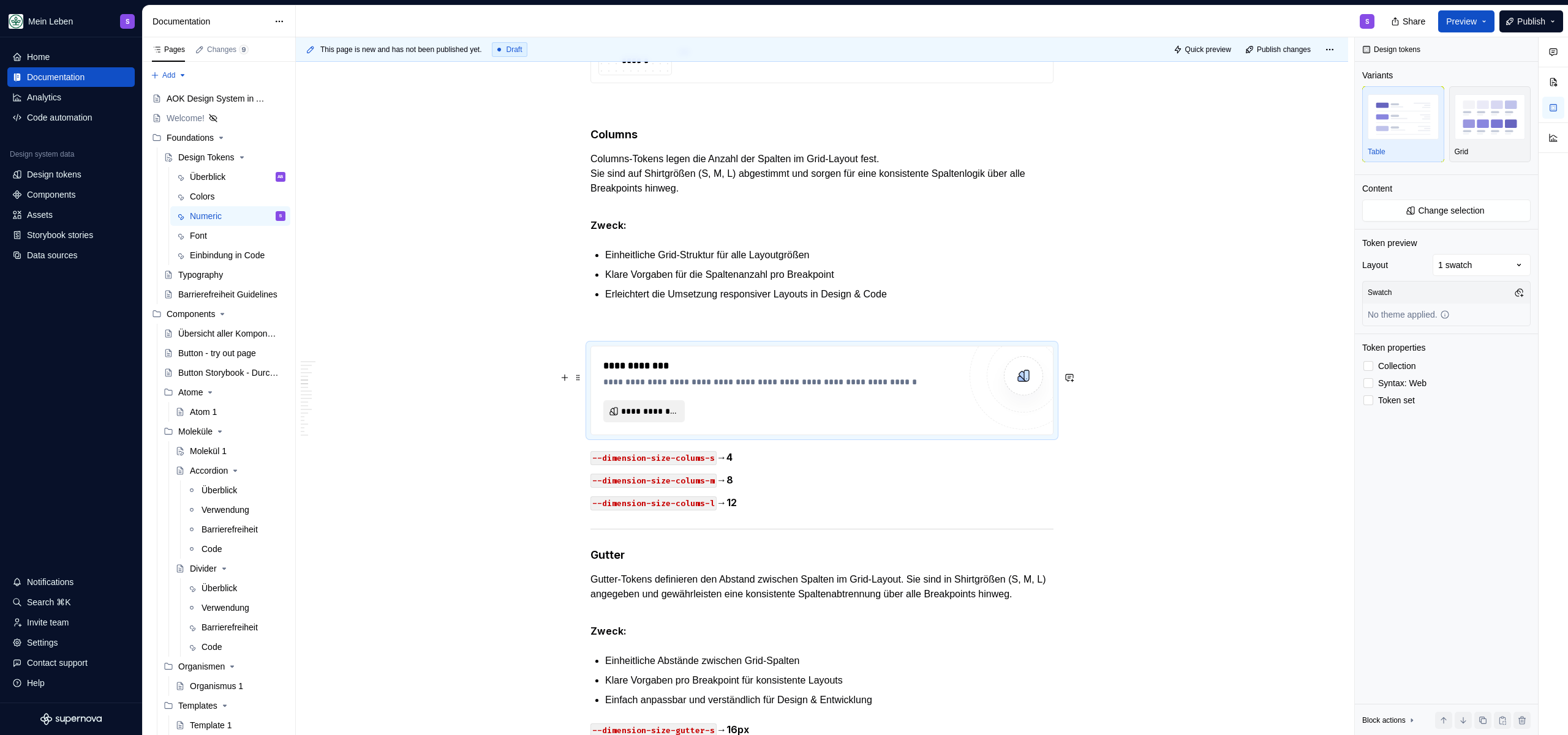
click at [622, 417] on span "**********" at bounding box center [648, 411] width 55 height 12
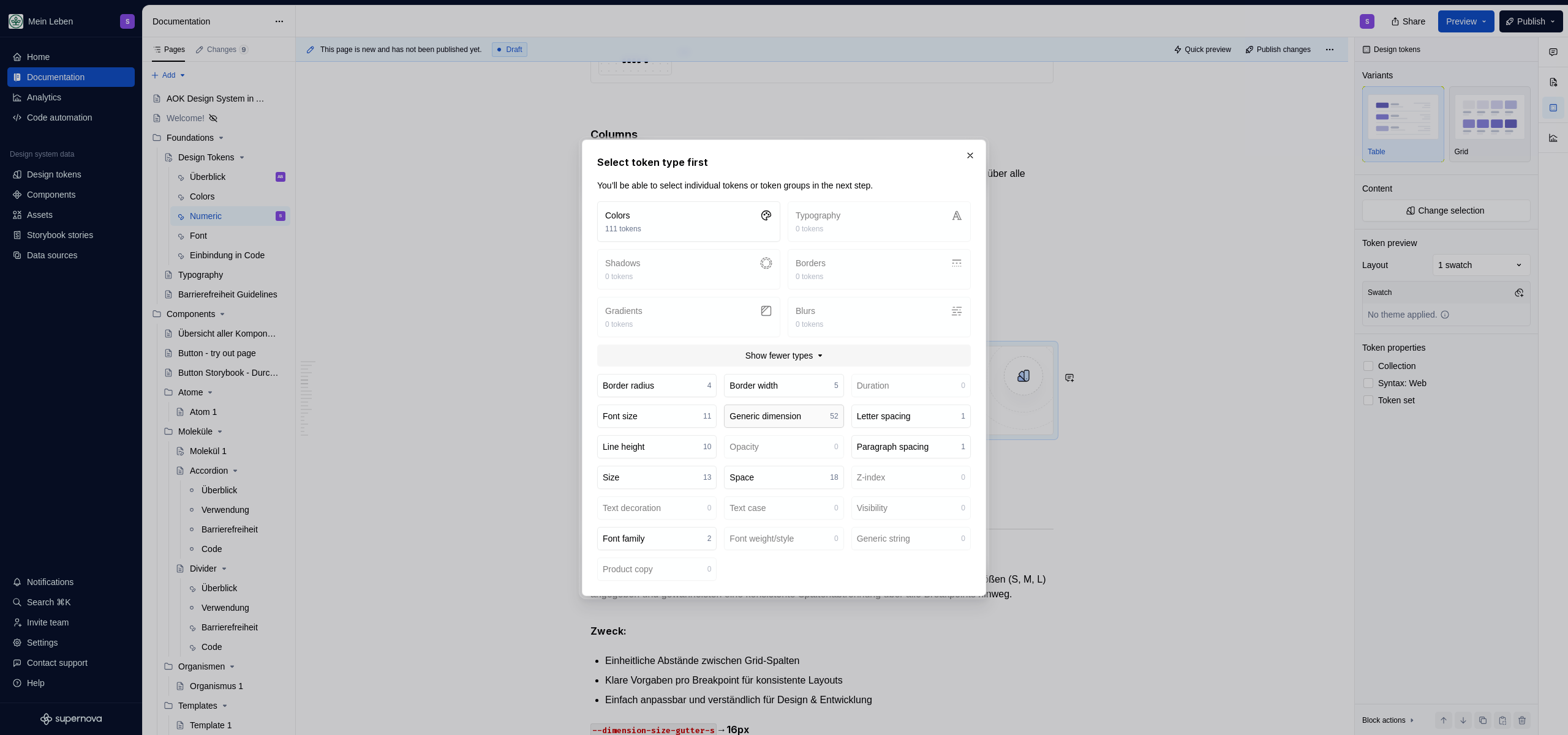
click at [773, 417] on div "Generic dimension" at bounding box center [765, 416] width 72 height 12
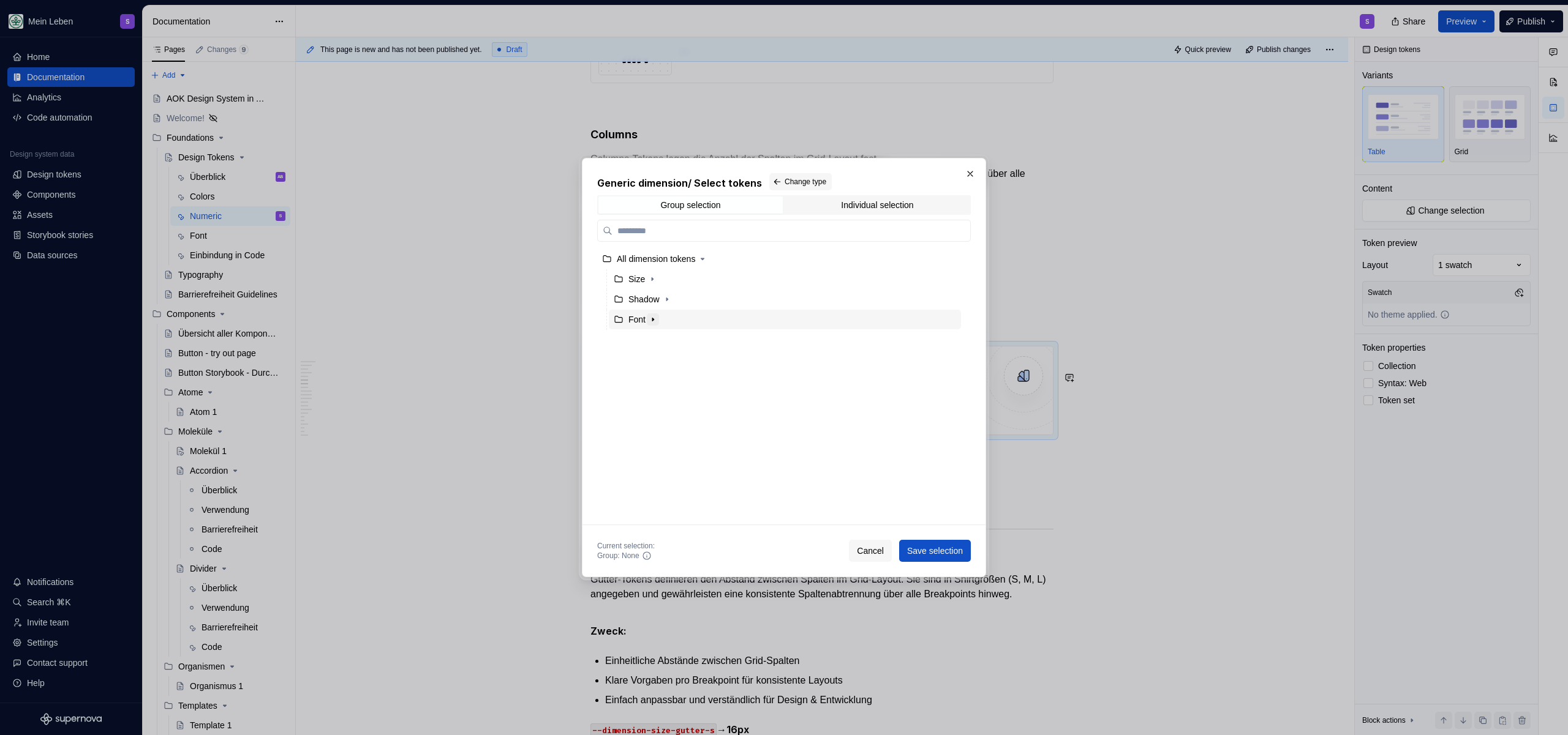
click at [652, 319] on icon "button" at bounding box center [652, 319] width 10 height 10
click at [654, 277] on icon "button" at bounding box center [652, 279] width 10 height 10
click at [671, 341] on div "Gutter" at bounding box center [790, 339] width 340 height 20
click at [937, 548] on span "Save selection" at bounding box center [934, 551] width 55 height 12
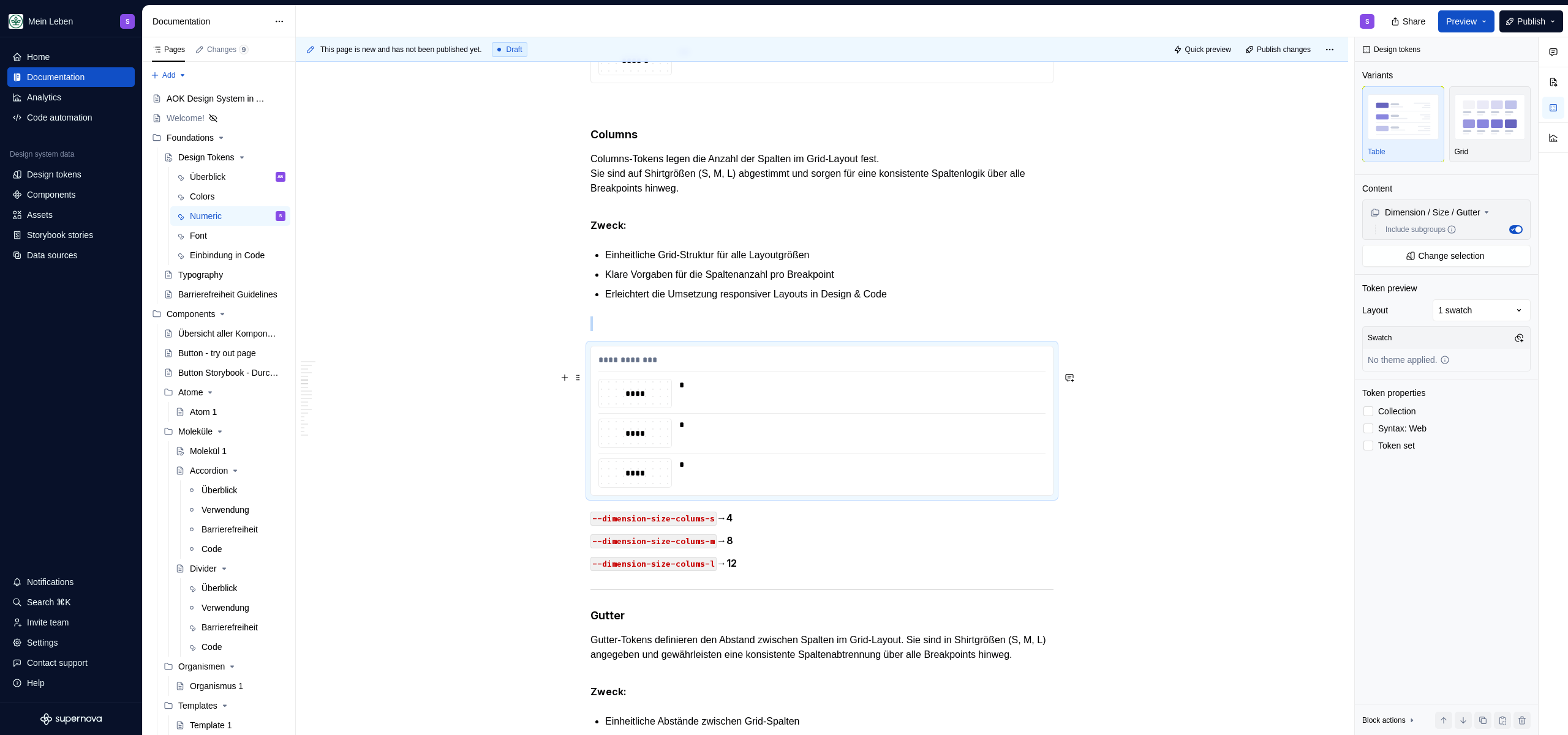
click at [739, 371] on div "**********" at bounding box center [822, 363] width 447 height 18
click at [671, 373] on div "**********" at bounding box center [822, 421] width 461 height 149
click at [670, 367] on div "**********" at bounding box center [822, 421] width 463 height 150
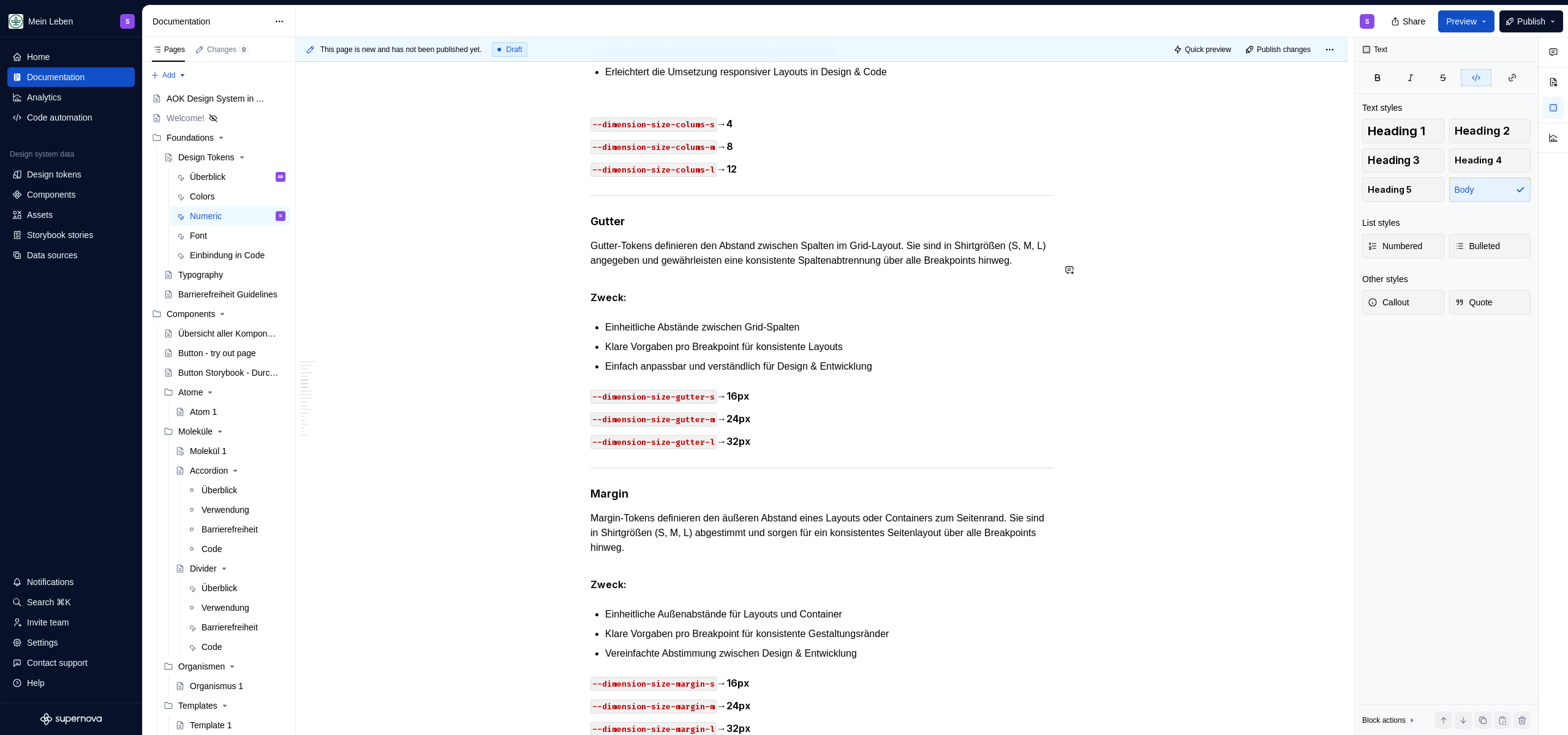
scroll to position [2584, 0]
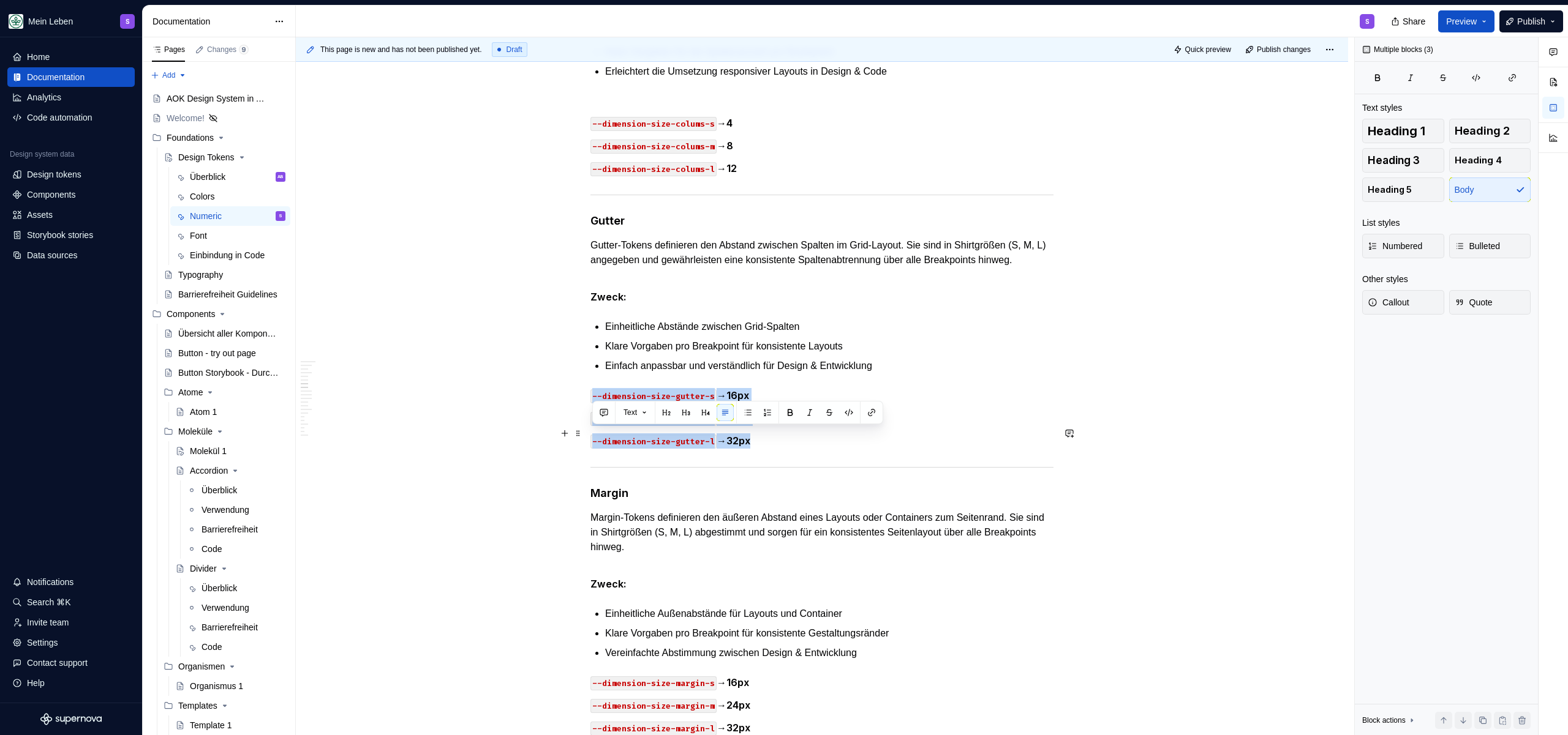
drag, startPoint x: 803, startPoint y: 480, endPoint x: 552, endPoint y: 430, distance: 255.9
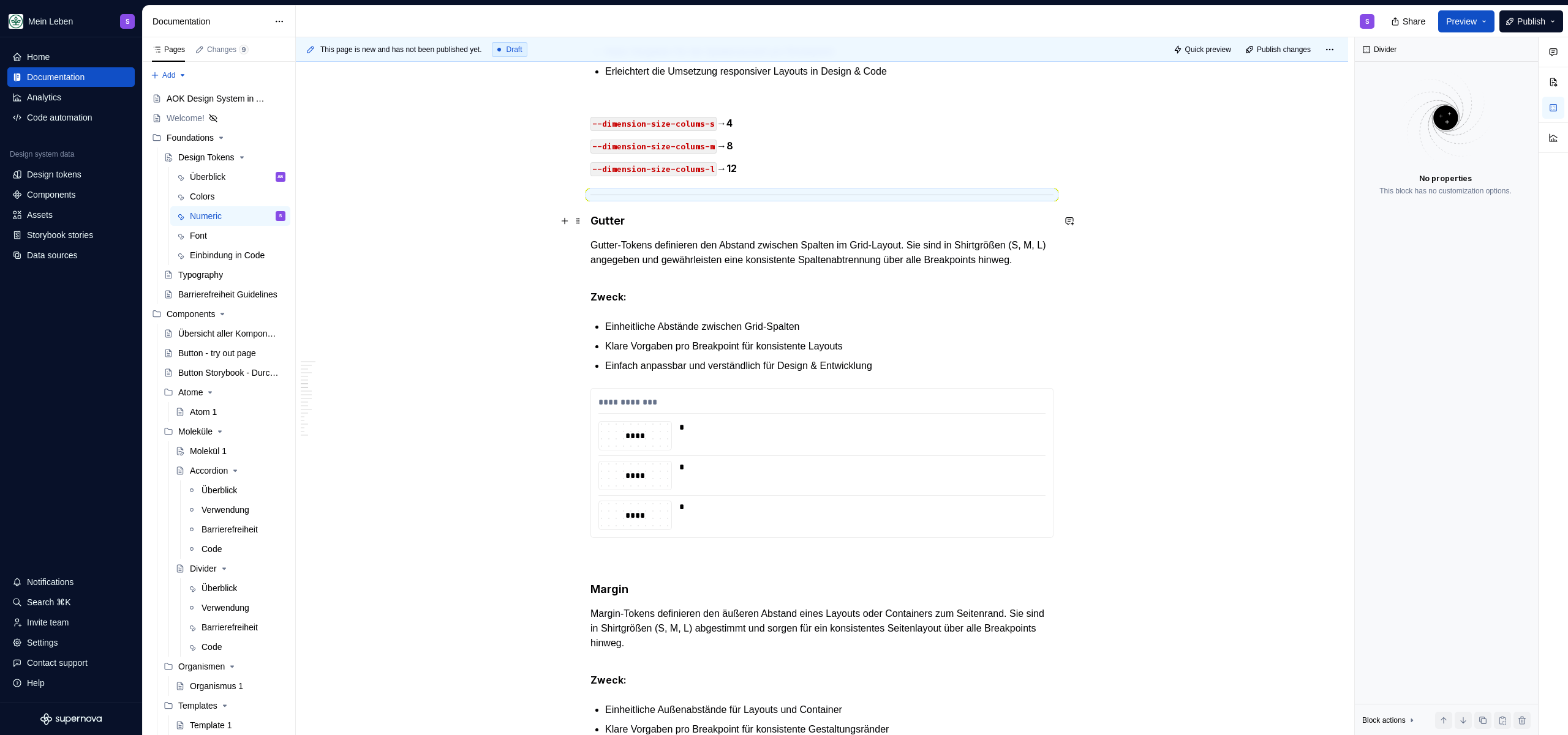
click at [677, 199] on div at bounding box center [822, 195] width 463 height 8
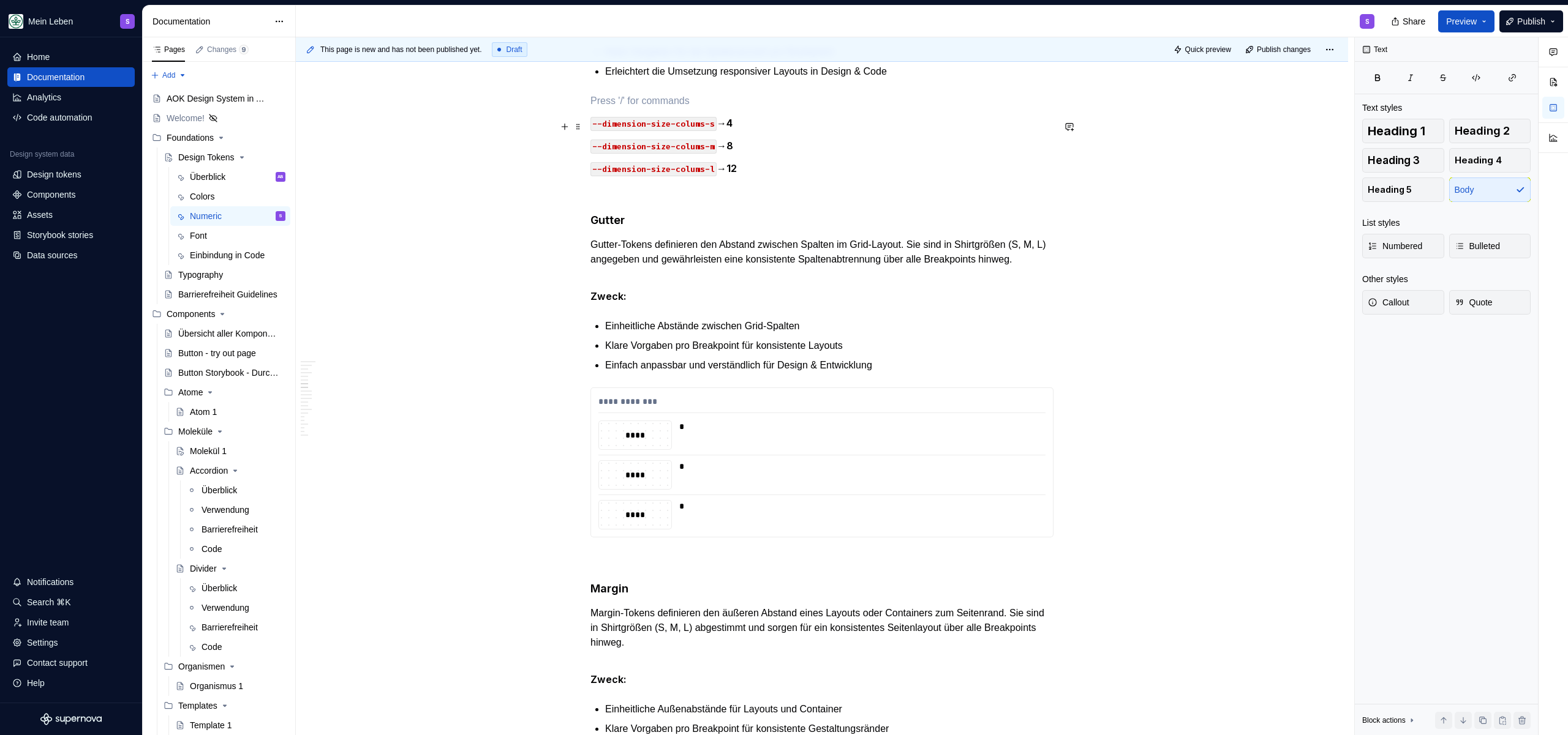
click at [765, 108] on p at bounding box center [822, 100] width 463 height 15
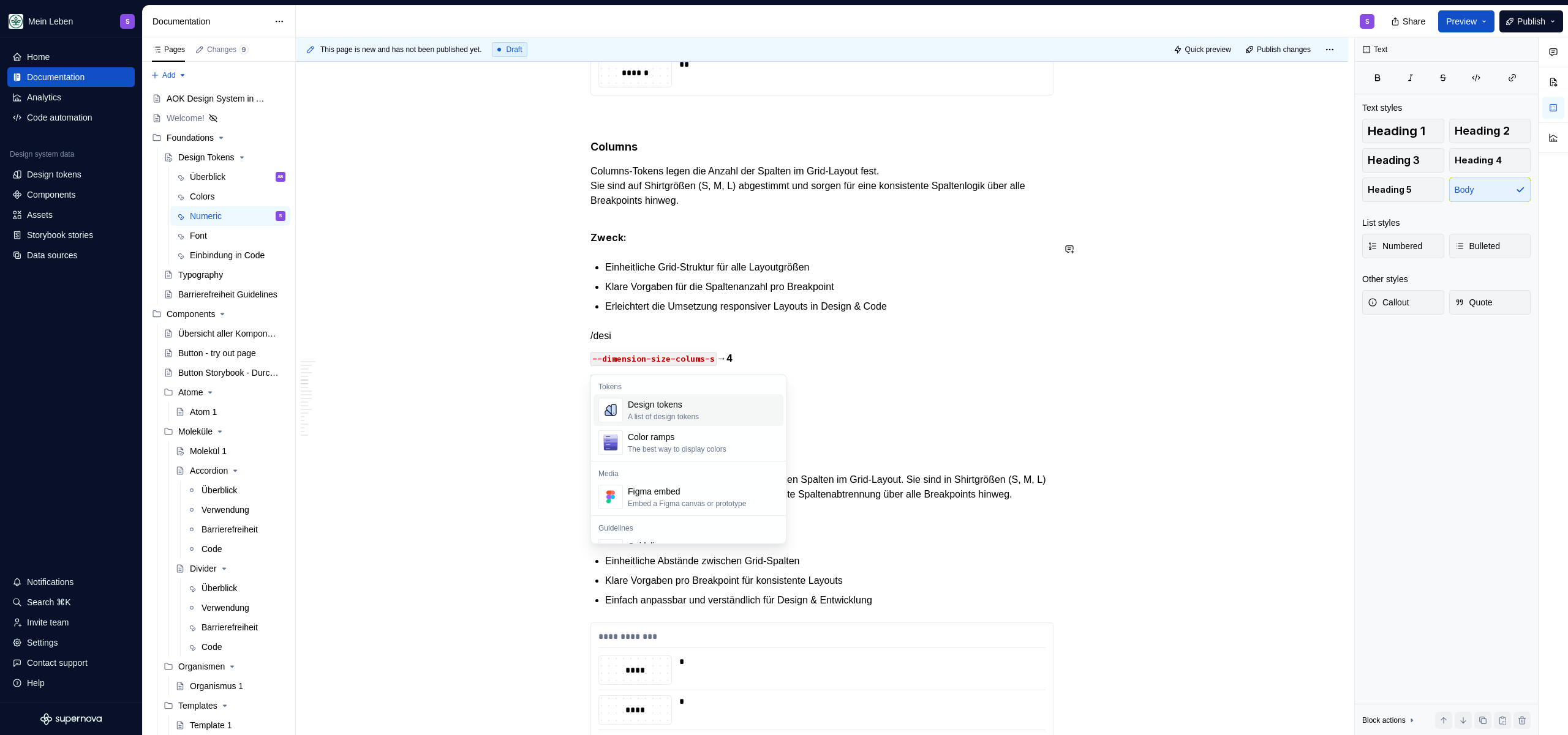
click at [694, 409] on div "Design tokens" at bounding box center [663, 404] width 71 height 12
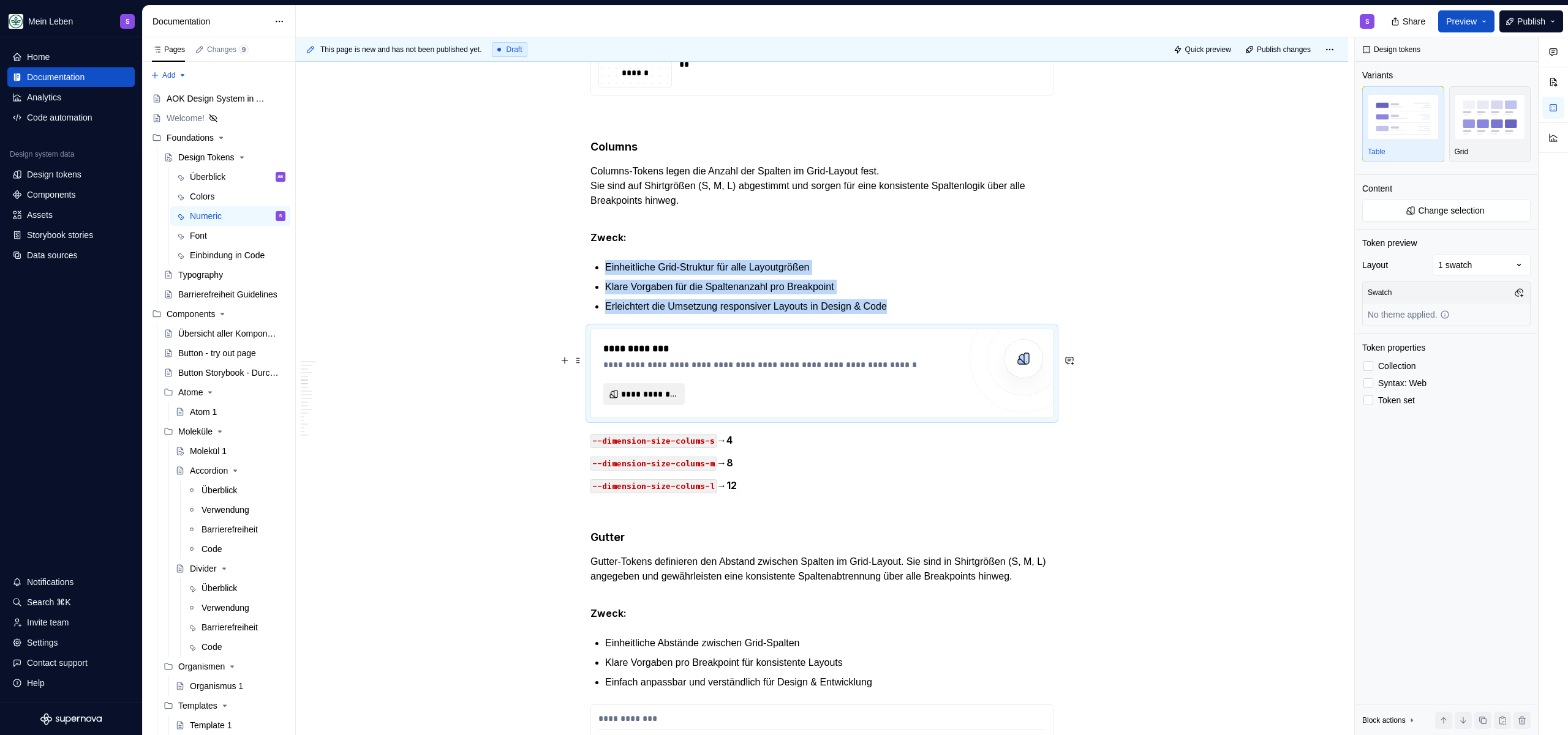
click at [662, 401] on span "**********" at bounding box center [648, 394] width 55 height 12
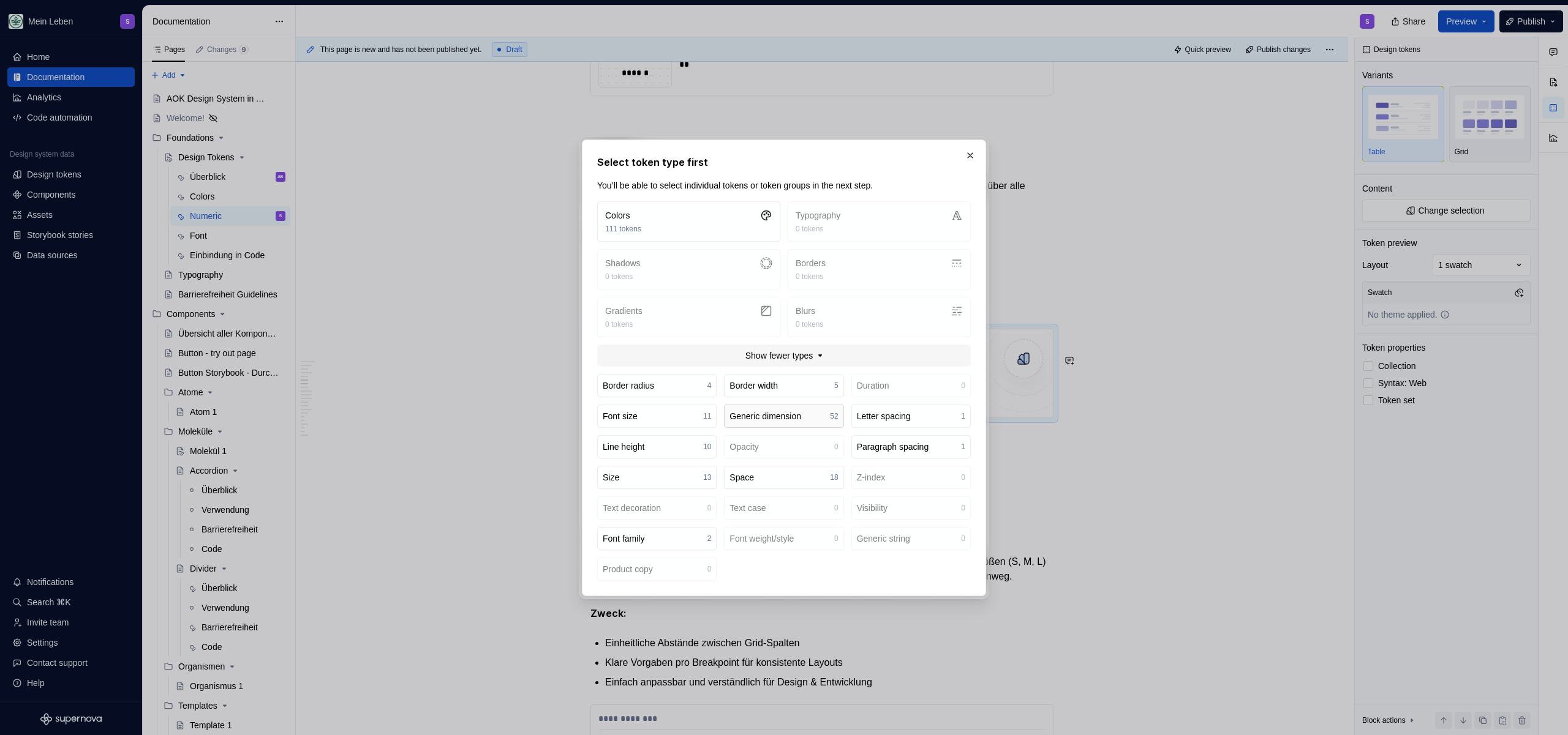
click at [752, 415] on div "Generic dimension" at bounding box center [765, 416] width 72 height 12
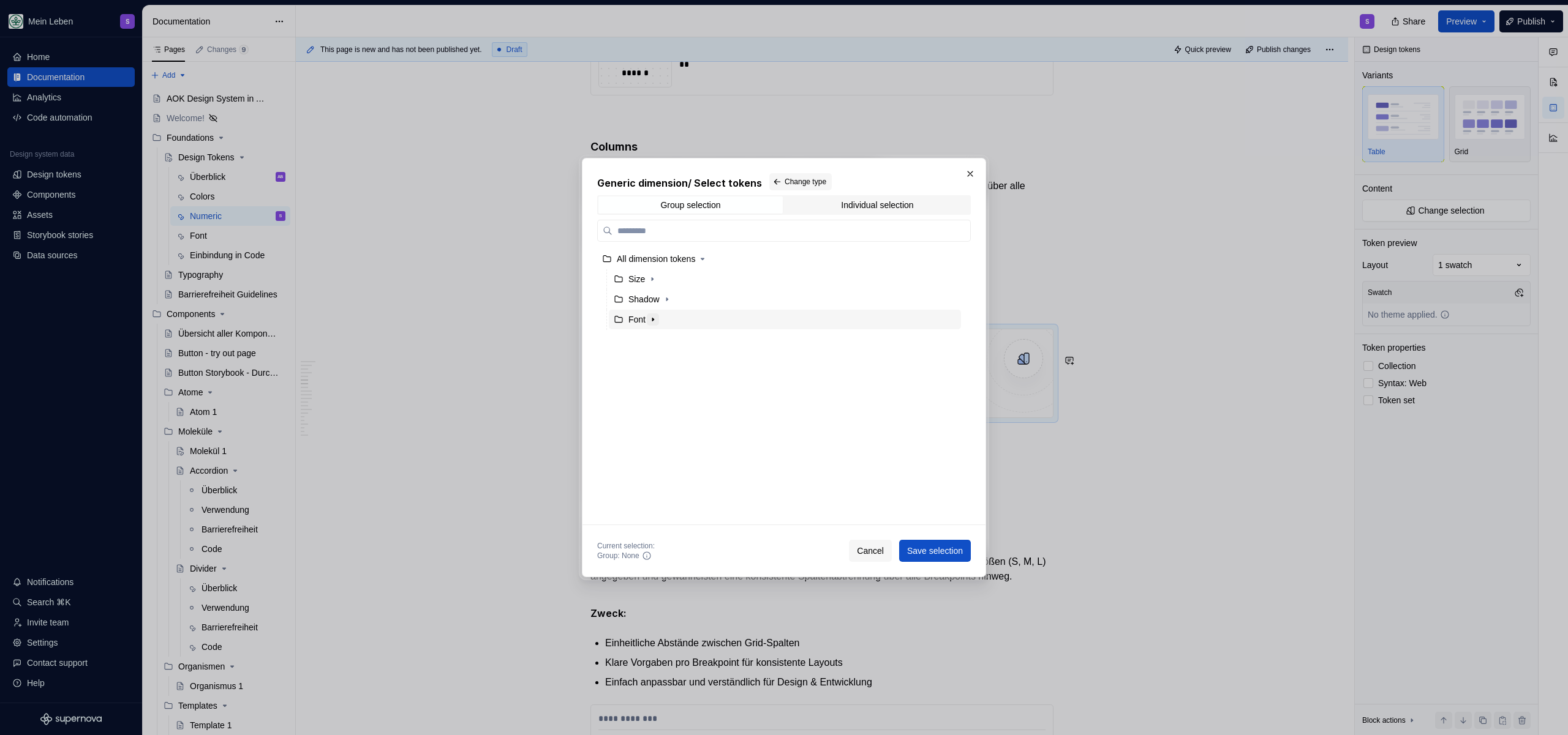
click at [656, 316] on icon "button" at bounding box center [652, 319] width 10 height 10
click at [655, 280] on icon "button" at bounding box center [652, 279] width 10 height 10
click at [681, 323] on div "Colums" at bounding box center [790, 319] width 340 height 20
click at [939, 542] on button "Save selection" at bounding box center [934, 551] width 72 height 22
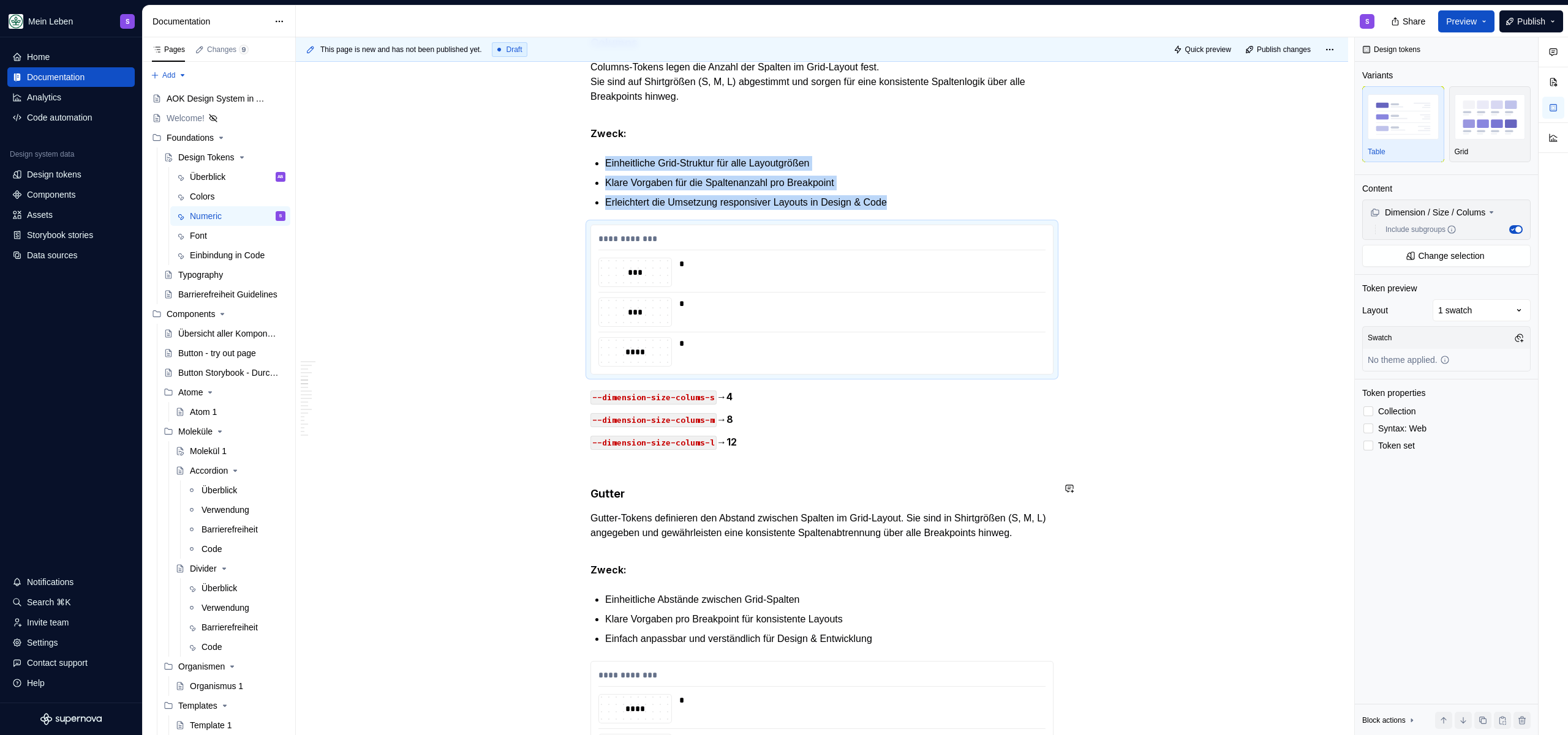
scroll to position [2453, 0]
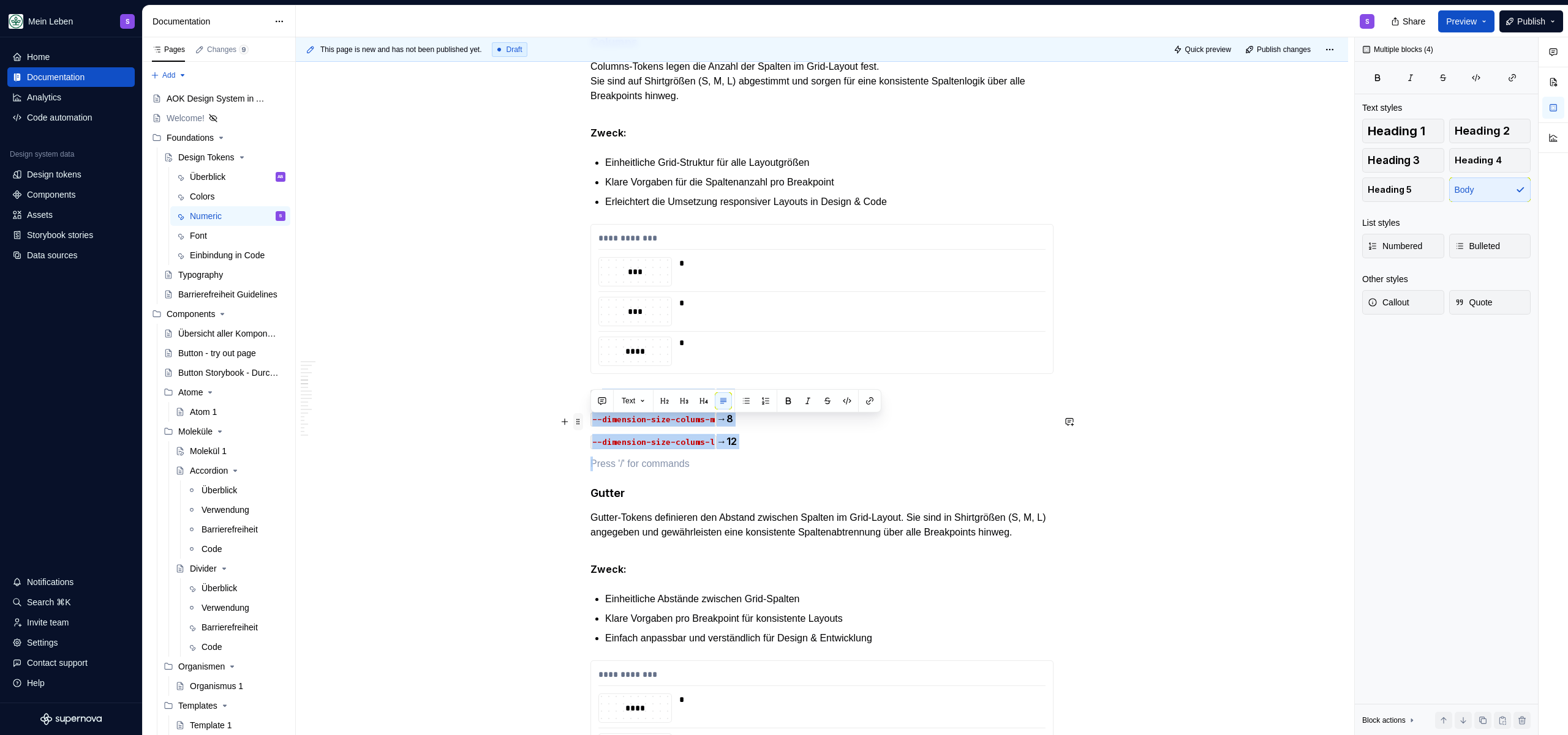
drag, startPoint x: 748, startPoint y: 478, endPoint x: 575, endPoint y: 424, distance: 181.2
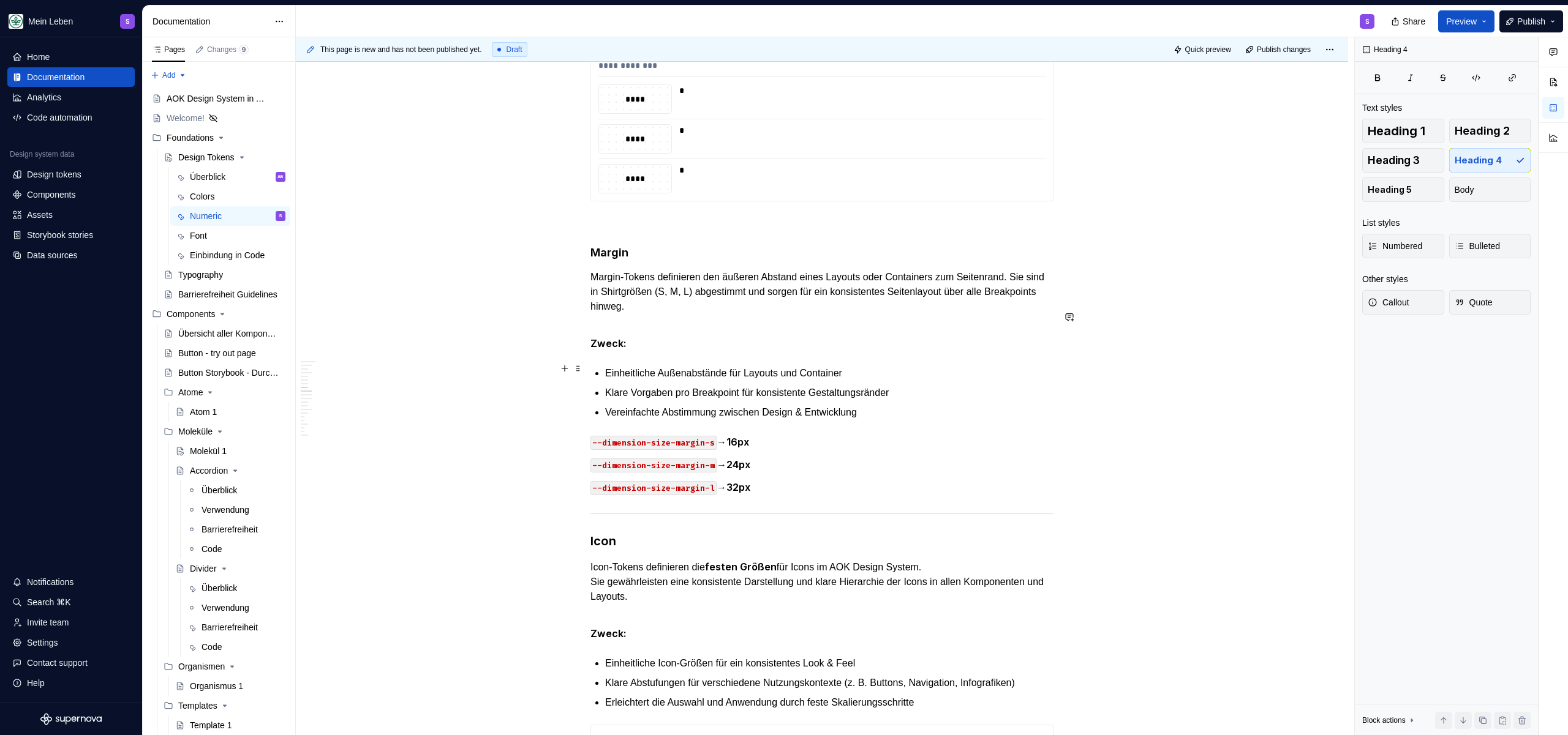
scroll to position [3034, 0]
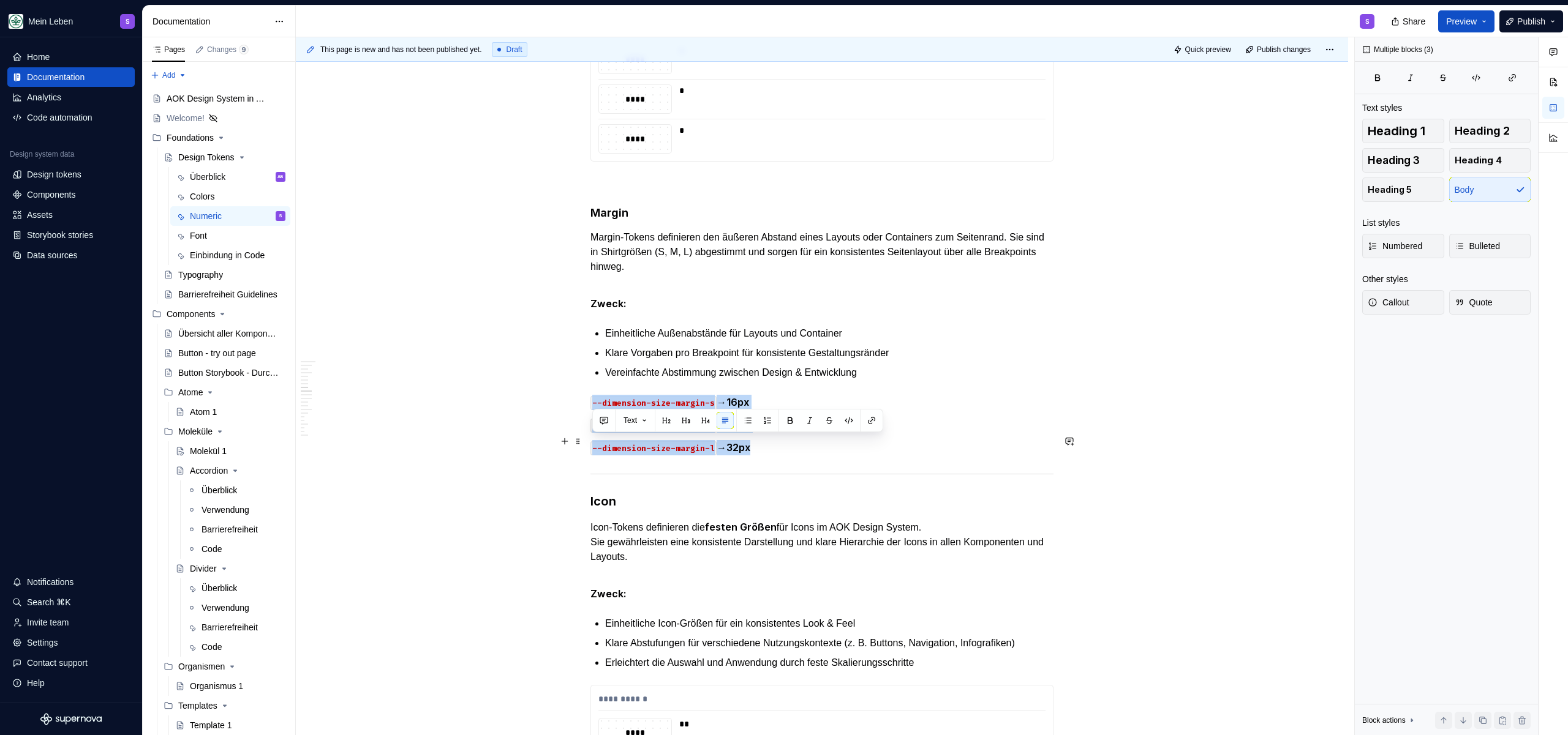
drag, startPoint x: 792, startPoint y: 484, endPoint x: 546, endPoint y: 438, distance: 250.3
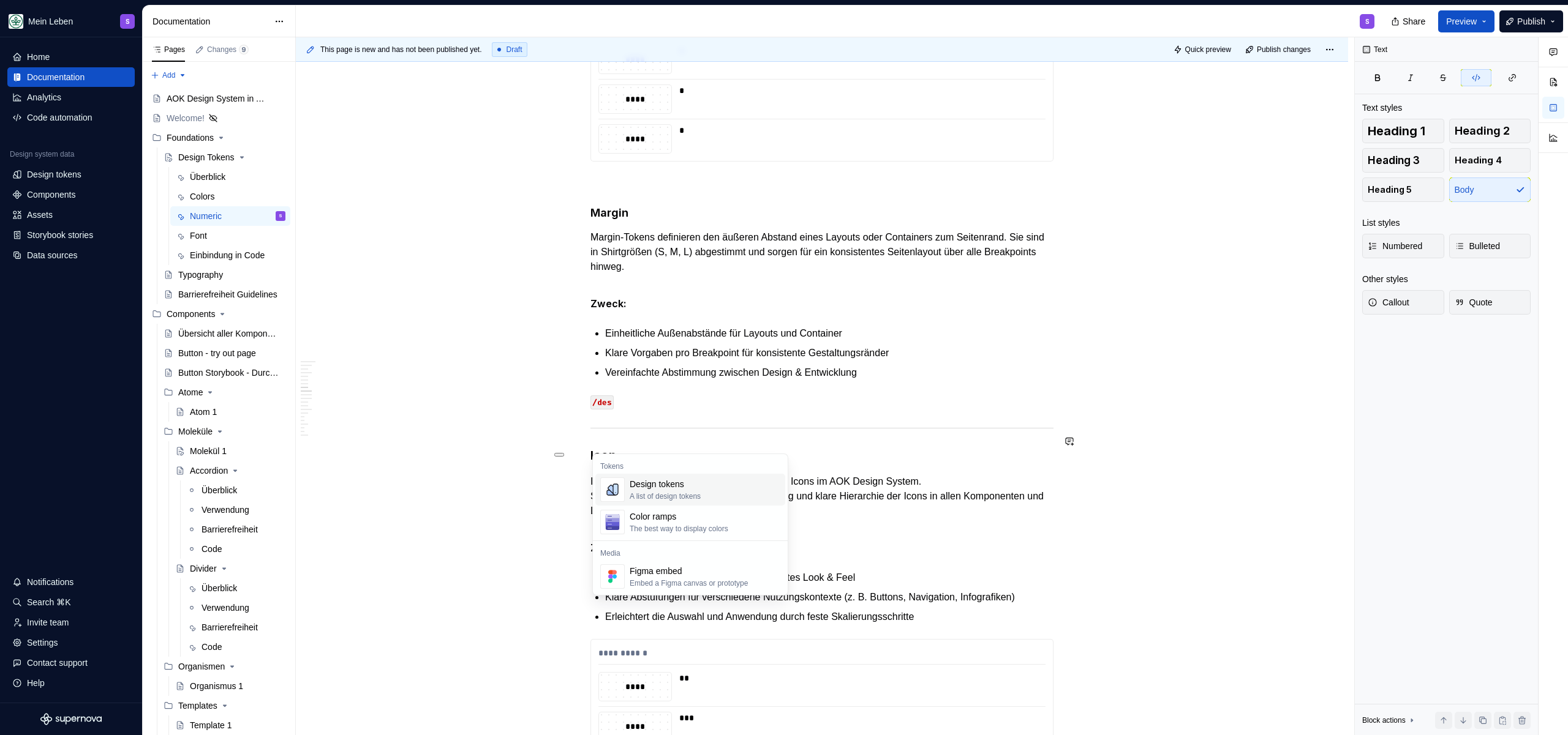
click at [698, 492] on div "A list of design tokens" at bounding box center [665, 496] width 71 height 10
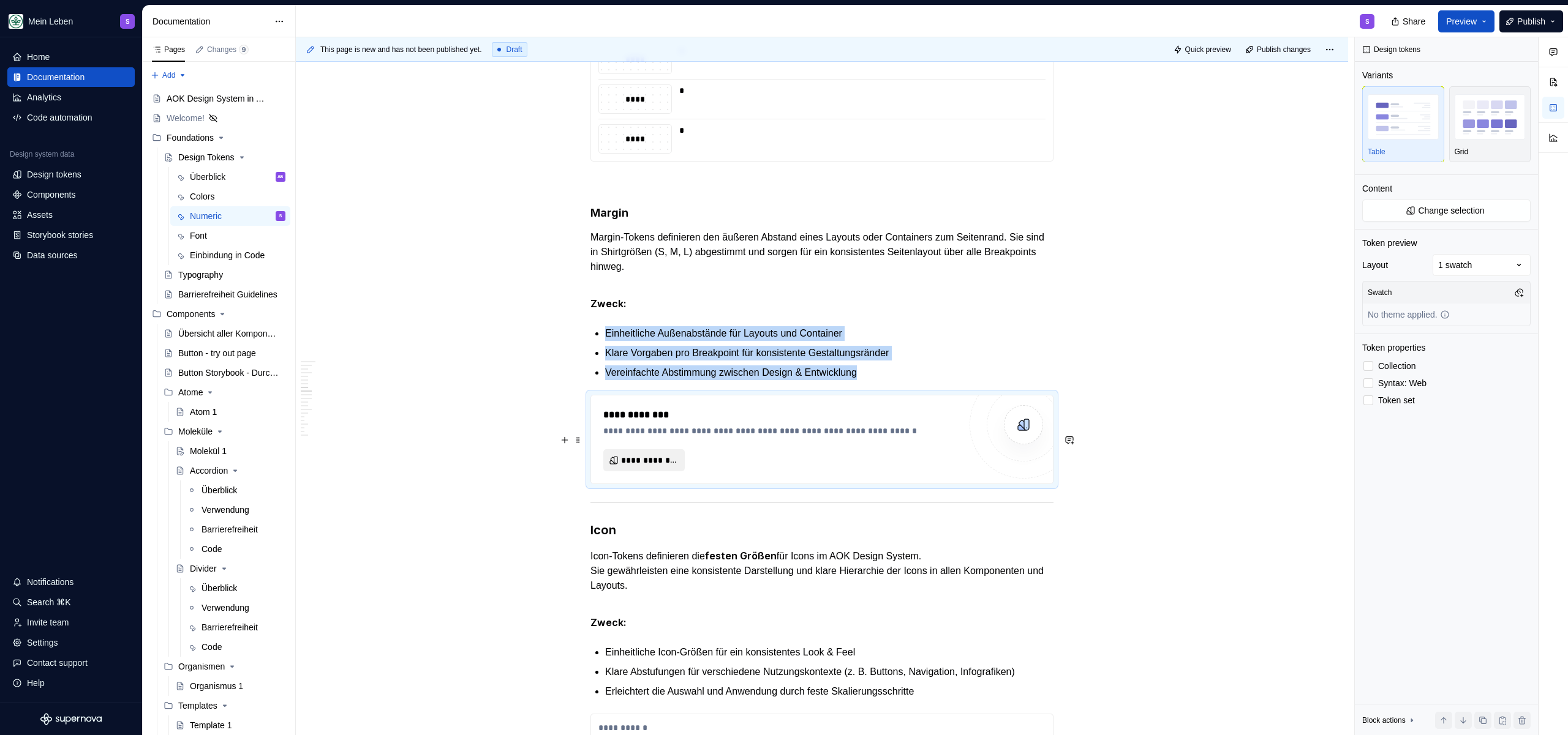
click at [668, 467] on span "**********" at bounding box center [648, 461] width 55 height 12
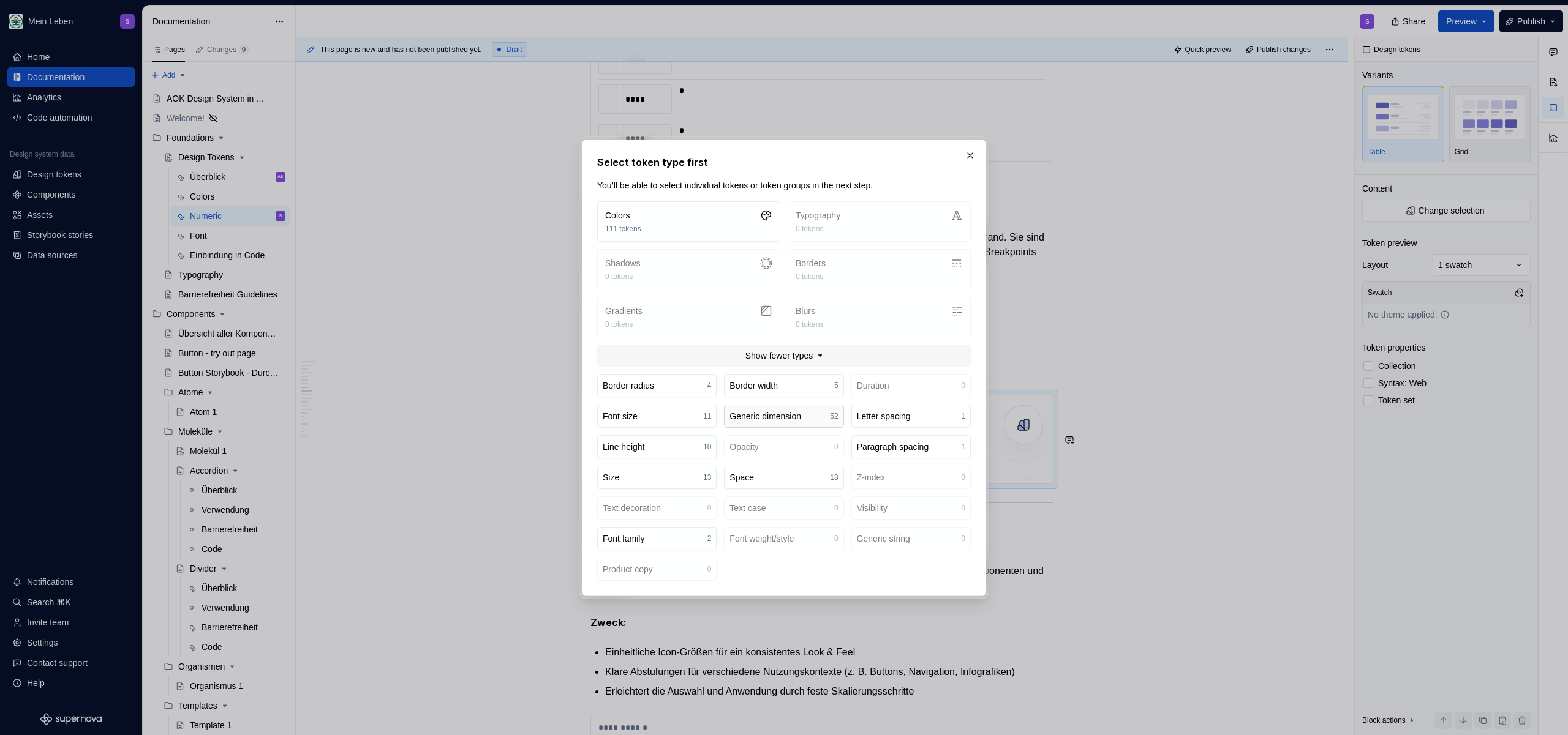
click at [763, 422] on div "Generic dimension" at bounding box center [765, 416] width 72 height 12
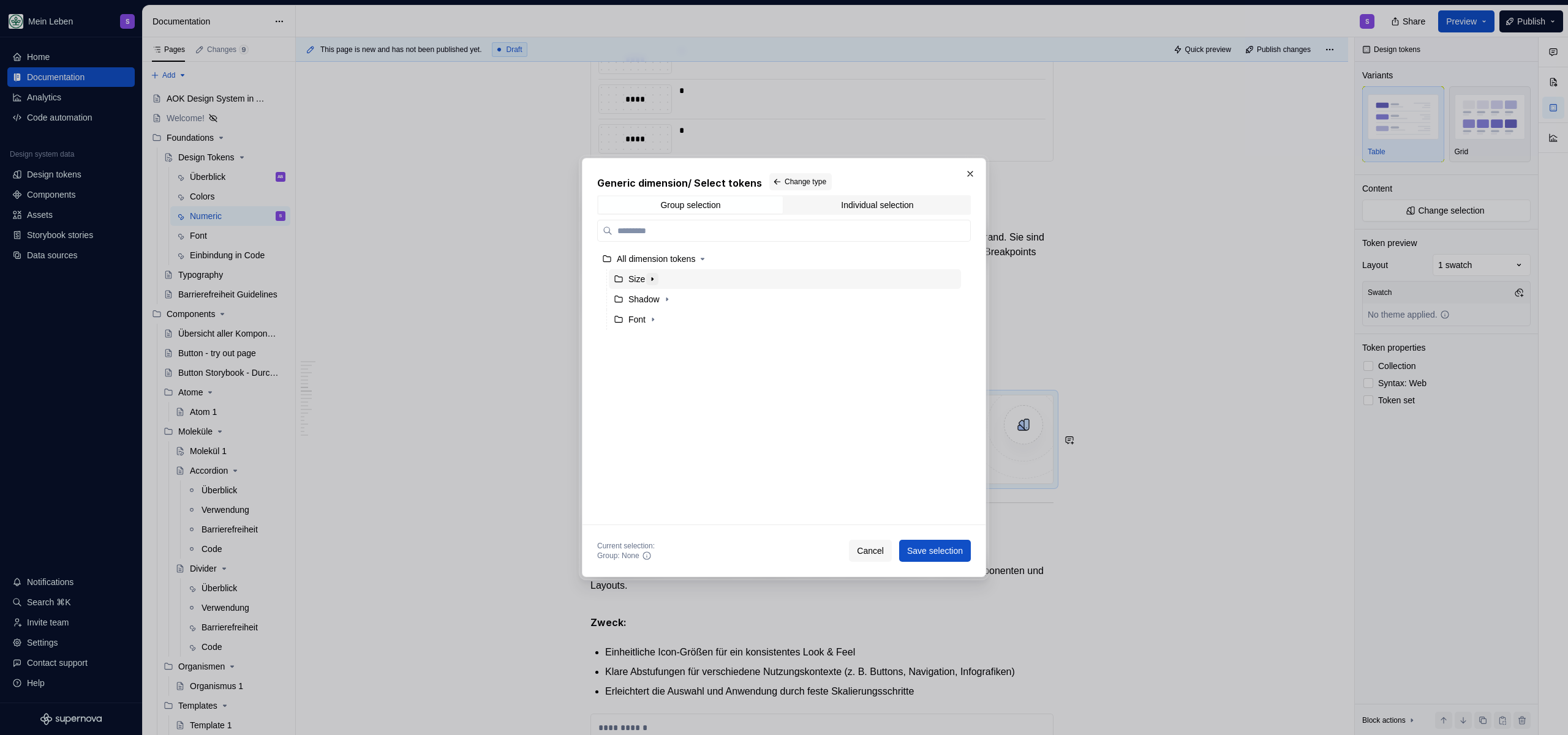
click at [655, 283] on icon "button" at bounding box center [652, 279] width 10 height 10
click at [667, 363] on div "Margin" at bounding box center [653, 360] width 26 height 12
click at [936, 553] on span "Save selection" at bounding box center [934, 551] width 55 height 12
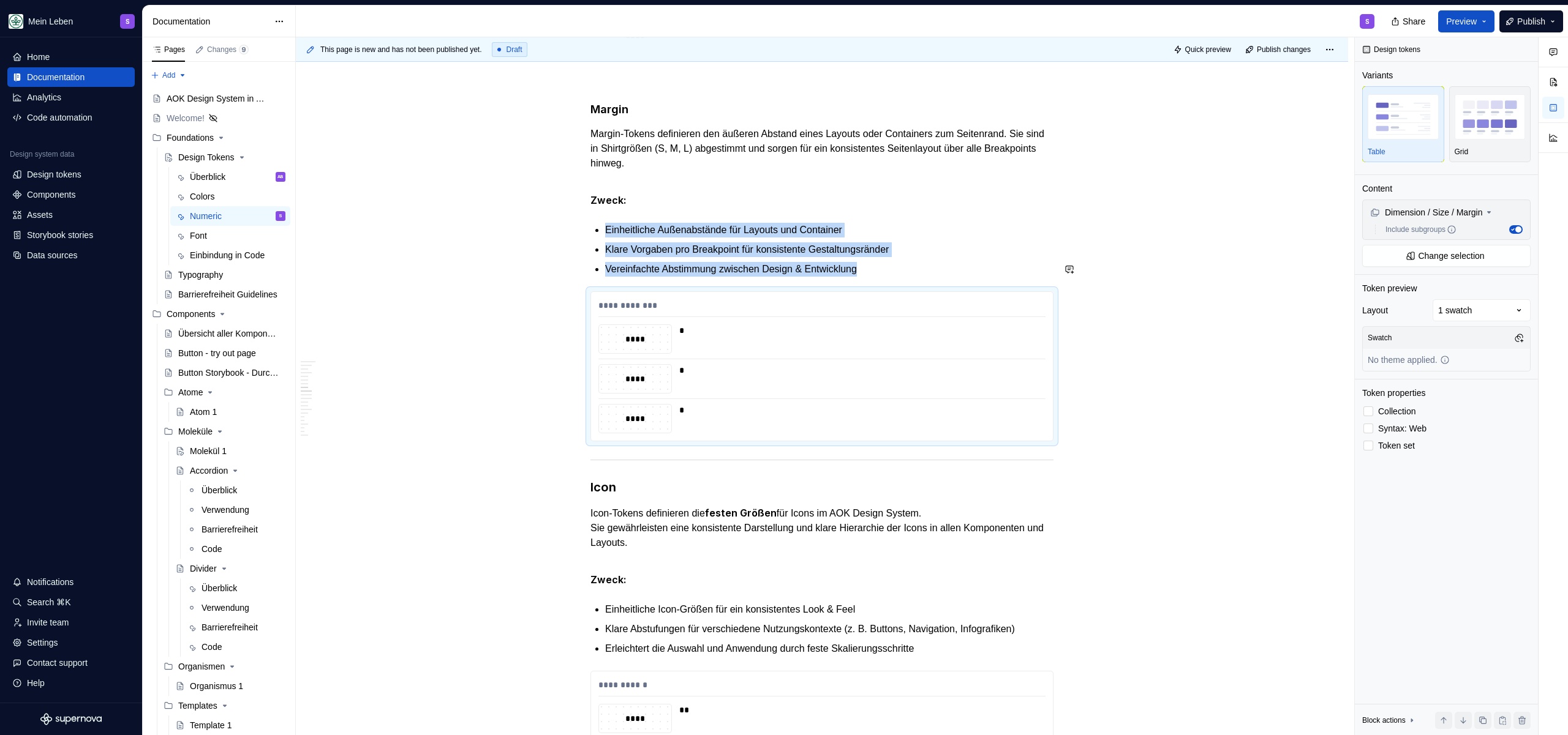
scroll to position [3144, 0]
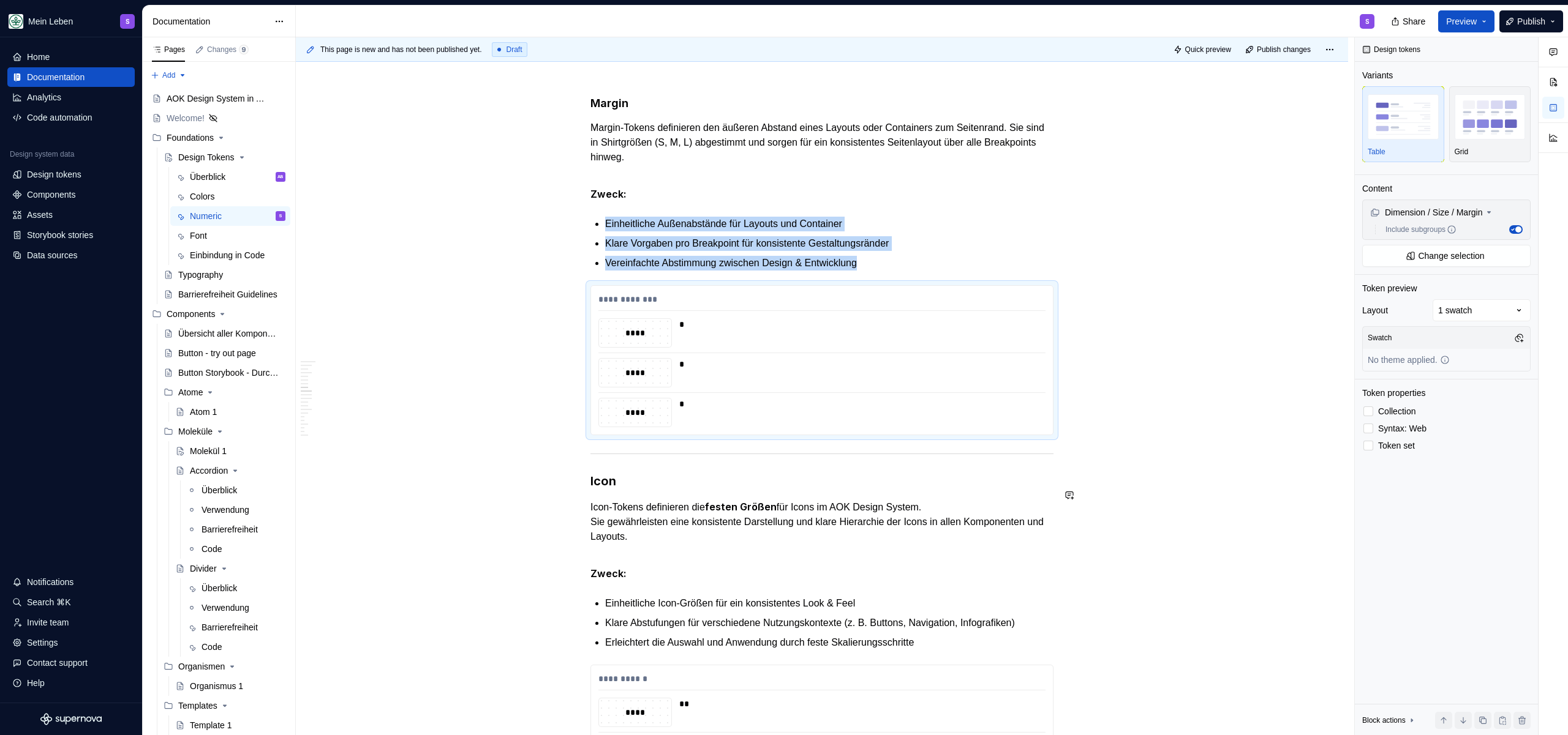
click at [677, 498] on div "**********" at bounding box center [822, 680] width 463 height 7078
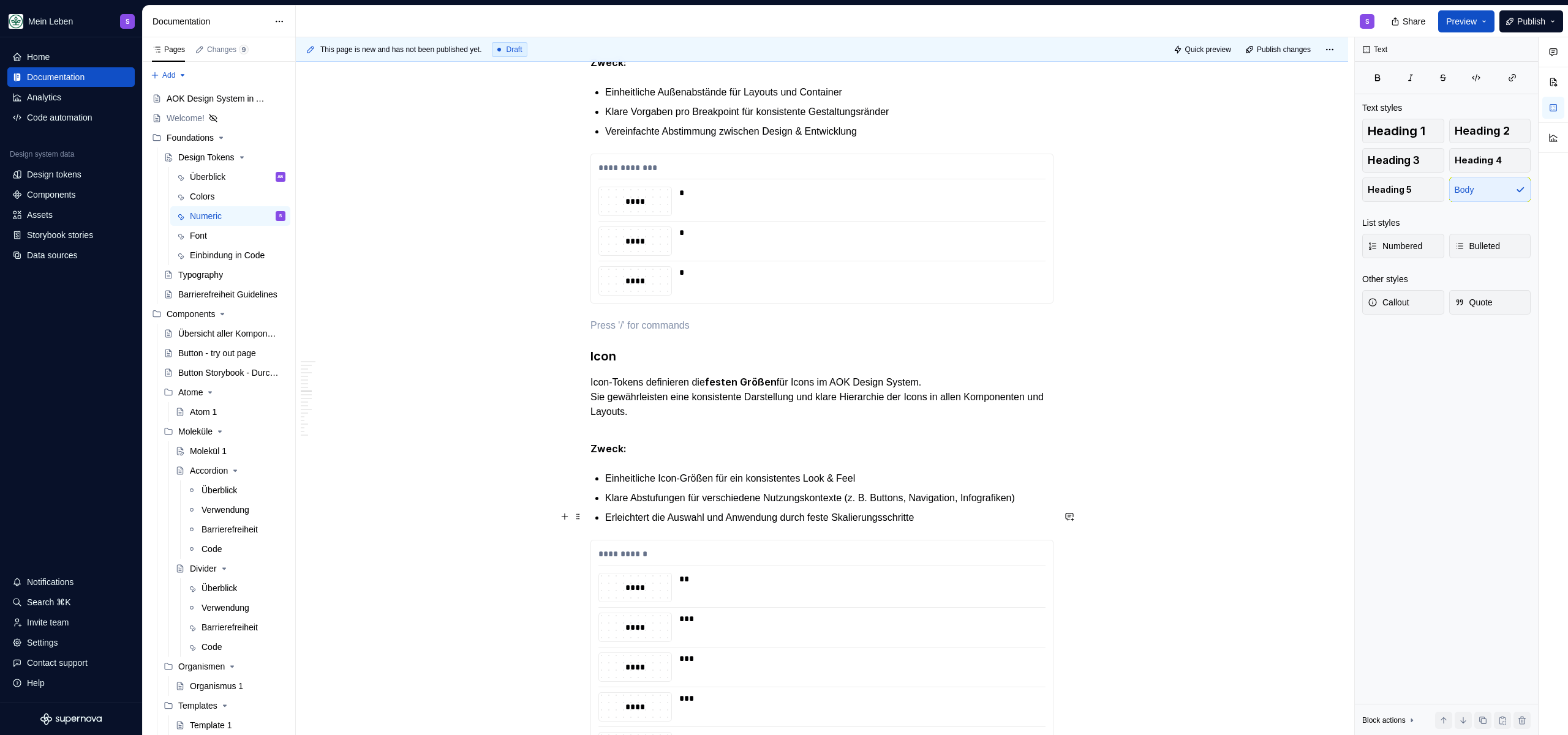
scroll to position [3387, 0]
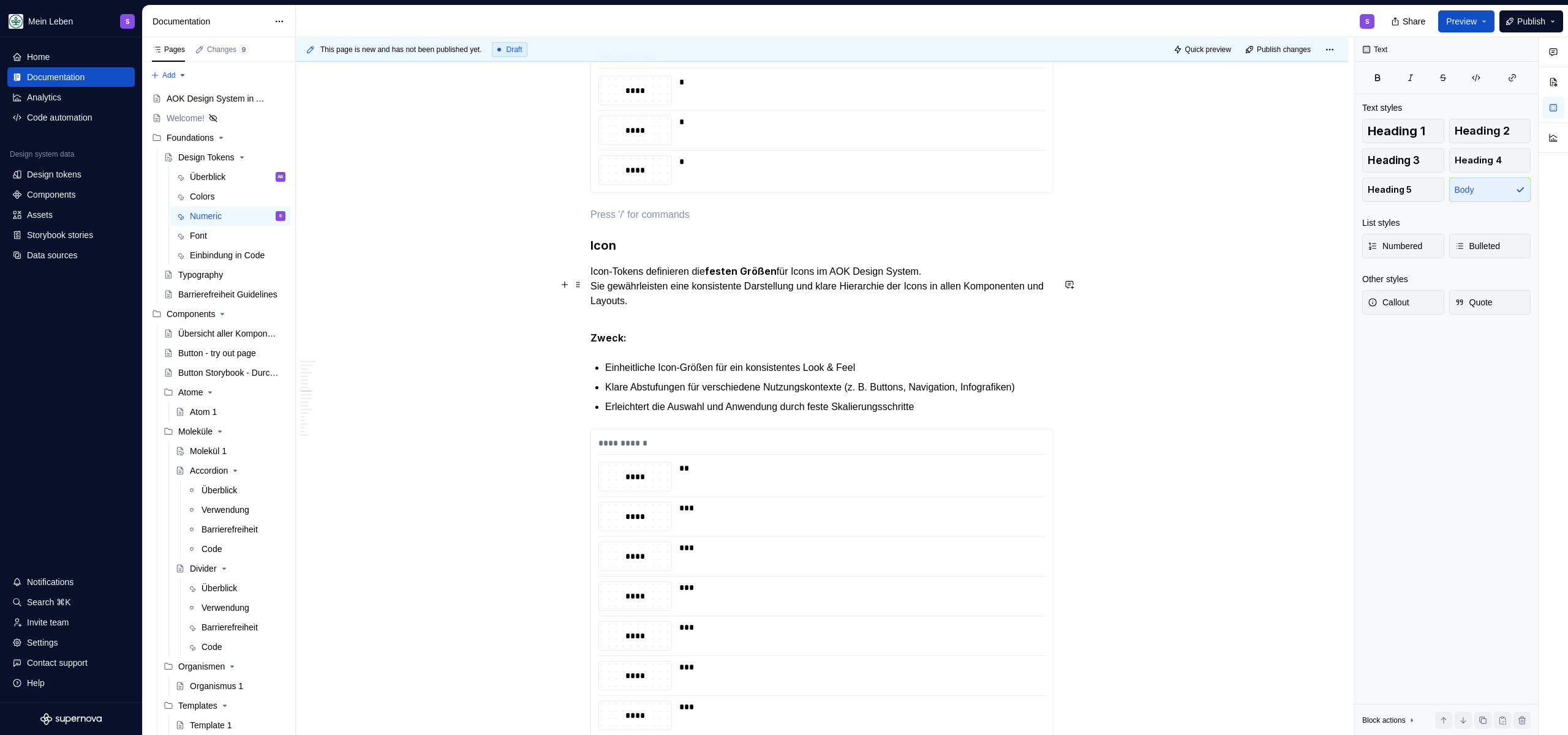
click at [592, 255] on h3 "Icon" at bounding box center [822, 246] width 463 height 17
click at [593, 255] on h3 "Icon" at bounding box center [822, 246] width 463 height 17
click at [603, 384] on div "**********" at bounding box center [822, 441] width 463 height 7084
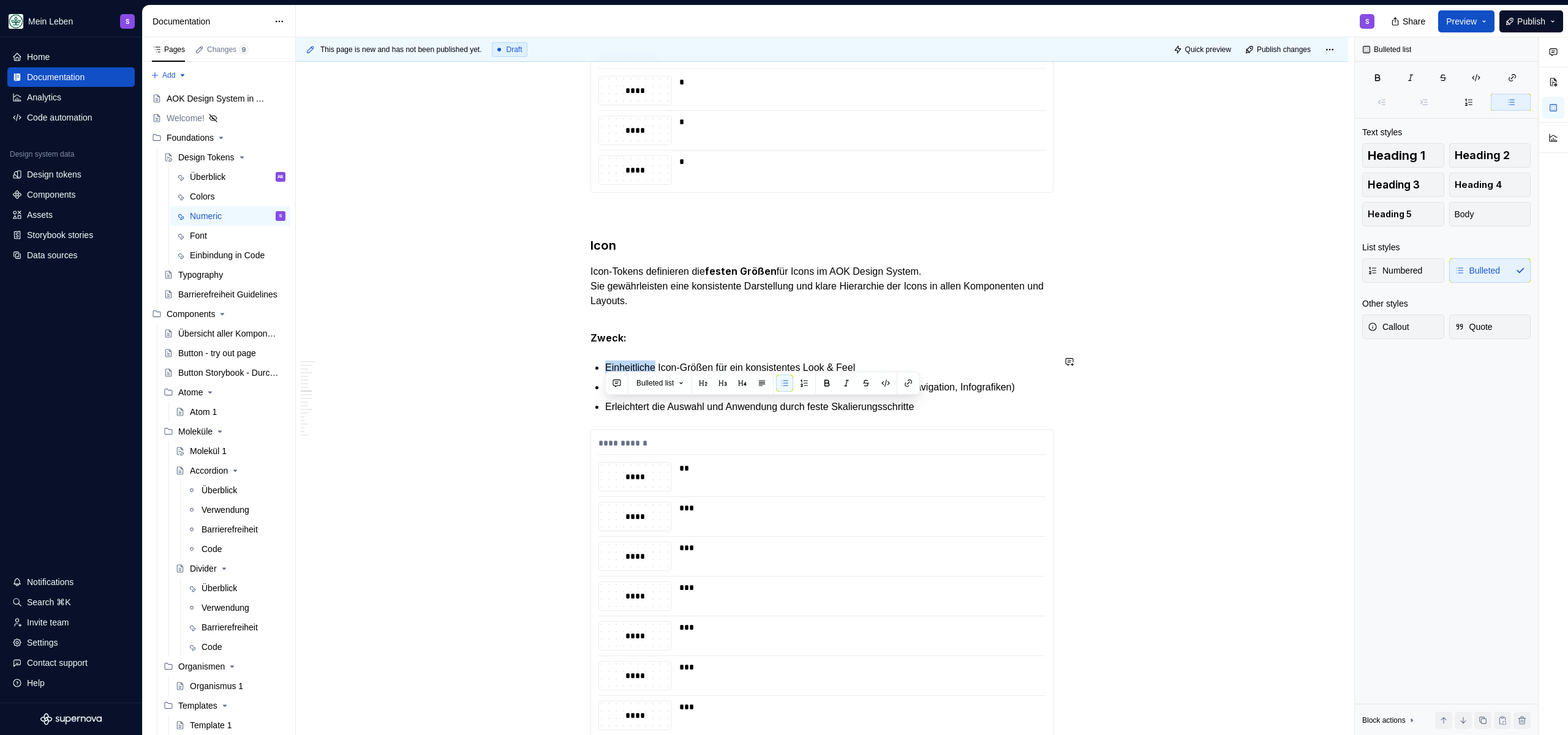
click at [603, 384] on div "**********" at bounding box center [822, 441] width 463 height 7084
click at [595, 255] on h3 "Icon" at bounding box center [822, 246] width 463 height 17
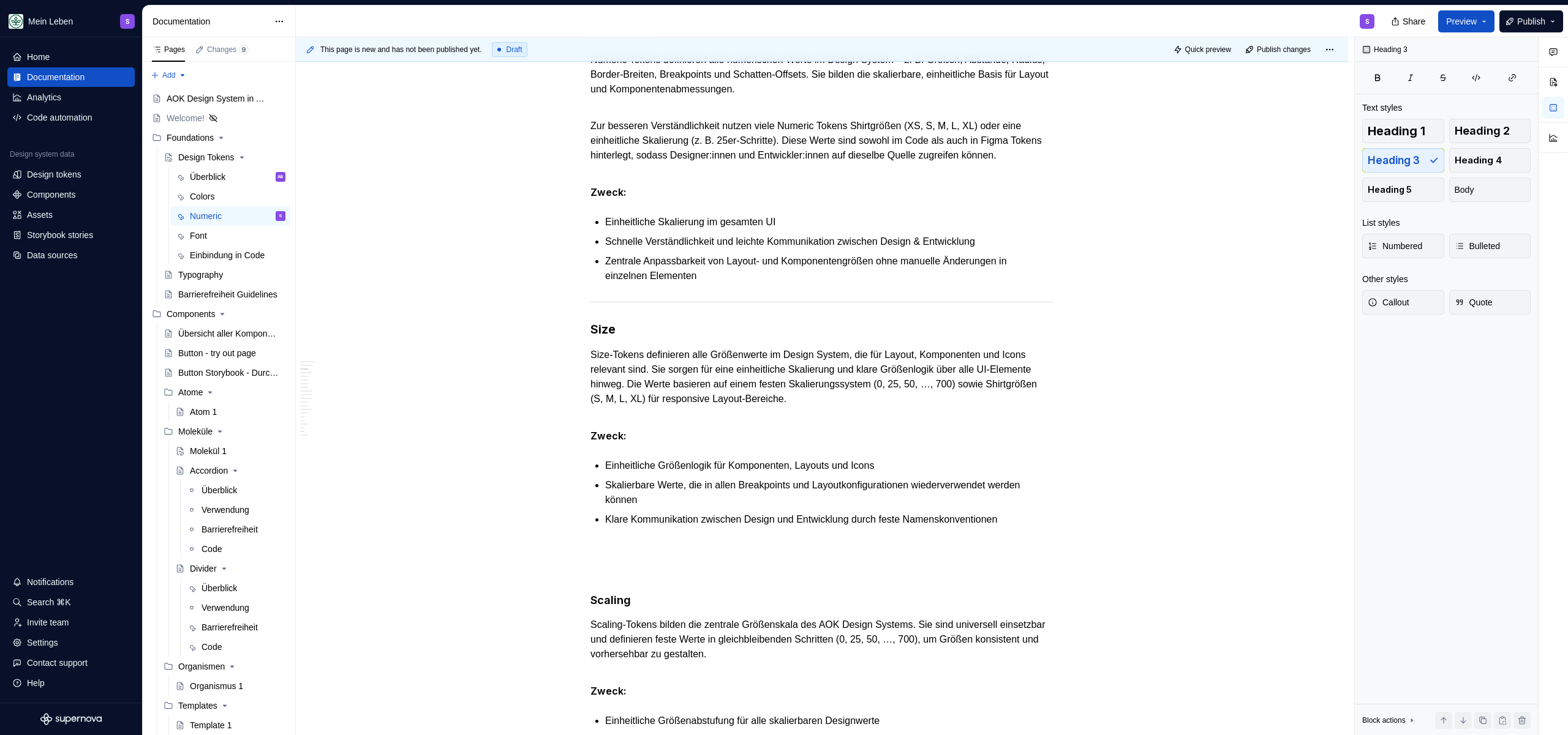
scroll to position [0, 0]
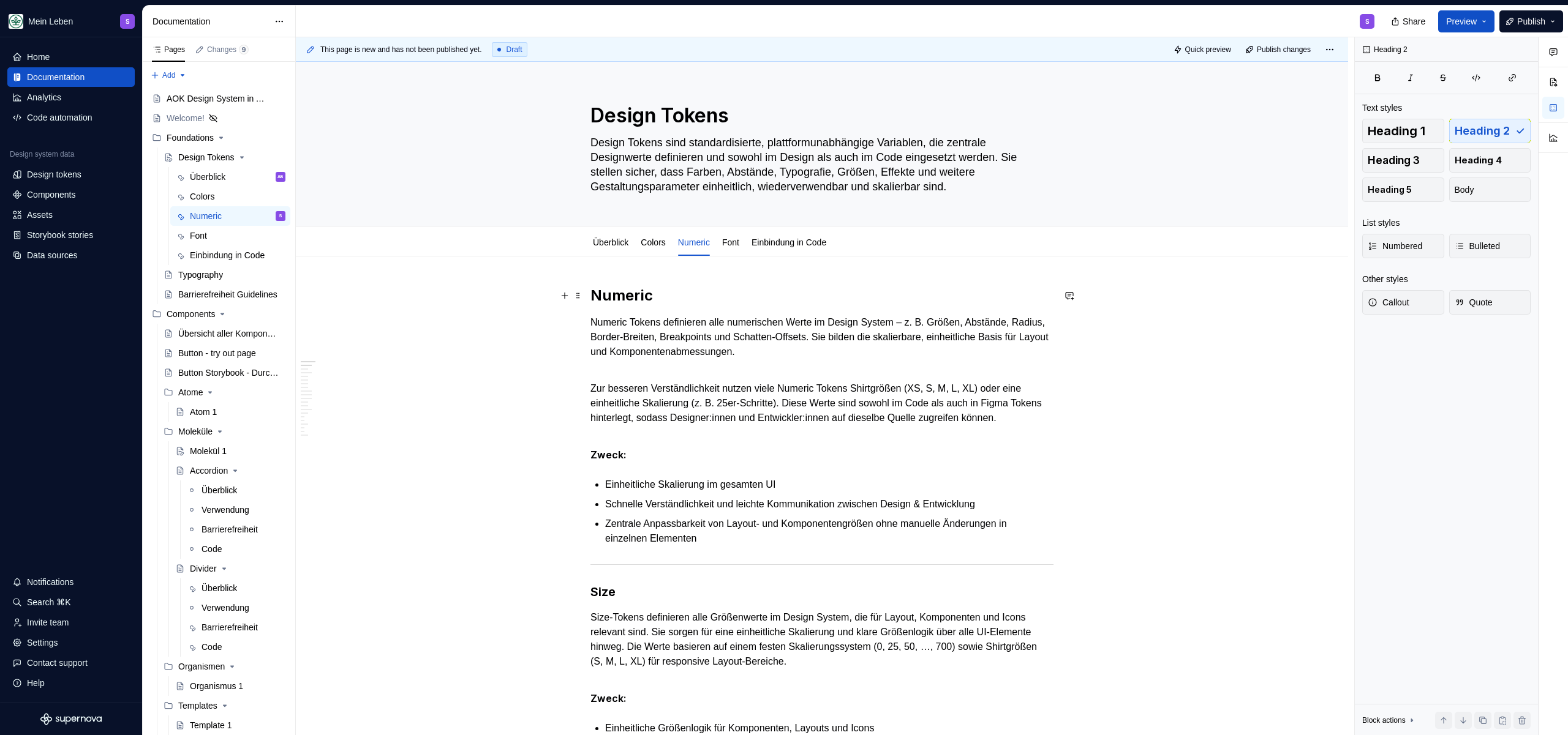
click at [631, 288] on h2 "Numeric" at bounding box center [822, 295] width 463 height 20
click at [631, 289] on h2 "Numeric" at bounding box center [822, 295] width 463 height 20
click at [590, 601] on h3 "Size" at bounding box center [822, 592] width 463 height 17
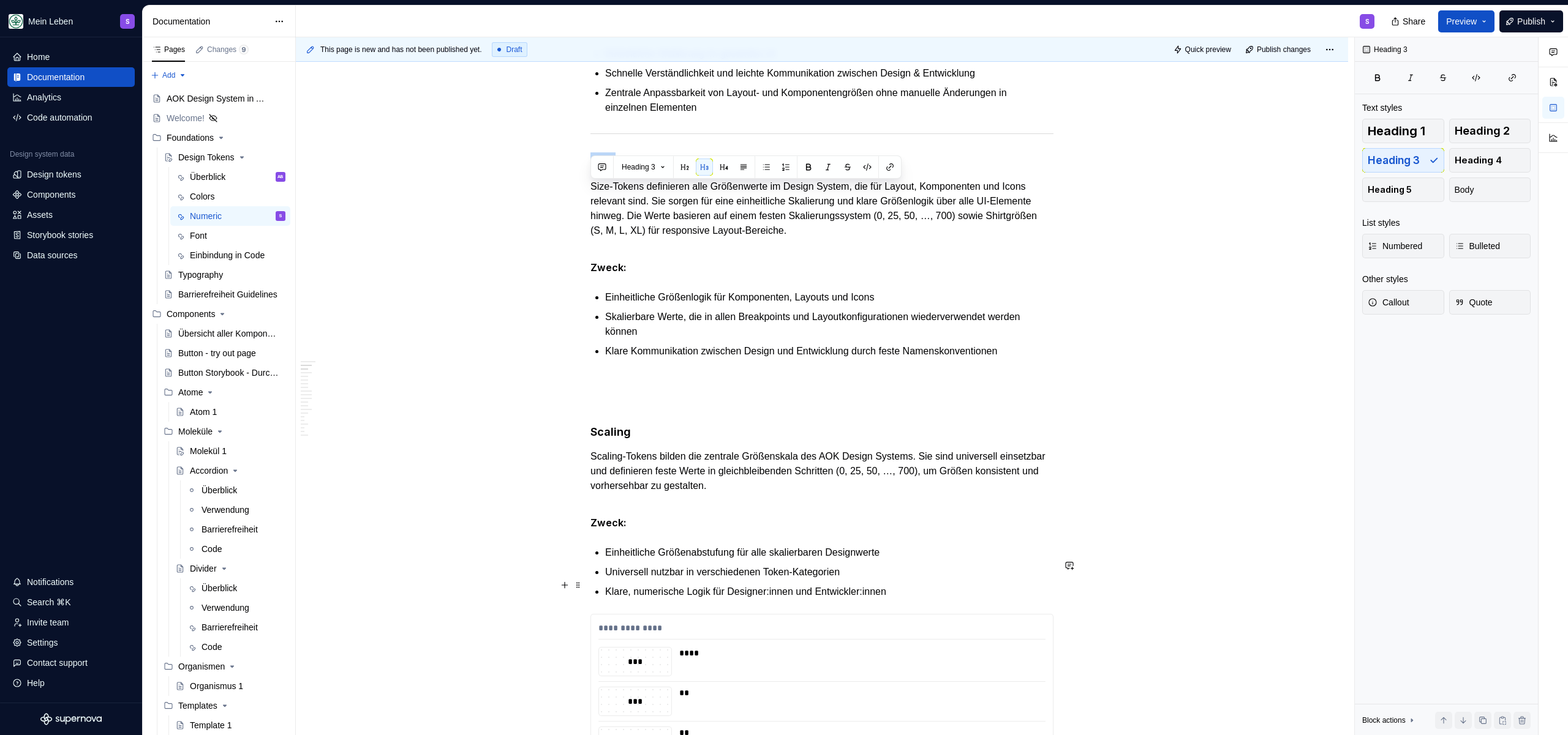
scroll to position [437, 0]
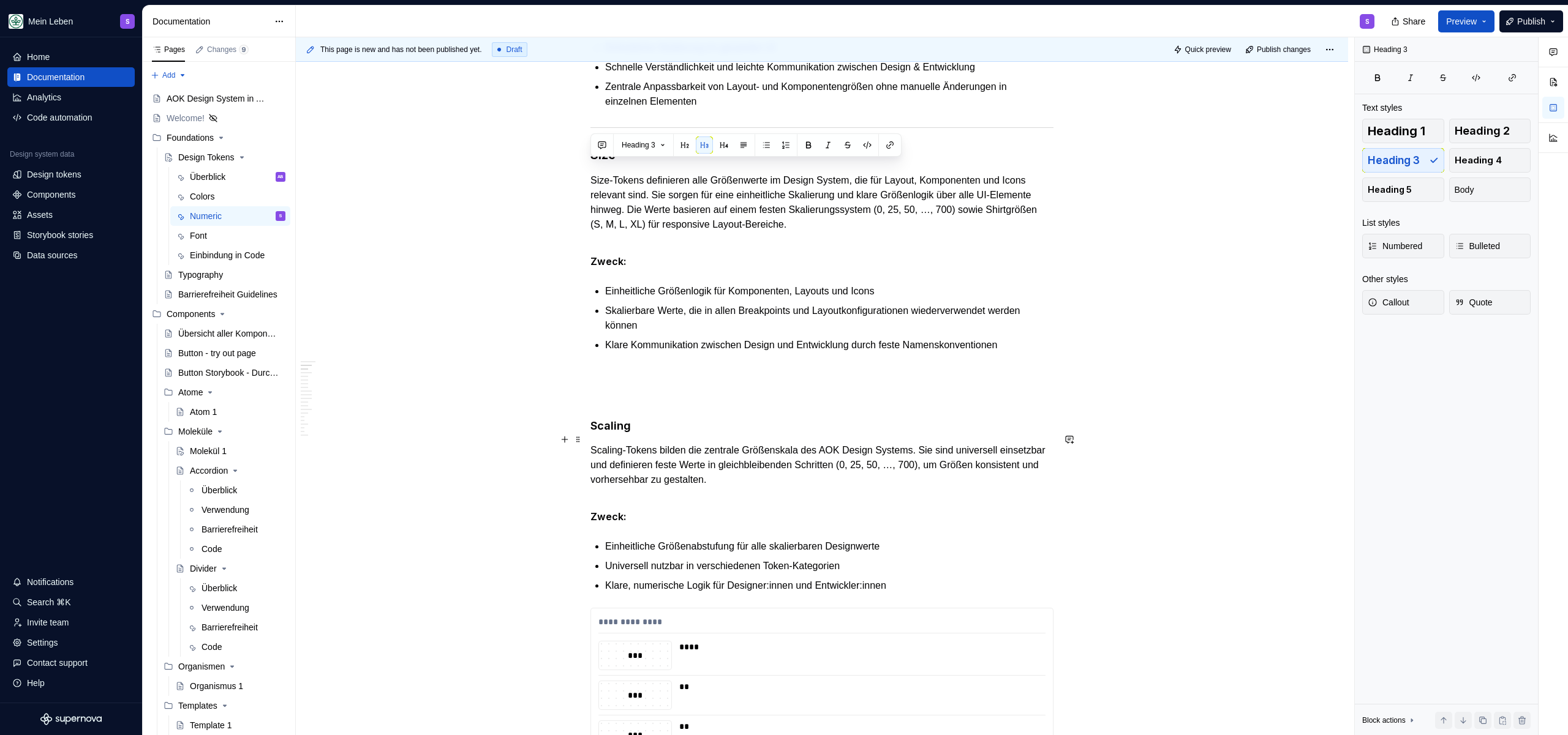
click at [618, 434] on h4 "Scaling" at bounding box center [822, 426] width 463 height 15
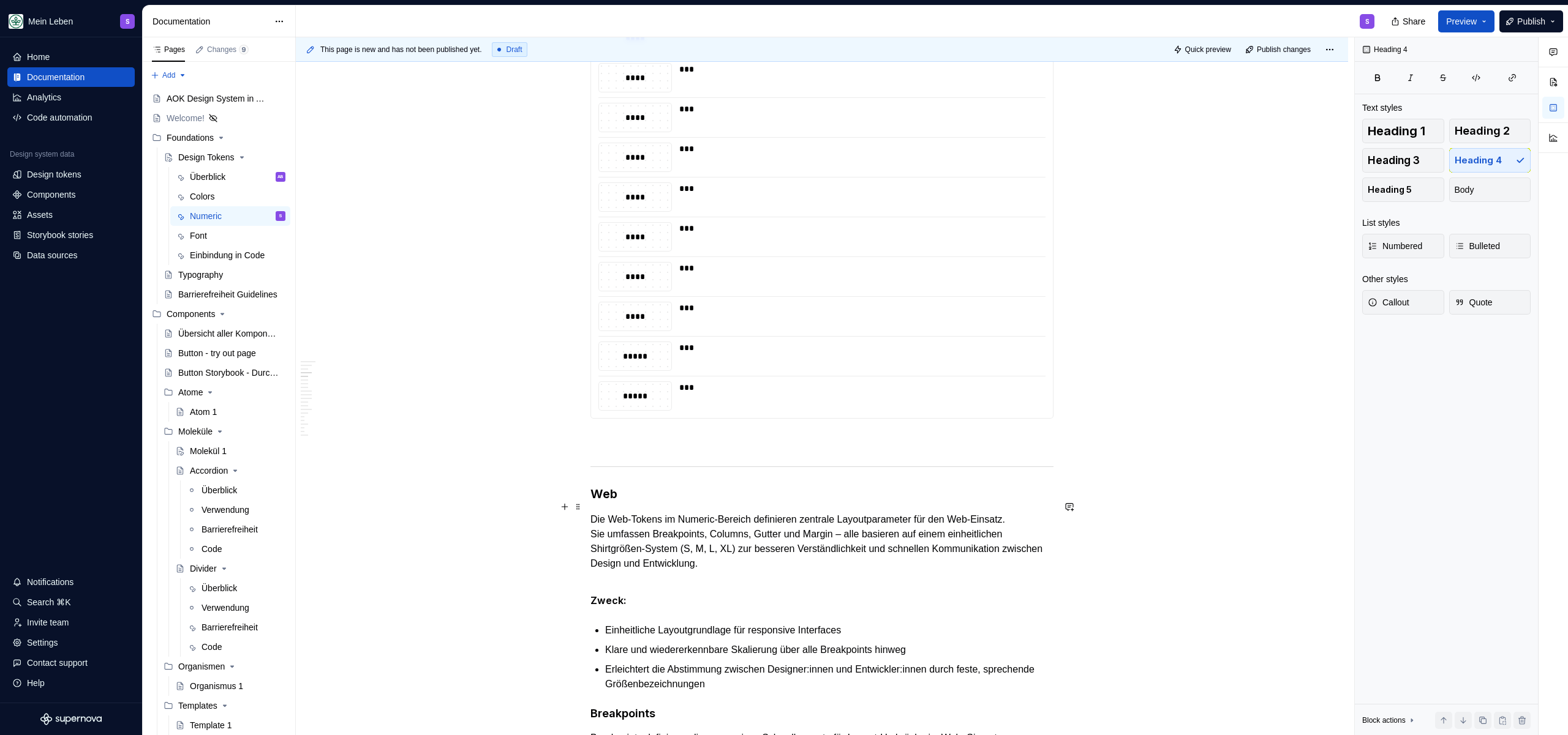
scroll to position [1557, 0]
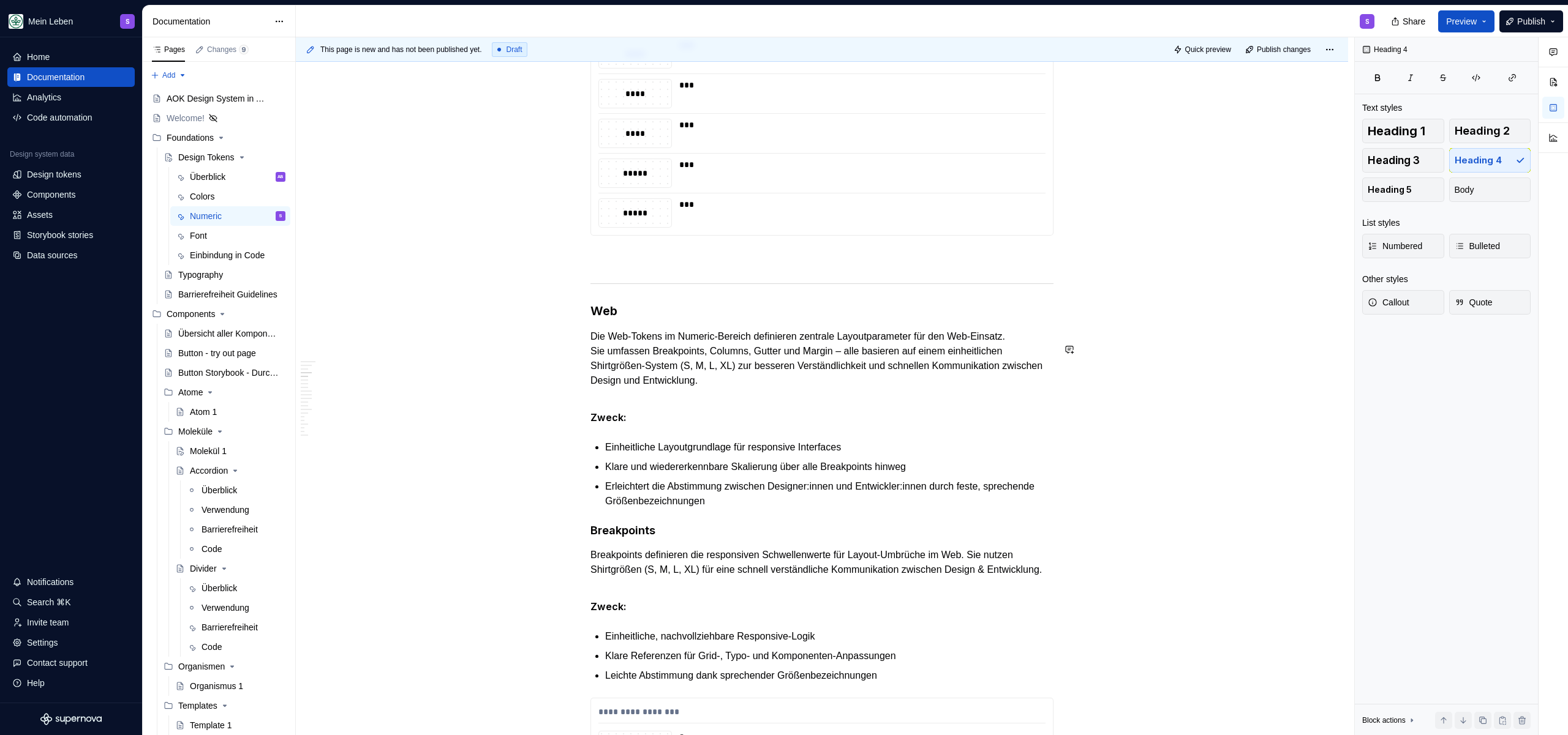
click at [606, 319] on h3 "Web" at bounding box center [822, 311] width 463 height 17
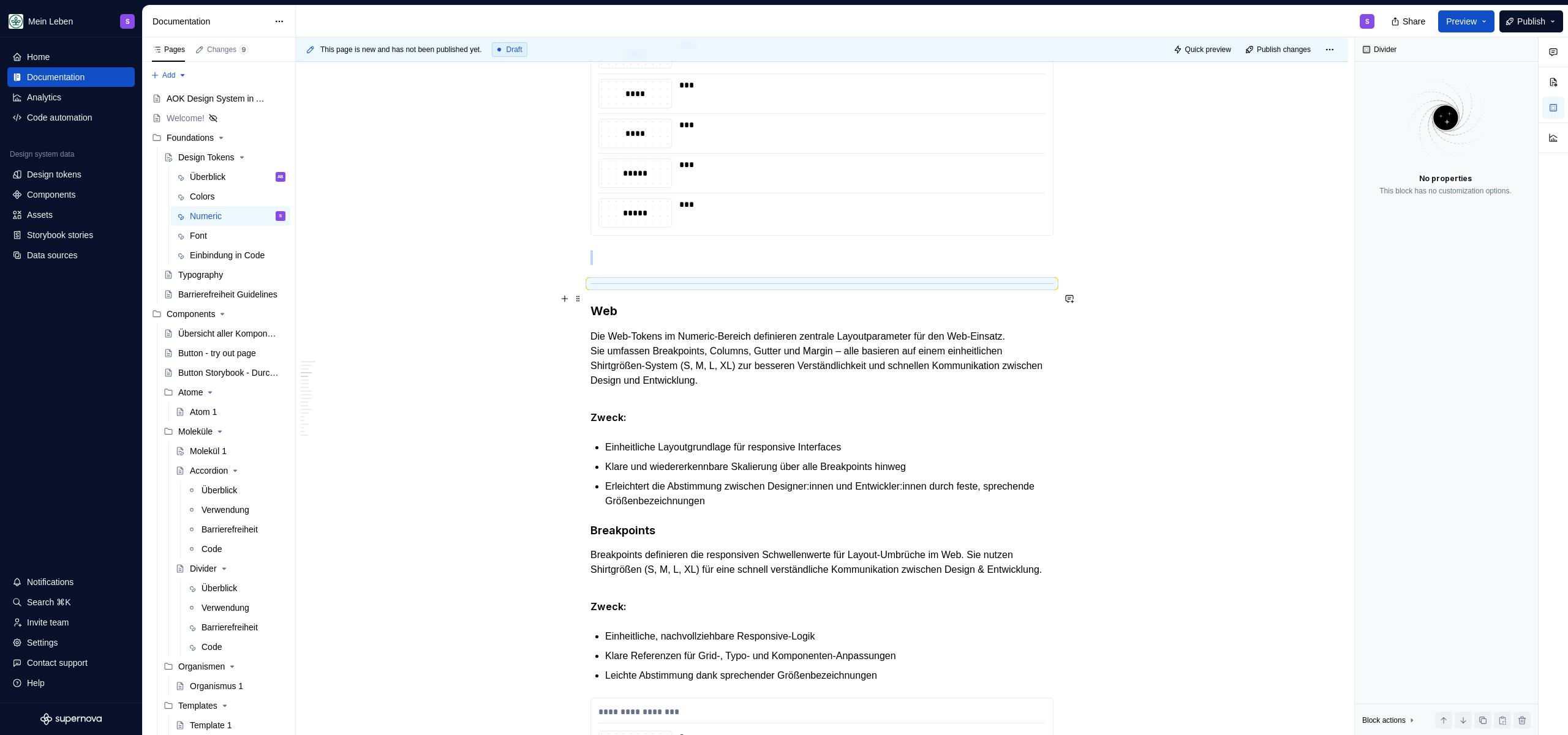
click at [616, 284] on hr at bounding box center [822, 283] width 463 height 1
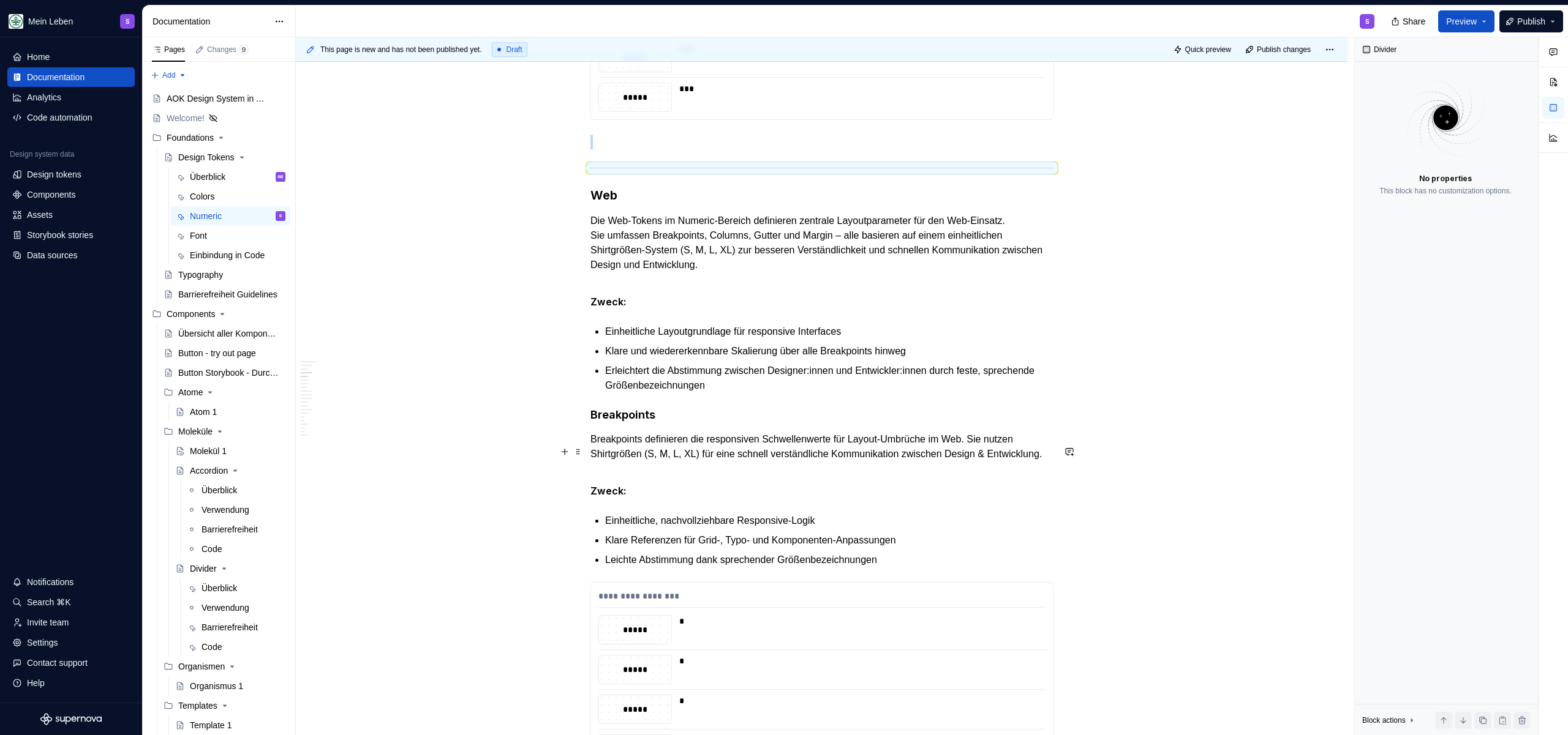
scroll to position [1673, 0]
click at [618, 422] on h4 "Breakpoints" at bounding box center [822, 414] width 463 height 15
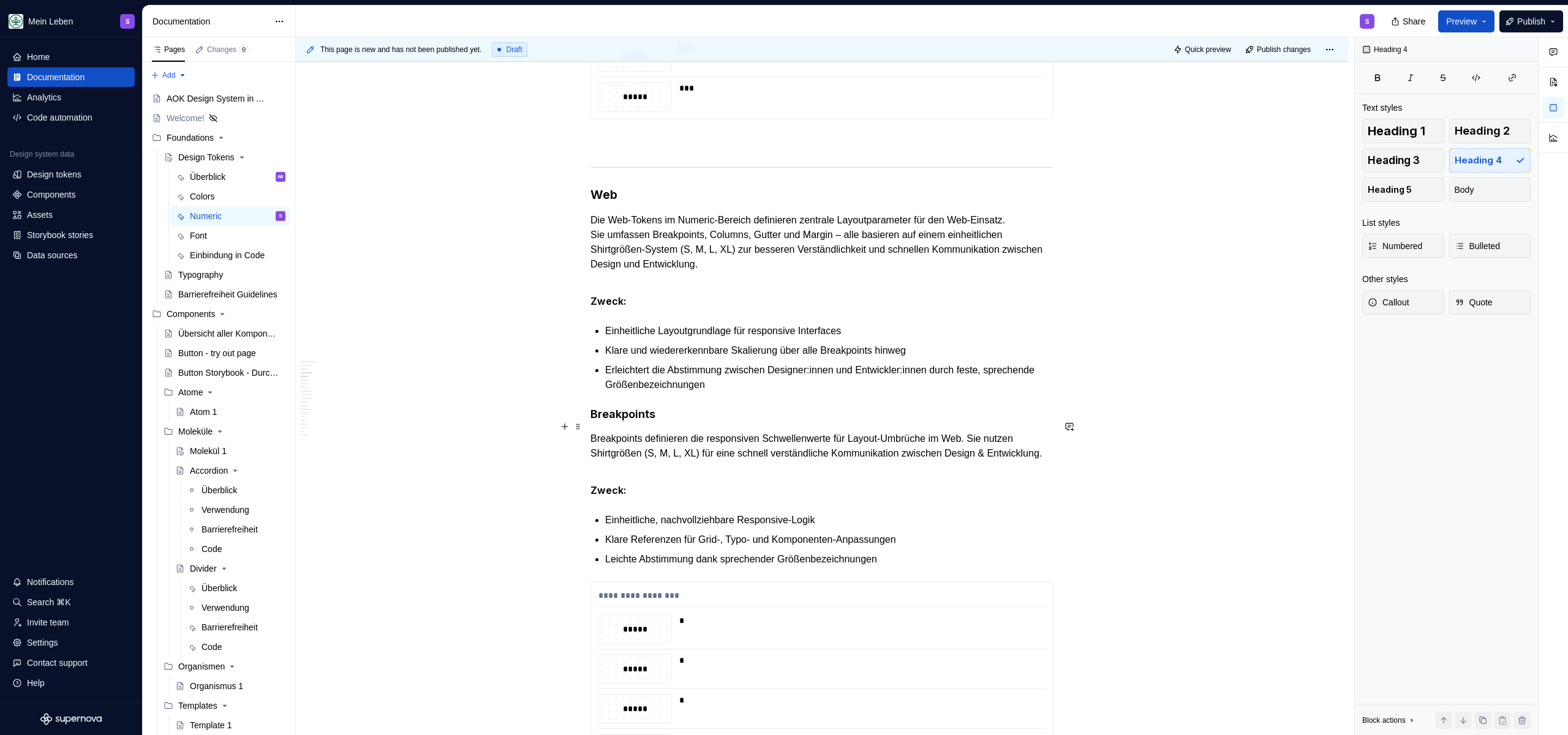
click at [618, 422] on h4 "Breakpoints" at bounding box center [822, 414] width 463 height 15
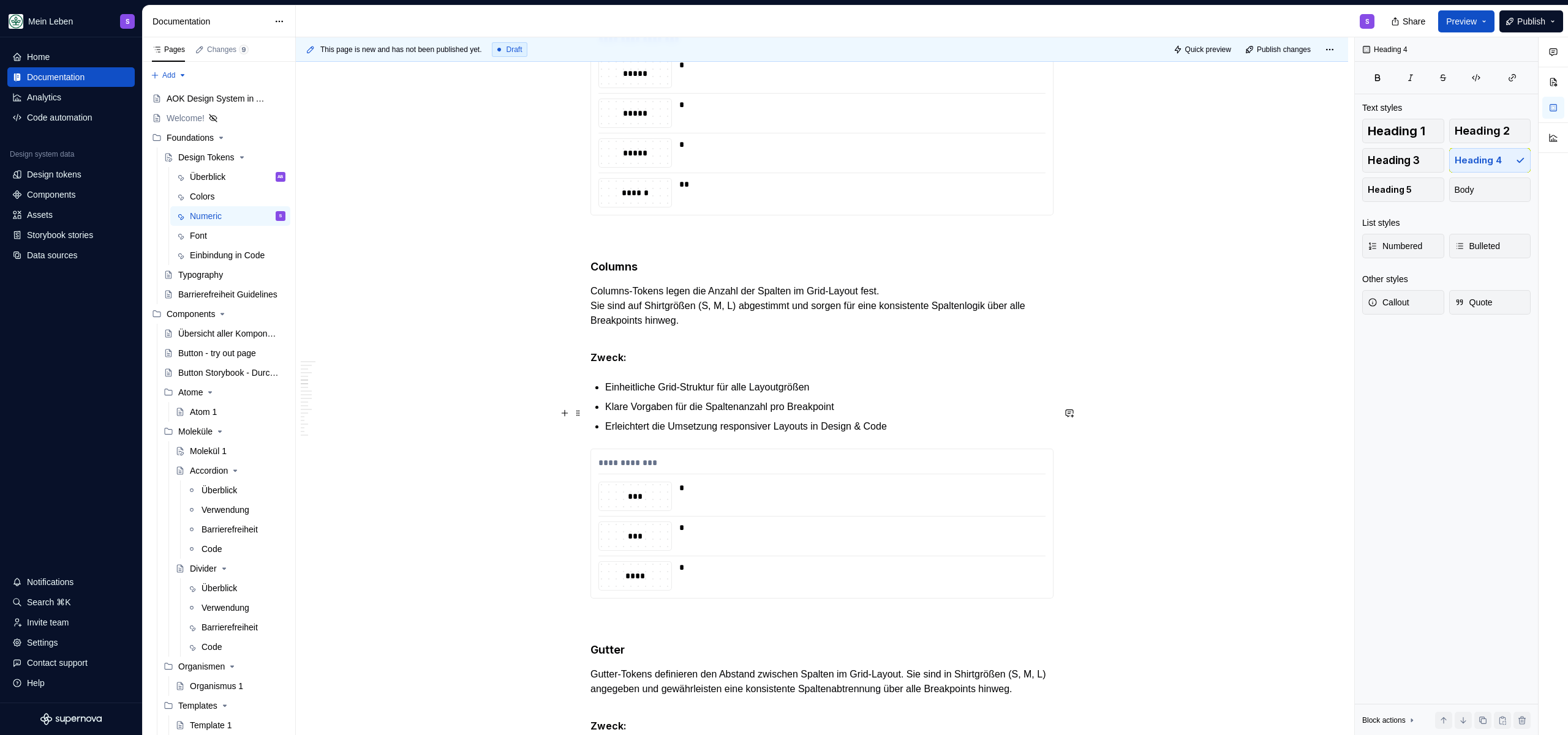
scroll to position [2233, 0]
click at [630, 271] on h4 "Columns" at bounding box center [822, 263] width 463 height 15
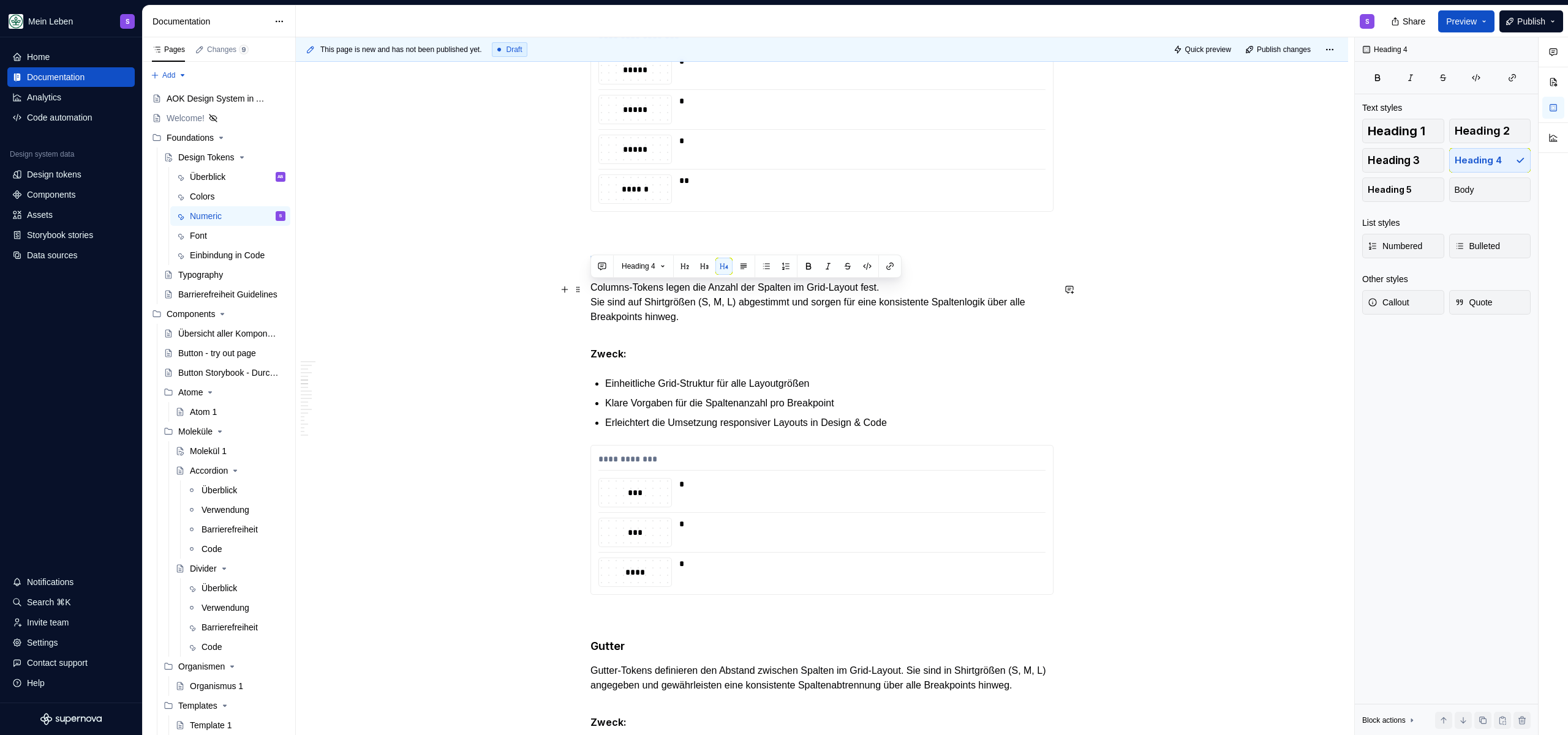
click at [630, 271] on h4 "Columns" at bounding box center [822, 263] width 463 height 15
click at [635, 242] on p at bounding box center [822, 234] width 463 height 15
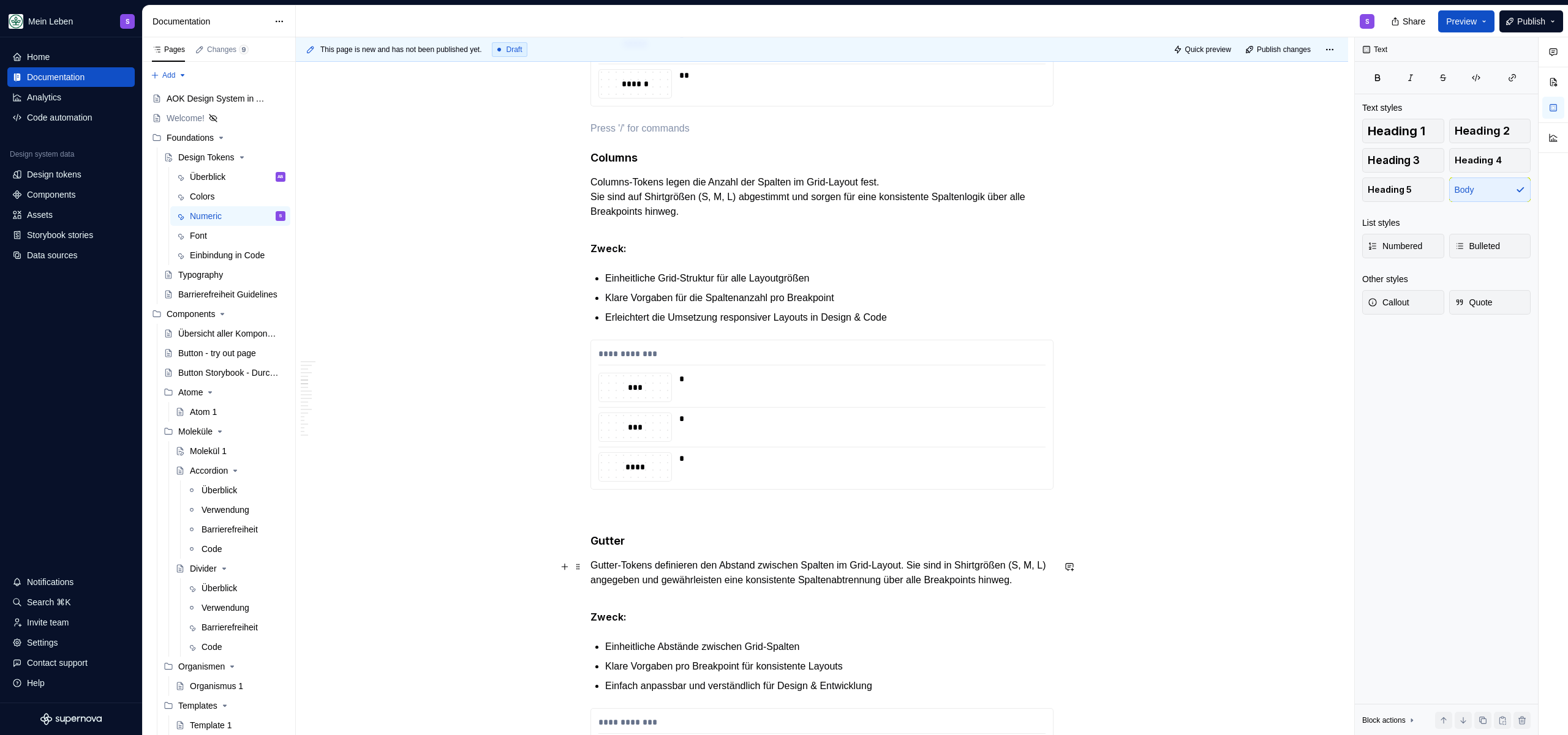
click at [599, 549] on h4 "Gutter" at bounding box center [822, 541] width 463 height 15
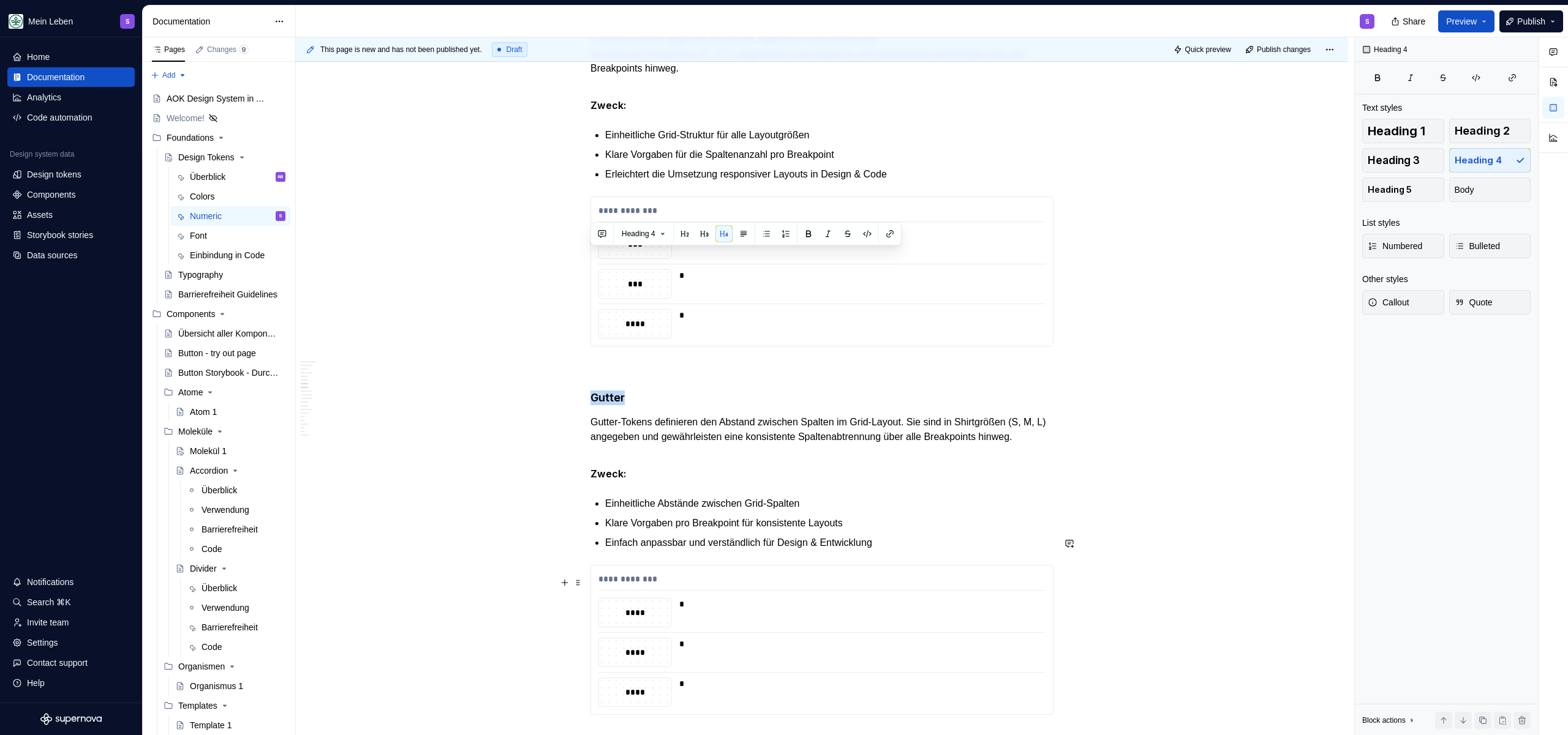
scroll to position [2731, 0]
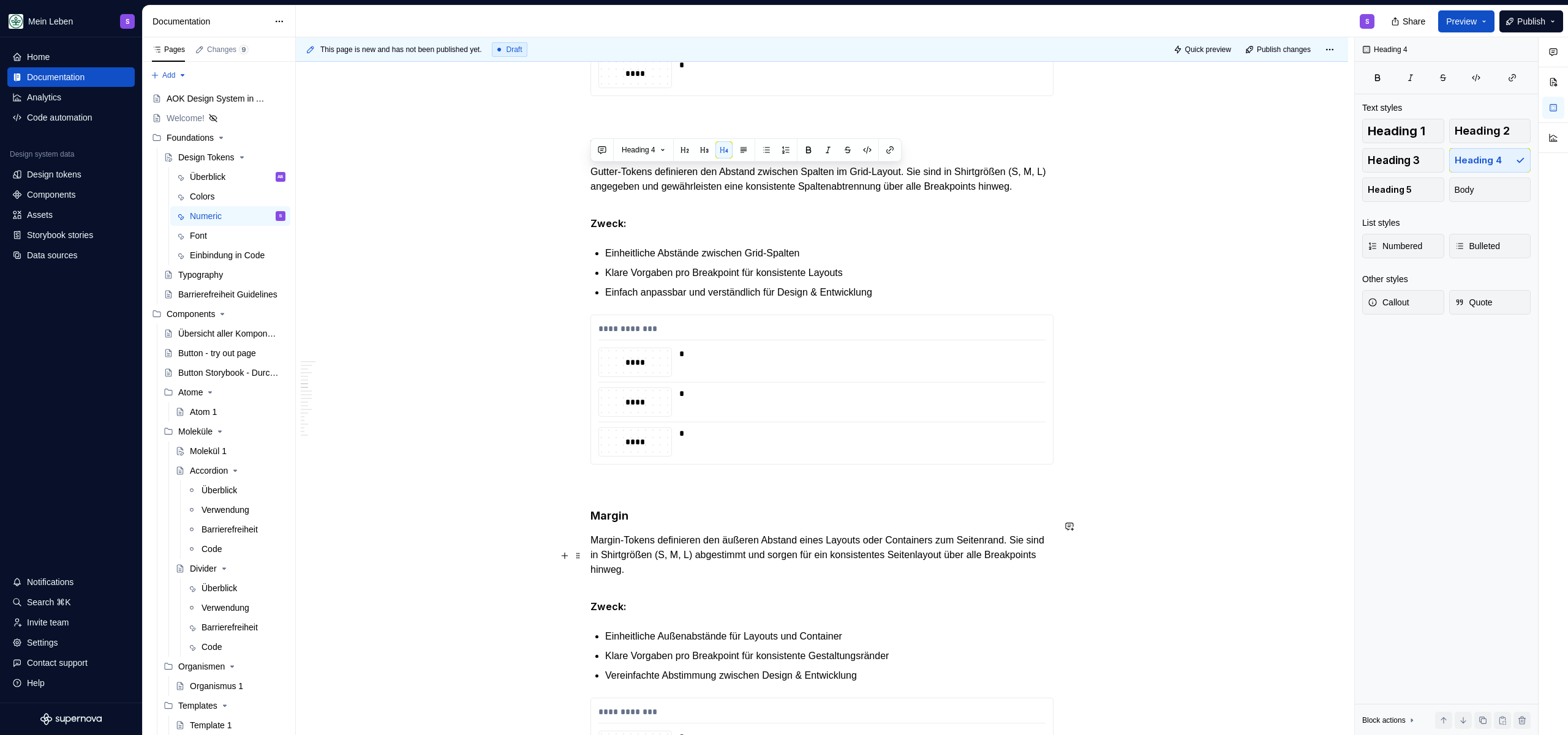
click at [604, 524] on h4 "Margin" at bounding box center [822, 516] width 463 height 15
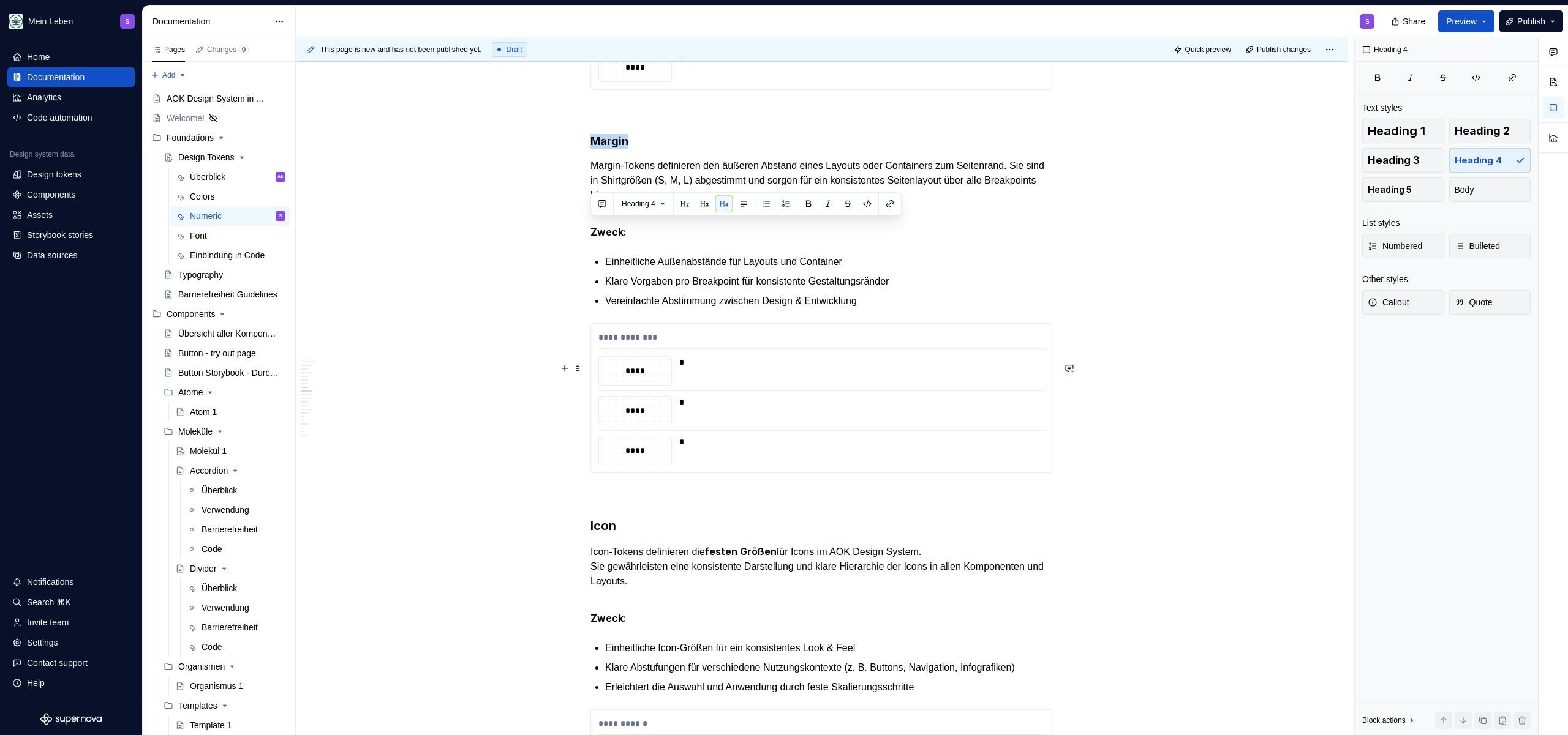
scroll to position [3278, 0]
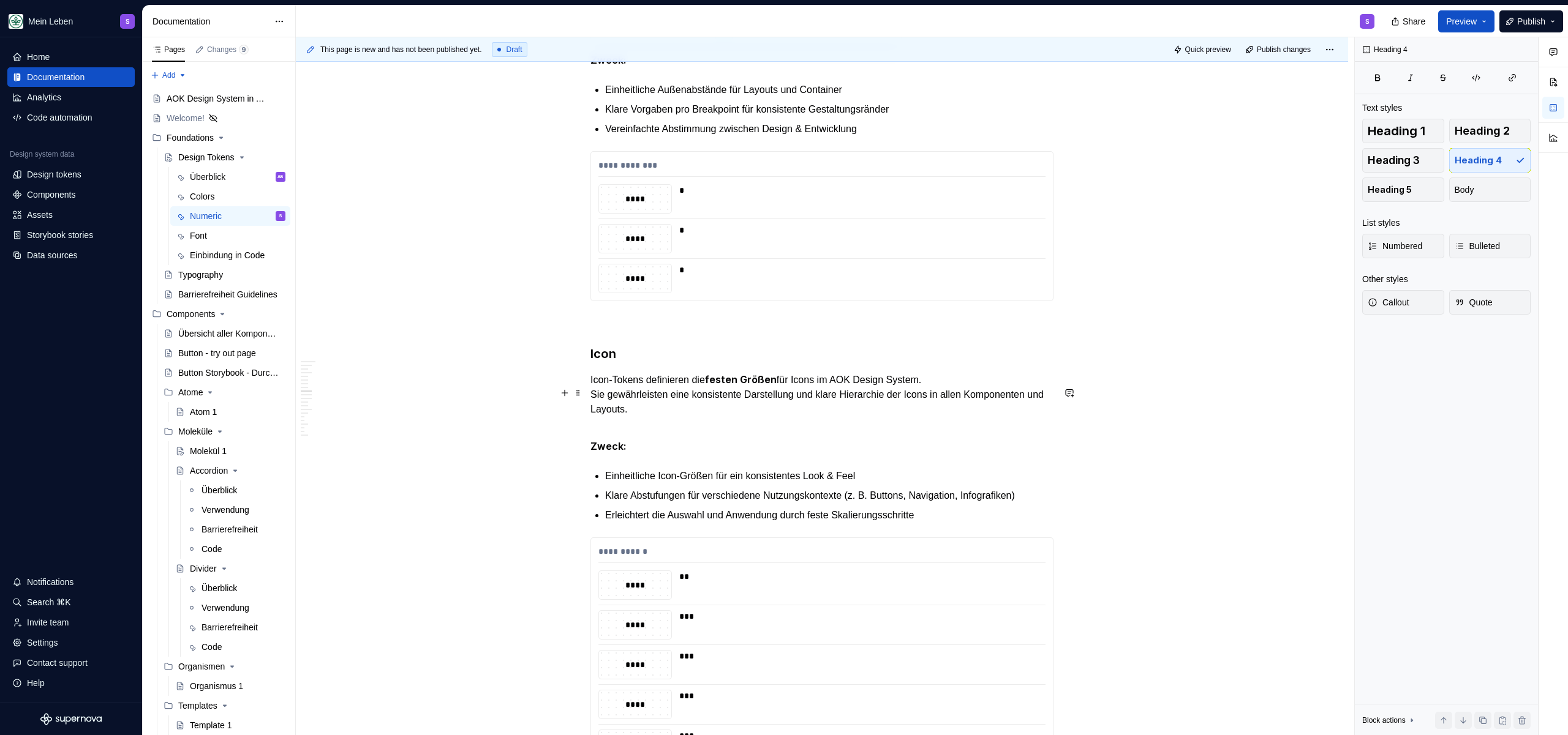
click at [601, 363] on h3 "Icon" at bounding box center [822, 354] width 463 height 17
click at [602, 301] on div "**********" at bounding box center [822, 226] width 463 height 150
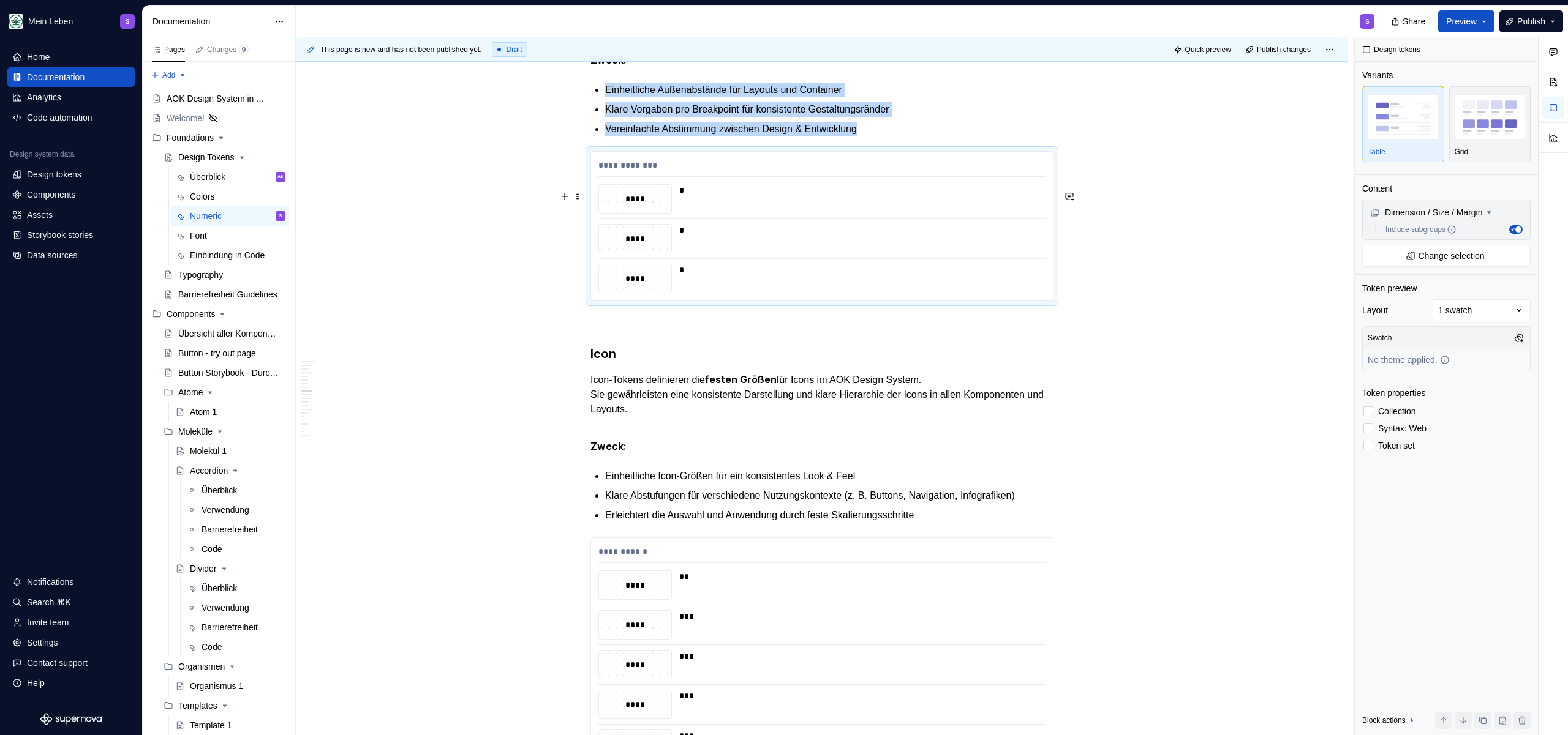
click at [602, 331] on p at bounding box center [822, 323] width 463 height 15
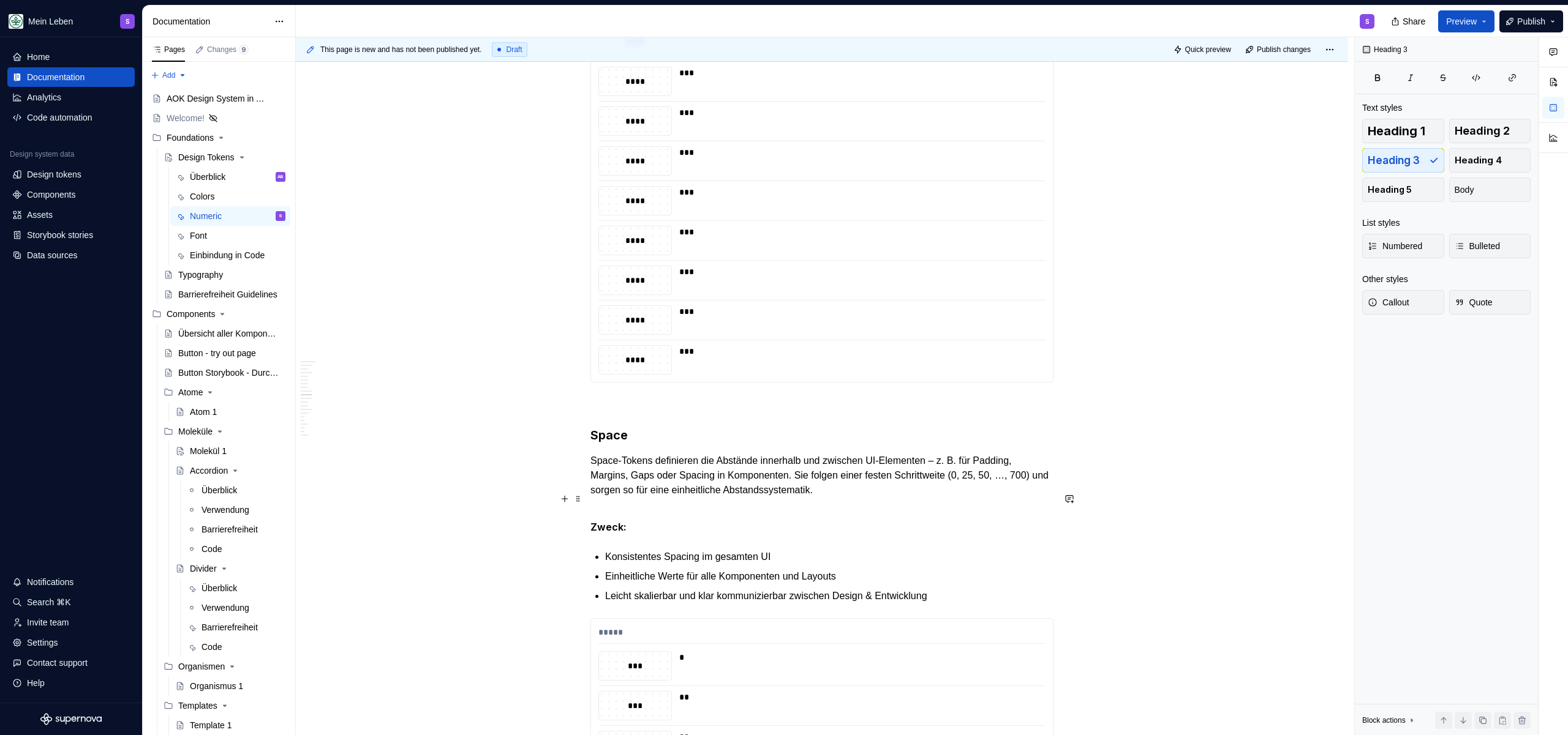
scroll to position [3816, 0]
click at [627, 443] on h3 "Space" at bounding box center [822, 435] width 463 height 17
click at [614, 443] on h3 "Space" at bounding box center [822, 435] width 463 height 17
click at [566, 428] on div "**********" at bounding box center [822, 112] width 1052 height 7342
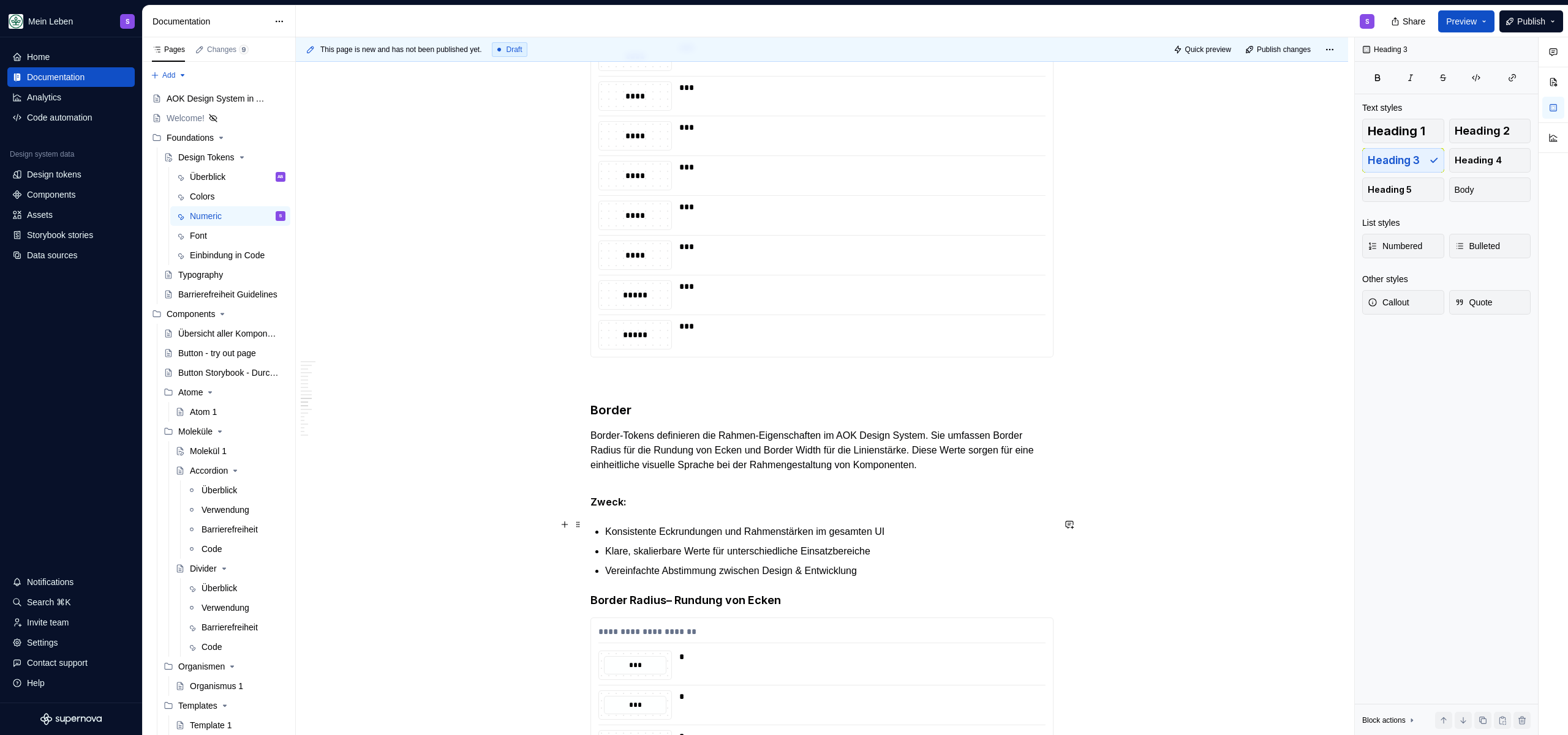
scroll to position [5099, 0]
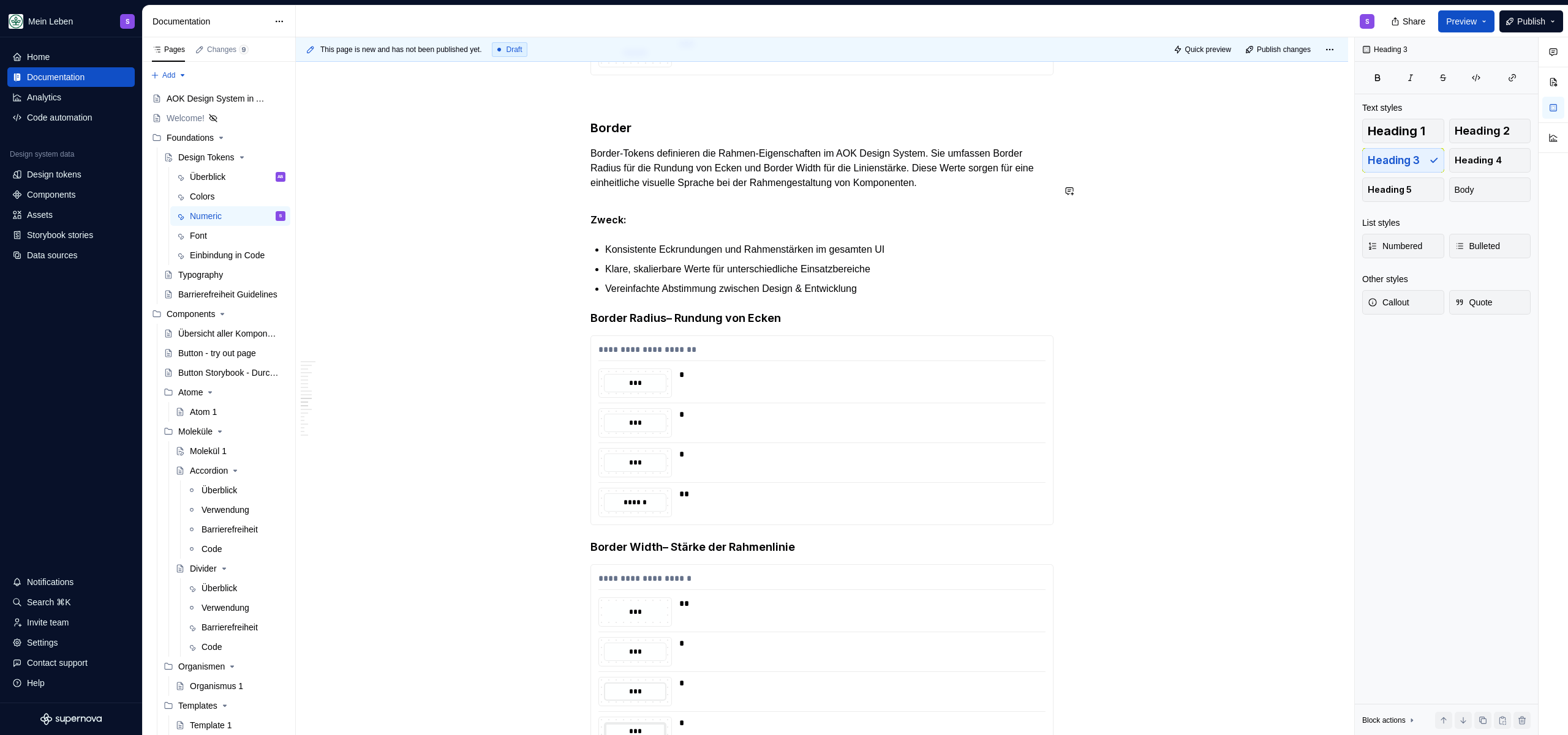
click at [611, 137] on h3 "Border" at bounding box center [822, 128] width 463 height 17
click at [590, 137] on h3 "Border" at bounding box center [822, 128] width 463 height 17
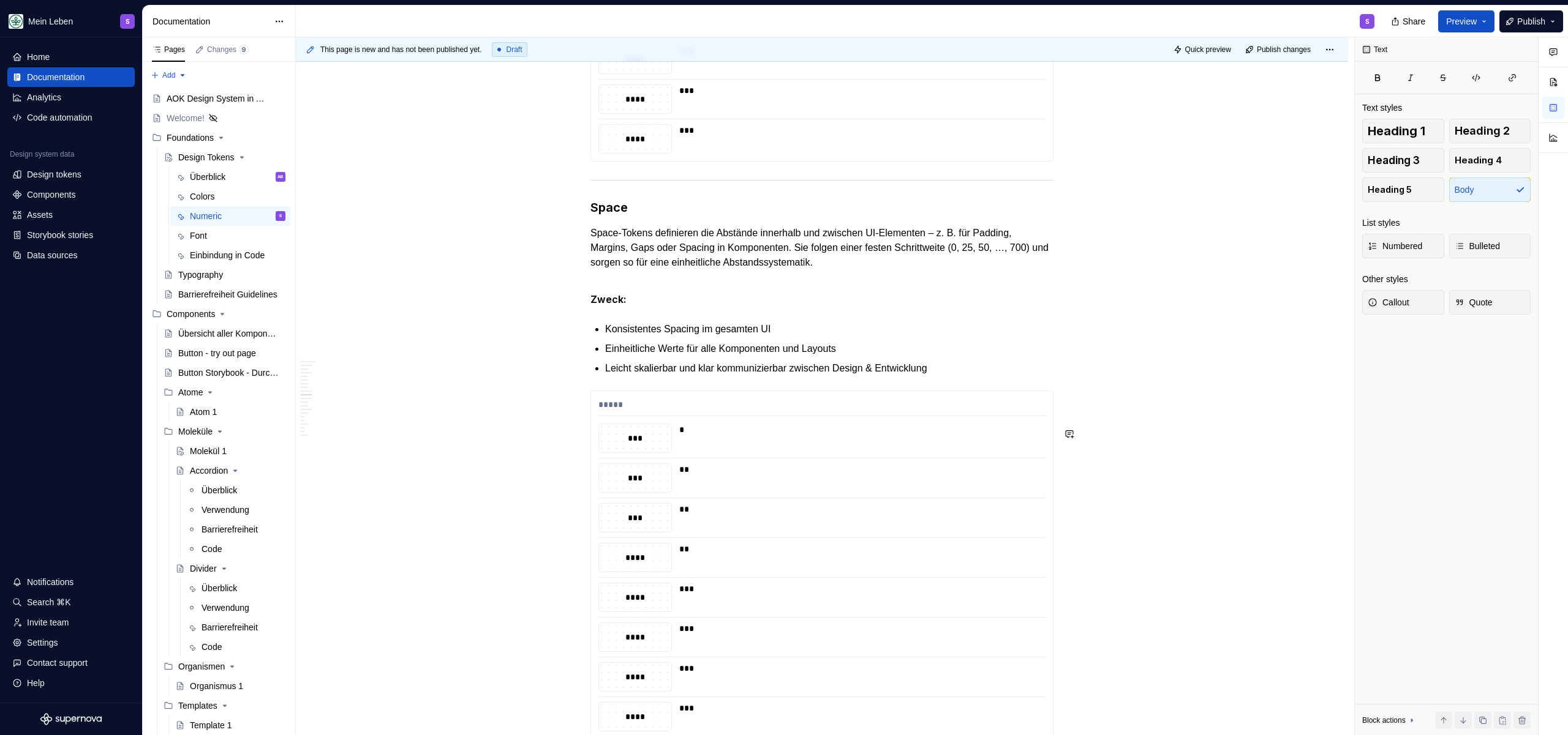
scroll to position [3933, 0]
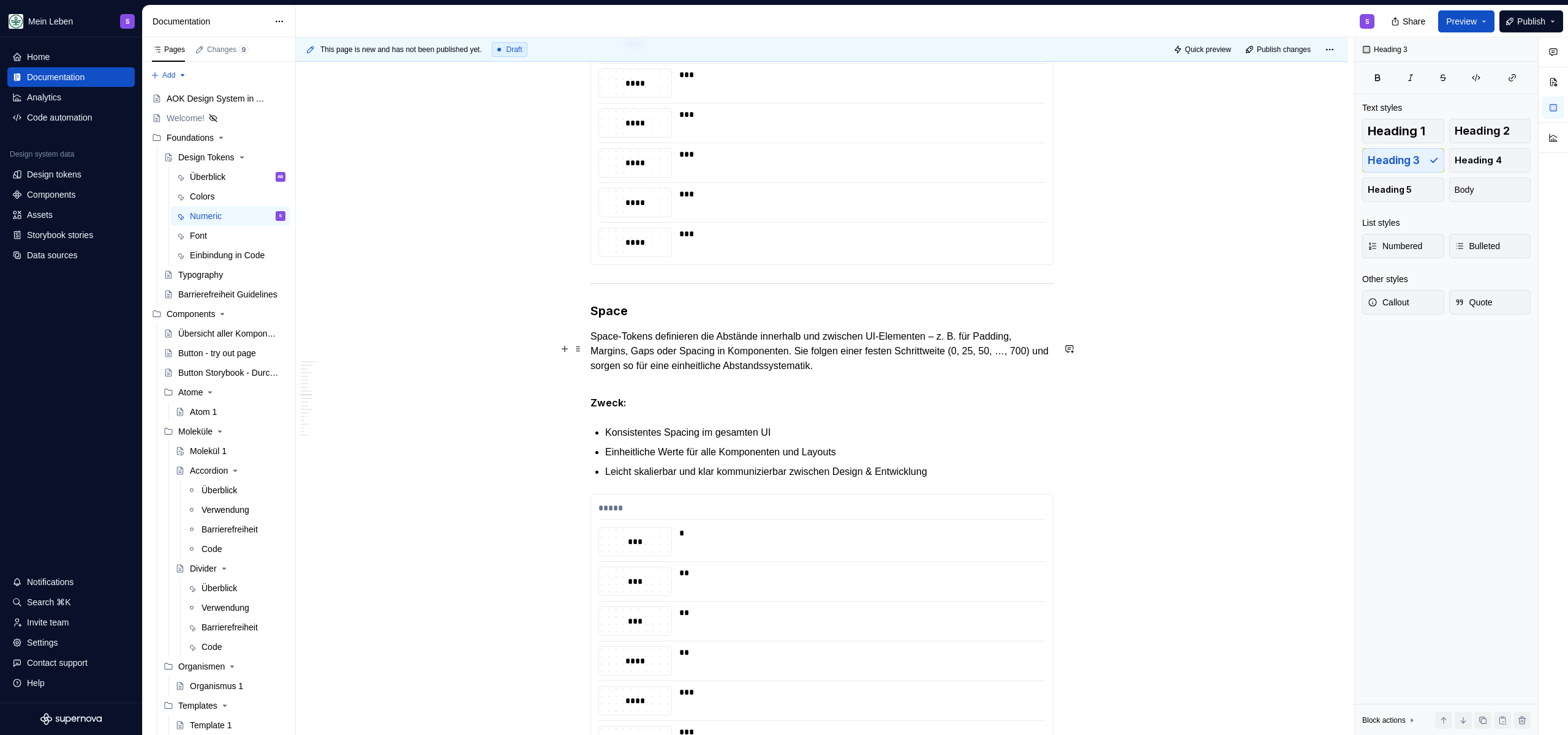
click at [594, 319] on h3 "Space" at bounding box center [822, 311] width 463 height 17
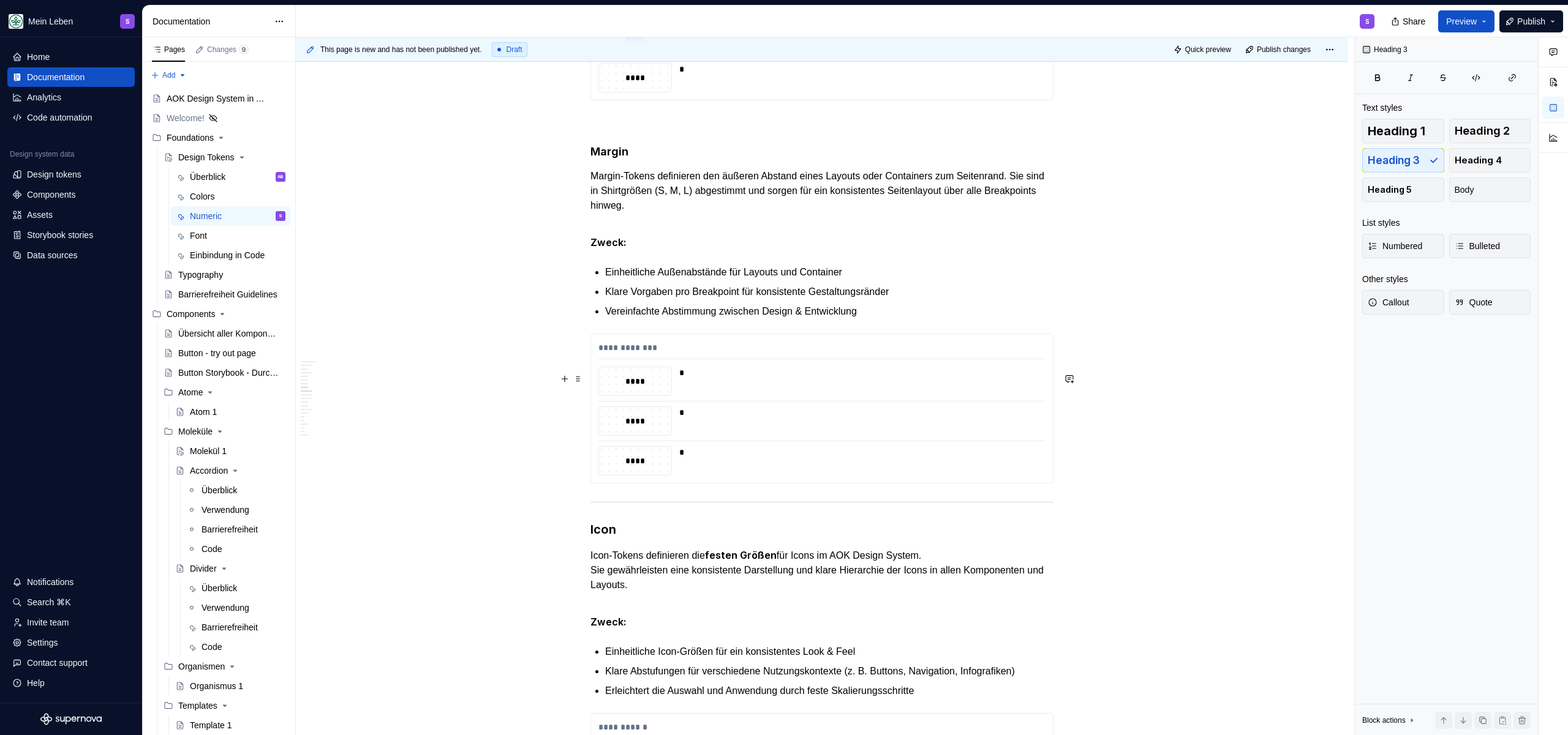
scroll to position [3093, 0]
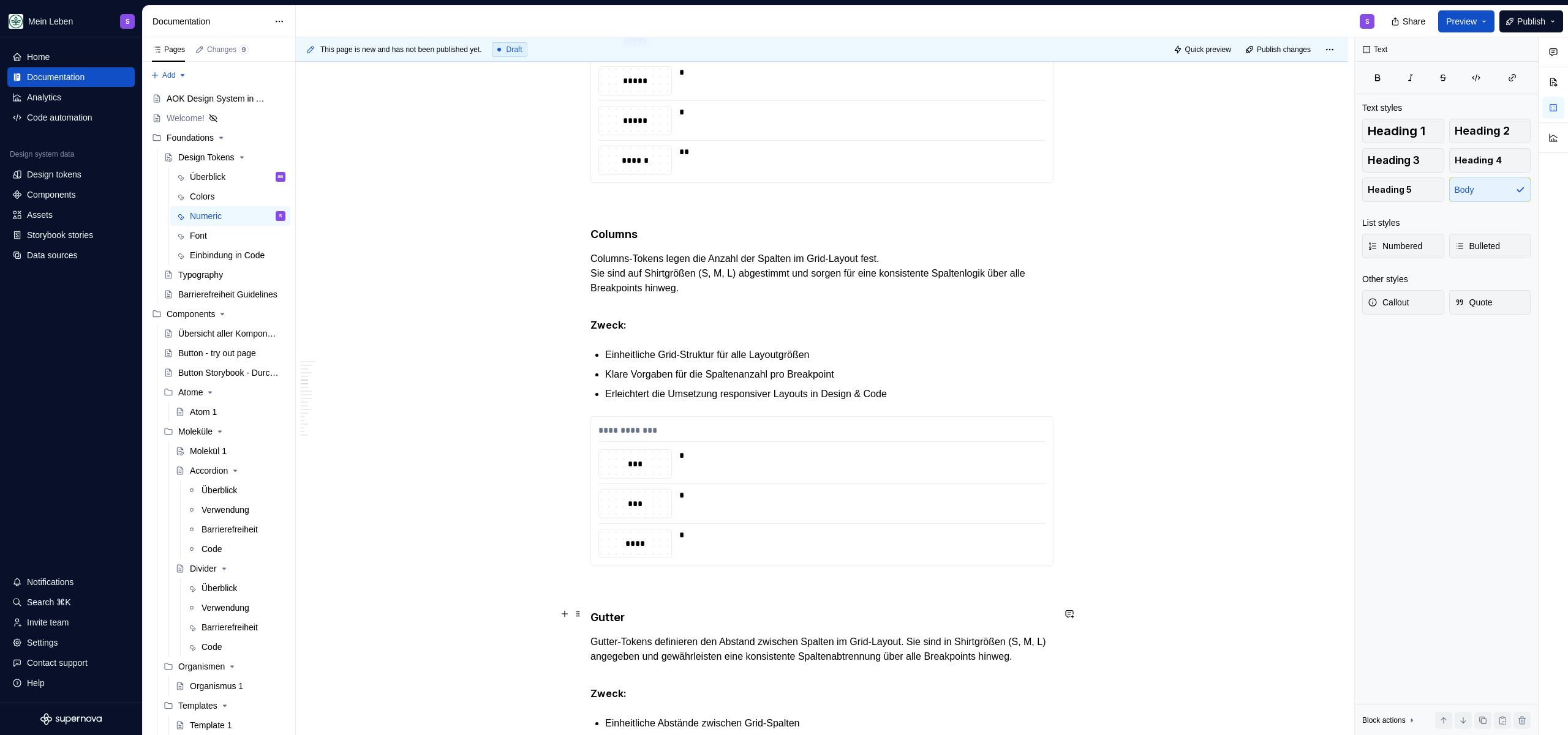
scroll to position [2236, 0]
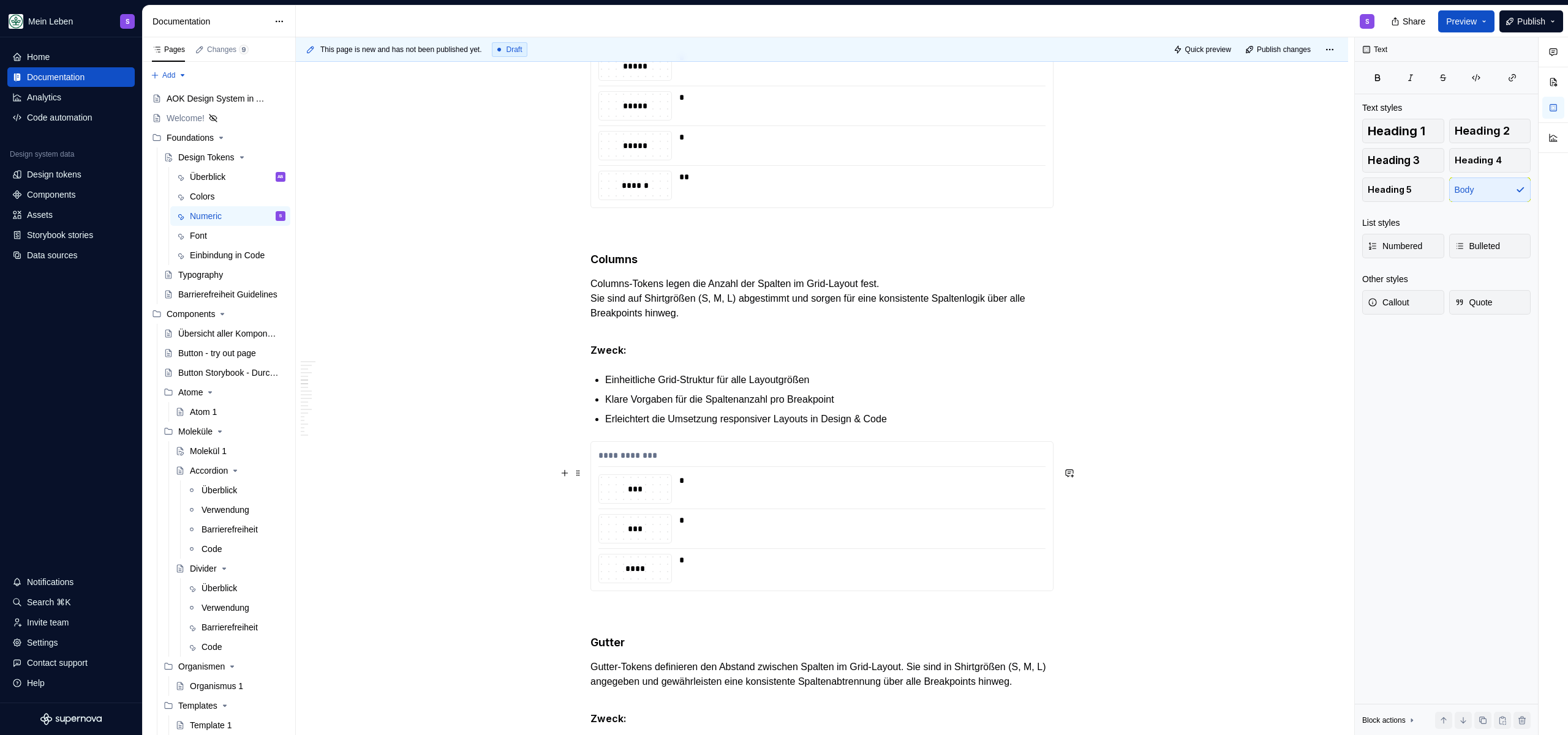
click at [618, 621] on p at bounding box center [822, 613] width 463 height 15
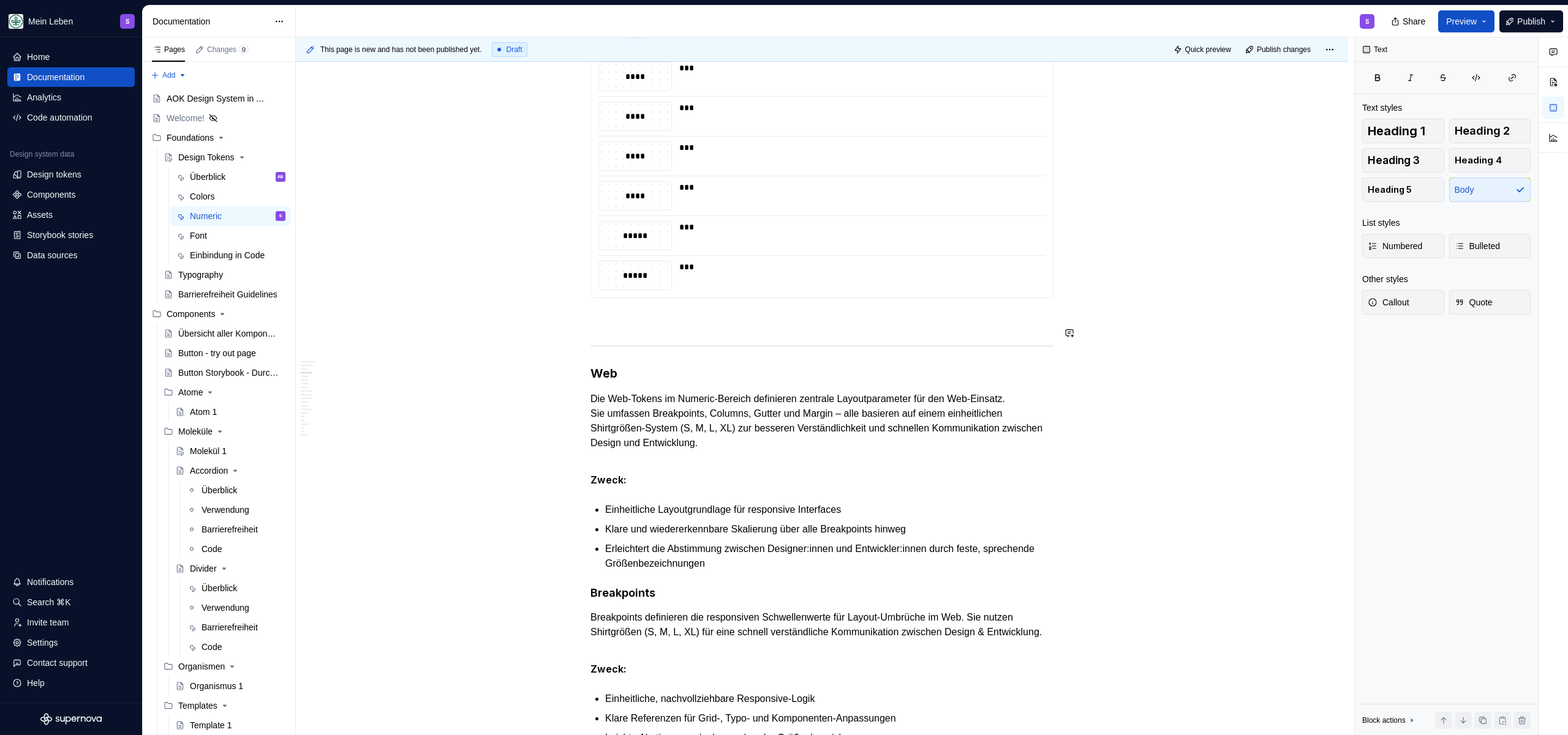
scroll to position [1598, 0]
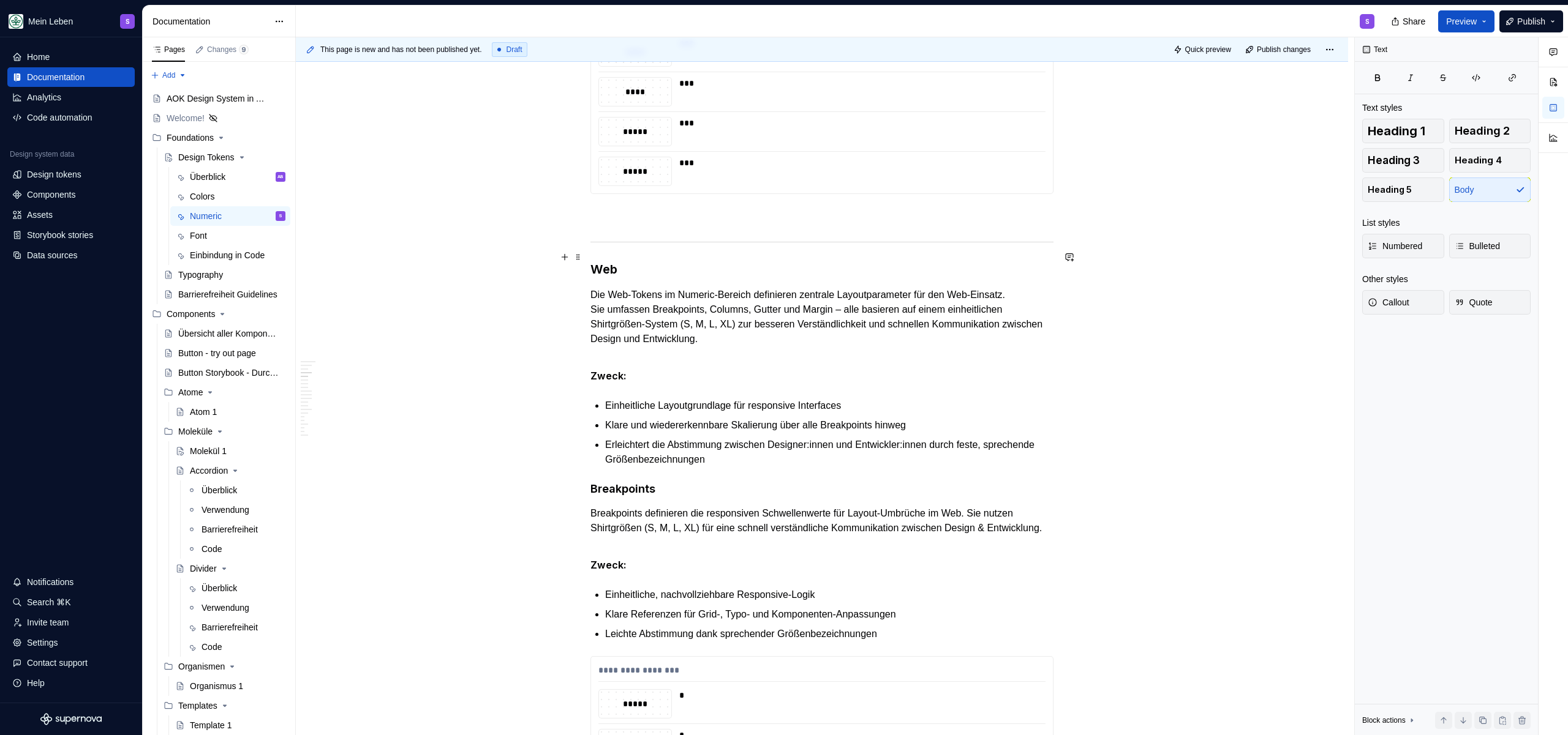
click at [610, 278] on h3 "Web" at bounding box center [822, 269] width 463 height 17
drag, startPoint x: 611, startPoint y: 270, endPoint x: 581, endPoint y: 271, distance: 30.0
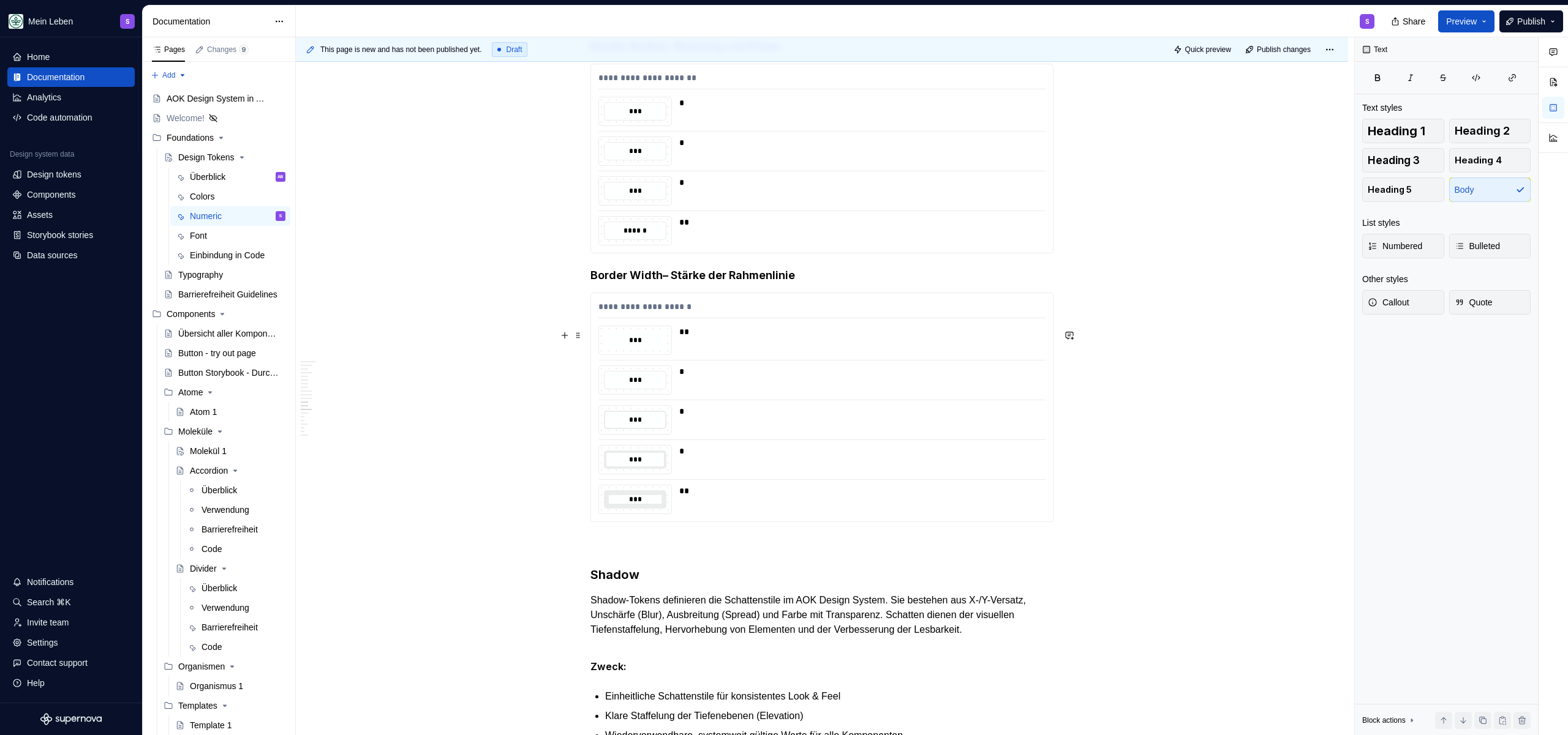
scroll to position [5566, 0]
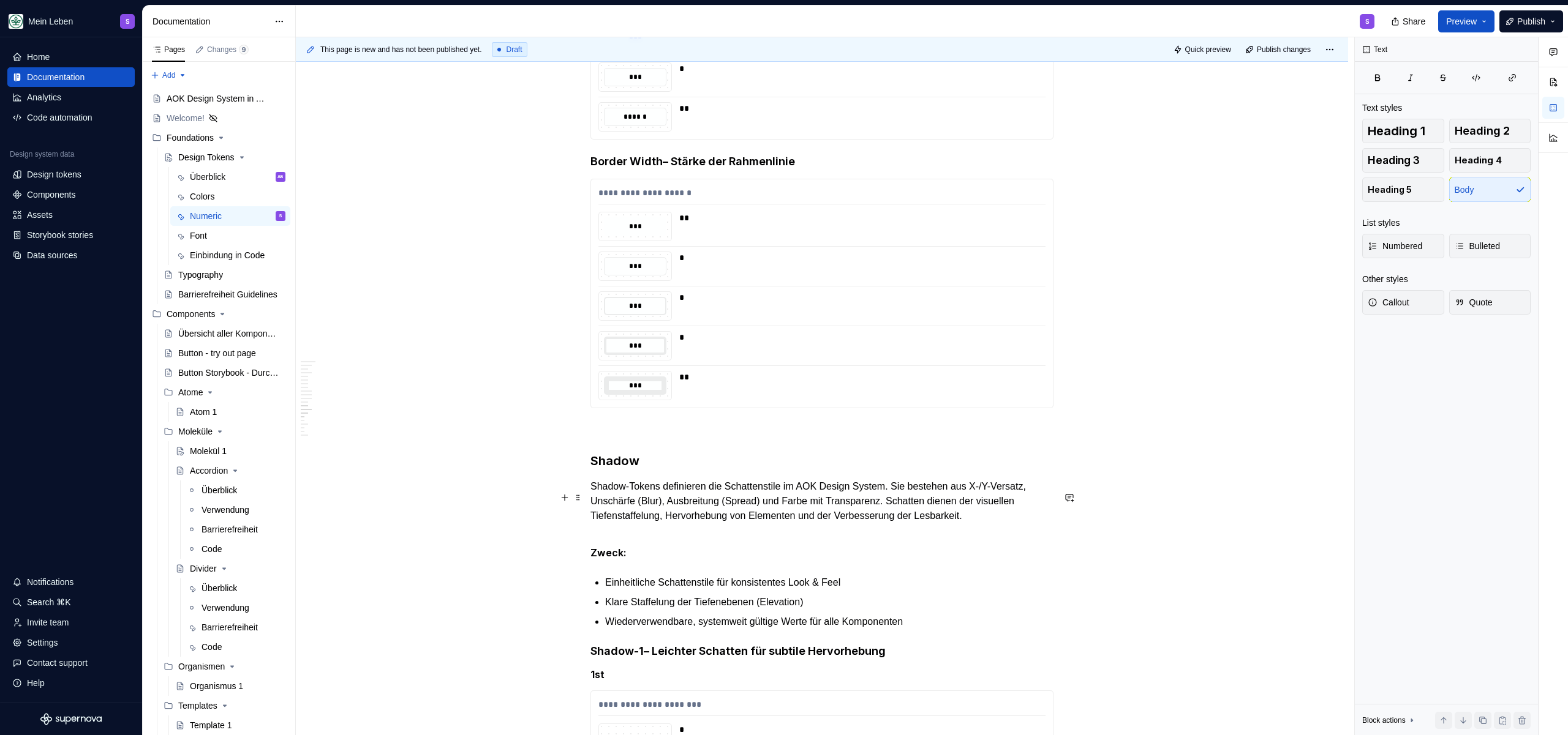
click at [623, 469] on h3 "Shadow" at bounding box center [822, 461] width 463 height 17
click at [611, 469] on h3 "Shadow" at bounding box center [822, 461] width 463 height 17
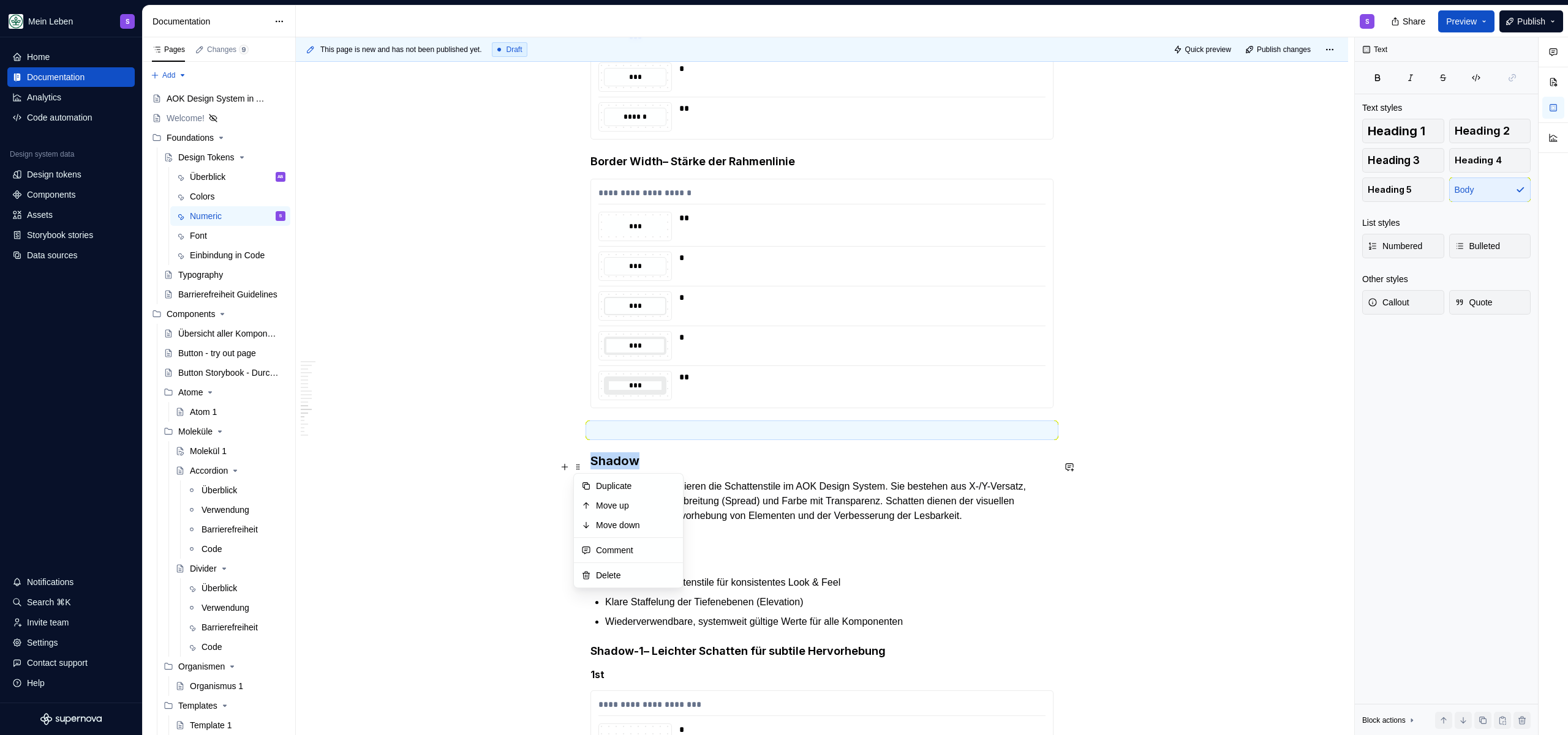
click at [597, 438] on p at bounding box center [822, 430] width 463 height 15
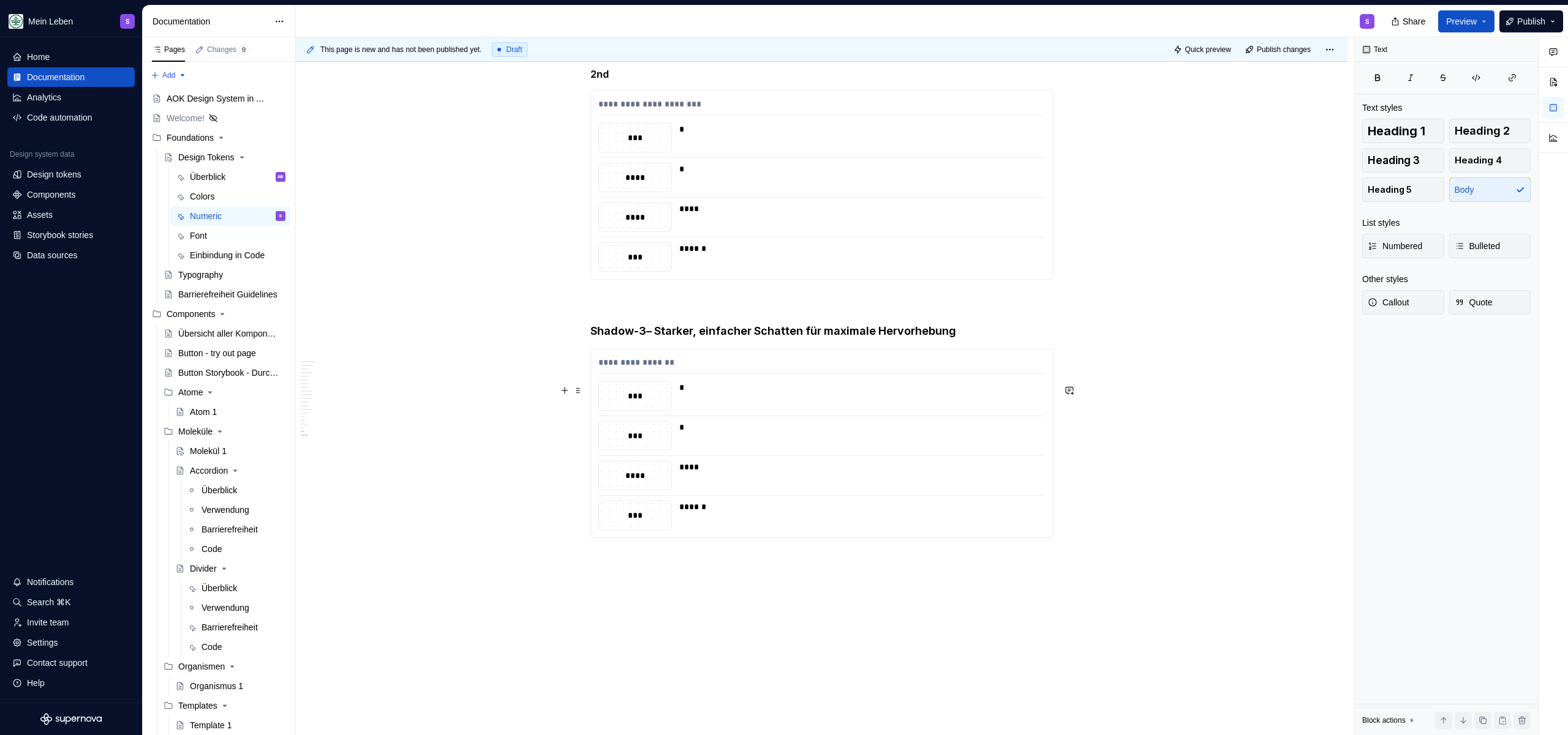
scroll to position [6997, 0]
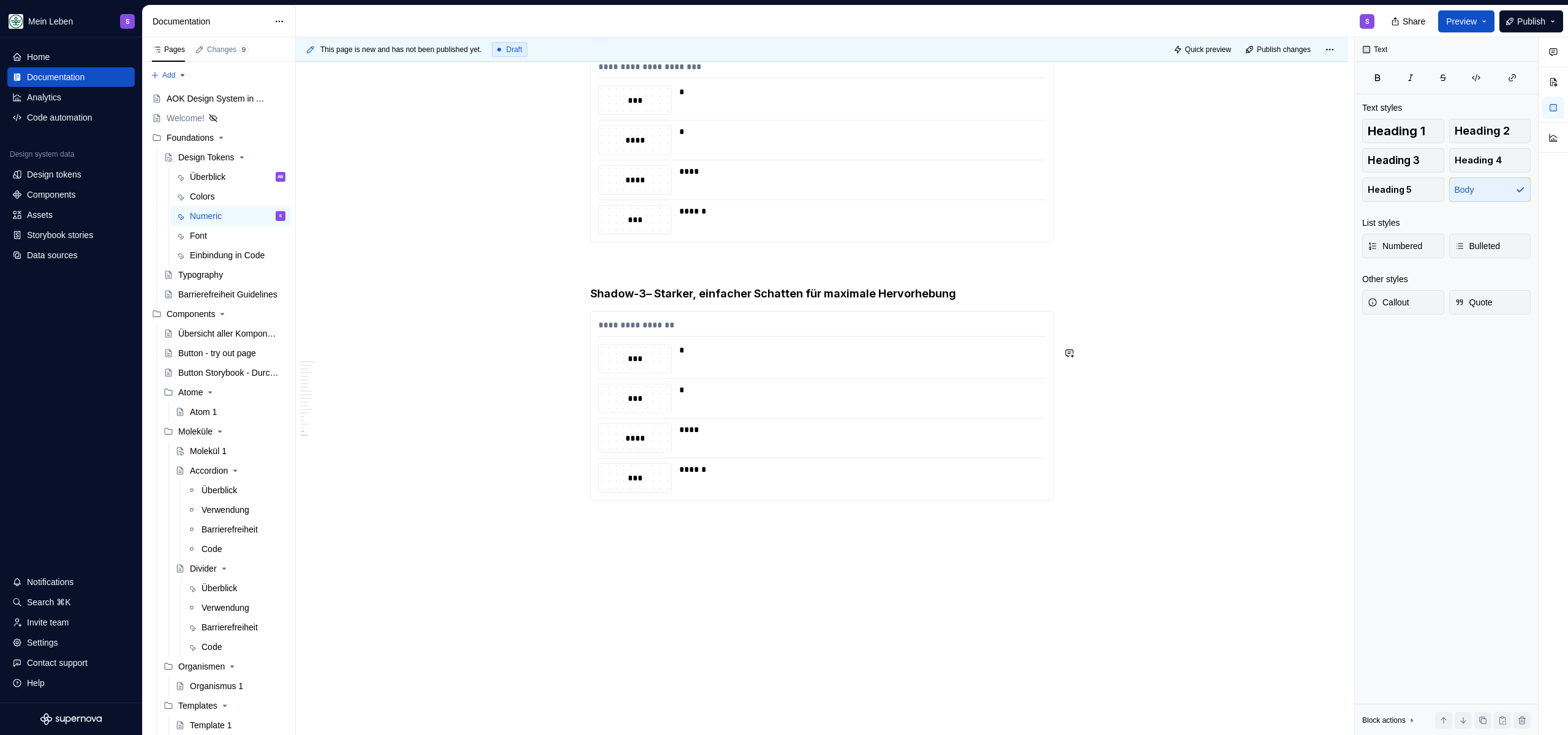
click at [661, 569] on div "**********" at bounding box center [825, 386] width 1058 height 699
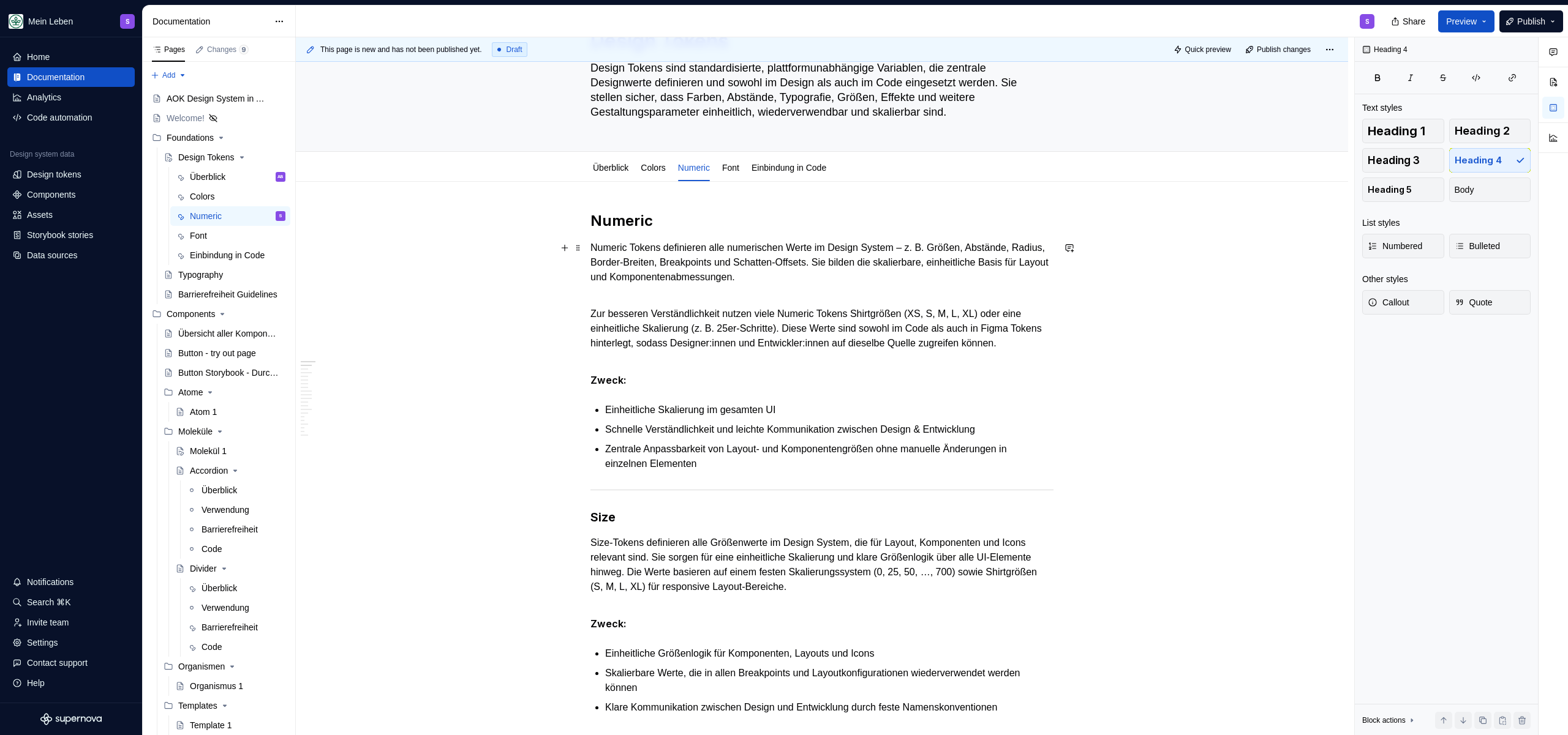
scroll to position [0, 0]
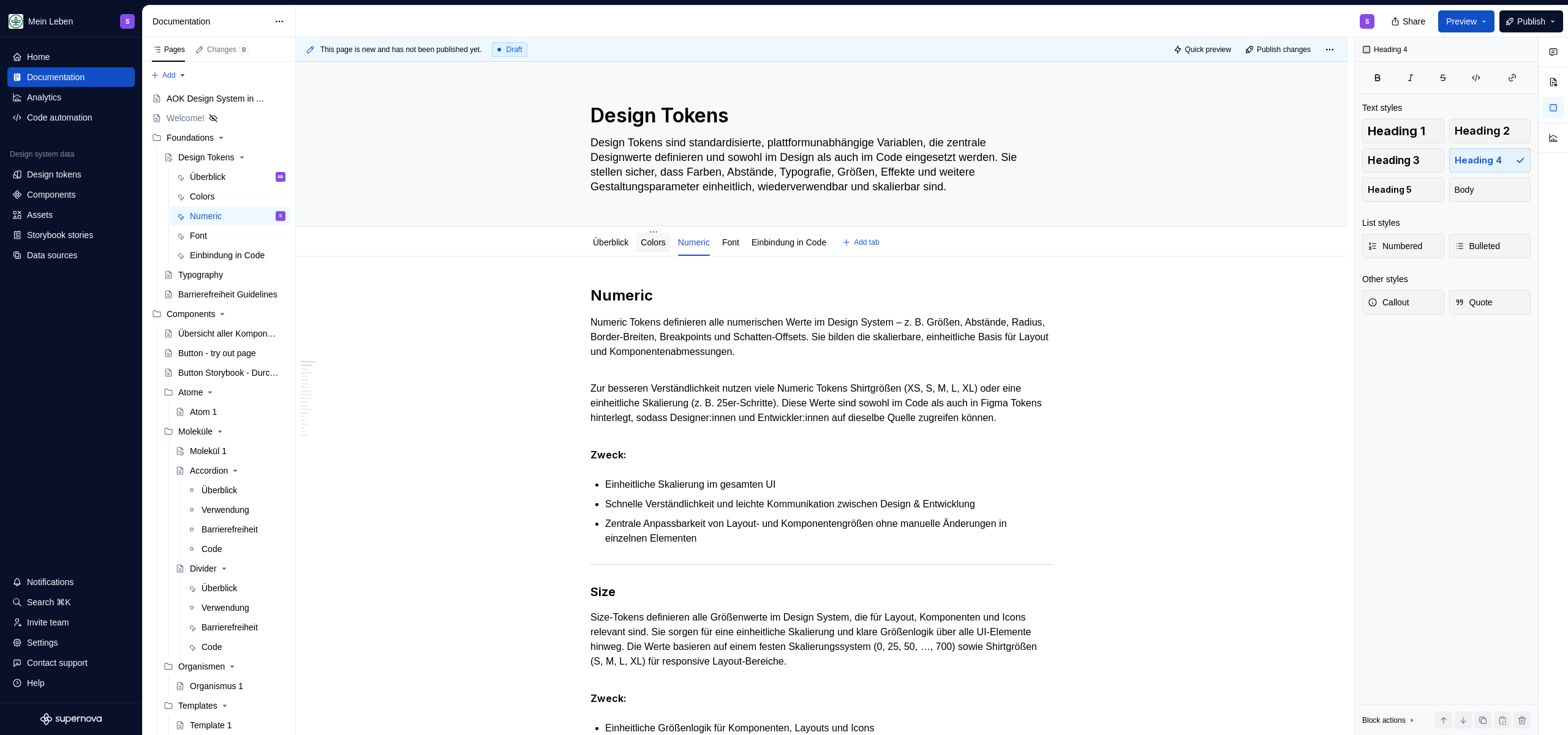
click at [665, 239] on link "Colors" at bounding box center [653, 242] width 24 height 10
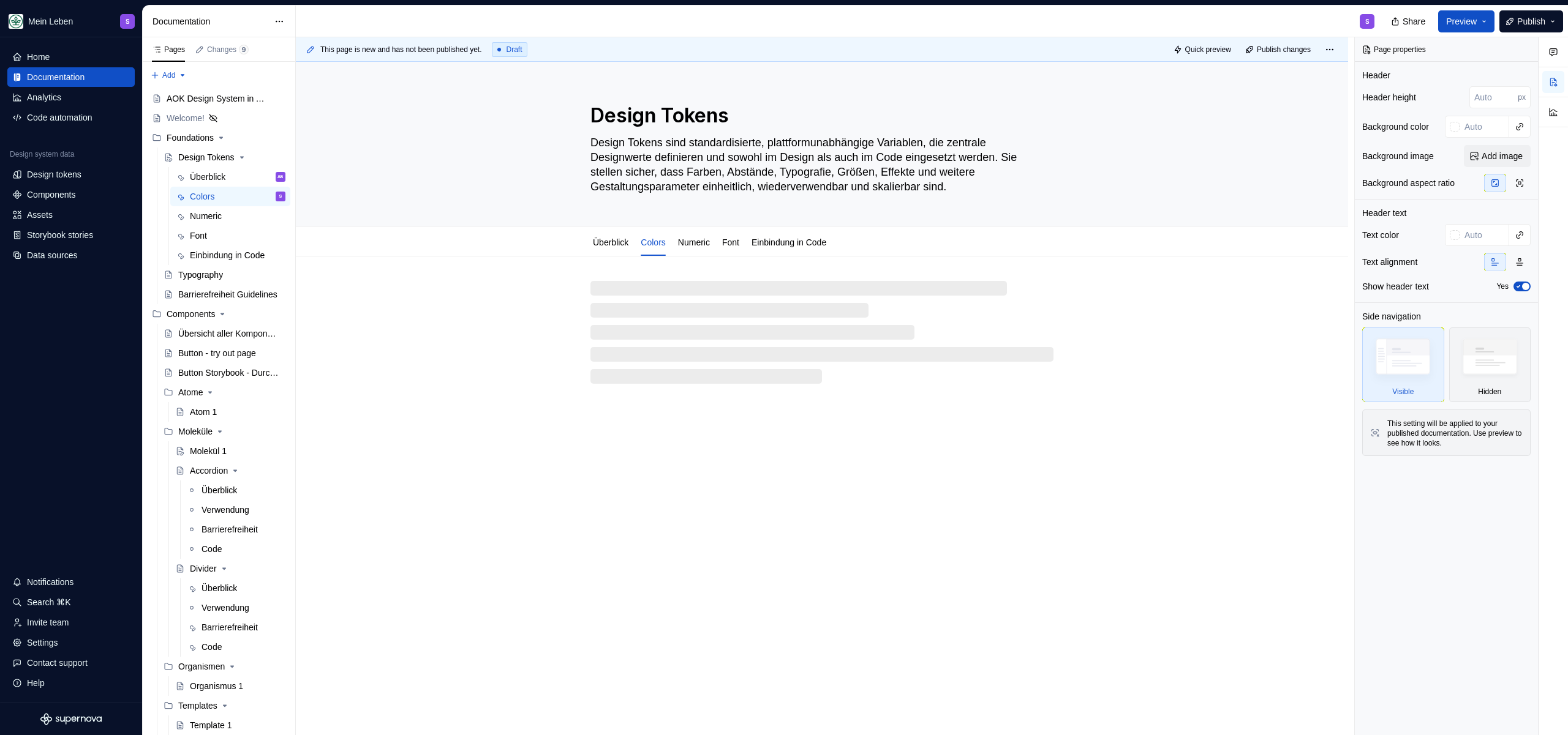
type textarea "*"
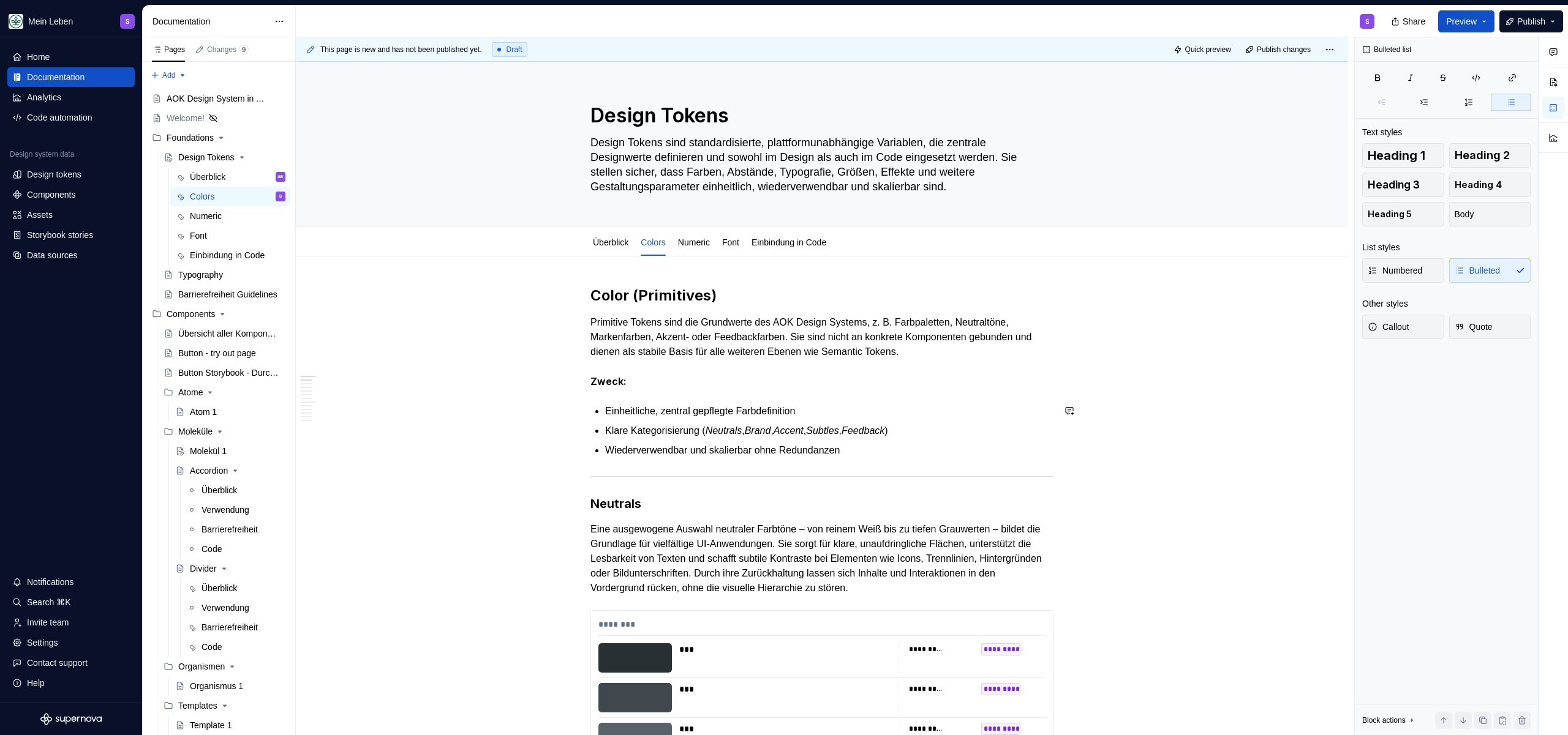
click at [704, 473] on div at bounding box center [822, 476] width 463 height 8
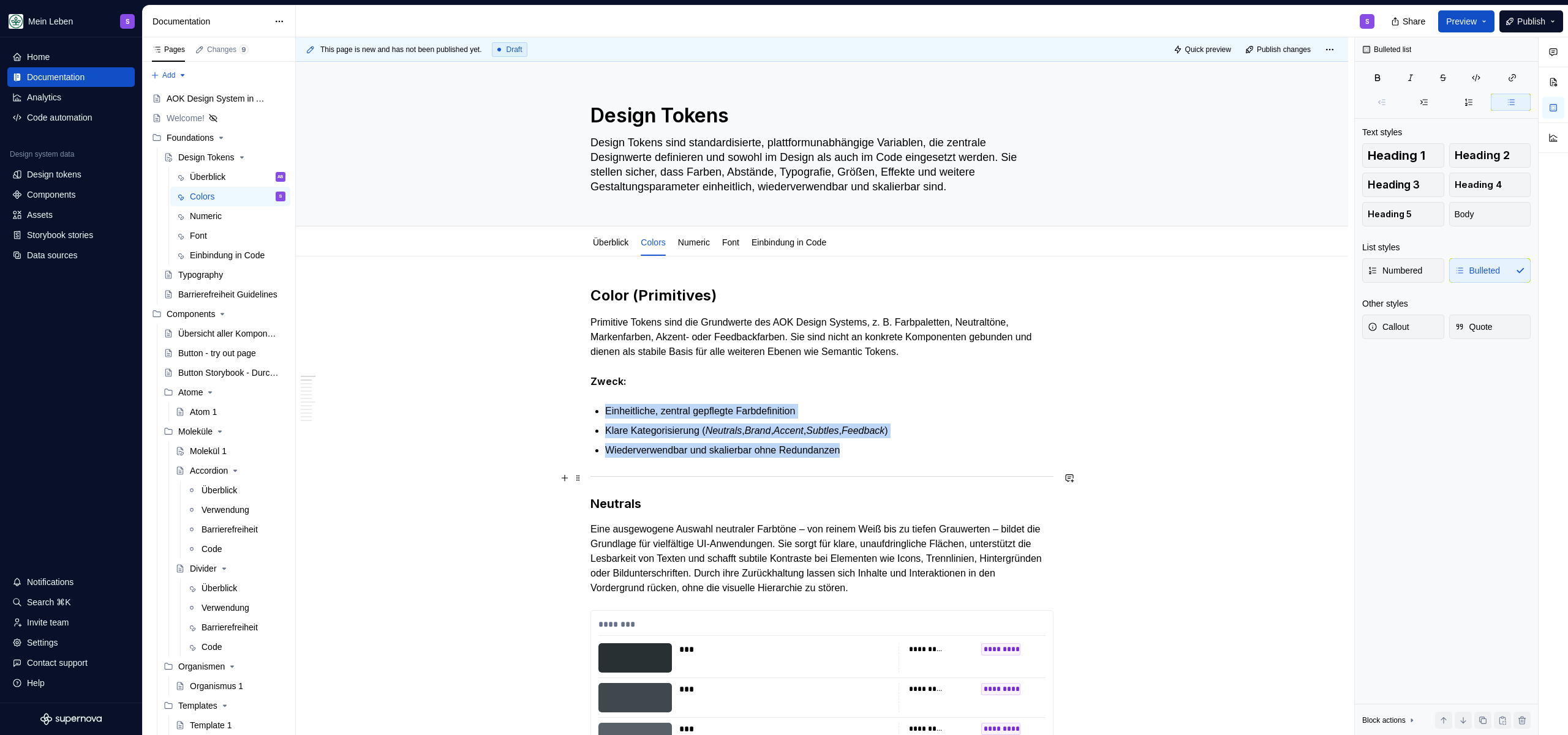
click at [704, 474] on div at bounding box center [822, 476] width 463 height 8
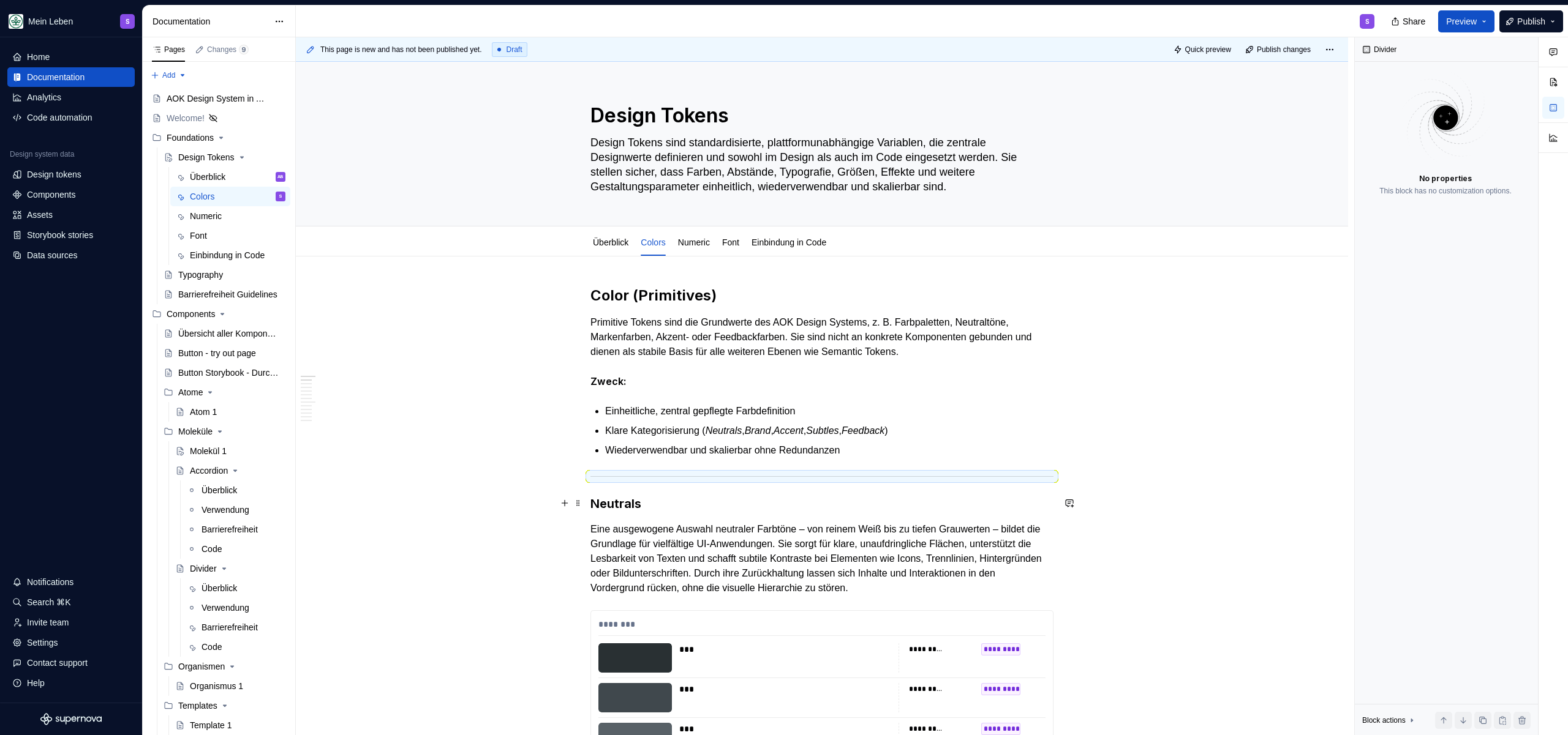
click at [606, 503] on h3 "Neutrals" at bounding box center [822, 504] width 463 height 17
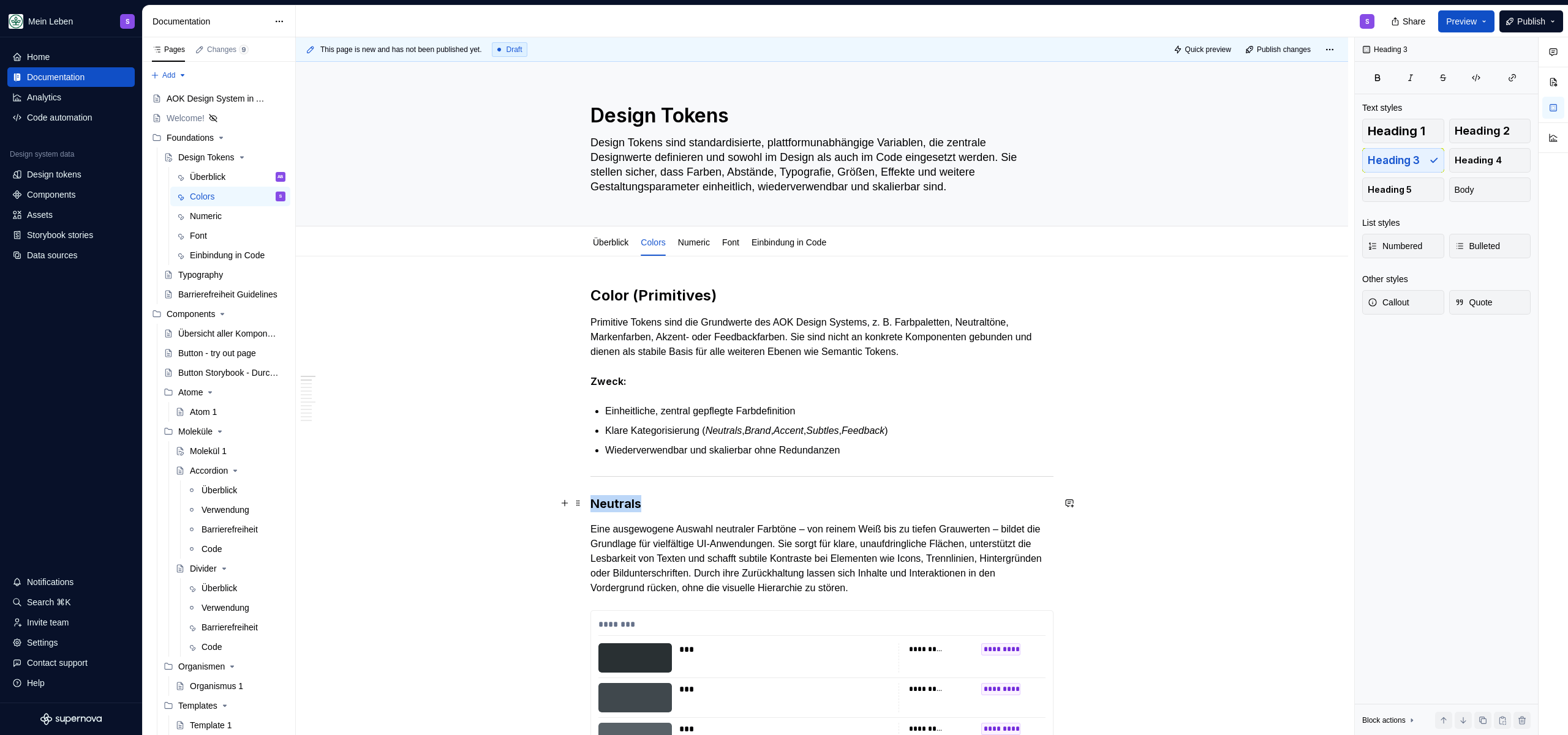
click at [606, 503] on h3 "Neutrals" at bounding box center [822, 504] width 463 height 17
click at [673, 507] on h3 "Neutrals" at bounding box center [822, 504] width 463 height 17
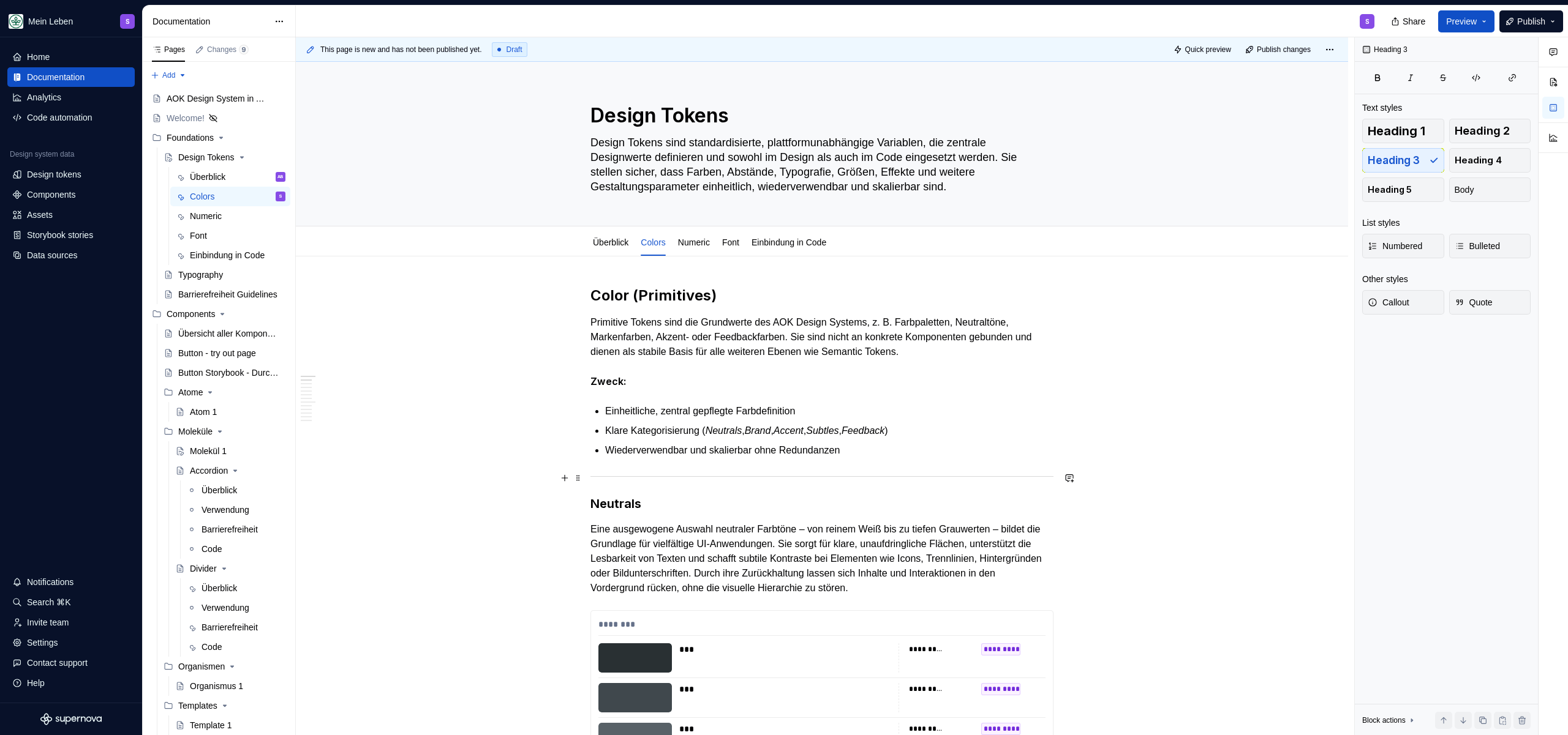
click at [754, 473] on div at bounding box center [822, 476] width 463 height 8
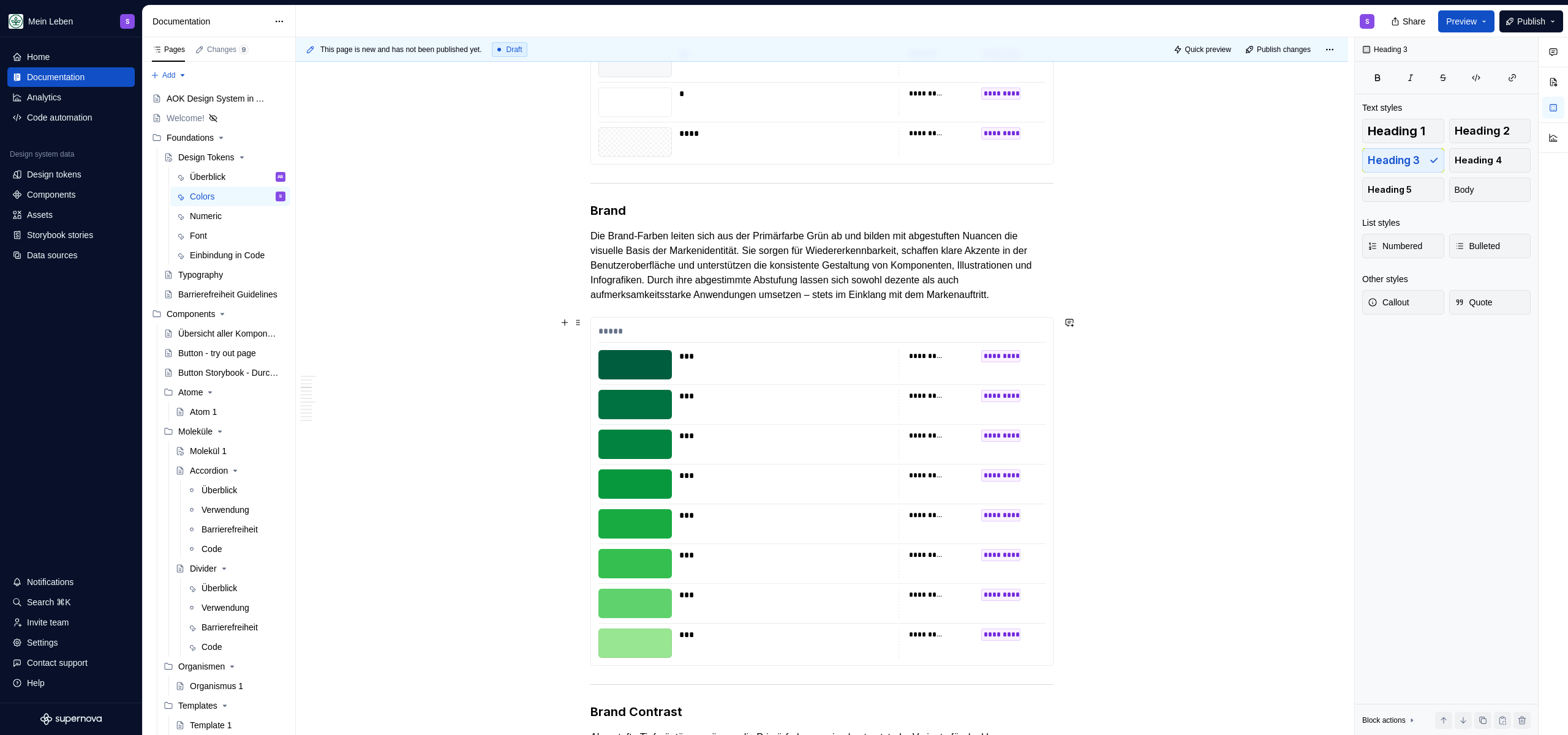
scroll to position [1229, 0]
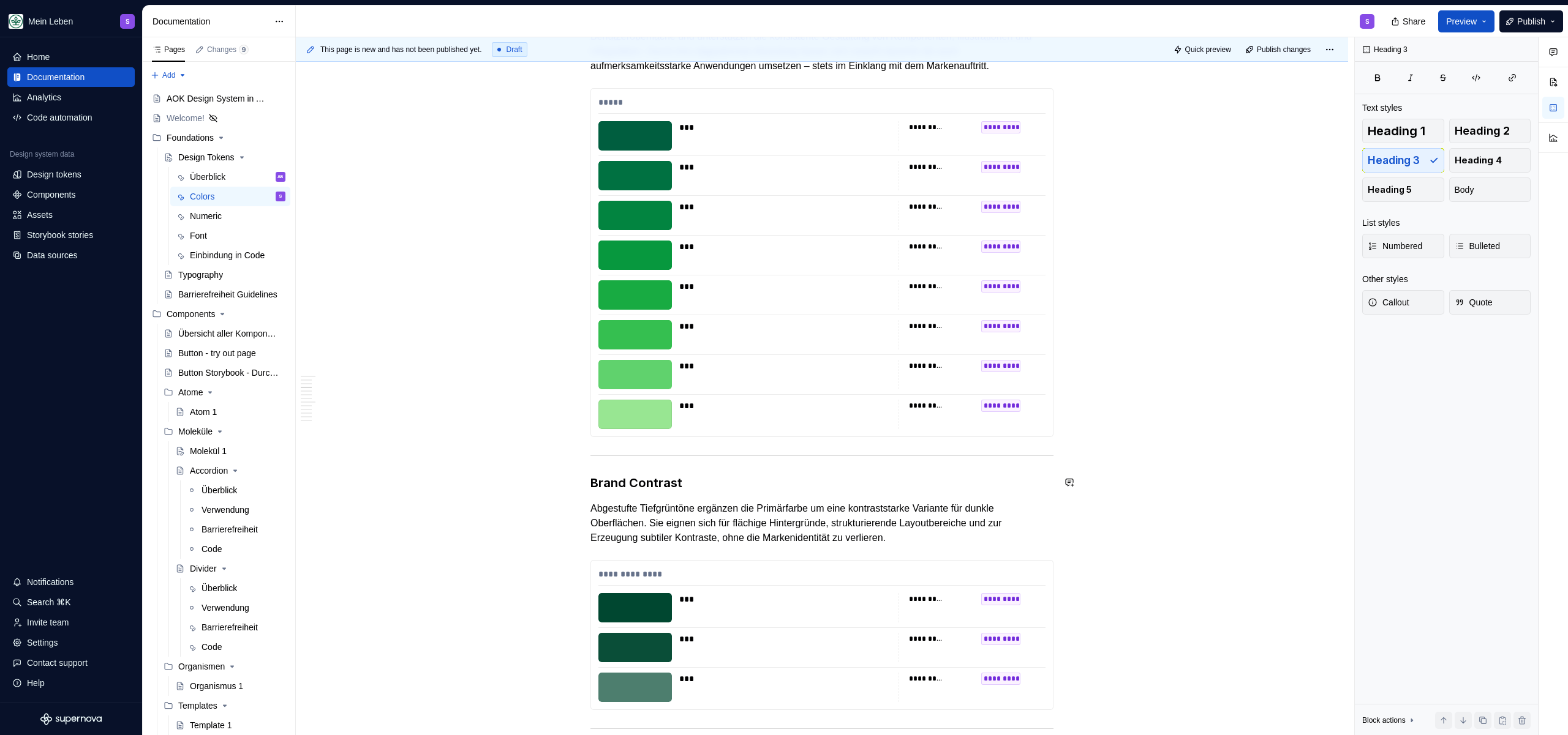
click at [733, 455] on div at bounding box center [822, 455] width 463 height 8
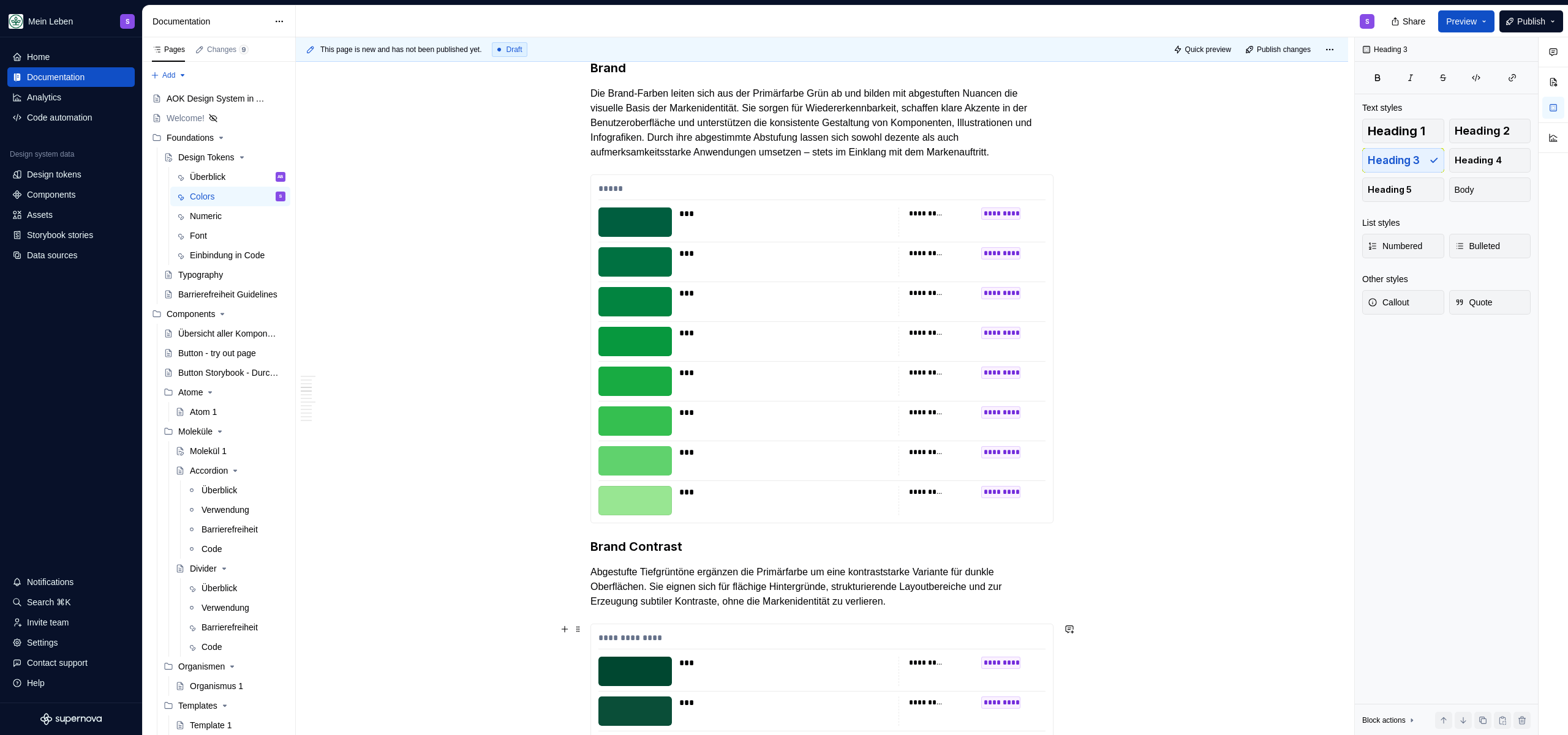
scroll to position [993, 0]
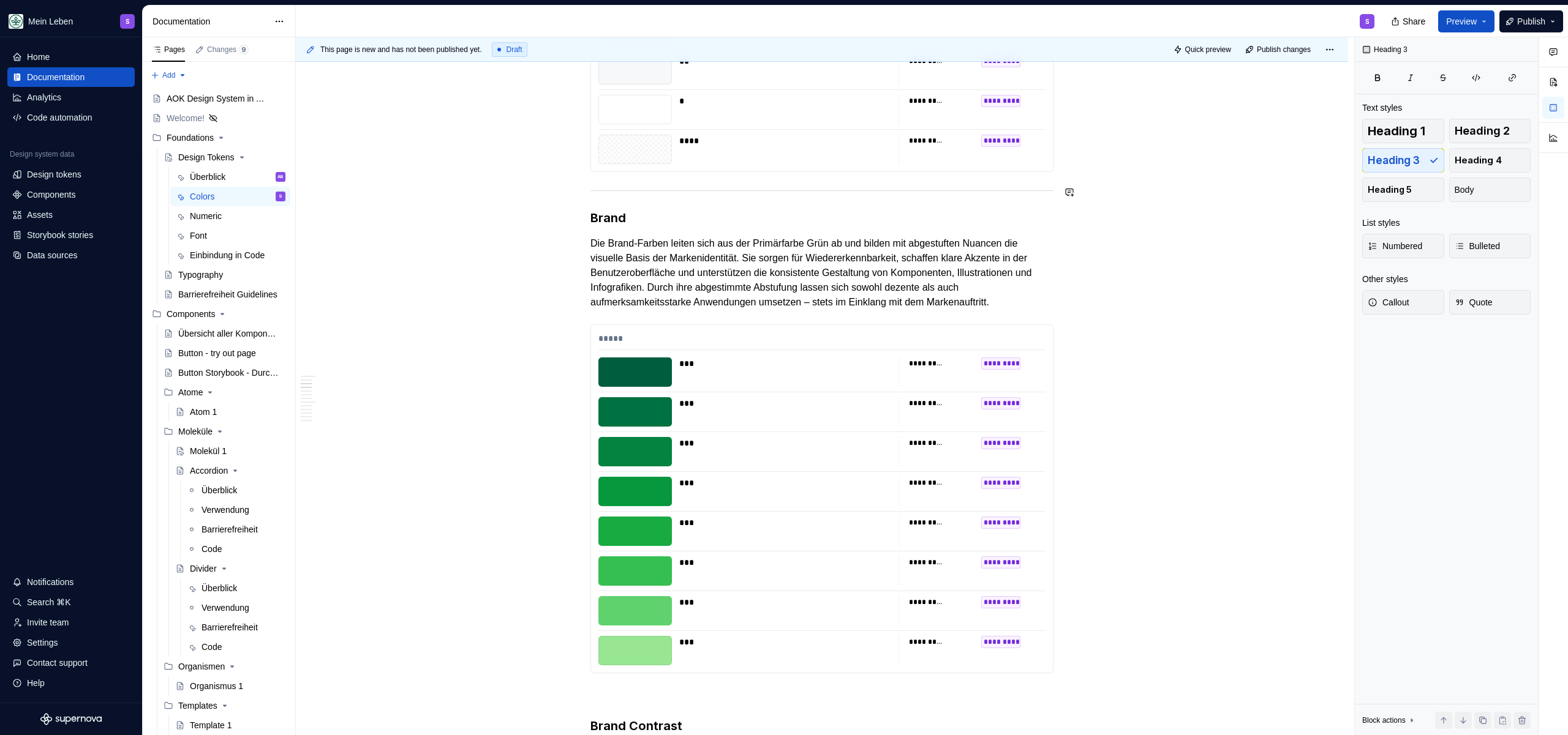
click at [754, 191] on div at bounding box center [822, 190] width 463 height 8
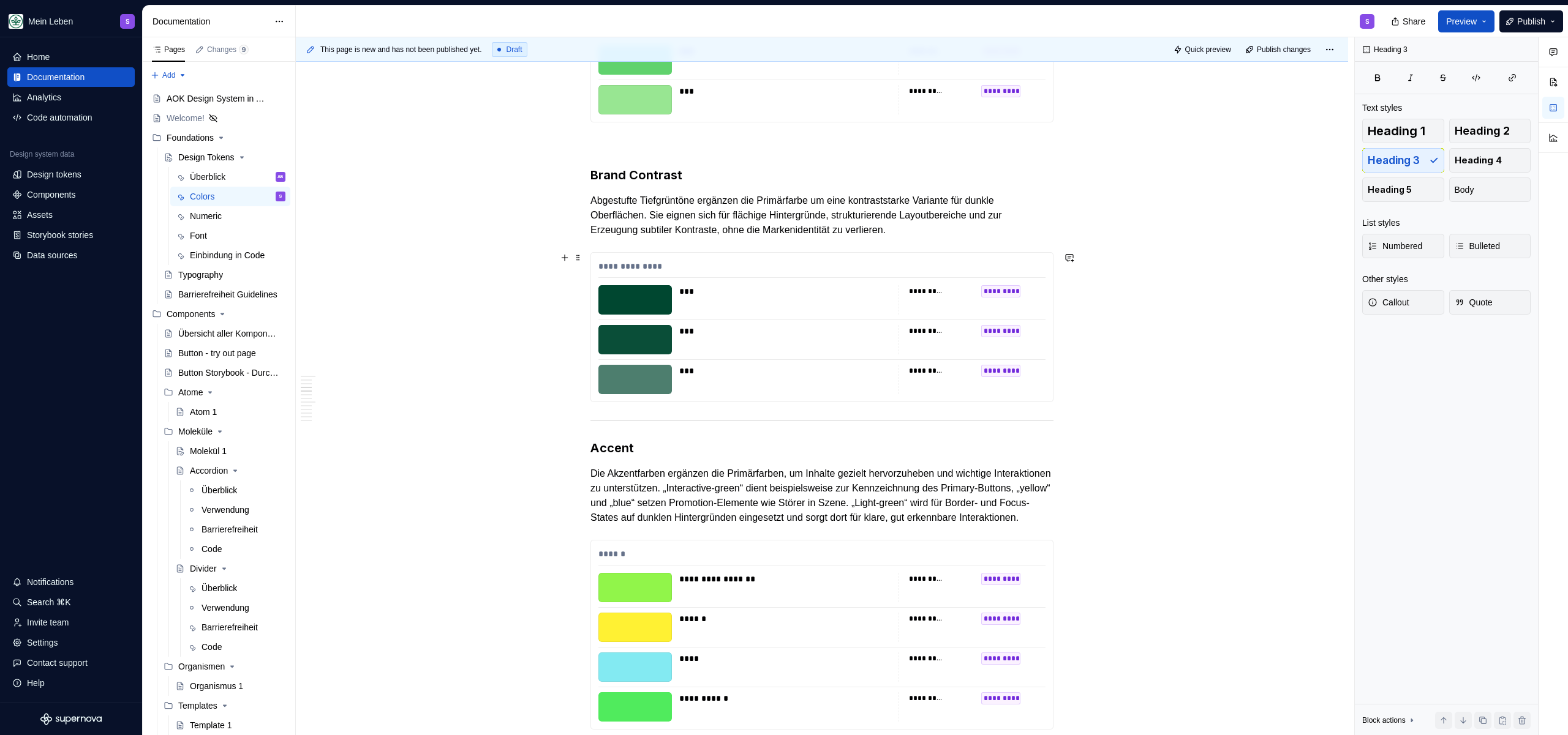
scroll to position [1699, 0]
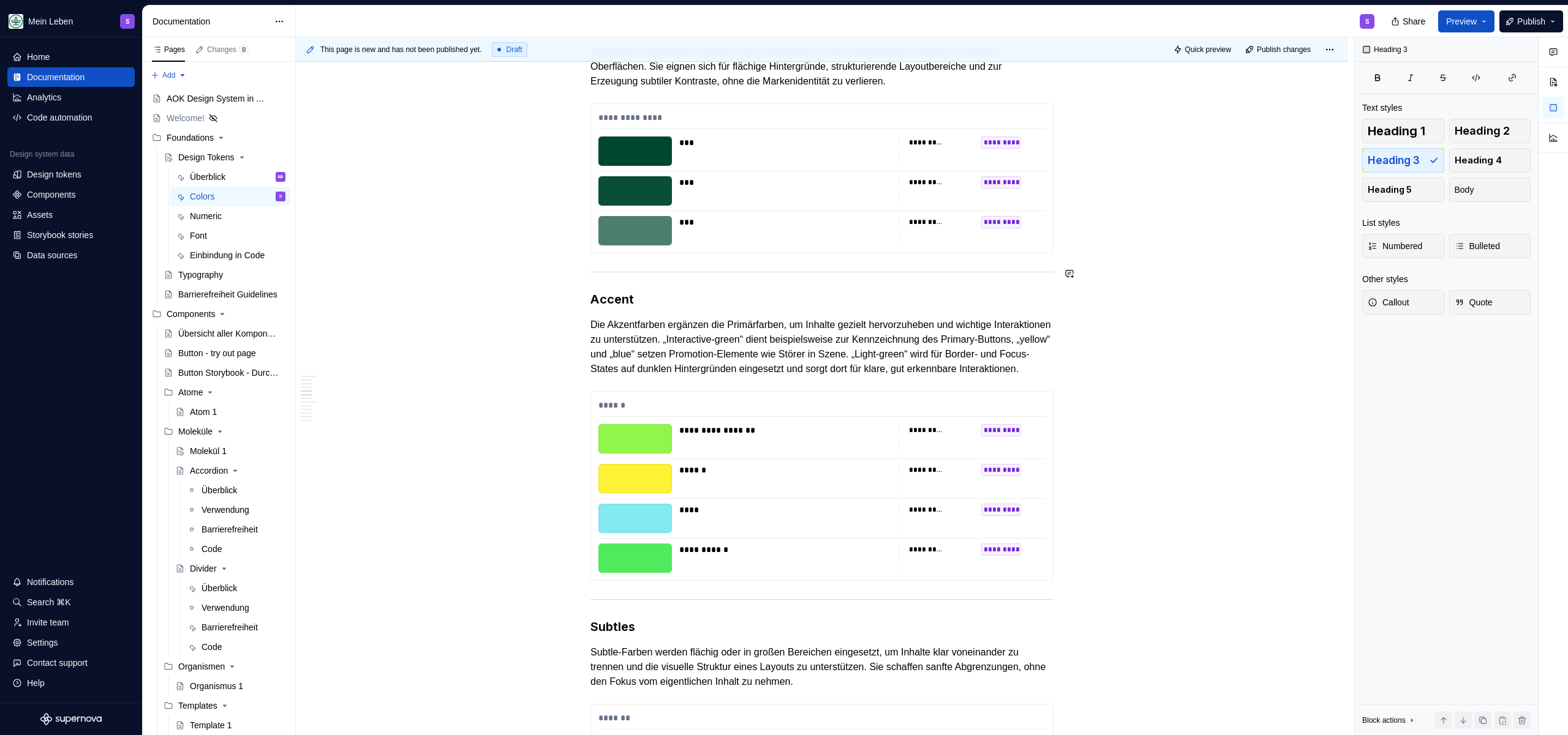
click at [685, 272] on hr at bounding box center [822, 272] width 463 height 1
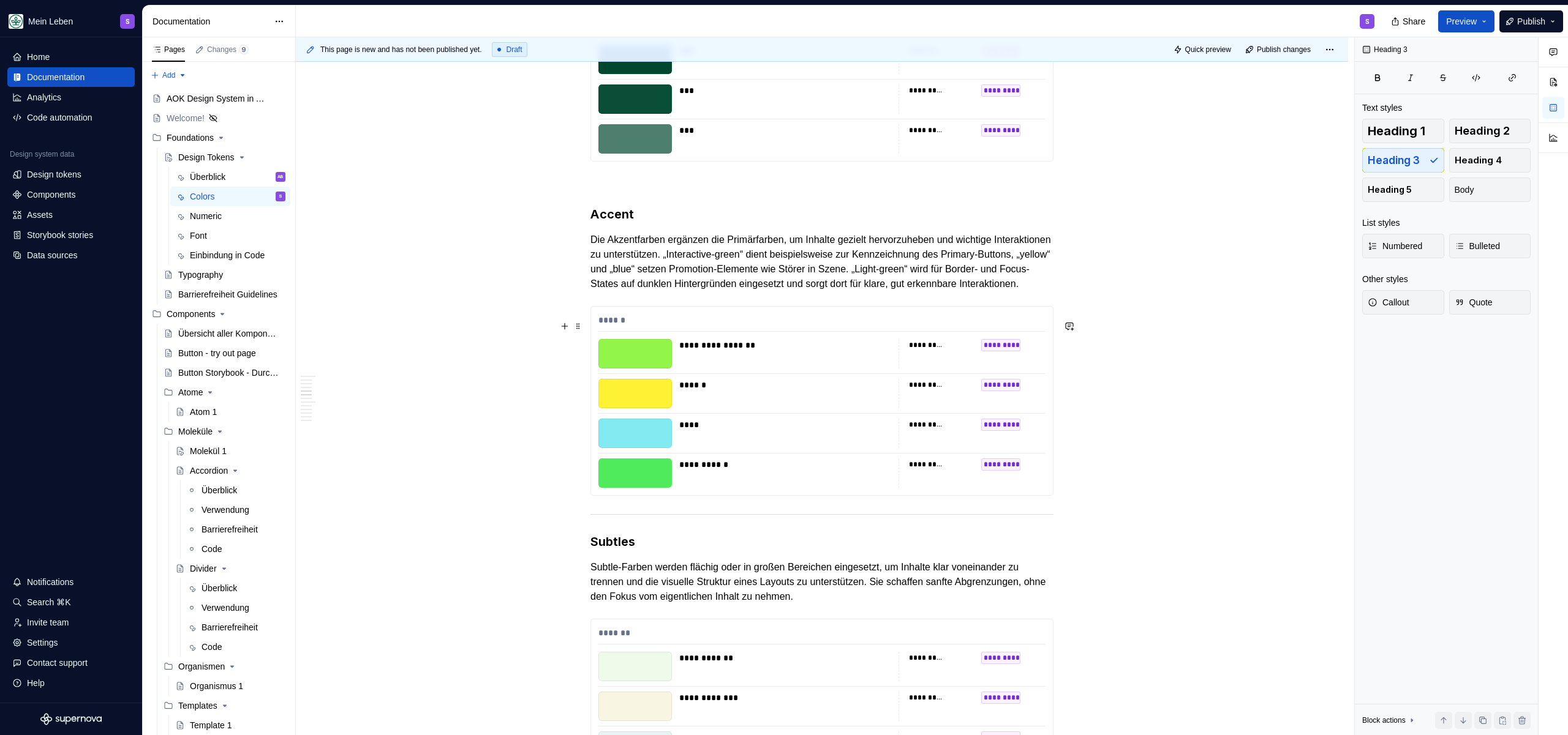
scroll to position [1940, 0]
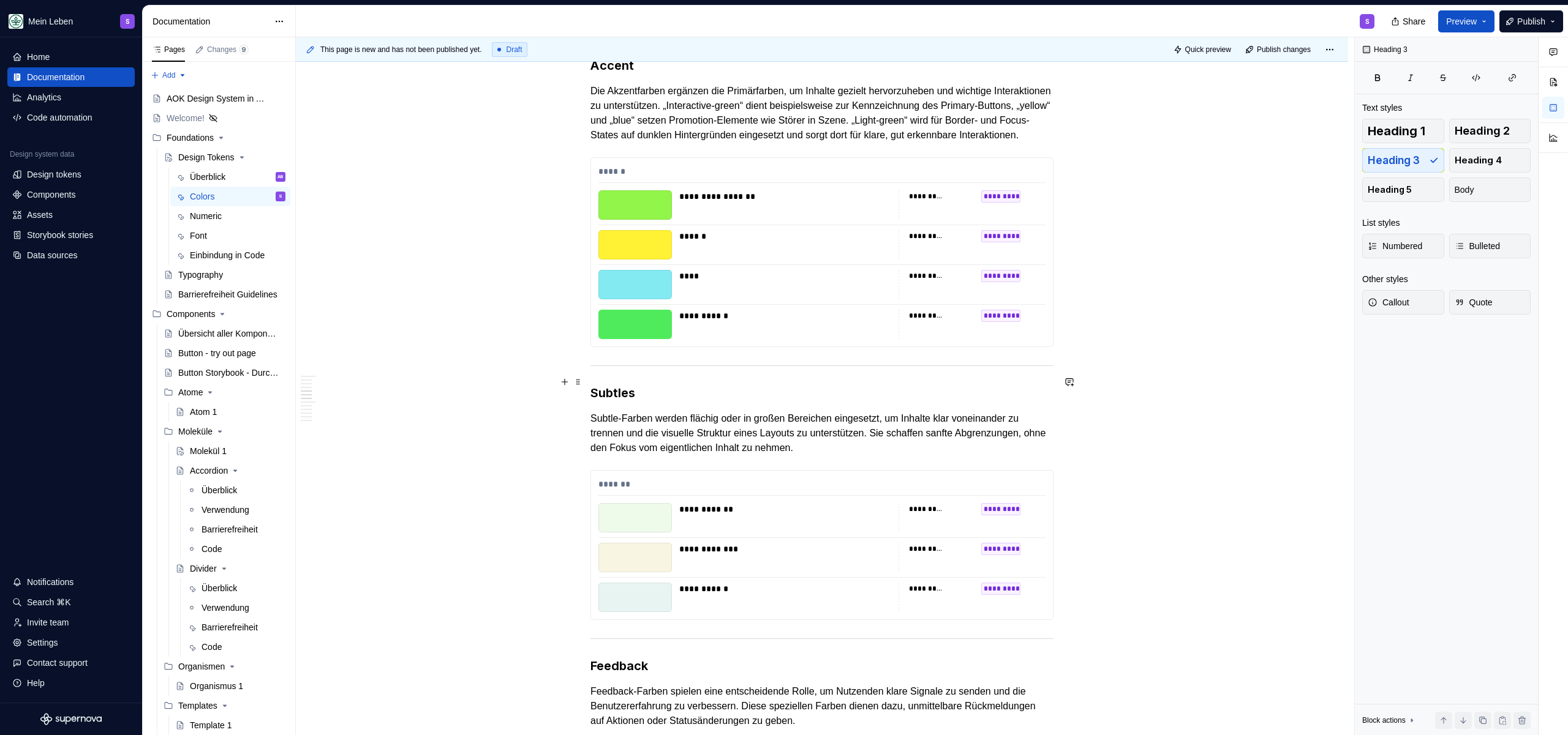
click at [711, 370] on div at bounding box center [822, 365] width 463 height 8
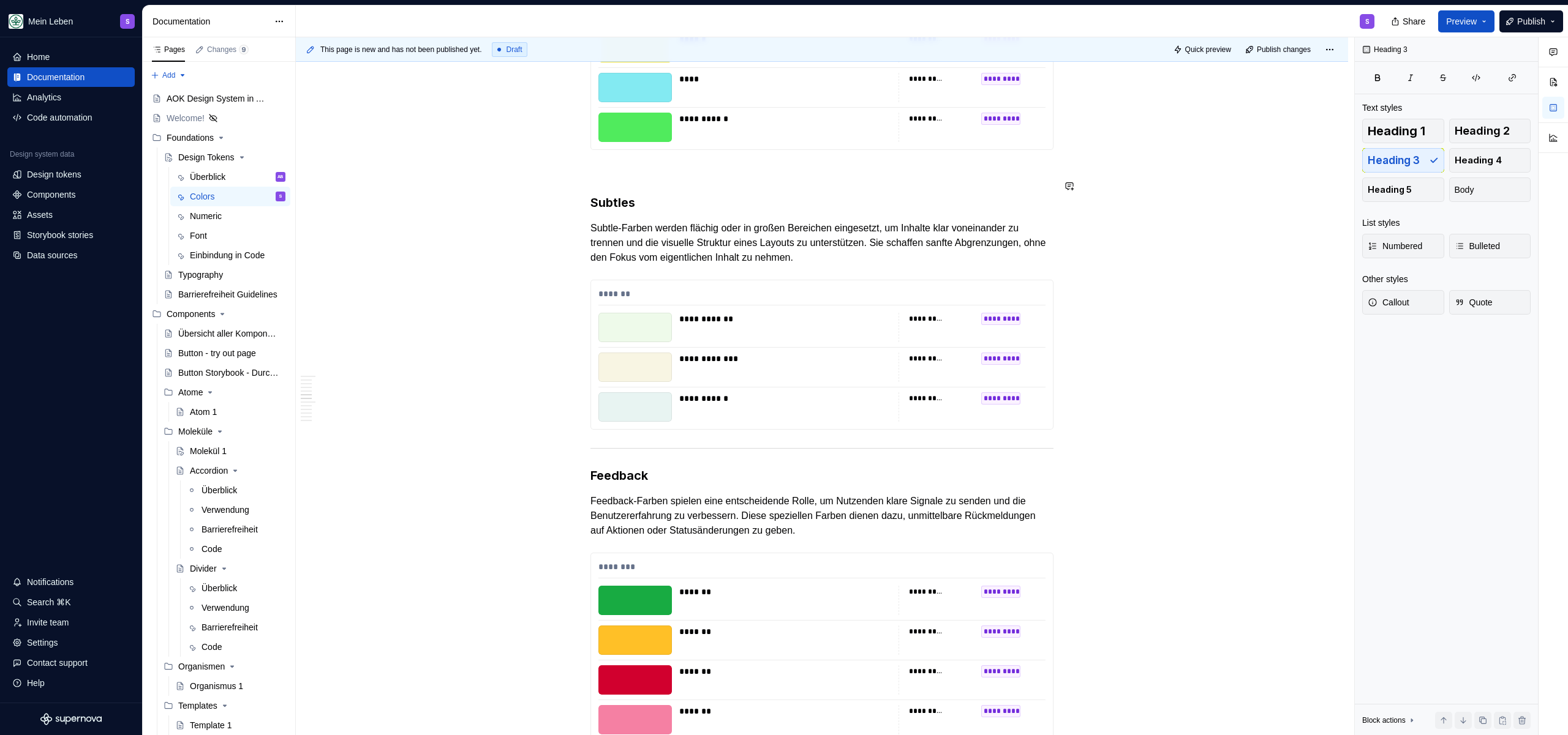
scroll to position [2186, 0]
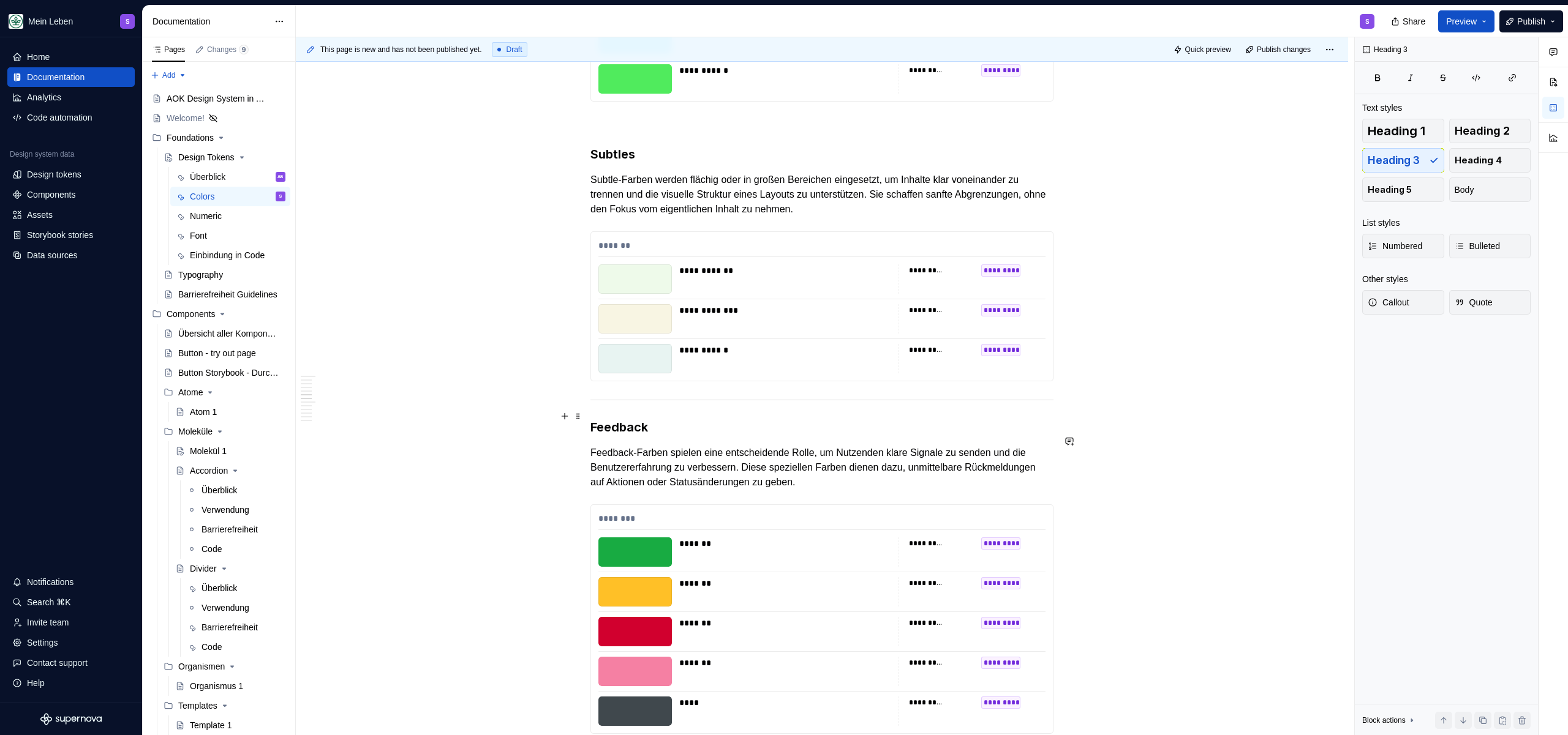
click at [681, 404] on div at bounding box center [822, 400] width 463 height 8
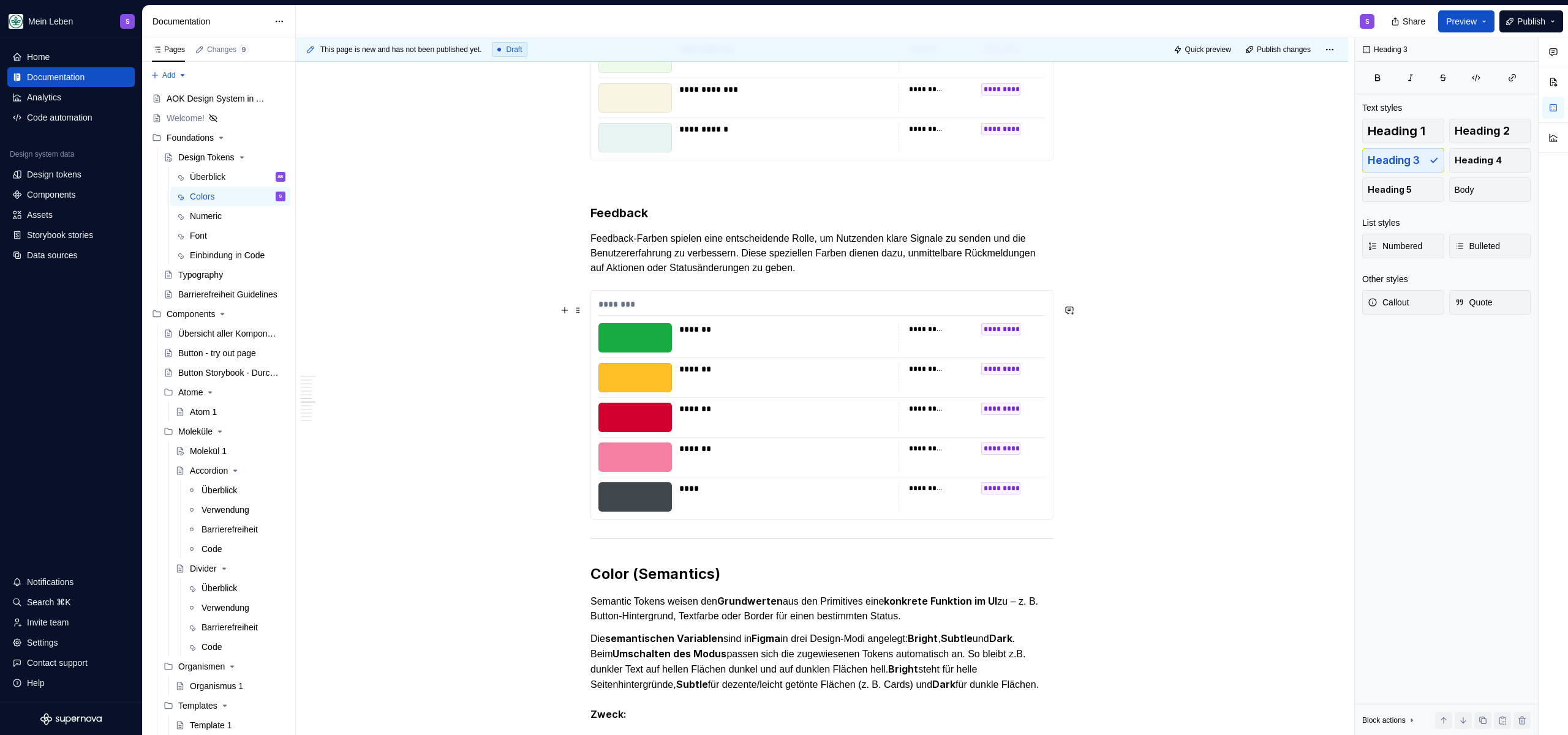
scroll to position [2543, 0]
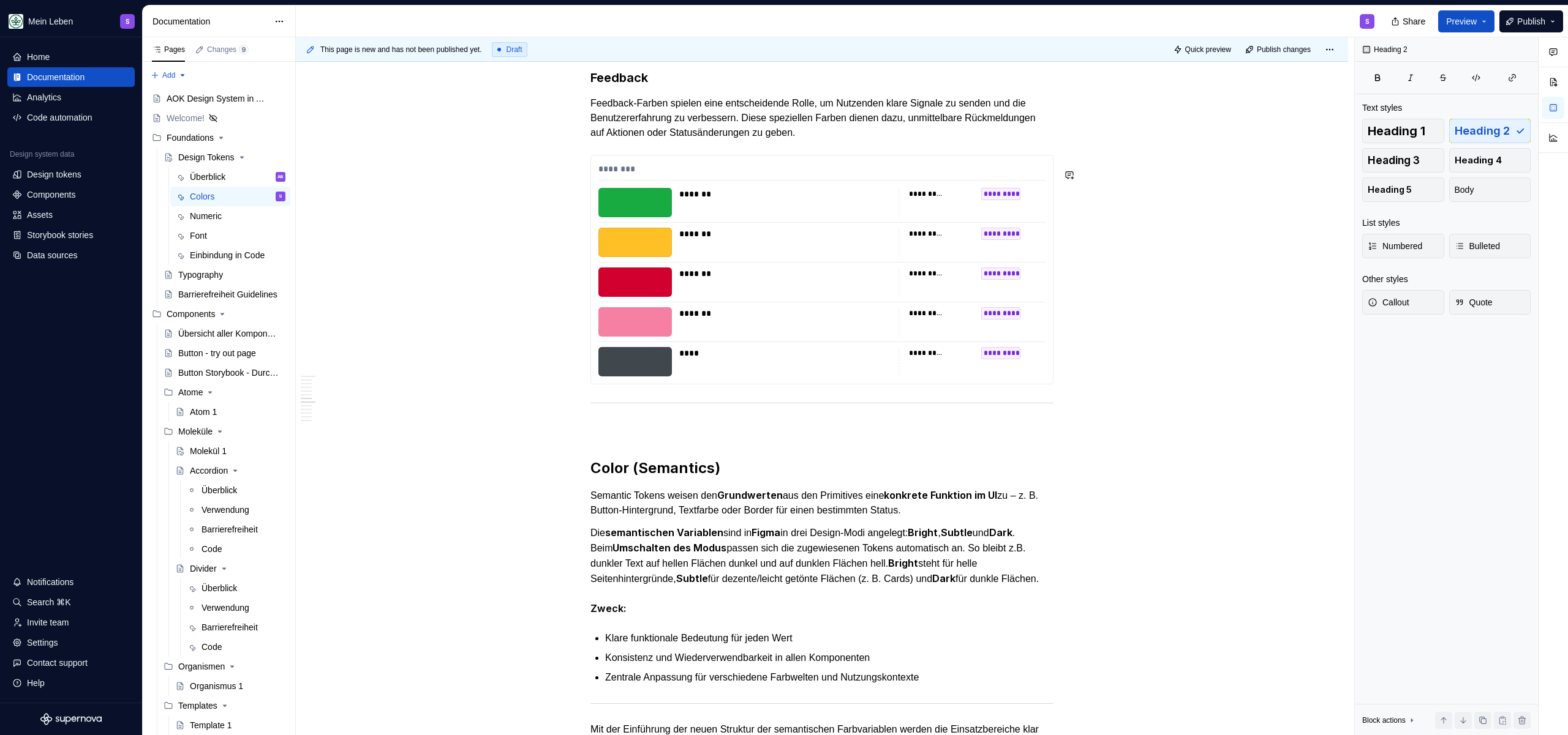
click at [677, 436] on p at bounding box center [822, 429] width 463 height 15
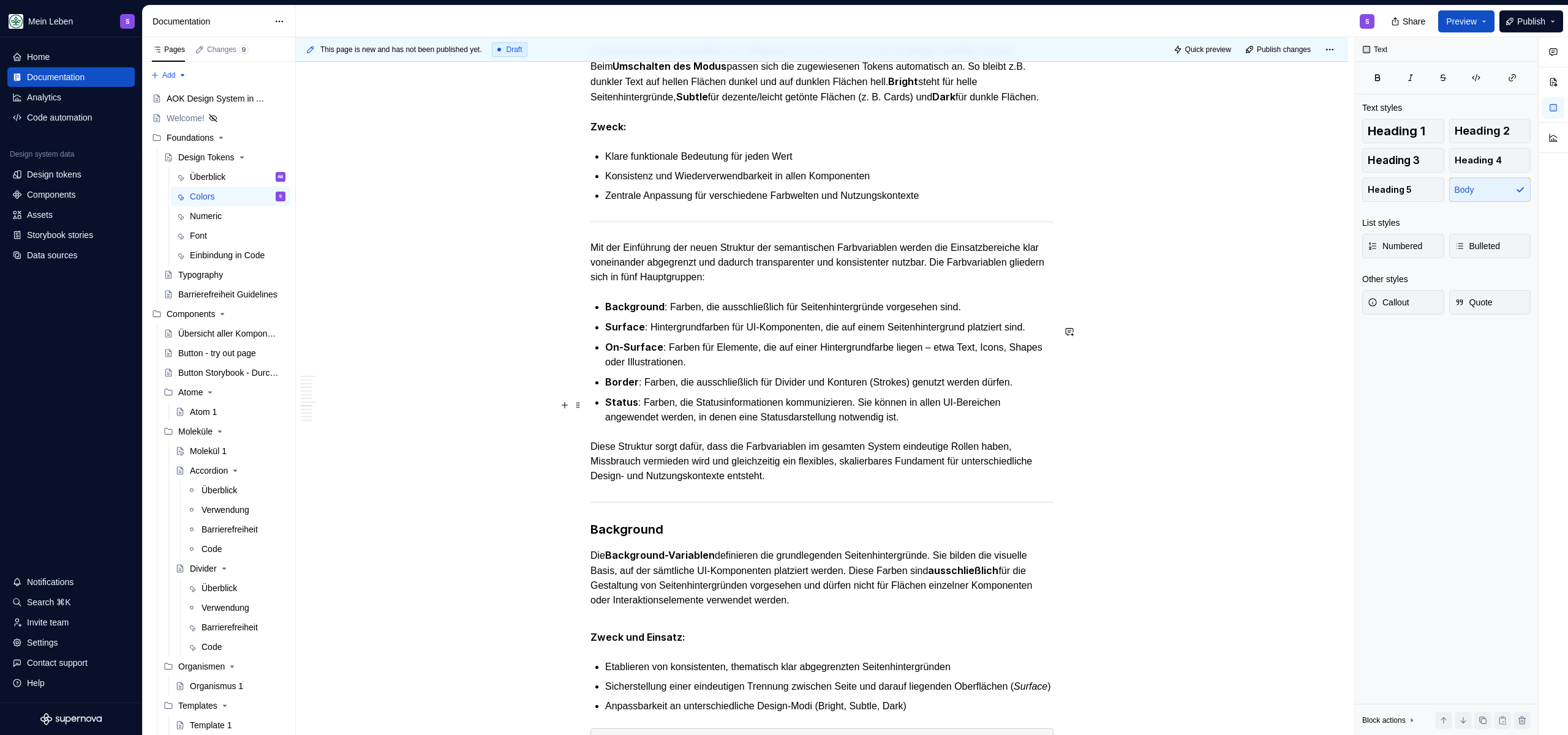
scroll to position [3045, 0]
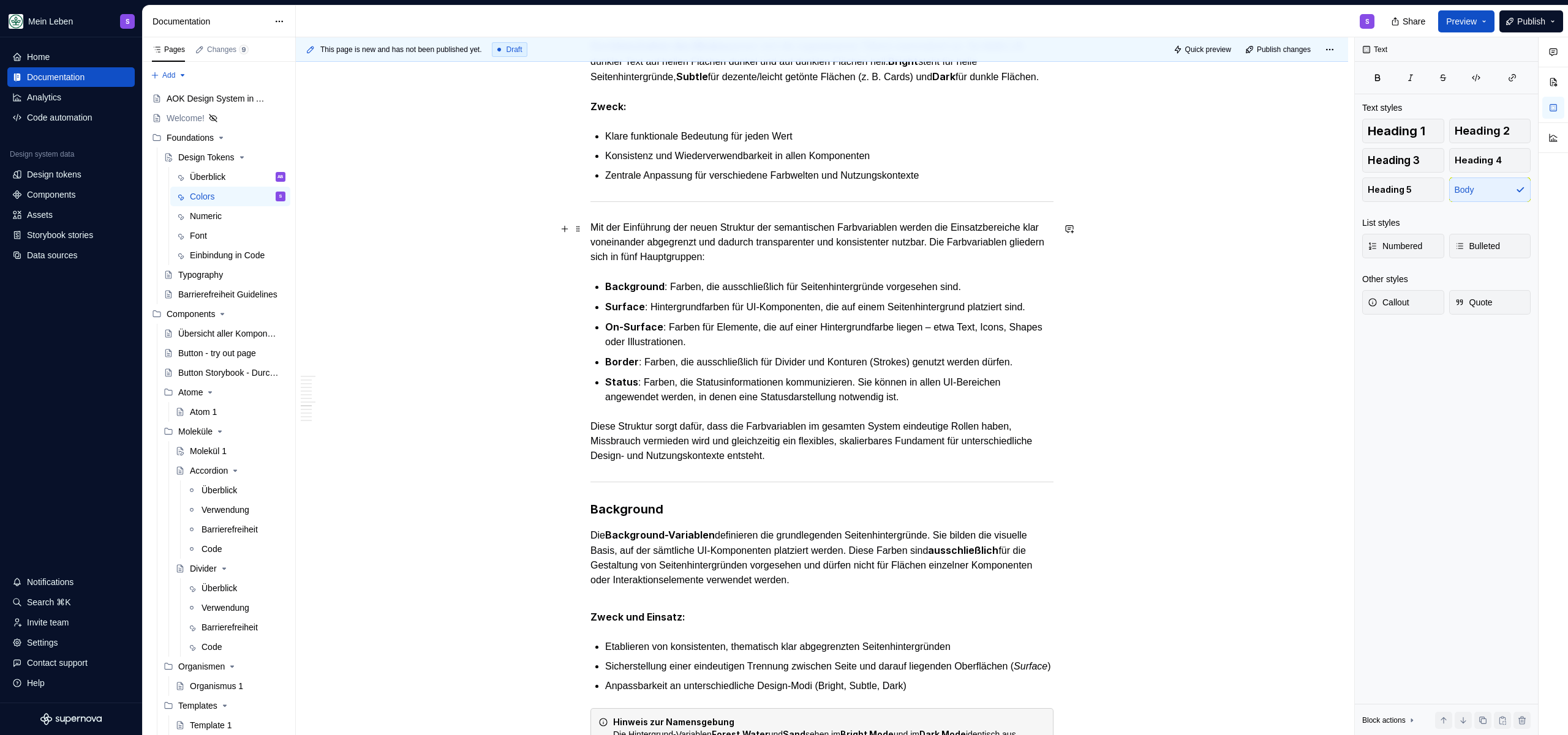
click at [717, 206] on div at bounding box center [822, 201] width 463 height 8
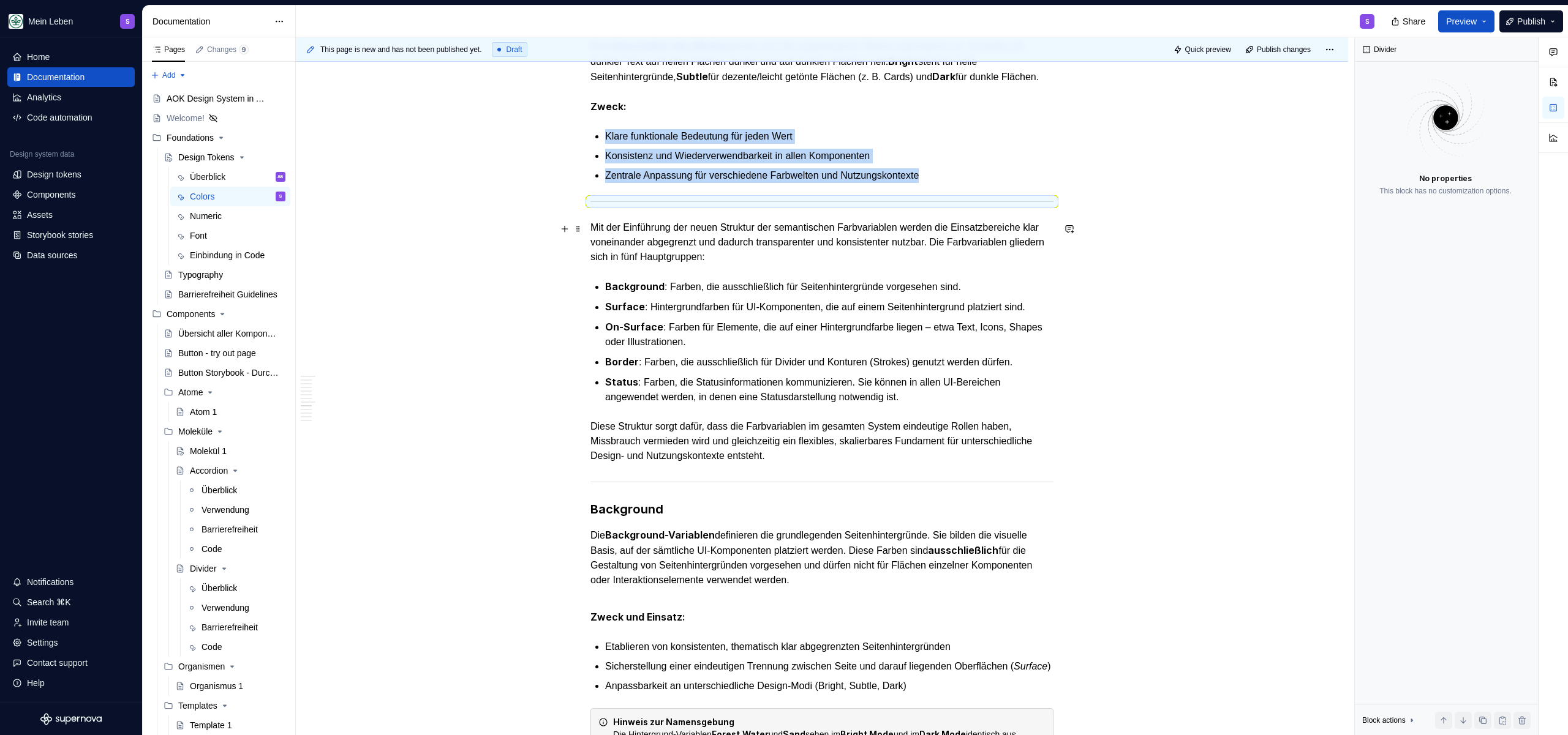
click at [717, 206] on div at bounding box center [822, 201] width 463 height 8
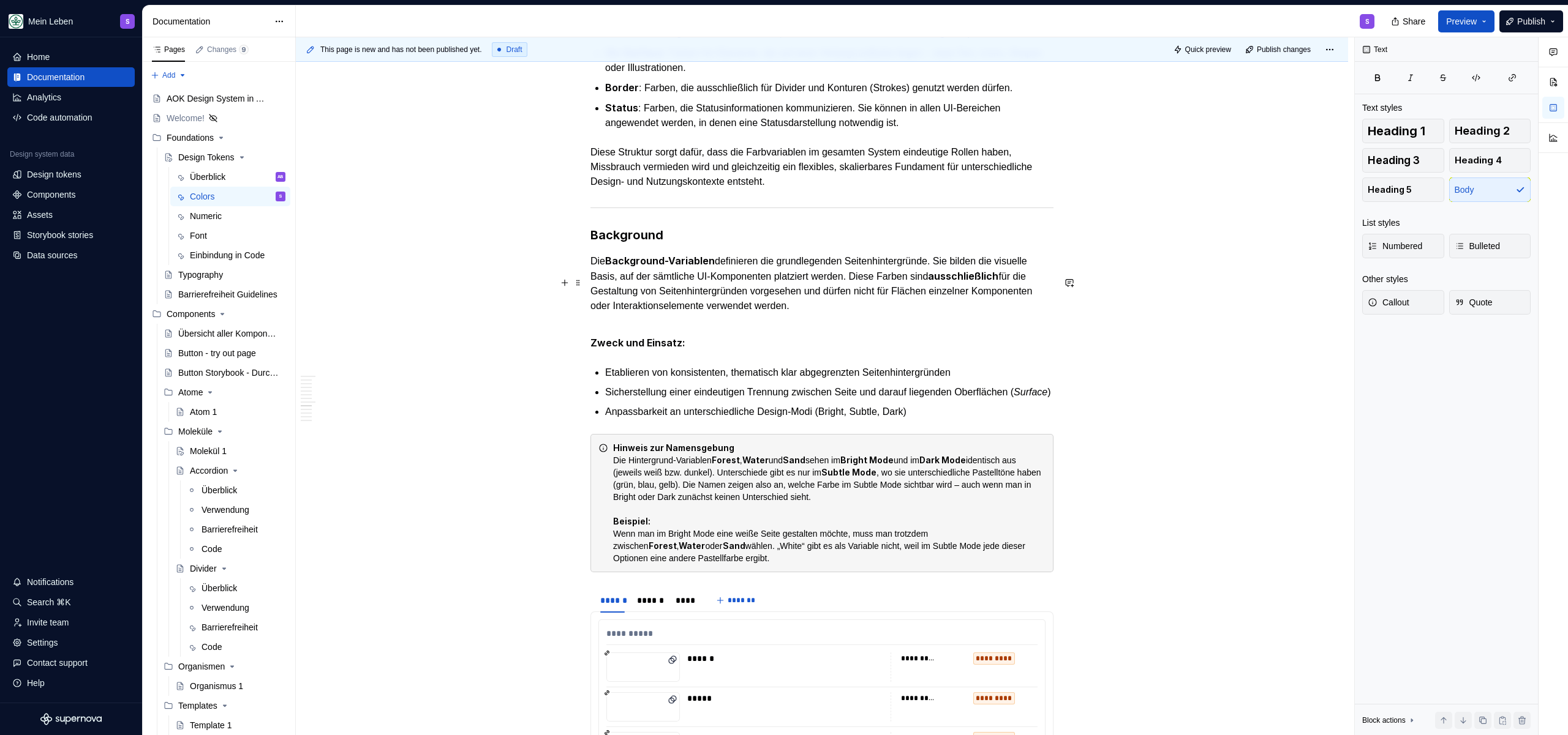
scroll to position [3298, 0]
click at [725, 210] on div at bounding box center [822, 205] width 463 height 8
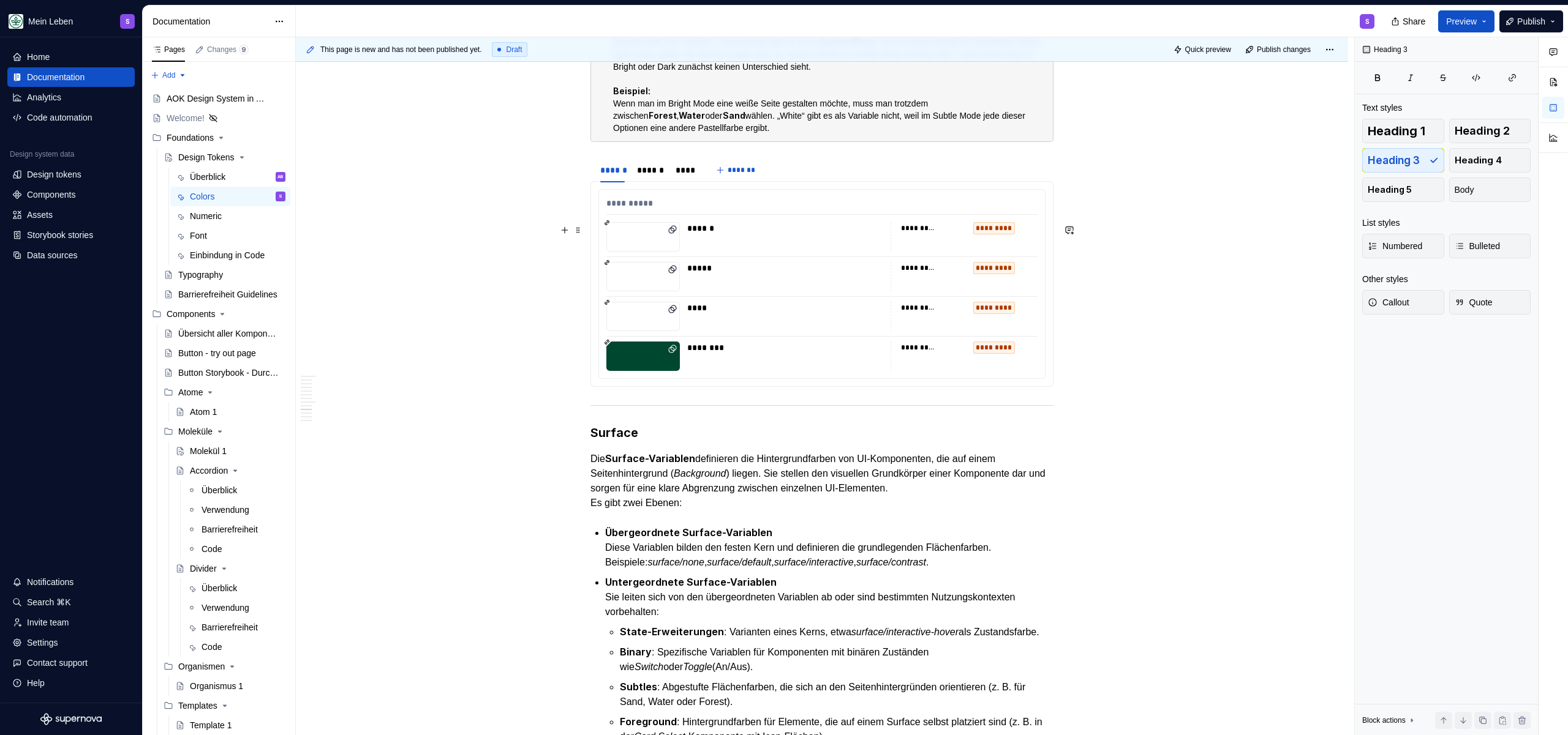
scroll to position [3770, 0]
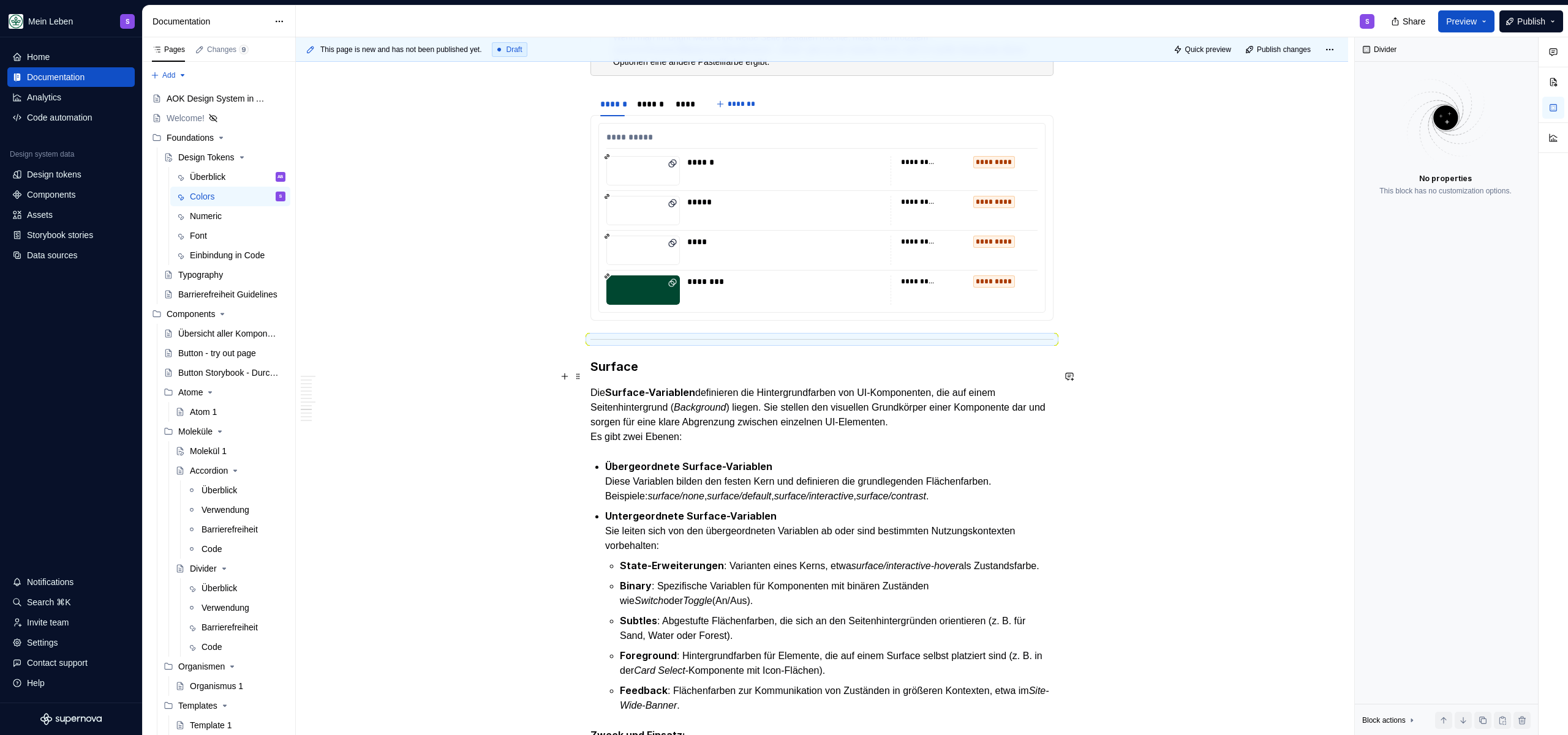
click at [682, 344] on div at bounding box center [822, 339] width 463 height 8
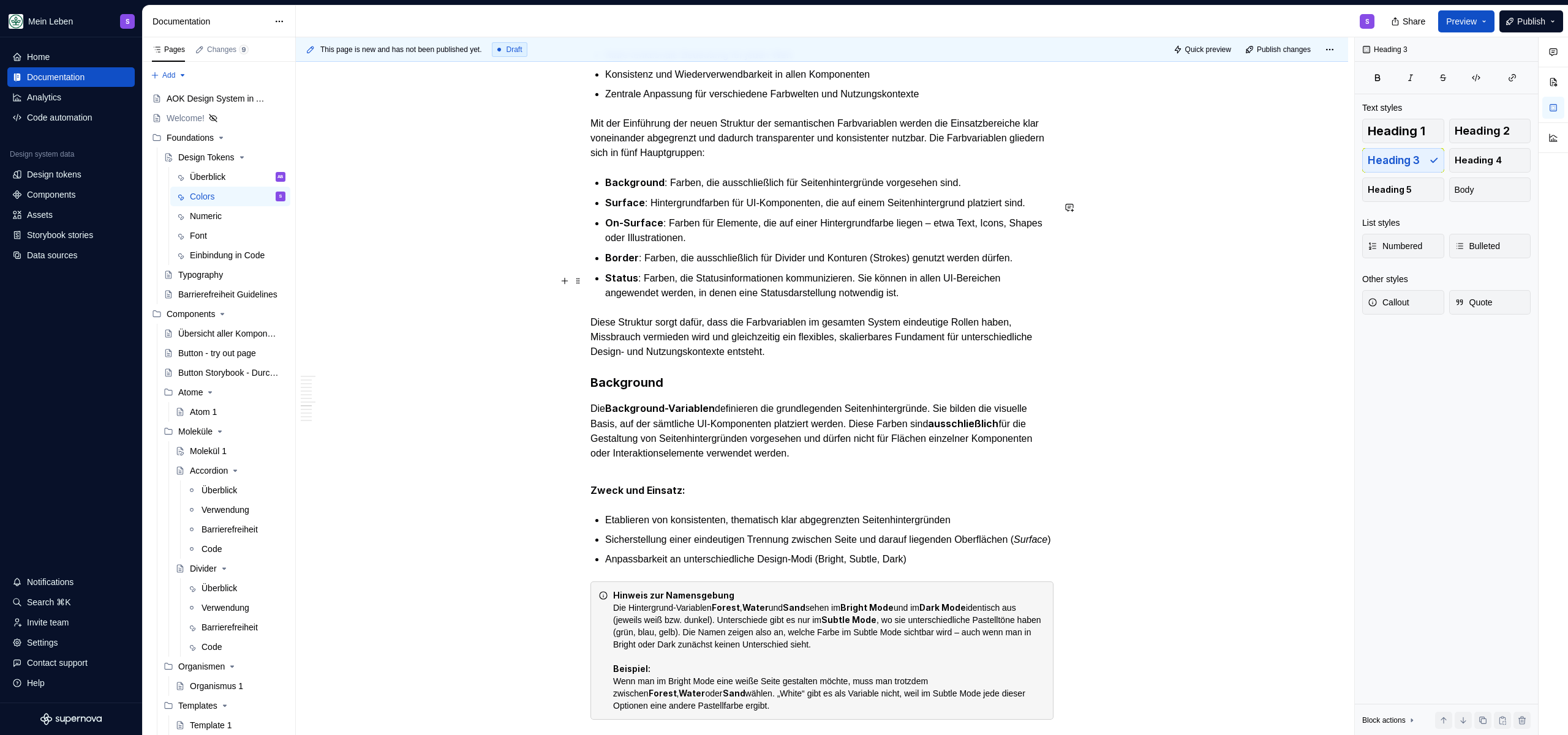
scroll to position [3124, 0]
click at [874, 361] on p "Diese Struktur sorgt dafür, dass die Farbvariablen im gesamten System eindeutig…" at bounding box center [822, 338] width 463 height 44
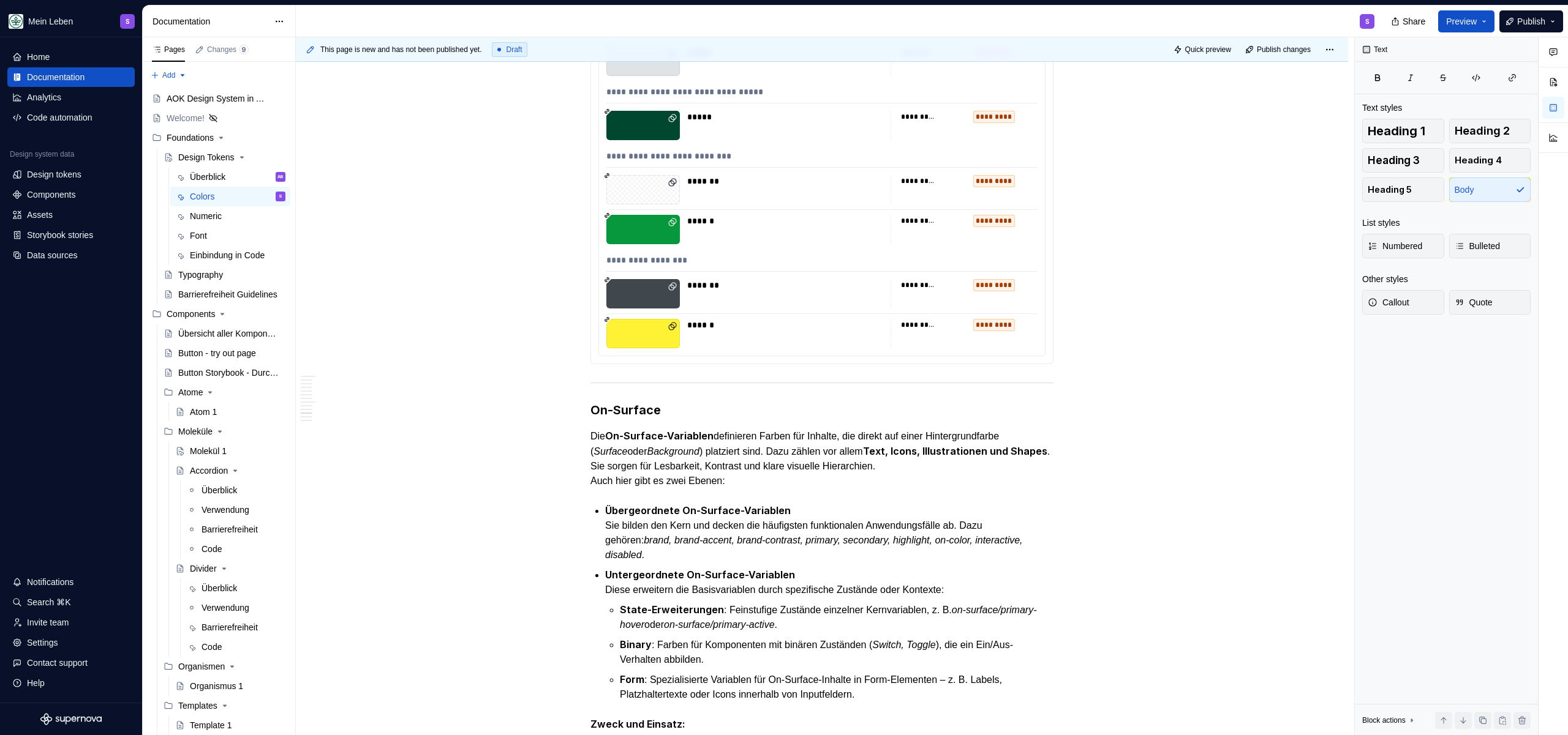
scroll to position [5806, 0]
click at [700, 386] on div at bounding box center [822, 382] width 463 height 8
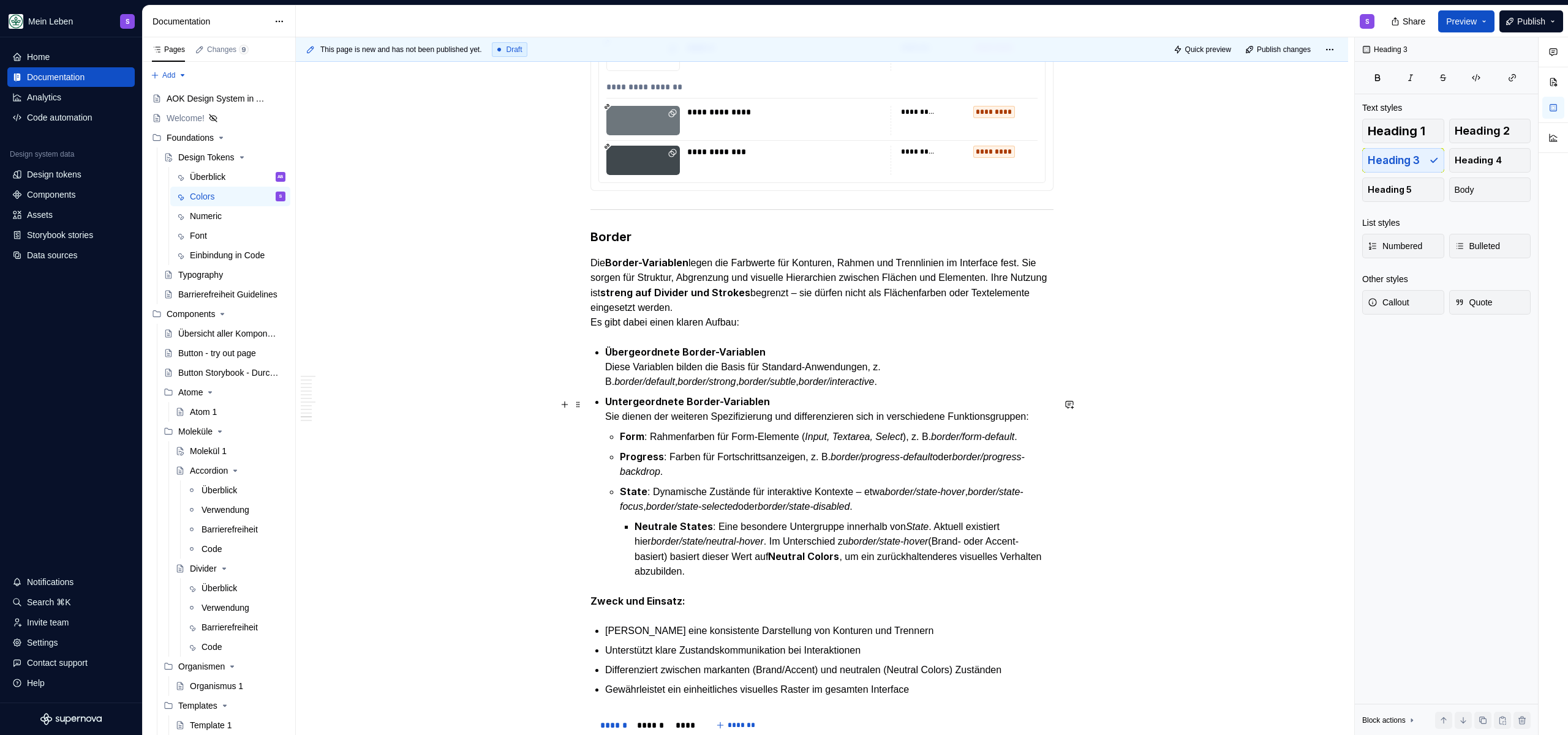
scroll to position [7420, 0]
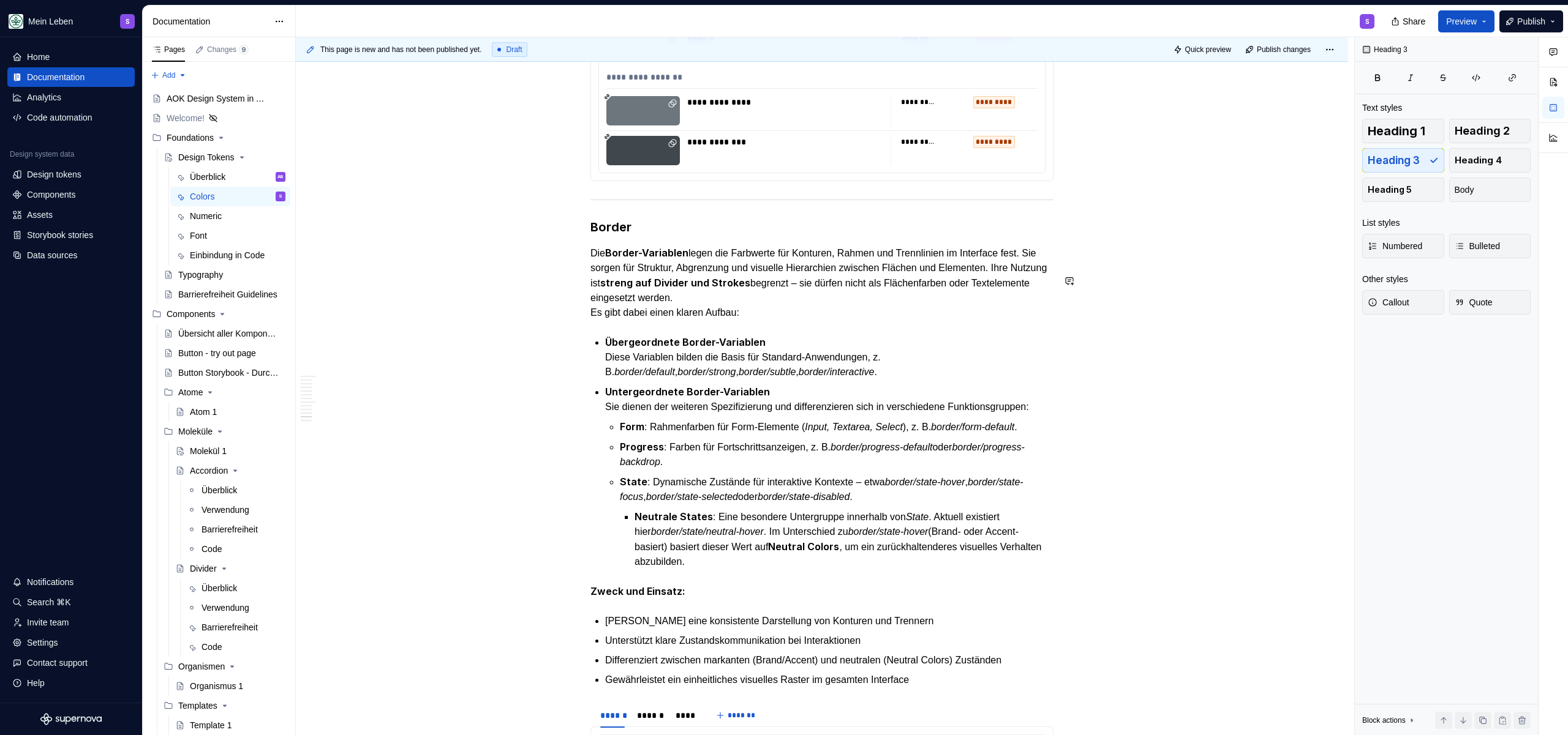
click at [698, 204] on div at bounding box center [822, 199] width 463 height 8
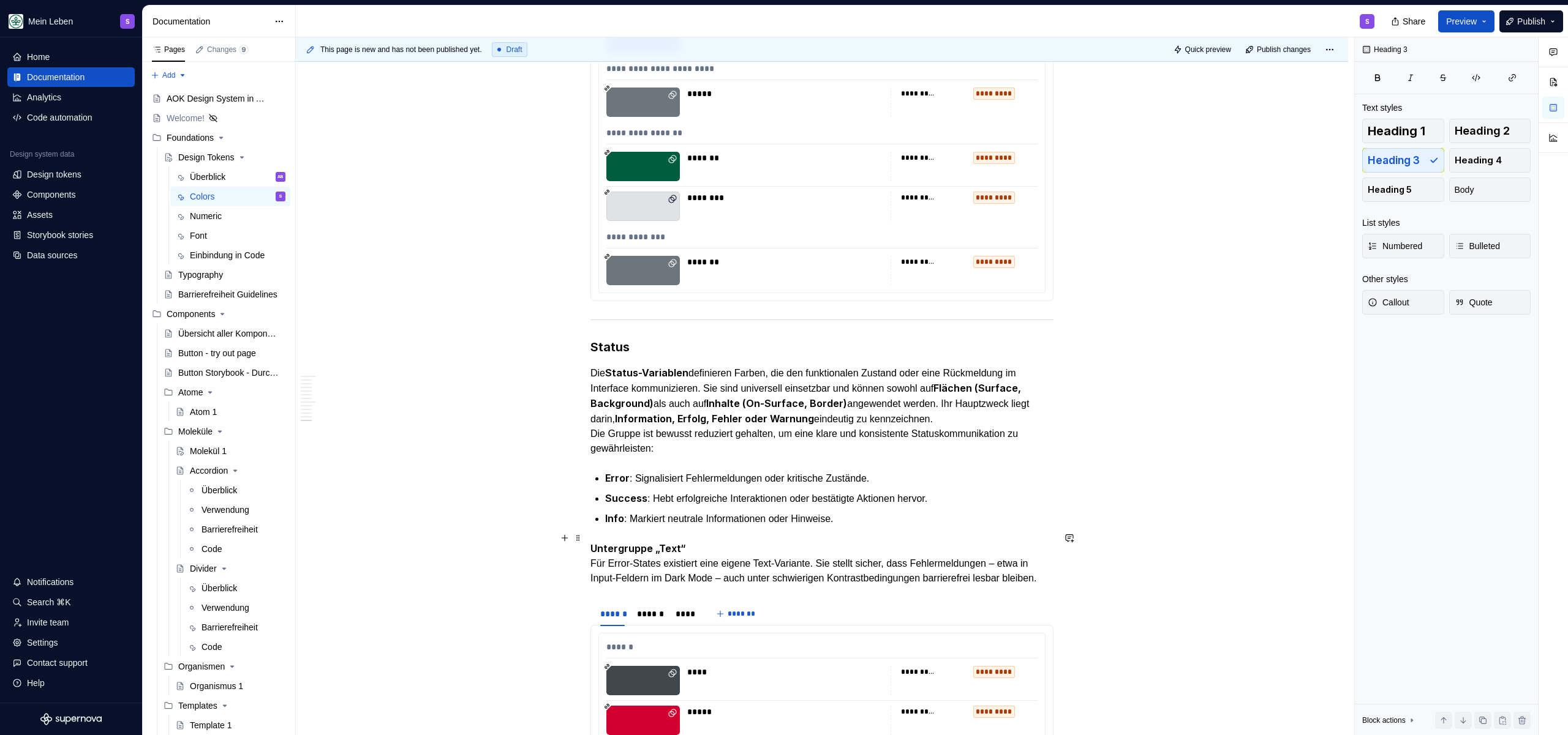
scroll to position [8634, 0]
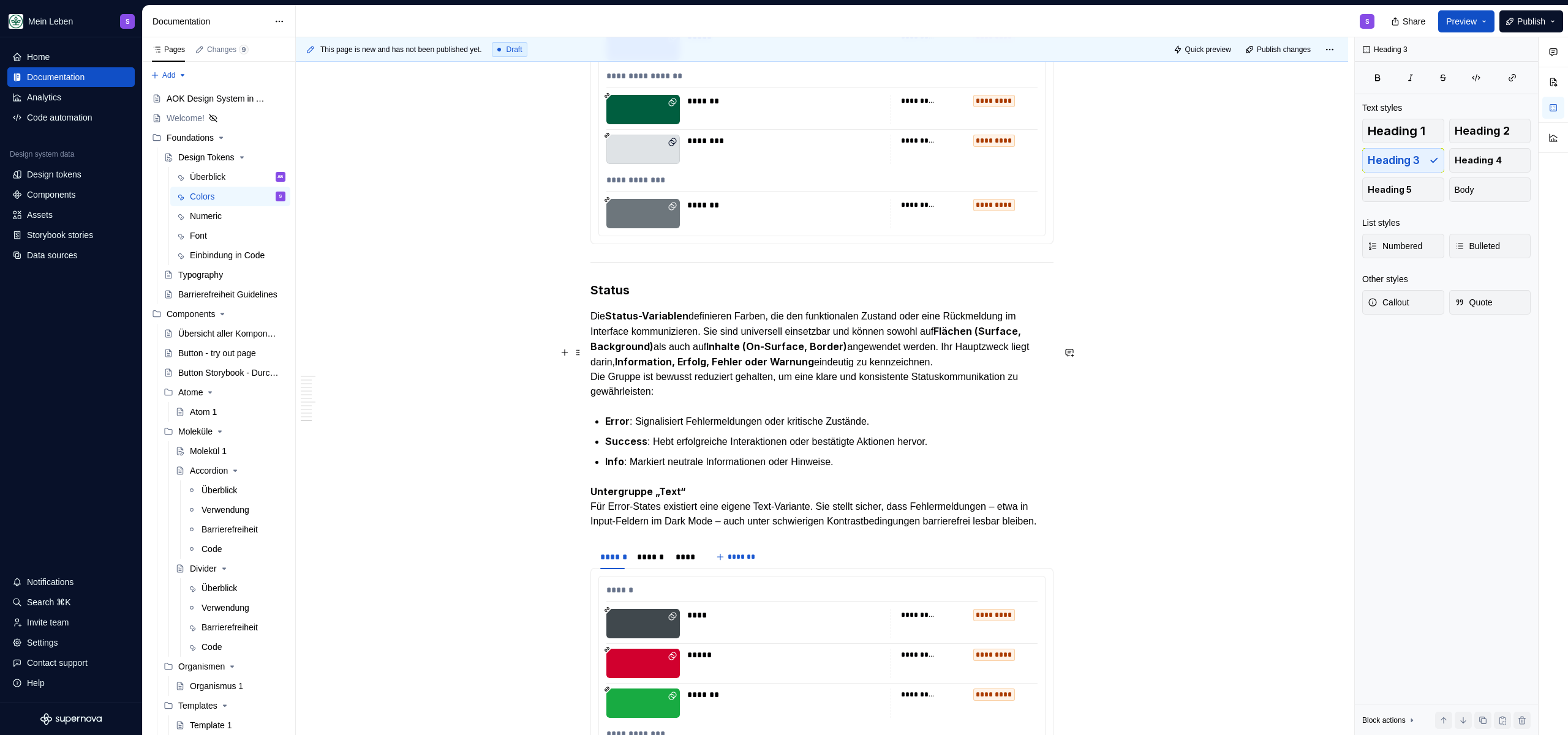
click at [594, 299] on h3 "Status" at bounding box center [822, 290] width 463 height 17
click at [593, 299] on h3 "Status" at bounding box center [822, 290] width 463 height 17
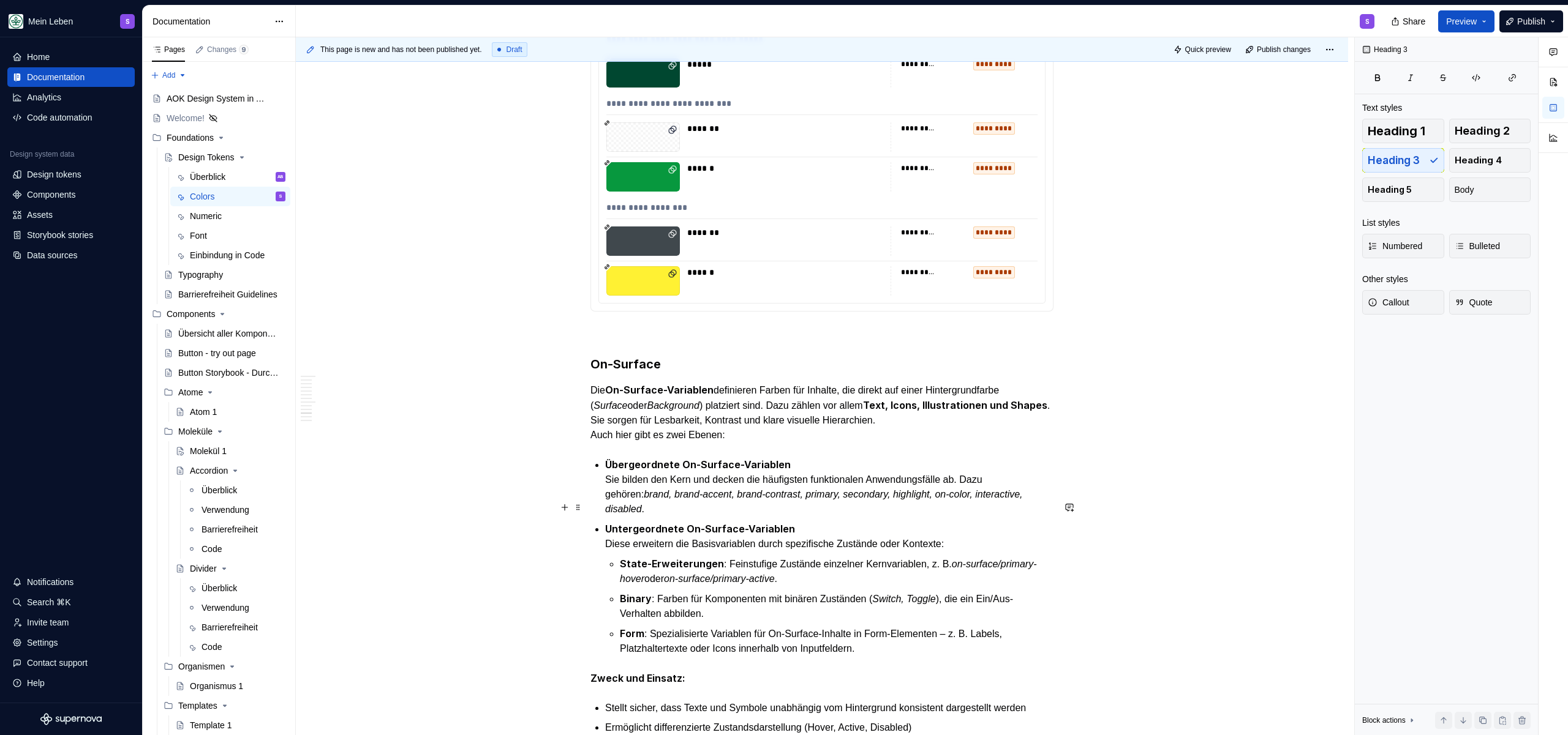
scroll to position [5673, 0]
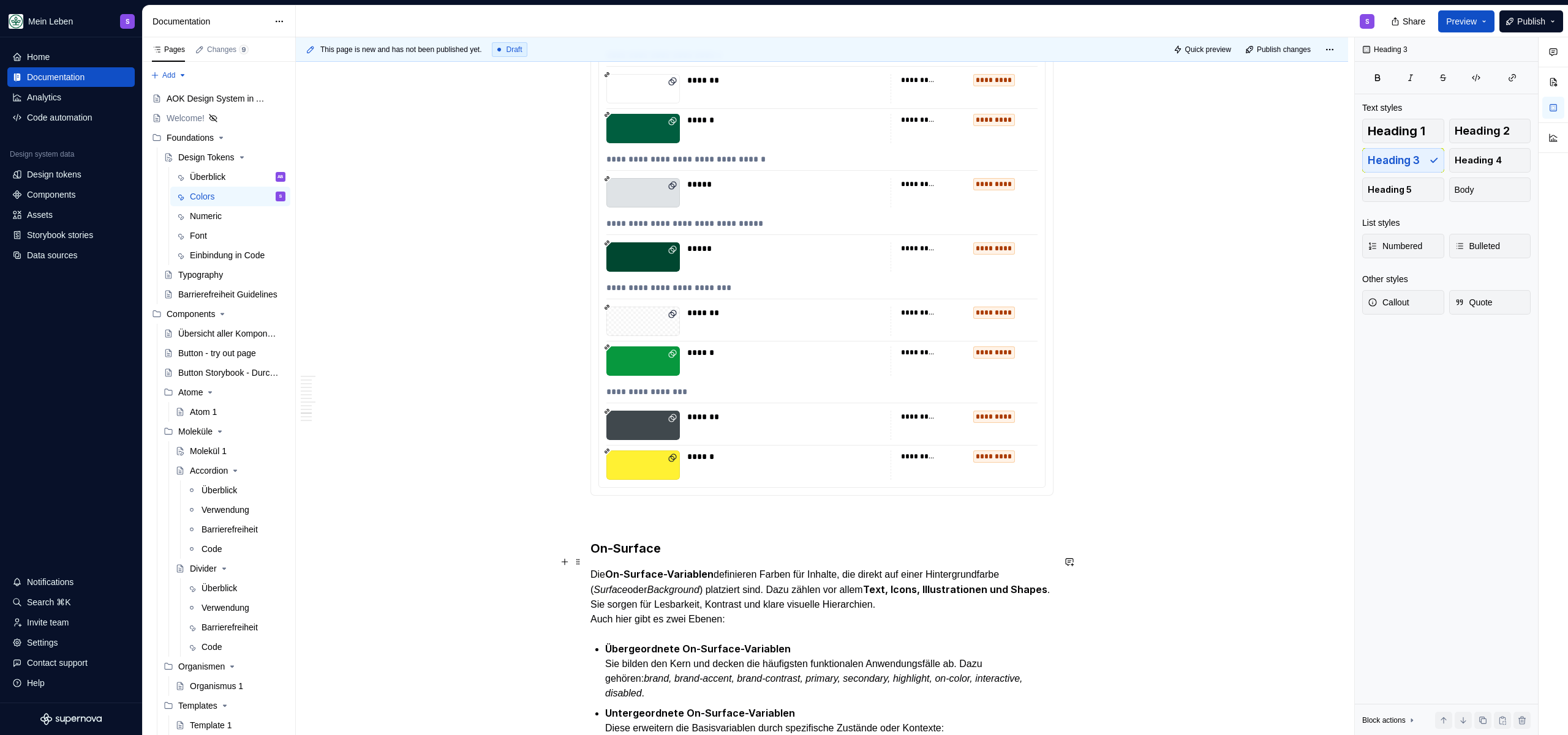
click at [627, 525] on p at bounding box center [822, 518] width 463 height 15
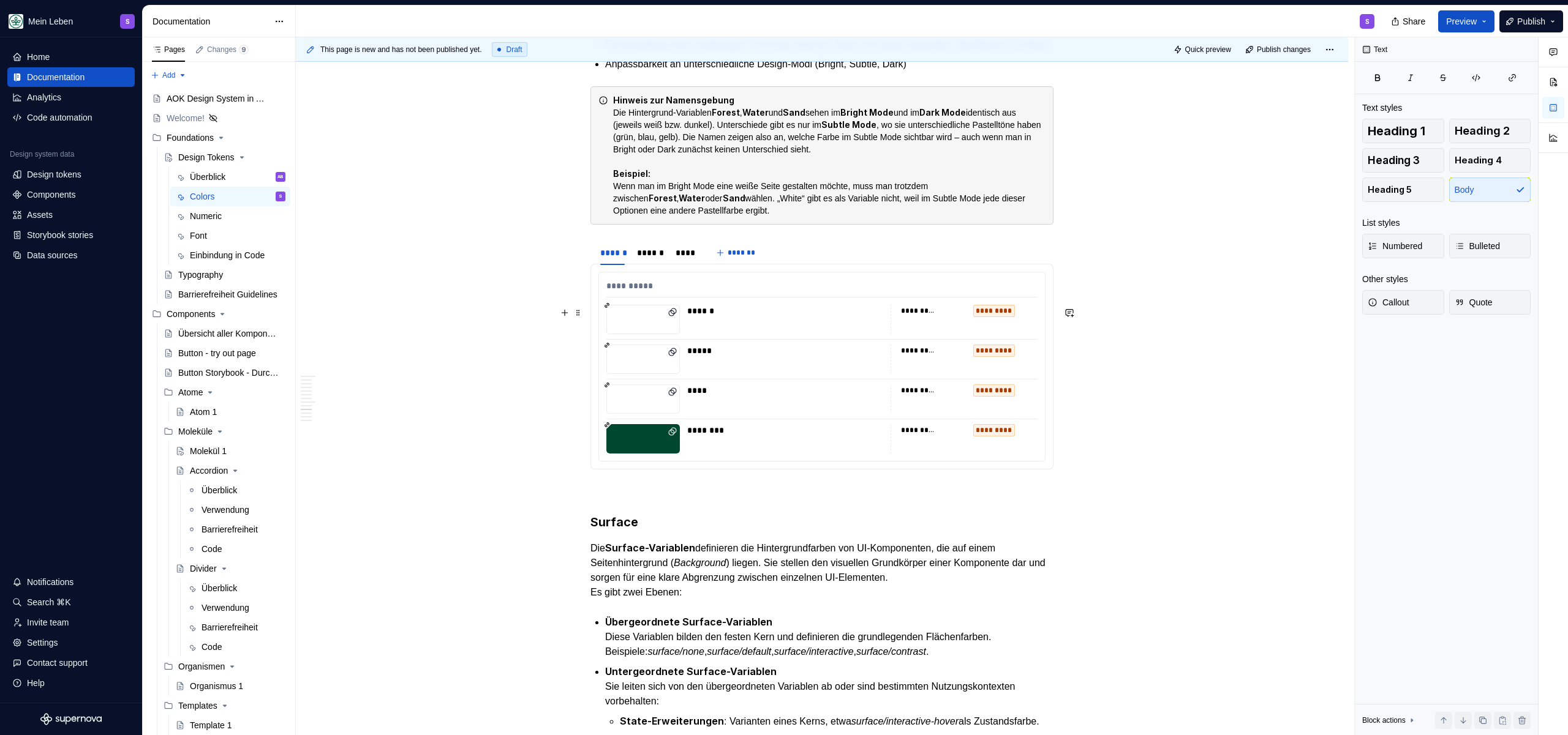
scroll to position [3588, 0]
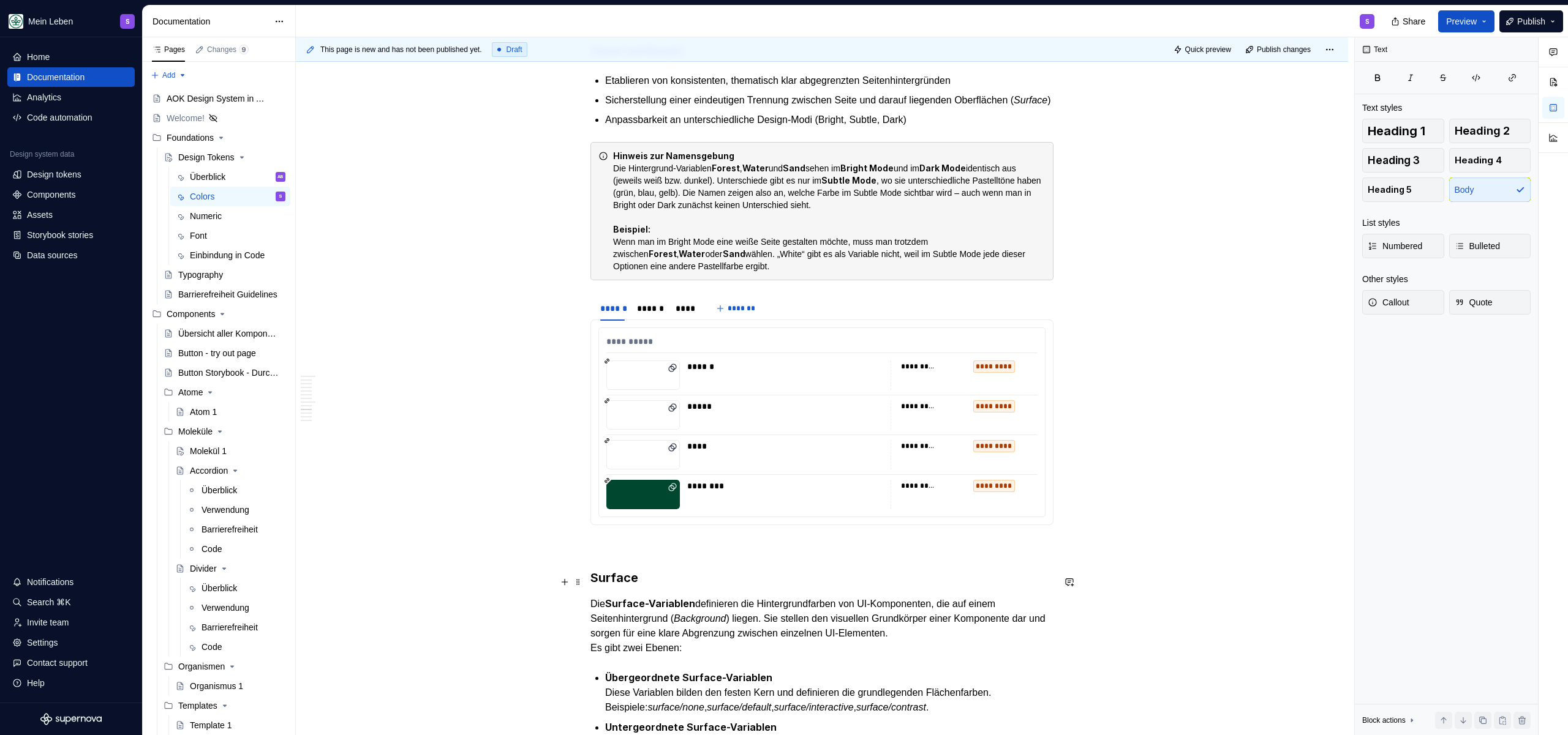
click at [614, 555] on p at bounding box center [822, 547] width 463 height 15
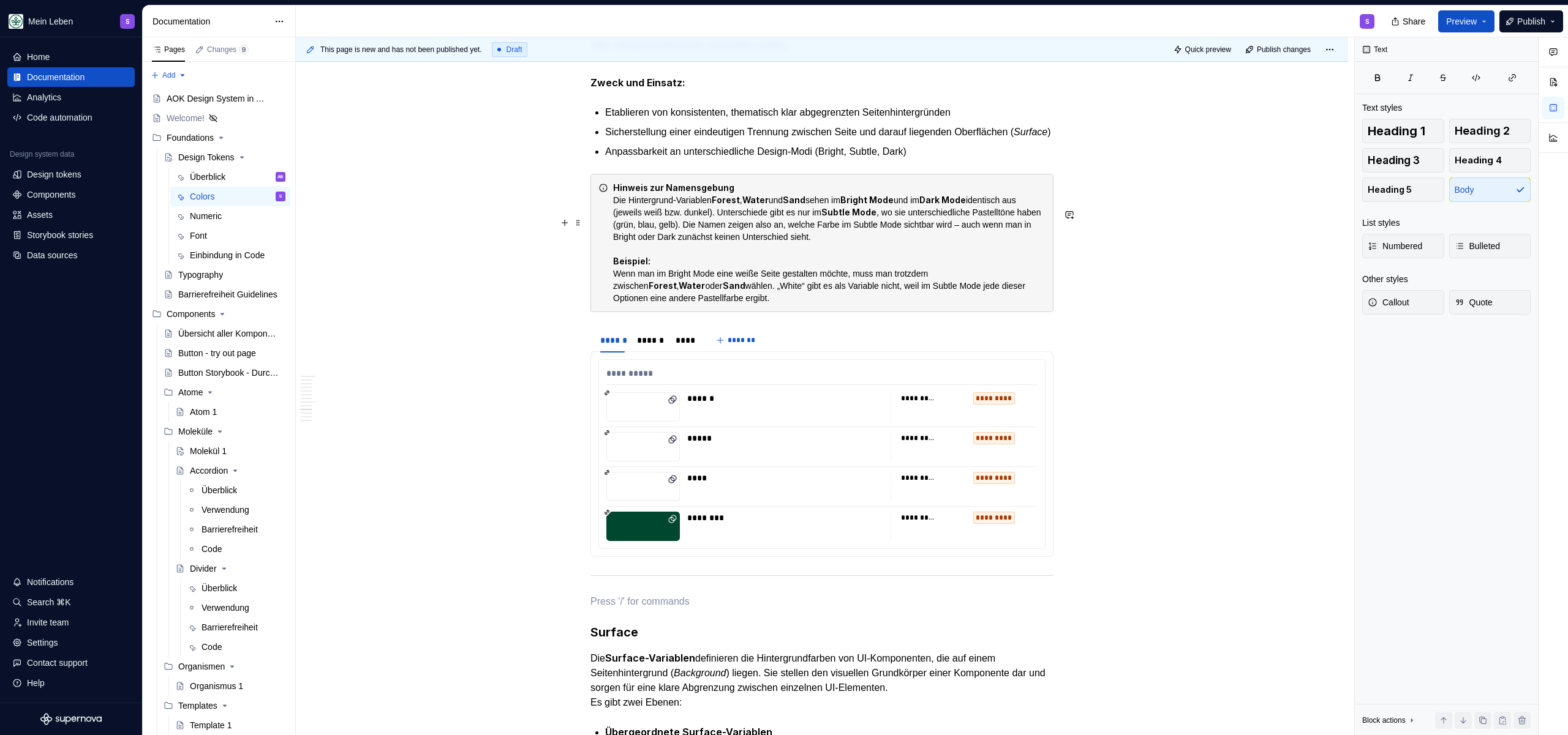
scroll to position [3659, 0]
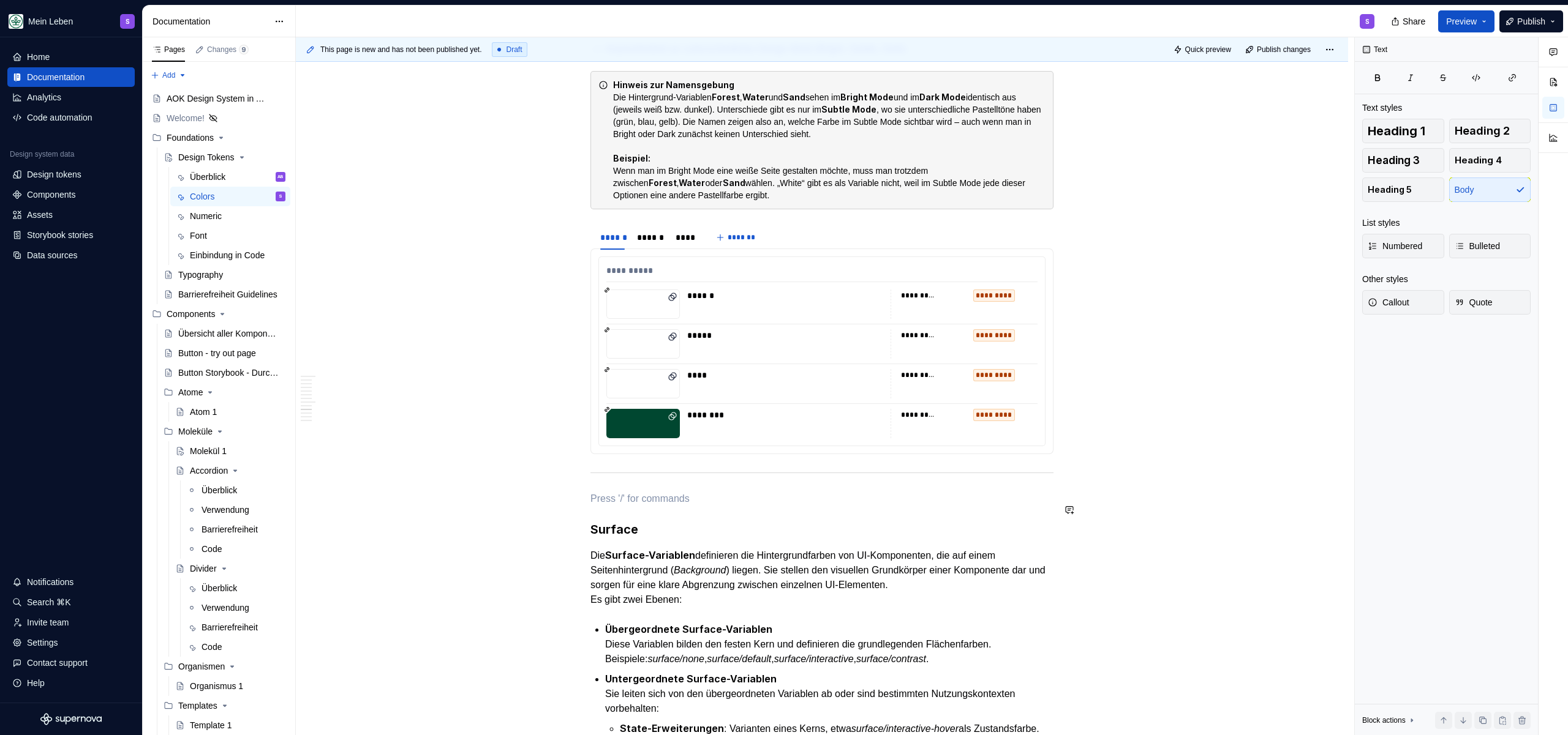
click at [630, 477] on div at bounding box center [822, 473] width 463 height 8
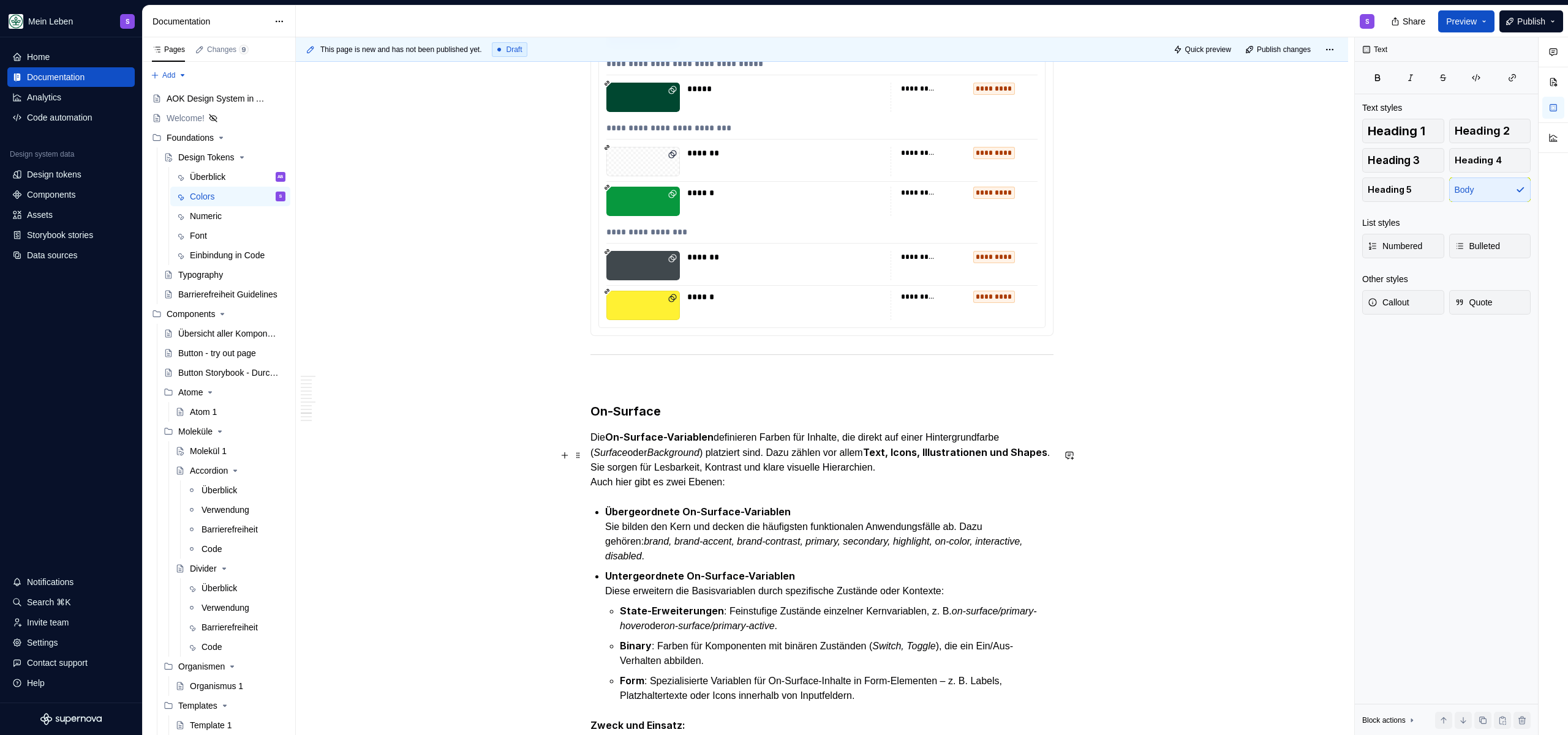
scroll to position [5833, 0]
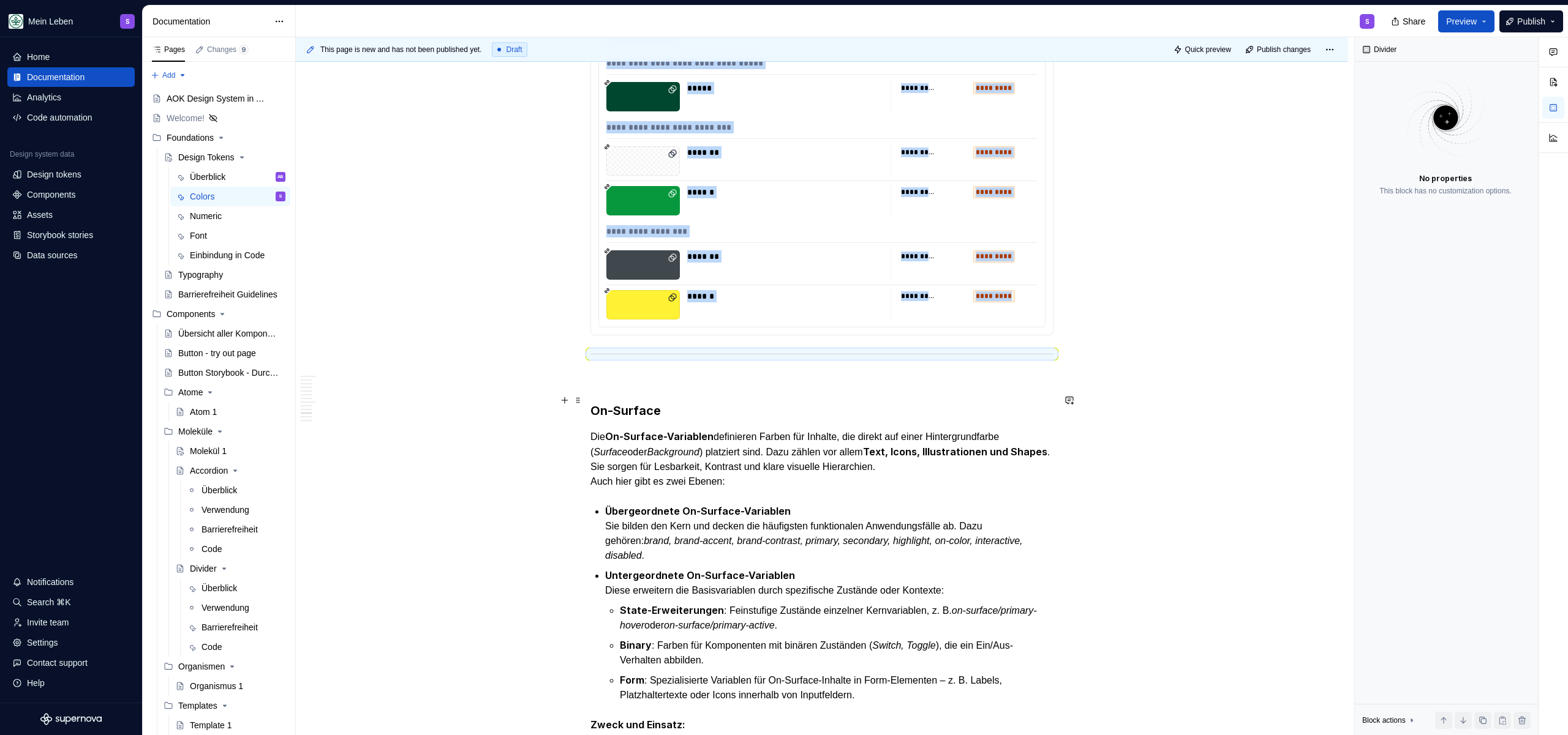
click at [634, 358] on div at bounding box center [822, 354] width 463 height 8
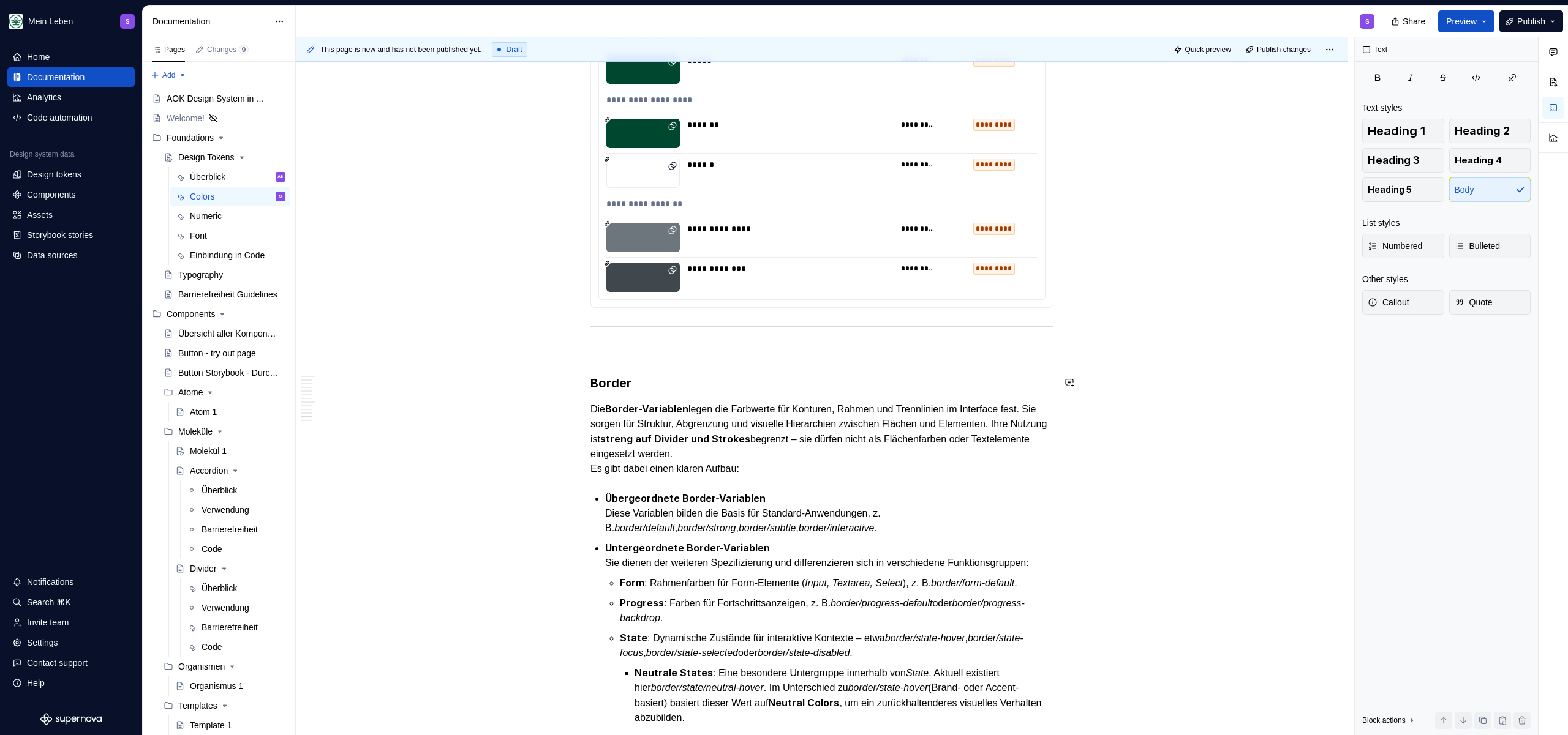
scroll to position [7296, 0]
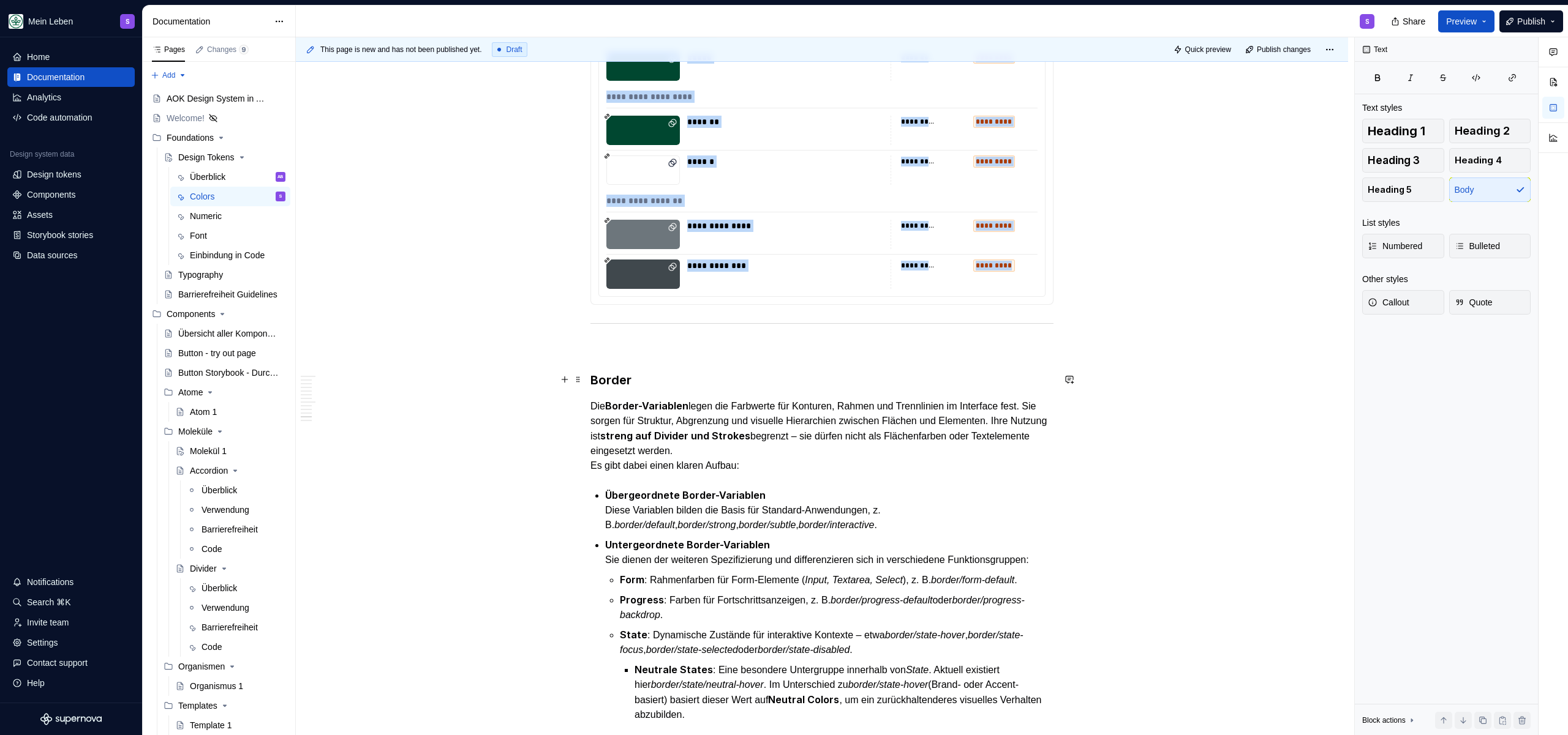
click at [719, 327] on div at bounding box center [822, 323] width 463 height 8
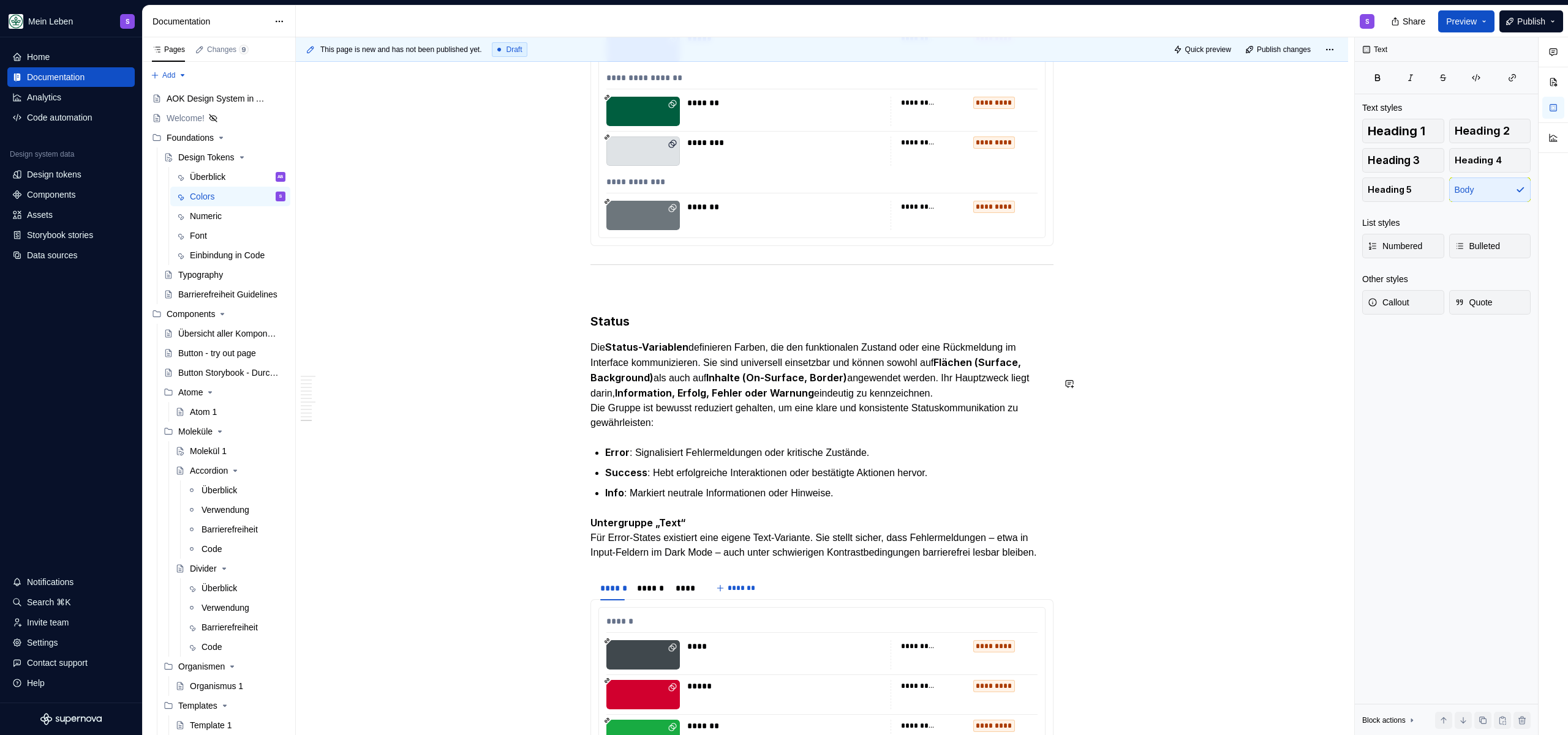
scroll to position [8649, 0]
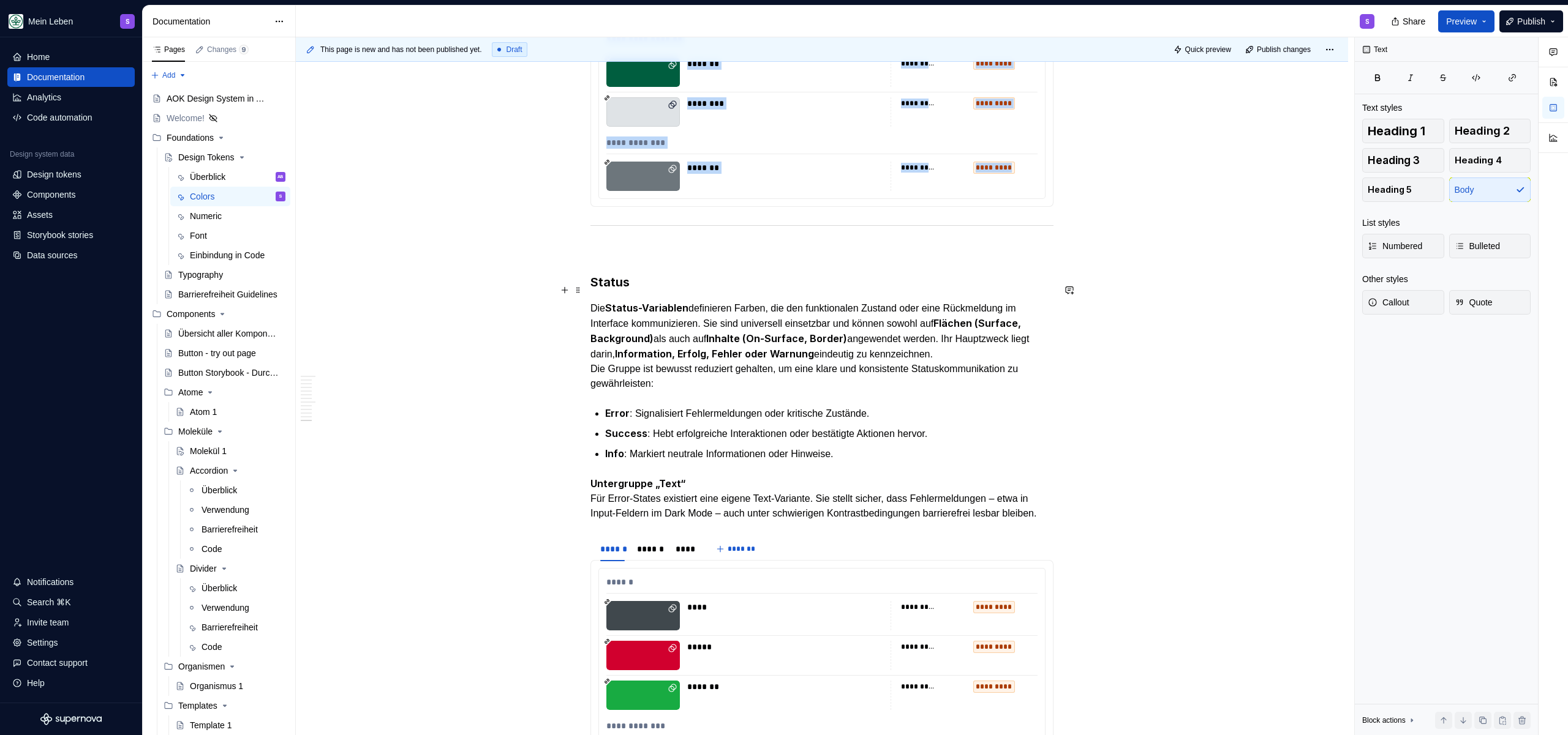
click at [679, 229] on div at bounding box center [822, 225] width 463 height 8
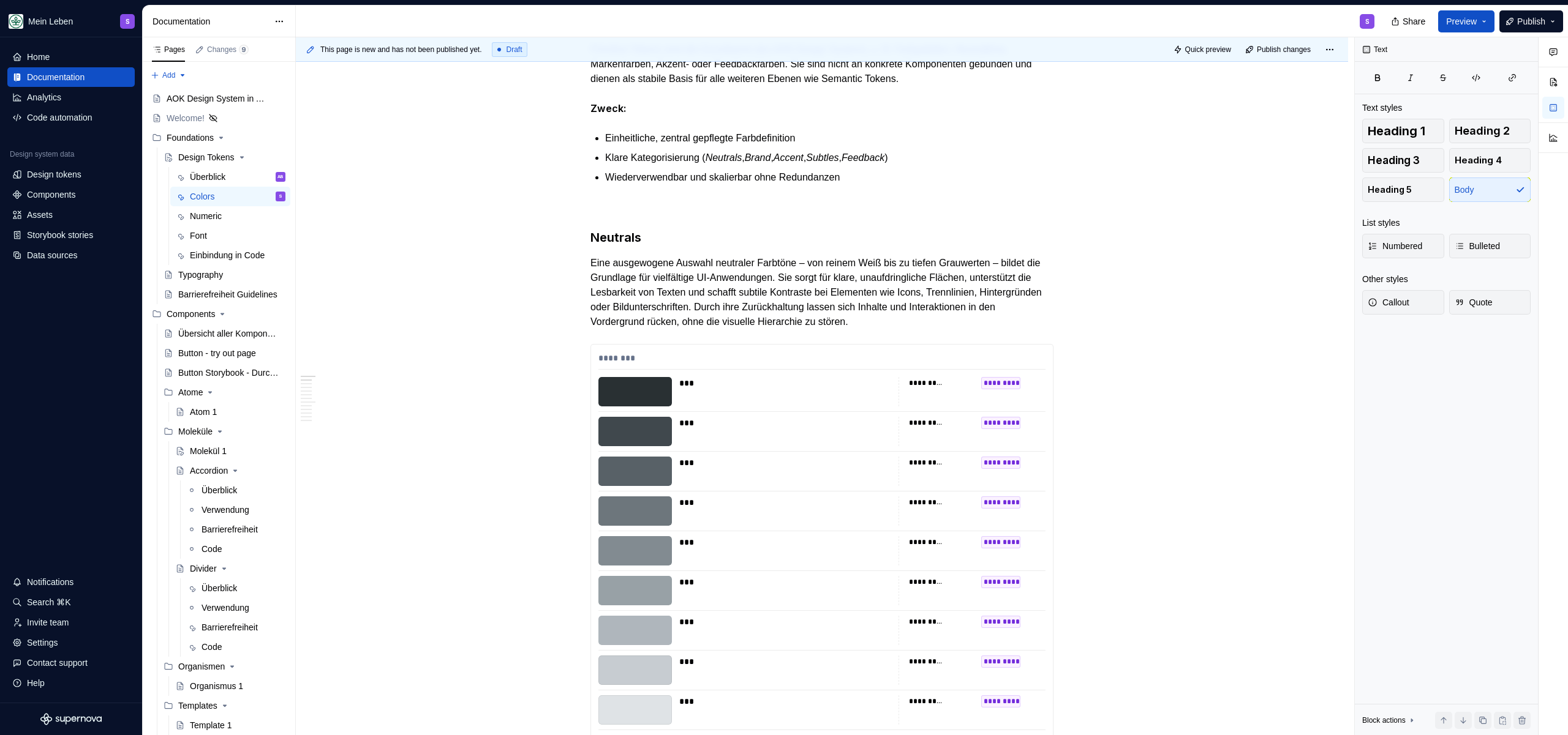
scroll to position [0, 0]
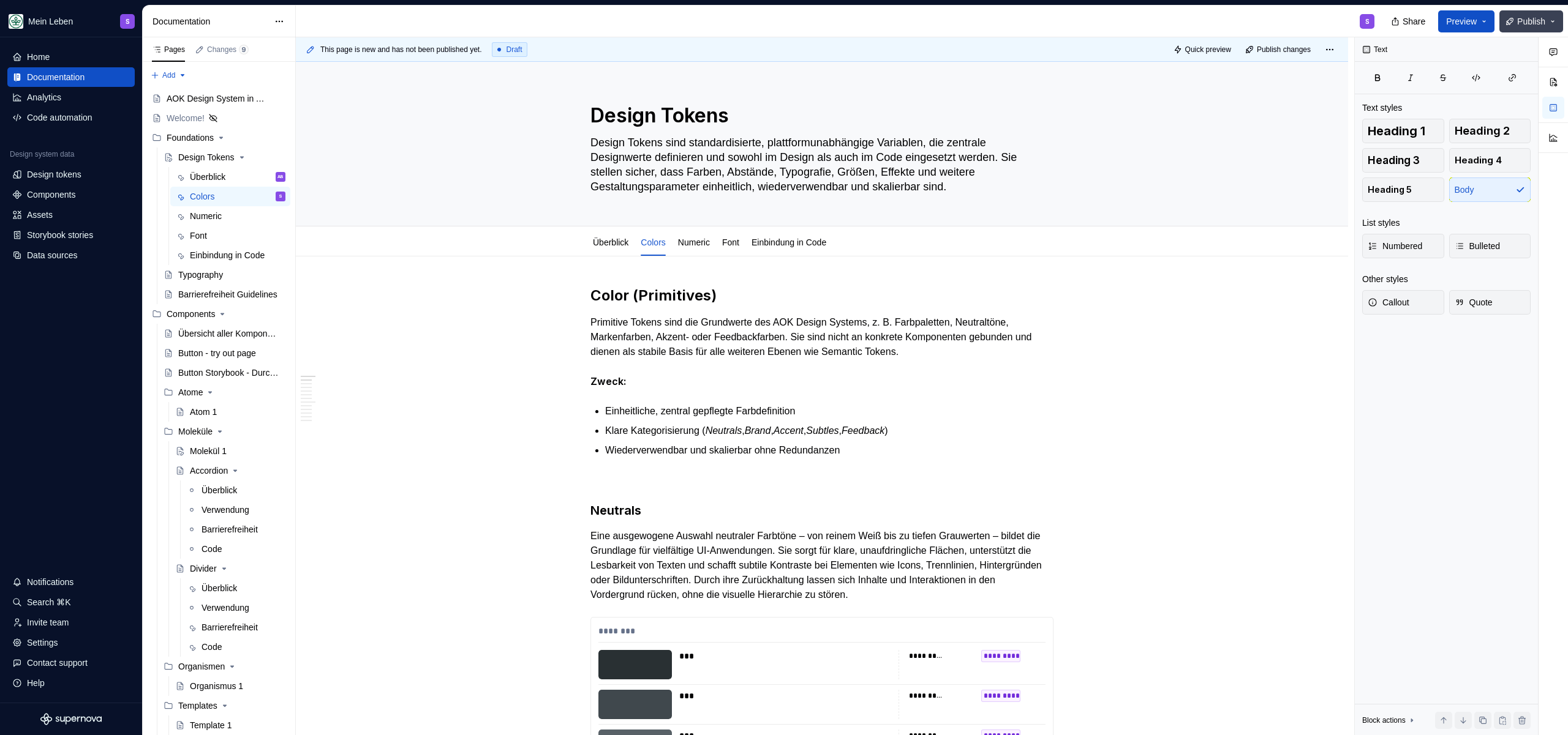
click at [1510, 21] on button "Publish" at bounding box center [1531, 21] width 64 height 22
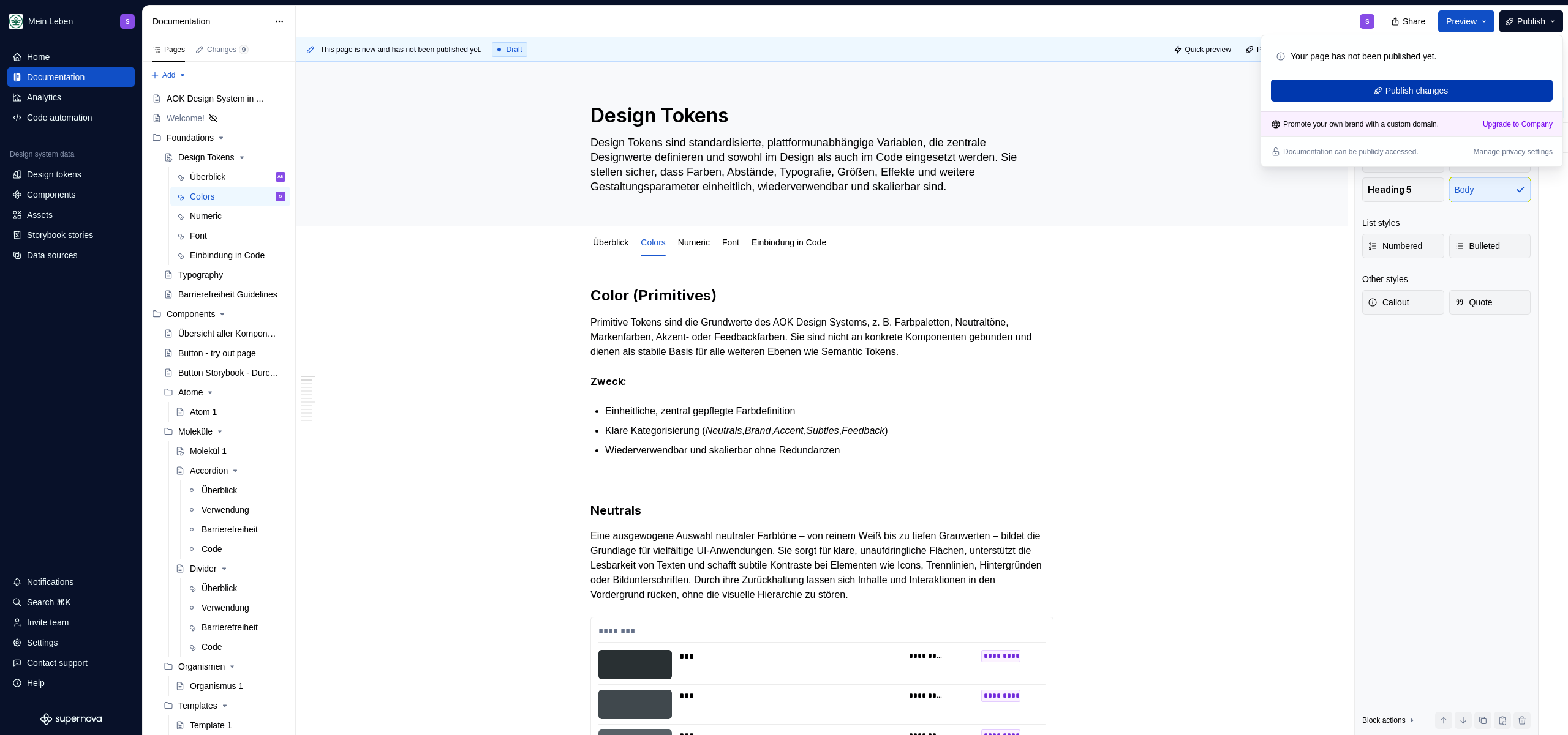
click at [1411, 87] on span "Publish changes" at bounding box center [1416, 91] width 63 height 12
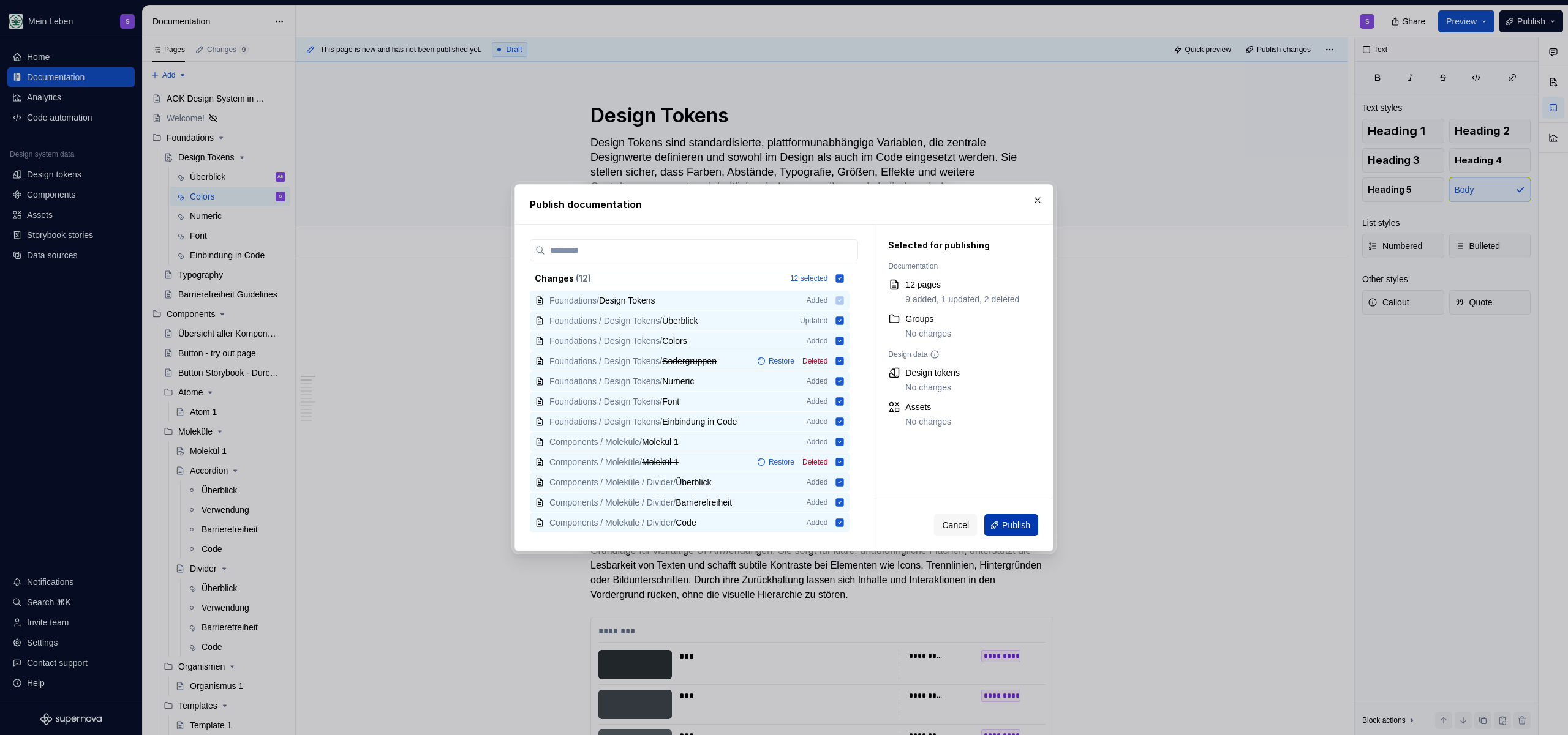
click at [1011, 531] on span "Publish" at bounding box center [1016, 525] width 29 height 12
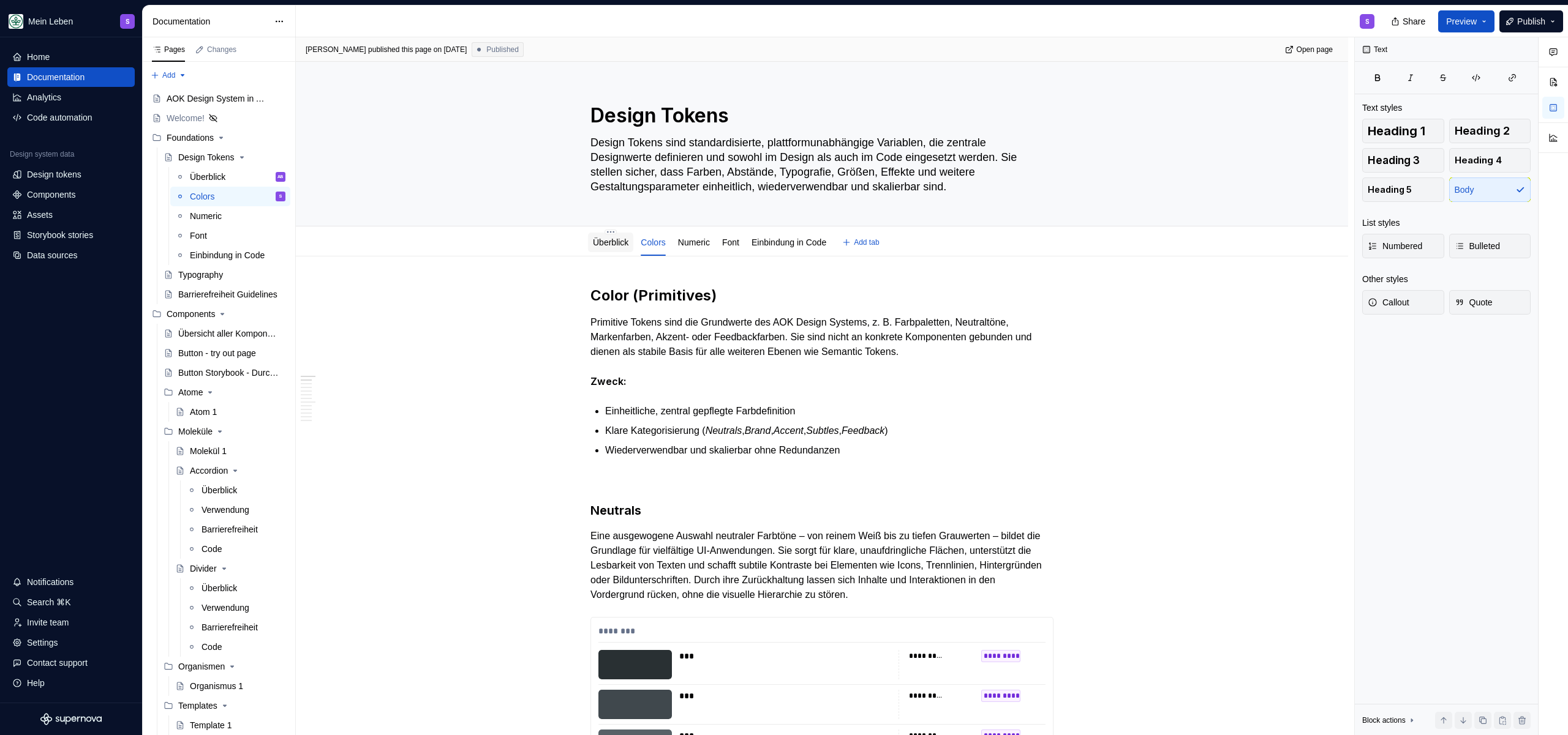
click at [608, 237] on link "Überblick" at bounding box center [610, 242] width 35 height 10
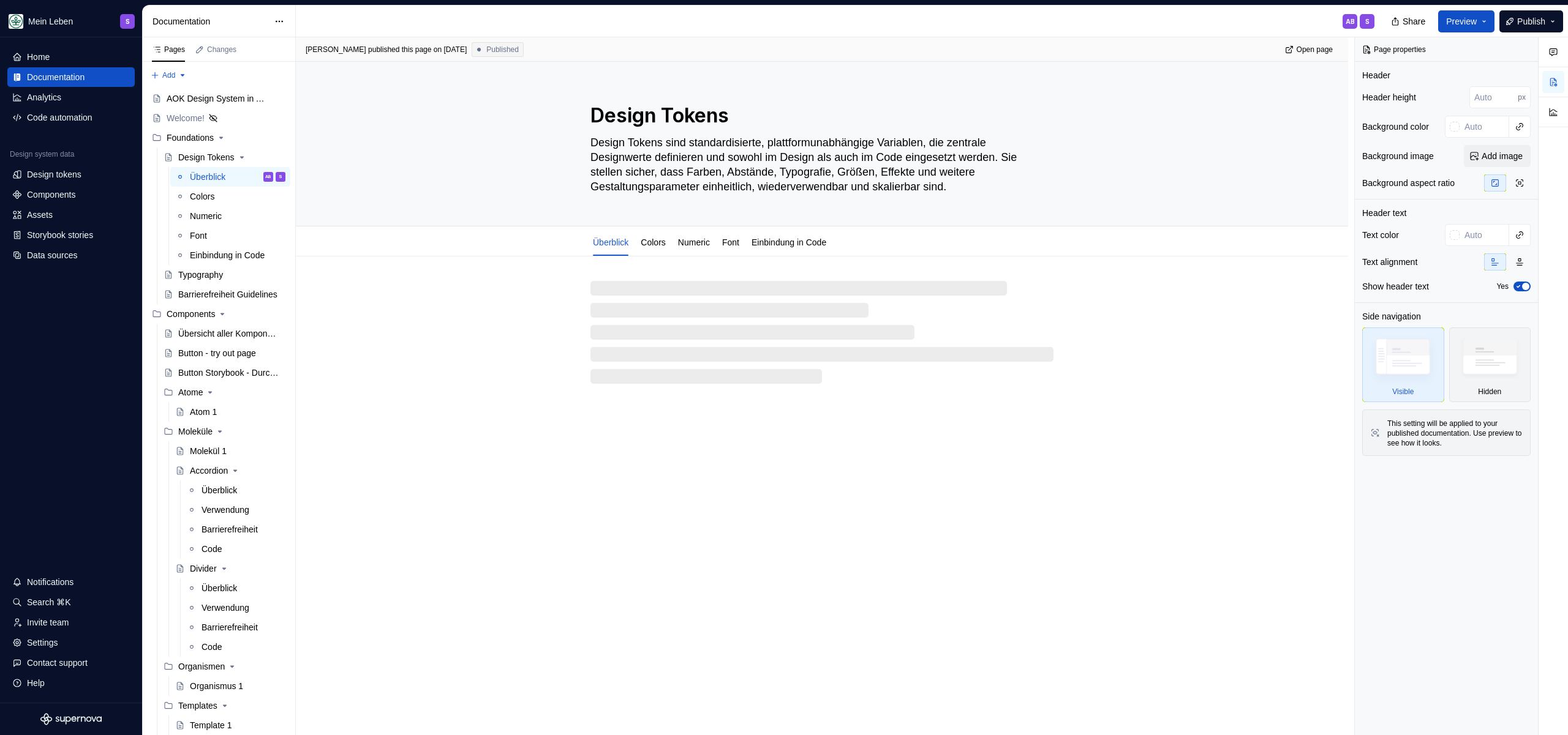
type textarea "*"
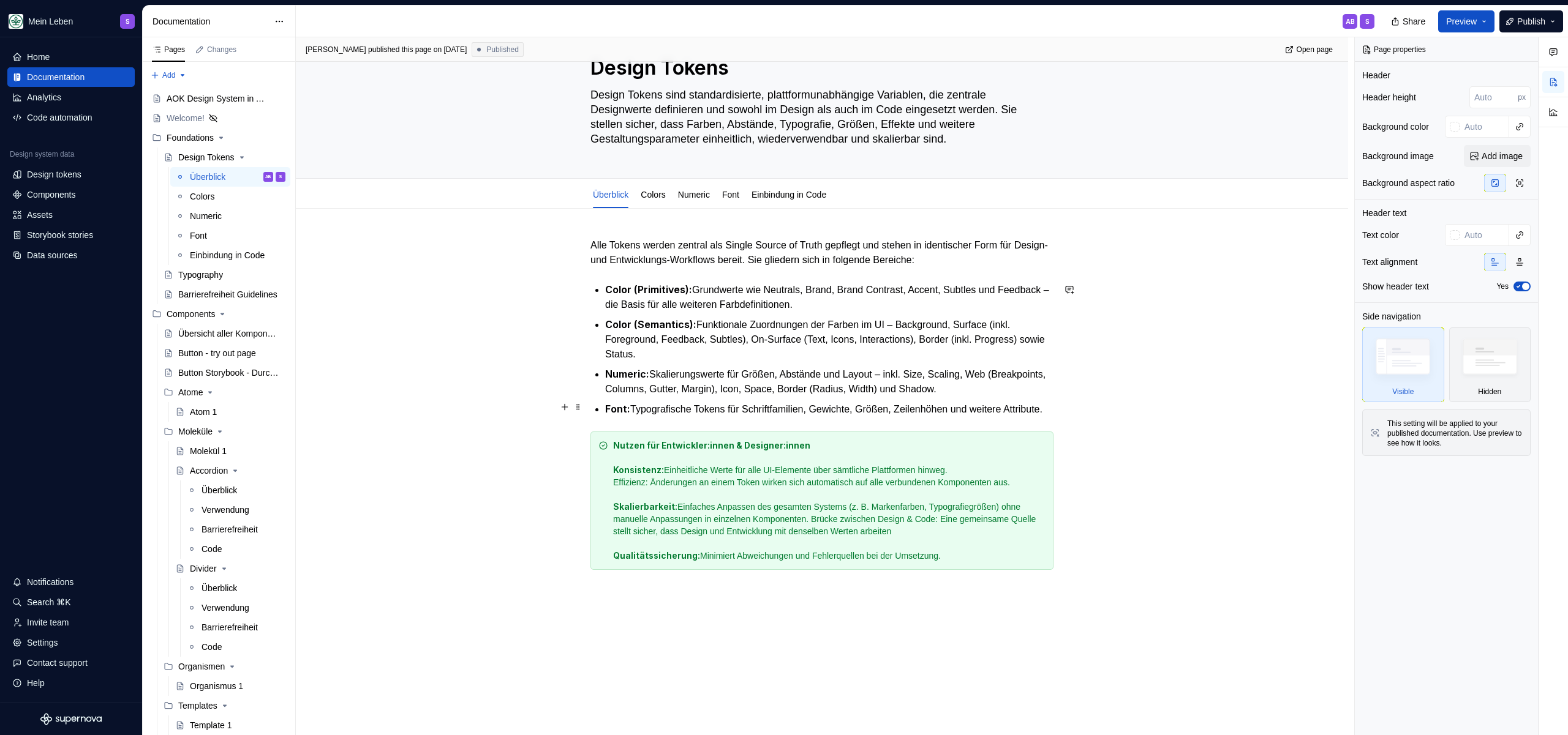
scroll to position [103, 0]
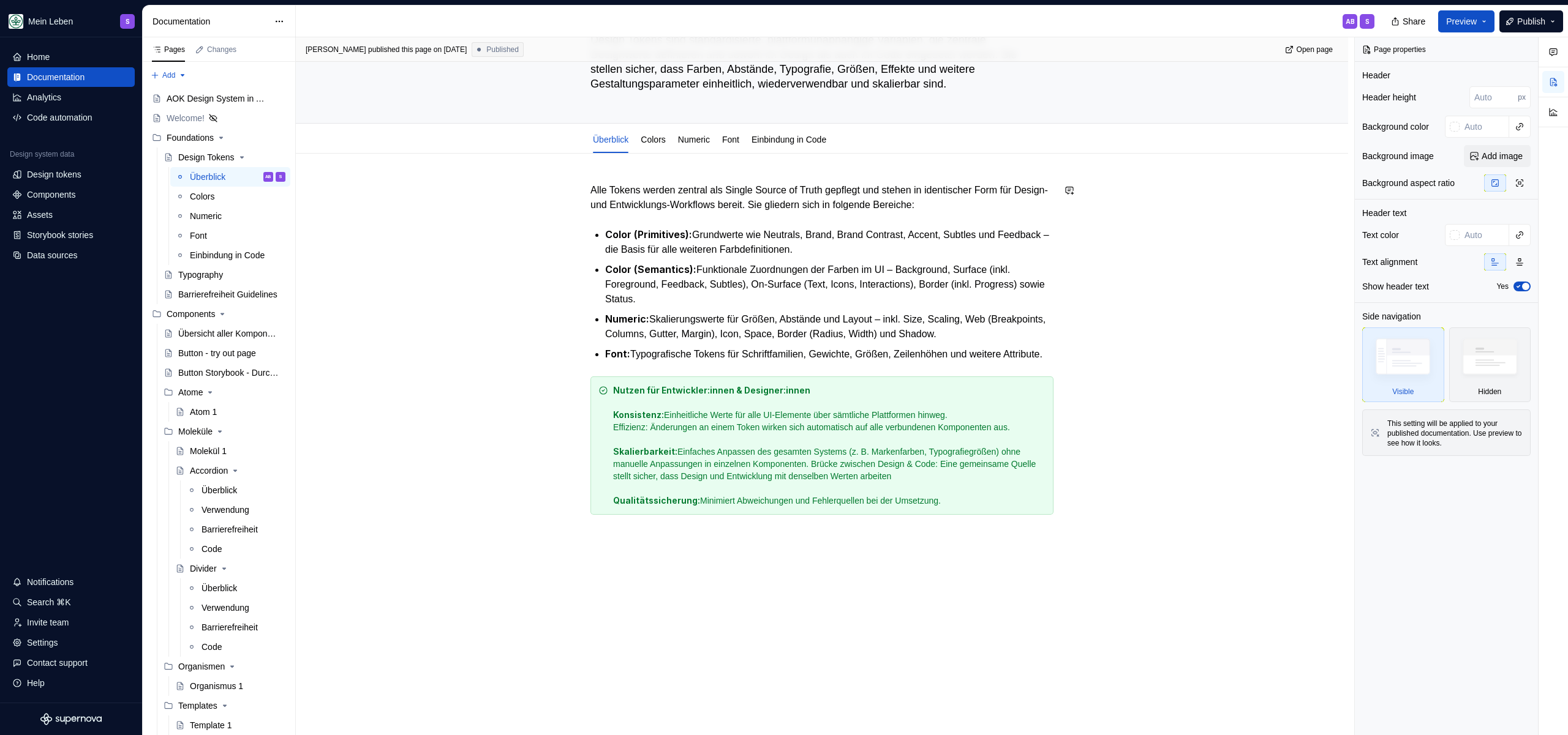
click at [679, 181] on div "Alle Tokens werden zentral als Single Source of Truth gepflegt und stehen in id…" at bounding box center [822, 452] width 1052 height 596
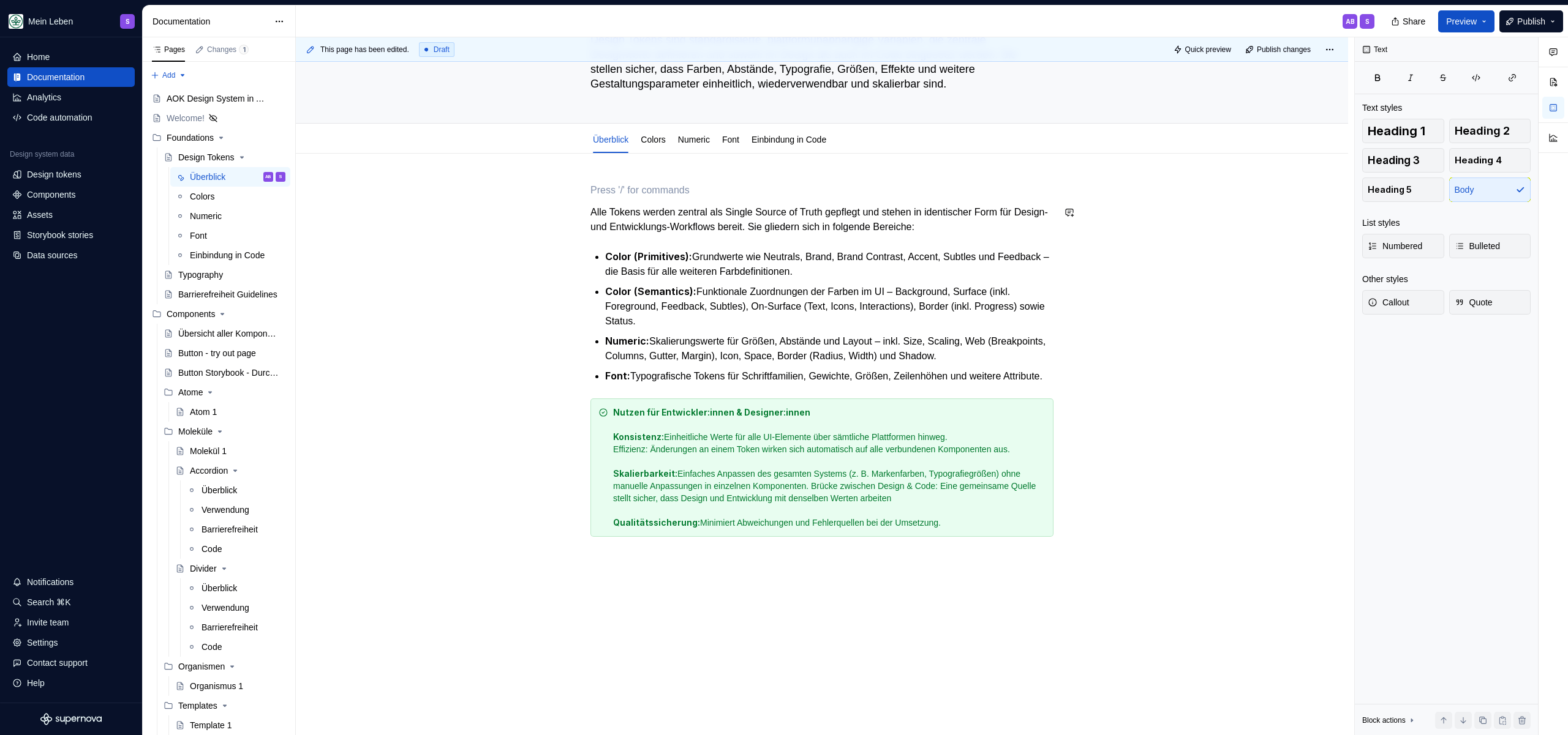
click at [771, 192] on p at bounding box center [822, 190] width 463 height 15
click at [771, 208] on p "Alle Tokens werden zentral als Single Source of Truth gepflegt und stehen in id…" at bounding box center [822, 220] width 463 height 29
click at [1025, 227] on p "Alle Tokens werden zentral als Single Source of Truth gepflegt und stehen in id…" at bounding box center [822, 220] width 463 height 29
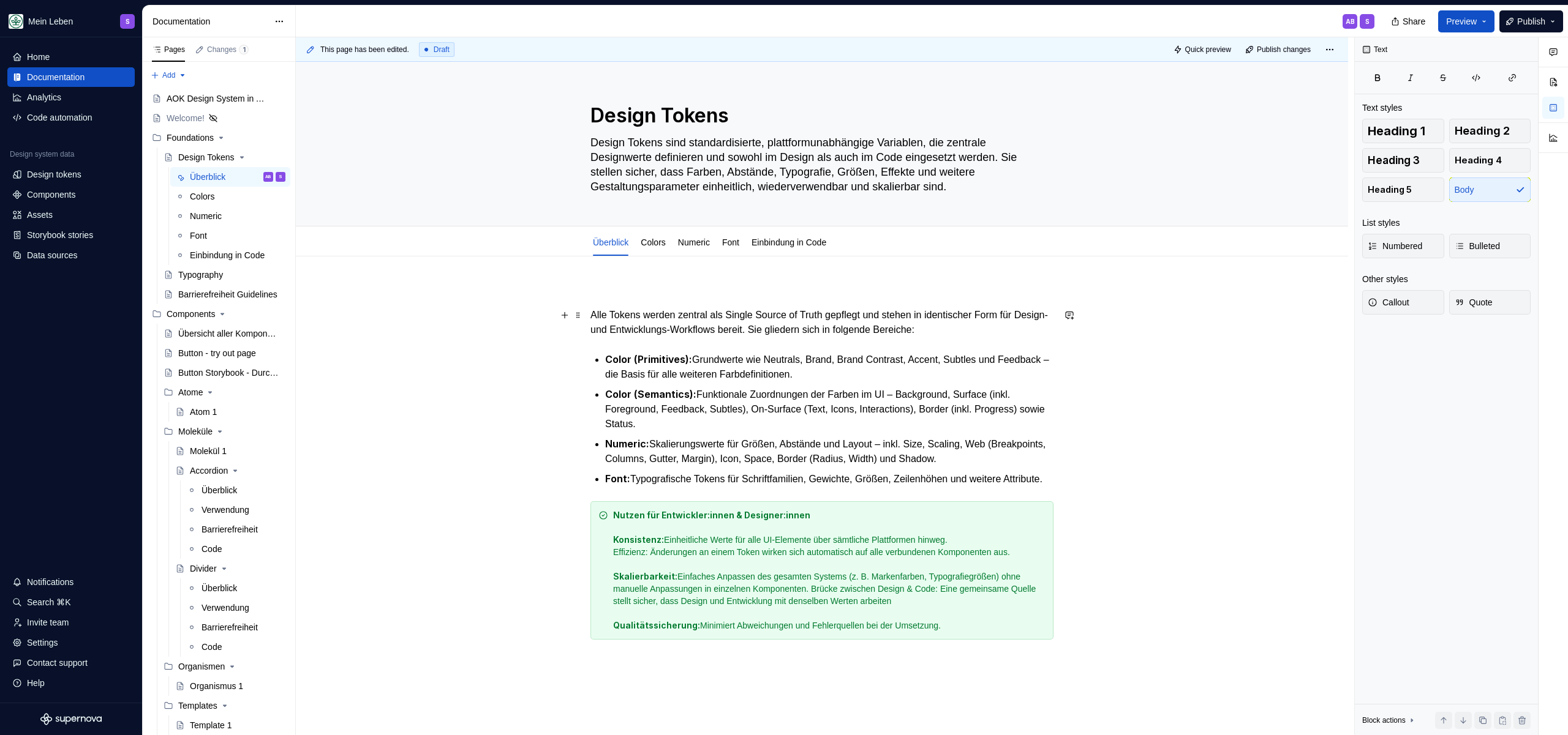
click at [634, 316] on p "Alle Tokens werden zentral als Single Source of Truth gepflegt und stehen in id…" at bounding box center [822, 323] width 463 height 29
click at [798, 309] on p "Alle Tokens werden zentral als Single Source of Truth gepflegt und stehen in id…" at bounding box center [822, 323] width 463 height 29
click at [772, 328] on p "Alle Tokens werden zentral als Single Source of Truth gepflegt und stehen in id…" at bounding box center [822, 323] width 463 height 29
click at [990, 332] on p "Alle Tokens werden zentral als Single Source of Truth gepflegt und stehen in id…" at bounding box center [822, 323] width 463 height 29
click at [785, 306] on div "Alle Tokens werden zentral als Single Source of Truth gepflegt und stehen in id…" at bounding box center [822, 462] width 463 height 354
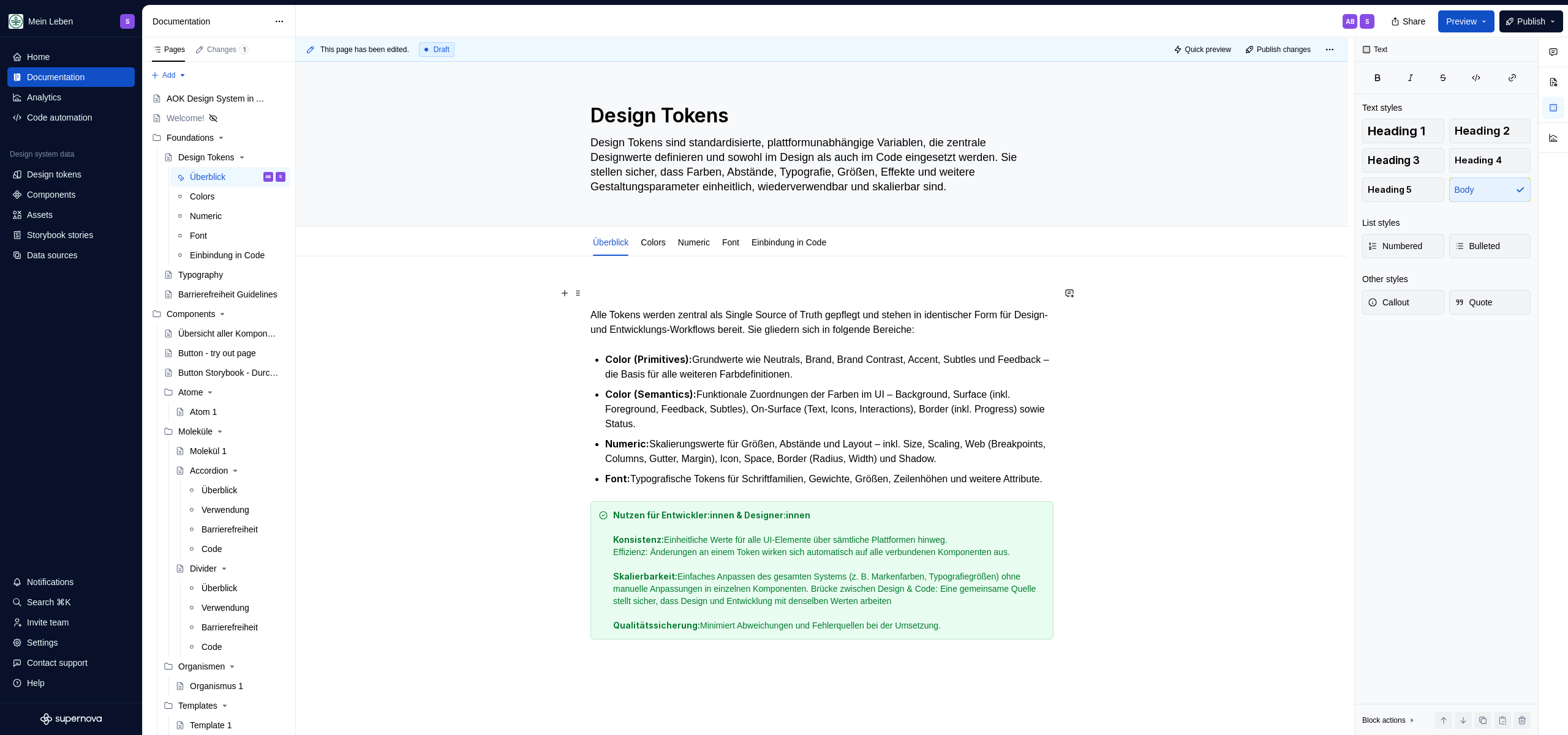
click at [812, 264] on div "Alle Tokens werden zentral als Single Source of Truth gepflegt und stehen in id…" at bounding box center [822, 565] width 1052 height 618
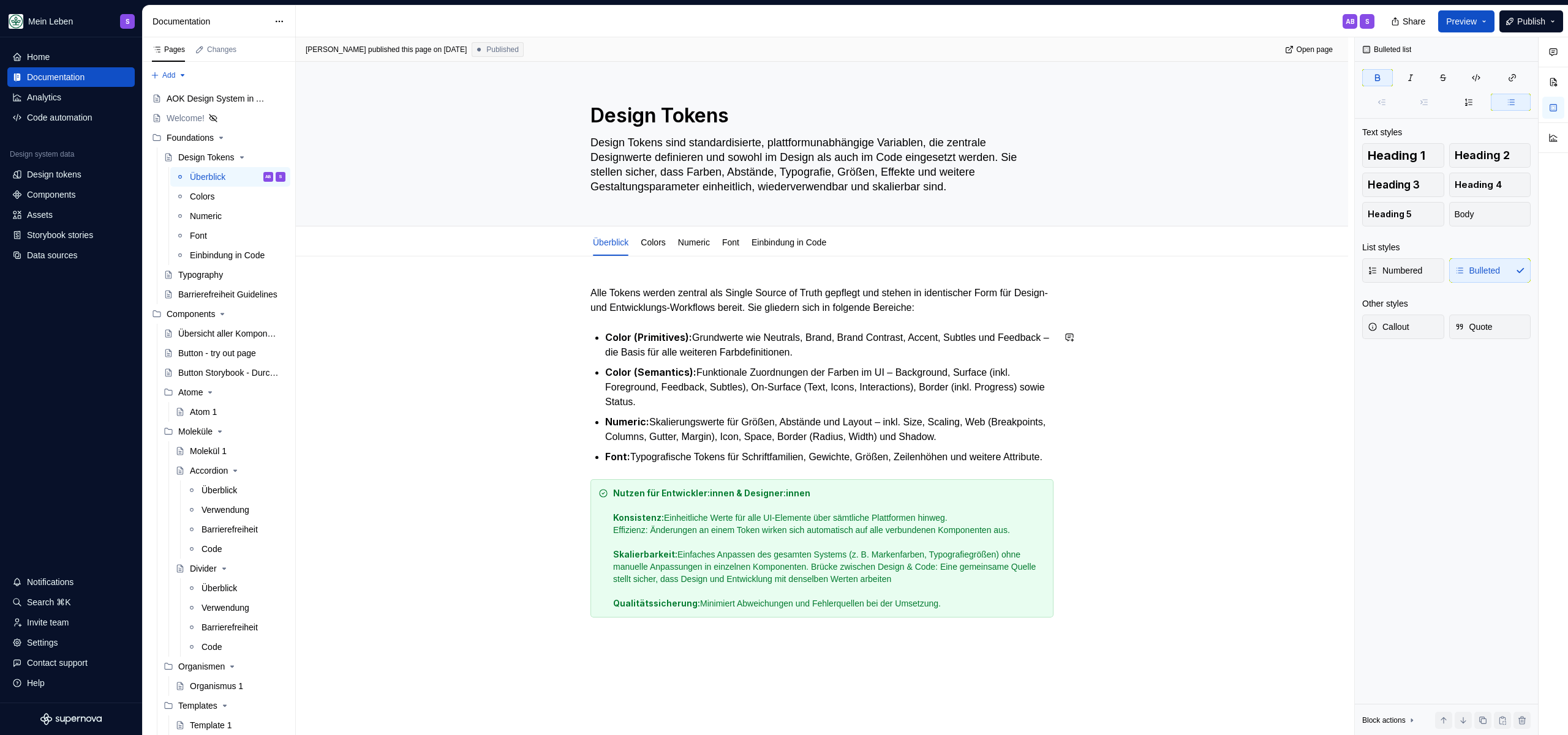
click at [756, 323] on div "Alle Tokens werden zentral als Single Source of Truth gepflegt und stehen in id…" at bounding box center [822, 451] width 463 height 332
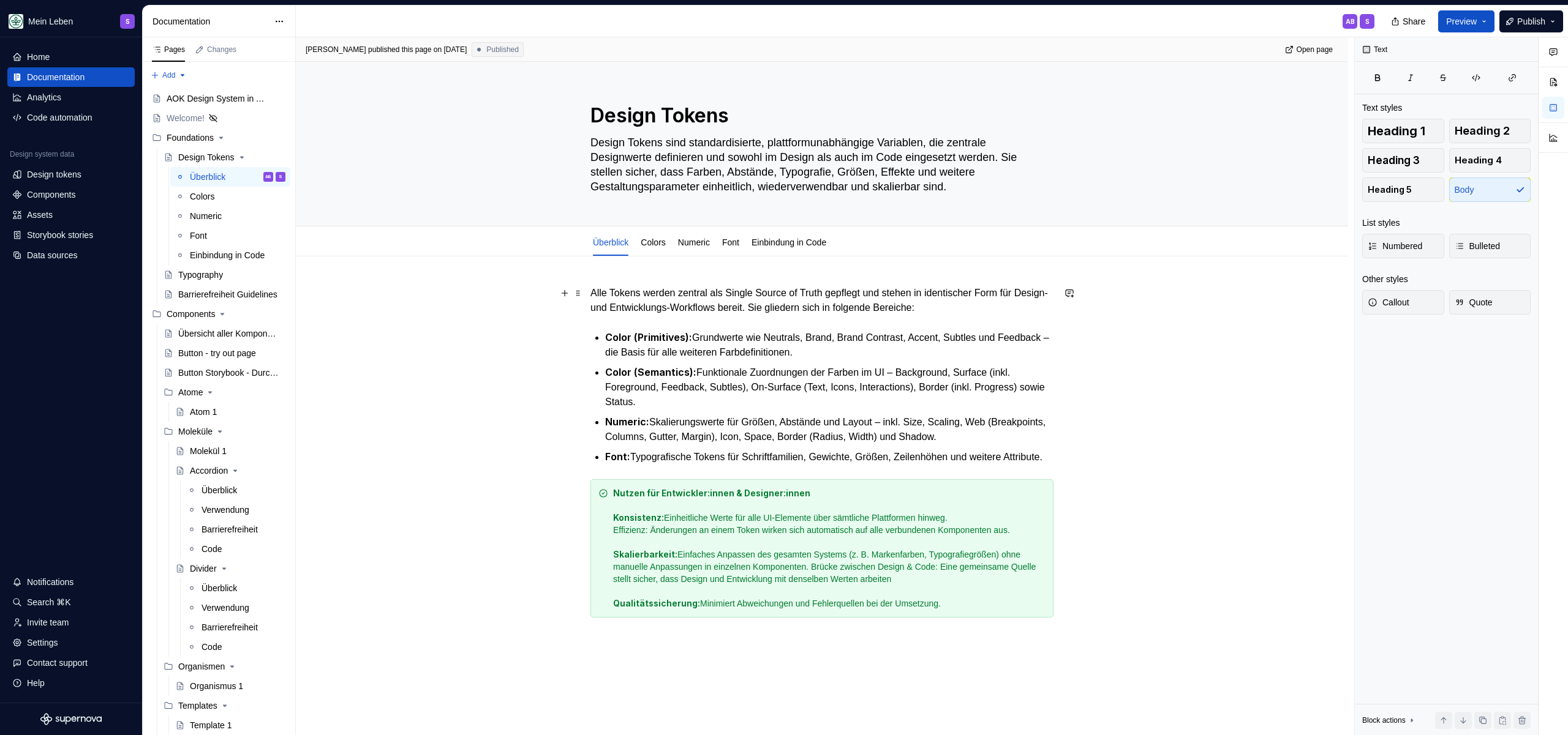
click at [1022, 306] on p "Alle Tokens werden zentral als Single Source of Truth gepflegt und stehen in id…" at bounding box center [822, 300] width 463 height 29
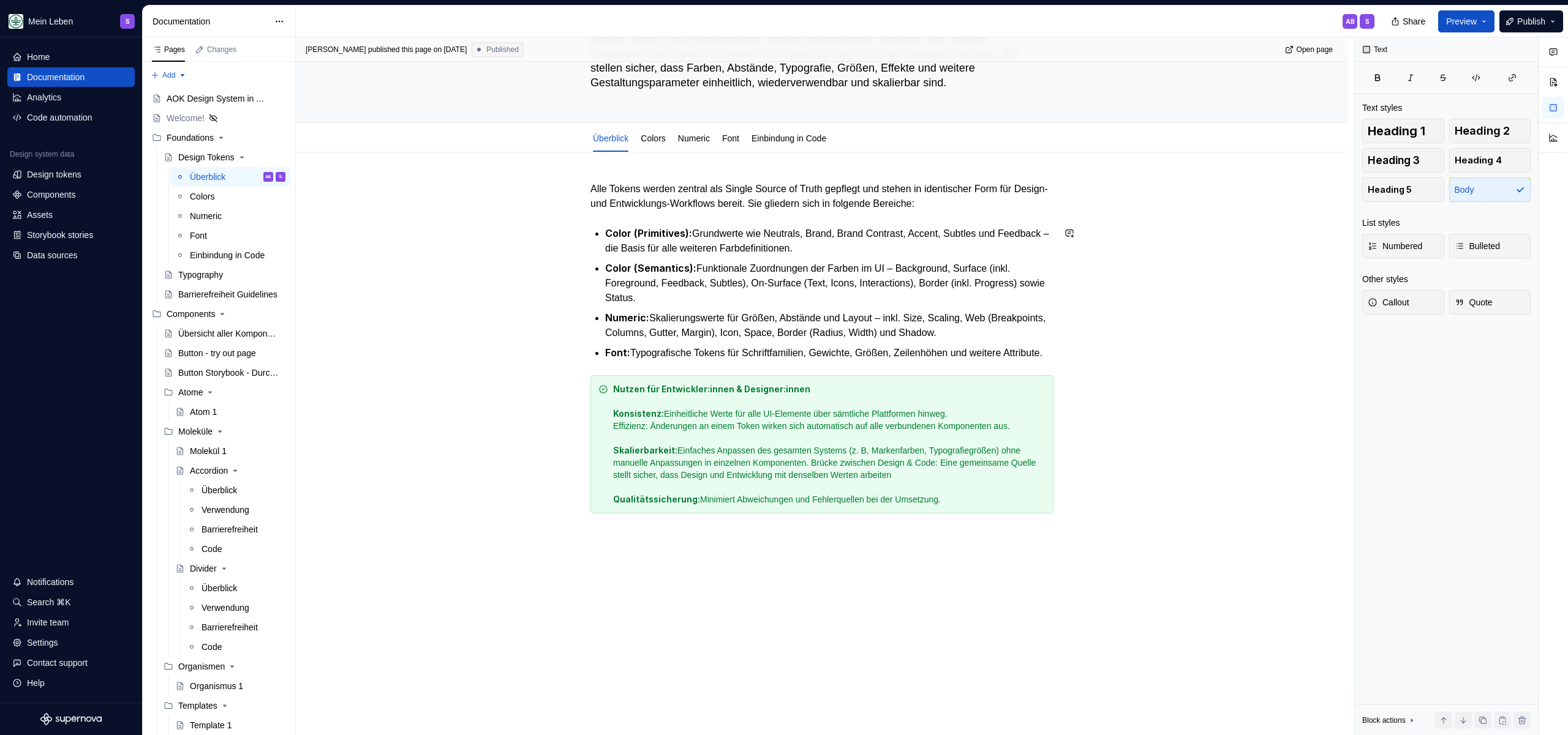
click at [673, 380] on div "Alle Tokens werden zentral als Single Source of Truth gepflegt und stehen in id…" at bounding box center [822, 347] width 463 height 332
click at [676, 373] on div "Alle Tokens werden zentral als Single Source of Truth gepflegt und stehen in id…" at bounding box center [822, 347] width 463 height 332
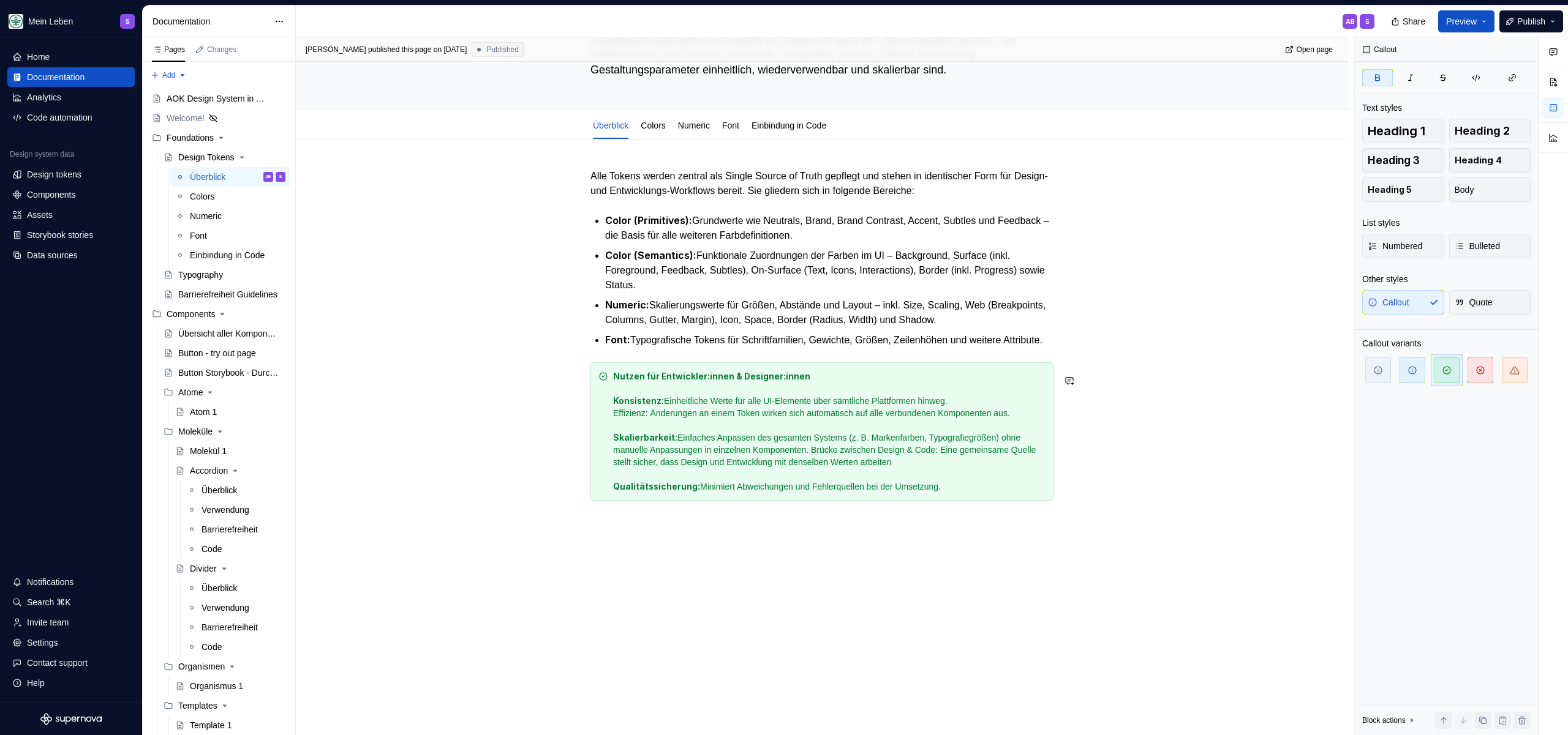
click at [666, 519] on div "Alle Tokens werden zentral als Single Source of Truth gepflegt und stehen in id…" at bounding box center [822, 437] width 1052 height 596
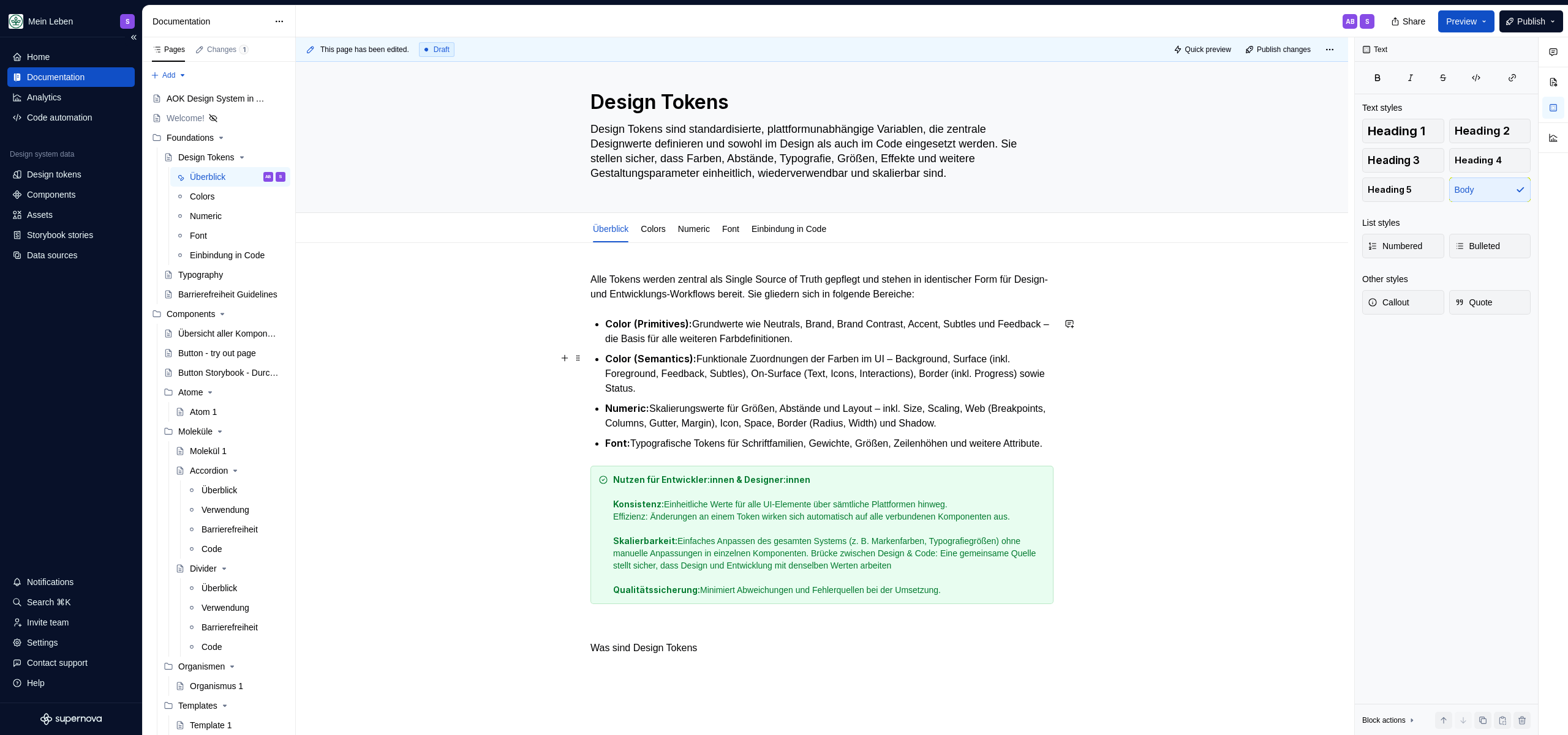
scroll to position [0, 0]
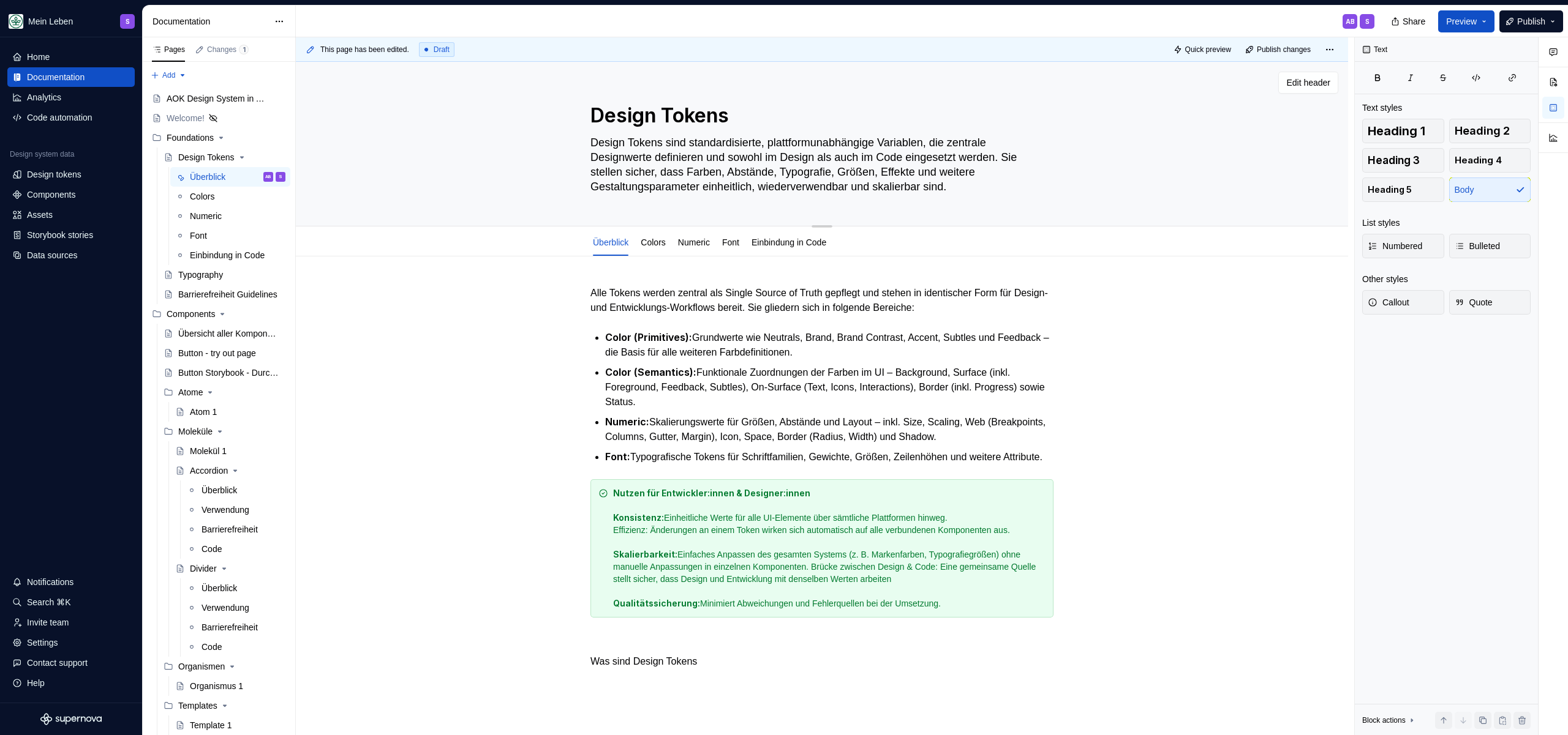
click at [790, 158] on textarea "Design Tokens sind standardisierte, plattformunabhängige Variablen, die zentral…" at bounding box center [819, 164] width 463 height 64
click at [674, 153] on textarea "Design Tokens sind standardisierte, plattformunabhängige Variablen, die zentral…" at bounding box center [819, 164] width 463 height 64
click at [732, 149] on textarea "Design Tokens sind standardisierte, plattformunabhängige Variablen, die zentral…" at bounding box center [819, 164] width 463 height 64
click at [855, 148] on textarea "Design Tokens sind standardisierte, plattformunabhängige Variablen, die zentral…" at bounding box center [819, 164] width 463 height 64
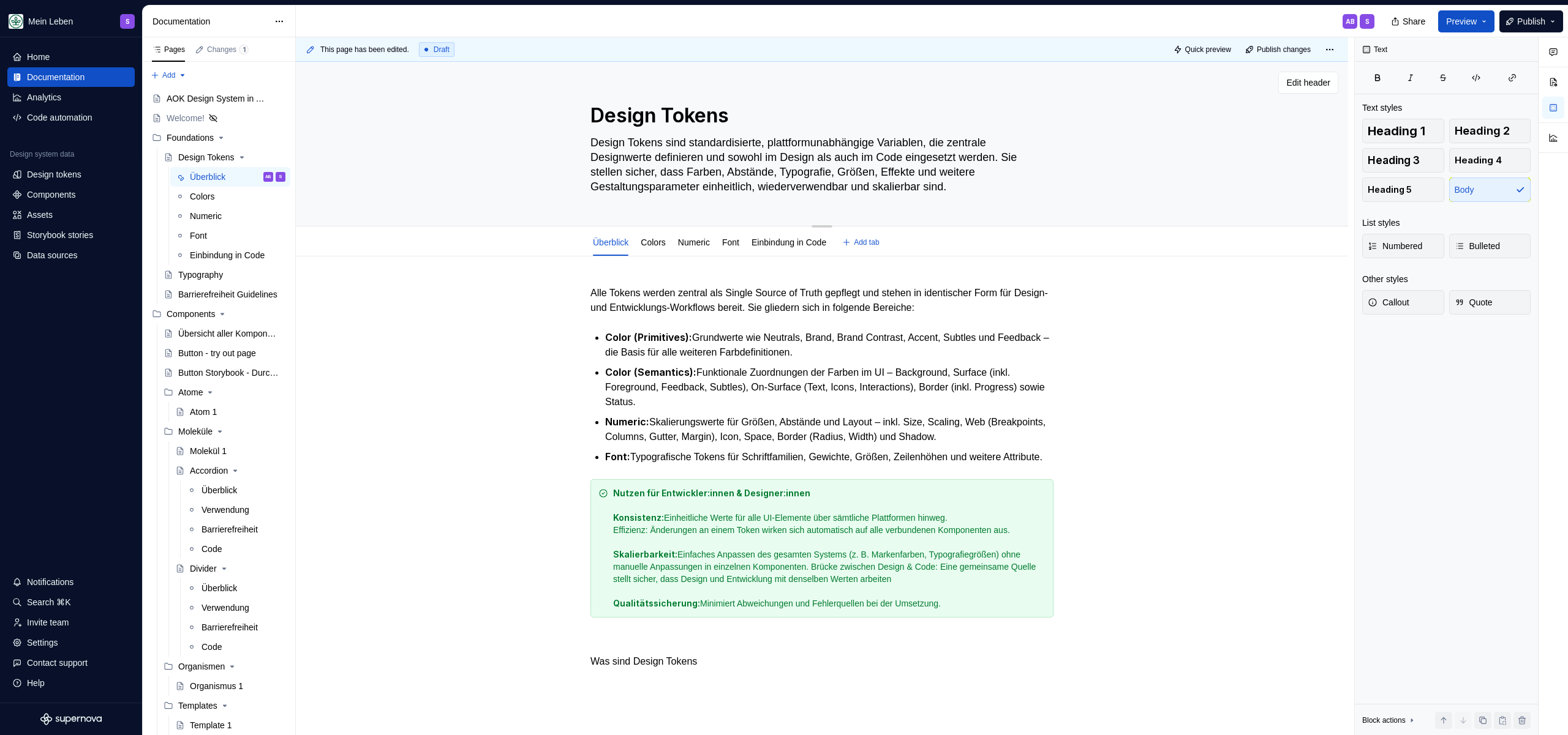
click at [1007, 139] on textarea "Design Tokens sind standardisierte, plattformunabhängige Variablen, die zentral…" at bounding box center [819, 164] width 463 height 64
click at [664, 158] on textarea "Design Tokens sind standardisierte, plattformunabhängige Variablen, die zentral…" at bounding box center [819, 164] width 463 height 64
type textarea "*"
type textarea "Design Tokens sind standardisierte, plattformunabhängige Variablen, die zentral…"
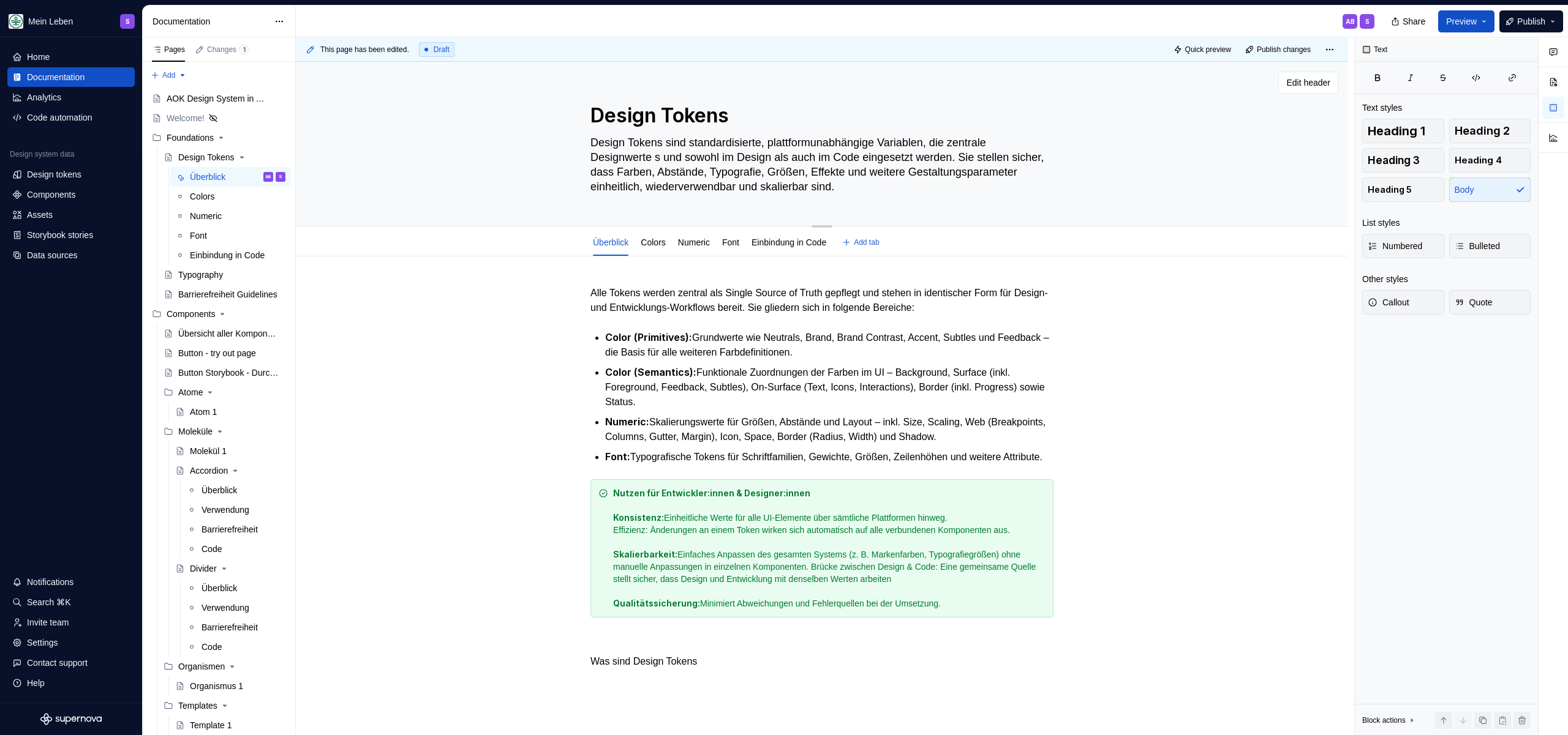
type textarea "*"
type textarea "Design Tokens sind standardisierte, plattformunabhängige Variablen, die zentral…"
type textarea "*"
type textarea "Design Tokens sind standardisierte, plattformunabhängige Variablen, die zentral…"
type textarea "*"
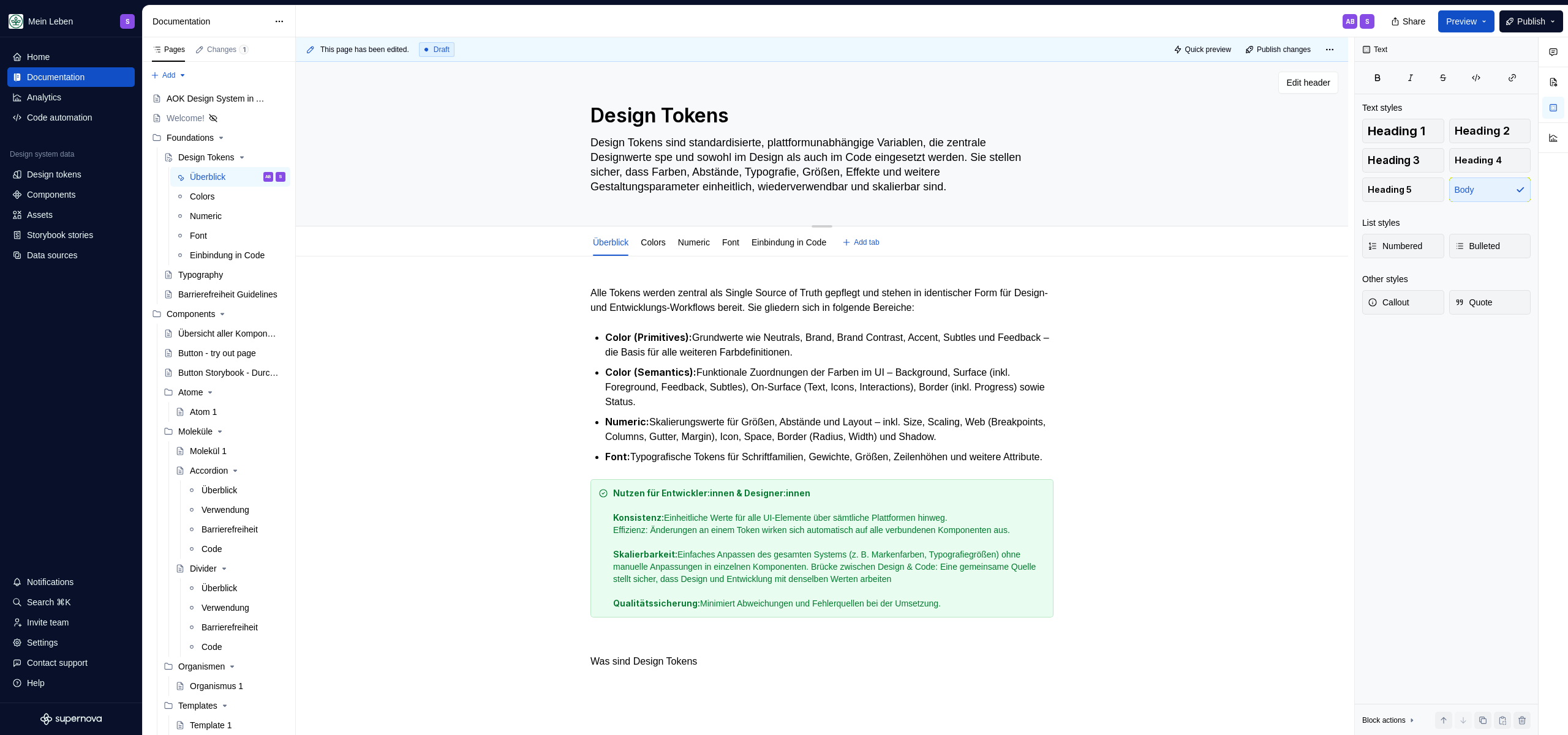
type textarea "Design Tokens sind standardisierte, plattformunabhängige Variablen, die zentral…"
type textarea "*"
type textarea "Design Tokens sind standardisierte, plattformunabhängige Variablen, die zentral…"
type textarea "*"
type textarea "Design Tokens sind standardisierte, plattformunabhängige Variablen, die zentral…"
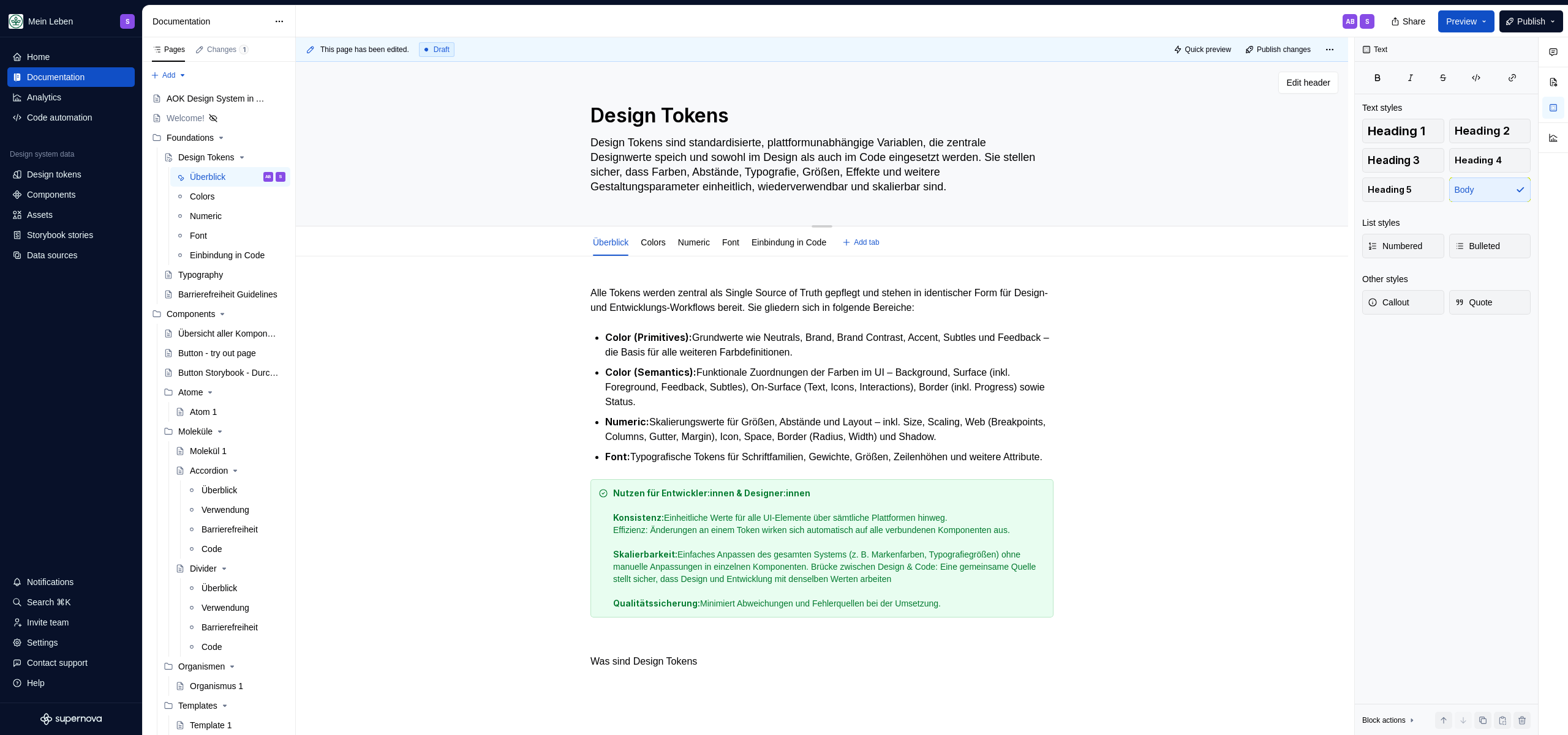
type textarea "*"
type textarea "Design Tokens sind standardisierte, plattformunabhängige Variablen, die zentral…"
type textarea "*"
type textarea "Design Tokens sind standardisierte, plattformunabhängige Variablen, die zentral…"
type textarea "*"
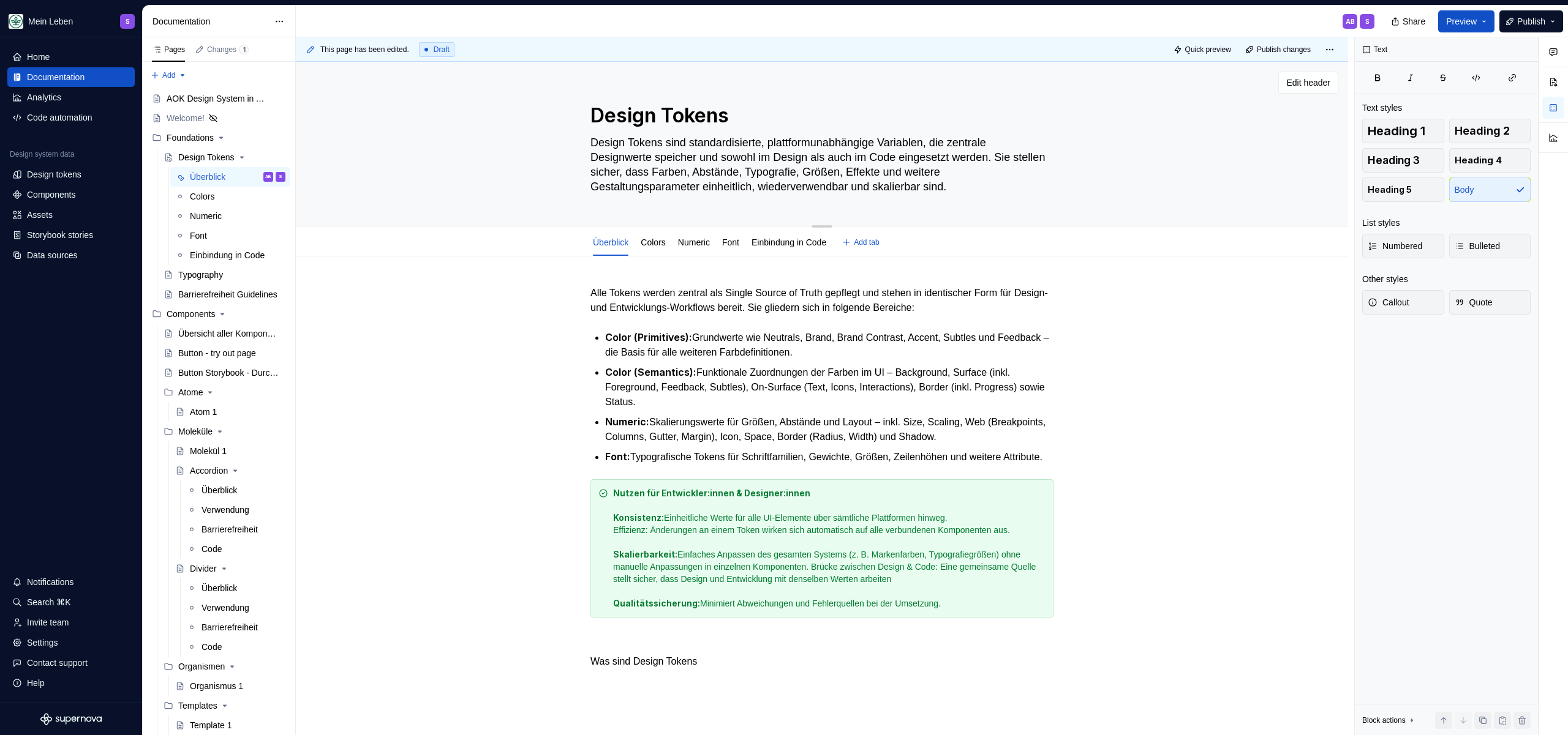
type textarea "Design Tokens sind standardisierte, plattformunabhängige Variablen, die zentral…"
type textarea "*"
type textarea "Design Tokens sind standardisierte, plattformunabhängige Variablen, die zentral…"
type textarea "*"
type textarea "Design Tokens sind standardisierte, plattformunabhängige Variablen, die zentral…"
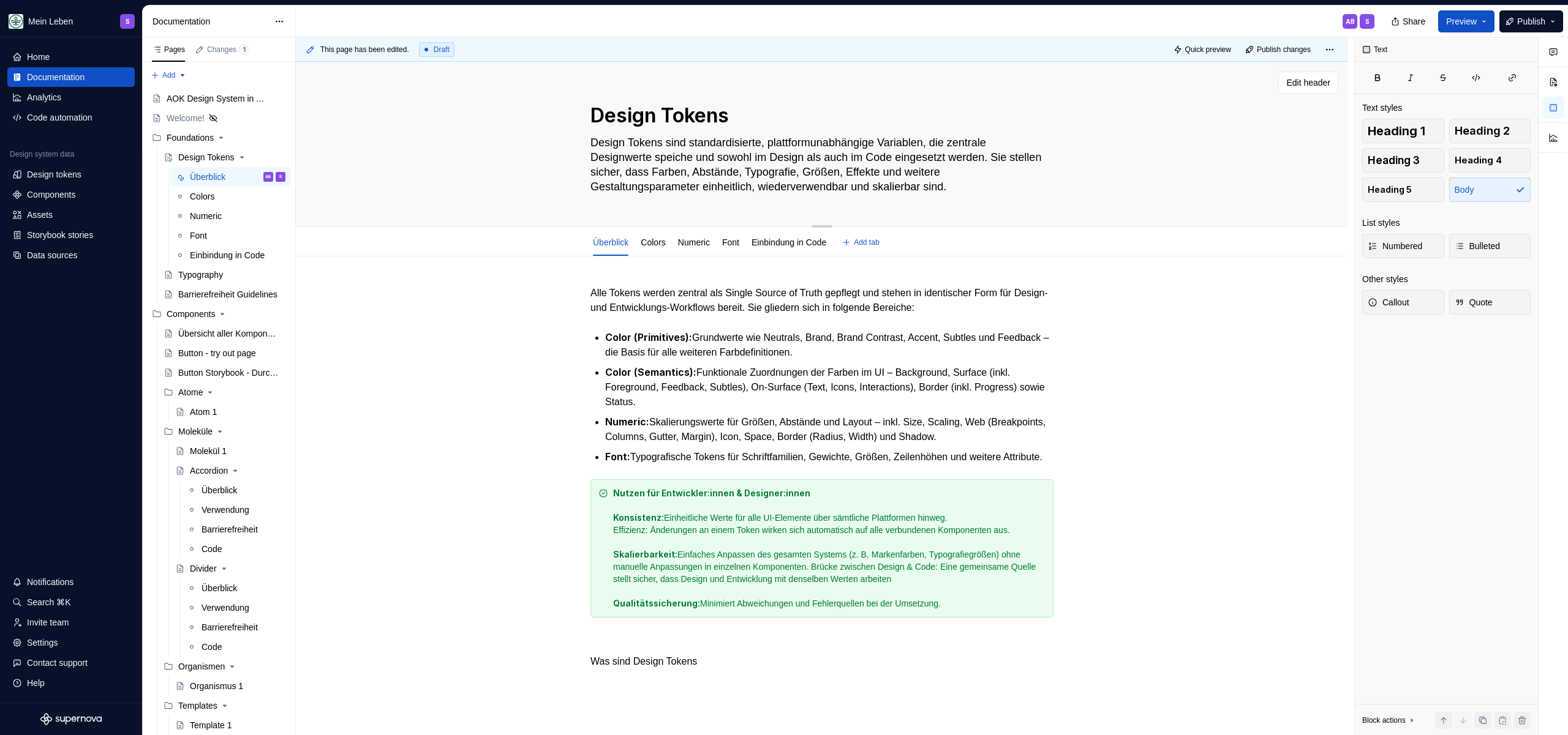
type textarea "*"
type textarea "Design Tokens sind standardisierte, plattformunabhängige Variablen, die zentral…"
type textarea "*"
type textarea "Design Tokens sind standardisierte, plattformunabhängige Variablen, die zentral…"
type textarea "*"
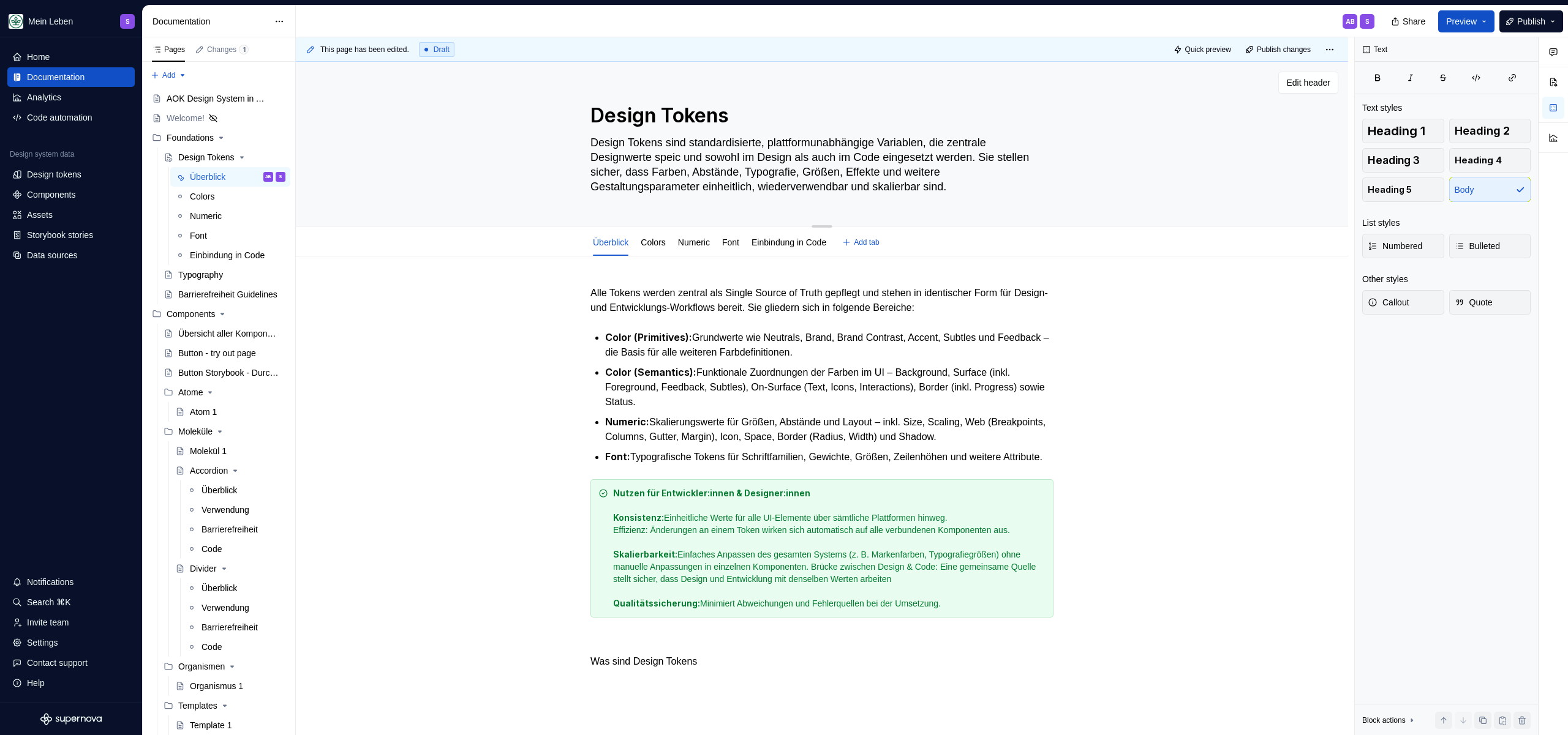
type textarea "Design Tokens sind standardisierte, plattformunabhängige Variablen, die zentral…"
type textarea "*"
type textarea "Design Tokens sind standardisierte, plattformunabhängige Variablen, die zentral…"
type textarea "*"
type textarea "Design Tokens sind standardisierte, plattformunabhängige Variablen, die zentral…"
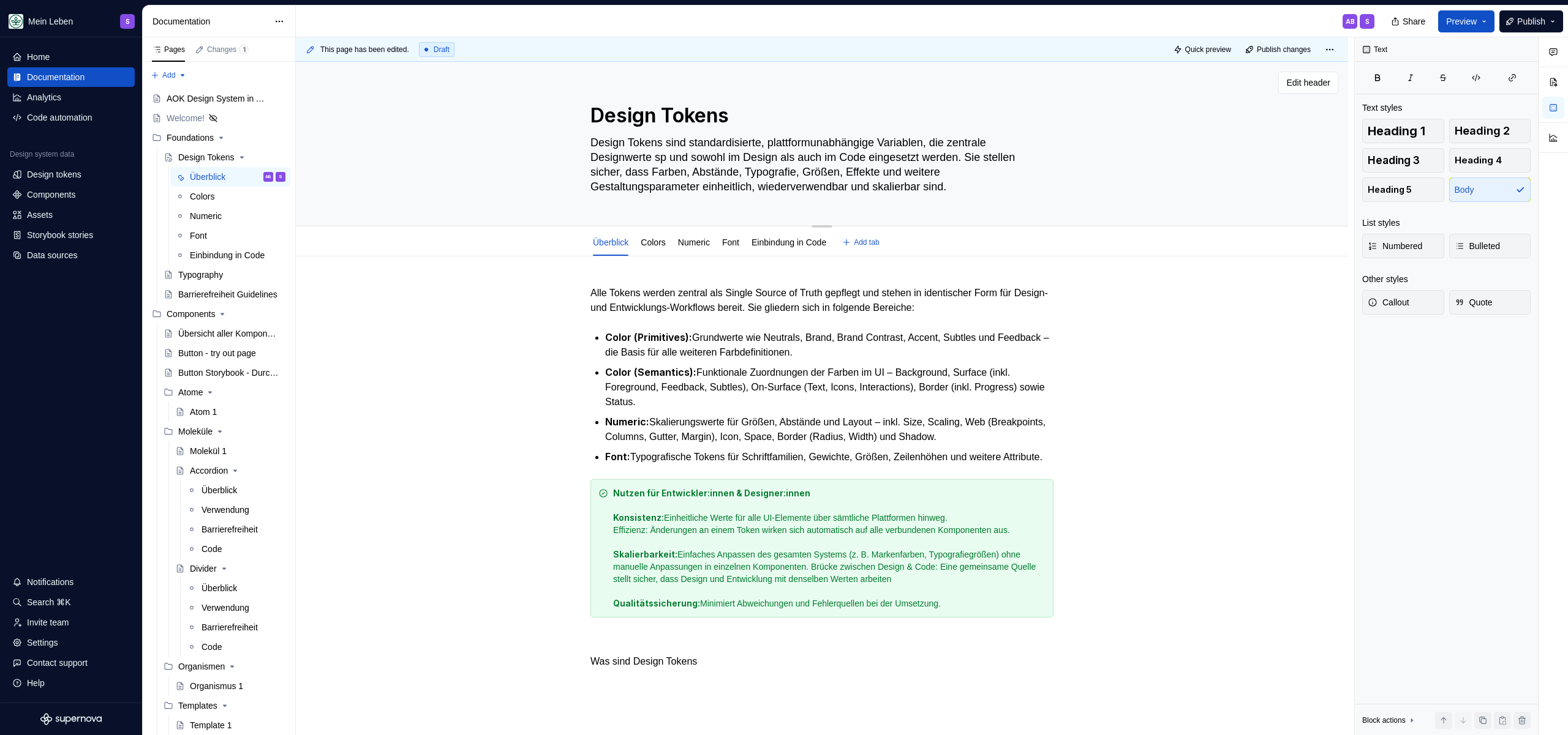
type textarea "*"
type textarea "Design Tokens sind standardisierte, plattformunabhängige Variablen, die zentral…"
type textarea "*"
type textarea "Design Tokens sind standardisierte, plattformunabhängige Variablen, die zentral…"
type textarea "*"
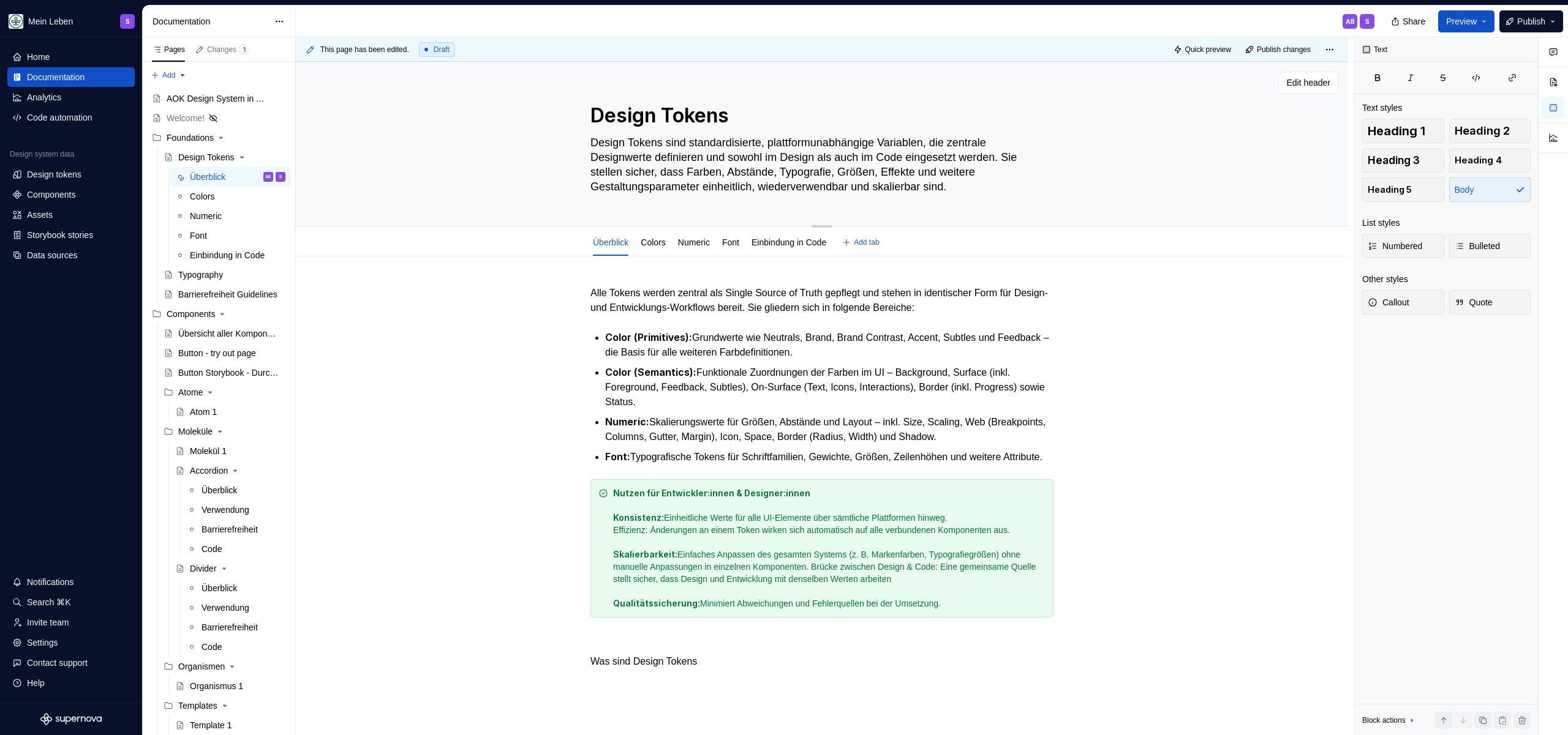
type textarea "Design Tokens sind standardisierte, plattformunabhängige Variablen, die zentral…"
type textarea "*"
type textarea "Design Tokens sind standardisierte, plattformunabhängige Variablen, die zentral…"
type textarea "*"
type textarea "Design Tokens sind standardisierte, plattformunabhängige Variablen, die zentral…"
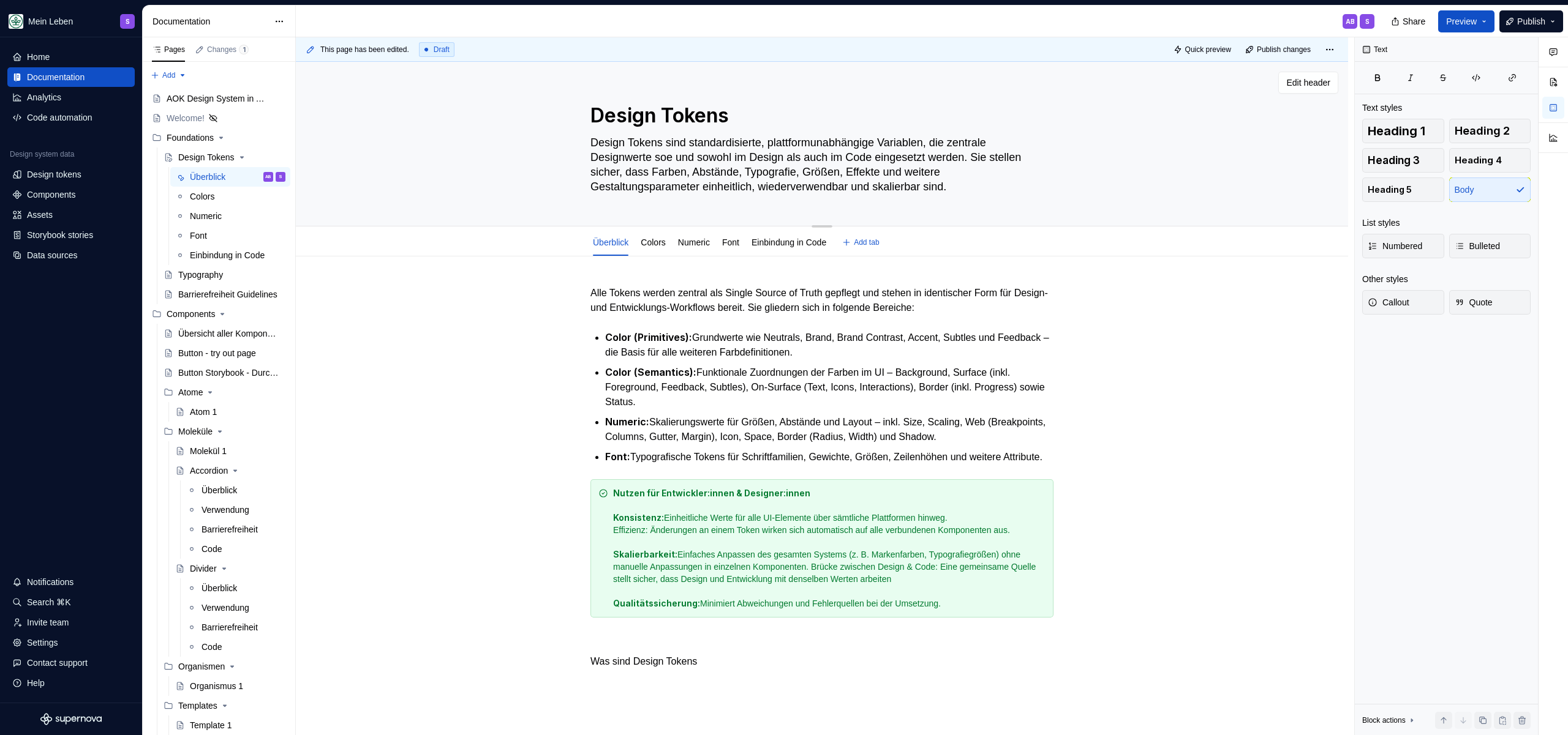
type textarea "*"
type textarea "Design Tokens sind standardisierte, plattformunabhängige Variablen, die zentral…"
type textarea "*"
type textarea "Design Tokens sind standardisierte, plattformunabhängige Variablen, die zentral…"
type textarea "*"
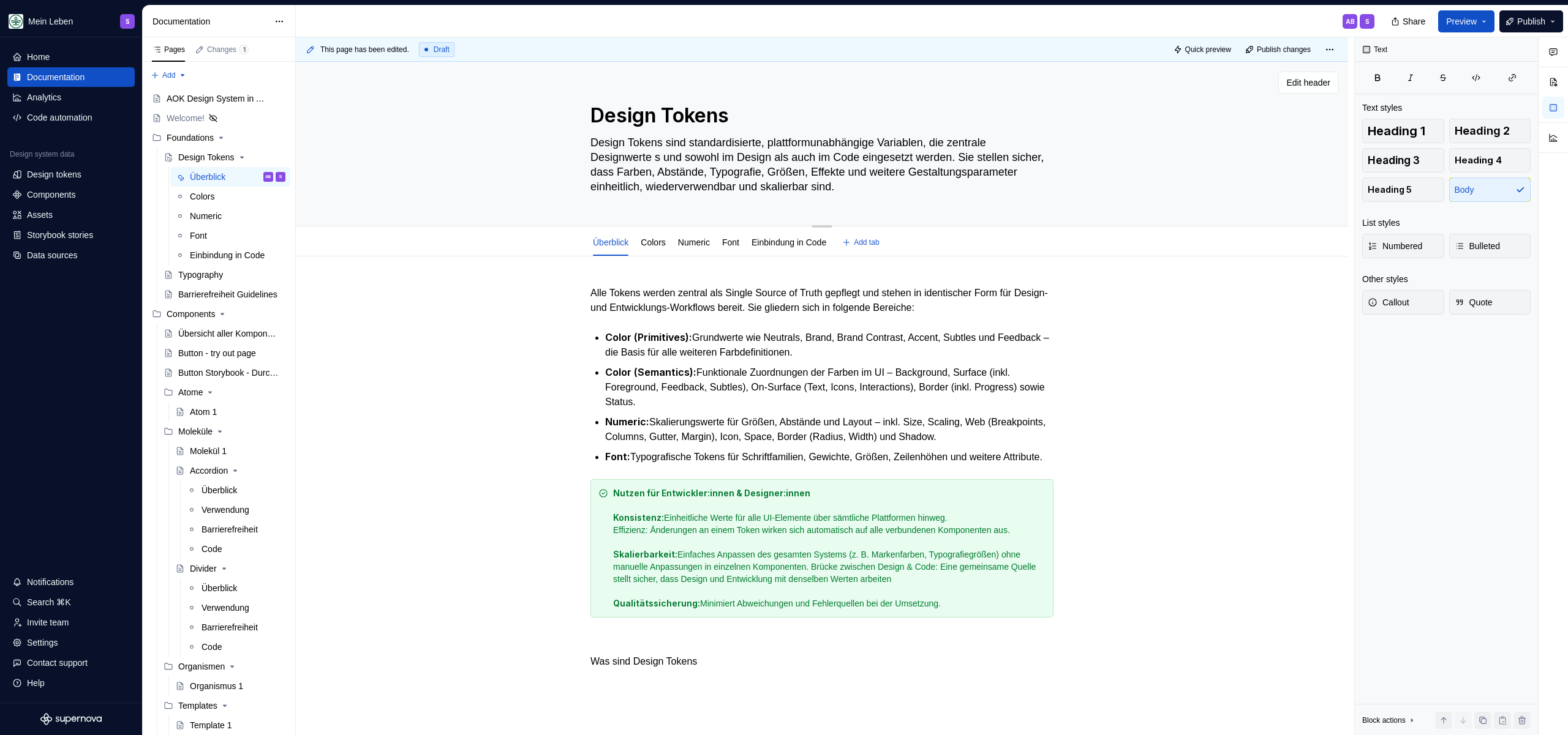
type textarea "Design Tokens sind standardisierte, plattformunabhängige Variablen, die zentral…"
type textarea "*"
type textarea "Design Tokens sind standardisierte, plattformunabhängige Variablen, die zentral…"
type textarea "*"
type textarea "Design Tokens sind standardisierte, plattformunabhängige Variablen, die zentral…"
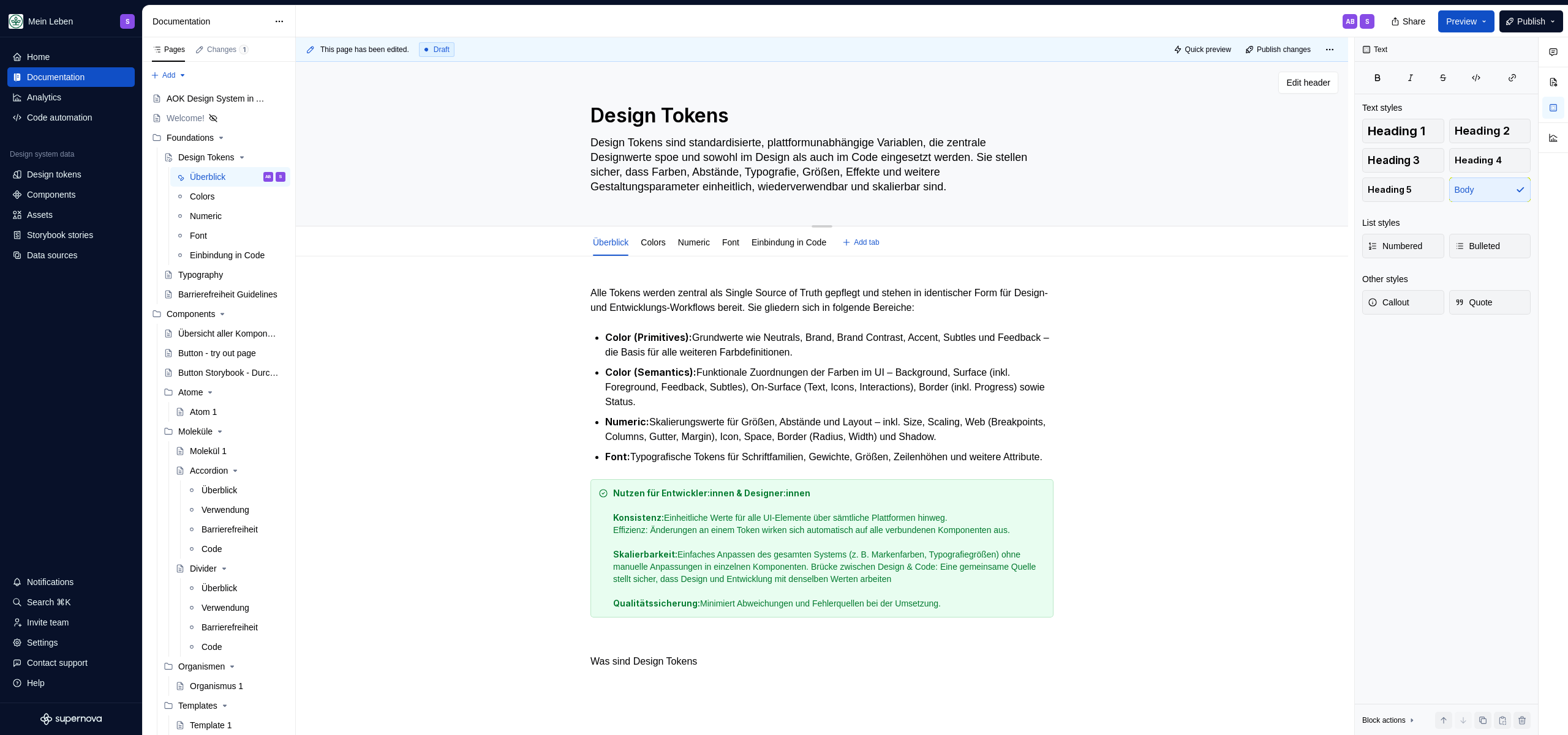
type textarea "*"
type textarea "Design Tokens sind standardisierte, plattformunabhängige Variablen, die zentral…"
type textarea "*"
type textarea "Design Tokens sind standardisierte, plattformunabhängige Variablen, die zentral…"
type textarea "*"
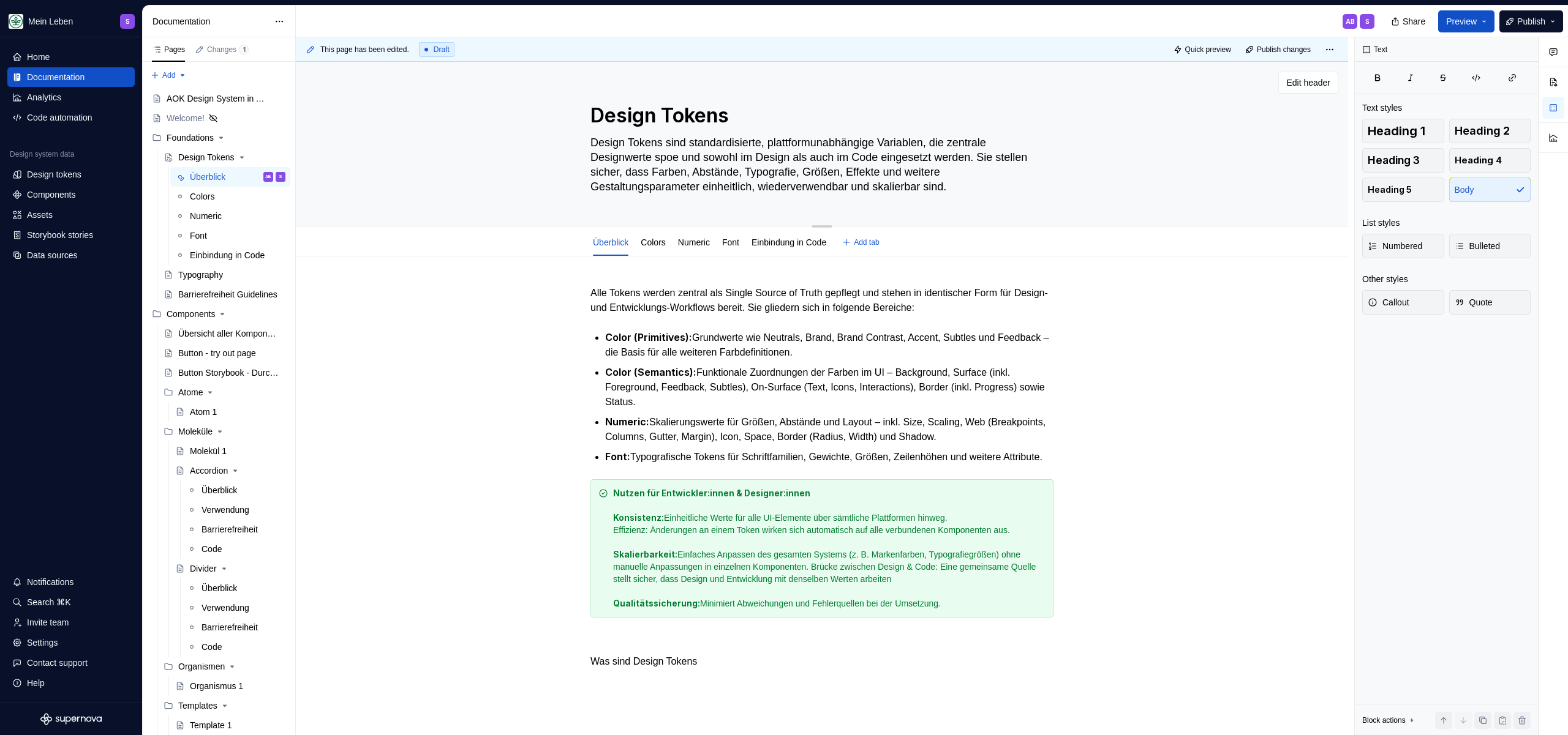
type textarea "Design Tokens sind standardisierte, plattformunabhängige Variablen, die zentral…"
type textarea "*"
type textarea "Design Tokens sind standardisierte, plattformunabhängige Variablen, die zentral…"
type textarea "*"
type textarea "Design Tokens sind standardisierte, plattformunabhängige Variablen, die zentral…"
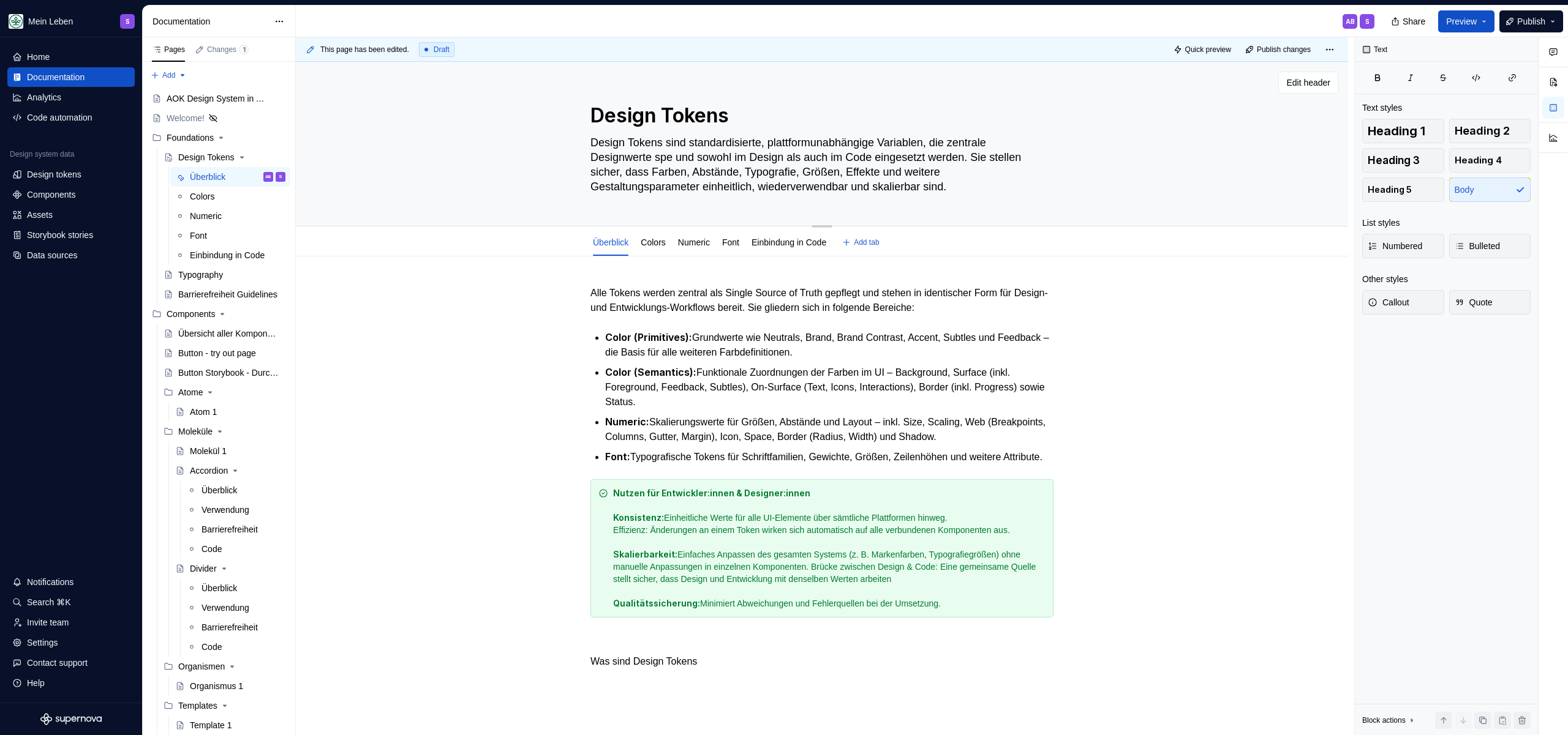
type textarea "*"
type textarea "Design Tokens sind standardisierte, plattformunabhängige Variablen, die zentral…"
type textarea "*"
type textarea "Design Tokens sind standardisierte, plattformunabhängige Variablen, die zentral…"
type textarea "*"
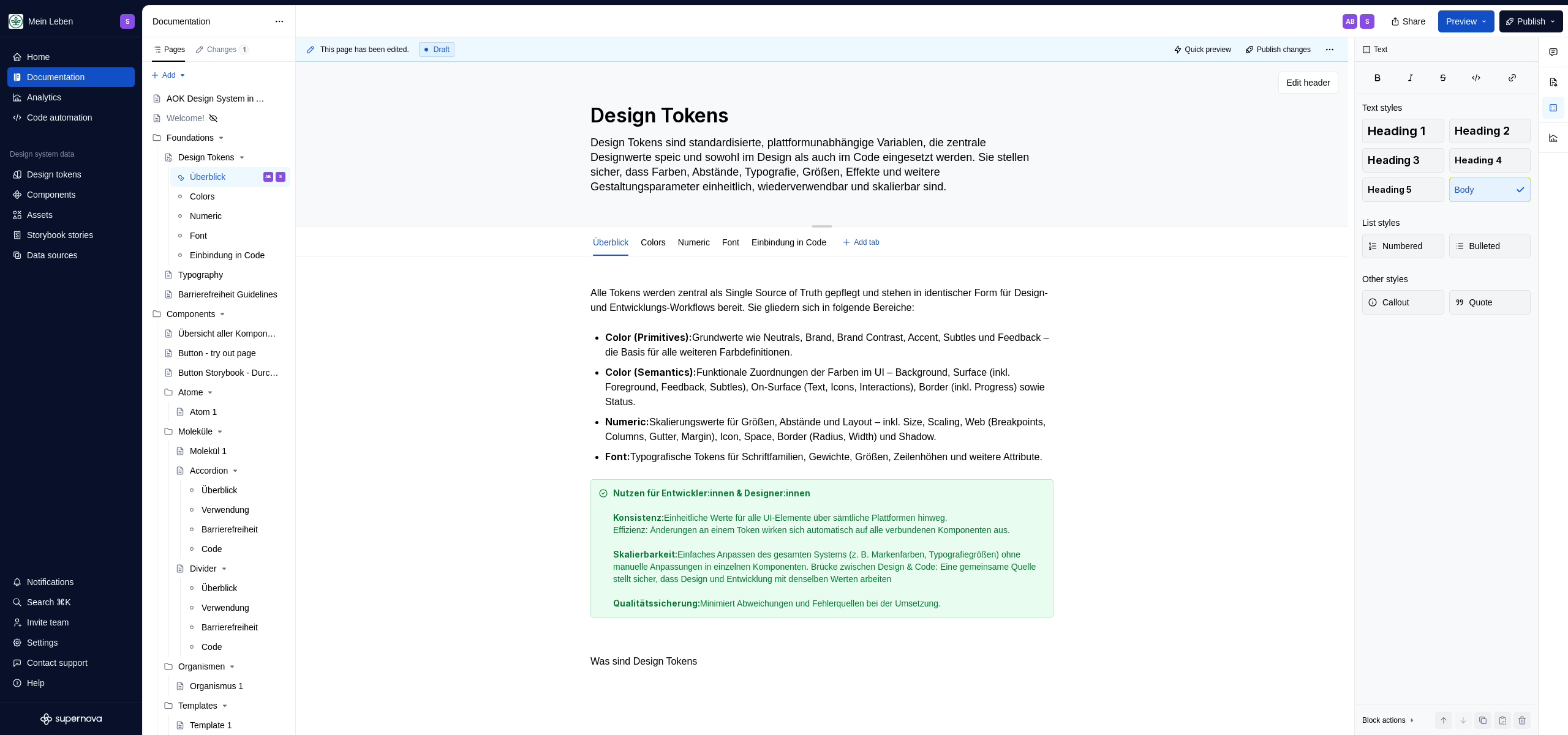
type textarea "Design Tokens sind standardisierte, plattformunabhängige Variablen, die zentral…"
type textarea "*"
type textarea "Design Tokens sind standardisierte, plattformunabhängige Variablen, die zentral…"
type textarea "*"
type textarea "Design Tokens sind standardisierte, plattformunabhängige Variablen, die zentral…"
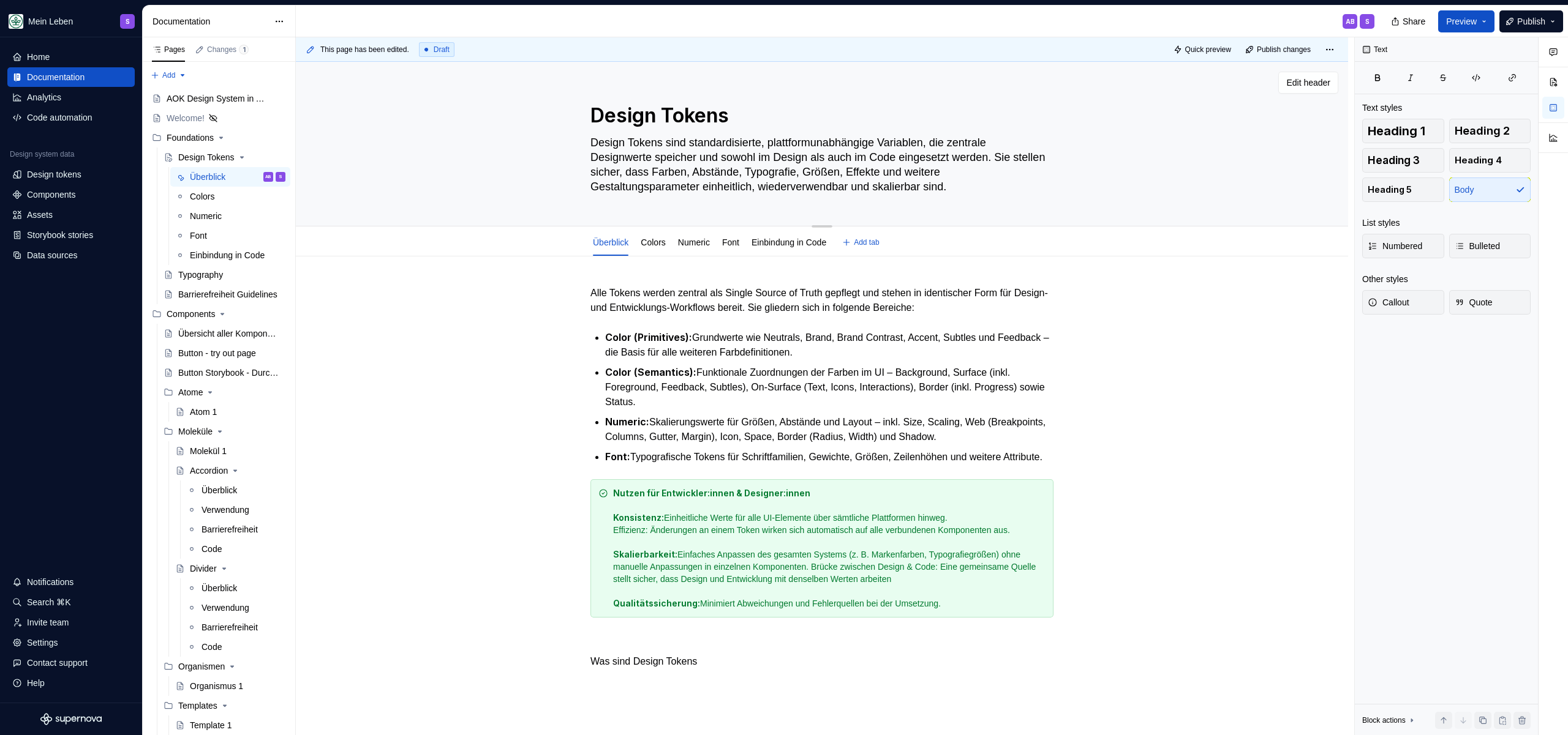
type textarea "*"
type textarea "Design Tokens sind standardisierte, plattformunabhängige Variablen, die zentral…"
type textarea "*"
type textarea "Design Tokens sind standardisierte, plattformunabhängige Variablen, die zentral…"
type textarea "*"
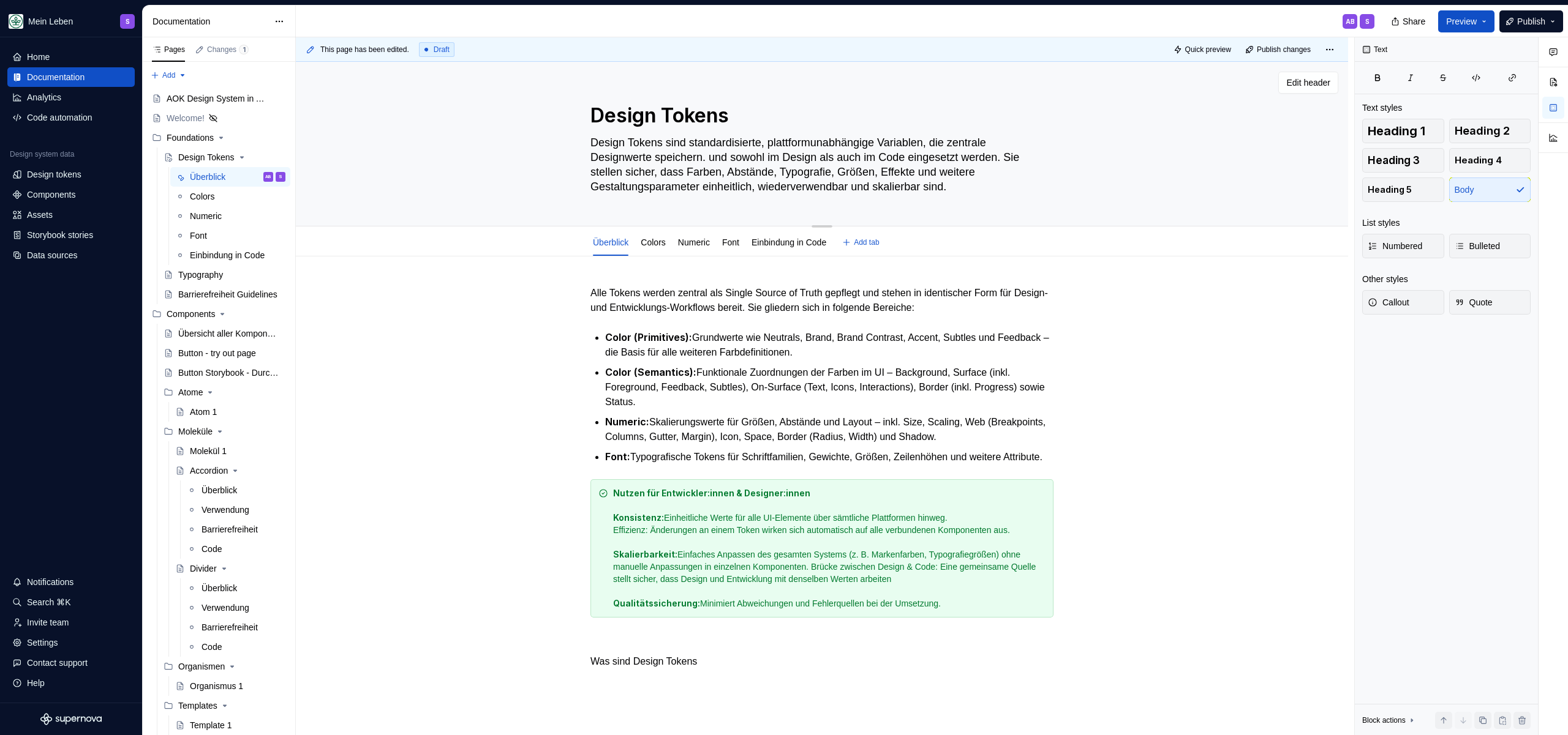
type textarea "Design Tokens sind standardisierte, plattformunabhängige Variablen, die zentral…"
type textarea "*"
type textarea "Design Tokens sind standardisierte, plattformunabhängige Variablen, die zentral…"
type textarea "*"
type textarea "Design Tokens sind standardisierte, plattformunabhängige Variablen, die zentral…"
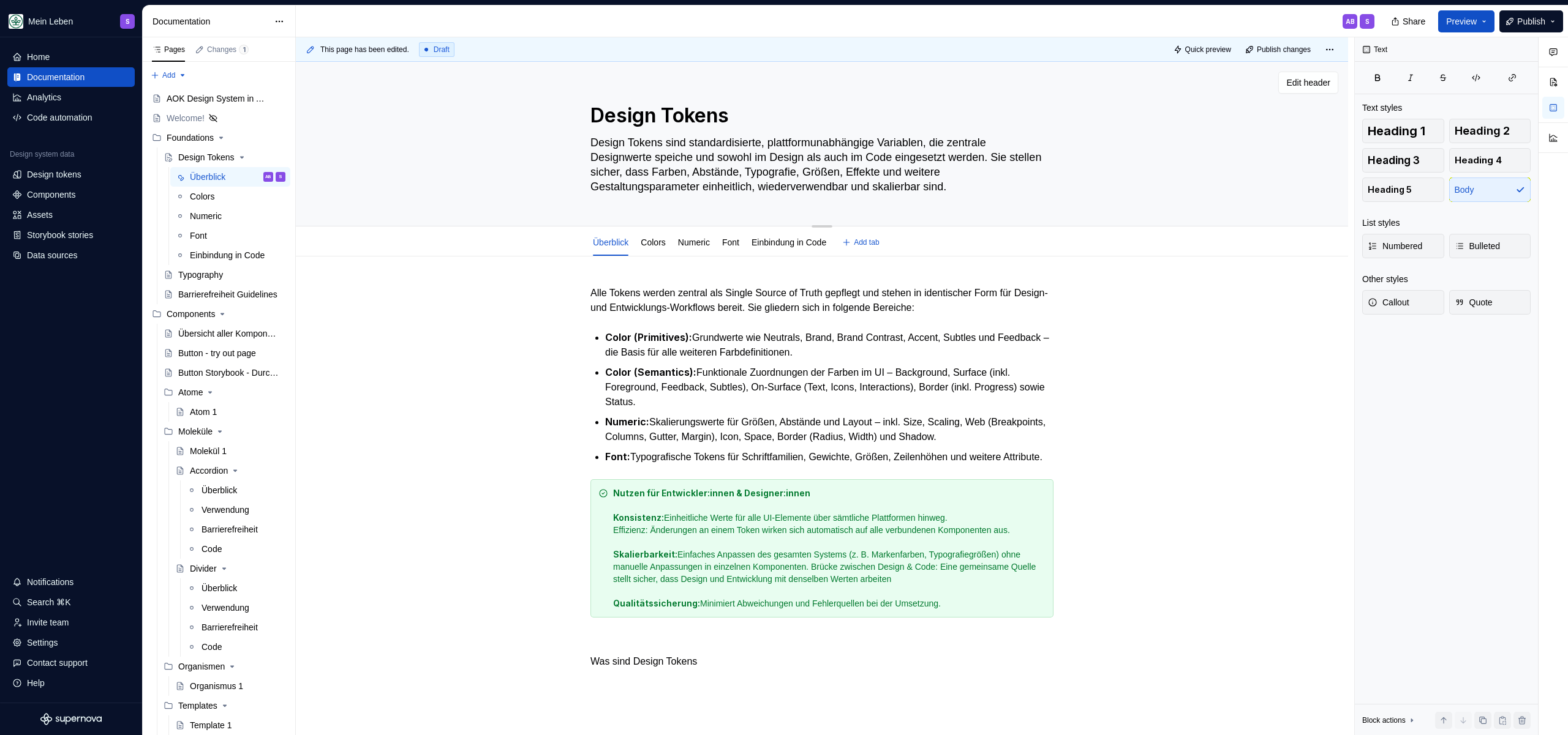
type textarea "*"
type textarea "Design Tokens sind standardisierte, plattformunabhängige Variablen, die zentral…"
type textarea "*"
type textarea "Design Tokens sind standardisierte, plattformunabhängige Variablen, die zentral…"
type textarea "*"
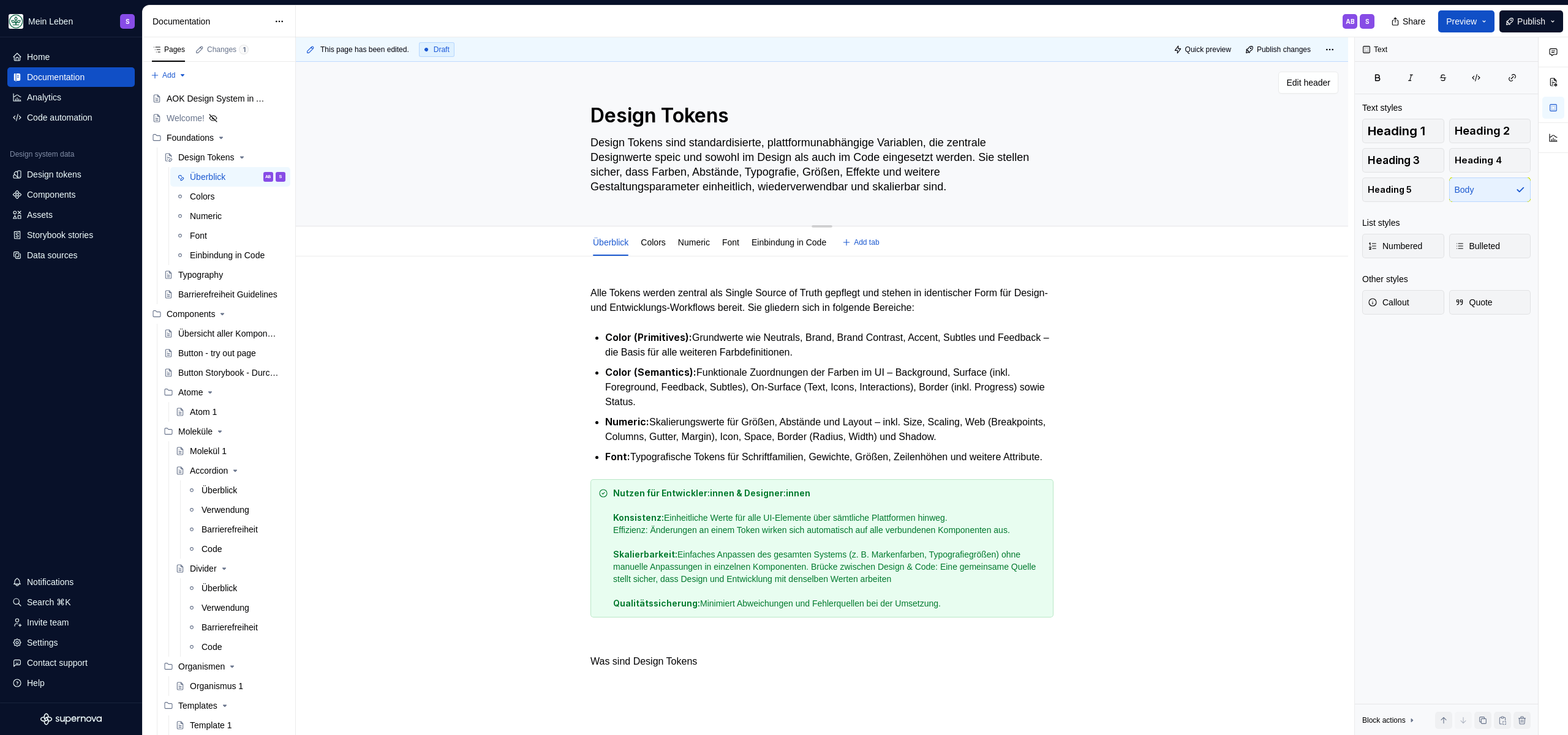
type textarea "Design Tokens sind standardisierte, plattformunabhängige Variablen, die zentral…"
type textarea "*"
type textarea "Design Tokens sind standardisierte, plattformunabhängige Variablen, die zentral…"
type textarea "*"
type textarea "Design Tokens sind standardisierte, plattformunabhängige Variablen, die zentral…"
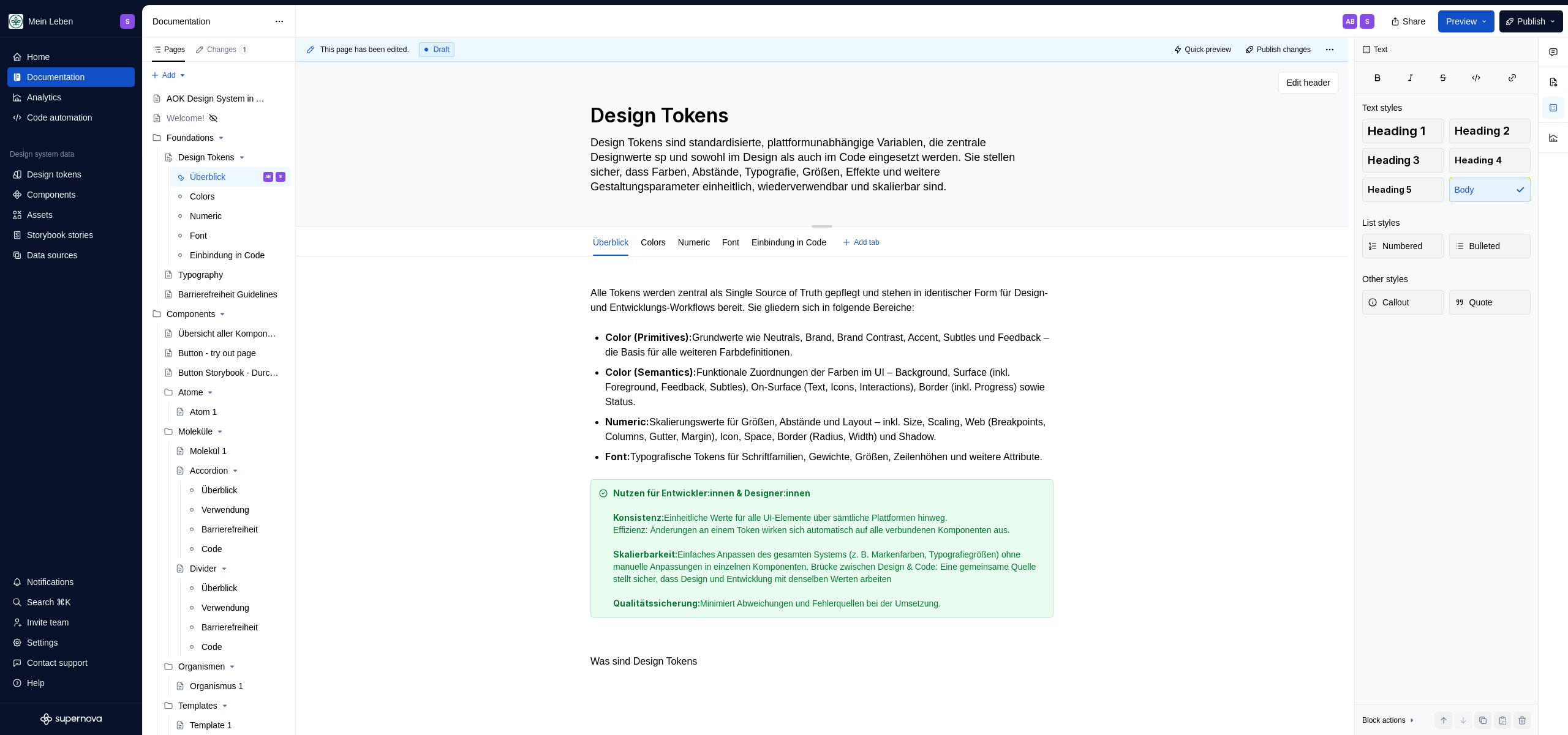
type textarea "*"
type textarea "Design Tokens sind standardisierte, plattformunabhängige Variablen, die zentral…"
type textarea "*"
type textarea "Design Tokens sind standardisierte, plattformunabhängige Variablen, die zentral…"
type textarea "*"
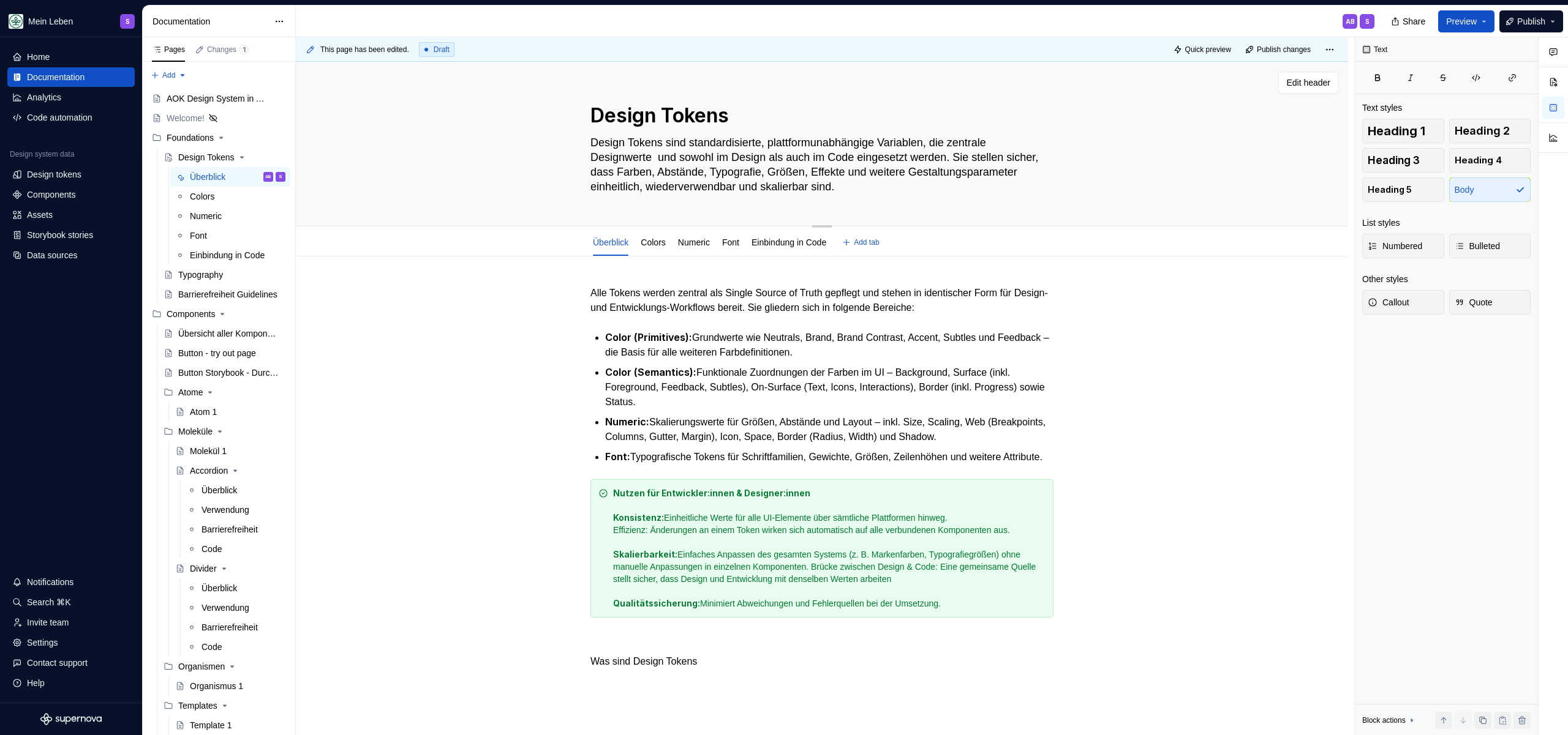
type textarea "Design Tokens sind standardisierte, plattformunabhängige Variablen, die zentral…"
type textarea "*"
type textarea "Design Tokens sind standardisierte, plattformunabhängige Variablen, die zentral…"
type textarea "*"
type textarea "Design Tokens sind standardisierte, plattformunabhängige Variablen, die zentral…"
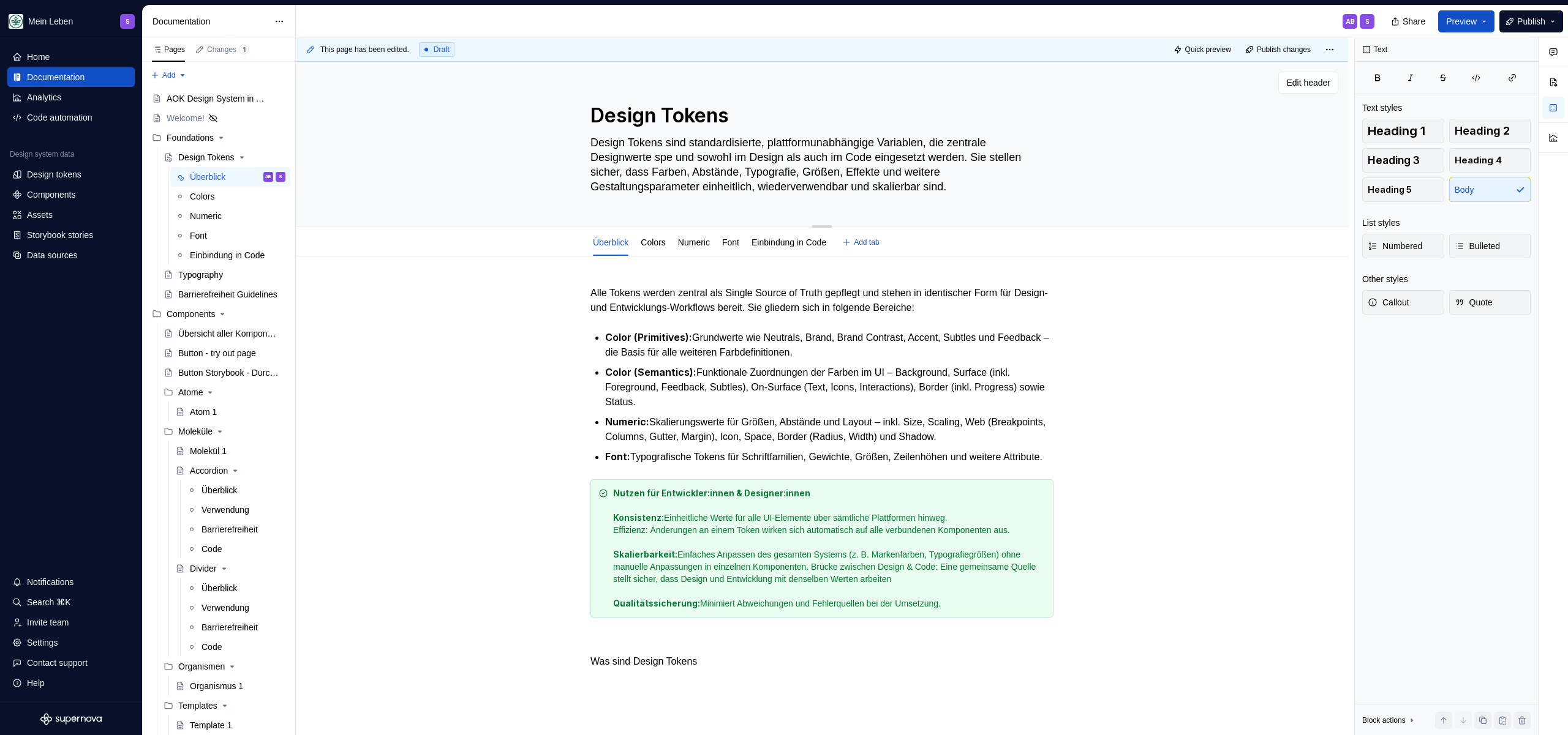
type textarea "*"
type textarea "Design Tokens sind standardisierte, plattformunabhängige Variablen, die zentral…"
type textarea "*"
type textarea "Design Tokens sind standardisierte, plattformunabhängige Variablen, die zentral…"
type textarea "*"
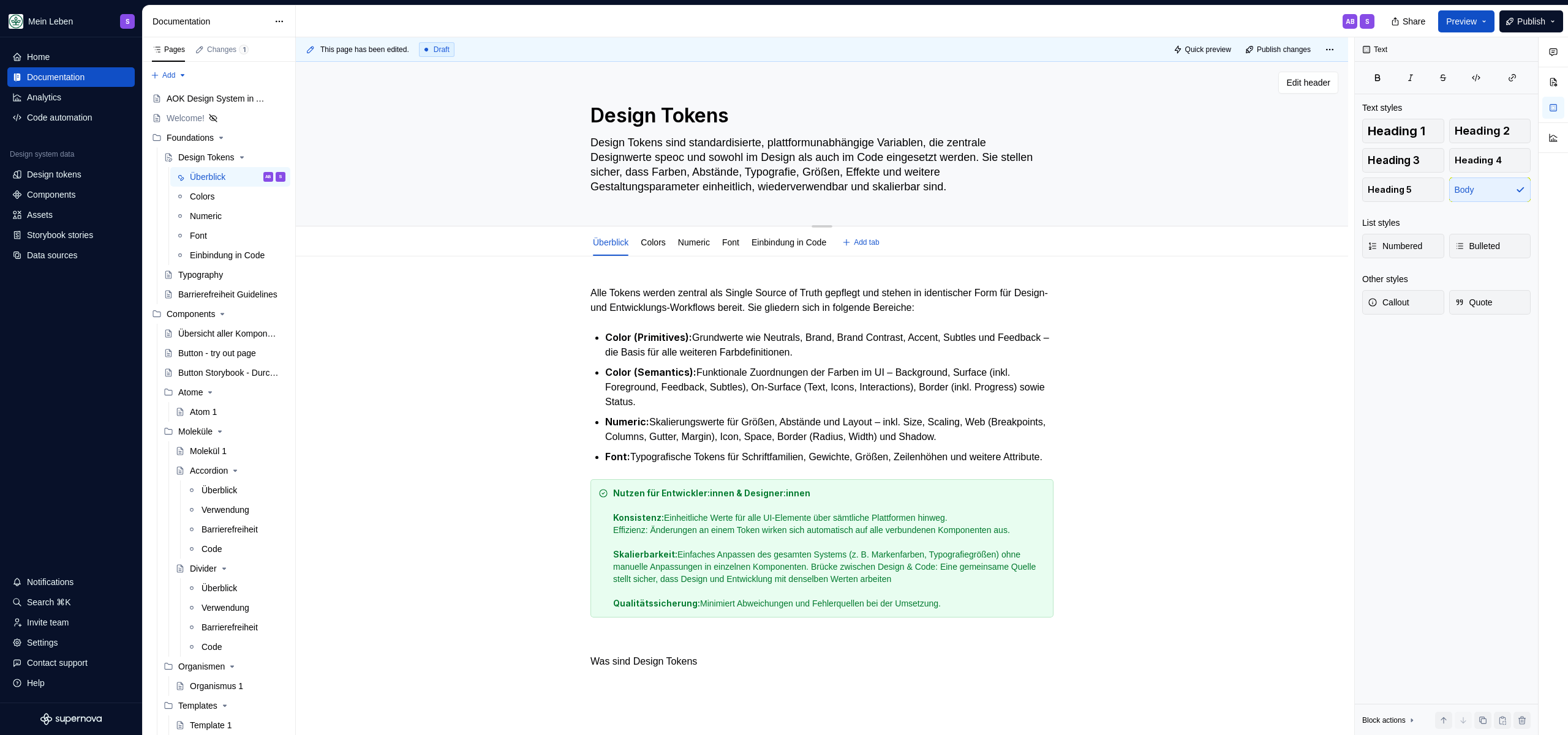
type textarea "Design Tokens sind standardisierte, plattformunabhängige Variablen, die zentral…"
type textarea "*"
type textarea "Design Tokens sind standardisierte, plattformunabhängige Variablen, die zentral…"
type textarea "*"
type textarea "Design Tokens sind standardisierte, plattformunabhängige Variablen, die zentral…"
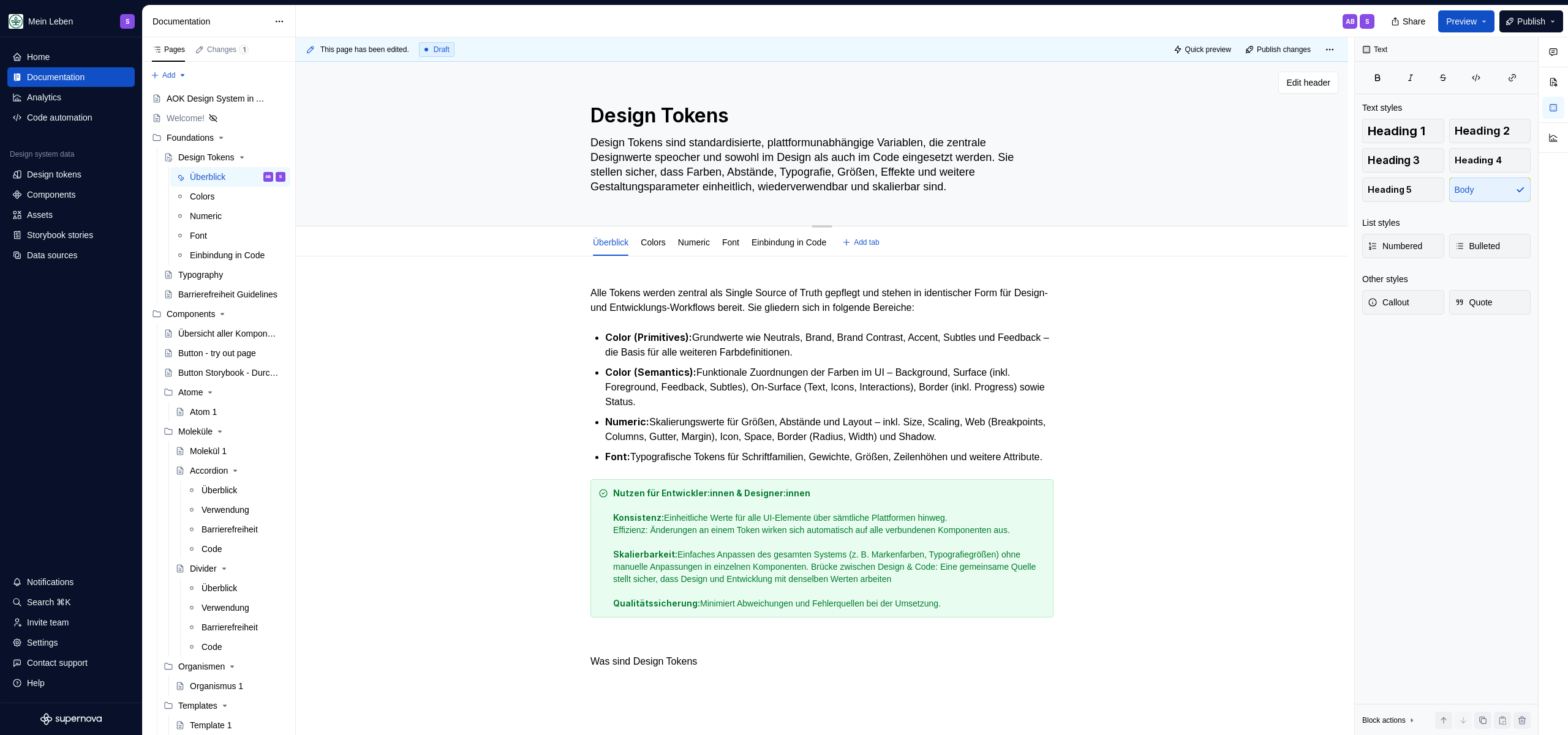
type textarea "*"
type textarea "Design Tokens sind standardisierte, plattformunabhängige Variablen, die zentral…"
type textarea "*"
type textarea "Design Tokens sind standardisierte, plattformunabhängige Variablen, die zentral…"
type textarea "*"
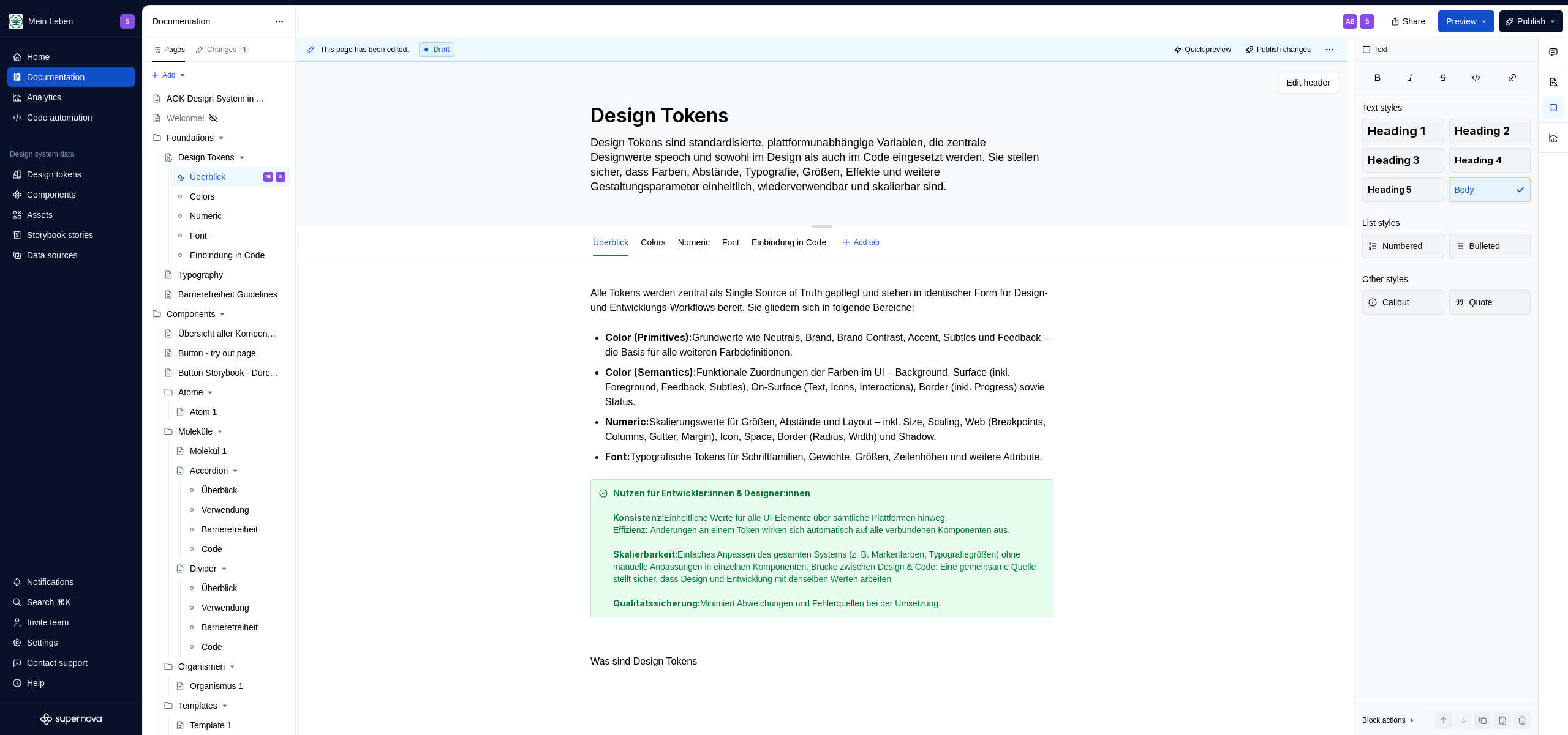
type textarea "Design Tokens sind standardisierte, plattformunabhängige Variablen, die zentral…"
type textarea "*"
type textarea "Design Tokens sind standardisierte, plattformunabhängige Variablen, die zentral…"
type textarea "*"
type textarea "Design Tokens sind standardisierte, plattformunabhängige Variablen, die zentral…"
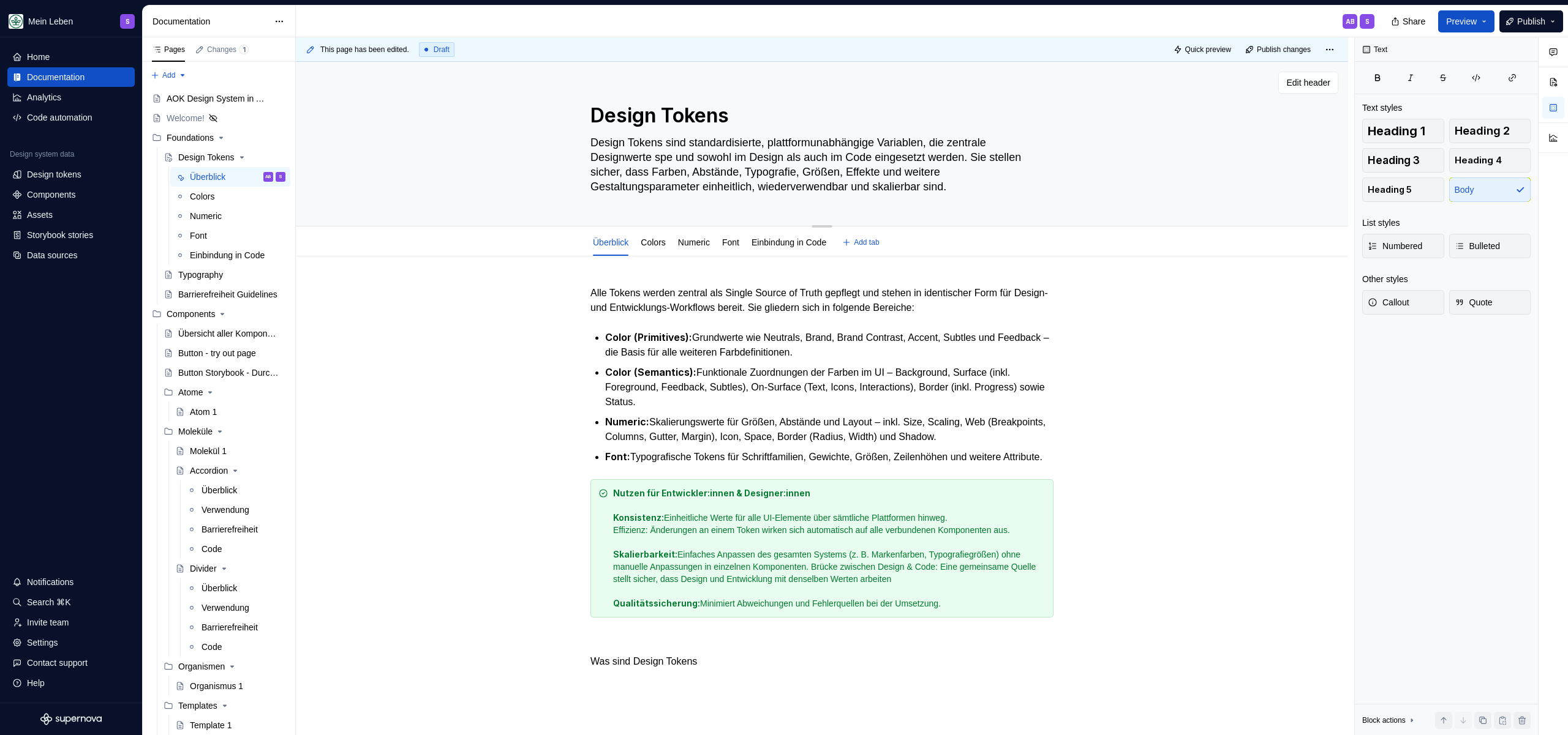
type textarea "*"
type textarea "Design Tokens sind standardisierte, plattformunabhängige Variablen, die zentral…"
type textarea "*"
type textarea "Design Tokens sind standardisierte, plattformunabhängige Variablen, die zentral…"
type textarea "*"
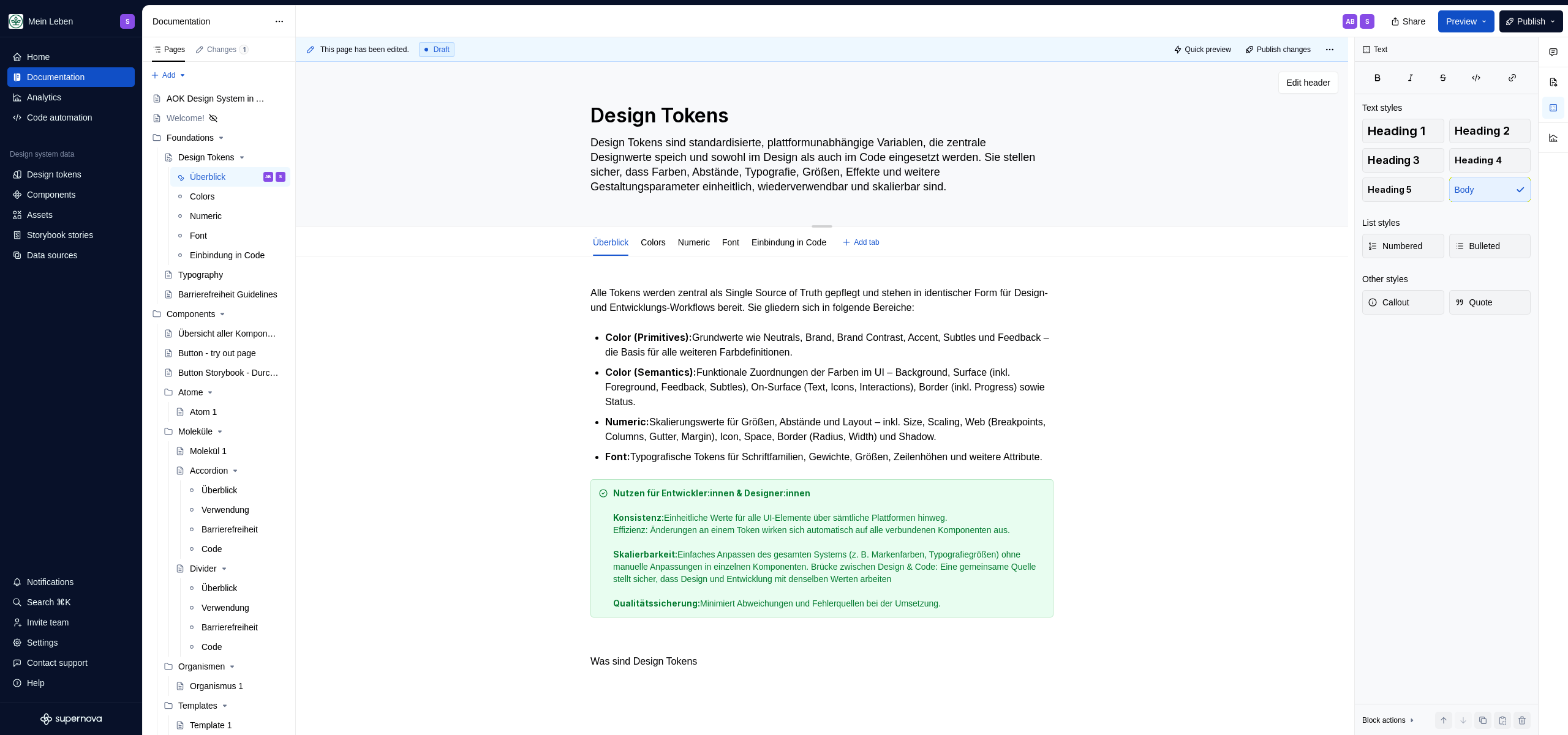
type textarea "Design Tokens sind standardisierte, plattformunabhängige Variablen, die zentral…"
type textarea "*"
type textarea "Design Tokens sind standardisierte, plattformunabhängige Variablen, die zentral…"
type textarea "*"
type textarea "Design Tokens sind standardisierte, plattformunabhängige Variablen, die zentral…"
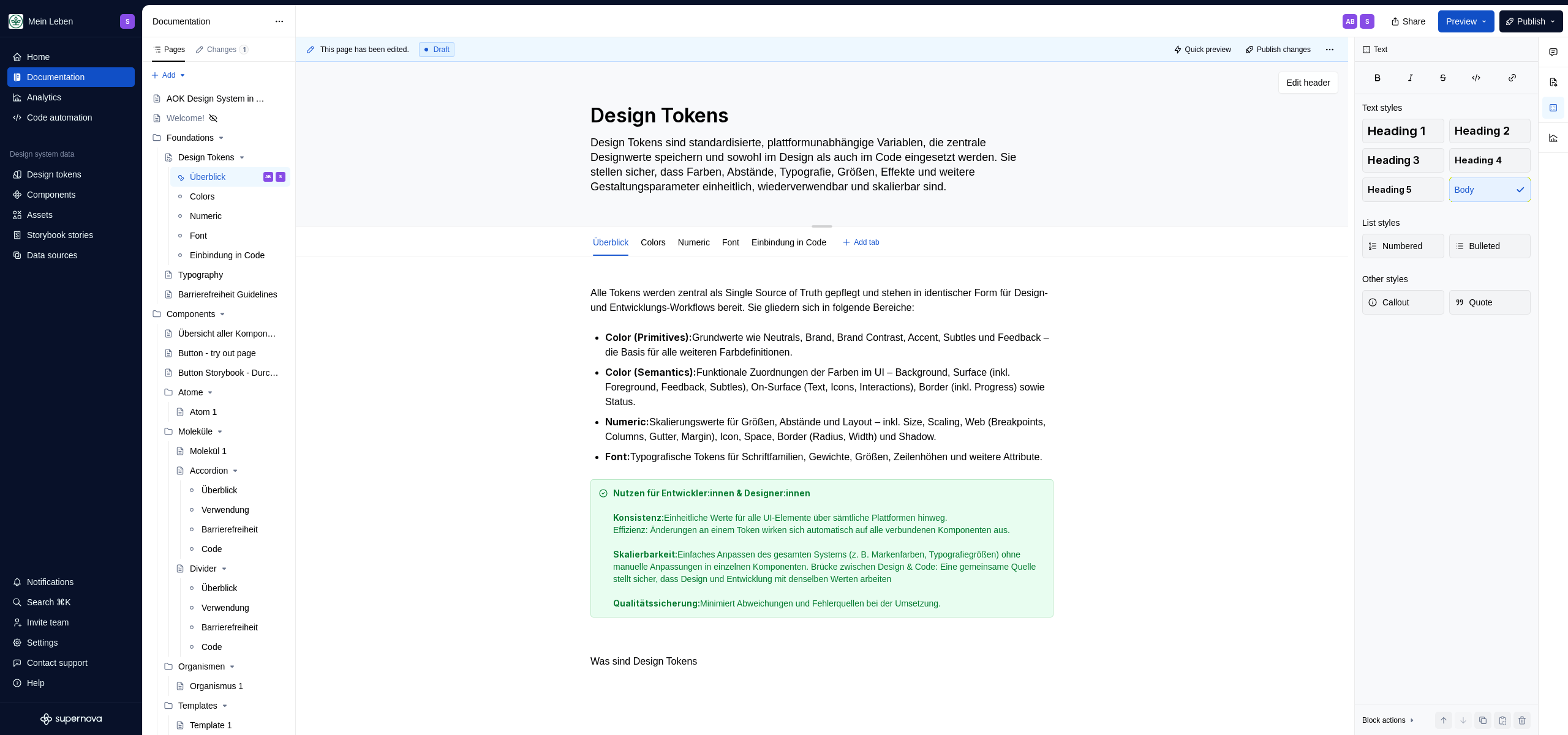
click at [784, 149] on textarea "Design Tokens sind standardisierte, plattformunabhängige Variablen, die zentral…" at bounding box center [819, 164] width 463 height 64
click at [881, 147] on textarea "Design Tokens sind standardisierte, plattformunabhängige Variablen, die zentral…" at bounding box center [819, 164] width 463 height 64
click at [989, 147] on textarea "Design Tokens sind standardisierte, plattformunabhängige Variablen, die zentral…" at bounding box center [819, 164] width 463 height 64
click at [634, 162] on textarea "Design Tokens sind standardisierte, plattformunabhängige Variablen, die zentral…" at bounding box center [819, 164] width 463 height 64
click at [662, 160] on textarea "Design Tokens sind standardisierte, plattformunabhängige Variablen, die zentral…" at bounding box center [819, 164] width 463 height 64
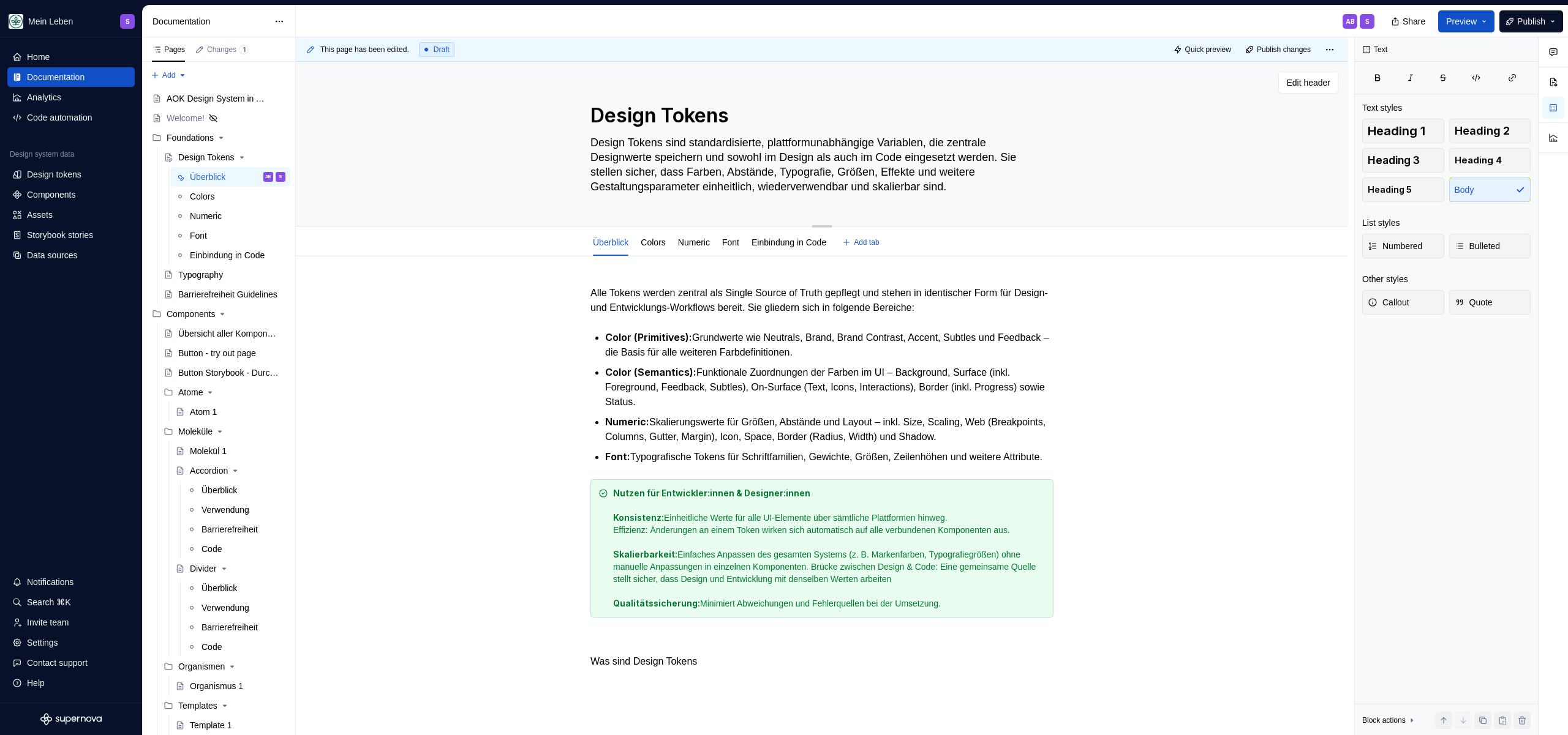
click at [658, 159] on textarea "Design Tokens sind standardisierte, plattformunabhängige Variablen, die zentral…" at bounding box center [819, 164] width 463 height 64
type textarea "*"
type textarea "Design Tokens sind standardisierte, plattformunabhängige Variablen, die zentral…"
type textarea "*"
type textarea "Design Tokens sind standardisierte, plattformunabhängige Variablen, die zentral…"
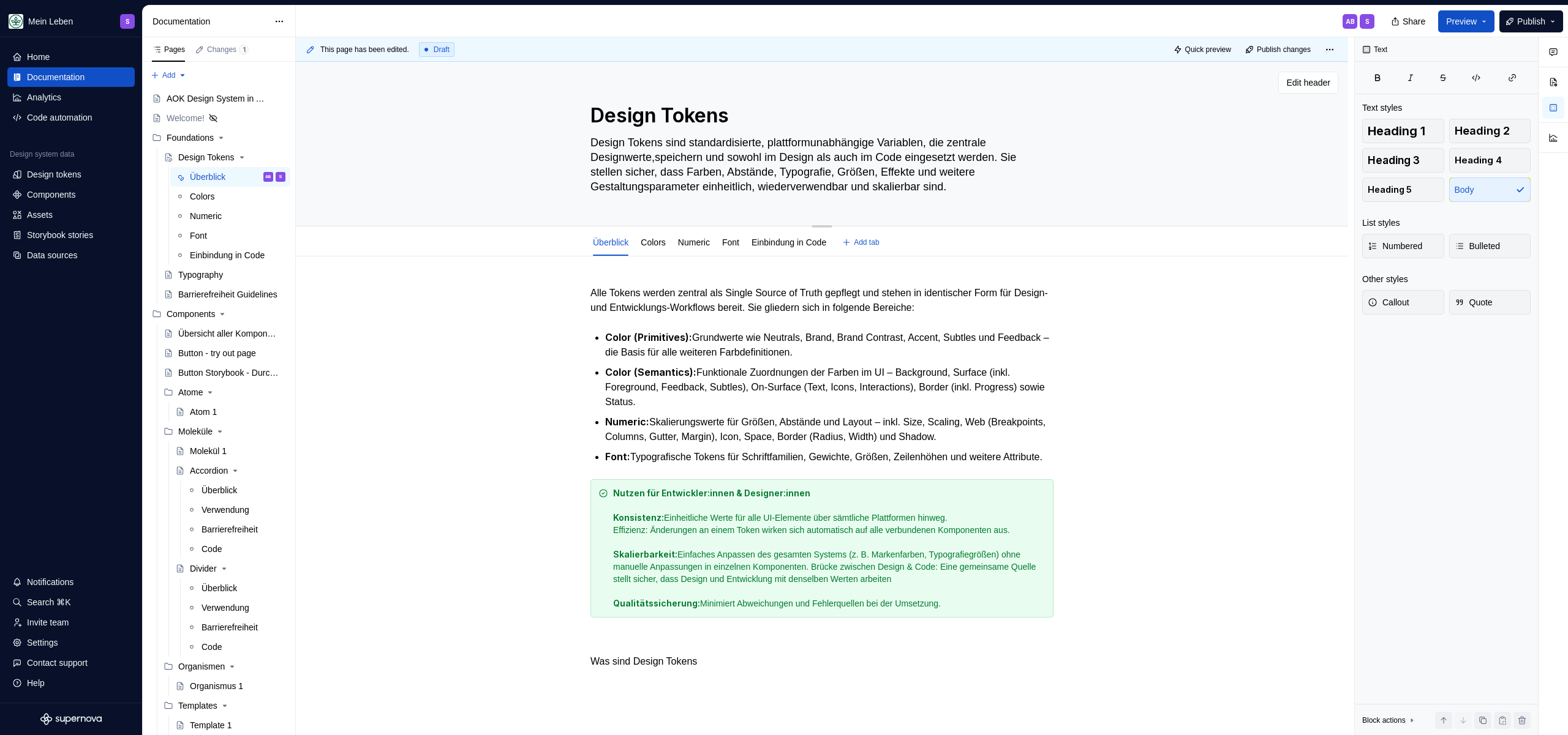
type textarea "*"
type textarea "Design Tokens sind standardisierte, plattformunabhängige Variablen, die zentral…"
type textarea "*"
type textarea "Design Tokens sind standardisierte, plattformunabhängige Variablen, die zentral…"
type textarea "*"
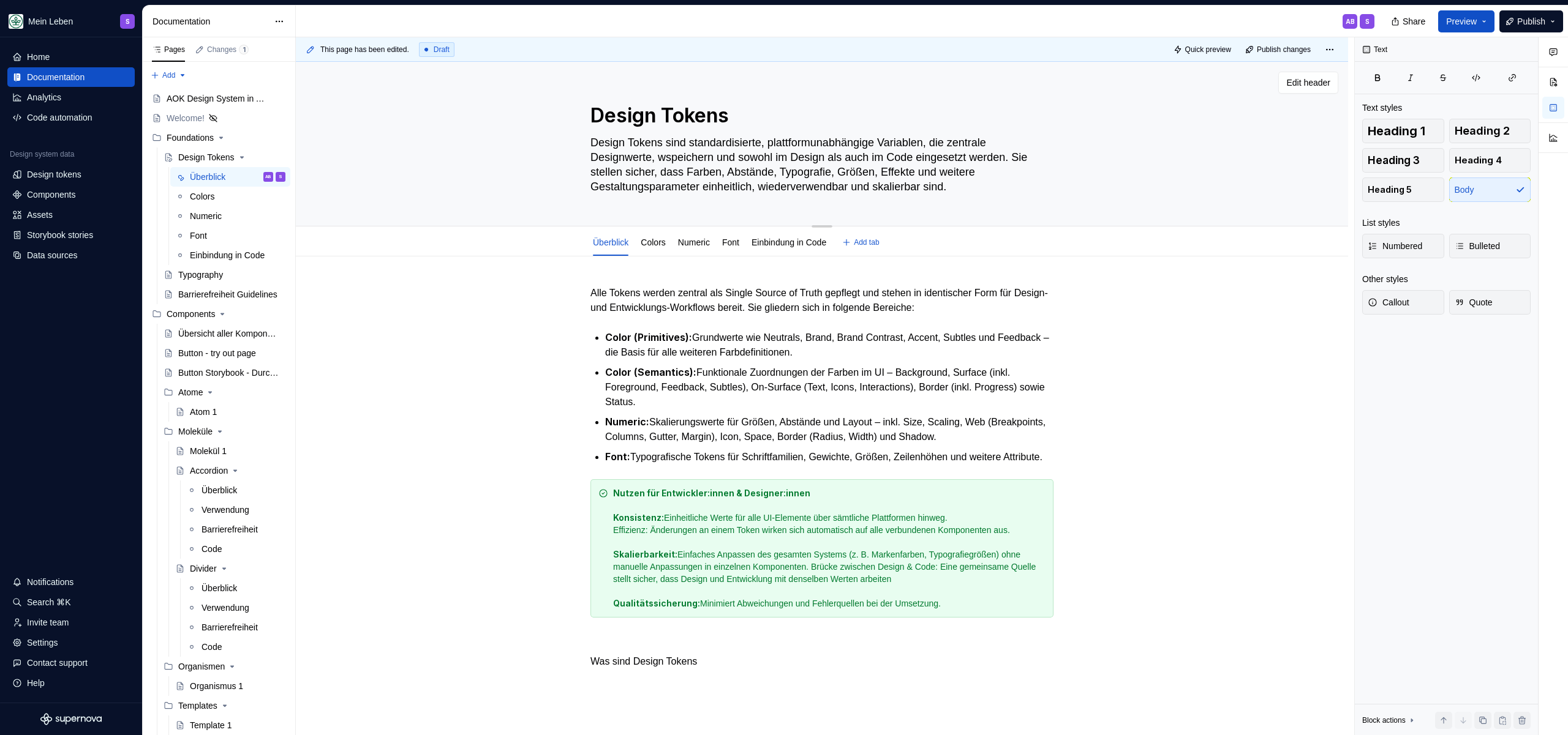
type textarea "Design Tokens sind standardisierte, plattformunabhängige Variablen, die zentral…"
type textarea "*"
type textarea "Design Tokens sind standardisierte, plattformunabhängige Variablen, die zentral…"
type textarea "*"
type textarea "Design Tokens sind standardisierte, plattformunabhängige Variablen, die zentral…"
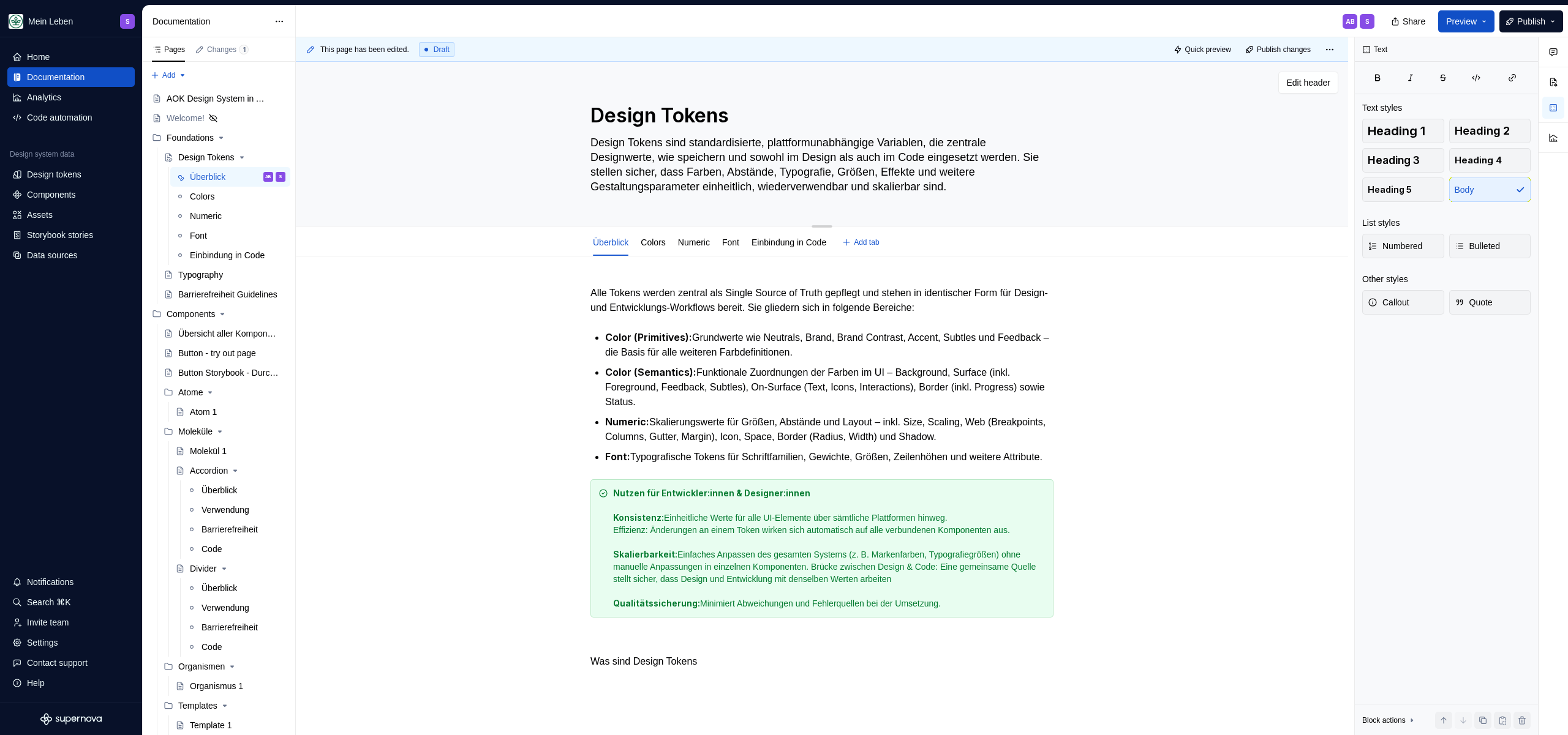
drag, startPoint x: 714, startPoint y: 172, endPoint x: 952, endPoint y: 166, distance: 238.1
click at [952, 166] on textarea "Design Tokens sind standardisierte, plattformunabhängige Variablen, die zentral…" at bounding box center [819, 164] width 463 height 64
click at [683, 156] on textarea "Design Tokens sind standardisierte, plattformunabhängige Variablen, die zentral…" at bounding box center [819, 164] width 463 height 64
paste textarea "Farben, Abstände, Typografie, Größen, Effekte"
type textarea "*"
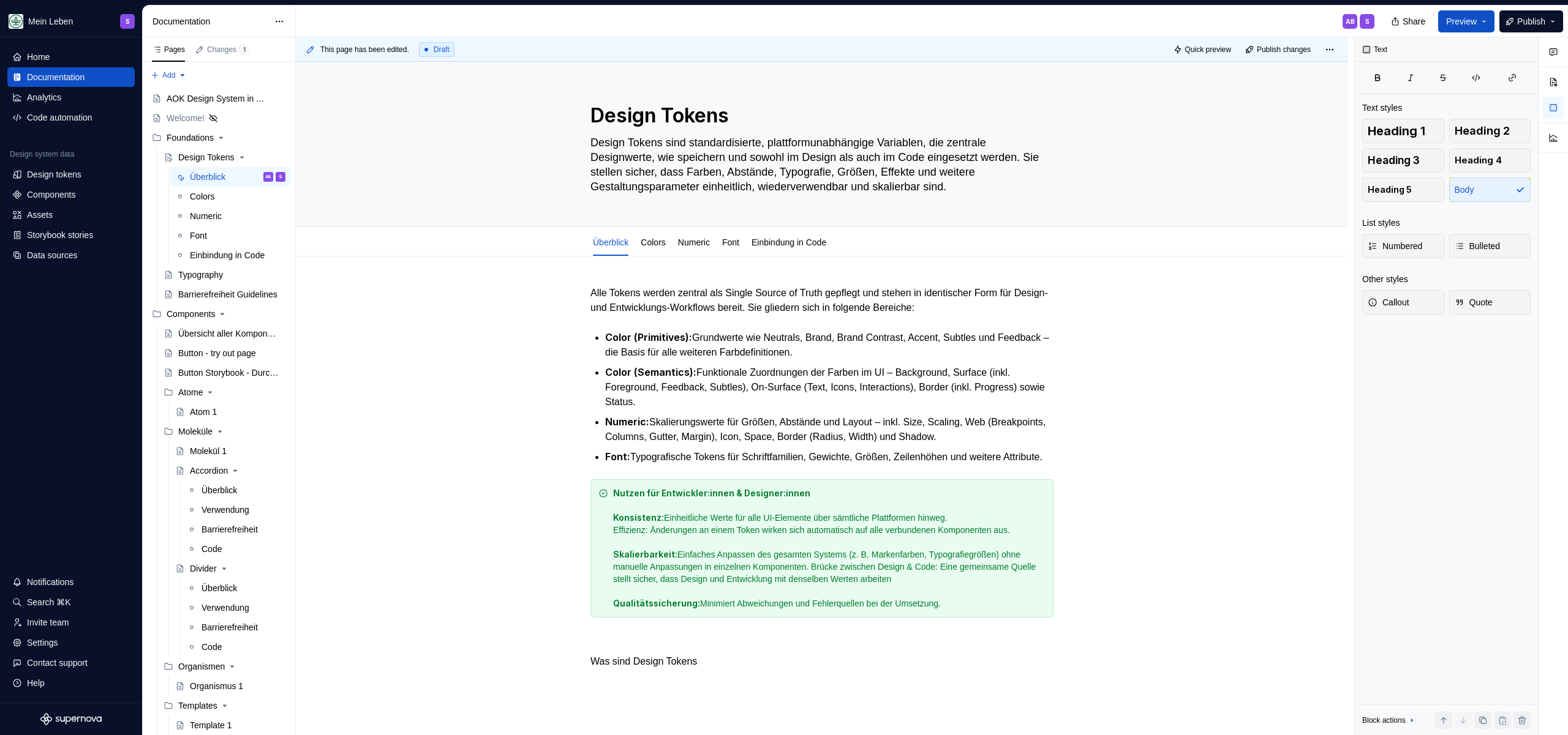
type textarea "Design Tokens sind standardisierte, plattformunabhängige Variablen, die zentral…"
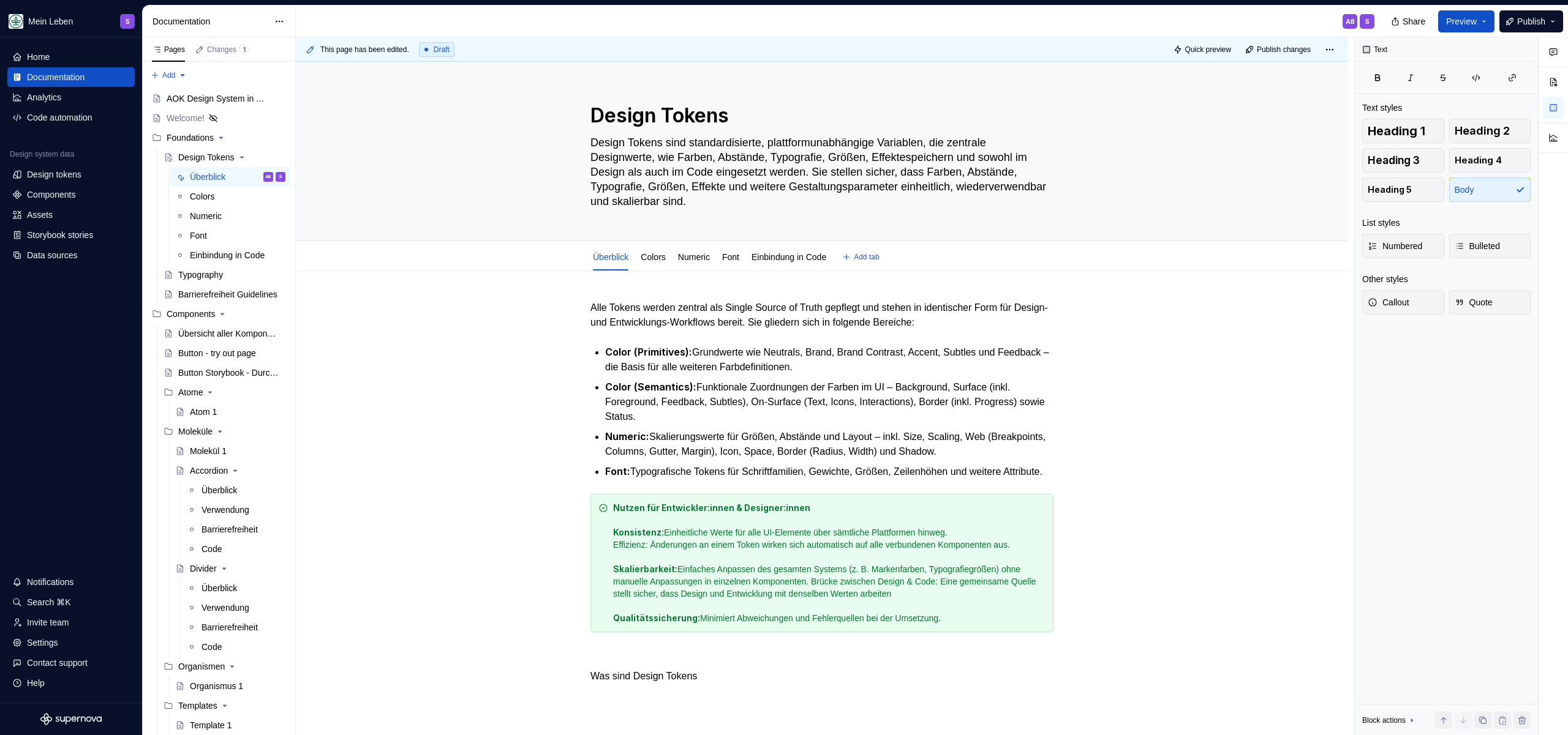
type textarea "*"
type textarea "Design Tokens sind standardisierte, plattformunabhängige Variablen, die zentral…"
type textarea "*"
type textarea "Design Tokens sind standardisierte, plattformunabhängige Variablen, die zentral…"
type textarea "*"
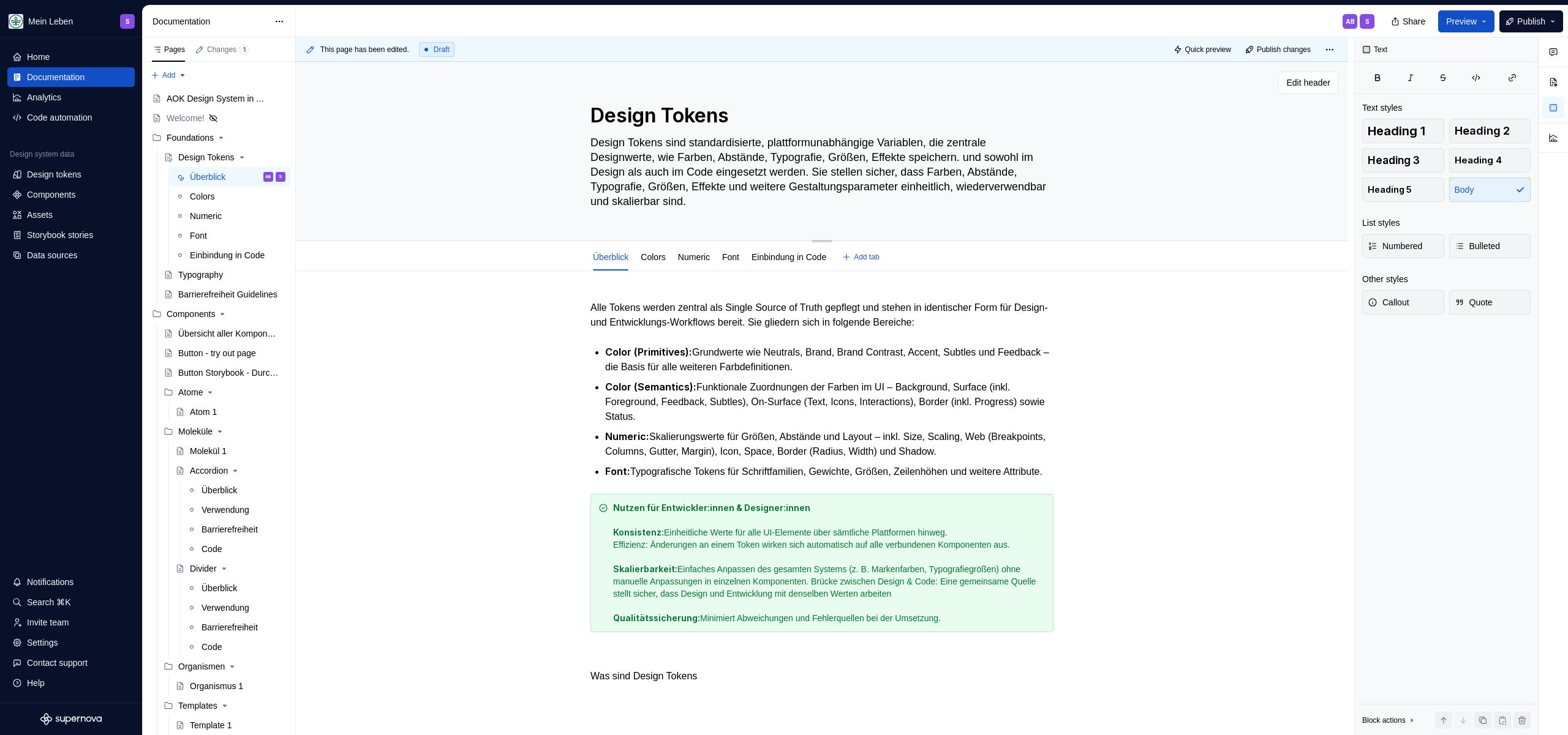
type textarea "Design Tokens sind standardisierte, plattformunabhängige Variablen, die zentral…"
type textarea "*"
type textarea "Design Tokens sind standardisierte, plattformunabhängige Variablen, die zentral…"
type textarea "*"
type textarea "Design Tokens sind standardisierte, plattformunabhängige Variablen, die zentral…"
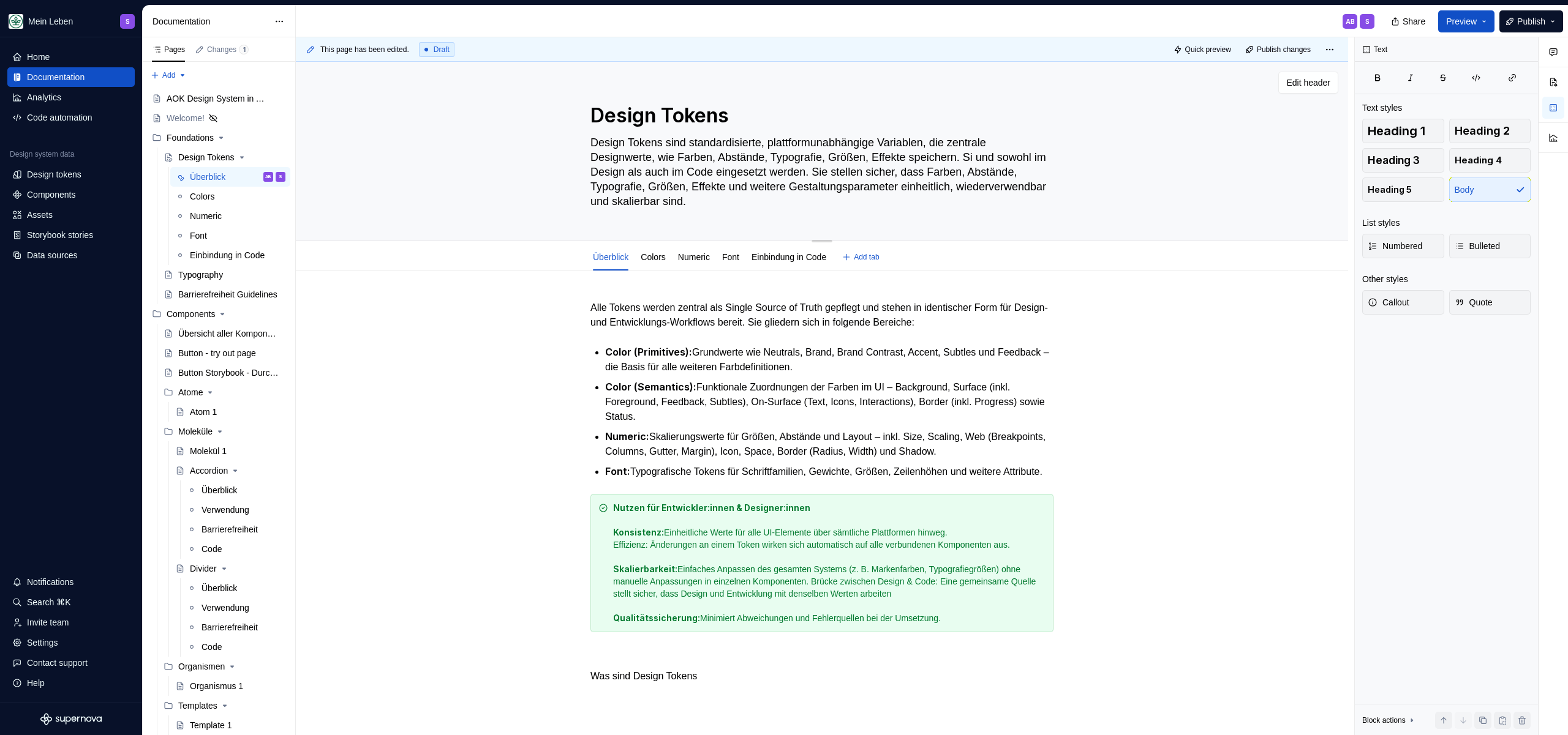
type textarea "*"
type textarea "Design Tokens sind standardisierte, plattformunabhängige Variablen, die zentral…"
type textarea "*"
type textarea "Design Tokens sind standardisierte, plattformunabhängige Variablen, die zentral…"
type textarea "*"
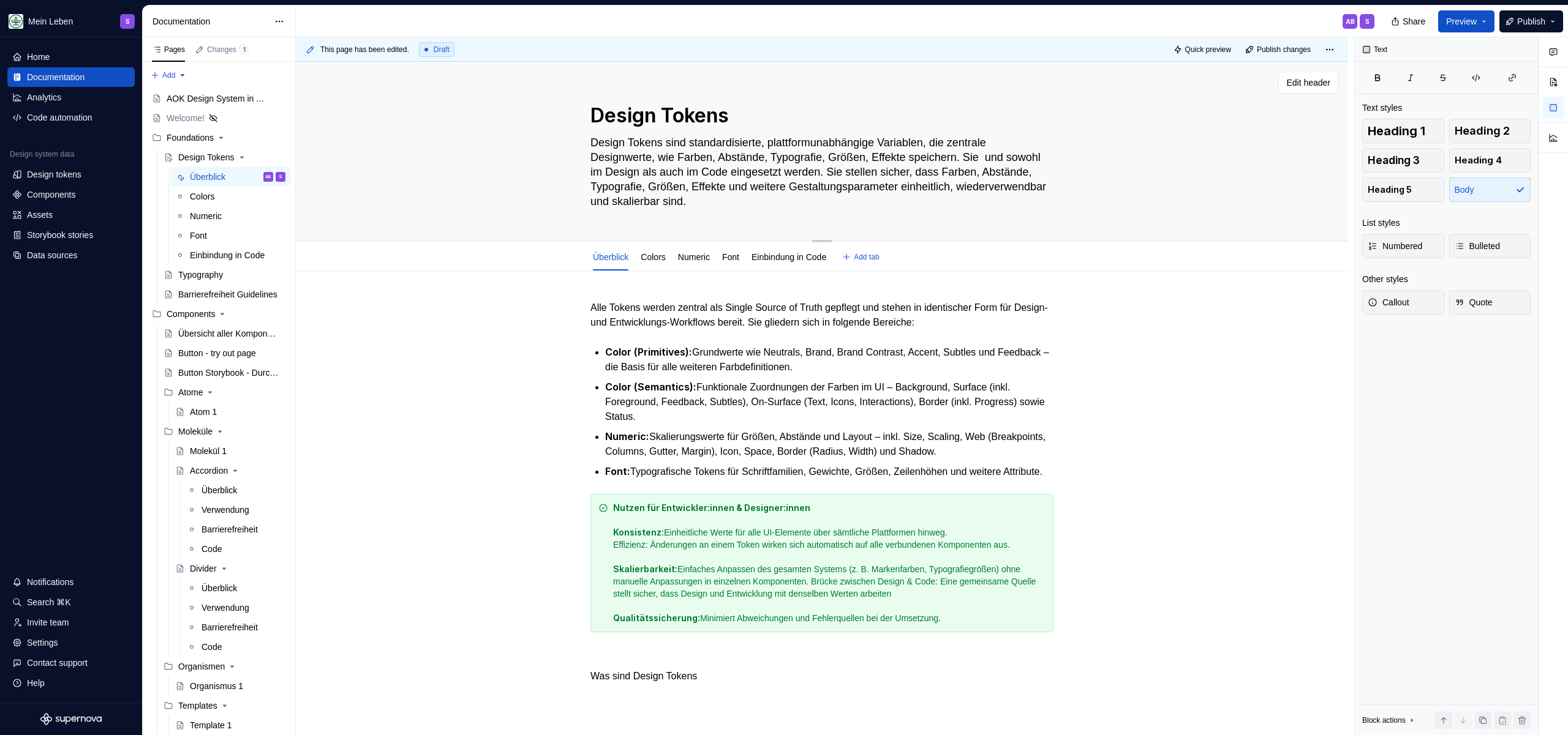
type textarea "Design Tokens sind standardisierte, plattformunabhängige Variablen, die zentral…"
type textarea "*"
type textarea "Design Tokens sind standardisierte, plattformunabhängige Variablen, die zentral…"
type textarea "*"
type textarea "Design Tokens sind standardisierte, plattformunabhängige Variablen, die zentral…"
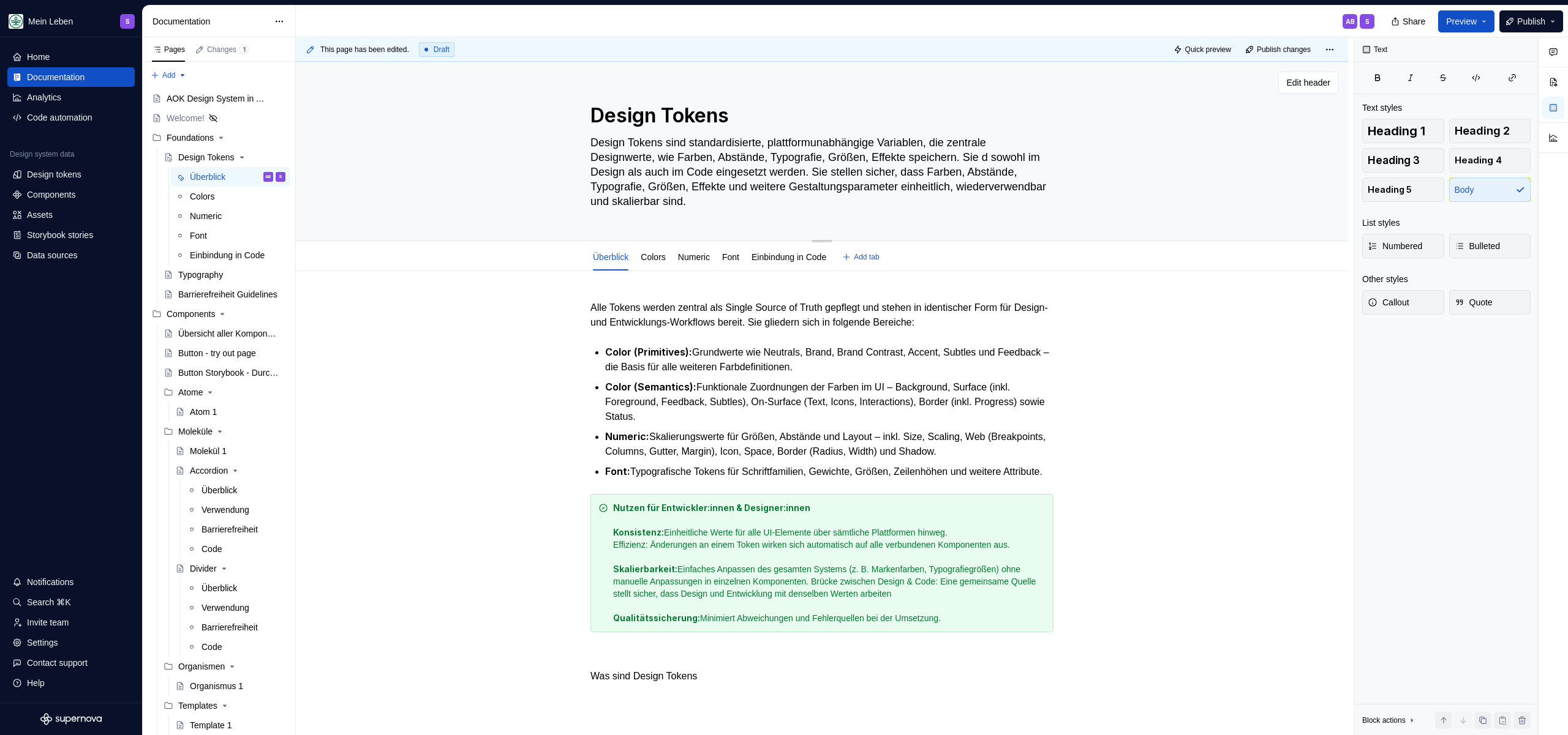
type textarea "*"
type textarea "Design Tokens sind standardisierte, plattformunabhängige Variablen, die zentral…"
type textarea "*"
type textarea "Design Tokens sind standardisierte, plattformunabhängige Variablen, die zentral…"
type textarea "*"
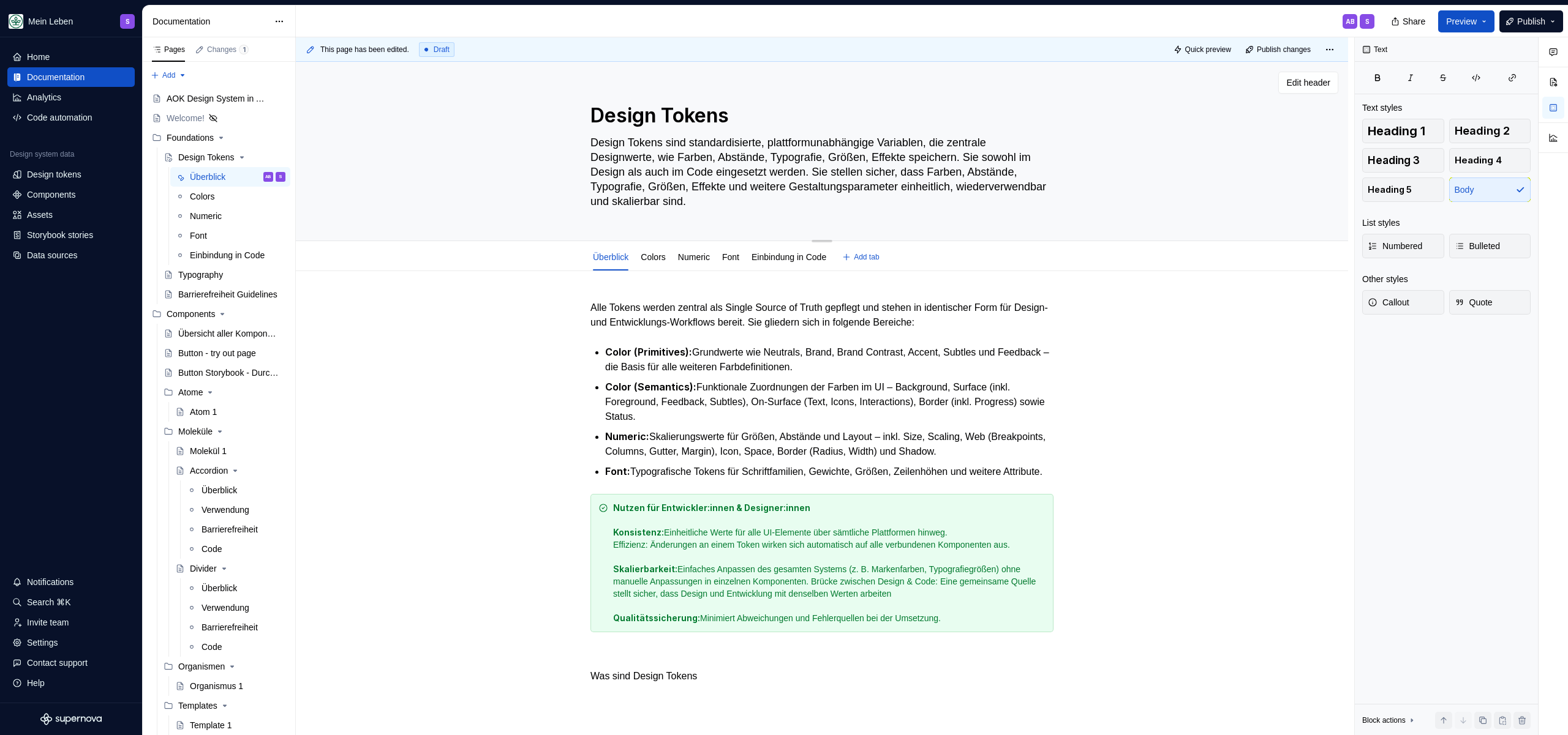
type textarea "Design Tokens sind standardisierte, plattformunabhängige Variablen, die zentral…"
type textarea "*"
type textarea "Design Tokens sind standardisierte, plattformunabhängige Variablen, die zentral…"
type textarea "*"
type textarea "Design Tokens sind standardisierte, plattformunabhängige Variablen, die zentral…"
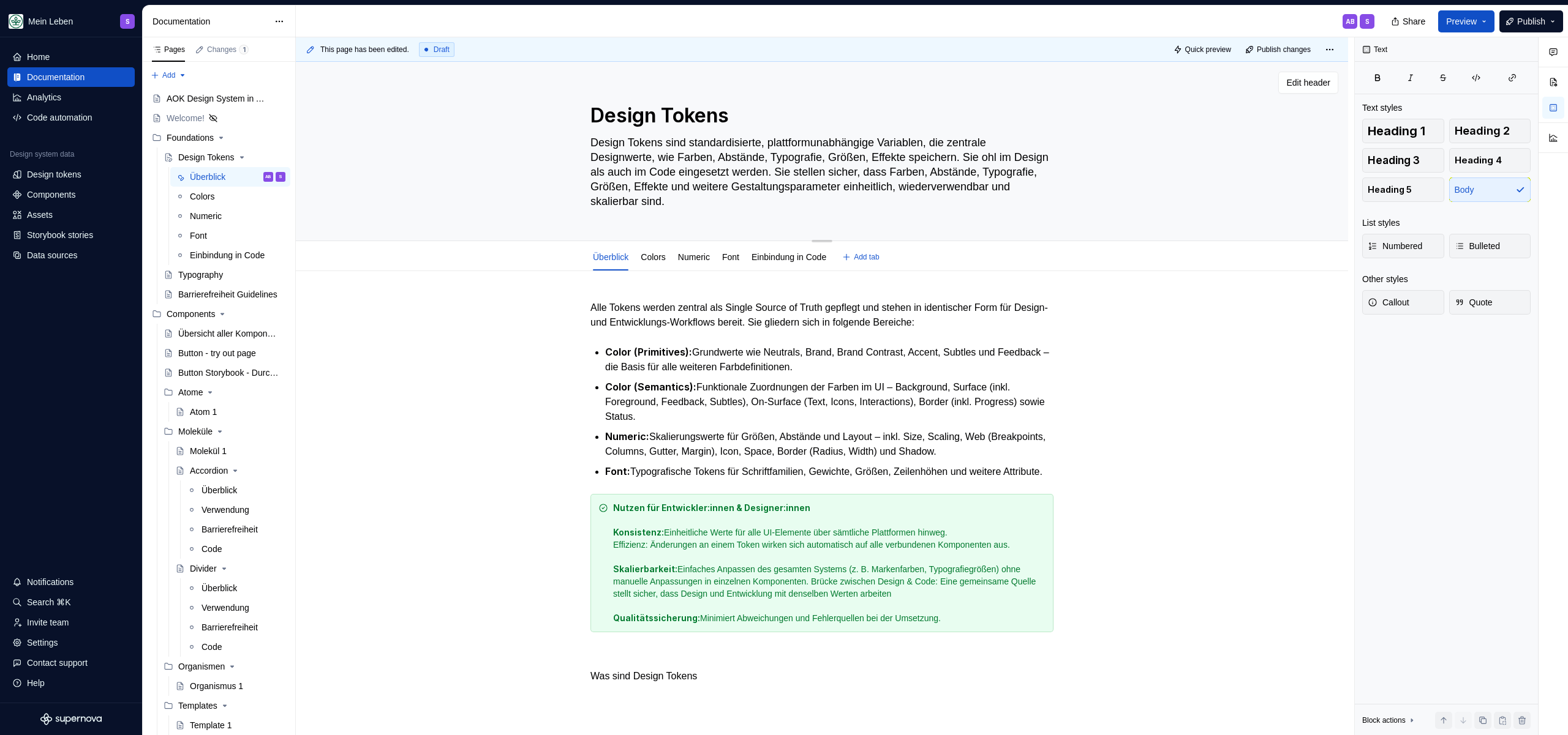
type textarea "*"
type textarea "Design Tokens sind standardisierte, plattformunabhängige Variablen, die zentral…"
type textarea "*"
type textarea "Design Tokens sind standardisierte, plattformunabhängige Variablen, die zentral…"
type textarea "*"
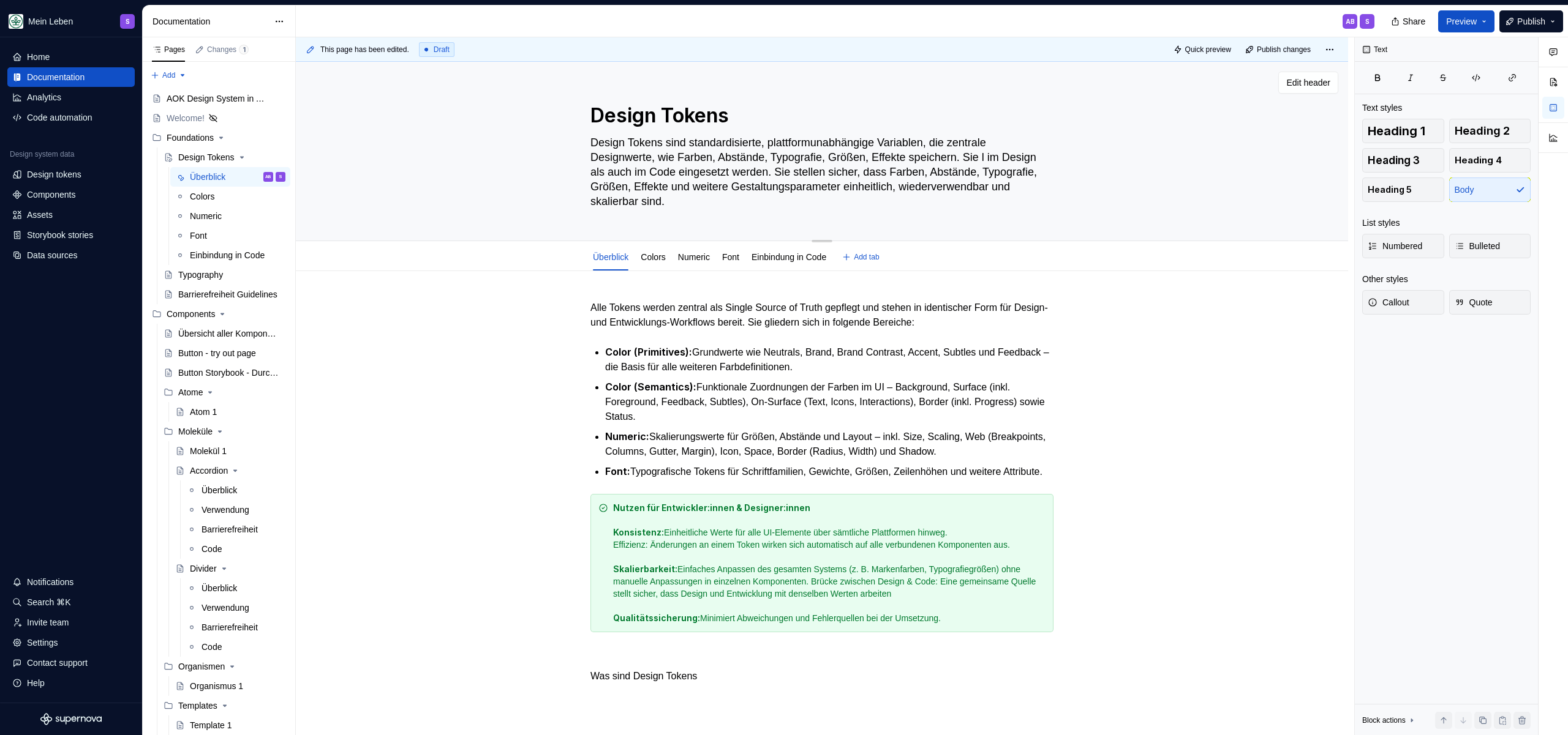
type textarea "Design Tokens sind standardisierte, plattformunabhängige Variablen, die zentral…"
type textarea "*"
type textarea "Design Tokens sind standardisierte, plattformunabhängige Variablen, die zentral…"
type textarea "*"
type textarea "Design Tokens sind standardisierte, plattformunabhängige Variablen, die zentral…"
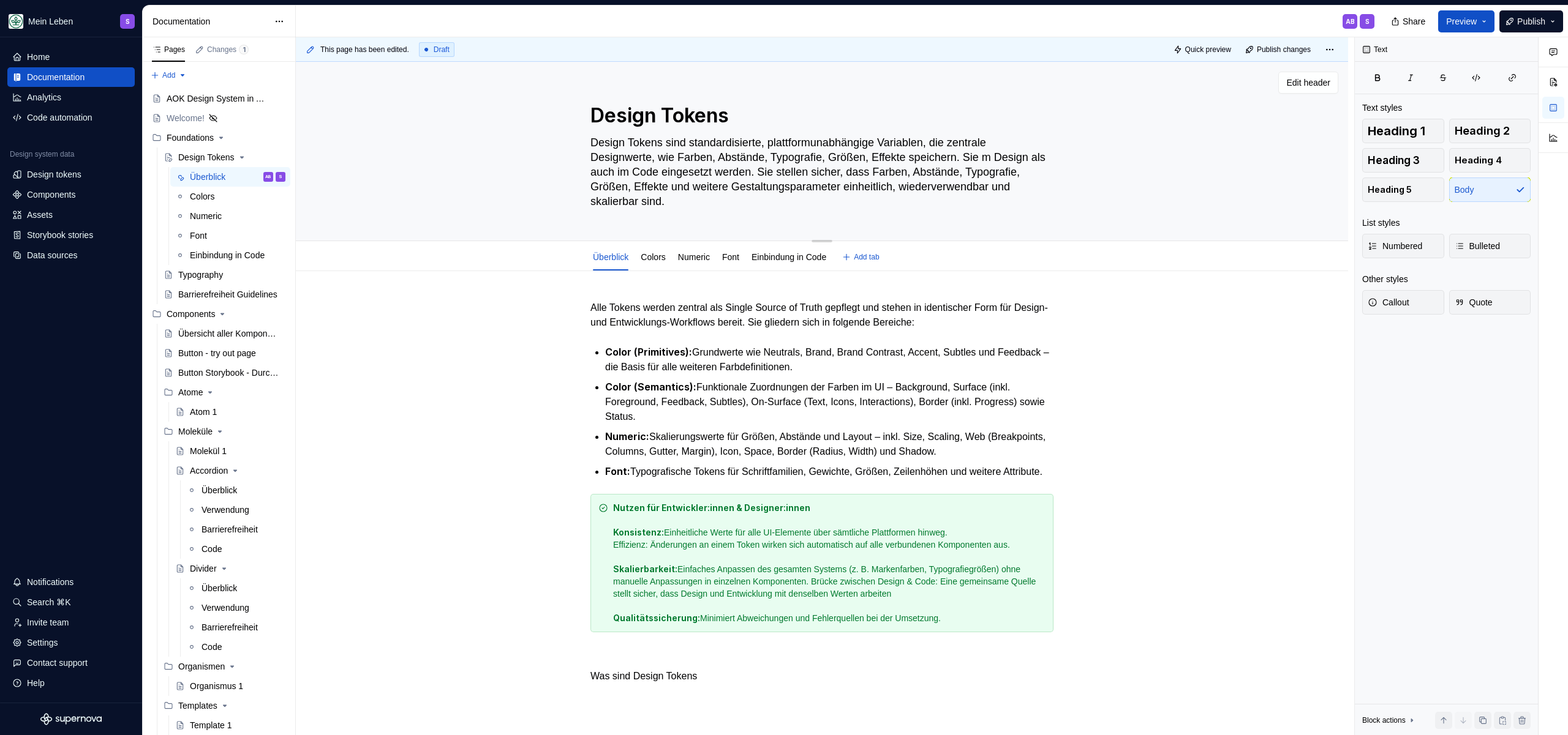
type textarea "*"
click at [782, 161] on textarea "Design Tokens sind standardisierte, plattformunabhängige Variablen, die zentral…" at bounding box center [819, 171] width 463 height 79
click at [782, 160] on textarea "Design Tokens sind standardisierte, plattformunabhängige Variablen, die zentral…" at bounding box center [819, 171] width 463 height 79
click at [744, 158] on textarea "Design Tokens sind standardisierte, plattformunabhängige Variablen, die zentral…" at bounding box center [819, 171] width 463 height 79
click at [952, 144] on textarea "Design Tokens sind standardisierte, plattformunabhängige Variablen, die zentral…" at bounding box center [819, 171] width 463 height 79
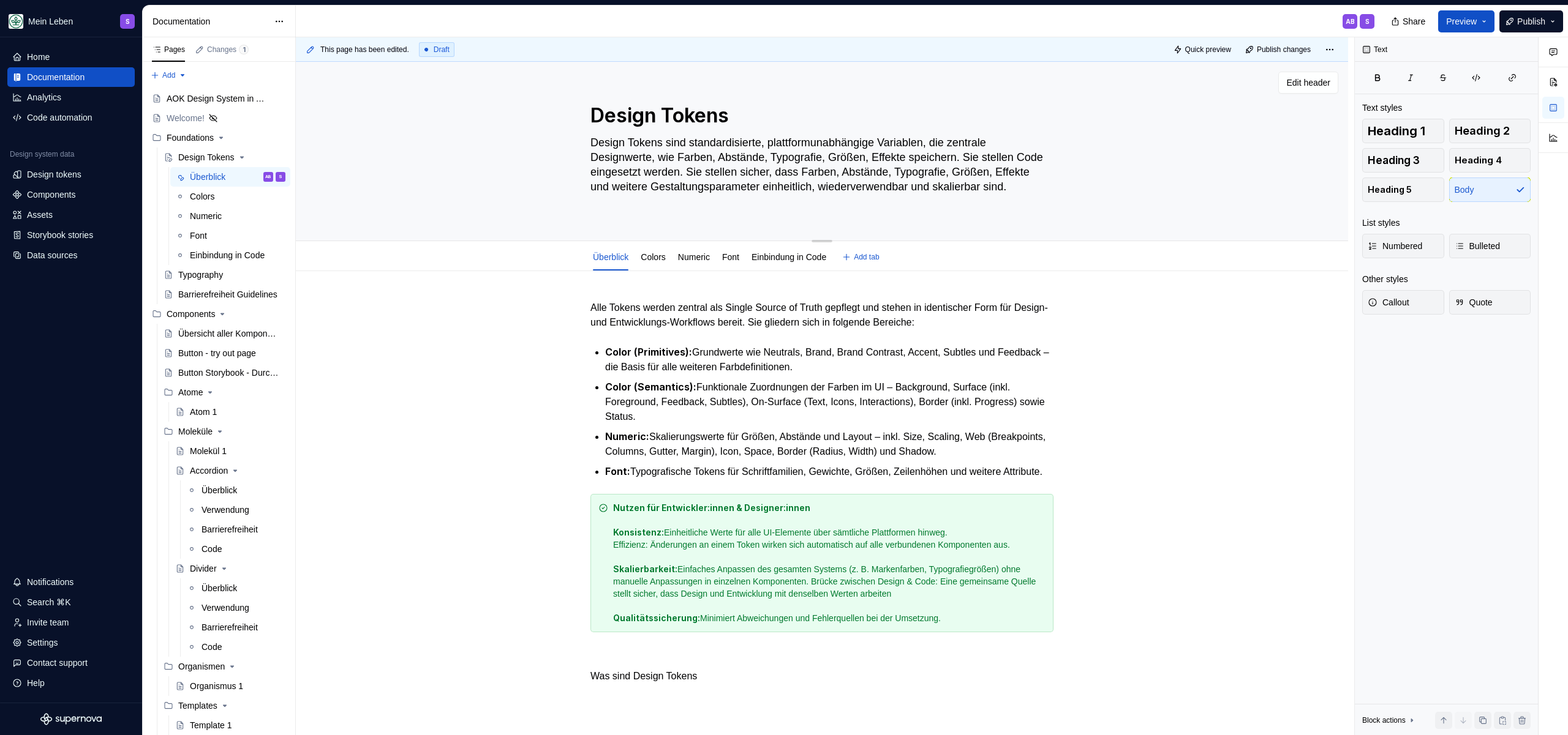
click at [823, 158] on textarea "Design Tokens sind standardisierte, plattformunabhängige Variablen, die zentral…" at bounding box center [819, 171] width 463 height 79
click at [927, 160] on textarea "Design Tokens sind standardisierte, plattformunabhängige Variablen, die zentral…" at bounding box center [819, 171] width 463 height 79
click at [988, 157] on textarea "Design Tokens sind standardisierte, plattformunabhängige Variablen, die zentral…" at bounding box center [819, 171] width 463 height 79
click at [1040, 156] on textarea "Design Tokens sind standardisierte, plattformunabhängige Variablen, die zentral…" at bounding box center [819, 171] width 463 height 79
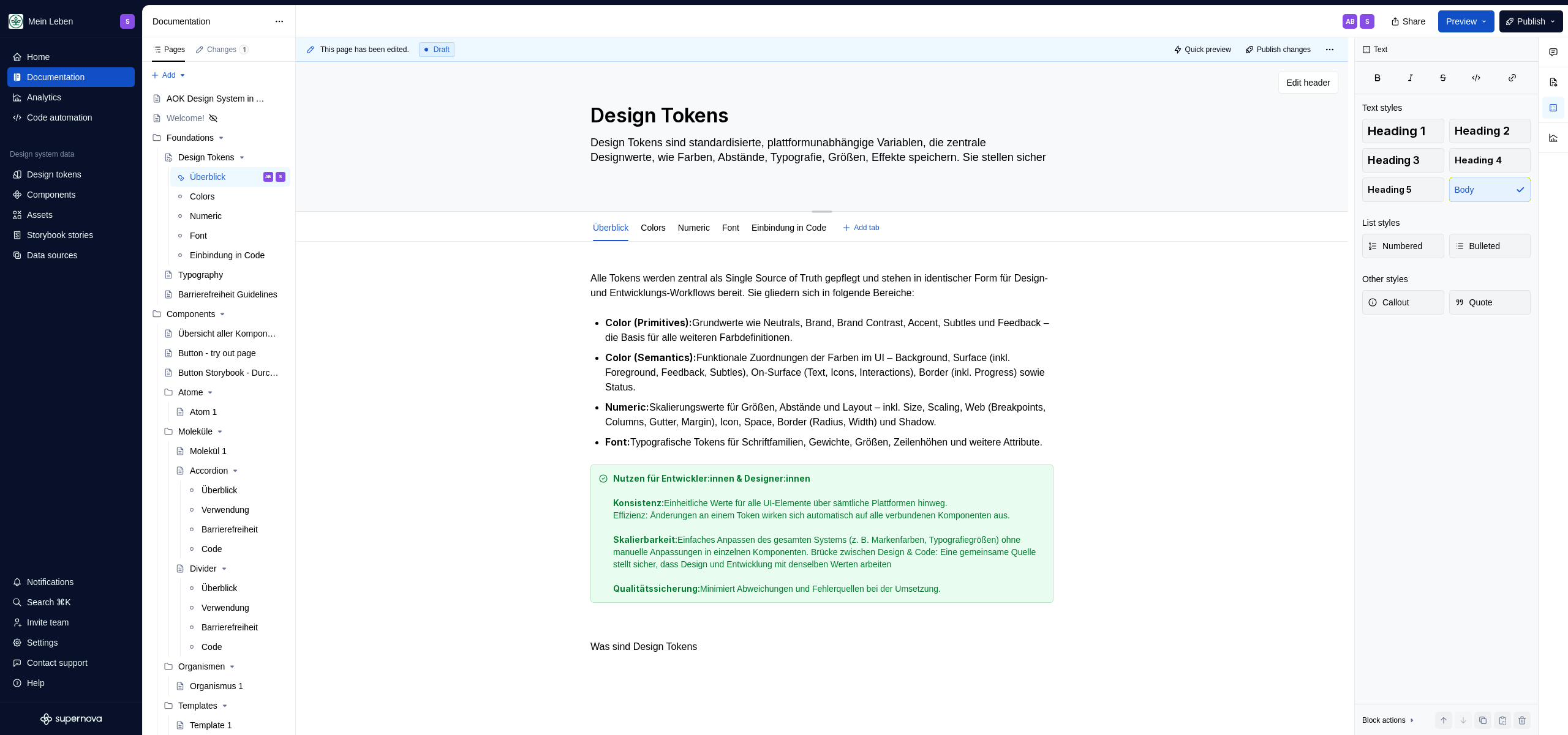
click at [903, 183] on div "Design Tokens Design Tokens sind standardisierte, plattformunabhängige Variable…" at bounding box center [822, 136] width 463 height 150
click at [989, 166] on textarea "Design Tokens sind standardisierte, plattformunabhängige Variablen, die zentral…" at bounding box center [819, 157] width 463 height 49
click at [986, 158] on textarea "Design Tokens sind standardisierte, plattformunabhängige Variablen, die zentral…" at bounding box center [819, 157] width 463 height 49
drag, startPoint x: 987, startPoint y: 158, endPoint x: 1005, endPoint y: 184, distance: 31.6
click at [1004, 183] on div "Design Tokens Design Tokens sind standardisierte, plattformunabhängige Variable…" at bounding box center [822, 136] width 463 height 150
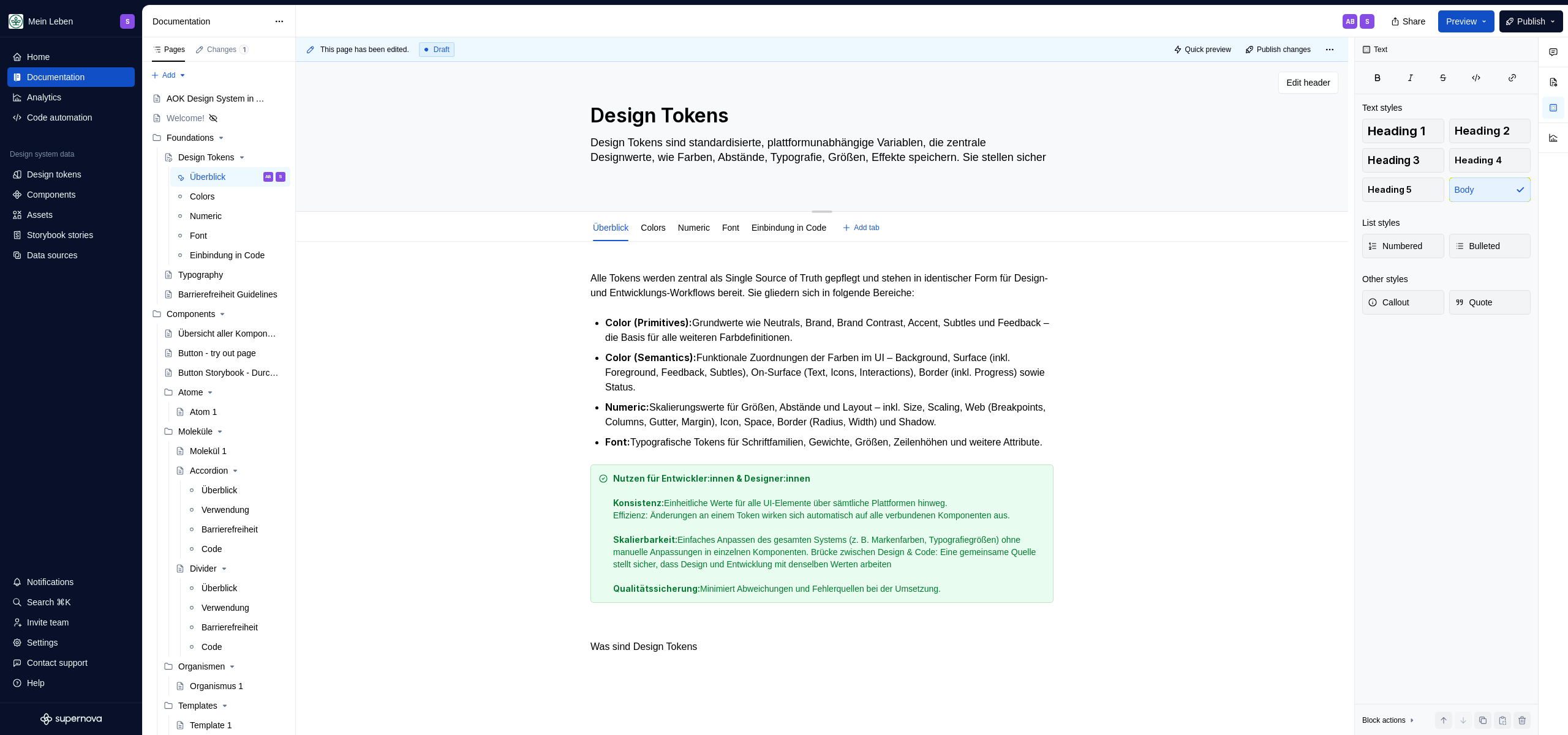
paste textarea "ermöglichen, Designs skalierbar und konsistent über verschiedene Plattformen un…"
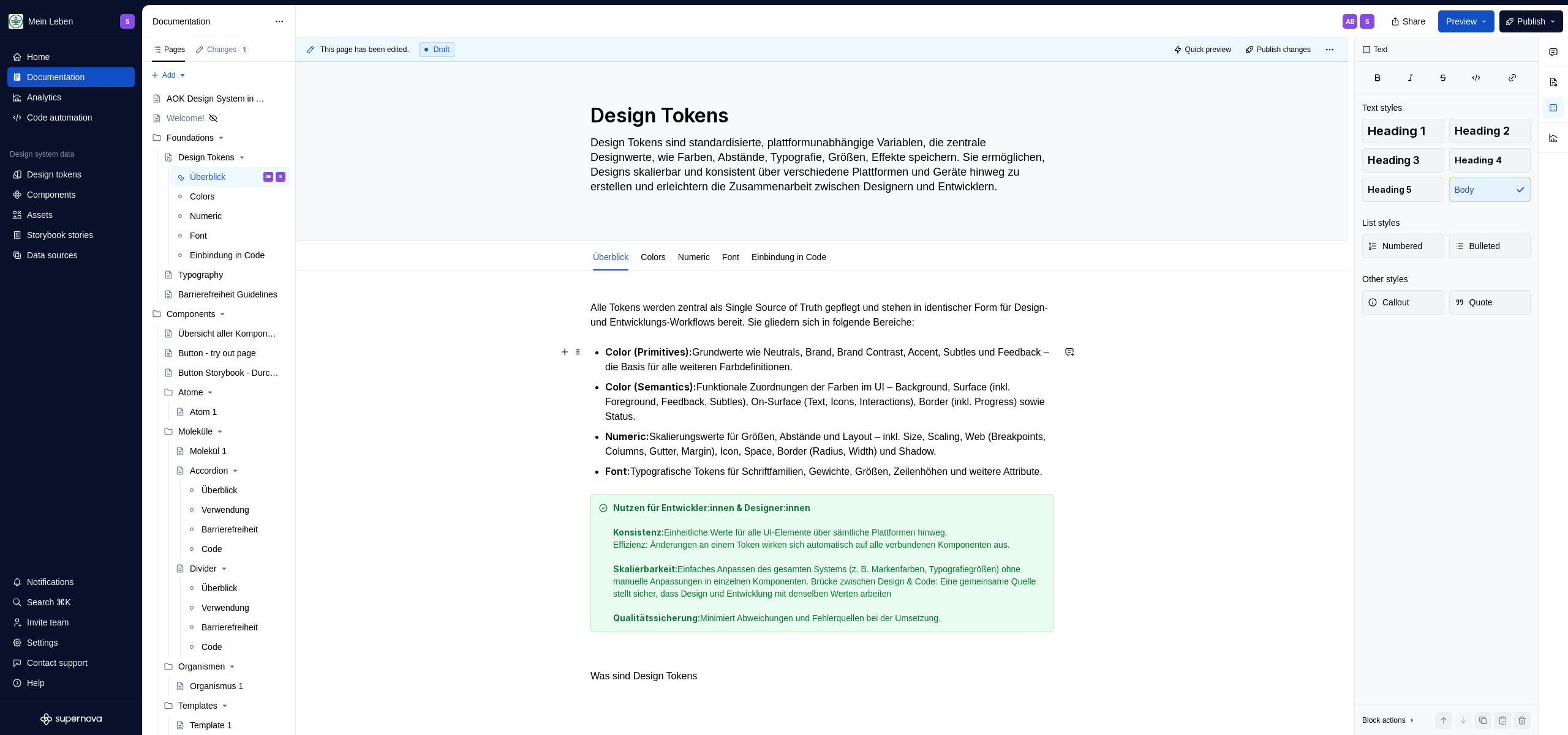
click at [1154, 369] on div "Alle Tokens werden zentral als Single Source of Truth gepflegt und stehen in id…" at bounding box center [822, 595] width 1052 height 648
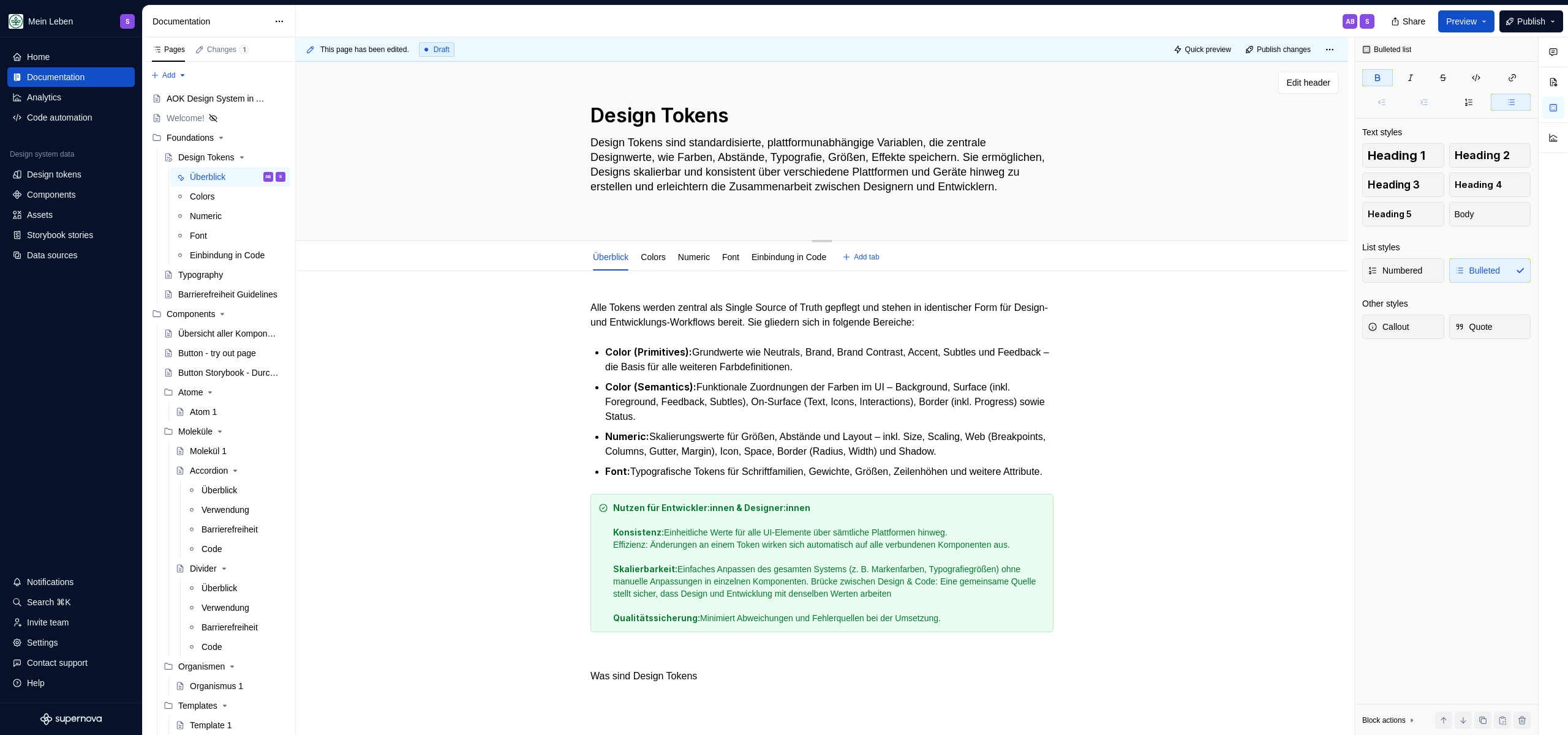
click at [886, 144] on textarea "Design Tokens sind standardisierte, plattformunabhängige Variablen, die zentral…" at bounding box center [819, 171] width 463 height 79
click at [548, 166] on div "Design Tokens Design Tokens sind standardisierte, plattformunabhängige Variable…" at bounding box center [822, 151] width 954 height 179
click at [697, 319] on p "Alle Tokens werden zentral als Single Source of Truth gepflegt und stehen in id…" at bounding box center [822, 315] width 463 height 29
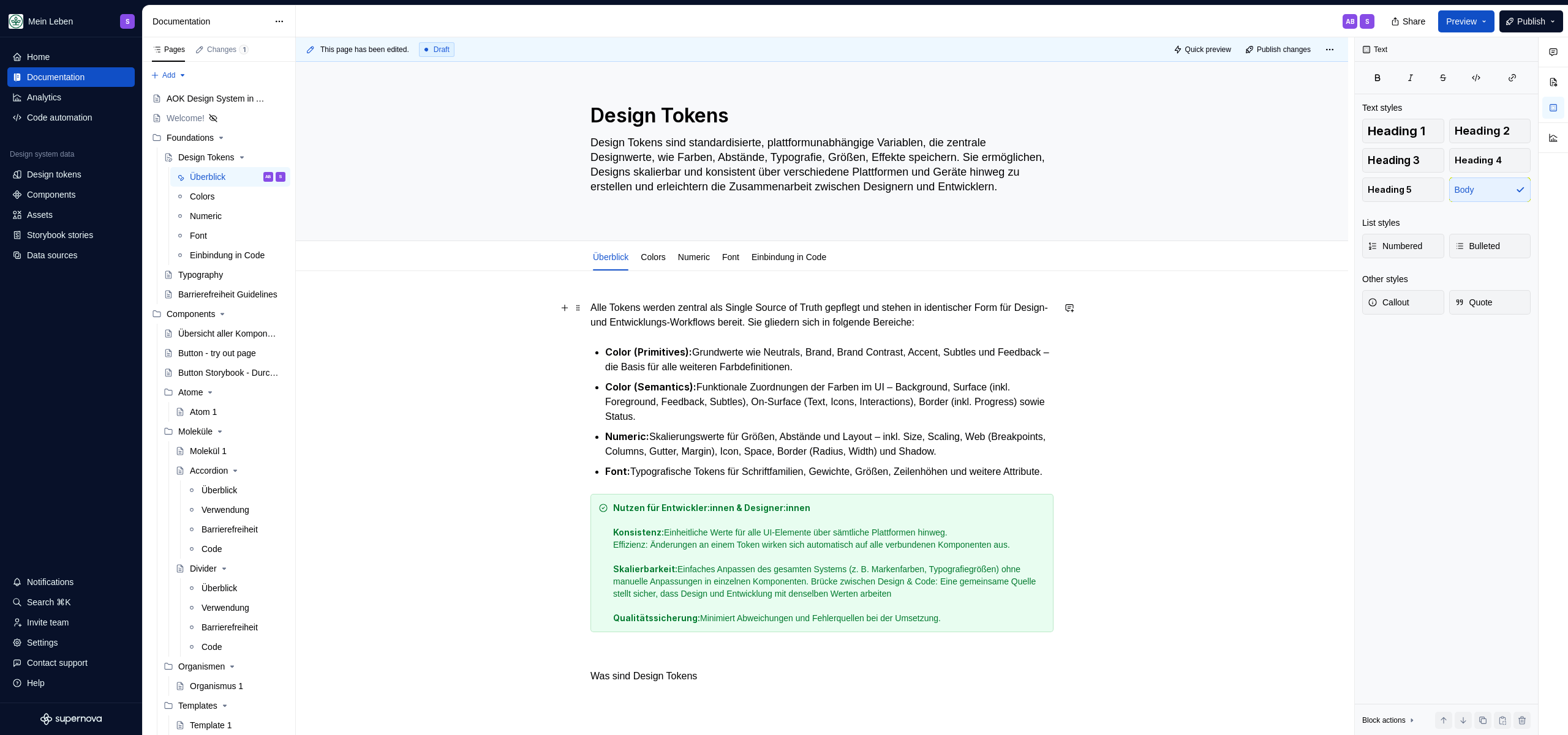
click at [650, 317] on p "Alle Tokens werden zentral als Single Source of Truth gepflegt und stehen in id…" at bounding box center [822, 315] width 463 height 29
click at [648, 318] on p "Alle Tokens werden zentral als Single Source of Truth gepflegt und stehen in id…" at bounding box center [822, 315] width 463 height 29
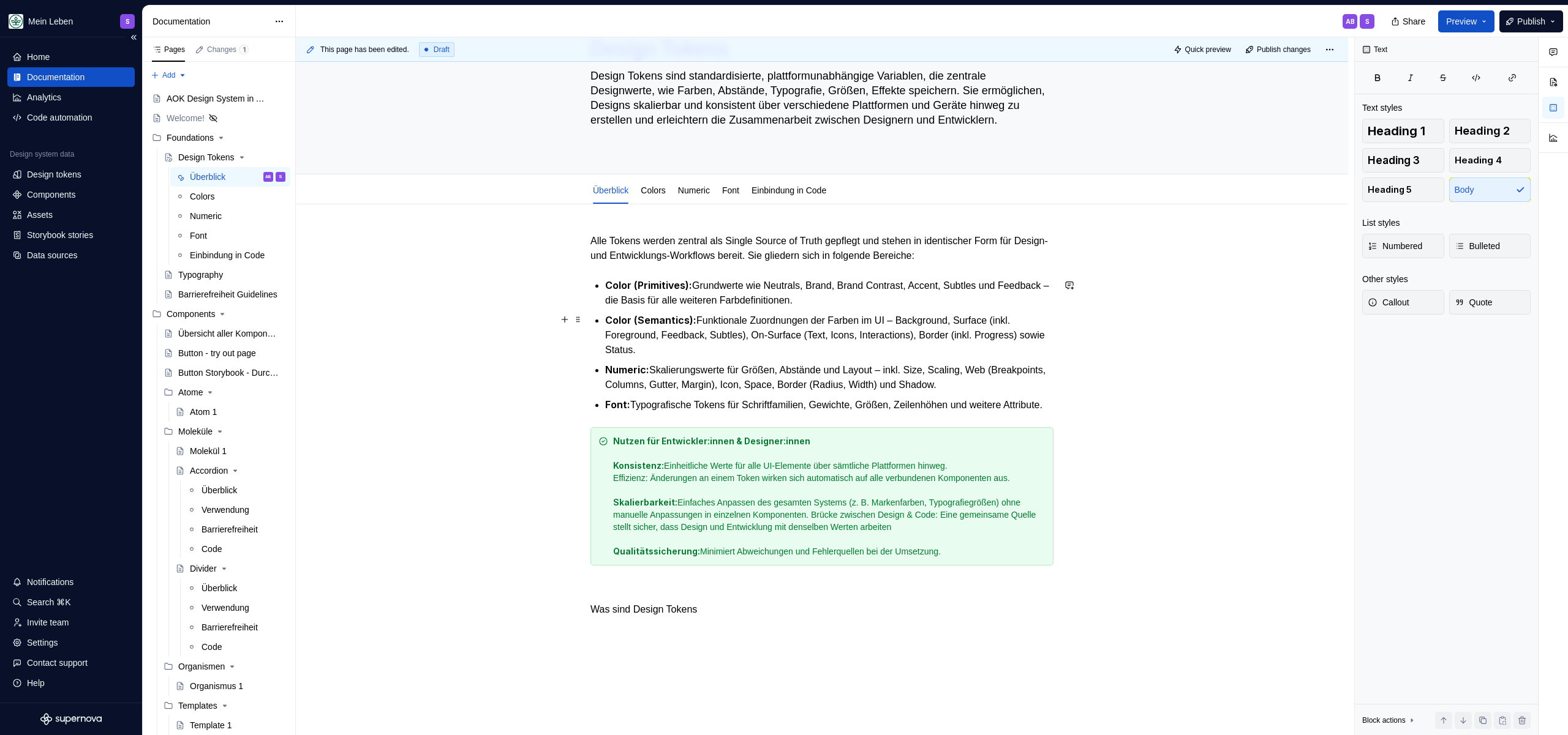
scroll to position [196, 0]
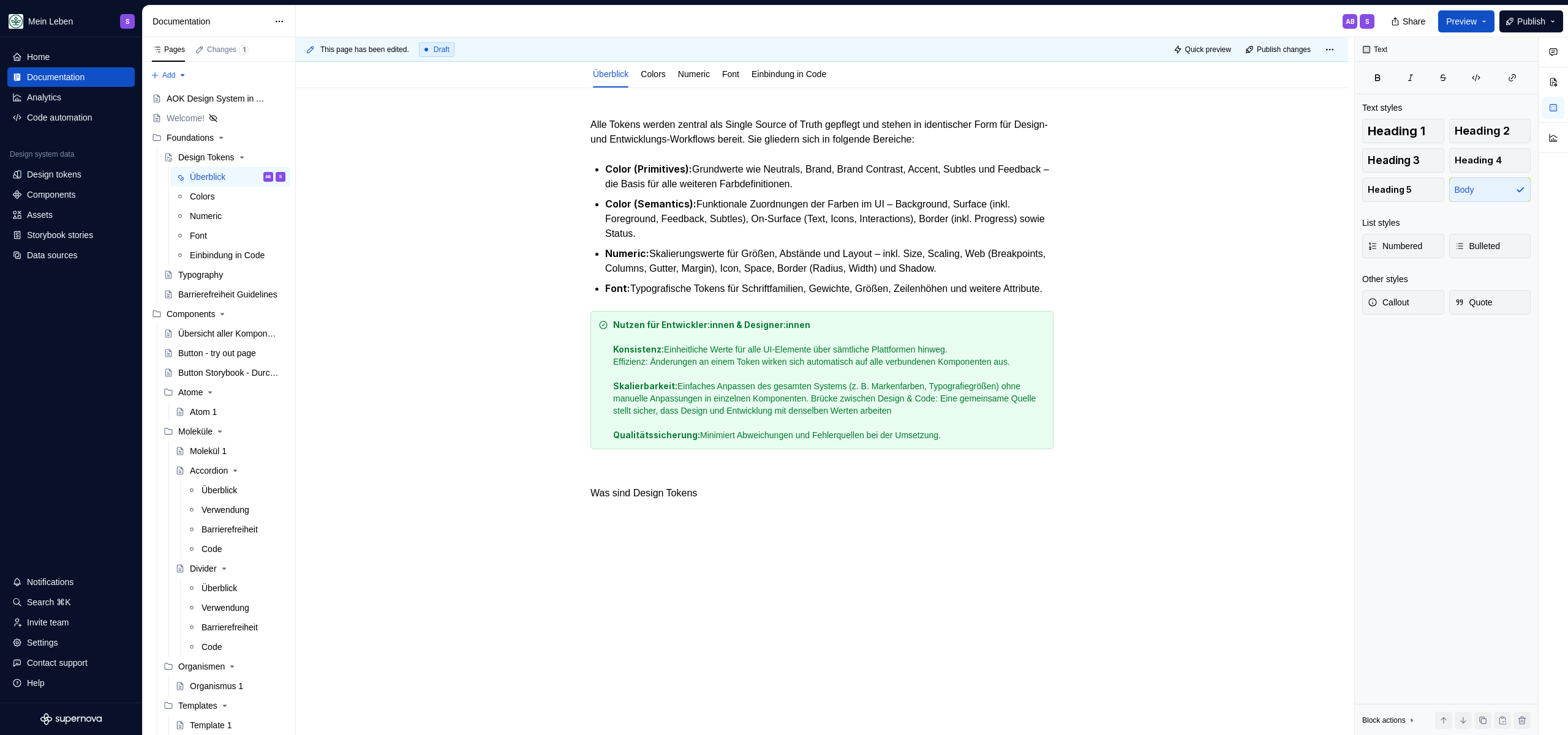
click at [750, 483] on div "Alle Tokens werden zentral als Single Source of Truth gepflegt und stehen in id…" at bounding box center [822, 309] width 463 height 384
click at [745, 490] on p "Was sind Design Tokens" at bounding box center [822, 493] width 463 height 15
click at [767, 501] on p "Was sind Design Tokens" at bounding box center [822, 493] width 463 height 15
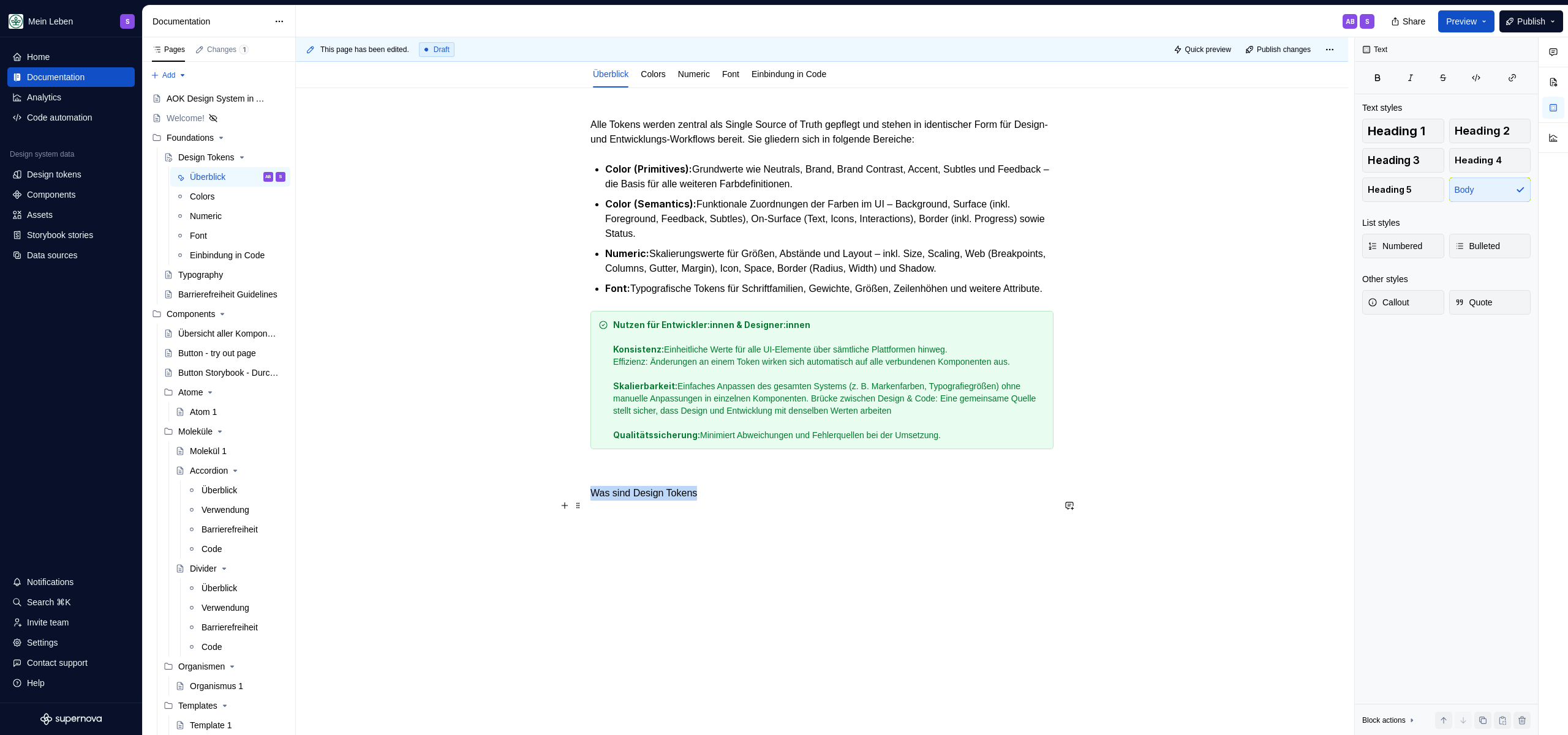
click at [767, 501] on p "Was sind Design Tokens" at bounding box center [822, 493] width 463 height 15
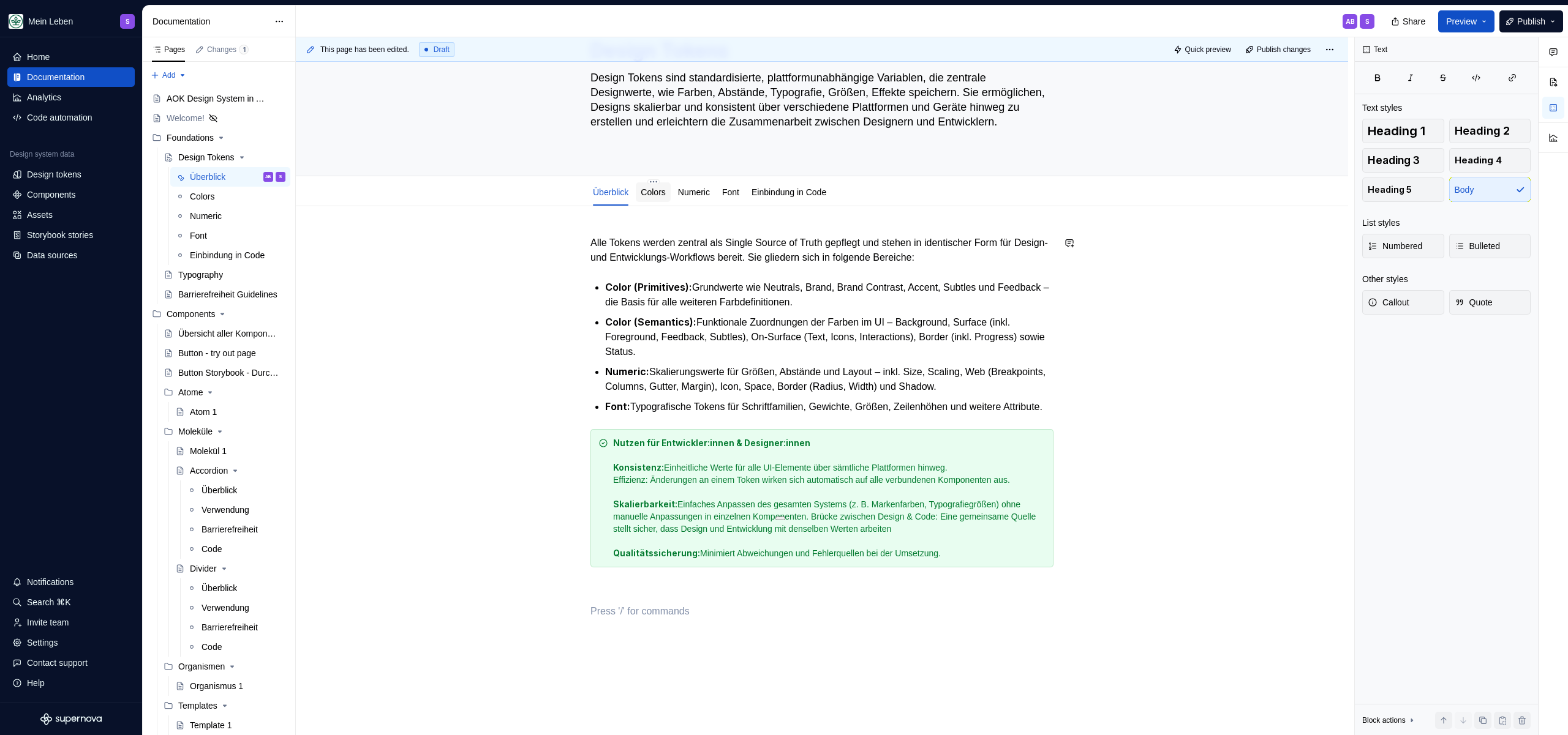
scroll to position [0, 0]
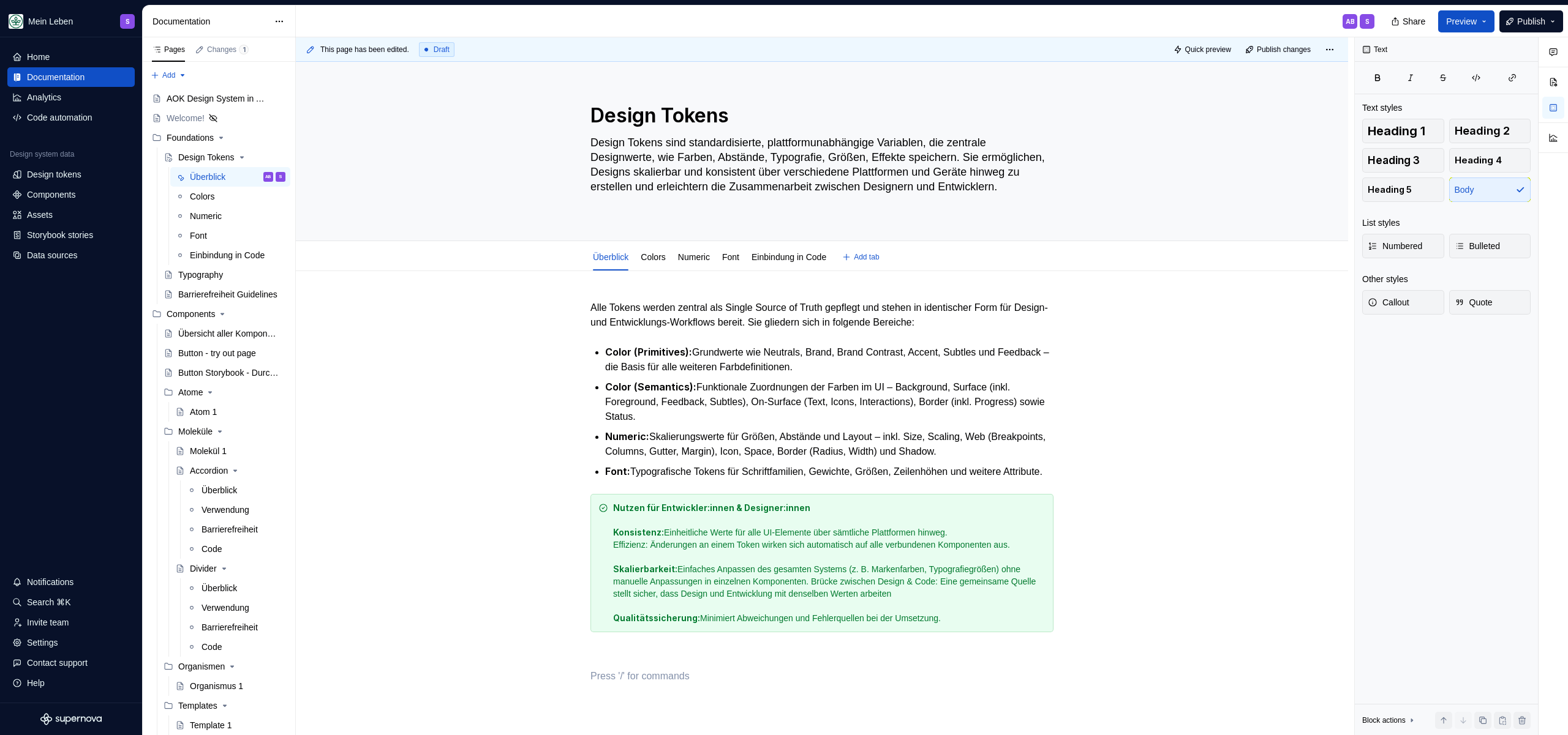
type textarea "*"
click at [702, 300] on div "Alle Tokens werden zentral als Single Source of Truth gepflegt und stehen in id…" at bounding box center [822, 595] width 1052 height 648
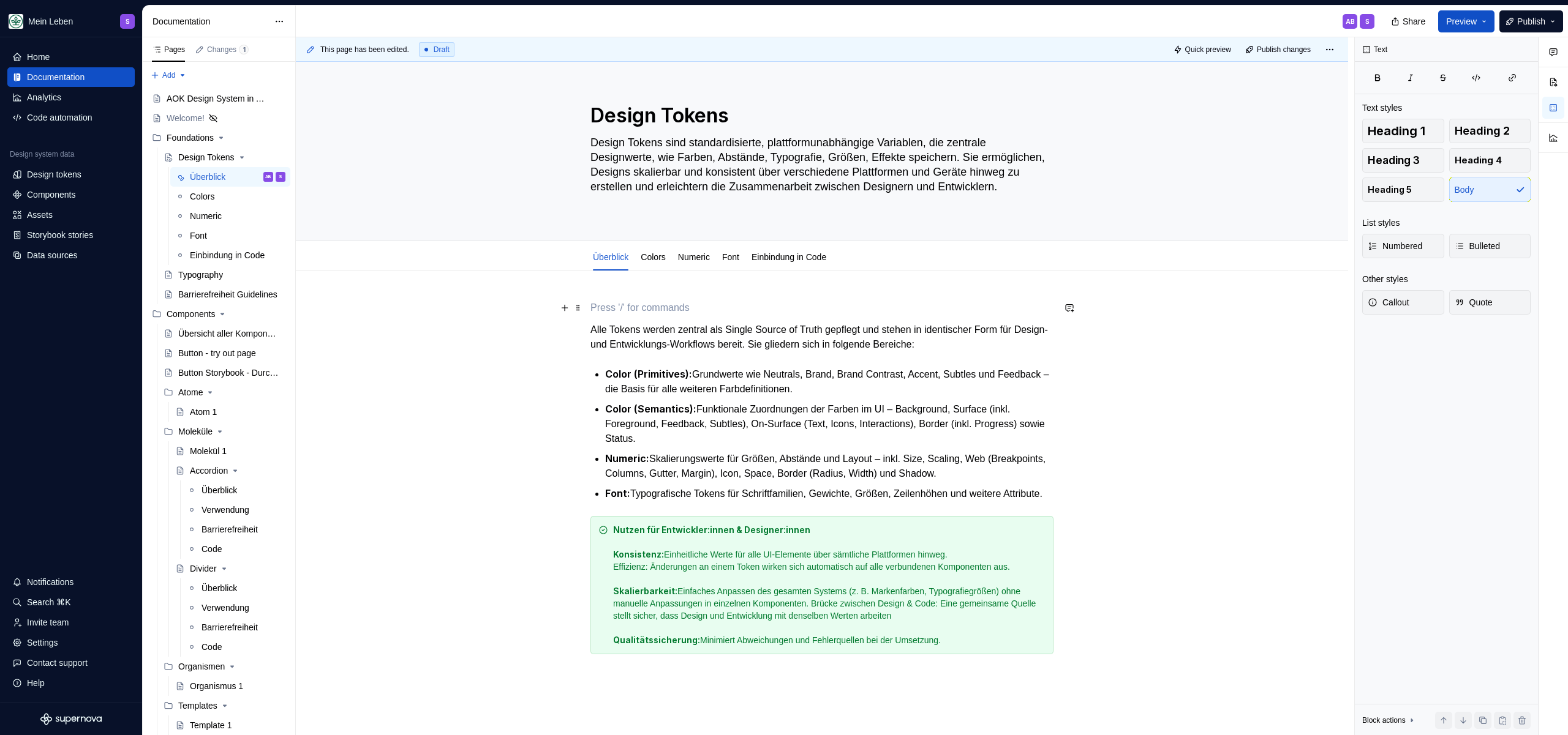
click at [636, 312] on p at bounding box center [822, 307] width 463 height 15
click at [597, 327] on p "Alle Tokens werden zentral als Single Source of Truth gepflegt und stehen in id…" at bounding box center [822, 338] width 463 height 29
click at [590, 330] on p "Alle Tokens werden zentral als Single Source of Truth gepflegt und stehen in id…" at bounding box center [822, 338] width 463 height 29
click at [615, 302] on p at bounding box center [822, 307] width 463 height 15
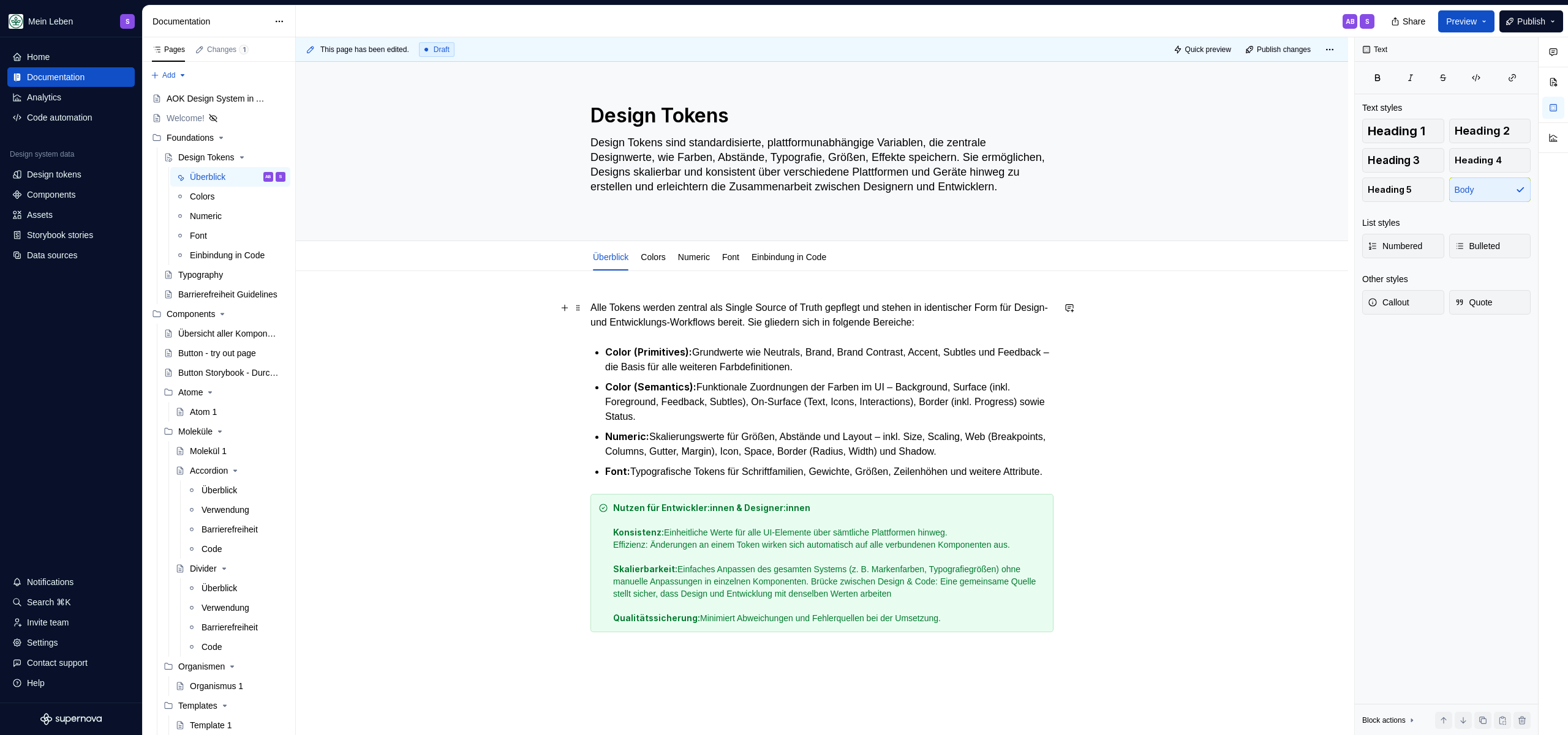
click at [1032, 323] on p "Alle Tokens werden zentral als Single Source of Truth gepflegt und stehen in id…" at bounding box center [822, 315] width 463 height 29
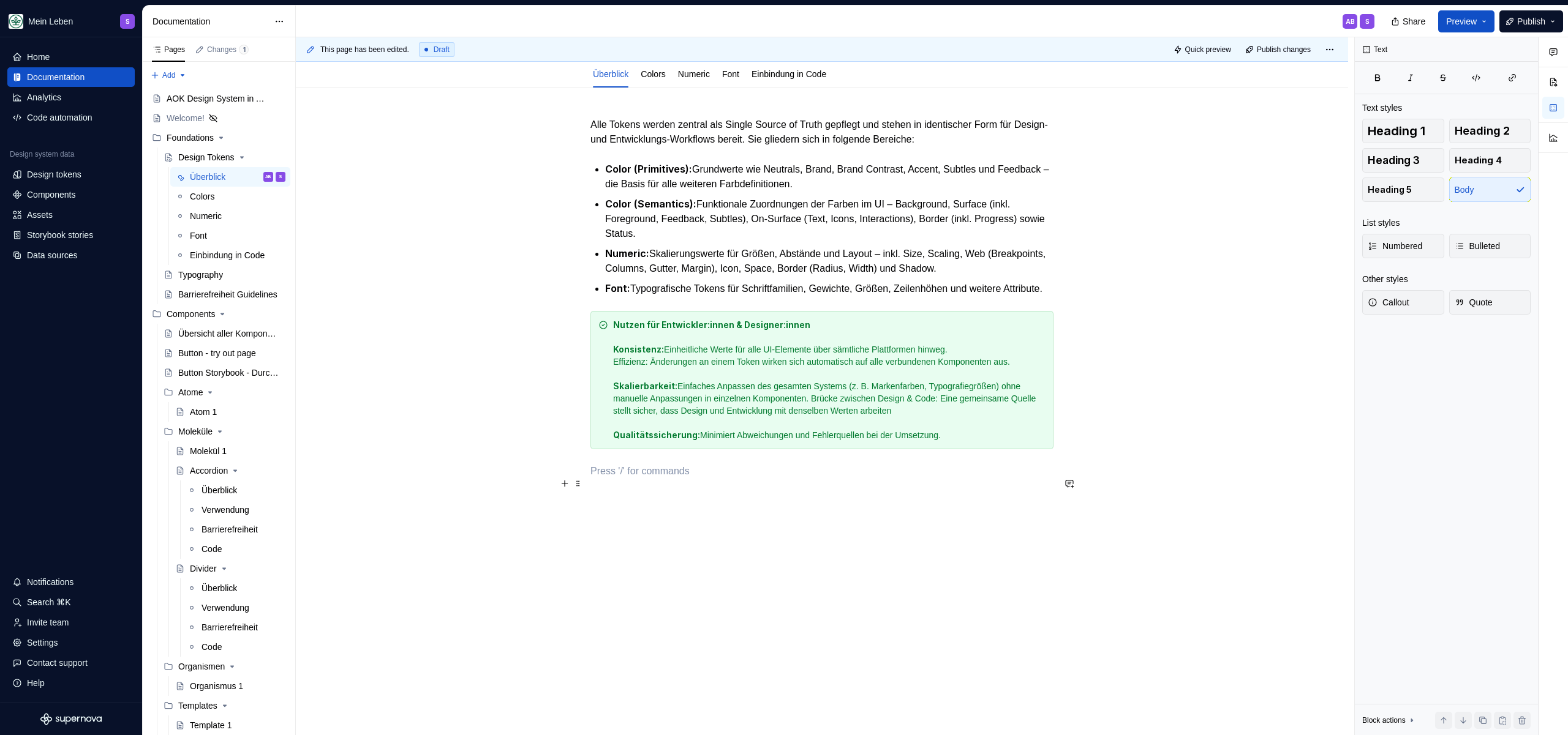
click at [658, 475] on p at bounding box center [822, 471] width 463 height 15
click at [775, 302] on div "Alle Tokens werden zentral als Single Source of Truth gepflegt und stehen in id…" at bounding box center [822, 309] width 463 height 384
click at [775, 296] on div "Alle Tokens werden zentral als Single Source of Truth gepflegt und stehen in id…" at bounding box center [822, 309] width 463 height 384
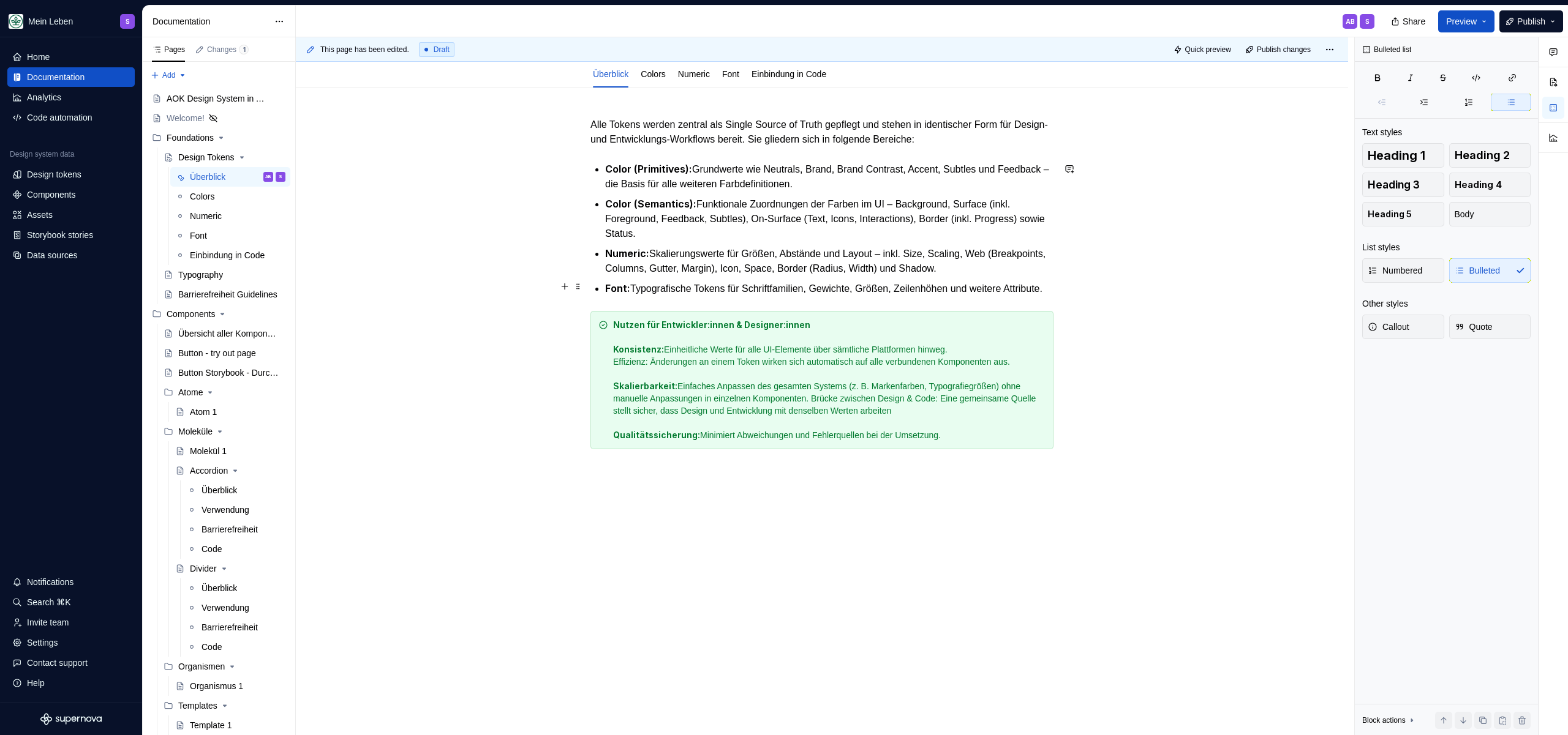
click at [676, 295] on p "Font: Typografische Tokens für Schriftfamilien, Gewichte, Größen, Zeilenhöhen u…" at bounding box center [829, 289] width 448 height 16
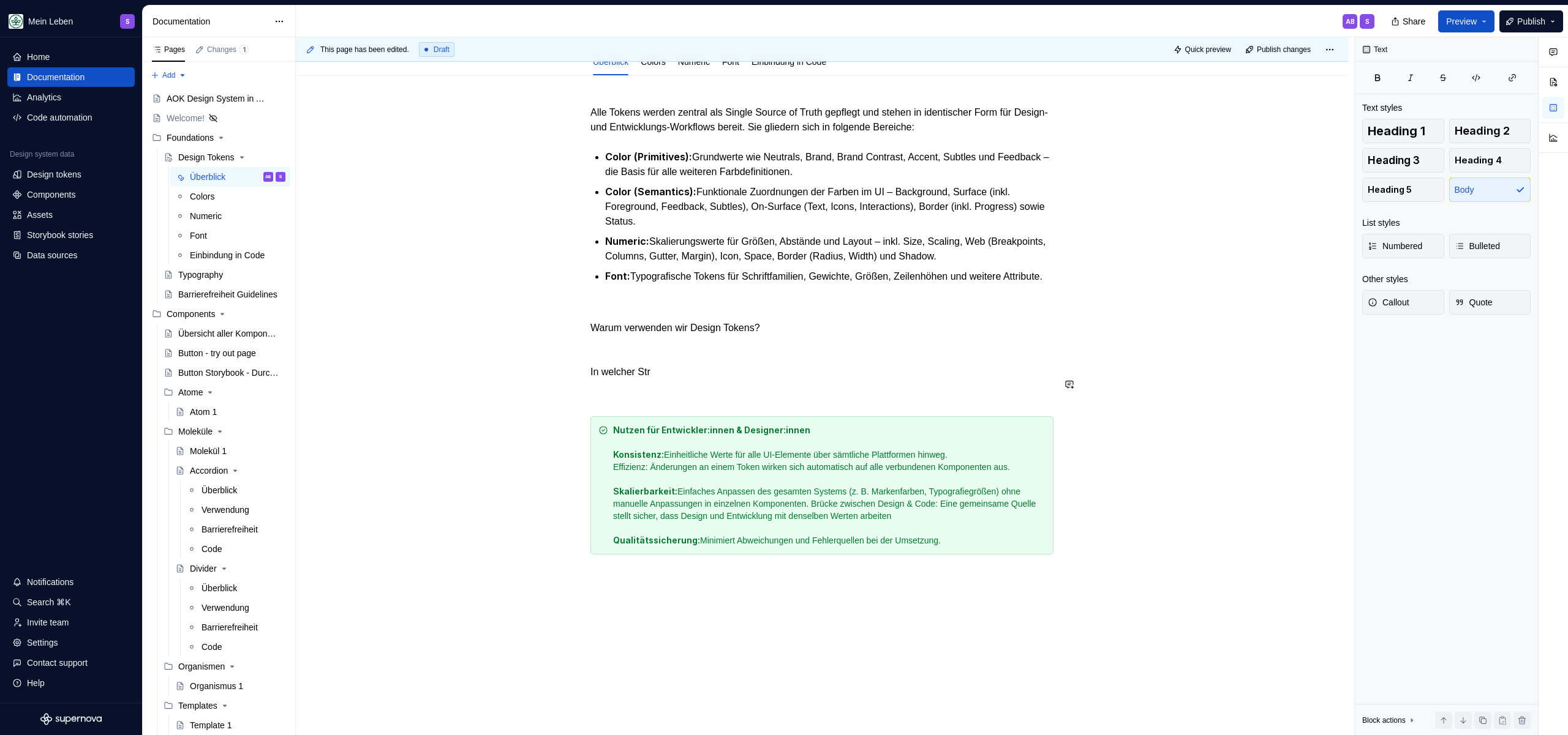
click at [718, 395] on div "Alle Tokens werden zentral als Single Source of Truth gepflegt und stehen in id…" at bounding box center [822, 356] width 463 height 501
click at [716, 380] on p "In welcher Str" at bounding box center [822, 372] width 463 height 15
click at [822, 336] on p "Warum verwenden wir Design Tokens?" at bounding box center [822, 328] width 463 height 15
click at [823, 336] on p "Warum verwenden wir Design Tokens?" at bounding box center [822, 328] width 463 height 15
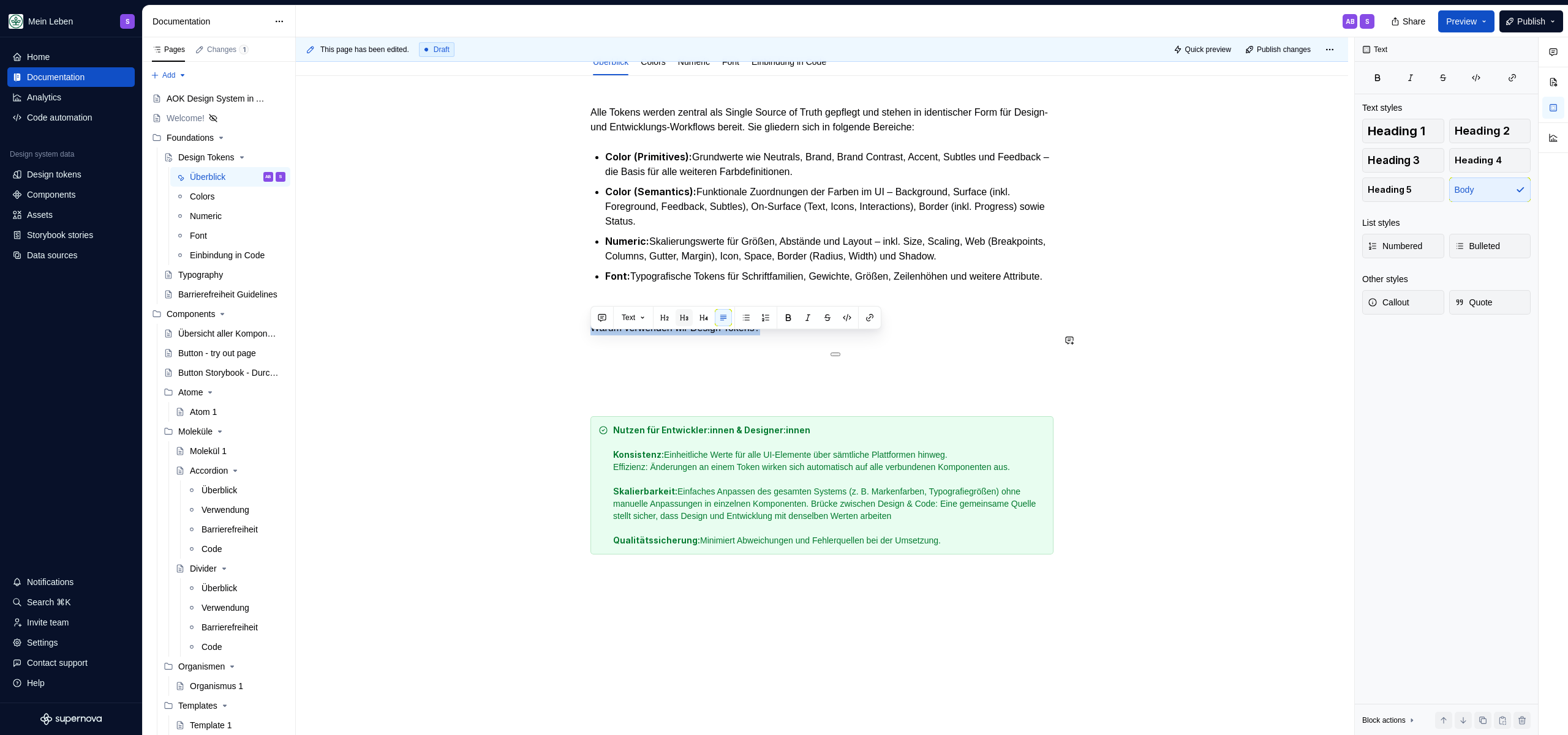
click at [685, 319] on button "button" at bounding box center [684, 318] width 17 height 17
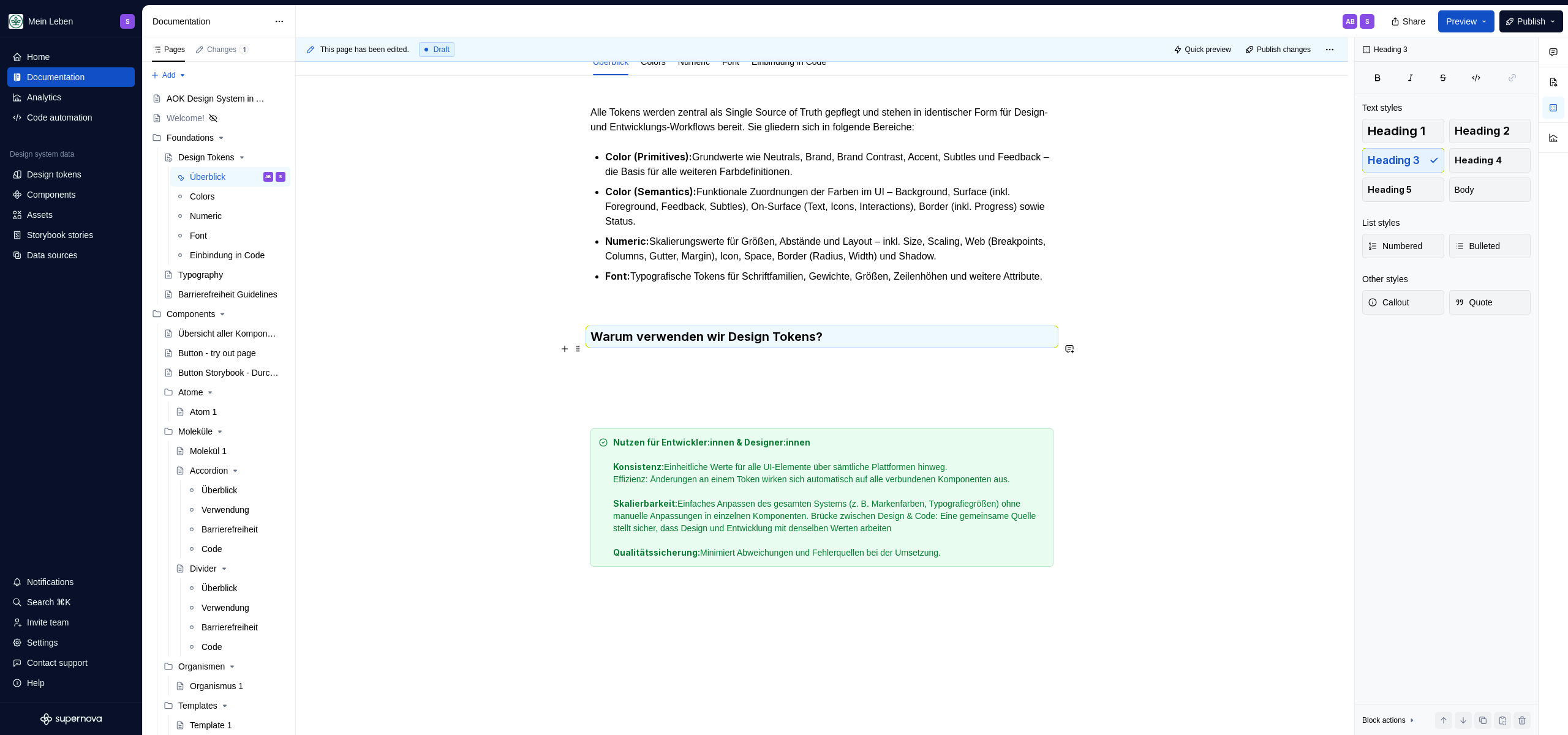
click at [863, 345] on h3 "Warum verwenden wir Design Tokens?" at bounding box center [822, 337] width 463 height 17
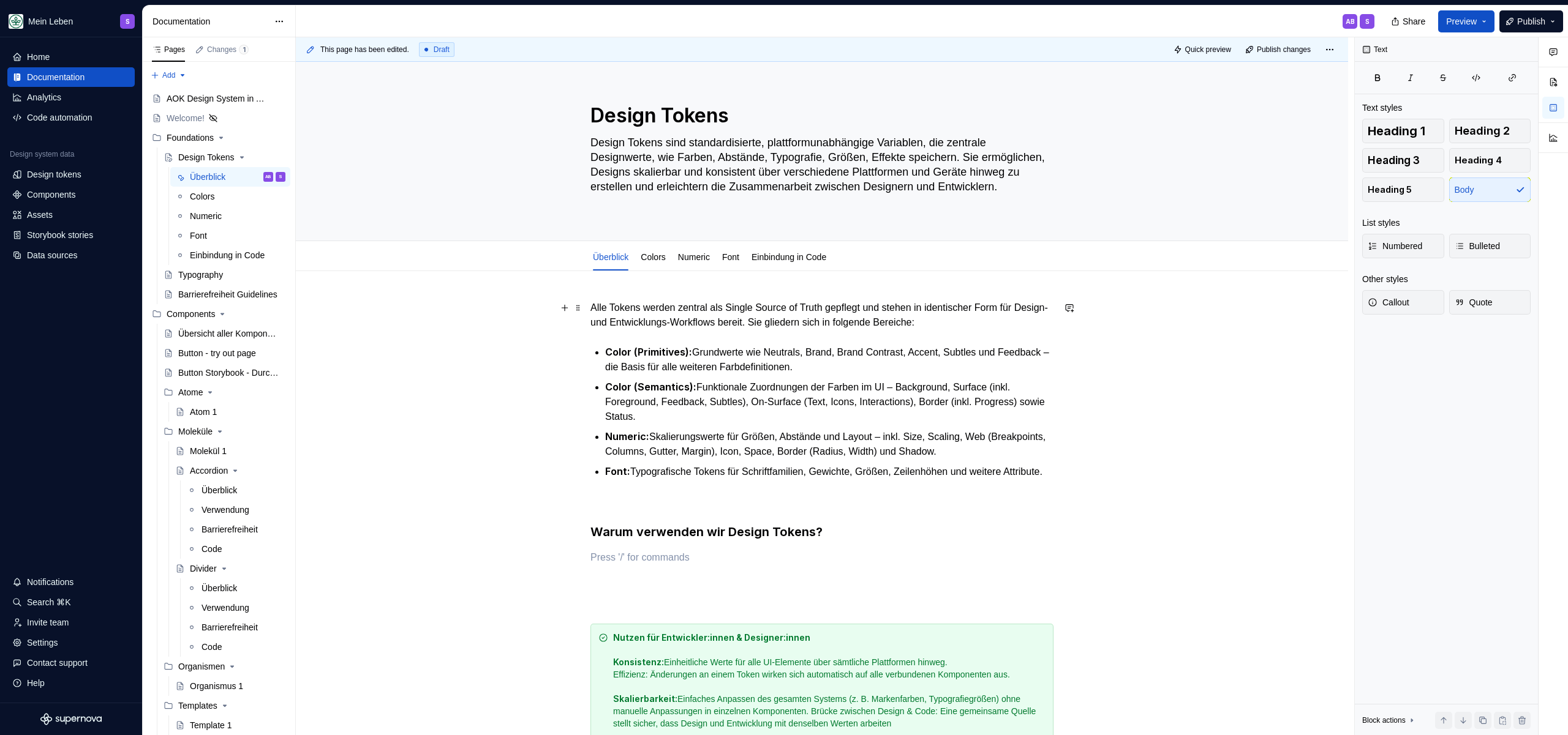
click at [670, 302] on p "Alle Tokens werden zentral als Single Source of Truth gepflegt und stehen in id…" at bounding box center [822, 315] width 463 height 29
click at [853, 541] on h3 "Warum verwenden wir Design Tokens?" at bounding box center [822, 532] width 463 height 17
click at [674, 317] on p "Alle Tokens werden zentral als Single Source of Truth gepflegt und stehen in id…" at bounding box center [822, 315] width 463 height 29
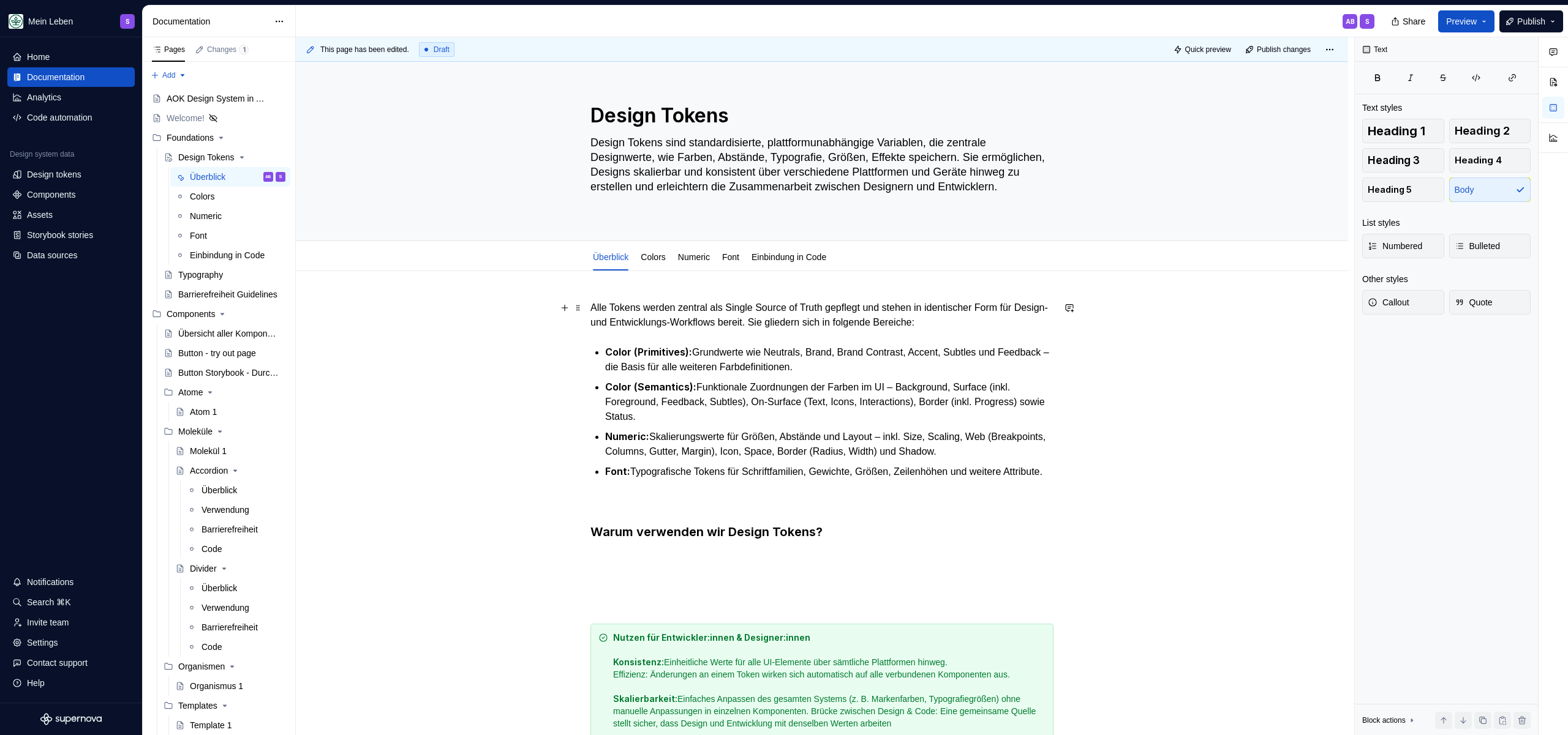
drag, startPoint x: 593, startPoint y: 306, endPoint x: 594, endPoint y: 314, distance: 8.1
click at [593, 306] on p "Alle Tokens werden zentral als Single Source of Truth gepflegt und stehen in id…" at bounding box center [822, 315] width 463 height 29
click at [887, 556] on div "Alle Tokens werden zentral als Single Source of Truth gepflegt und stehen in id…" at bounding box center [822, 557] width 463 height 513
click at [881, 541] on h3 "Warum verwenden wir Design Tokens?" at bounding box center [822, 532] width 463 height 17
click at [831, 541] on h3 "Warum verwenden wir Design Tokens?" at bounding box center [822, 532] width 463 height 17
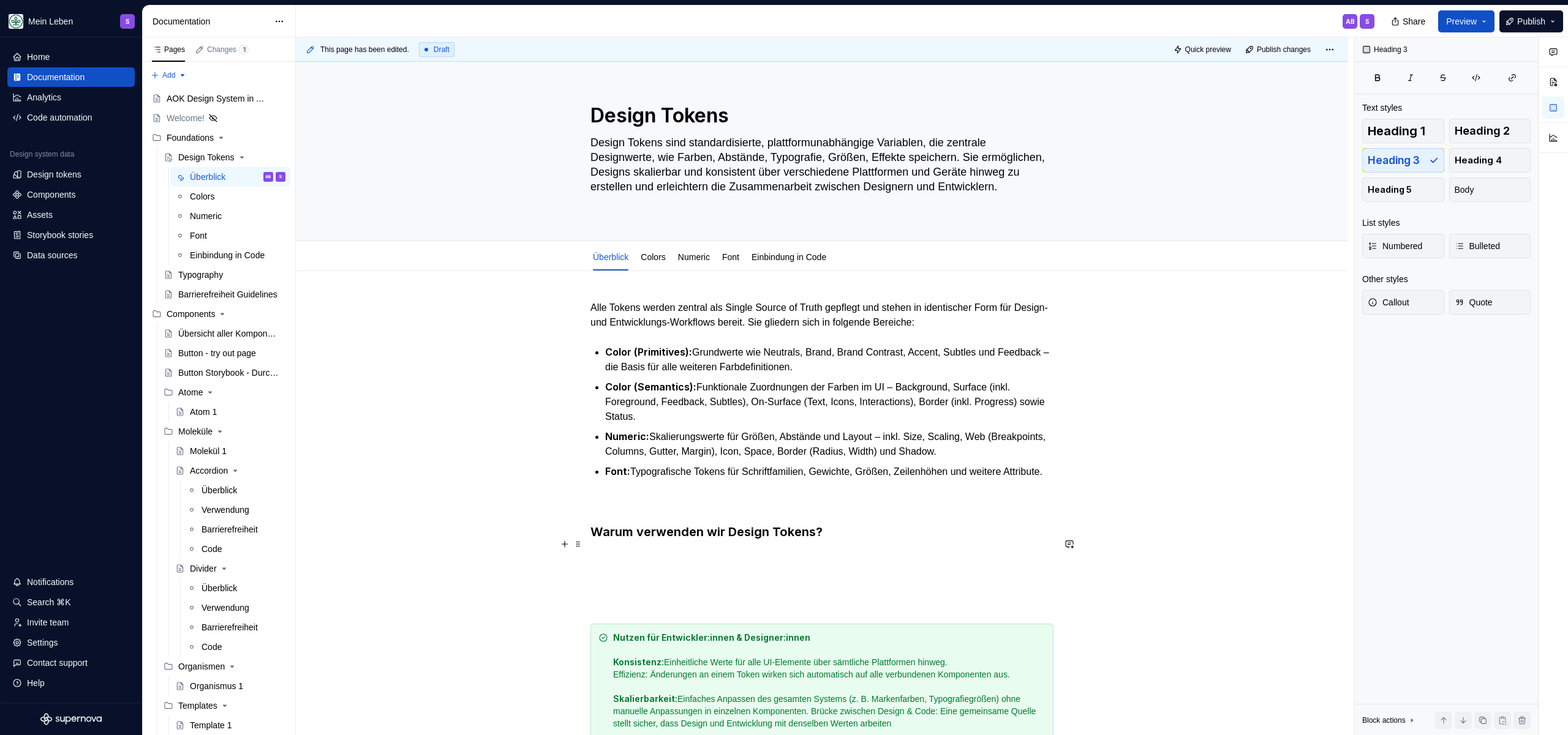
click at [832, 541] on h3 "Warum verwenden wir Design Tokens?" at bounding box center [822, 532] width 463 height 17
copy h3 "Warum verwenden wir Design Tokens?"
click at [591, 309] on p "Alle Tokens werden zentral als Single Source of Truth gepflegt und stehen in id…" at bounding box center [822, 315] width 463 height 29
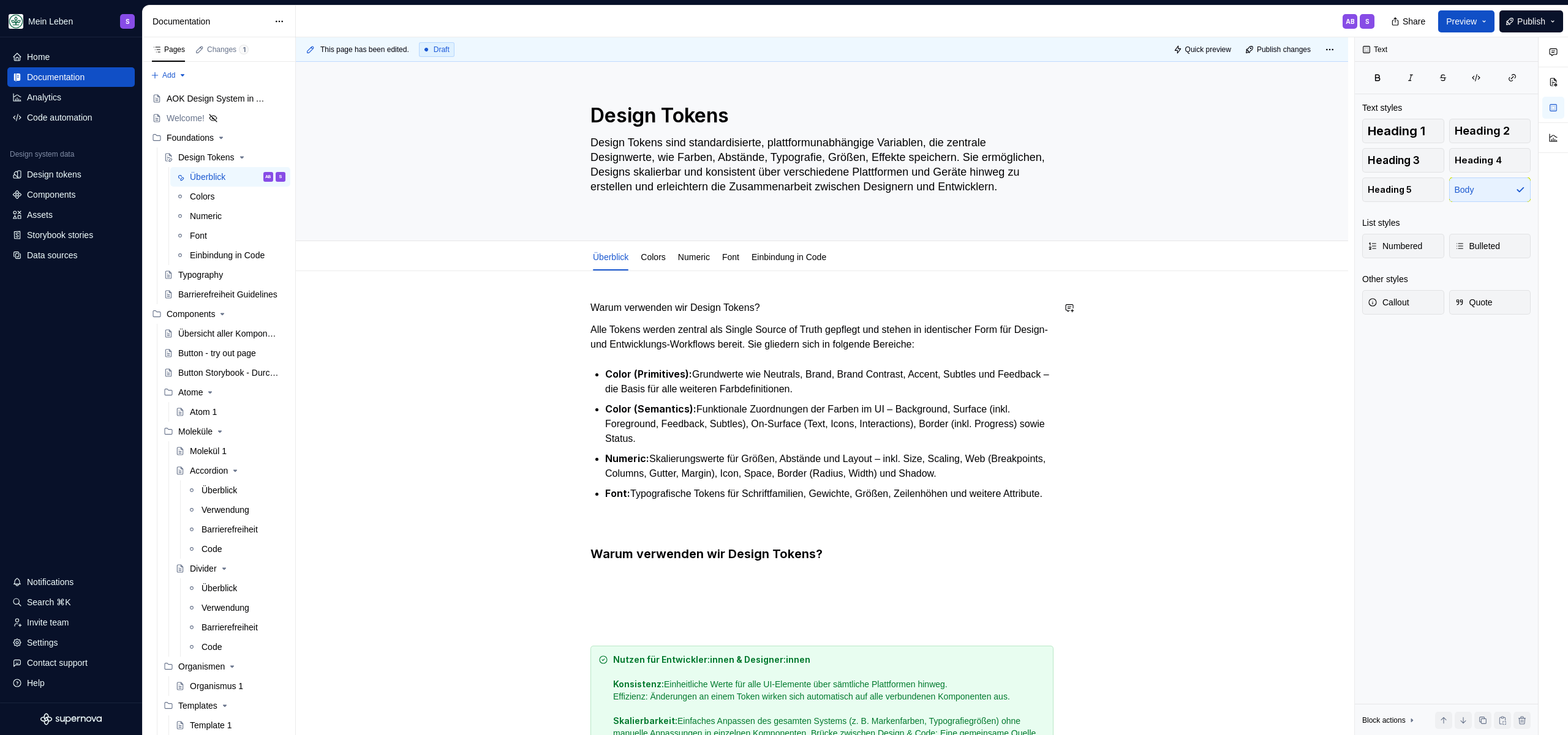
click at [842, 293] on div "Warum verwenden wir Design Tokens? Alle Tokens werden zentral als Single Source…" at bounding box center [822, 671] width 1052 height 800
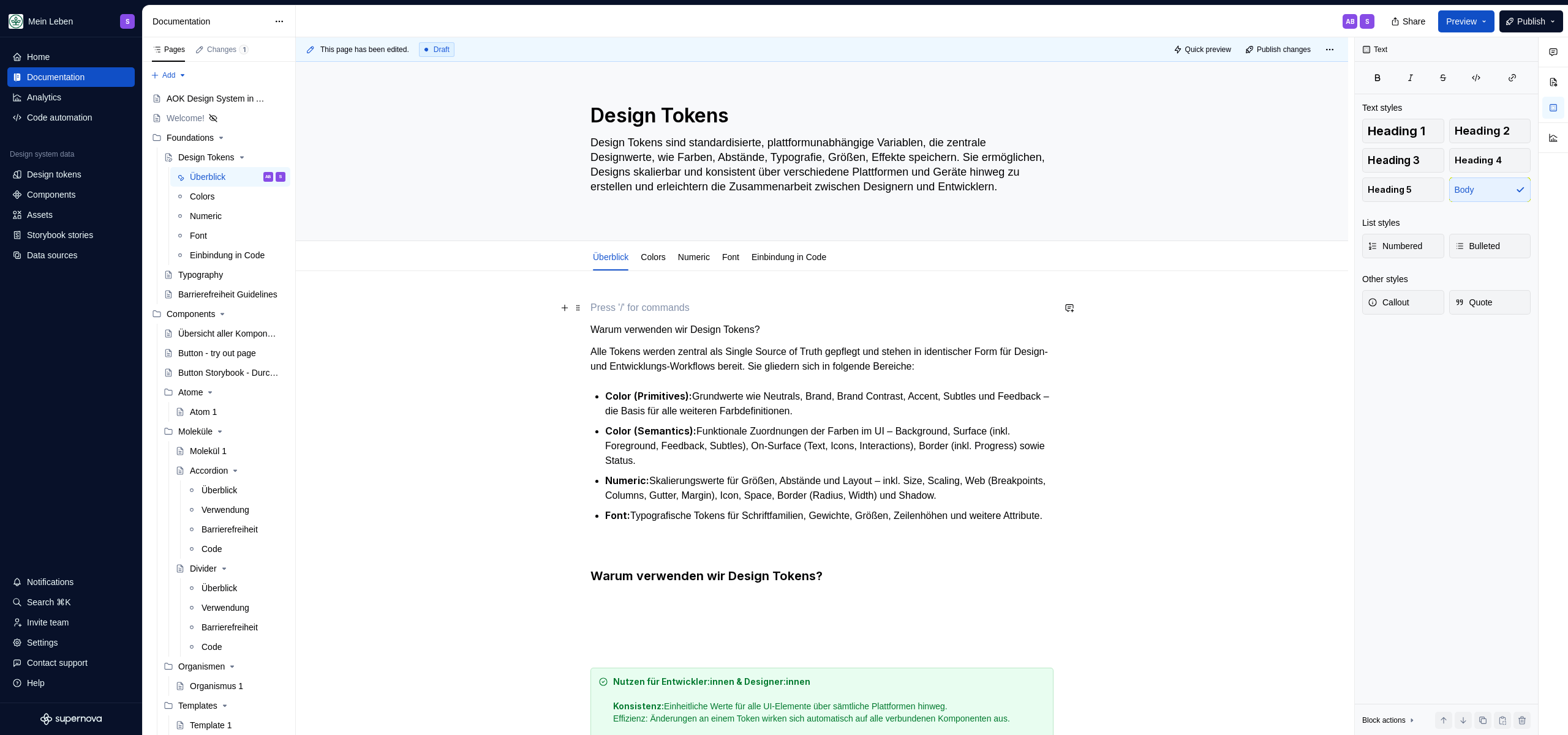
click at [820, 311] on p at bounding box center [822, 307] width 463 height 15
click at [817, 319] on div "Warum verwenden wir Design Tokens? Alle Tokens werden zentral als Single Source…" at bounding box center [822, 579] width 463 height 558
click at [687, 308] on button "button" at bounding box center [684, 307] width 17 height 17
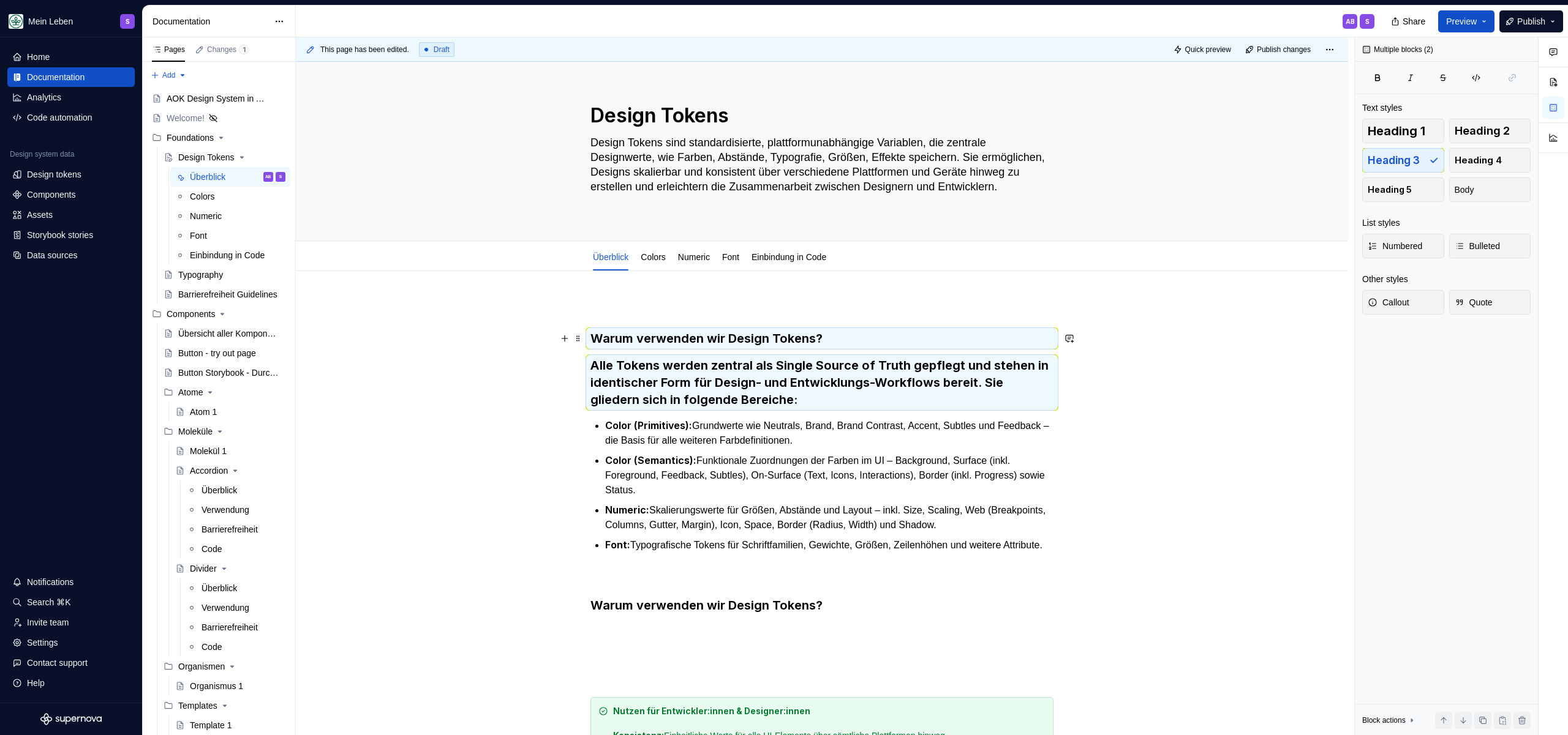
click at [733, 346] on h3 "Warum verwenden wir Design Tokens?" at bounding box center [822, 338] width 463 height 17
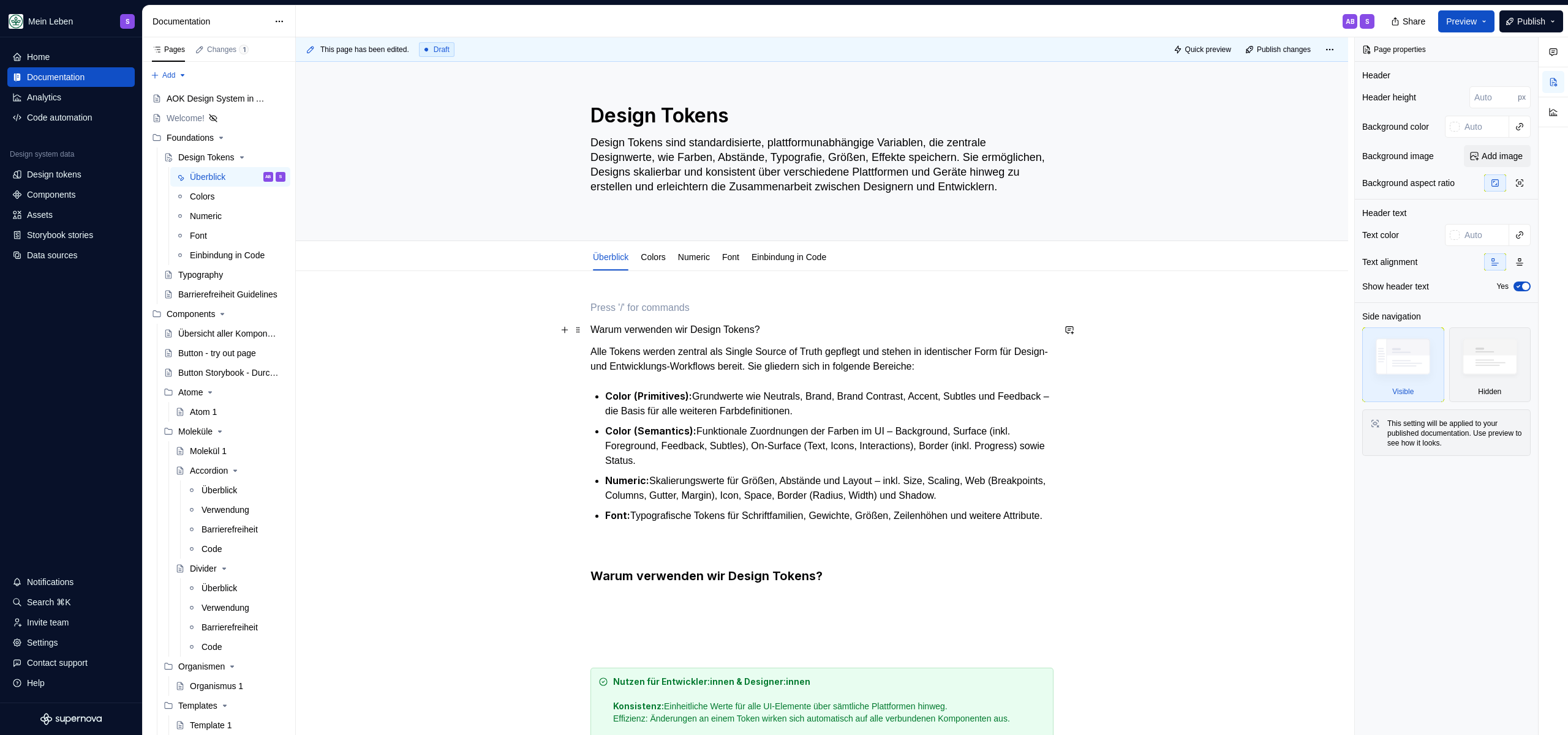
click at [831, 329] on p "Warum verwenden wir Design Tokens?" at bounding box center [822, 330] width 463 height 15
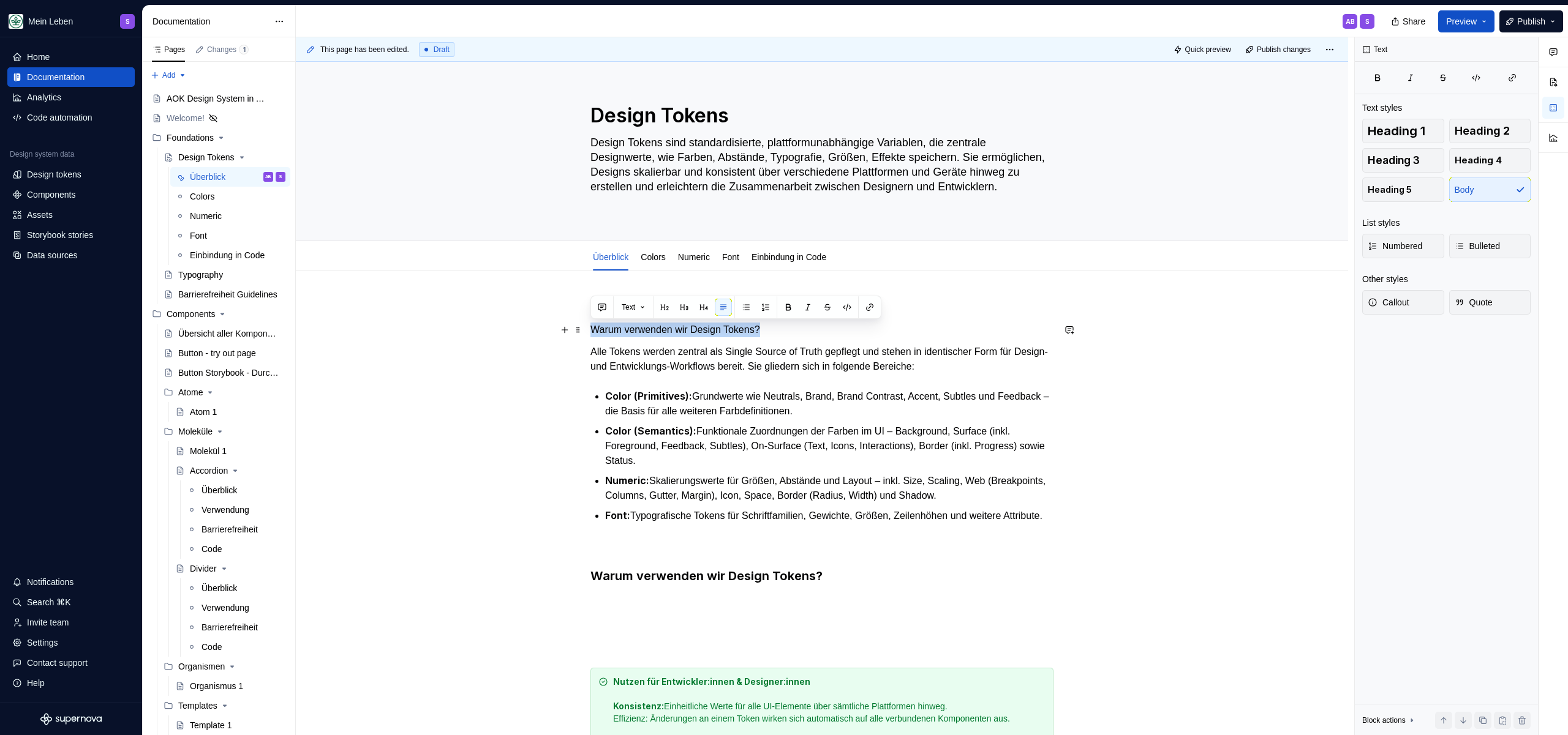
drag, startPoint x: 819, startPoint y: 330, endPoint x: 587, endPoint y: 326, distance: 232.0
click at [587, 326] on div "Warum verwenden wir Design Tokens? Alle Tokens werden zentral als Single Source…" at bounding box center [822, 681] width 1052 height 822
click at [671, 309] on button "button" at bounding box center [665, 307] width 17 height 17
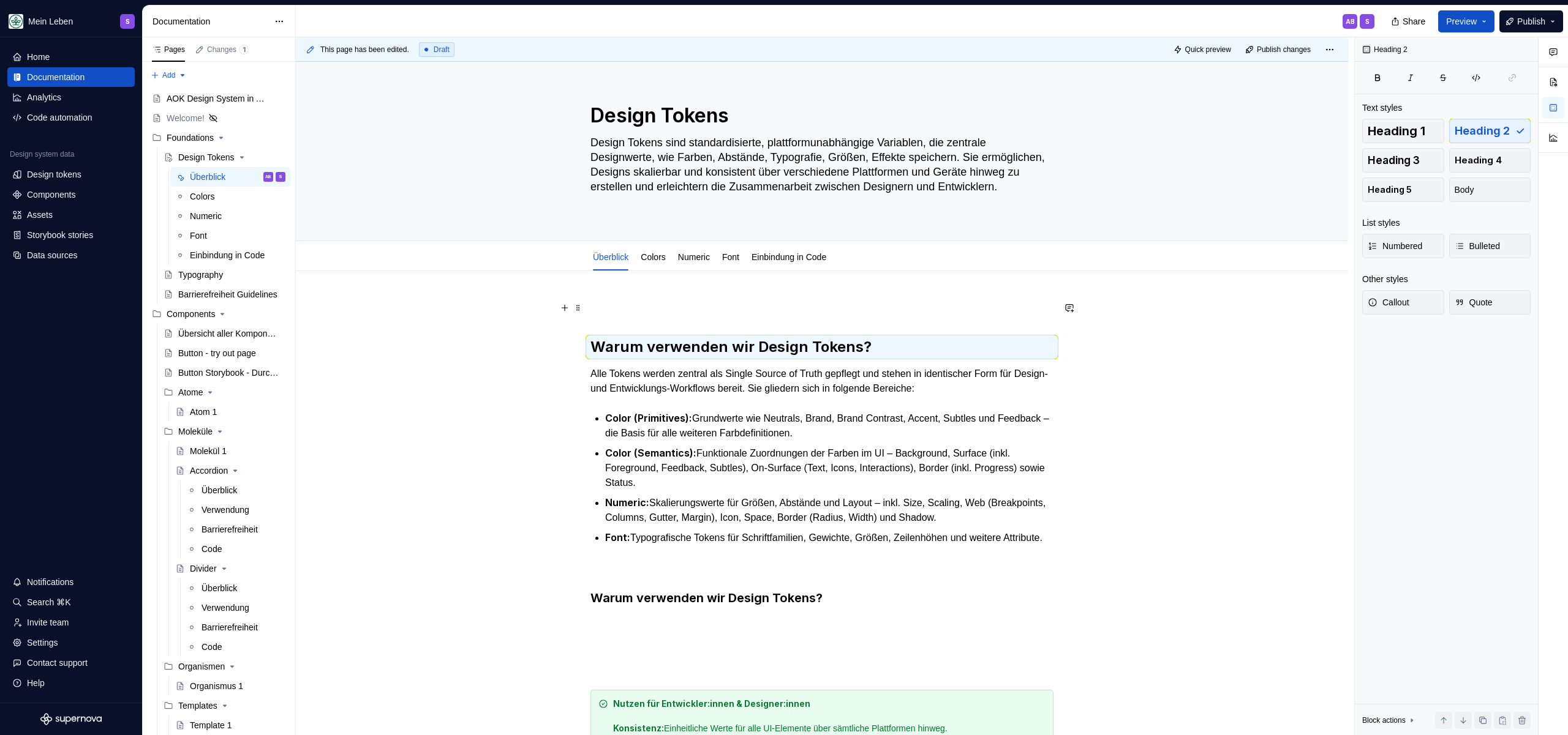
click at [678, 310] on p at bounding box center [822, 307] width 463 height 15
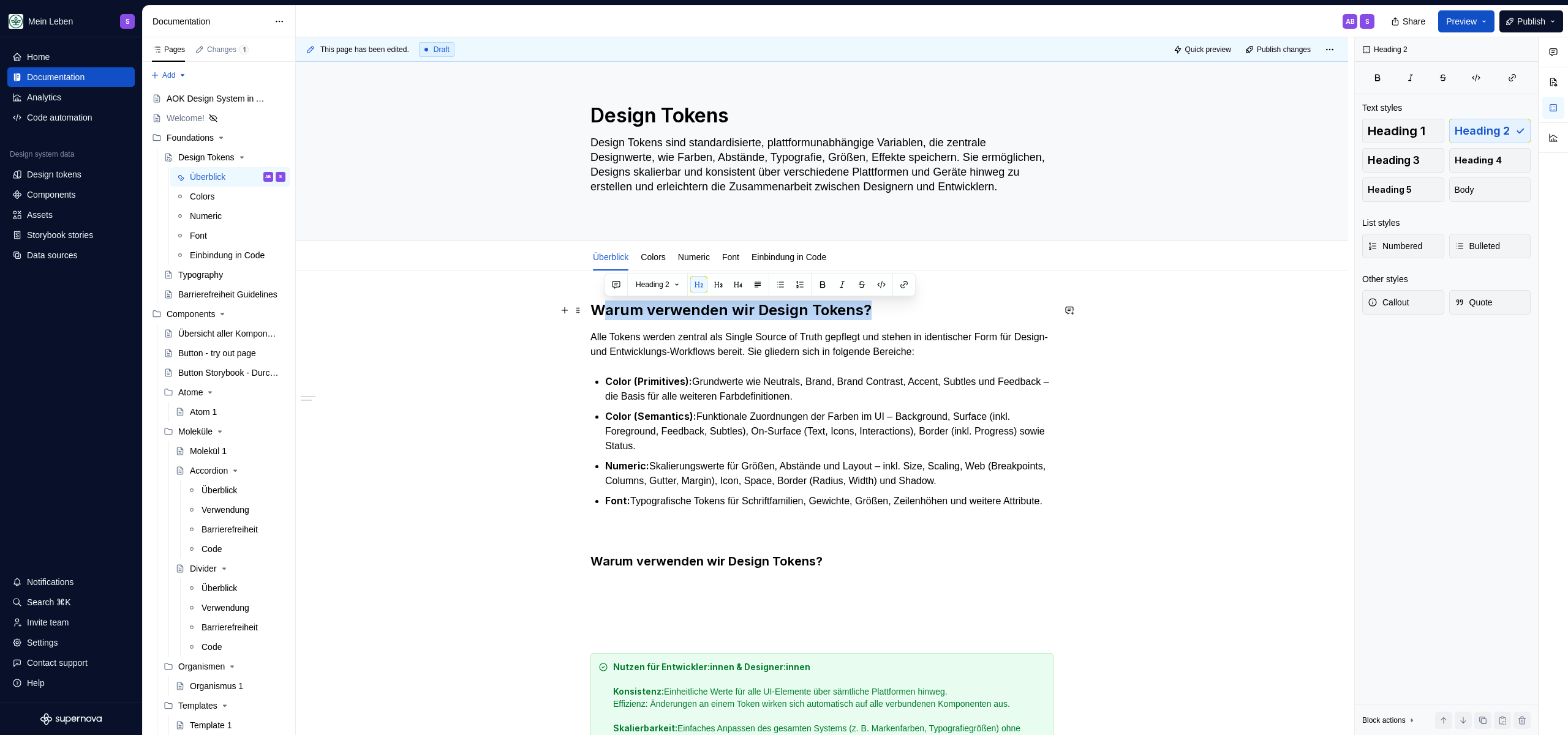
drag, startPoint x: 874, startPoint y: 313, endPoint x: 602, endPoint y: 311, distance: 272.0
click at [602, 311] on h2 "Warum verwenden wir Design Tokens?" at bounding box center [822, 310] width 463 height 20
click at [932, 566] on h3 "Warum verwenden wir Design Tokens?" at bounding box center [822, 562] width 463 height 17
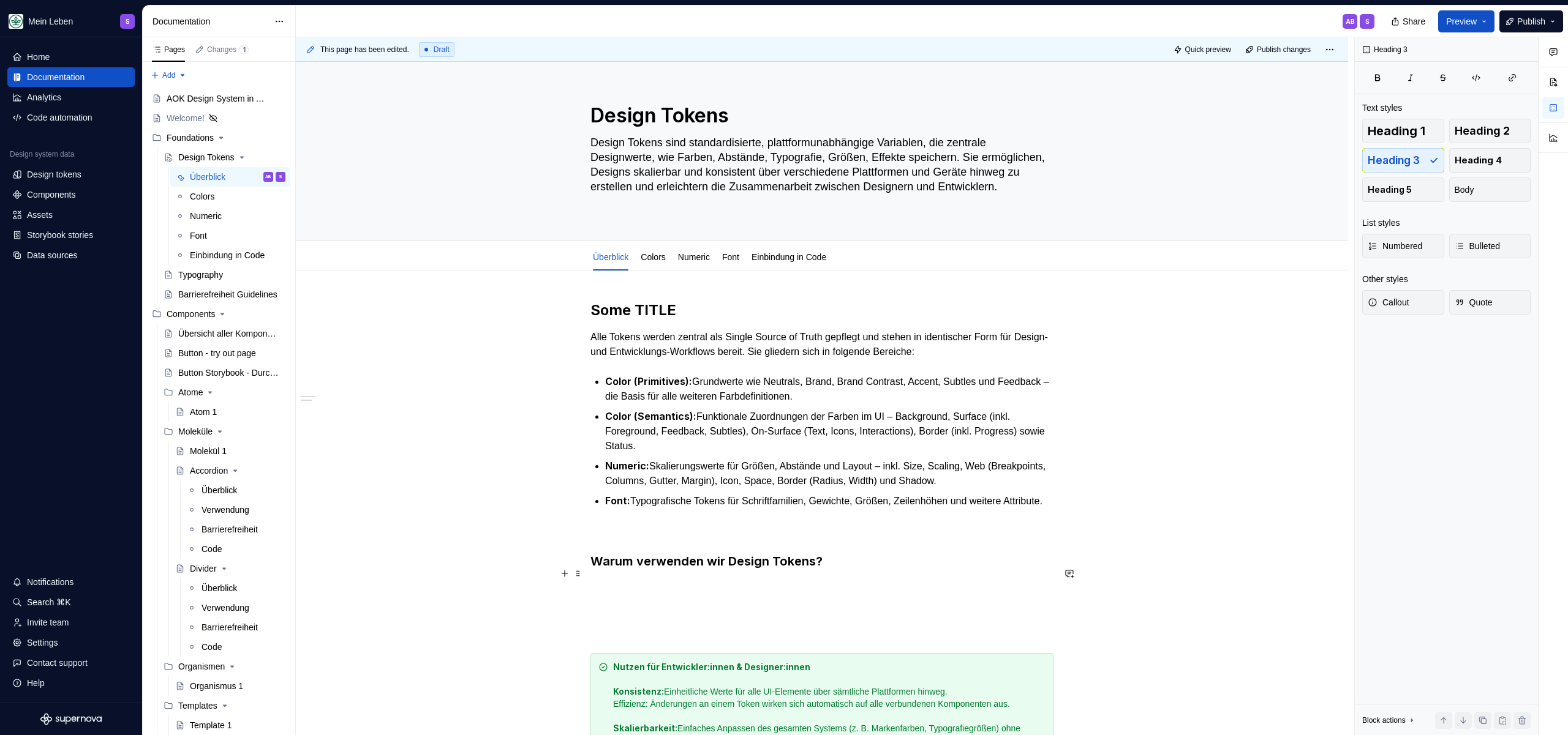
click at [903, 567] on h3 "Warum verwenden wir Design Tokens?" at bounding box center [822, 562] width 463 height 17
click at [775, 616] on p at bounding box center [822, 609] width 463 height 15
click at [774, 614] on p at bounding box center [822, 609] width 463 height 15
click at [886, 570] on h3 "Warum verwenden wir Design Tokens?" at bounding box center [822, 562] width 463 height 17
click at [702, 595] on p at bounding box center [822, 587] width 463 height 15
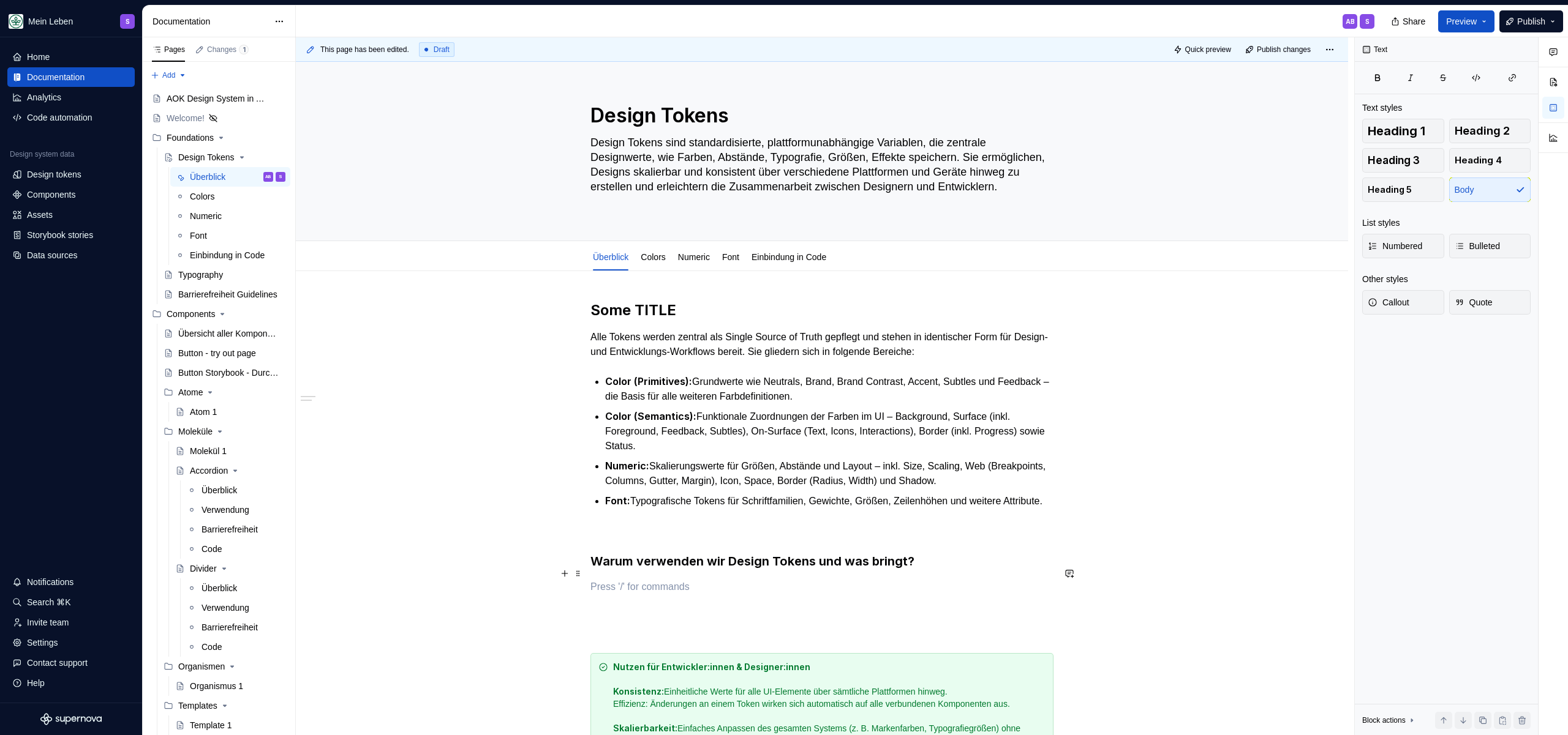
click at [961, 570] on h3 "Warum verwenden wir Design Tokens und was bringt?" at bounding box center [822, 562] width 463 height 17
drag, startPoint x: 961, startPoint y: 573, endPoint x: 784, endPoint y: 573, distance: 177.0
click at [668, 570] on h3 "Warum verwenden wir Design Tokens und was bringt?" at bounding box center [822, 562] width 463 height 17
click at [859, 570] on h3 "Warum verwenden wir Design Tokens und was bringt?" at bounding box center [822, 562] width 463 height 17
click at [881, 570] on h3 "Warum verwenden wir Design Tokens und was bringt?" at bounding box center [822, 562] width 463 height 17
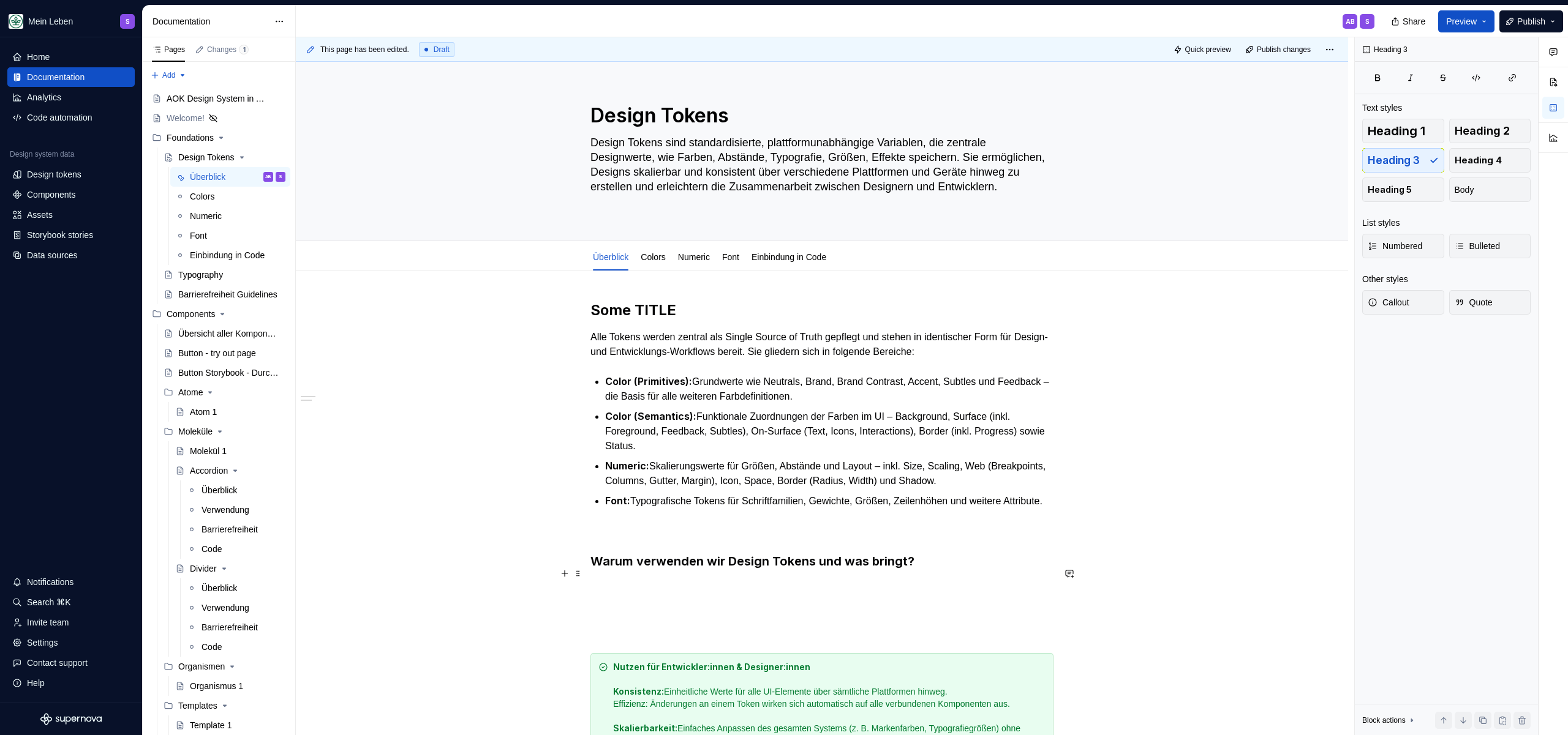
click at [881, 570] on h3 "Warum verwenden wir Design Tokens und was bringt?" at bounding box center [822, 562] width 463 height 17
click at [700, 538] on p at bounding box center [822, 531] width 463 height 15
click at [690, 509] on p "Font: Typografische Tokens für Schriftfamilien, Gewichte, Größen, Zeilenhöhen u…" at bounding box center [829, 501] width 448 height 16
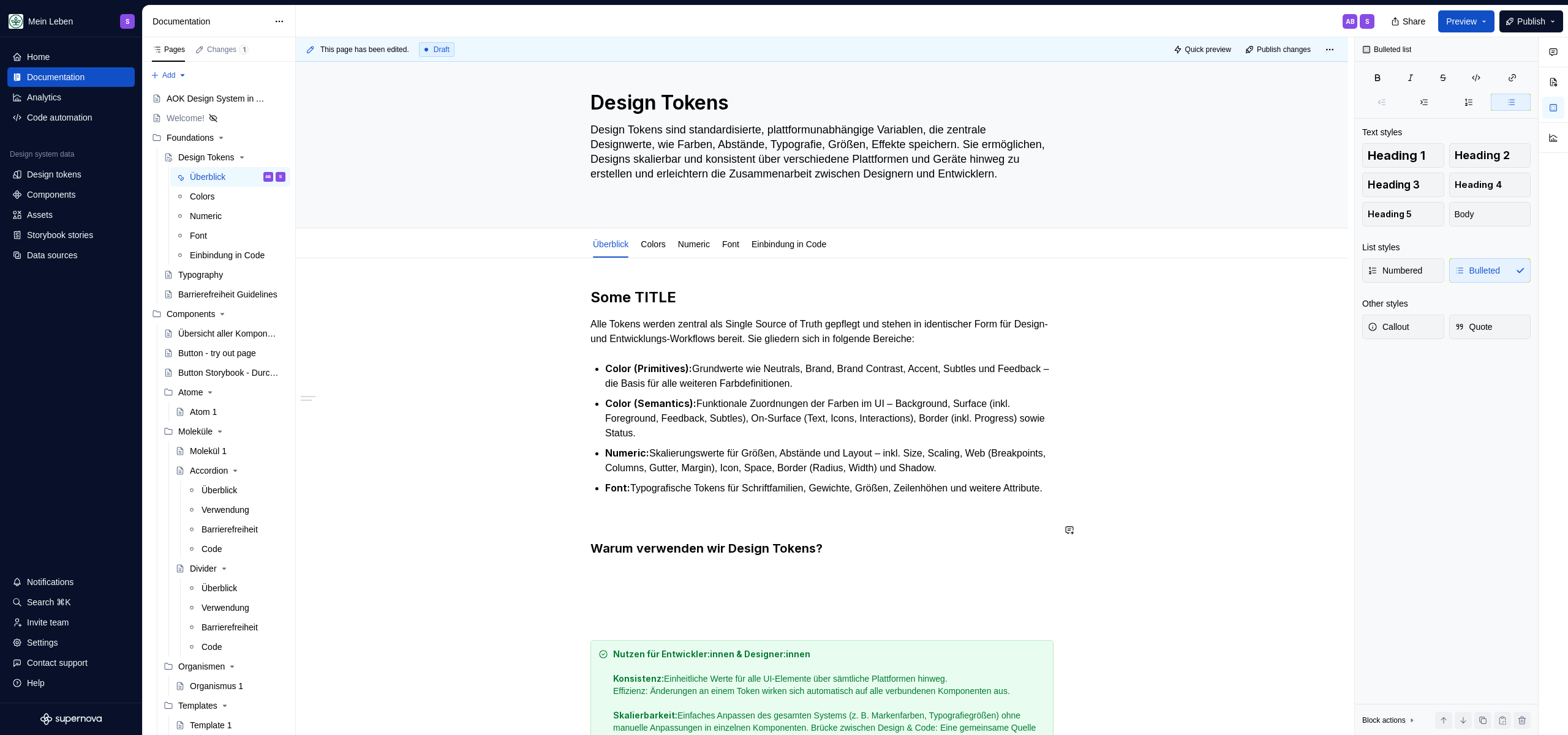
scroll to position [19, 0]
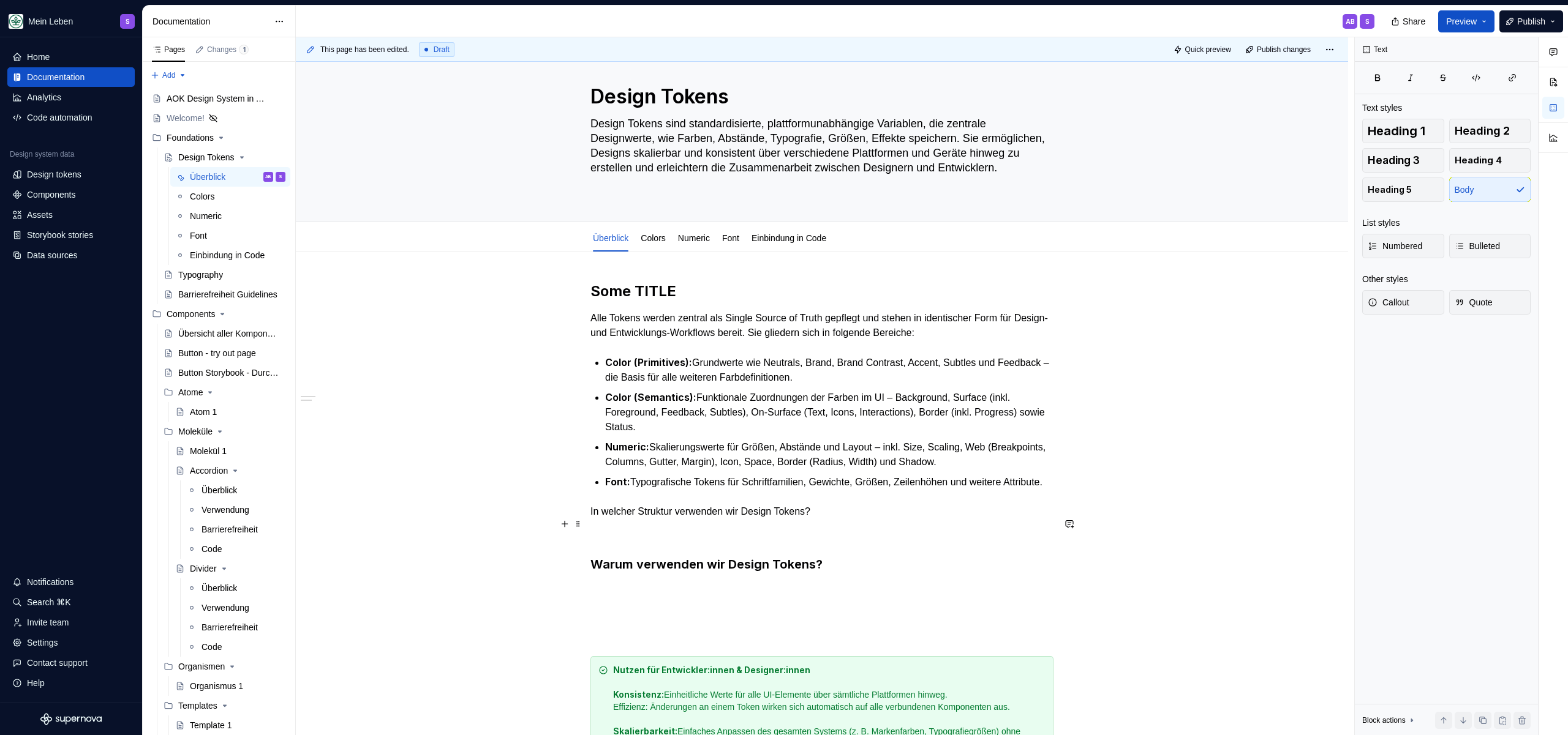
click at [891, 518] on p "In welcher Struktur verwenden wir Design Tokens?" at bounding box center [822, 512] width 463 height 15
click at [668, 503] on button "button" at bounding box center [665, 501] width 17 height 17
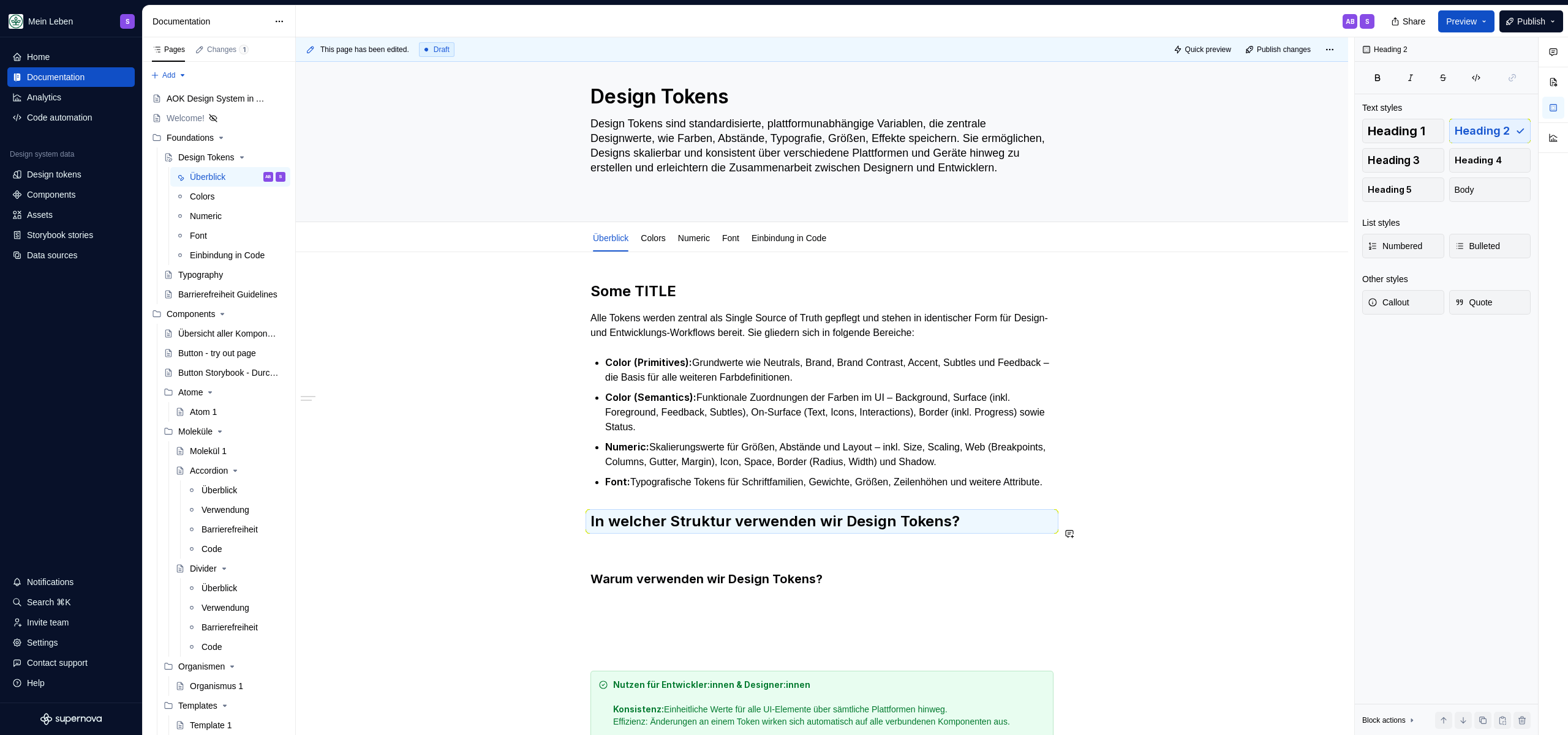
click at [642, 551] on div "Some TITLE Alle Tokens werden zentral als Single Source of Truth gepflegt und s…" at bounding box center [822, 571] width 463 height 579
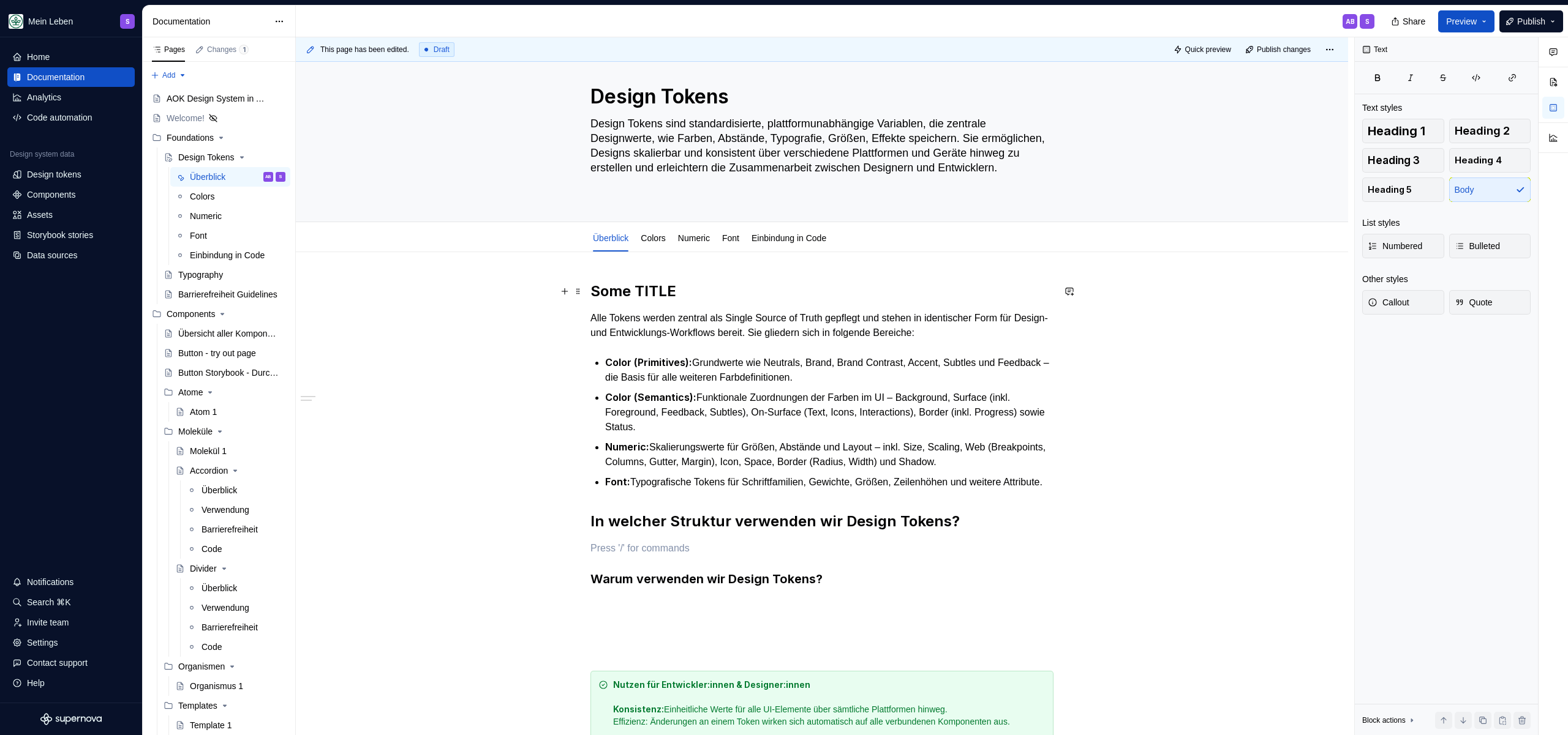
click at [624, 286] on h2 "Some TITLE" at bounding box center [822, 291] width 463 height 20
click at [629, 545] on div "Some TITLE Alle Tokens werden zentral als Single Source of Truth gepflegt und s…" at bounding box center [822, 571] width 463 height 579
click at [629, 545] on button "Multiple blocks" at bounding box center [651, 538] width 69 height 17
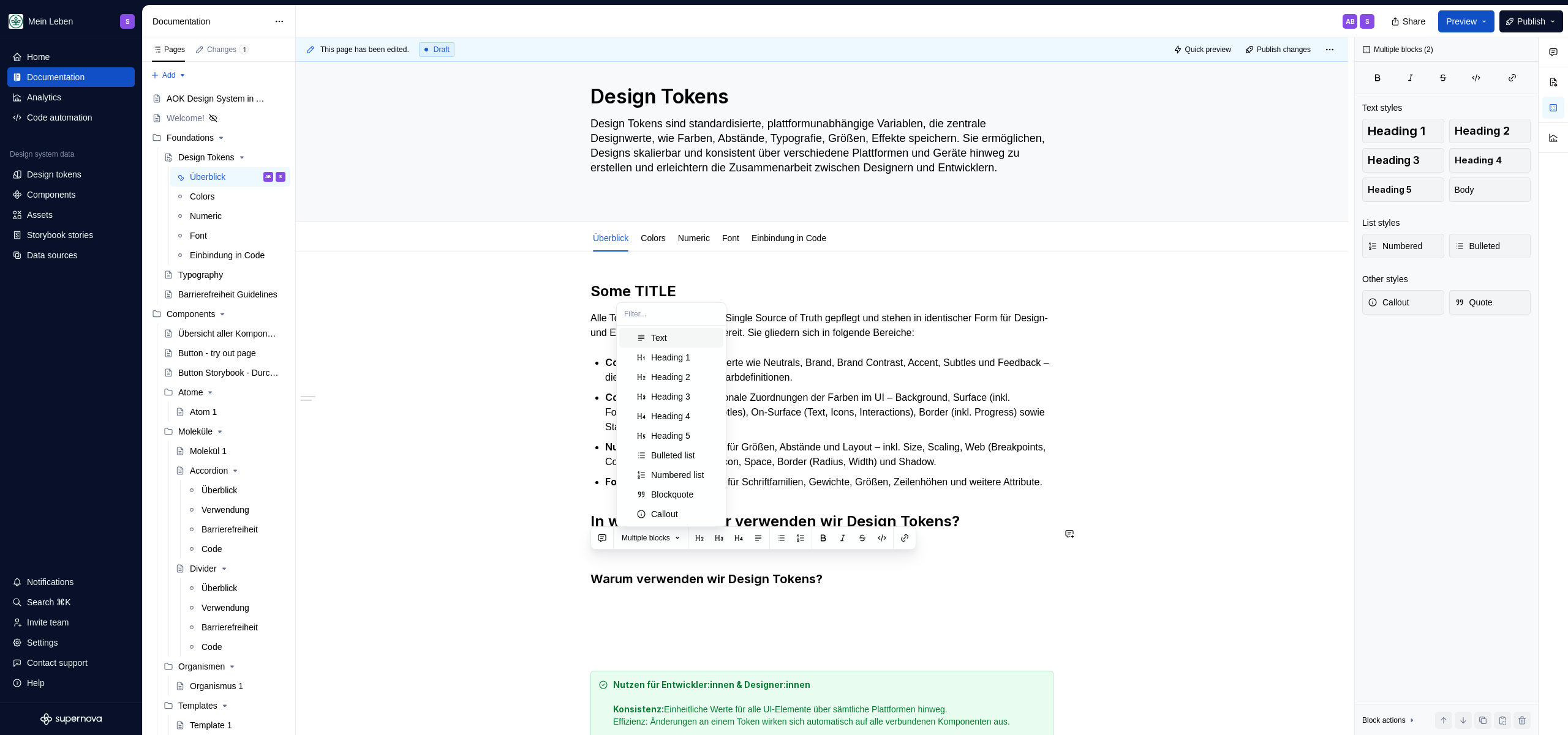
click at [551, 552] on div "Some TITLE Alle Tokens werden zentral als Single Source of Truth gepflegt und s…" at bounding box center [822, 674] width 1052 height 844
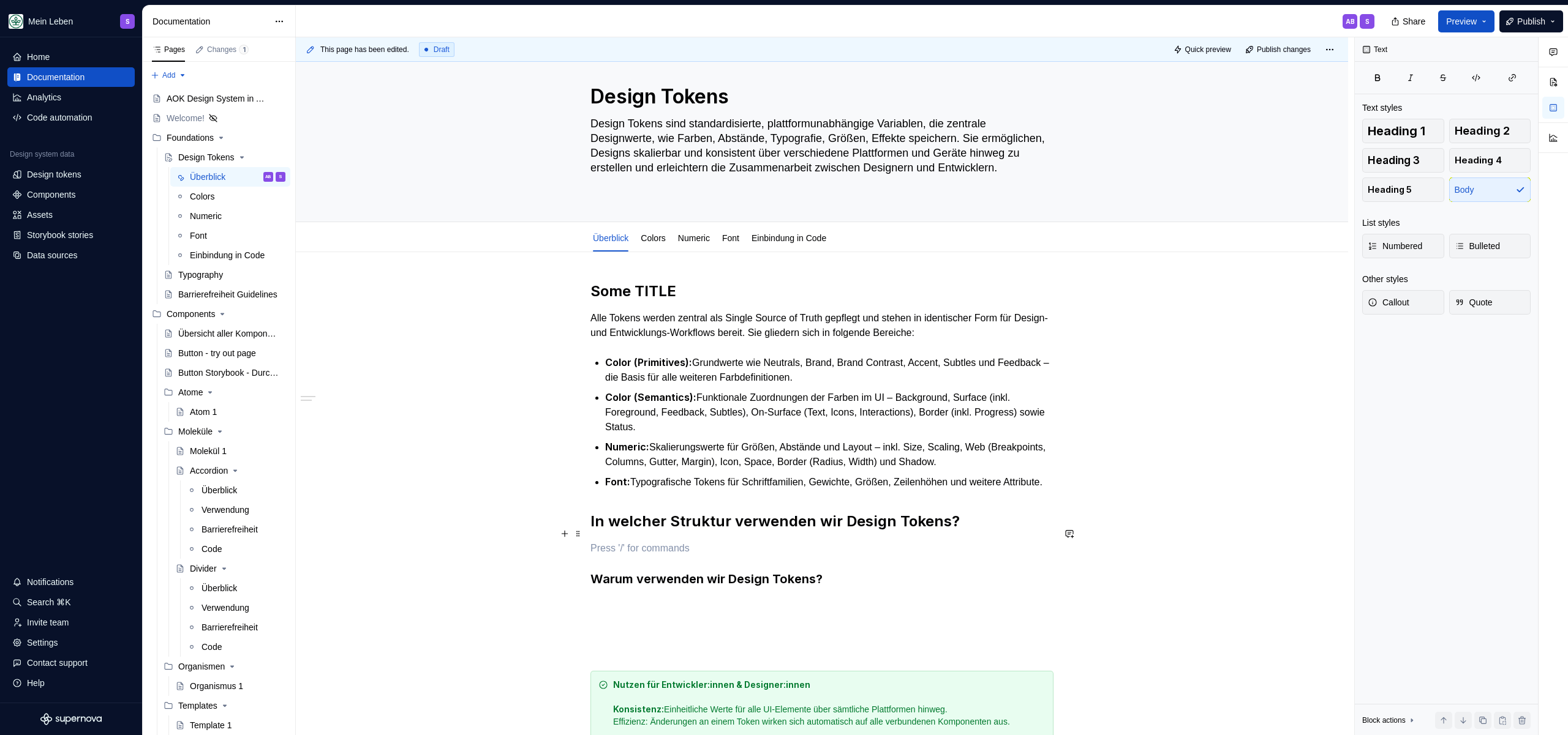
click at [861, 532] on h2 "In welcher Struktur verwenden wir Design Tokens?" at bounding box center [822, 521] width 463 height 20
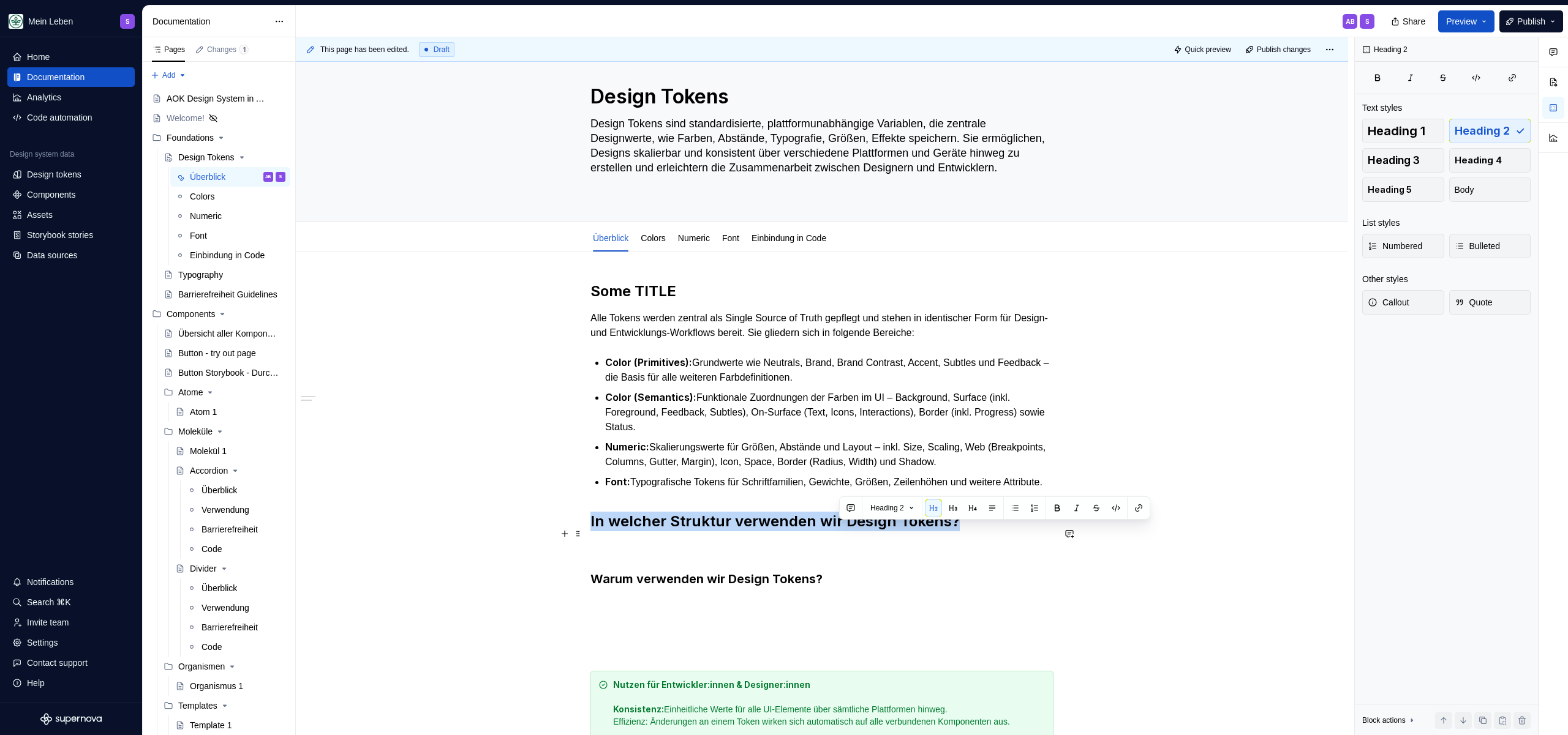
click at [861, 532] on h2 "In welcher Struktur verwenden wir Design Tokens?" at bounding box center [822, 521] width 463 height 20
click at [704, 509] on button "button" at bounding box center [704, 508] width 17 height 17
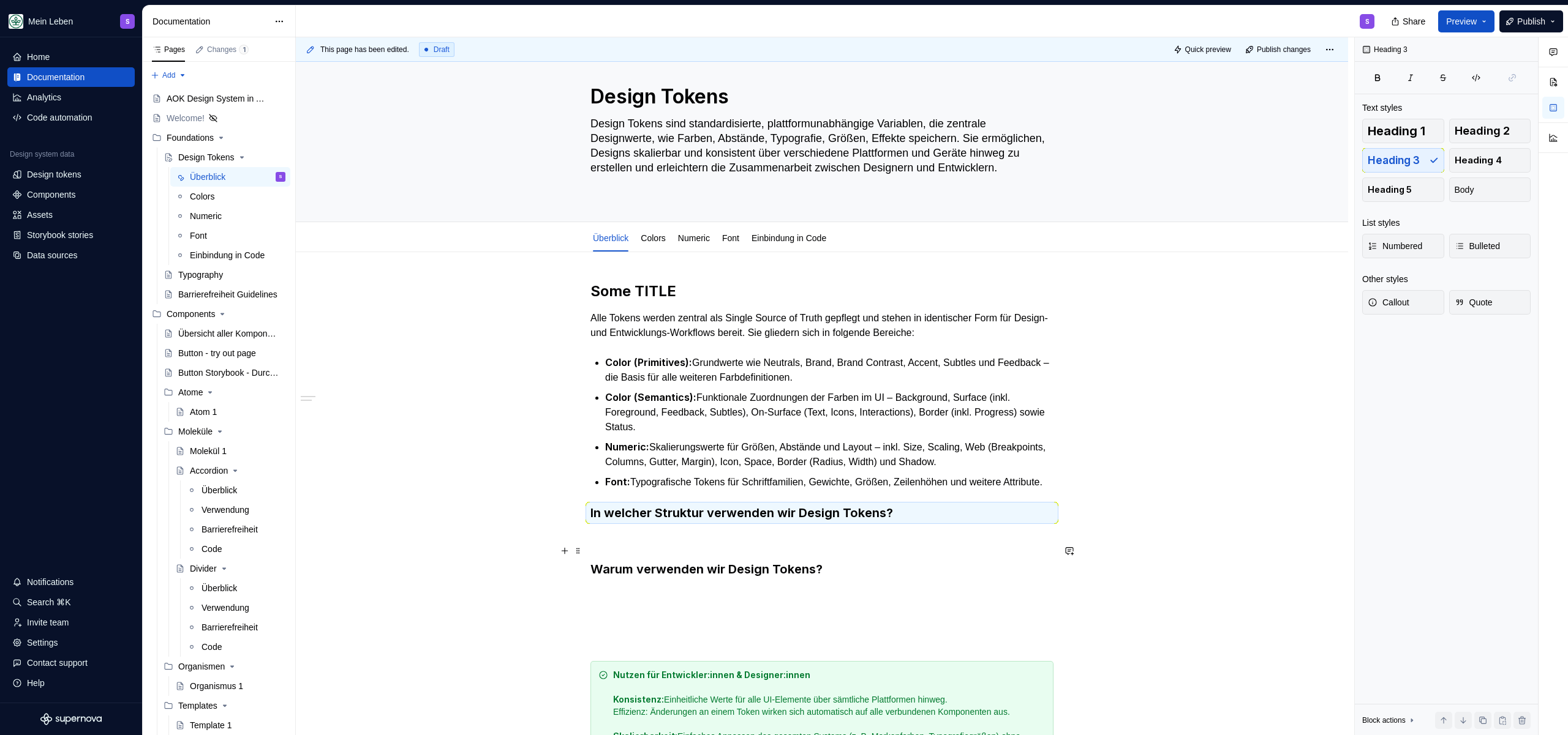
click at [668, 560] on div "Some TITLE Alle Tokens werden zentral als Single Source of Truth gepflegt und s…" at bounding box center [822, 566] width 463 height 570
click at [652, 546] on p at bounding box center [822, 538] width 463 height 15
click at [668, 519] on h3 "In welcher Struktur verwenden wir Design Tokens?" at bounding box center [822, 513] width 463 height 17
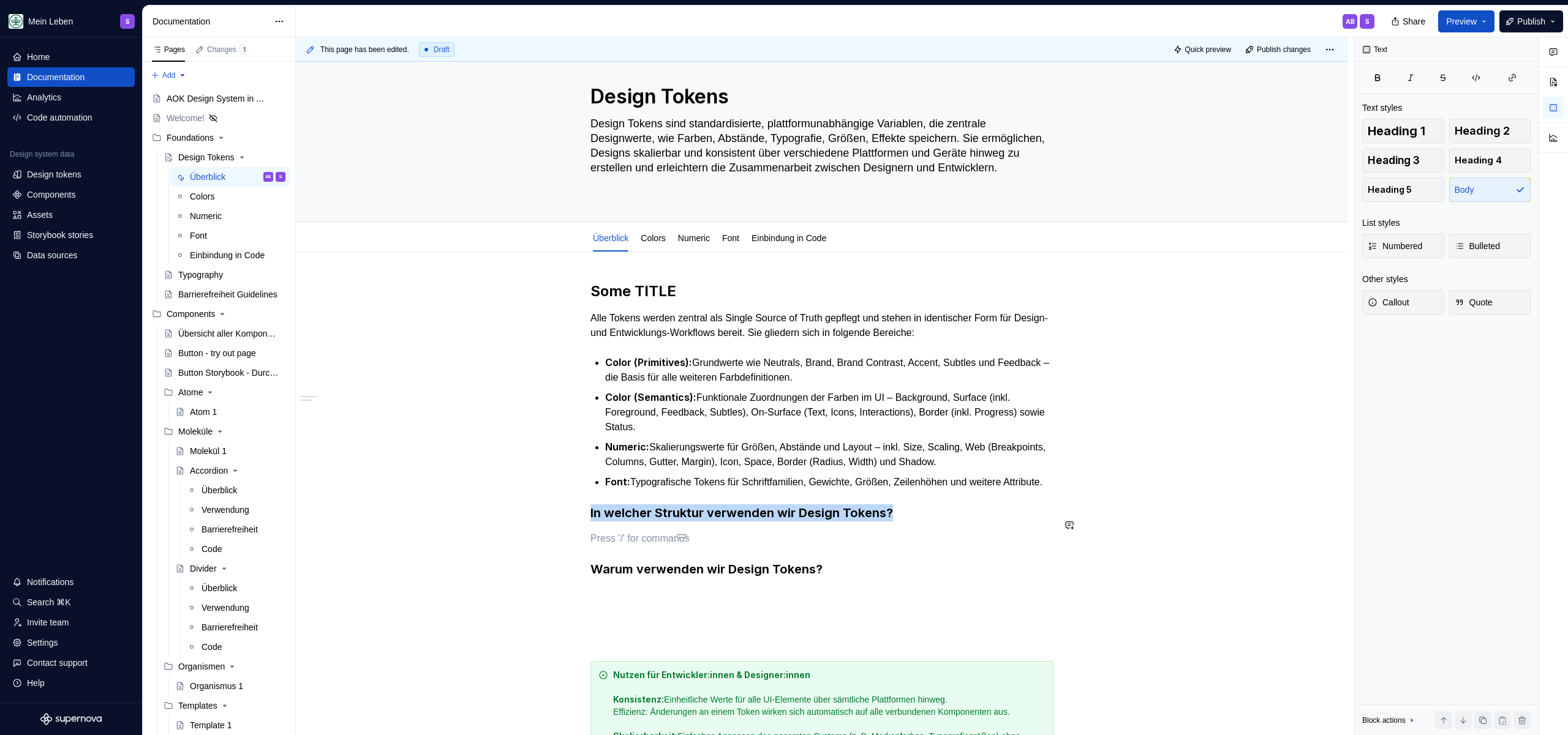
click at [705, 537] on div "Some TITLE Alle Tokens werden zentral als Single Source of Truth gepflegt und s…" at bounding box center [822, 566] width 463 height 570
click at [865, 578] on h3 "Warum verwenden wir Design Tokens?" at bounding box center [822, 570] width 463 height 17
click at [711, 522] on h3 "In welcher Struktur verwenden wir Design Tokens?" at bounding box center [822, 513] width 463 height 17
click at [713, 522] on h3 "In welcher Struktur verwenden wir Design Tokens?" at bounding box center [822, 513] width 463 height 17
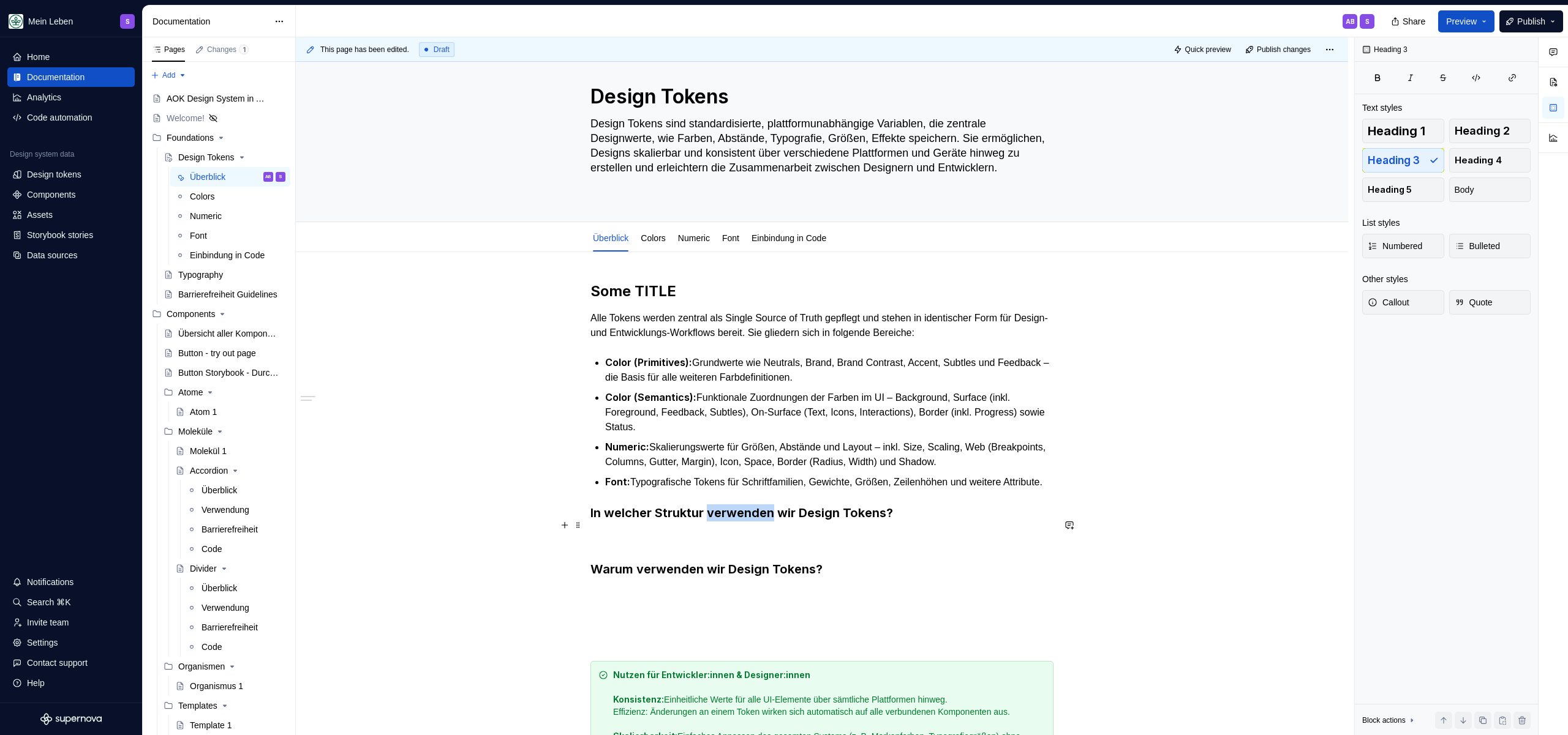
click at [713, 522] on h3 "In welcher Struktur verwenden wir Design Tokens?" at bounding box center [822, 513] width 463 height 17
click at [689, 502] on button "button" at bounding box center [685, 501] width 17 height 17
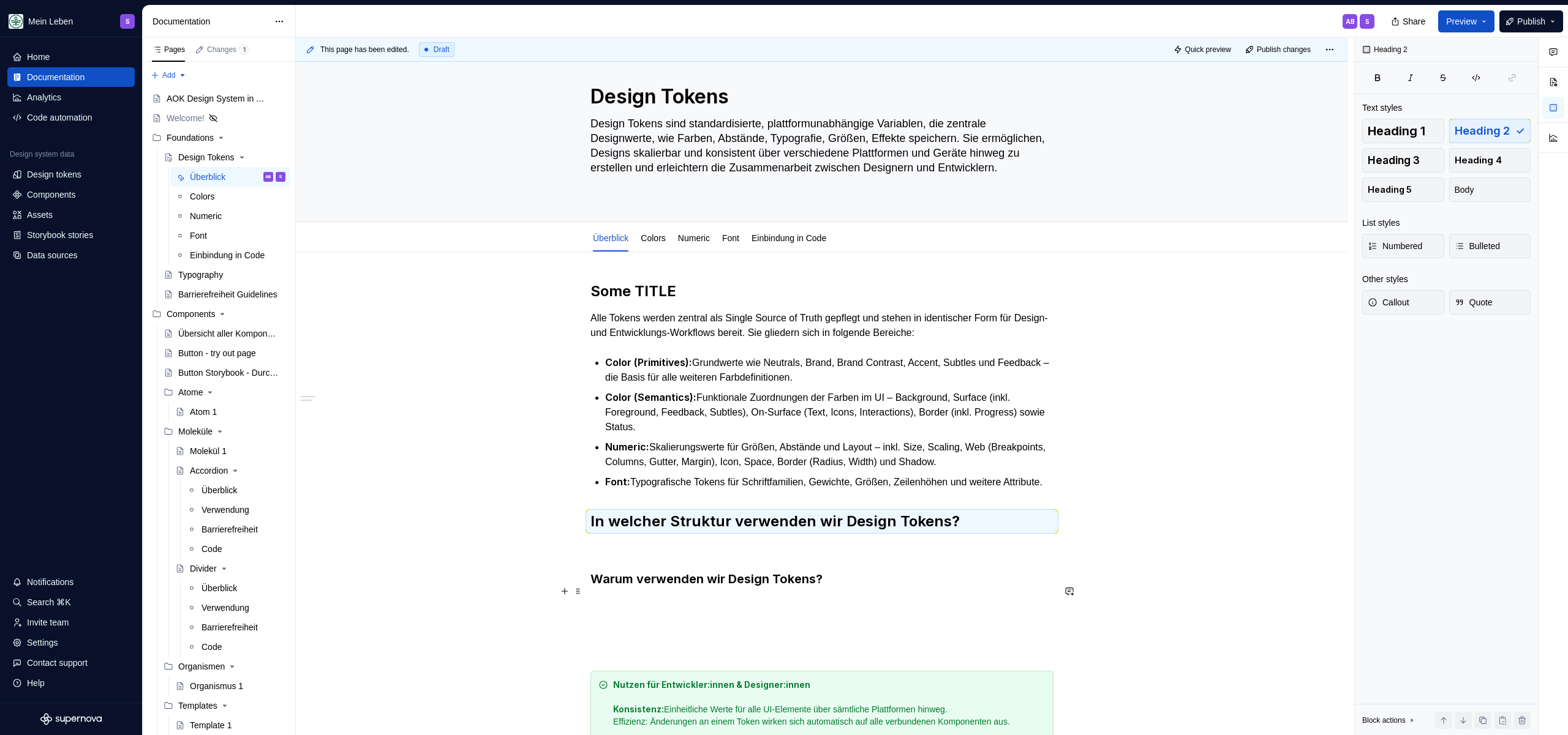
click at [649, 588] on h3 "Warum verwenden wir Design Tokens?" at bounding box center [822, 579] width 463 height 17
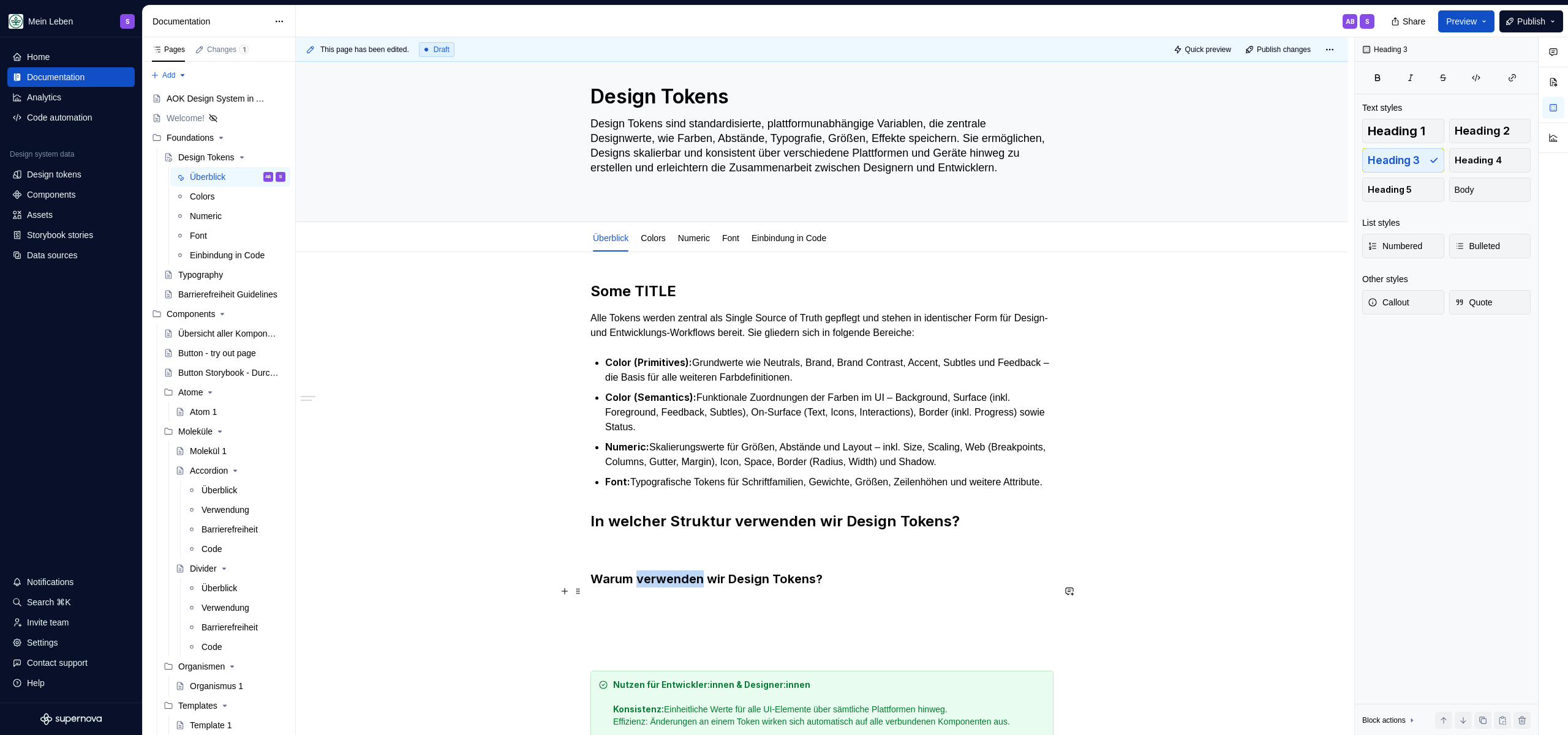
click at [649, 588] on h3 "Warum verwenden wir Design Tokens?" at bounding box center [822, 579] width 463 height 17
click at [687, 571] on button "button" at bounding box center [685, 568] width 17 height 17
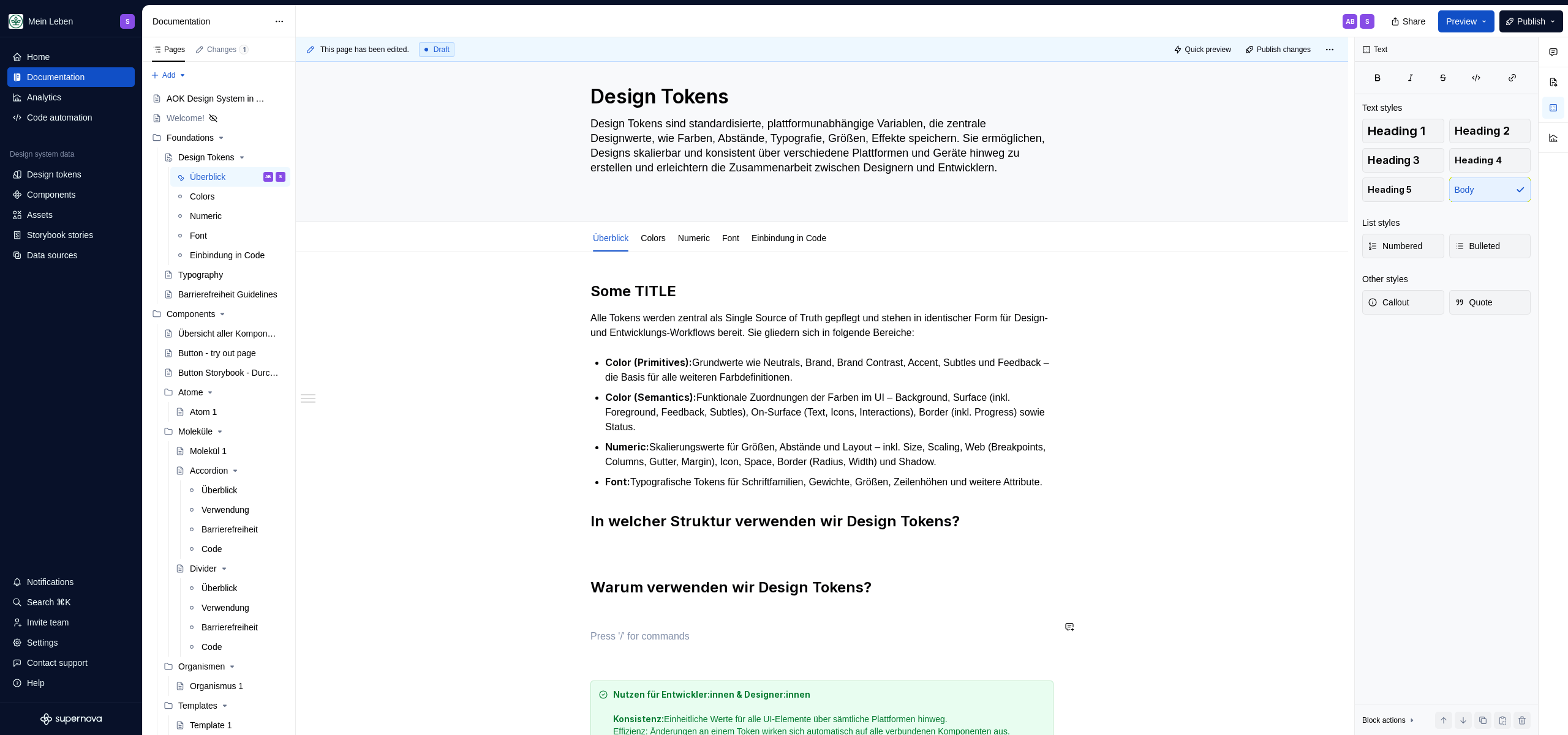
click at [637, 640] on div "Some TITLE Alle Tokens werden zentral als Single Source of Truth gepflegt und s…" at bounding box center [822, 576] width 463 height 589
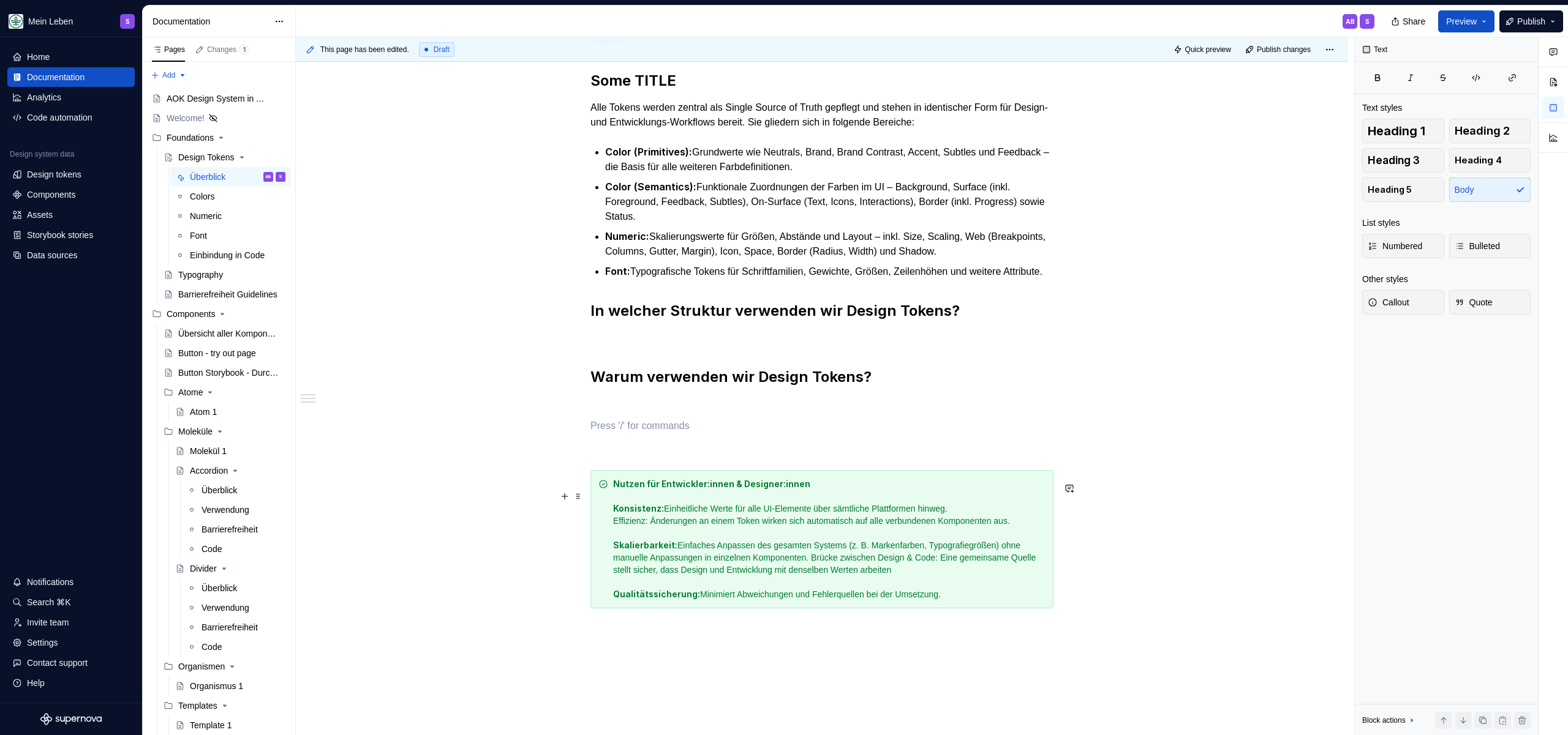
scroll to position [373, 0]
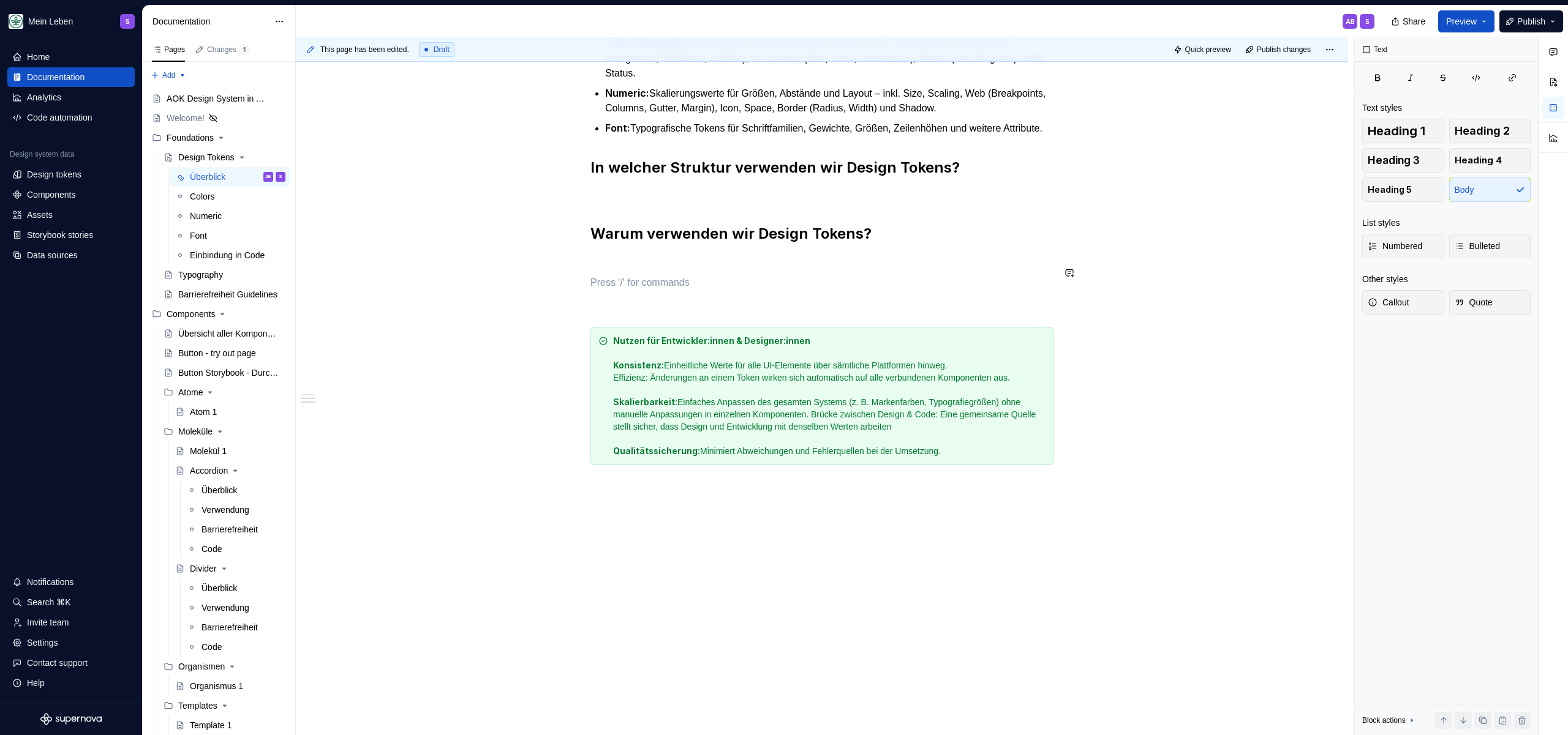
click at [718, 286] on div "Some TITLE Alle Tokens werden zentral als Single Source of Truth gepflegt und s…" at bounding box center [822, 222] width 463 height 589
click at [1513, 23] on button "Publish" at bounding box center [1531, 21] width 64 height 22
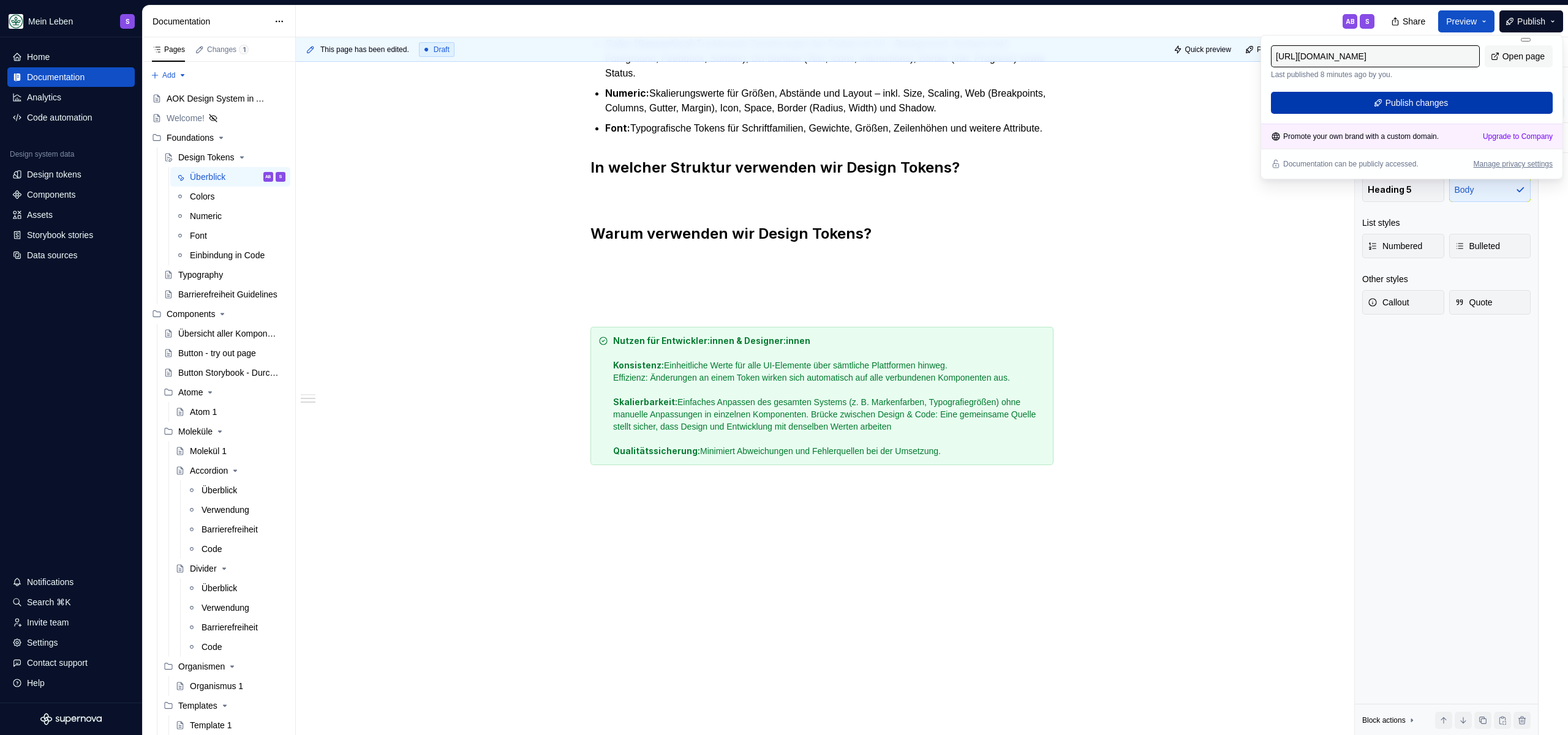
click at [1436, 105] on span "Publish changes" at bounding box center [1416, 103] width 63 height 12
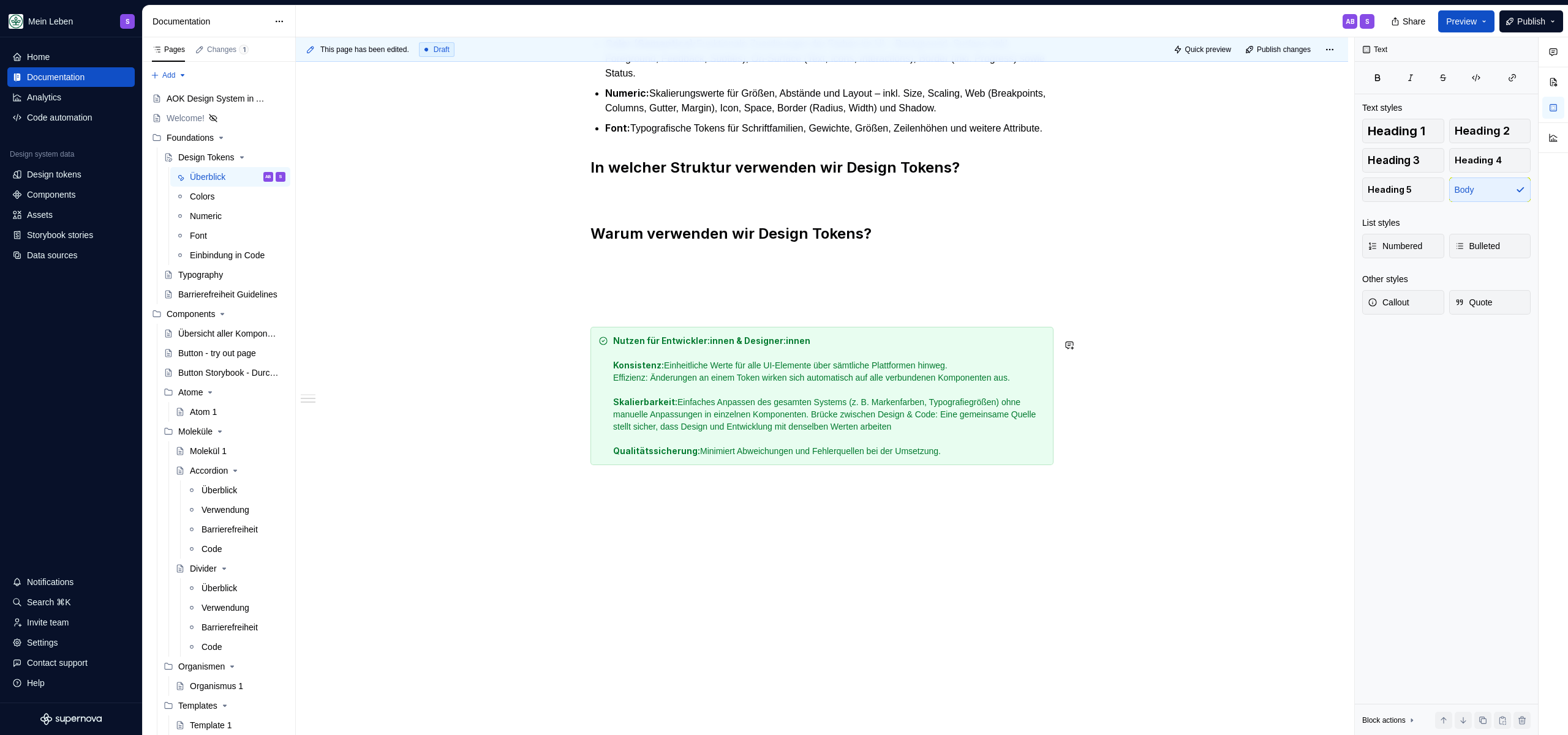
click at [662, 548] on div "This page has been edited. Draft Quick preview Publish changes Design Tokens De…" at bounding box center [825, 386] width 1058 height 699
click at [878, 517] on p at bounding box center [822, 509] width 463 height 15
click at [736, 564] on div "This page has been edited. Draft Quick preview Publish changes Design Tokens De…" at bounding box center [825, 386] width 1058 height 699
click at [730, 517] on p "Input Nils to be added" at bounding box center [822, 509] width 463 height 15
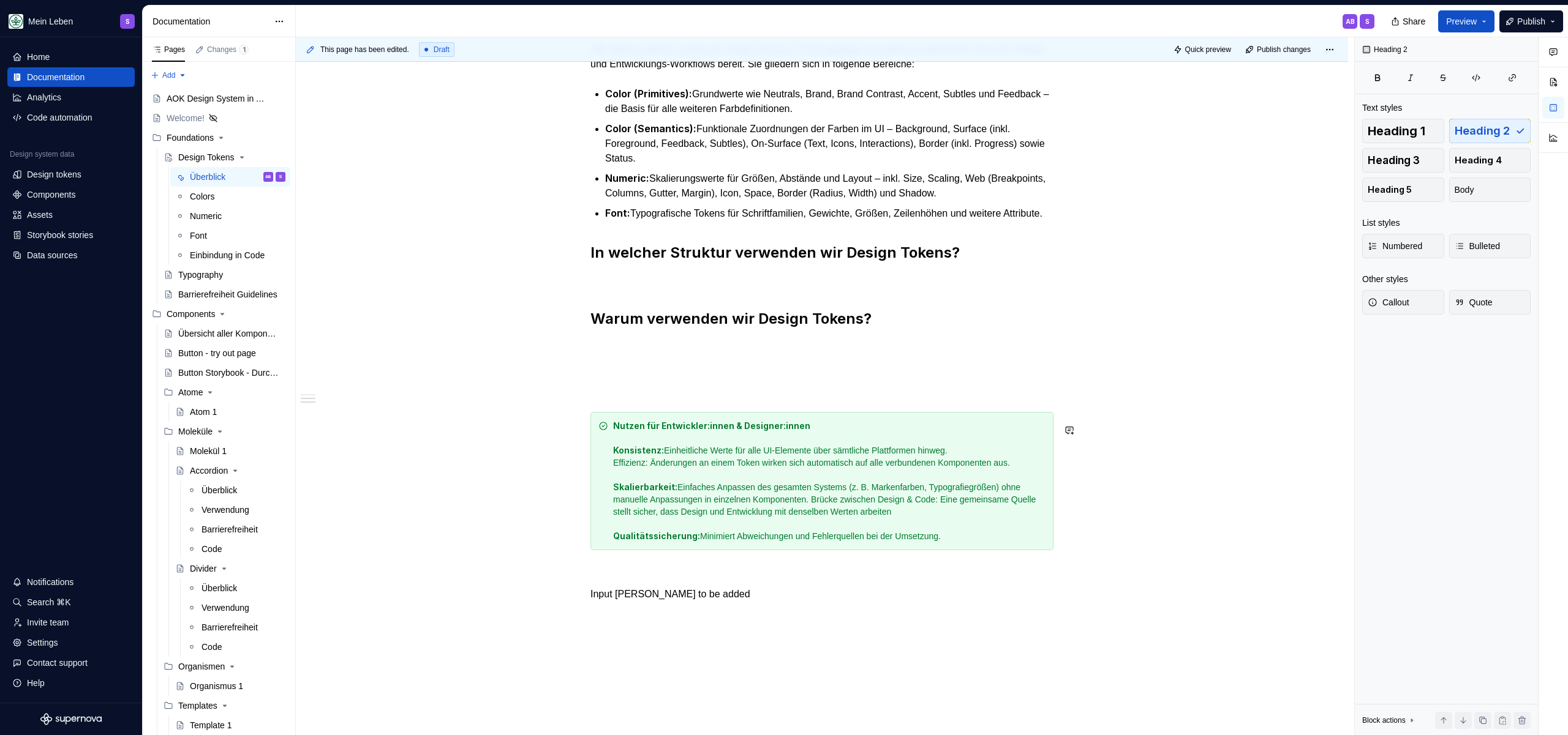
scroll to position [438, 0]
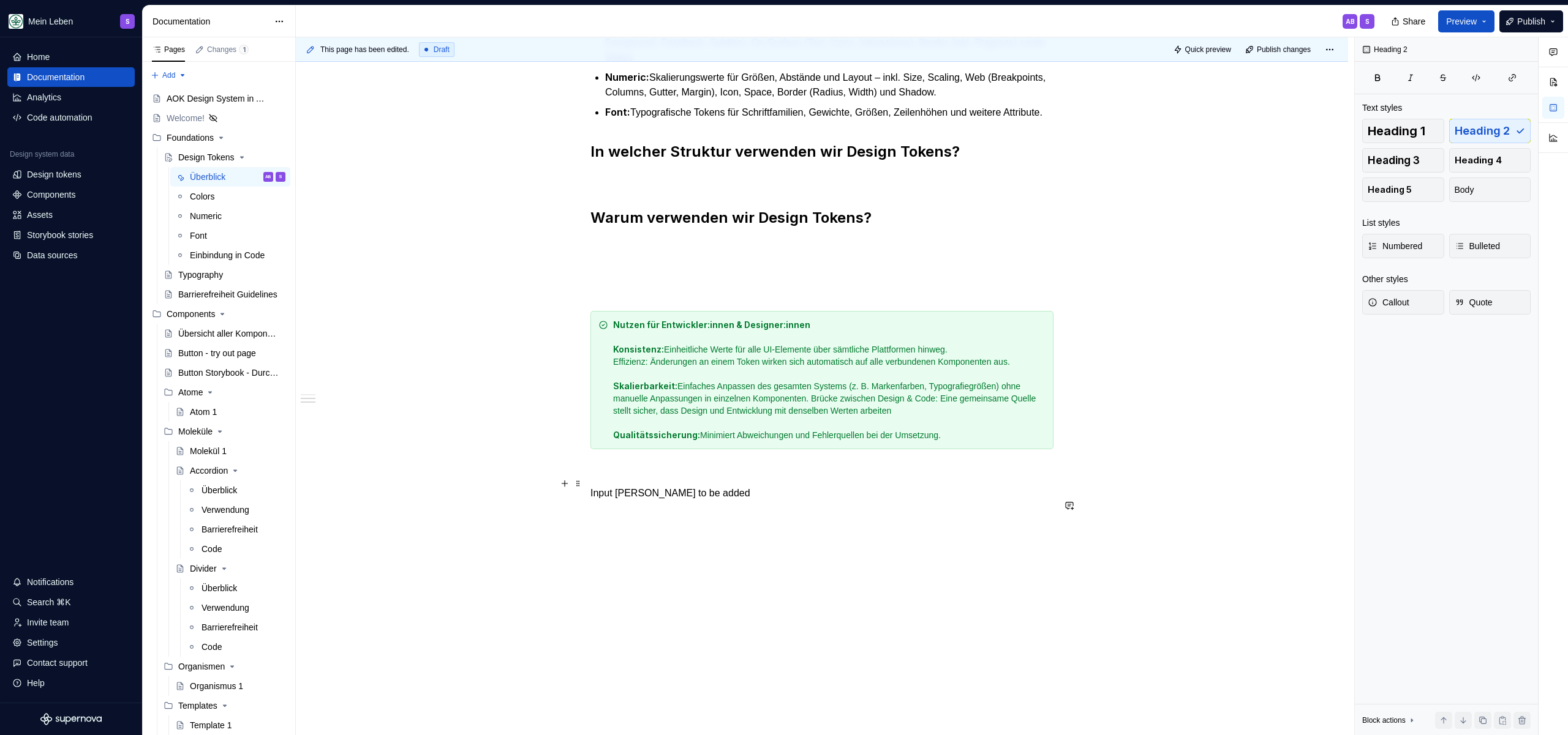
click at [726, 472] on p at bounding box center [822, 471] width 463 height 15
click at [723, 494] on p "Input Nils to be added" at bounding box center [822, 493] width 463 height 15
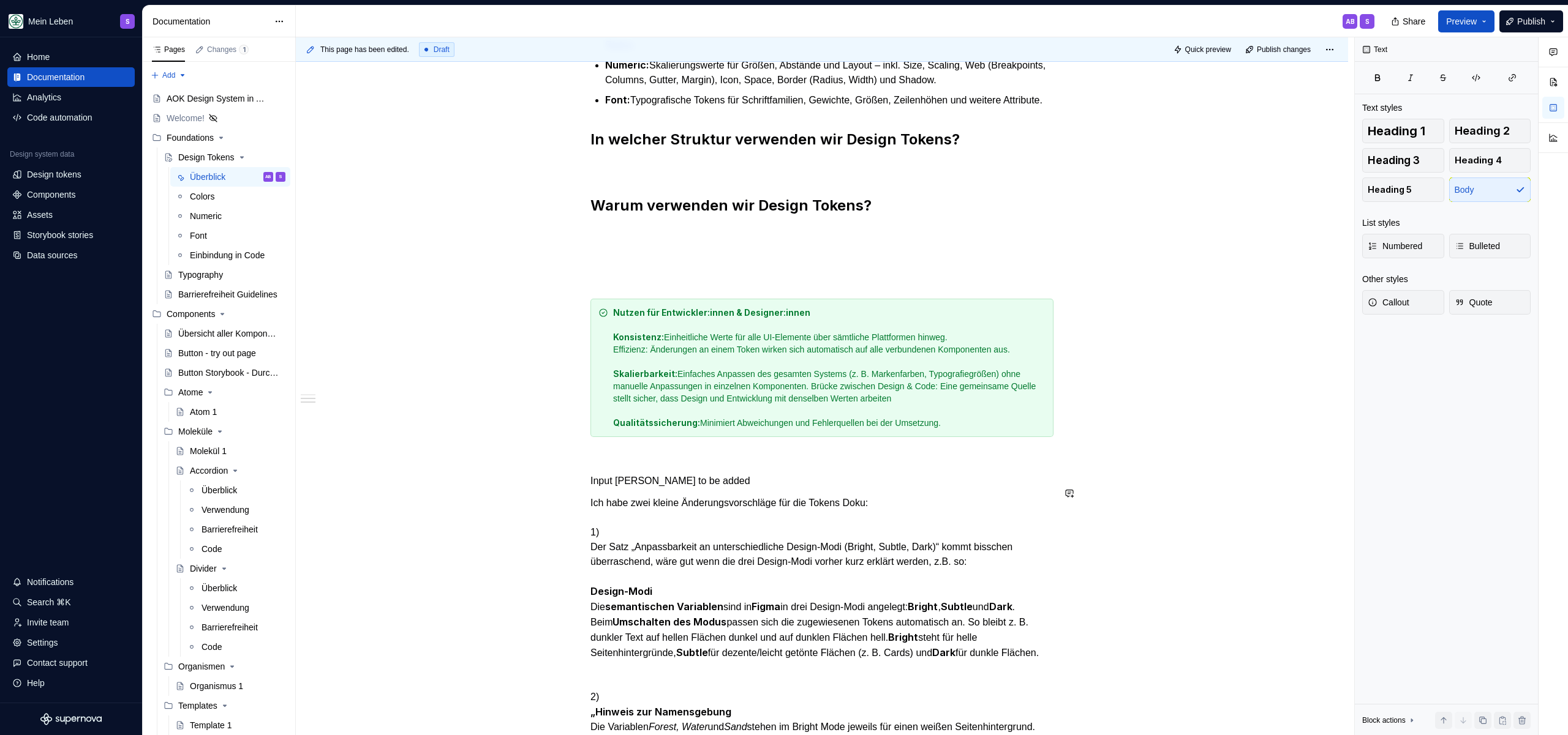
click at [714, 488] on p "Input Nils to be added" at bounding box center [822, 480] width 463 height 15
click at [890, 507] on div "Some TITLE Alle Tokens werden zentral als Single Source of Truth gepflegt und s…" at bounding box center [822, 440] width 463 height 1154
click at [872, 488] on p "Input Nils to be added" at bounding box center [822, 480] width 463 height 15
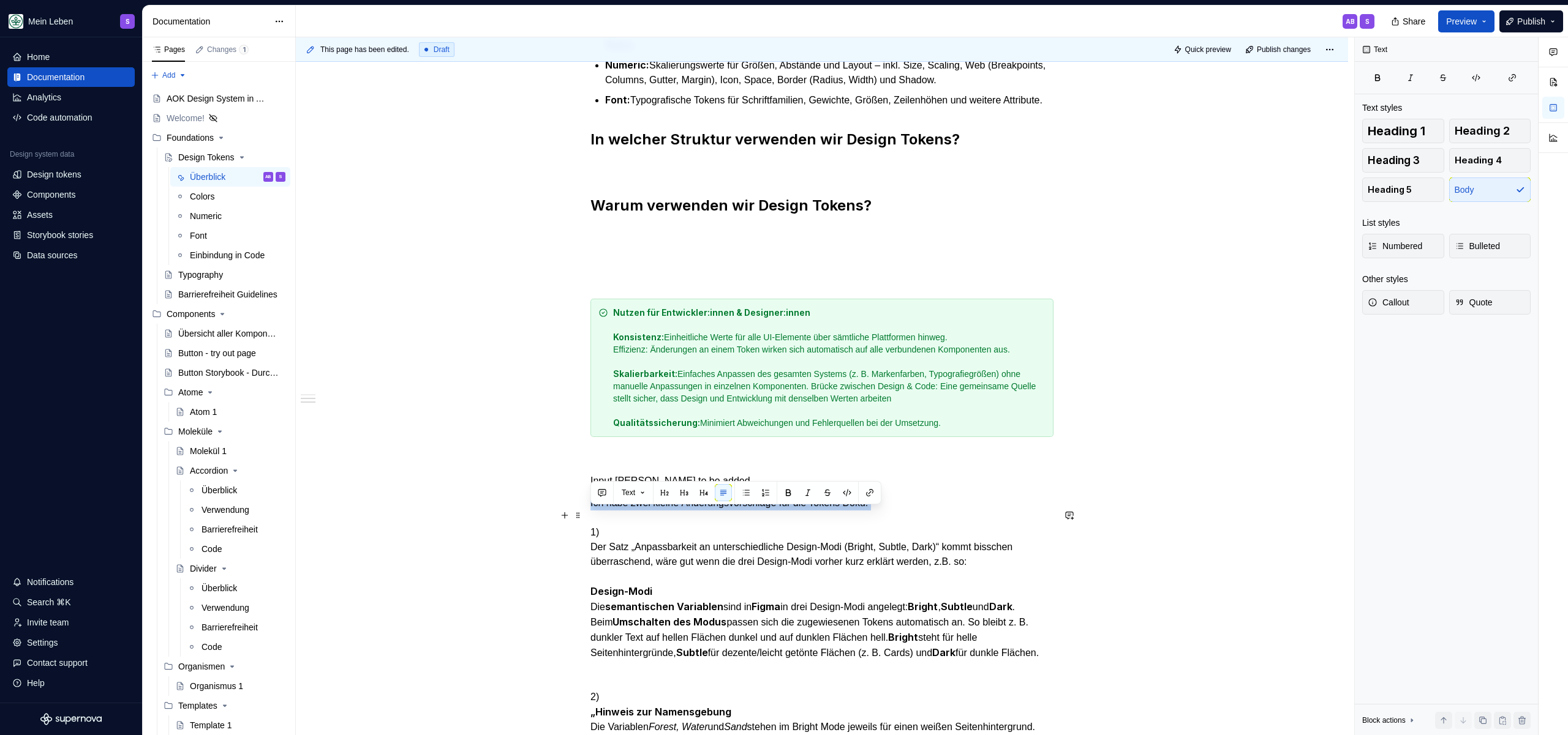
drag, startPoint x: 904, startPoint y: 514, endPoint x: 567, endPoint y: 516, distance: 337.0
click at [590, 516] on div "Some TITLE Alle Tokens werden zentral als Single Source of Truth gepflegt und s…" at bounding box center [822, 448] width 463 height 1169
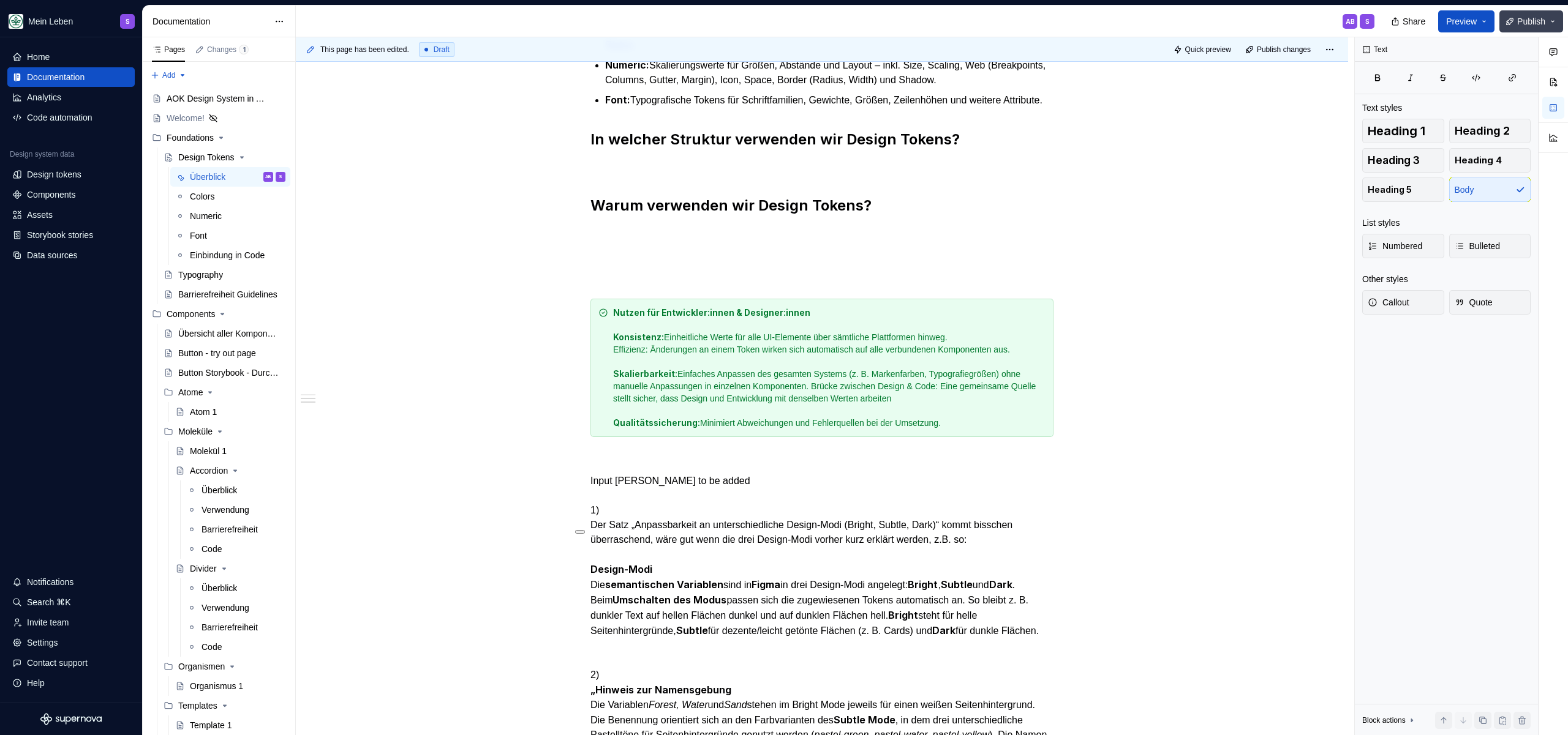
click at [1539, 21] on span "Publish" at bounding box center [1531, 22] width 29 height 12
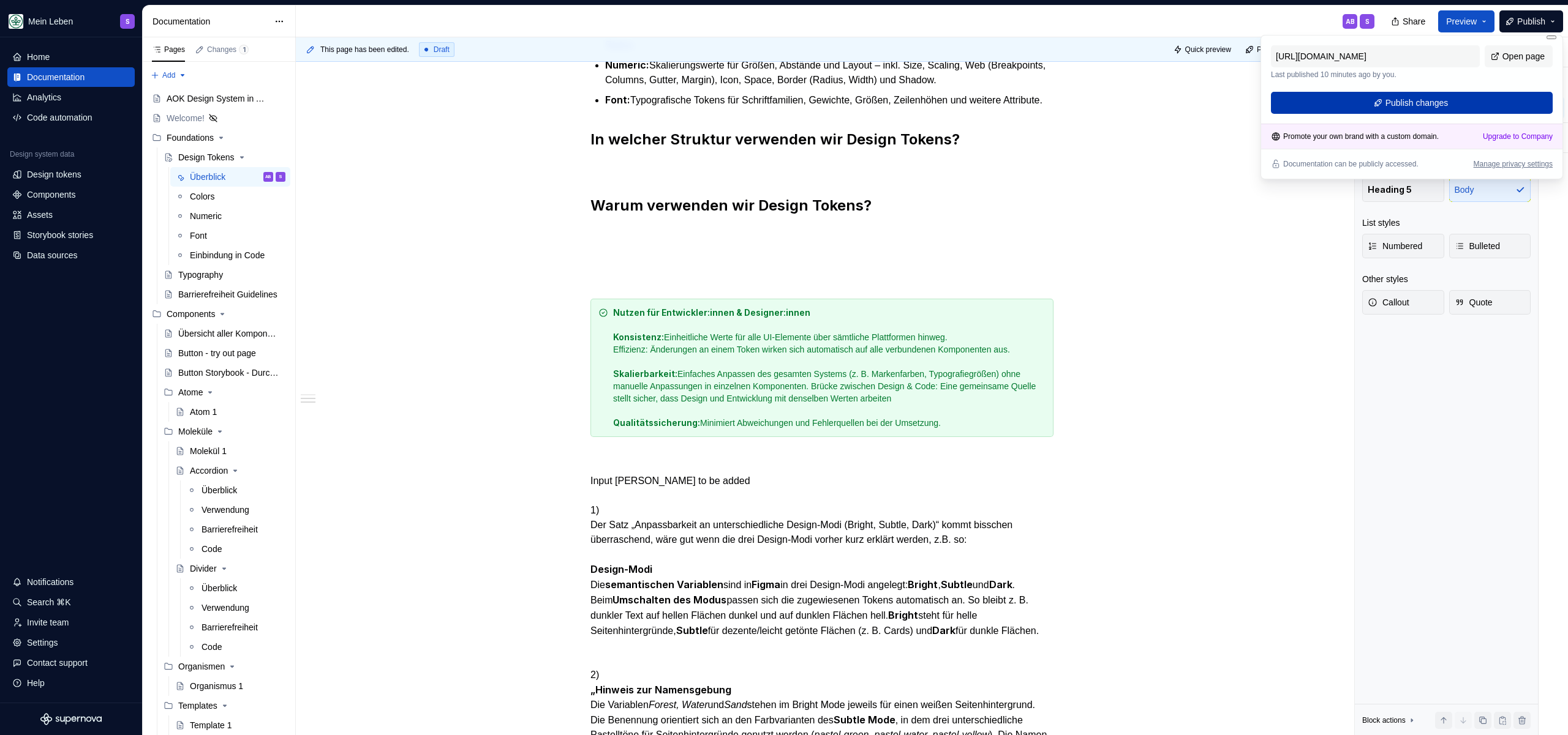
click at [1393, 104] on span "Publish changes" at bounding box center [1416, 103] width 63 height 12
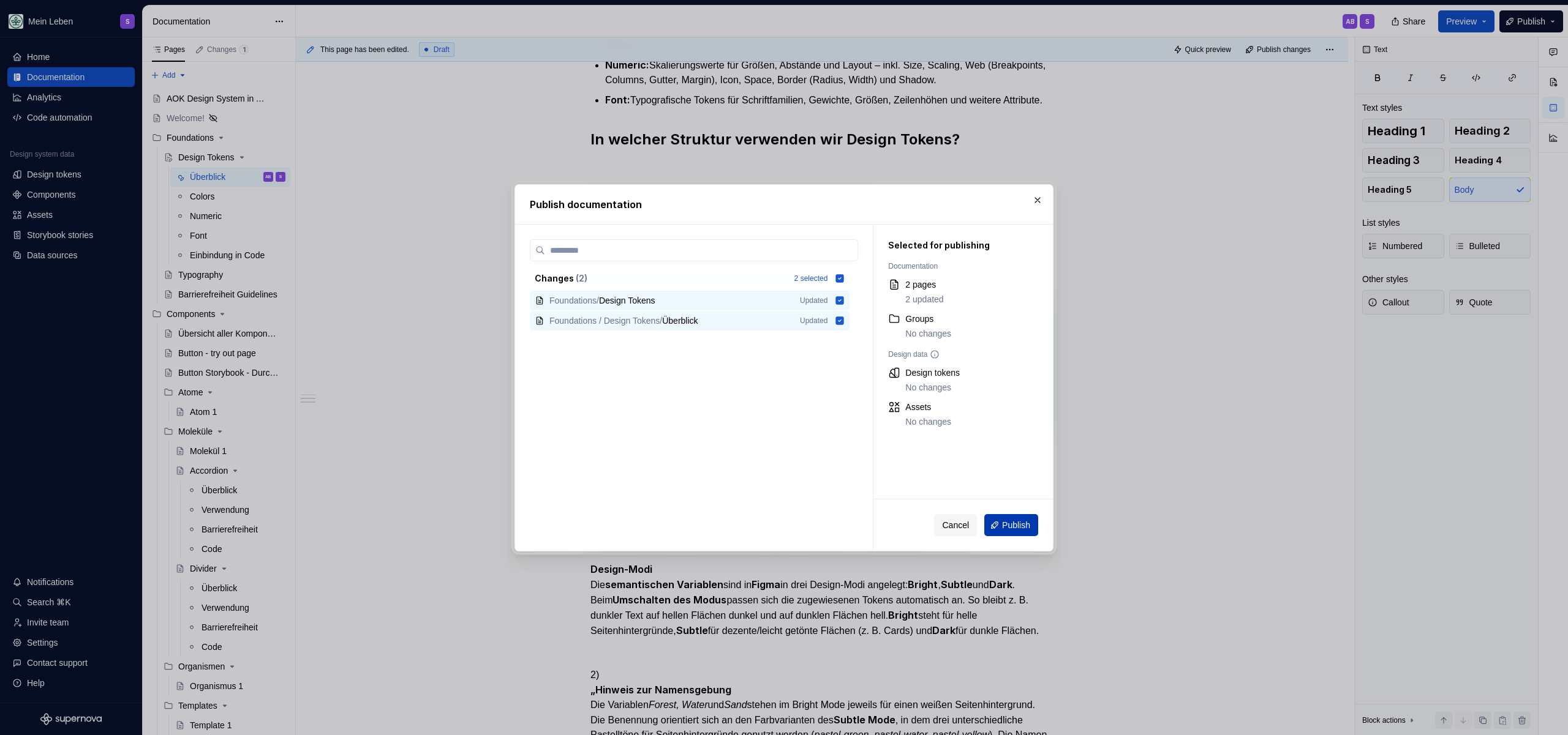
click at [997, 533] on button "Publish" at bounding box center [1011, 525] width 54 height 22
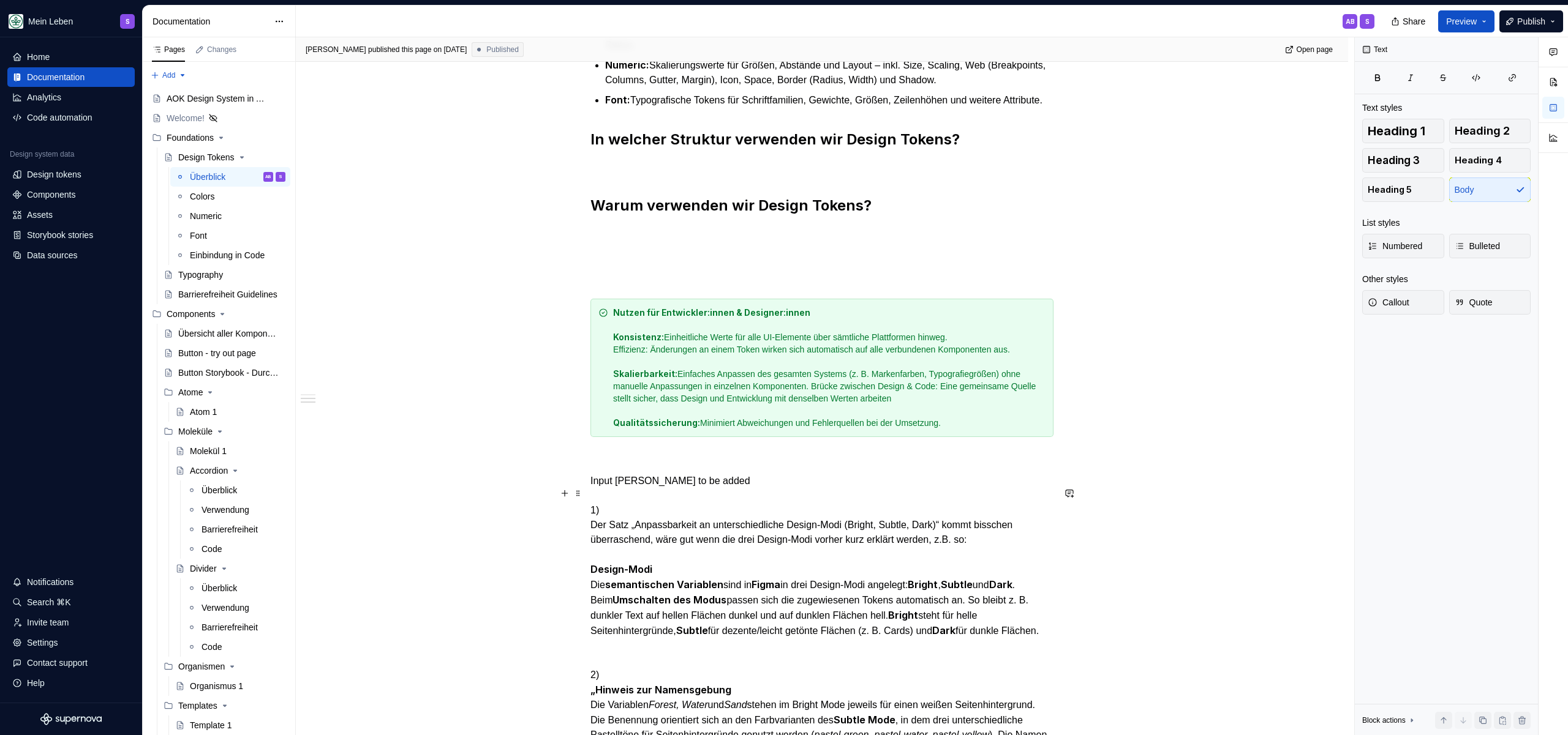
type textarea "*"
